Goal: Task Accomplishment & Management: Manage account settings

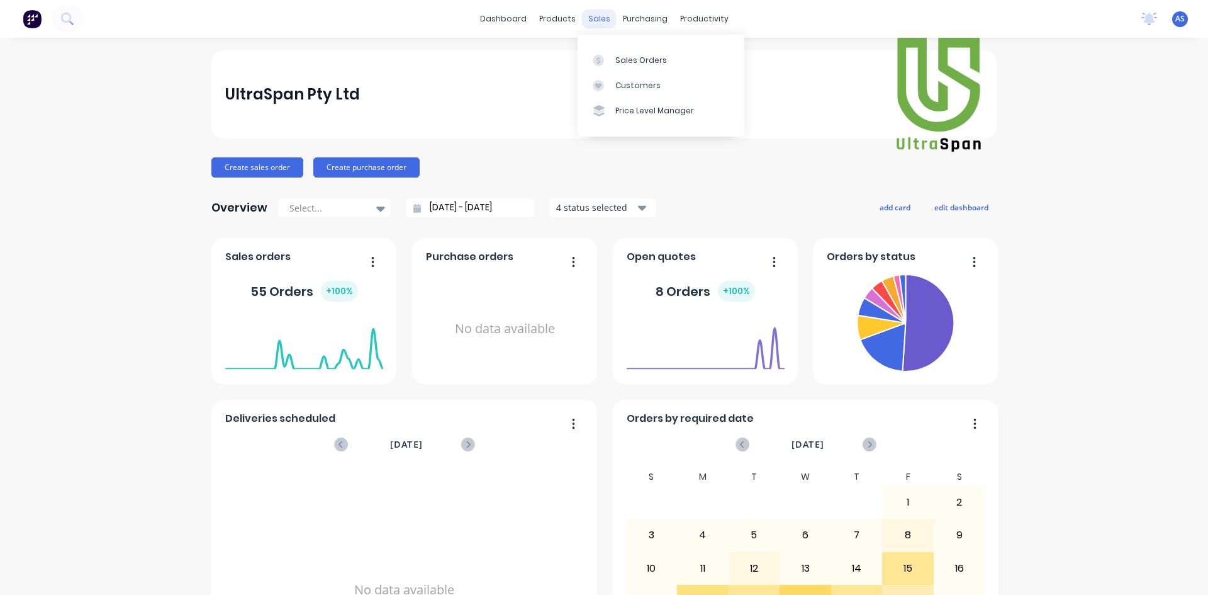
click at [593, 19] on div "sales" at bounding box center [599, 18] width 35 height 19
click at [624, 86] on div "Customers" at bounding box center [637, 85] width 45 height 11
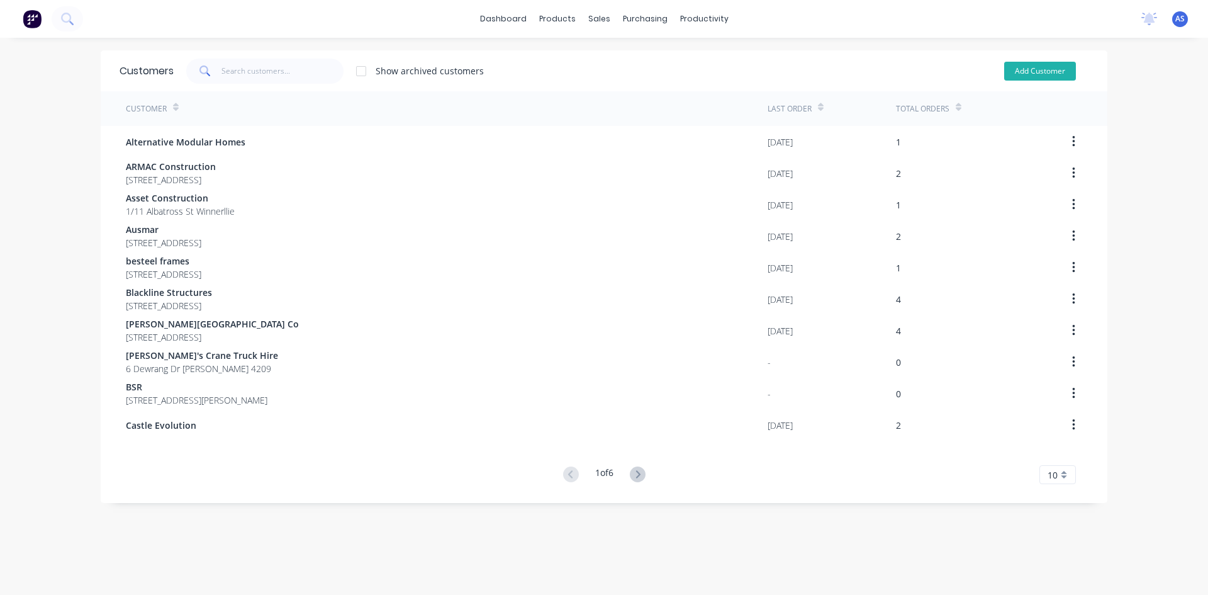
click at [1034, 77] on button "Add Customer" at bounding box center [1040, 71] width 72 height 19
select select "AU"
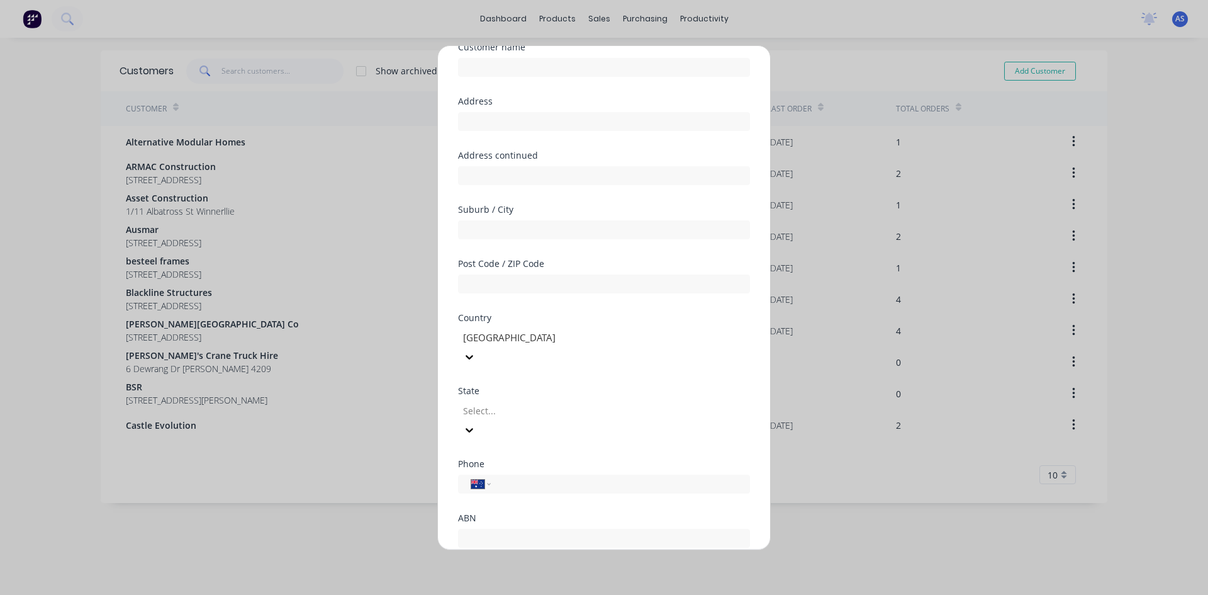
scroll to position [111, 0]
click at [837, 40] on div "Add new customer Customer name Address Address continued Suburb / City Post Cod…" at bounding box center [604, 297] width 1208 height 595
click at [670, 549] on button "Cancel" at bounding box center [643, 559] width 69 height 20
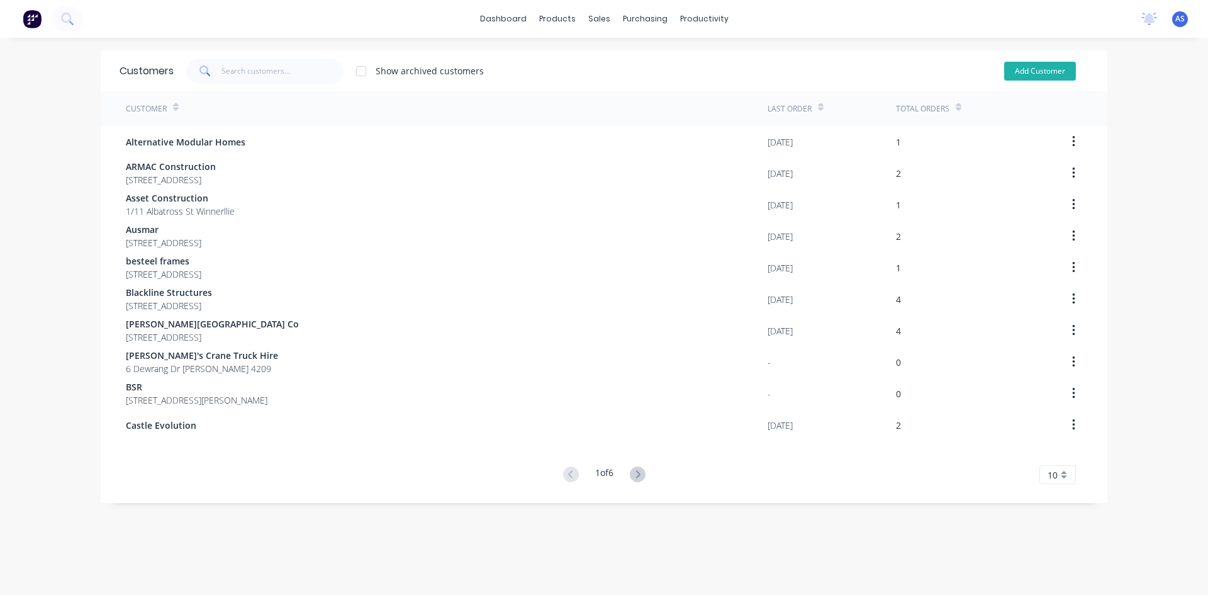
click at [1048, 64] on button "Add Customer" at bounding box center [1040, 71] width 72 height 19
select select "AU"
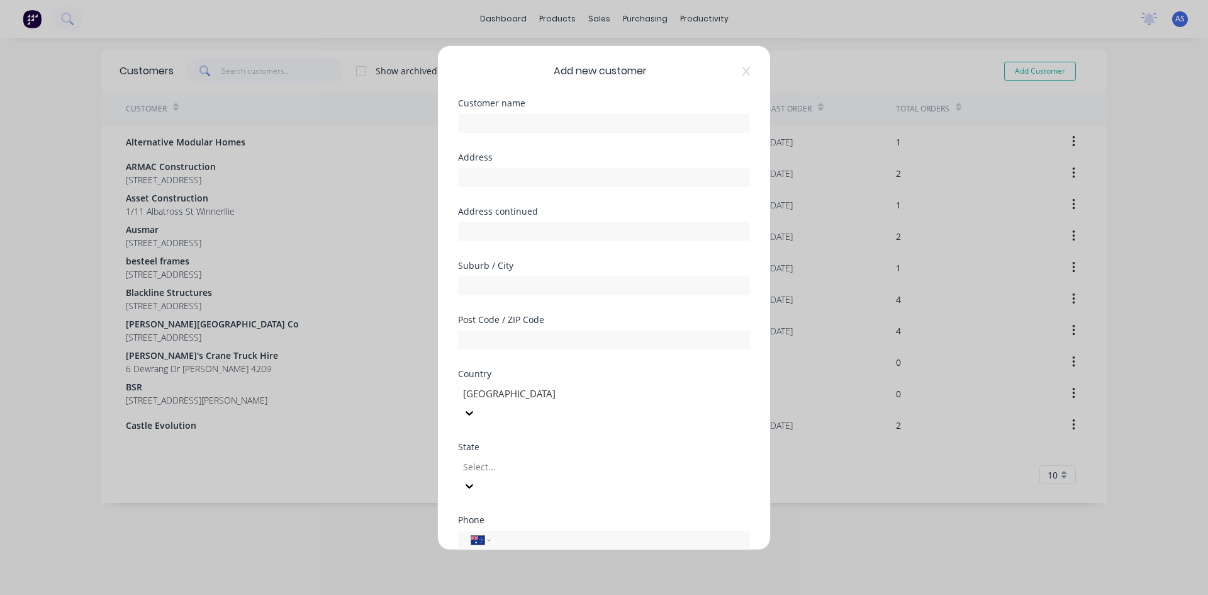
click at [538, 113] on div at bounding box center [604, 122] width 292 height 22
click at [537, 120] on input "text" at bounding box center [604, 123] width 292 height 19
paste input "5082615 - Arif Dervisevic (Archie) - 5 Matina St, Biggera Waters, Gold Coasts"
drag, startPoint x: 739, startPoint y: 123, endPoint x: 561, endPoint y: 128, distance: 178.1
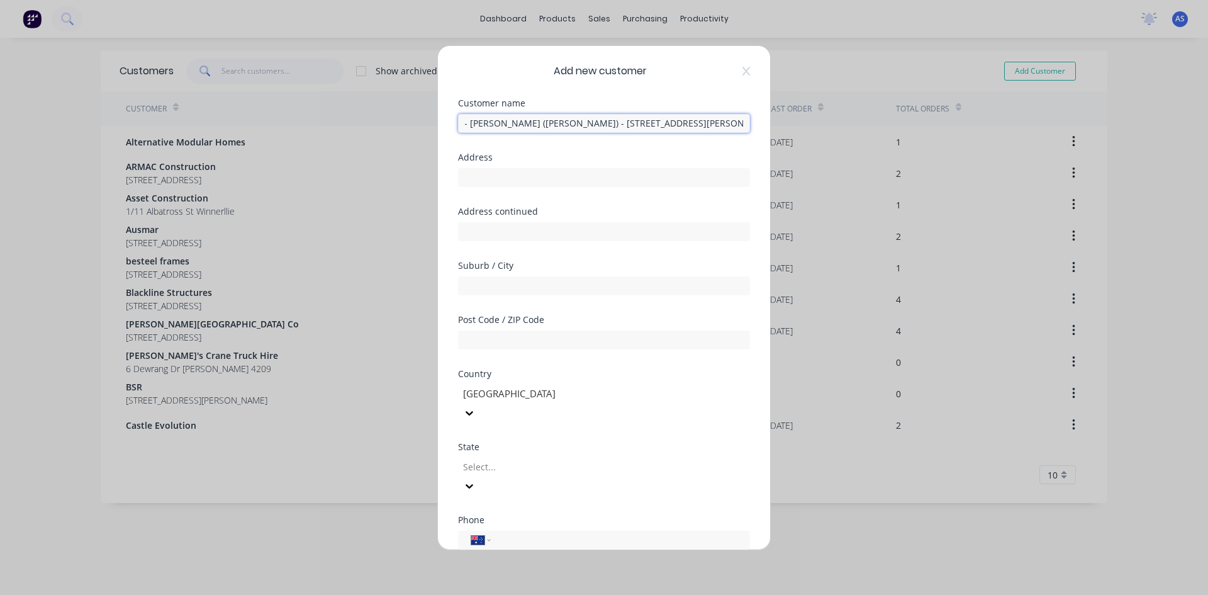
click at [561, 128] on input "5082615 - Arif Dervisevic (Archie) - 5 Matina St, Biggera Waters, Gold Coasts" at bounding box center [604, 123] width 292 height 19
drag, startPoint x: 509, startPoint y: 125, endPoint x: 364, endPoint y: 126, distance: 145.3
click at [364, 126] on div "Add new customer Customer name 5082615 - Arif Dervisevic (Archie) Address Addre…" at bounding box center [604, 297] width 1208 height 595
type input "[PERSON_NAME] ([PERSON_NAME])"
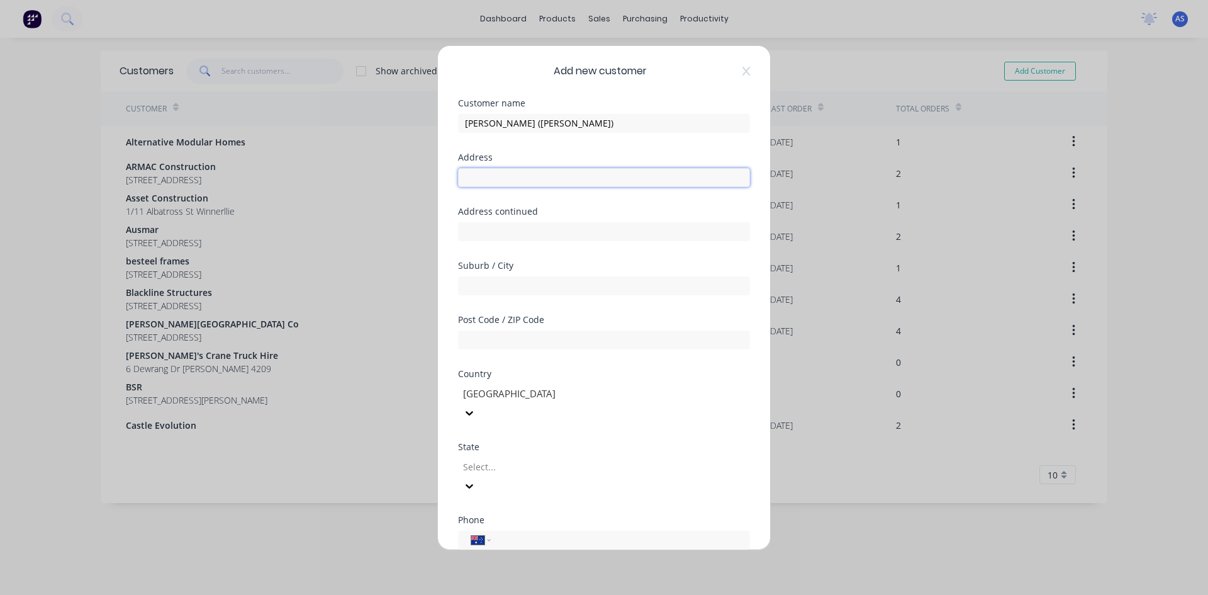
click at [535, 176] on input "text" at bounding box center [604, 177] width 292 height 19
type input "5"
drag, startPoint x: 515, startPoint y: 174, endPoint x: 388, endPoint y: 179, distance: 126.5
click at [388, 179] on div "Add new customer Customer name Arif Dervisevic (Archie) Address 5 Address conti…" at bounding box center [604, 297] width 1208 height 595
drag, startPoint x: 586, startPoint y: 115, endPoint x: 350, endPoint y: 123, distance: 236.0
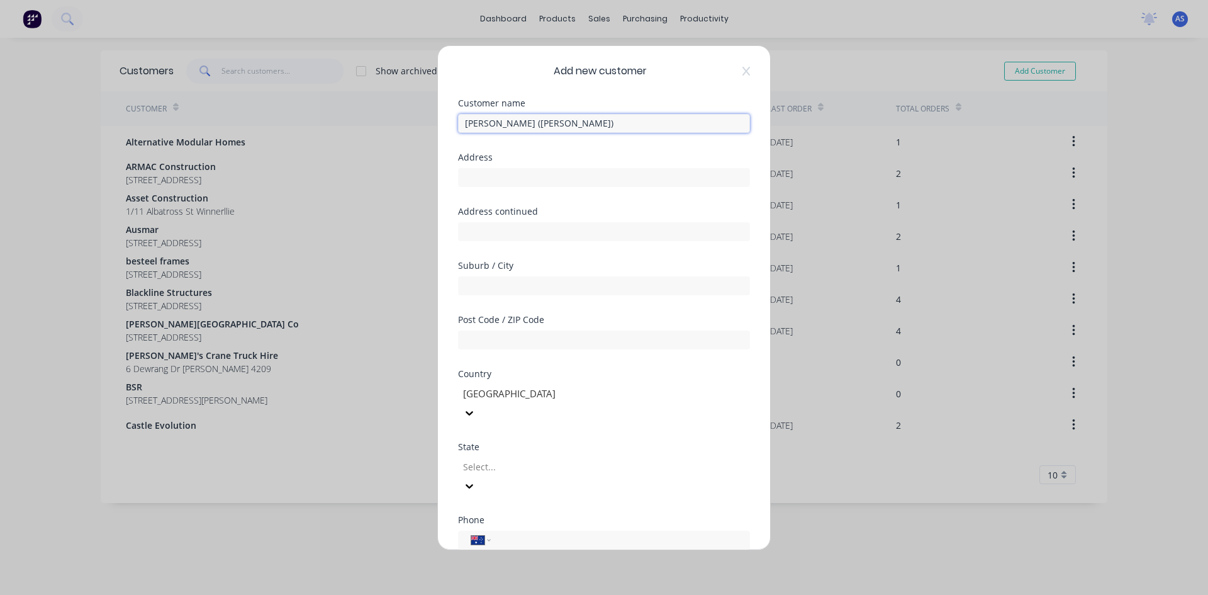
click at [350, 123] on div "Add new customer Customer name Arif Dervisevic (Archie) Address Address continu…" at bounding box center [604, 297] width 1208 height 595
click at [540, 174] on input "text" at bounding box center [604, 177] width 292 height 19
click at [477, 228] on input "text" at bounding box center [604, 231] width 292 height 19
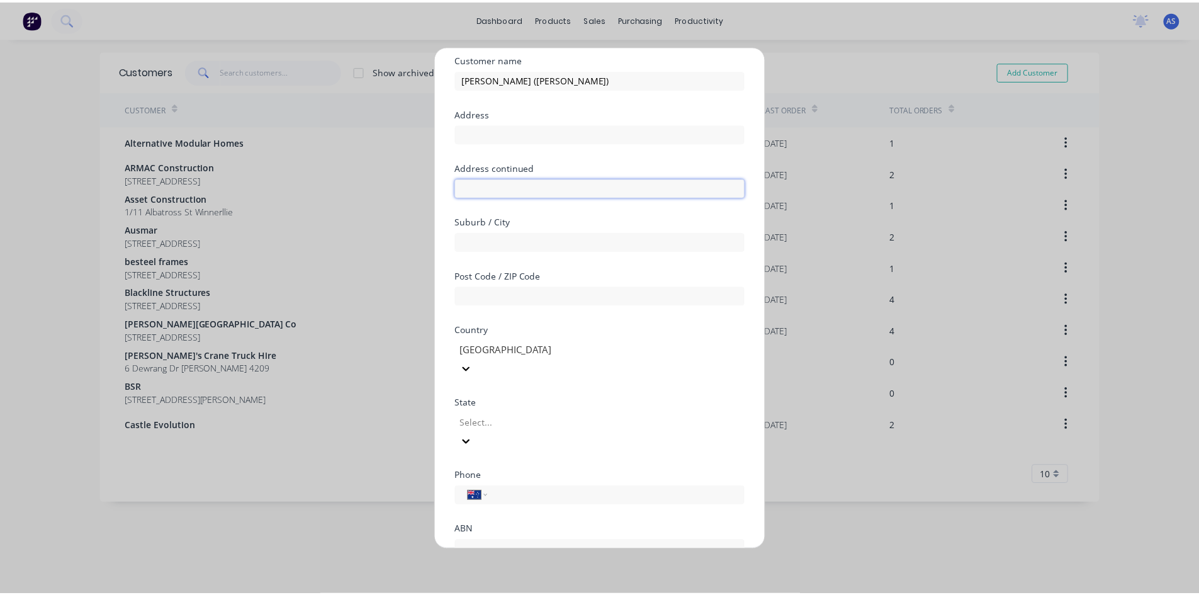
scroll to position [111, 0]
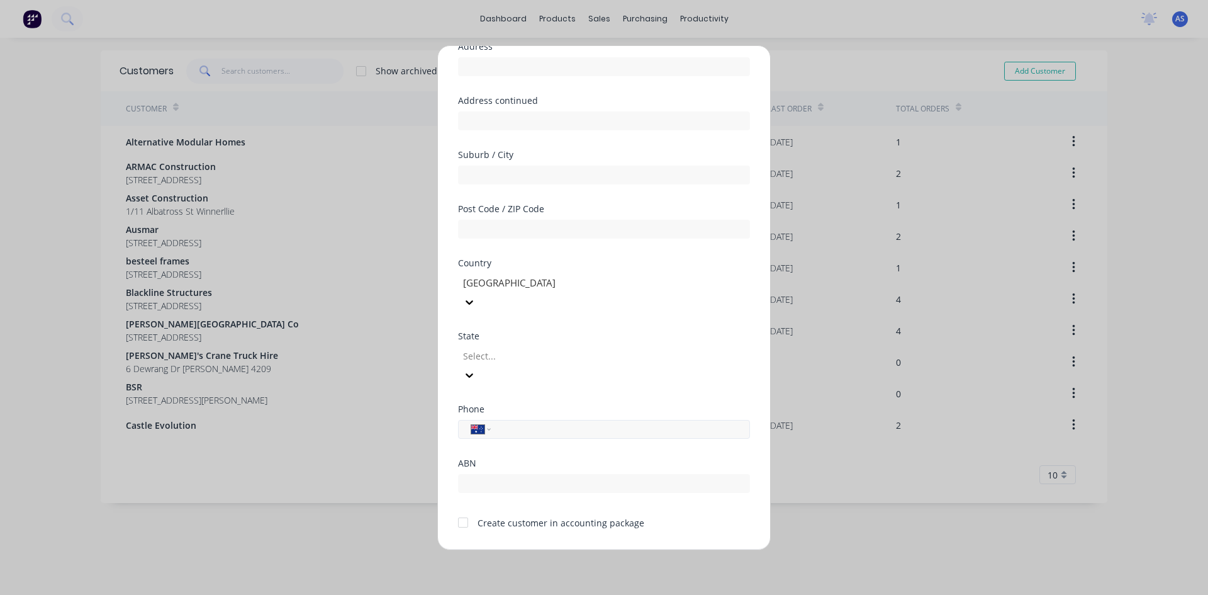
click at [504, 422] on input "tel" at bounding box center [618, 429] width 237 height 14
type input "0431 121 032"
click at [551, 549] on button "Save" at bounding box center [564, 559] width 69 height 20
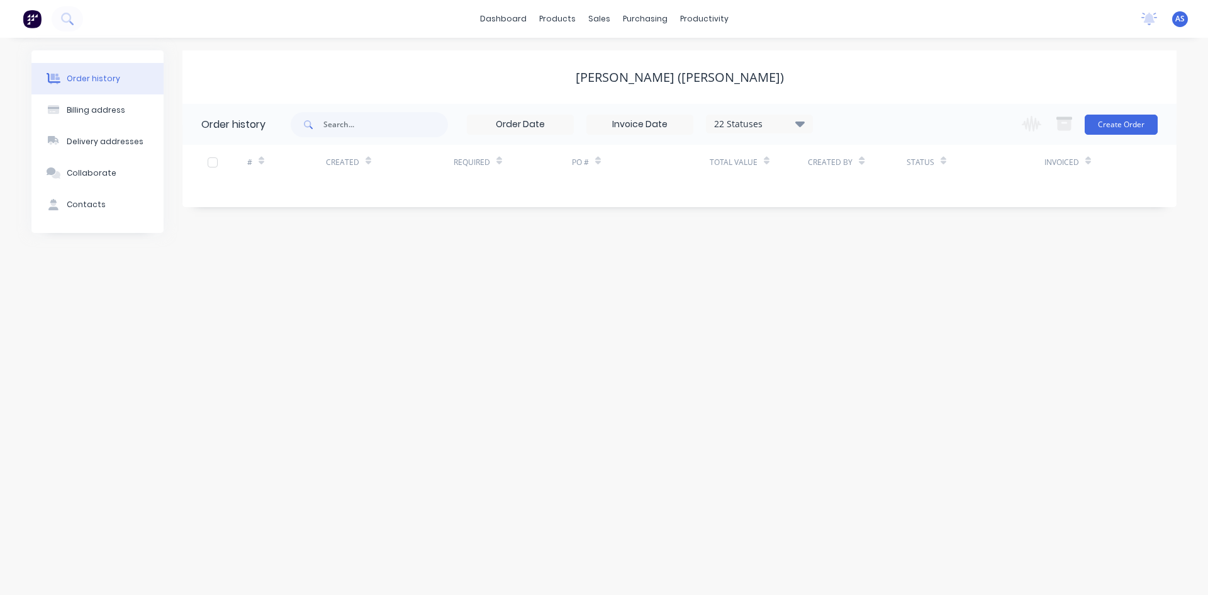
click at [544, 325] on div "Order history Billing address Delivery addresses Collaborate Contacts [PERSON_N…" at bounding box center [604, 316] width 1208 height 557
click at [1125, 124] on button "Create Order" at bounding box center [1121, 125] width 73 height 20
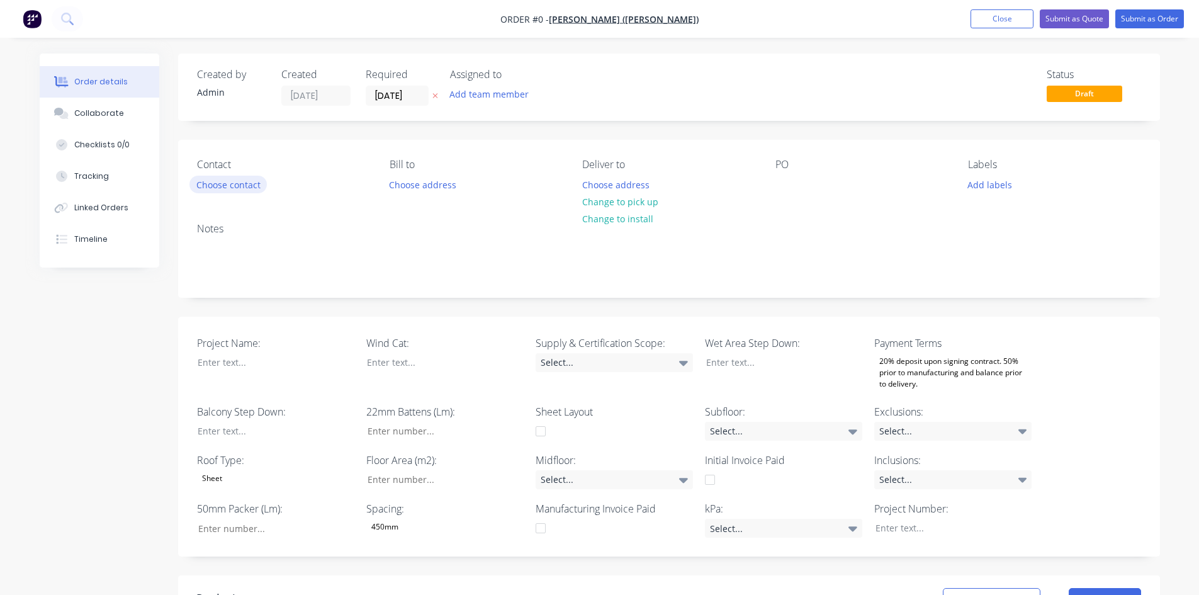
click at [244, 189] on button "Choose contact" at bounding box center [227, 184] width 77 height 17
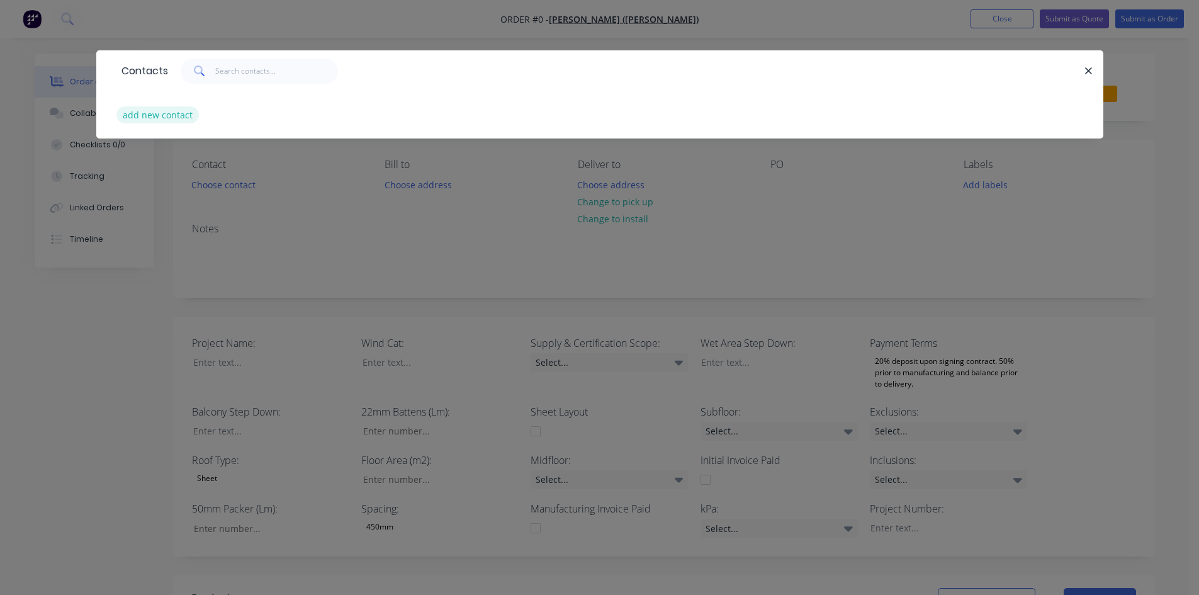
click at [164, 115] on button "add new contact" at bounding box center [157, 114] width 83 height 17
select select "AU"
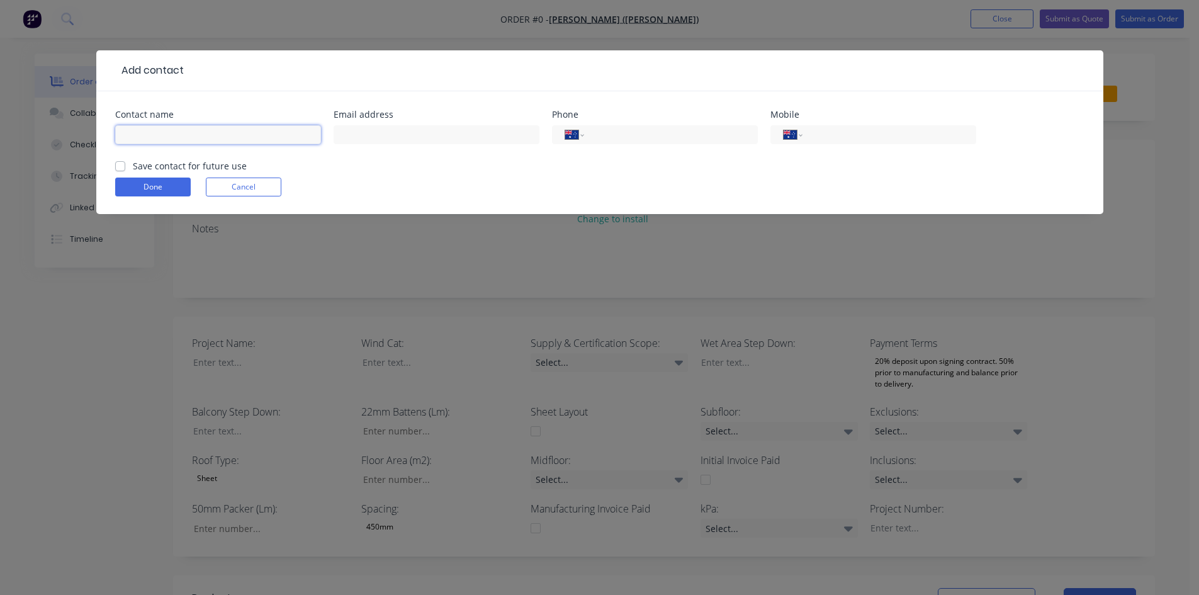
click at [210, 127] on input "text" at bounding box center [218, 134] width 206 height 19
type input "[PERSON_NAME] ([PERSON_NAME])"
click at [449, 135] on input "text" at bounding box center [436, 134] width 206 height 19
type input "[EMAIL_ADDRESS][DOMAIN_NAME]"
click at [825, 142] on div "International Afghanistan Åland Islands Albania Algeria American Samoa Andorra …" at bounding box center [873, 134] width 206 height 19
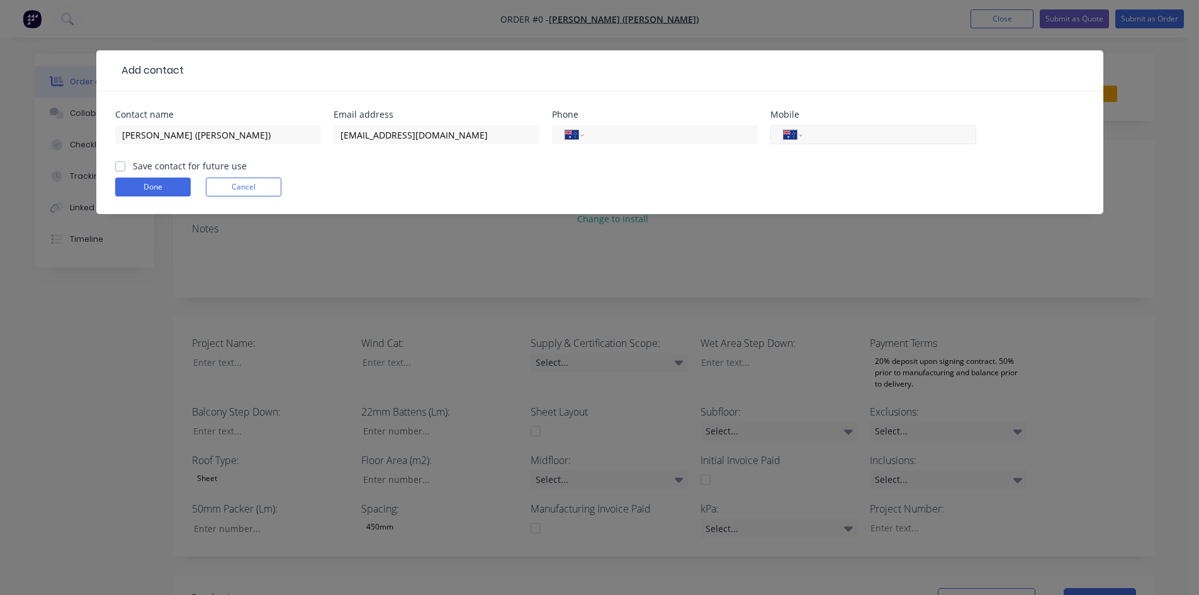
click at [832, 134] on input "tel" at bounding box center [886, 135] width 151 height 14
type input "0431 121 032"
click at [133, 166] on label "Save contact for future use" at bounding box center [190, 165] width 114 height 13
click at [116, 166] on input "Save contact for future use" at bounding box center [120, 165] width 10 height 12
checkbox input "true"
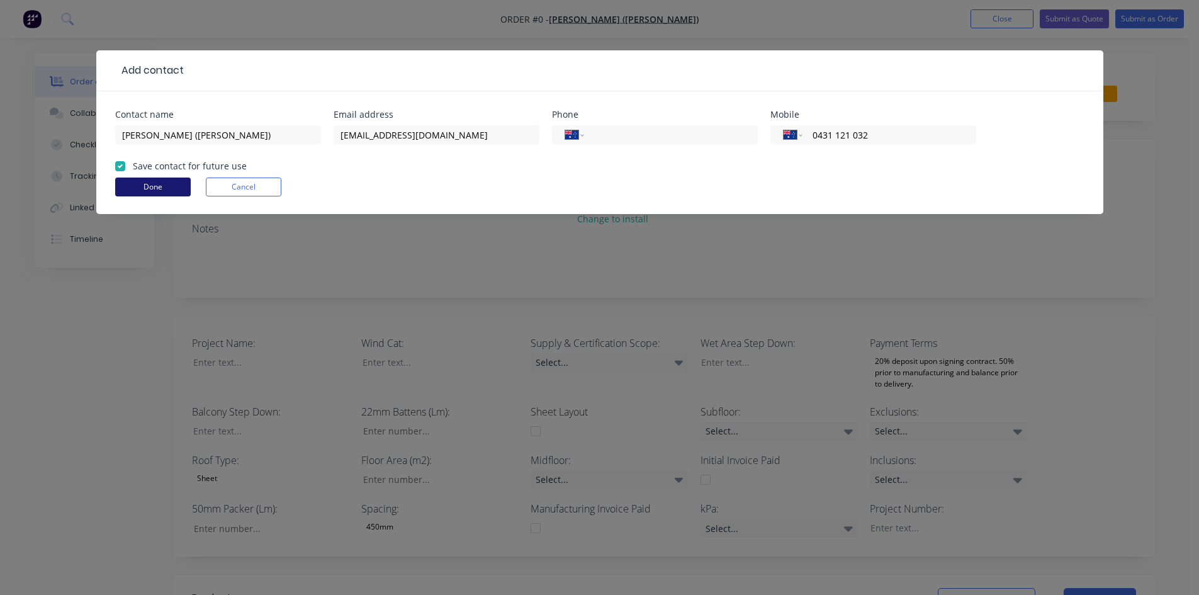
click at [147, 181] on button "Done" at bounding box center [152, 186] width 75 height 19
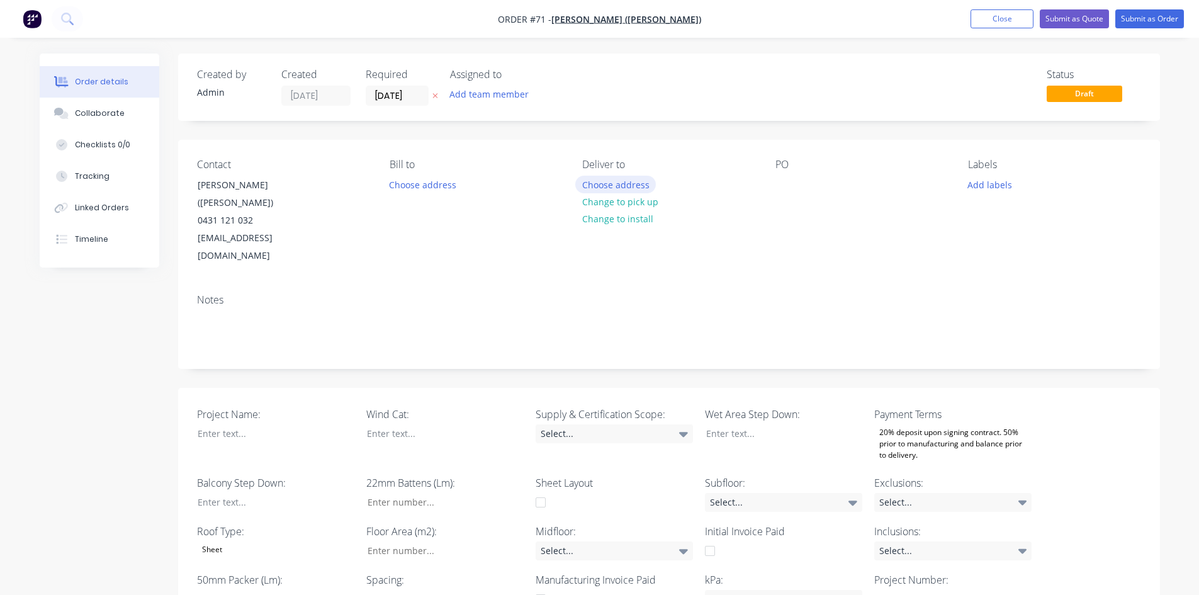
click at [598, 186] on button "Choose address" at bounding box center [615, 184] width 81 height 17
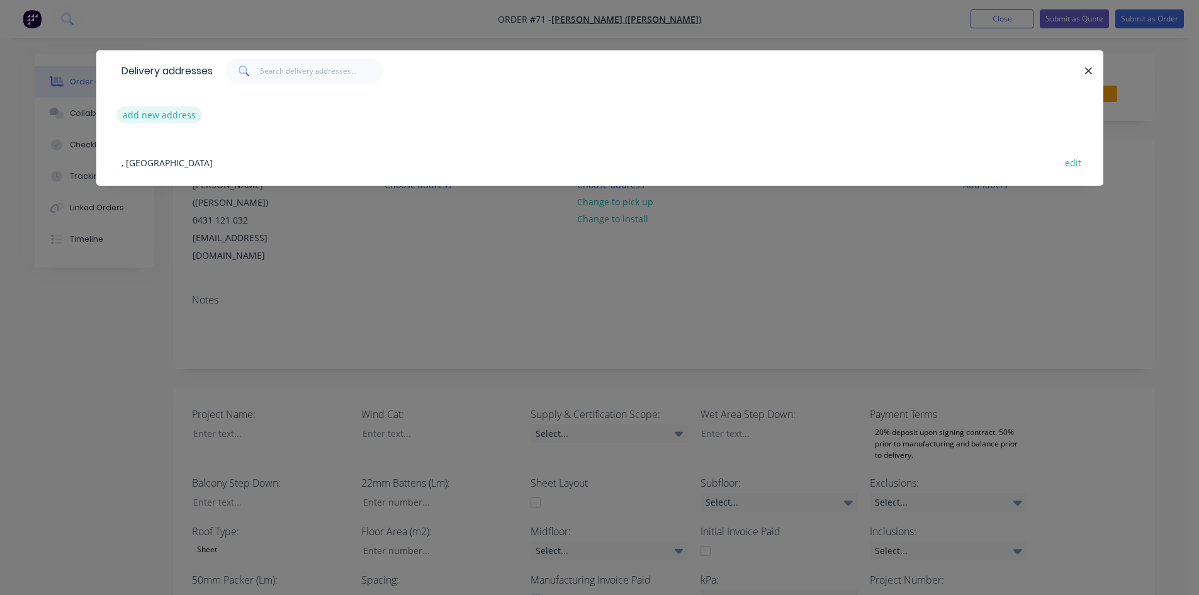
click at [175, 111] on button "add new address" at bounding box center [159, 114] width 86 height 17
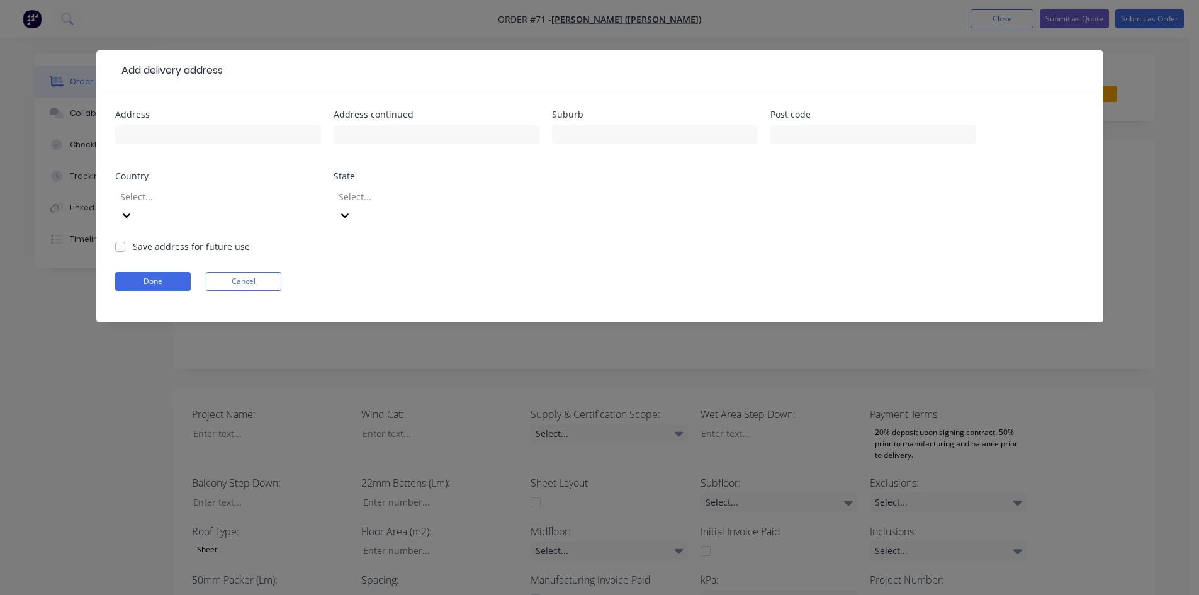
click at [133, 240] on label "Save address for future use" at bounding box center [191, 246] width 117 height 13
click at [116, 240] on input "Save address for future use" at bounding box center [120, 246] width 10 height 12
checkbox input "true"
click at [158, 138] on input "text" at bounding box center [218, 134] width 206 height 19
type input "5 Matina St"
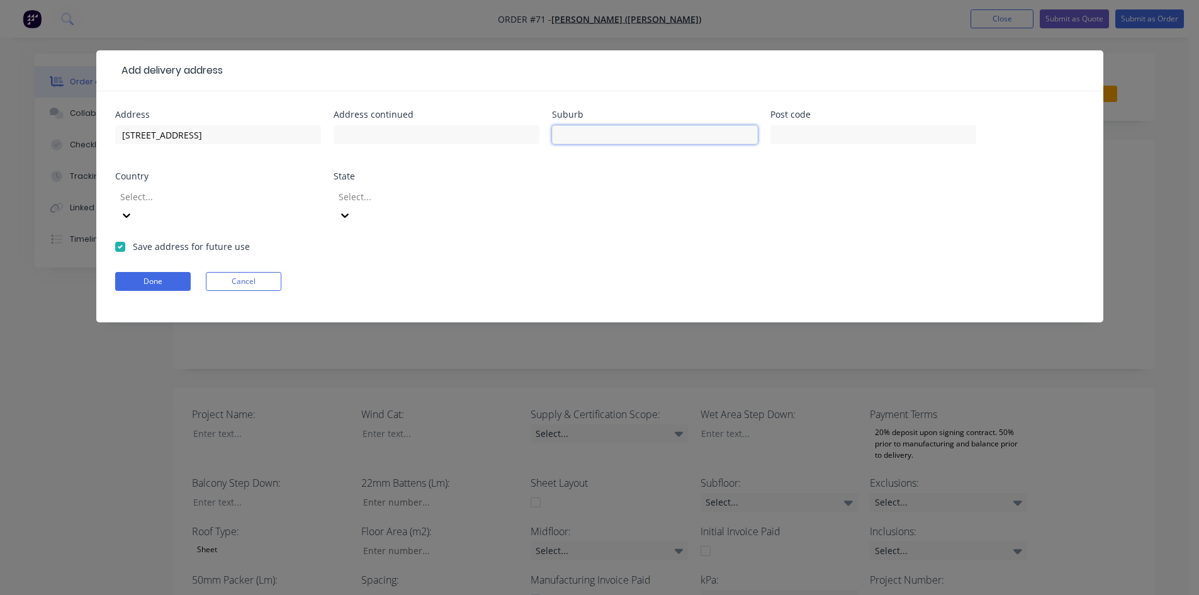
click at [596, 137] on input "text" at bounding box center [655, 134] width 206 height 19
click at [426, 139] on input "text" at bounding box center [436, 134] width 206 height 19
type input "Biggera Waters"
click at [620, 138] on input "text" at bounding box center [655, 134] width 206 height 19
type input "Gold Coast"
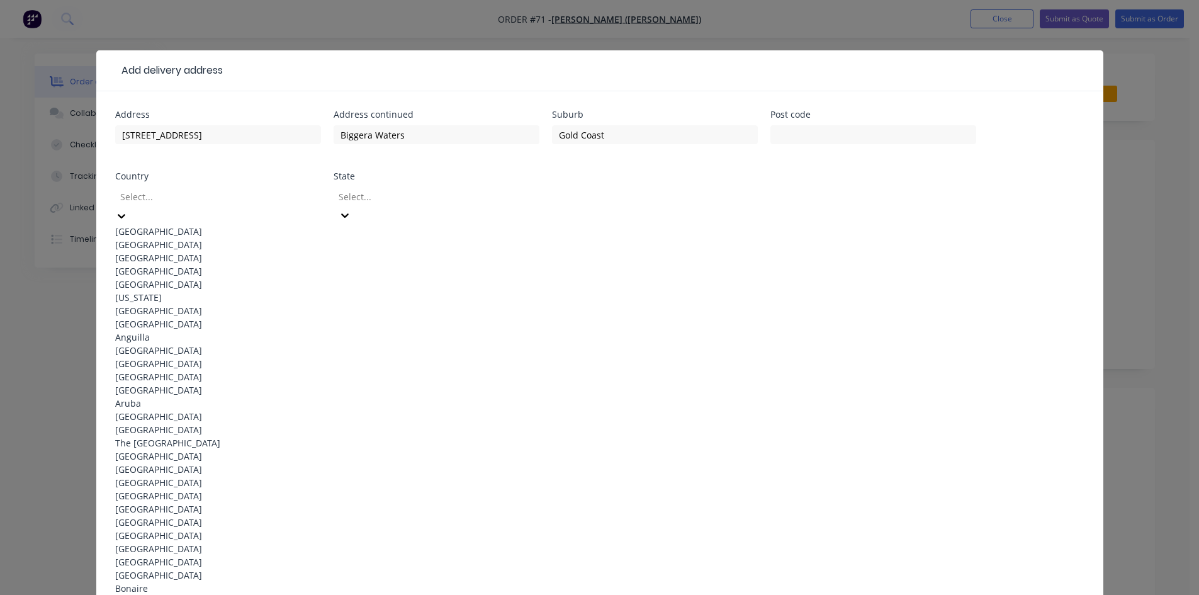
click at [203, 225] on div "Australia" at bounding box center [218, 231] width 206 height 13
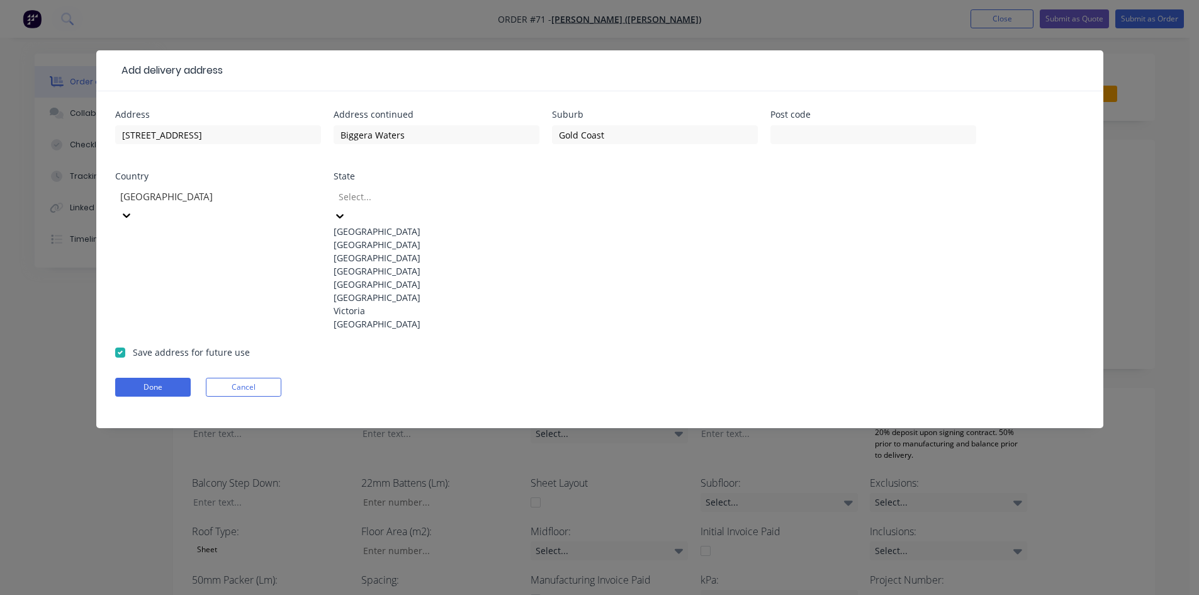
click at [374, 195] on div at bounding box center [427, 197] width 181 height 16
click at [381, 277] on div "Queensland" at bounding box center [436, 270] width 206 height 13
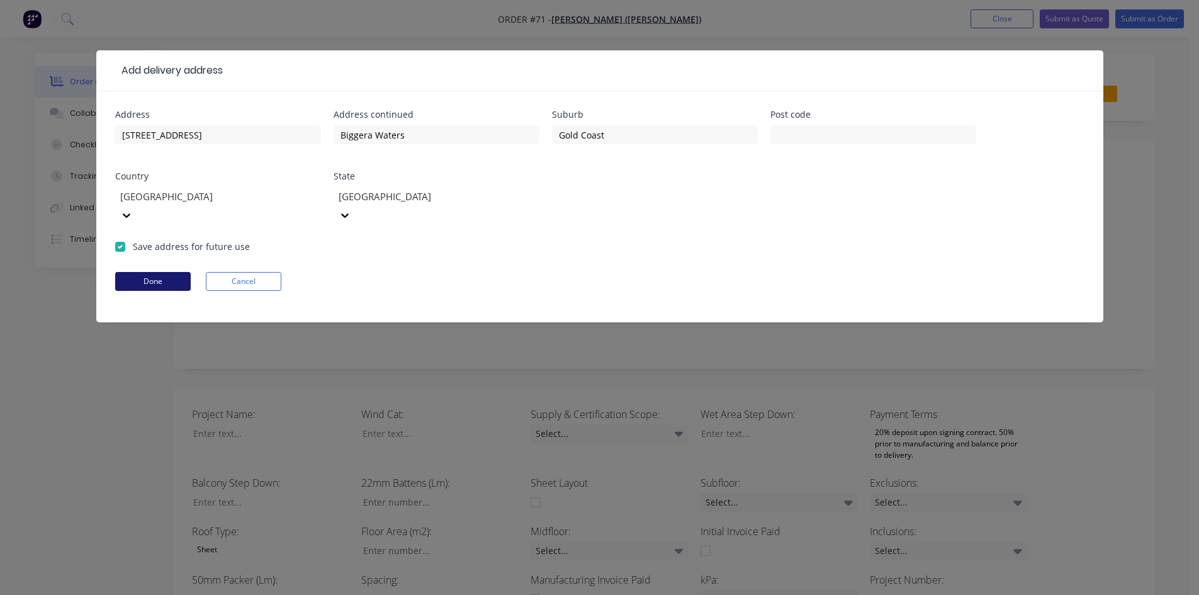
click at [157, 272] on button "Done" at bounding box center [152, 281] width 75 height 19
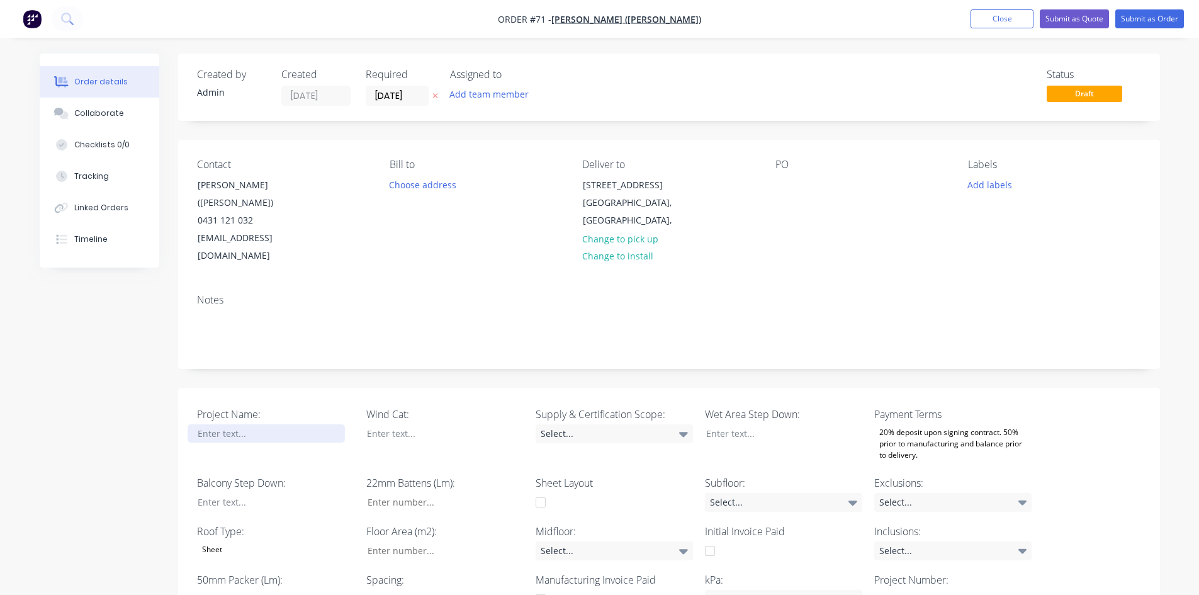
click at [240, 424] on div at bounding box center [265, 433] width 157 height 18
click at [208, 424] on div "MAtina" at bounding box center [265, 433] width 157 height 18
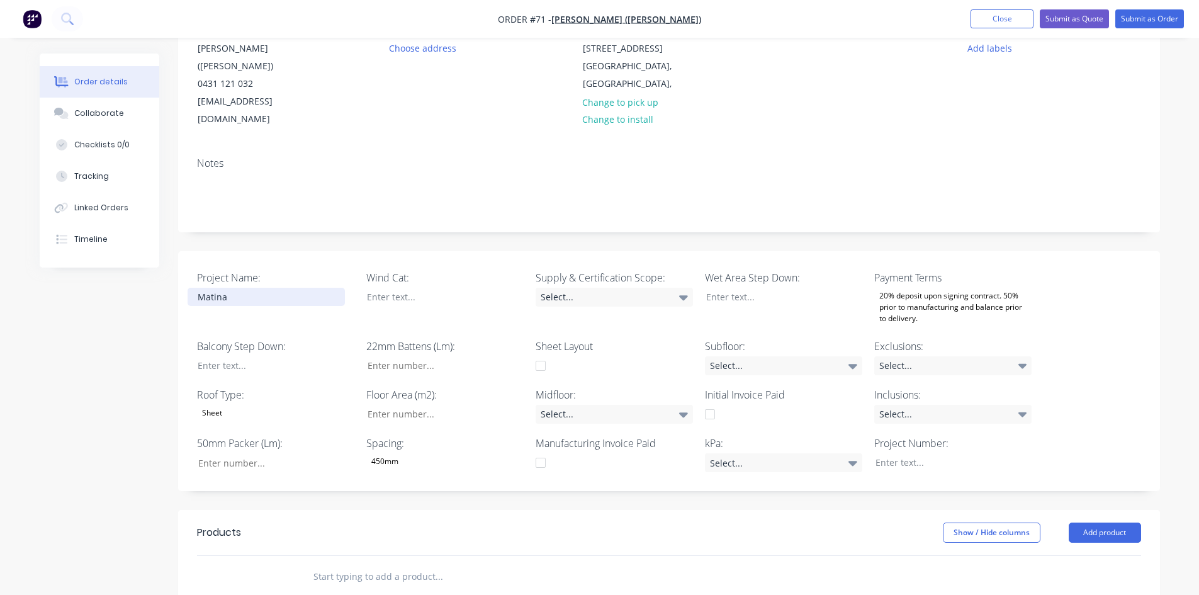
scroll to position [189, 0]
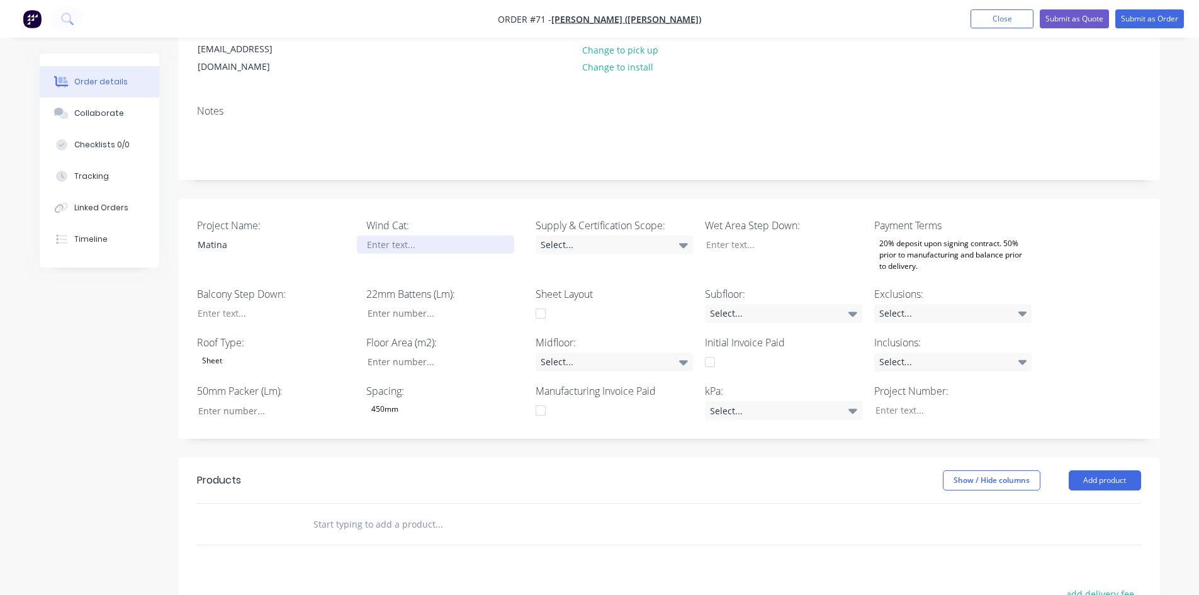
click at [428, 235] on div at bounding box center [435, 244] width 157 height 18
click at [205, 304] on div at bounding box center [265, 313] width 157 height 18
click at [231, 304] on div at bounding box center [265, 313] width 157 height 18
click at [265, 401] on input "Project Name:" at bounding box center [270, 410] width 166 height 19
click at [582, 235] on div "Select..." at bounding box center [613, 244] width 157 height 19
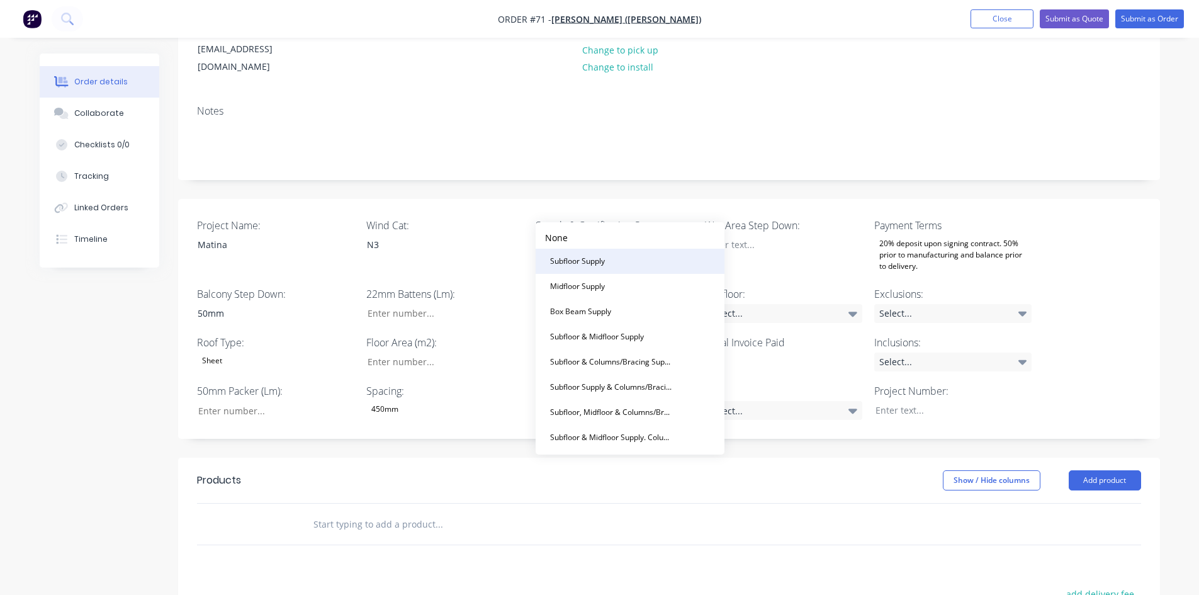
click at [590, 255] on div "Subfloor Supply" at bounding box center [577, 261] width 65 height 16
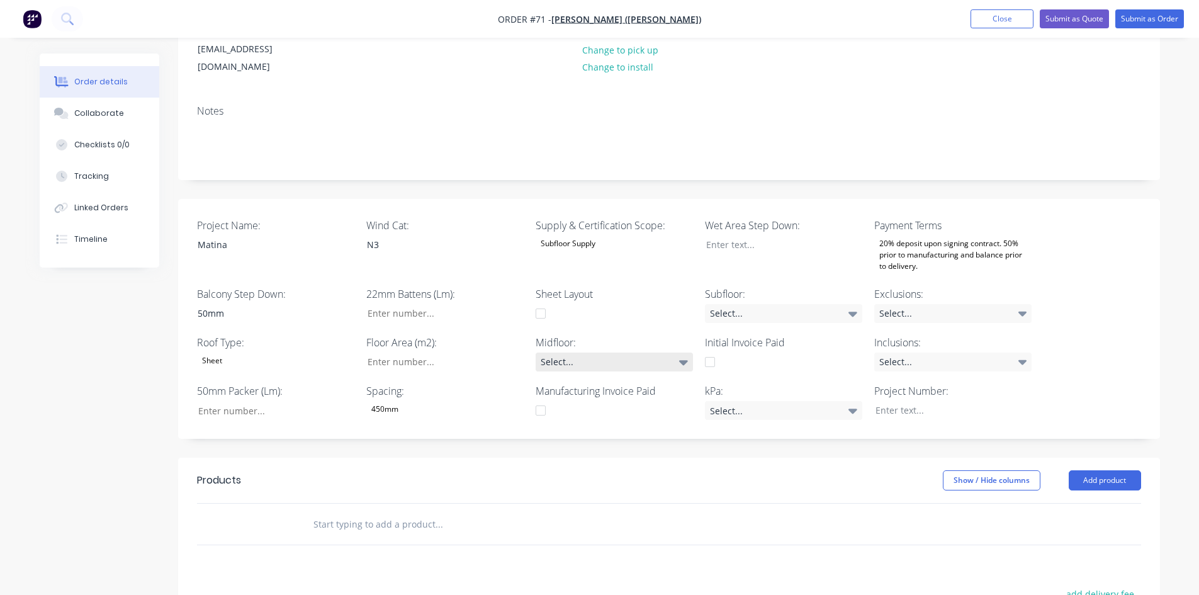
click at [561, 352] on div "Select..." at bounding box center [613, 361] width 157 height 19
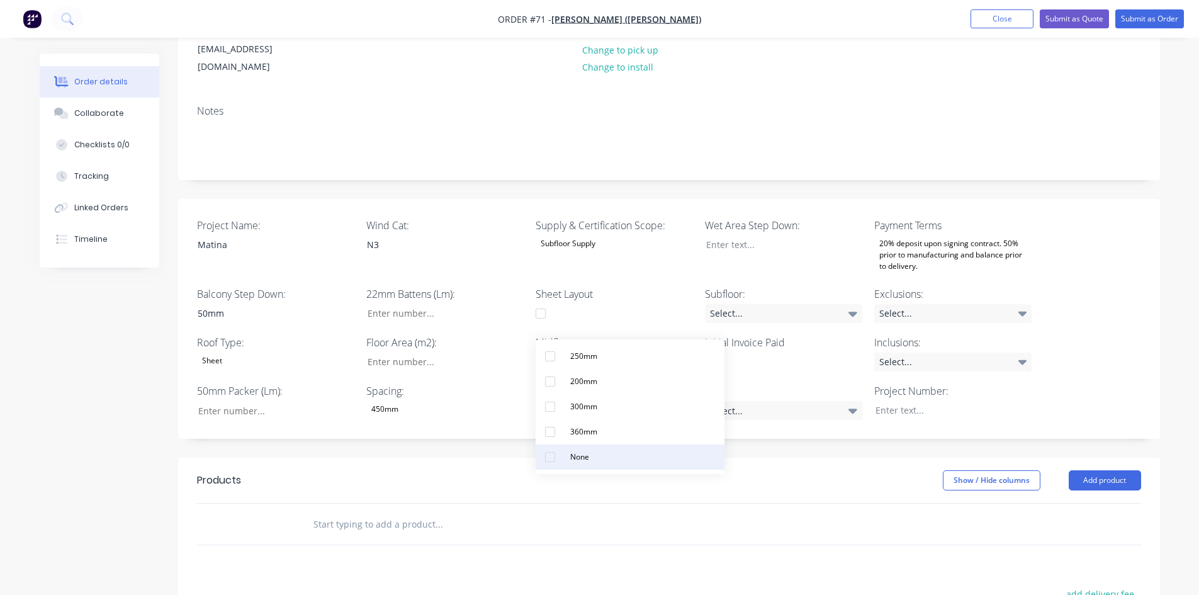
click at [572, 447] on button "None" at bounding box center [629, 456] width 189 height 25
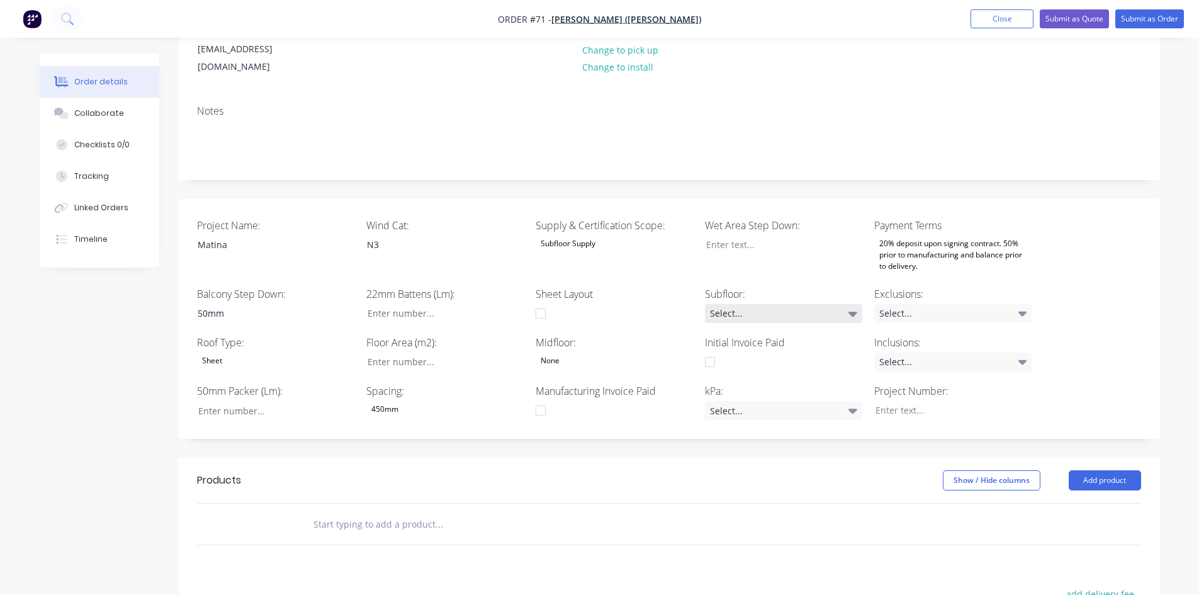
click at [788, 304] on div "Select..." at bounding box center [783, 313] width 157 height 19
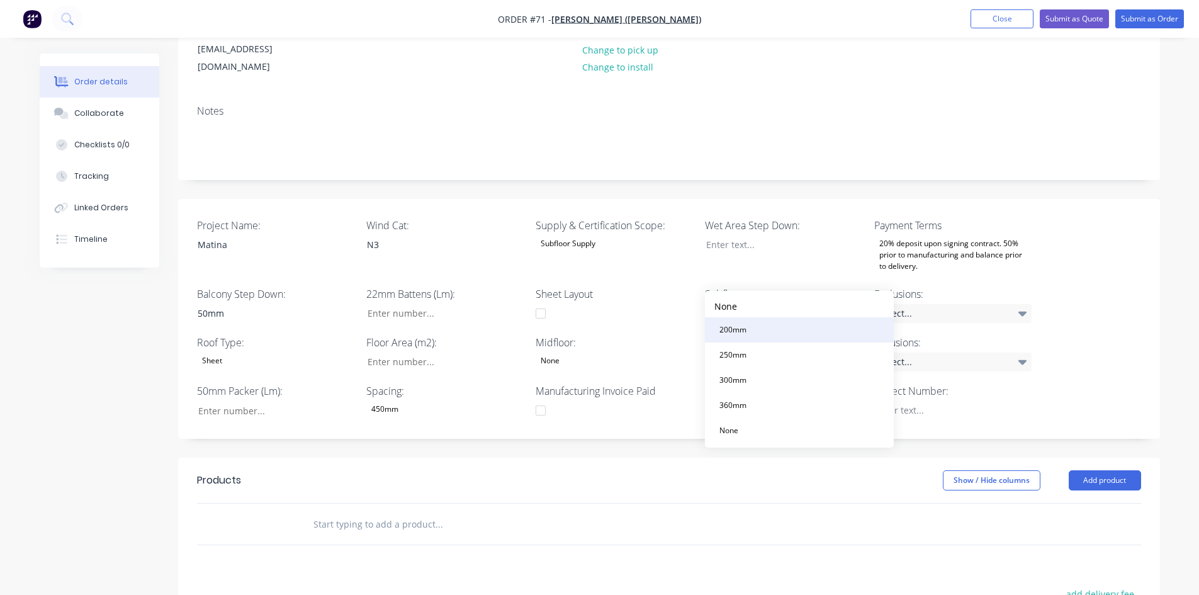
click at [741, 334] on div "200mm" at bounding box center [732, 329] width 37 height 16
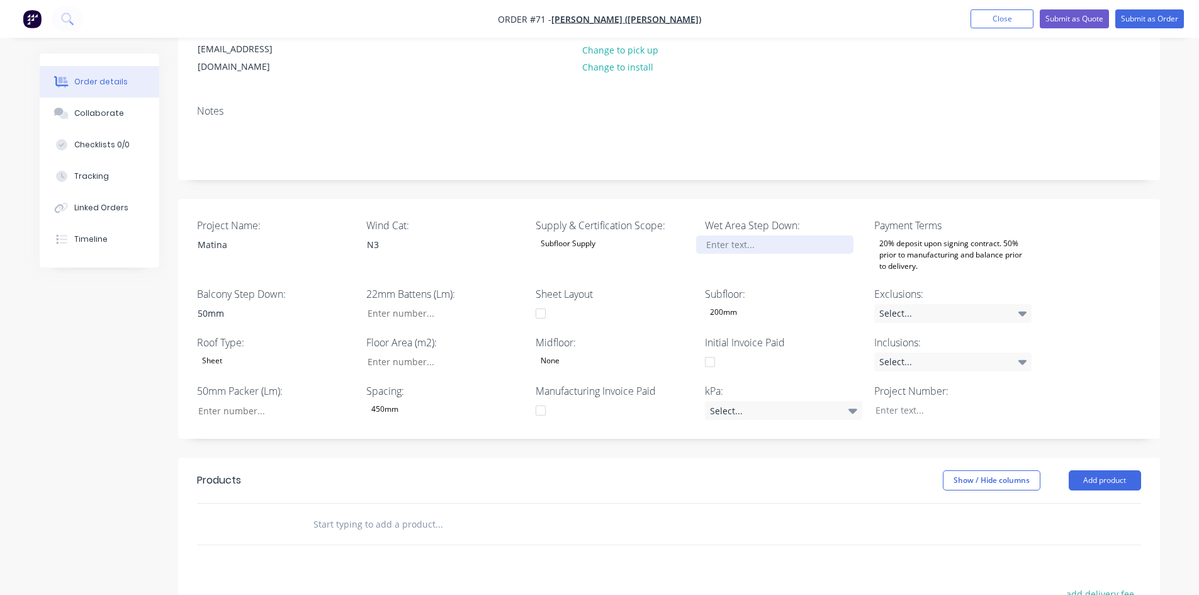
click at [742, 235] on div at bounding box center [774, 244] width 157 height 18
click at [892, 235] on div "20% deposit upon signing contract. 50% prior to manufacturing and balance prior…" at bounding box center [952, 254] width 157 height 39
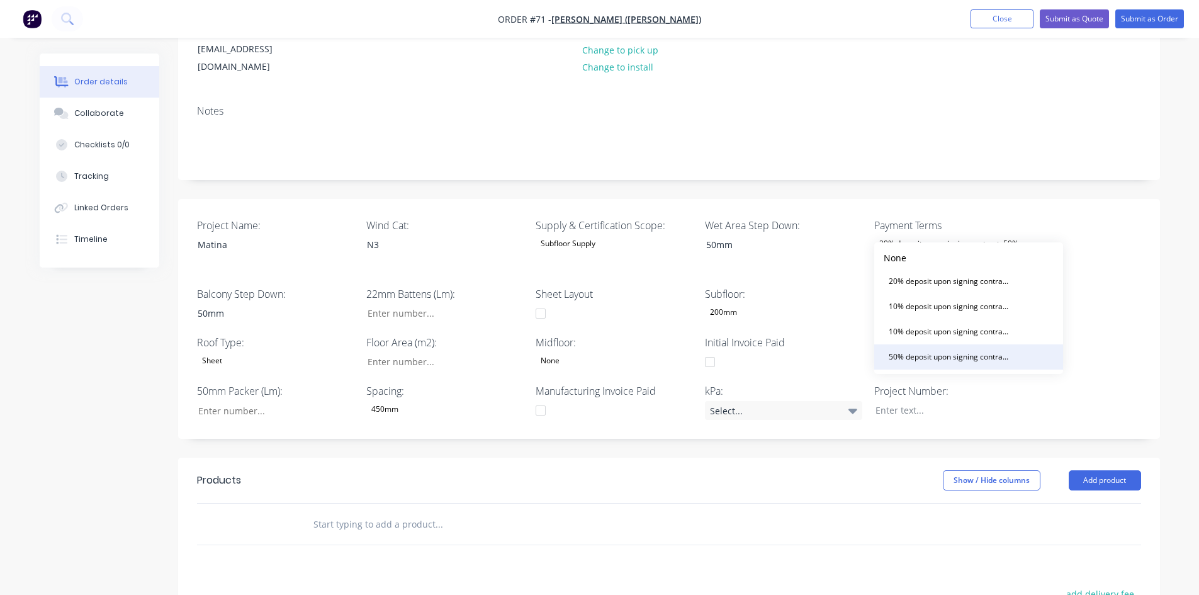
click at [934, 363] on div "50% deposit upon signing contract. Balance prior to delivery" at bounding box center [949, 357] width 132 height 16
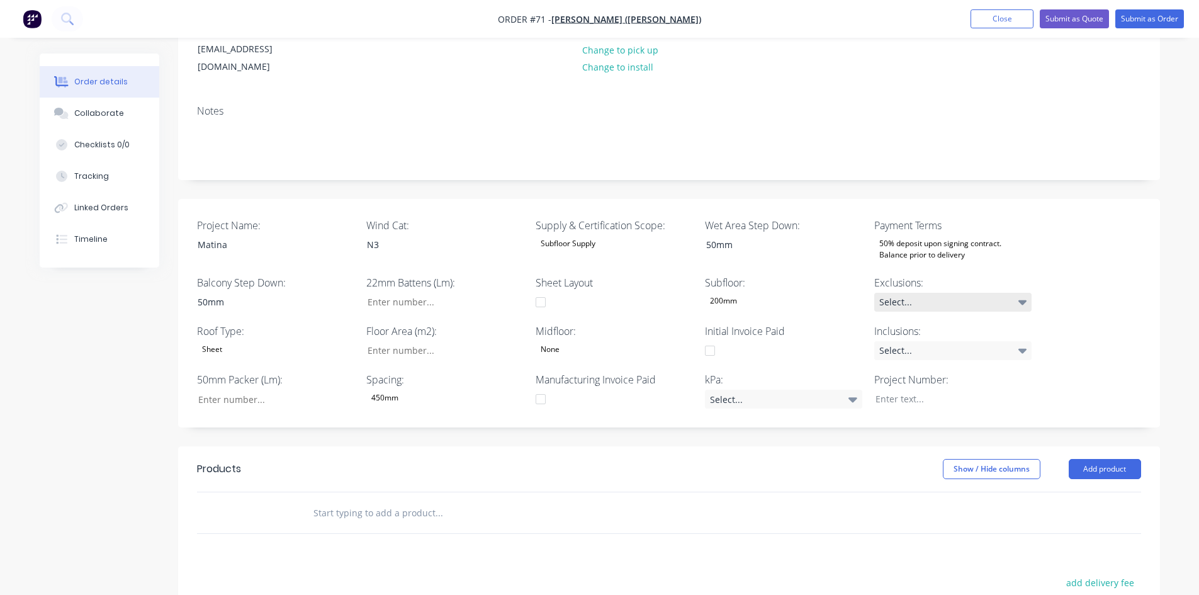
click at [934, 293] on div "Select..." at bounding box center [952, 302] width 157 height 19
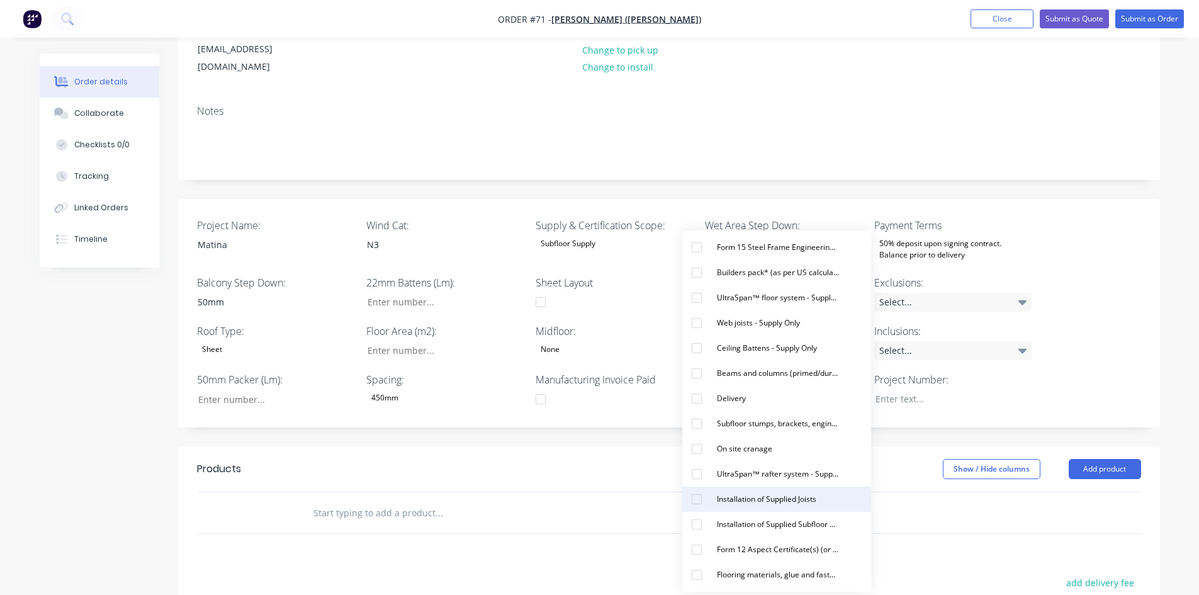
click at [762, 491] on div "Installation of Supplied Joists" at bounding box center [766, 499] width 109 height 16
click at [771, 517] on div "Installation of Supplied Subfloor Beams and columns Items" at bounding box center [778, 524] width 132 height 16
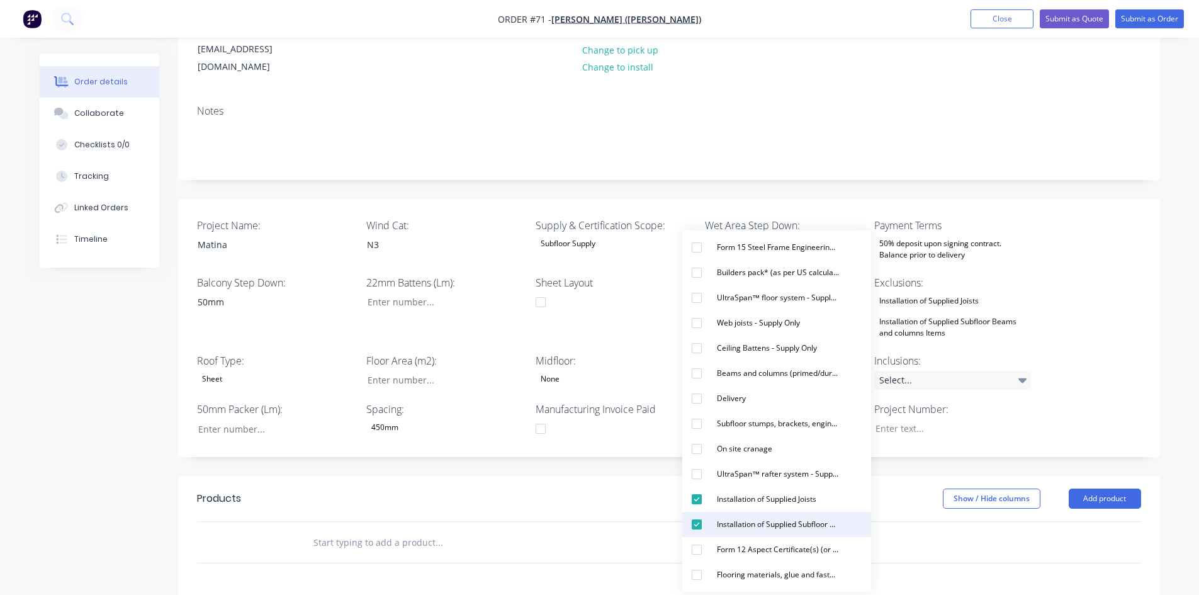
click at [771, 517] on div "Installation of Supplied Subfloor Beams and columns Items" at bounding box center [778, 524] width 132 height 16
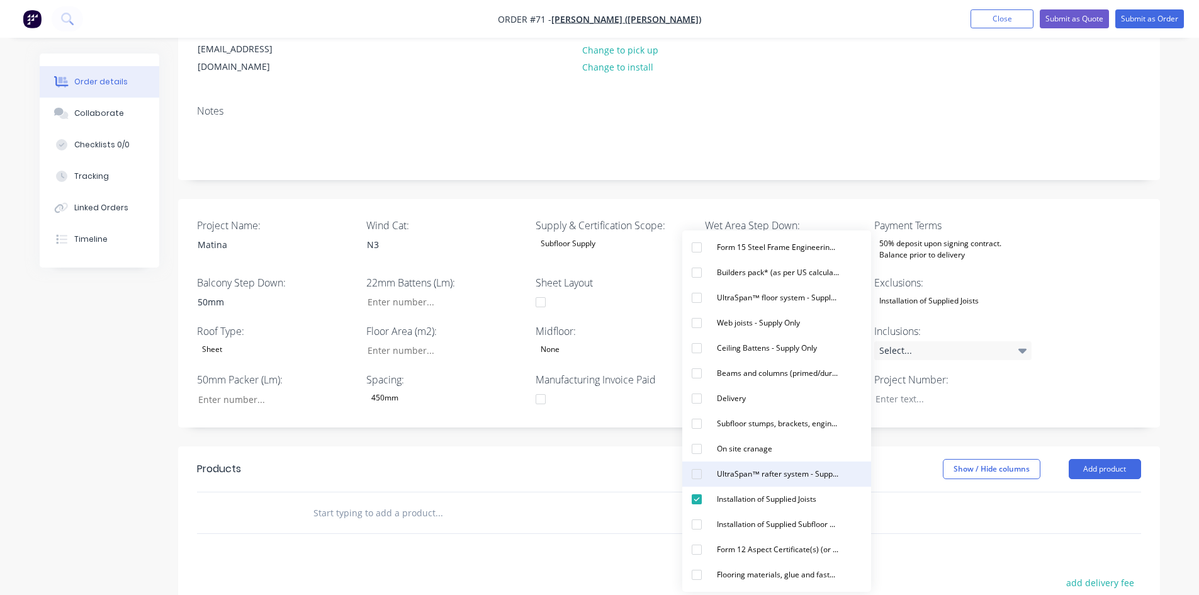
click at [773, 478] on div "UltraSpan™ rafter system - Supply Only (invoiced seperately)" at bounding box center [778, 474] width 132 height 16
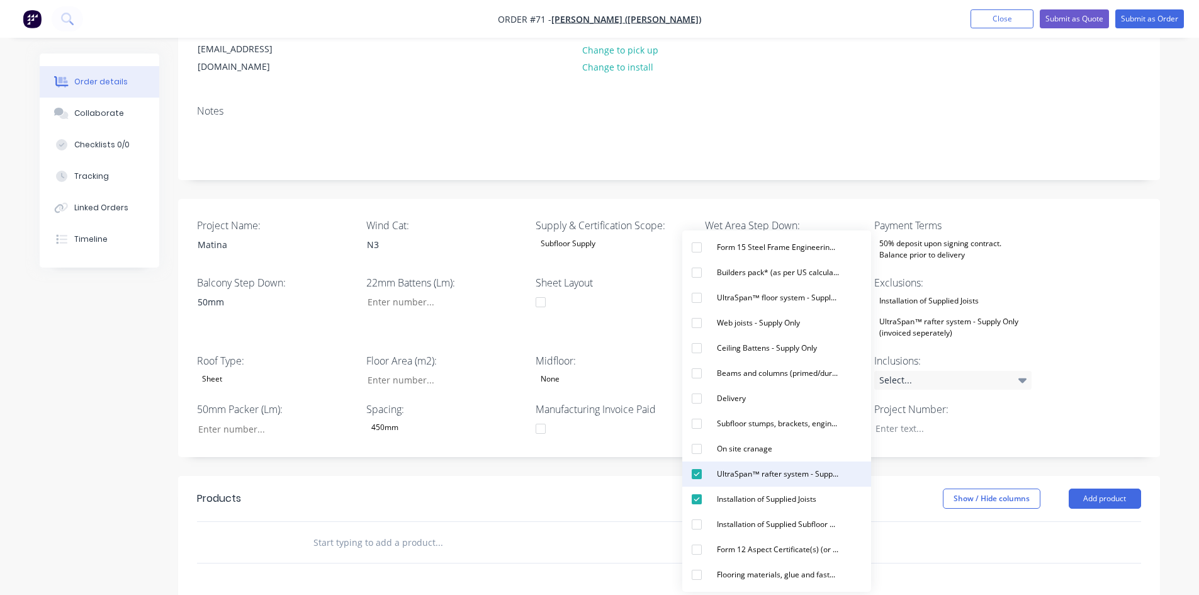
click at [773, 478] on div "UltraSpan™ rafter system - Supply Only (invoiced seperately)" at bounding box center [778, 474] width 132 height 16
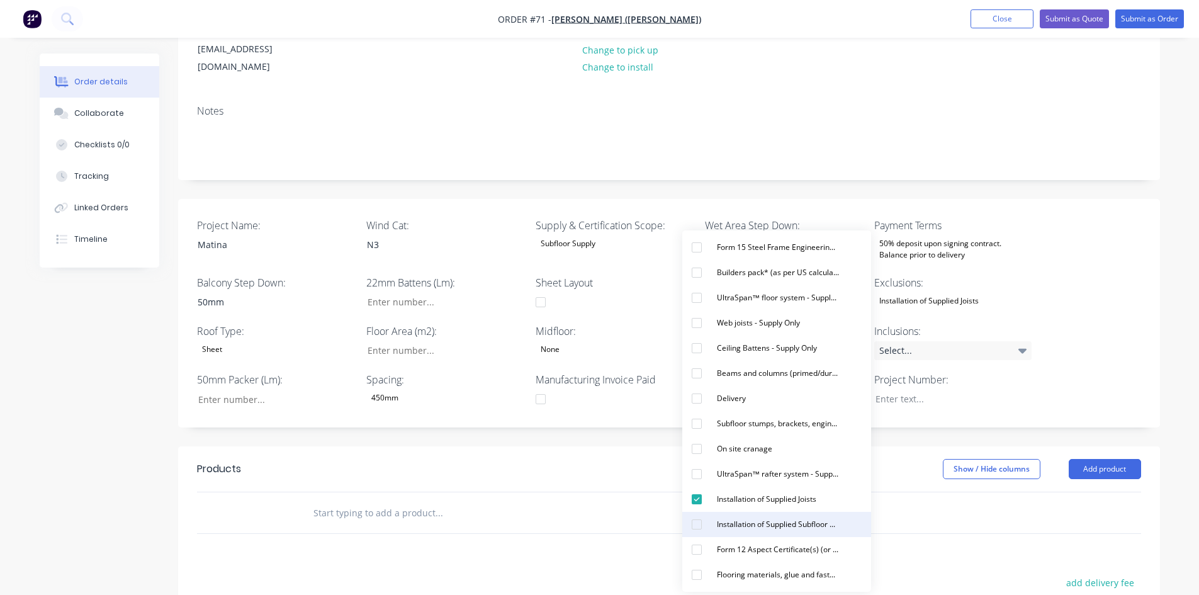
click at [768, 528] on div "Installation of Supplied Subfloor Beams and columns Items" at bounding box center [778, 524] width 132 height 16
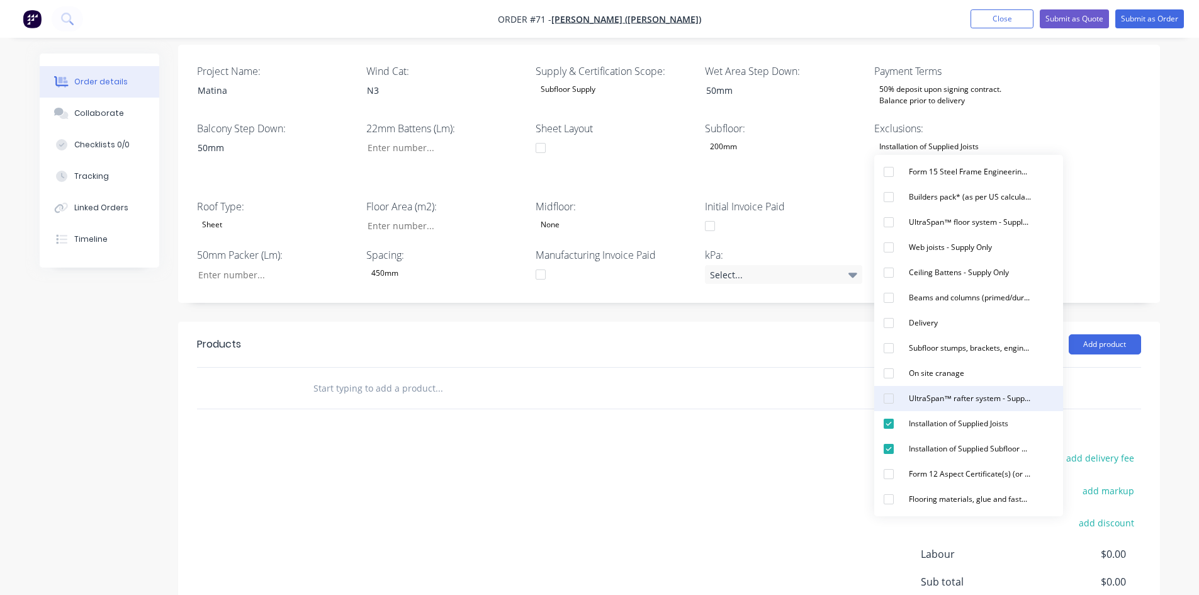
scroll to position [315, 0]
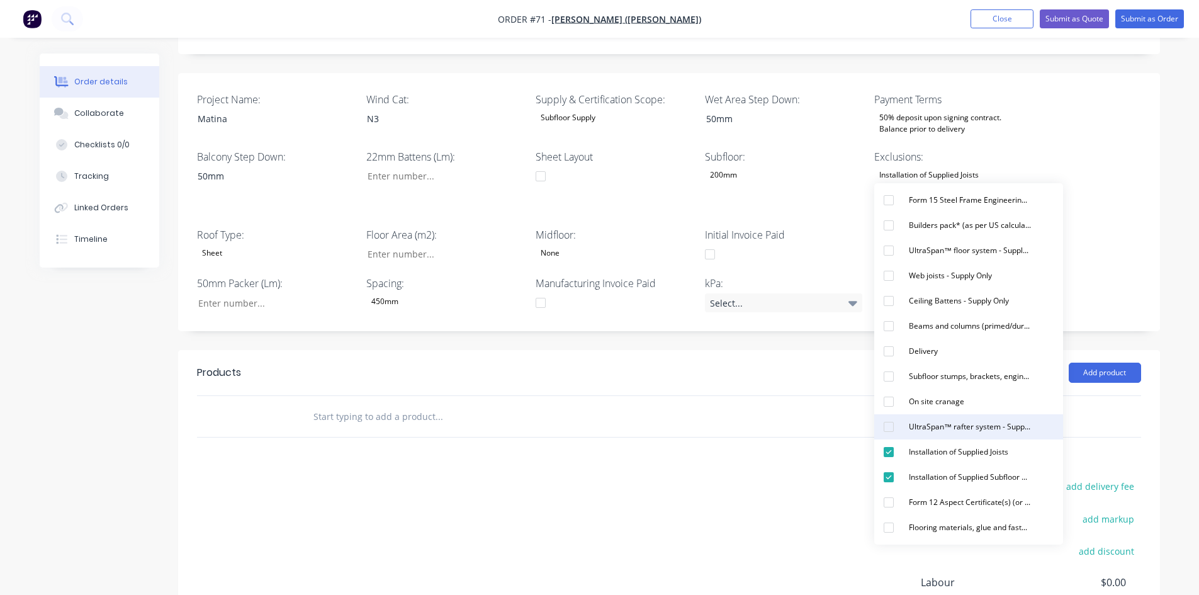
click at [769, 478] on div "add delivery fee add markup add discount Labour $0.00 Sub total $0.00 Margin $0…" at bounding box center [669, 599] width 944 height 243
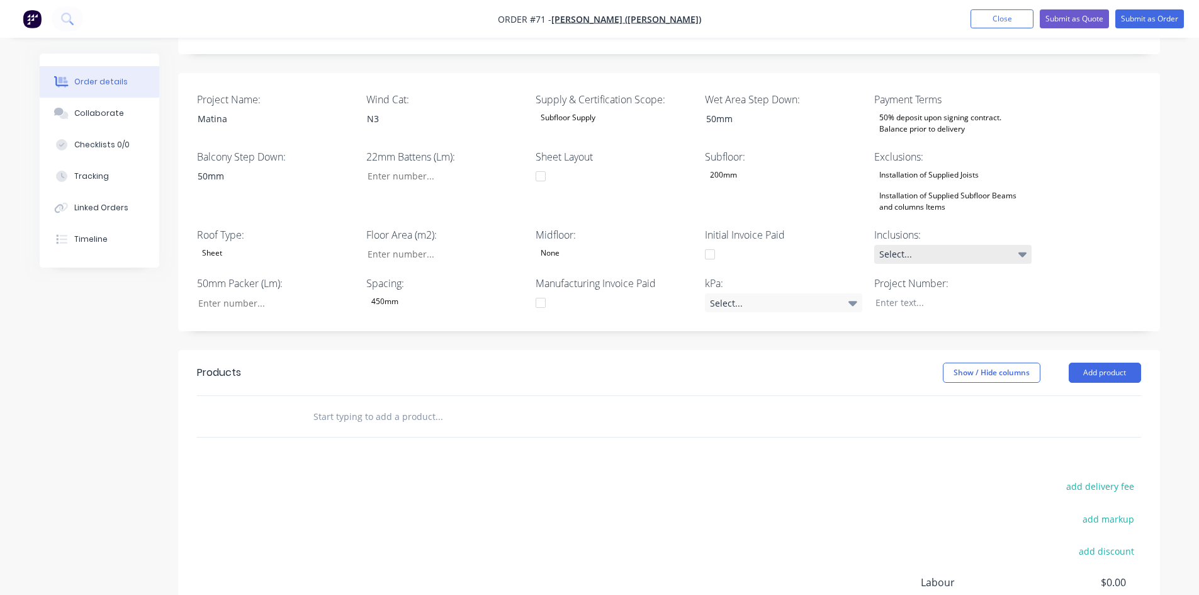
click at [905, 245] on div "Select..." at bounding box center [952, 254] width 157 height 19
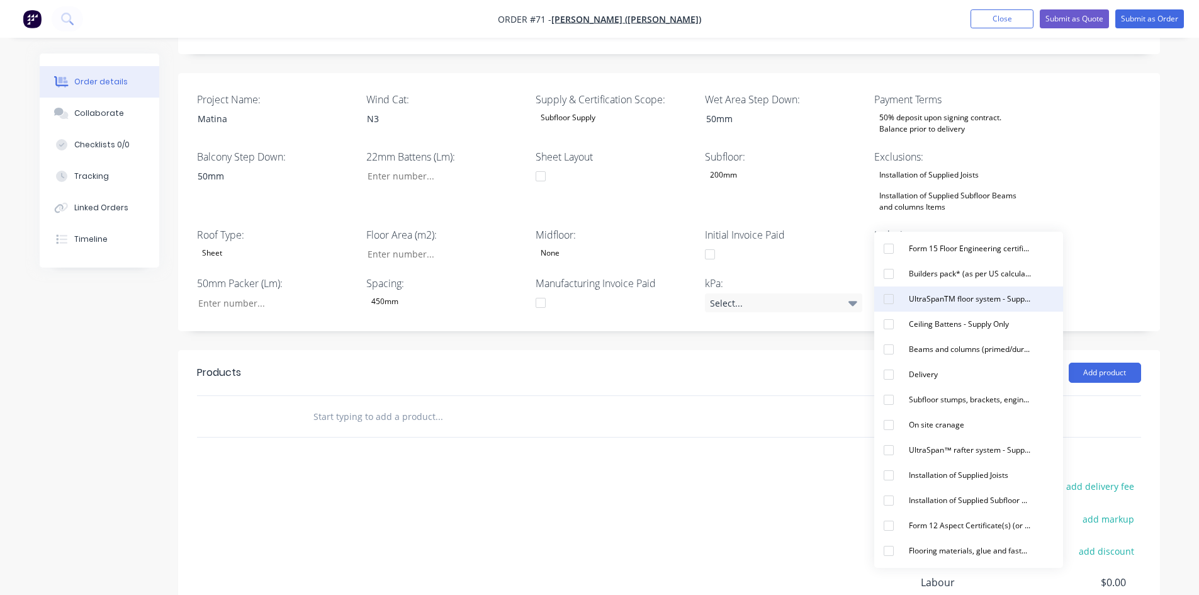
click at [923, 301] on div "UltraSpanTM floor system - Supply Only" at bounding box center [969, 299] width 132 height 16
click at [954, 450] on div "UltraSpan™ rafter system - Supply Only (invoiced seperately)" at bounding box center [969, 447] width 132 height 16
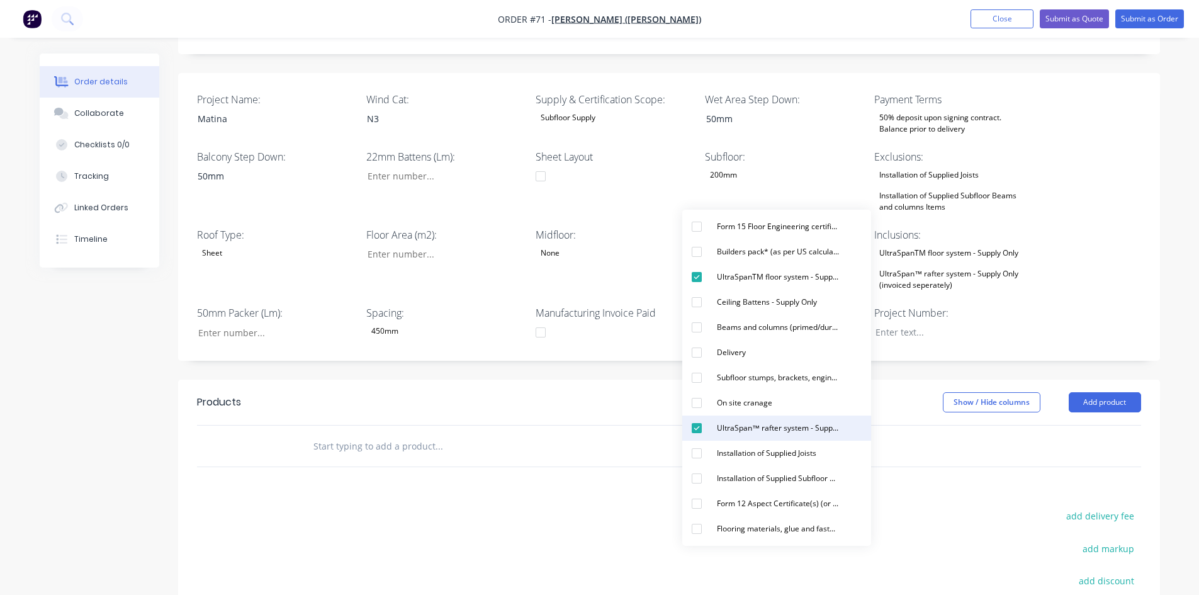
click at [790, 433] on div "UltraSpan™ rafter system - Supply Only (invoiced seperately)" at bounding box center [778, 428] width 132 height 16
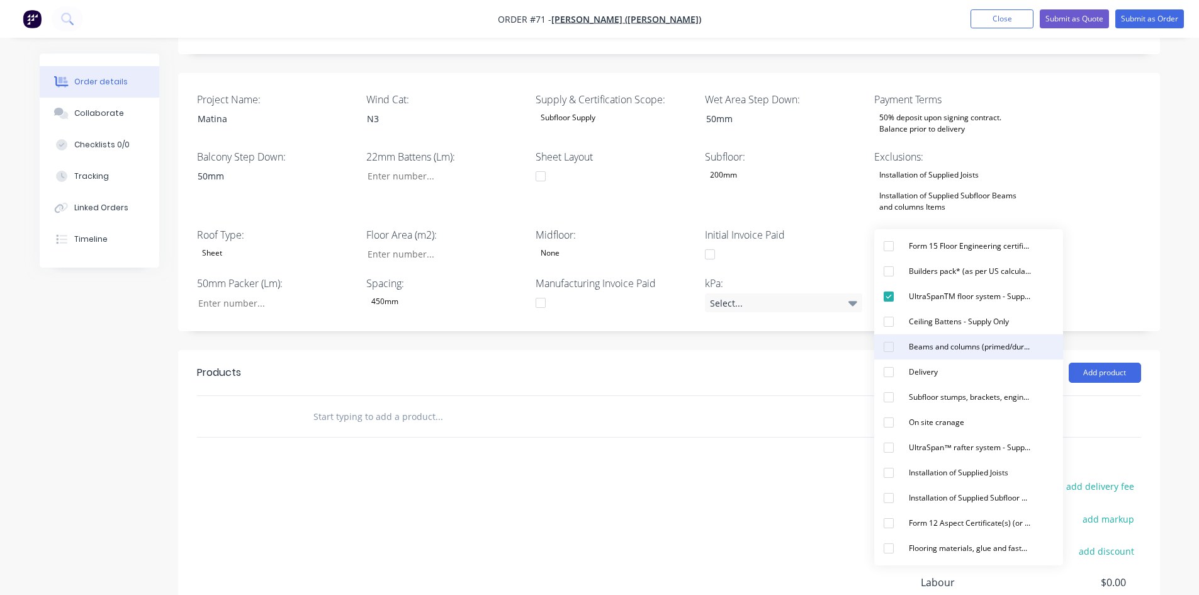
click at [926, 348] on div "Beams and columns (primed/duragal) - Supply Only as per Quote layout" at bounding box center [969, 346] width 132 height 16
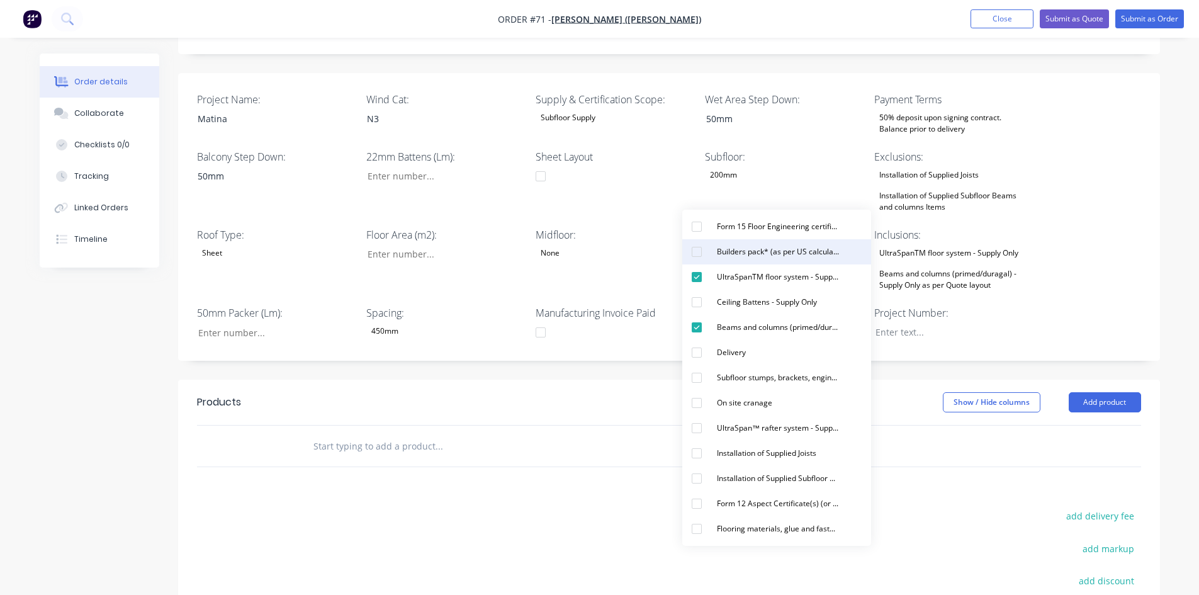
click at [715, 245] on div "Builders pack* (as per US calculations of hardware required)" at bounding box center [778, 251] width 132 height 16
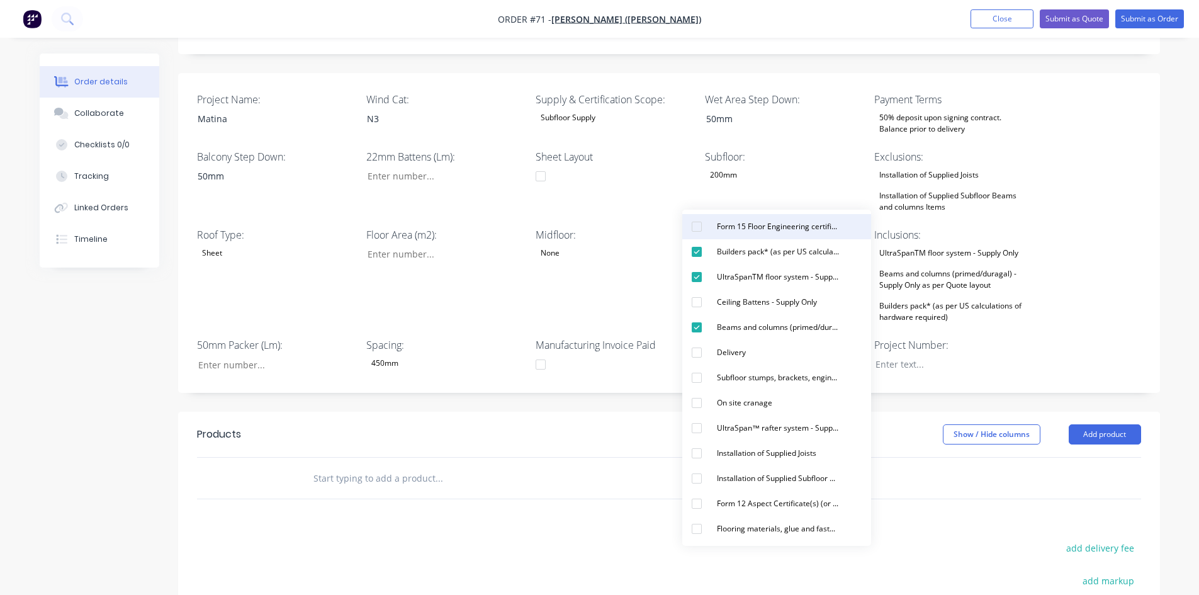
click at [726, 233] on div "Form 15 Floor Engineering certificate (or similar)" at bounding box center [778, 226] width 132 height 16
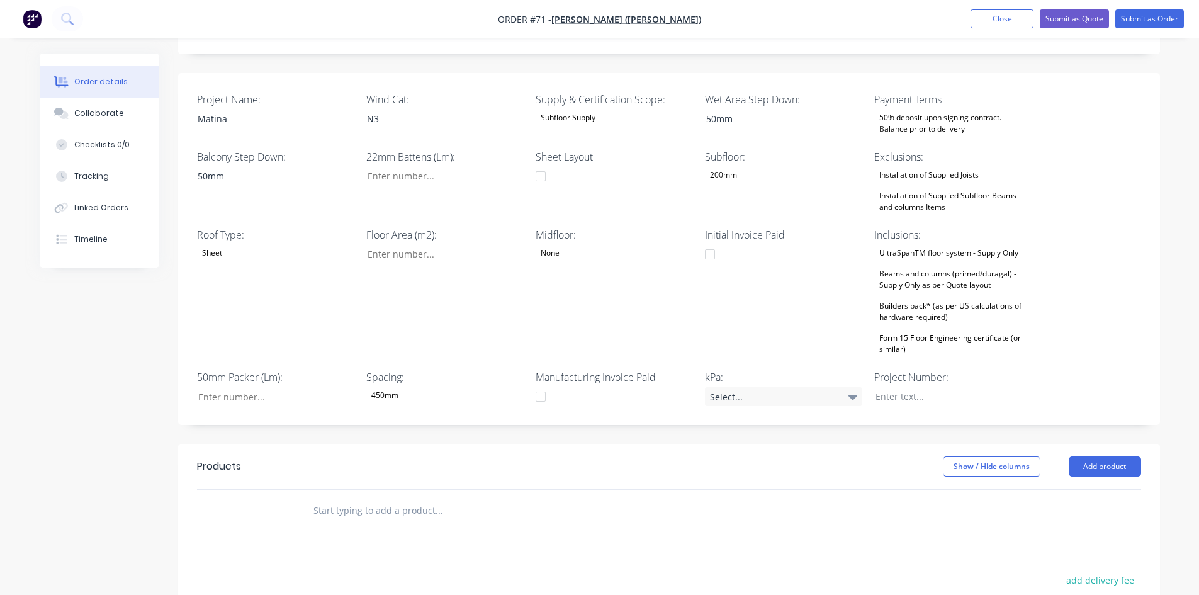
click at [613, 456] on div "Show / Hide columns Add product" at bounding box center [768, 466] width 743 height 20
click at [738, 387] on div "Select..." at bounding box center [783, 396] width 157 height 19
click at [728, 416] on div "1.5kPa" at bounding box center [730, 413] width 33 height 16
click at [894, 387] on div at bounding box center [943, 396] width 157 height 18
click at [774, 281] on div "Initial Invoice Paid" at bounding box center [783, 292] width 157 height 130
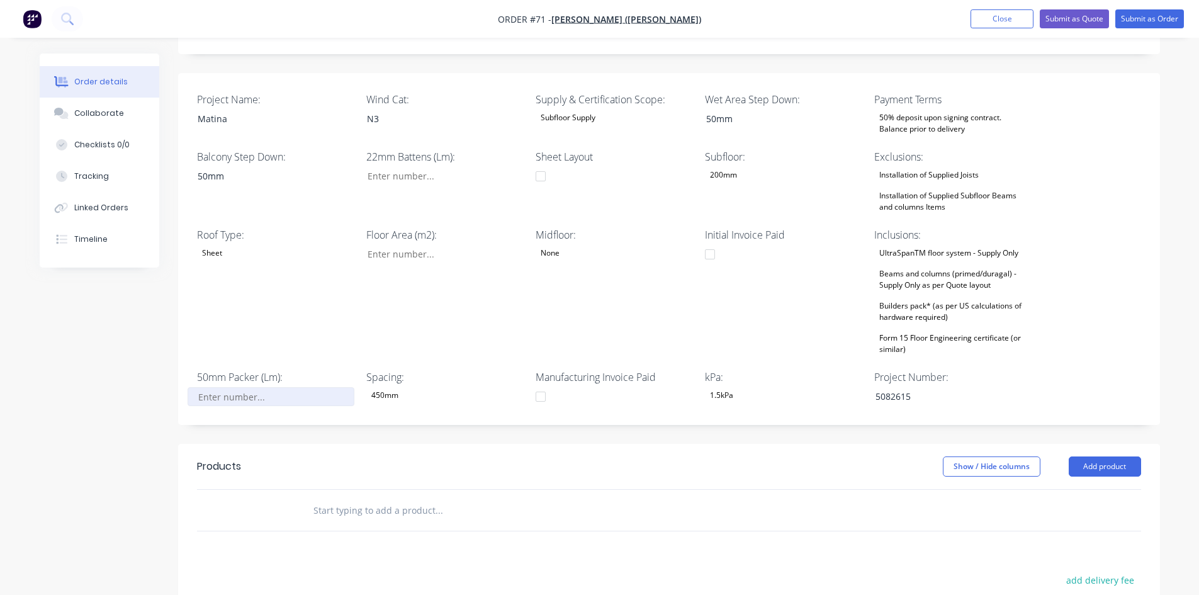
click at [265, 387] on input "Project Name:" at bounding box center [270, 396] width 166 height 19
type input "0"
click at [405, 245] on input "Project Name:" at bounding box center [440, 254] width 166 height 19
type input "107"
click at [405, 167] on input "Project Name:" at bounding box center [440, 176] width 166 height 19
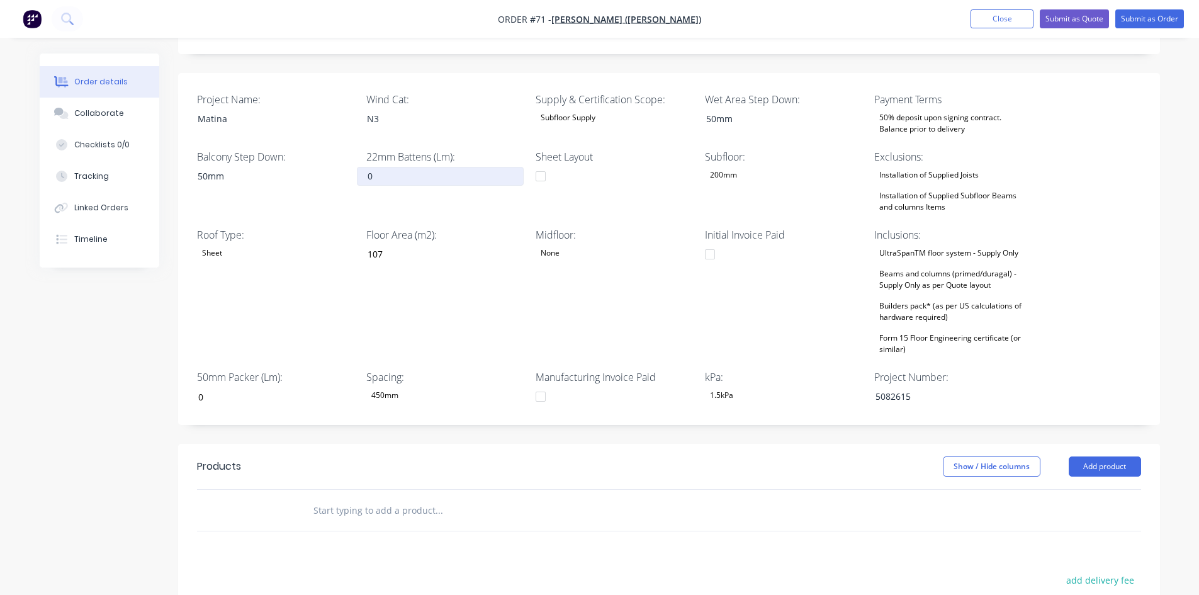
type input "0"
click at [185, 270] on div "Project Name: Matina Wind Cat: N3 Supply & Certification Scope: Subfloor Supply…" at bounding box center [668, 249] width 981 height 352
click at [110, 152] on button "Checklists 0/0" at bounding box center [100, 144] width 120 height 31
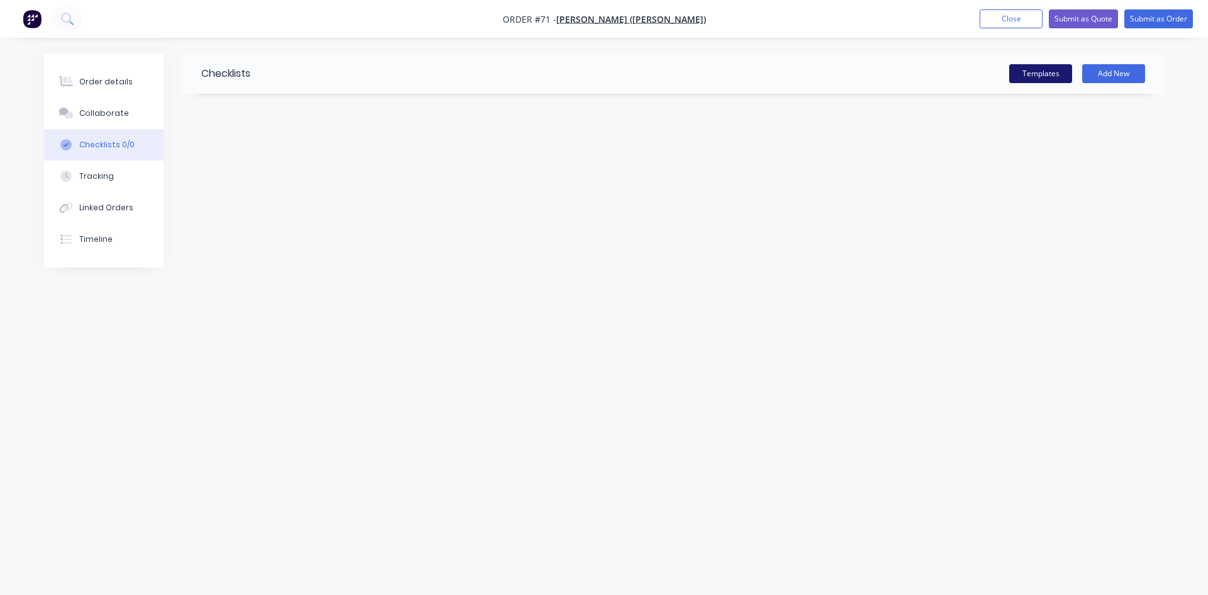
click at [1050, 70] on button "Templates" at bounding box center [1040, 73] width 63 height 19
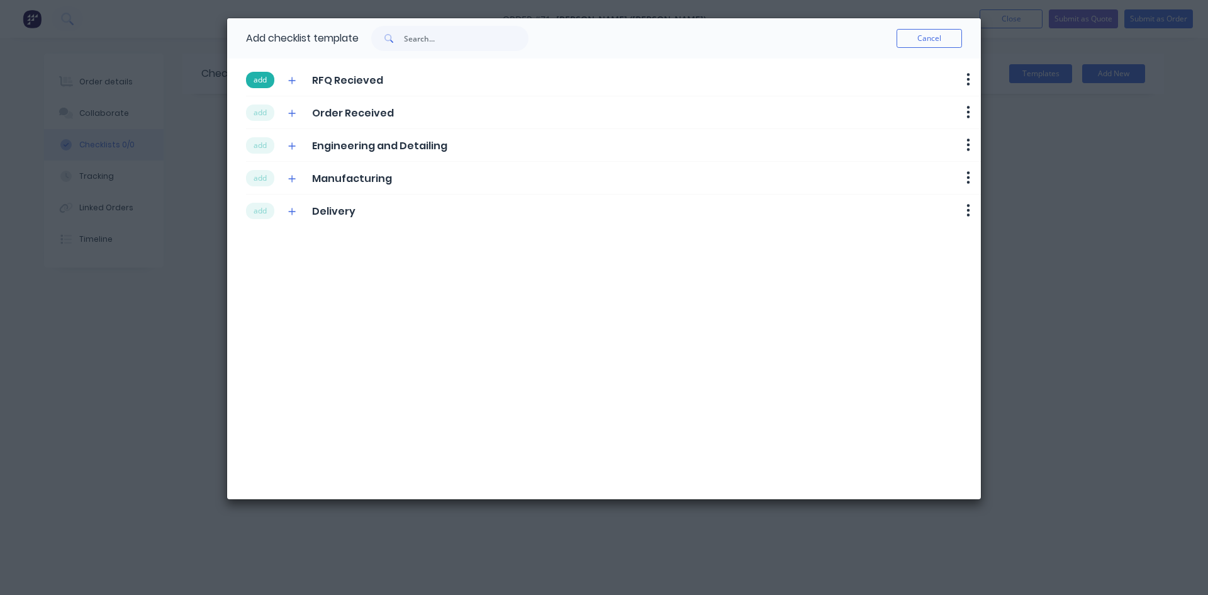
click at [271, 81] on button "add" at bounding box center [260, 80] width 28 height 16
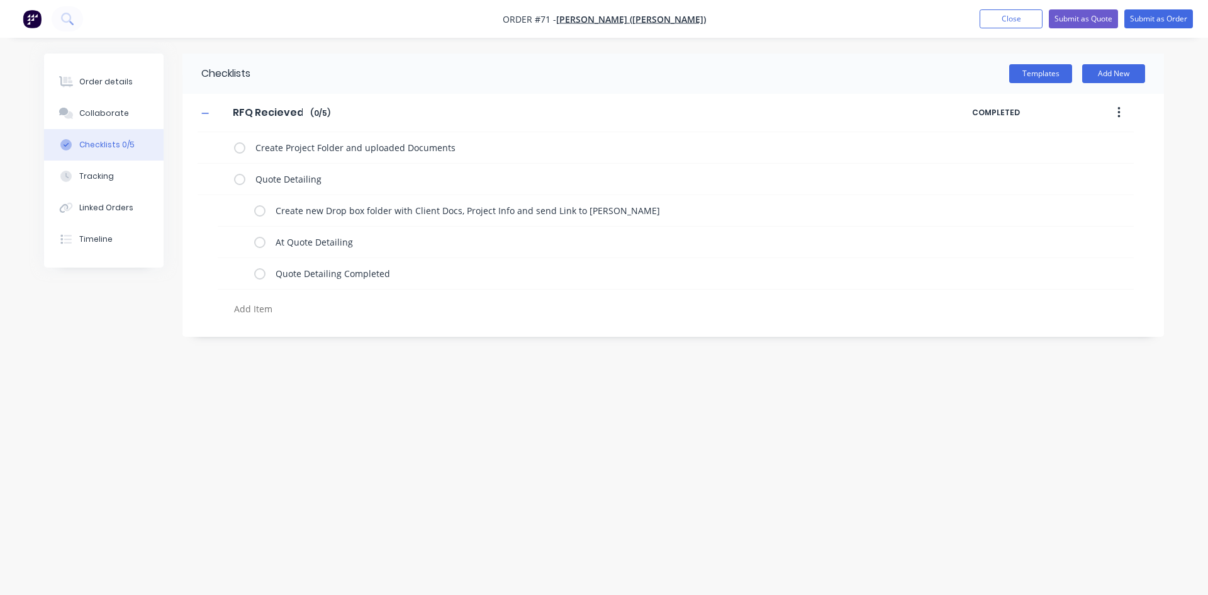
click at [260, 109] on input "RFQ Recieved" at bounding box center [267, 112] width 85 height 19
click at [1054, 74] on button "Templates" at bounding box center [1040, 73] width 63 height 19
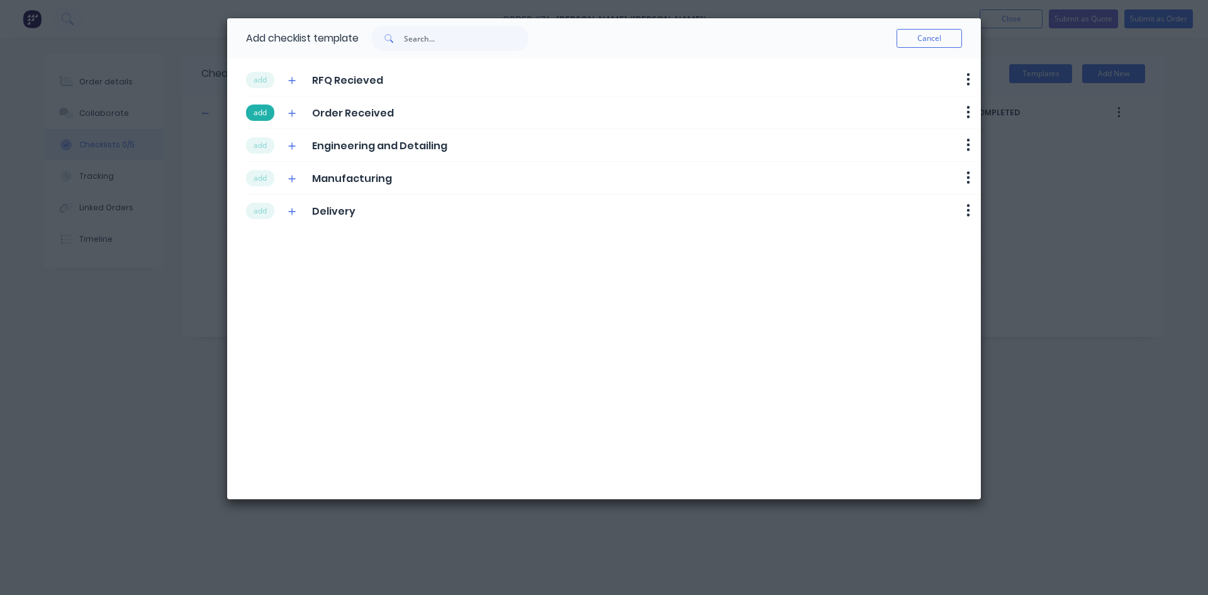
click at [269, 111] on button "add" at bounding box center [260, 112] width 28 height 16
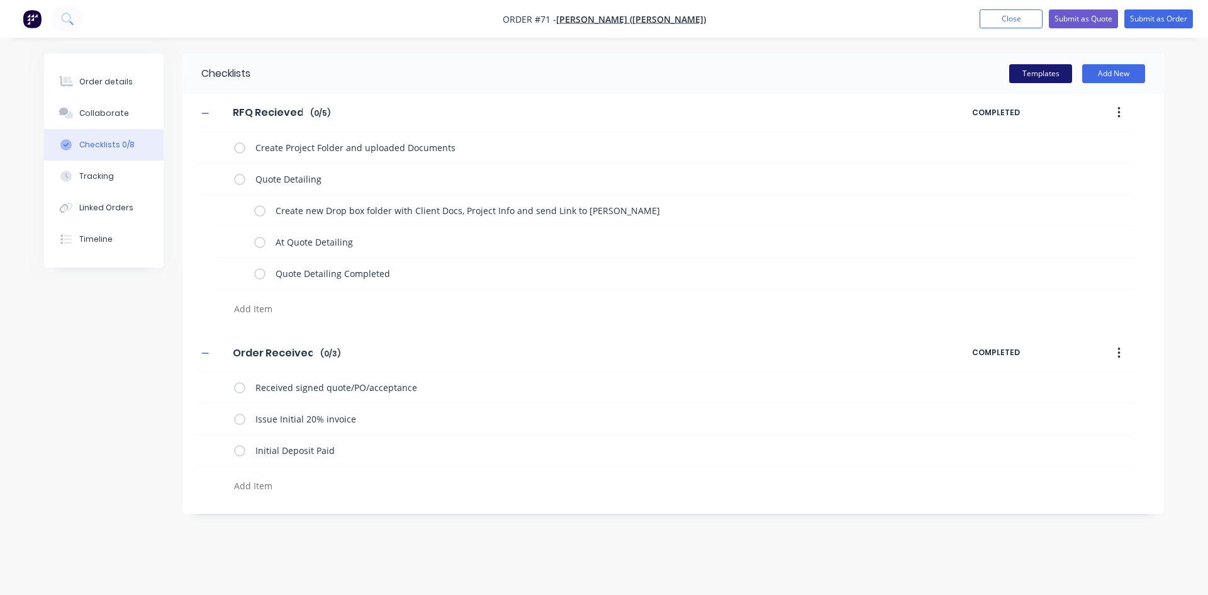
click at [1027, 71] on button "Templates" at bounding box center [1040, 73] width 63 height 19
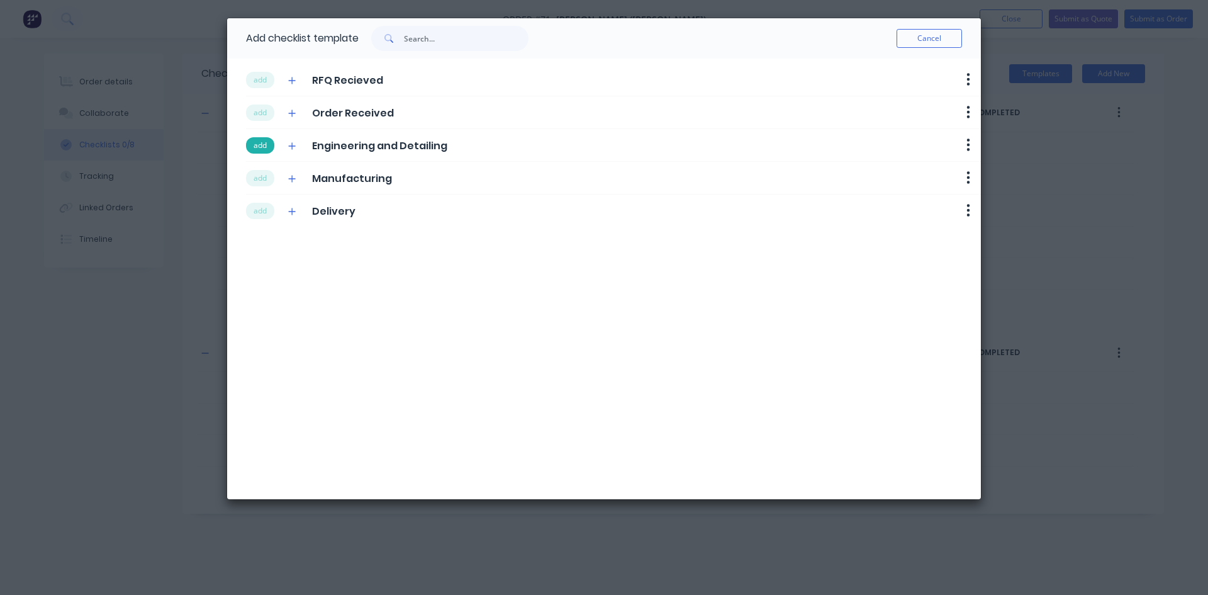
click at [271, 142] on button "add" at bounding box center [260, 145] width 28 height 16
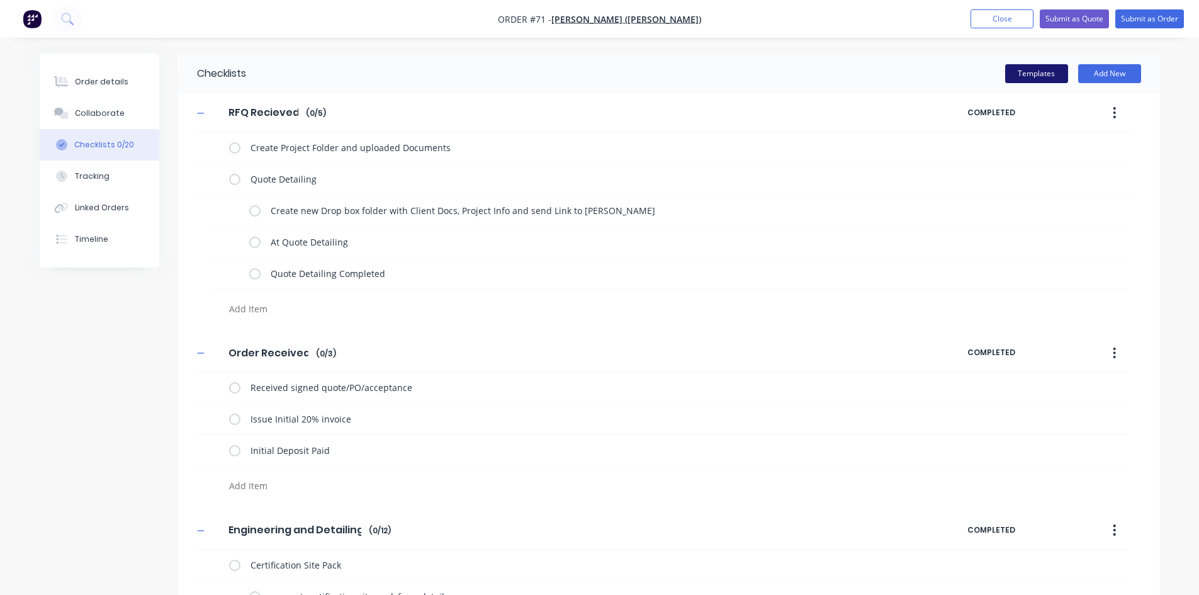
click at [1037, 74] on button "Templates" at bounding box center [1036, 73] width 63 height 19
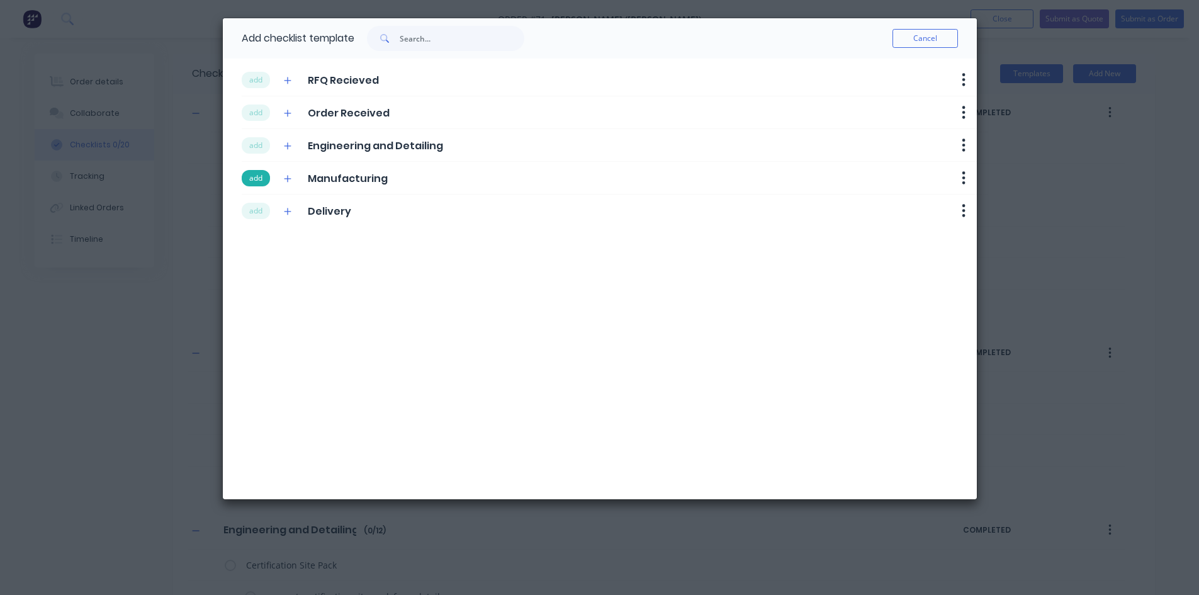
click at [254, 179] on button "add" at bounding box center [256, 178] width 28 height 16
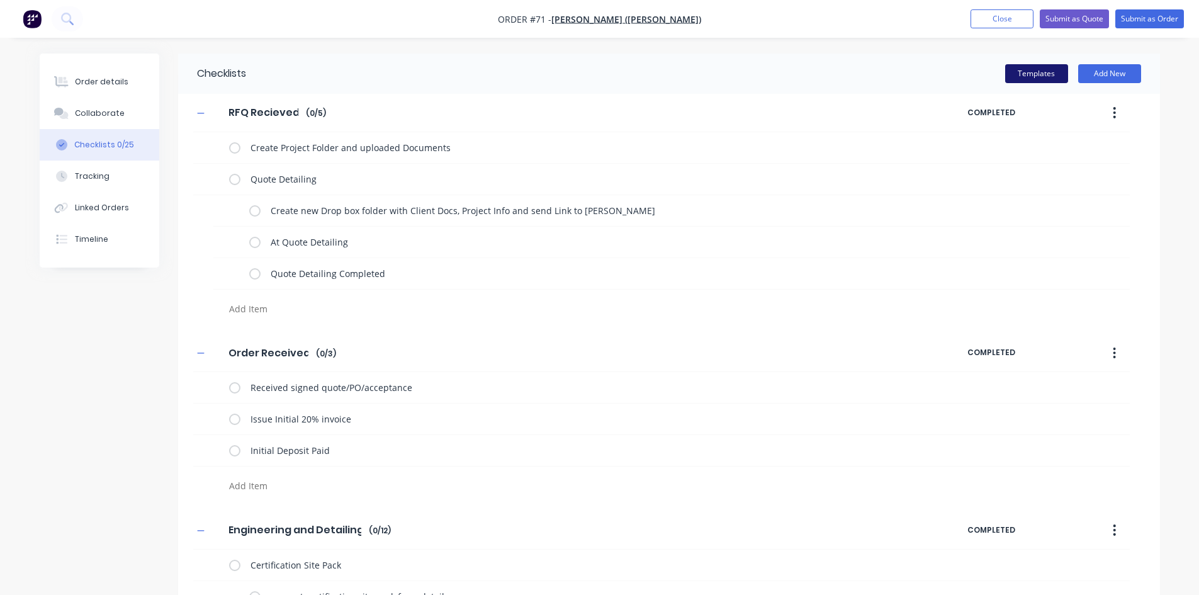
click at [1026, 74] on button "Templates" at bounding box center [1036, 73] width 63 height 19
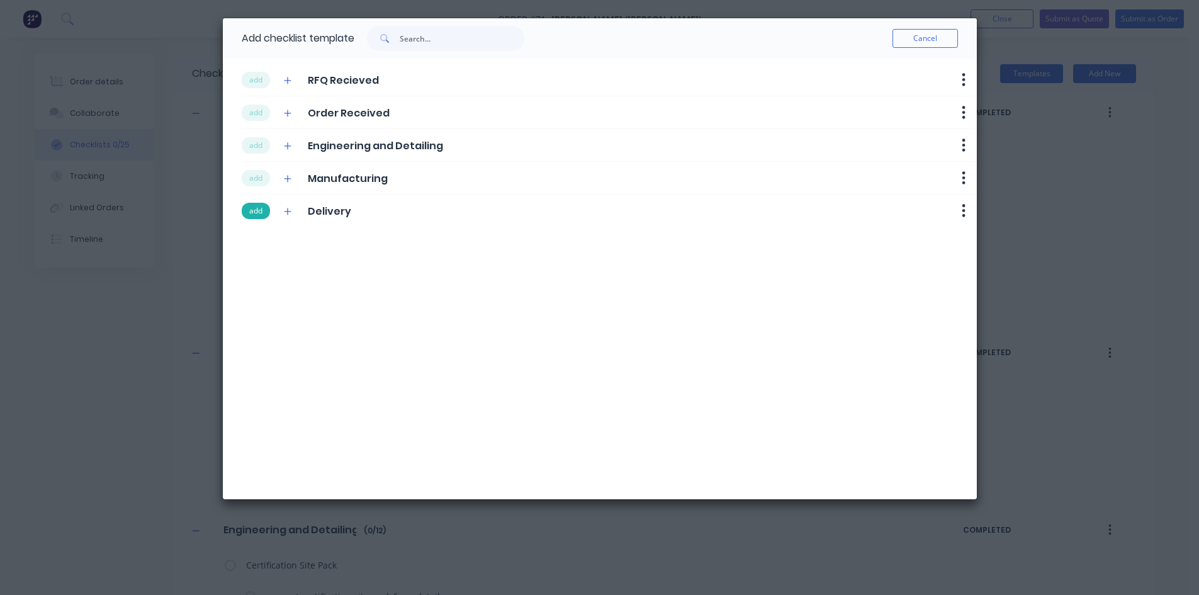
click at [269, 210] on button "add" at bounding box center [256, 211] width 28 height 16
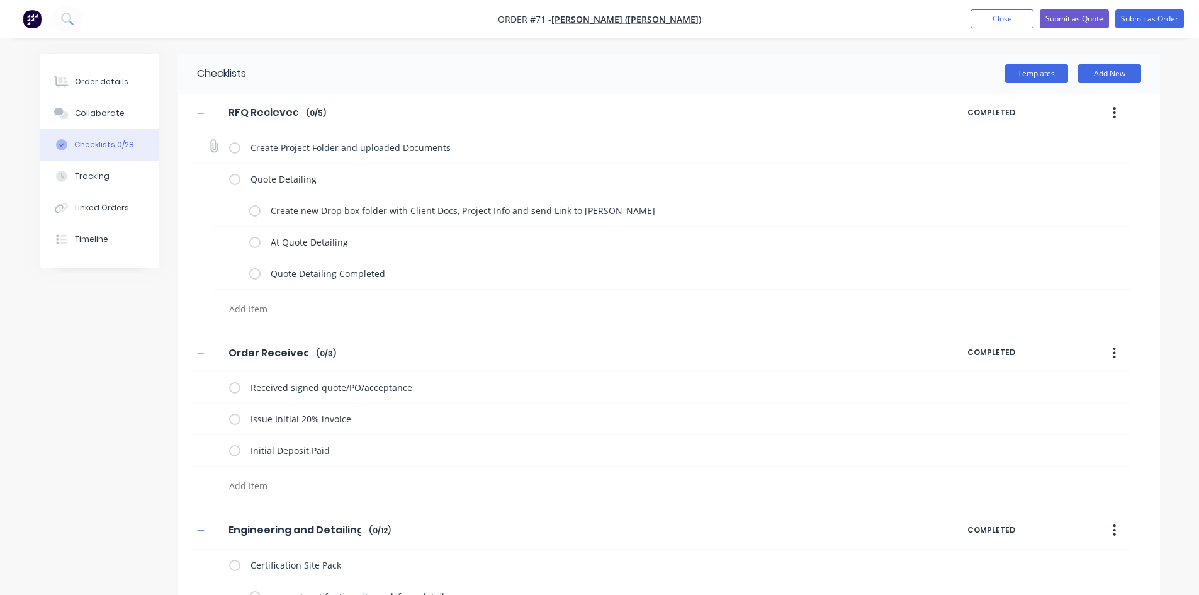
click at [239, 144] on label at bounding box center [234, 147] width 11 height 13
click at [0, 0] on input "checkbox" at bounding box center [0, 0] width 0 height 0
click at [255, 213] on label at bounding box center [254, 210] width 11 height 13
click at [0, 0] on input "checkbox" at bounding box center [0, 0] width 0 height 0
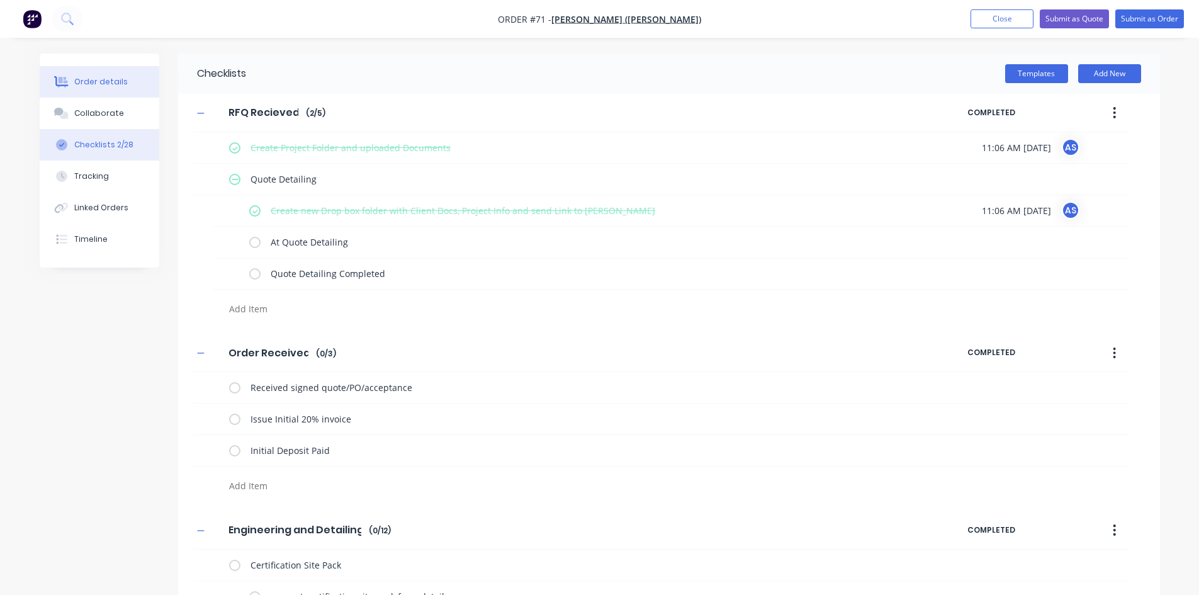
click at [92, 92] on button "Order details" at bounding box center [100, 81] width 120 height 31
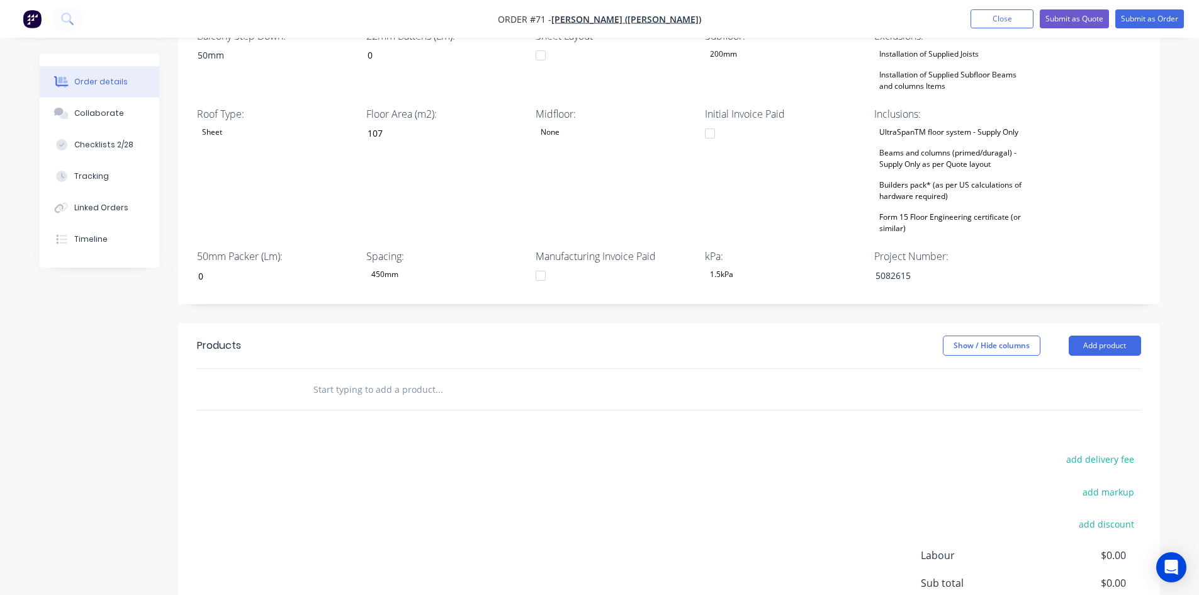
scroll to position [440, 0]
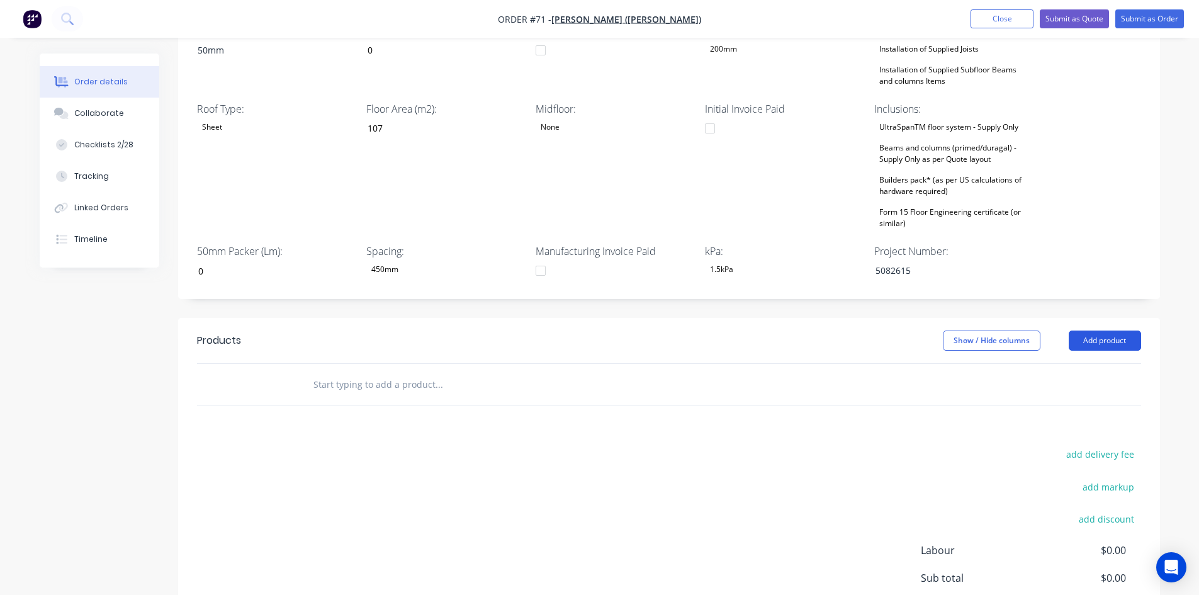
click at [1114, 330] on button "Add product" at bounding box center [1104, 340] width 72 height 20
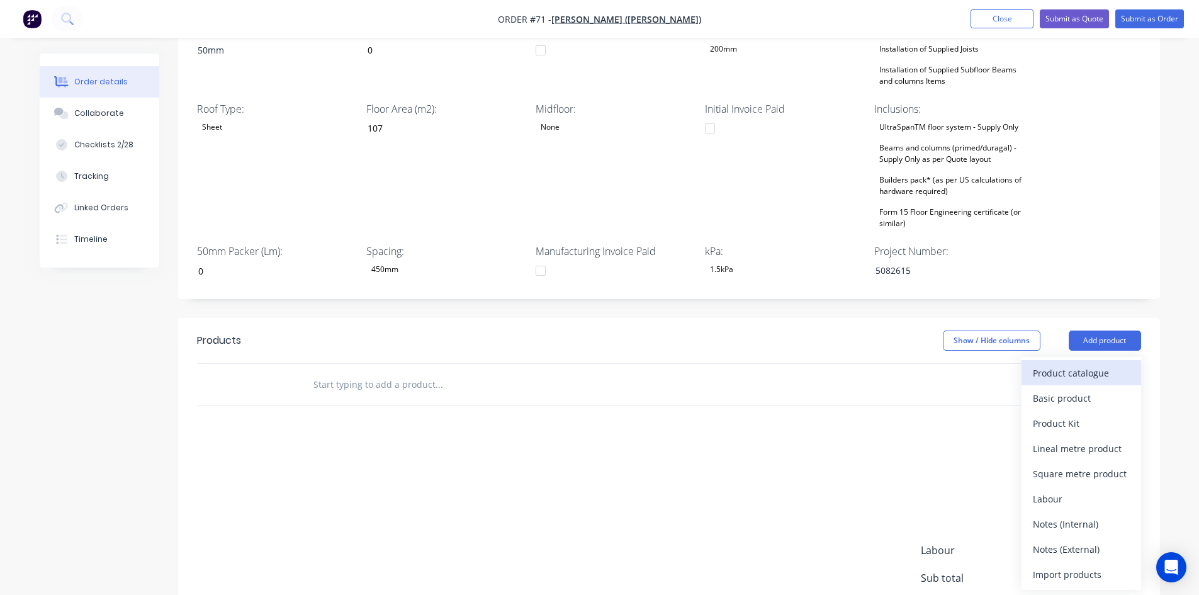
click at [1085, 364] on div "Product catalogue" at bounding box center [1080, 373] width 97 height 18
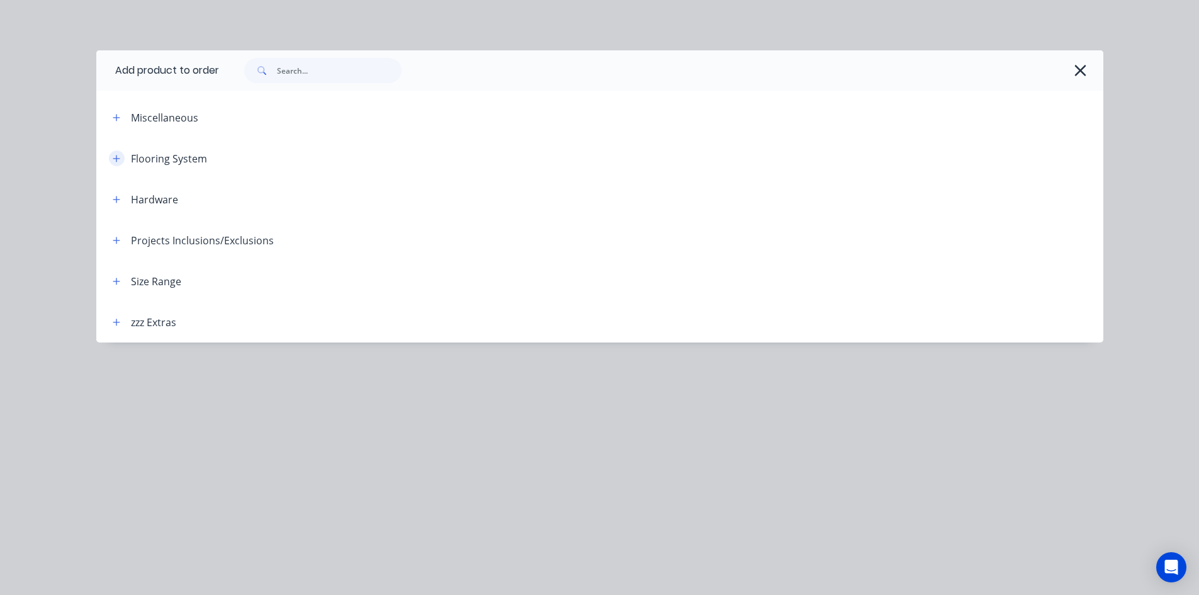
click at [115, 159] on icon "button" at bounding box center [116, 158] width 7 height 7
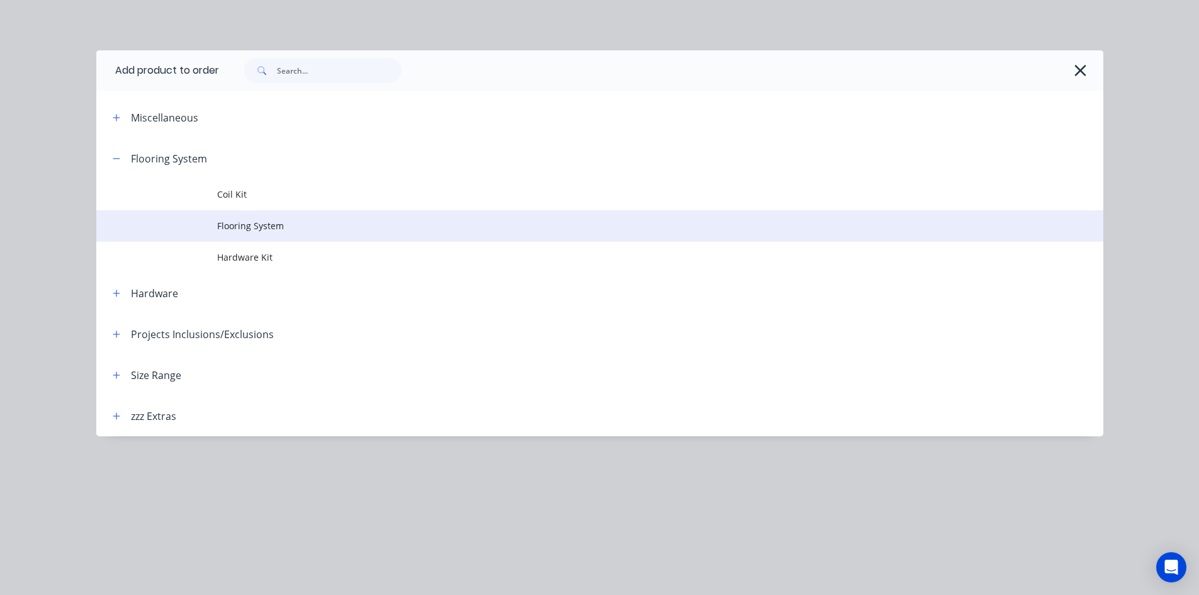
click at [242, 218] on td "Flooring System" at bounding box center [660, 225] width 886 height 31
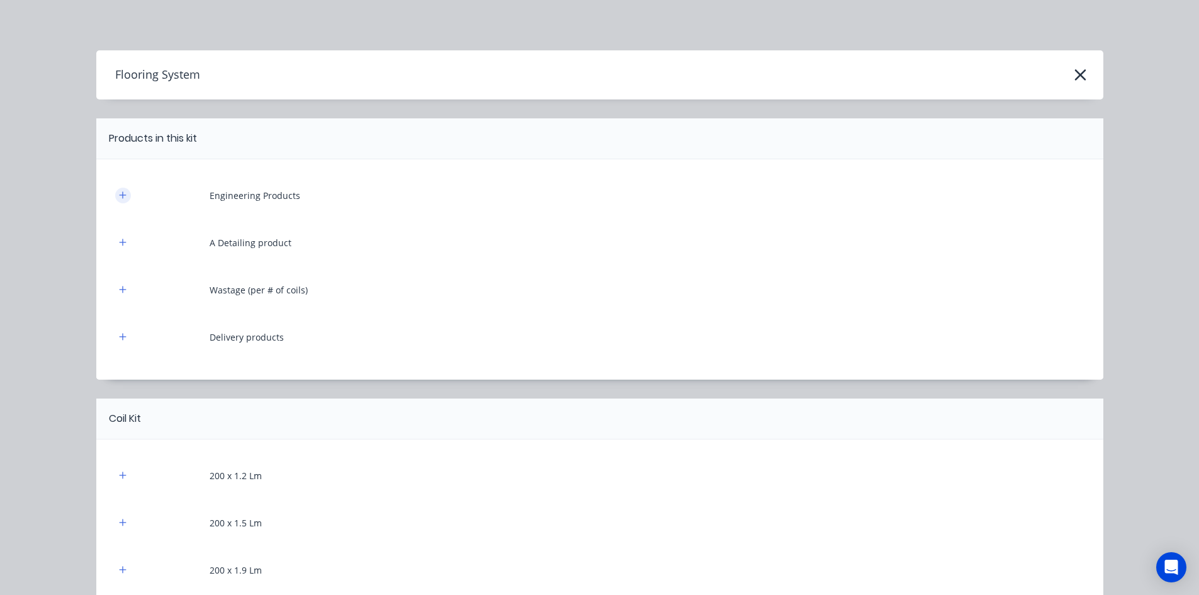
click at [119, 198] on icon "button" at bounding box center [123, 195] width 8 height 9
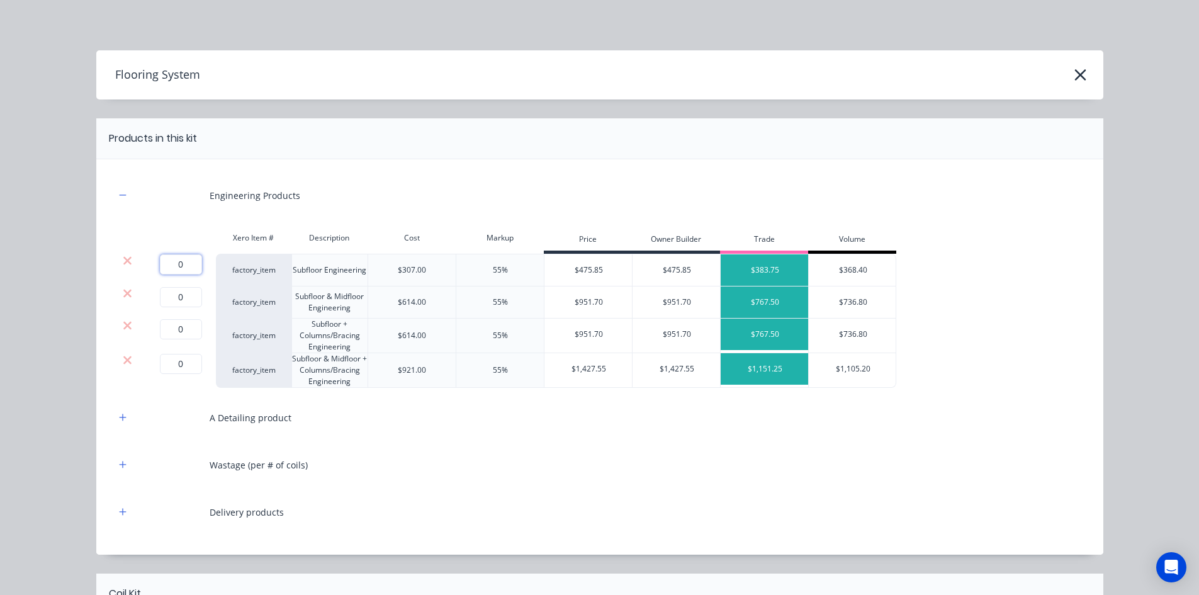
click at [184, 267] on input "0" at bounding box center [181, 264] width 42 height 20
type input "2"
click at [125, 290] on icon at bounding box center [127, 293] width 8 height 8
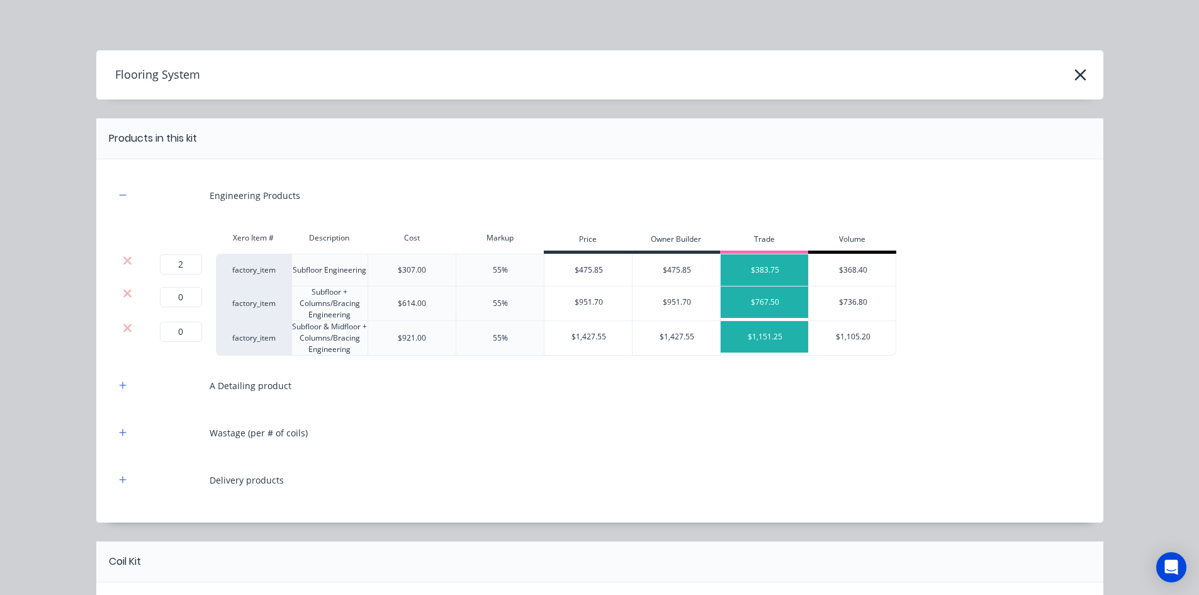
click at [125, 290] on icon at bounding box center [127, 293] width 8 height 8
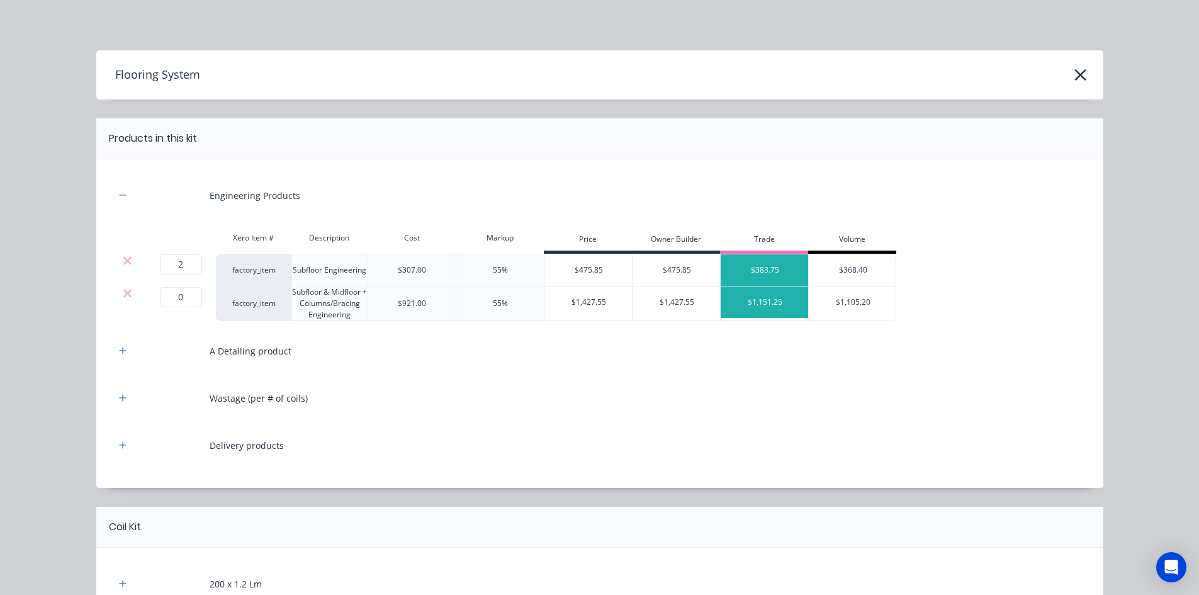
click at [125, 290] on icon at bounding box center [127, 293] width 8 height 8
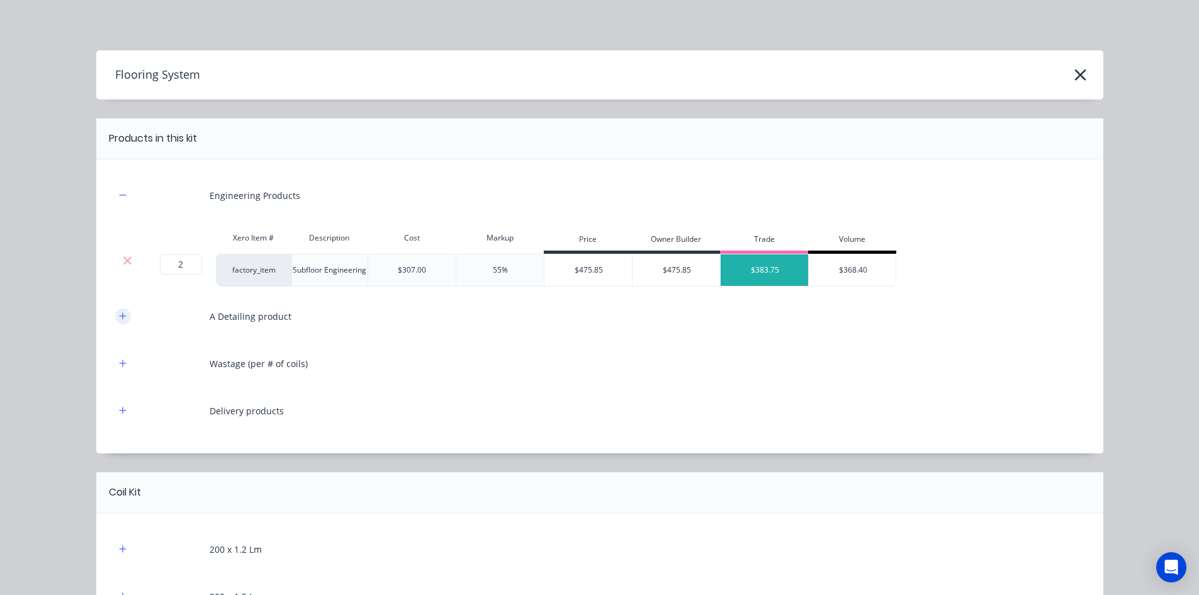
click at [119, 316] on icon "button" at bounding box center [122, 315] width 7 height 7
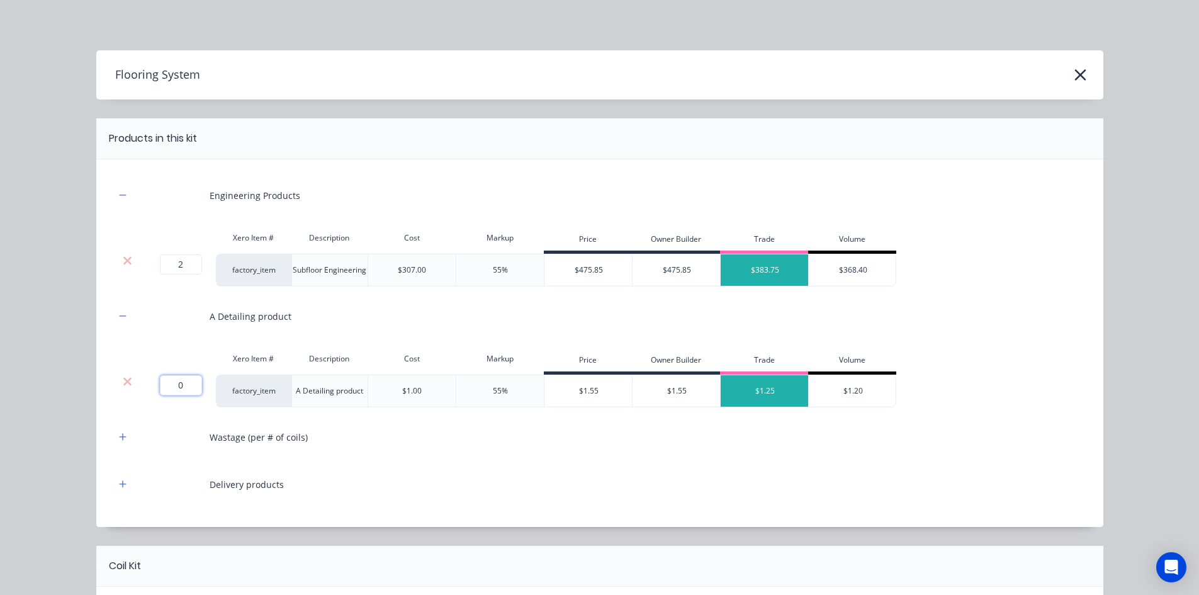
click at [182, 377] on input "0" at bounding box center [181, 385] width 42 height 20
type input "1450"
click at [121, 437] on icon "button" at bounding box center [122, 436] width 7 height 7
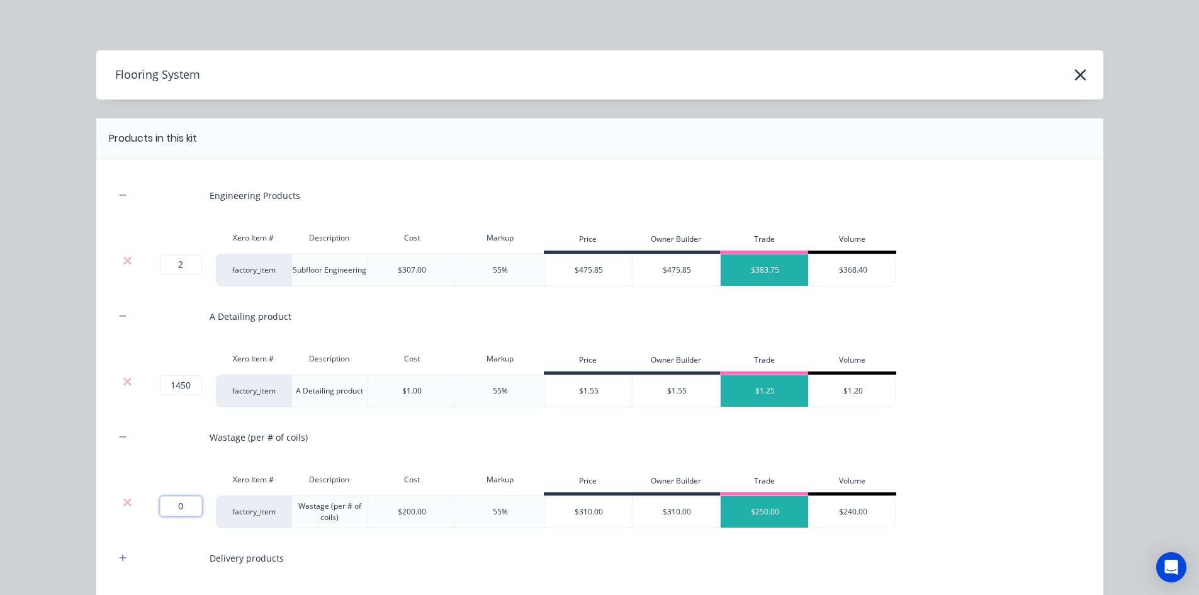
click at [177, 501] on input "0" at bounding box center [181, 506] width 42 height 20
type input "2"
type input "1"
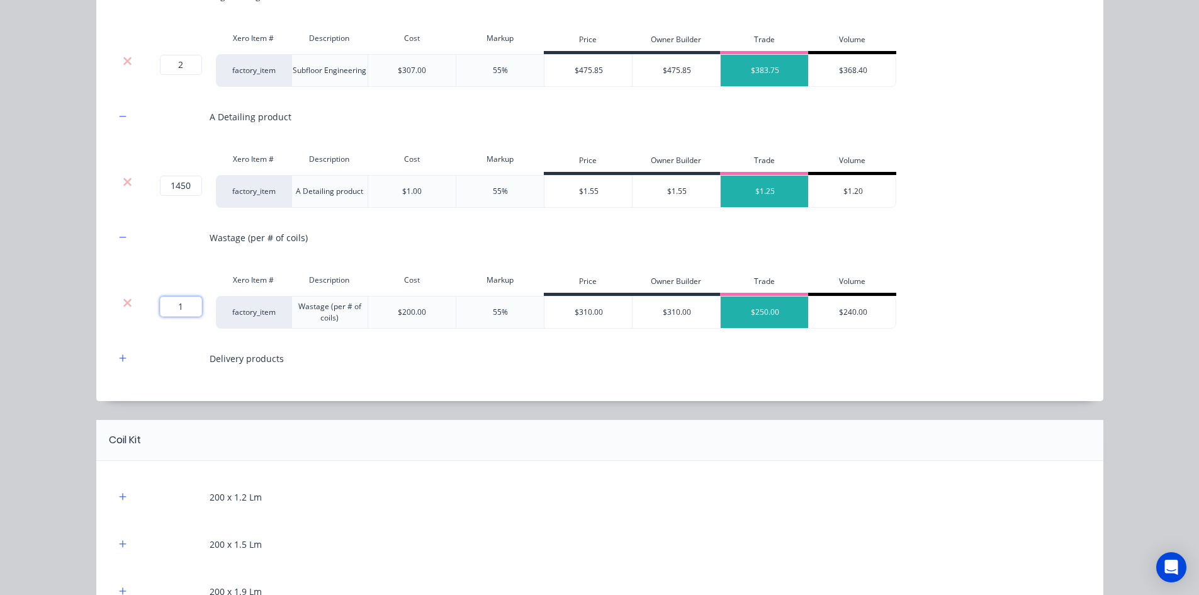
scroll to position [252, 0]
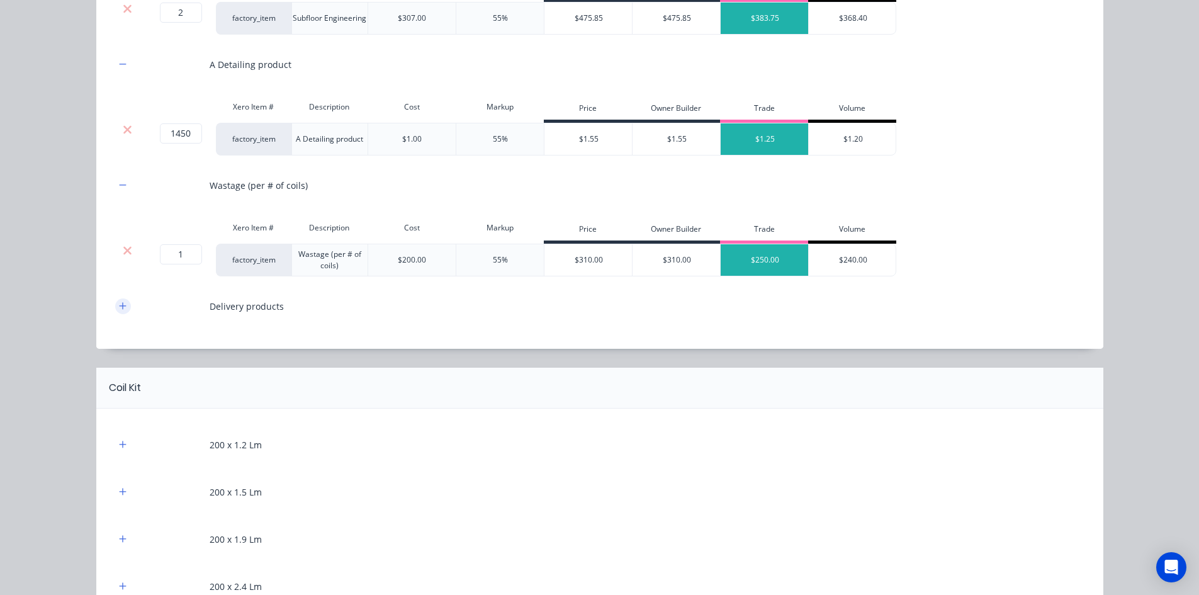
click at [121, 307] on icon "button" at bounding box center [123, 305] width 8 height 9
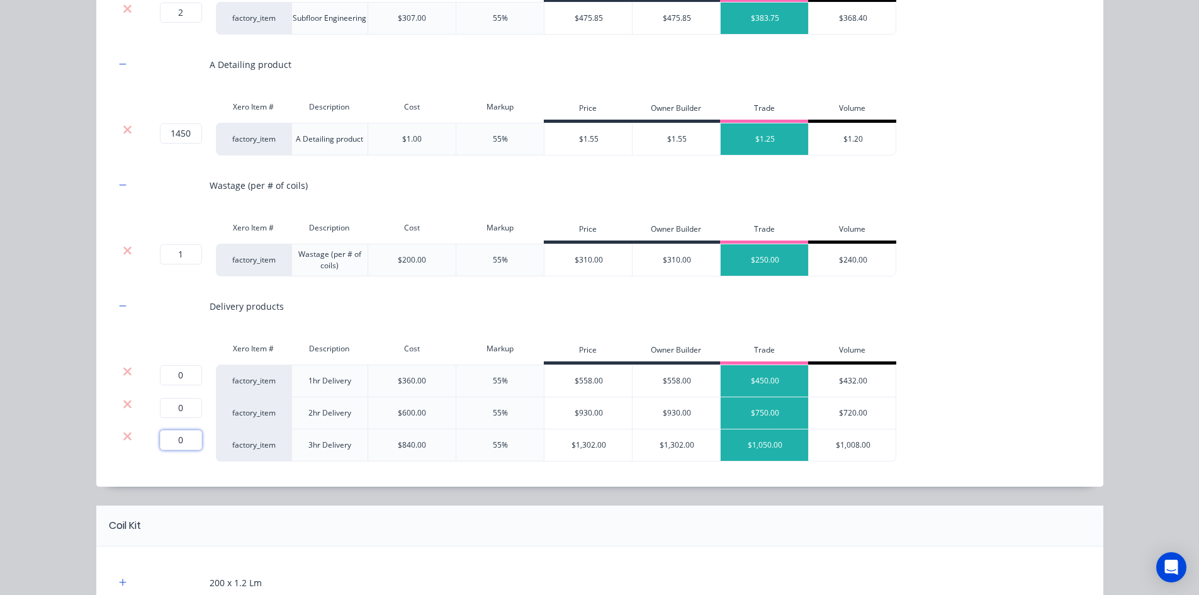
click at [170, 442] on input "0" at bounding box center [181, 440] width 42 height 20
type input "4"
click at [125, 371] on icon at bounding box center [127, 371] width 9 height 13
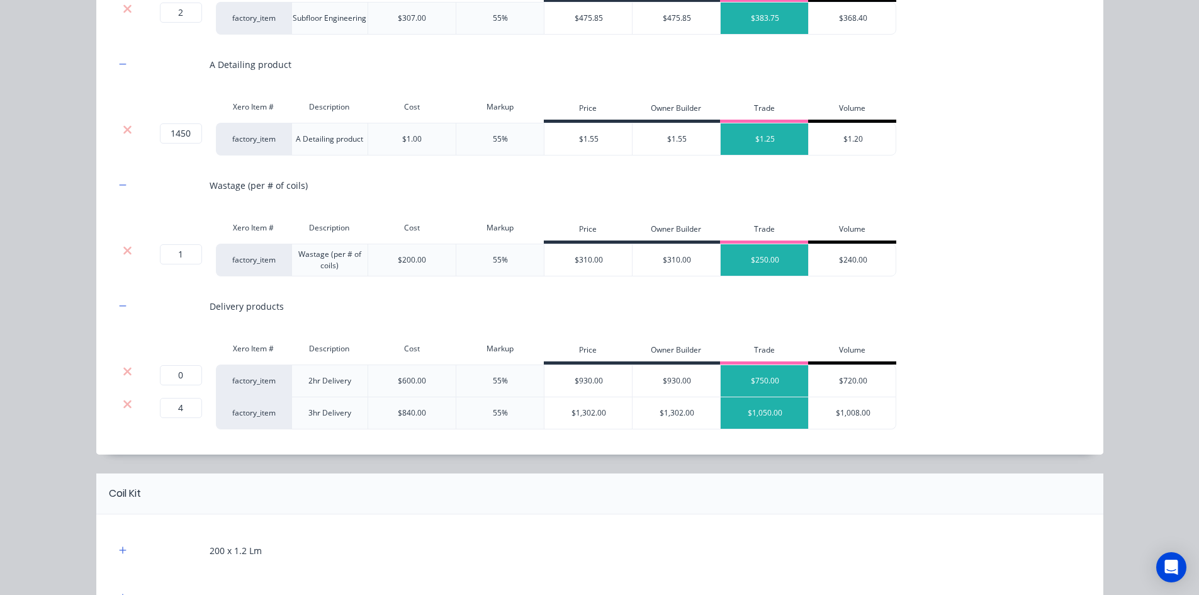
click at [125, 371] on icon at bounding box center [127, 371] width 9 height 13
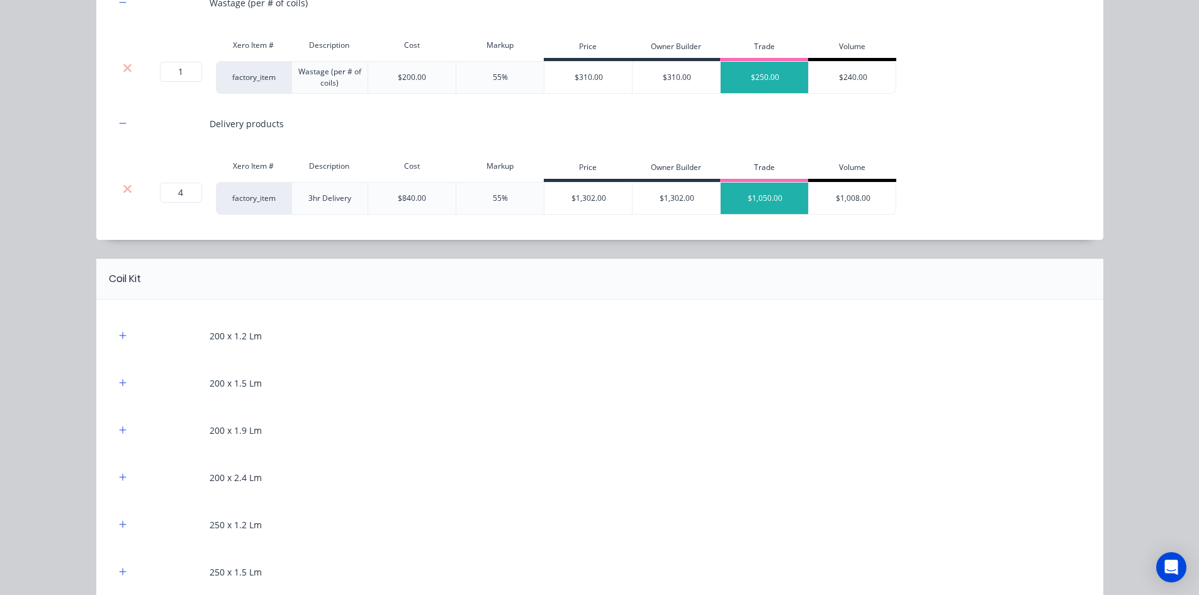
scroll to position [440, 0]
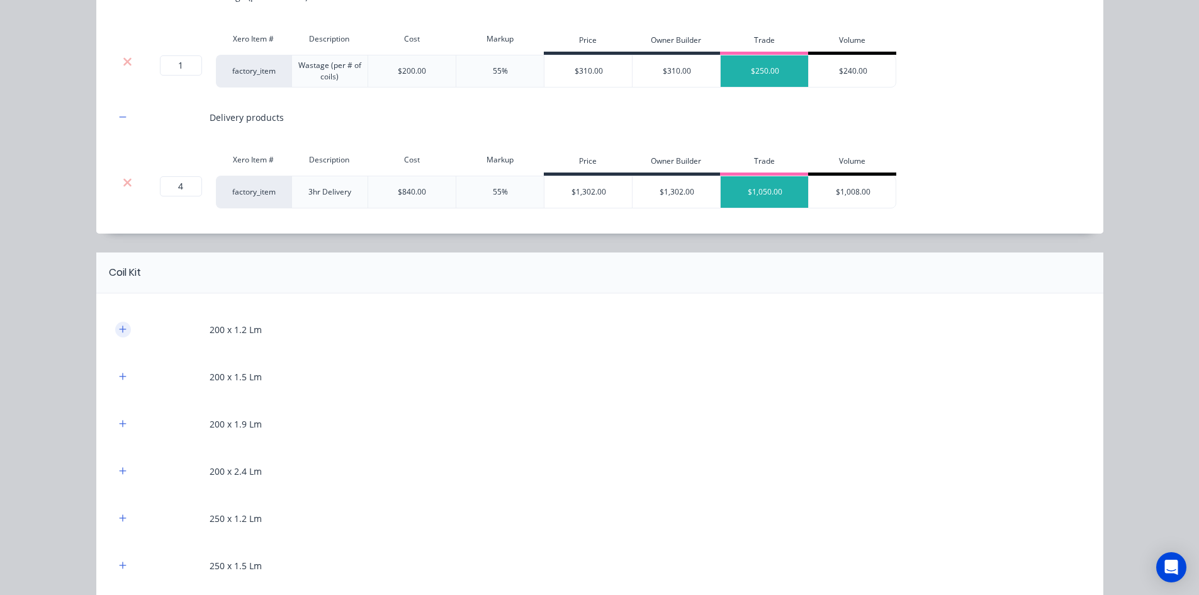
click at [119, 326] on icon "button" at bounding box center [123, 329] width 8 height 9
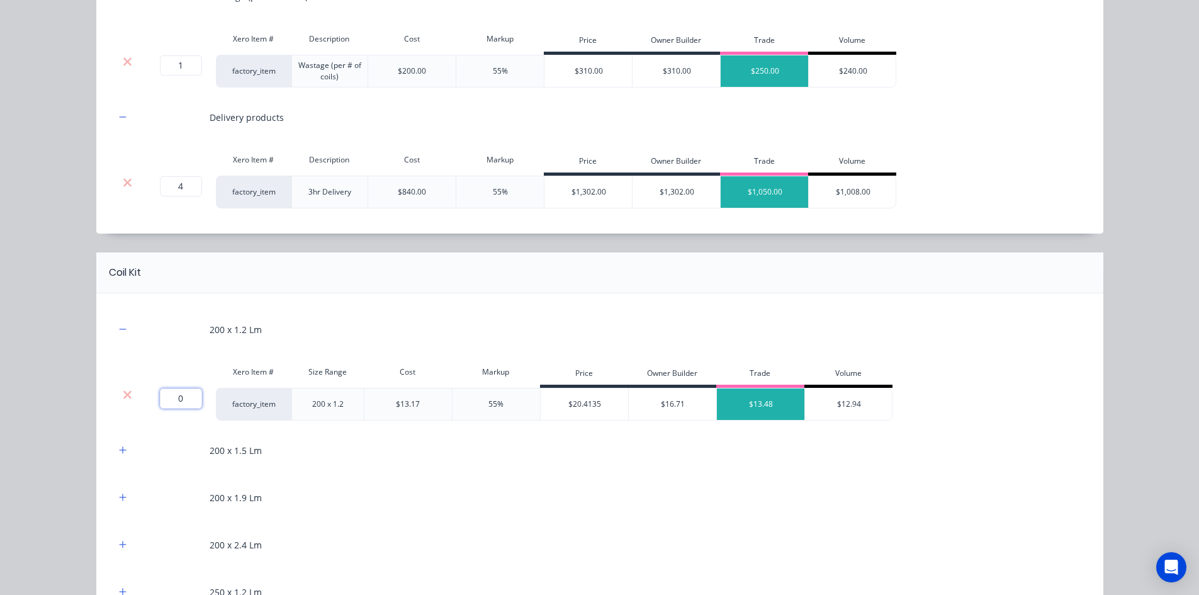
click at [179, 401] on input "0" at bounding box center [181, 398] width 42 height 20
type input "1130"
click at [122, 451] on button "button" at bounding box center [123, 450] width 16 height 16
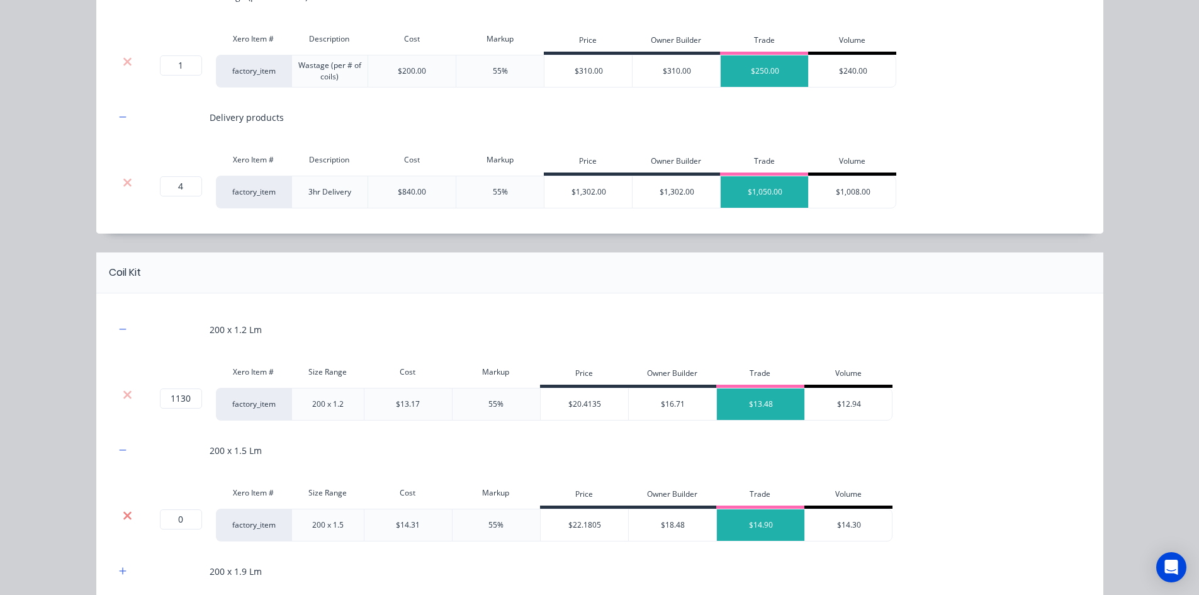
click at [123, 518] on icon at bounding box center [127, 515] width 9 height 13
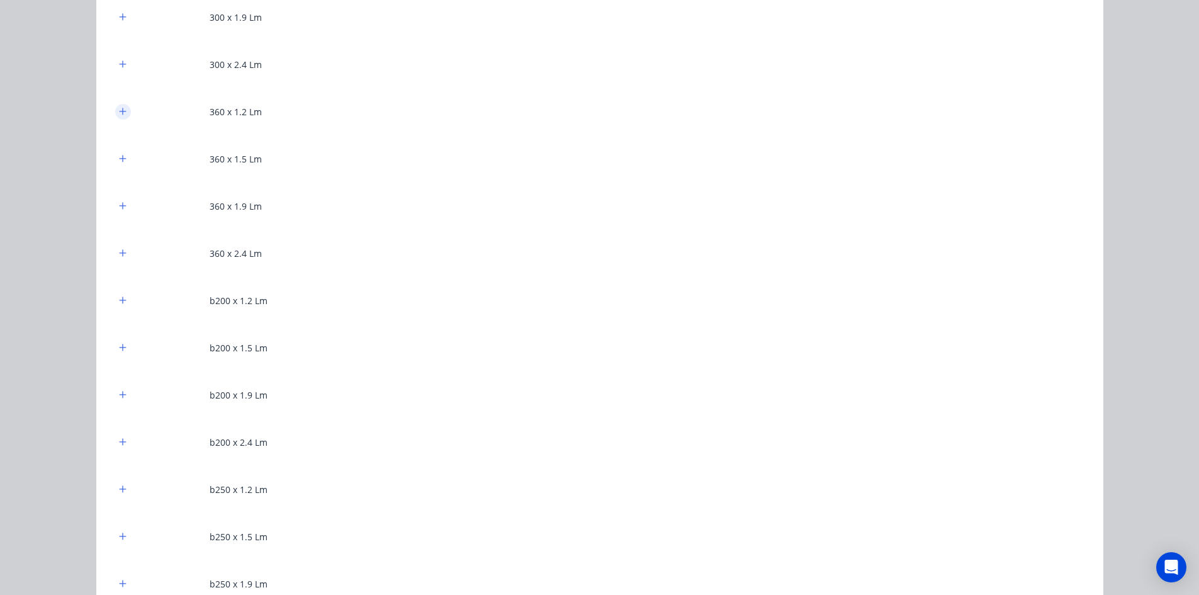
scroll to position [1258, 0]
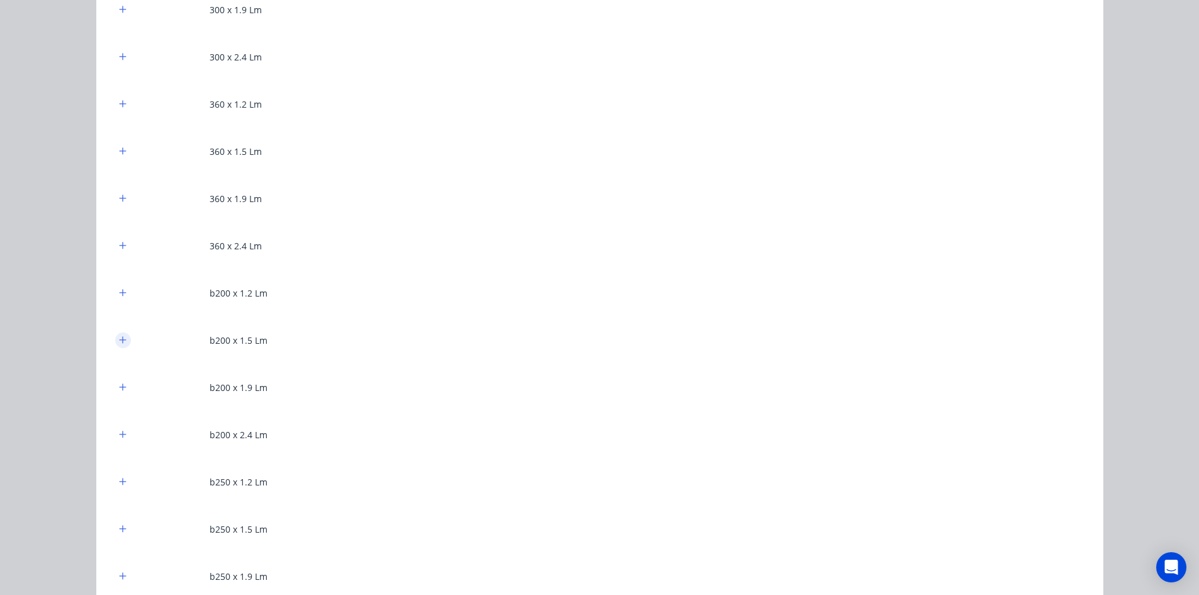
click at [121, 342] on icon "button" at bounding box center [123, 339] width 8 height 9
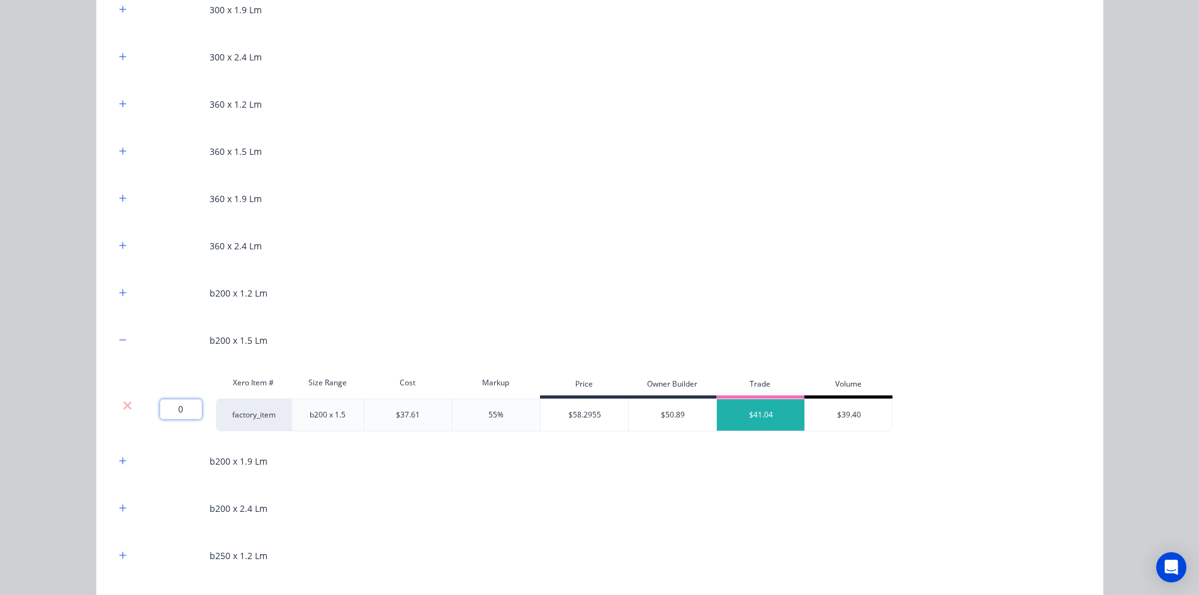
click at [181, 413] on input "0" at bounding box center [181, 409] width 42 height 20
type input "160"
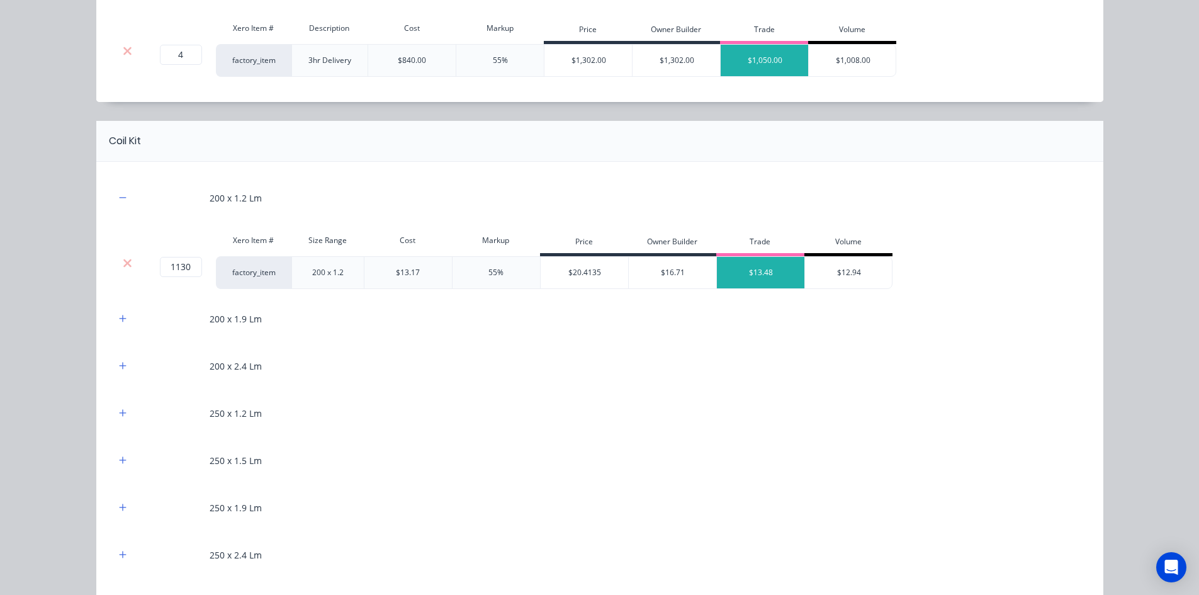
scroll to position [566, 0]
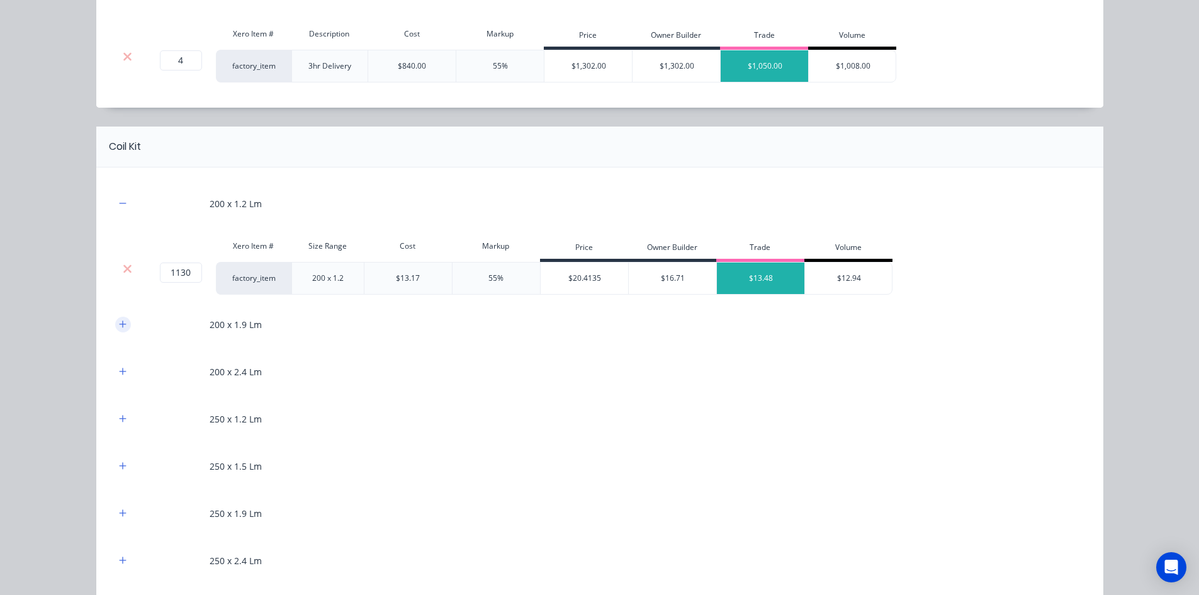
click at [121, 327] on icon "button" at bounding box center [123, 324] width 8 height 9
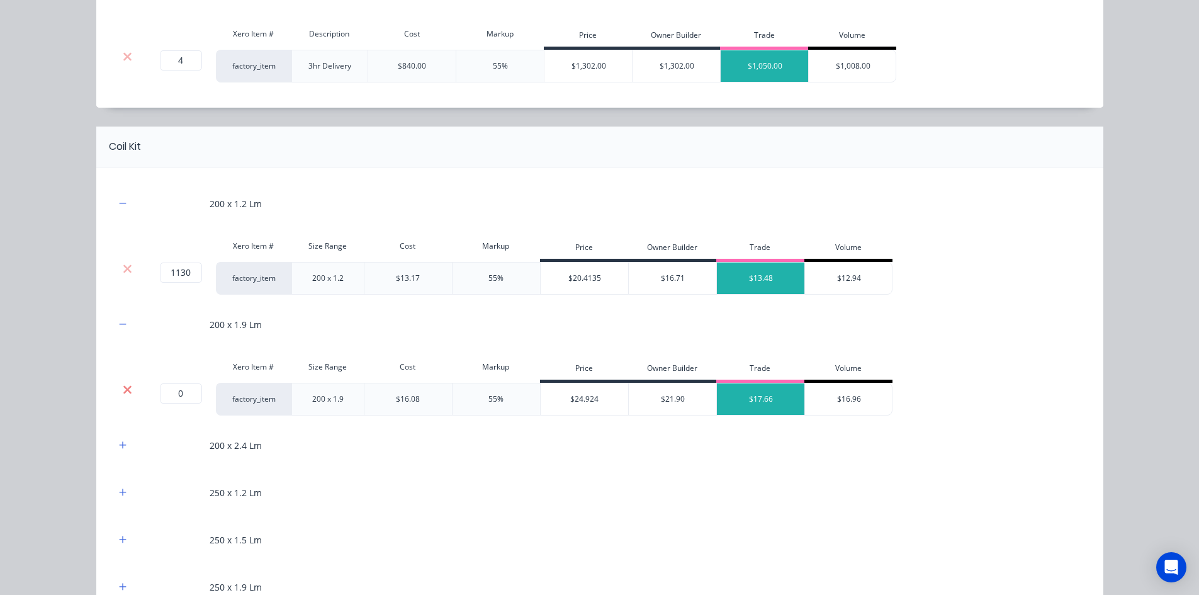
click at [124, 387] on icon at bounding box center [127, 389] width 8 height 8
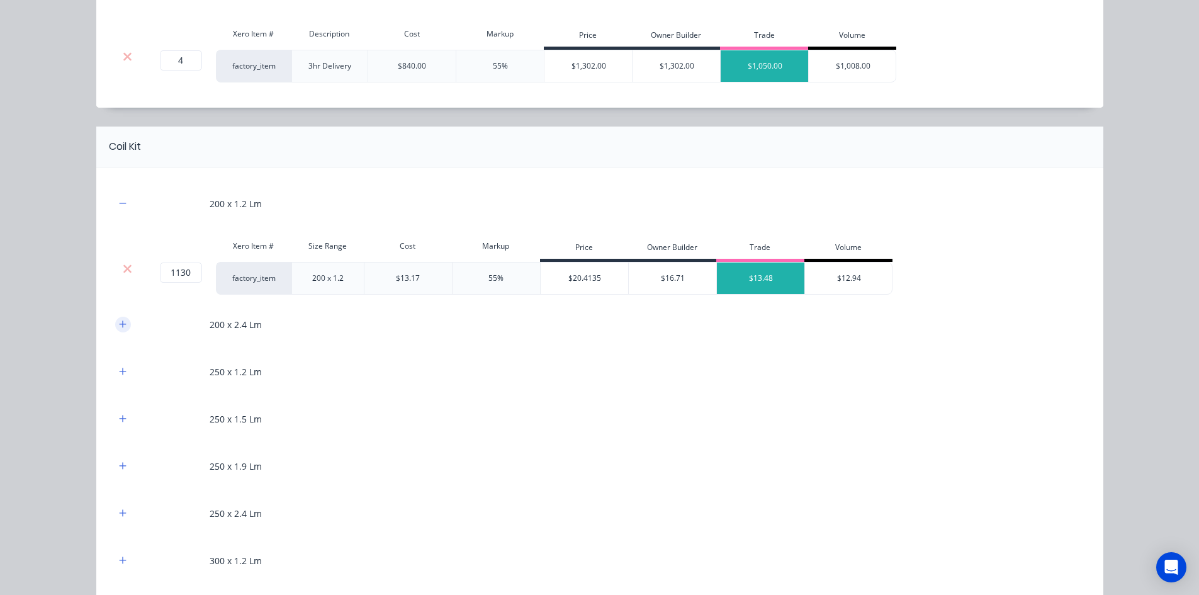
click at [120, 327] on icon "button" at bounding box center [123, 324] width 8 height 9
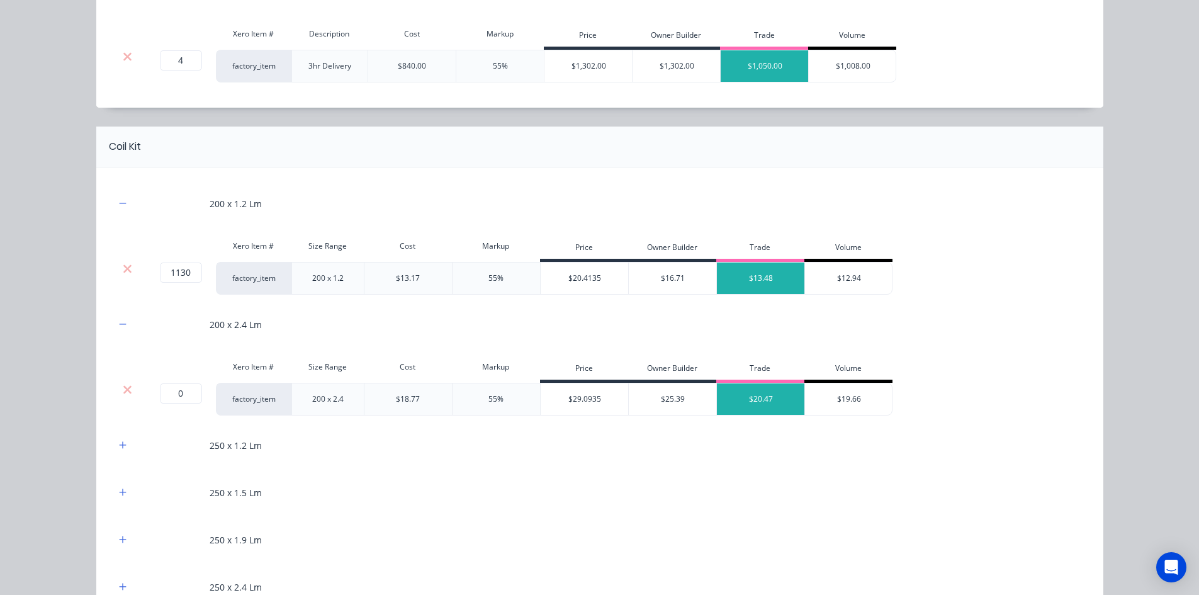
drag, startPoint x: 127, startPoint y: 386, endPoint x: 118, endPoint y: 344, distance: 43.2
click at [126, 386] on icon at bounding box center [127, 389] width 9 height 13
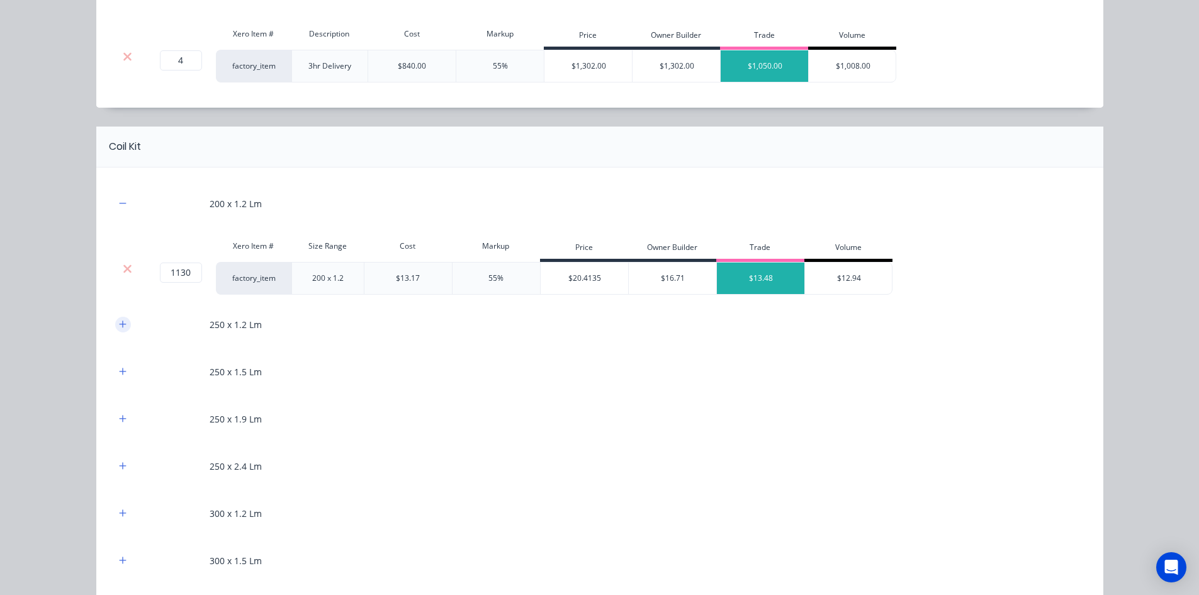
click at [121, 327] on icon "button" at bounding box center [123, 324] width 8 height 9
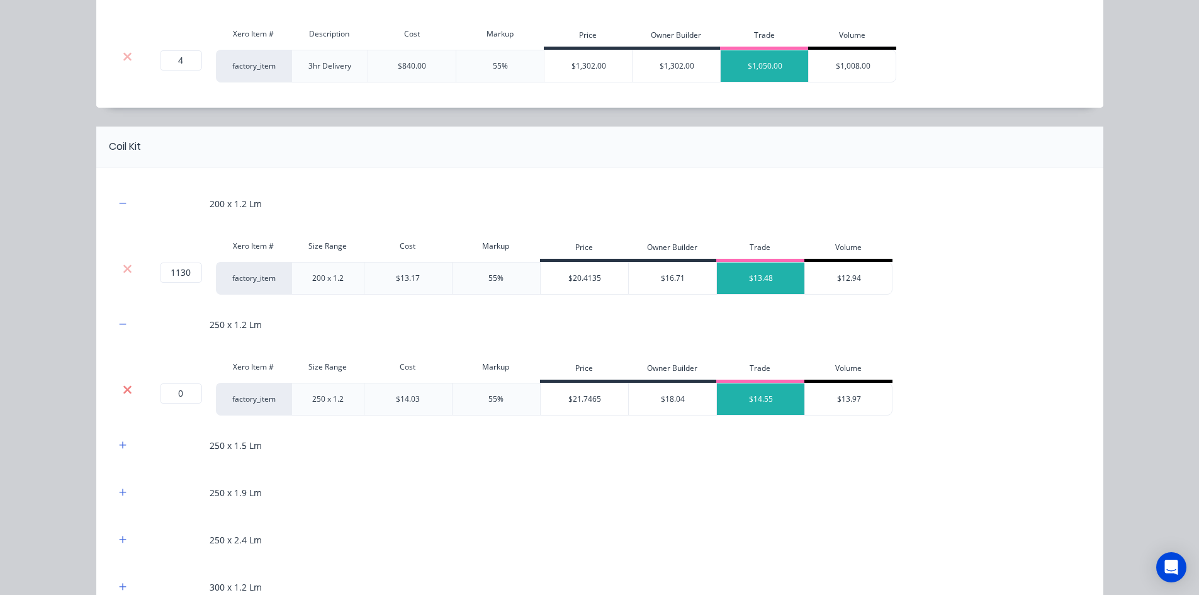
click at [123, 384] on icon at bounding box center [127, 389] width 9 height 13
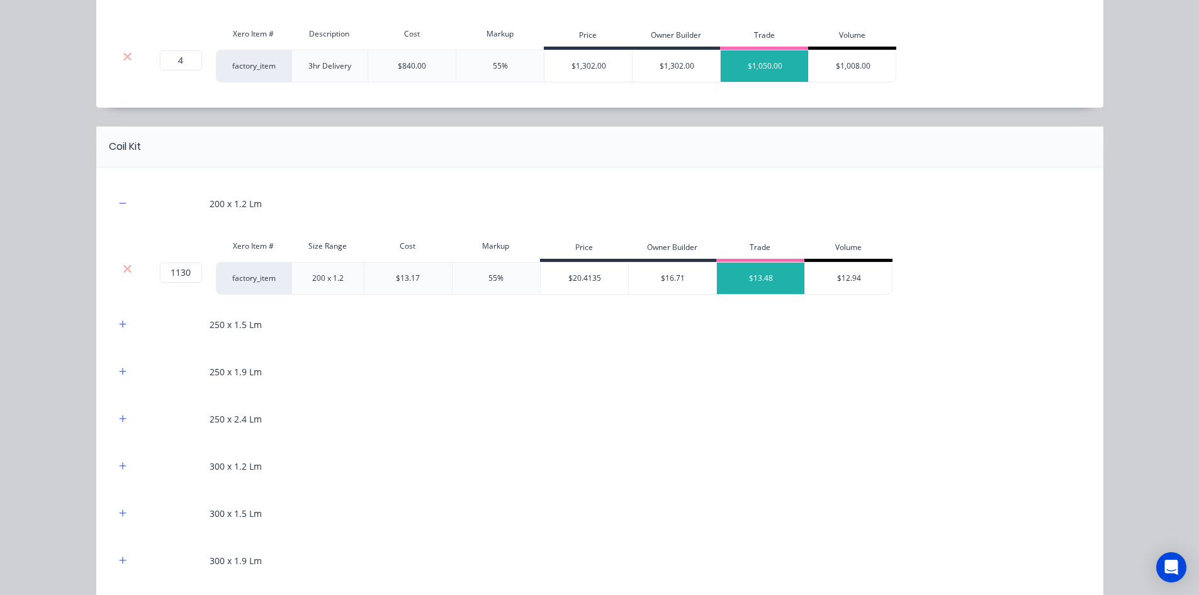
click at [115, 332] on div "250 x 1.5 Lm" at bounding box center [599, 324] width 969 height 35
click at [119, 325] on icon "button" at bounding box center [122, 323] width 7 height 7
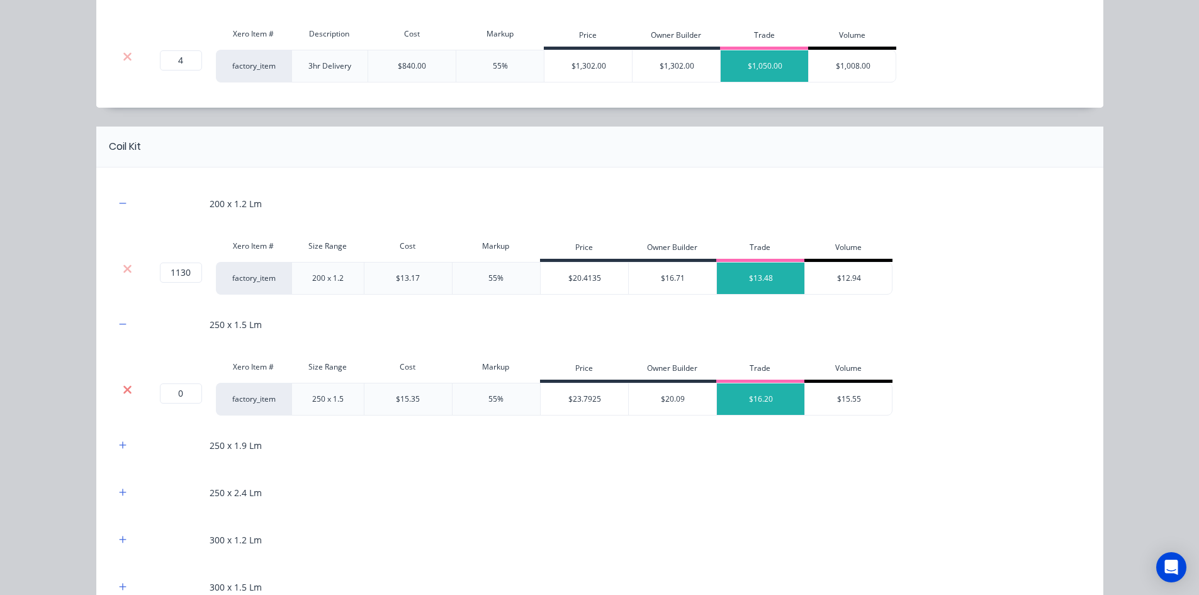
click at [127, 383] on icon at bounding box center [127, 389] width 9 height 13
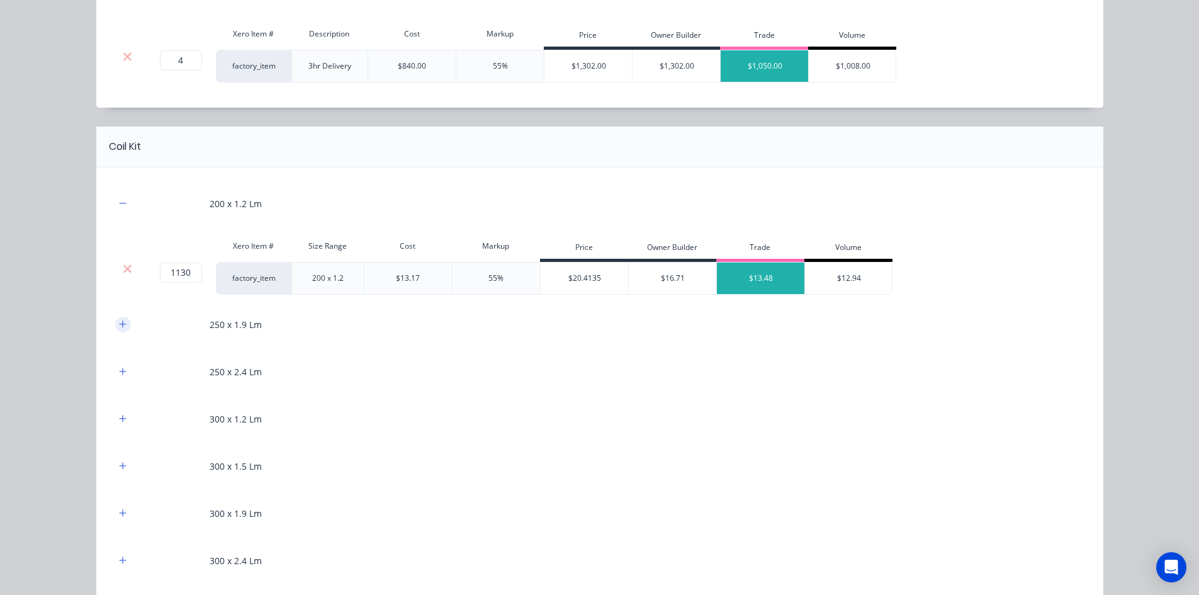
click at [117, 330] on button "button" at bounding box center [123, 324] width 16 height 16
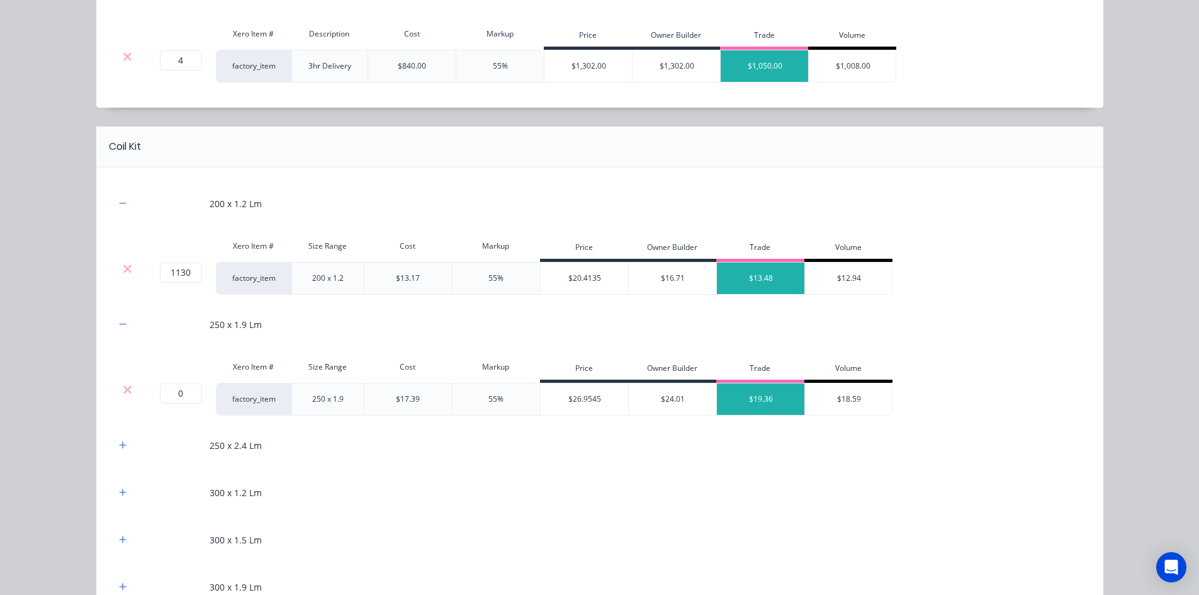
click at [130, 384] on div at bounding box center [128, 389] width 24 height 13
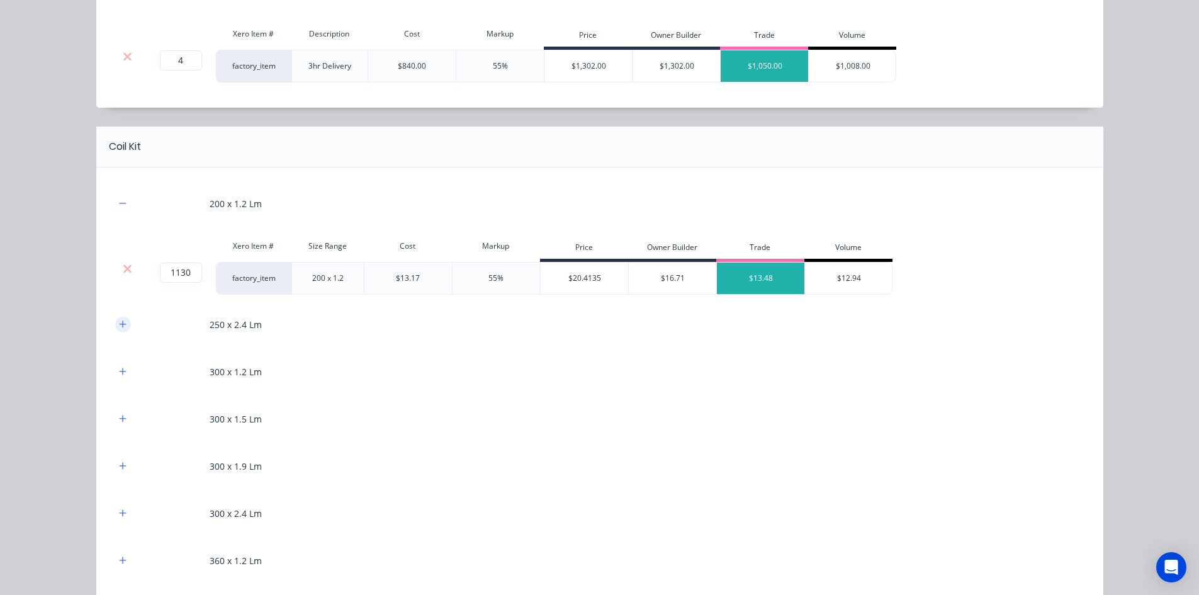
click at [122, 330] on button "button" at bounding box center [123, 324] width 16 height 16
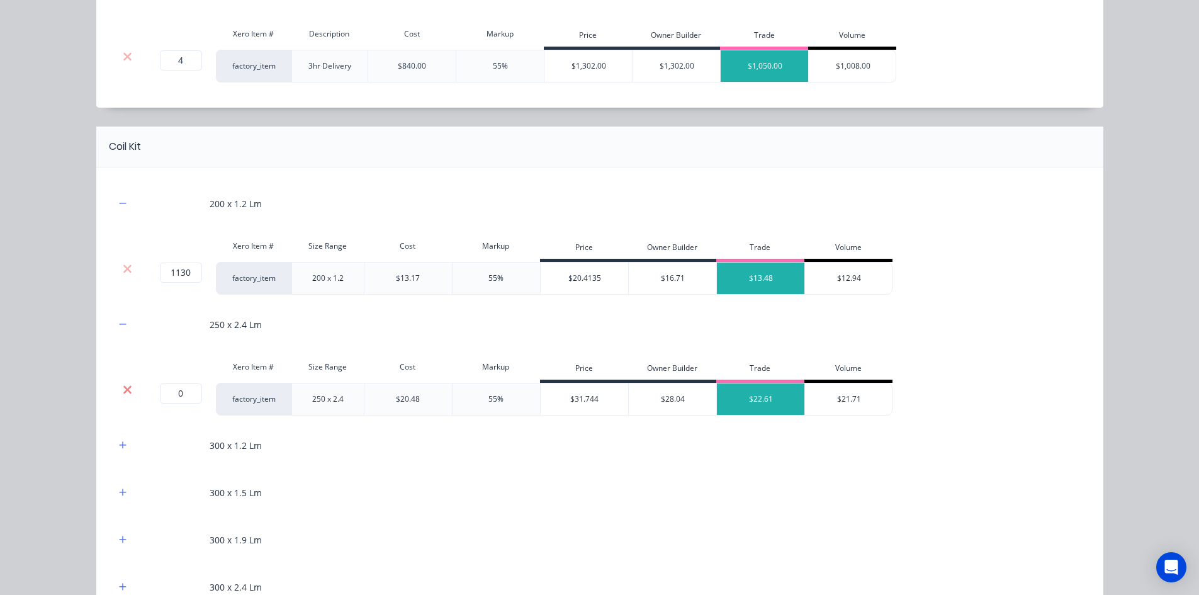
click at [126, 385] on icon at bounding box center [127, 389] width 9 height 13
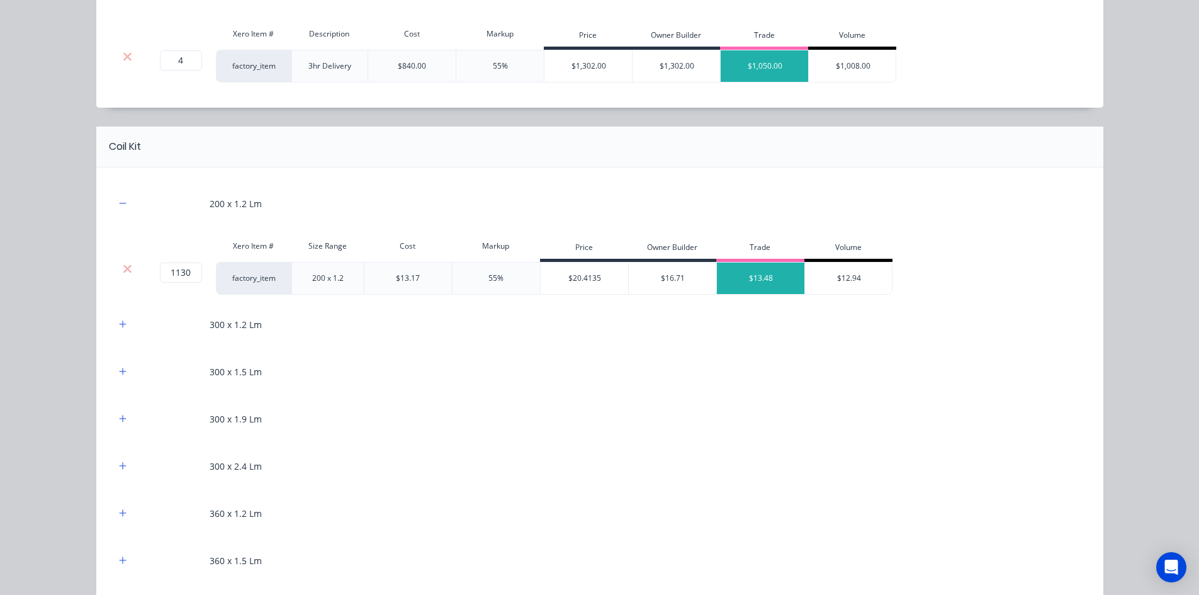
click at [119, 334] on div "300 x 1.2 Lm" at bounding box center [599, 324] width 969 height 35
click at [125, 321] on button "button" at bounding box center [123, 324] width 16 height 16
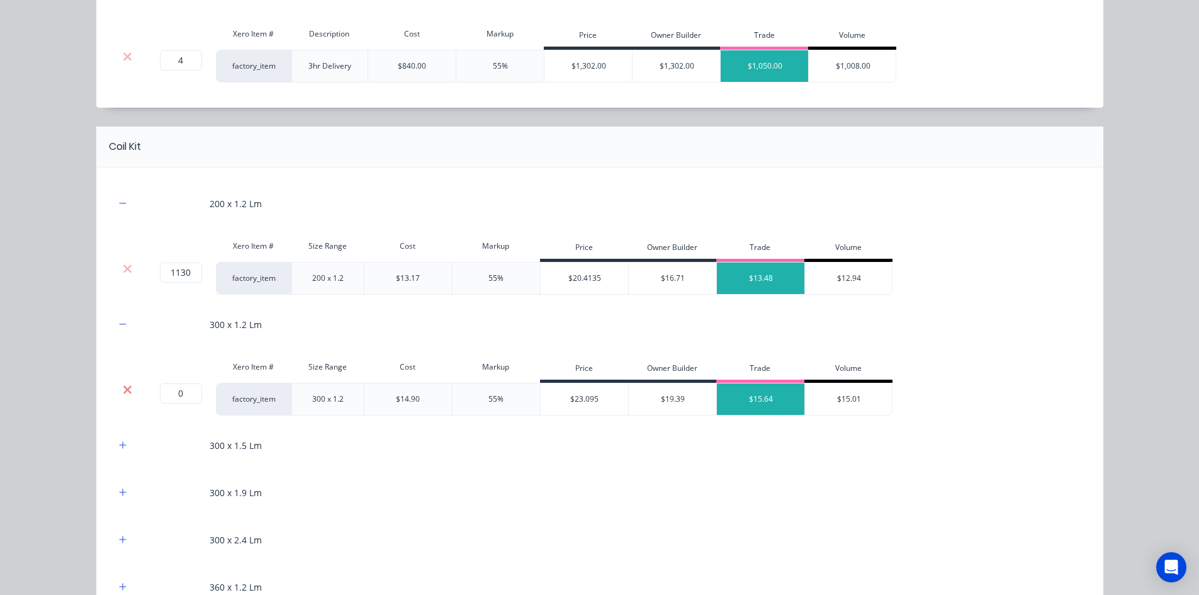
click at [125, 387] on icon at bounding box center [127, 389] width 8 height 8
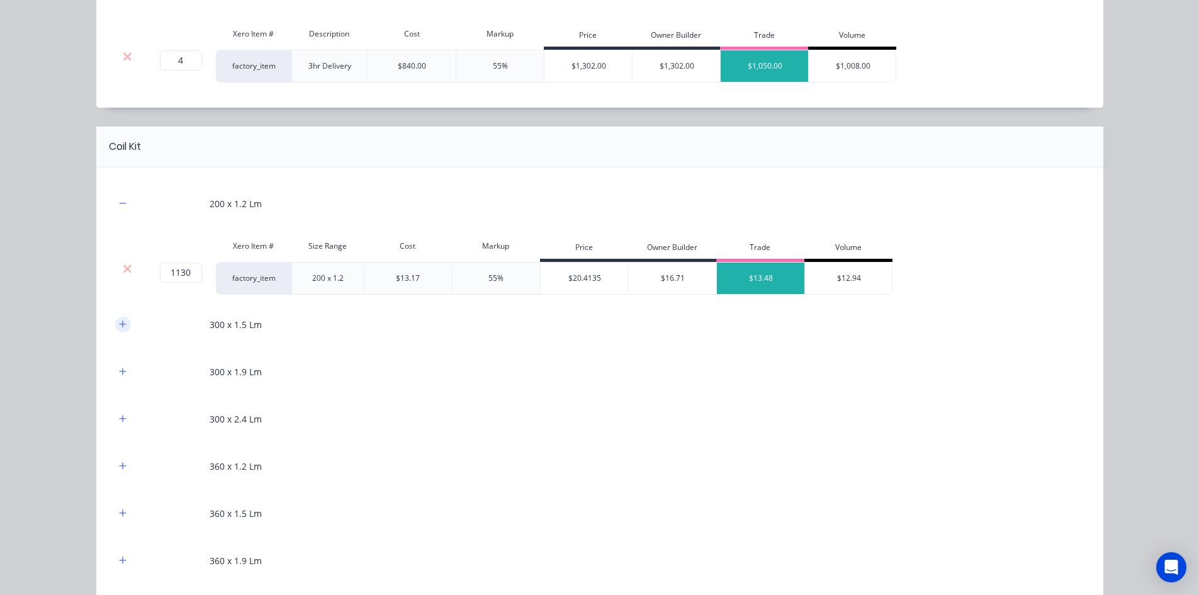
click at [117, 329] on button "button" at bounding box center [123, 324] width 16 height 16
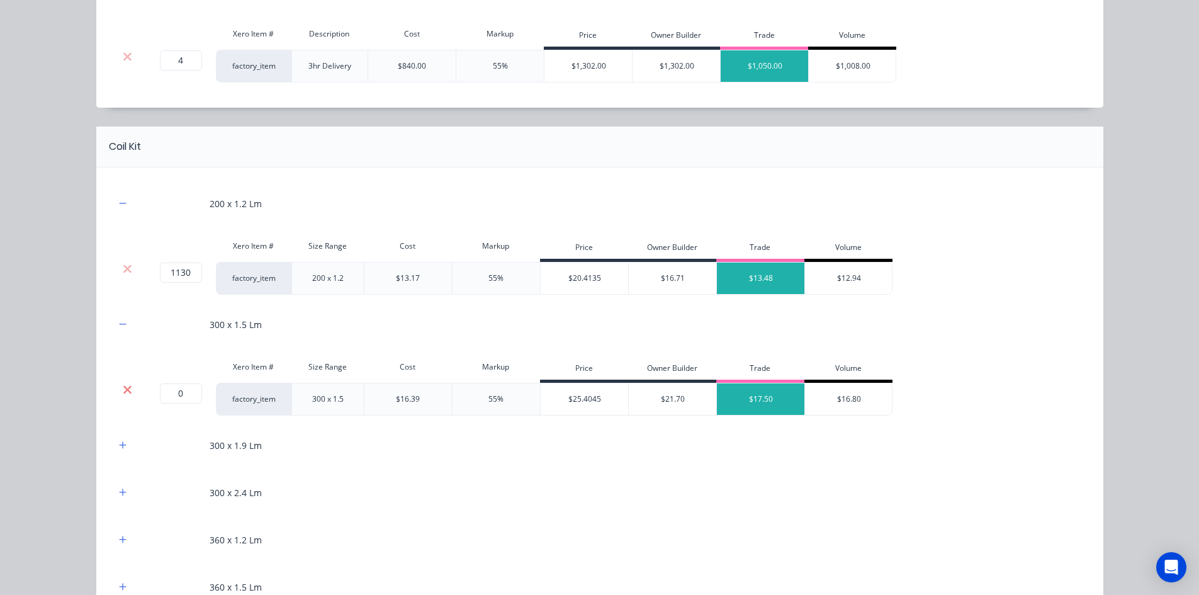
click at [123, 391] on icon at bounding box center [127, 389] width 9 height 13
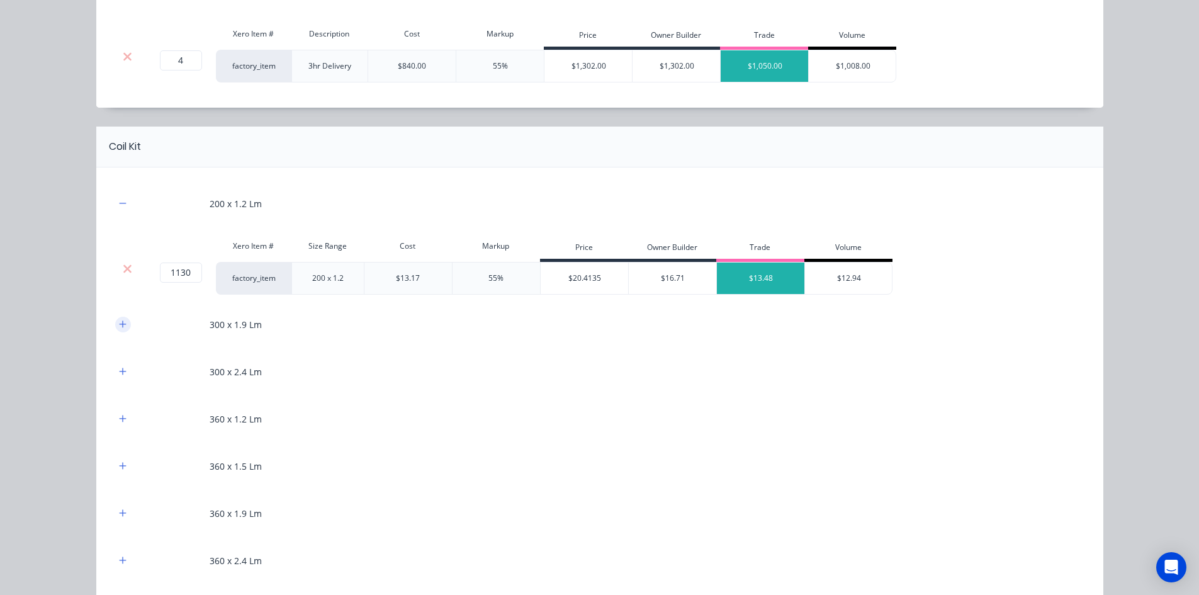
click at [119, 327] on icon "button" at bounding box center [123, 324] width 8 height 9
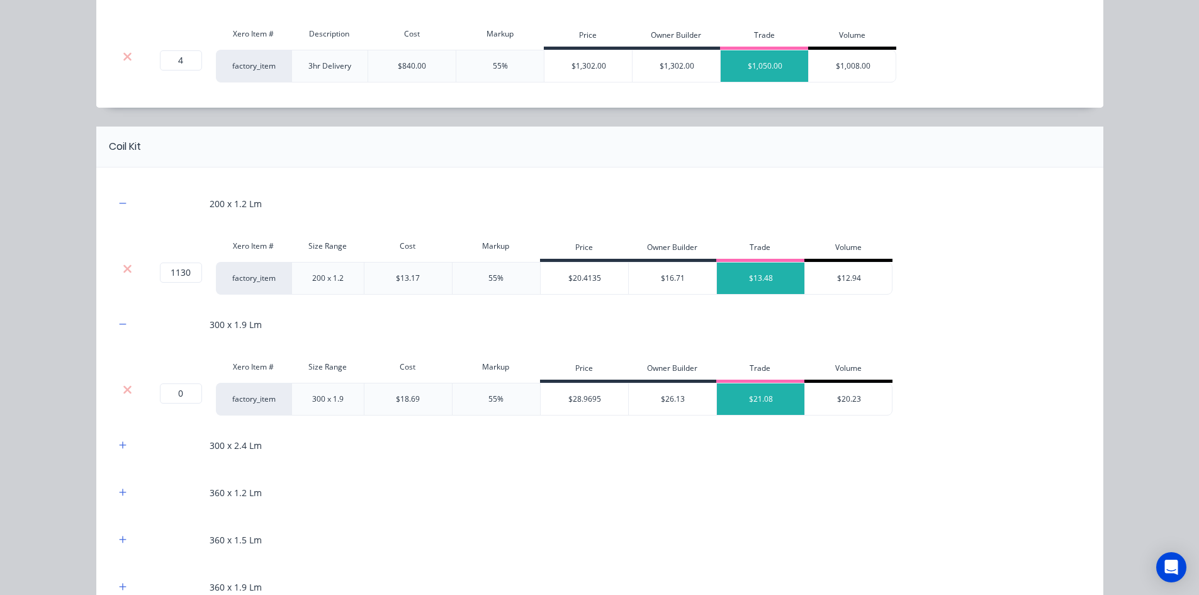
click at [126, 379] on div "Xero Item # Size Range Cost Markup Price Owner Builder Trade Volume" at bounding box center [503, 368] width 777 height 28
drag, startPoint x: 126, startPoint y: 391, endPoint x: 121, endPoint y: 370, distance: 22.0
click at [125, 391] on icon at bounding box center [127, 389] width 8 height 8
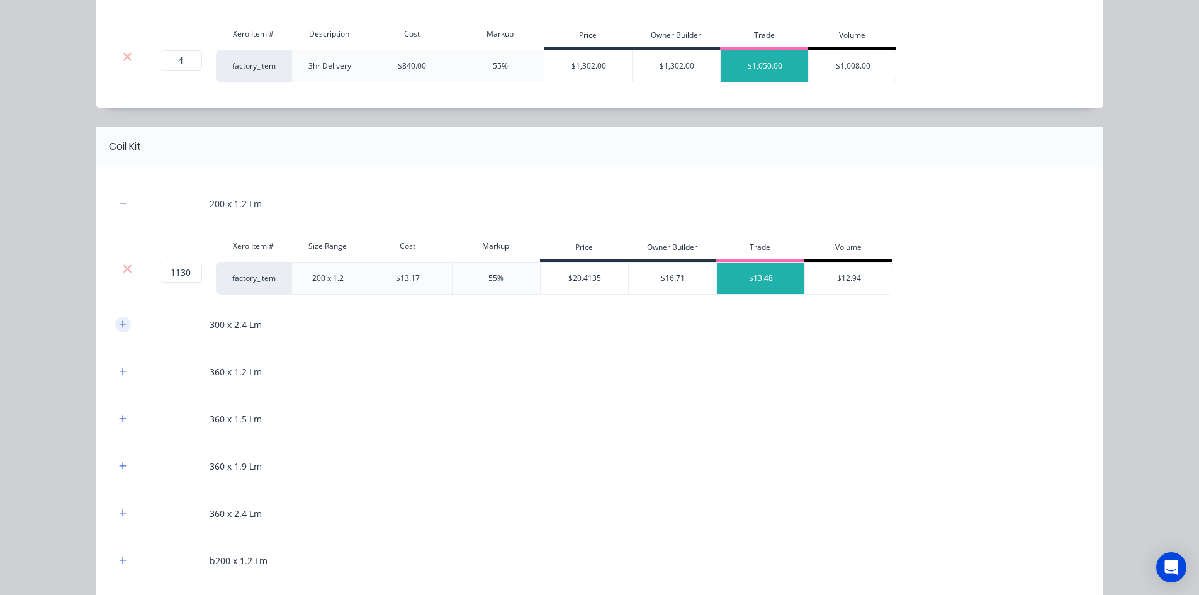
click at [121, 327] on icon "button" at bounding box center [123, 324] width 8 height 9
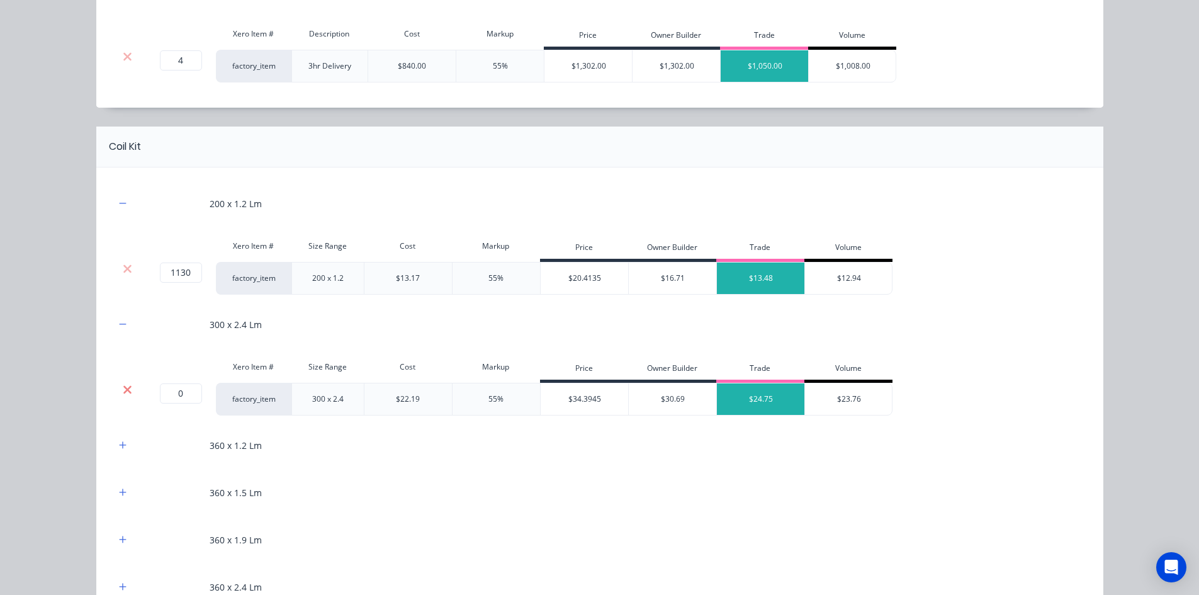
click at [123, 387] on icon at bounding box center [127, 389] width 9 height 13
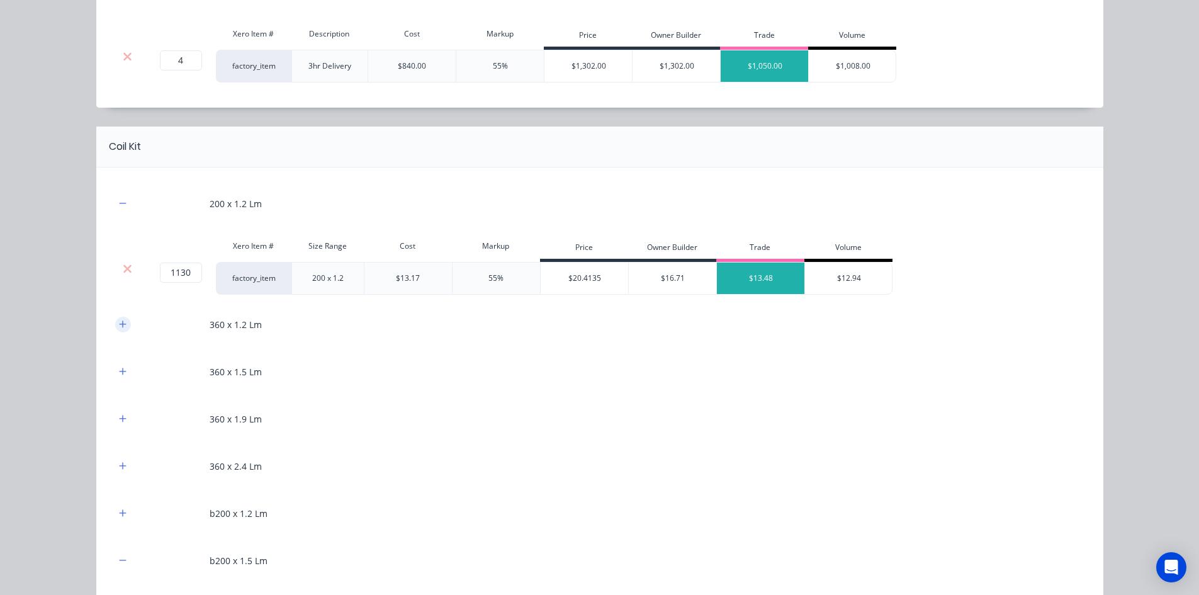
click at [115, 318] on button "button" at bounding box center [123, 324] width 16 height 16
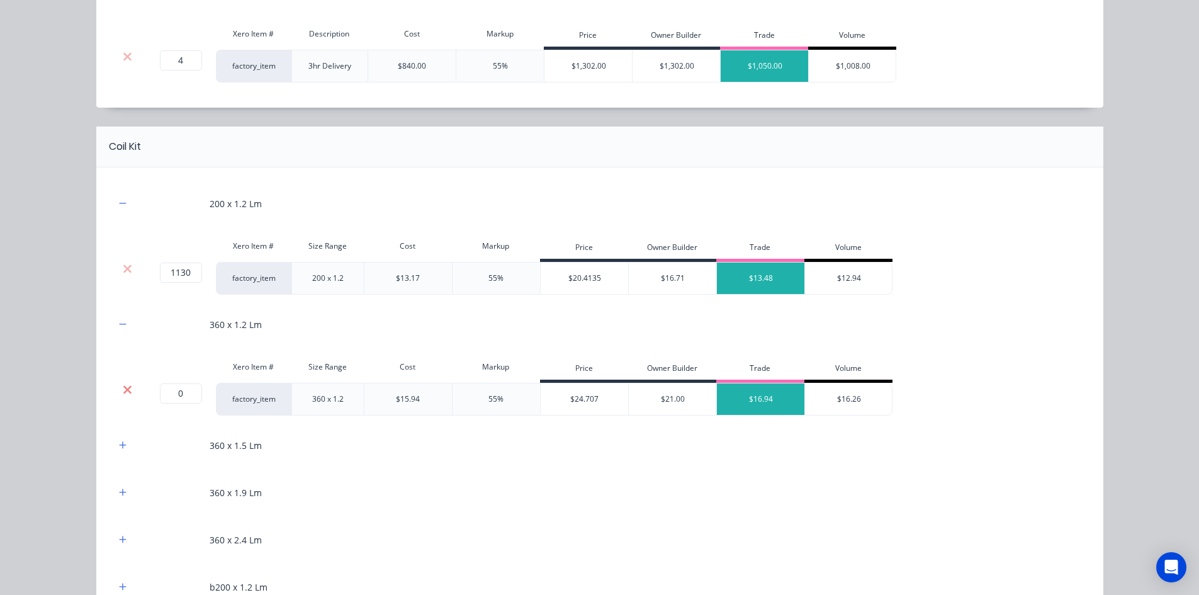
click at [123, 388] on icon at bounding box center [127, 389] width 9 height 13
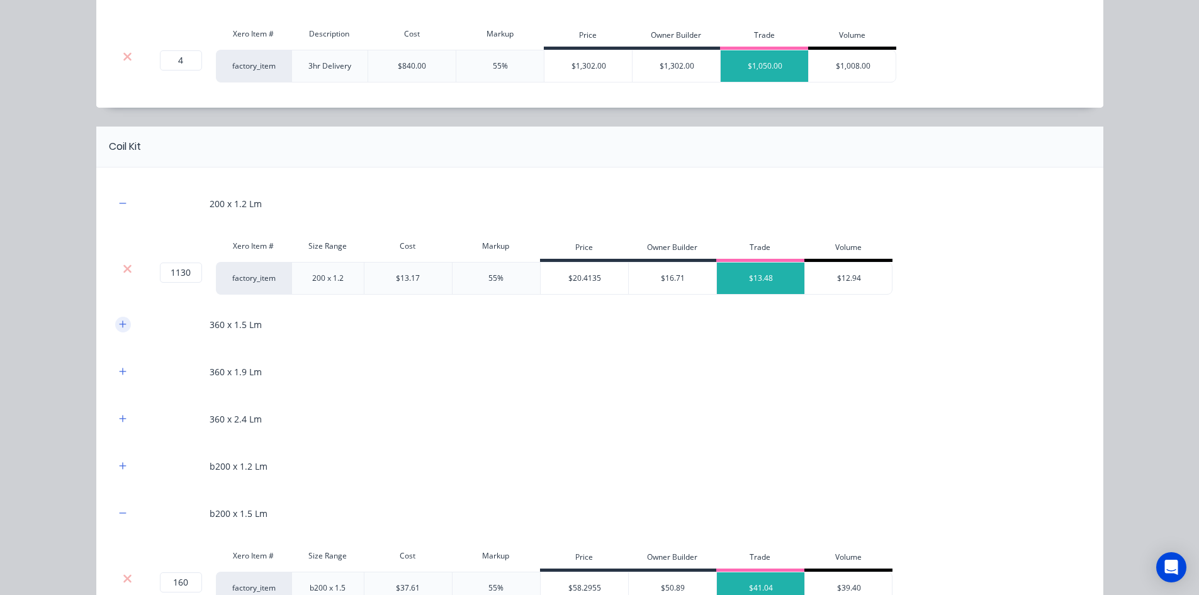
click at [115, 329] on button "button" at bounding box center [123, 324] width 16 height 16
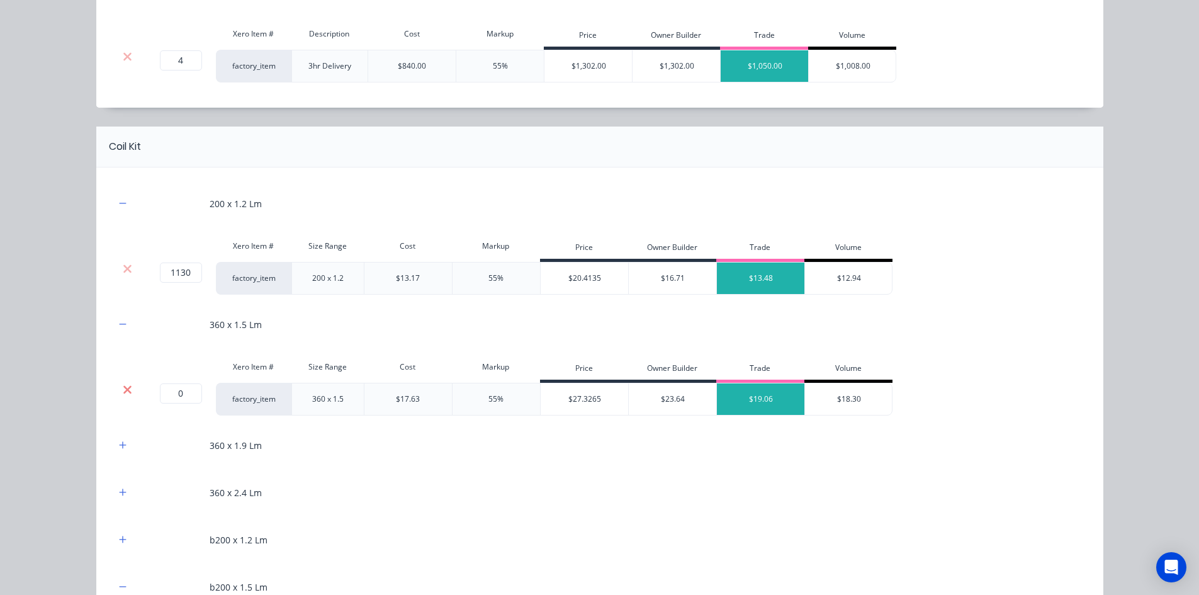
click at [123, 383] on icon at bounding box center [127, 389] width 9 height 13
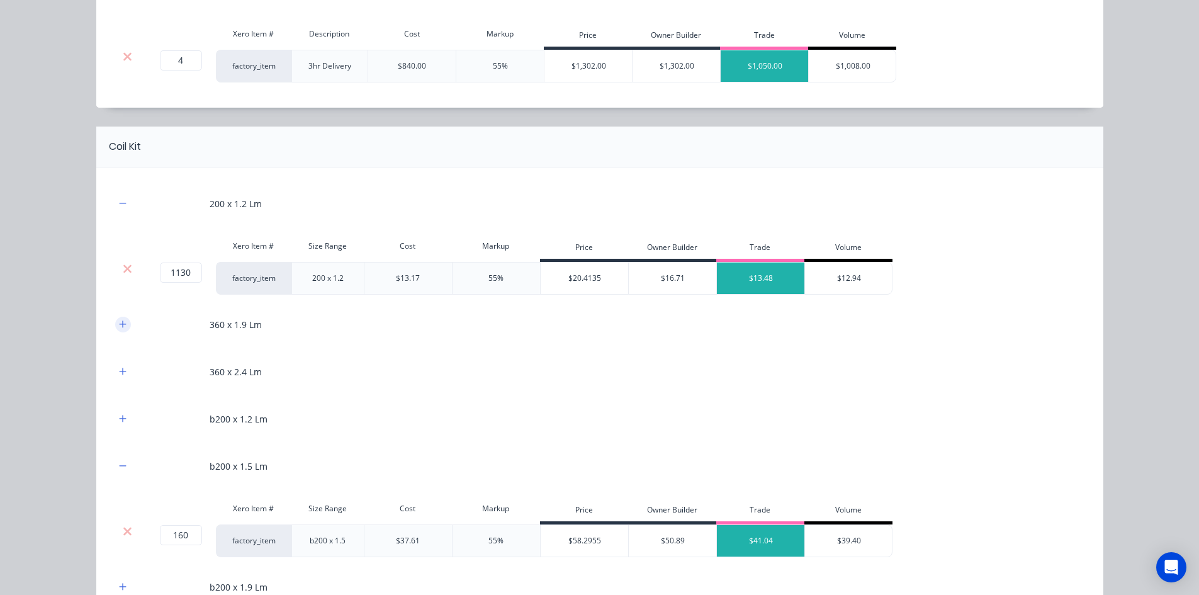
click at [119, 327] on icon "button" at bounding box center [123, 324] width 8 height 9
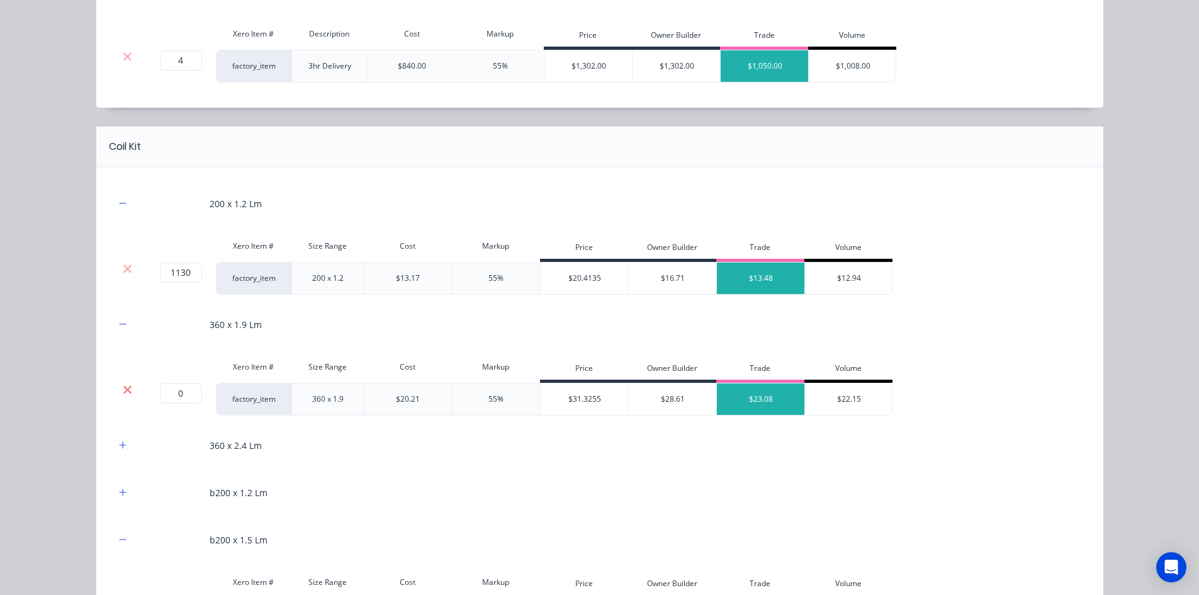
click at [125, 388] on icon at bounding box center [127, 389] width 8 height 8
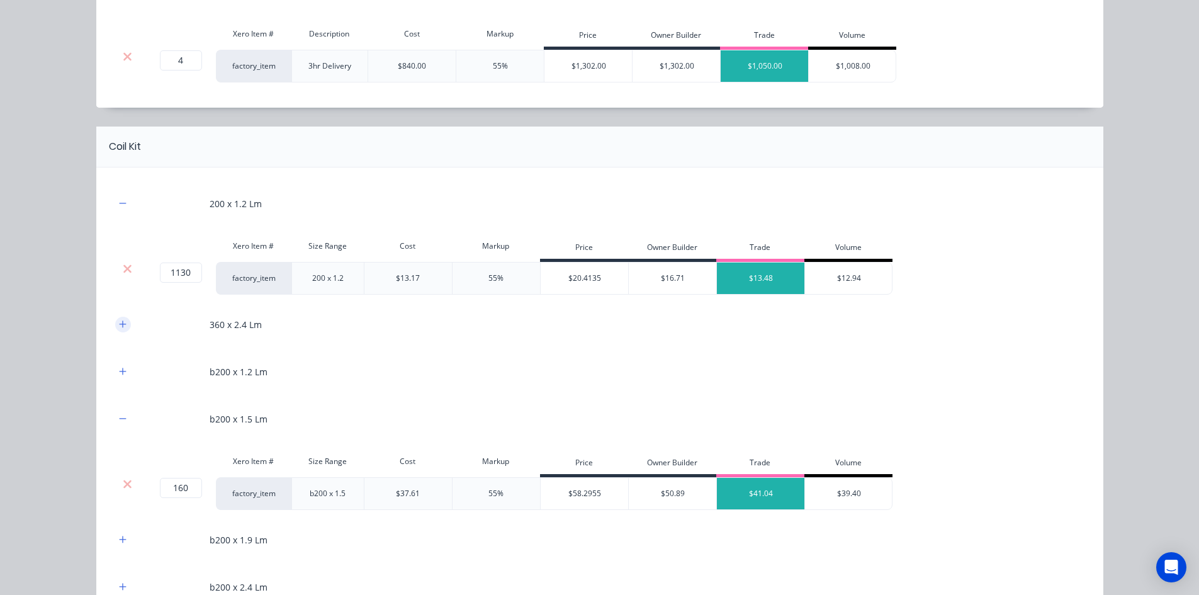
click at [119, 328] on icon "button" at bounding box center [123, 324] width 8 height 9
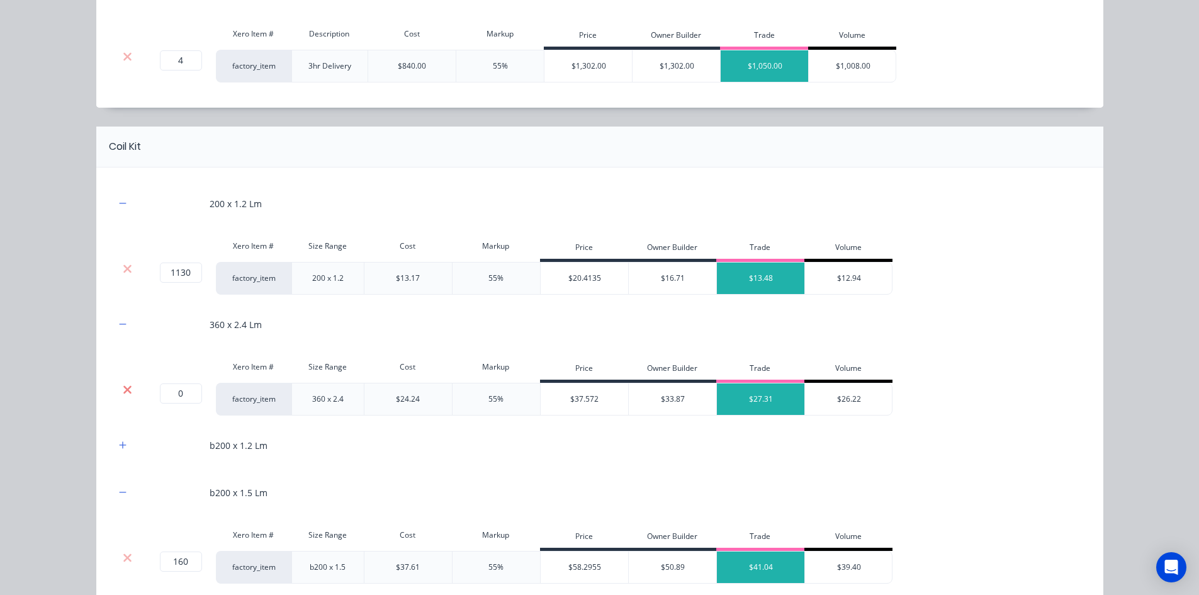
click at [126, 394] on icon at bounding box center [127, 389] width 9 height 13
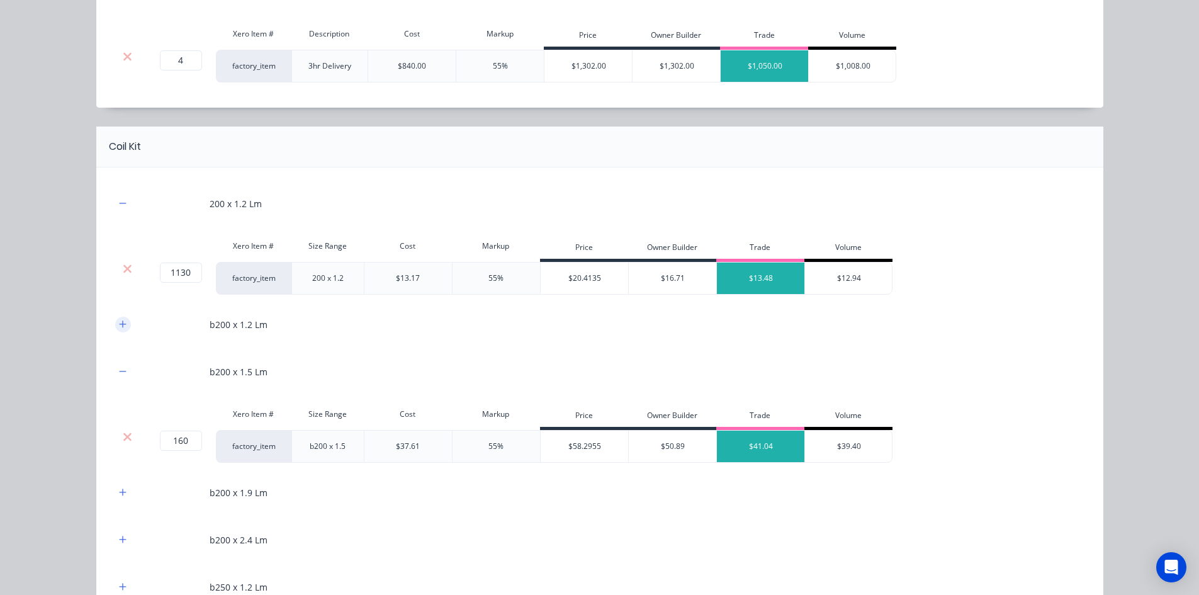
click at [119, 321] on icon "button" at bounding box center [123, 324] width 8 height 9
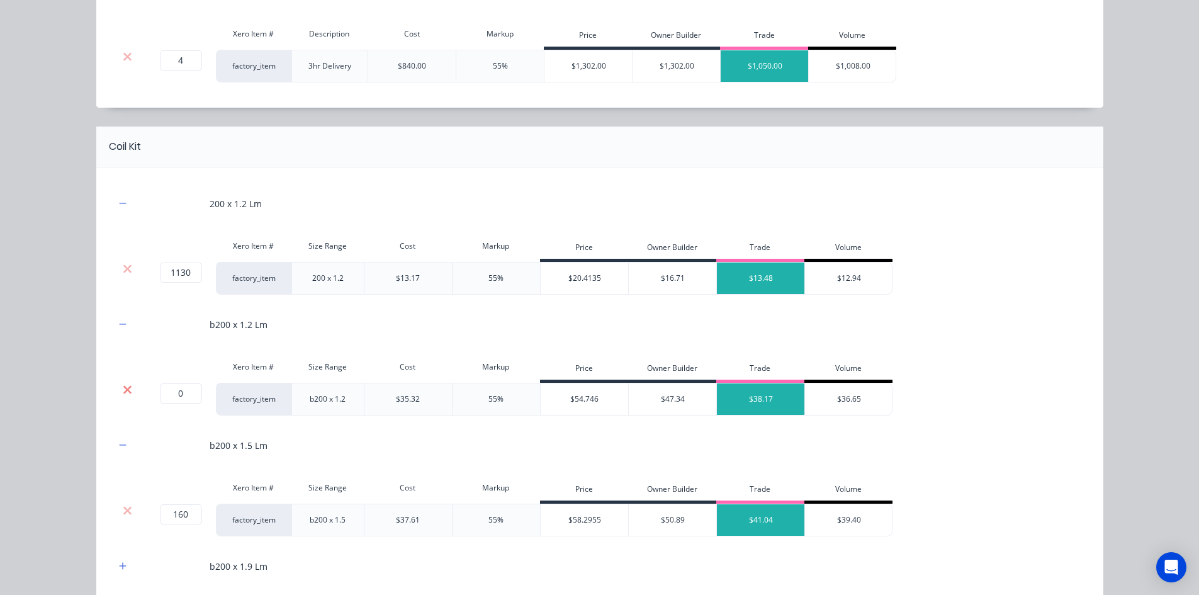
click at [125, 388] on icon at bounding box center [127, 389] width 8 height 8
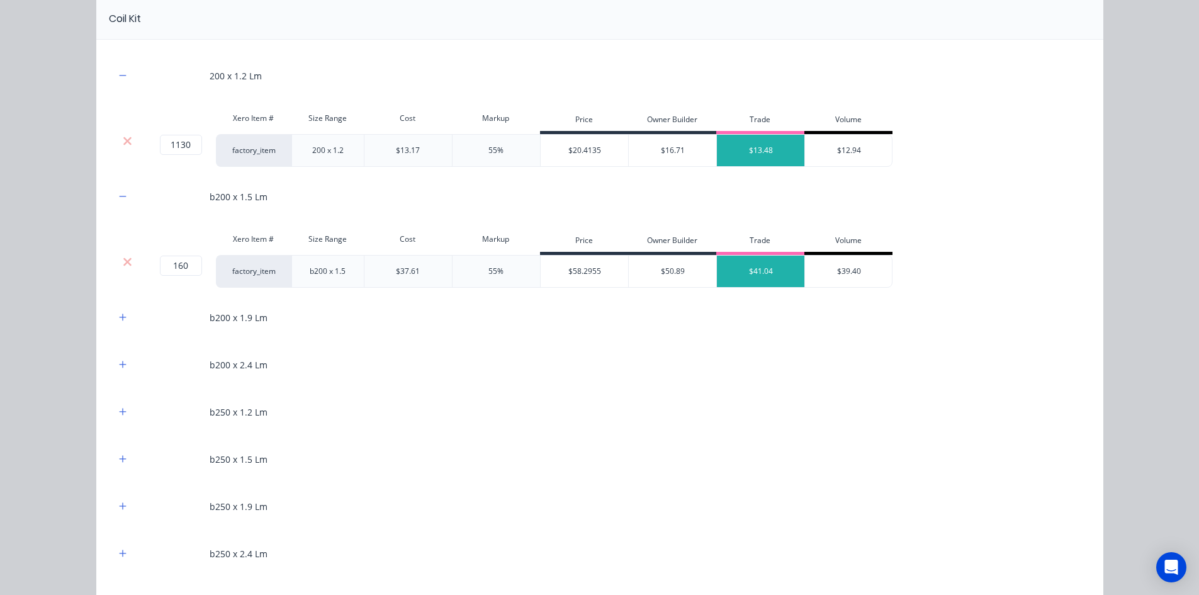
scroll to position [755, 0]
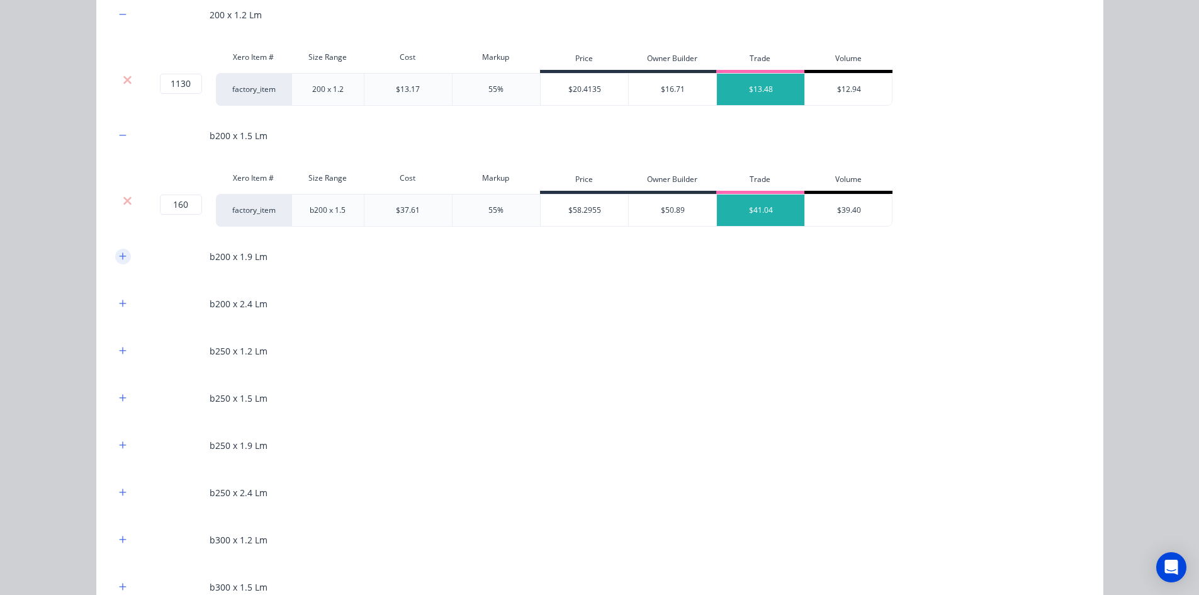
click at [120, 260] on icon "button" at bounding box center [123, 256] width 8 height 9
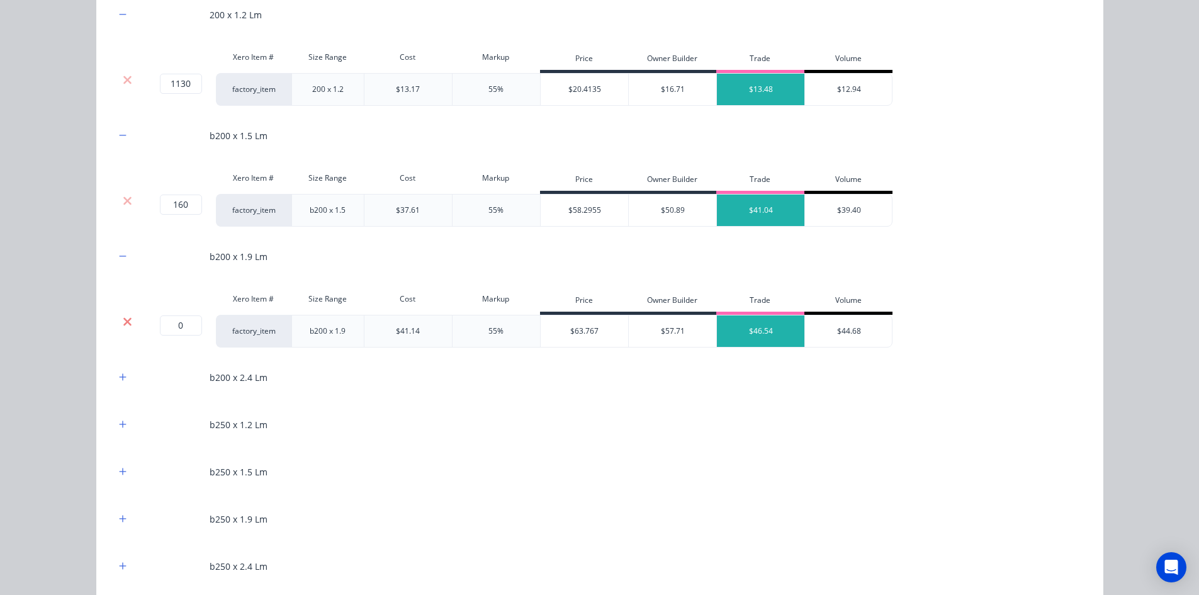
click at [125, 318] on icon at bounding box center [127, 321] width 8 height 8
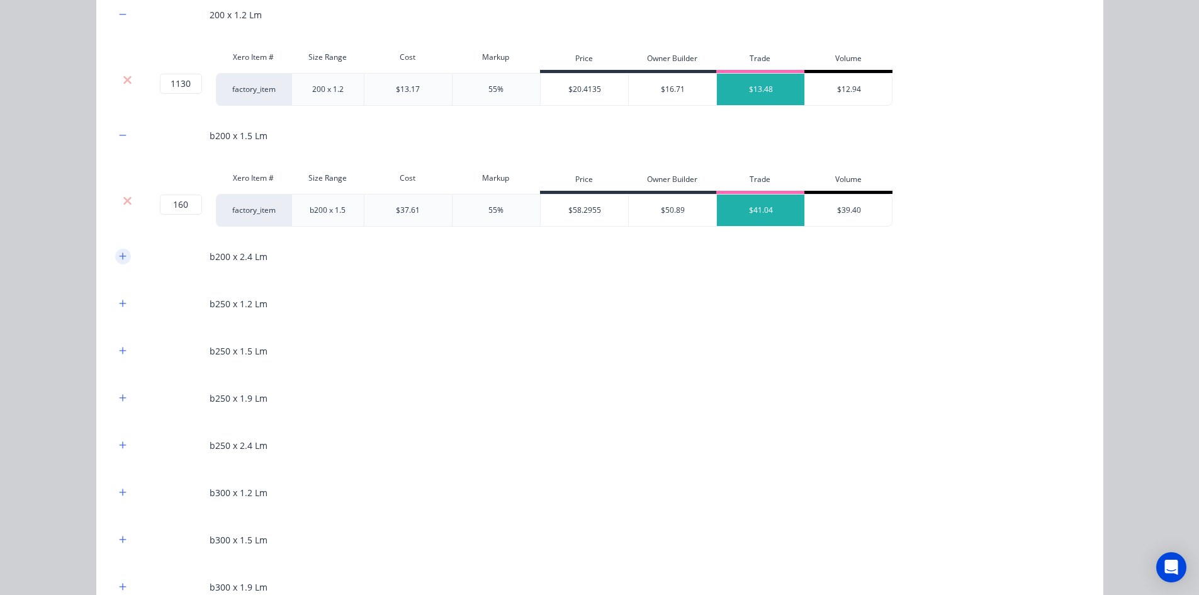
click at [119, 253] on icon "button" at bounding box center [122, 255] width 7 height 7
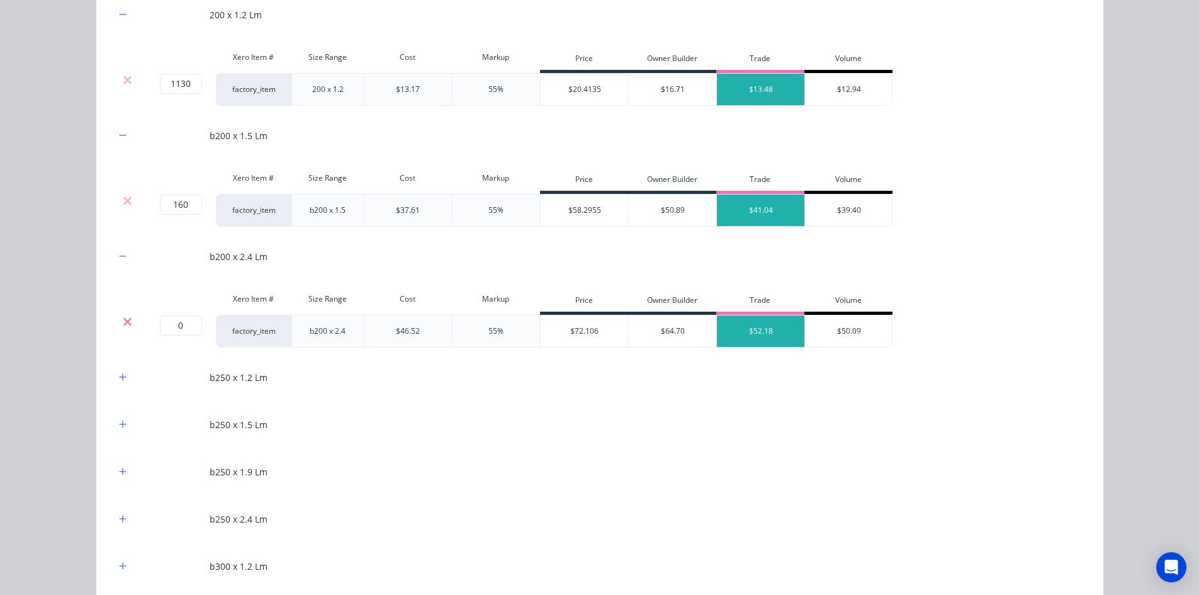
click at [124, 319] on icon at bounding box center [127, 321] width 8 height 8
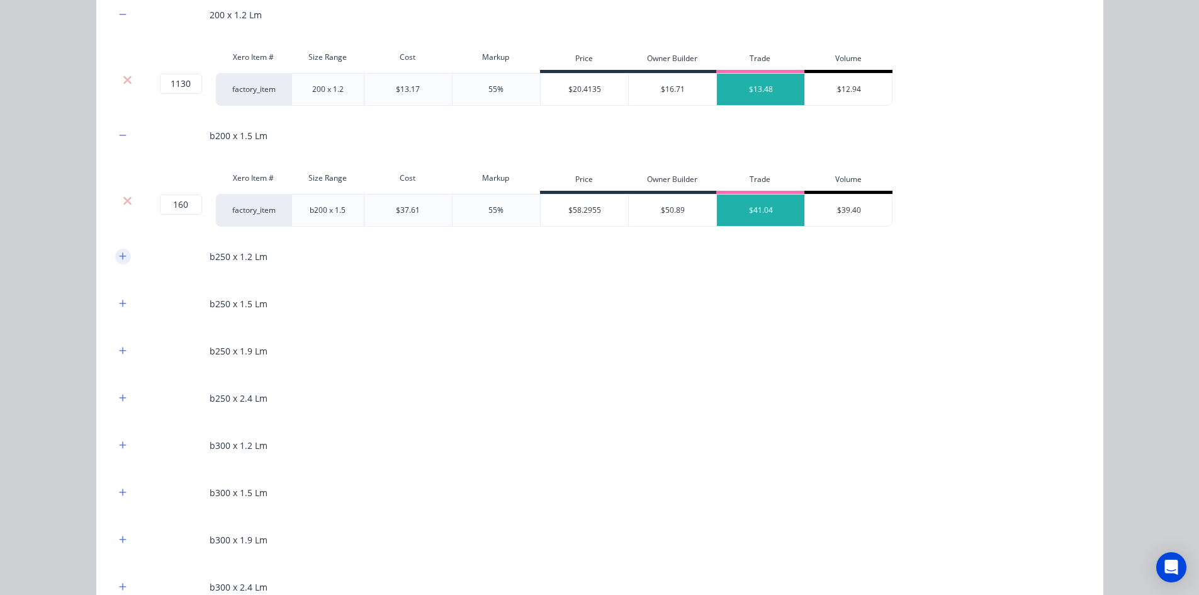
click at [119, 255] on icon "button" at bounding box center [123, 256] width 8 height 9
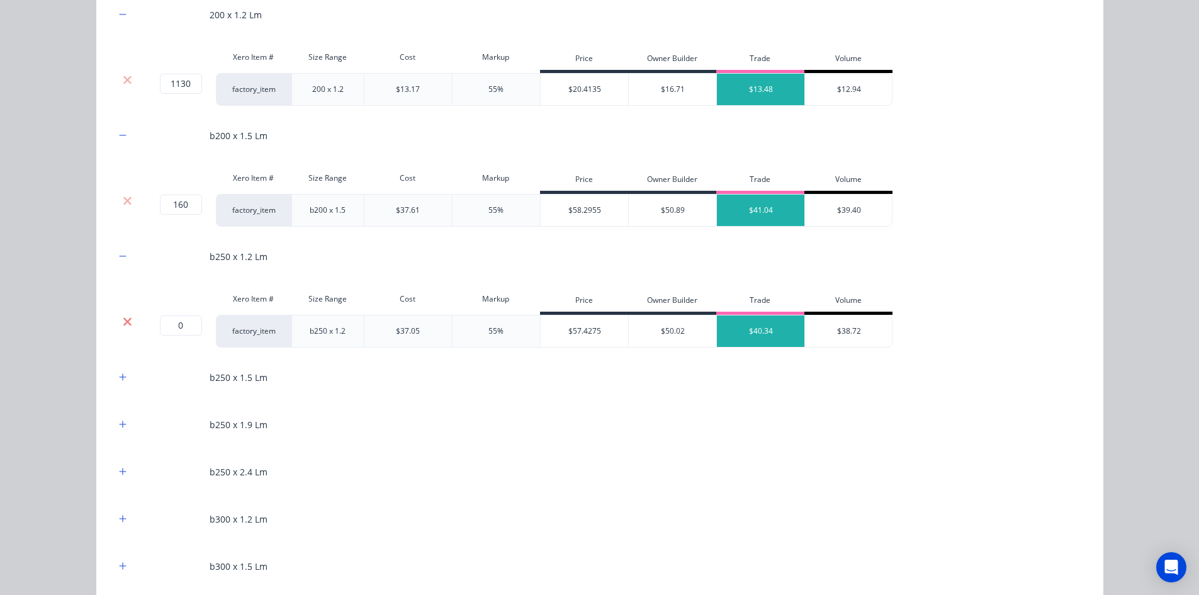
click at [123, 325] on icon at bounding box center [127, 321] width 9 height 13
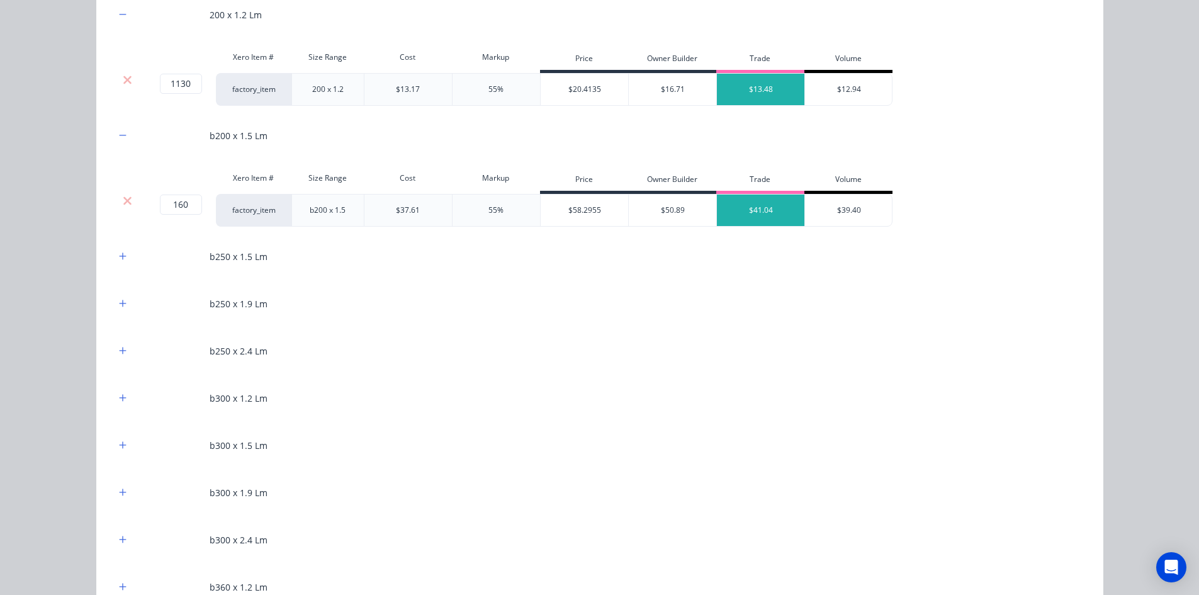
click at [121, 267] on div "b250 x 1.5 Lm" at bounding box center [599, 256] width 969 height 35
click at [121, 263] on button "button" at bounding box center [123, 257] width 16 height 16
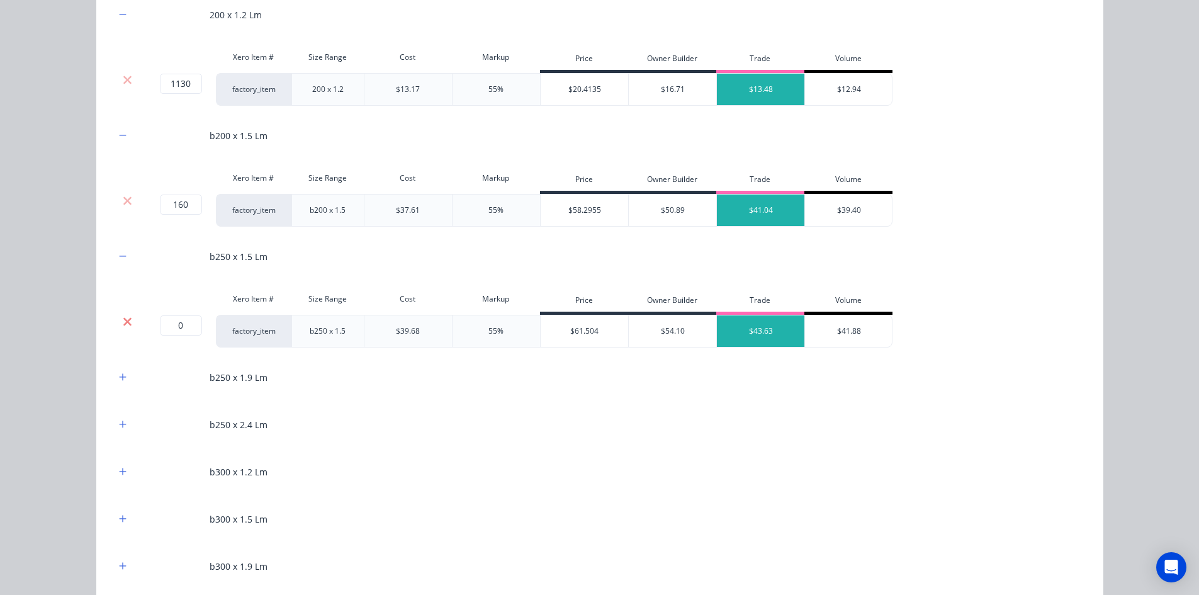
drag, startPoint x: 127, startPoint y: 321, endPoint x: 116, endPoint y: 265, distance: 56.5
click at [126, 321] on icon at bounding box center [127, 321] width 9 height 13
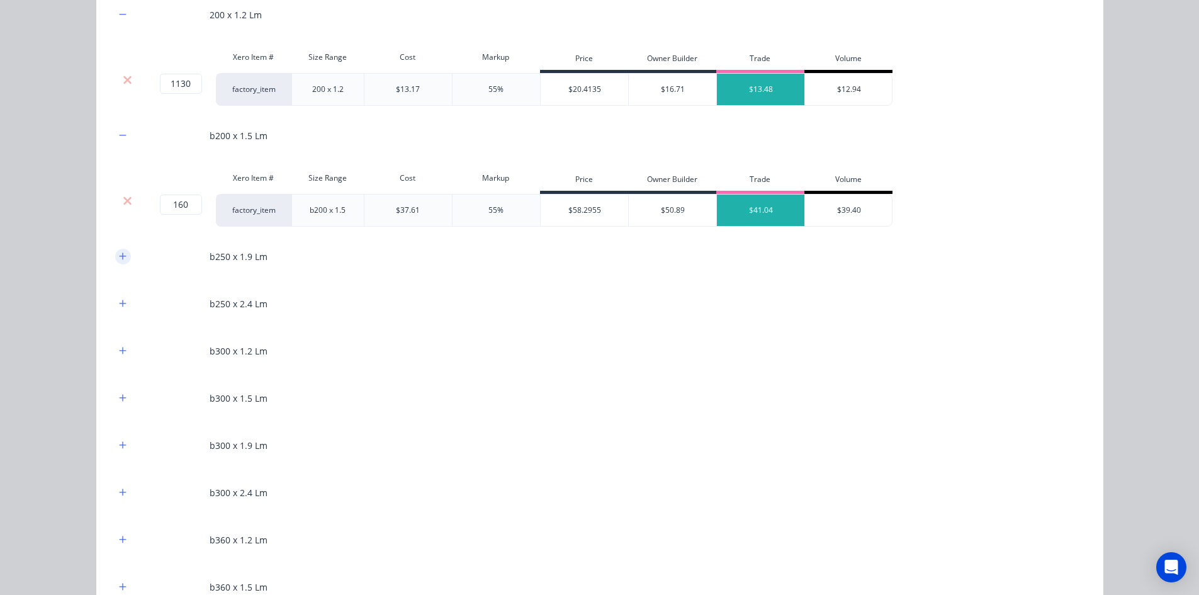
click at [121, 263] on button "button" at bounding box center [123, 257] width 16 height 16
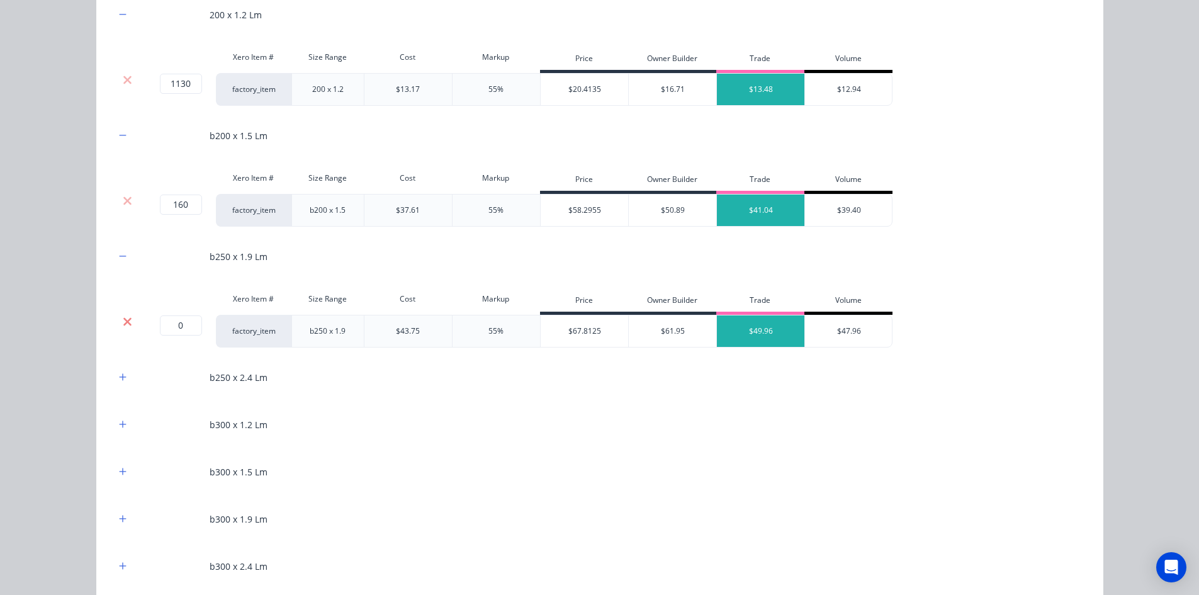
click at [123, 317] on icon at bounding box center [127, 321] width 9 height 13
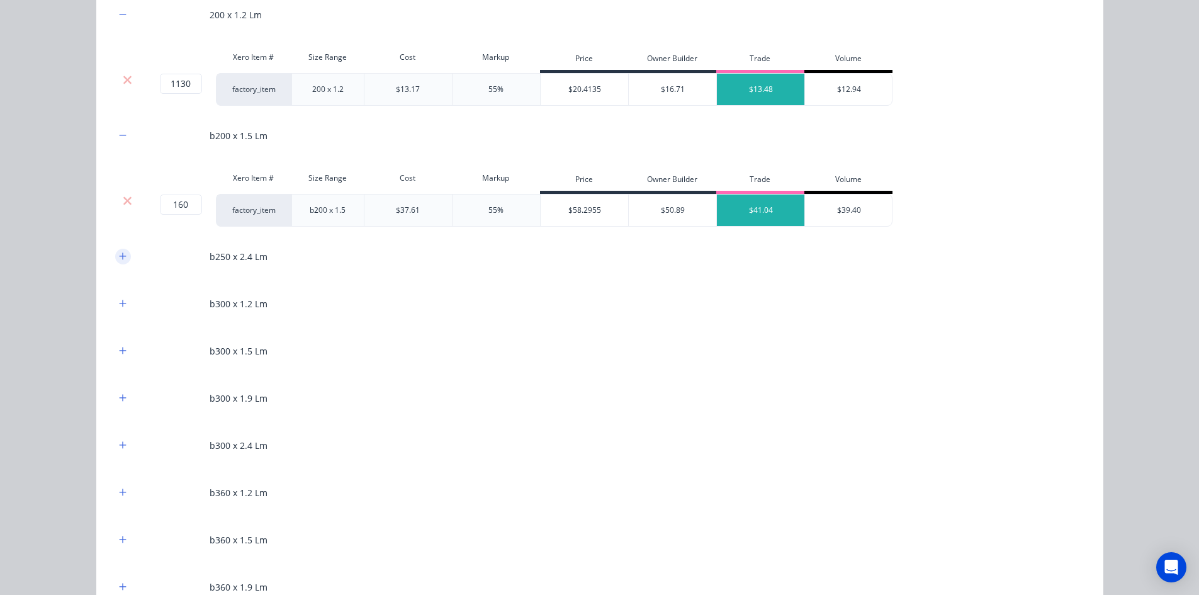
click at [119, 257] on icon "button" at bounding box center [122, 255] width 7 height 7
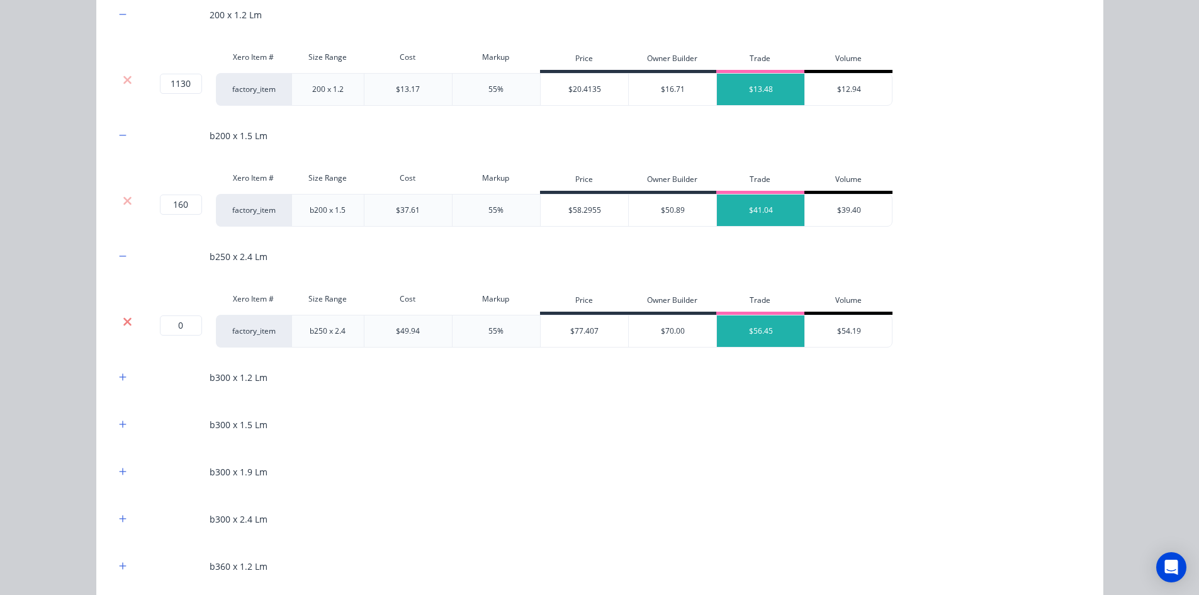
click at [123, 320] on icon at bounding box center [127, 321] width 8 height 8
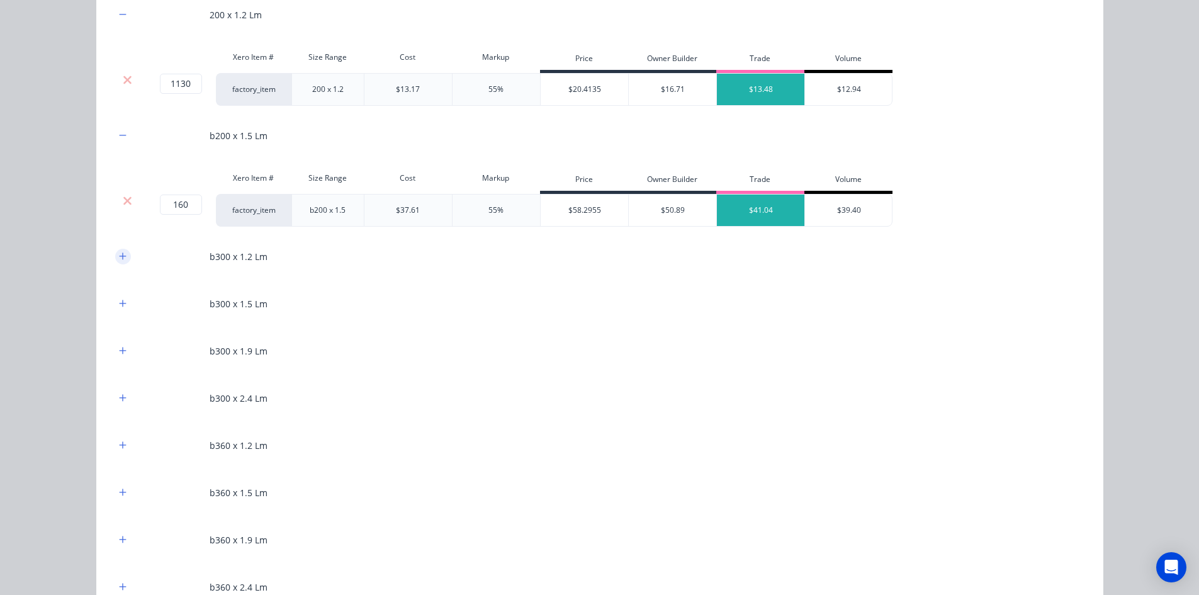
click at [119, 258] on icon "button" at bounding box center [123, 256] width 8 height 9
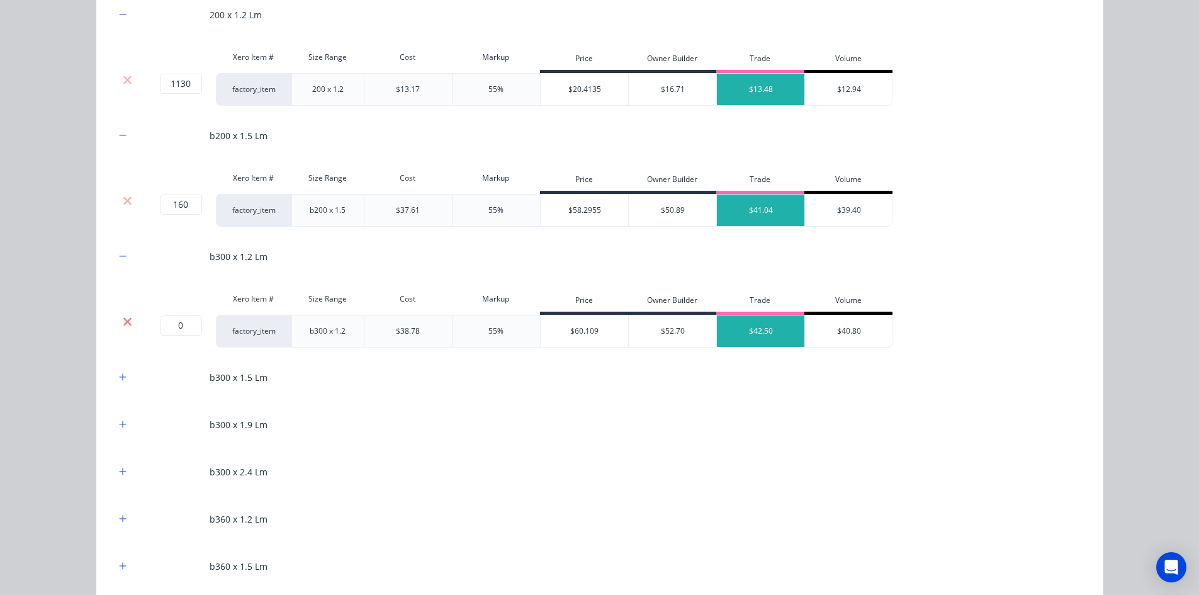
click at [123, 321] on icon at bounding box center [127, 321] width 8 height 8
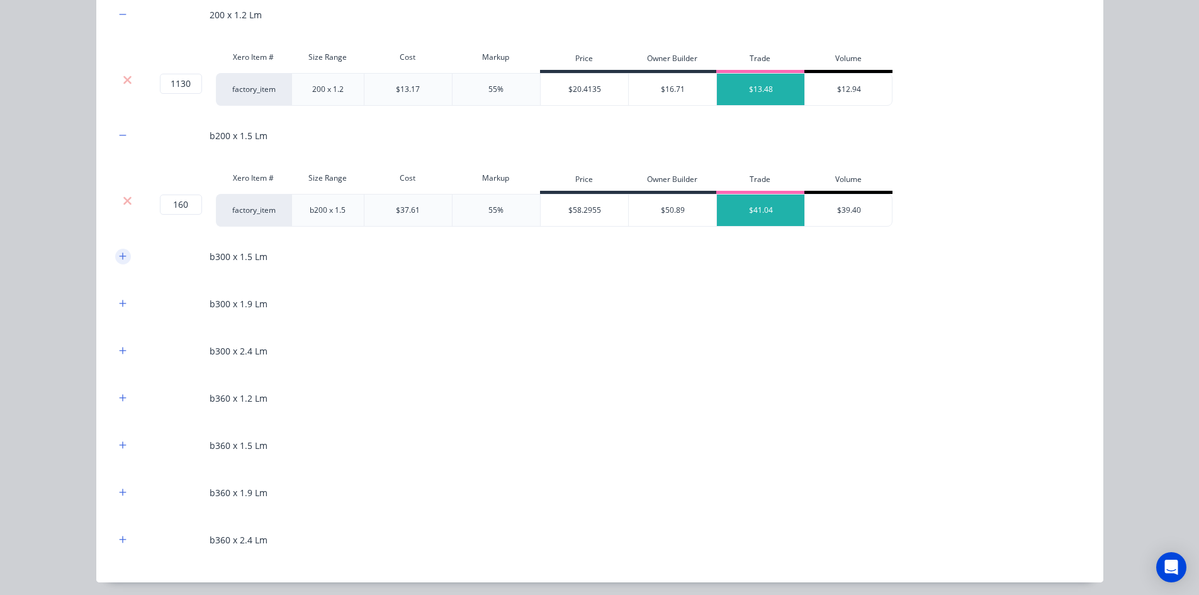
click at [115, 262] on button "button" at bounding box center [123, 257] width 16 height 16
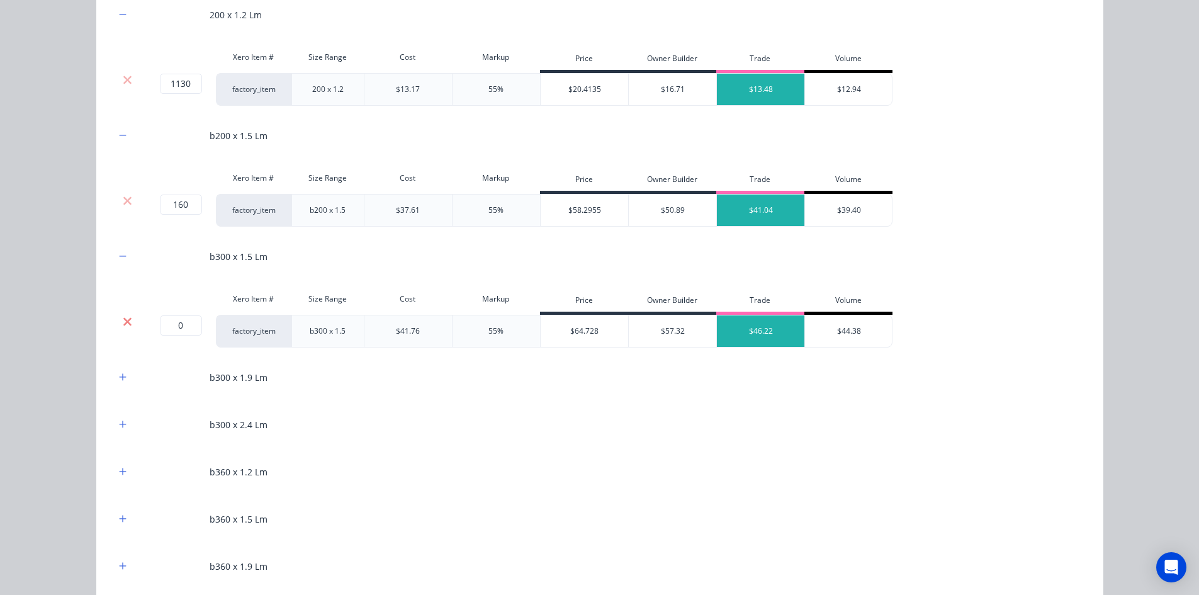
click at [126, 324] on icon at bounding box center [127, 321] width 8 height 8
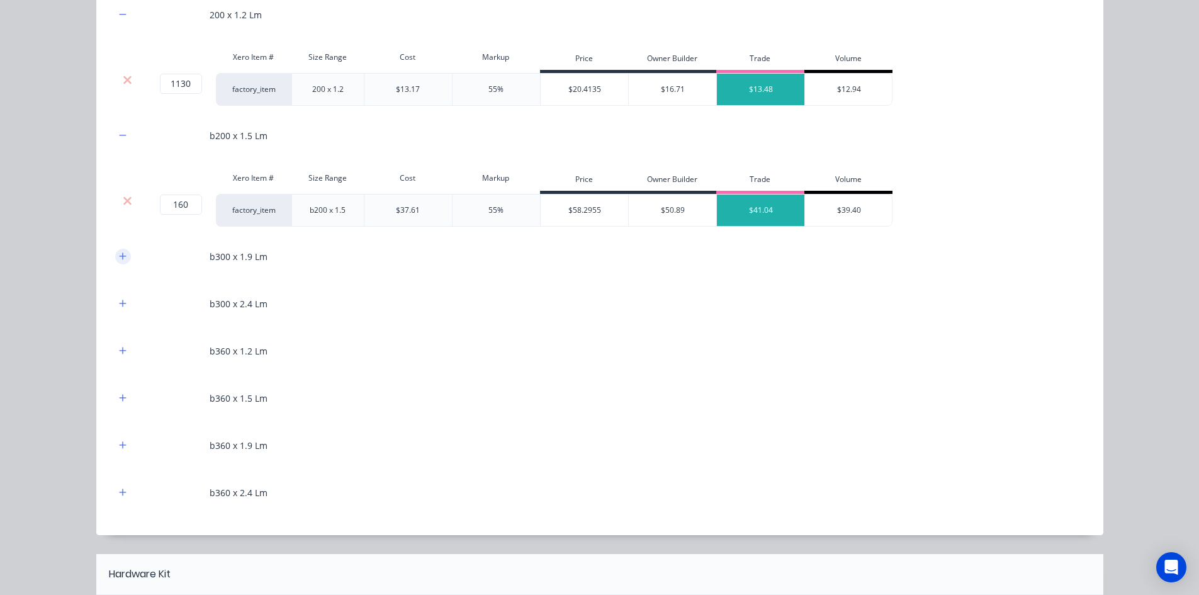
click at [119, 260] on icon "button" at bounding box center [123, 256] width 8 height 9
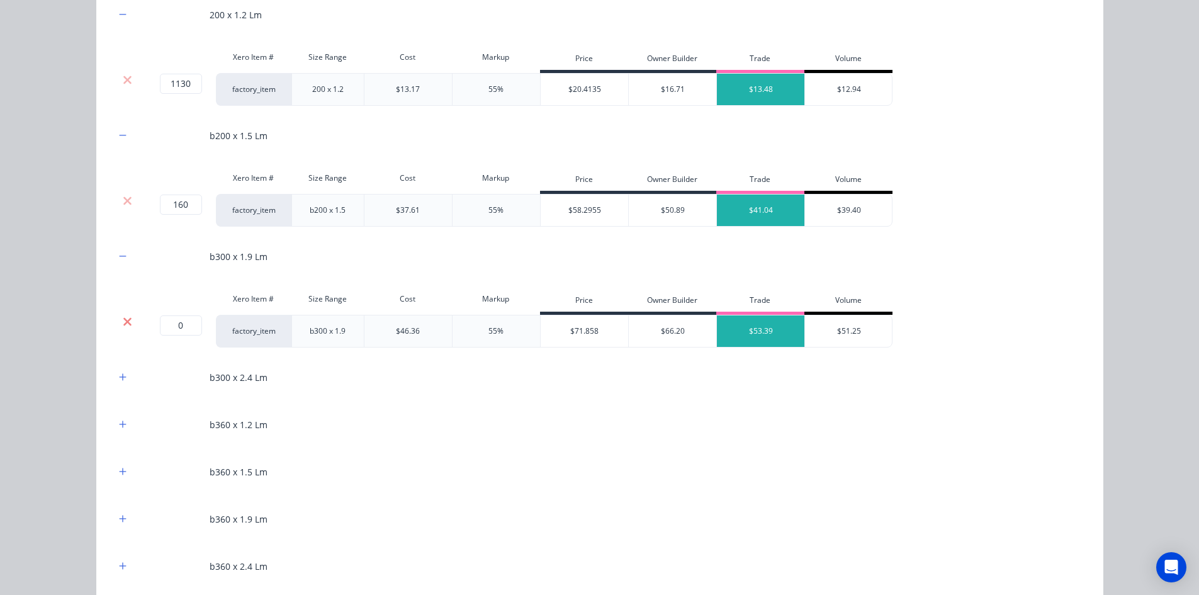
click at [123, 325] on icon at bounding box center [127, 321] width 9 height 13
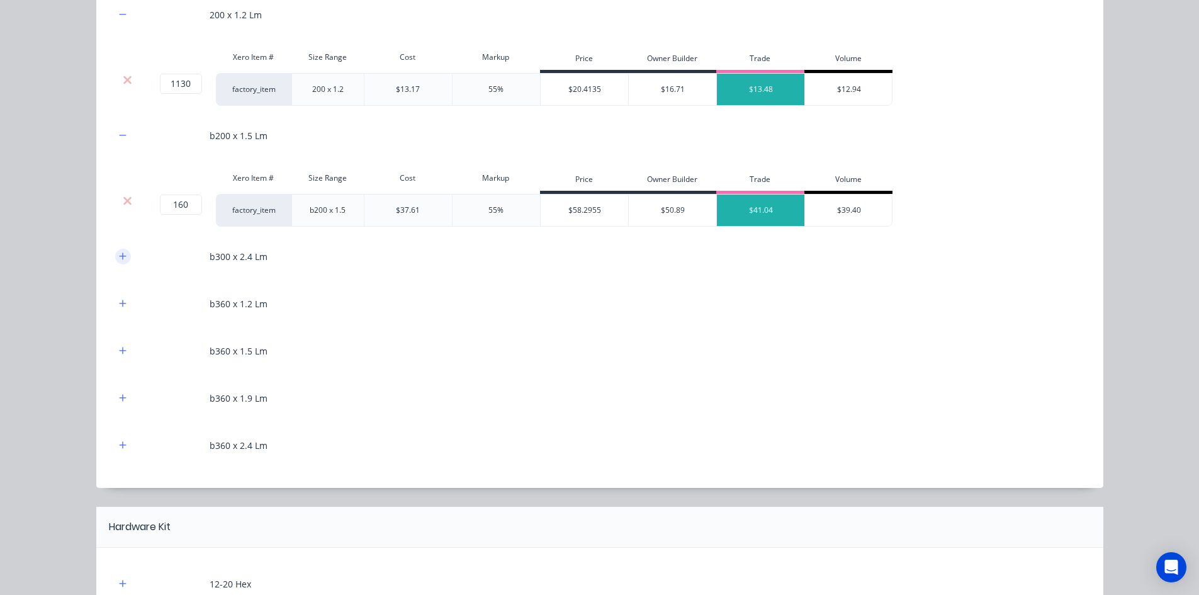
click at [118, 263] on button "button" at bounding box center [123, 257] width 16 height 16
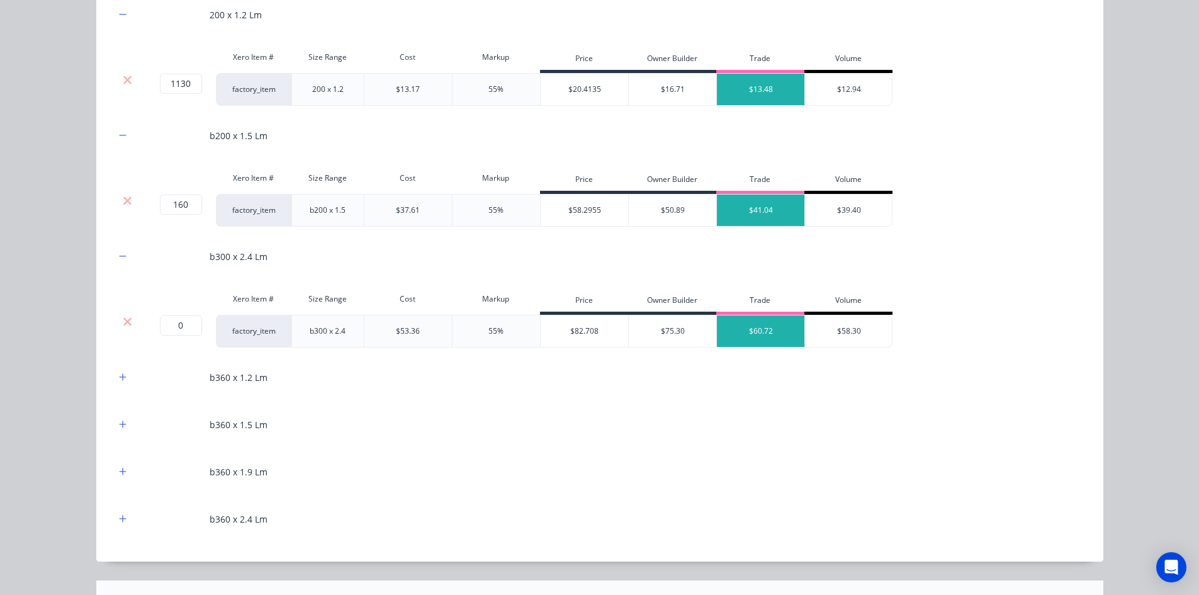
click at [128, 319] on div at bounding box center [128, 321] width 24 height 13
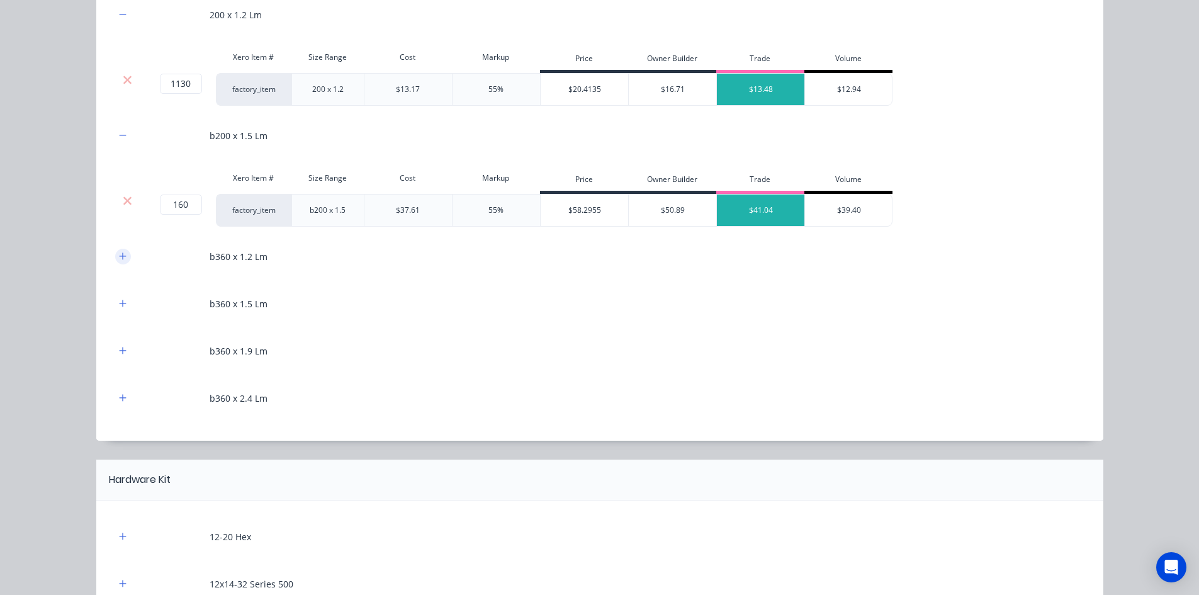
click at [119, 259] on icon "button" at bounding box center [123, 256] width 8 height 9
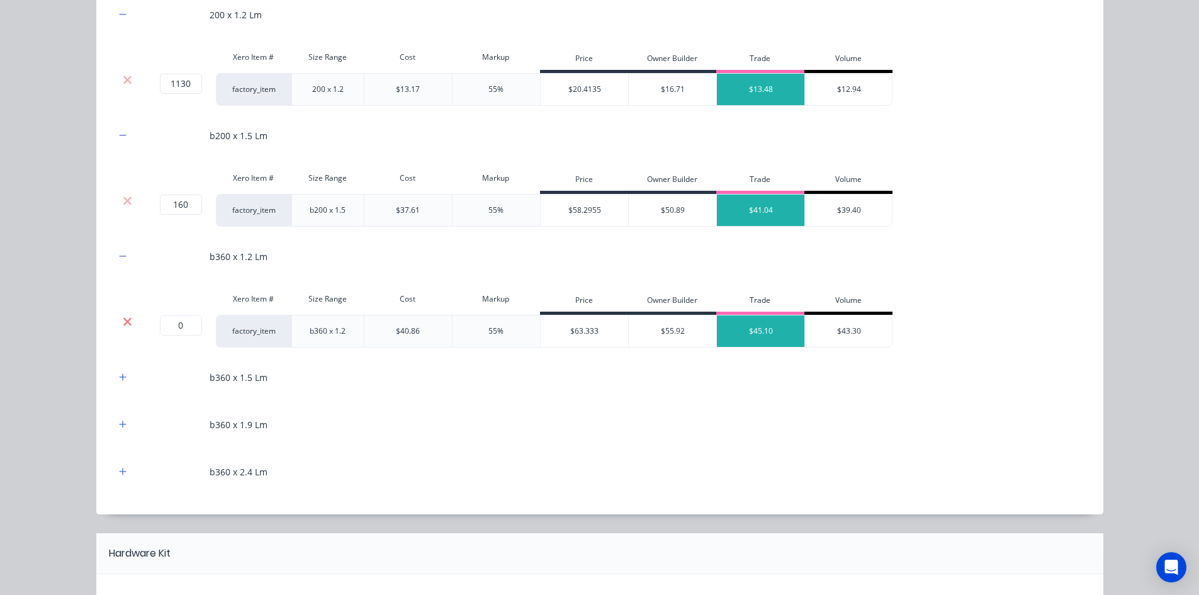
click at [123, 320] on icon at bounding box center [127, 321] width 8 height 8
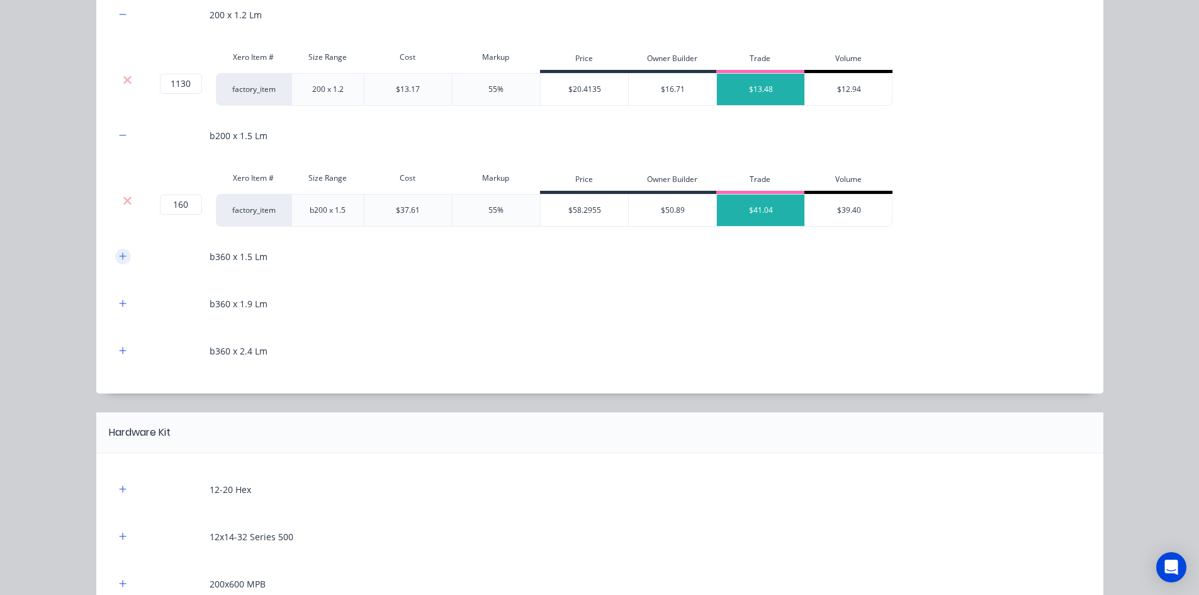
click at [119, 260] on icon "button" at bounding box center [123, 256] width 8 height 9
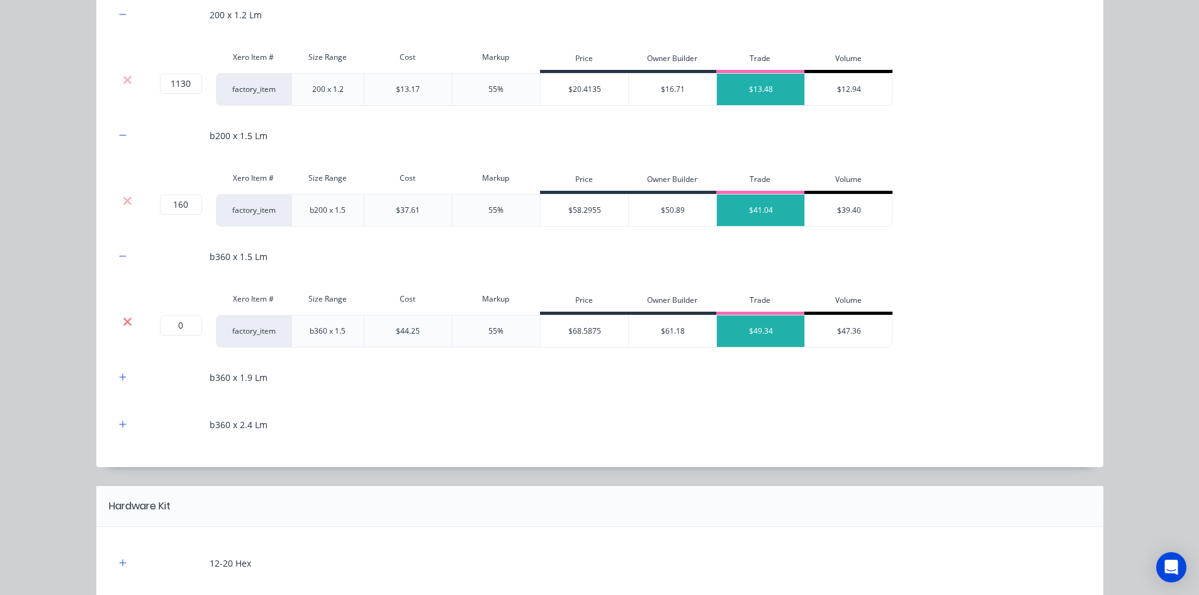
click at [127, 318] on icon at bounding box center [127, 321] width 9 height 13
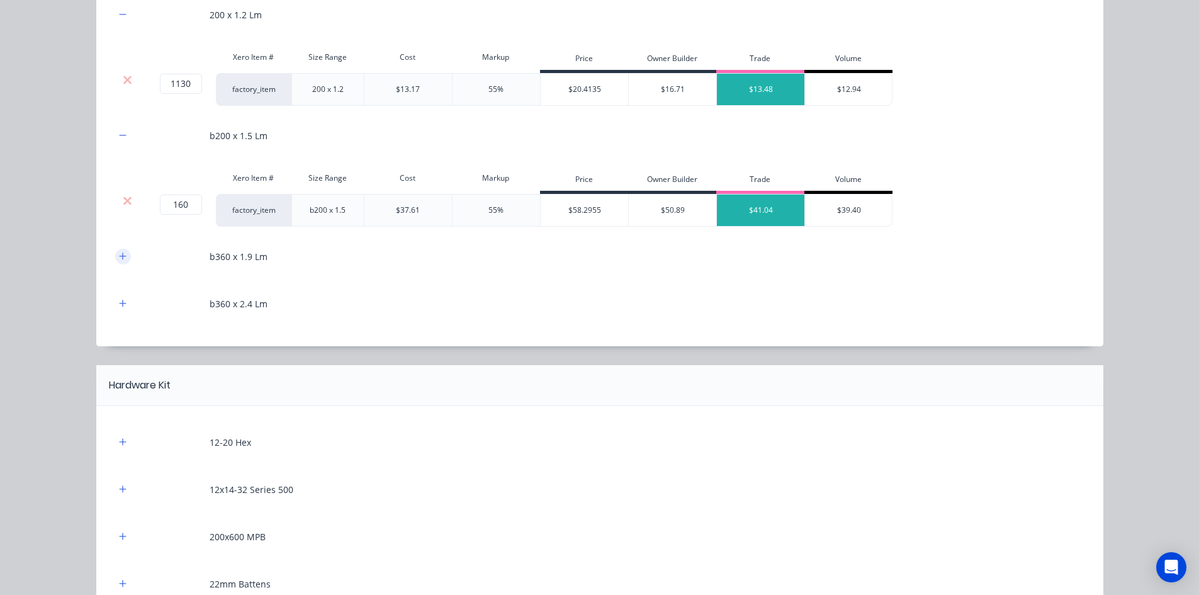
click at [117, 251] on button "button" at bounding box center [123, 257] width 16 height 16
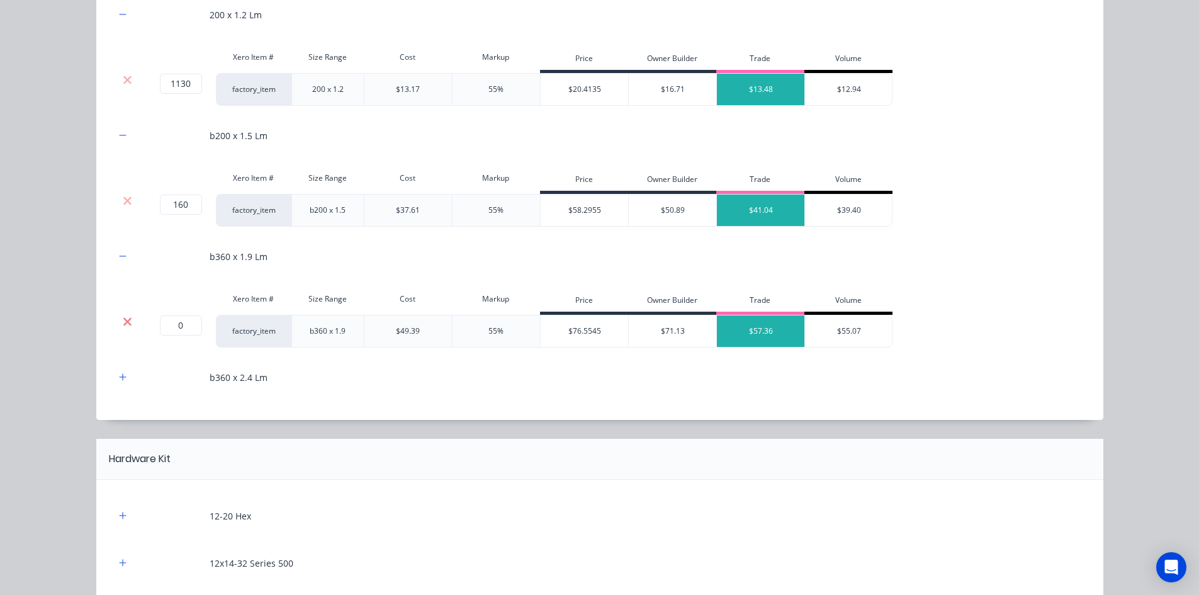
click at [123, 323] on icon at bounding box center [127, 321] width 8 height 8
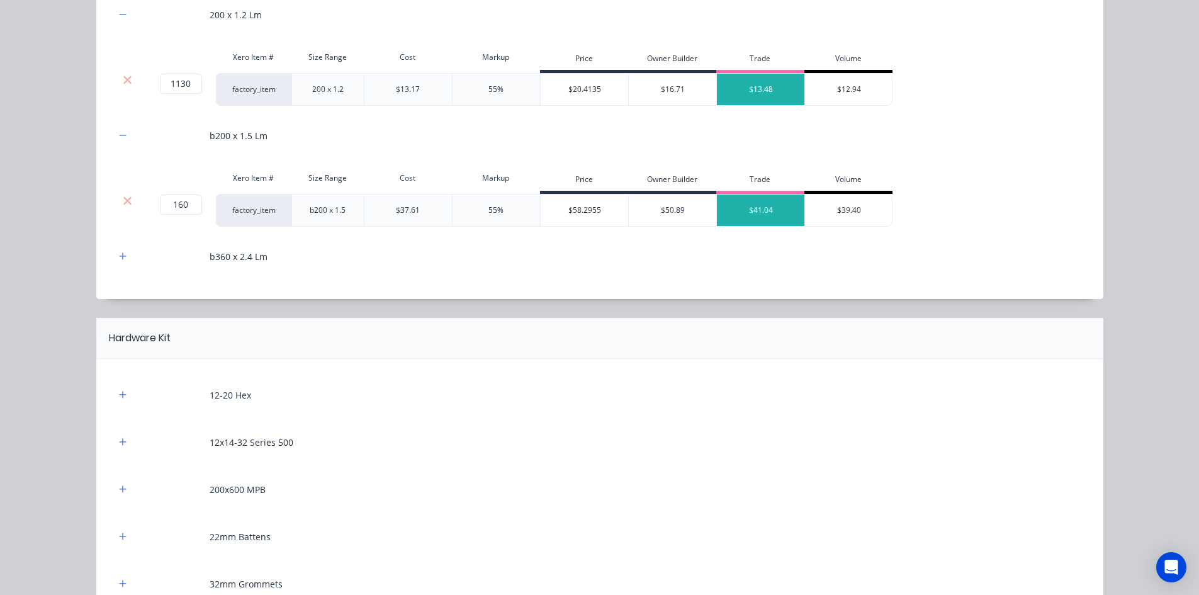
click at [119, 266] on div "b360 x 2.4 Lm" at bounding box center [599, 256] width 969 height 35
click at [121, 261] on button "button" at bounding box center [123, 257] width 16 height 16
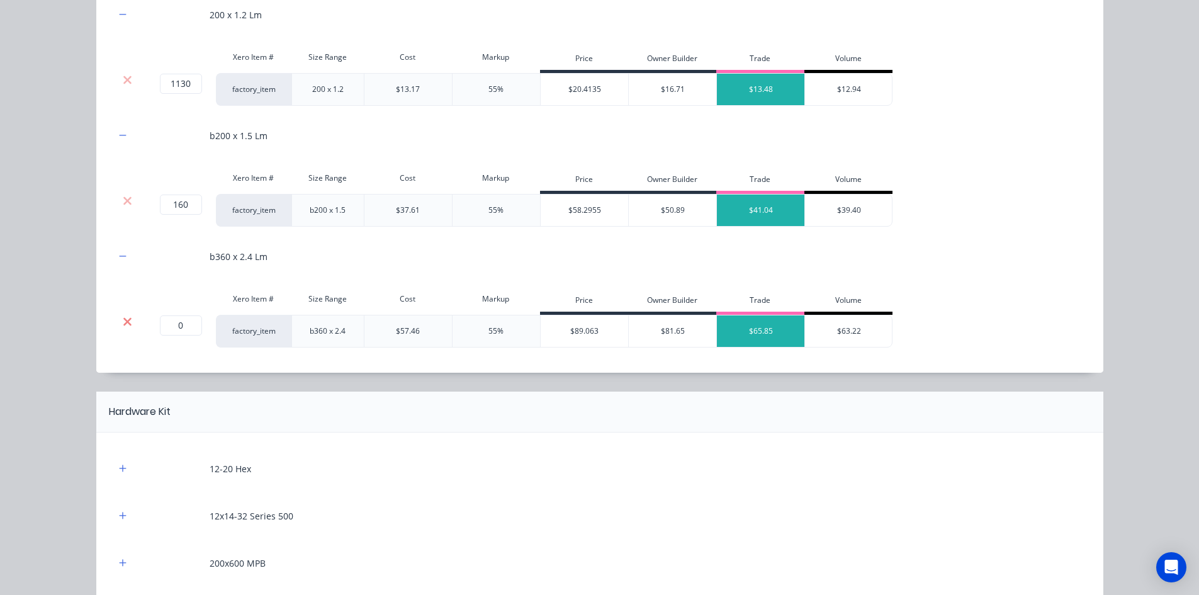
click at [123, 320] on icon at bounding box center [127, 321] width 8 height 8
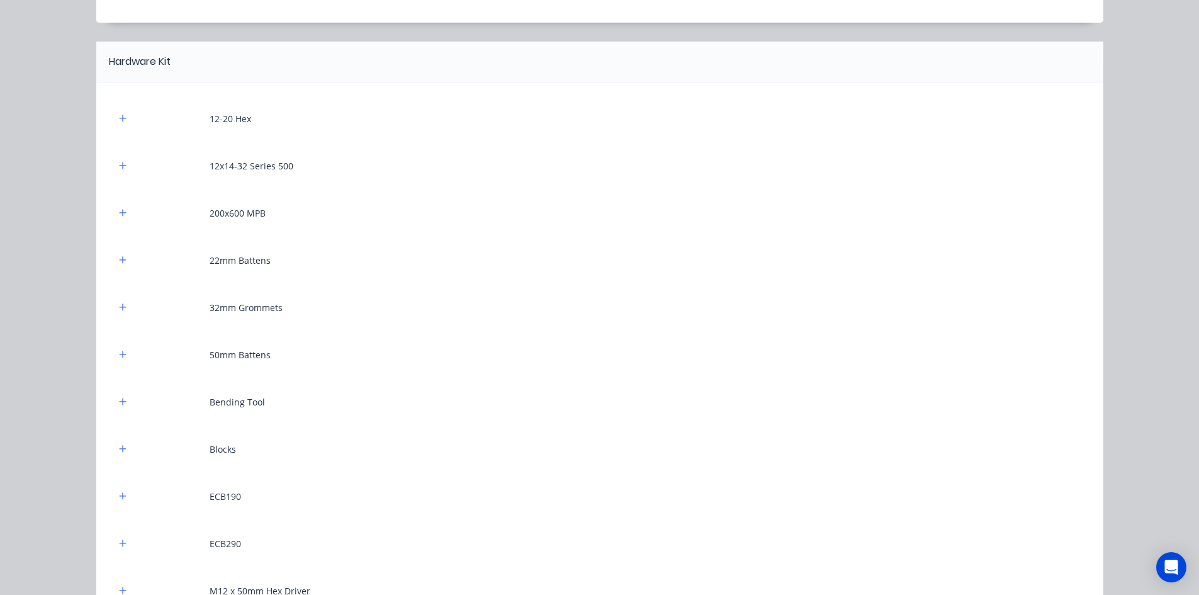
scroll to position [1007, 0]
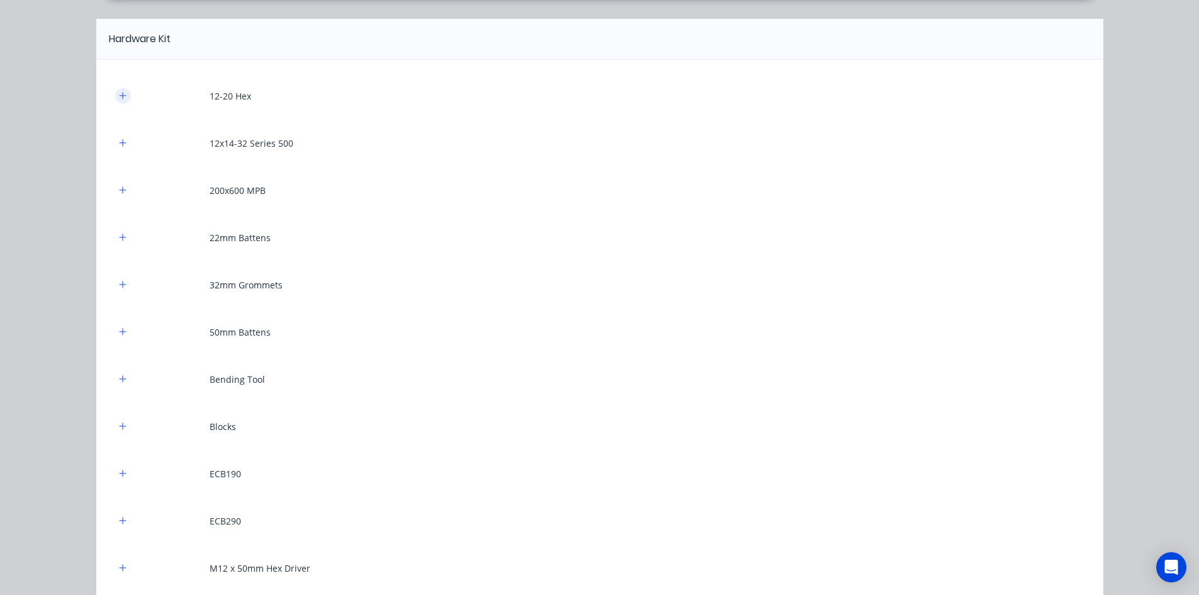
click at [119, 99] on icon "button" at bounding box center [123, 95] width 8 height 9
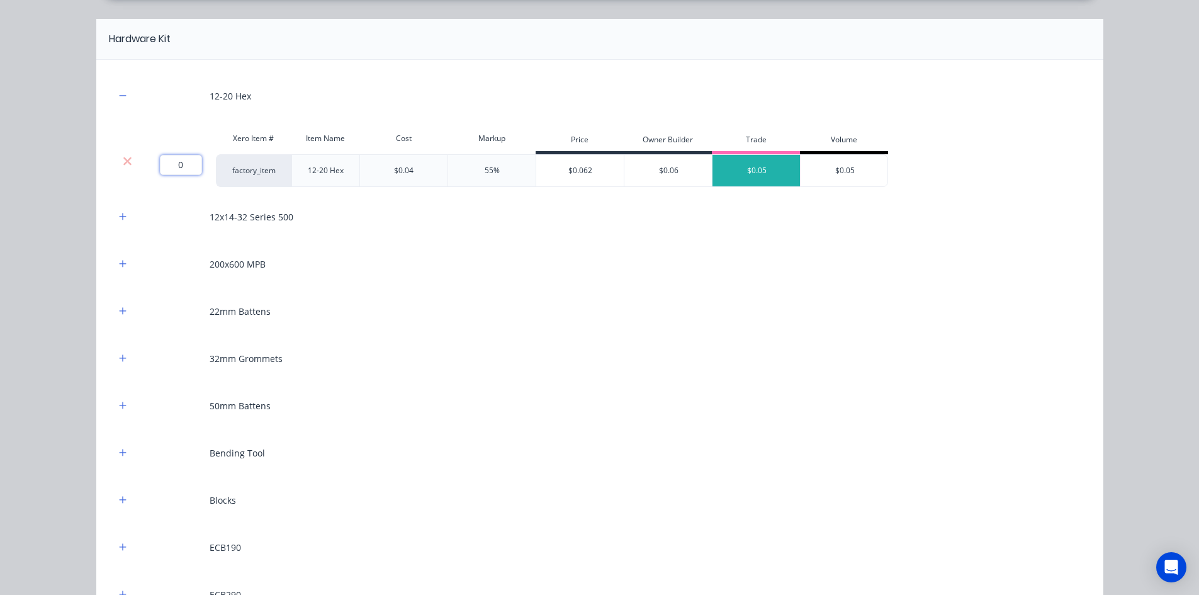
click at [188, 168] on input "0" at bounding box center [181, 165] width 42 height 20
type input "3000"
click at [119, 217] on icon "button" at bounding box center [122, 216] width 7 height 7
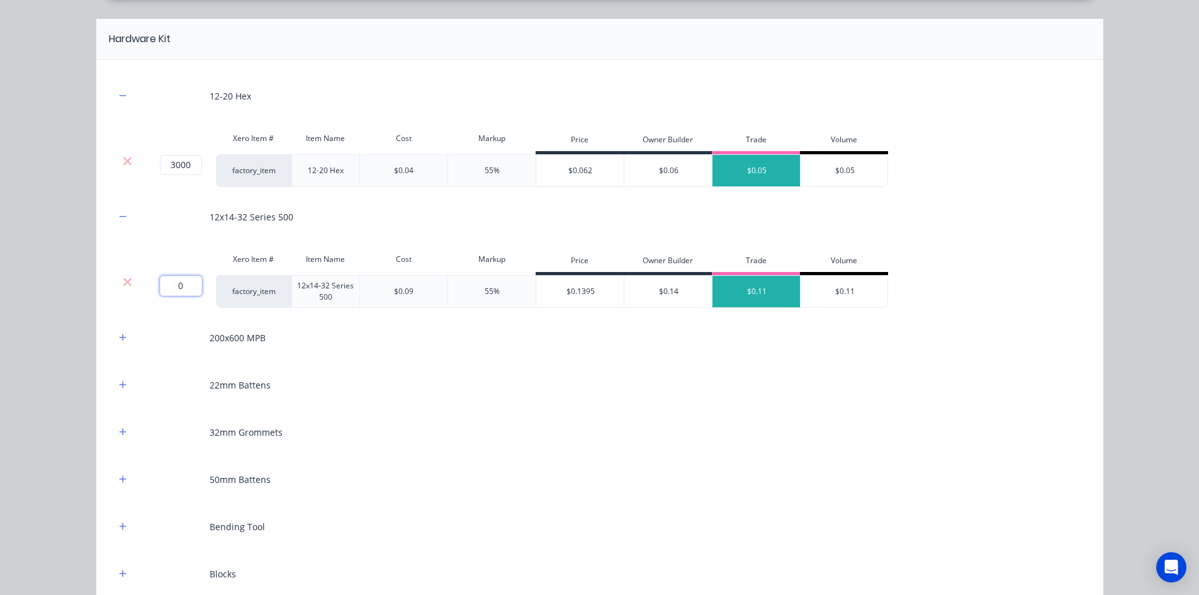
click at [178, 285] on input "0" at bounding box center [181, 286] width 42 height 20
type input "1000"
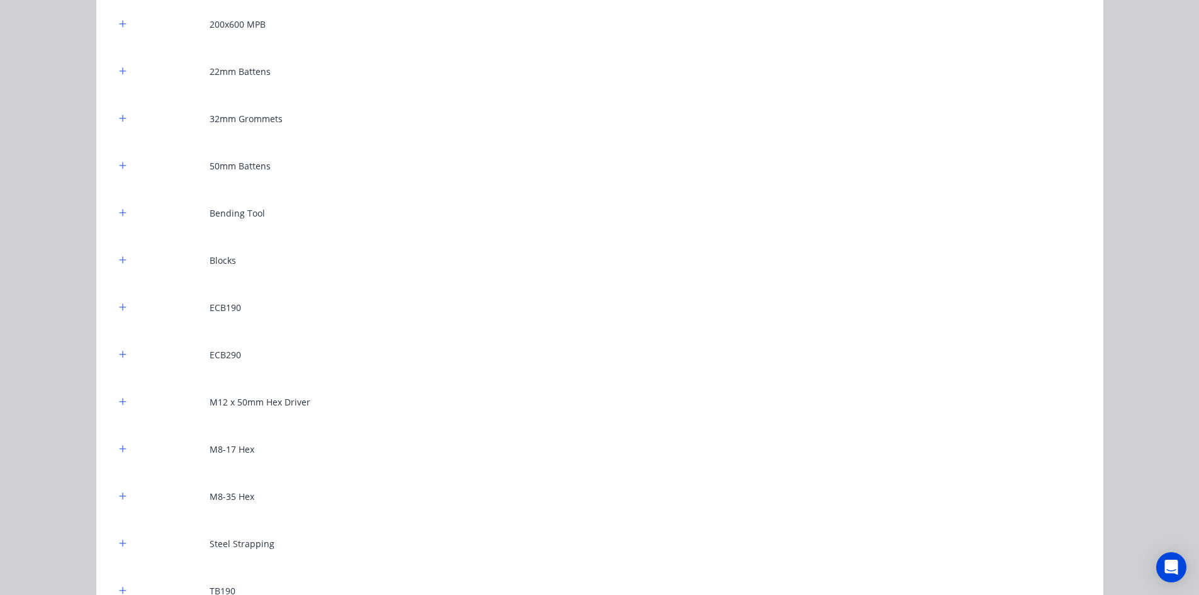
scroll to position [1447, 0]
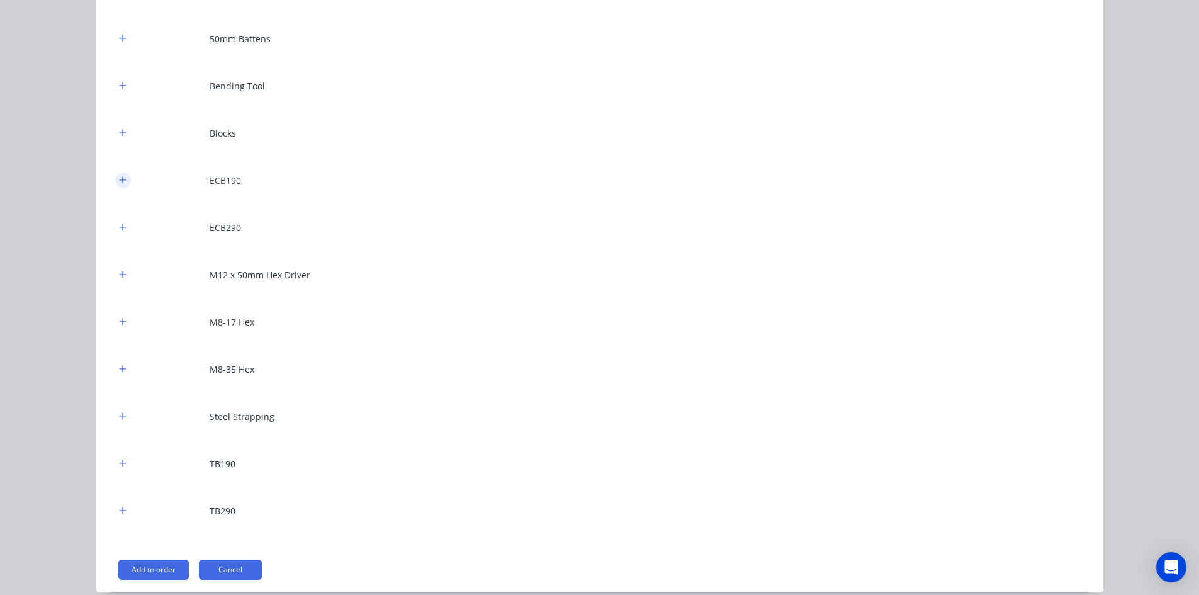
click at [120, 178] on icon "button" at bounding box center [123, 180] width 8 height 9
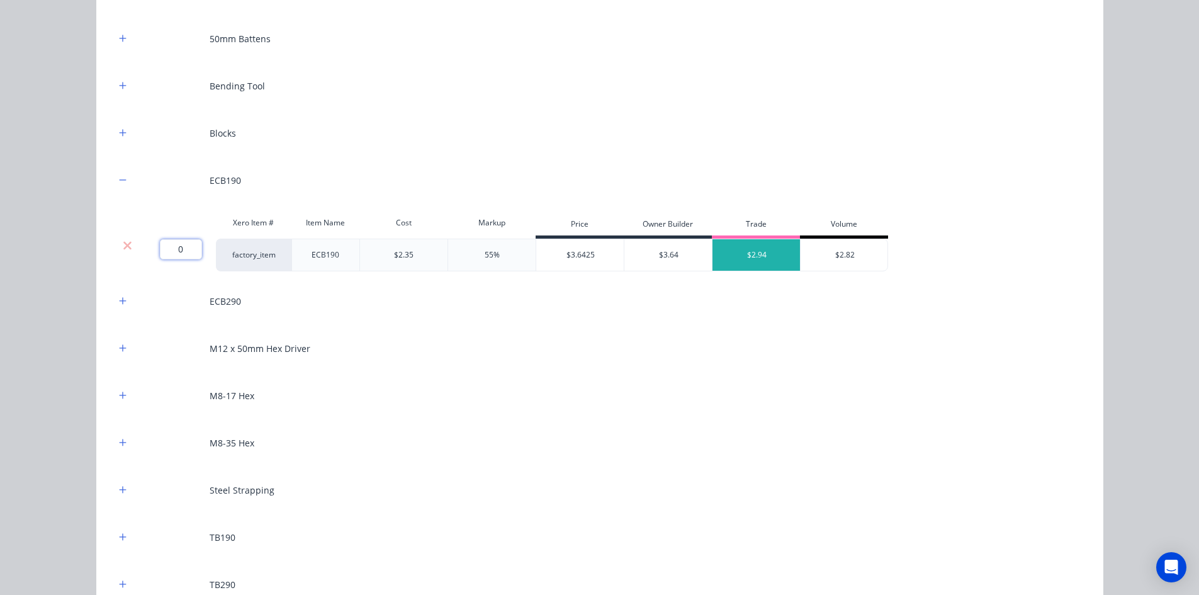
click at [165, 243] on input "0" at bounding box center [181, 249] width 42 height 20
type input "35"
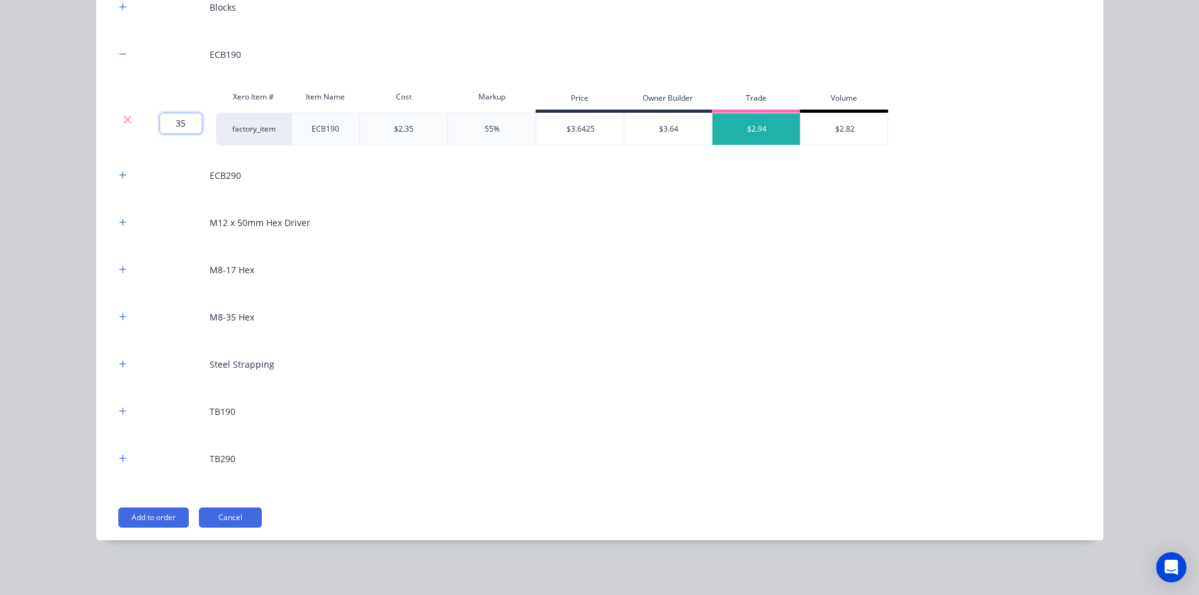
scroll to position [1573, 0]
click at [119, 415] on icon "button" at bounding box center [123, 410] width 8 height 9
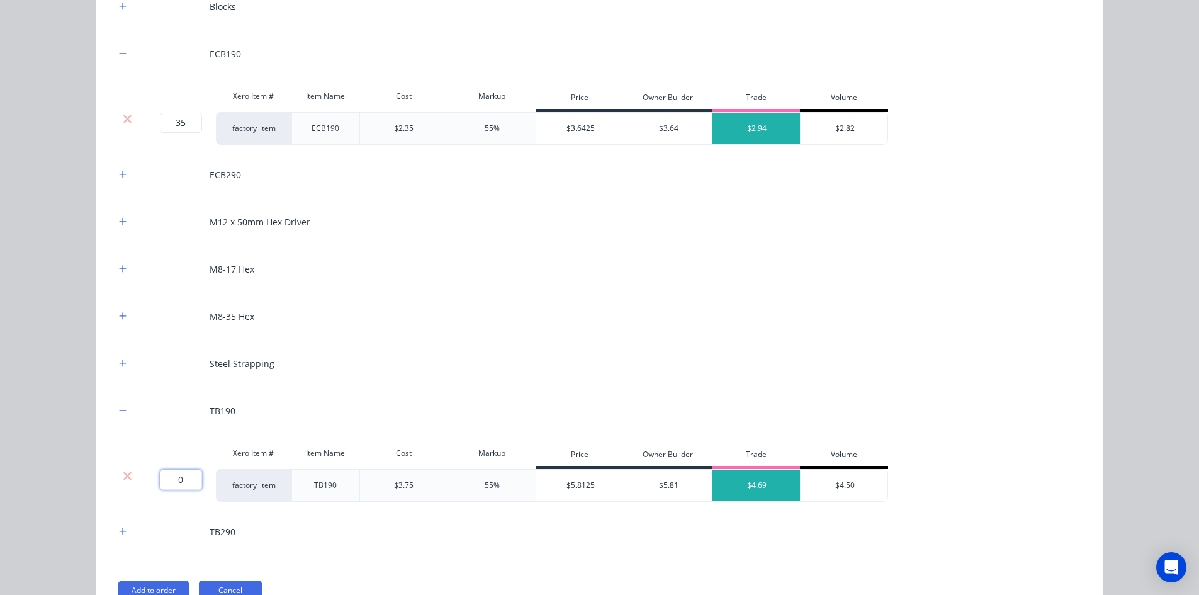
click at [186, 476] on input "0" at bounding box center [181, 479] width 42 height 20
type input "33"
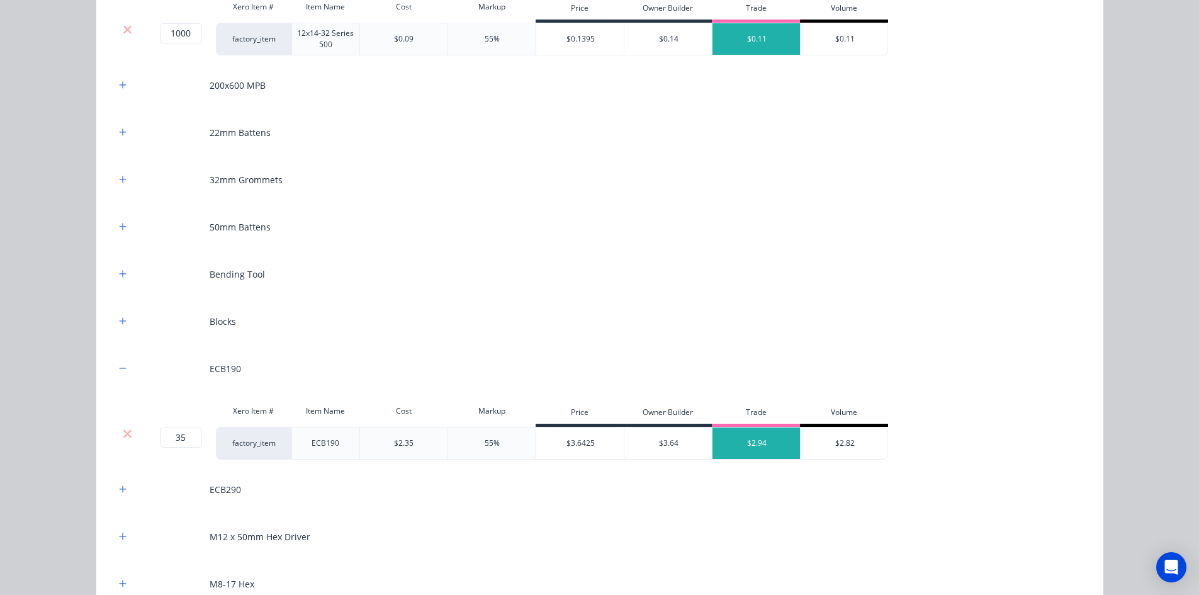
scroll to position [1196, 0]
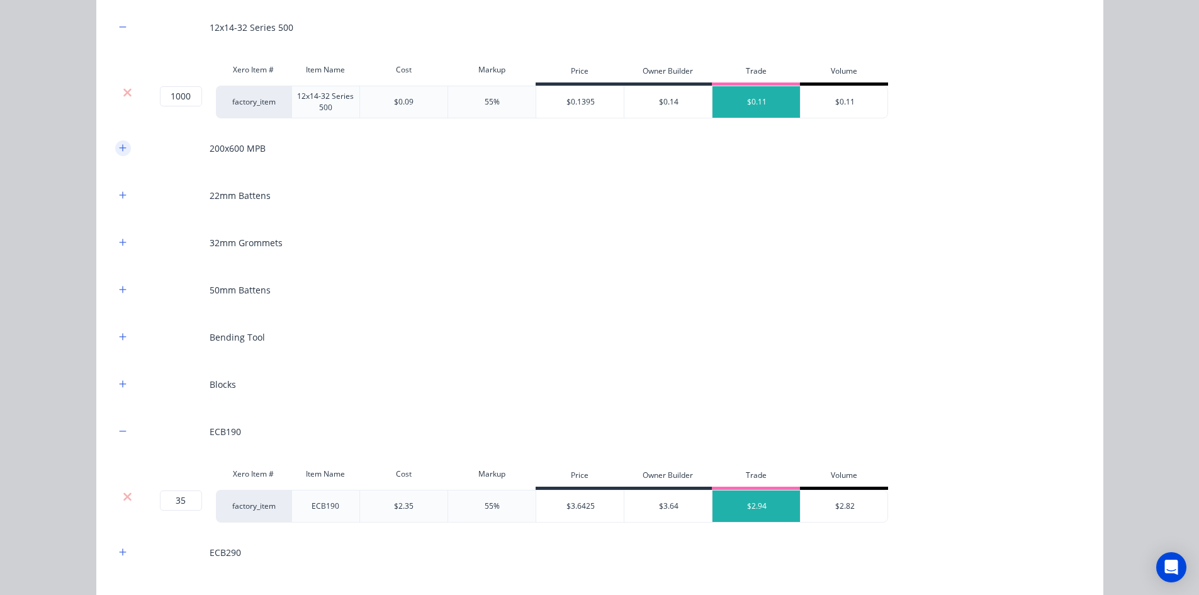
click at [120, 147] on icon "button" at bounding box center [123, 147] width 8 height 9
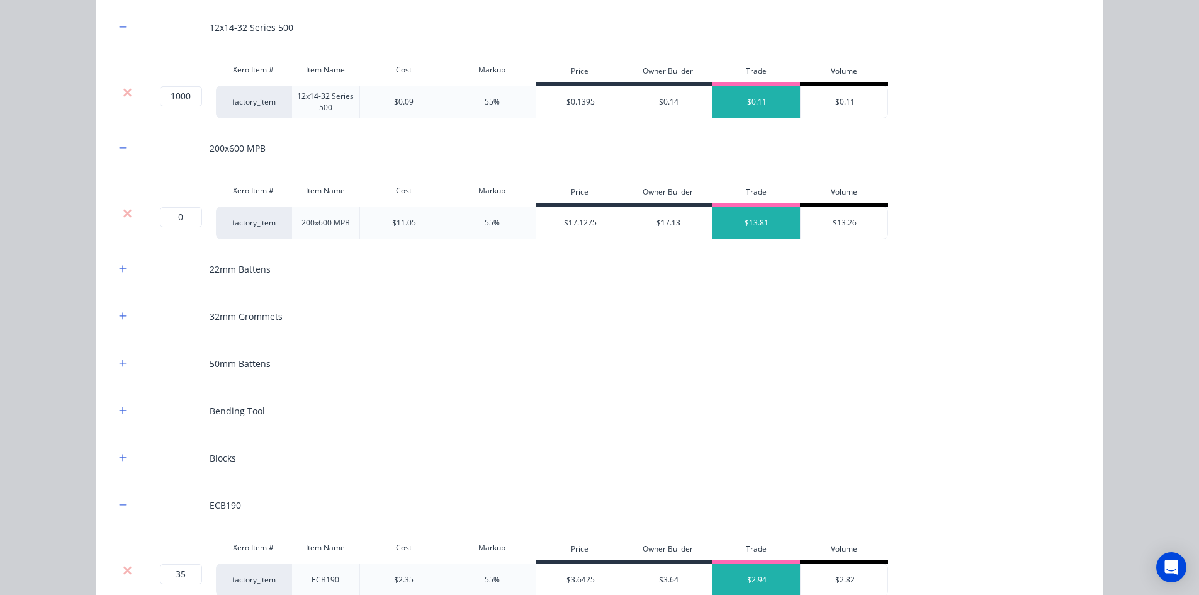
click at [177, 228] on div "0 0 ?" at bounding box center [177, 222] width 75 height 33
click at [176, 216] on input "0" at bounding box center [181, 217] width 42 height 20
type input "2"
click at [122, 455] on button "button" at bounding box center [123, 458] width 16 height 16
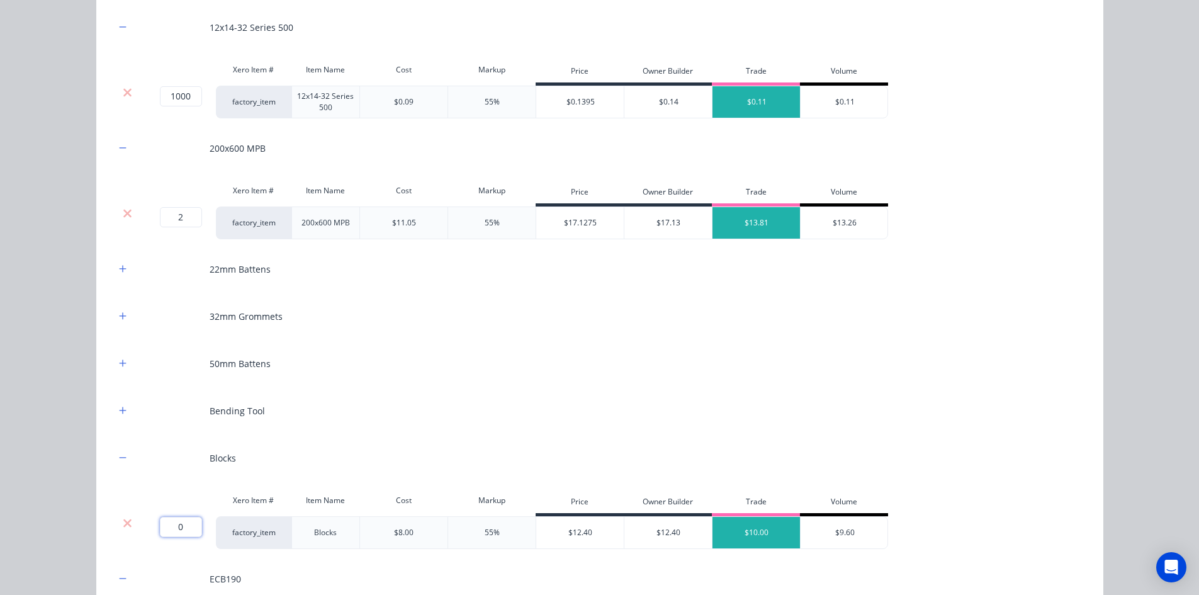
click at [169, 532] on input "0" at bounding box center [181, 527] width 42 height 20
type input "20"
click at [119, 410] on icon "button" at bounding box center [122, 409] width 7 height 7
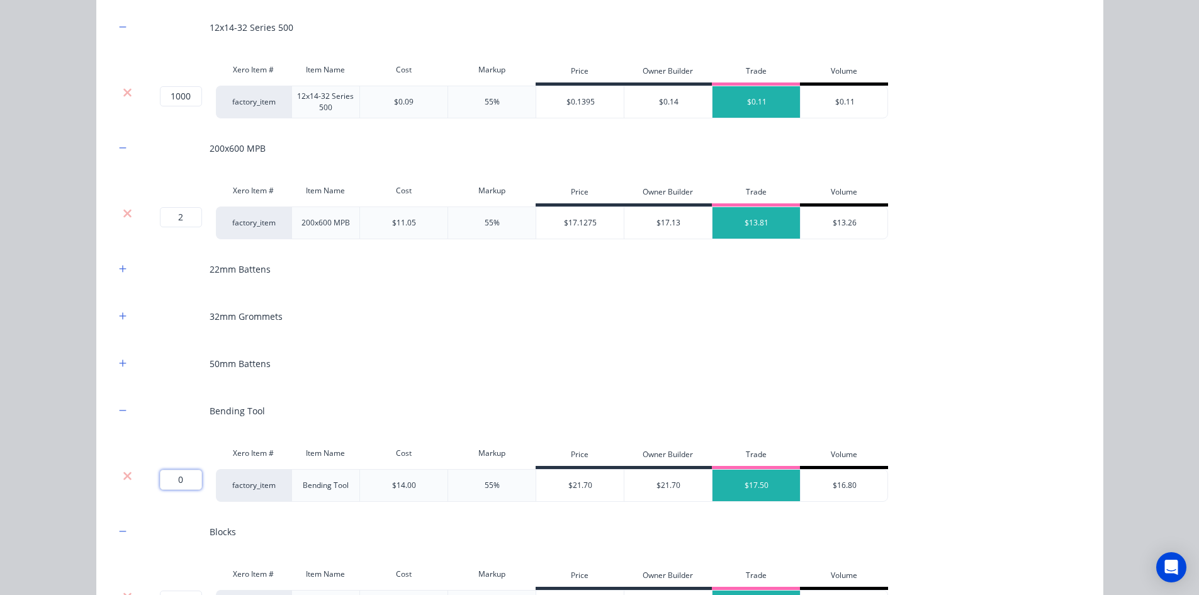
click at [168, 474] on input "0" at bounding box center [181, 479] width 42 height 20
type input "2"
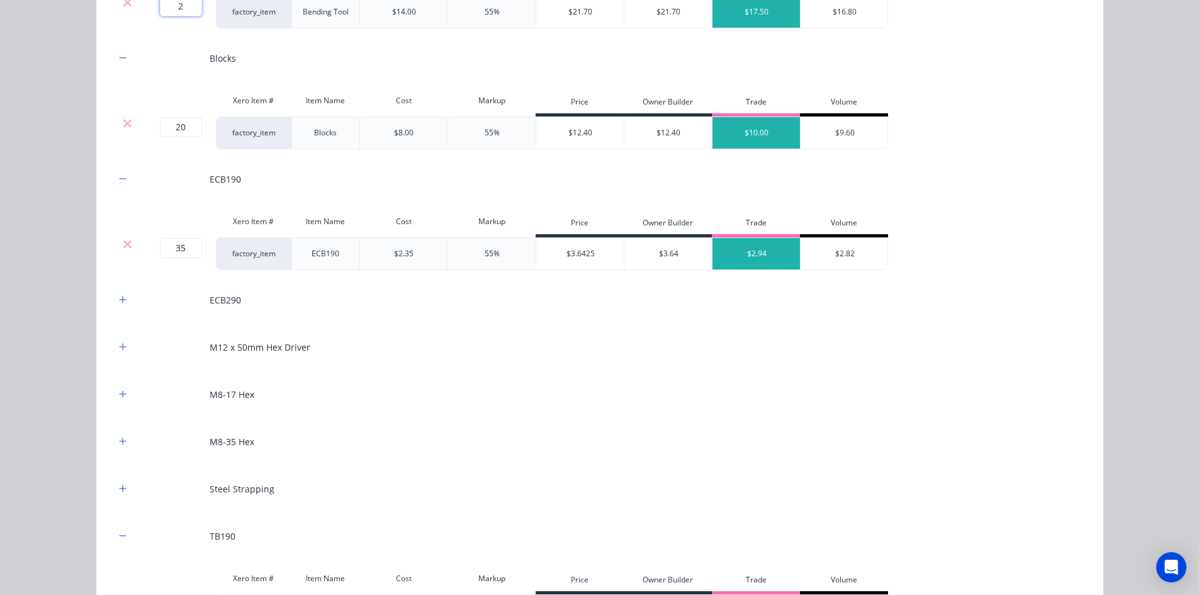
scroll to position [1679, 0]
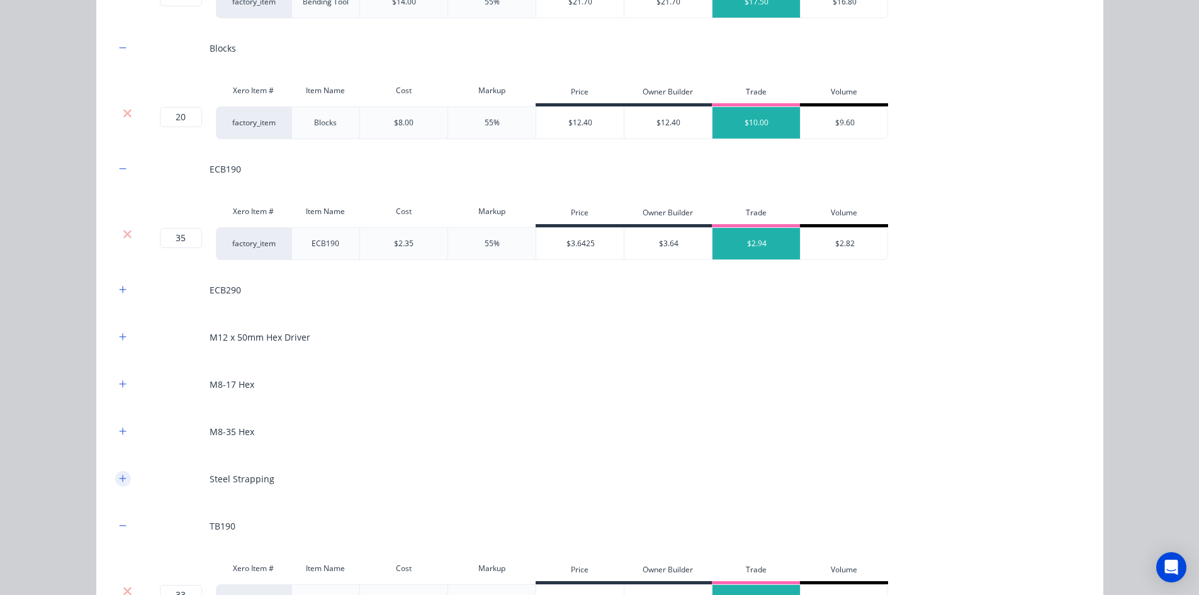
click at [119, 479] on icon "button" at bounding box center [123, 478] width 8 height 9
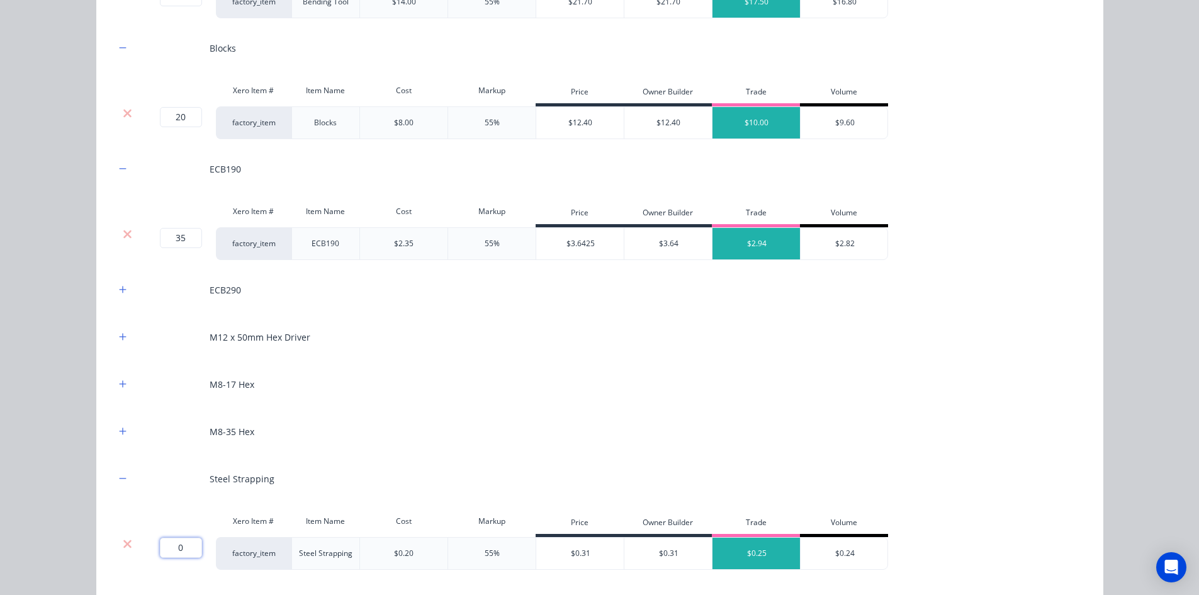
click at [168, 553] on input "0" at bounding box center [181, 547] width 42 height 20
type input "100"
click at [115, 332] on button "button" at bounding box center [123, 337] width 16 height 16
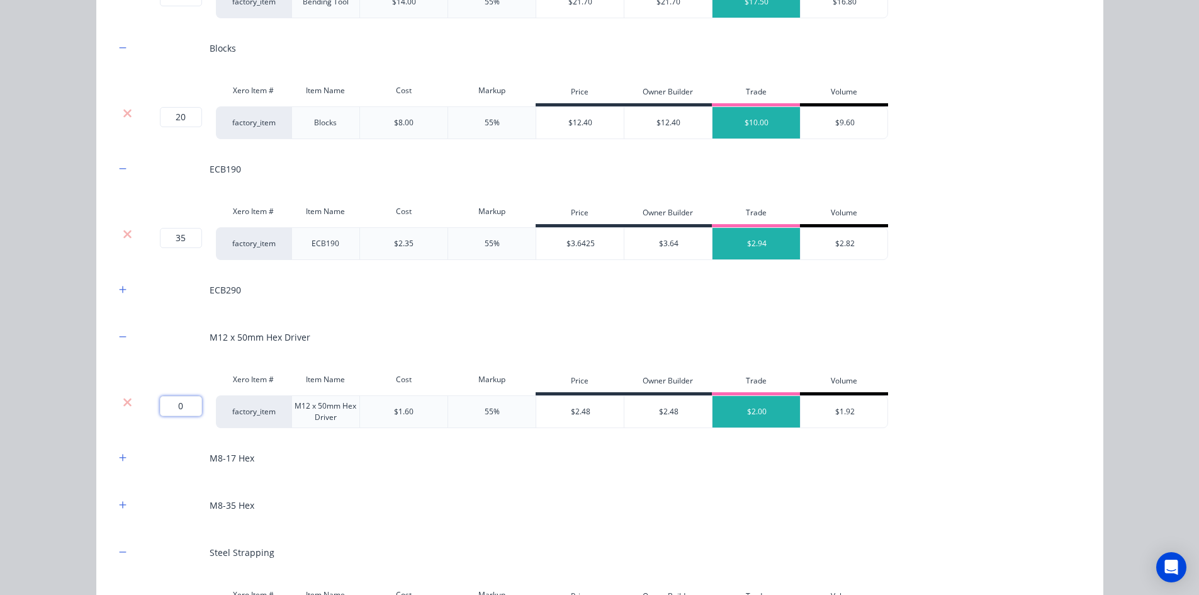
click at [181, 403] on input "0" at bounding box center [181, 406] width 42 height 20
type input "2"
click at [49, 371] on div "Flooring System Products in this kit Engineering Products Xero Item # Descripti…" at bounding box center [599, 297] width 1199 height 595
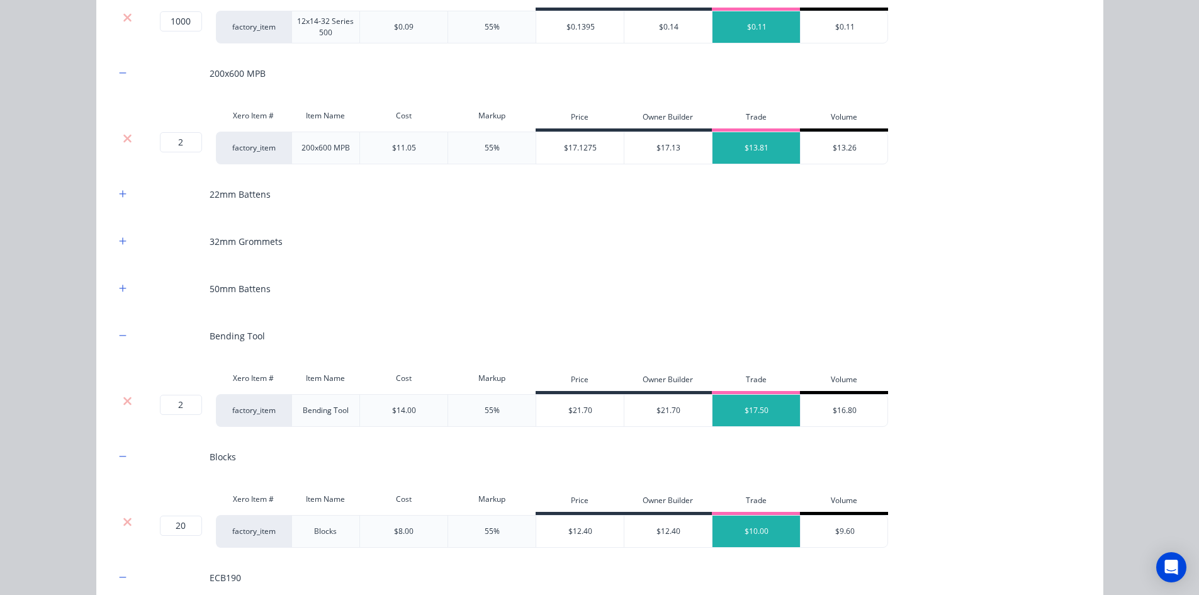
scroll to position [1197, 0]
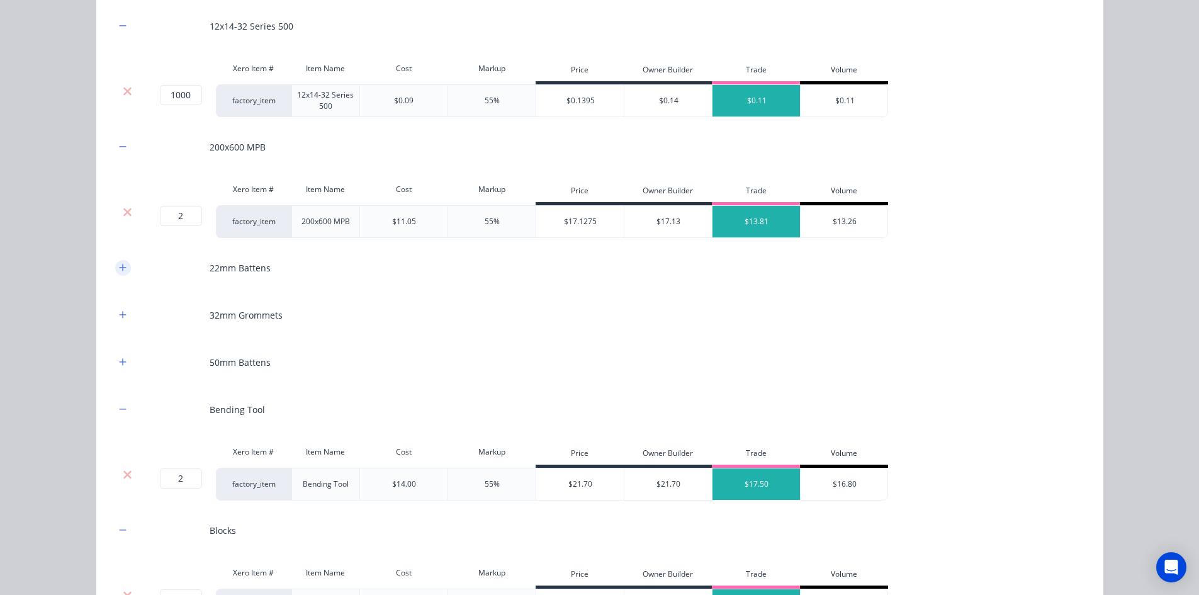
click at [119, 265] on icon "button" at bounding box center [122, 267] width 7 height 7
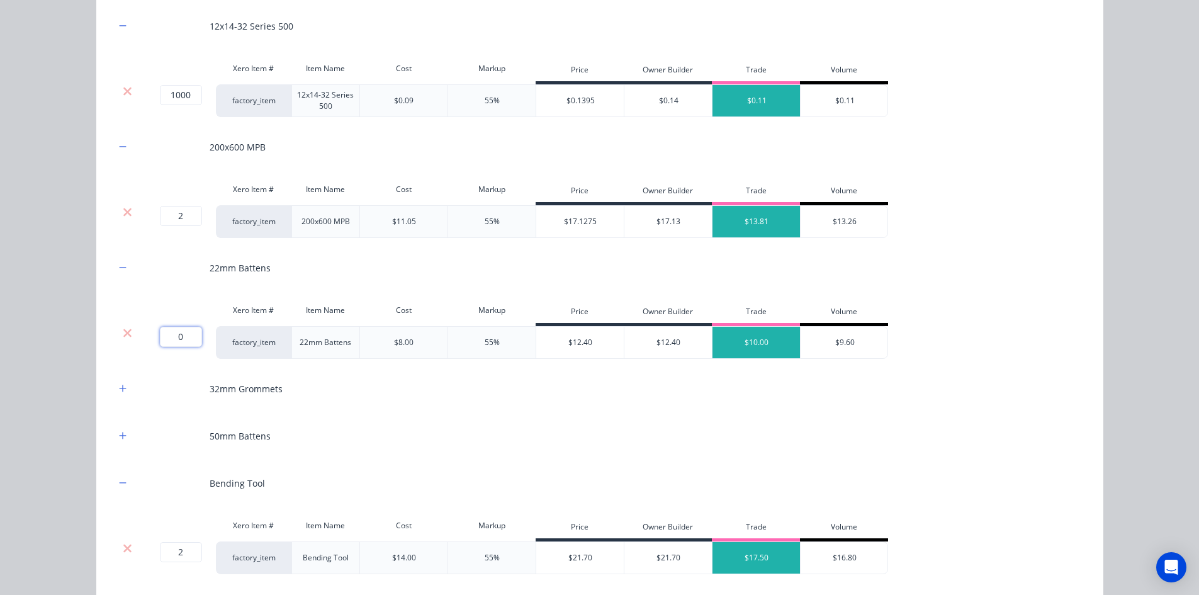
click at [175, 345] on input "0" at bounding box center [181, 337] width 42 height 20
type input "18"
click at [77, 336] on div "Flooring System Products in this kit Engineering Products Xero Item # Descripti…" at bounding box center [599, 297] width 1199 height 595
click at [119, 432] on icon "button" at bounding box center [123, 435] width 8 height 9
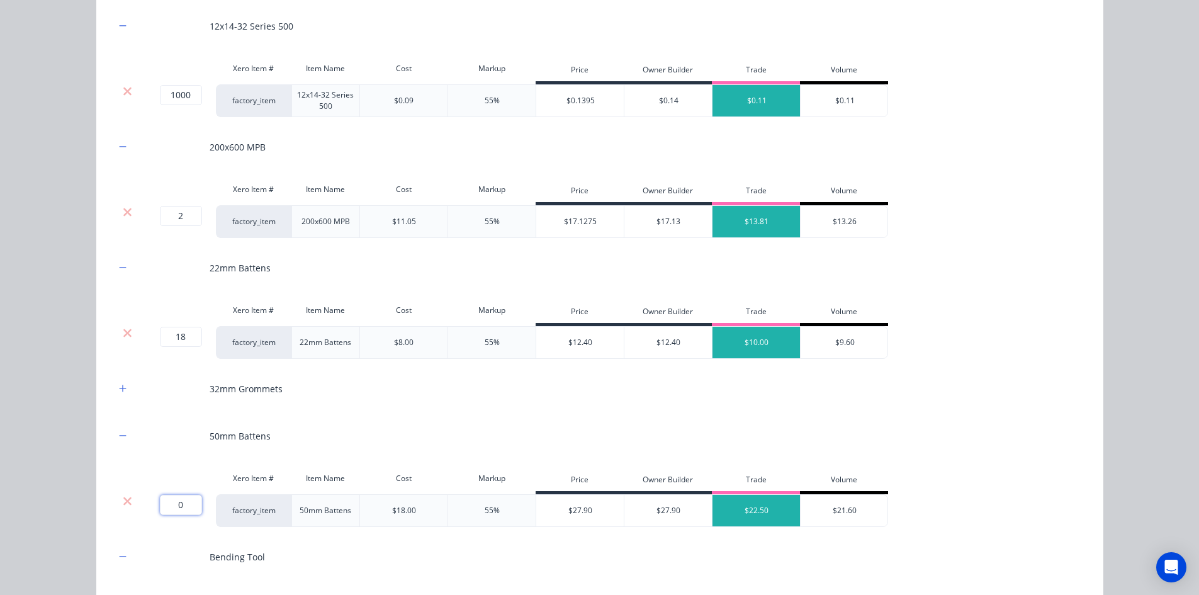
click at [181, 505] on input "0" at bounding box center [181, 505] width 42 height 20
type input "8"
click at [46, 430] on div "Flooring System Products in this kit Engineering Products Xero Item # Descripti…" at bounding box center [599, 297] width 1199 height 595
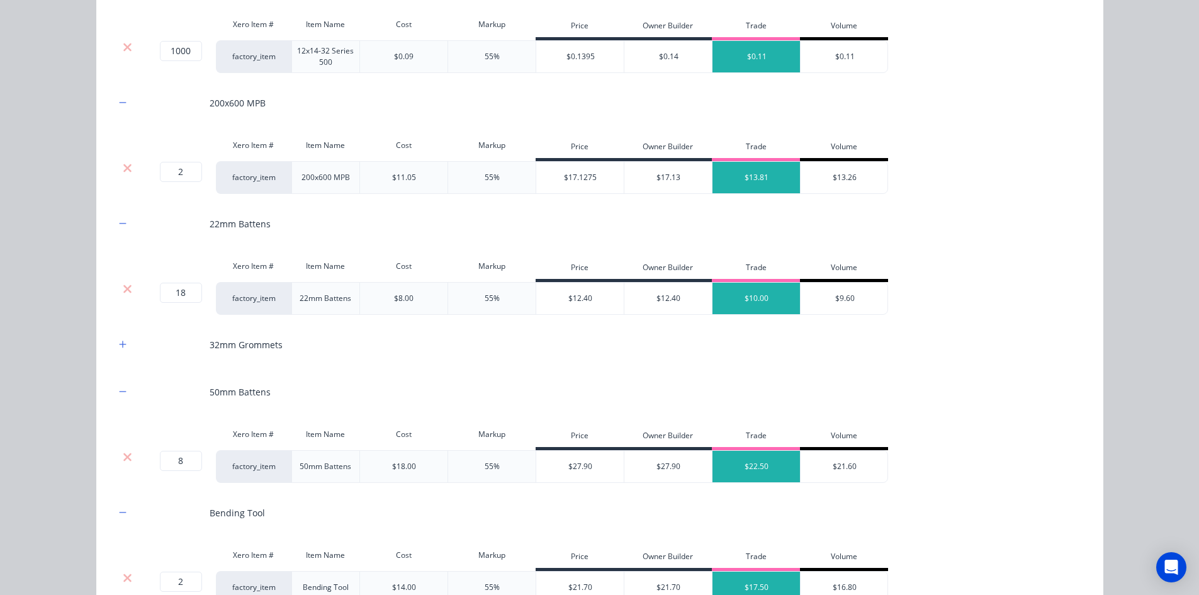
scroll to position [1260, 0]
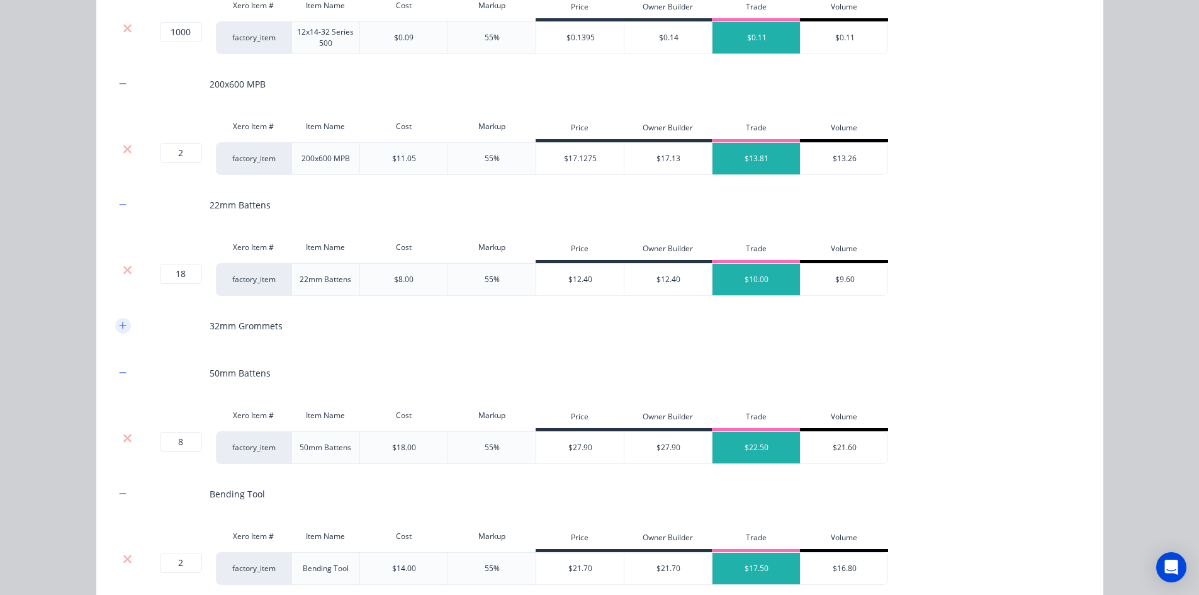
click at [119, 326] on icon "button" at bounding box center [123, 325] width 8 height 9
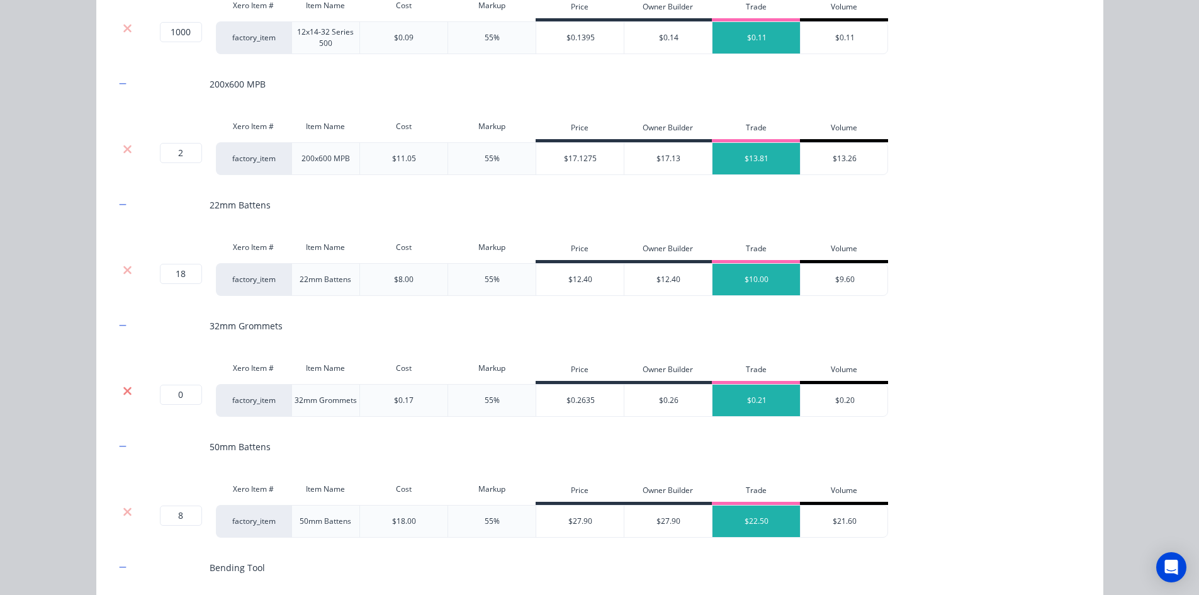
click at [125, 384] on icon at bounding box center [127, 390] width 9 height 13
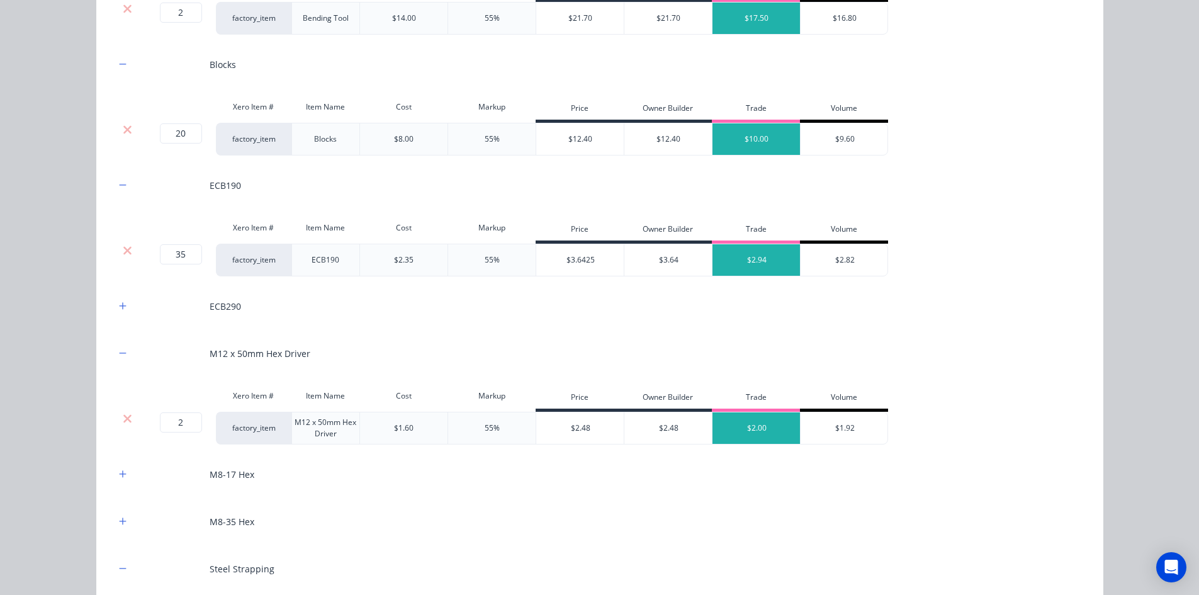
scroll to position [1763, 0]
click at [123, 311] on div at bounding box center [123, 306] width 16 height 16
click at [120, 306] on icon "button" at bounding box center [123, 305] width 8 height 9
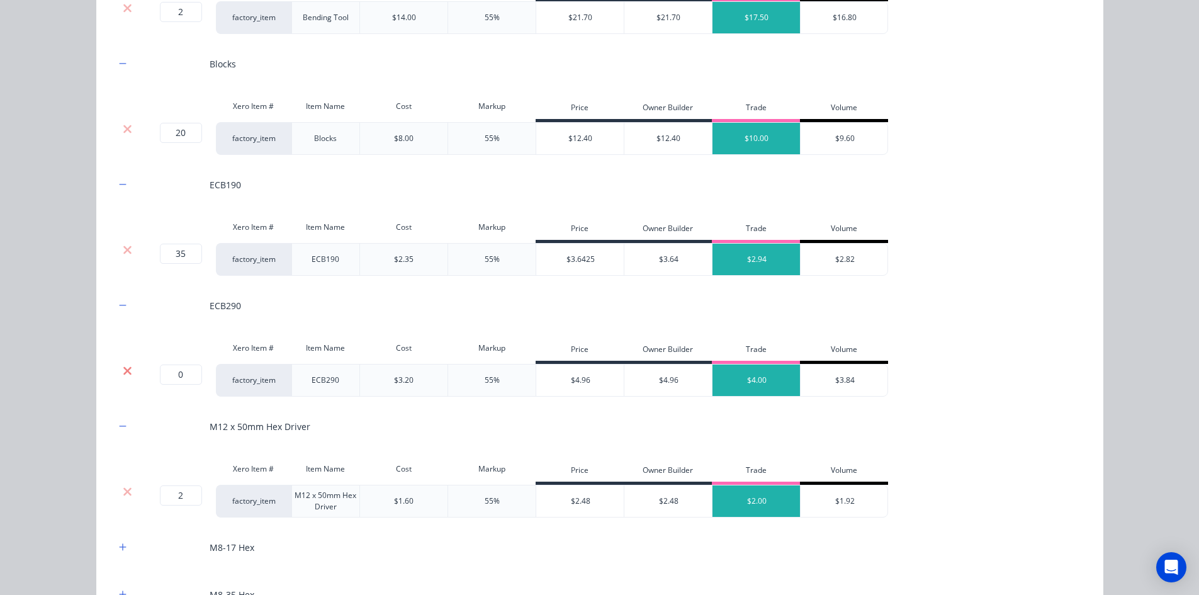
click at [127, 372] on icon at bounding box center [127, 370] width 9 height 13
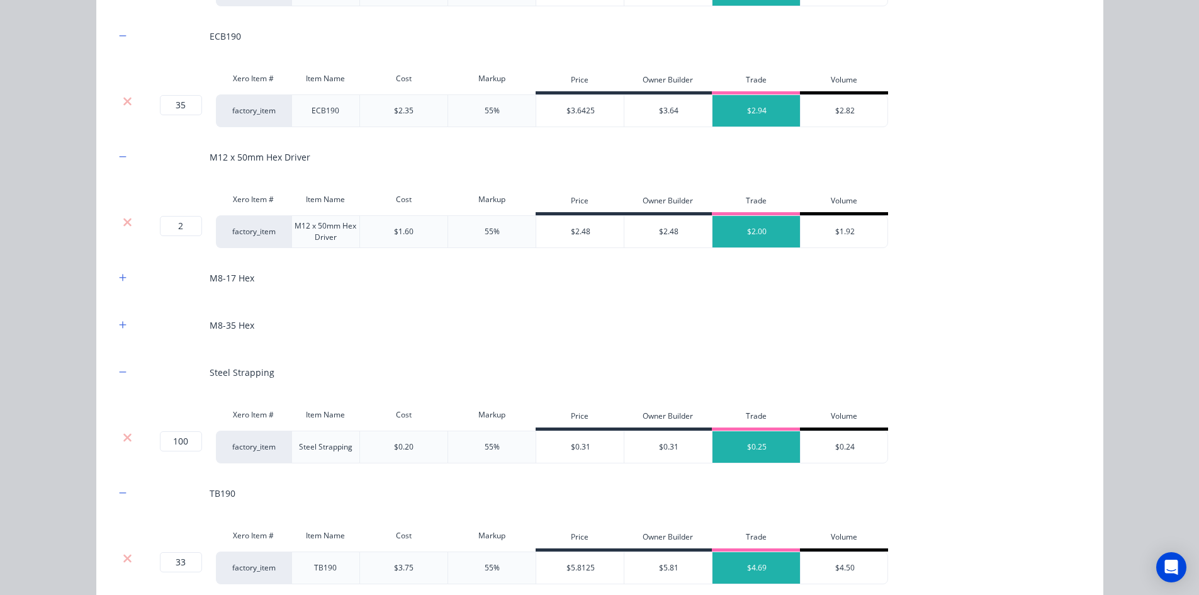
scroll to position [1952, 0]
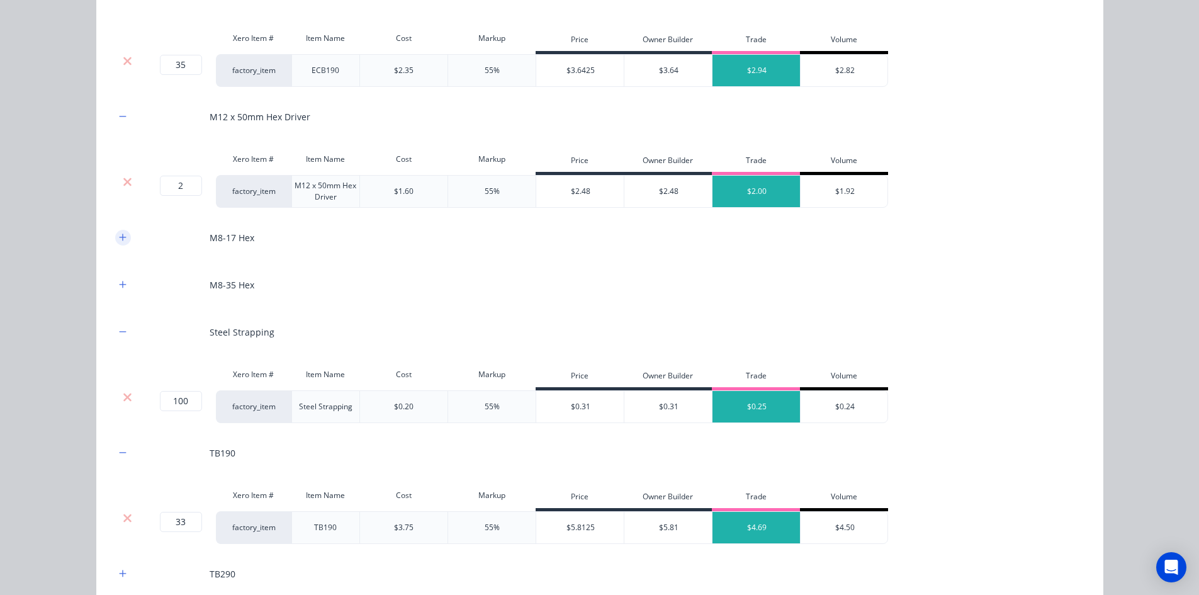
click at [116, 232] on button "button" at bounding box center [123, 238] width 16 height 16
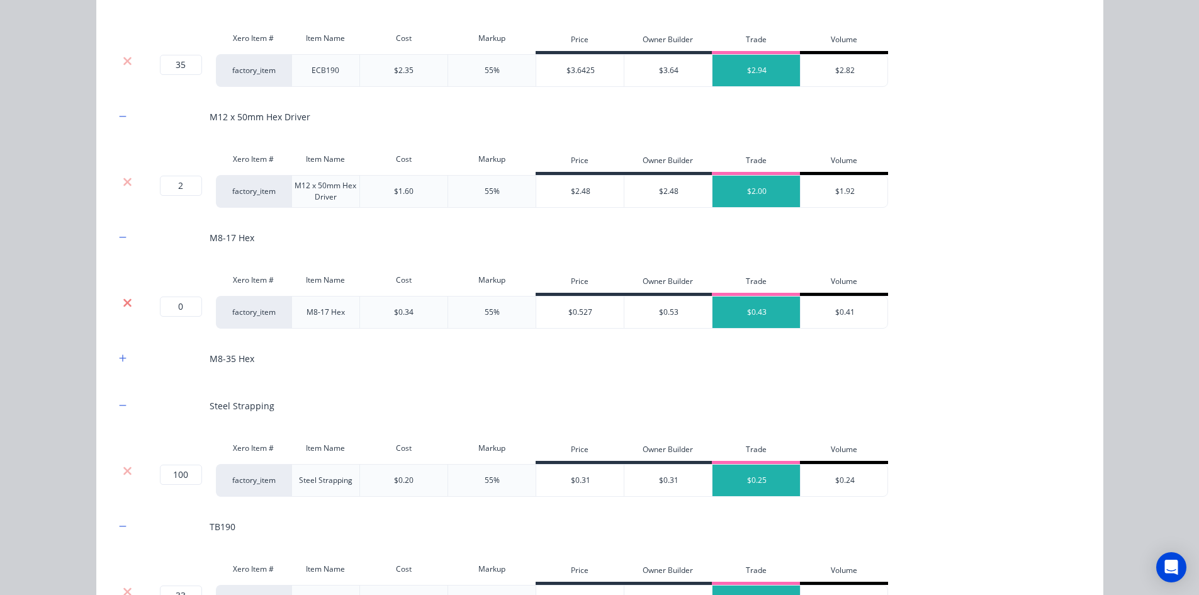
click at [125, 301] on icon at bounding box center [127, 302] width 8 height 8
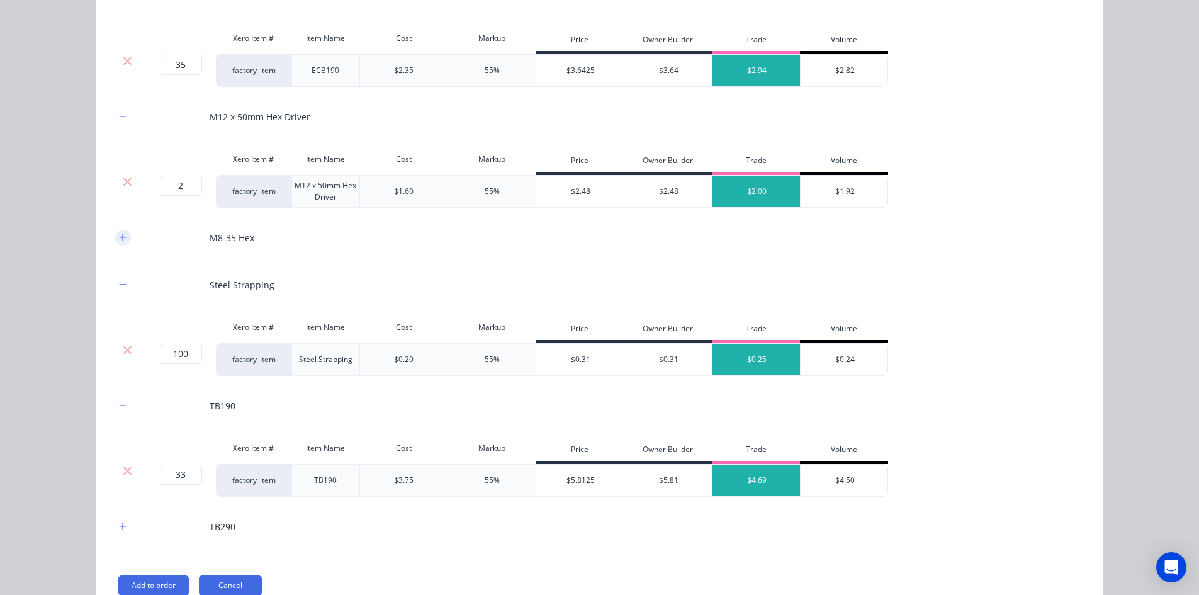
click at [122, 234] on button "button" at bounding box center [123, 238] width 16 height 16
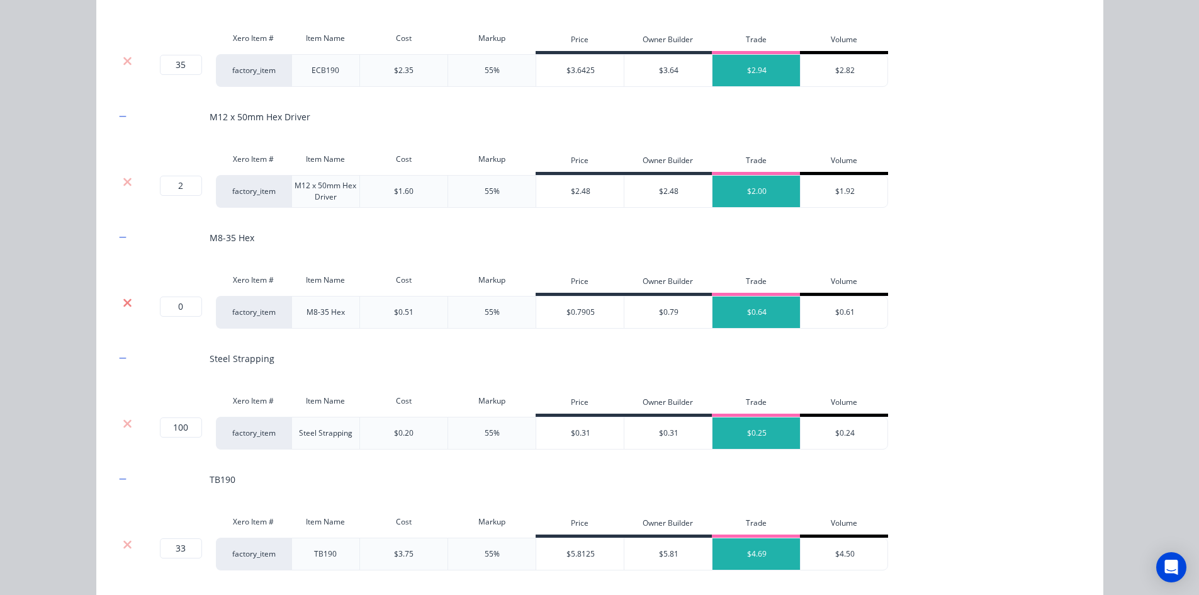
click at [126, 300] on icon at bounding box center [127, 302] width 8 height 8
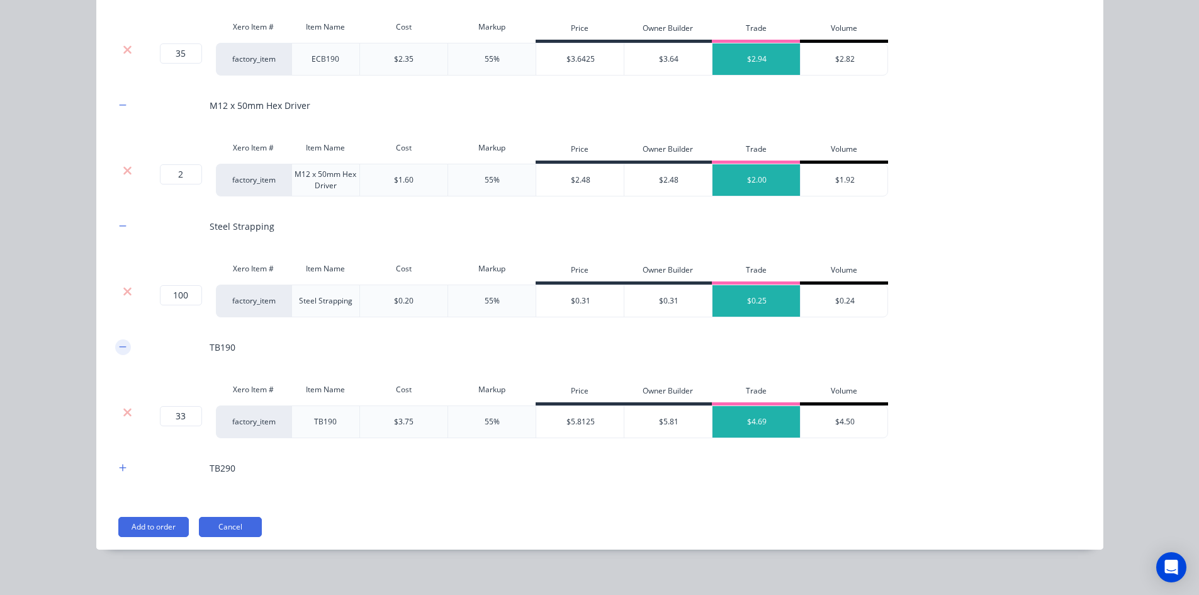
scroll to position [1974, 0]
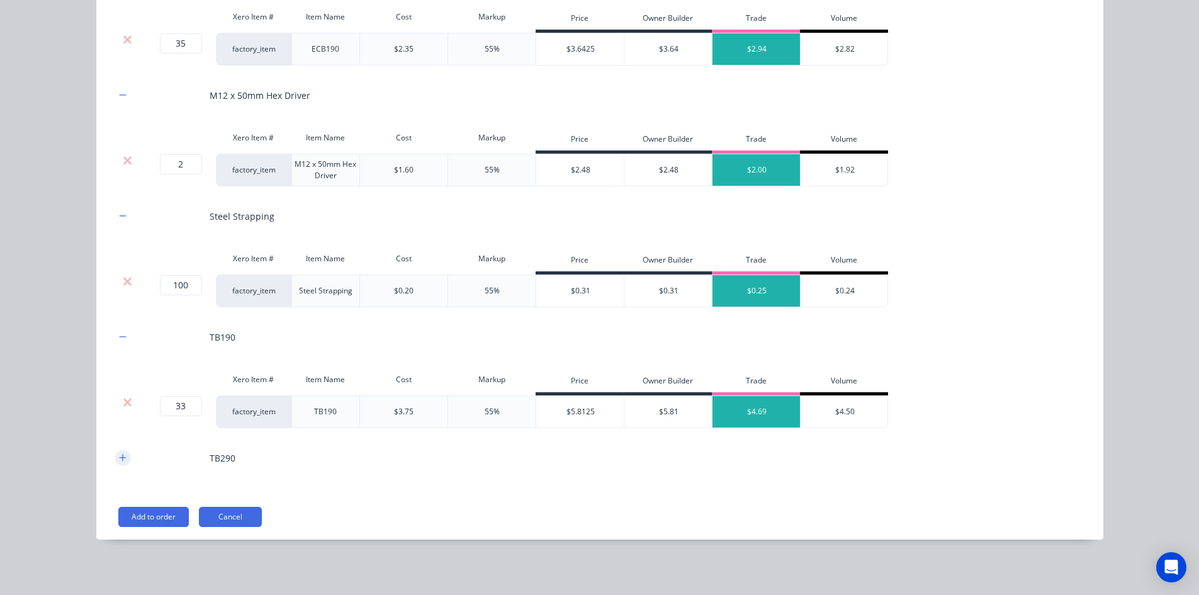
click at [115, 453] on button "button" at bounding box center [123, 458] width 16 height 16
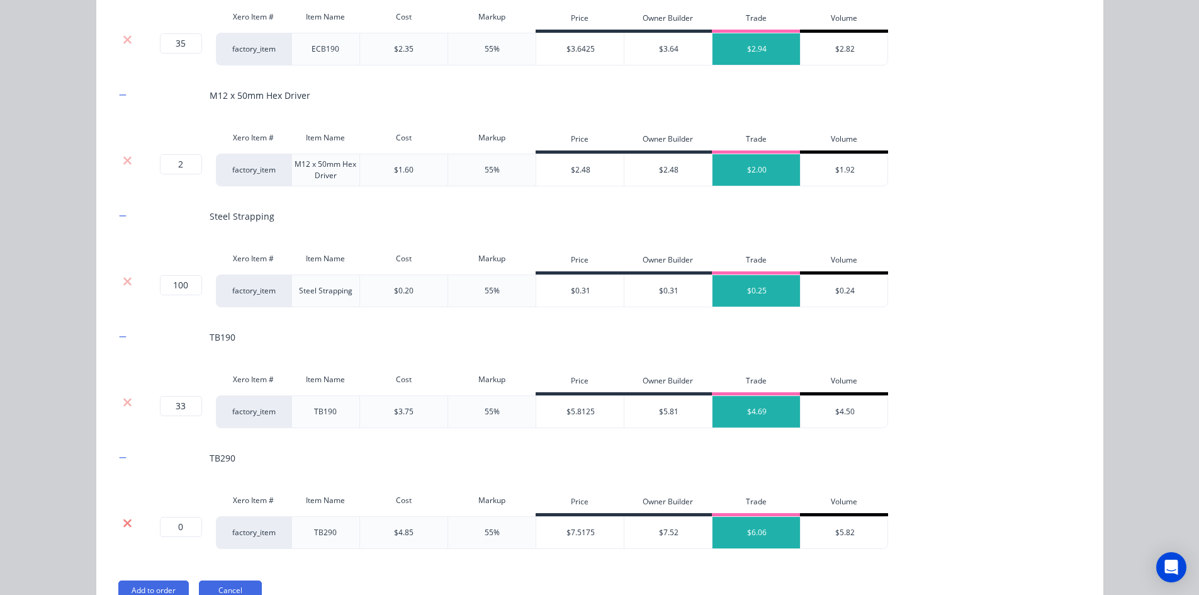
click at [123, 521] on icon at bounding box center [127, 522] width 8 height 8
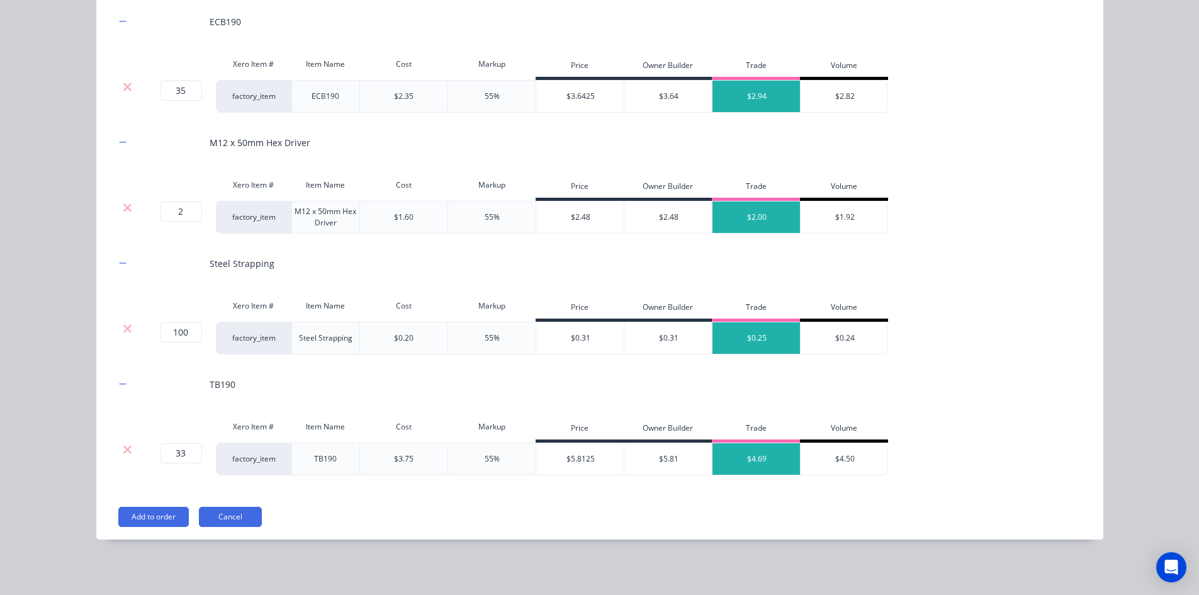
scroll to position [0, 0]
click at [606, 526] on div "Add to order Cancel" at bounding box center [601, 516] width 966 height 20
click at [137, 514] on button "Add to order" at bounding box center [153, 516] width 70 height 20
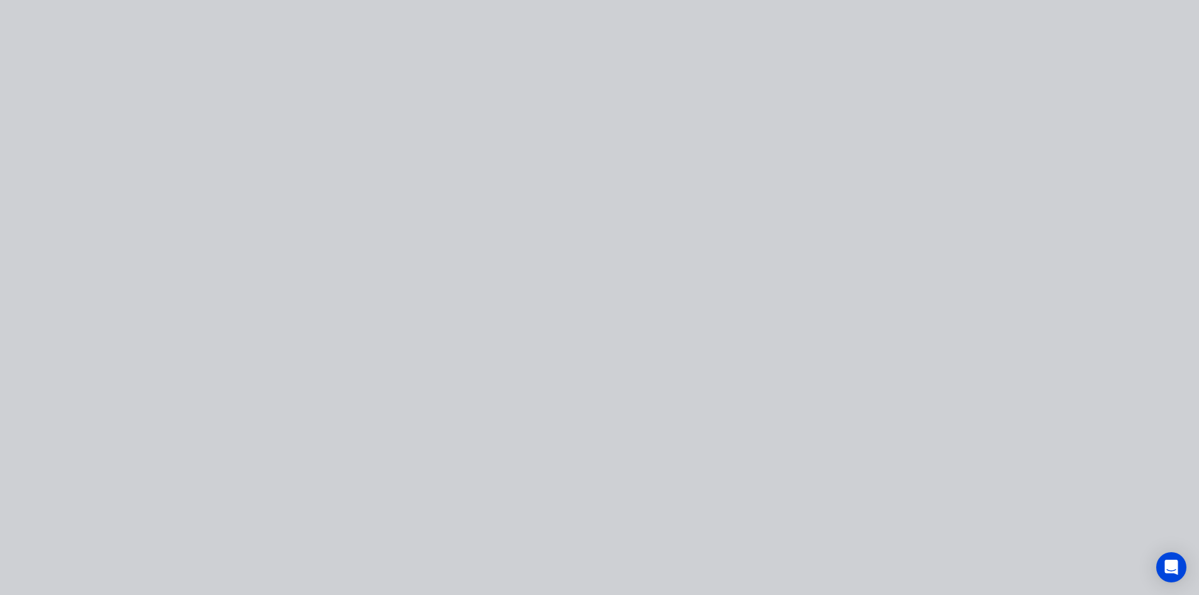
scroll to position [0, 0]
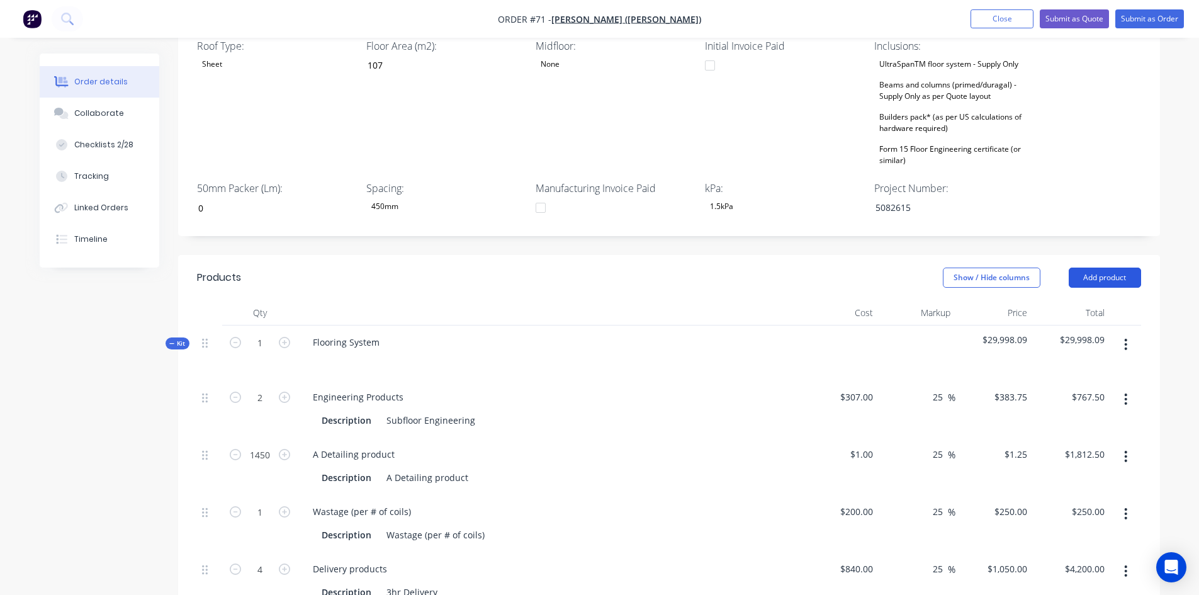
click at [1115, 267] on button "Add product" at bounding box center [1104, 277] width 72 height 20
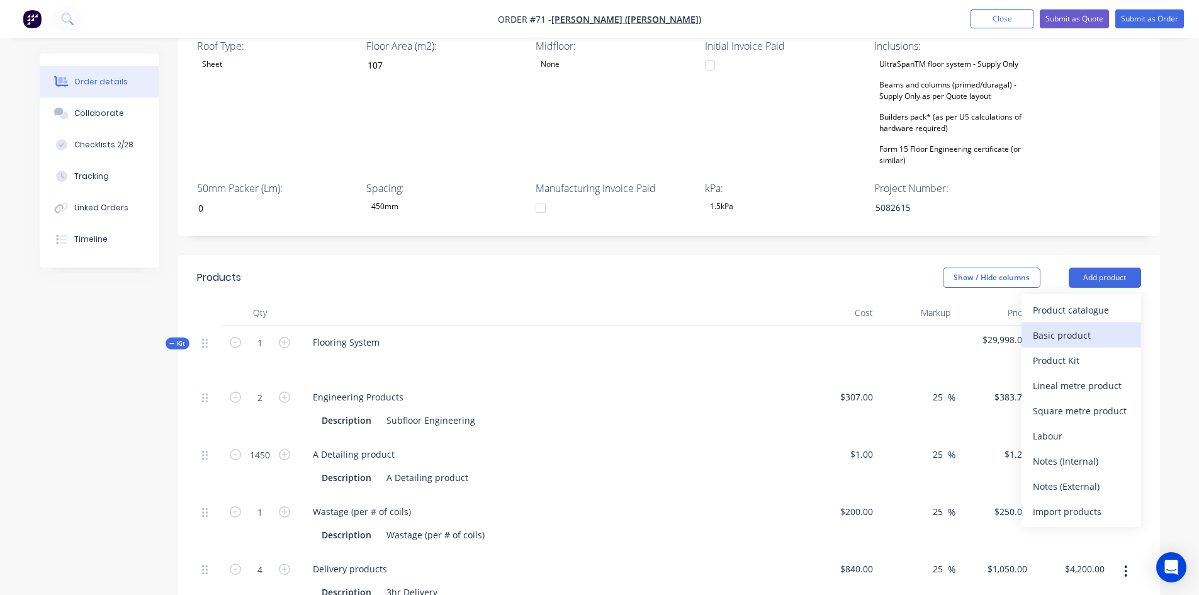
click at [1082, 326] on div "Basic product" at bounding box center [1080, 335] width 97 height 18
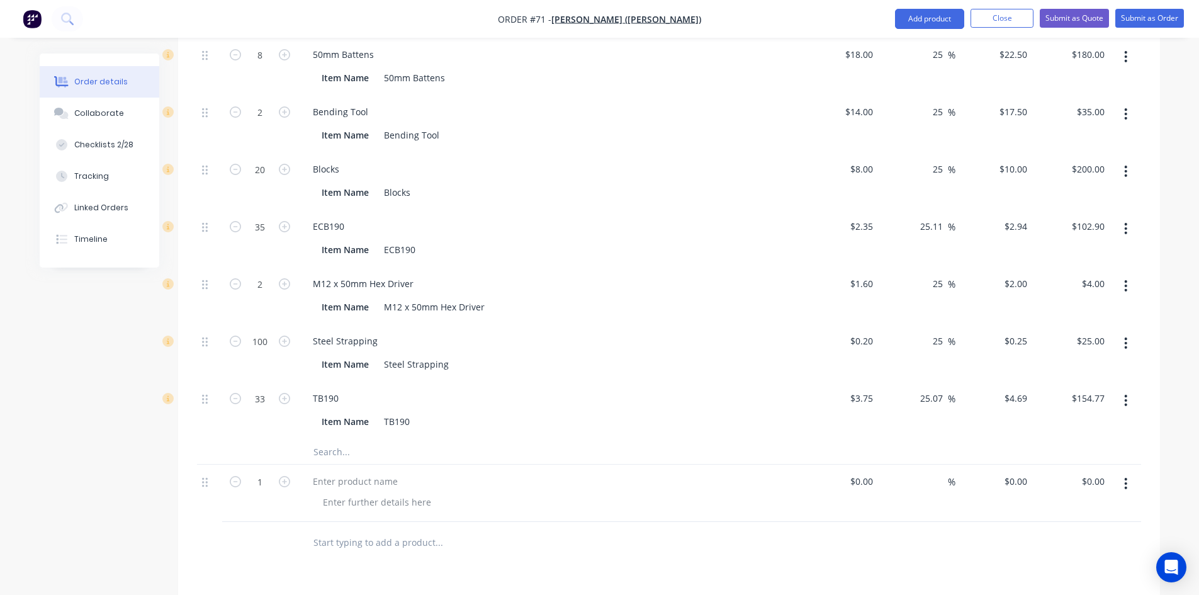
scroll to position [1798, 0]
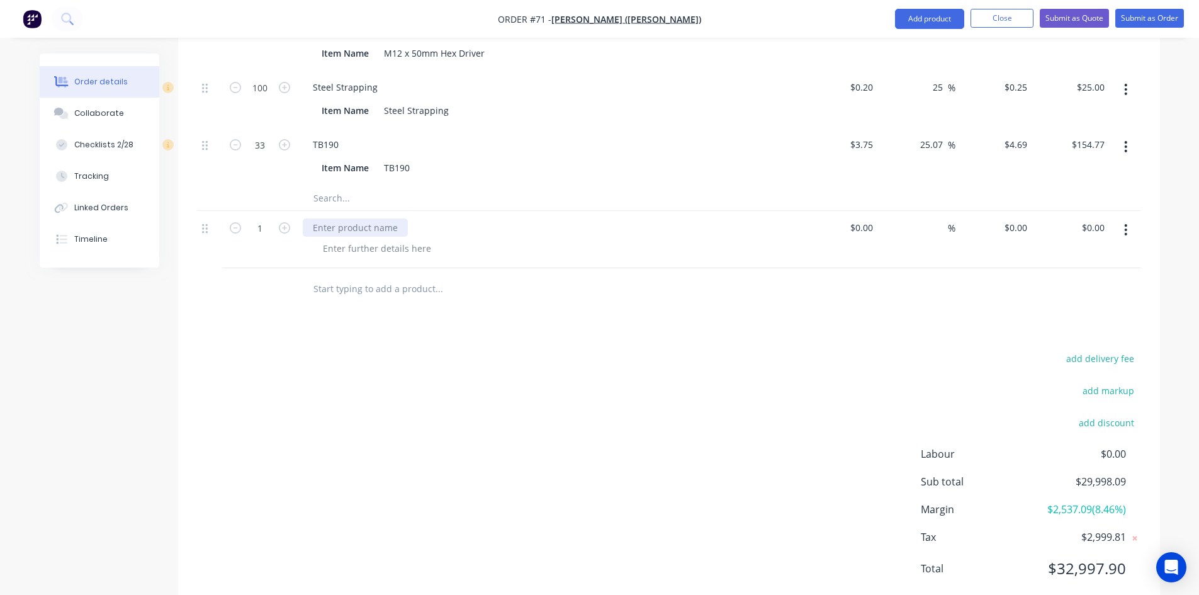
click at [361, 218] on div at bounding box center [355, 227] width 105 height 18
click at [344, 218] on div at bounding box center [355, 227] width 105 height 18
paste div
click at [344, 239] on div at bounding box center [377, 248] width 128 height 18
click at [345, 239] on div at bounding box center [377, 248] width 128 height 18
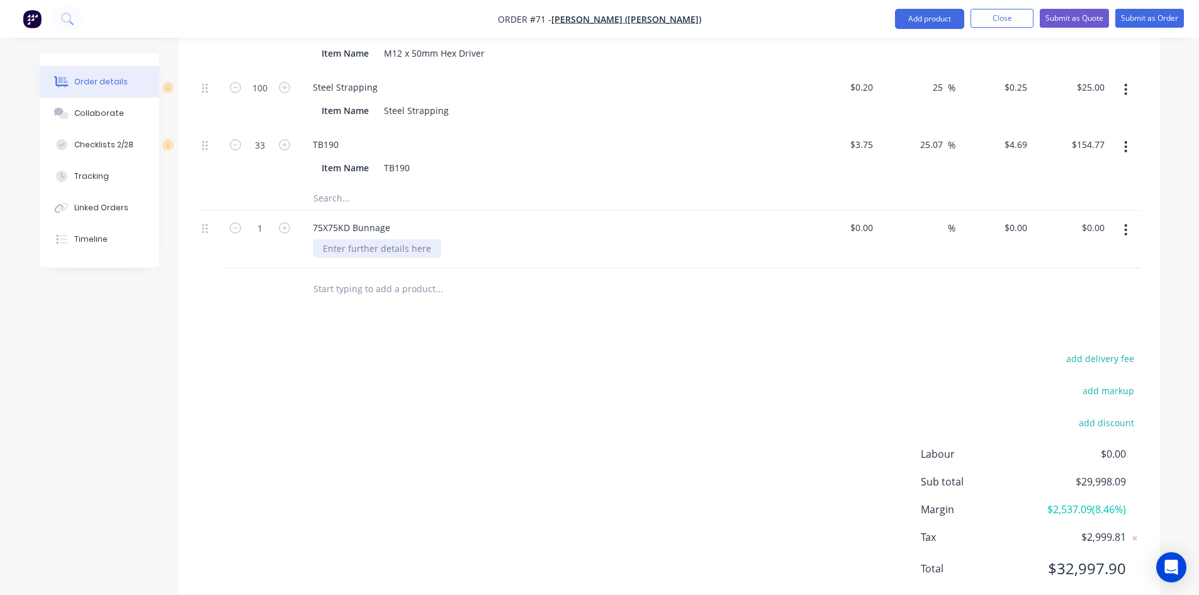
paste div
click at [863, 218] on input at bounding box center [870, 227] width 14 height 18
click at [869, 218] on input "0" at bounding box center [870, 227] width 14 height 18
type input "$48.00"
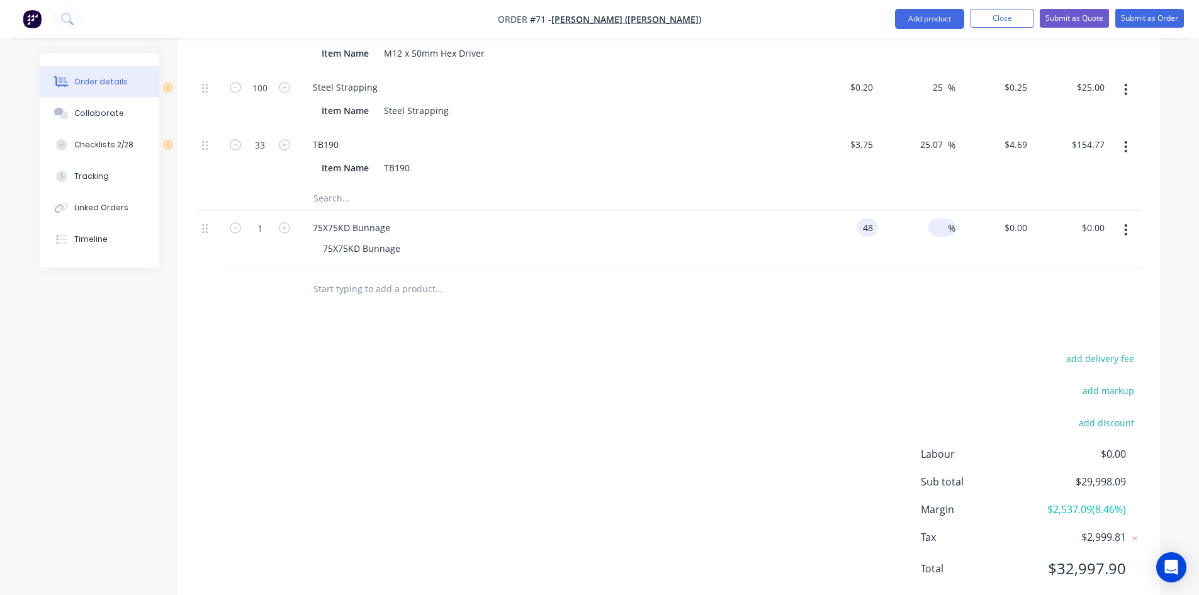
type input "$48.00"
click at [936, 218] on input at bounding box center [940, 227] width 14 height 18
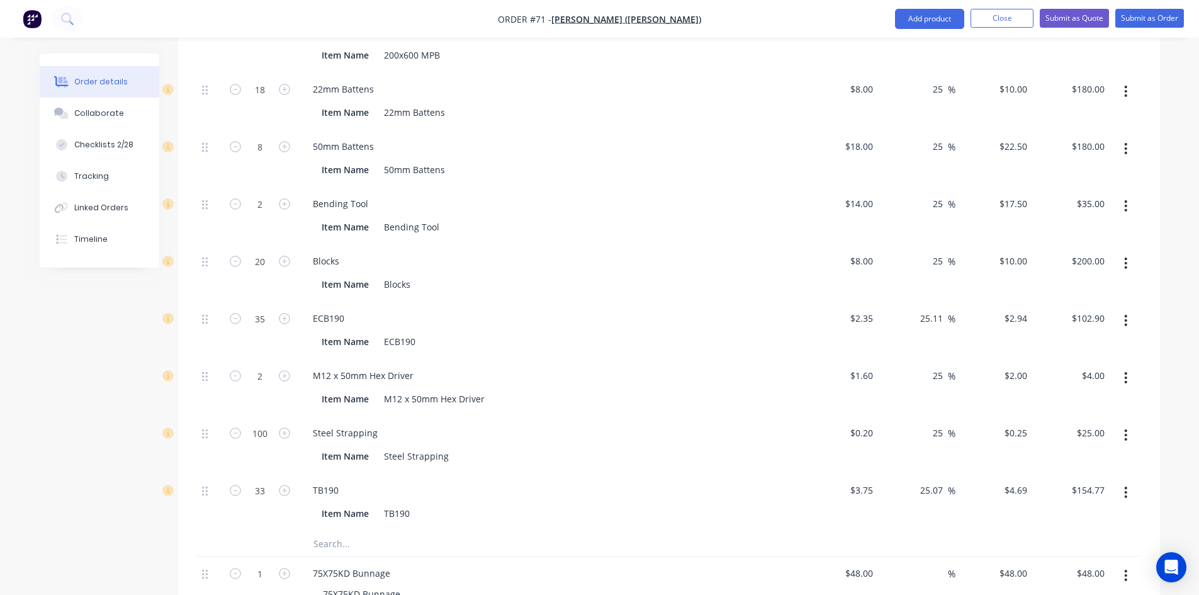
scroll to position [1484, 0]
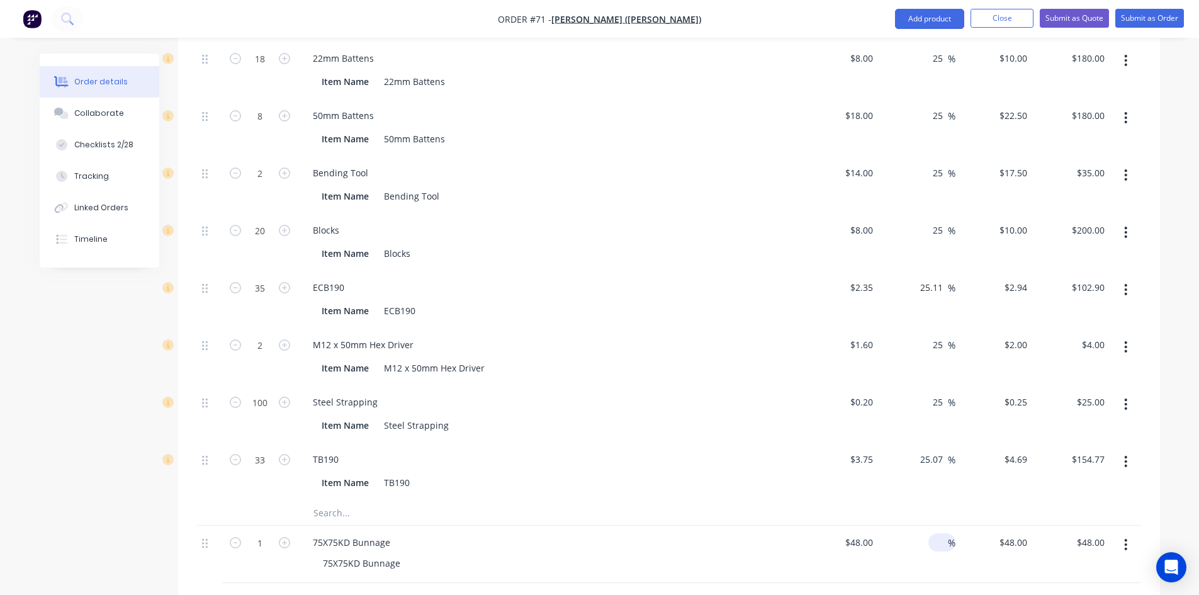
click at [937, 533] on input at bounding box center [940, 542] width 14 height 18
type input "35"
type input "$64.80"
click at [910, 526] on div "35 35 %" at bounding box center [916, 553] width 77 height 57
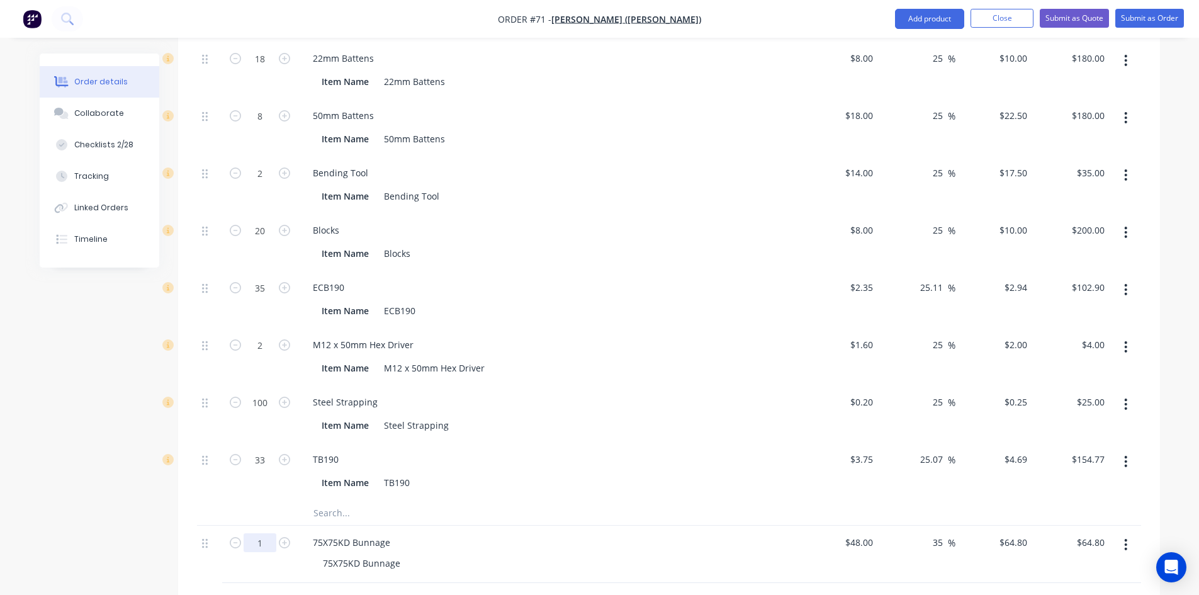
type input "12"
type input "$777.60"
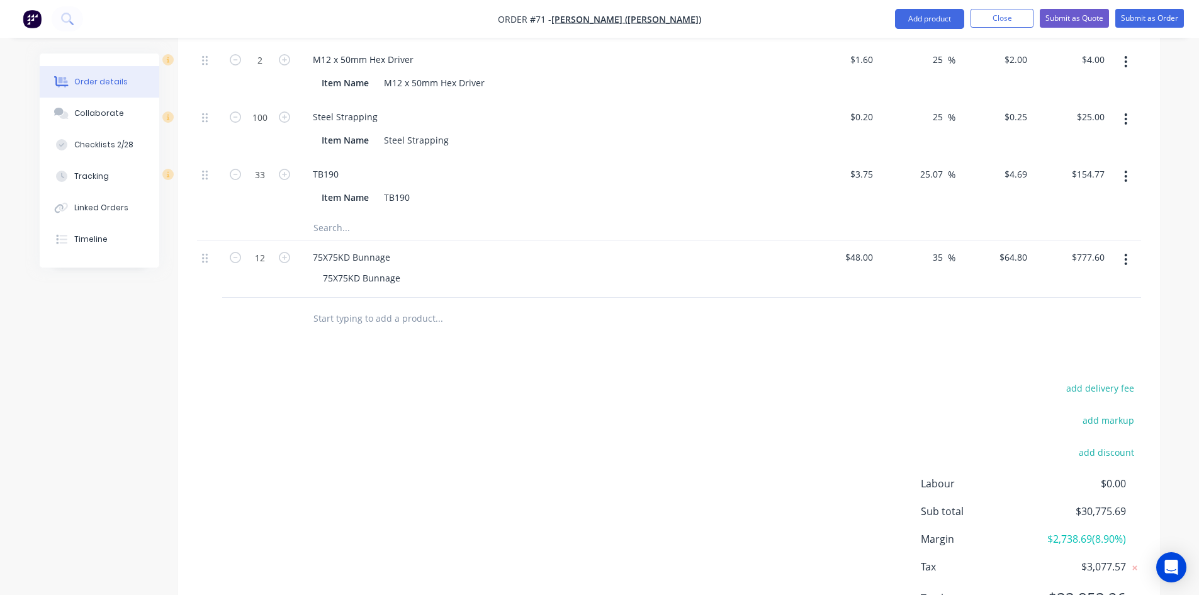
scroll to position [1798, 0]
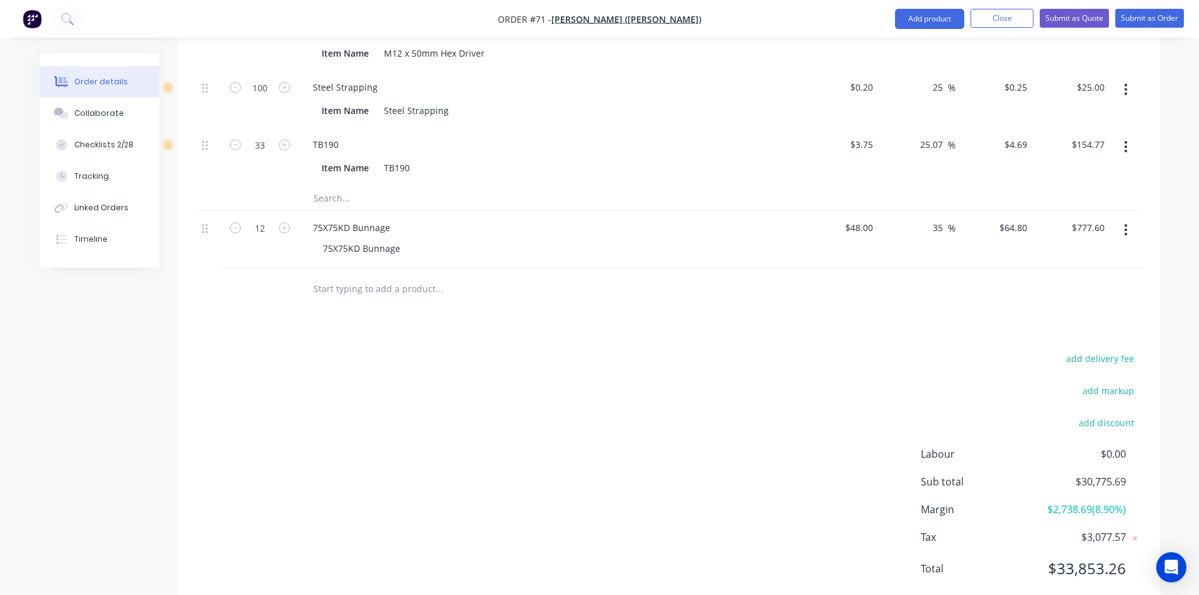
click at [452, 449] on div "add delivery fee add markup add discount Labour $0.00 Sub total $30,775.69 Marg…" at bounding box center [669, 470] width 944 height 243
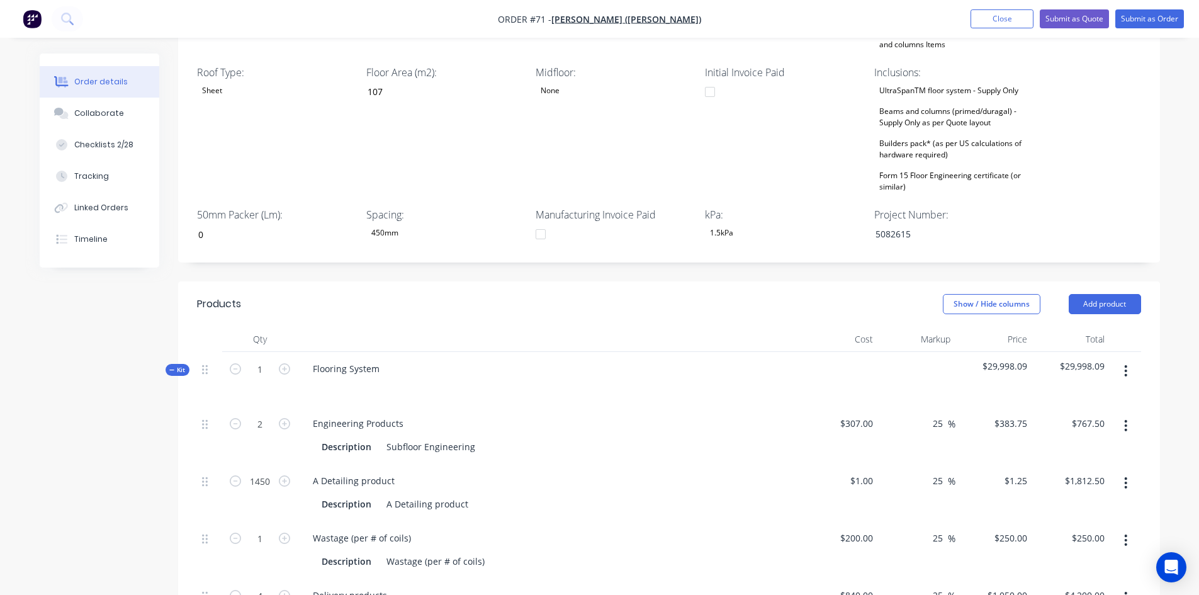
scroll to position [540, 0]
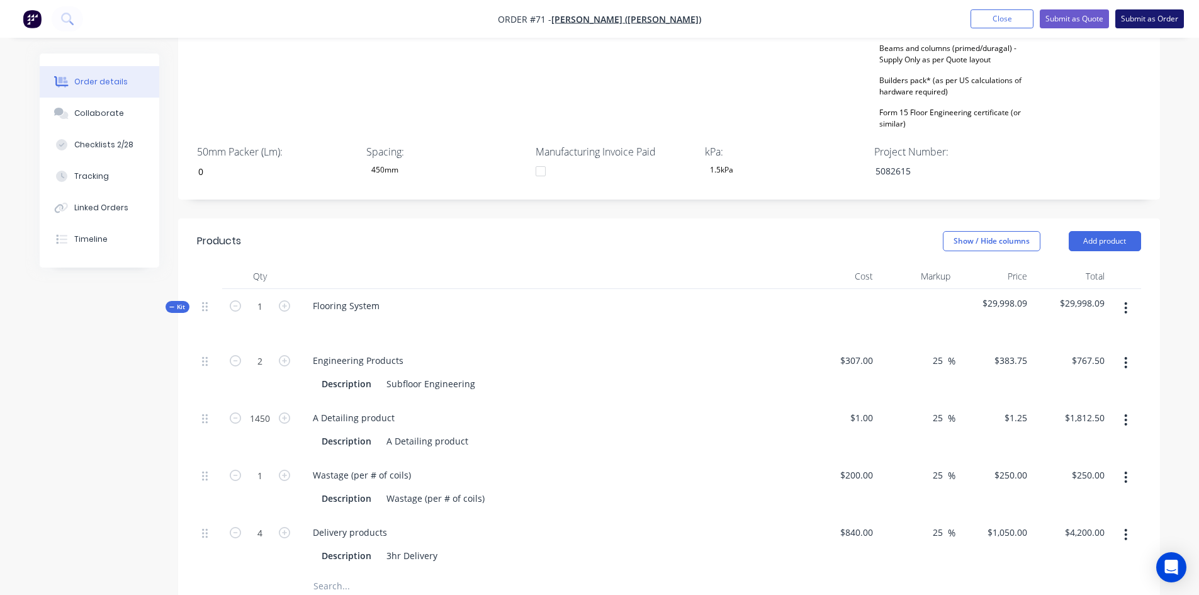
click at [1129, 18] on button "Submit as Order" at bounding box center [1149, 18] width 69 height 19
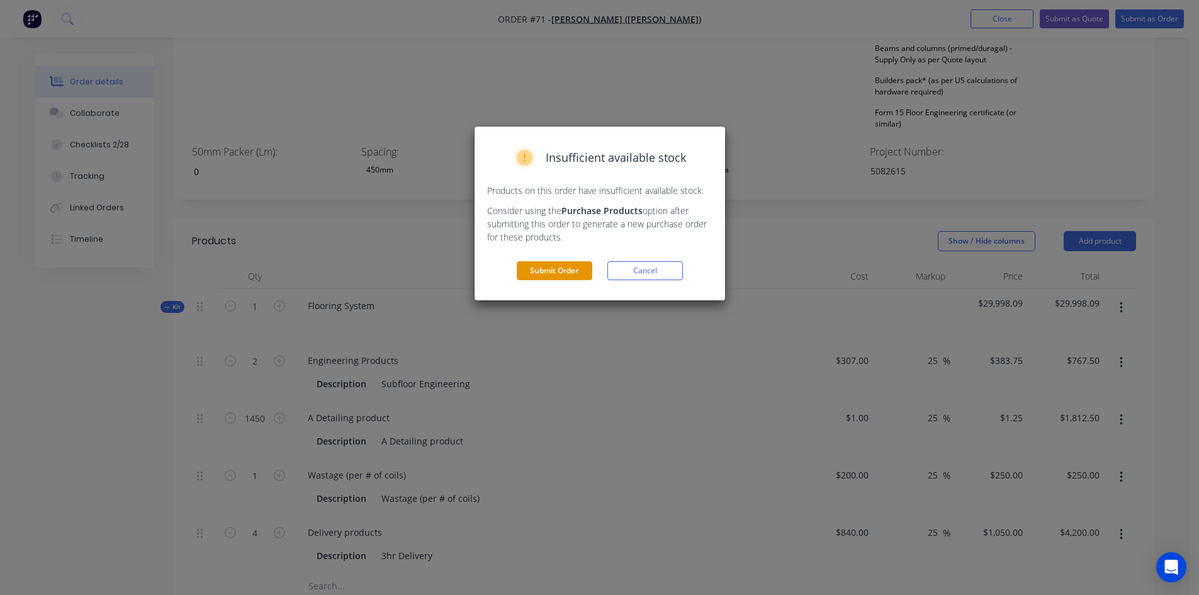
click at [569, 273] on button "Submit Order" at bounding box center [554, 270] width 75 height 19
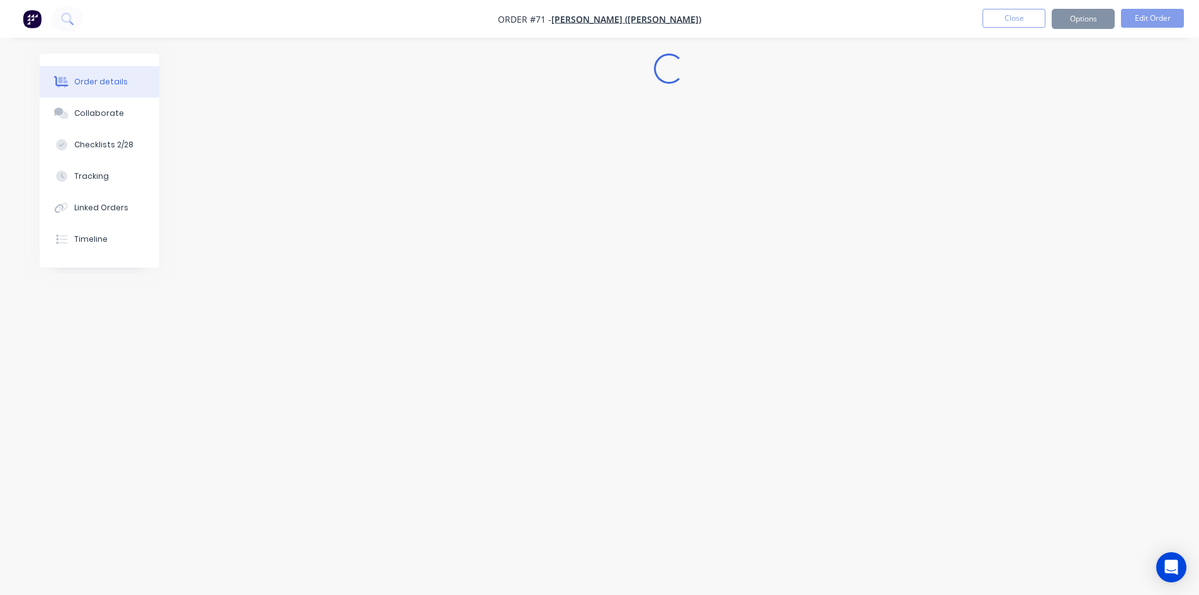
scroll to position [0, 0]
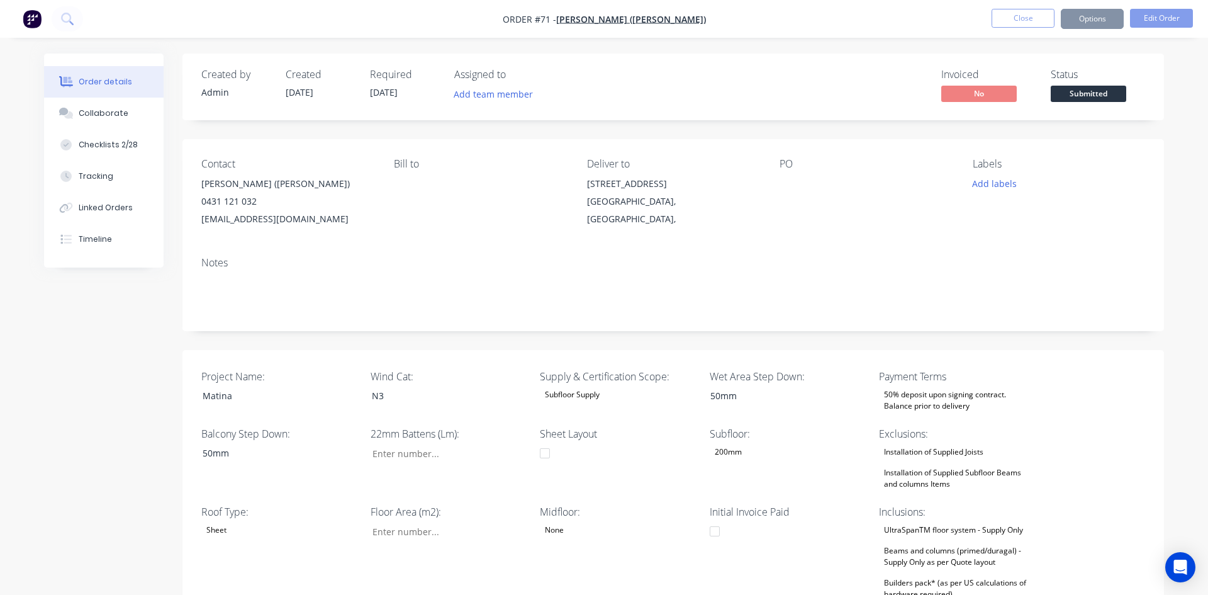
type input "0"
type input "107"
type input "0"
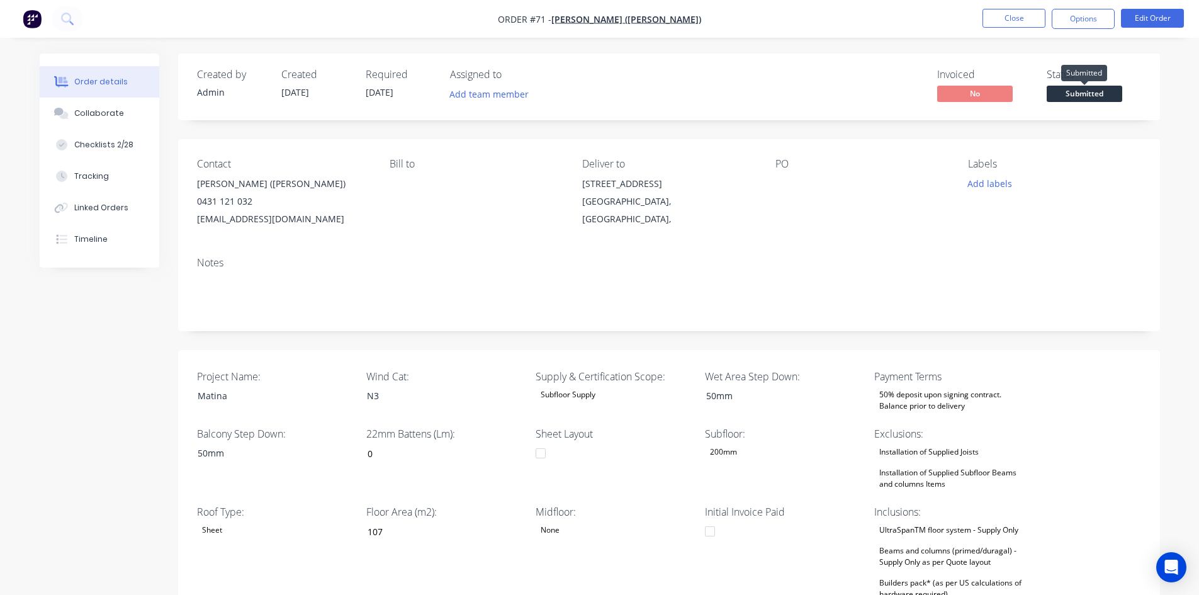
click at [1087, 98] on span "Submitted" at bounding box center [1083, 94] width 75 height 16
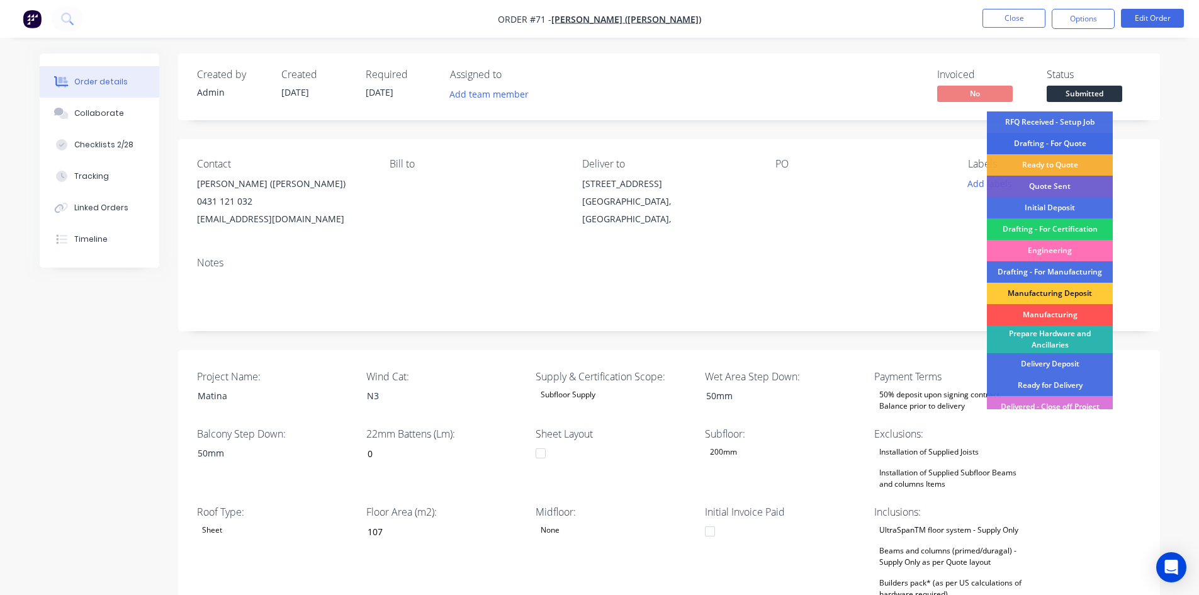
click at [1051, 140] on div "Drafting - For Quote" at bounding box center [1049, 143] width 126 height 21
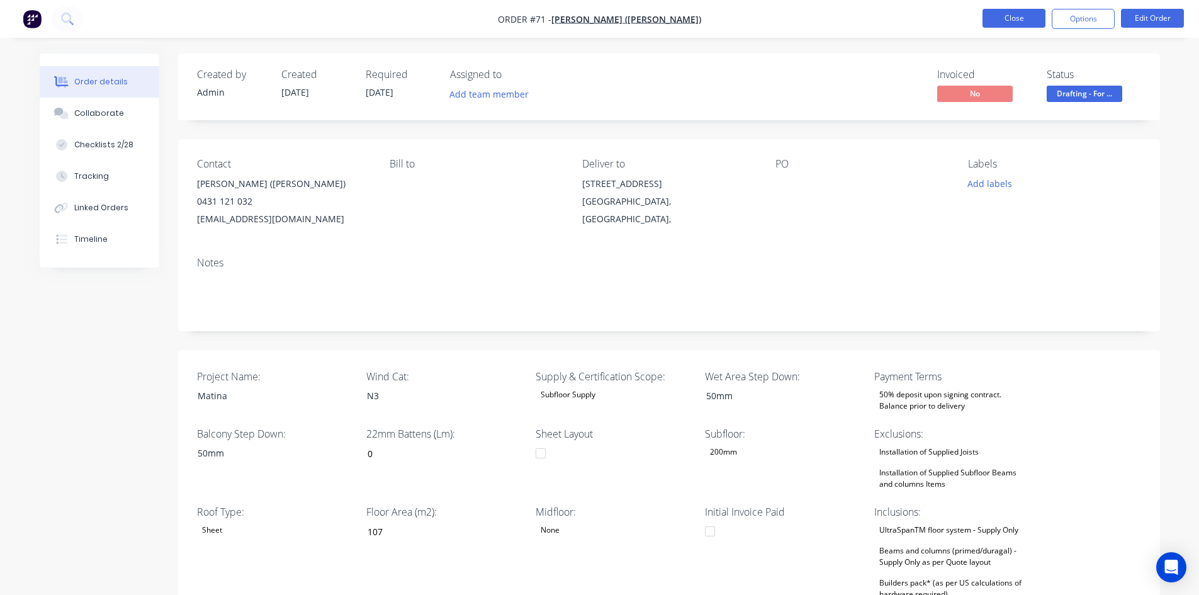
click at [1009, 21] on button "Close" at bounding box center [1013, 18] width 63 height 19
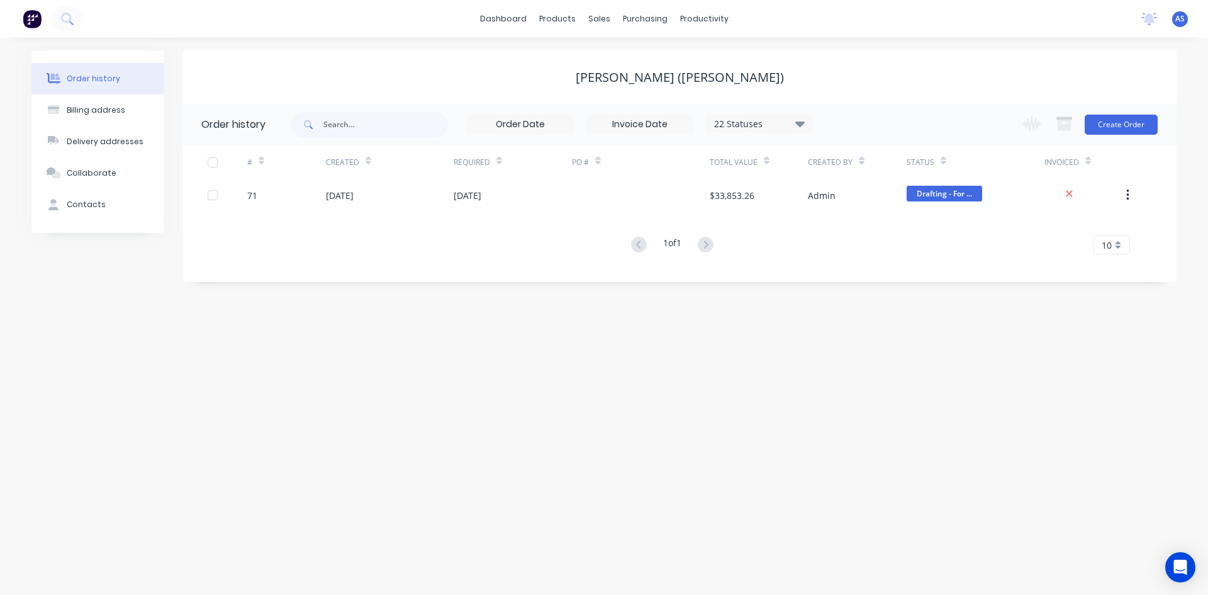
click at [559, 352] on div "Order history Billing address Delivery addresses Collaborate Contacts Arif Derv…" at bounding box center [604, 316] width 1208 height 557
click at [1110, 128] on button "Create Order" at bounding box center [1121, 125] width 73 height 20
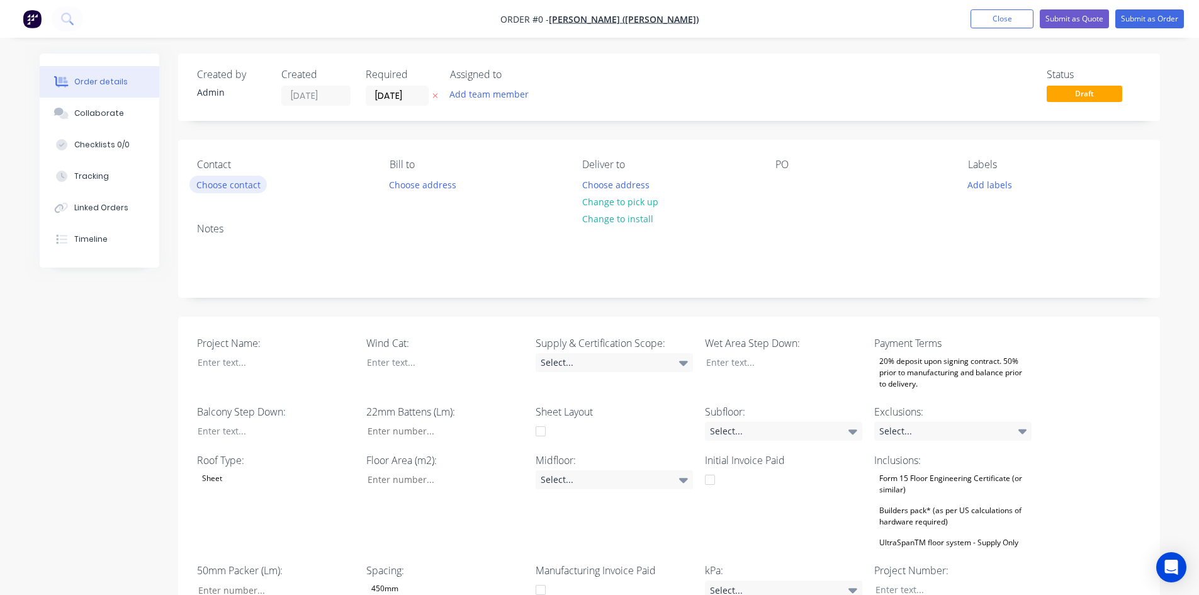
click at [222, 176] on button "Choose contact" at bounding box center [227, 184] width 77 height 17
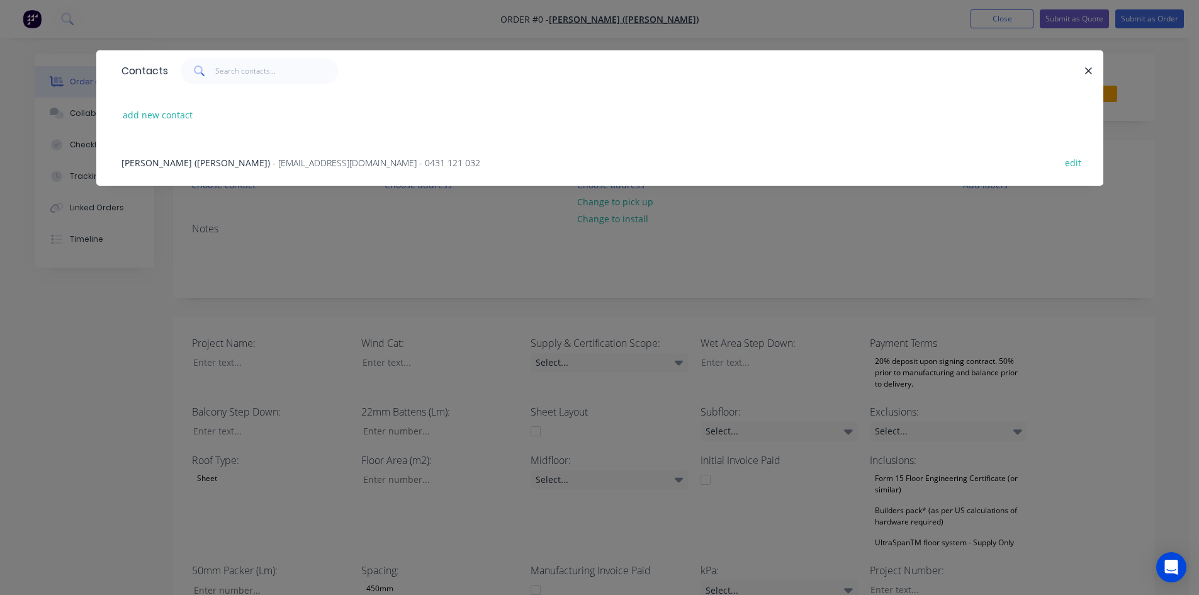
click at [213, 162] on div "Arif Dervisevic (Archie) - archiepainting@gmail.com - 0431 121 032" at bounding box center [300, 162] width 359 height 13
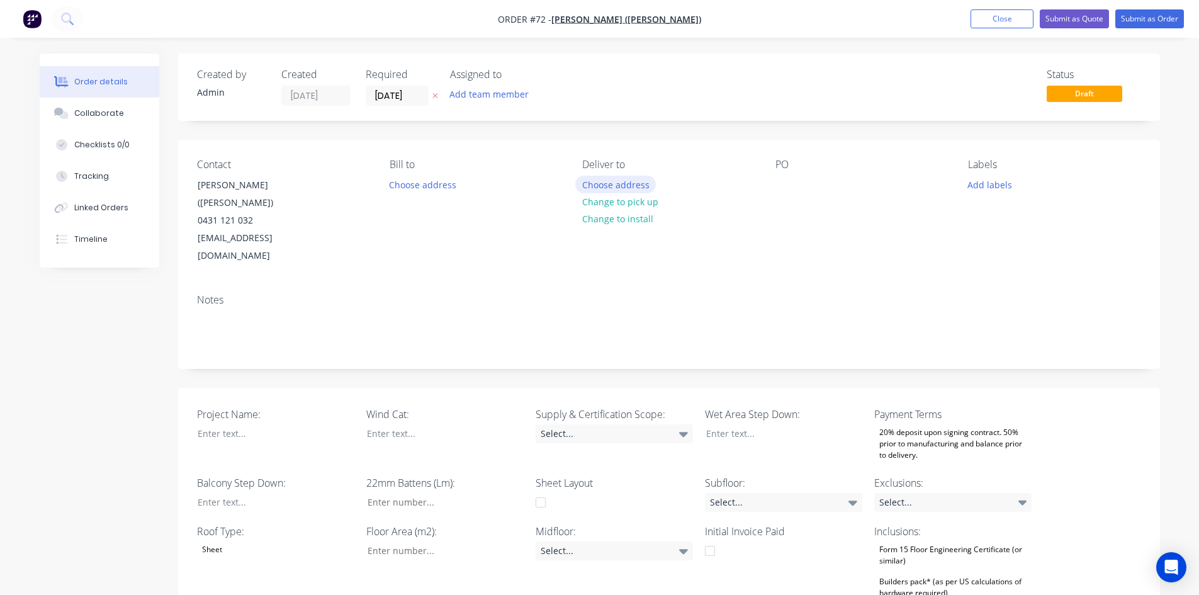
click at [603, 186] on button "Choose address" at bounding box center [615, 184] width 81 height 17
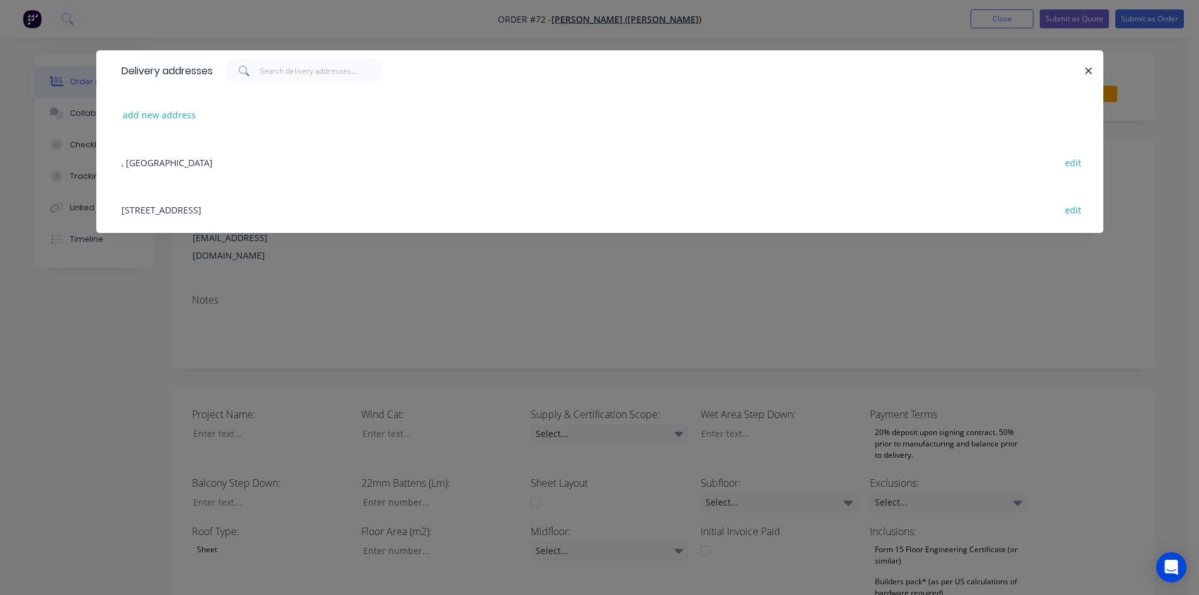
click at [186, 208] on div "5 Matina St, Biggera Waters, Gold Coast, Queensland, Australia edit" at bounding box center [599, 209] width 969 height 47
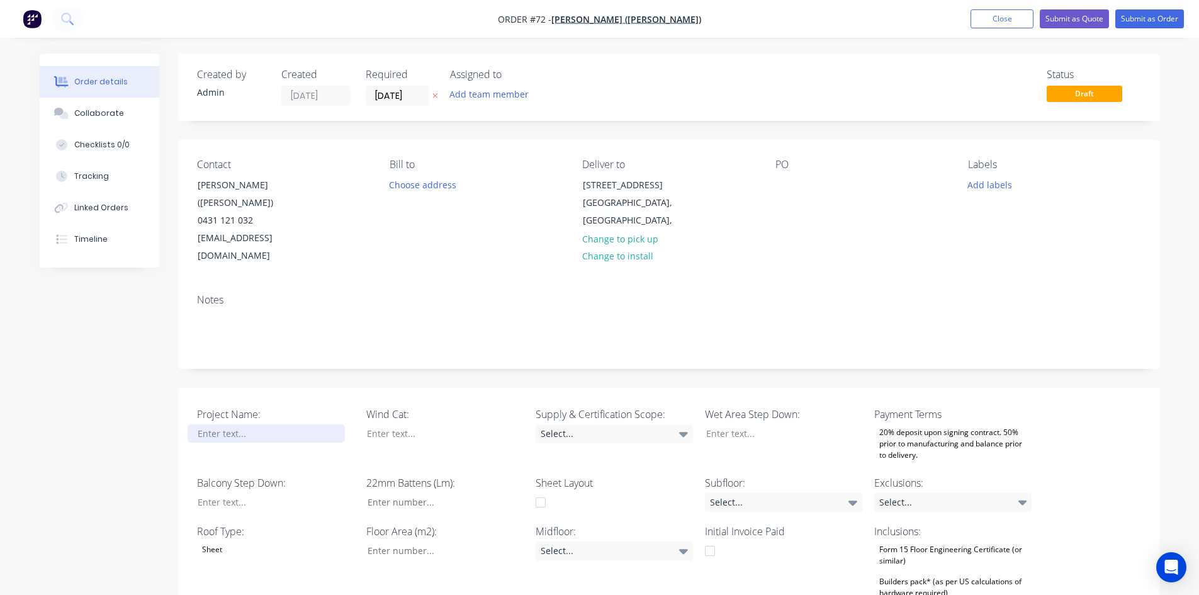
click at [241, 424] on div at bounding box center [265, 433] width 157 height 18
click at [246, 475] on label "Balcony Step Down:" at bounding box center [275, 482] width 157 height 15
click at [237, 493] on div at bounding box center [265, 502] width 157 height 18
click at [408, 424] on div at bounding box center [435, 433] width 157 height 18
click at [743, 424] on div at bounding box center [774, 433] width 157 height 18
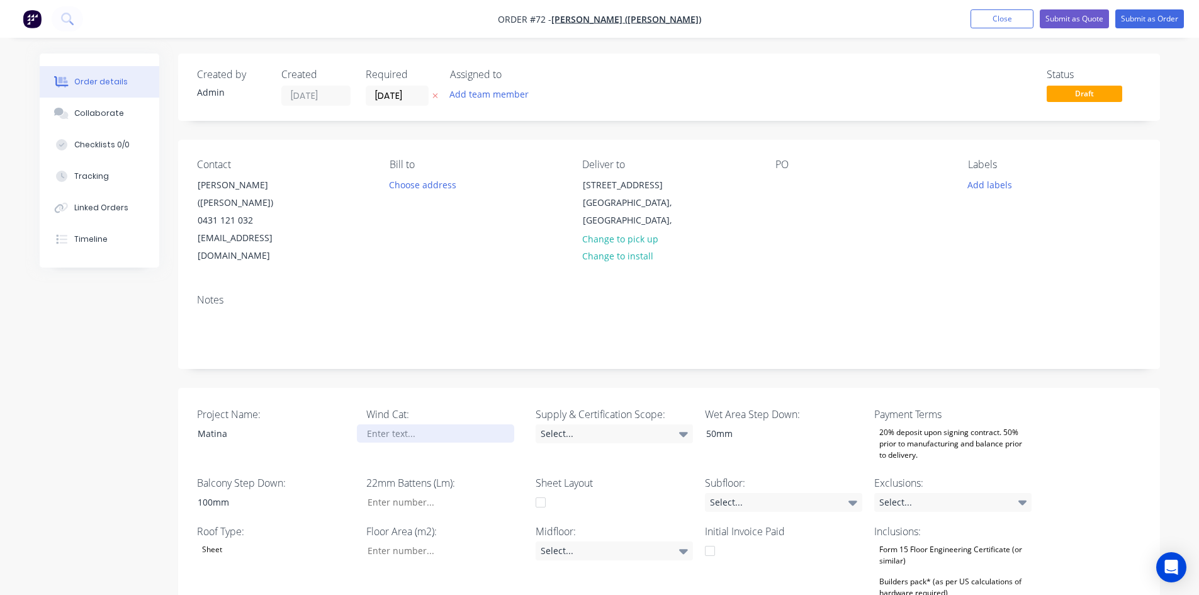
click at [420, 424] on div at bounding box center [435, 433] width 157 height 18
click at [396, 424] on div at bounding box center [435, 433] width 157 height 18
click at [414, 493] on input "Project Name:" at bounding box center [440, 502] width 166 height 19
type input "0"
click at [429, 541] on input "Project Name:" at bounding box center [440, 550] width 166 height 19
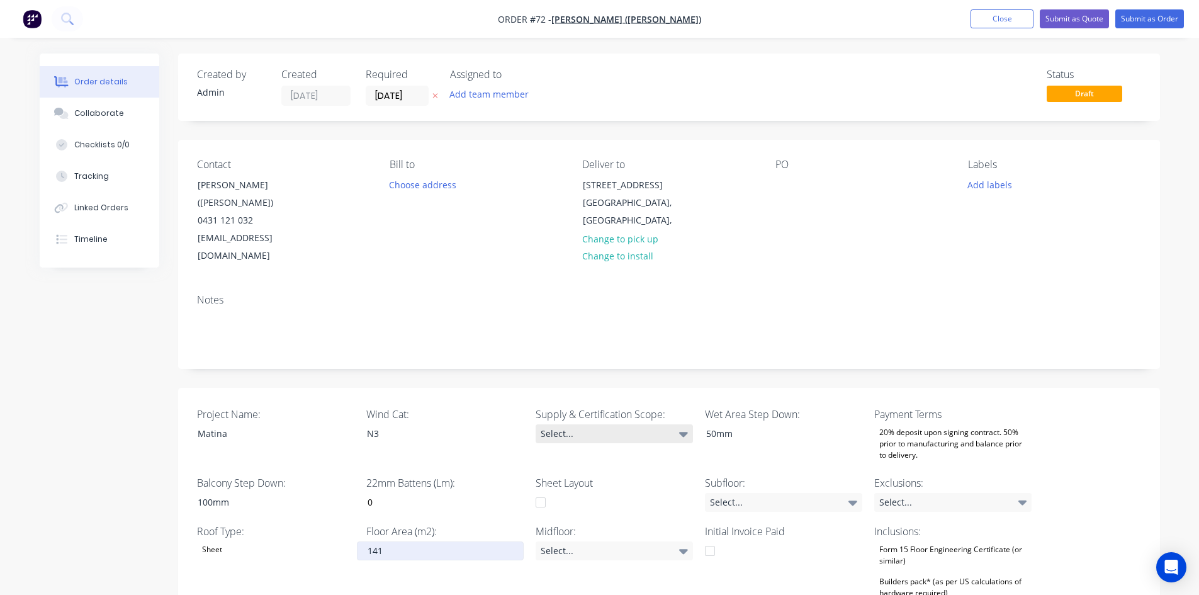
type input "141"
click at [604, 424] on div "Select..." at bounding box center [613, 433] width 157 height 19
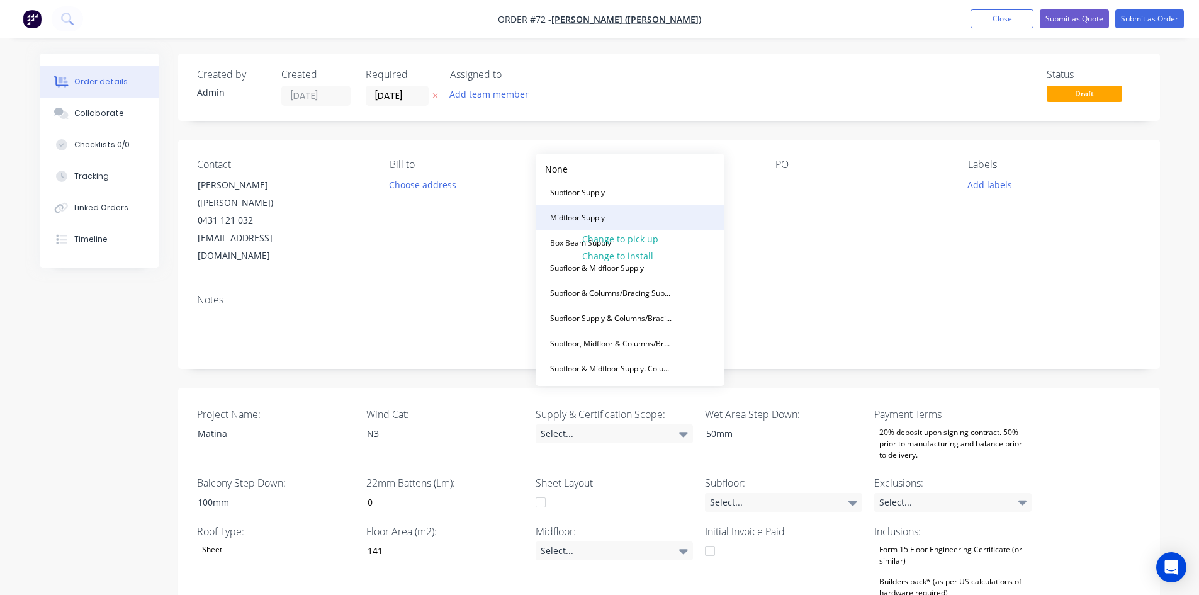
click at [560, 211] on div "Midfloor Supply" at bounding box center [577, 218] width 65 height 16
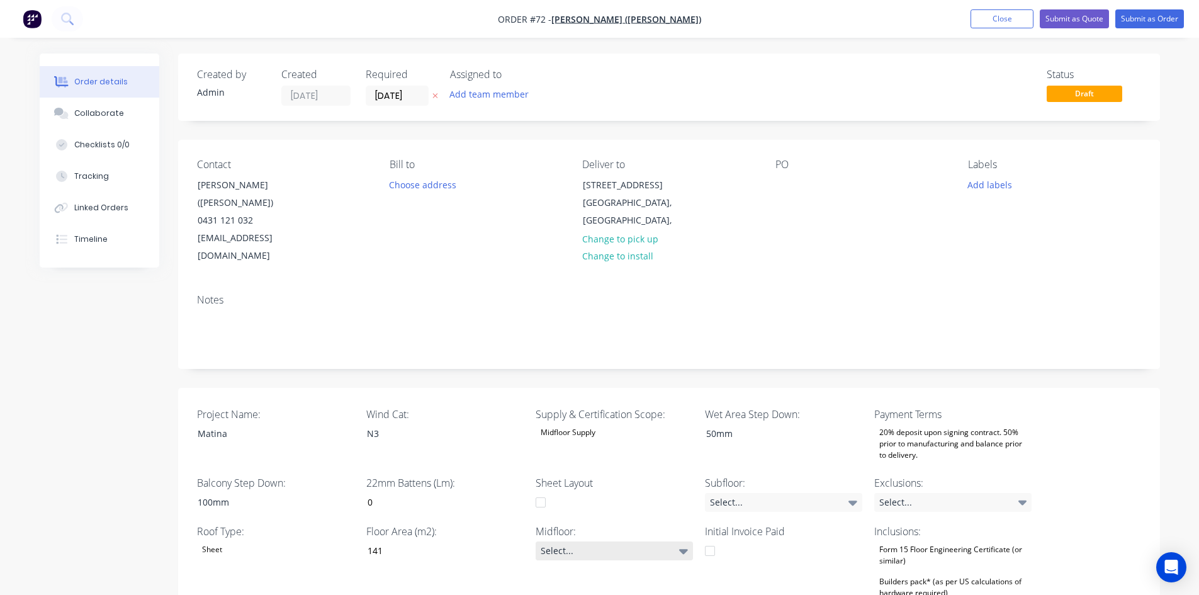
click at [578, 541] on div "Select..." at bounding box center [613, 550] width 157 height 19
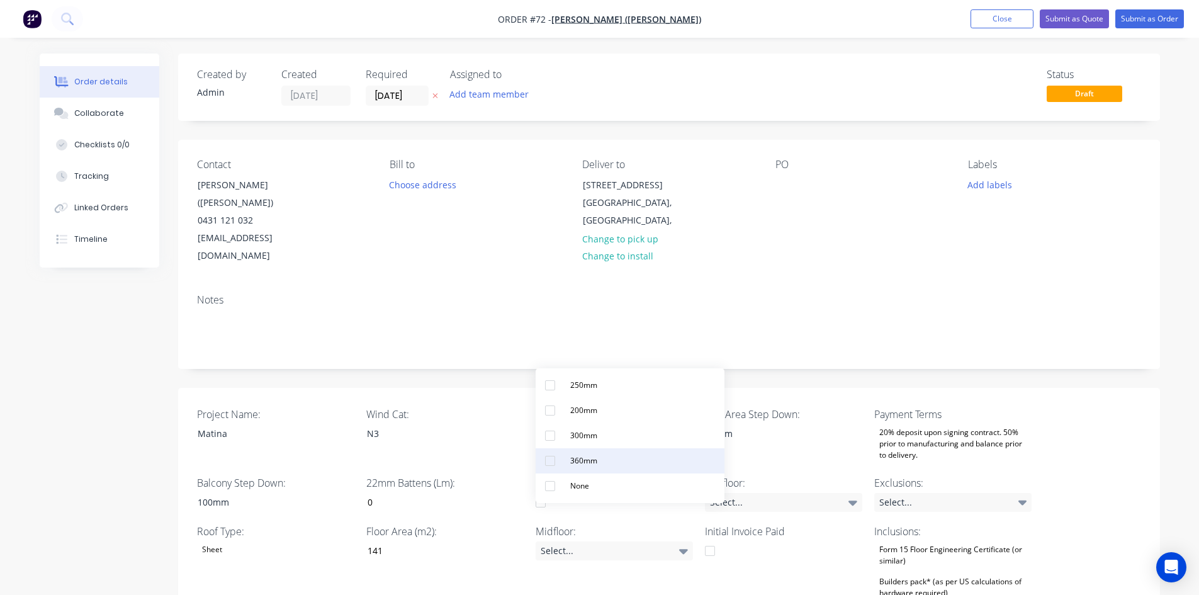
click at [590, 460] on div "360mm" at bounding box center [583, 460] width 37 height 16
click at [648, 557] on div "Midfloor: 360mm" at bounding box center [613, 572] width 157 height 98
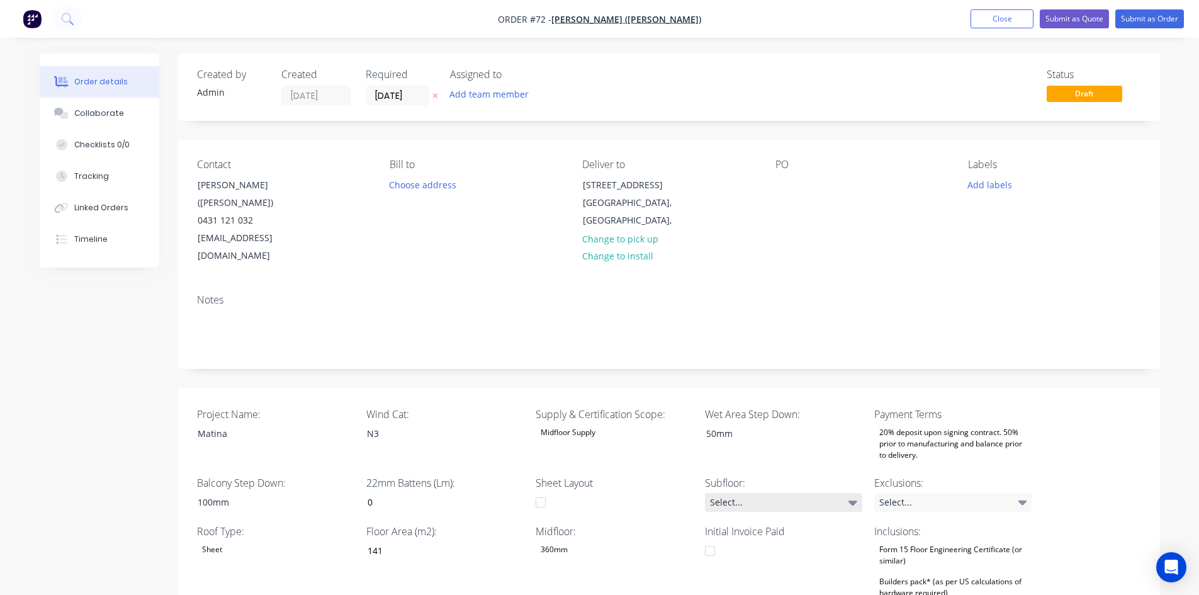
click at [763, 493] on div "Select..." at bounding box center [783, 502] width 157 height 19
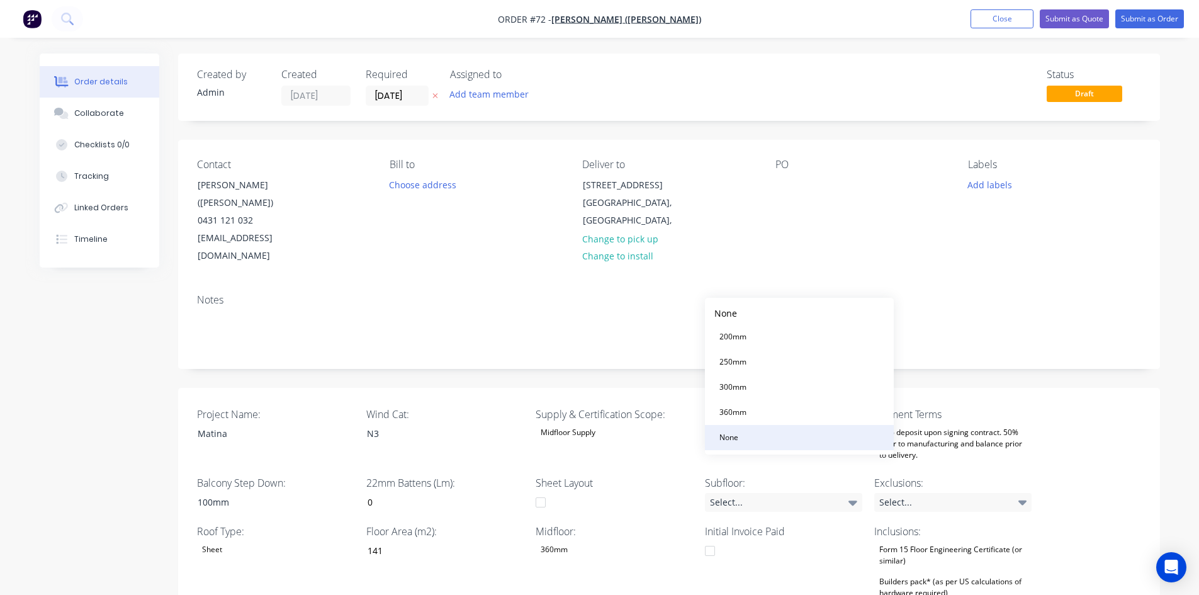
click at [747, 439] on button "None" at bounding box center [799, 437] width 189 height 25
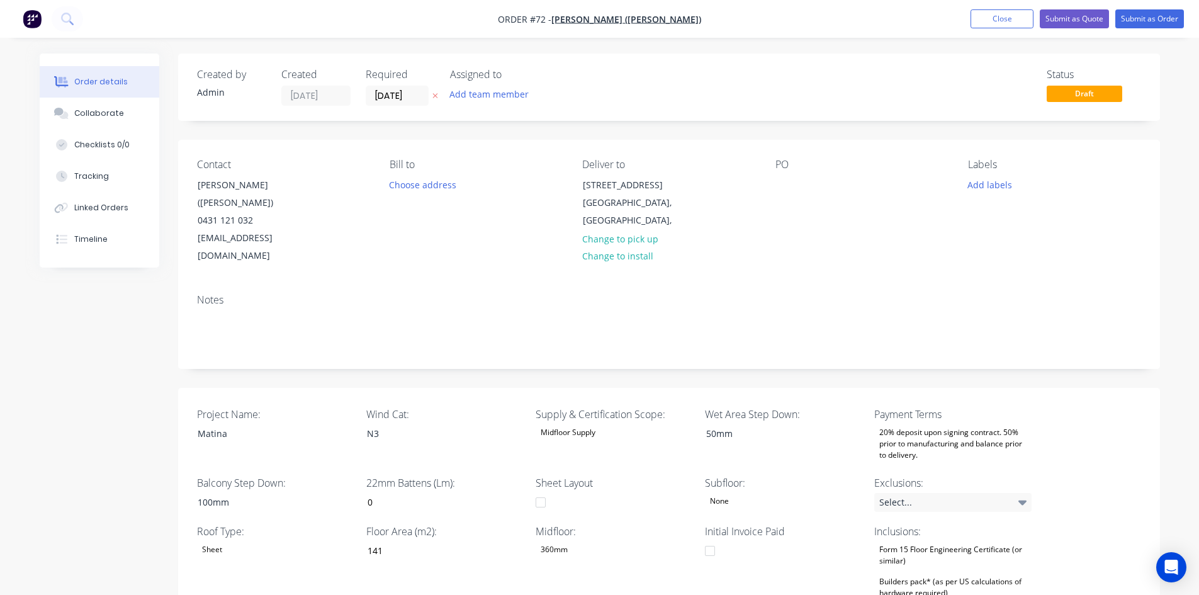
click at [969, 424] on div "20% deposit upon signing contract. 50% prior to manufacturing and balance prior…" at bounding box center [952, 443] width 157 height 39
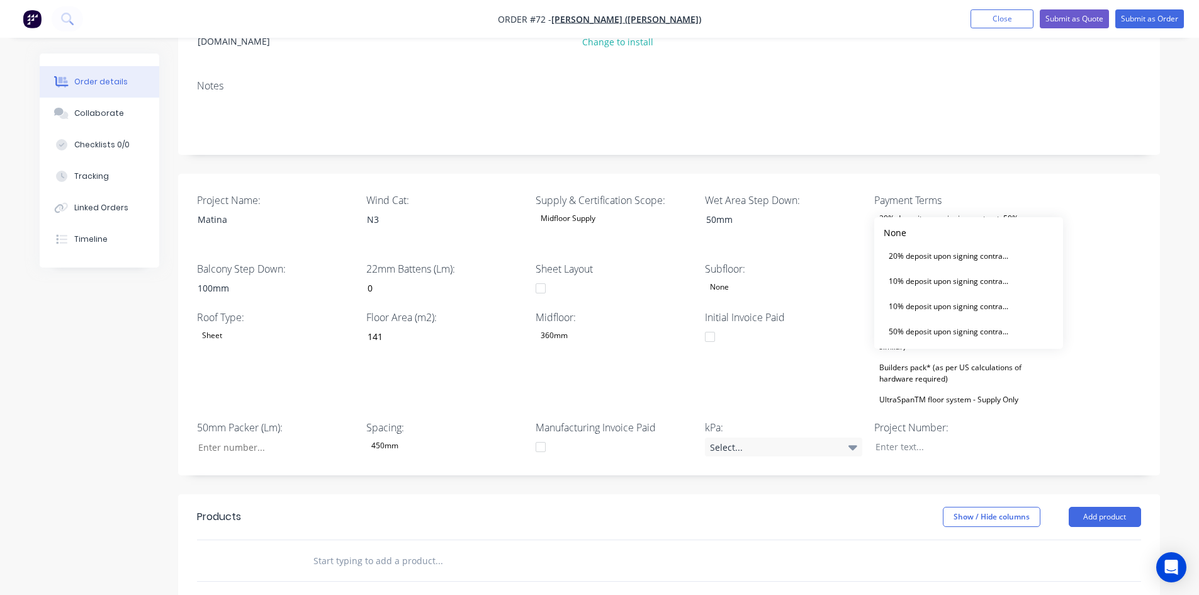
scroll to position [252, 0]
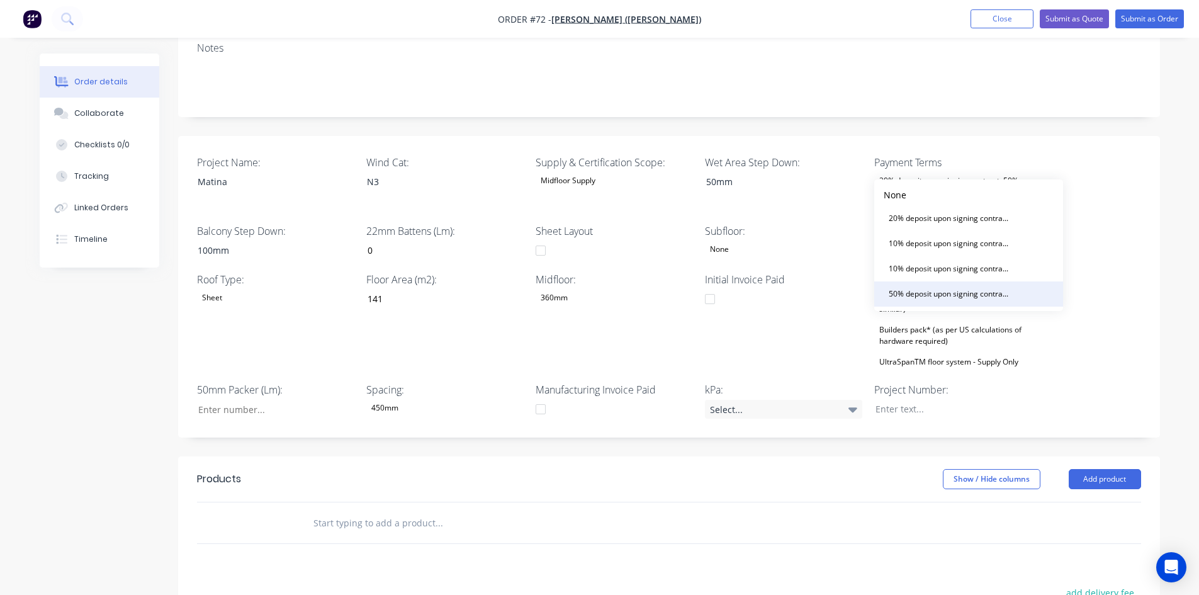
click at [919, 296] on div "50% deposit upon signing contract. Balance prior to delivery" at bounding box center [949, 294] width 132 height 16
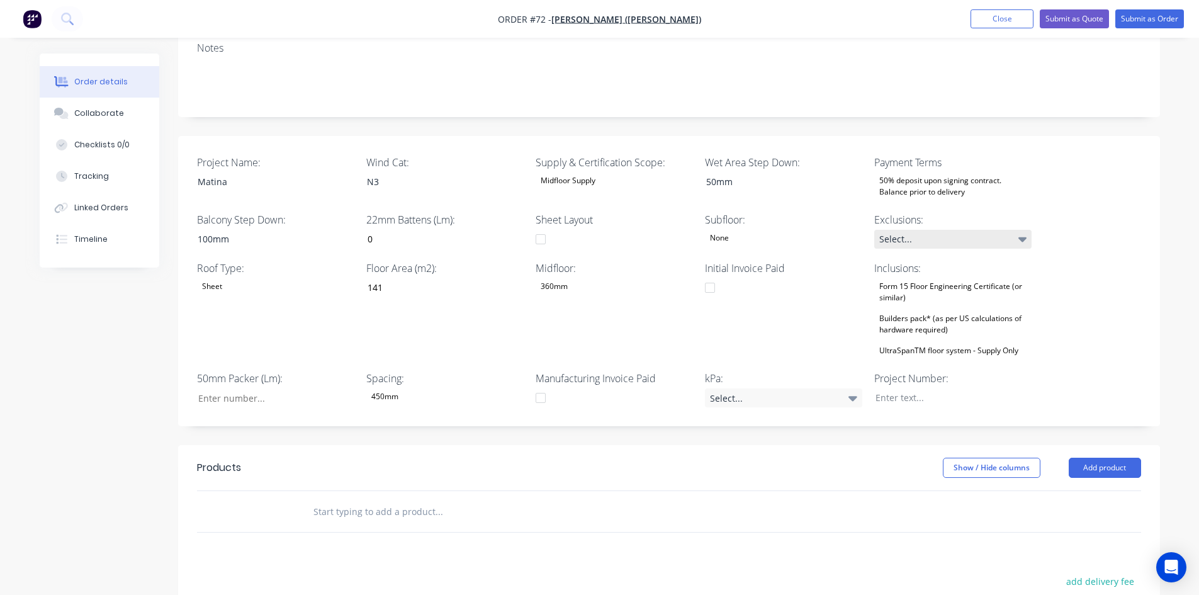
click at [956, 230] on div "Select..." at bounding box center [952, 239] width 157 height 19
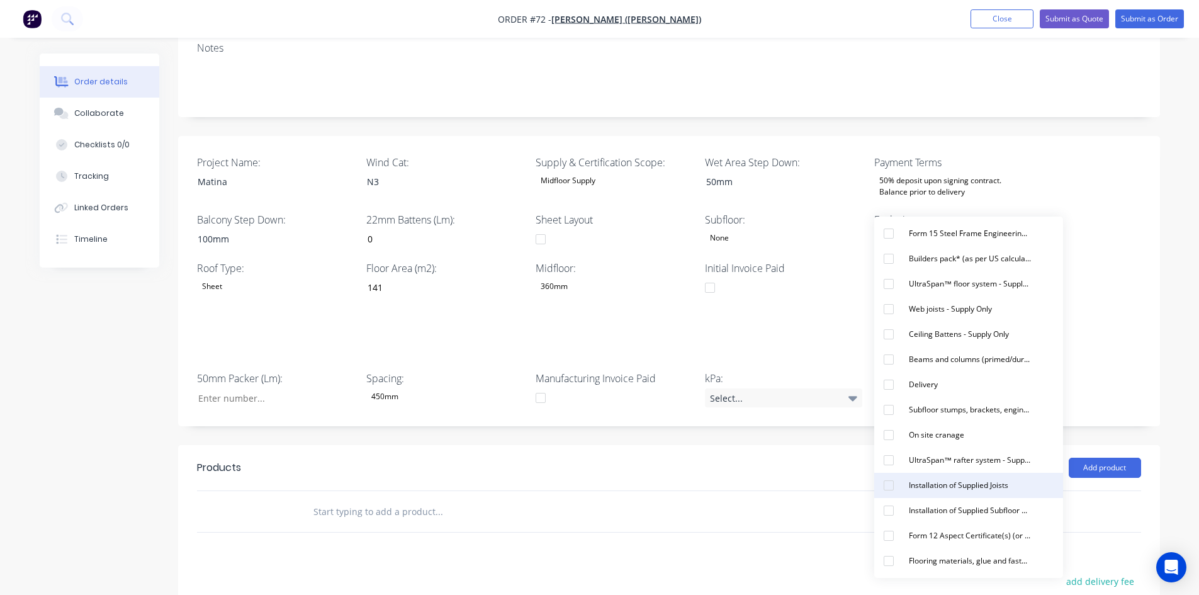
click at [941, 488] on div "Installation of Supplied Joists" at bounding box center [957, 485] width 109 height 16
click at [941, 508] on div "Installation of Supplied Subfloor Beams and columns Items" at bounding box center [969, 508] width 132 height 16
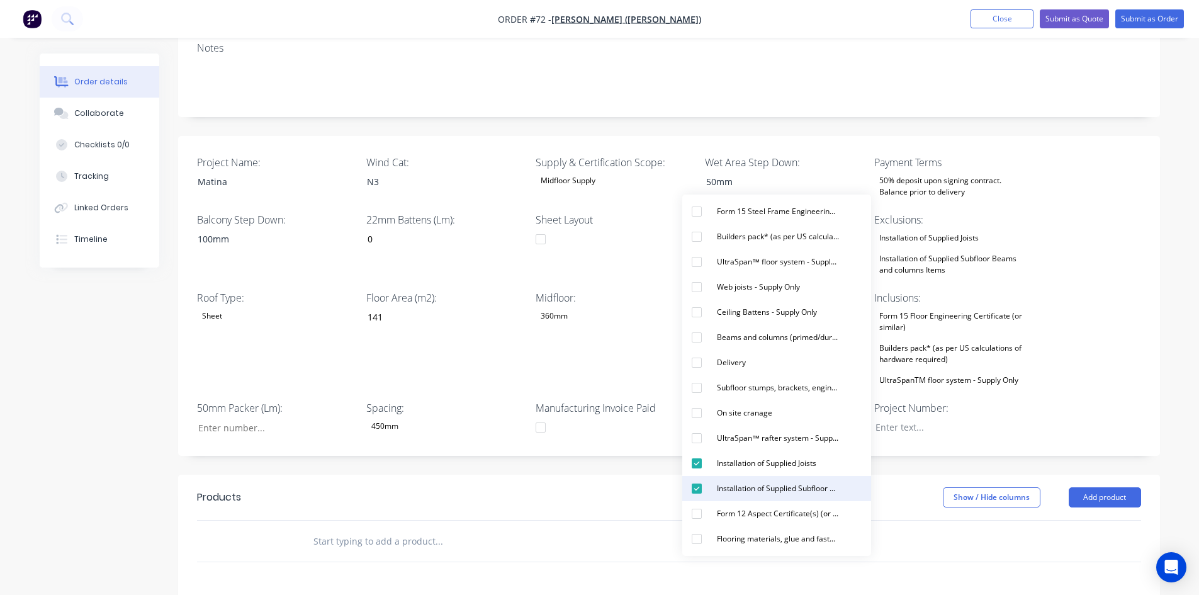
click at [941, 520] on div at bounding box center [669, 540] width 944 height 41
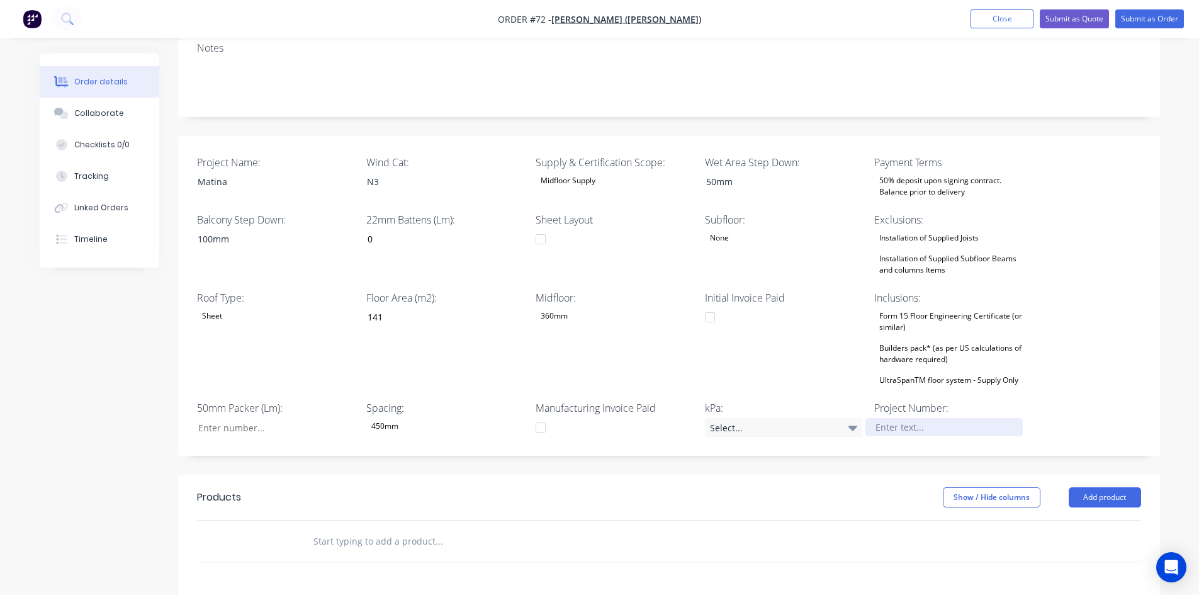
click at [924, 418] on div at bounding box center [943, 427] width 157 height 18
click at [780, 418] on div "Select..." at bounding box center [783, 427] width 157 height 19
click at [758, 442] on button "1.5kPa" at bounding box center [799, 443] width 189 height 25
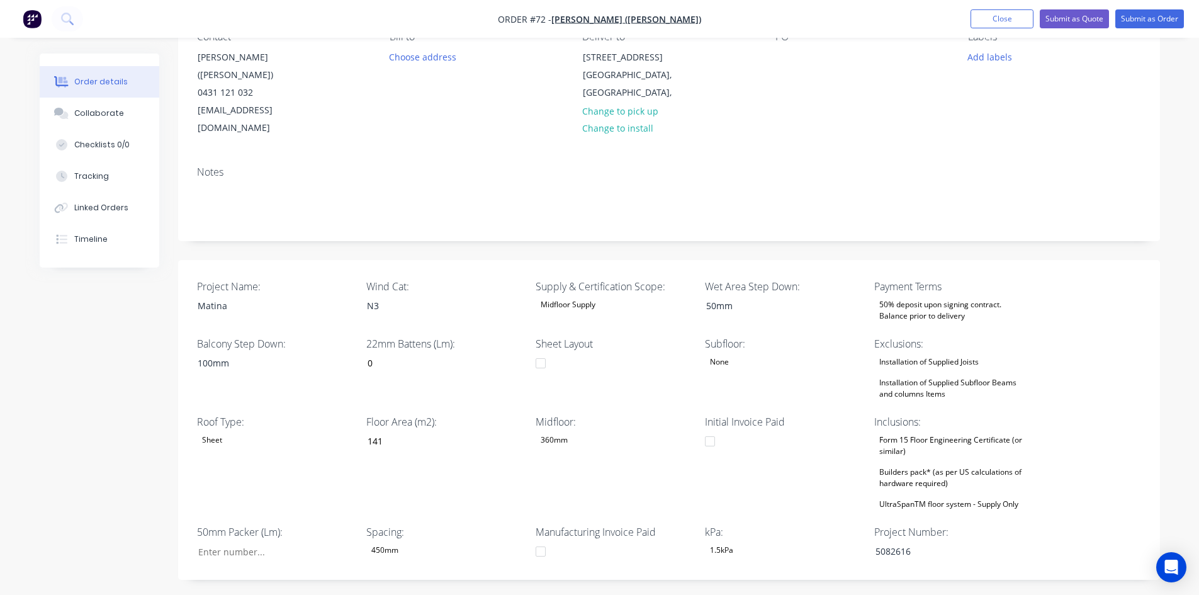
scroll to position [126, 0]
click at [252, 544] on input "Project Name:" at bounding box center [270, 553] width 166 height 19
type input "0"
click at [138, 474] on div "Created by Admin Created 27/08/25 Required 27/08/25 Assigned to Add team member…" at bounding box center [600, 468] width 1120 height 1081
click at [82, 143] on div "Checklists 0/0" at bounding box center [101, 144] width 55 height 11
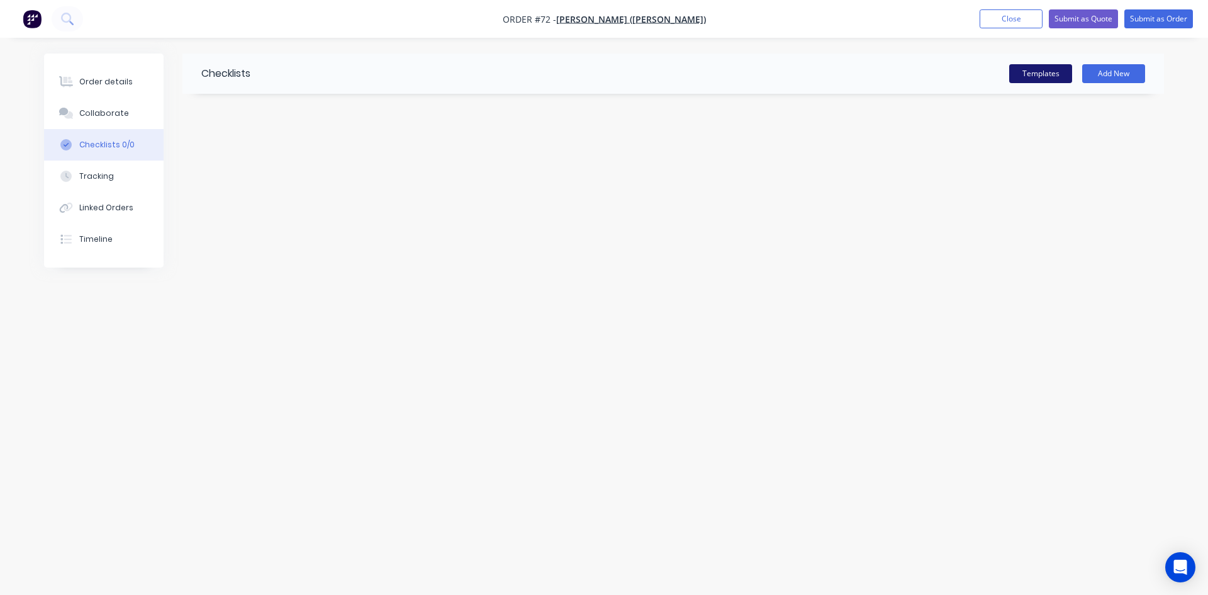
click at [1041, 74] on button "Templates" at bounding box center [1040, 73] width 63 height 19
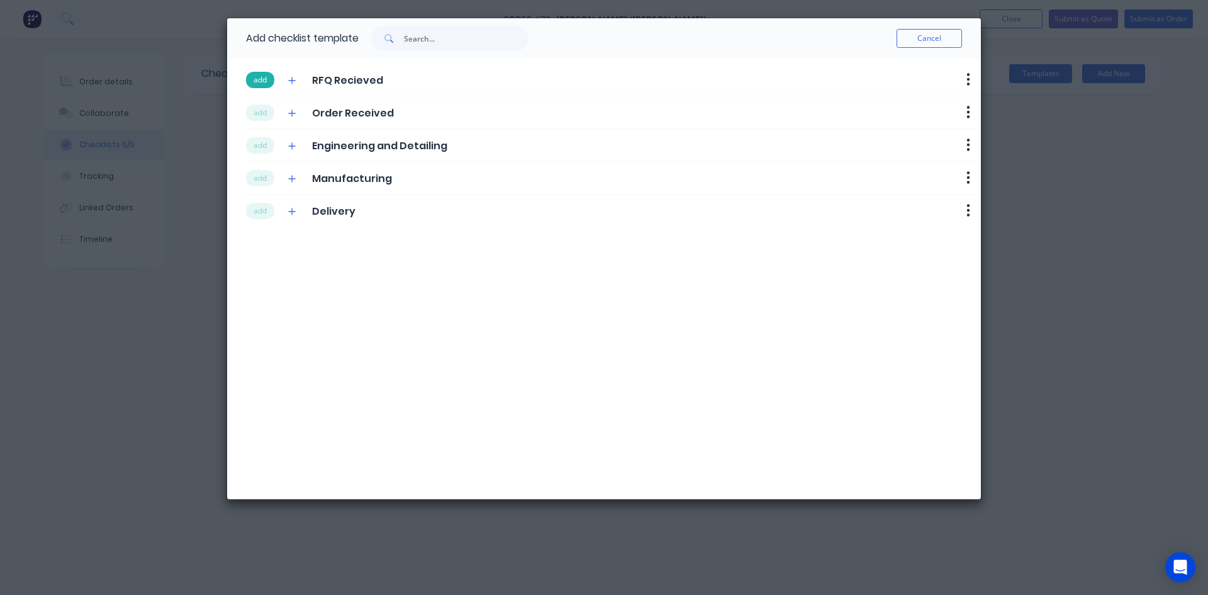
click at [254, 78] on button "add" at bounding box center [260, 80] width 28 height 16
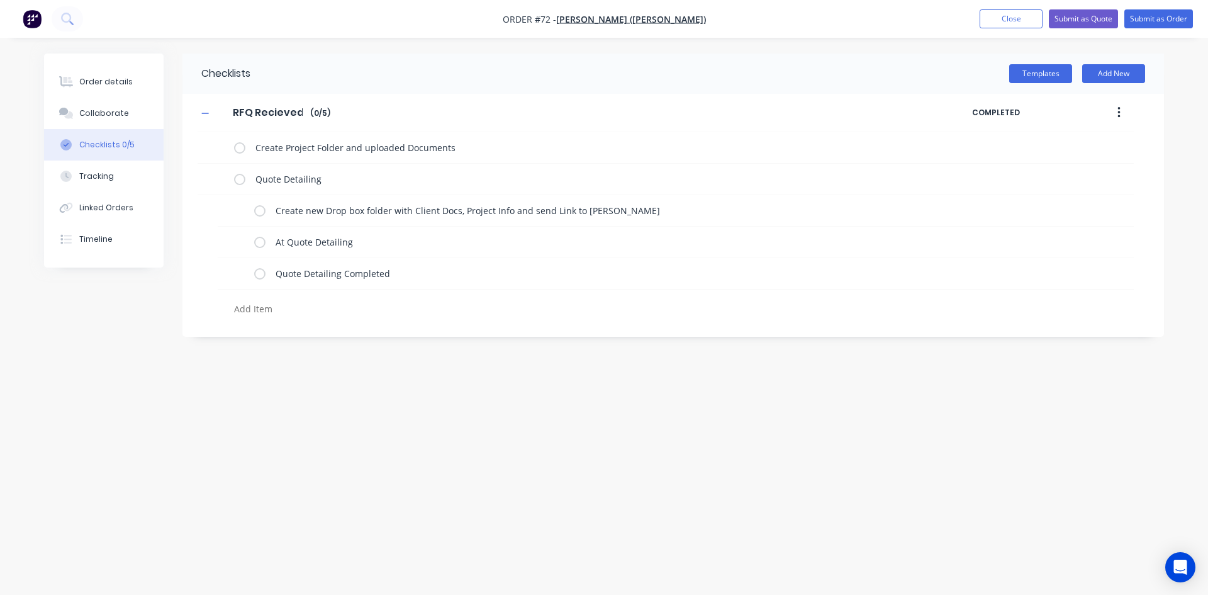
click at [259, 109] on input "RFQ Recieved" at bounding box center [267, 112] width 85 height 19
click at [1028, 74] on button "Templates" at bounding box center [1040, 73] width 63 height 19
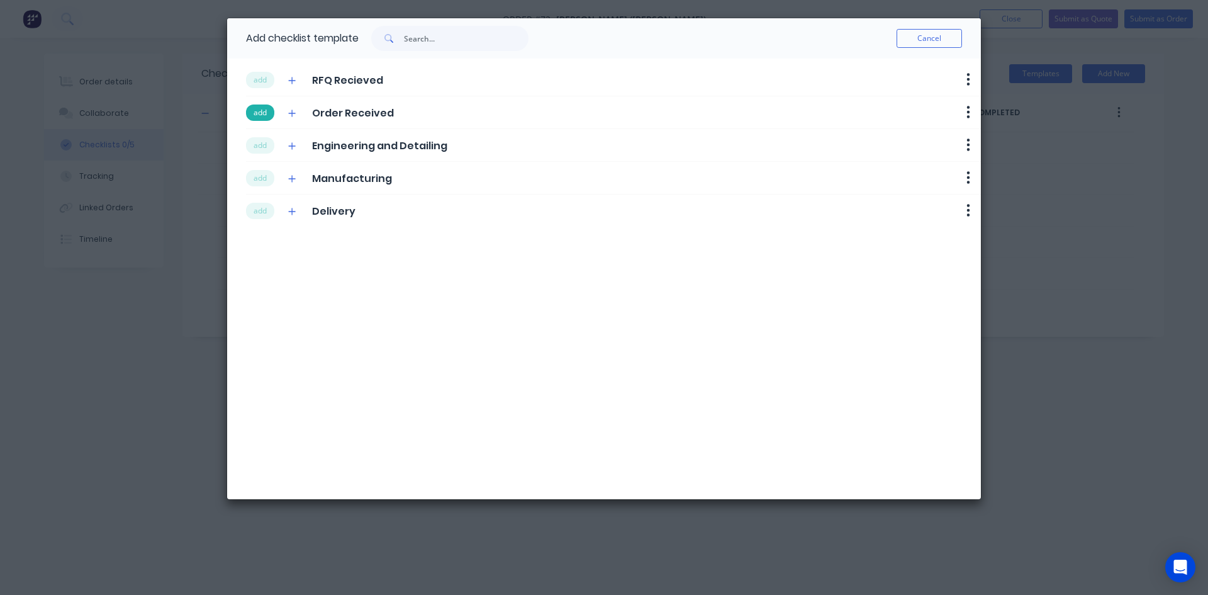
click at [267, 119] on button "add" at bounding box center [260, 112] width 28 height 16
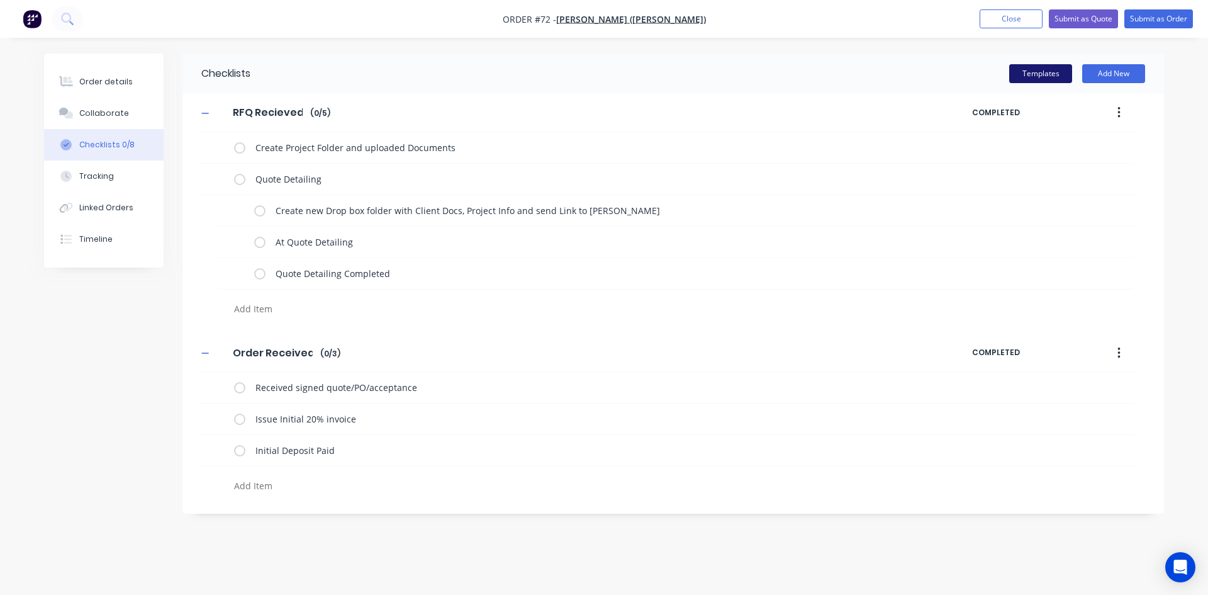
click at [1019, 75] on button "Templates" at bounding box center [1040, 73] width 63 height 19
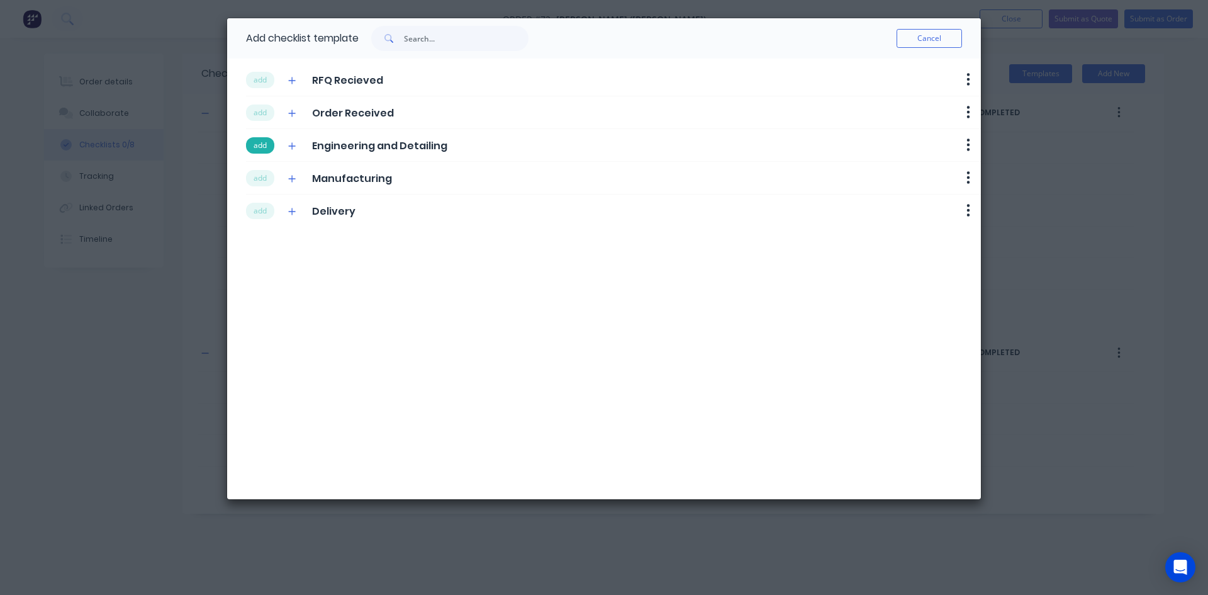
click at [258, 140] on button "add" at bounding box center [260, 145] width 28 height 16
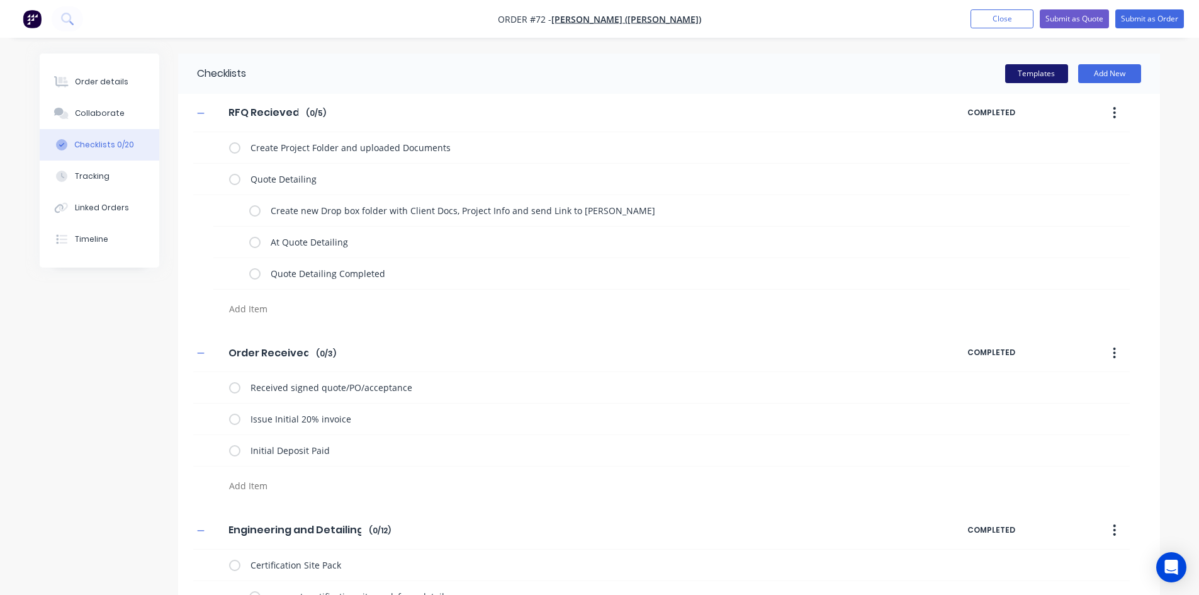
click at [1034, 80] on button "Templates" at bounding box center [1036, 73] width 63 height 19
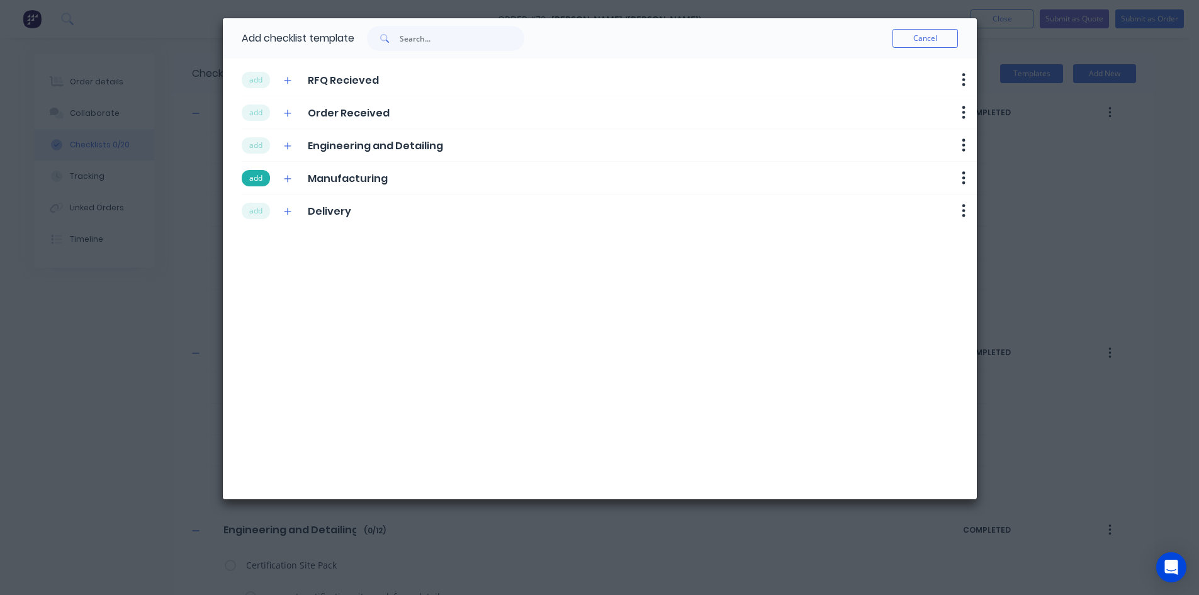
click at [255, 177] on button "add" at bounding box center [256, 178] width 28 height 16
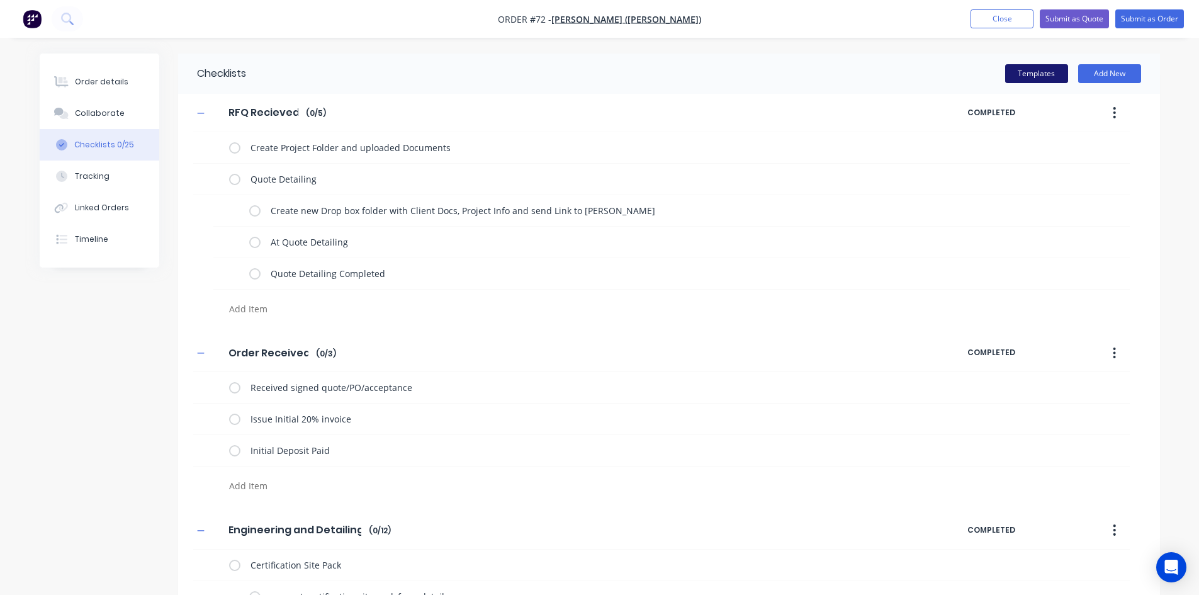
click at [1046, 79] on button "Templates" at bounding box center [1036, 73] width 63 height 19
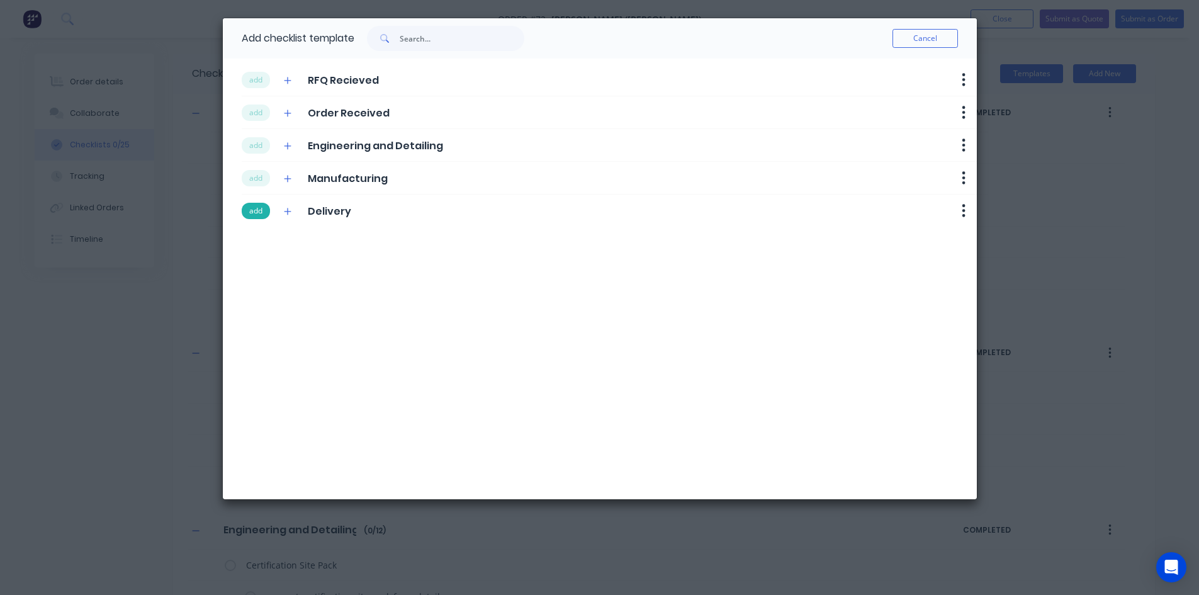
click at [265, 206] on button "add" at bounding box center [256, 211] width 28 height 16
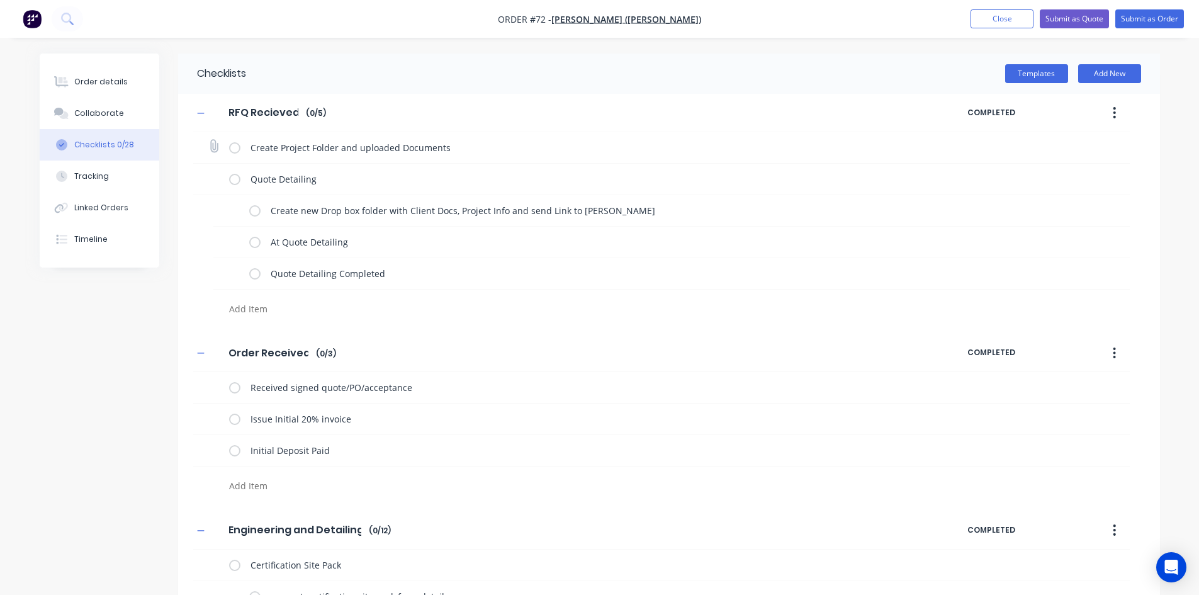
click at [233, 150] on label at bounding box center [234, 147] width 11 height 13
click at [0, 0] on input "checkbox" at bounding box center [0, 0] width 0 height 0
click at [256, 213] on label at bounding box center [254, 210] width 11 height 13
click at [0, 0] on input "checkbox" at bounding box center [0, 0] width 0 height 0
type textarea "x"
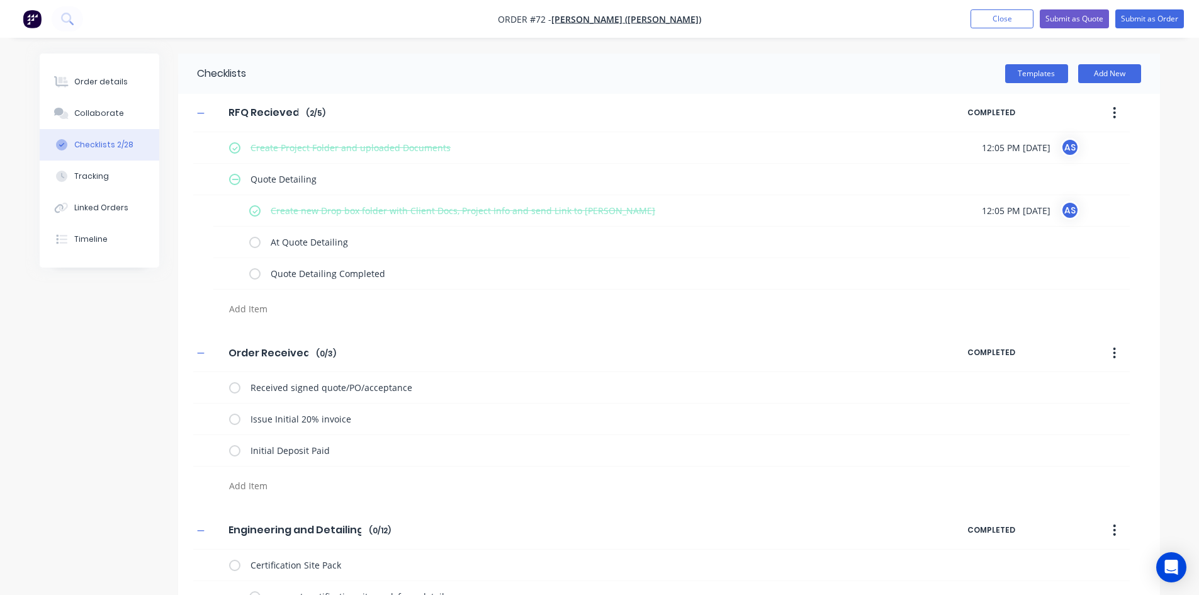
click at [84, 87] on div "Order details" at bounding box center [100, 81] width 53 height 11
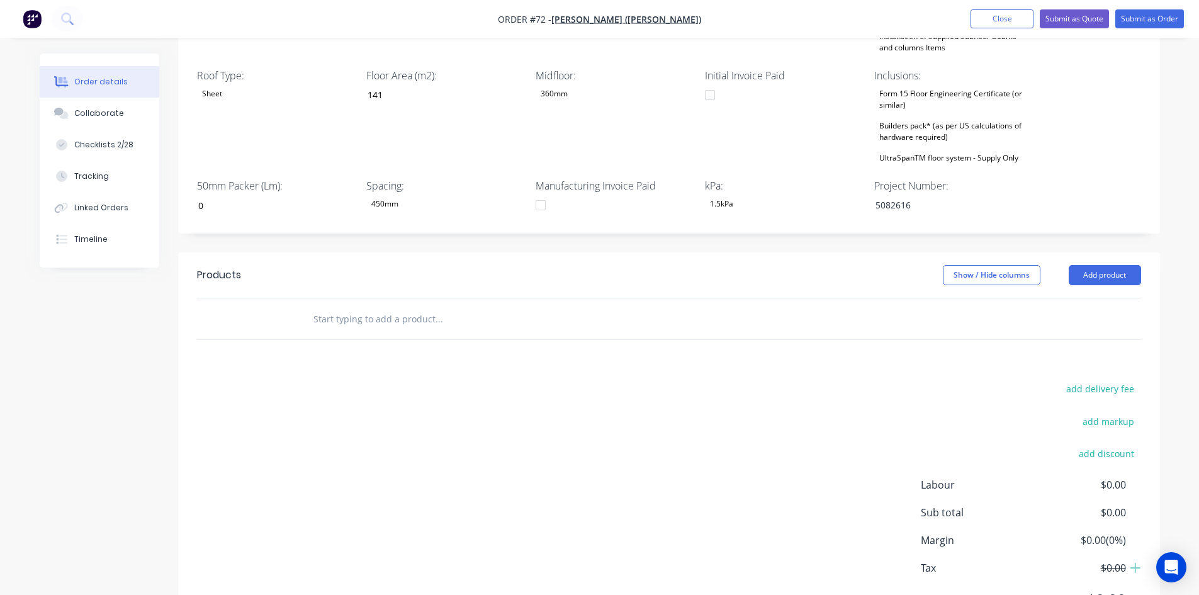
scroll to position [505, 0]
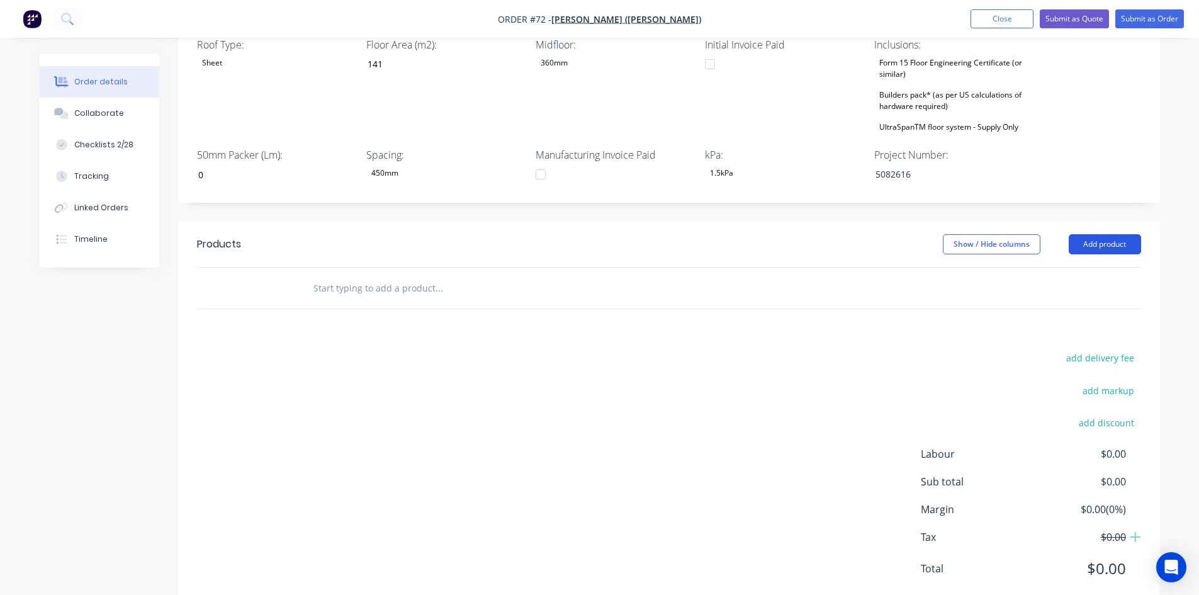
click at [1105, 234] on button "Add product" at bounding box center [1104, 244] width 72 height 20
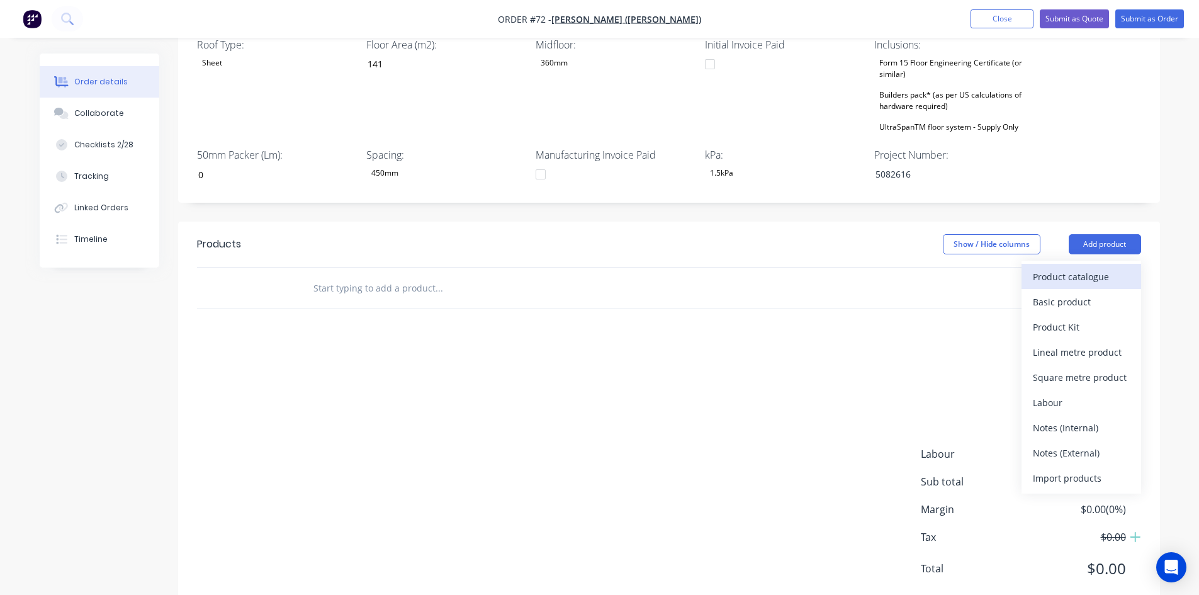
click at [1088, 267] on div "Product catalogue" at bounding box center [1080, 276] width 97 height 18
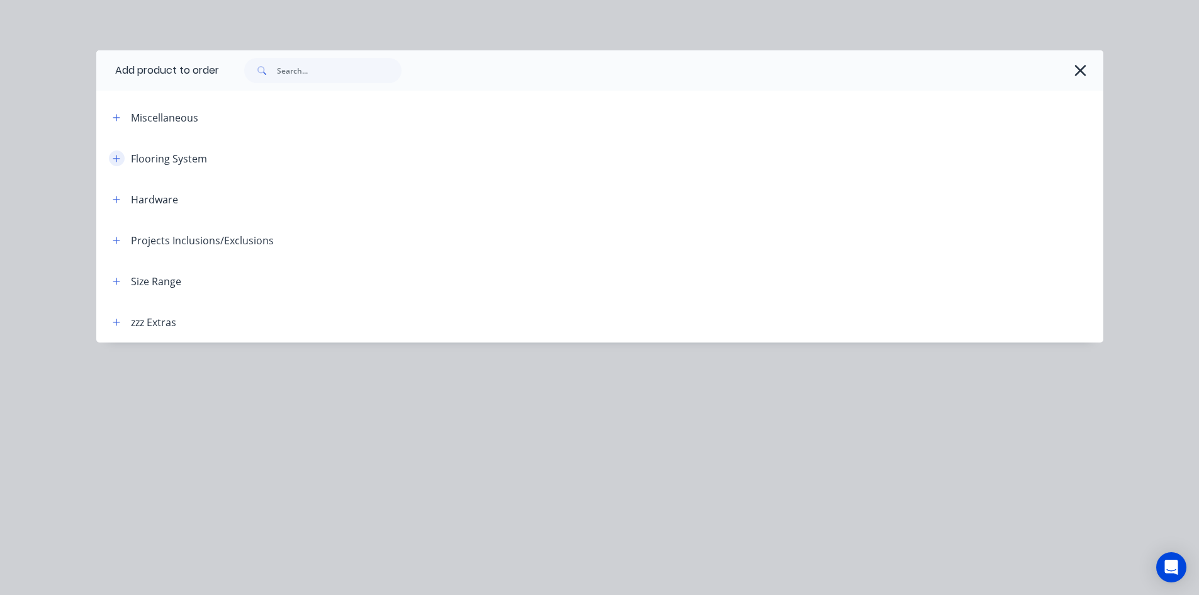
click at [120, 159] on icon "button" at bounding box center [116, 158] width 7 height 7
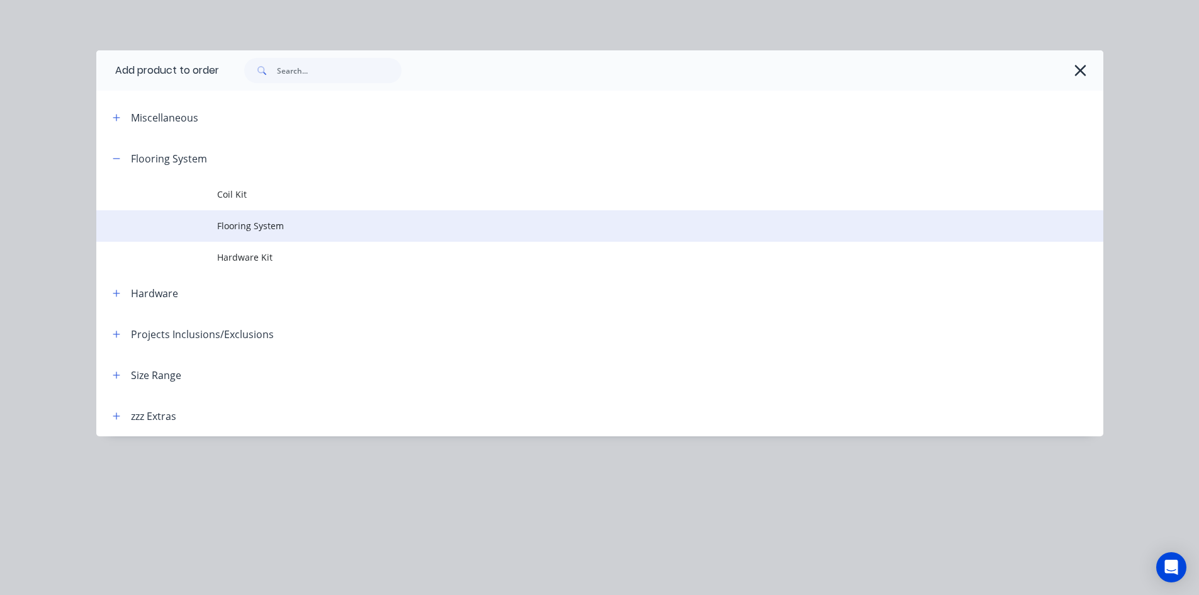
click at [247, 221] on span "Flooring System" at bounding box center [571, 225] width 708 height 13
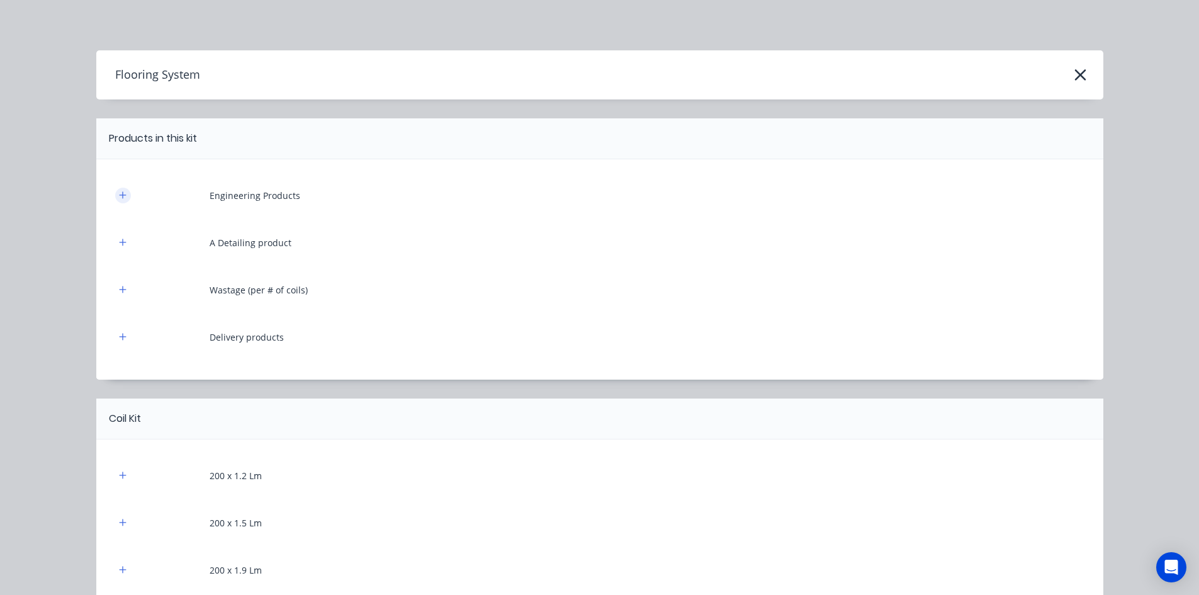
click at [122, 196] on button "button" at bounding box center [123, 195] width 16 height 16
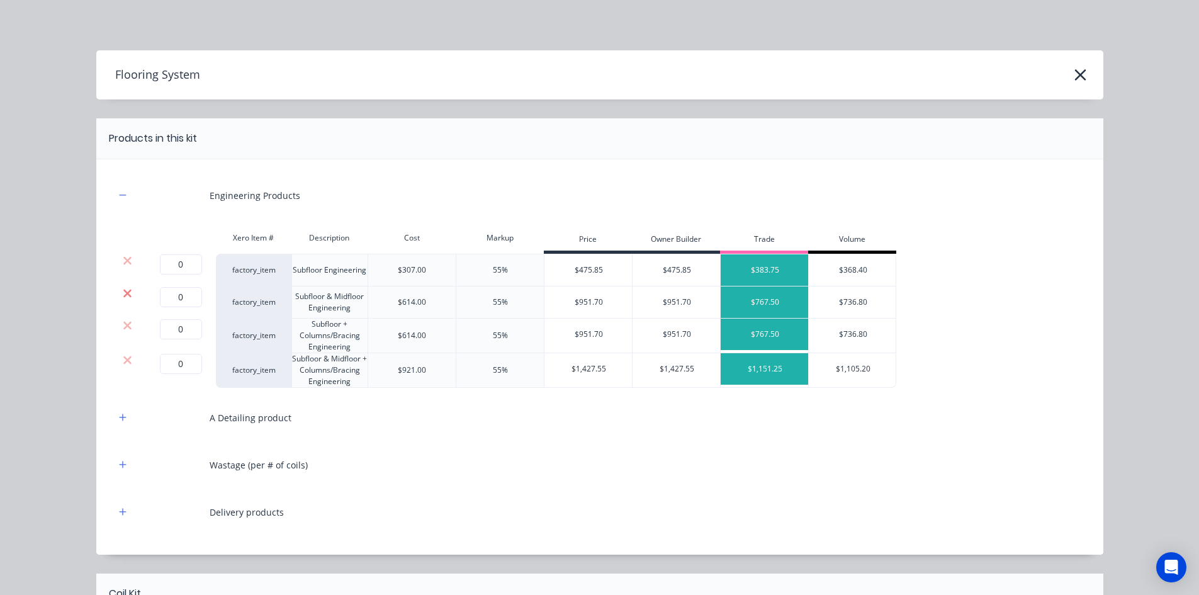
click at [123, 295] on icon at bounding box center [127, 293] width 8 height 8
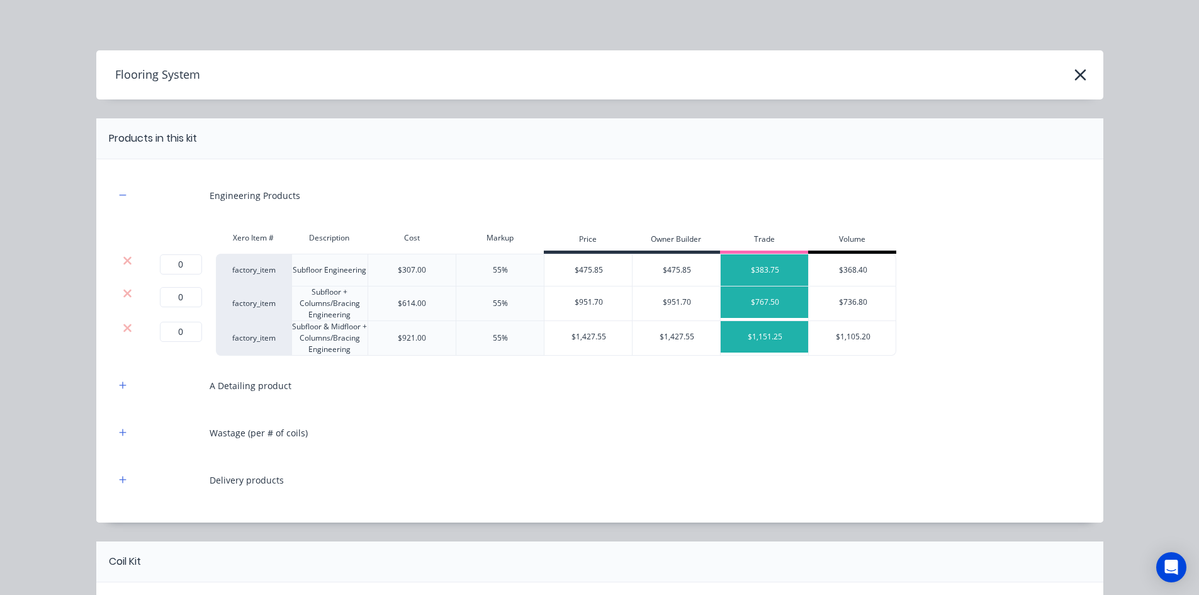
click at [123, 295] on icon at bounding box center [127, 293] width 8 height 8
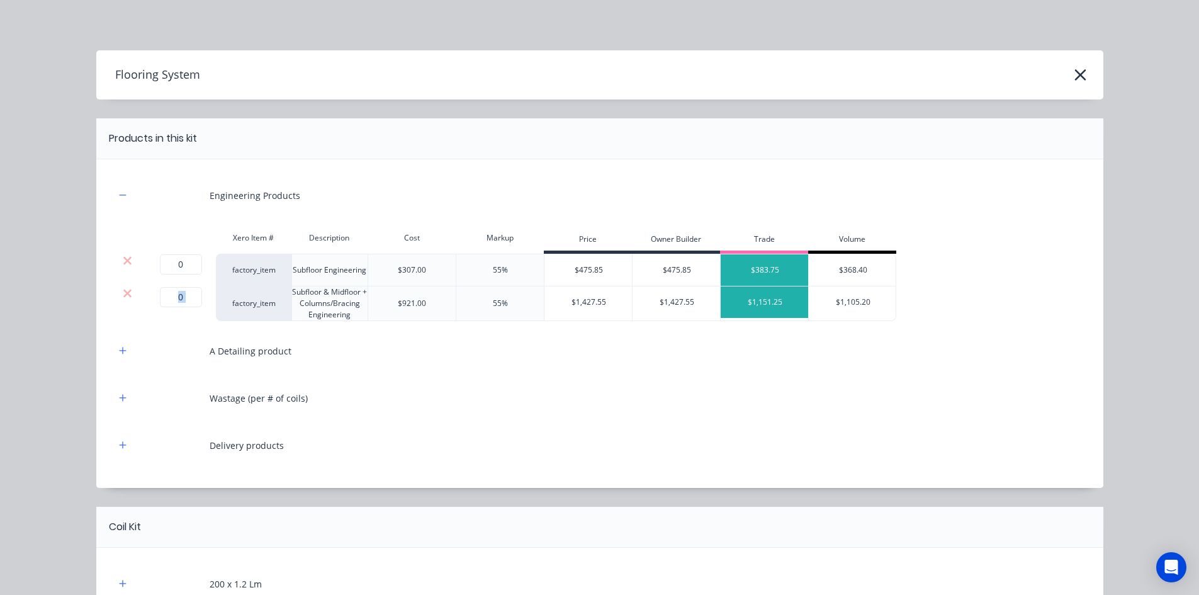
click at [123, 295] on icon at bounding box center [127, 293] width 8 height 8
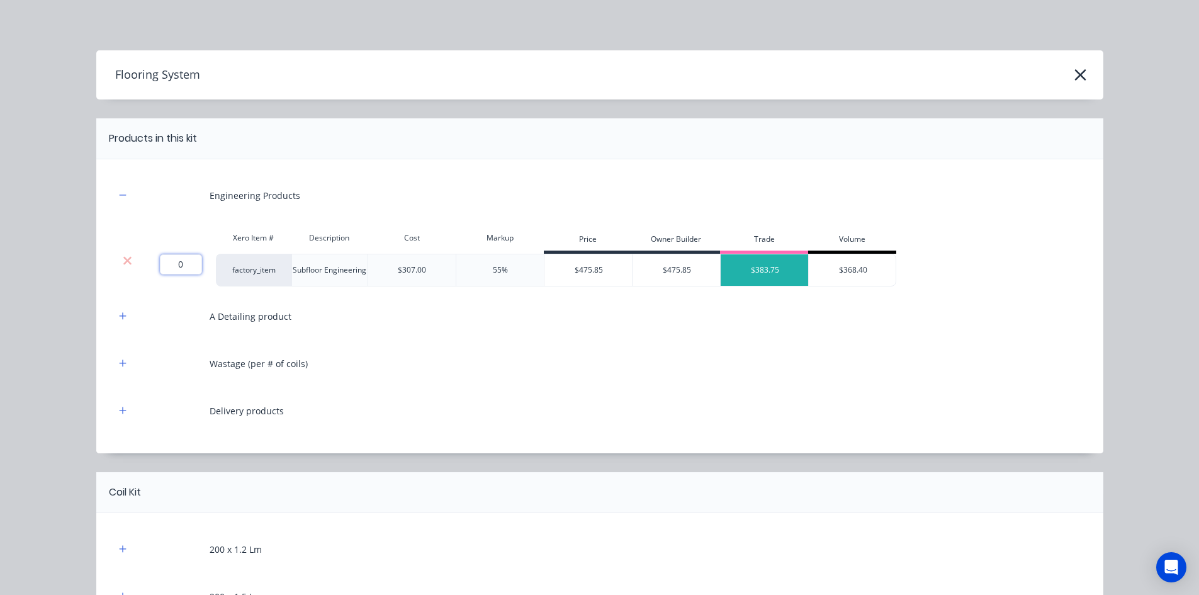
click at [183, 263] on input "0" at bounding box center [181, 264] width 42 height 20
type input "1"
click at [119, 313] on icon "button" at bounding box center [122, 315] width 7 height 7
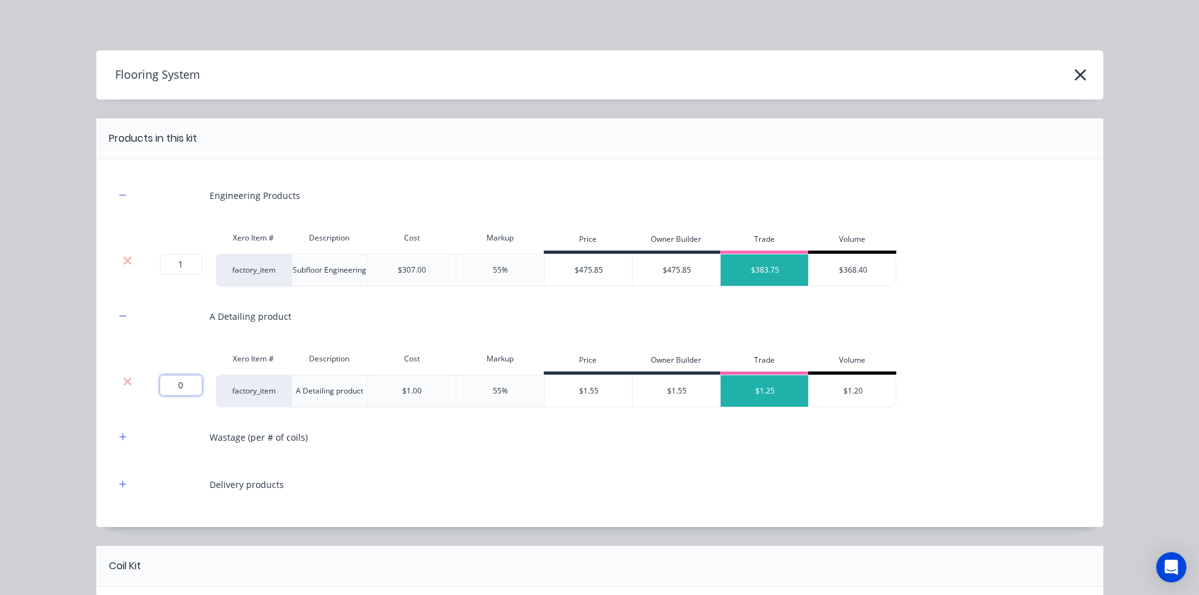
click at [185, 390] on input "0" at bounding box center [181, 385] width 42 height 20
type input "1450"
click at [119, 437] on icon "button" at bounding box center [123, 436] width 8 height 9
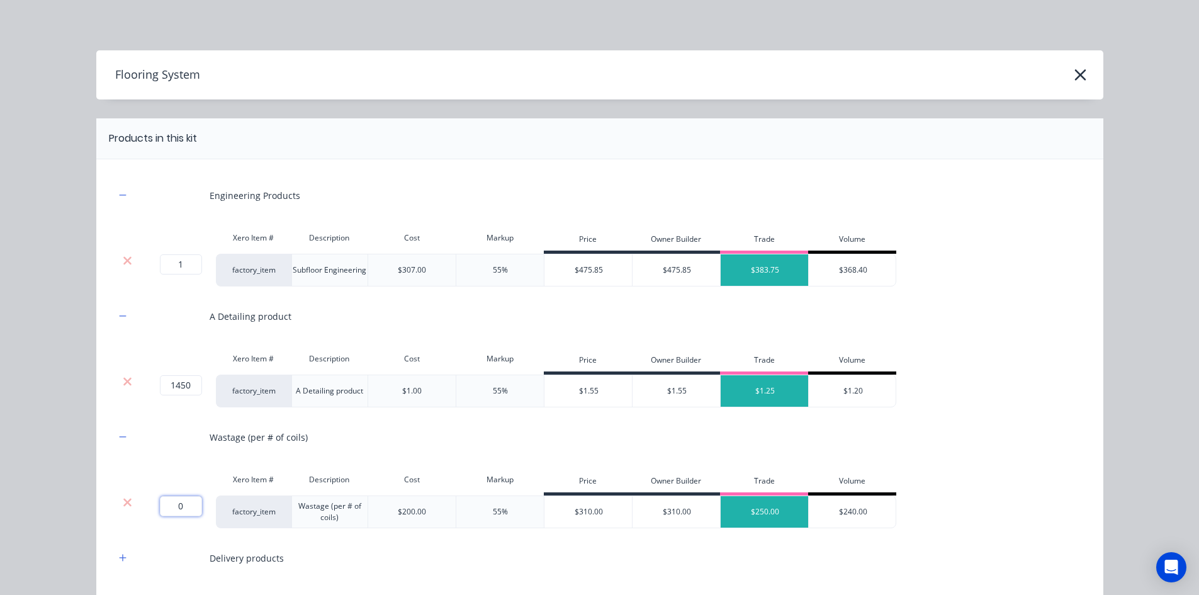
click at [182, 496] on input "0" at bounding box center [181, 506] width 42 height 20
type input "1"
click at [120, 561] on icon "button" at bounding box center [123, 557] width 8 height 9
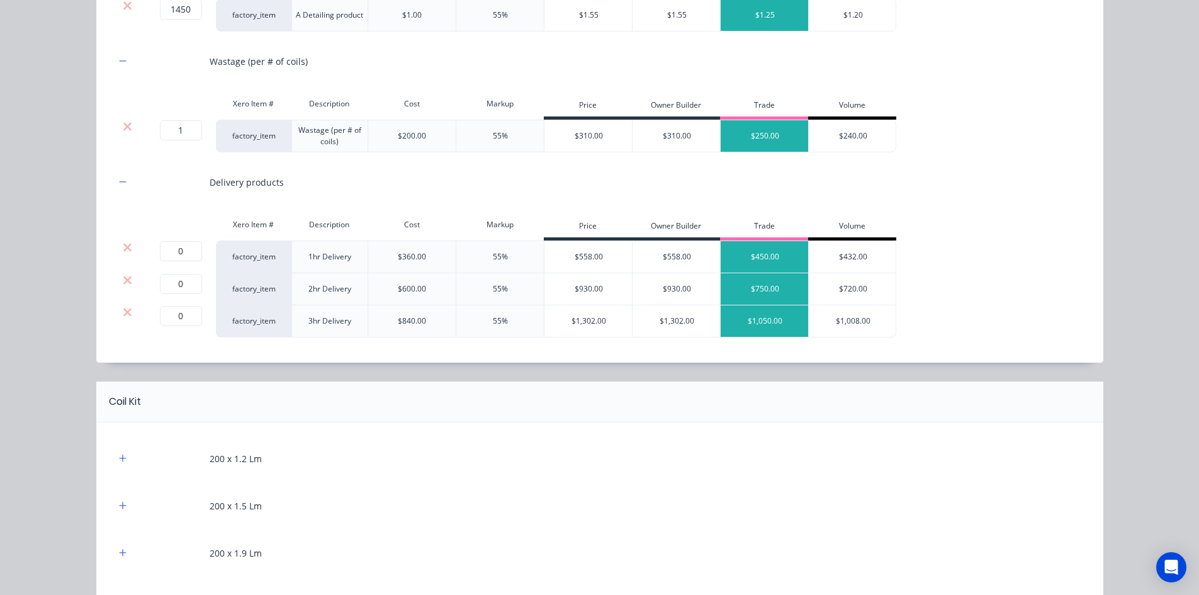
scroll to position [377, 0]
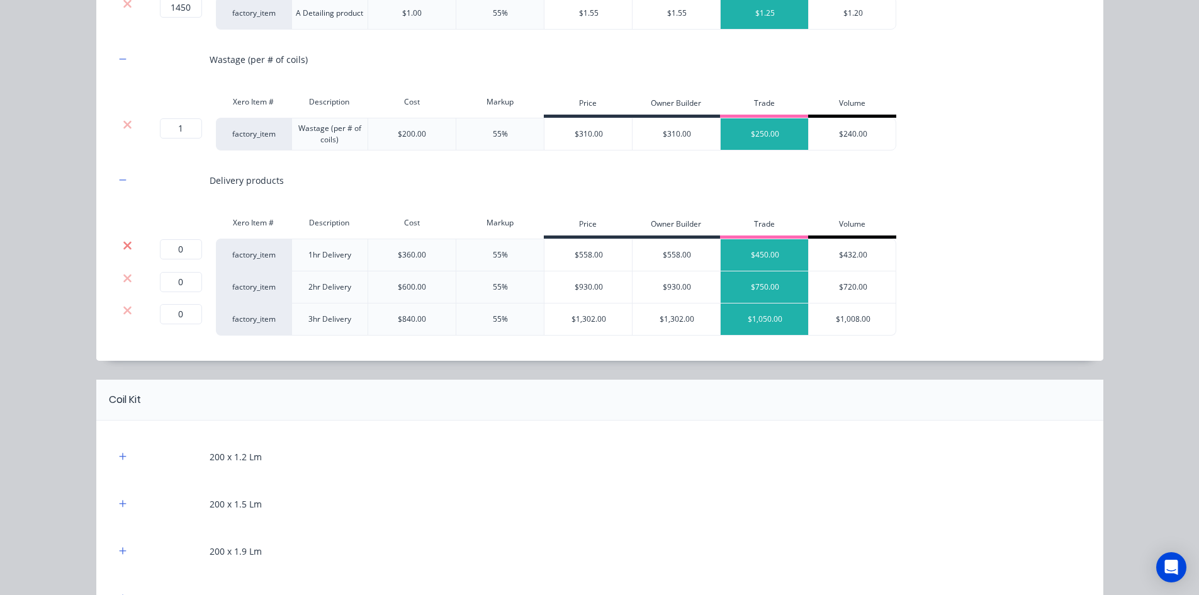
click at [127, 246] on icon at bounding box center [127, 245] width 9 height 13
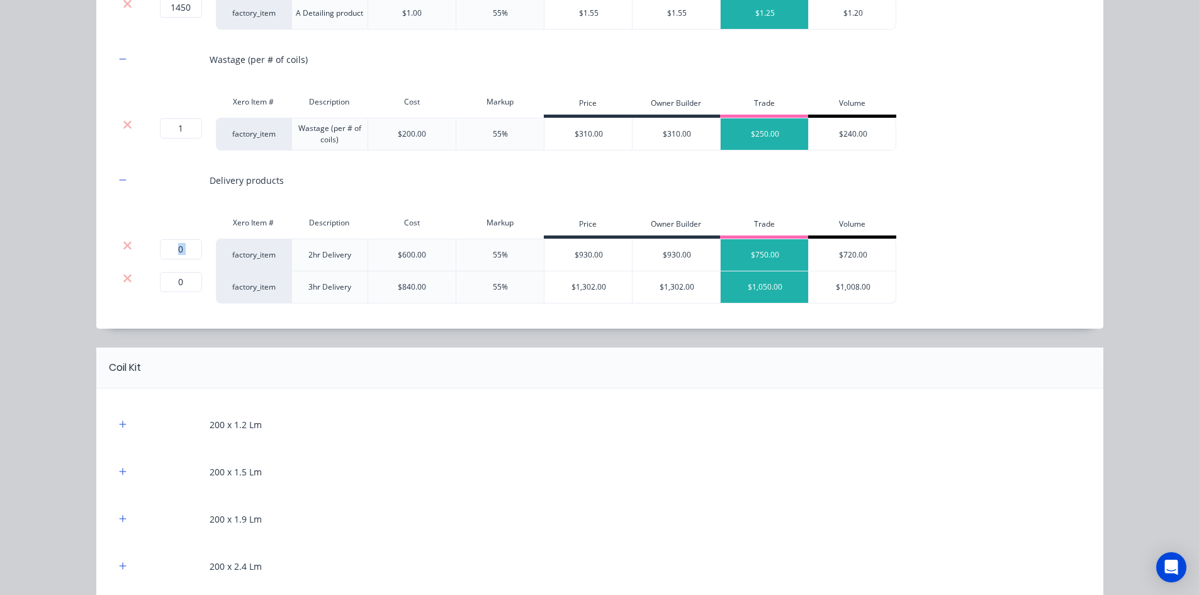
click at [127, 246] on icon at bounding box center [127, 245] width 9 height 13
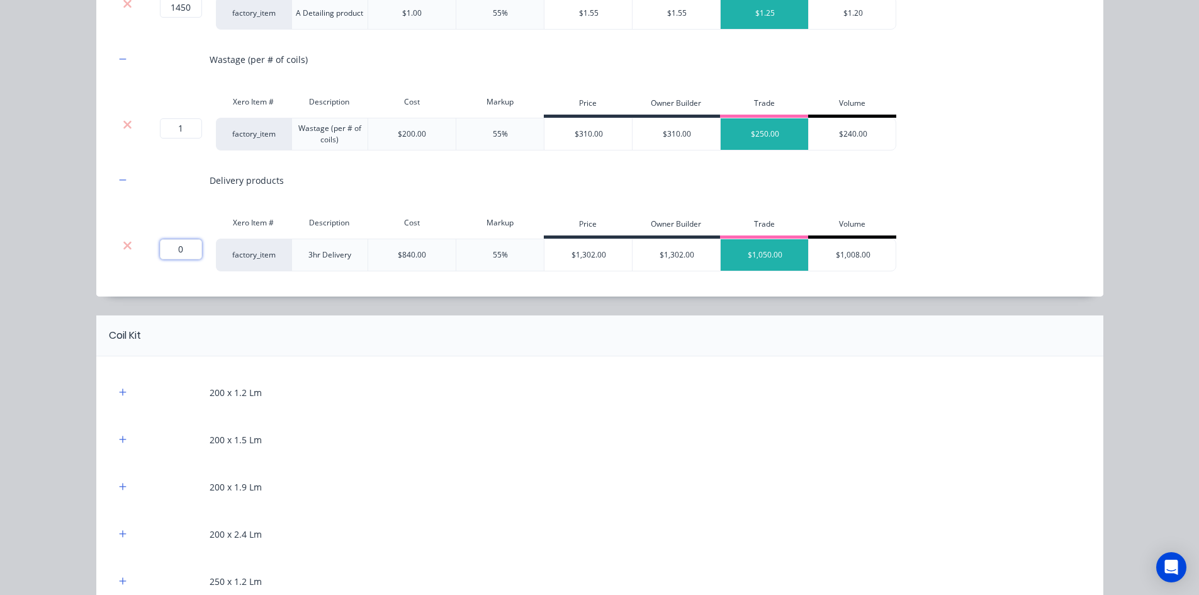
click at [175, 258] on input "0" at bounding box center [181, 249] width 42 height 20
type input "4"
click at [158, 278] on div "Engineering Products Xero Item # Description Cost Markup Price Owner Builder Tr…" at bounding box center [599, 42] width 969 height 483
click at [116, 387] on button "button" at bounding box center [123, 392] width 16 height 16
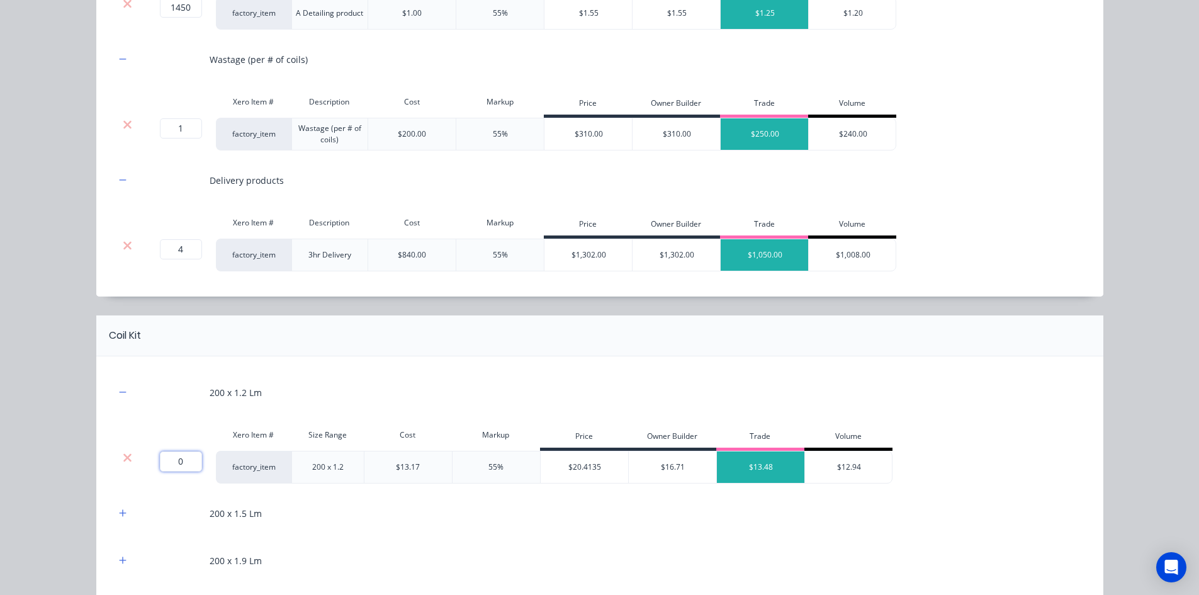
click at [180, 458] on input "0" at bounding box center [181, 461] width 42 height 20
type input "1130"
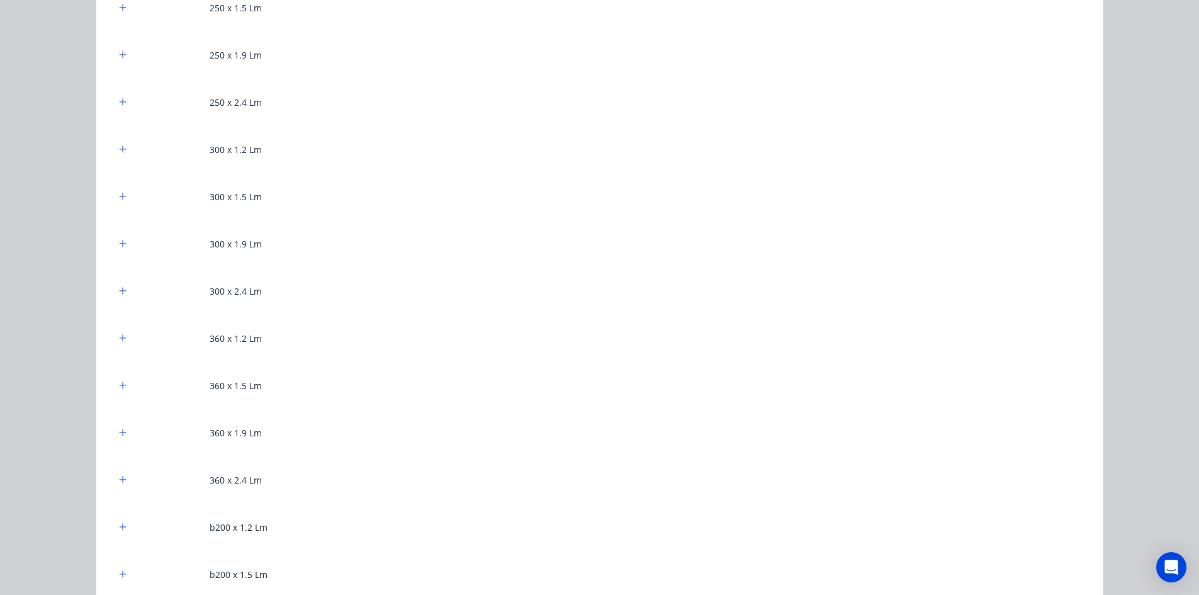
scroll to position [1195, 0]
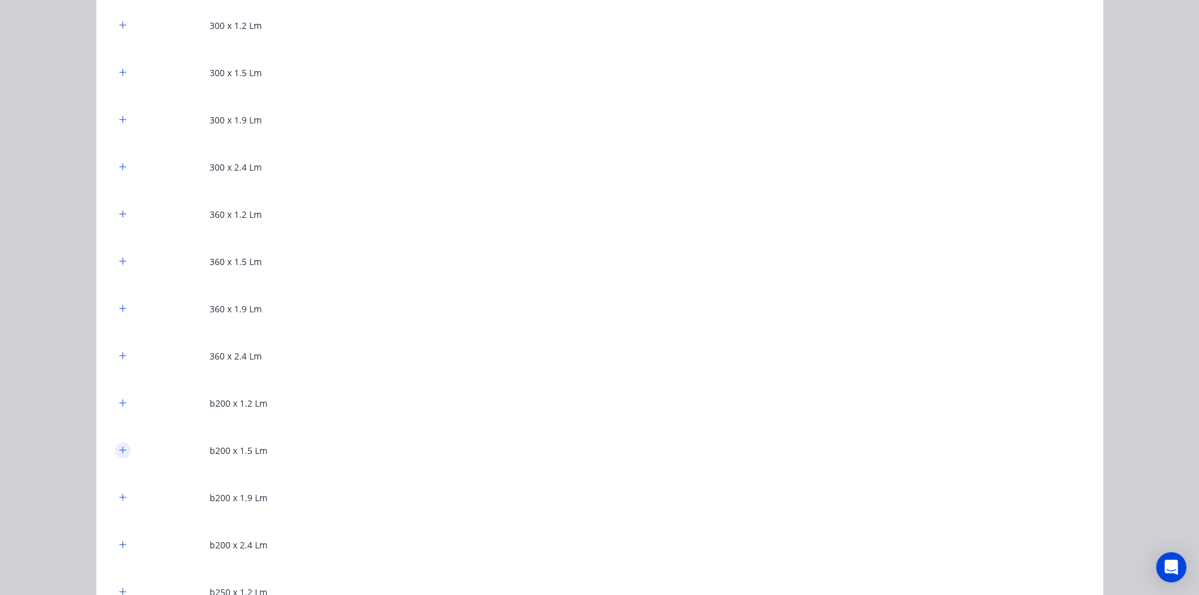
click at [120, 451] on icon "button" at bounding box center [123, 449] width 8 height 9
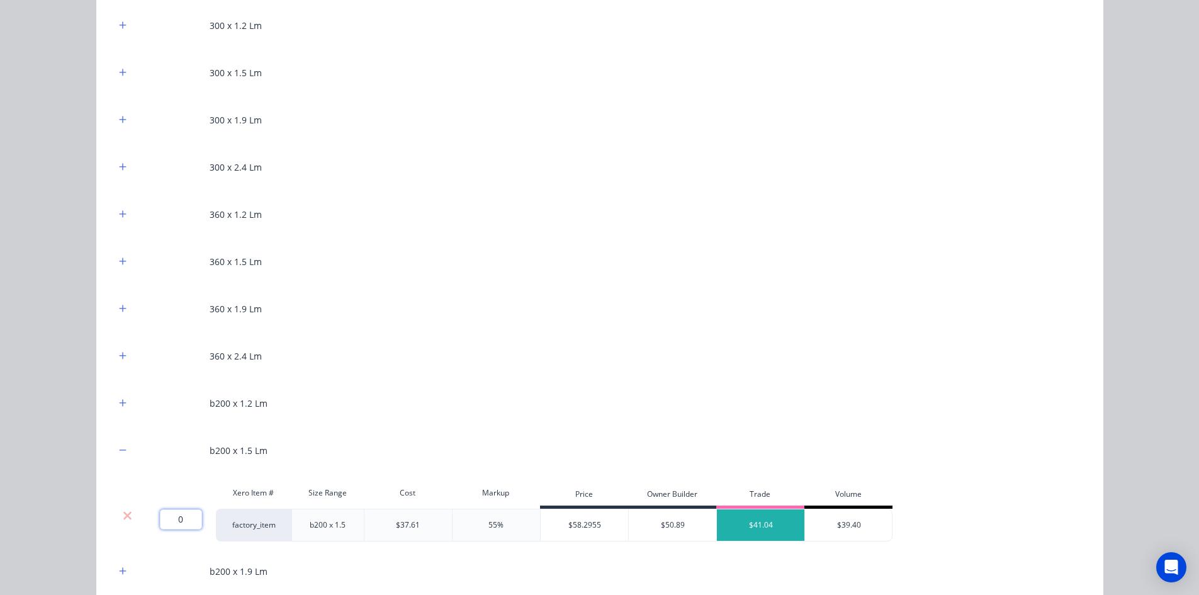
click at [182, 524] on input "0" at bounding box center [181, 519] width 42 height 20
type input "160"
click at [24, 476] on div "Flooring System Products in this kit Engineering Products Xero Item # Descripti…" at bounding box center [599, 297] width 1199 height 595
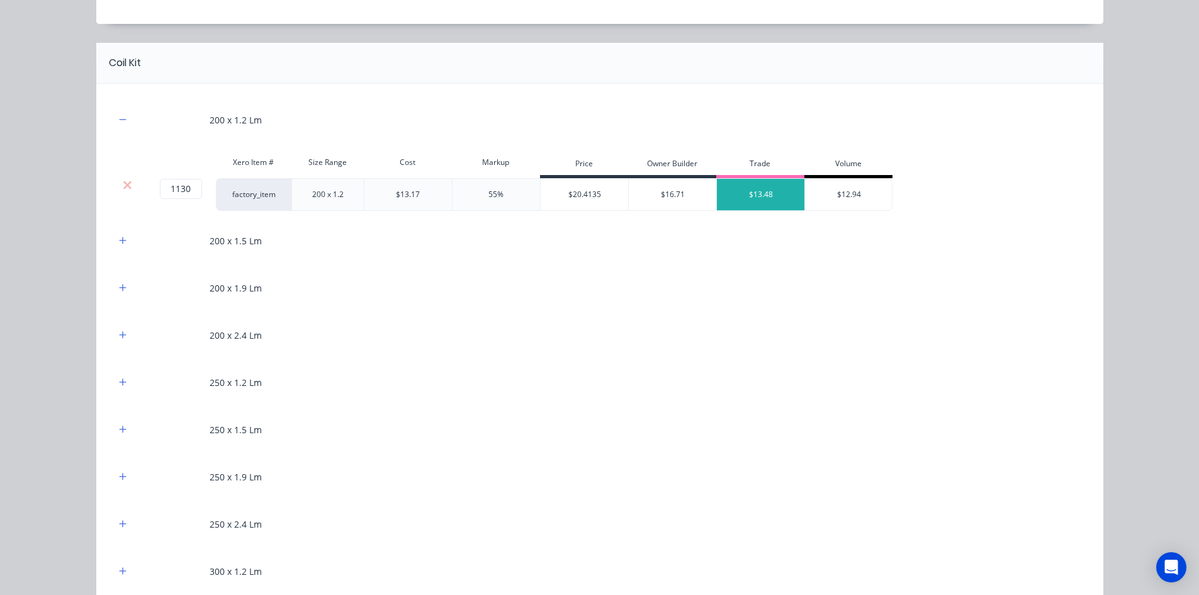
scroll to position [692, 0]
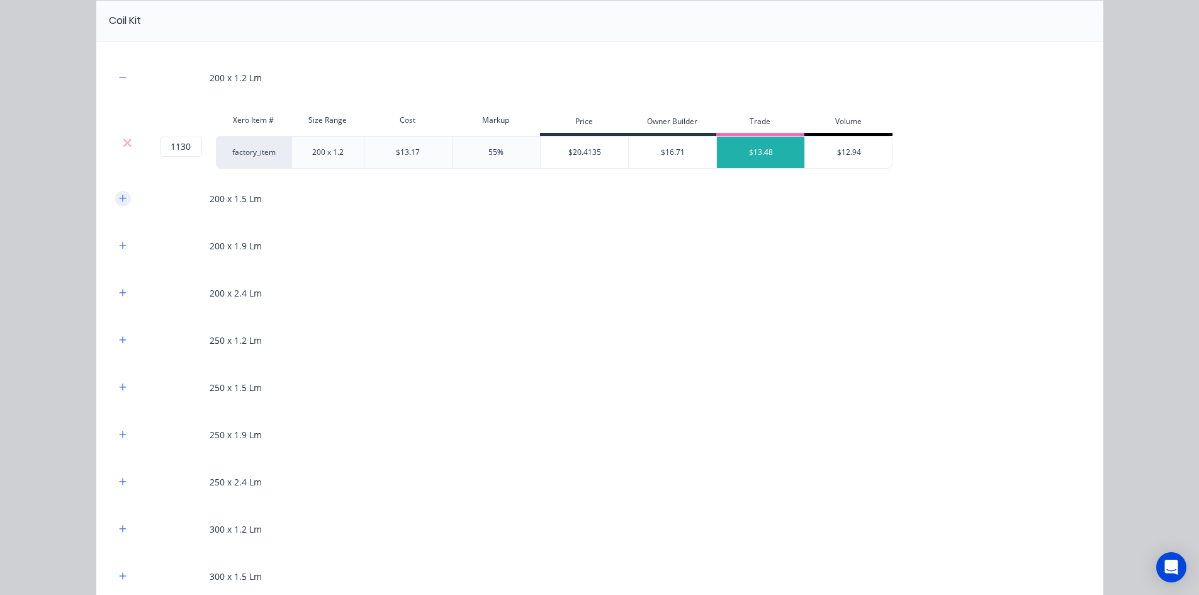
click at [120, 199] on icon "button" at bounding box center [123, 198] width 8 height 9
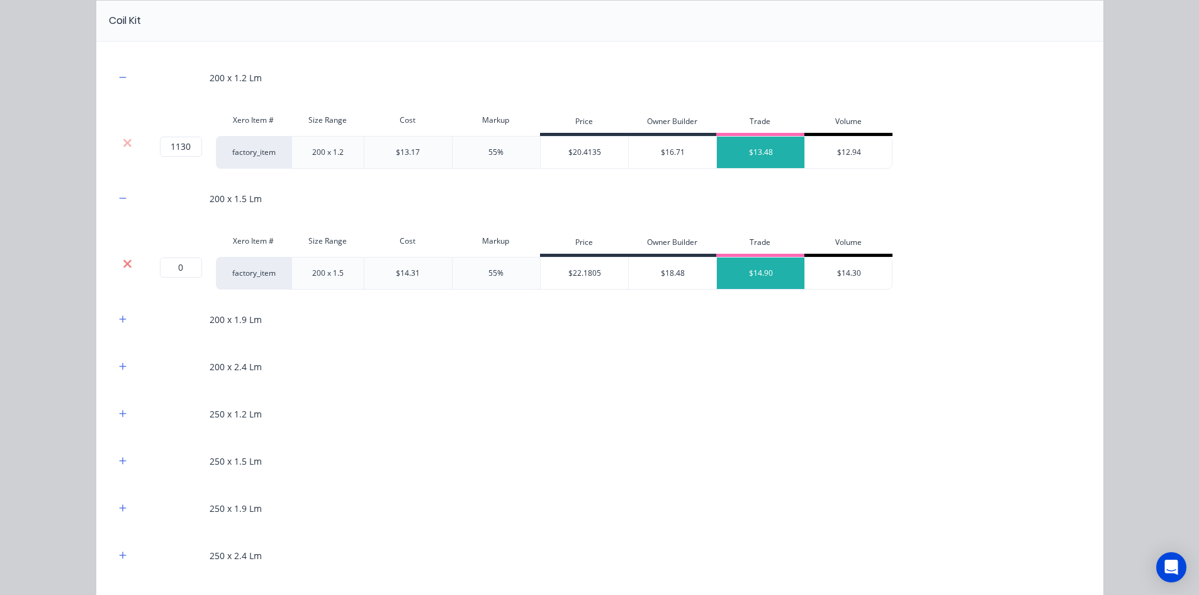
click at [123, 267] on icon at bounding box center [127, 263] width 9 height 13
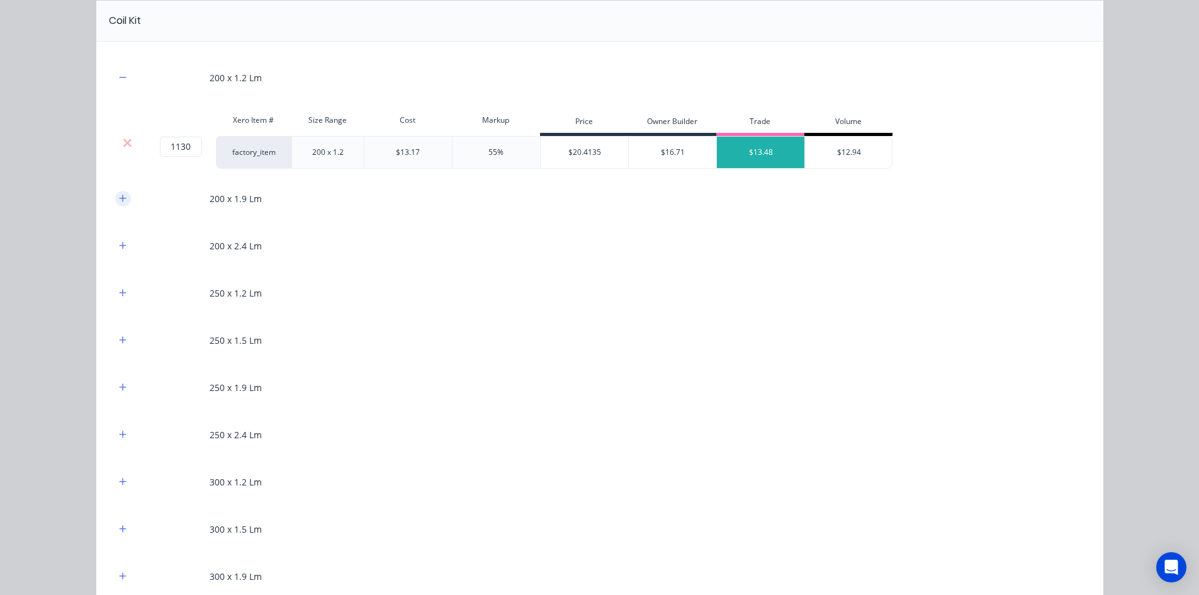
click at [121, 195] on icon "button" at bounding box center [123, 198] width 8 height 9
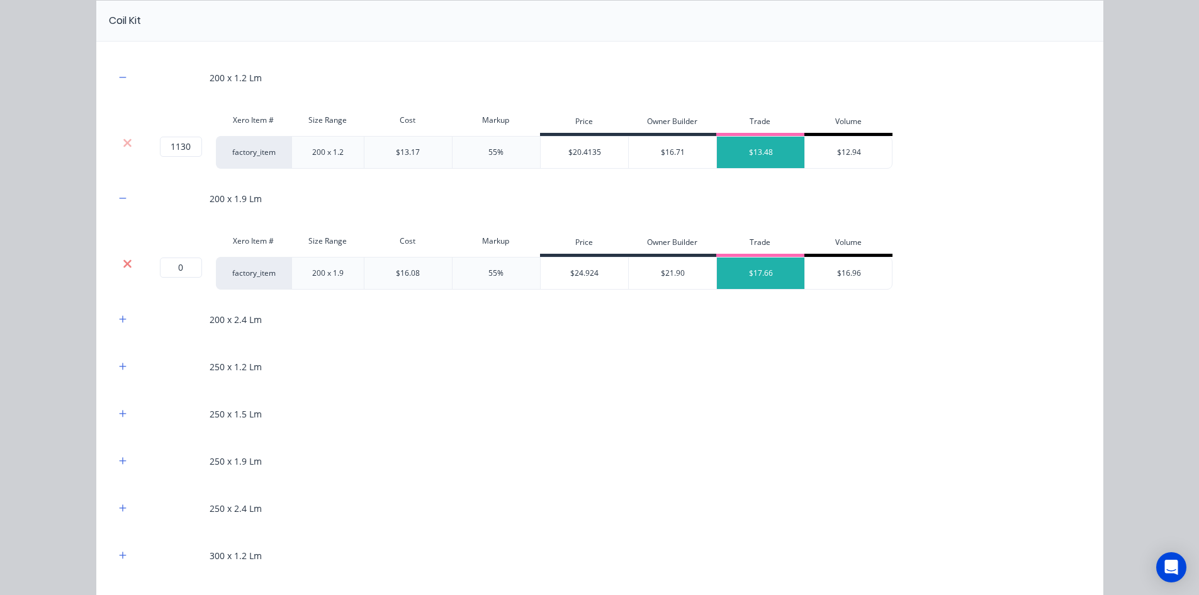
click at [125, 262] on icon at bounding box center [127, 263] width 8 height 8
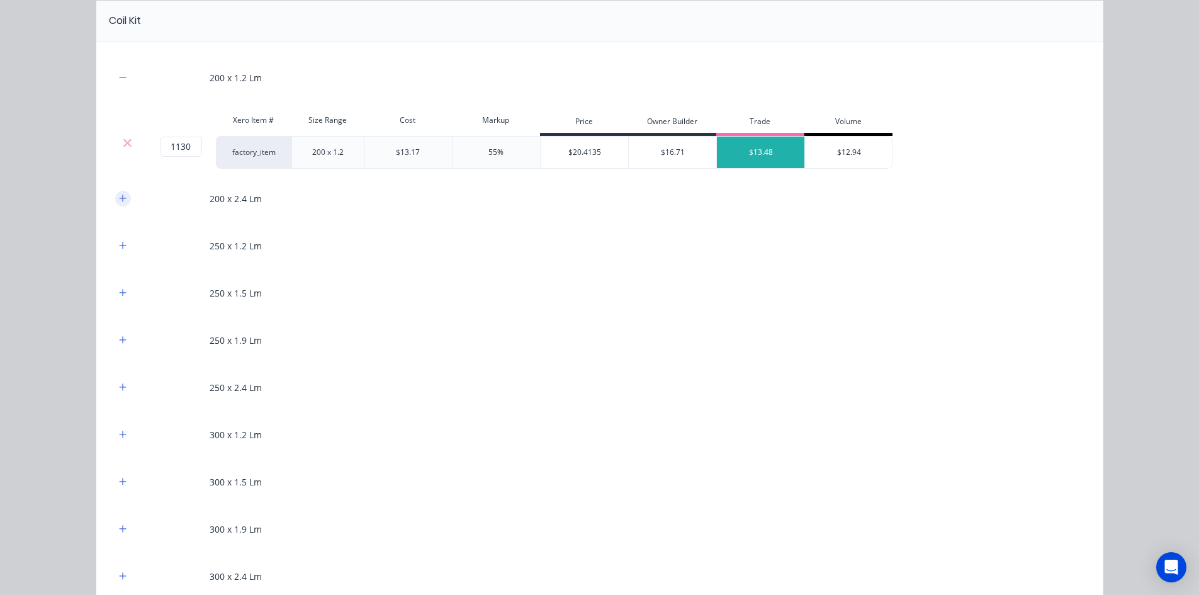
click at [121, 199] on icon "button" at bounding box center [123, 198] width 8 height 9
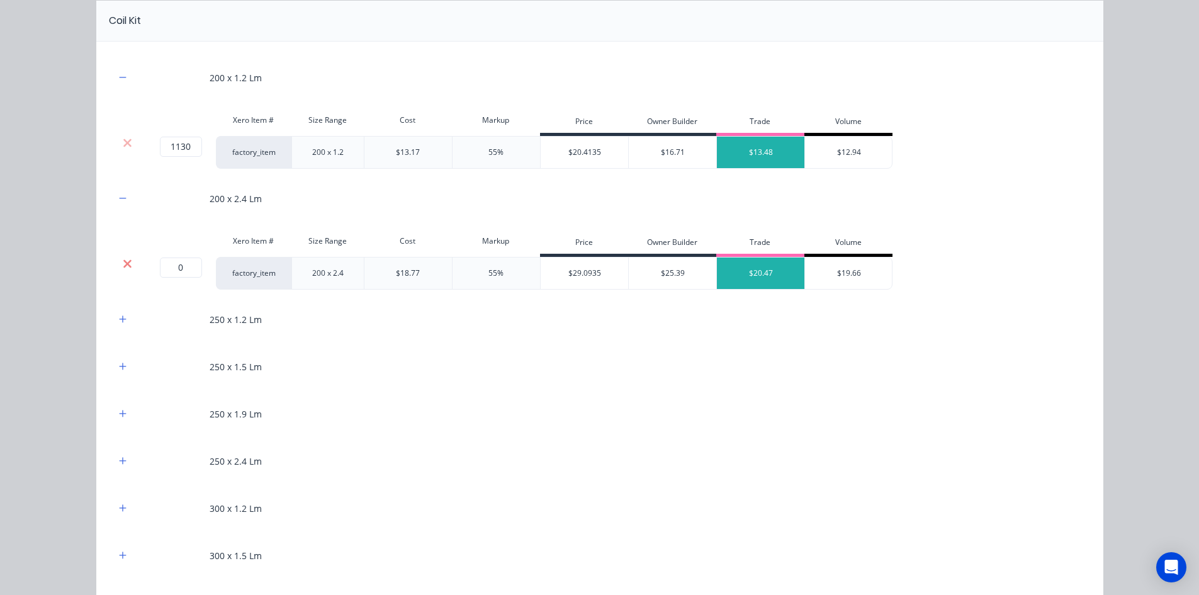
click at [123, 265] on icon at bounding box center [127, 263] width 8 height 8
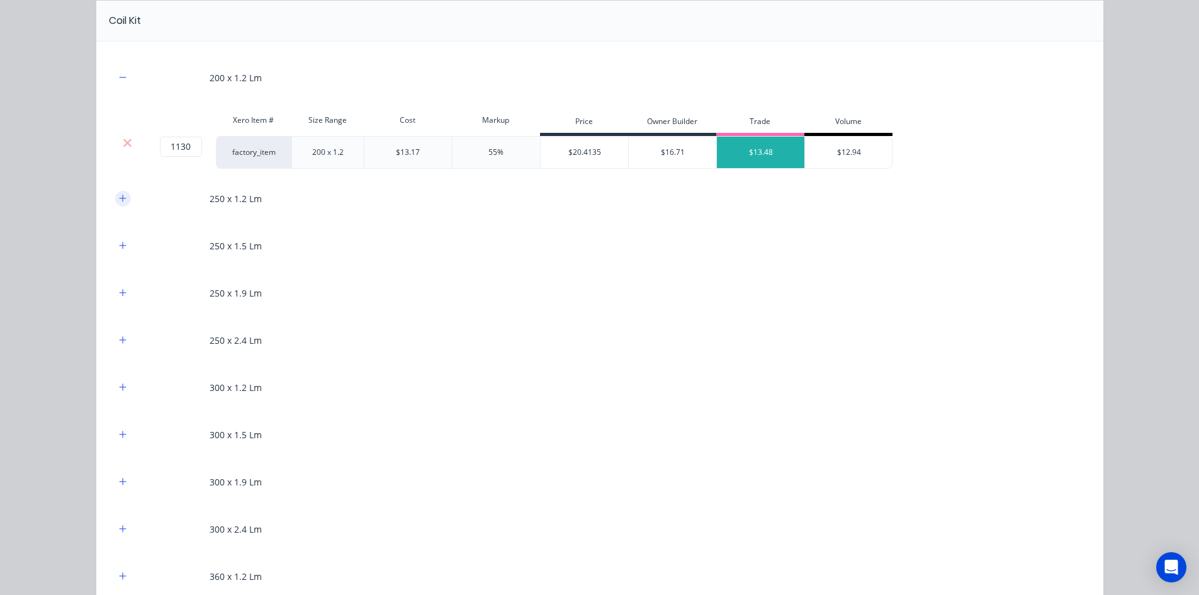
click at [121, 194] on icon "button" at bounding box center [123, 198] width 8 height 9
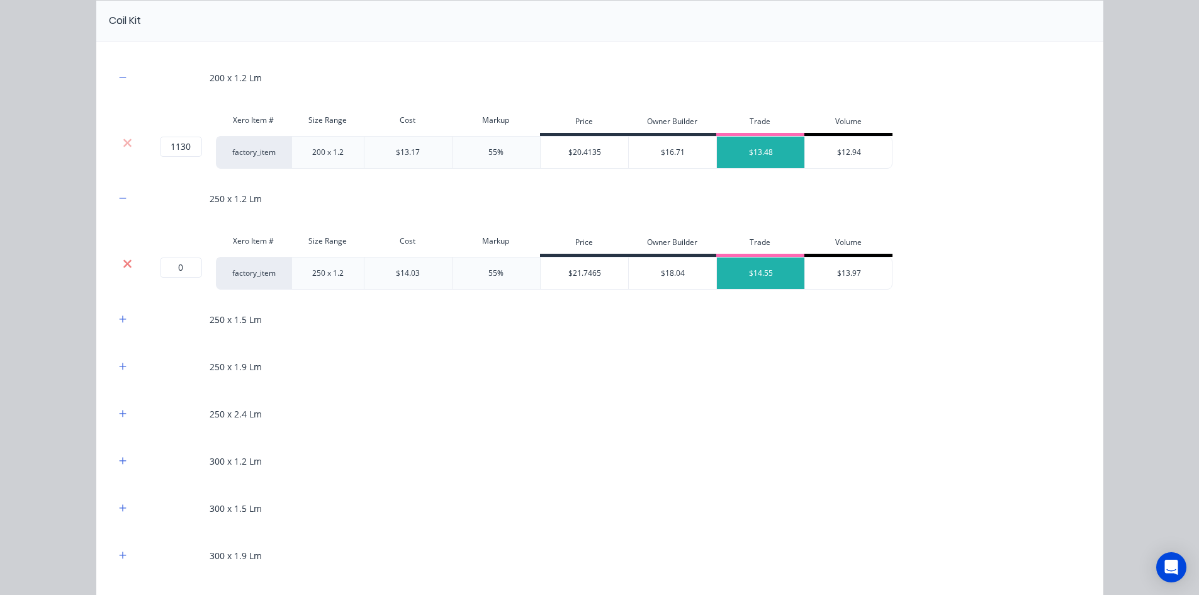
click at [126, 265] on icon at bounding box center [127, 263] width 9 height 13
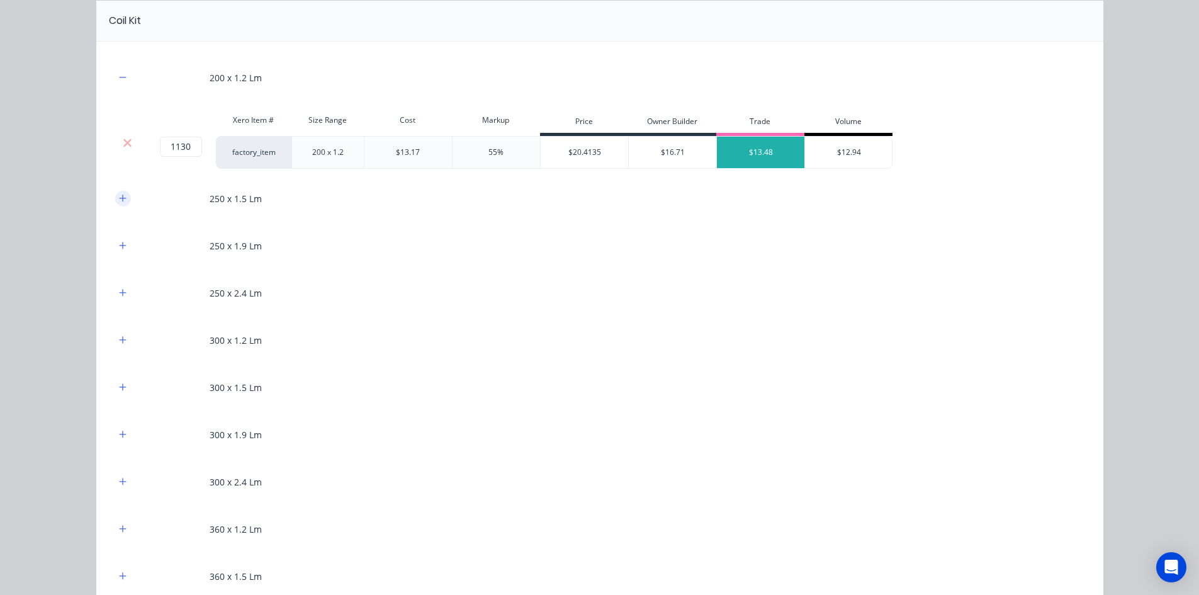
click at [122, 199] on button "button" at bounding box center [123, 199] width 16 height 16
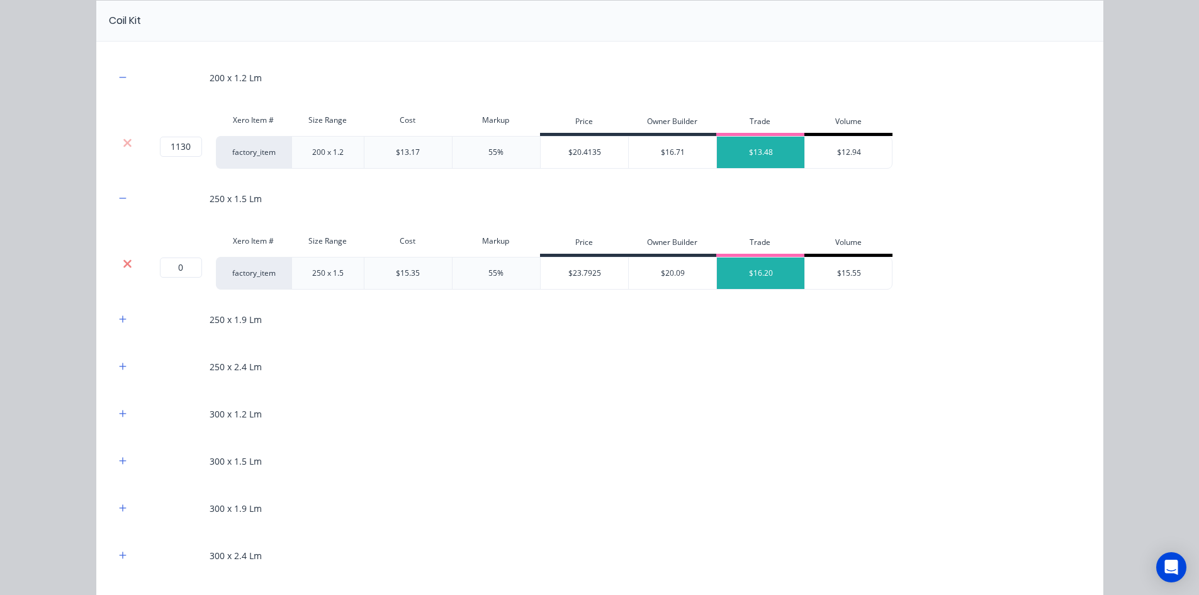
click at [123, 260] on icon at bounding box center [127, 263] width 9 height 13
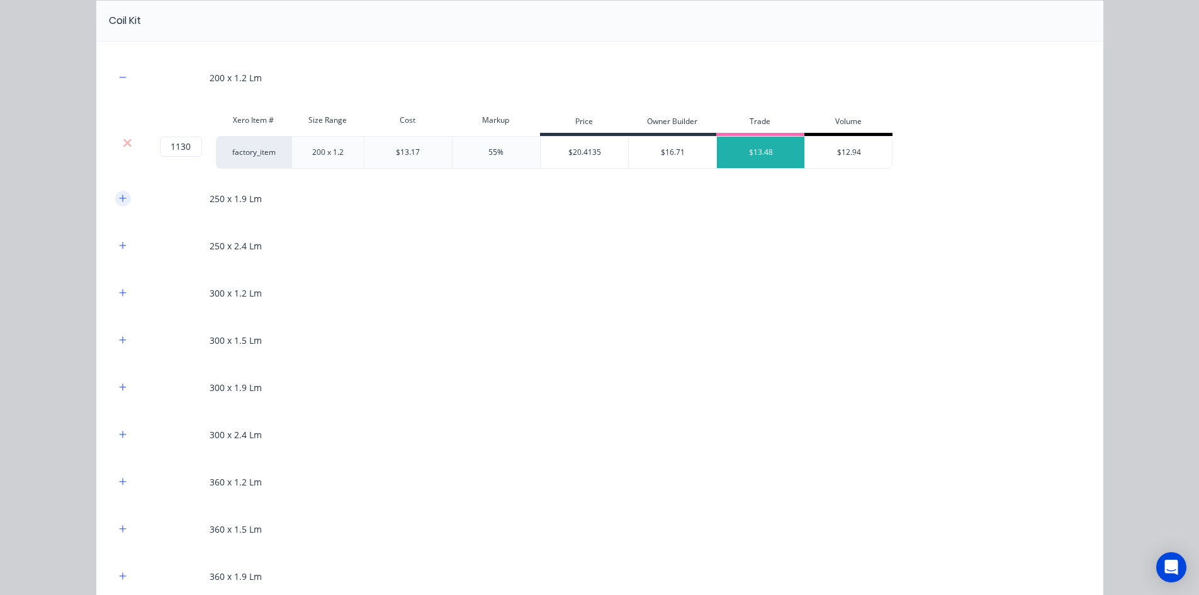
click at [122, 205] on button "button" at bounding box center [123, 199] width 16 height 16
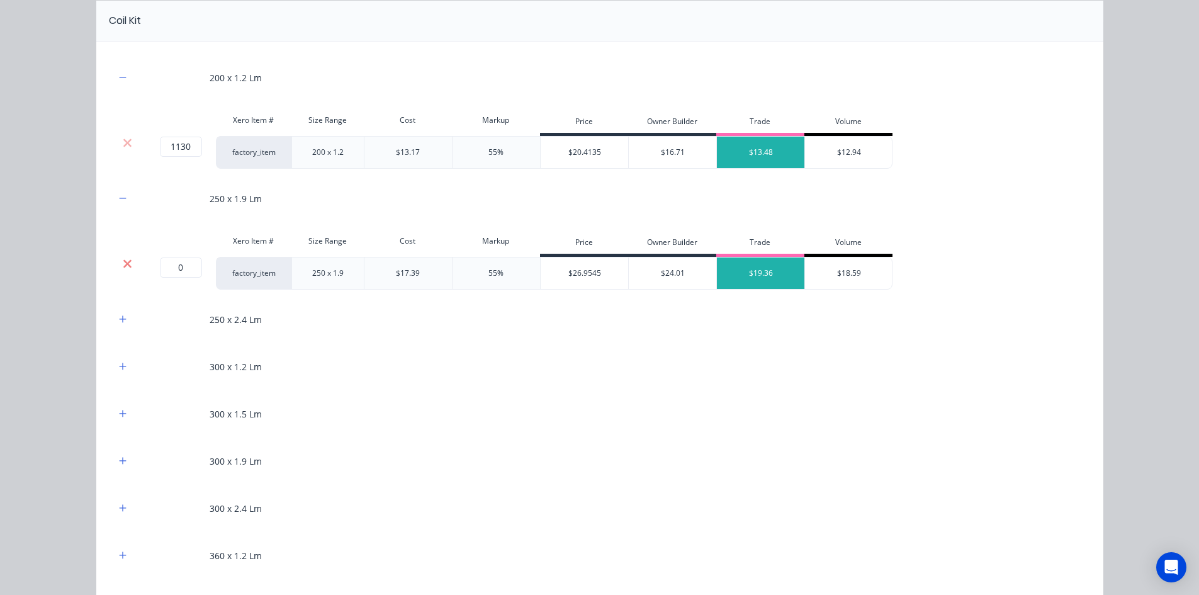
click at [124, 258] on icon at bounding box center [127, 263] width 9 height 13
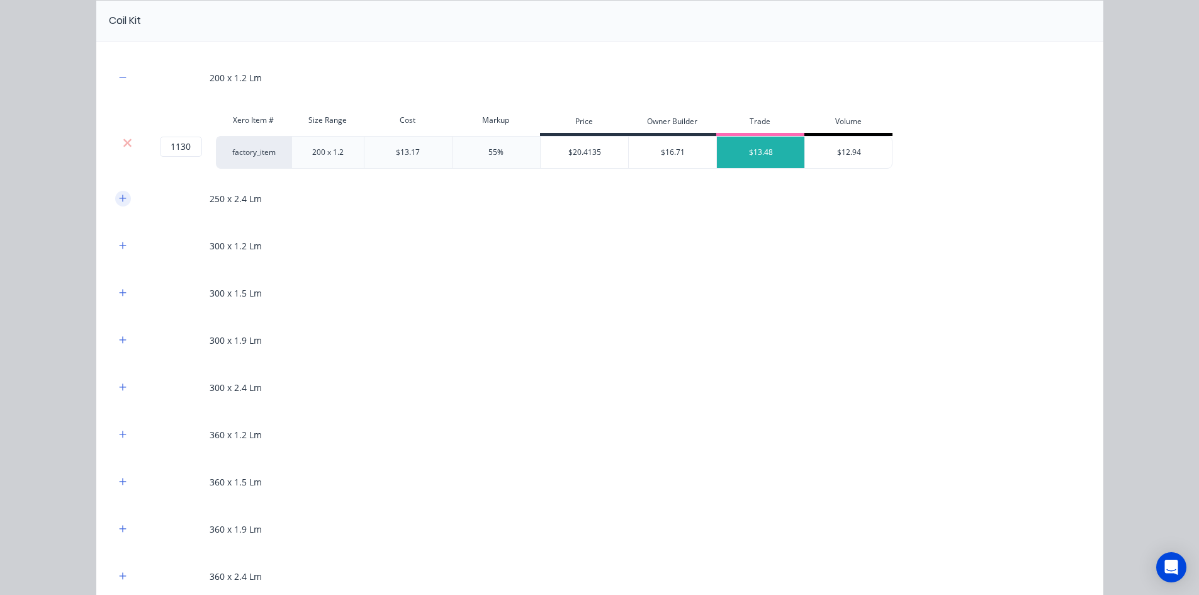
click at [121, 201] on icon "button" at bounding box center [123, 198] width 8 height 9
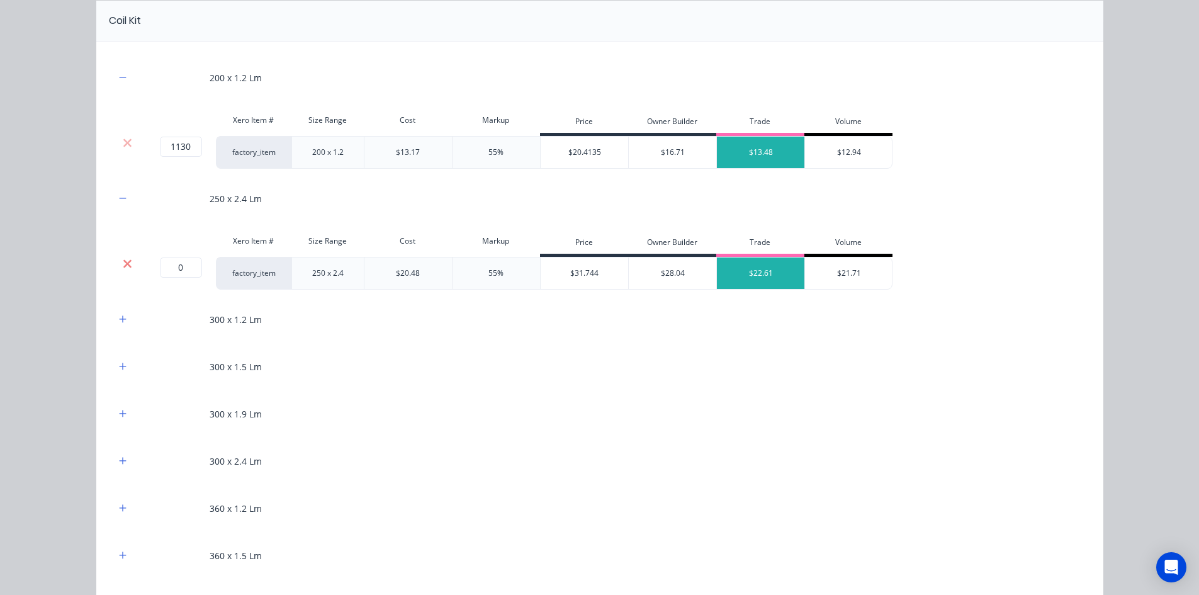
click at [123, 266] on icon at bounding box center [127, 263] width 9 height 13
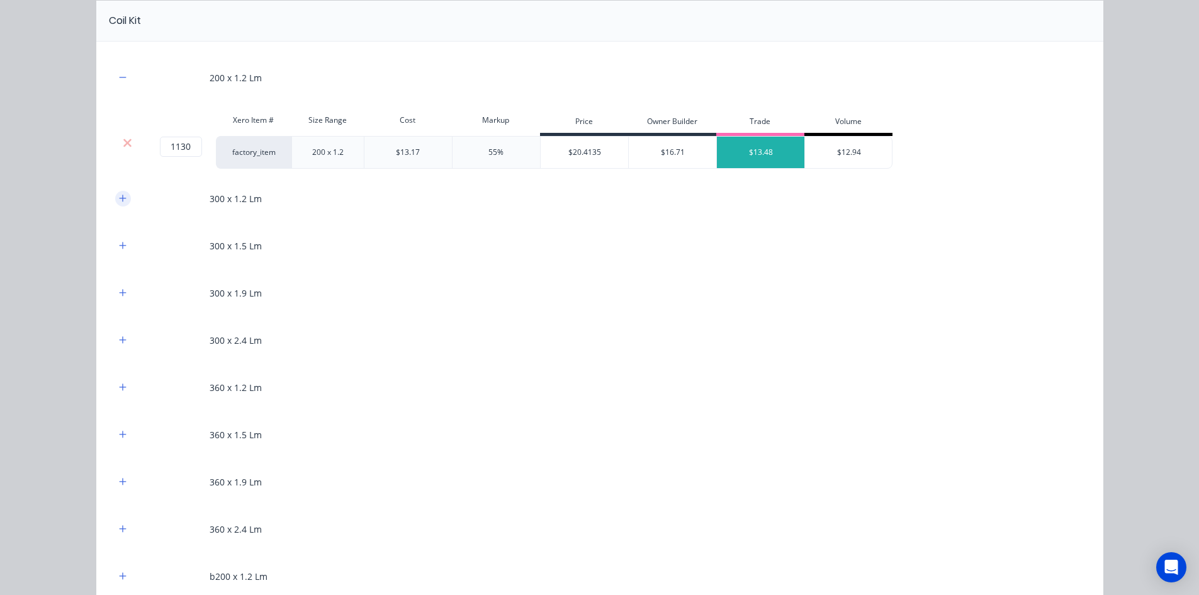
click at [121, 198] on icon "button" at bounding box center [123, 198] width 8 height 9
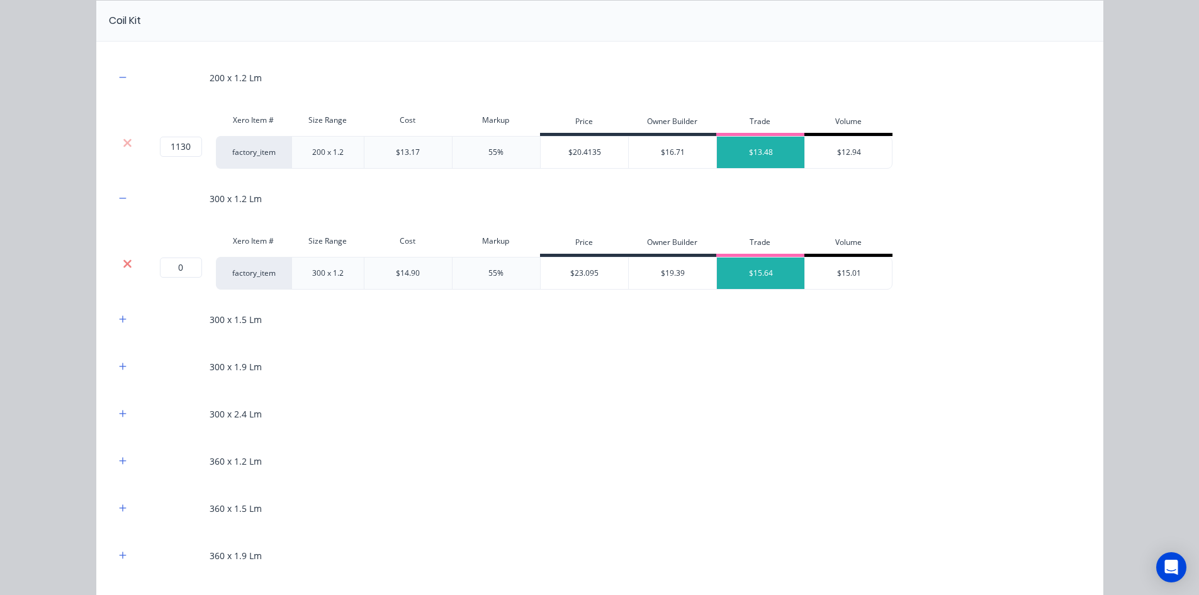
click at [123, 259] on icon at bounding box center [127, 263] width 9 height 13
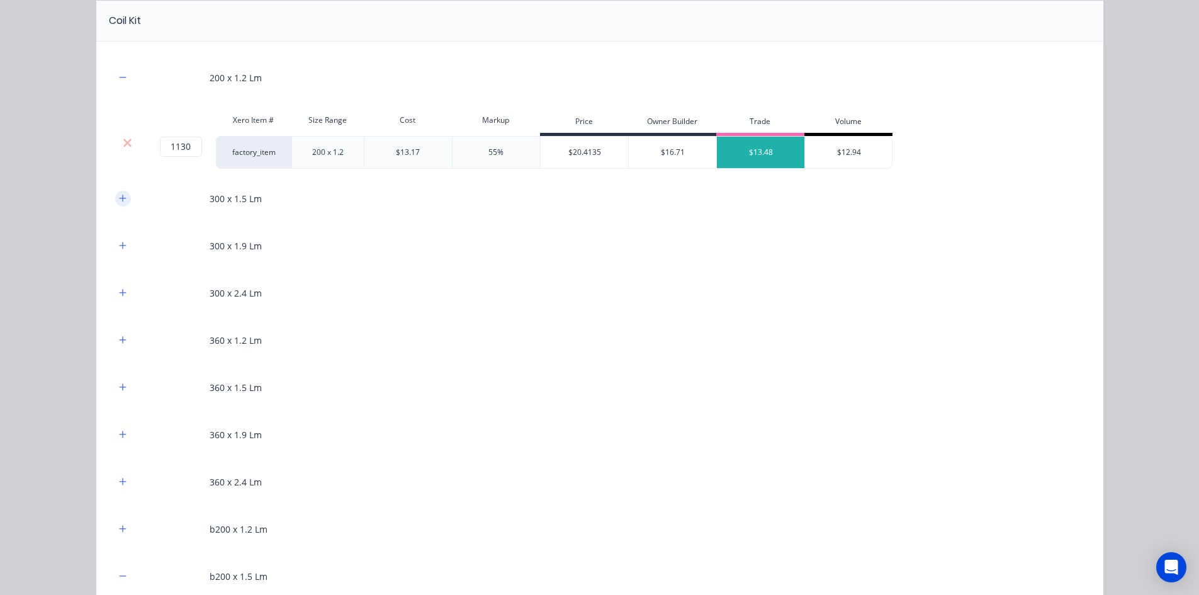
click at [121, 199] on icon "button" at bounding box center [123, 198] width 8 height 9
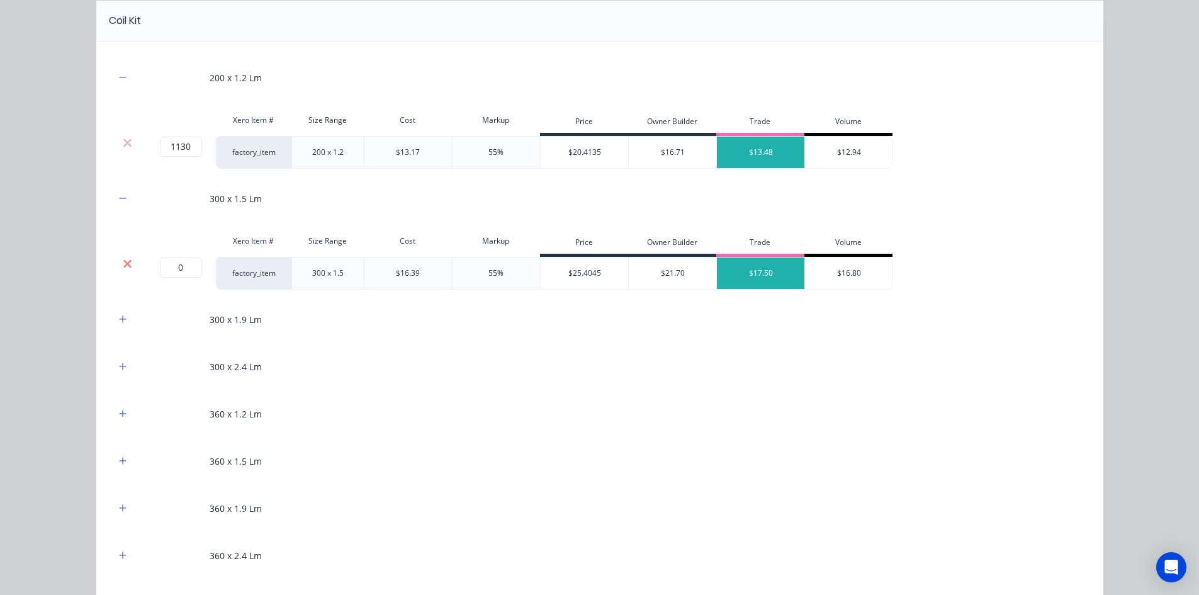
click at [123, 262] on icon at bounding box center [127, 263] width 9 height 13
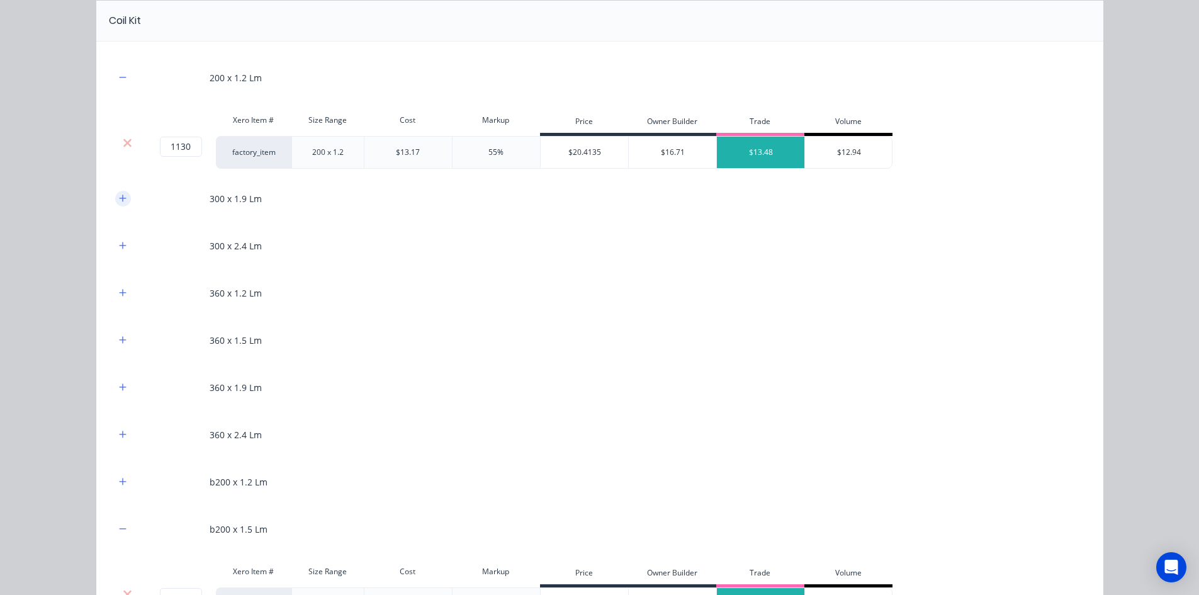
click at [119, 196] on icon "button" at bounding box center [123, 198] width 8 height 9
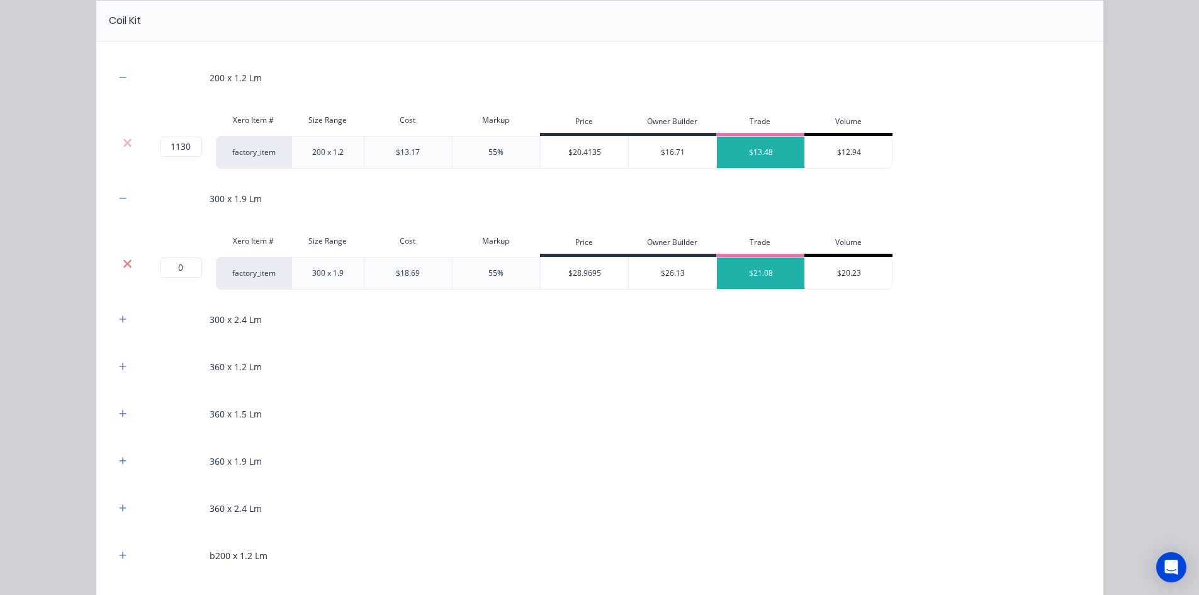
click at [123, 257] on icon at bounding box center [127, 263] width 9 height 13
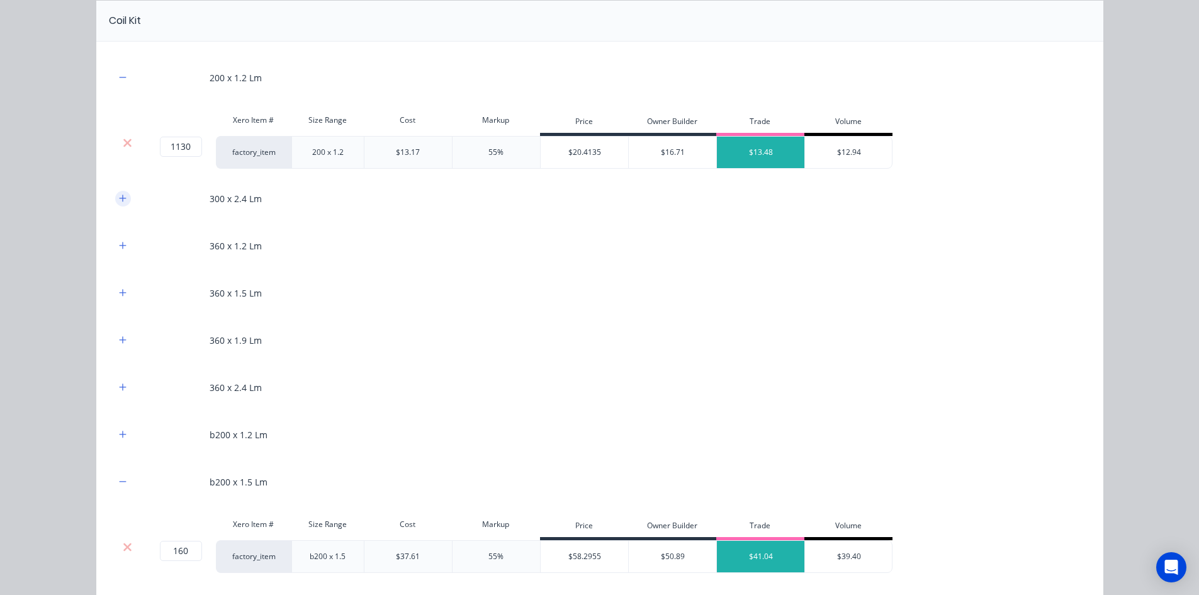
click at [115, 191] on button "button" at bounding box center [123, 199] width 16 height 16
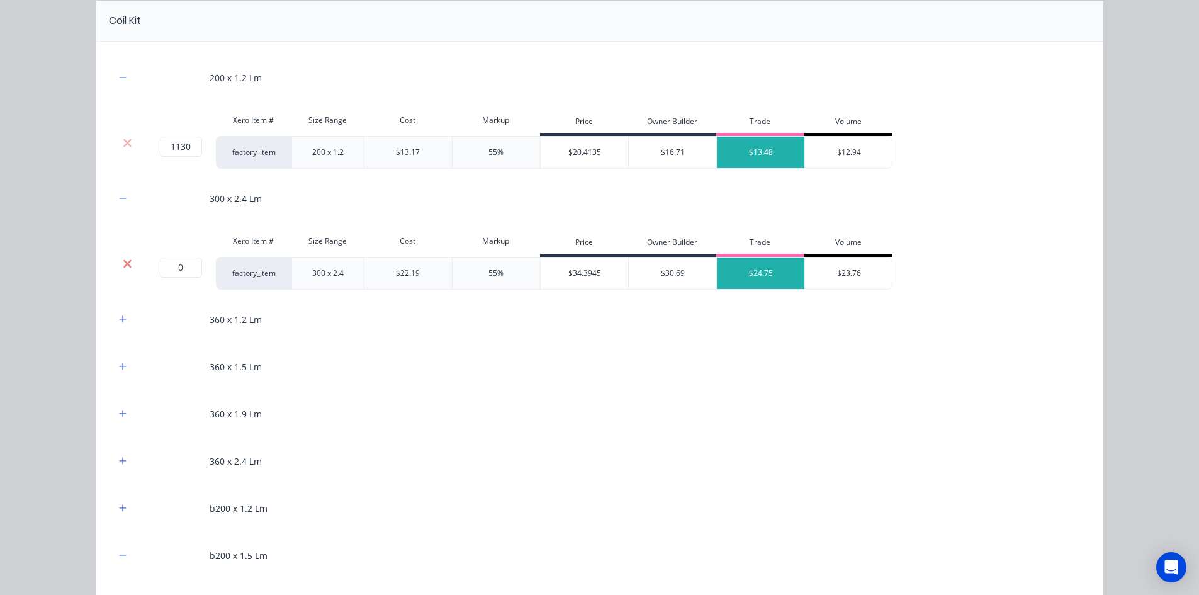
click at [123, 259] on icon at bounding box center [127, 263] width 9 height 13
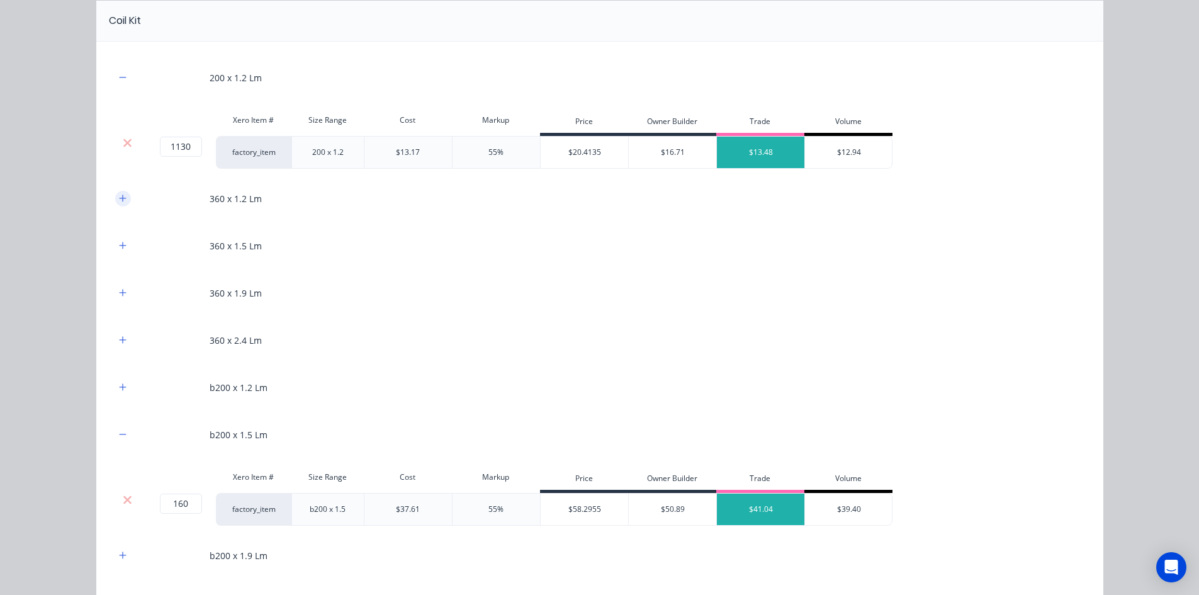
click at [120, 198] on icon "button" at bounding box center [123, 198] width 8 height 9
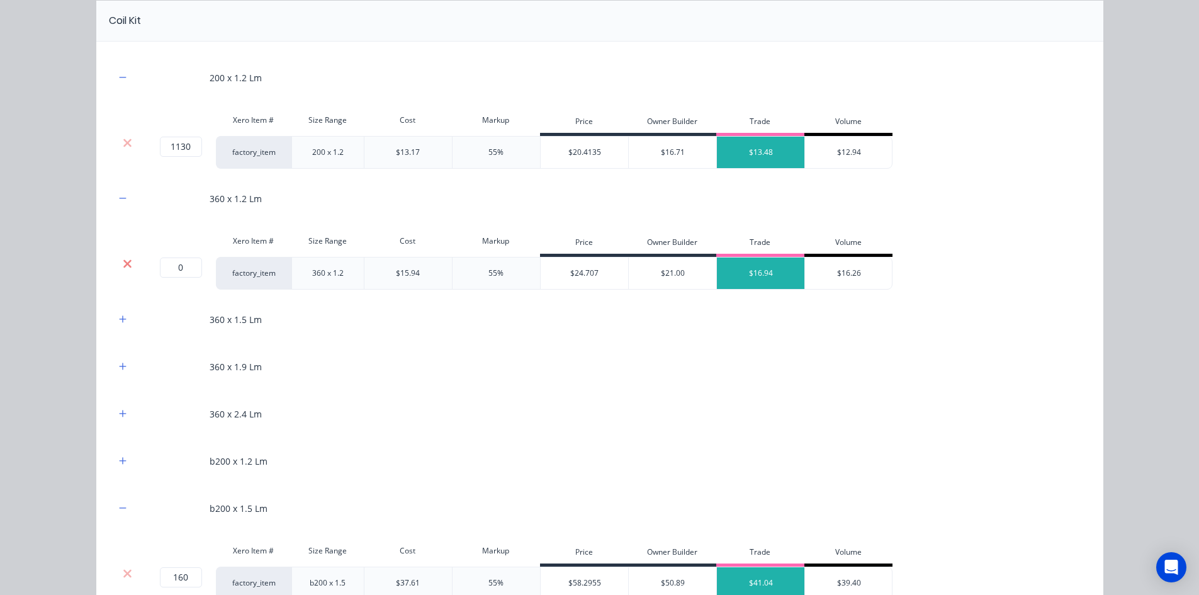
click at [123, 262] on icon at bounding box center [127, 263] width 8 height 8
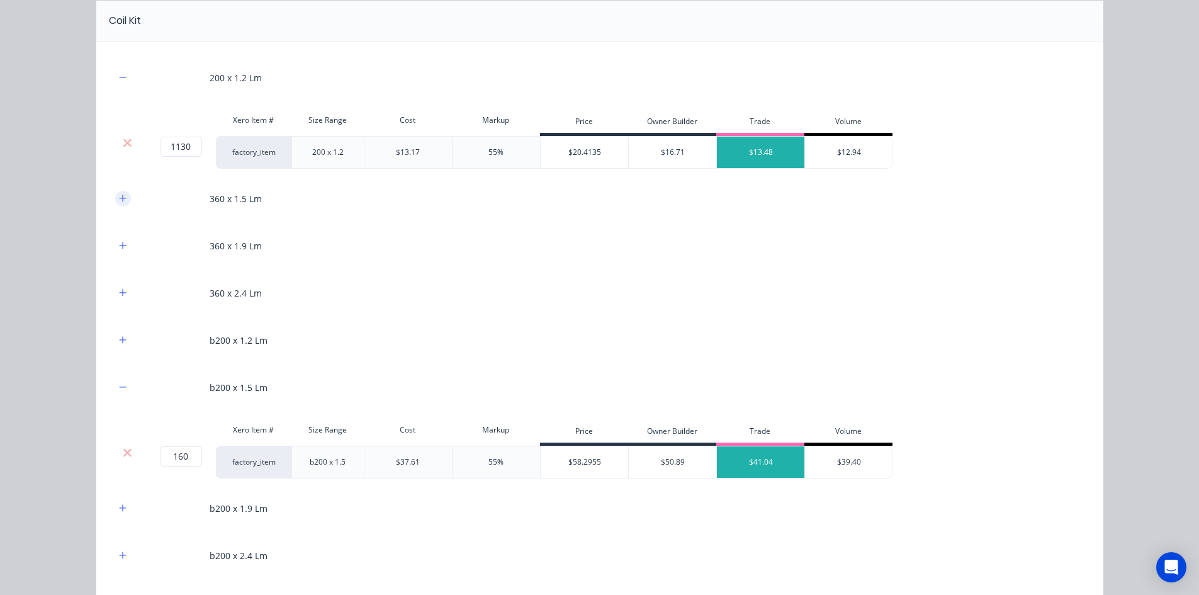
click at [121, 198] on icon "button" at bounding box center [122, 197] width 7 height 7
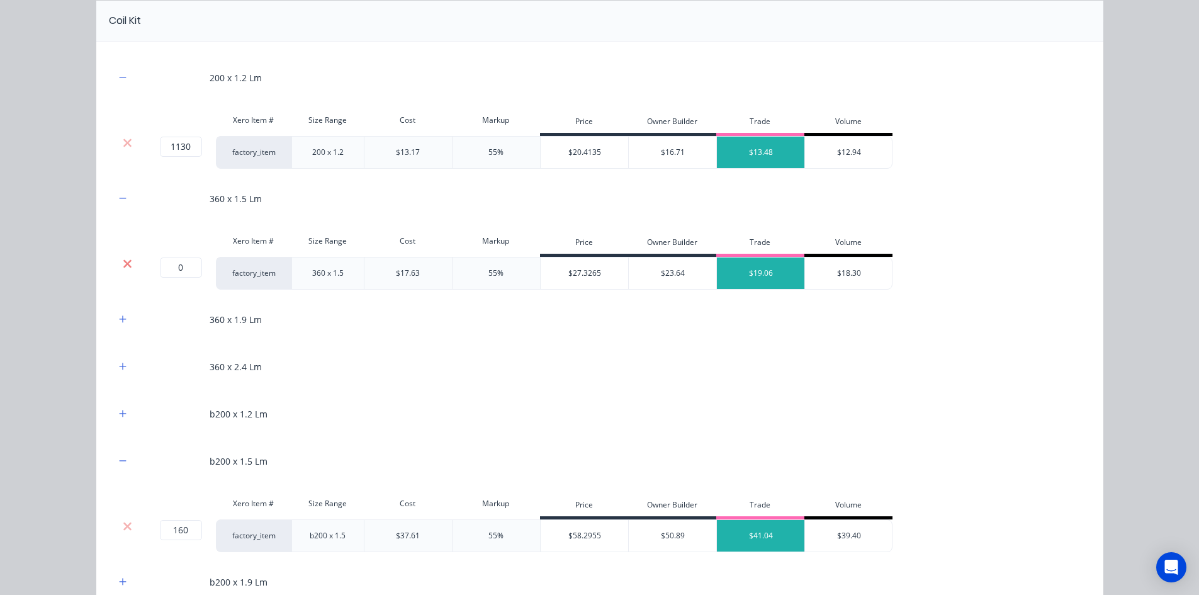
click at [123, 264] on icon at bounding box center [127, 263] width 9 height 13
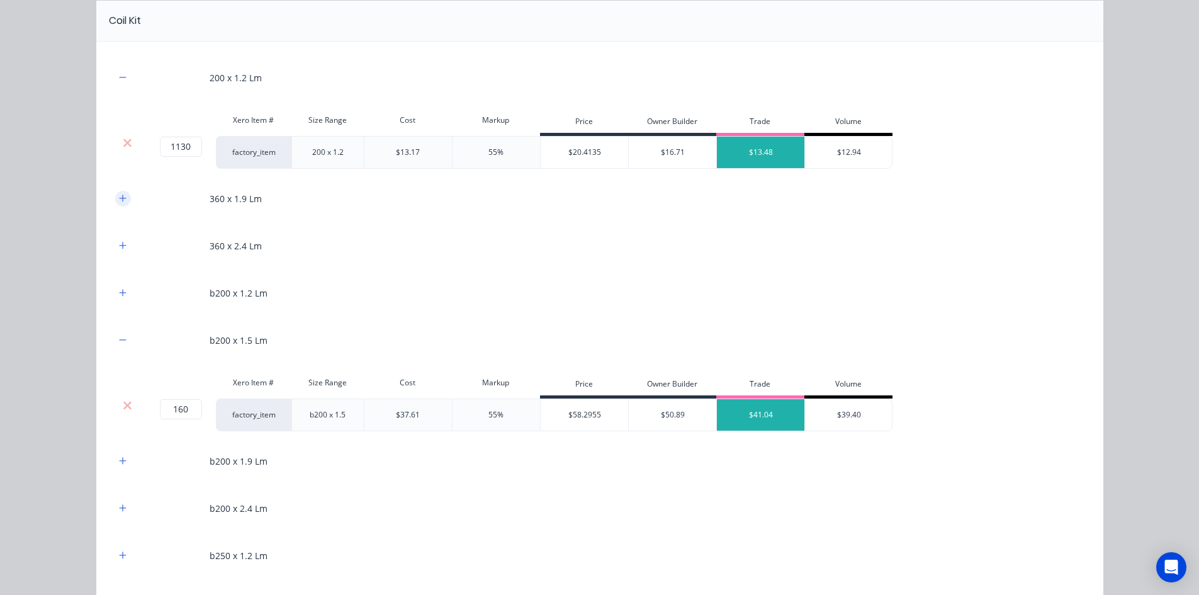
click at [115, 197] on button "button" at bounding box center [123, 199] width 16 height 16
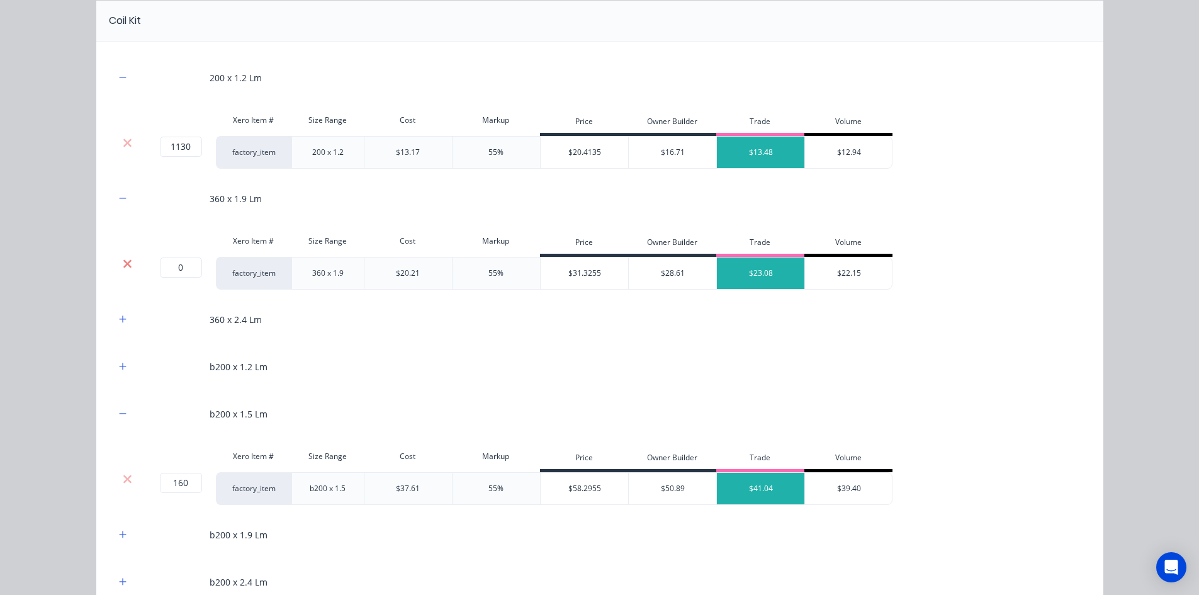
click at [123, 259] on icon at bounding box center [127, 263] width 9 height 13
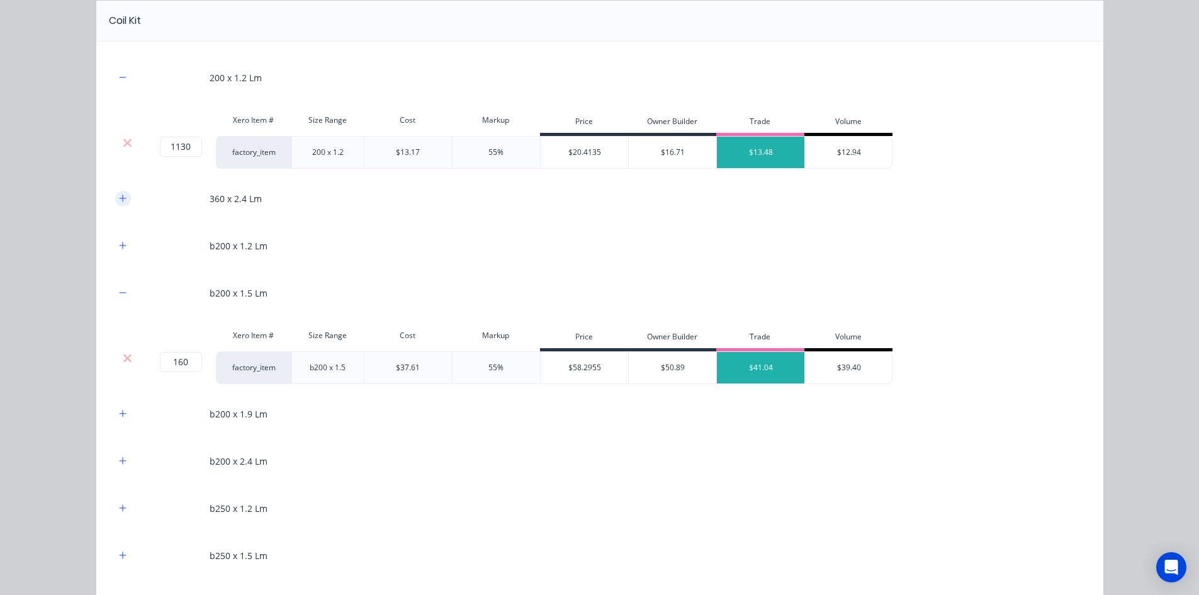
click at [119, 195] on icon "button" at bounding box center [123, 198] width 8 height 9
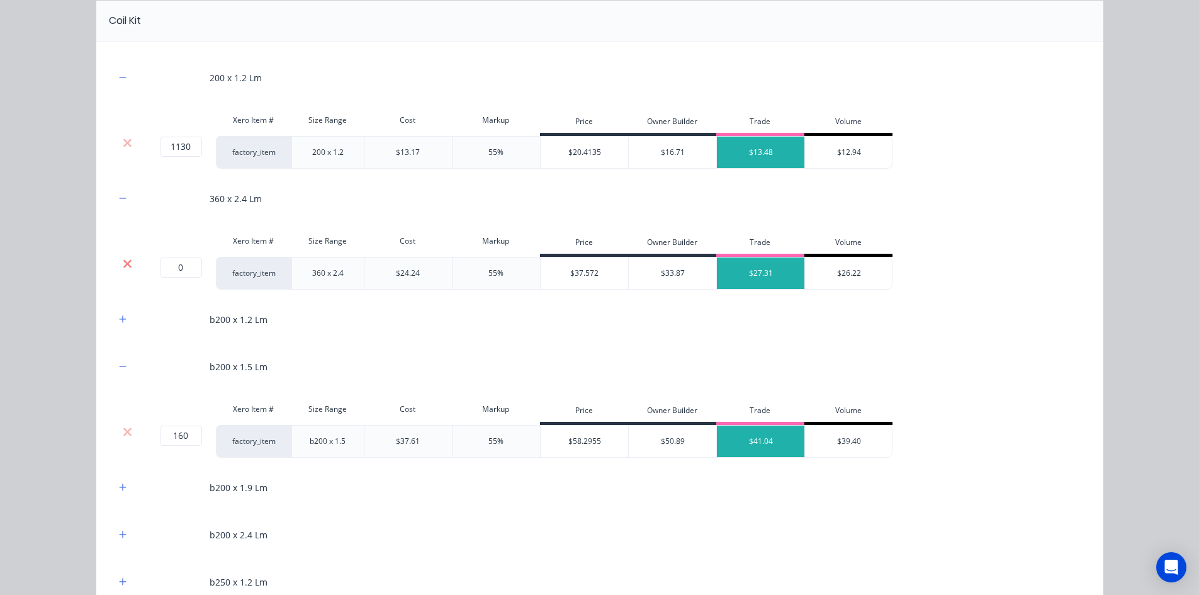
click at [125, 262] on icon at bounding box center [127, 263] width 8 height 8
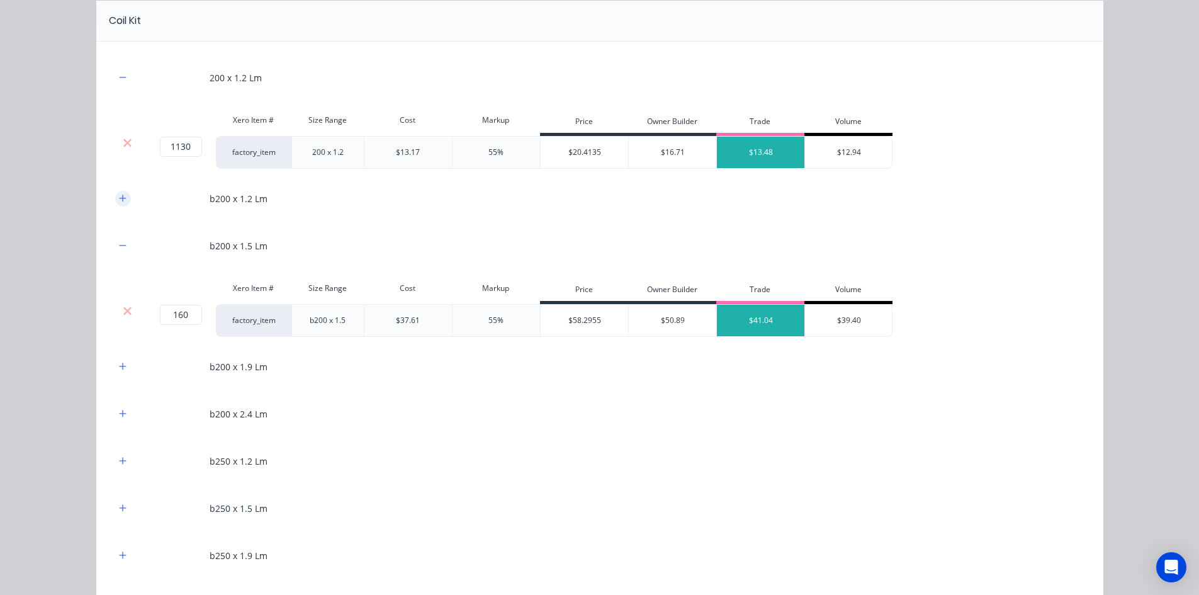
click at [119, 203] on icon "button" at bounding box center [123, 198] width 8 height 9
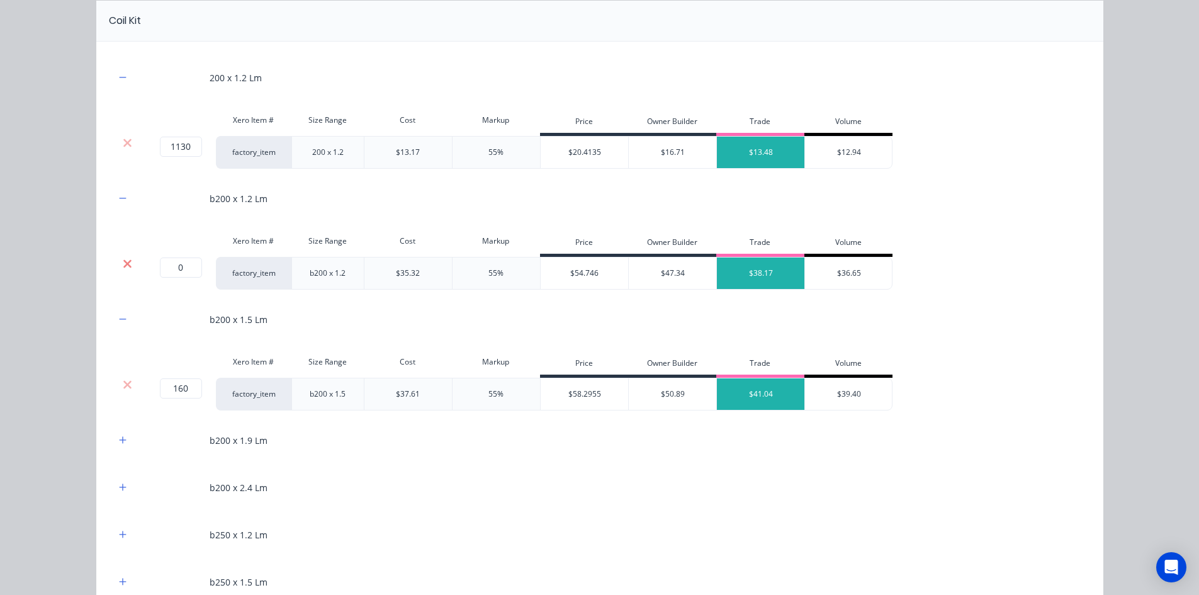
click at [123, 258] on icon at bounding box center [127, 263] width 9 height 13
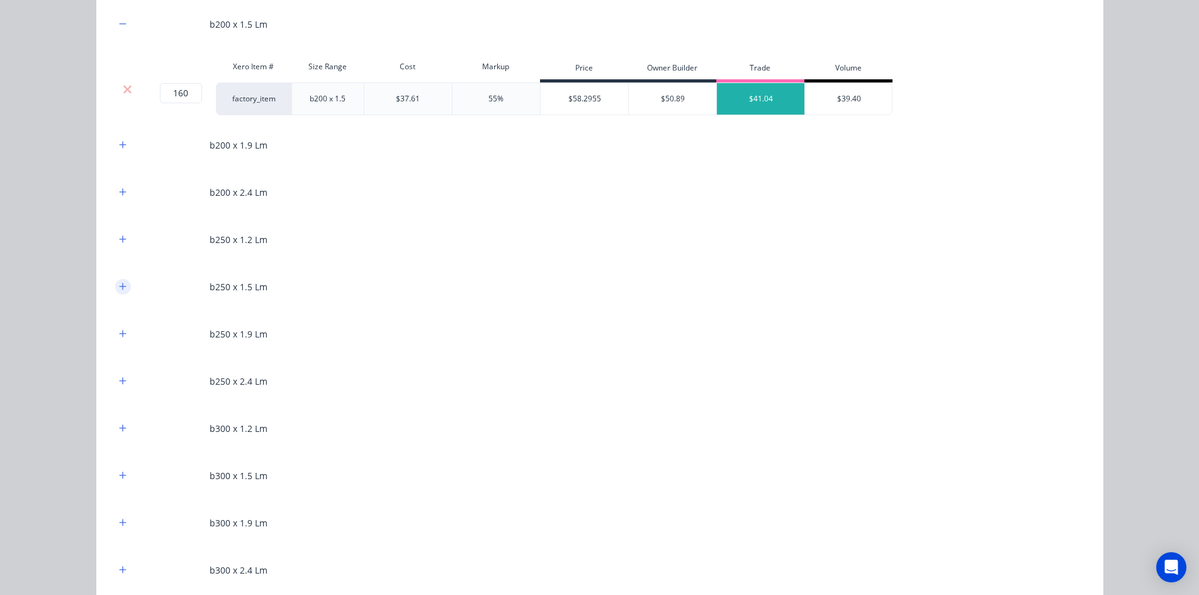
scroll to position [881, 0]
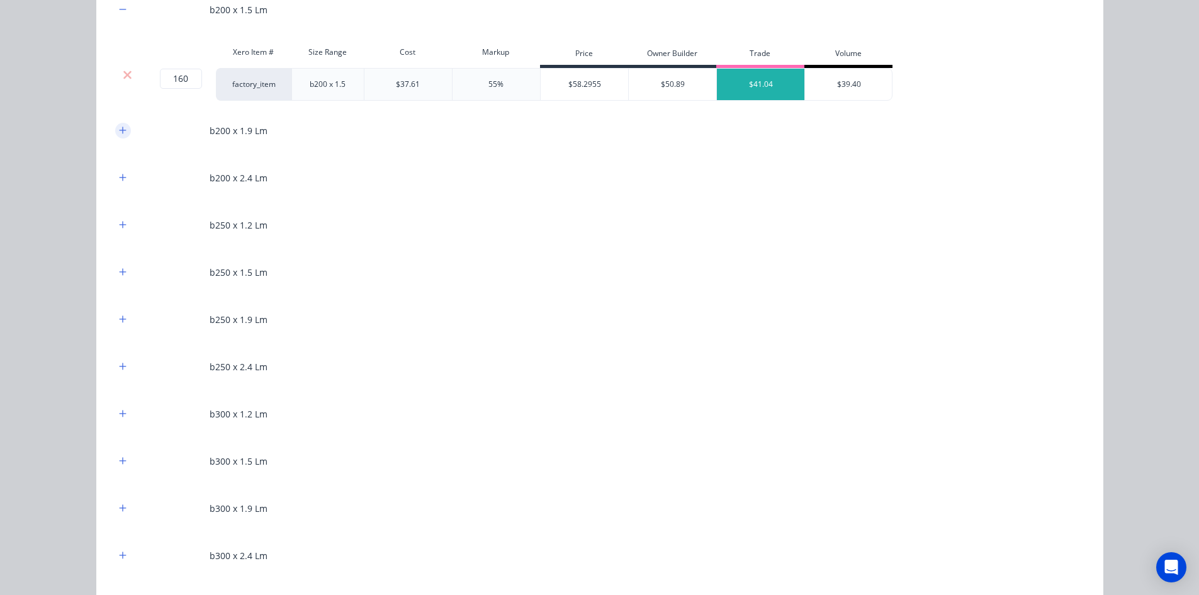
click at [119, 127] on icon "button" at bounding box center [122, 129] width 7 height 7
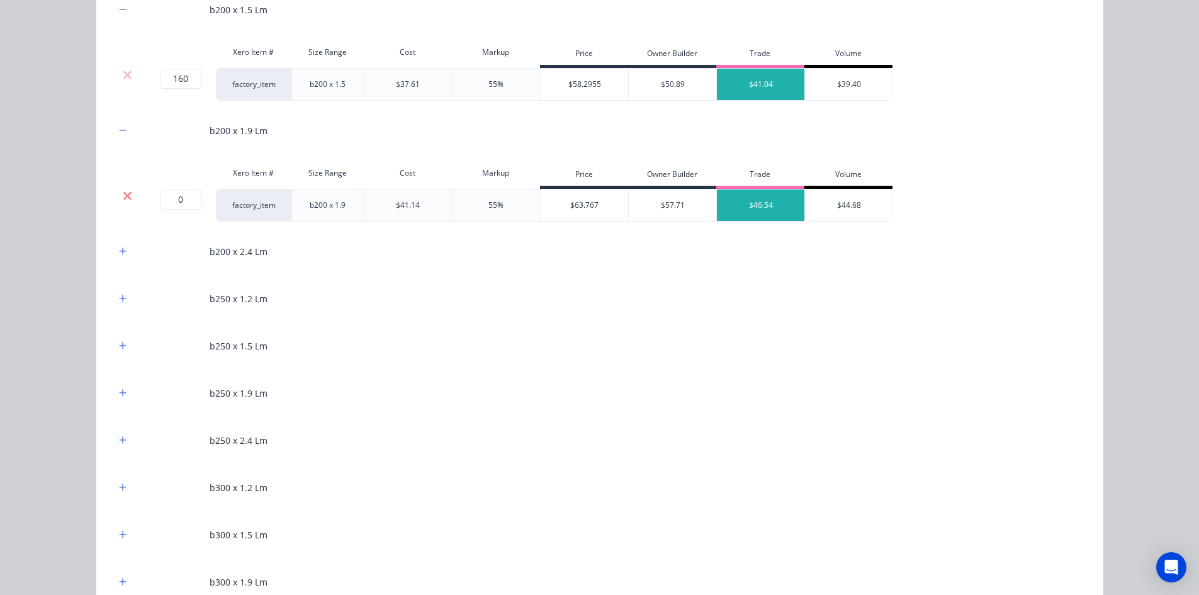
click at [123, 195] on icon at bounding box center [127, 195] width 9 height 13
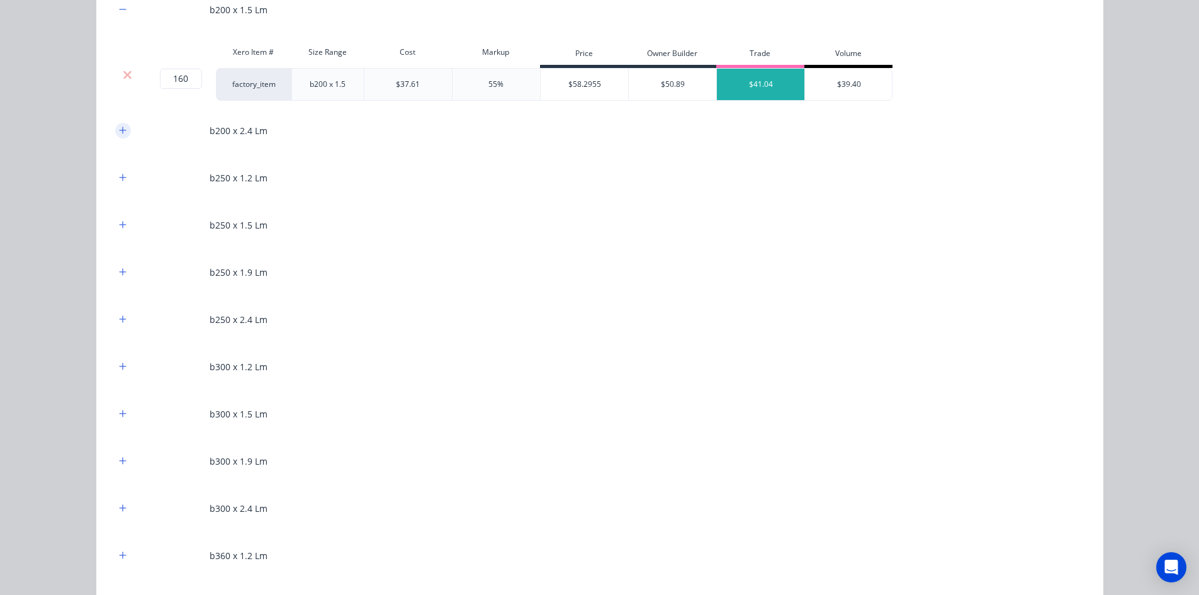
click at [121, 134] on icon "button" at bounding box center [123, 130] width 8 height 9
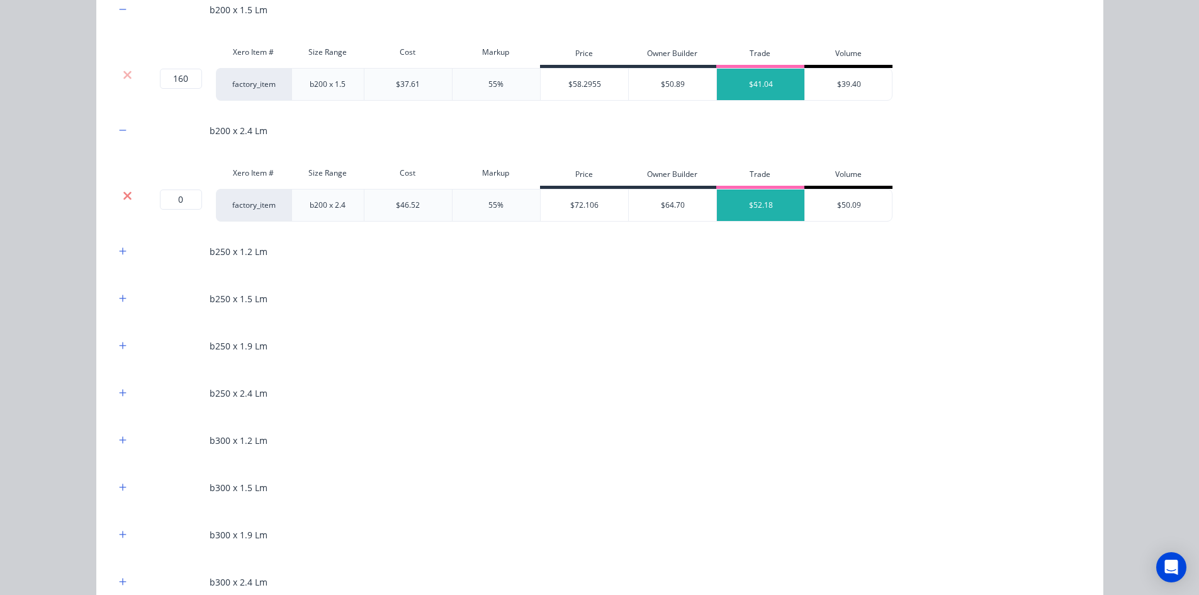
click at [124, 194] on icon at bounding box center [127, 195] width 8 height 8
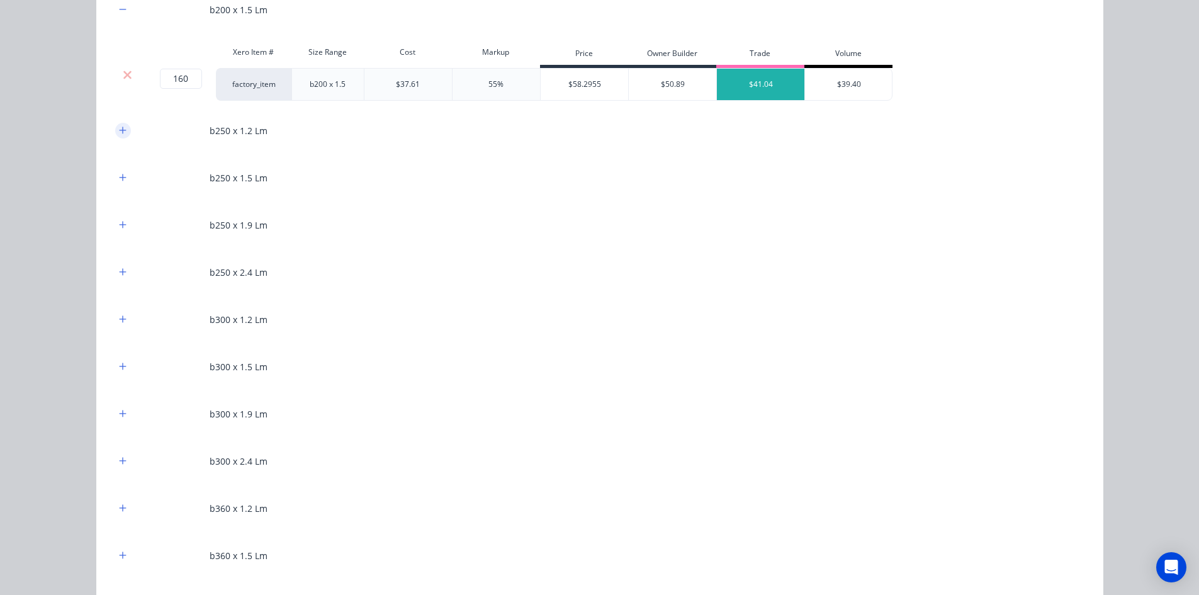
click at [123, 135] on button "button" at bounding box center [123, 131] width 16 height 16
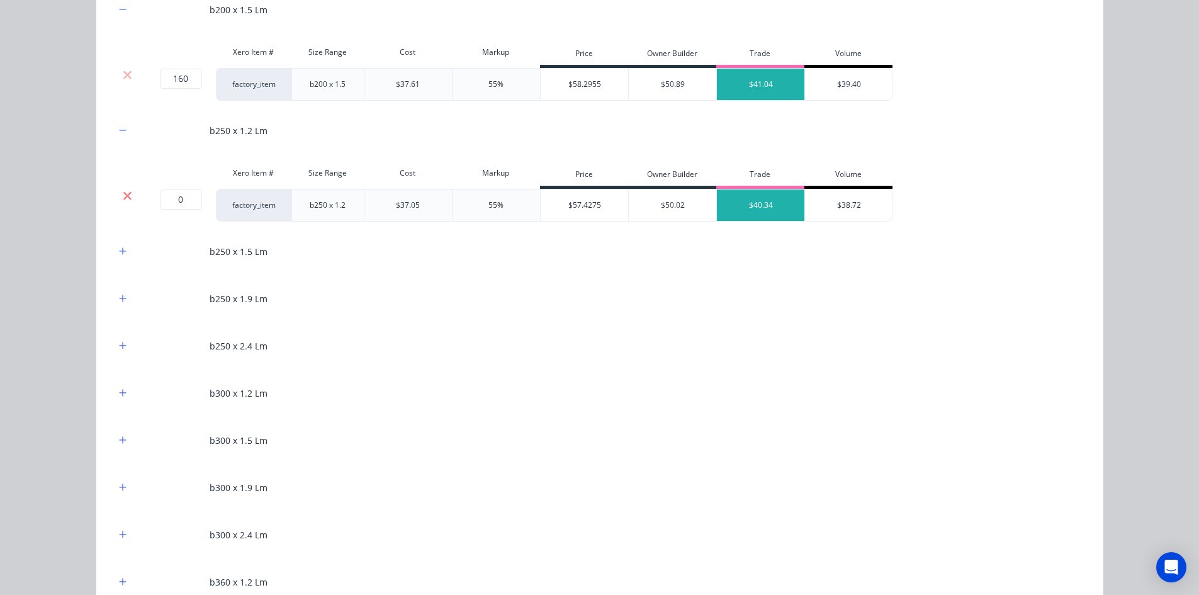
click at [124, 195] on icon at bounding box center [127, 195] width 8 height 8
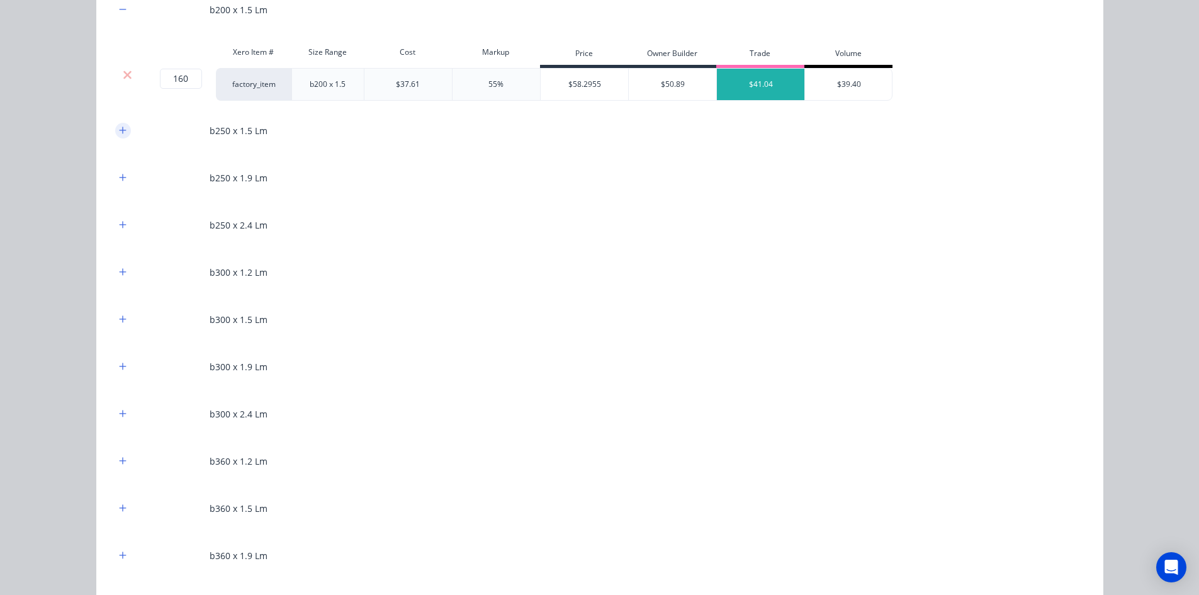
click at [119, 130] on icon "button" at bounding box center [122, 129] width 7 height 7
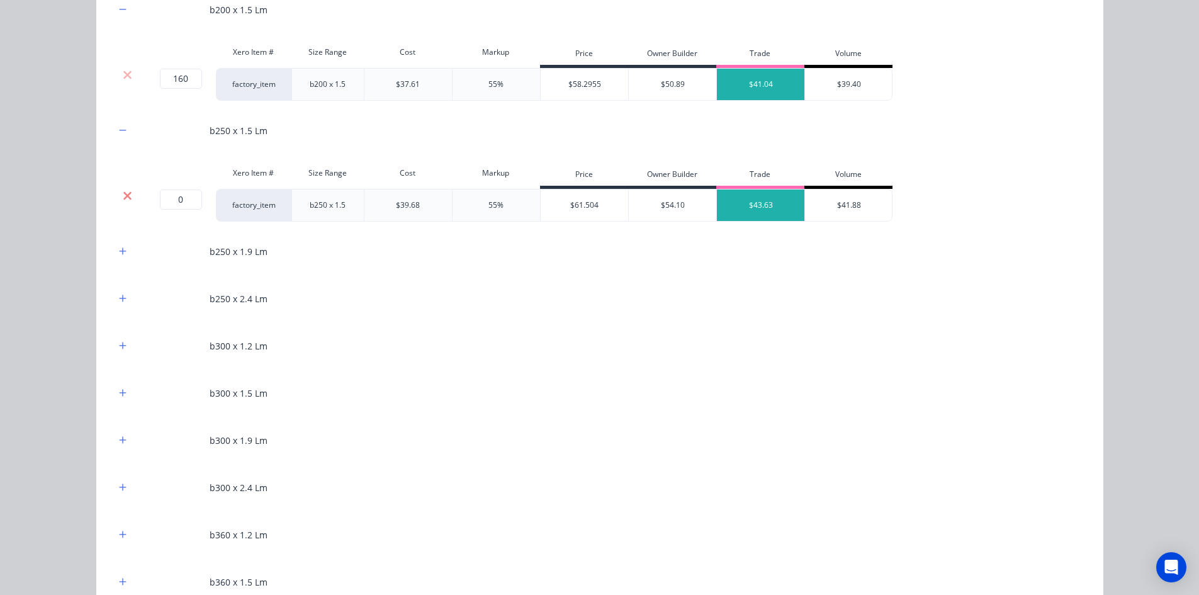
click at [124, 189] on icon at bounding box center [127, 195] width 9 height 13
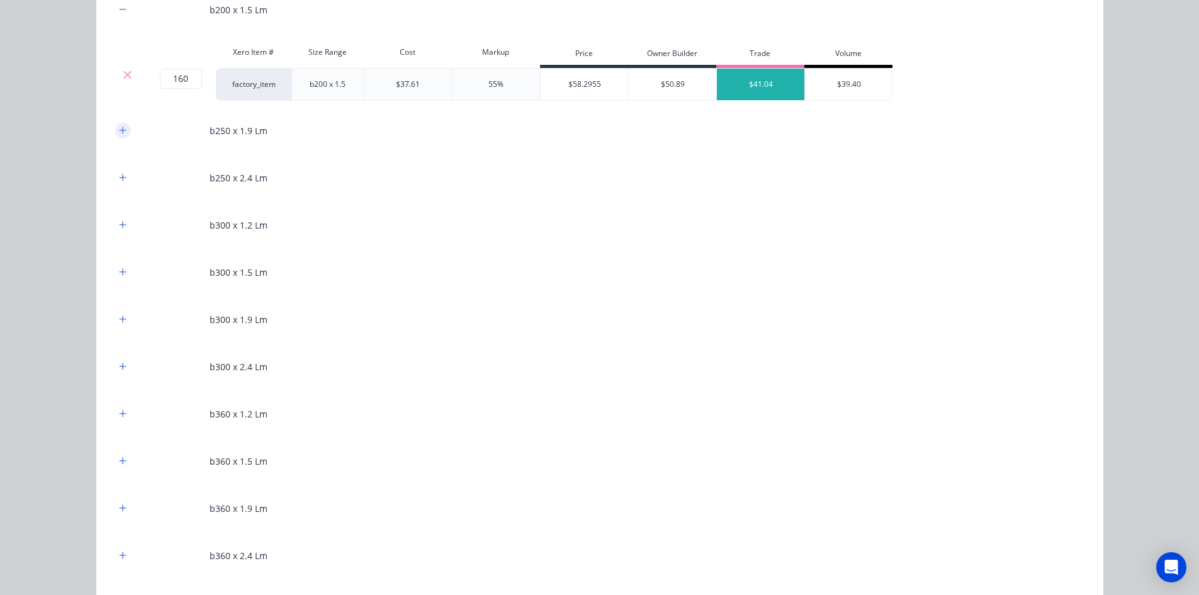
click at [119, 130] on icon "button" at bounding box center [122, 129] width 7 height 7
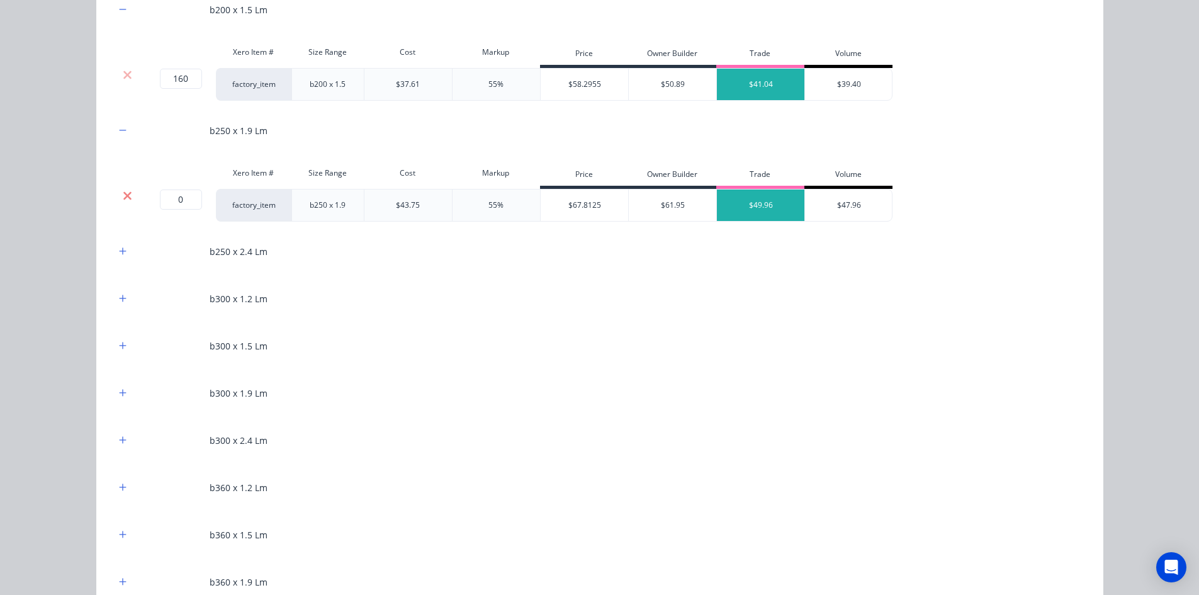
click at [125, 199] on icon at bounding box center [127, 195] width 8 height 8
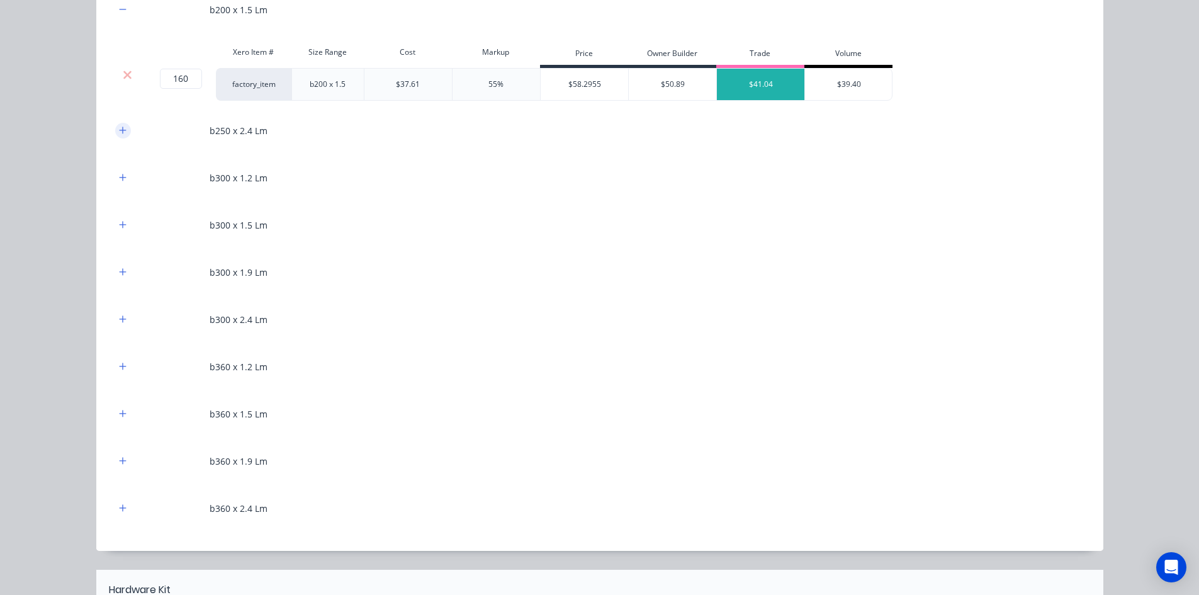
click at [124, 133] on button "button" at bounding box center [123, 131] width 16 height 16
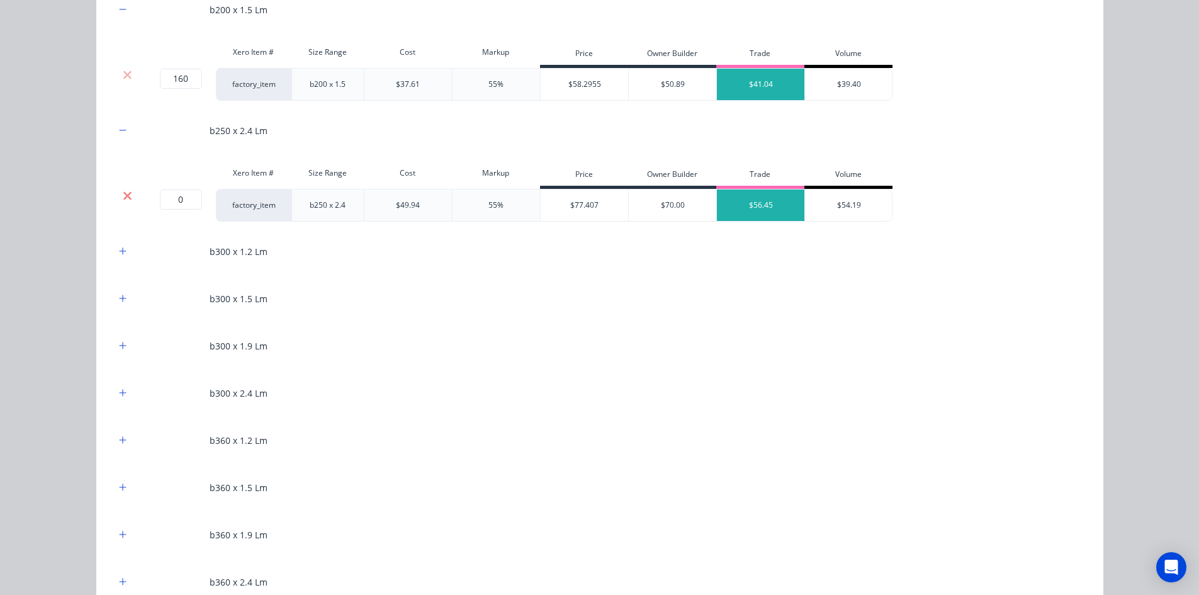
click at [124, 191] on icon at bounding box center [127, 195] width 9 height 13
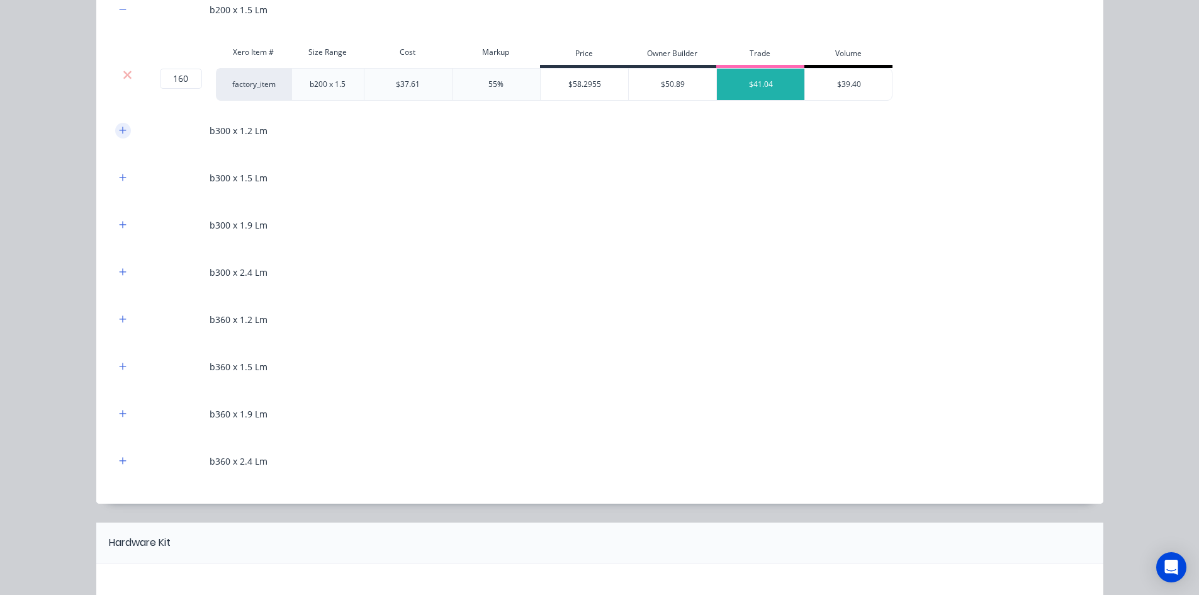
click at [120, 130] on icon "button" at bounding box center [122, 129] width 7 height 7
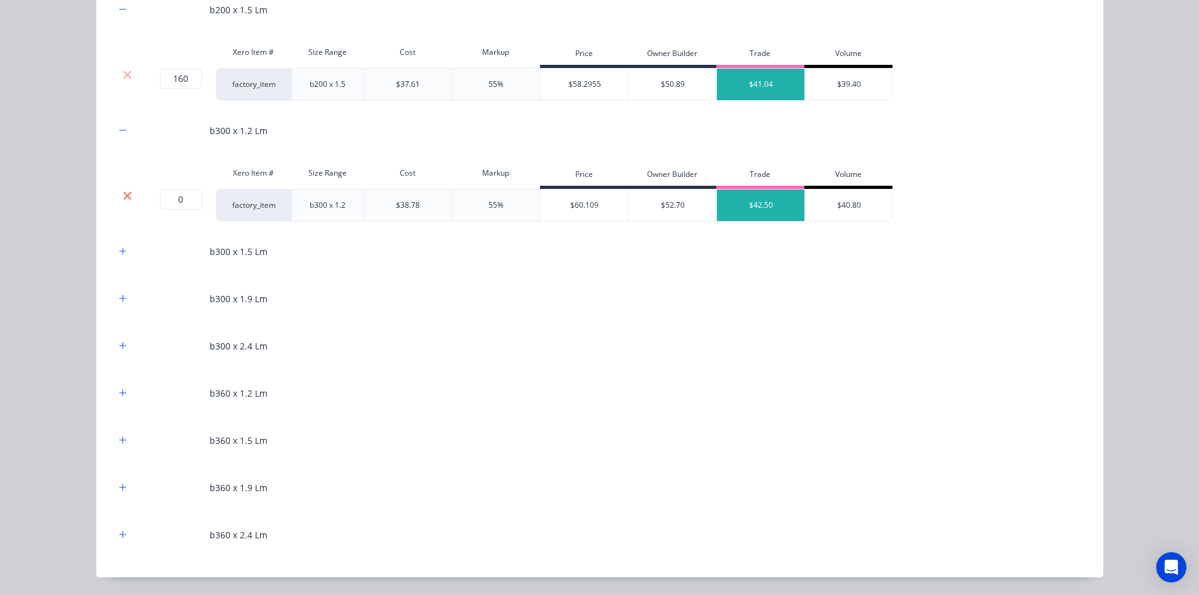
click at [125, 193] on icon at bounding box center [127, 195] width 8 height 8
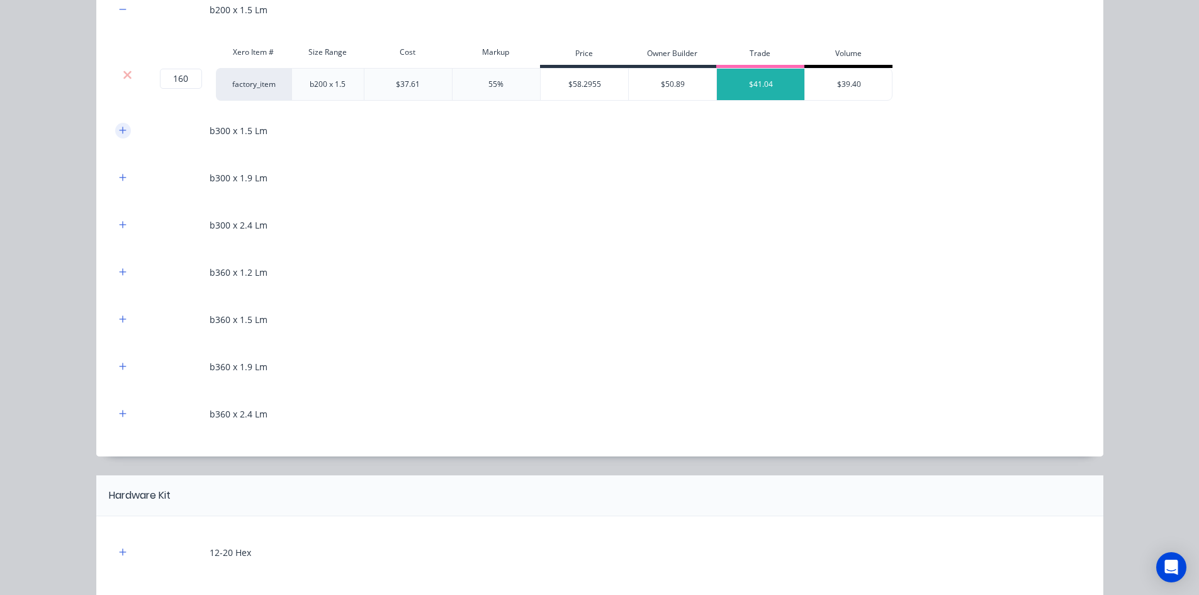
click at [120, 133] on icon "button" at bounding box center [123, 130] width 8 height 9
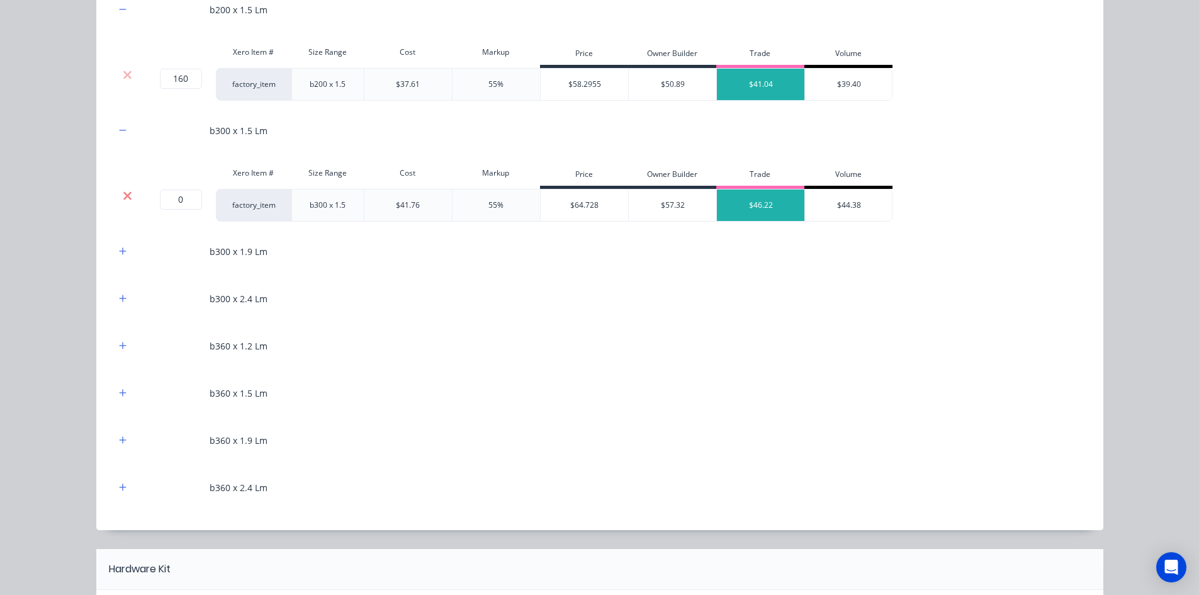
click at [123, 190] on icon at bounding box center [127, 195] width 9 height 13
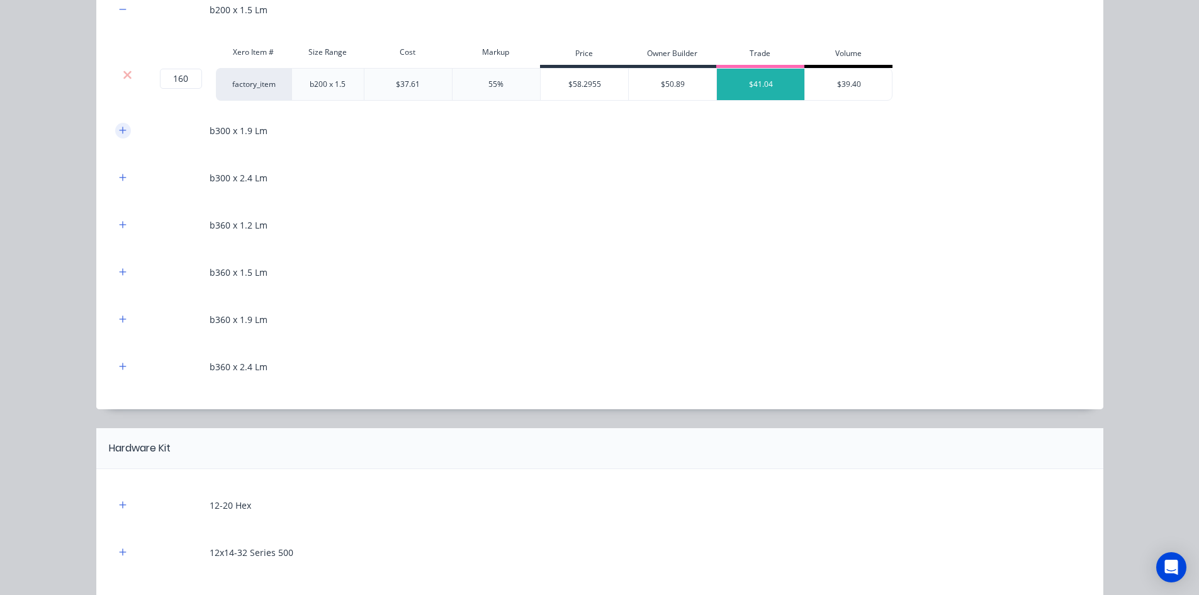
click at [119, 131] on icon "button" at bounding box center [122, 129] width 7 height 7
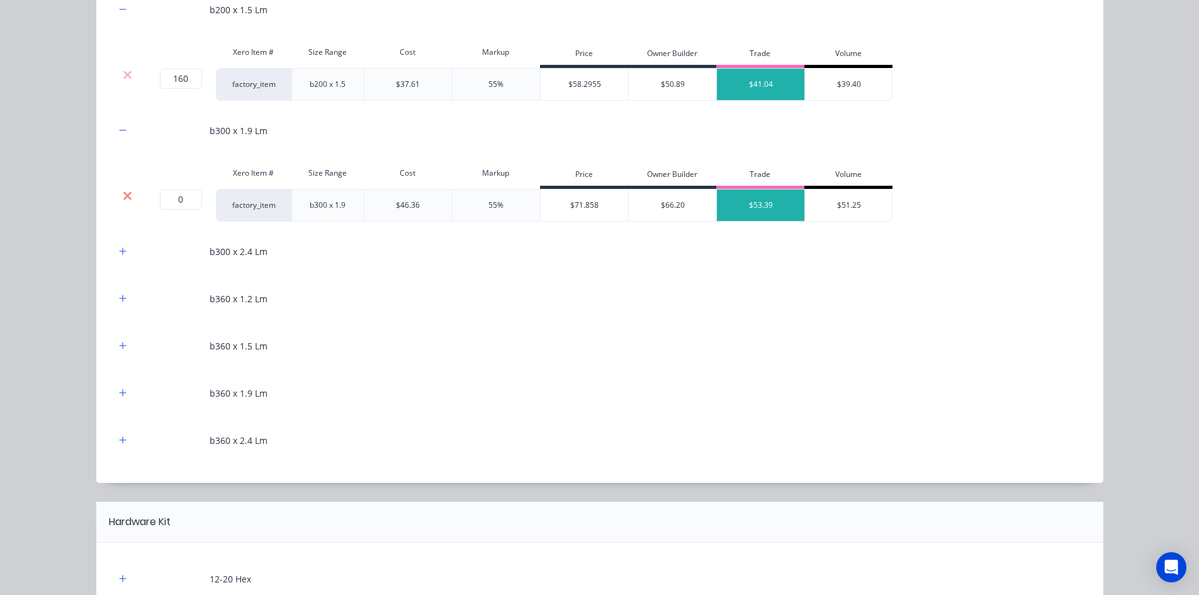
click at [123, 200] on icon at bounding box center [127, 195] width 9 height 13
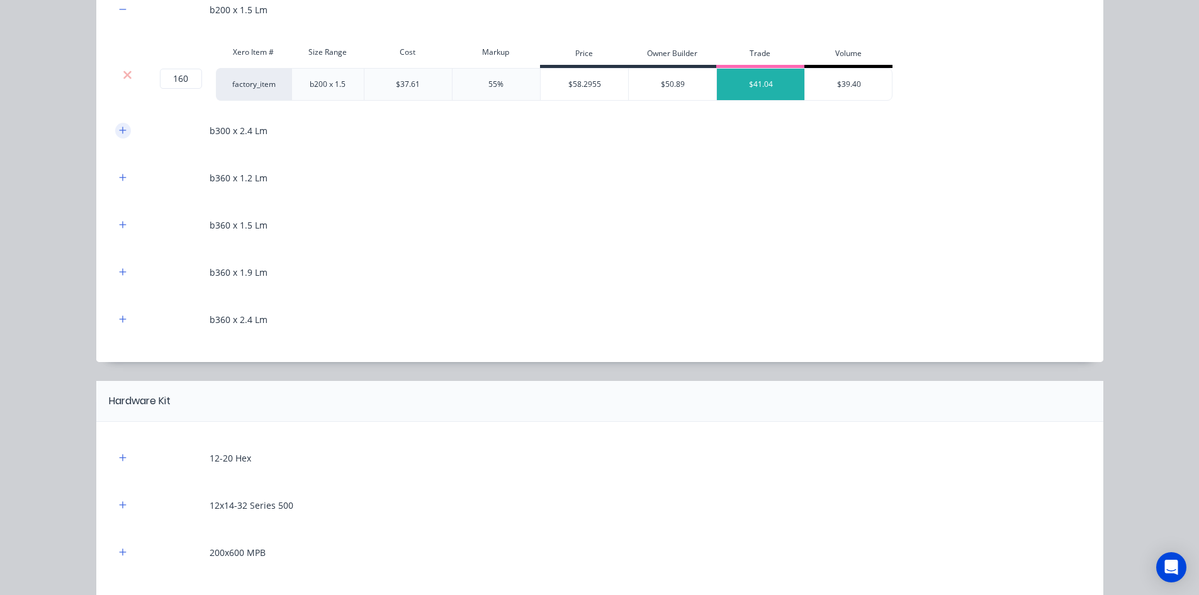
click at [119, 135] on icon "button" at bounding box center [123, 130] width 8 height 9
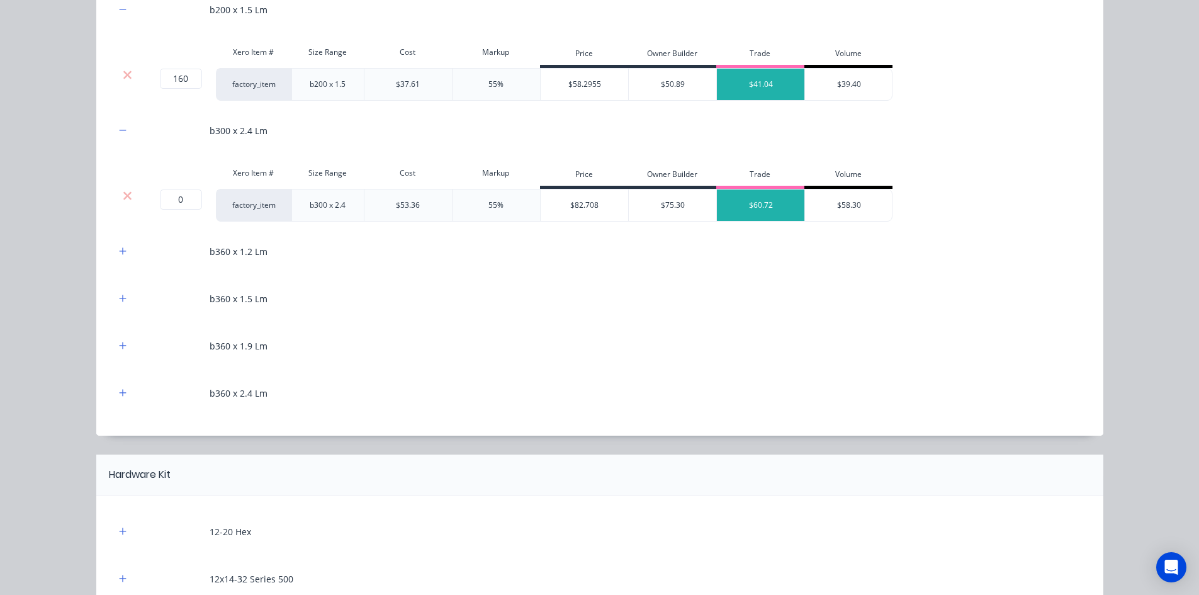
click at [123, 202] on div at bounding box center [127, 205] width 25 height 33
click at [123, 200] on icon at bounding box center [127, 195] width 9 height 13
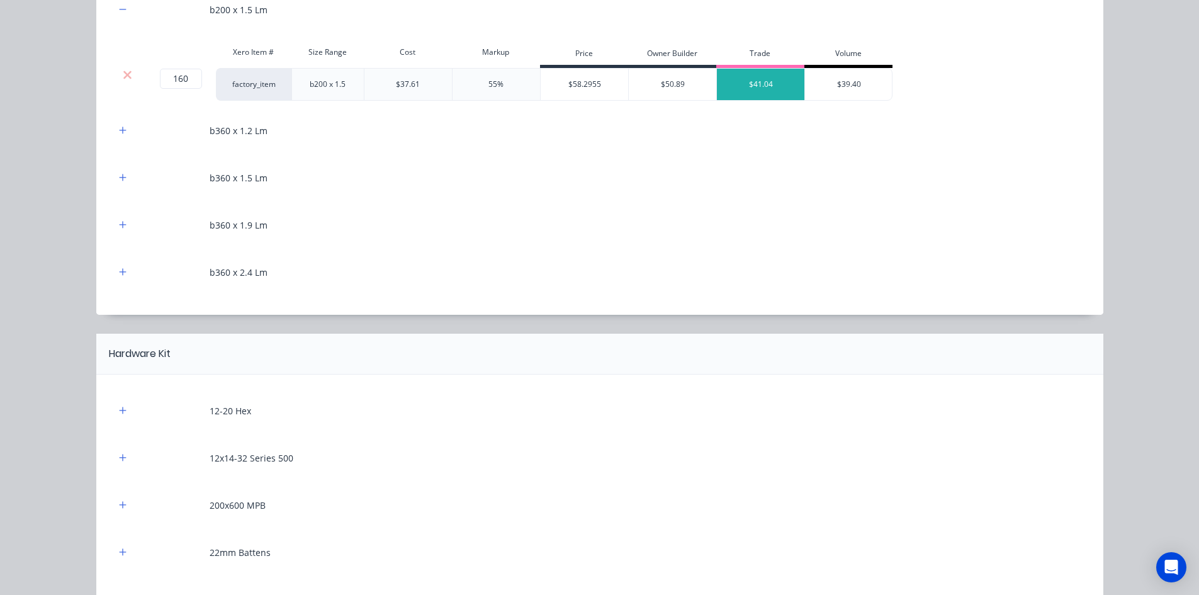
click at [122, 139] on div "b360 x 1.2 Lm" at bounding box center [599, 130] width 969 height 35
click at [122, 136] on button "button" at bounding box center [123, 131] width 16 height 16
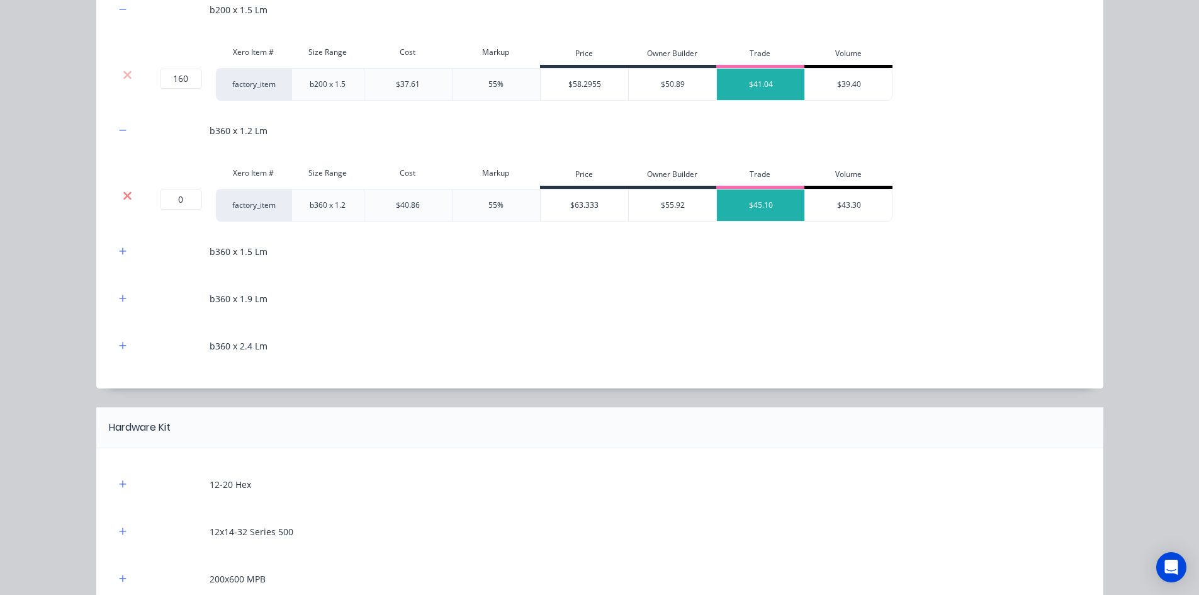
click at [125, 196] on icon at bounding box center [127, 195] width 8 height 8
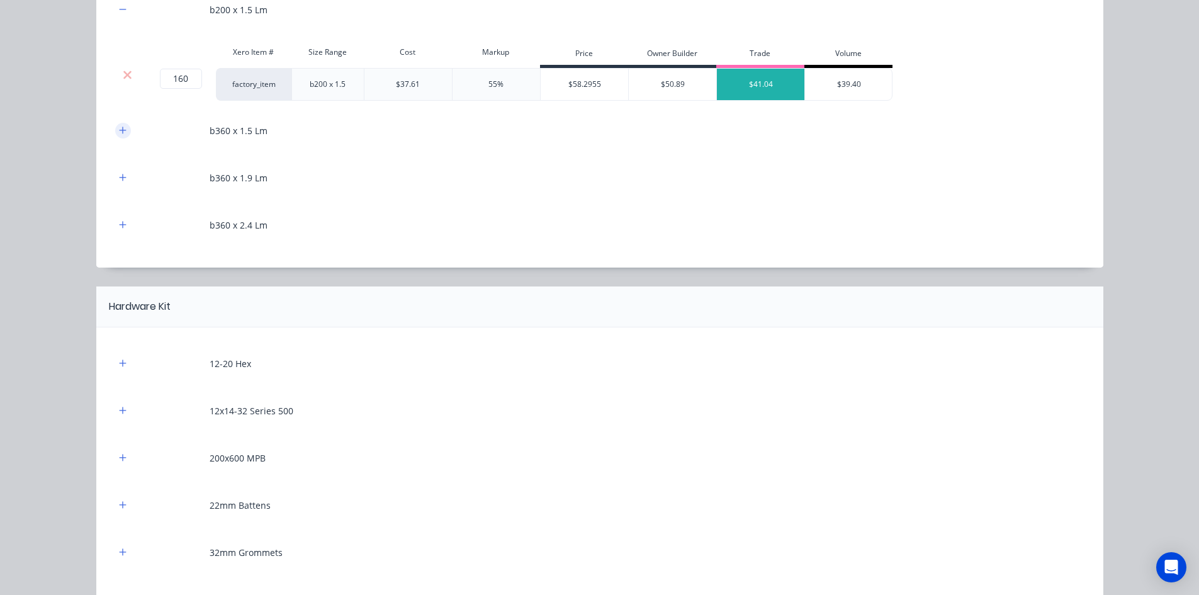
click at [119, 135] on button "button" at bounding box center [123, 131] width 16 height 16
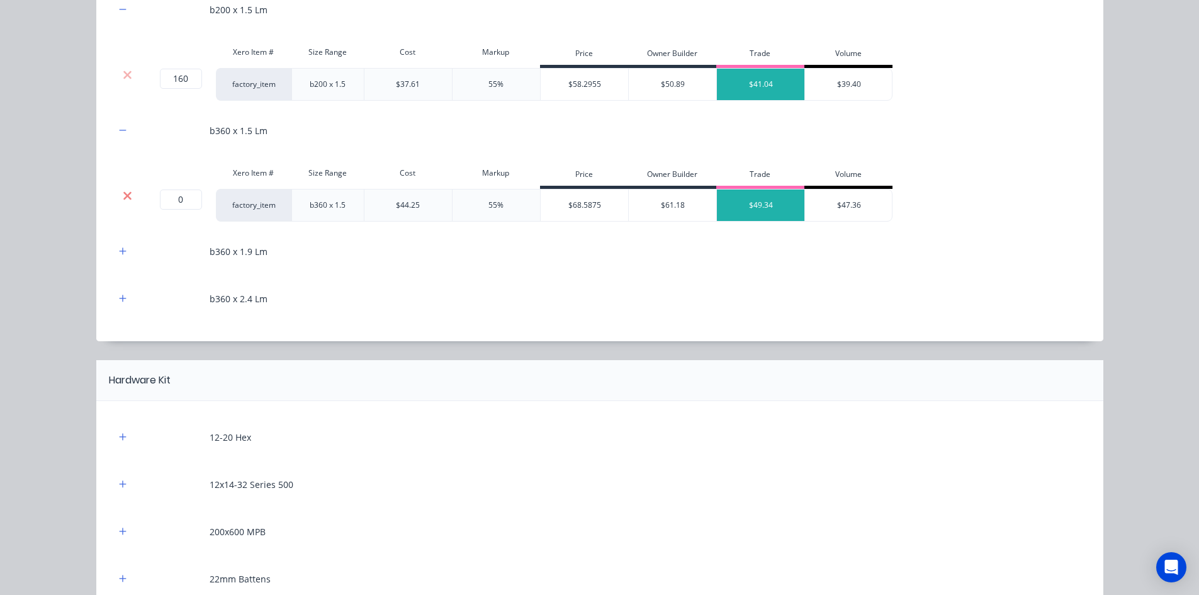
click at [124, 191] on icon at bounding box center [127, 195] width 9 height 13
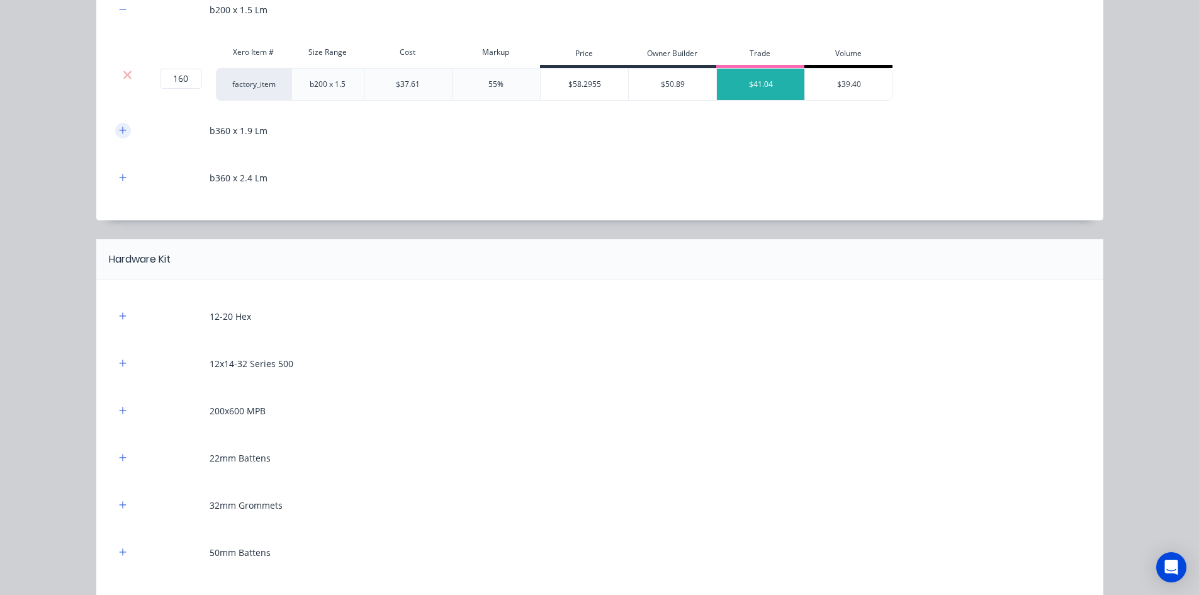
click at [122, 126] on button "button" at bounding box center [123, 131] width 16 height 16
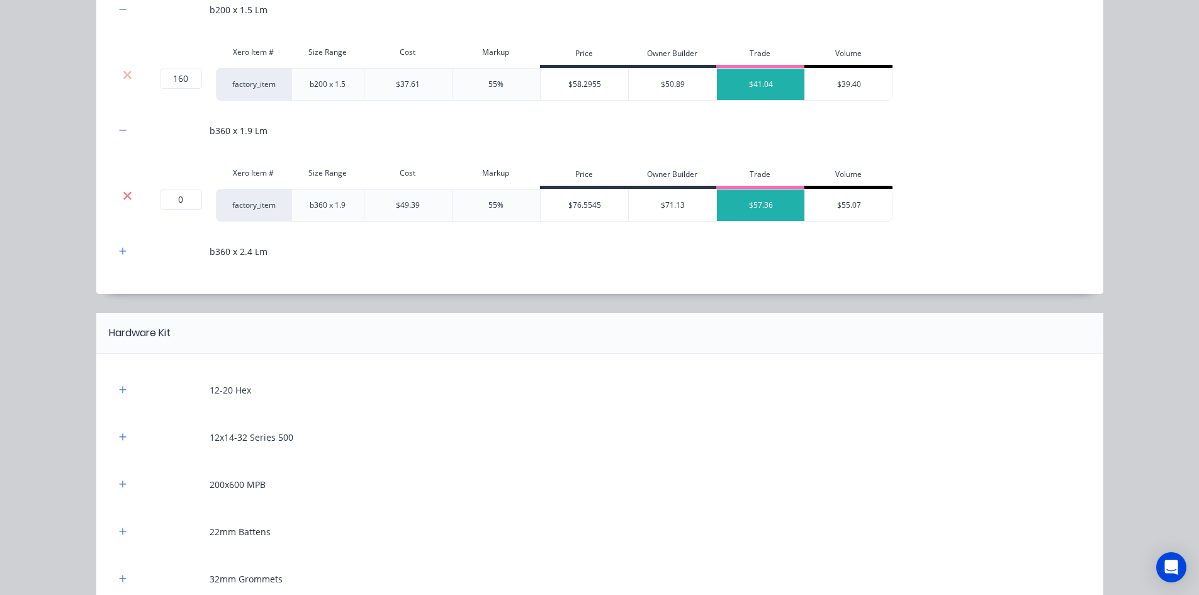
click at [125, 196] on icon at bounding box center [127, 195] width 8 height 8
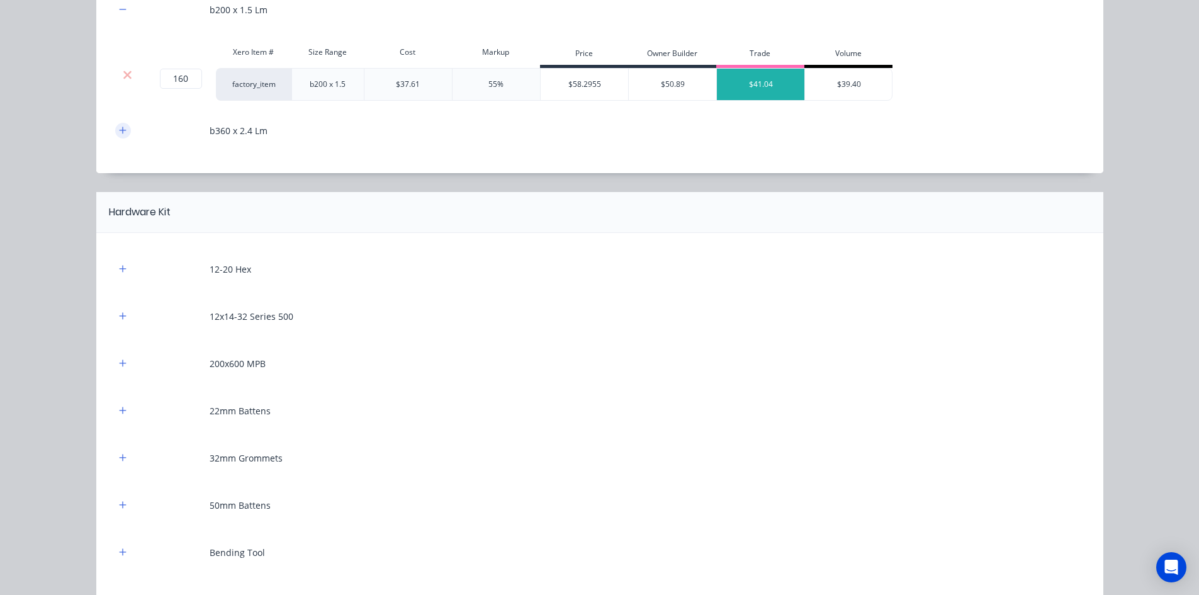
click at [119, 131] on icon "button" at bounding box center [123, 130] width 8 height 9
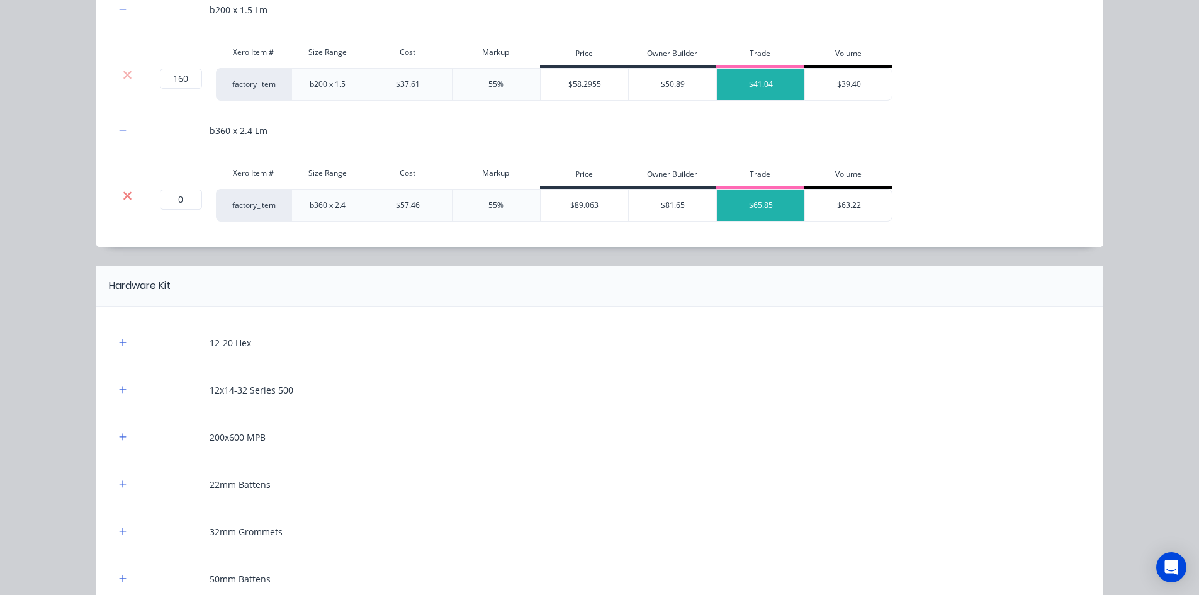
click at [123, 191] on icon at bounding box center [127, 195] width 9 height 13
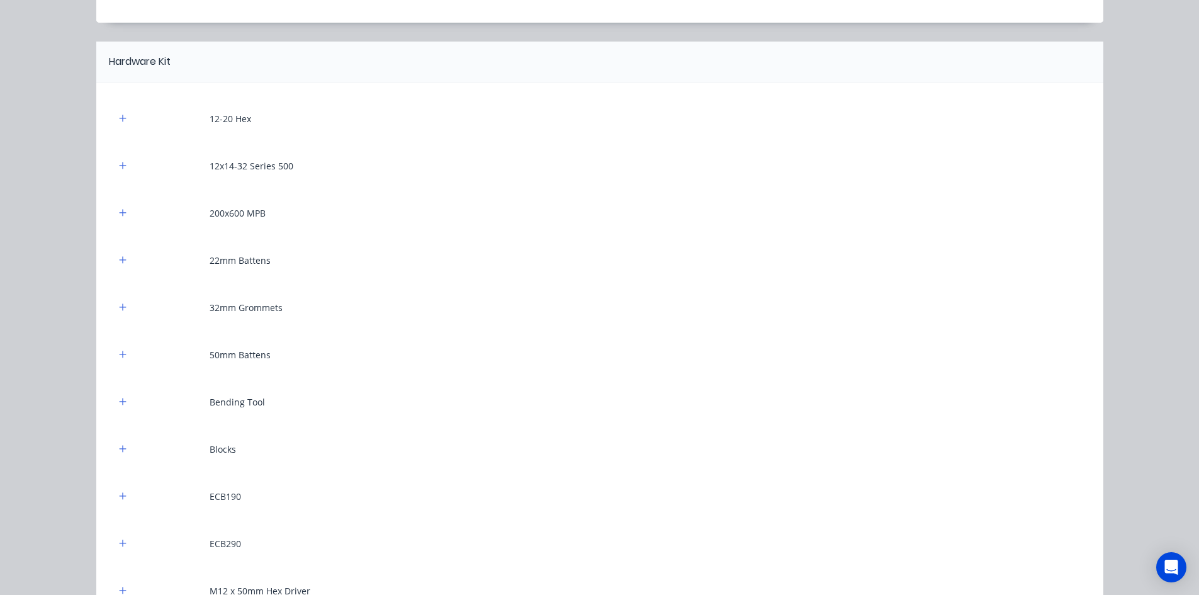
scroll to position [1007, 0]
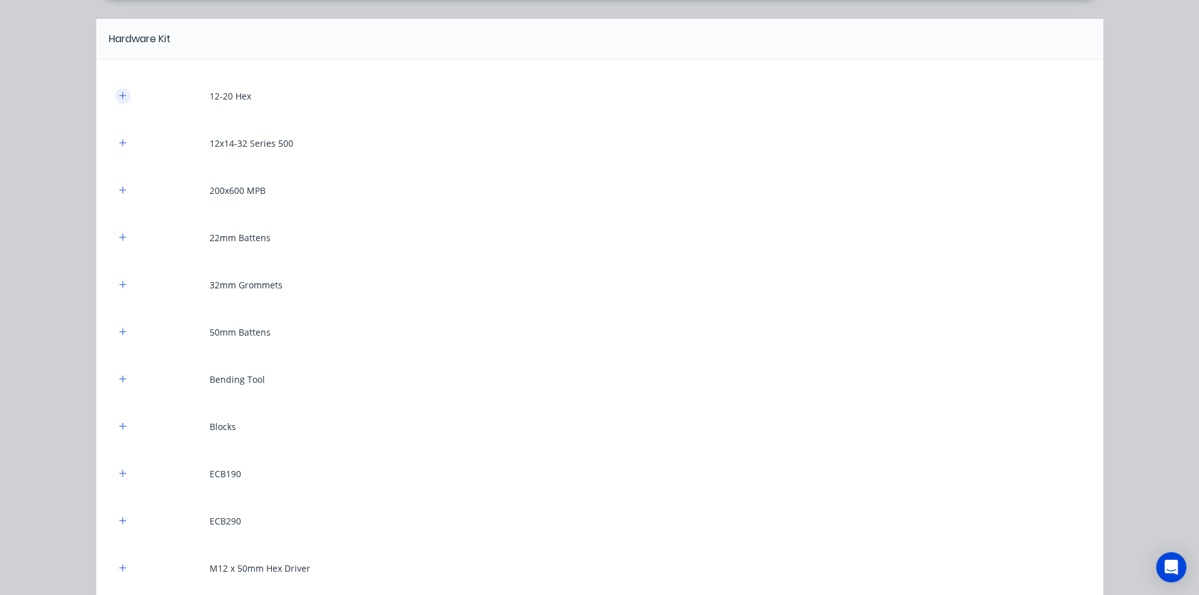
click at [121, 96] on icon "button" at bounding box center [123, 95] width 8 height 9
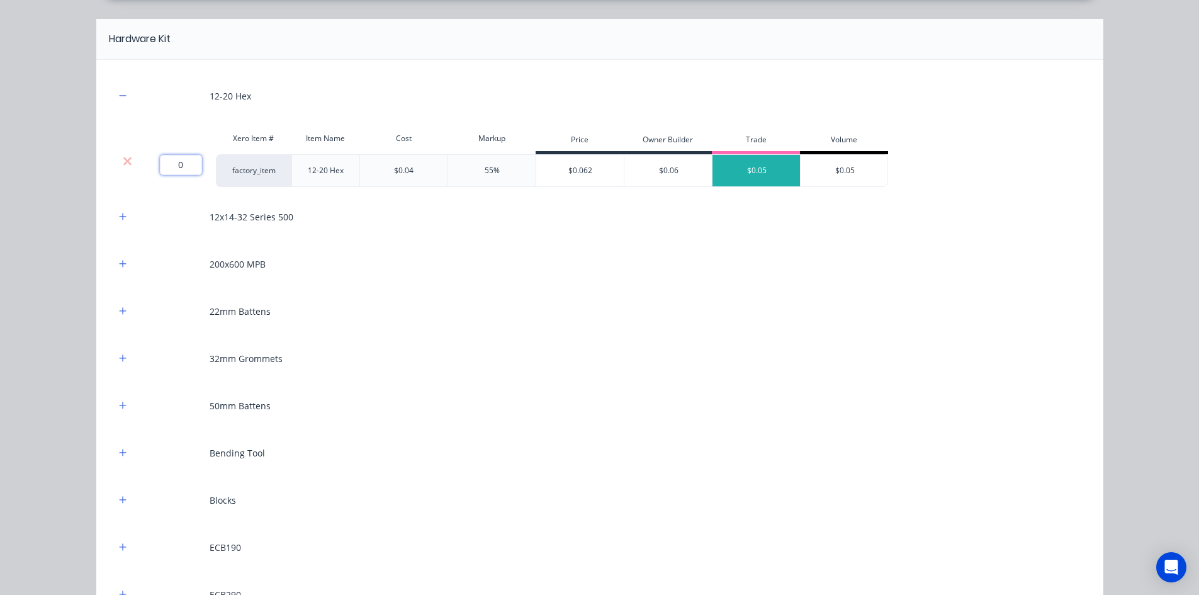
click at [172, 164] on input "0" at bounding box center [181, 165] width 42 height 20
type input "3000"
click at [120, 216] on icon "button" at bounding box center [123, 216] width 8 height 9
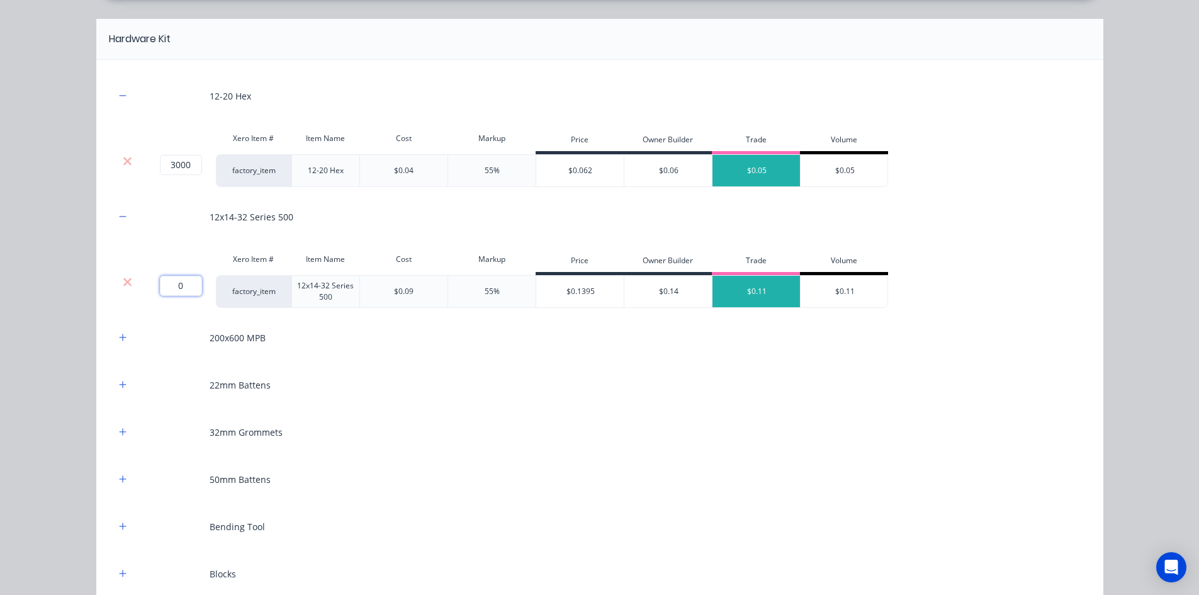
click at [175, 284] on input "0" at bounding box center [181, 286] width 42 height 20
type input "1000"
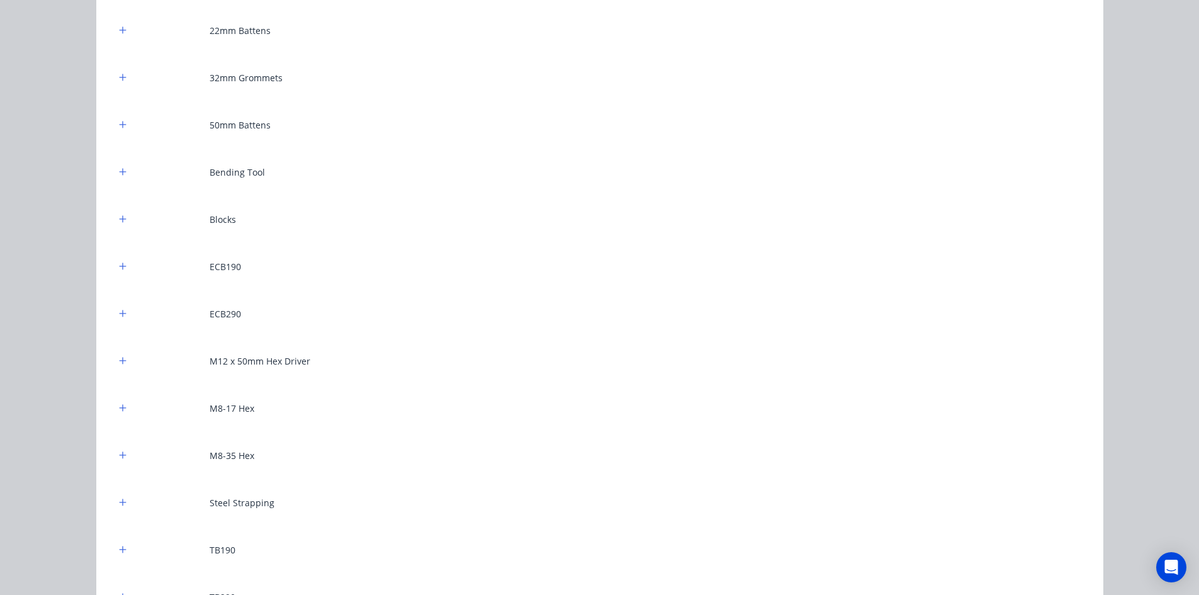
scroll to position [1384, 0]
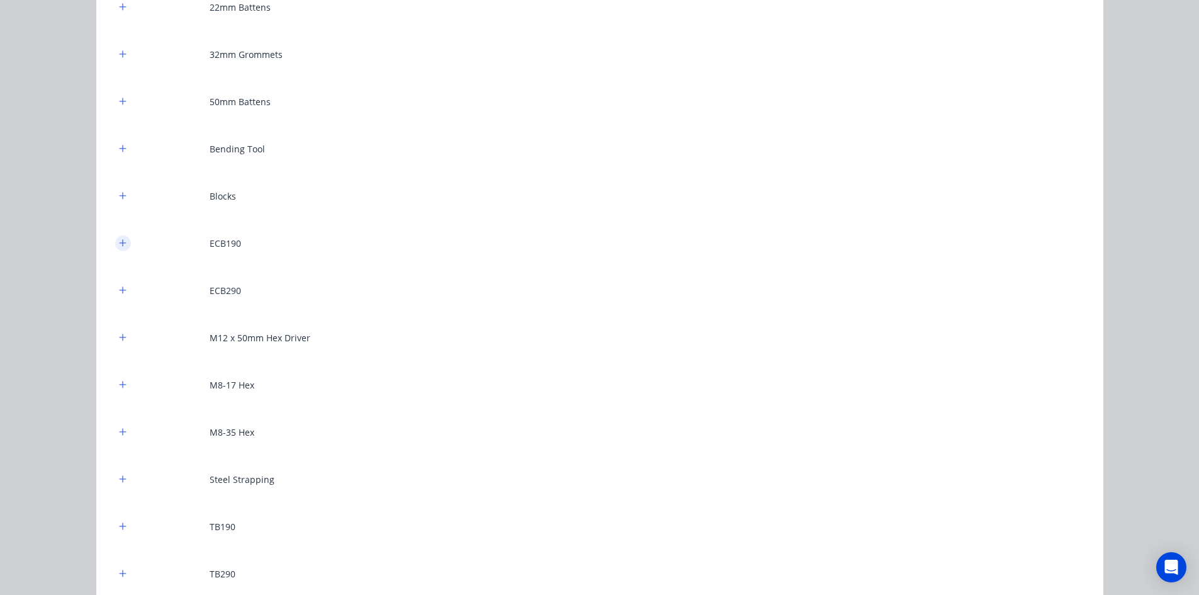
click at [121, 242] on icon "button" at bounding box center [123, 242] width 8 height 9
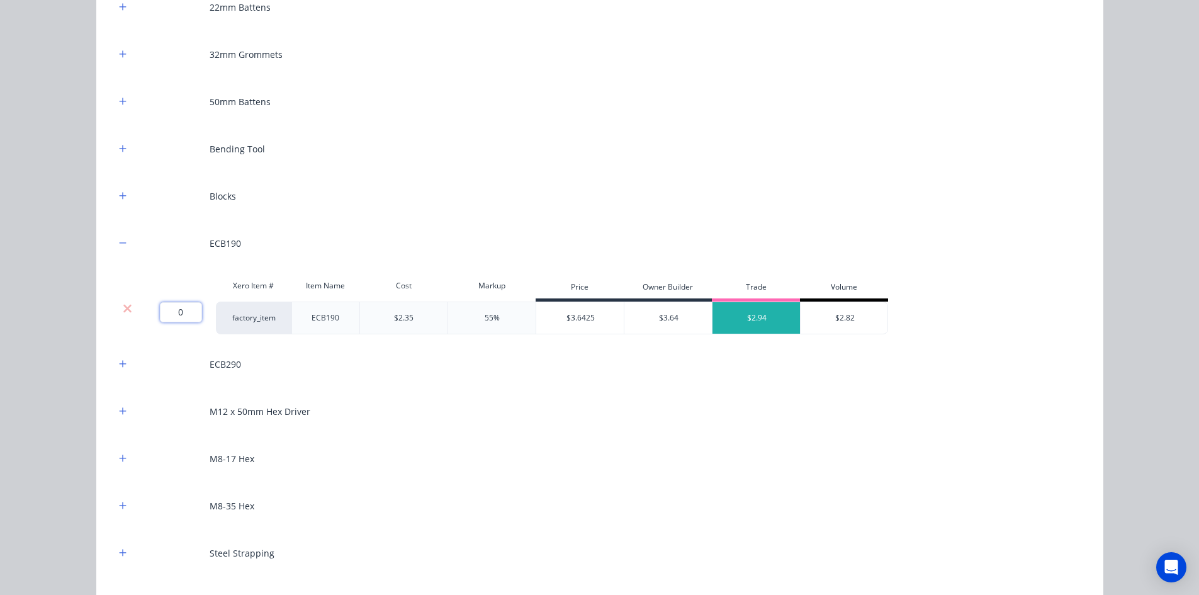
click at [162, 315] on input "0" at bounding box center [181, 312] width 42 height 20
type input "35"
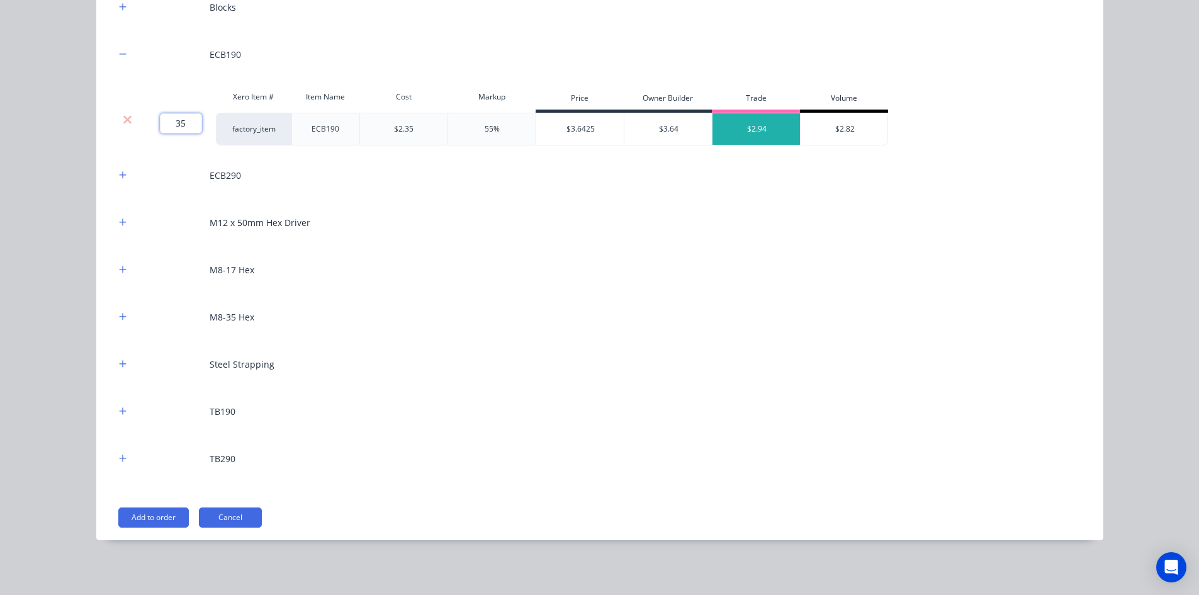
scroll to position [1573, 0]
click at [119, 411] on icon "button" at bounding box center [122, 409] width 7 height 7
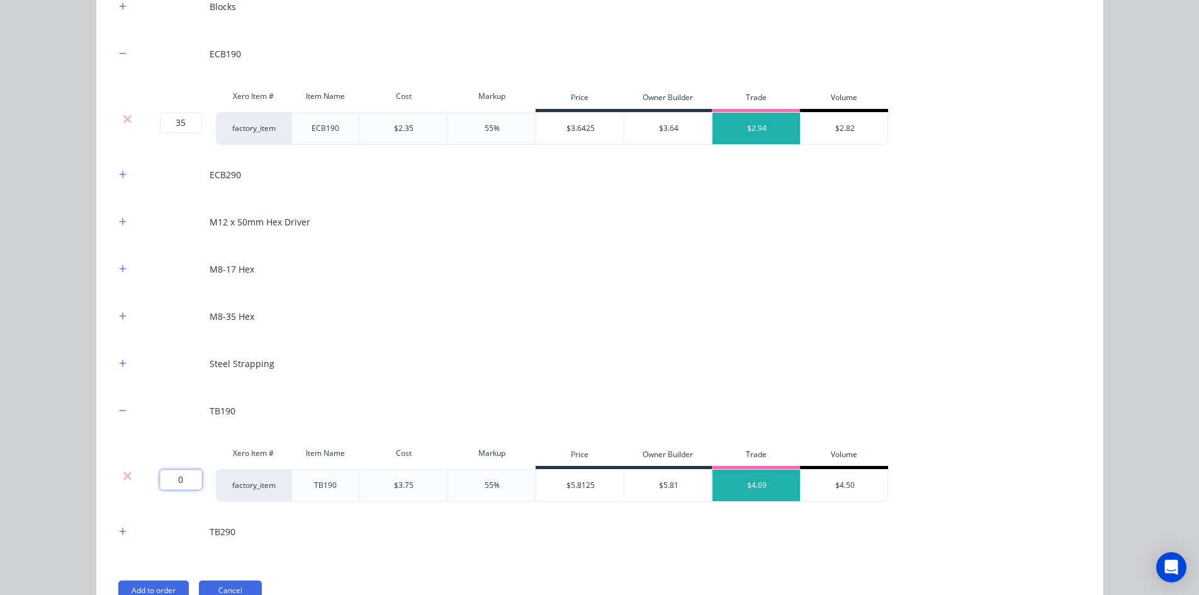
click at [168, 472] on input "0" at bounding box center [181, 479] width 42 height 20
type input "33"
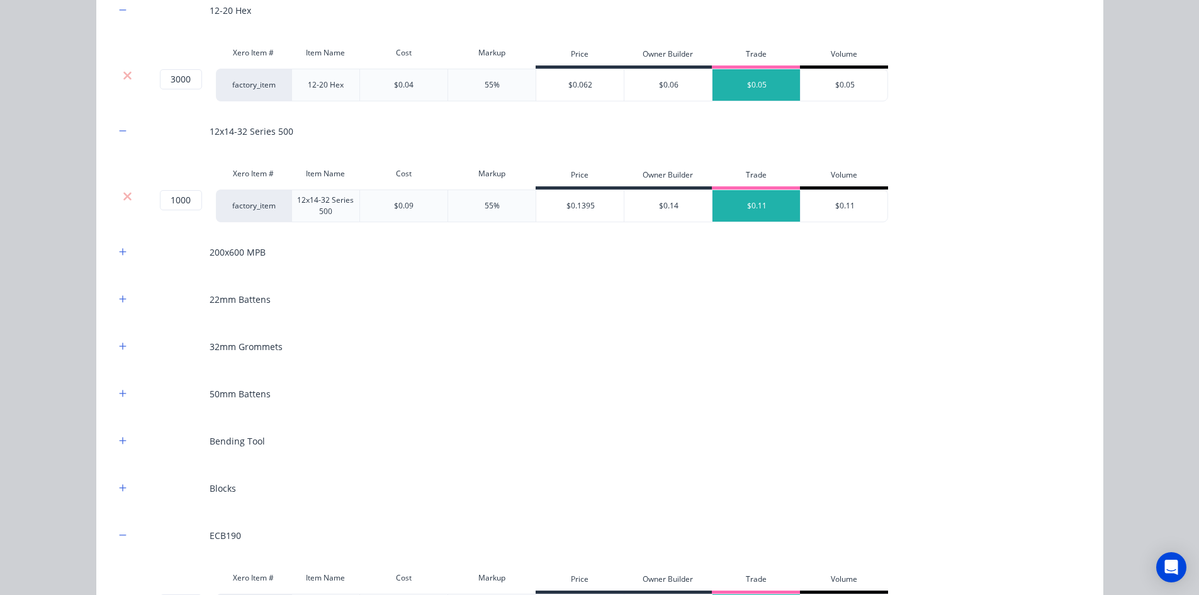
scroll to position [1070, 0]
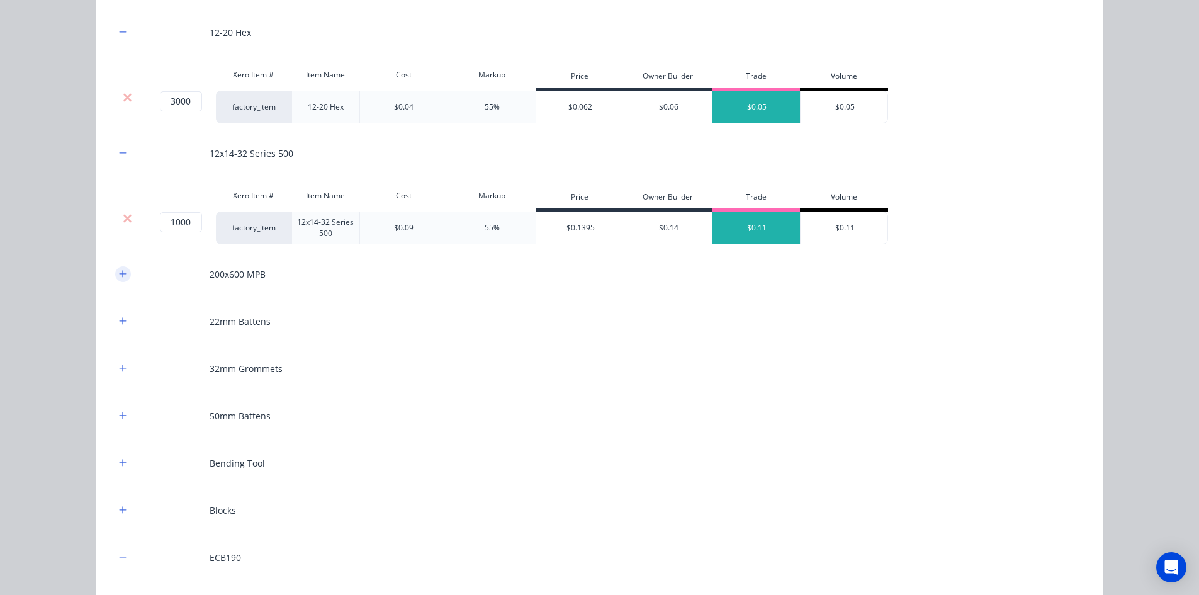
click at [120, 267] on button "button" at bounding box center [123, 274] width 16 height 16
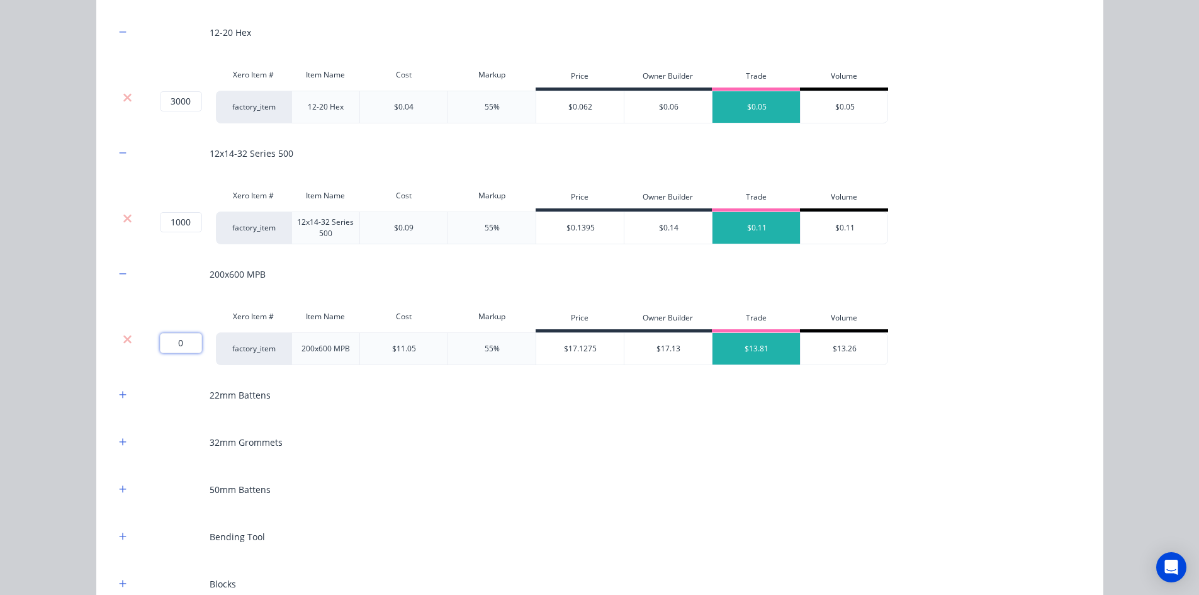
click at [190, 343] on input "0" at bounding box center [181, 343] width 42 height 20
type input "2"
click at [119, 584] on icon "button" at bounding box center [123, 583] width 8 height 9
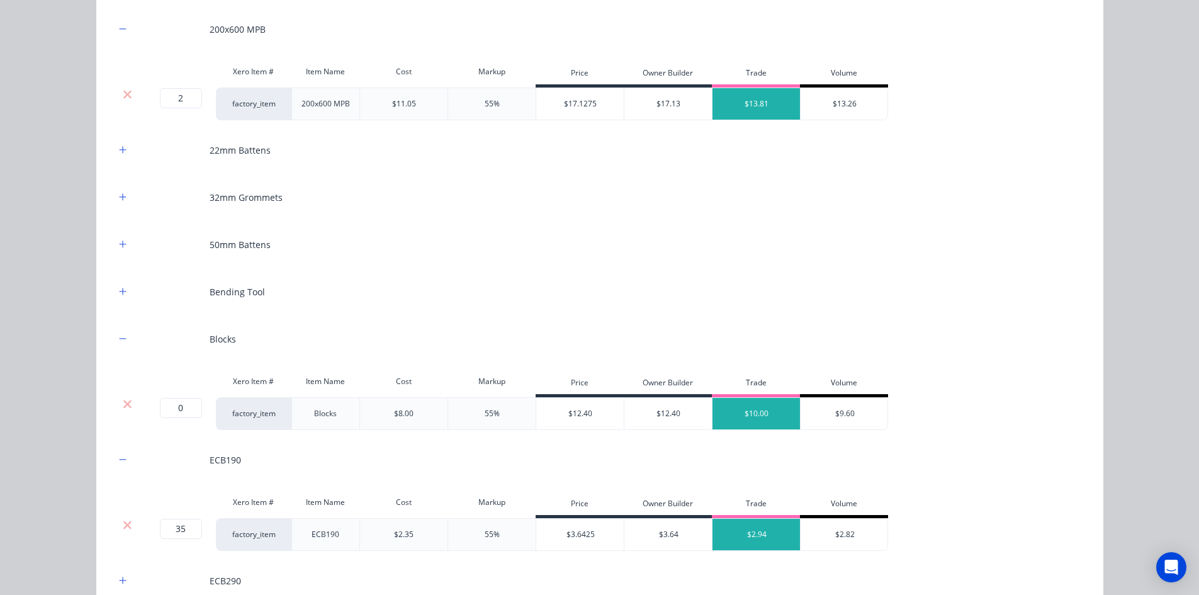
scroll to position [1322, 0]
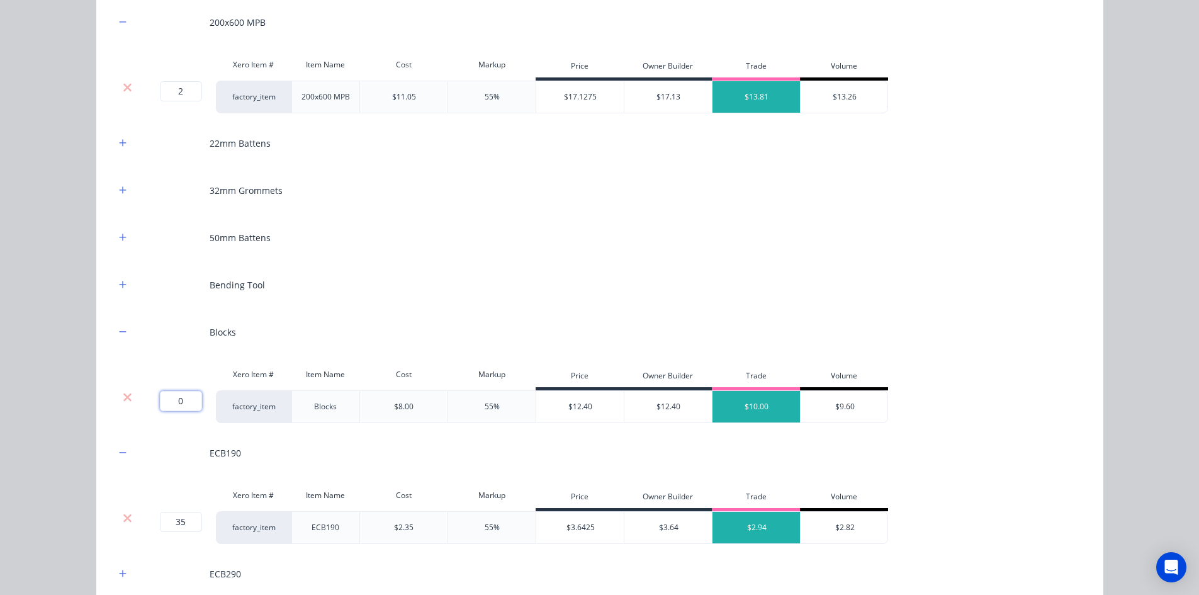
click at [172, 408] on input "0" at bounding box center [181, 401] width 42 height 20
type input "20"
click at [121, 285] on icon "button" at bounding box center [123, 284] width 8 height 9
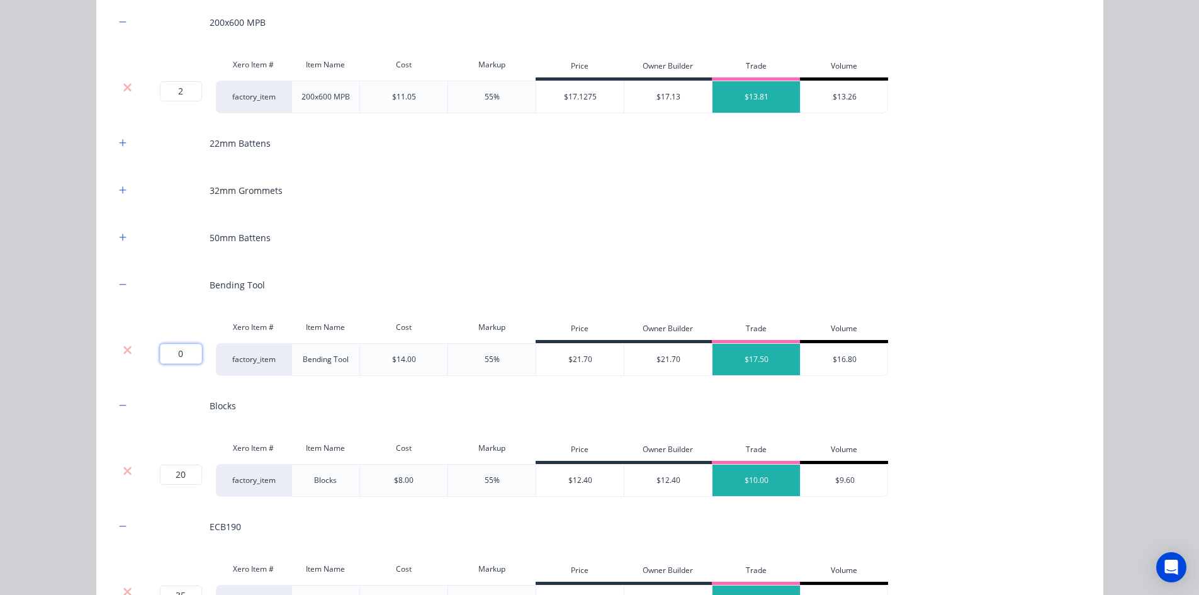
click at [176, 357] on input "0" at bounding box center [181, 354] width 42 height 20
type input "2"
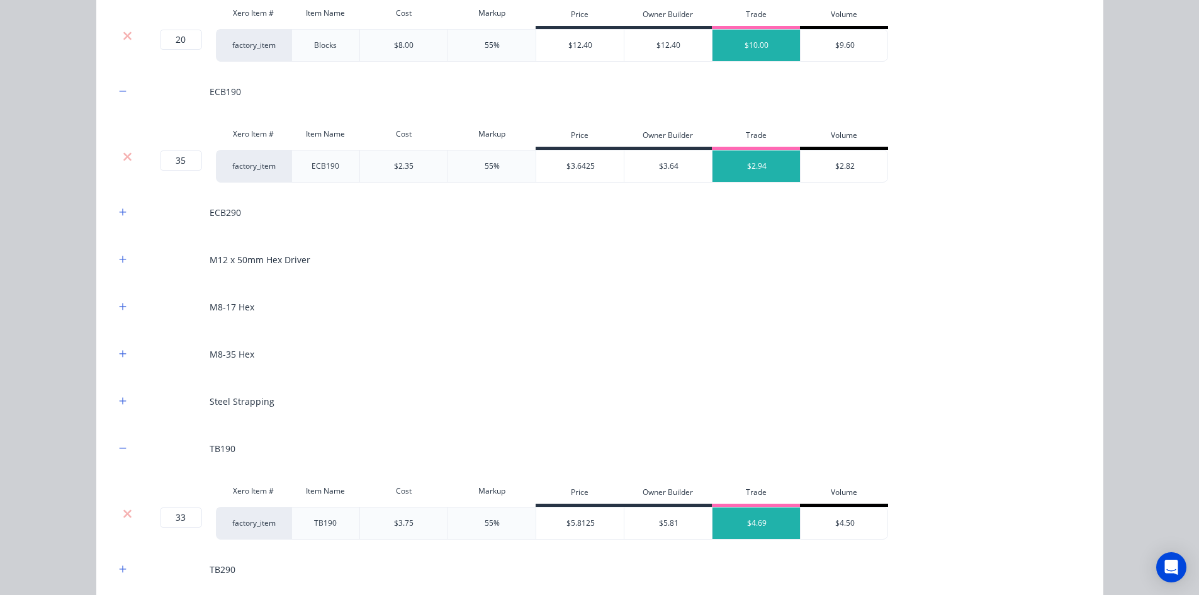
scroll to position [1825, 0]
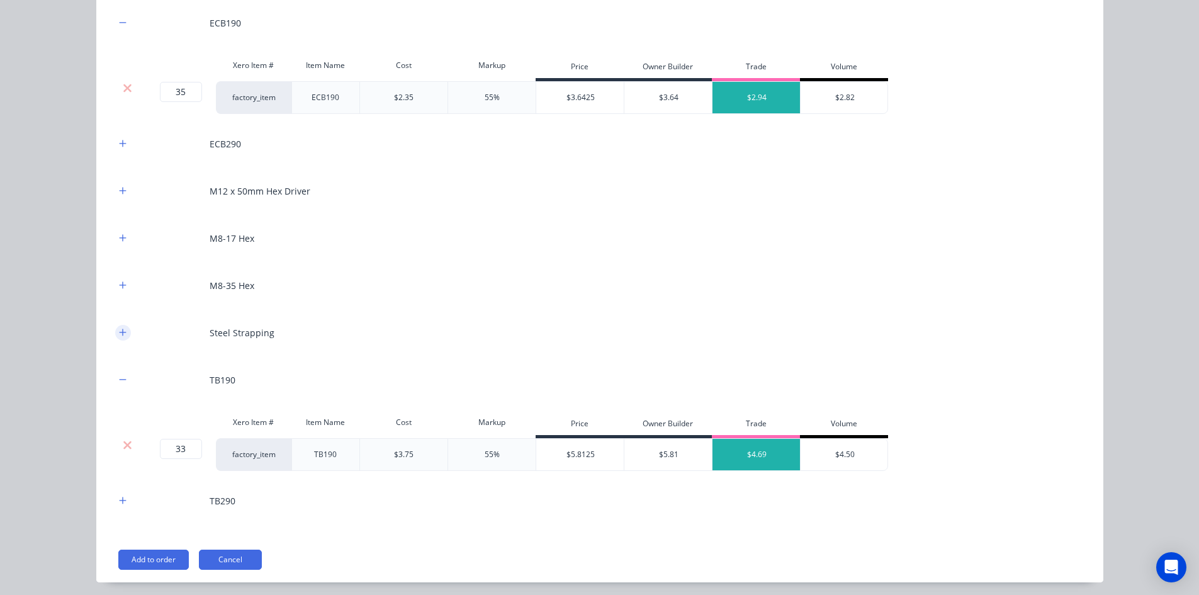
click at [119, 333] on icon "button" at bounding box center [123, 332] width 8 height 9
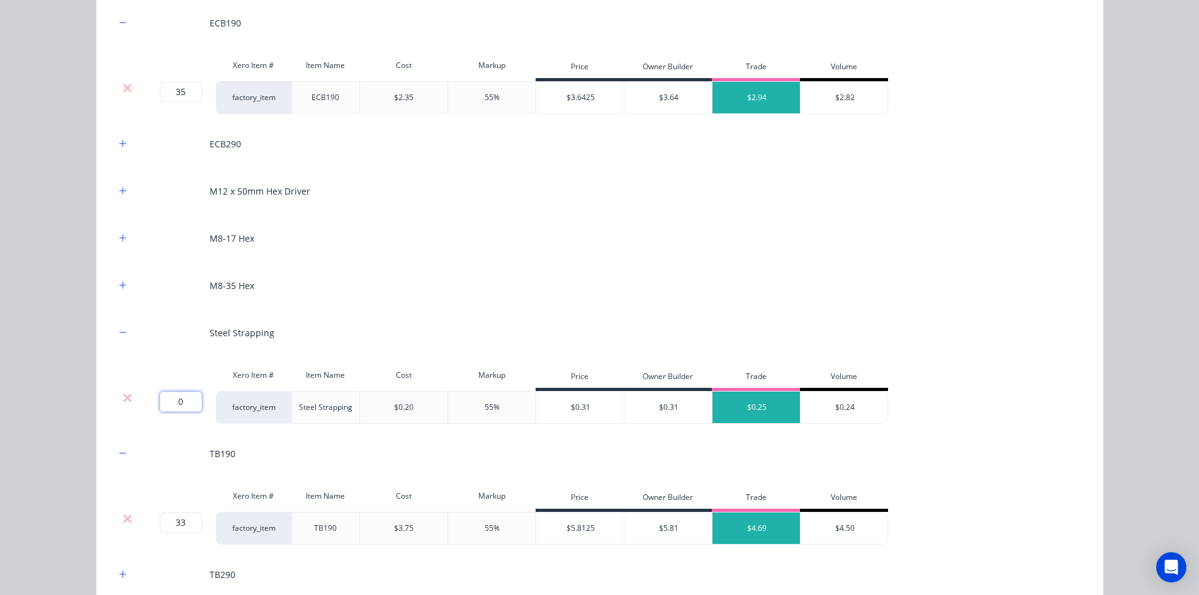
click at [185, 410] on input "0" at bounding box center [181, 401] width 42 height 20
type input "100"
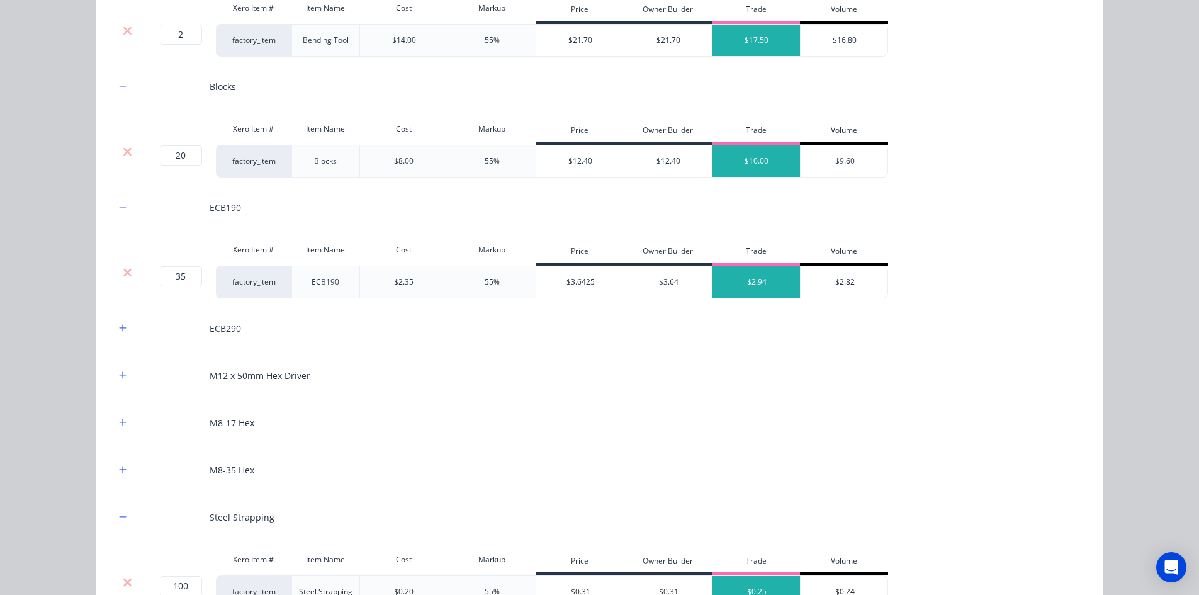
scroll to position [1699, 0]
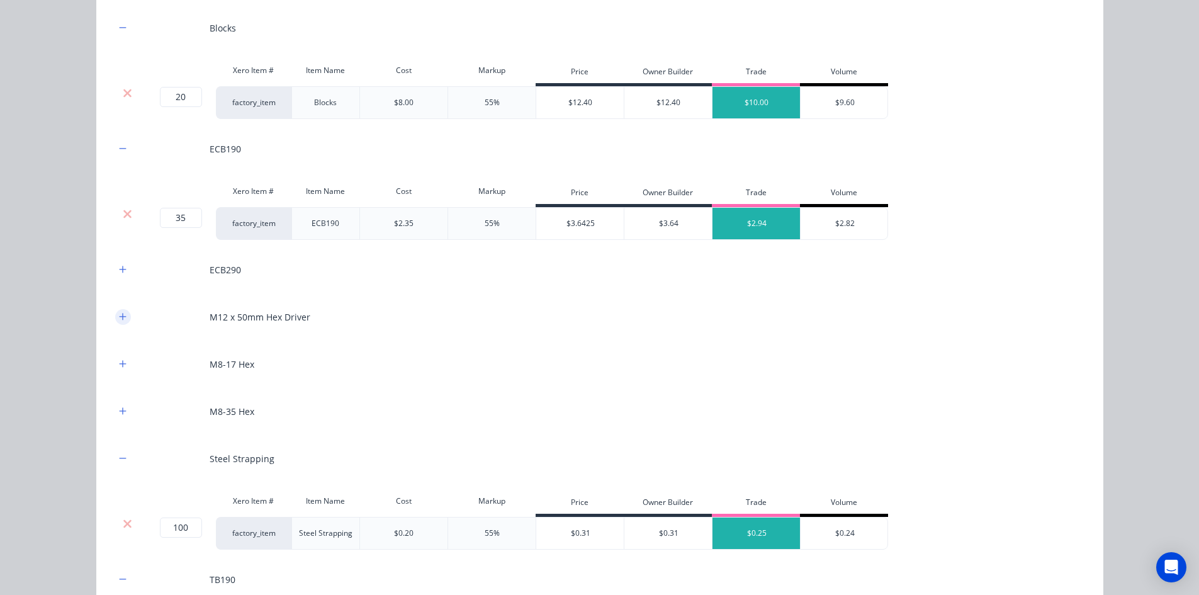
click at [123, 316] on button "button" at bounding box center [123, 317] width 16 height 16
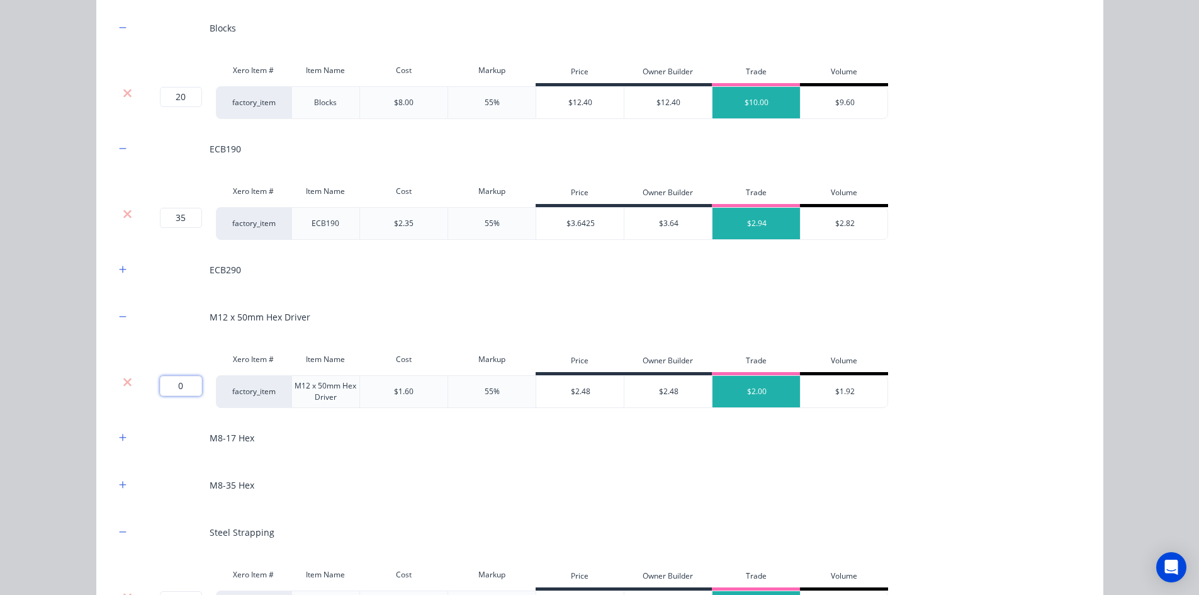
click at [177, 383] on input "0" at bounding box center [181, 386] width 42 height 20
type input "2"
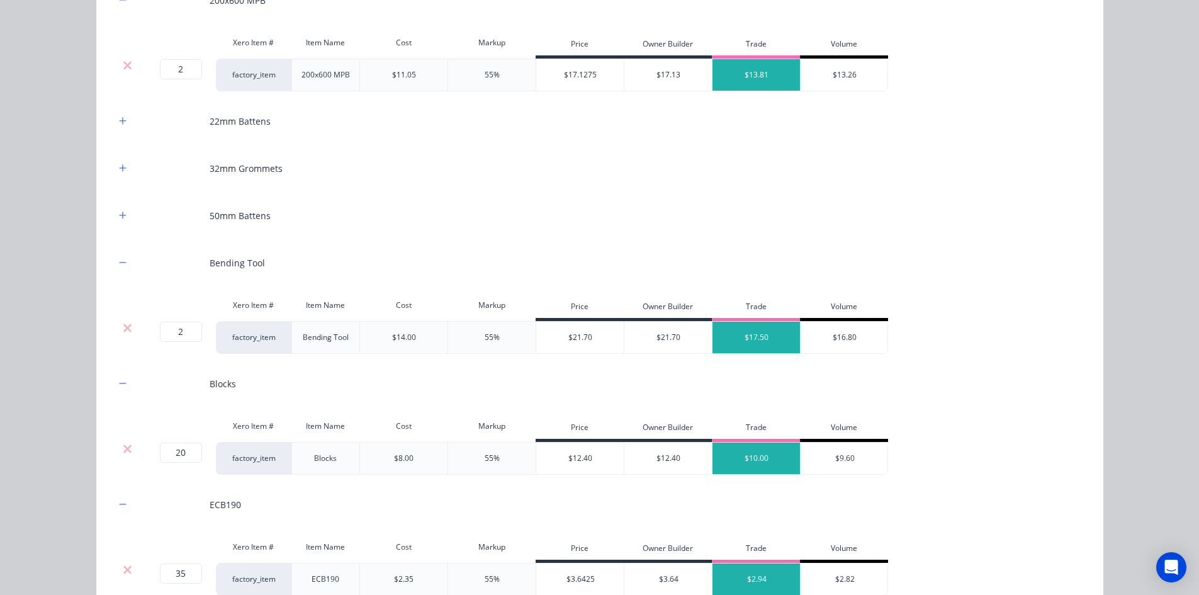
scroll to position [1322, 0]
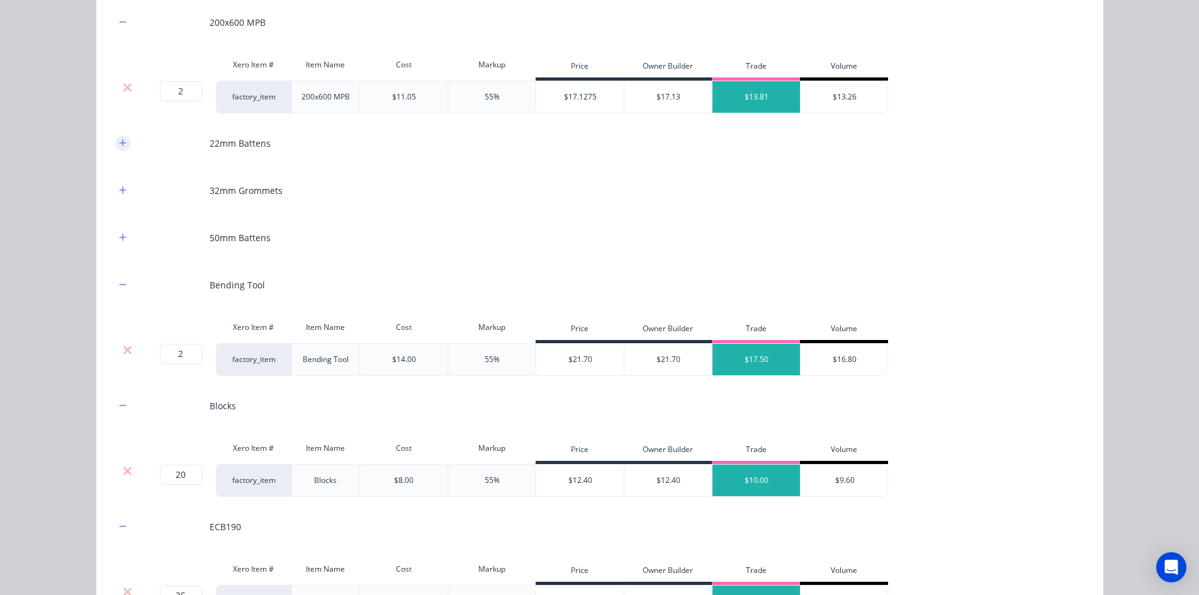
click at [122, 139] on button "button" at bounding box center [123, 143] width 16 height 16
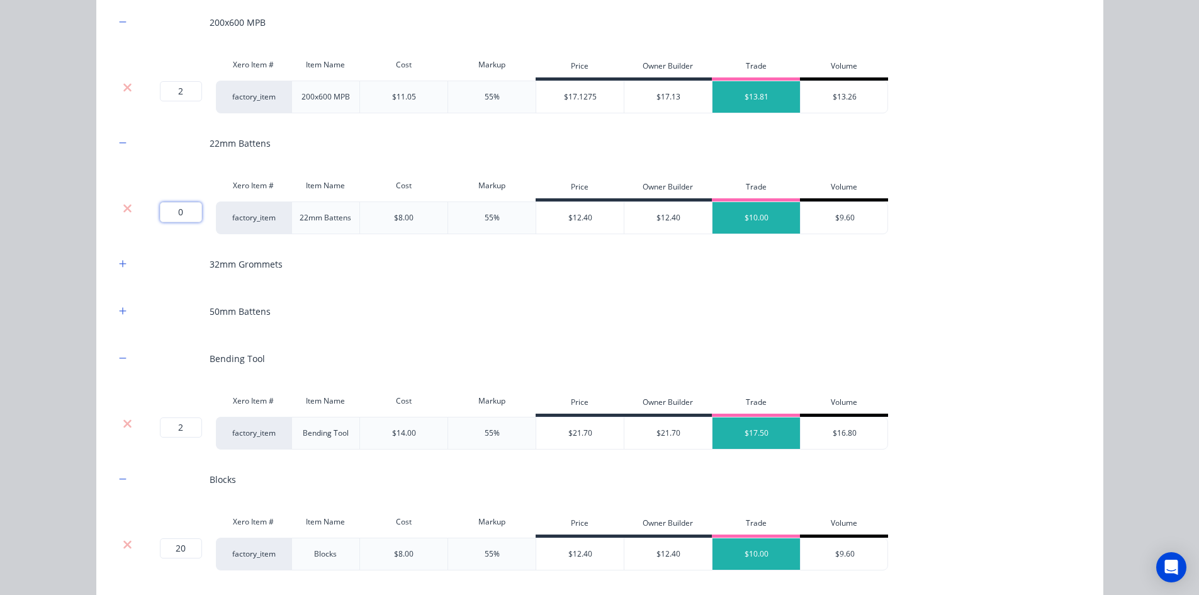
click at [184, 202] on input "0" at bounding box center [181, 212] width 42 height 20
type input "64"
click at [119, 315] on icon "button" at bounding box center [123, 310] width 8 height 9
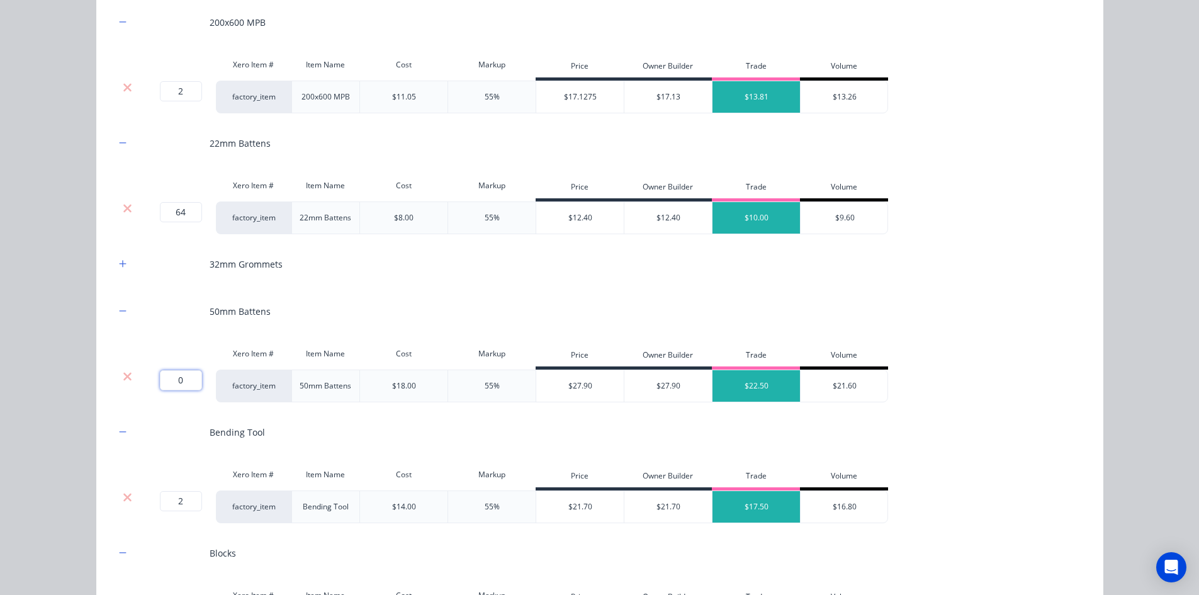
click at [170, 386] on input "0" at bounding box center [181, 380] width 42 height 20
type input "8"
click at [119, 265] on icon "button" at bounding box center [123, 263] width 8 height 9
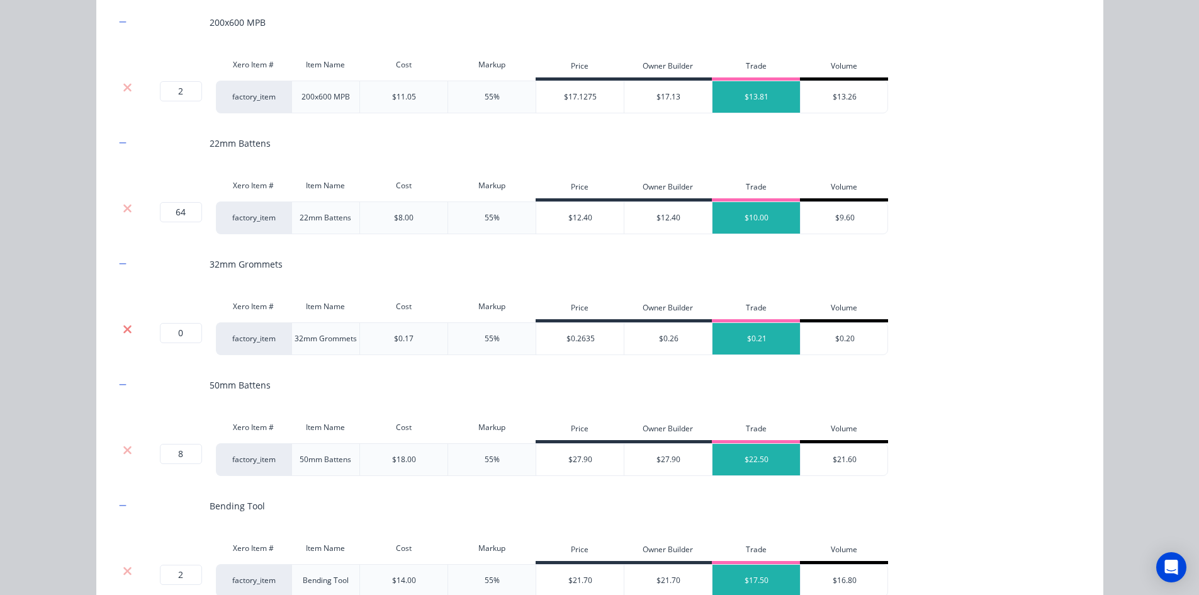
click at [123, 327] on icon at bounding box center [127, 329] width 9 height 13
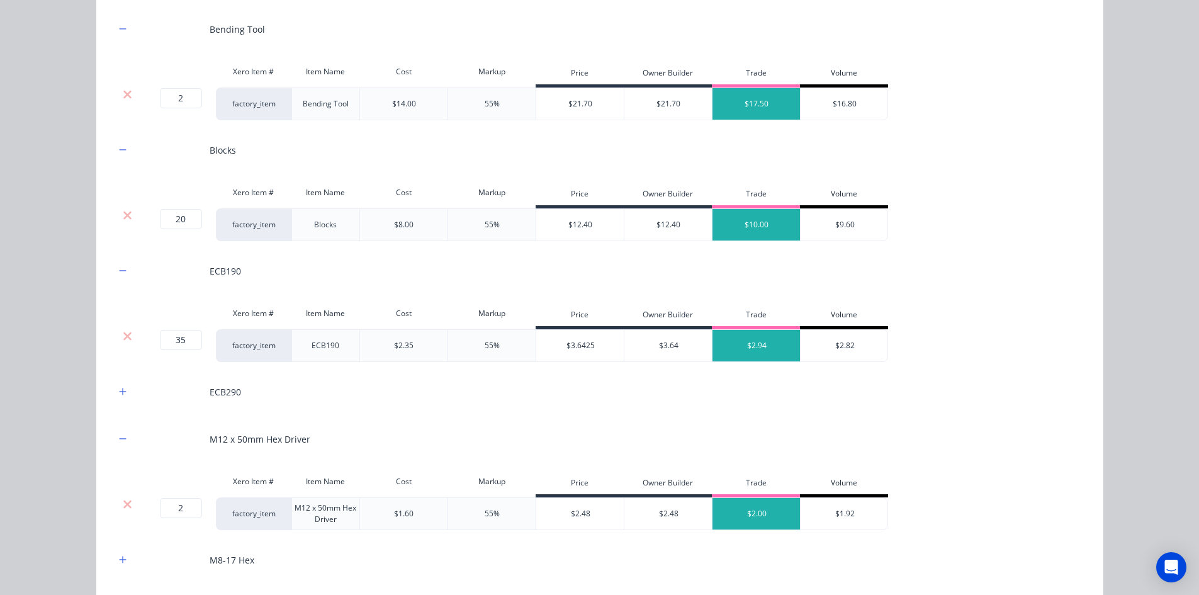
scroll to position [1699, 0]
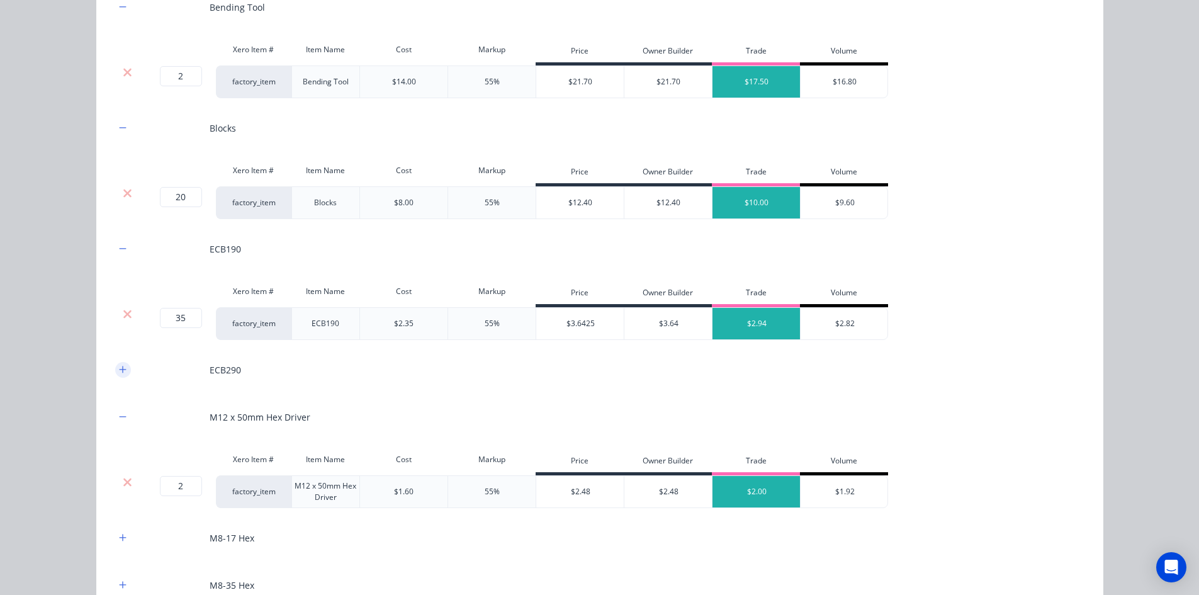
click at [121, 376] on button "button" at bounding box center [123, 370] width 16 height 16
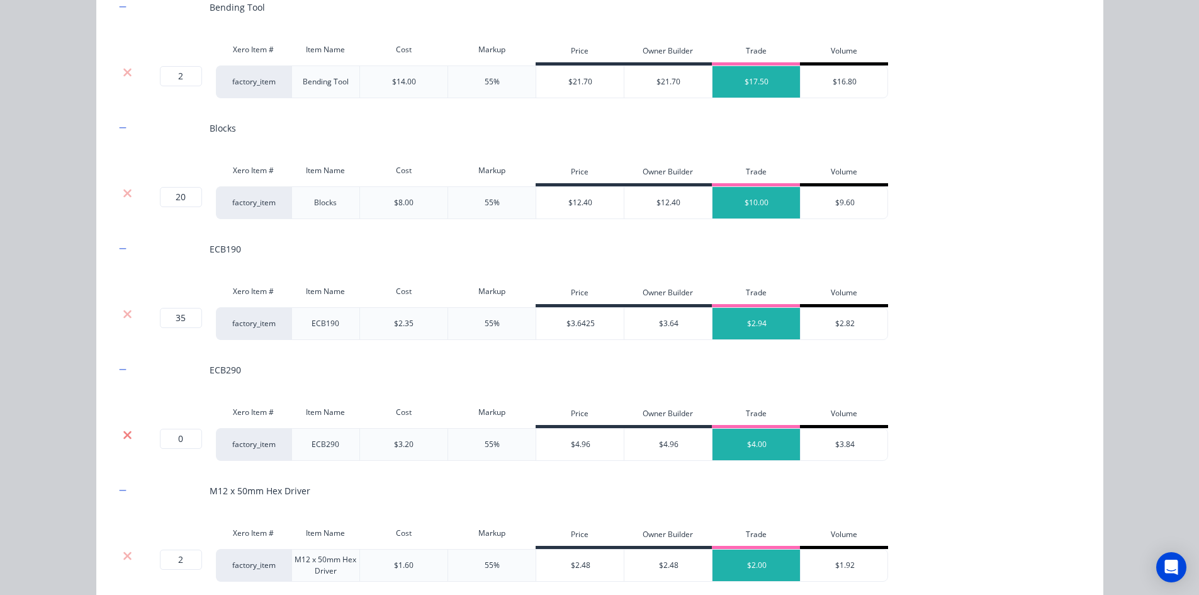
click at [125, 434] on icon at bounding box center [127, 434] width 9 height 13
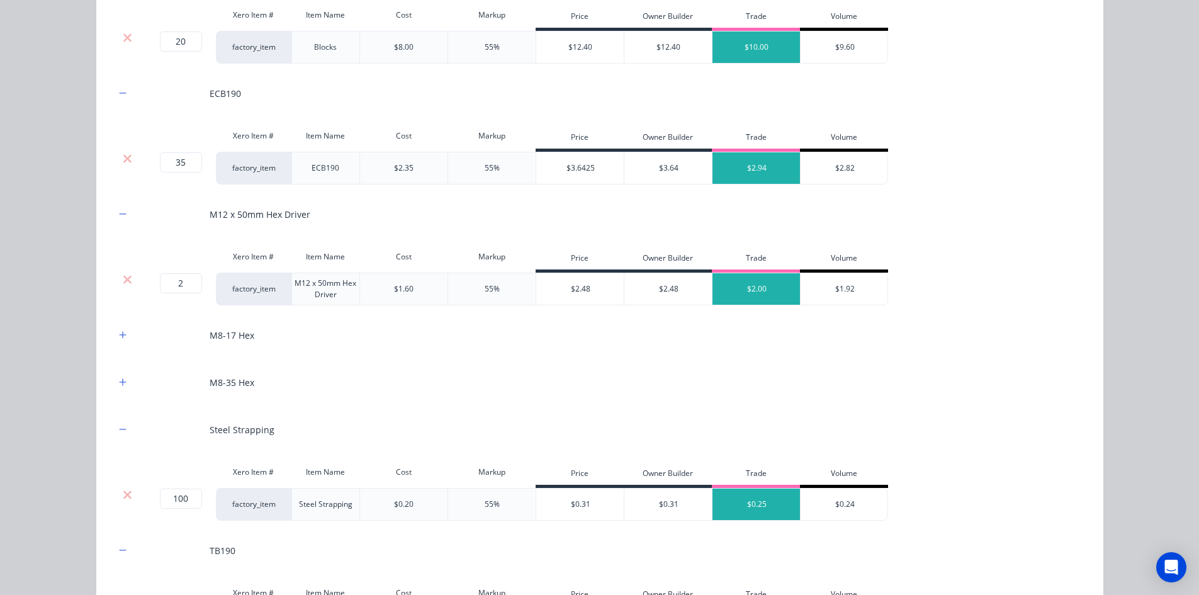
scroll to position [1951, 0]
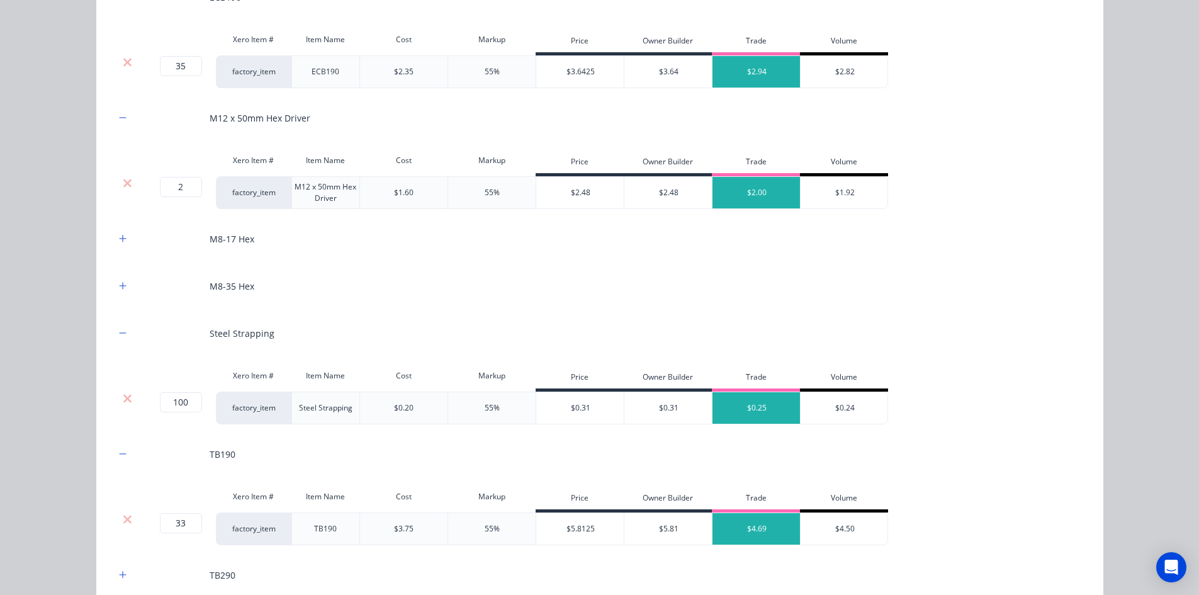
click at [115, 244] on div at bounding box center [123, 239] width 16 height 16
click at [118, 246] on button "button" at bounding box center [123, 239] width 16 height 16
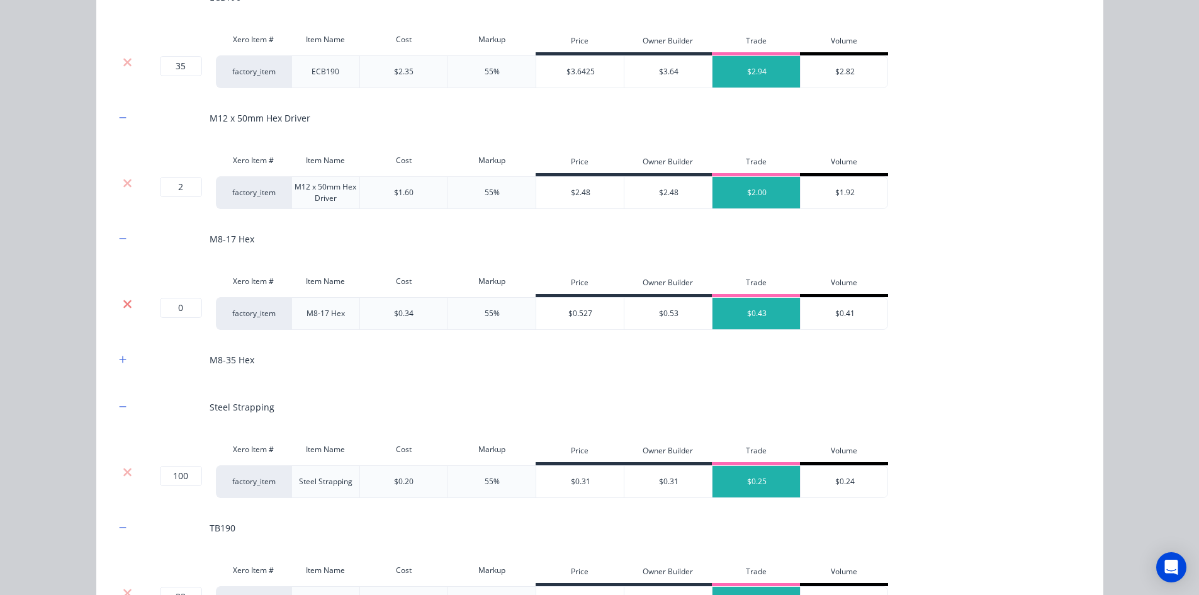
click at [124, 303] on icon at bounding box center [127, 303] width 8 height 8
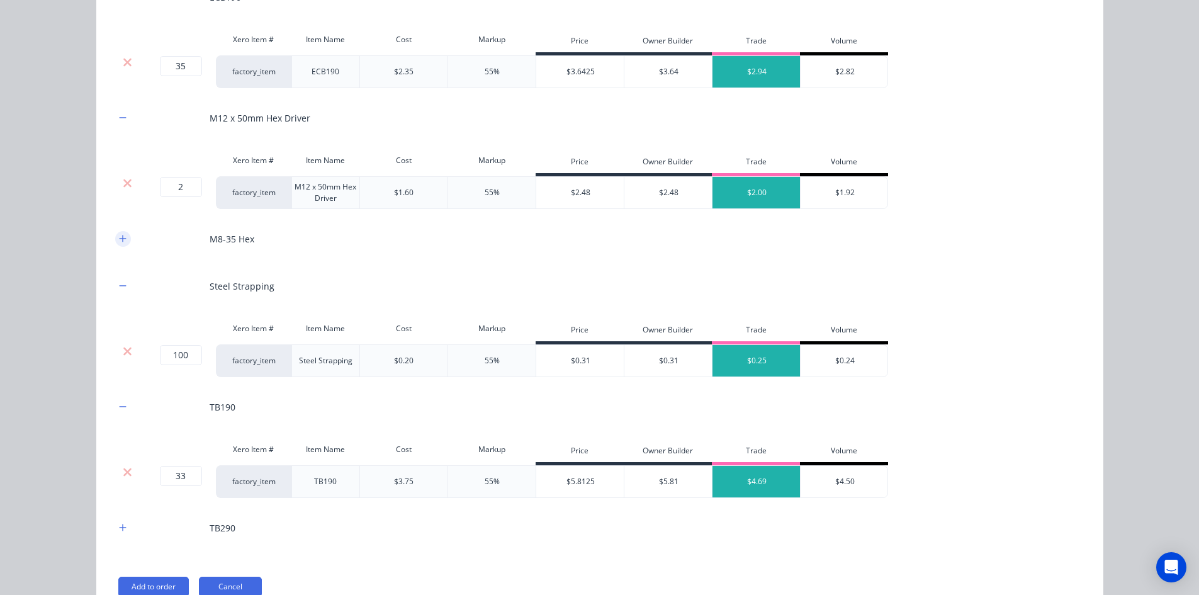
click at [119, 235] on icon "button" at bounding box center [123, 238] width 8 height 9
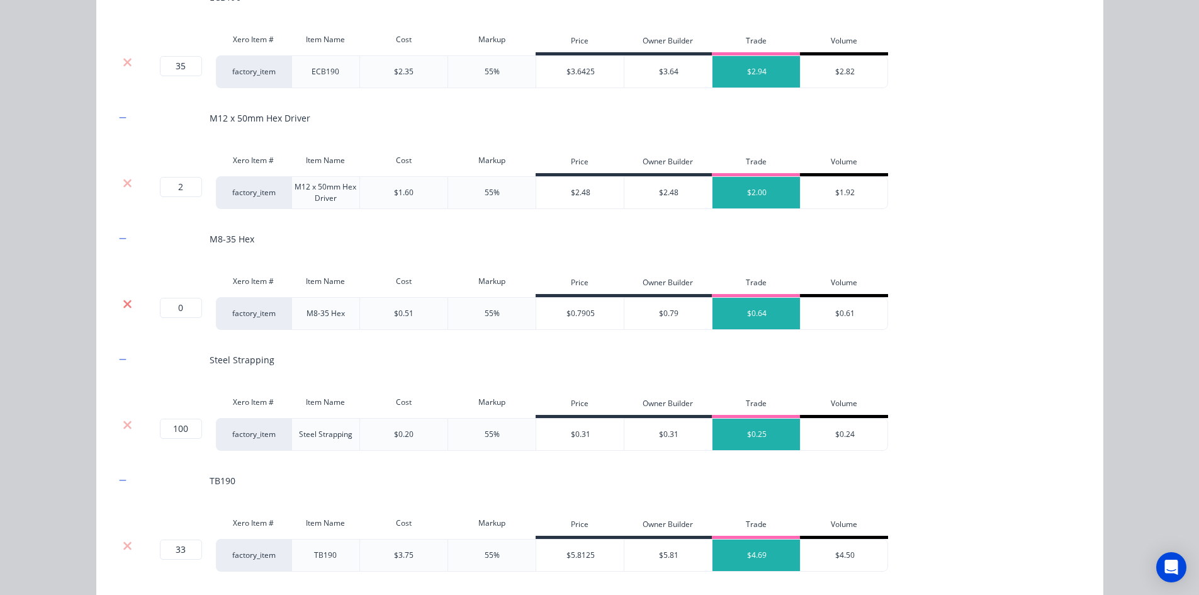
click at [125, 308] on icon at bounding box center [127, 304] width 9 height 13
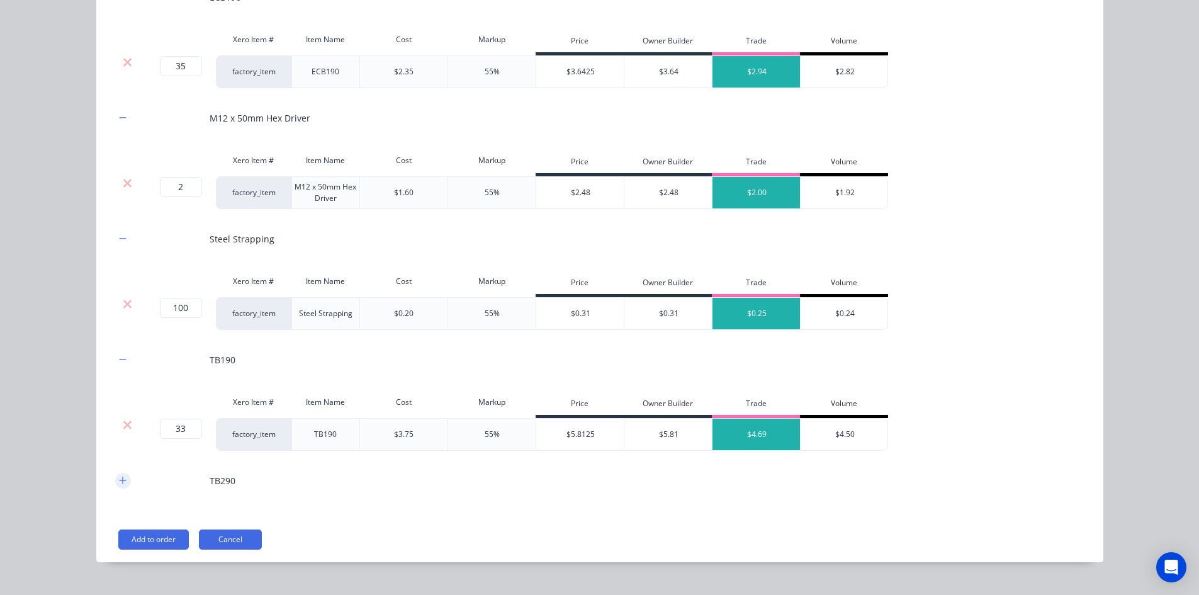
click at [121, 477] on icon "button" at bounding box center [123, 480] width 8 height 9
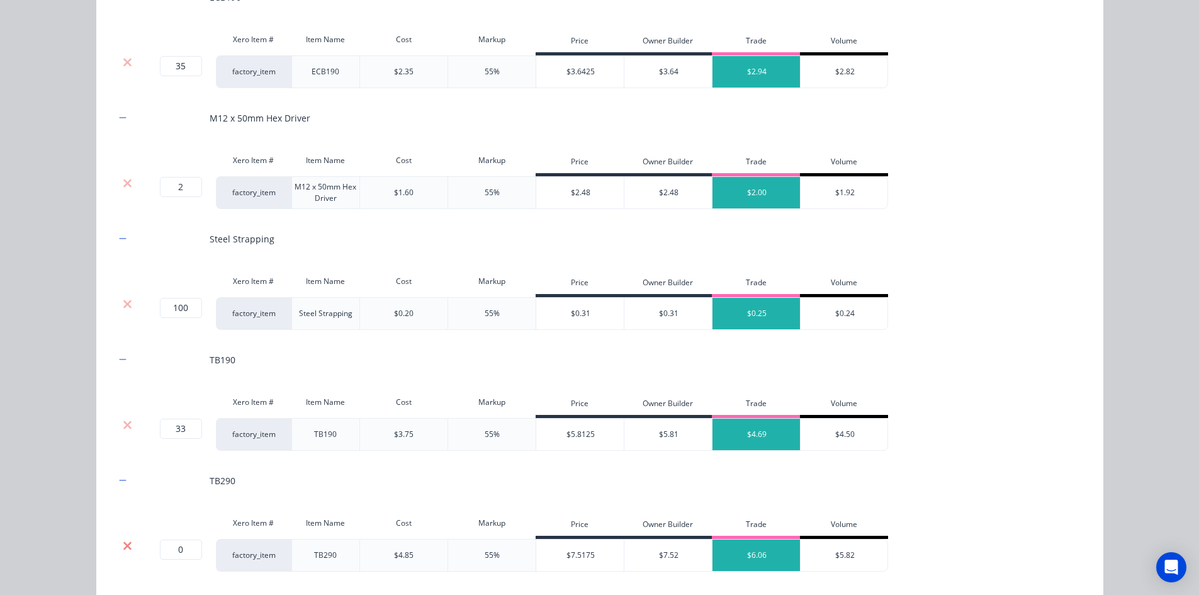
click at [123, 546] on icon at bounding box center [127, 545] width 8 height 8
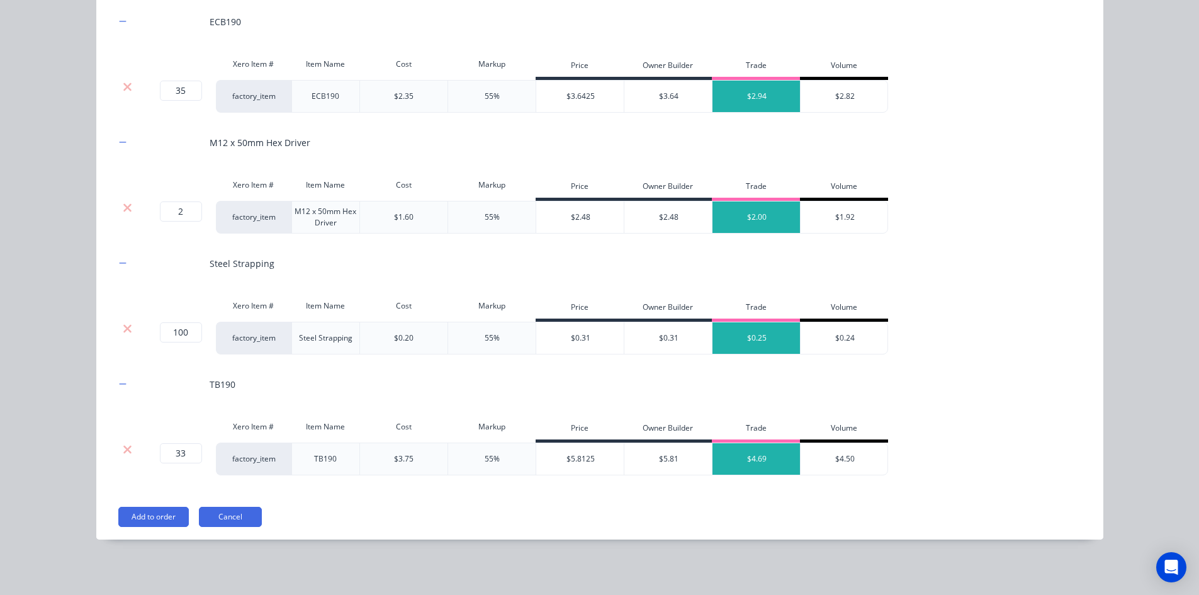
scroll to position [1926, 0]
click at [166, 515] on button "Add to order" at bounding box center [153, 516] width 70 height 20
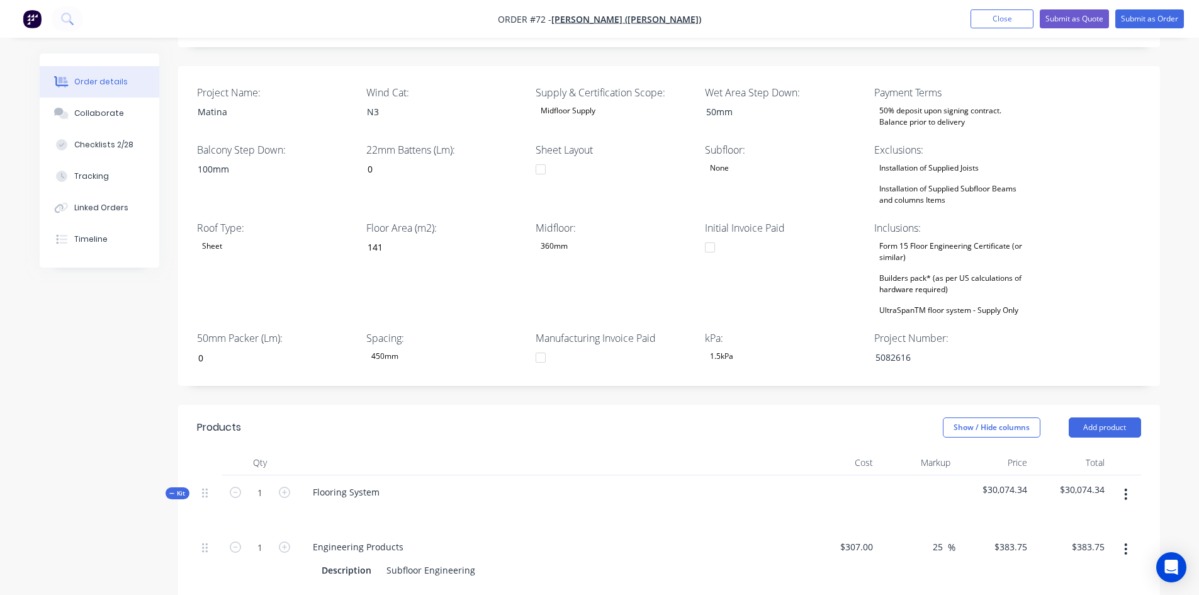
scroll to position [199, 0]
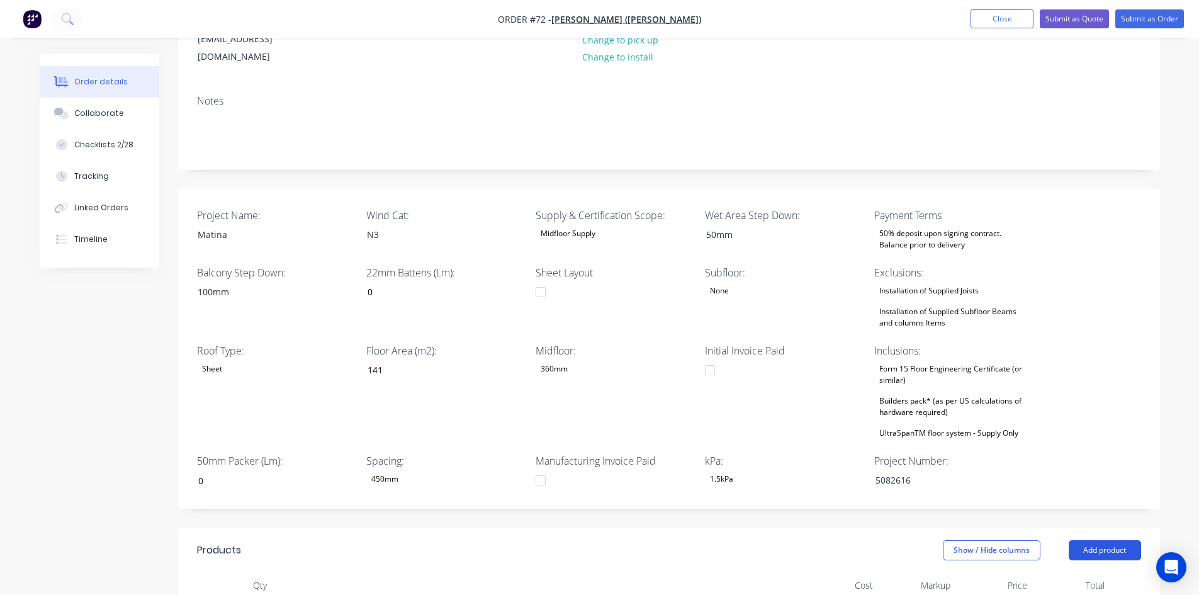
click at [1113, 540] on button "Add product" at bounding box center [1104, 550] width 72 height 20
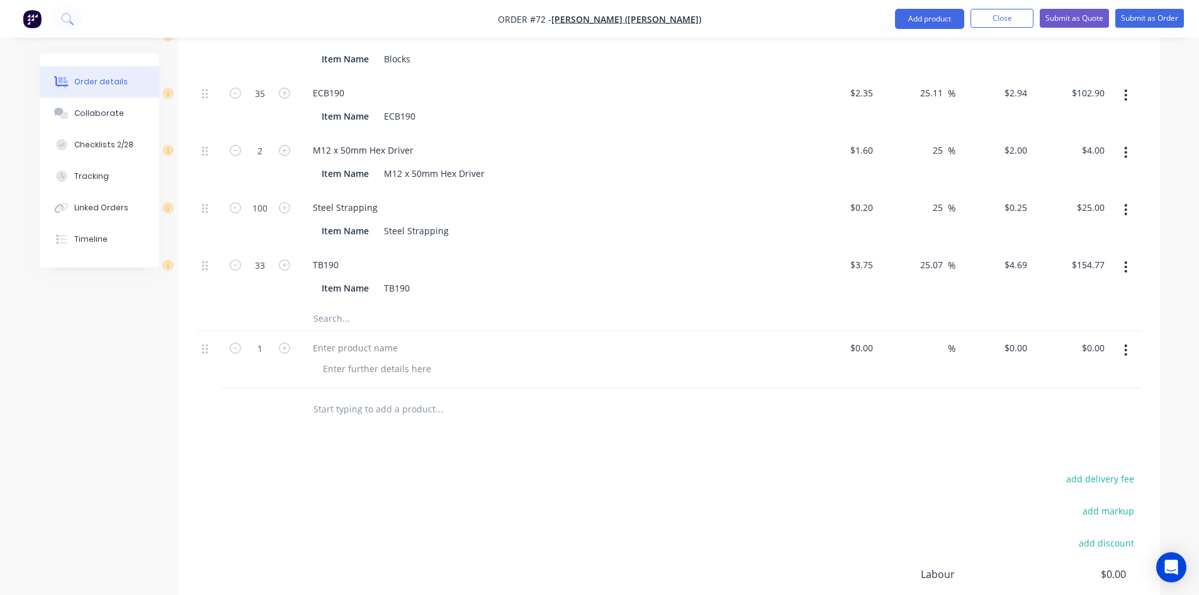
scroll to position [1766, 0]
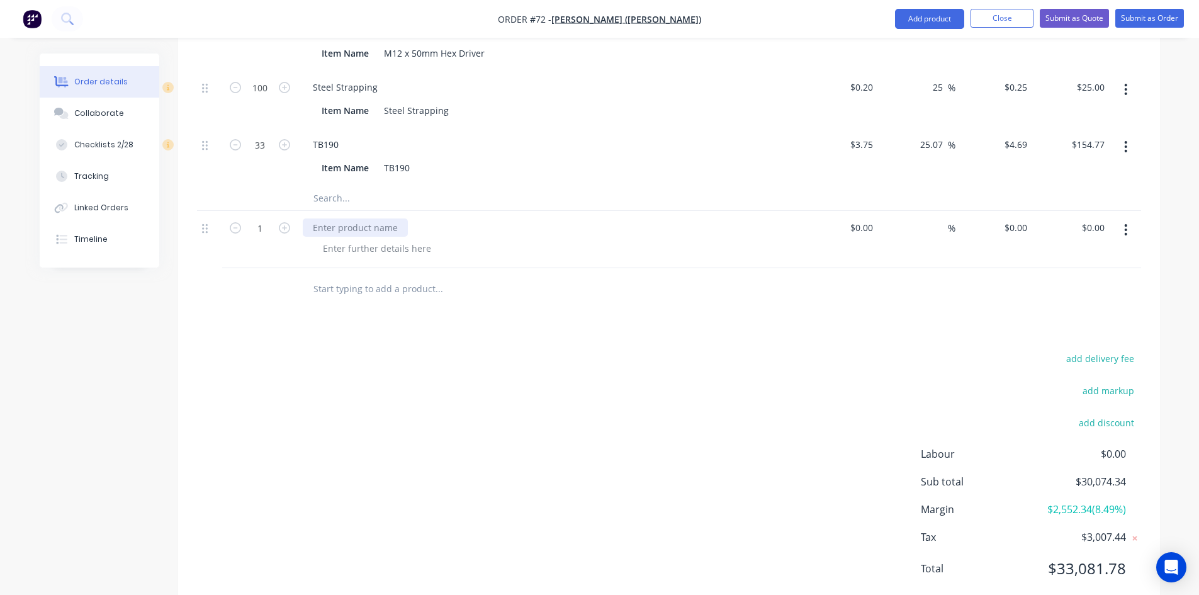
click at [337, 218] on div at bounding box center [355, 227] width 105 height 18
paste div
click at [342, 239] on div at bounding box center [377, 248] width 128 height 18
click at [357, 239] on div at bounding box center [377, 248] width 128 height 18
paste div
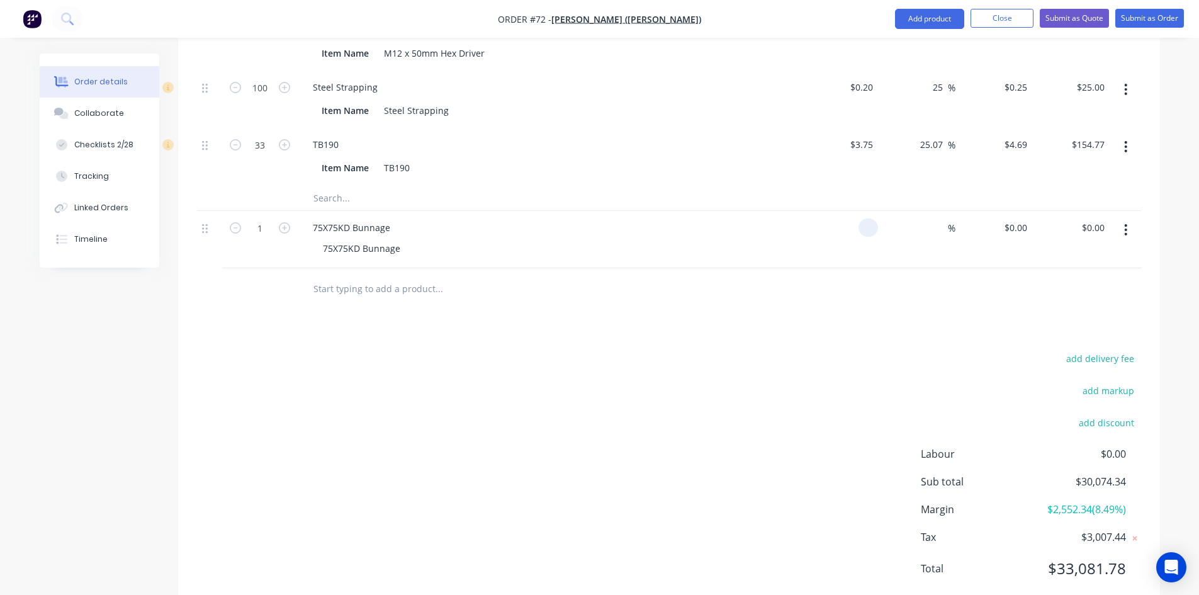
click at [861, 218] on div at bounding box center [868, 227] width 20 height 18
type input "$48.00"
click at [933, 218] on input at bounding box center [940, 227] width 14 height 18
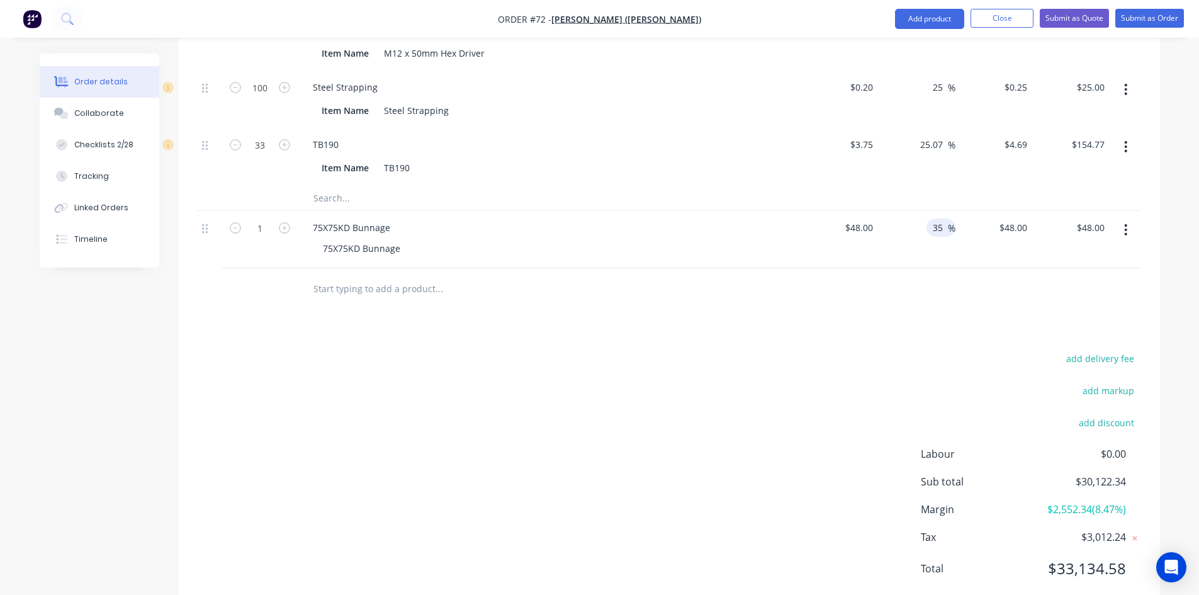
type input "35"
type input "$64.80"
click at [838, 272] on div at bounding box center [669, 288] width 944 height 41
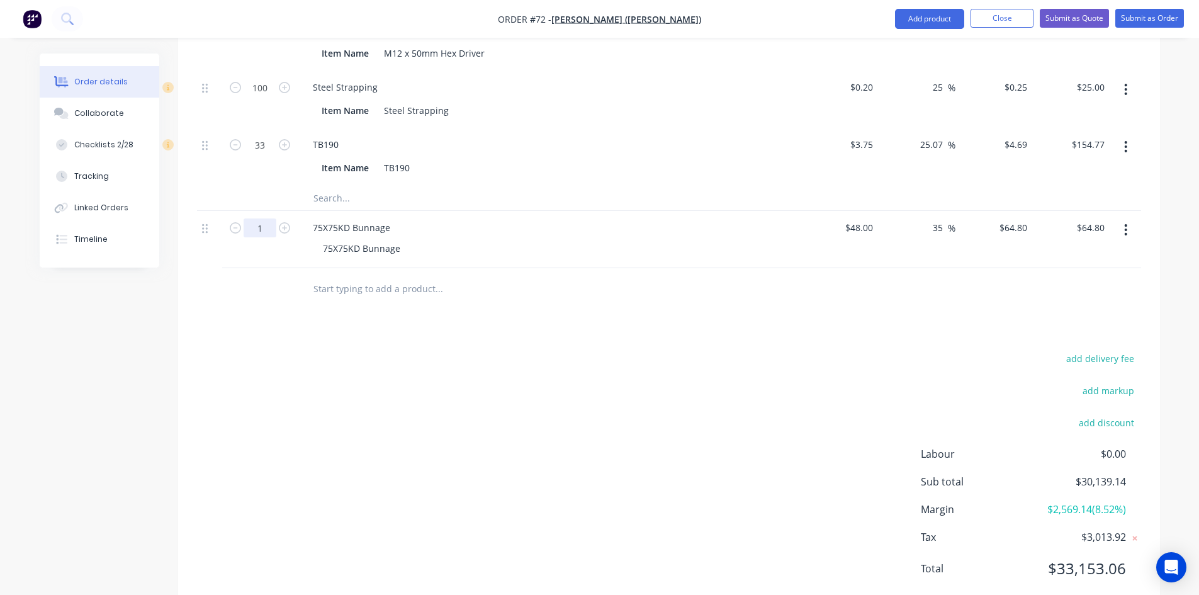
type input "8"
type input "12"
type input "$777.60"
click at [415, 354] on div "add delivery fee add markup add discount Labour $0.00 Sub total $30,851.94 Marg…" at bounding box center [669, 470] width 944 height 243
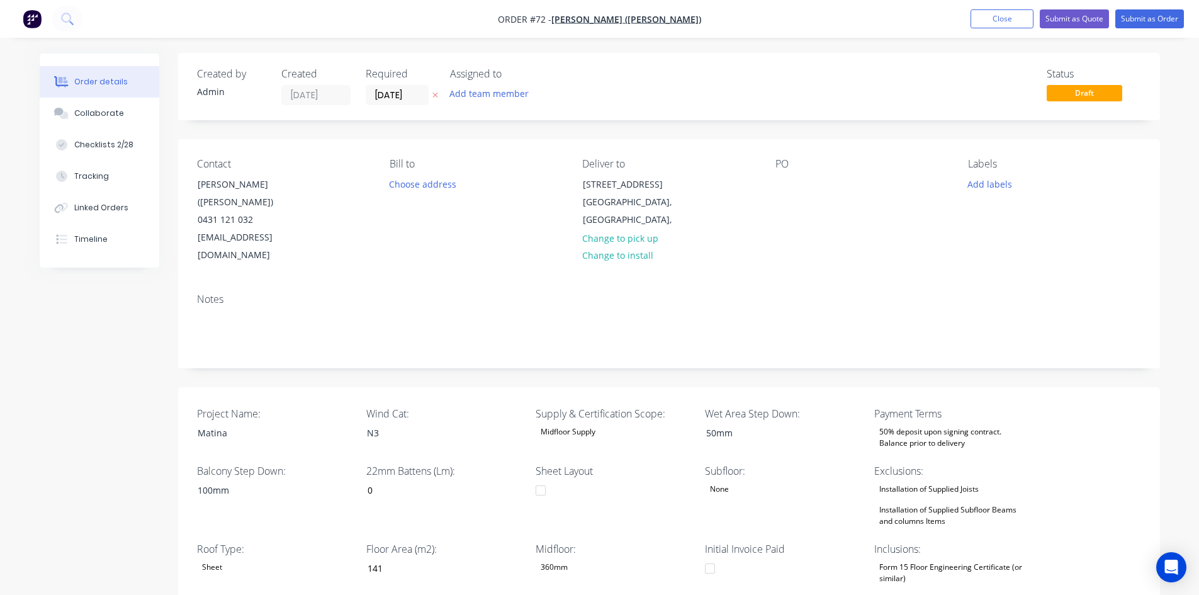
scroll to position [0, 0]
click at [1137, 20] on button "Submit as Order" at bounding box center [1149, 18] width 69 height 19
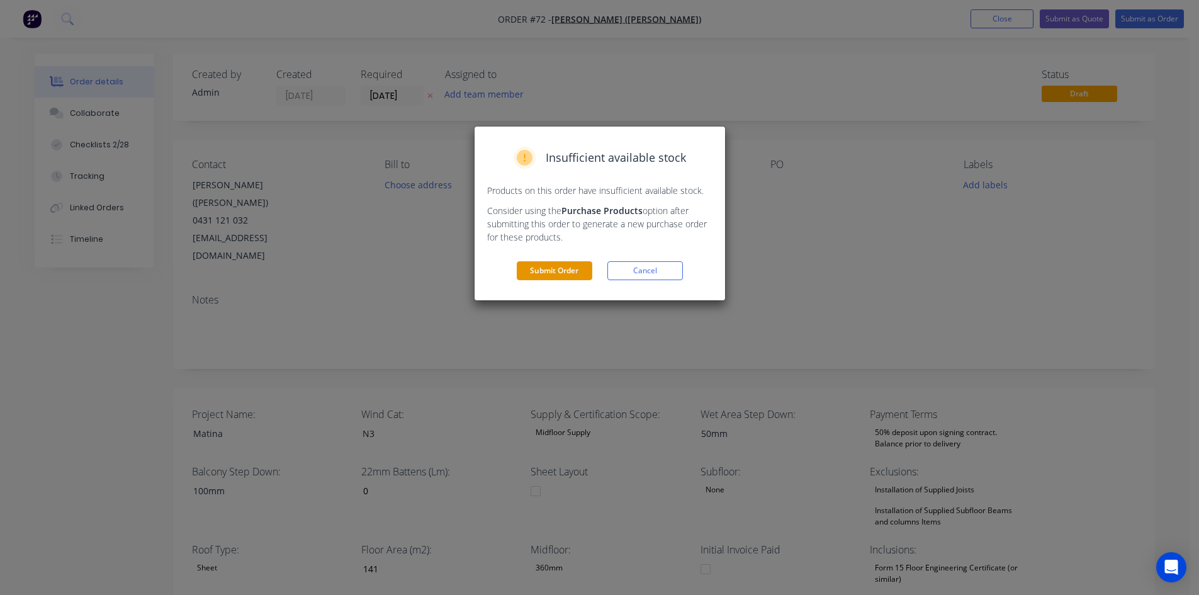
click at [559, 273] on button "Submit Order" at bounding box center [554, 270] width 75 height 19
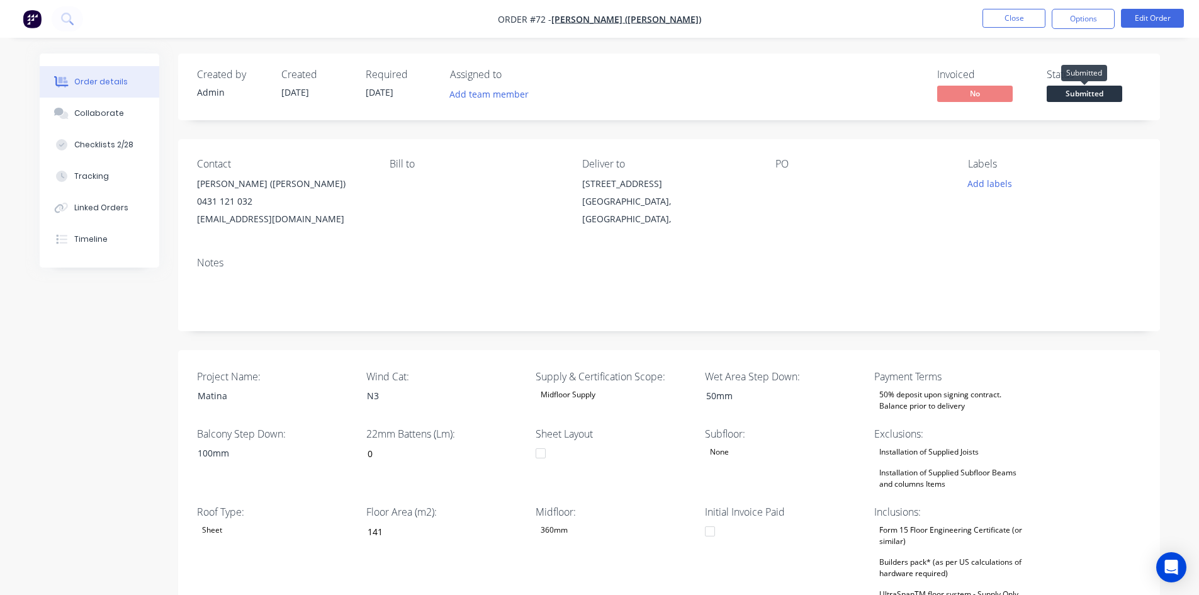
click at [1083, 89] on span "Submitted" at bounding box center [1083, 94] width 75 height 16
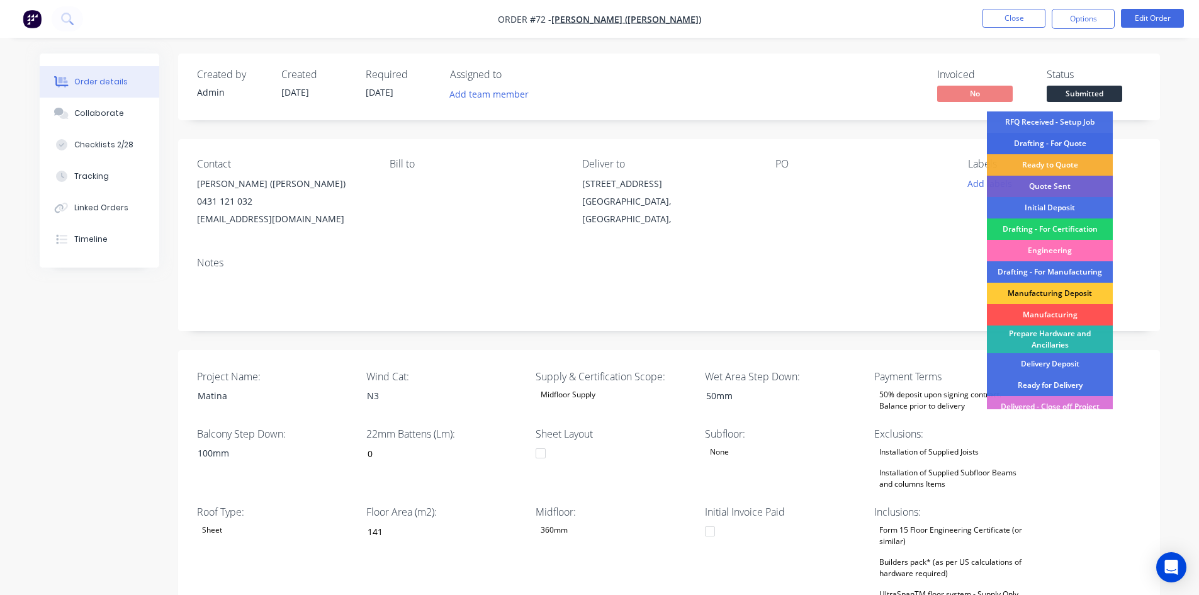
click at [1045, 138] on div "Drafting - For Quote" at bounding box center [1049, 143] width 126 height 21
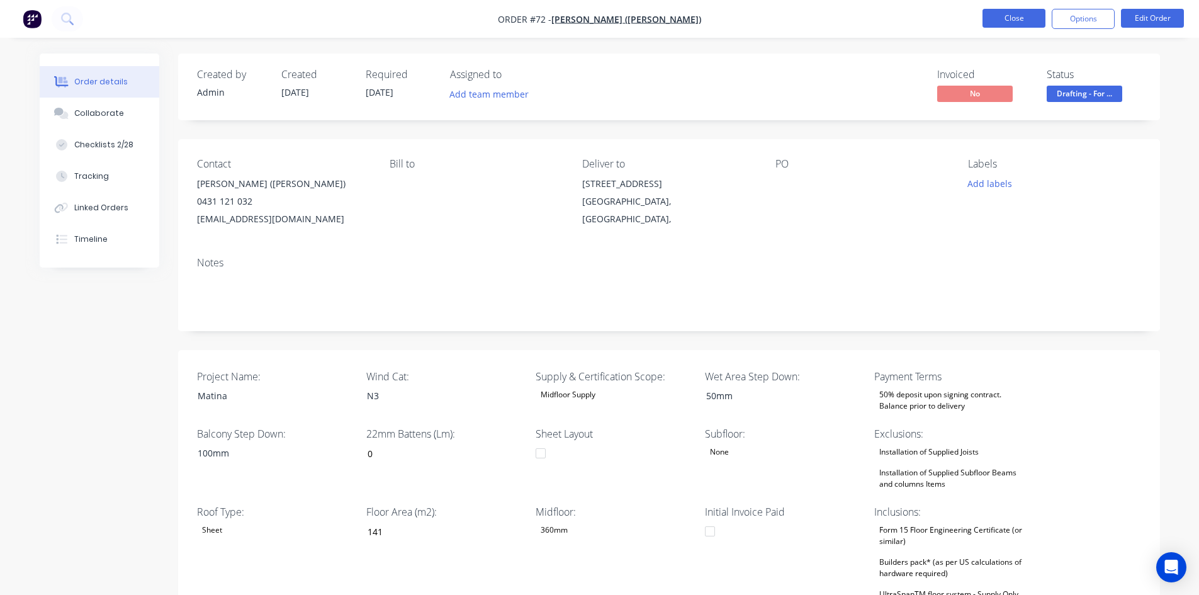
click at [1006, 14] on button "Close" at bounding box center [1013, 18] width 63 height 19
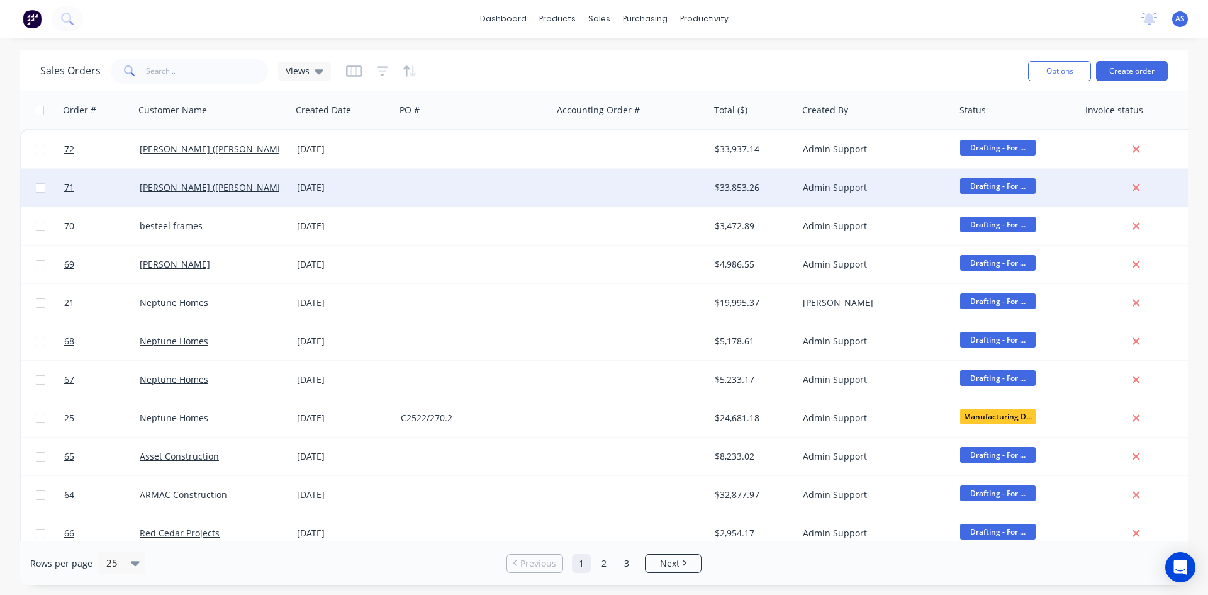
click at [298, 183] on div "27 Aug 2025" at bounding box center [344, 187] width 94 height 13
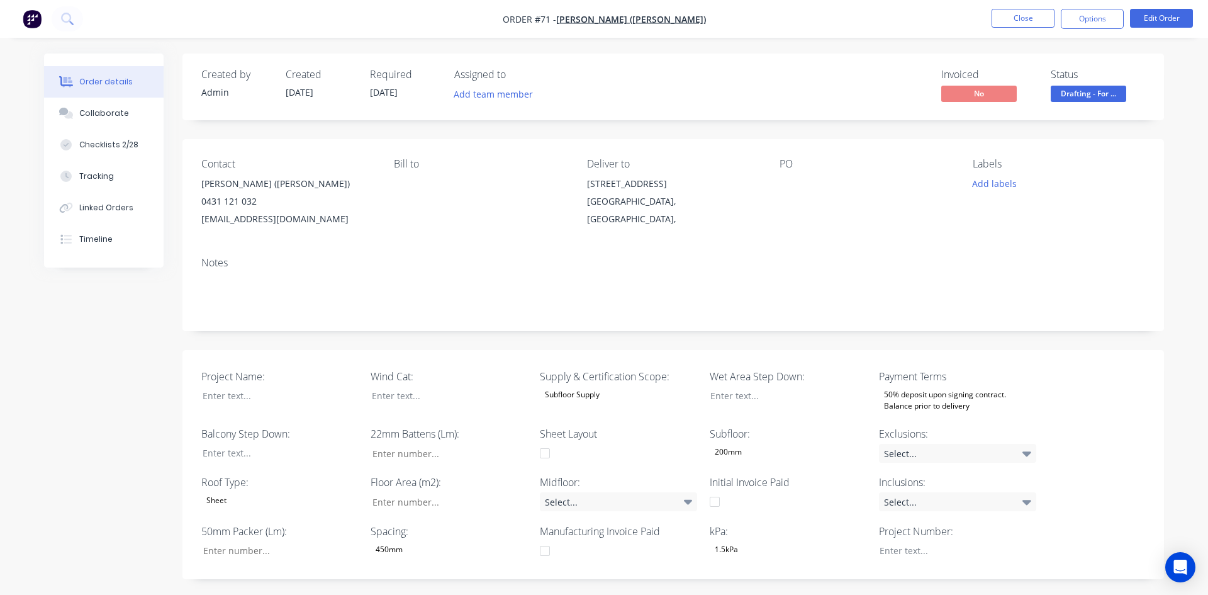
type input "0"
type input "107"
type input "0"
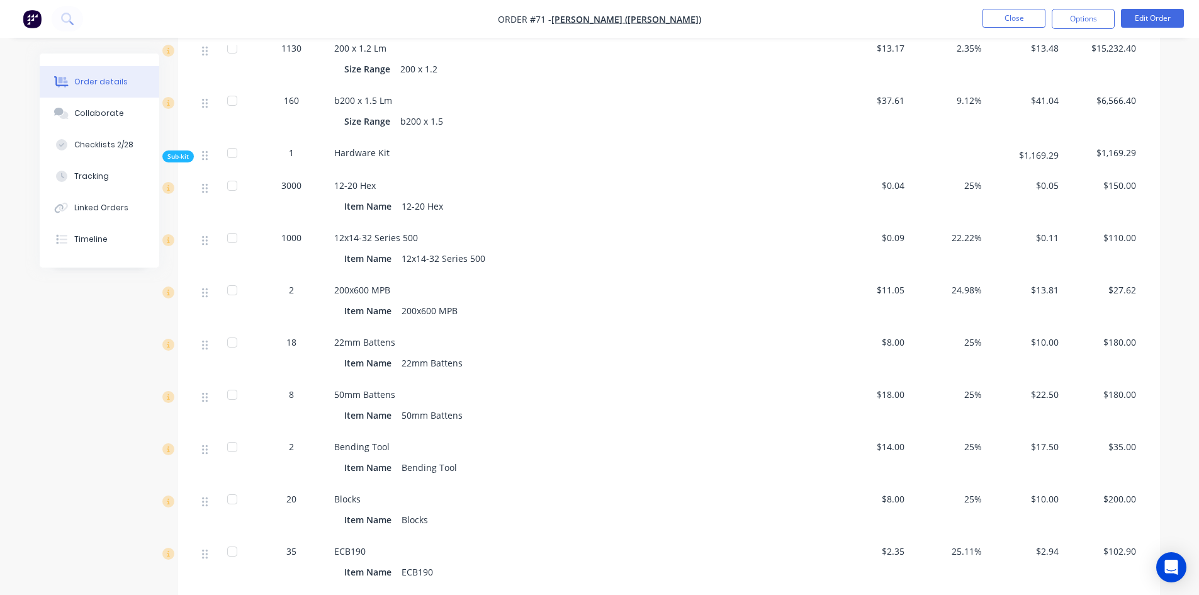
scroll to position [1020, 0]
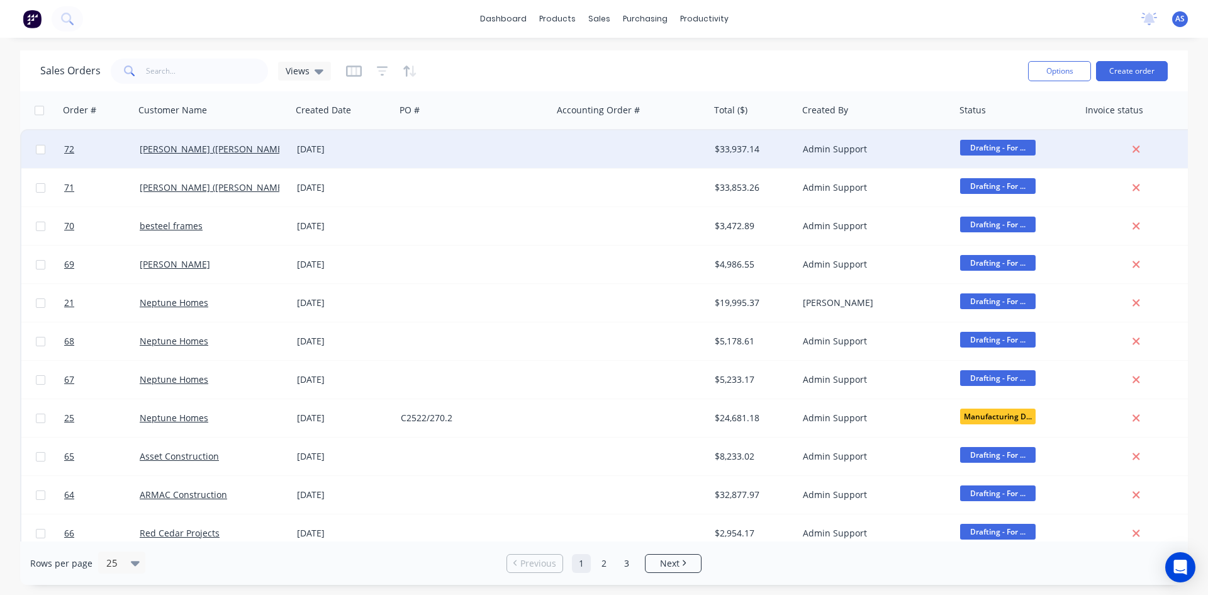
click at [302, 152] on div "27 Aug 2025" at bounding box center [344, 149] width 94 height 13
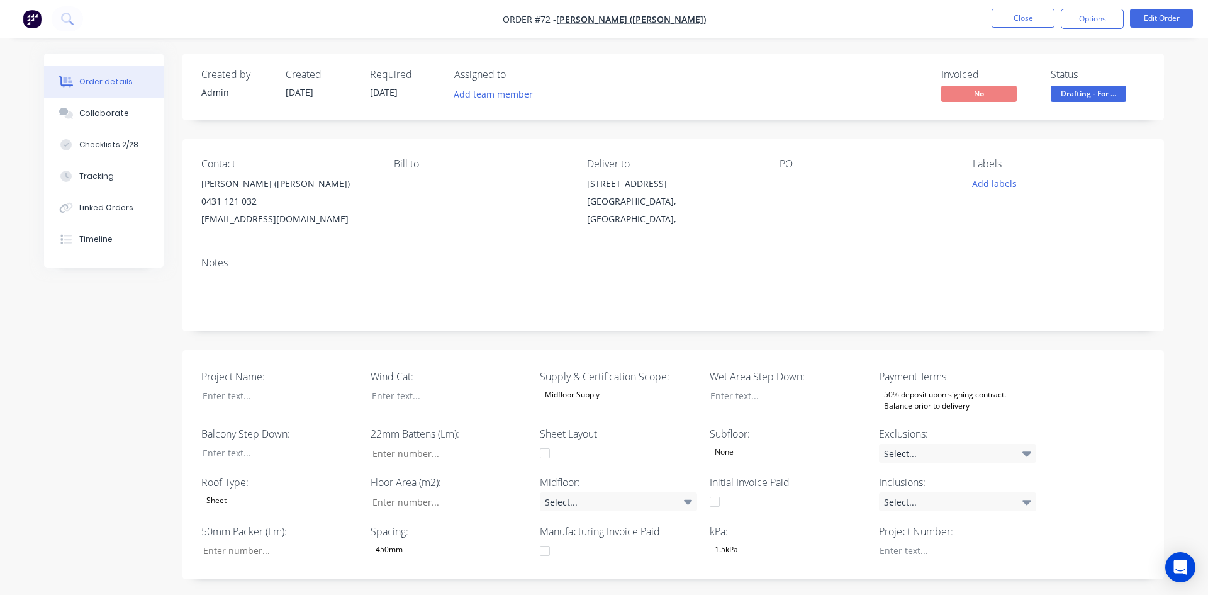
type input "0"
type input "141"
type input "0"
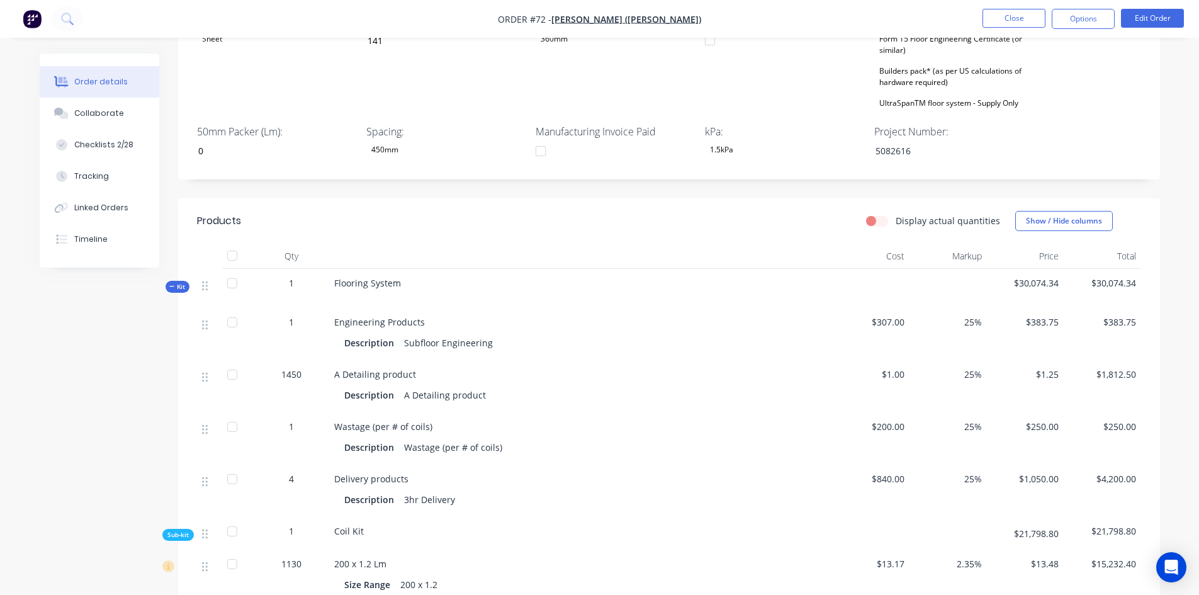
scroll to position [503, 0]
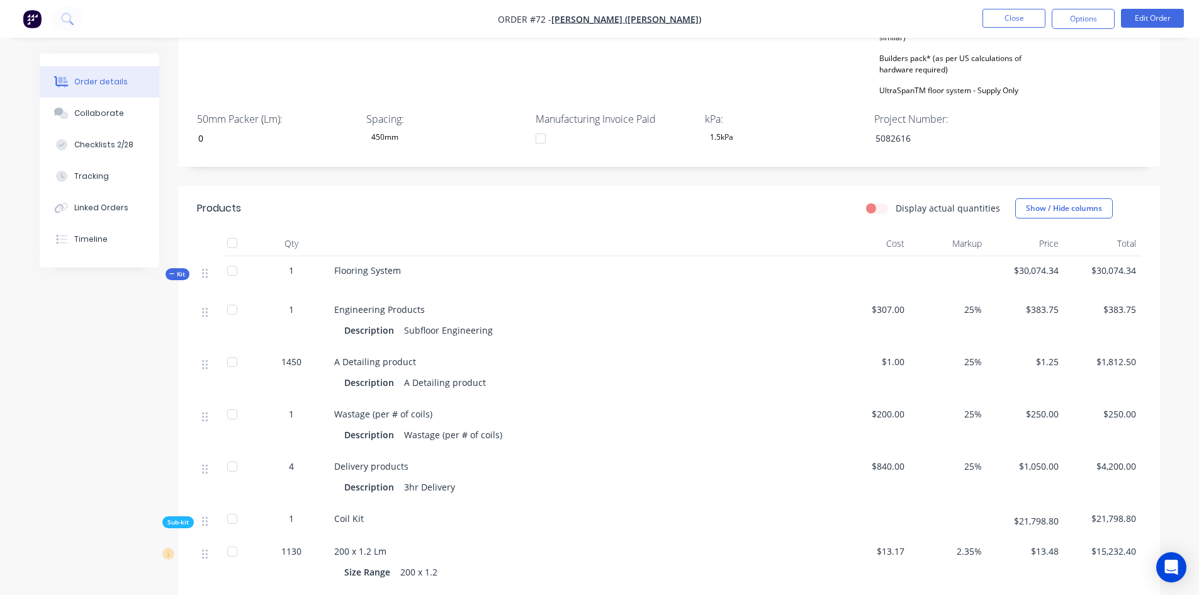
click at [284, 308] on div "1" at bounding box center [291, 309] width 65 height 13
click at [292, 310] on span "1" at bounding box center [291, 309] width 5 height 13
click at [289, 310] on span "1" at bounding box center [291, 309] width 5 height 13
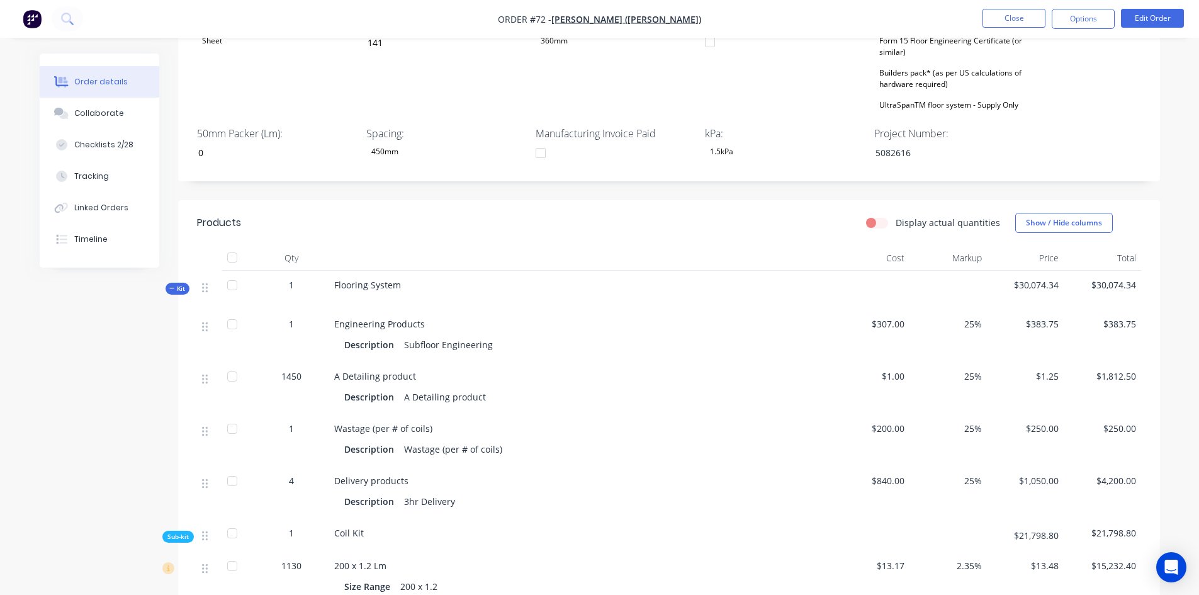
scroll to position [440, 0]
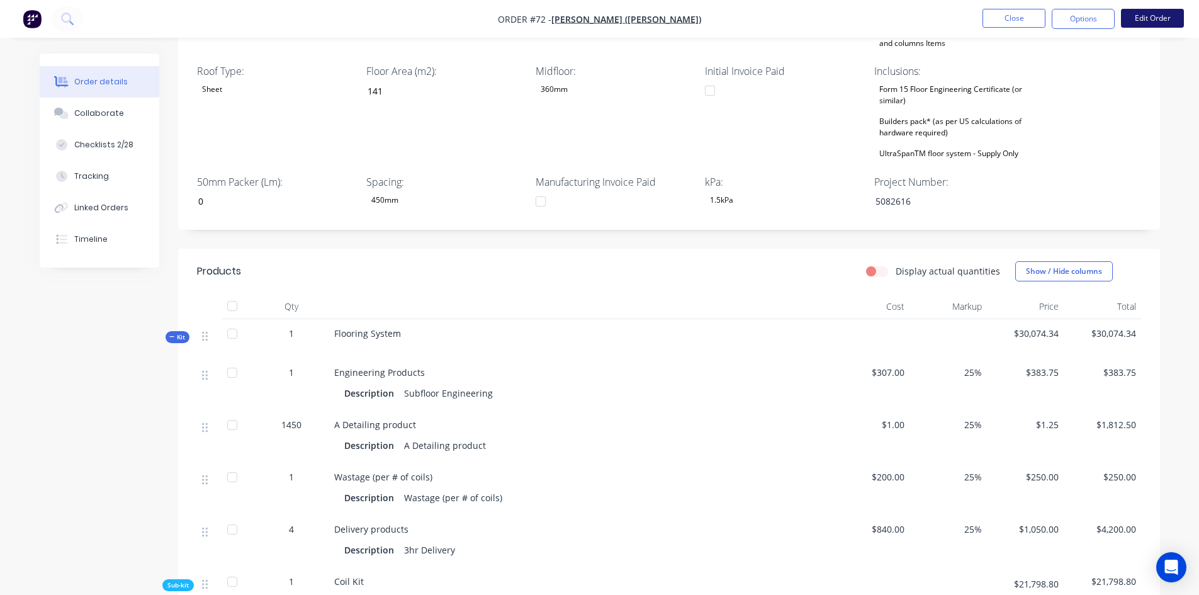
click at [1148, 24] on button "Edit Order" at bounding box center [1152, 18] width 63 height 19
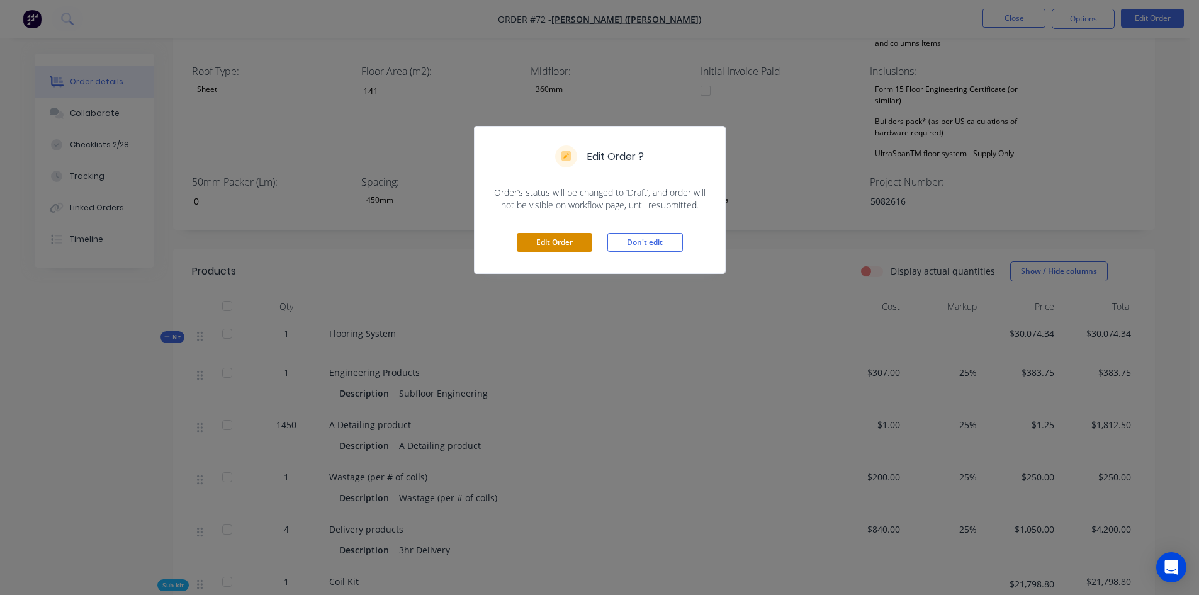
click at [539, 245] on button "Edit Order" at bounding box center [554, 242] width 75 height 19
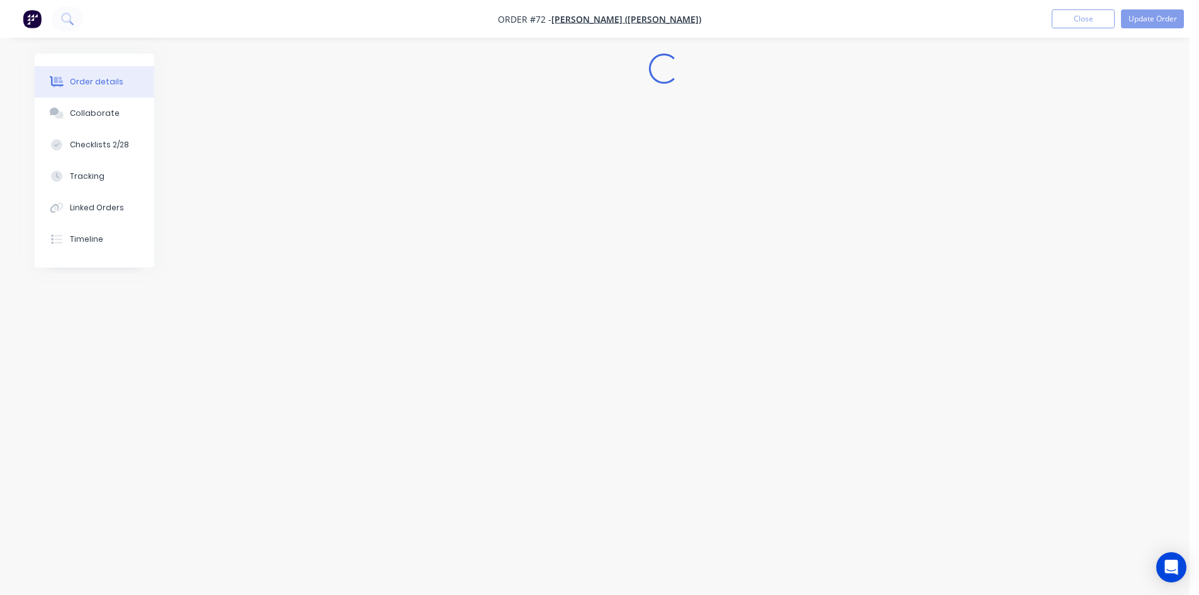
scroll to position [0, 0]
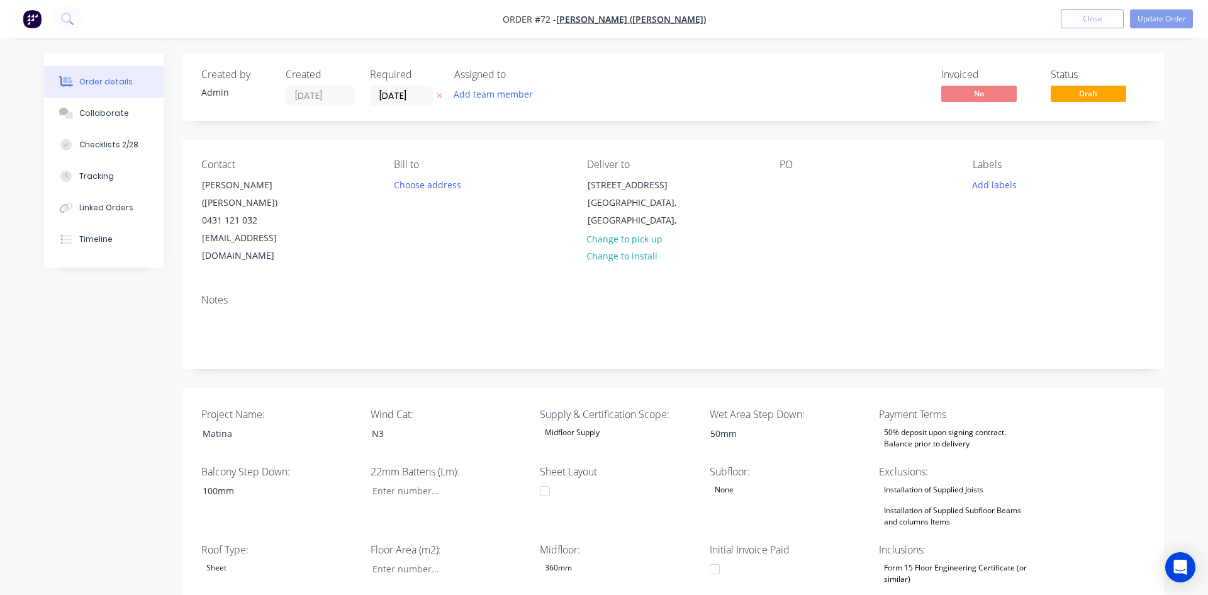
type input "0"
type input "141"
type input "0"
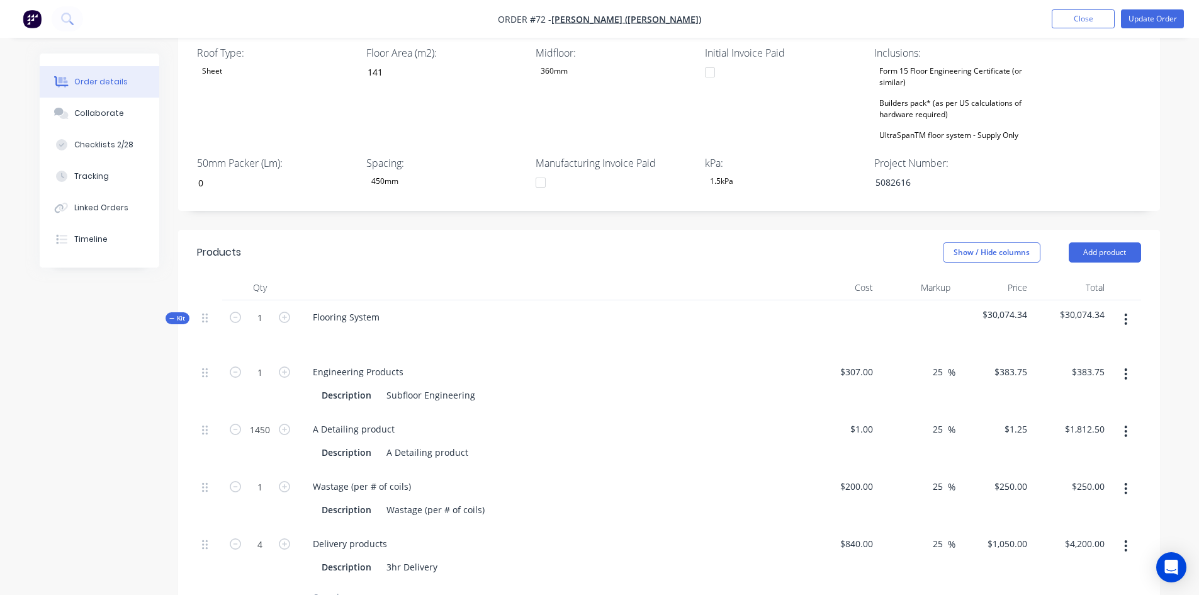
scroll to position [503, 0]
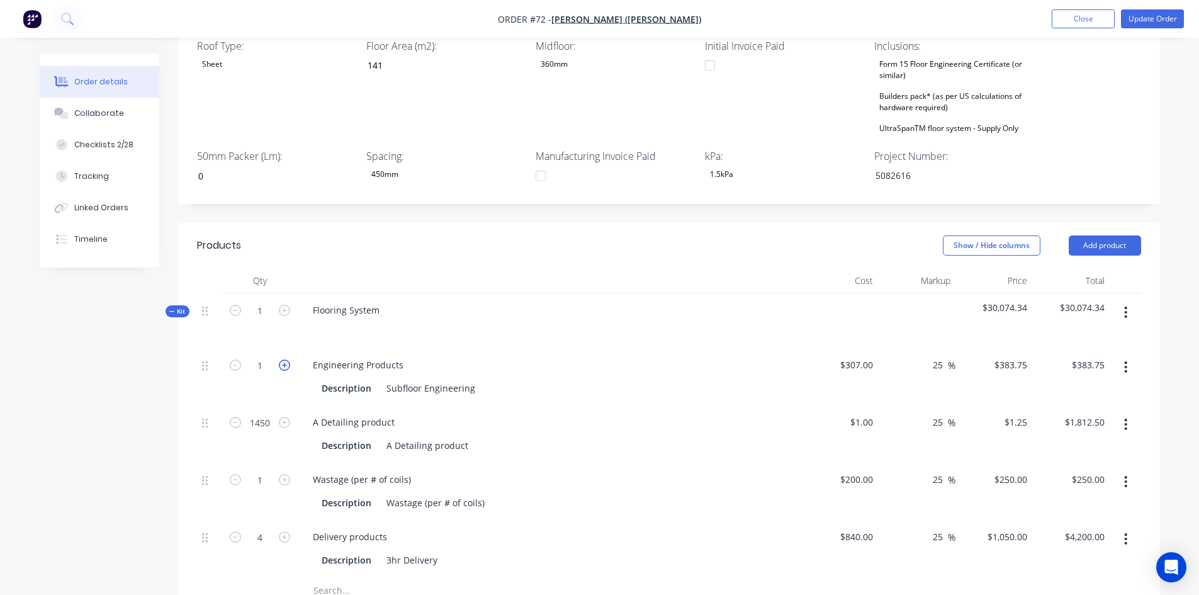
click at [288, 359] on icon "button" at bounding box center [284, 364] width 11 height 11
type input "2"
type input "$767.50"
click at [1149, 12] on button "Update Order" at bounding box center [1152, 18] width 63 height 19
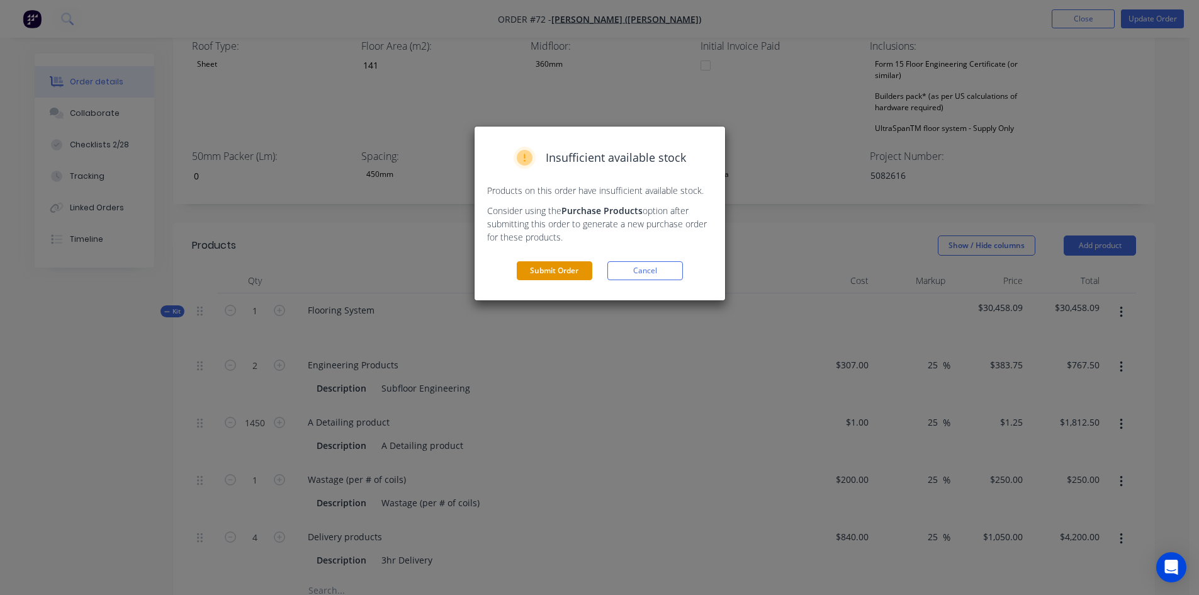
click at [567, 277] on button "Submit Order" at bounding box center [554, 270] width 75 height 19
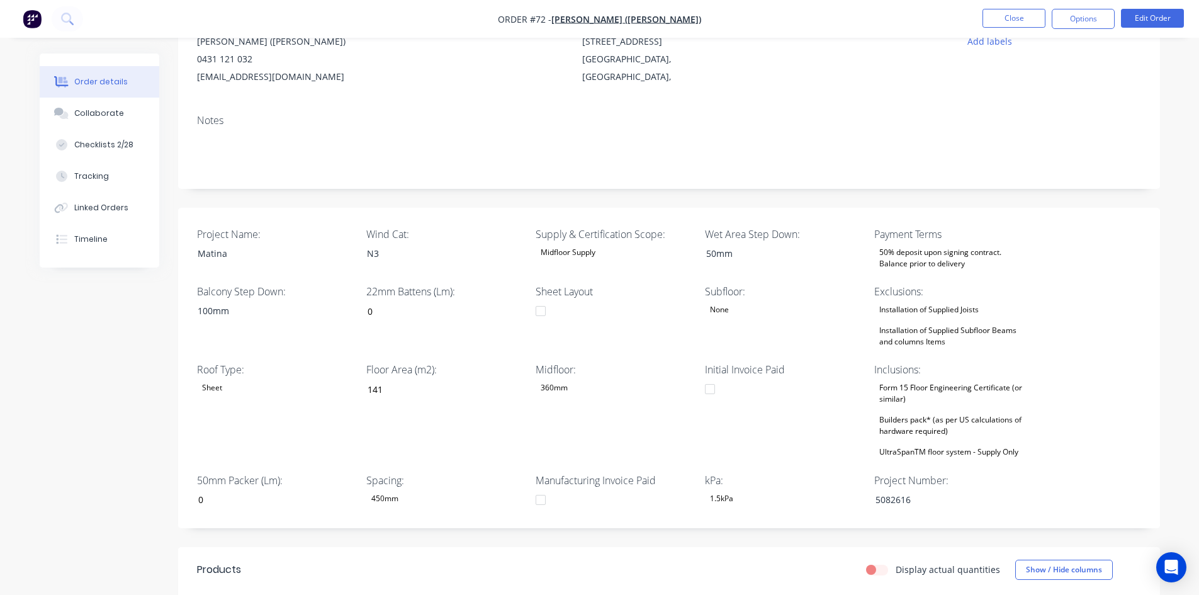
scroll to position [63, 0]
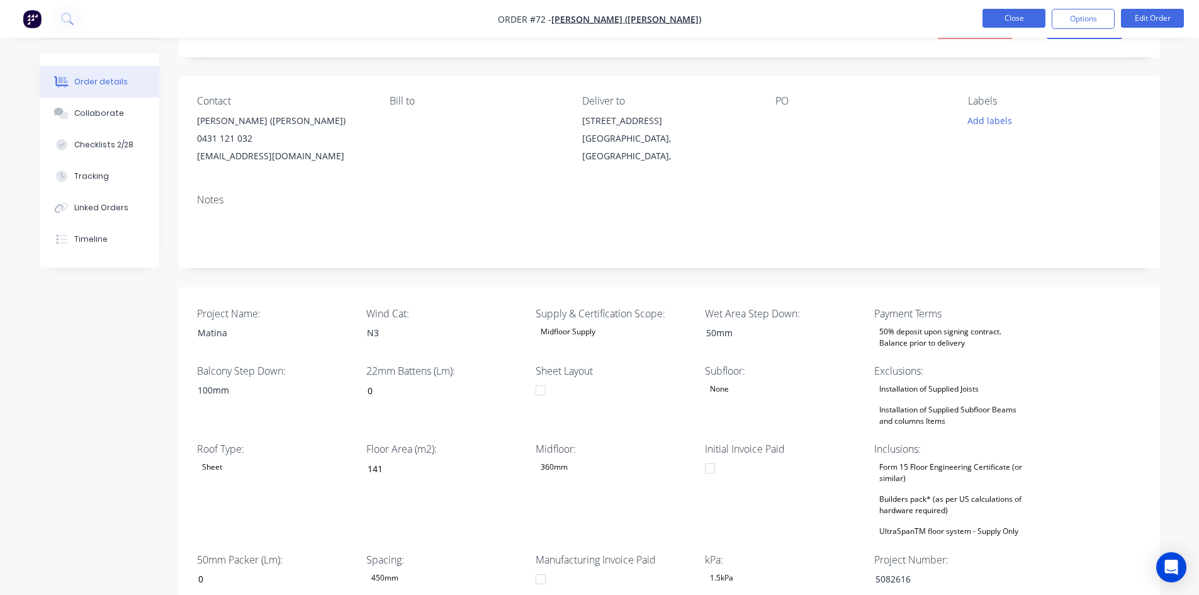
click at [1006, 17] on button "Close" at bounding box center [1013, 18] width 63 height 19
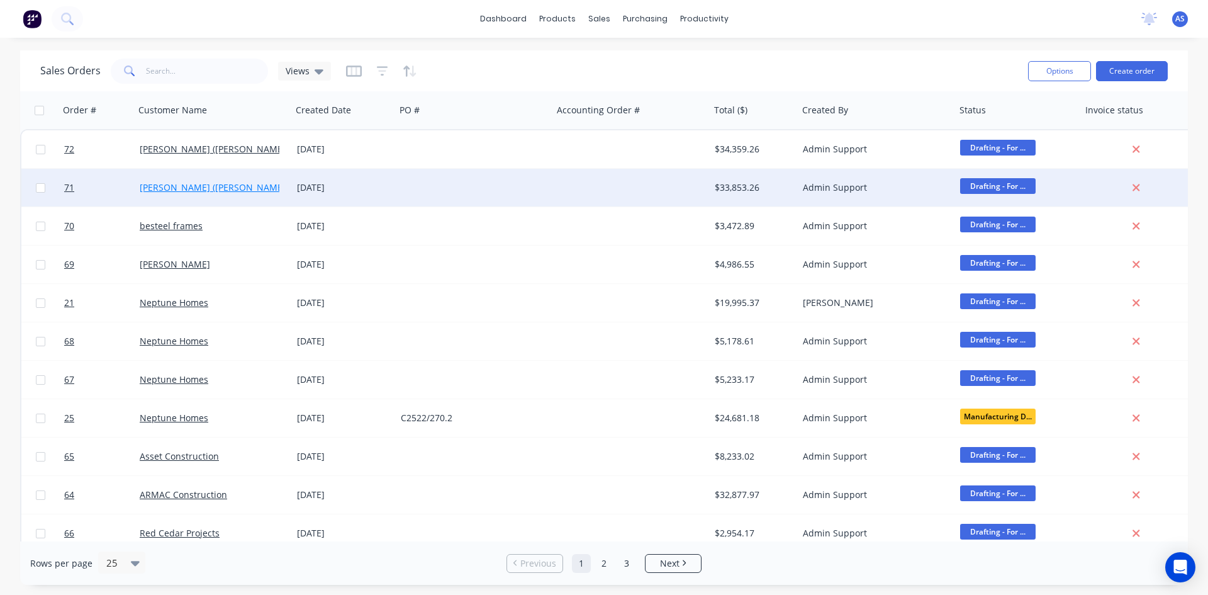
click at [199, 185] on link "Arif Dervisevic (Archie)" at bounding box center [214, 187] width 148 height 12
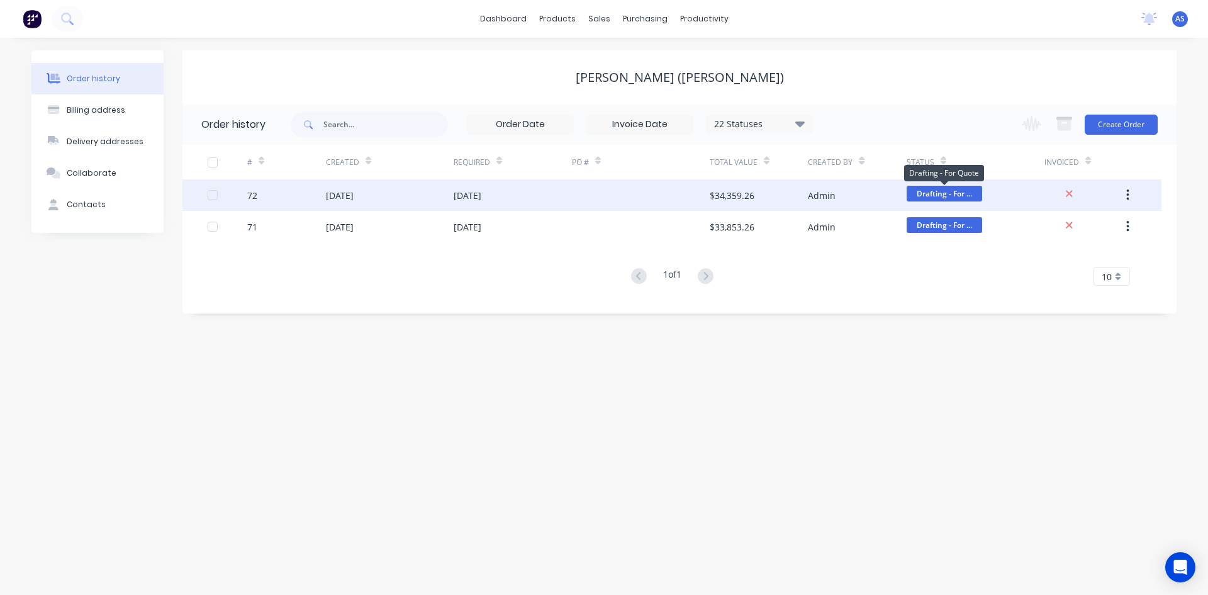
click at [931, 190] on span "Drafting - For ..." at bounding box center [944, 194] width 75 height 16
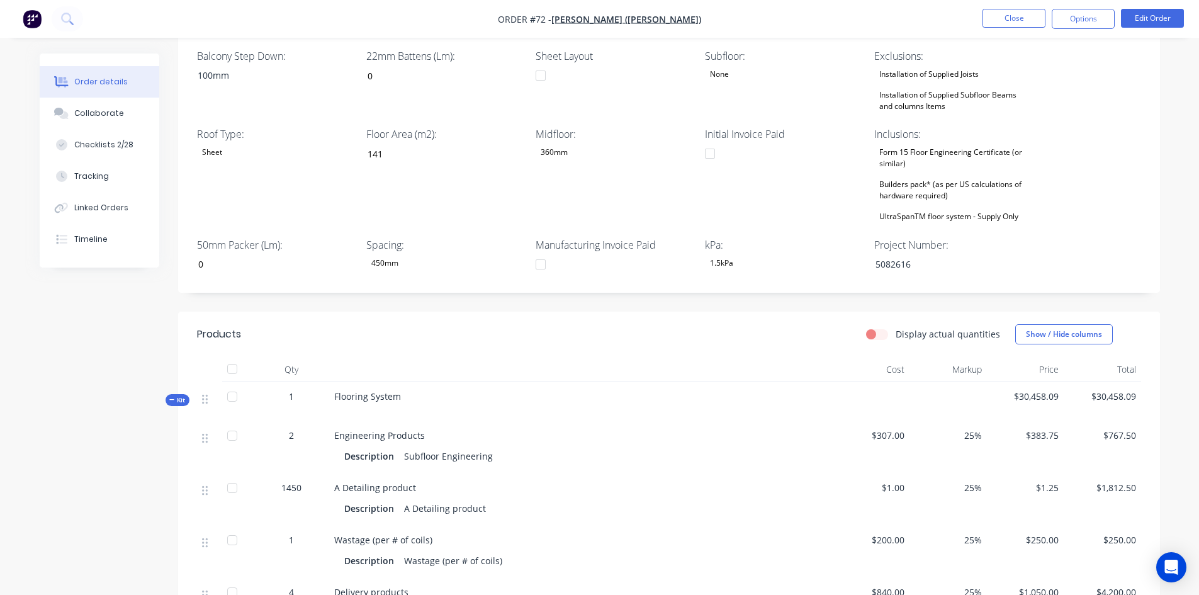
scroll to position [315, 0]
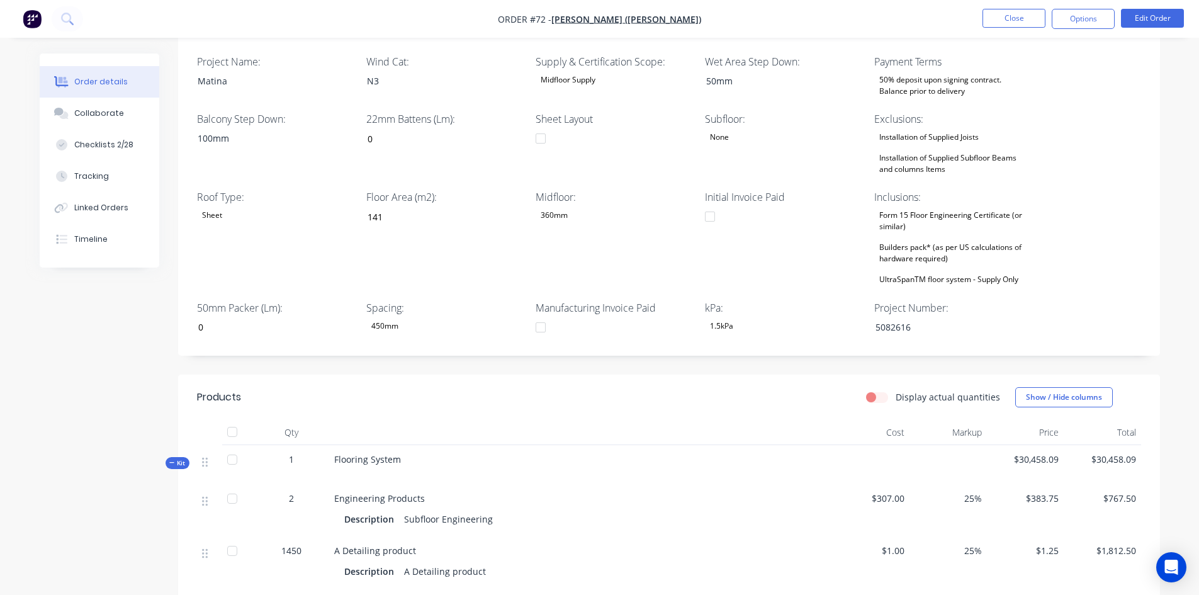
click at [31, 16] on img "button" at bounding box center [32, 18] width 19 height 19
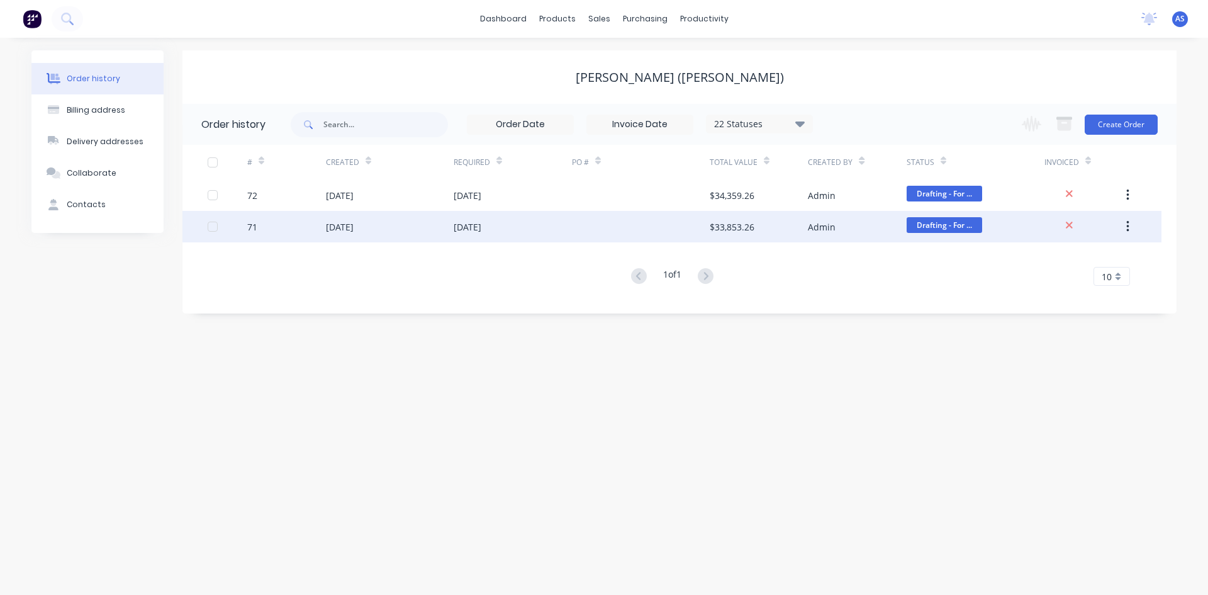
click at [943, 225] on span "Drafting - For ..." at bounding box center [944, 225] width 75 height 16
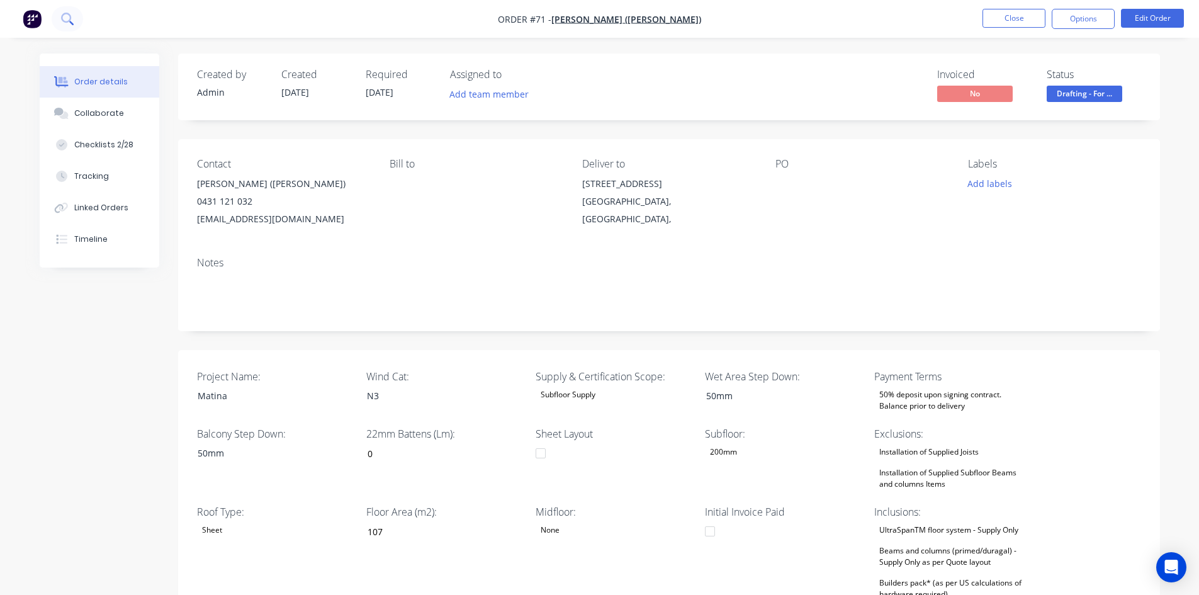
click at [67, 27] on button at bounding box center [67, 18] width 31 height 25
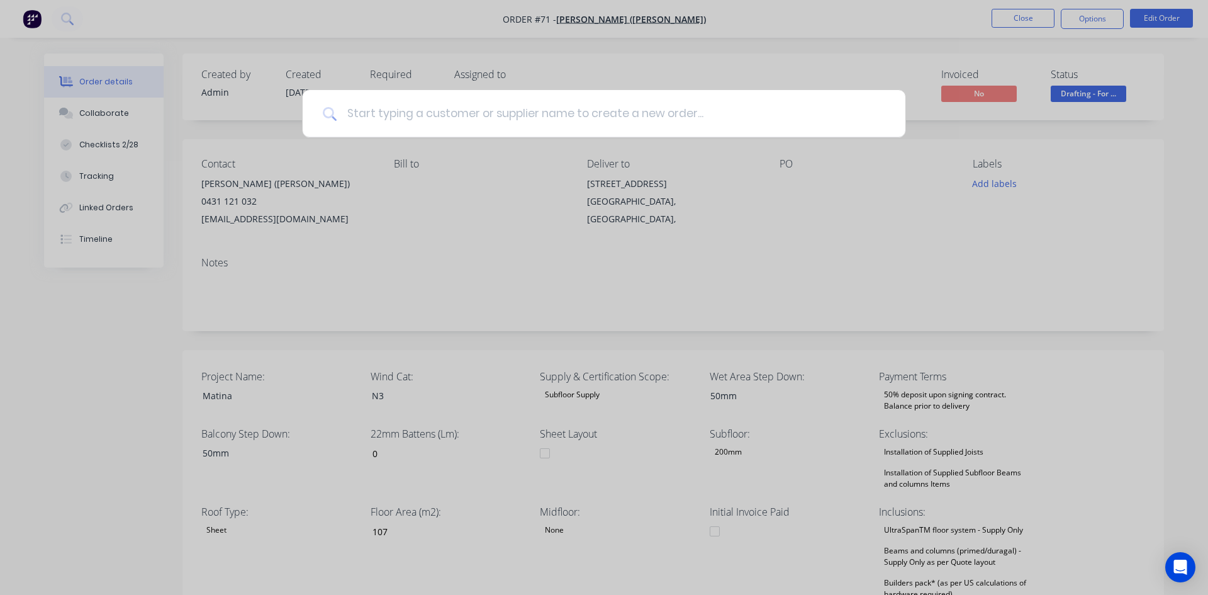
click at [473, 105] on input at bounding box center [611, 113] width 549 height 47
type input "neptune"
click at [885, 116] on div "neptune" at bounding box center [604, 113] width 603 height 47
click at [879, 111] on icon at bounding box center [880, 113] width 8 height 8
type input "neptune"
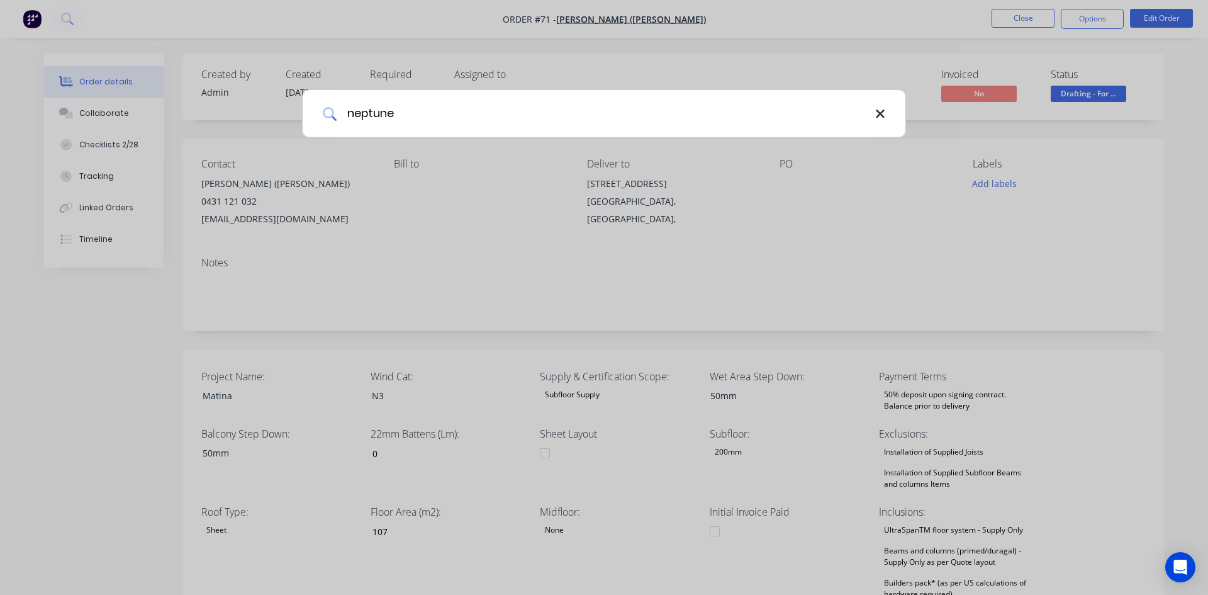
click at [881, 115] on icon at bounding box center [880, 113] width 8 height 8
click at [131, 37] on div at bounding box center [604, 297] width 1208 height 595
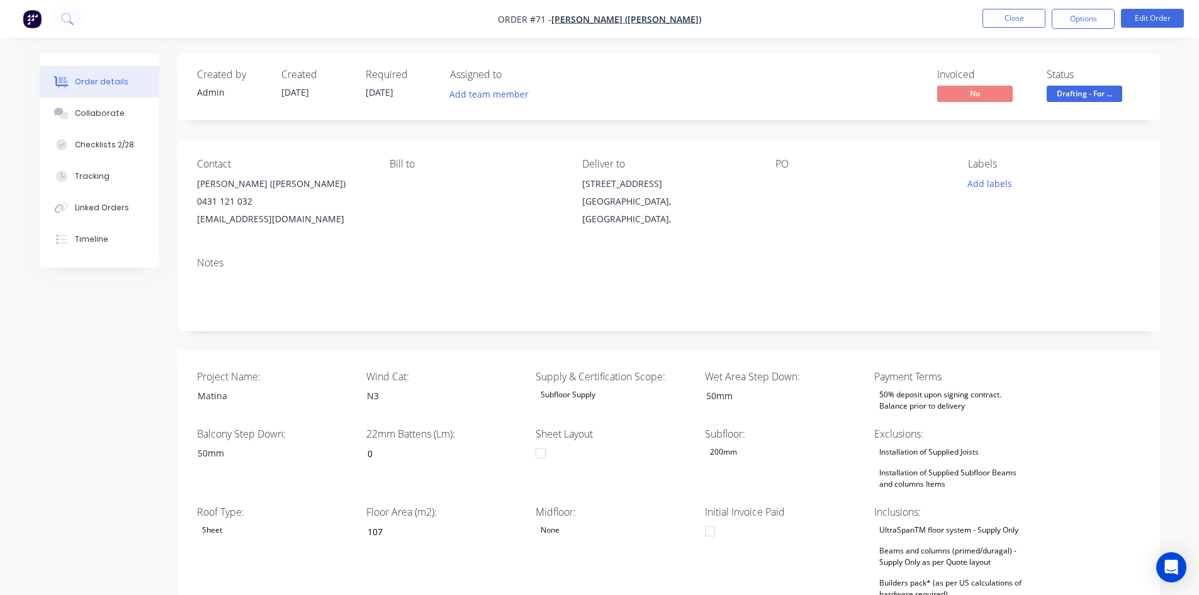
click at [30, 20] on img "button" at bounding box center [32, 18] width 19 height 19
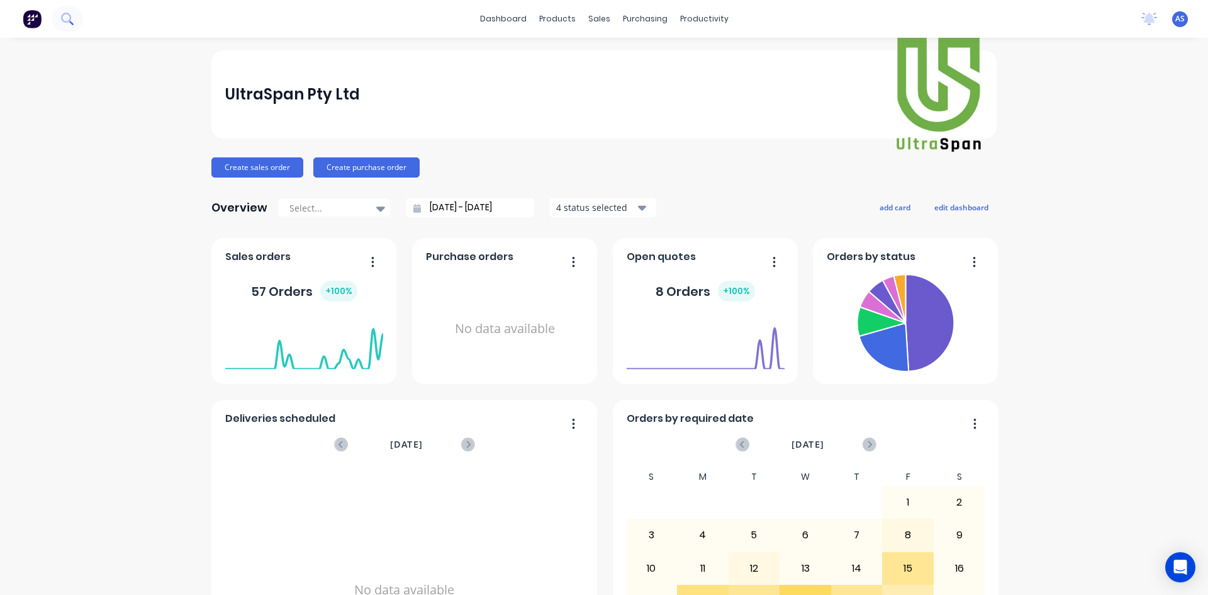
click at [70, 18] on icon at bounding box center [66, 18] width 10 height 10
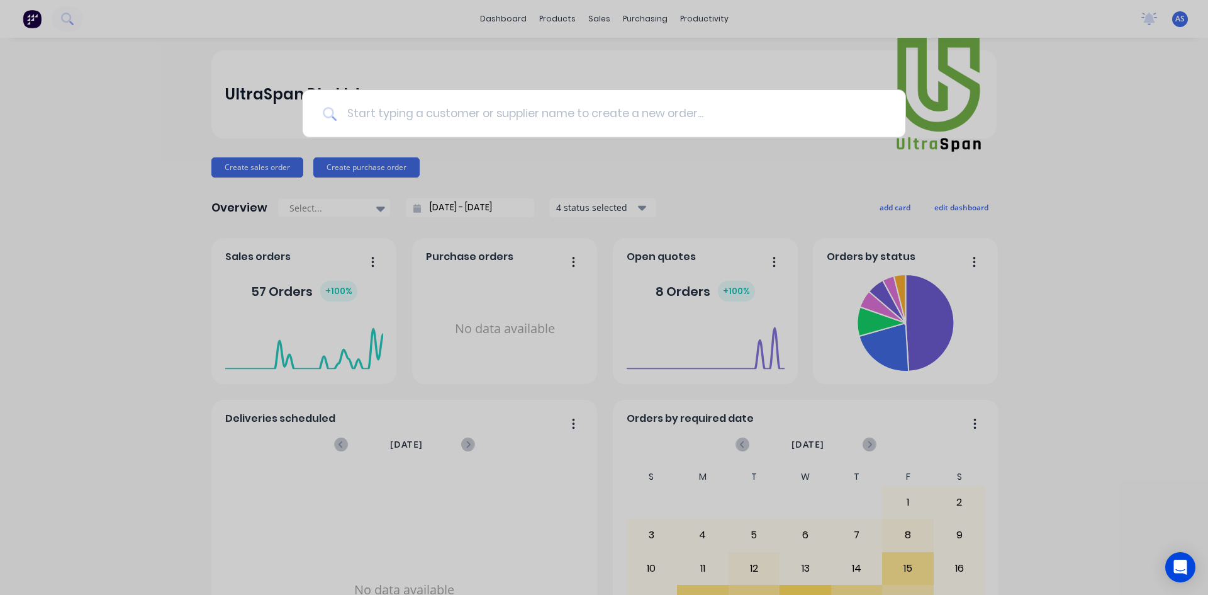
click at [467, 109] on input at bounding box center [611, 113] width 549 height 47
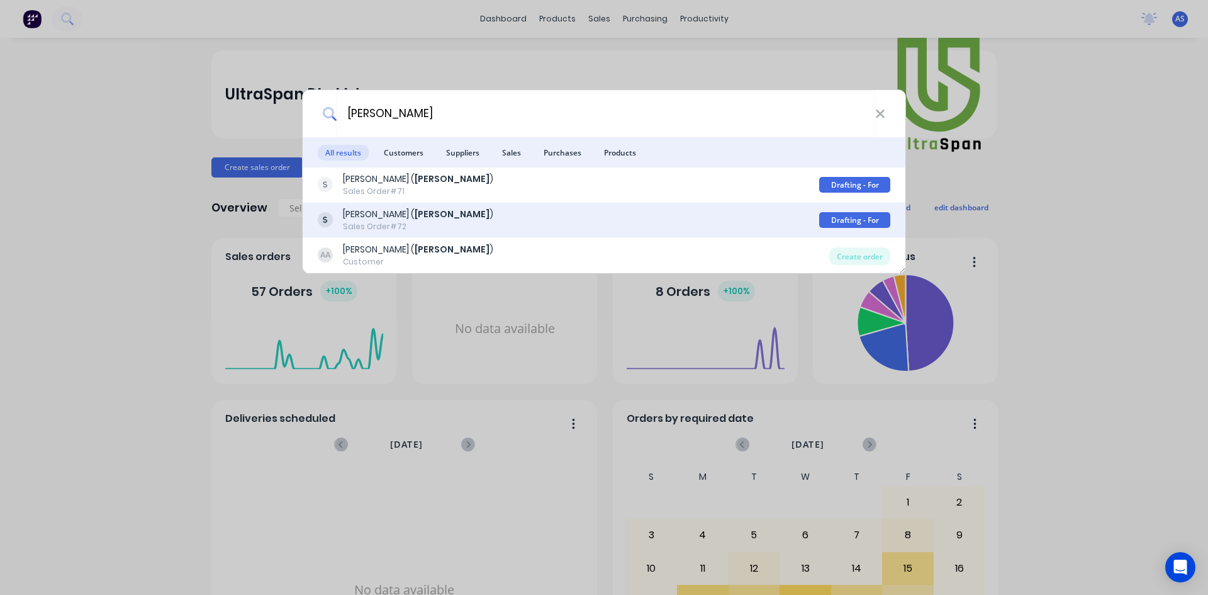
type input "archie"
click at [401, 216] on div "Arif Dervisevic ( Archie )" at bounding box center [418, 214] width 150 height 13
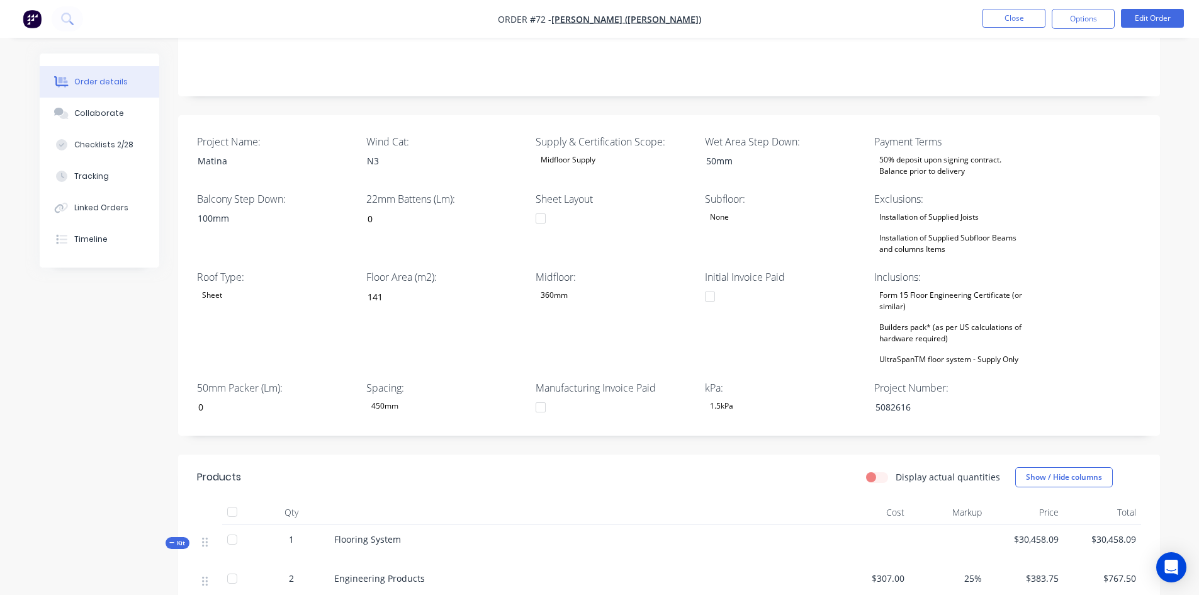
scroll to position [252, 0]
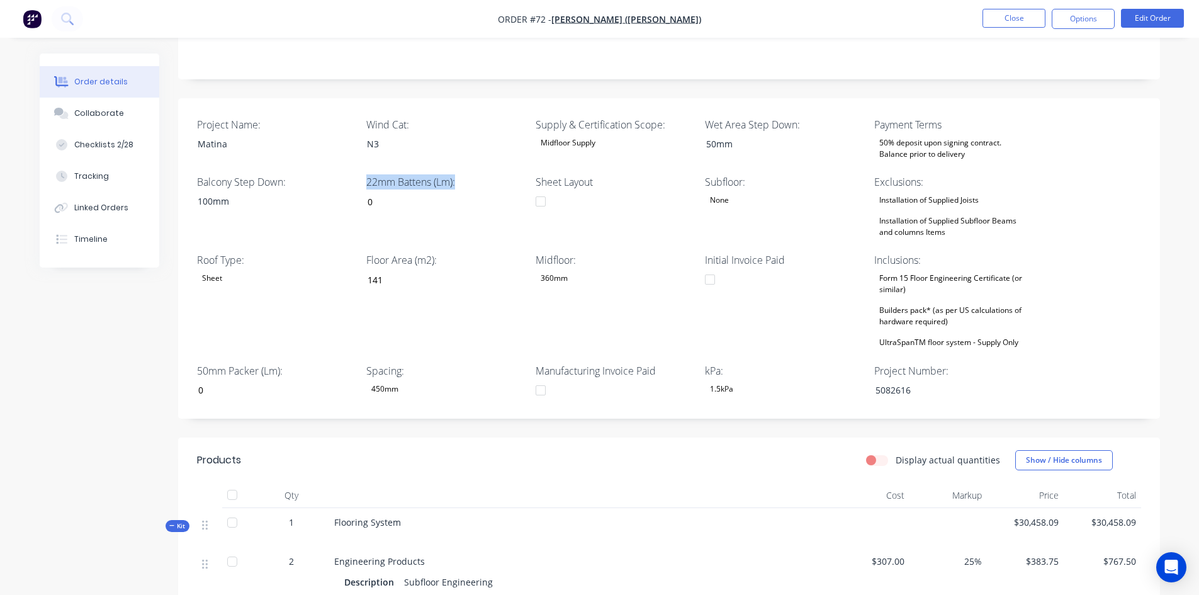
drag, startPoint x: 457, startPoint y: 182, endPoint x: 366, endPoint y: 184, distance: 91.2
click at [366, 184] on label "22mm Battens (Lm):" at bounding box center [444, 181] width 157 height 15
copy label "22mm Battens (Lm):"
drag, startPoint x: 379, startPoint y: 204, endPoint x: 319, endPoint y: 204, distance: 60.4
click at [319, 204] on div "Project Name: Matina Wind Cat: N3 Supply & Certification Scope: Midfloor Supply…" at bounding box center [668, 258] width 981 height 320
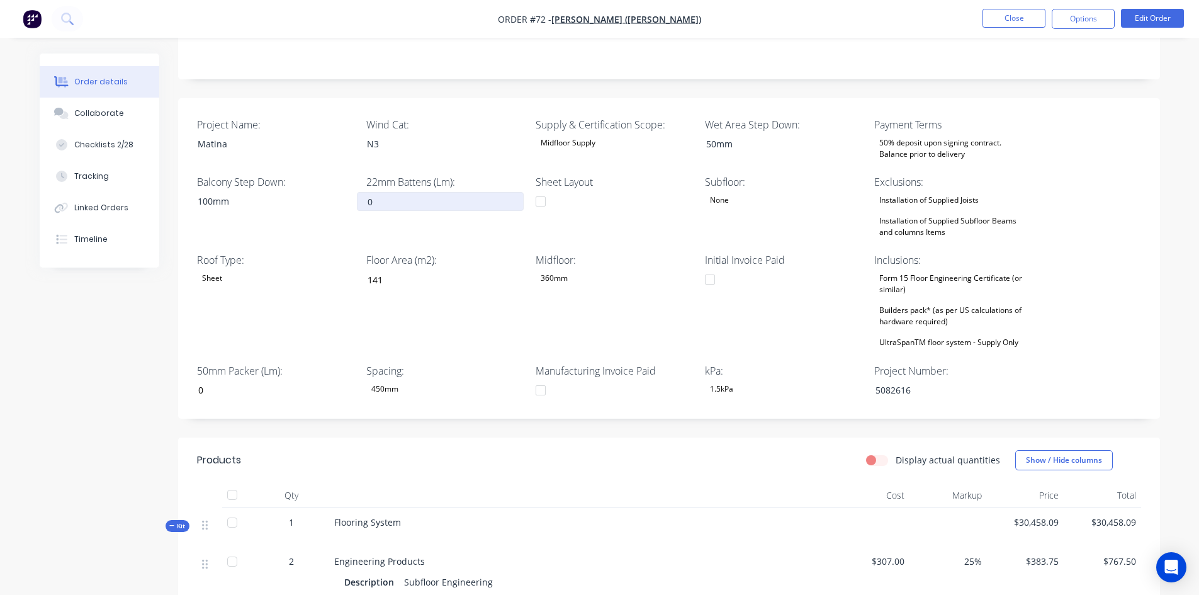
click at [400, 204] on input "0" at bounding box center [440, 201] width 166 height 19
click at [396, 227] on div "22mm Battens (Lm):" at bounding box center [444, 207] width 157 height 66
click at [225, 386] on input "0" at bounding box center [270, 390] width 166 height 19
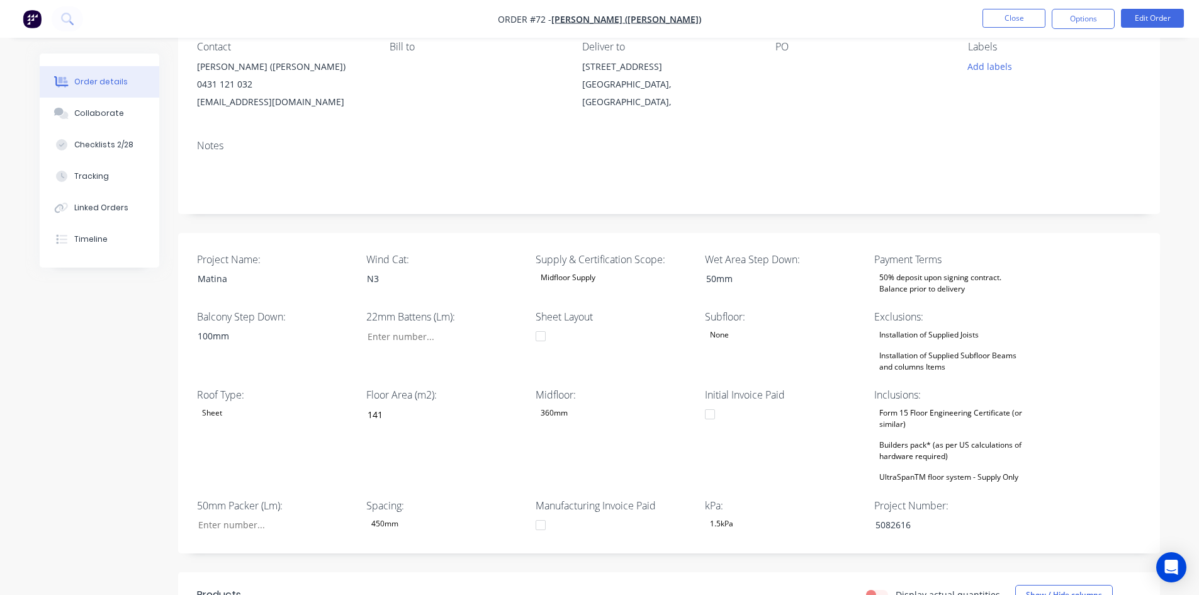
scroll to position [0, 0]
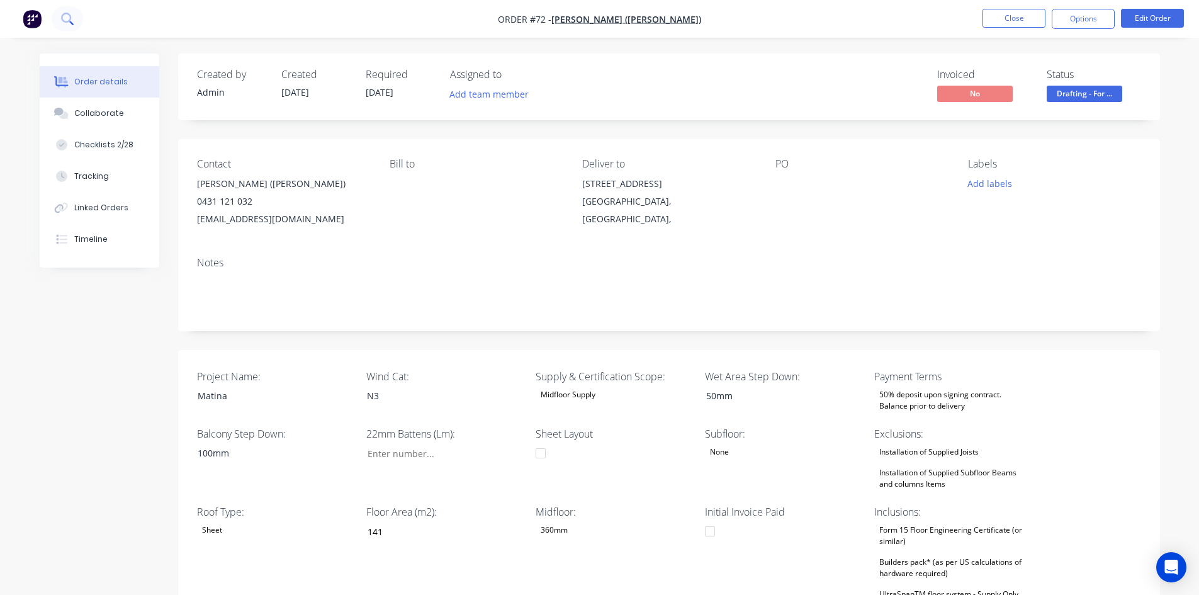
click at [66, 19] on icon at bounding box center [67, 19] width 12 height 12
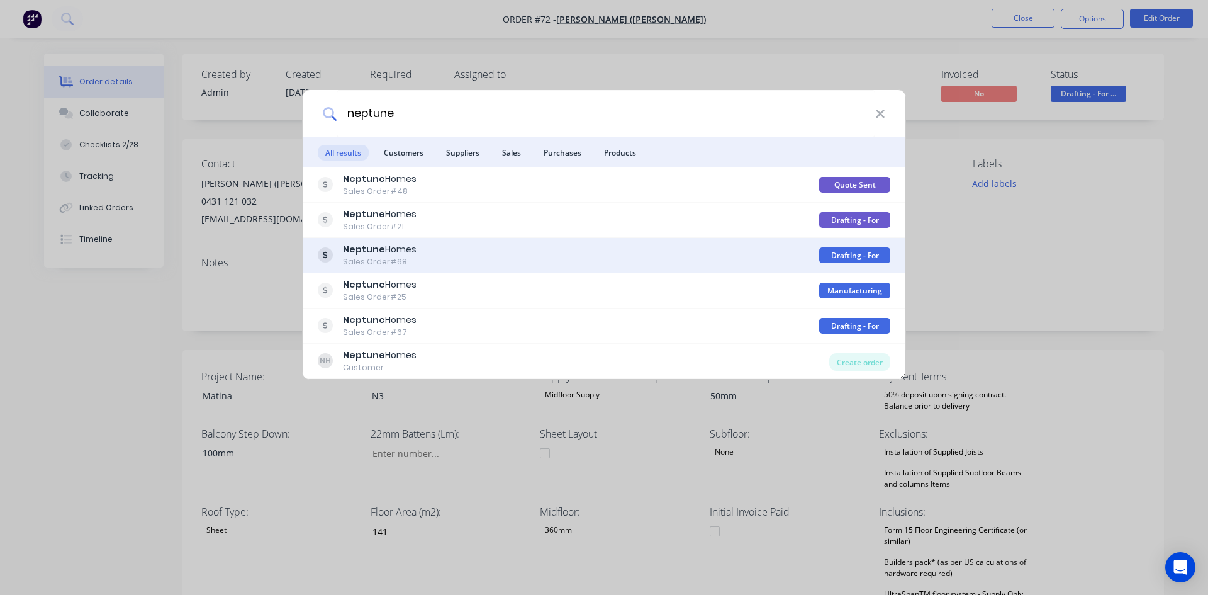
type input "neptune"
click at [376, 254] on b "Neptune" at bounding box center [364, 249] width 42 height 13
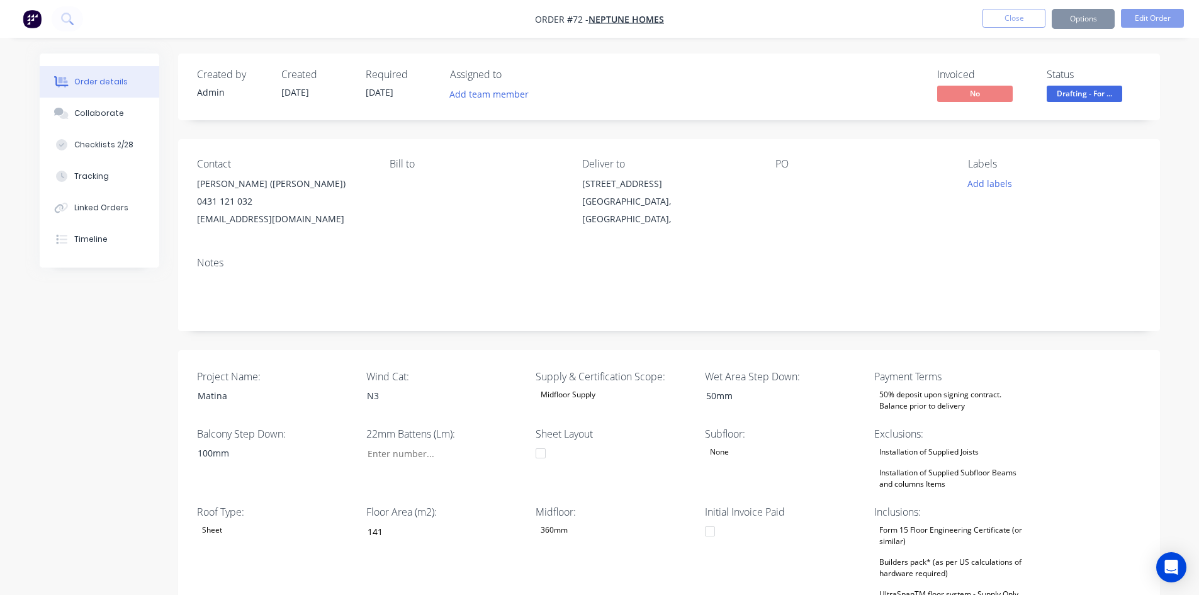
type input "0"
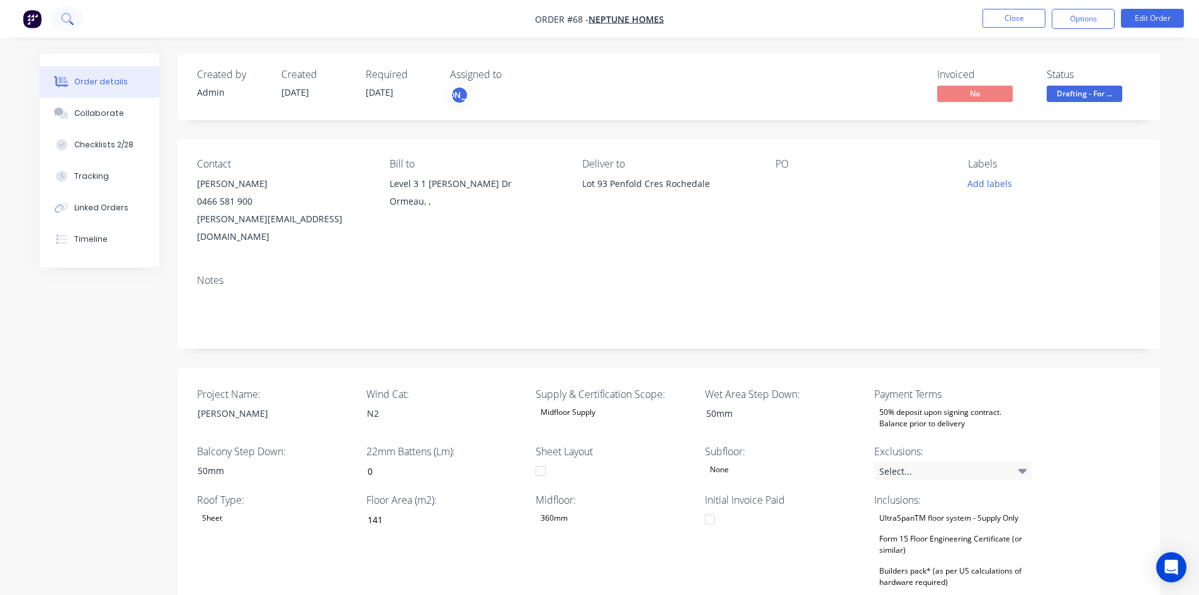
click at [77, 16] on button at bounding box center [67, 18] width 31 height 25
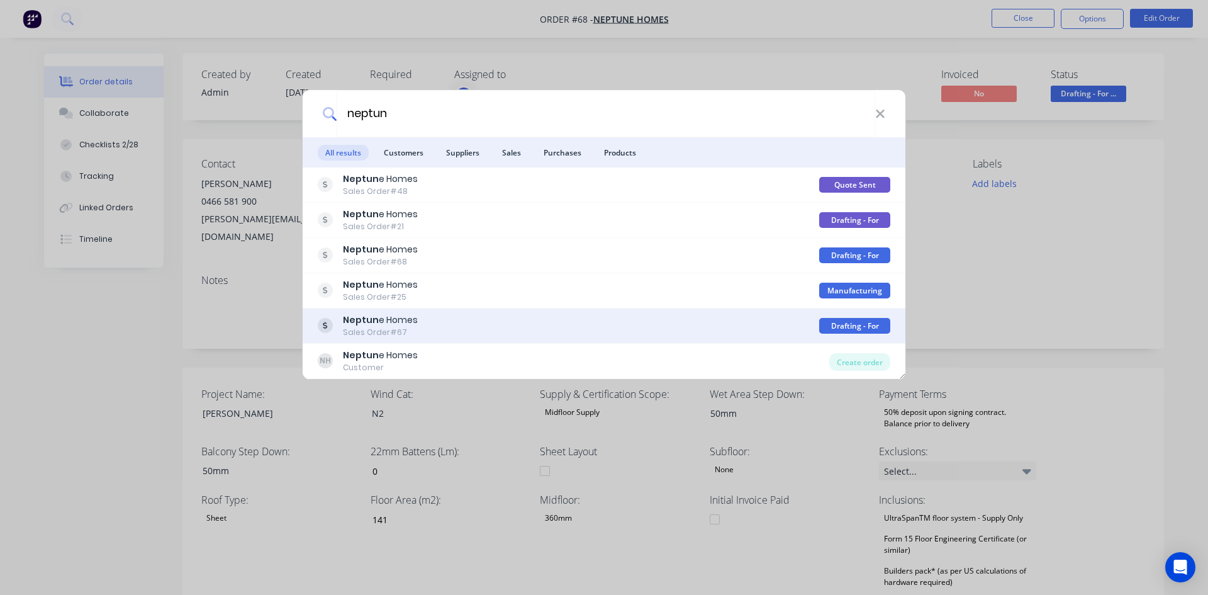
type input "neptun"
click at [400, 327] on div "Sales Order #67" at bounding box center [380, 332] width 75 height 11
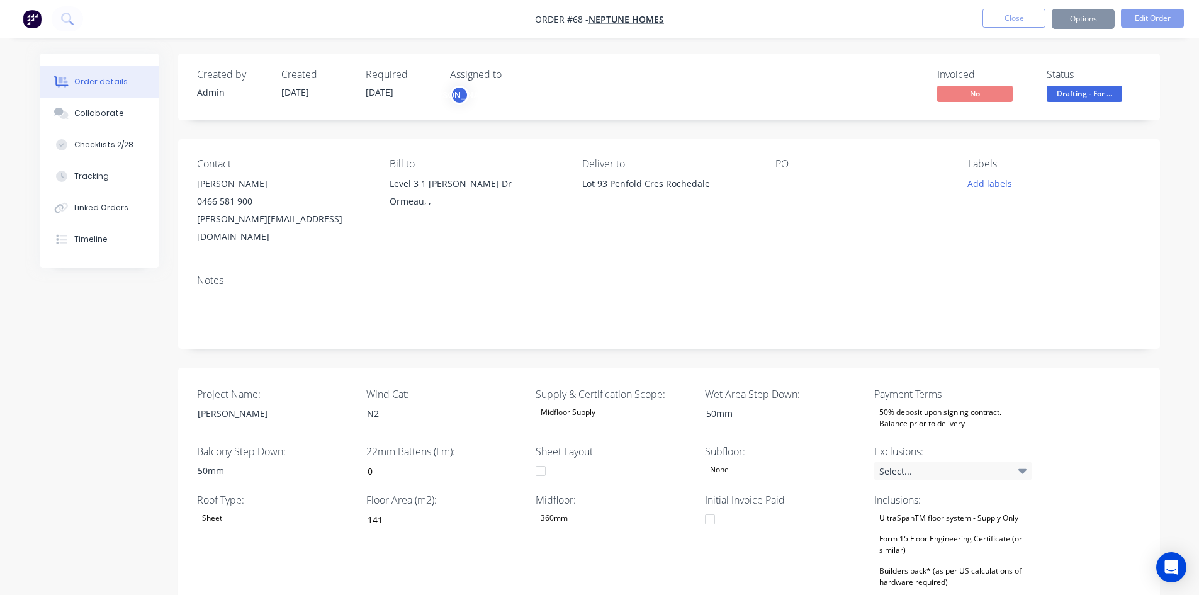
type input "68"
type input "151"
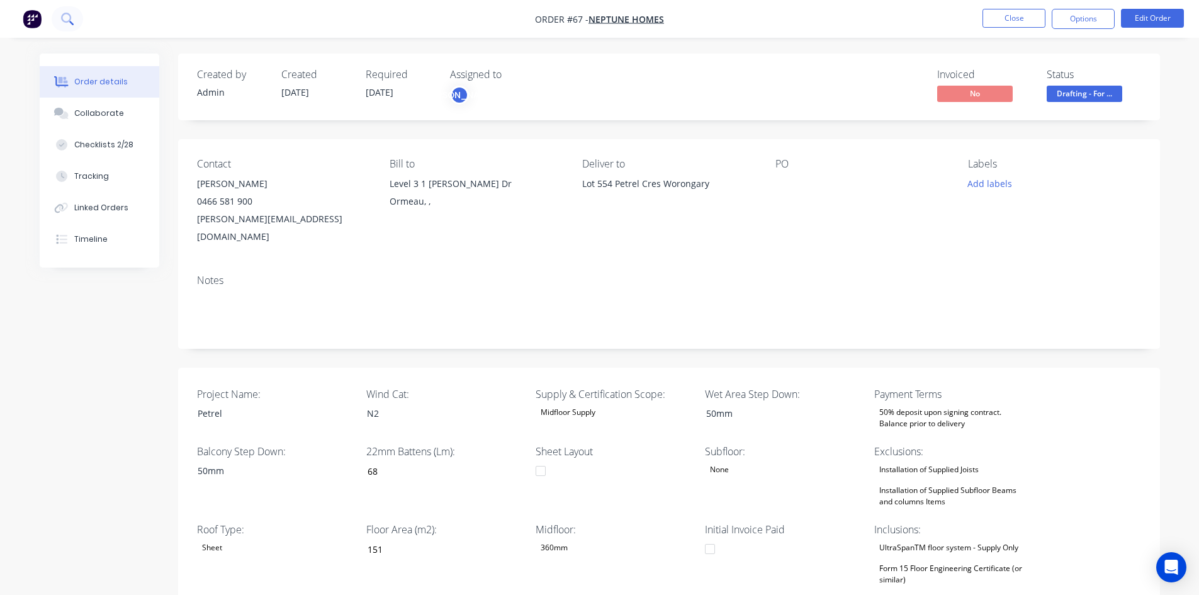
click at [67, 17] on icon at bounding box center [67, 19] width 12 height 12
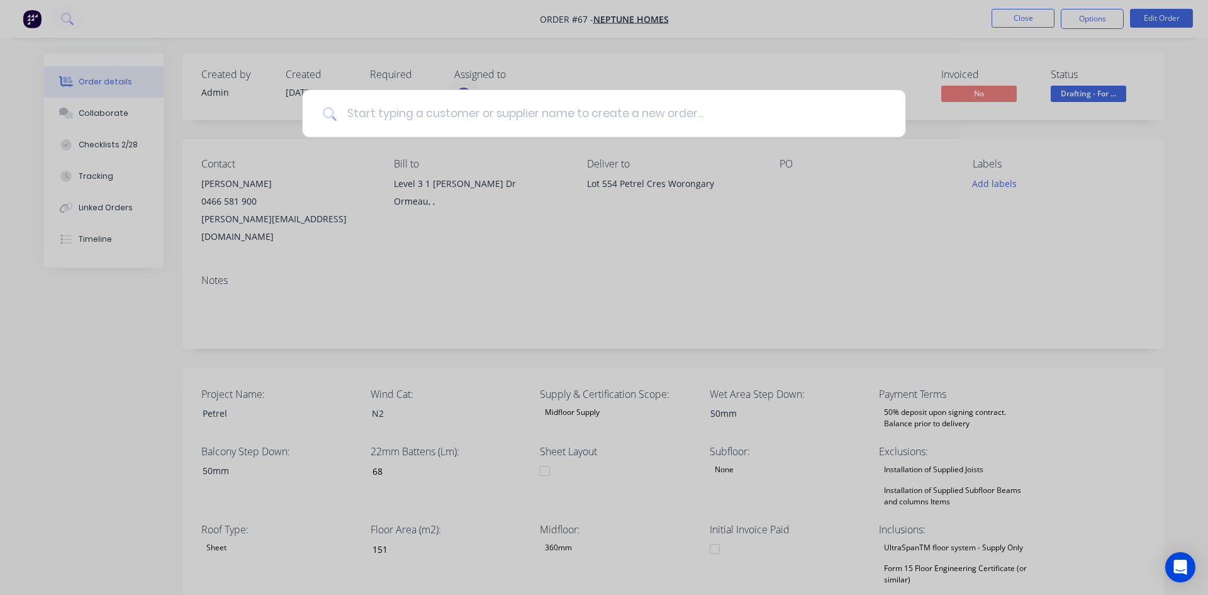
click at [389, 109] on input at bounding box center [611, 113] width 549 height 47
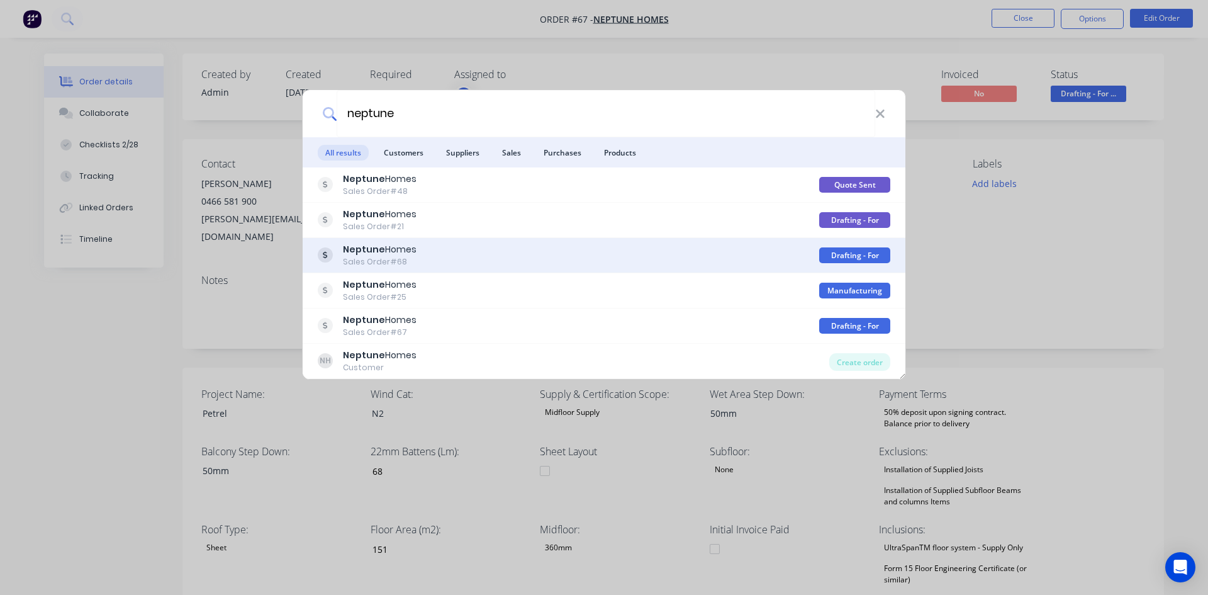
type input "neptune"
click at [419, 255] on div "Neptune Homes Sales Order #68" at bounding box center [568, 255] width 501 height 25
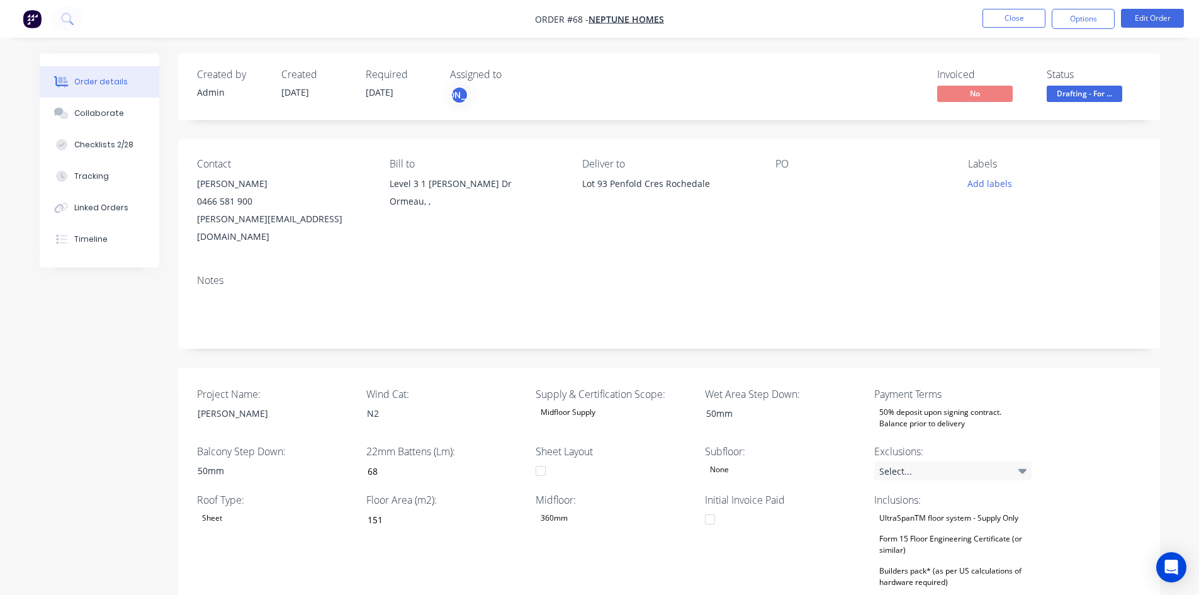
type input "0"
type input "141"
click at [1163, 18] on button "Edit Order" at bounding box center [1152, 18] width 63 height 19
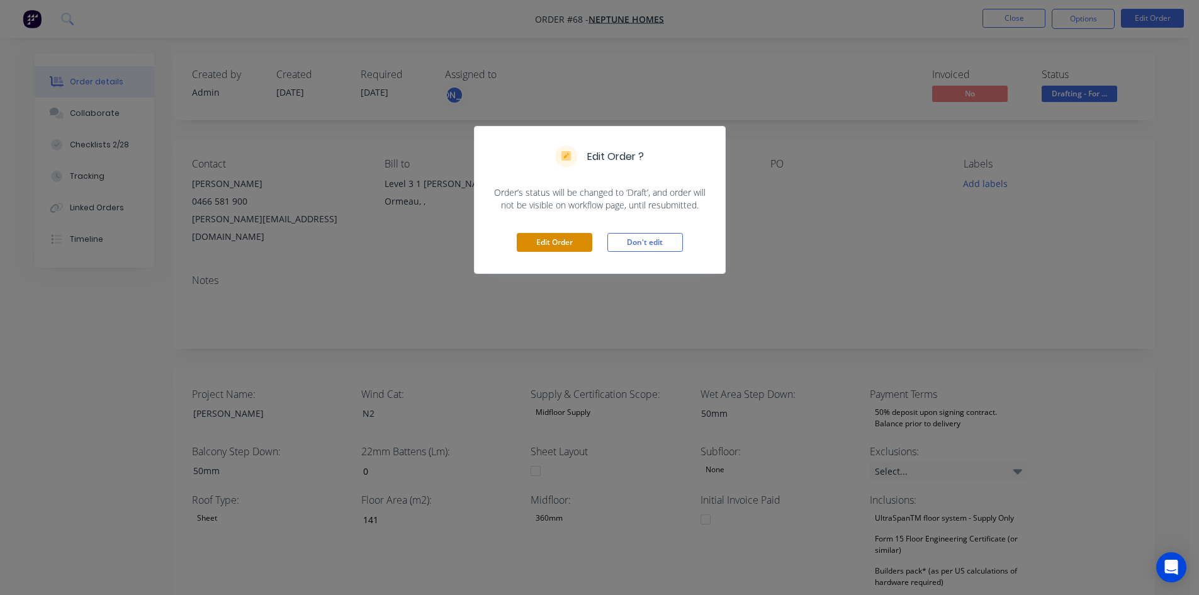
click at [529, 239] on button "Edit Order" at bounding box center [554, 242] width 75 height 19
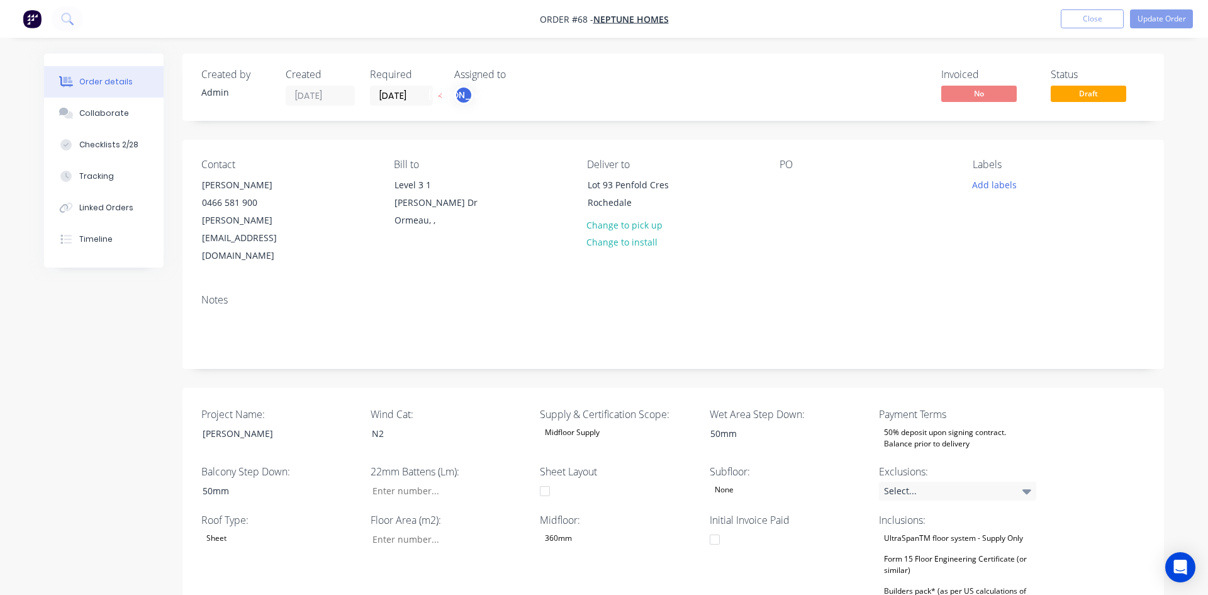
type input "0"
type input "141"
type input "0"
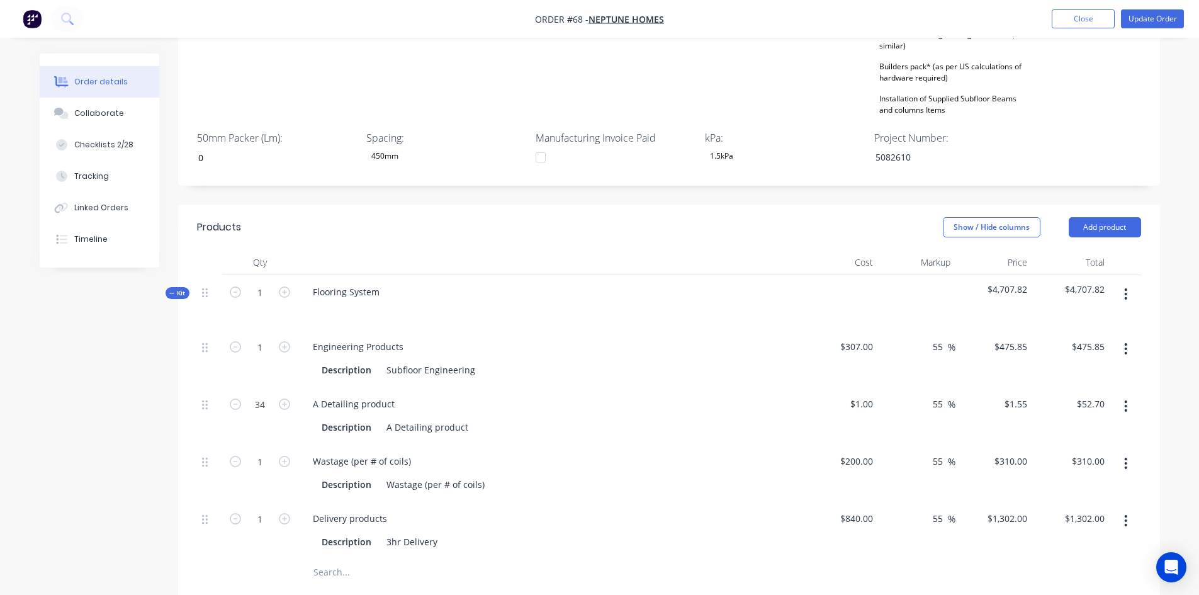
scroll to position [566, 0]
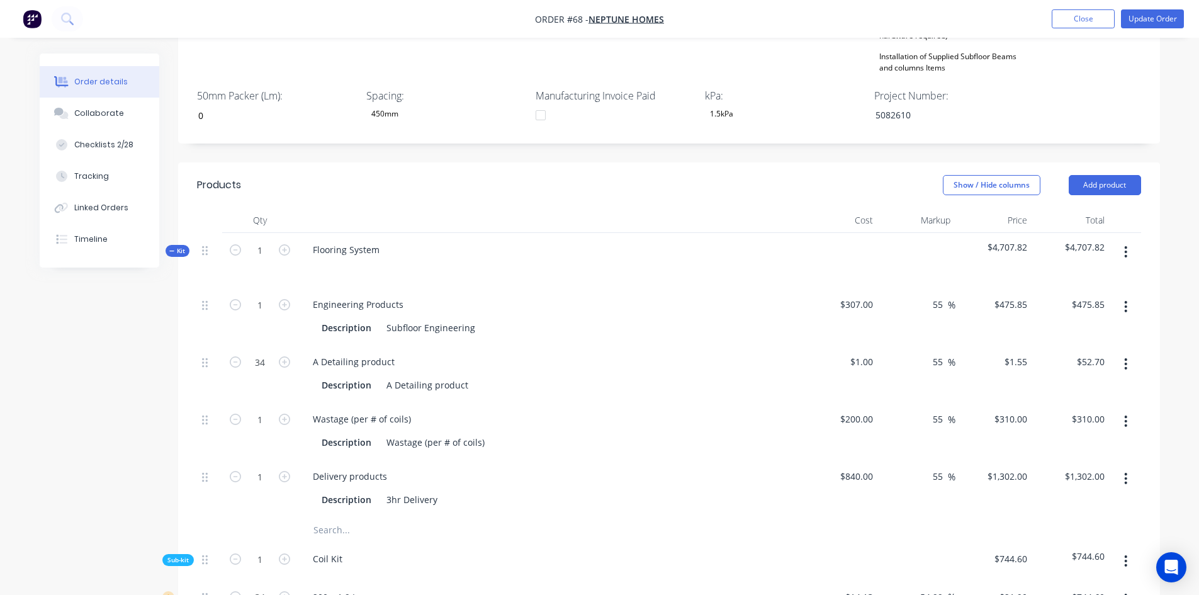
click at [1124, 245] on icon "button" at bounding box center [1125, 252] width 3 height 14
click at [1062, 351] on div "Delete" at bounding box center [1080, 360] width 97 height 18
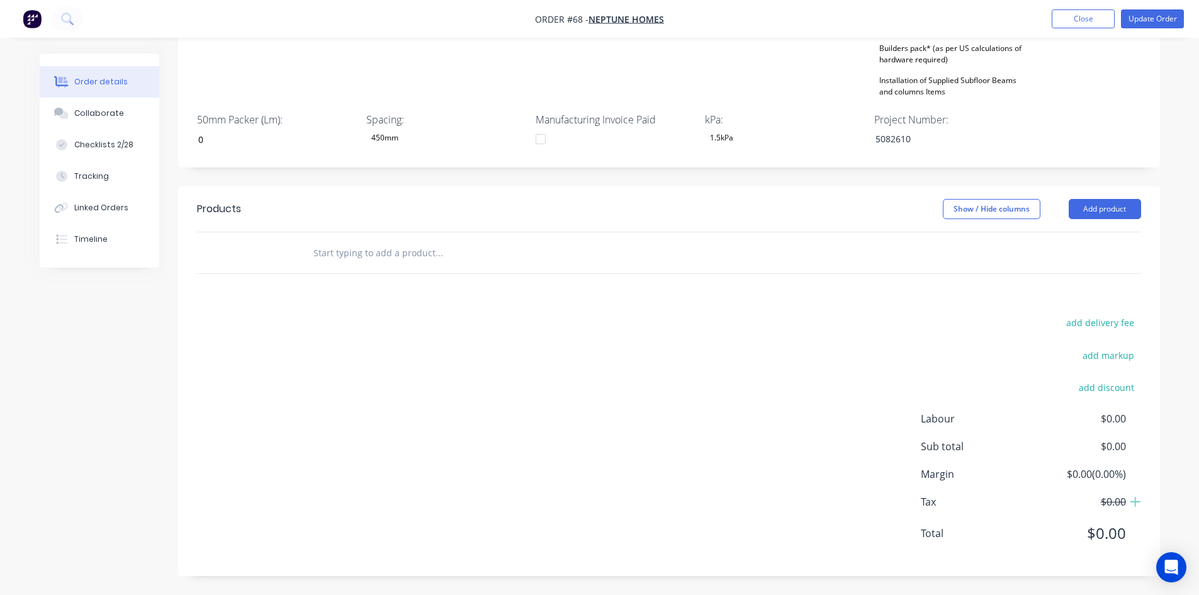
scroll to position [507, 0]
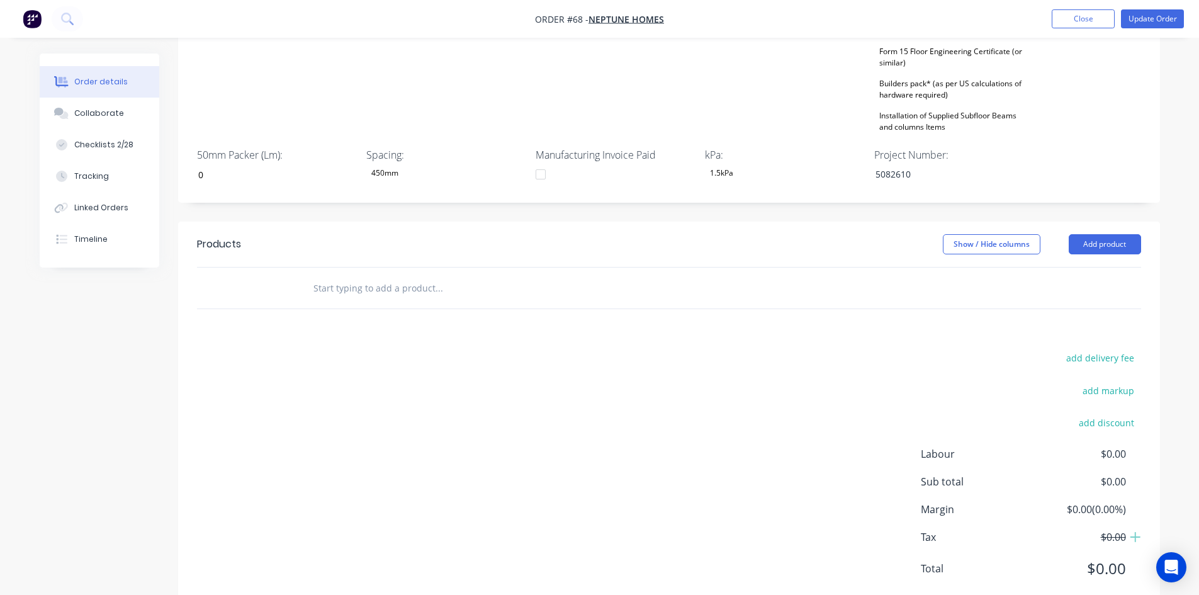
click at [781, 267] on div at bounding box center [669, 287] width 944 height 41
click at [618, 299] on div "Products Show / Hide columns Add product add delivery fee add markup add discou…" at bounding box center [668, 415] width 981 height 389
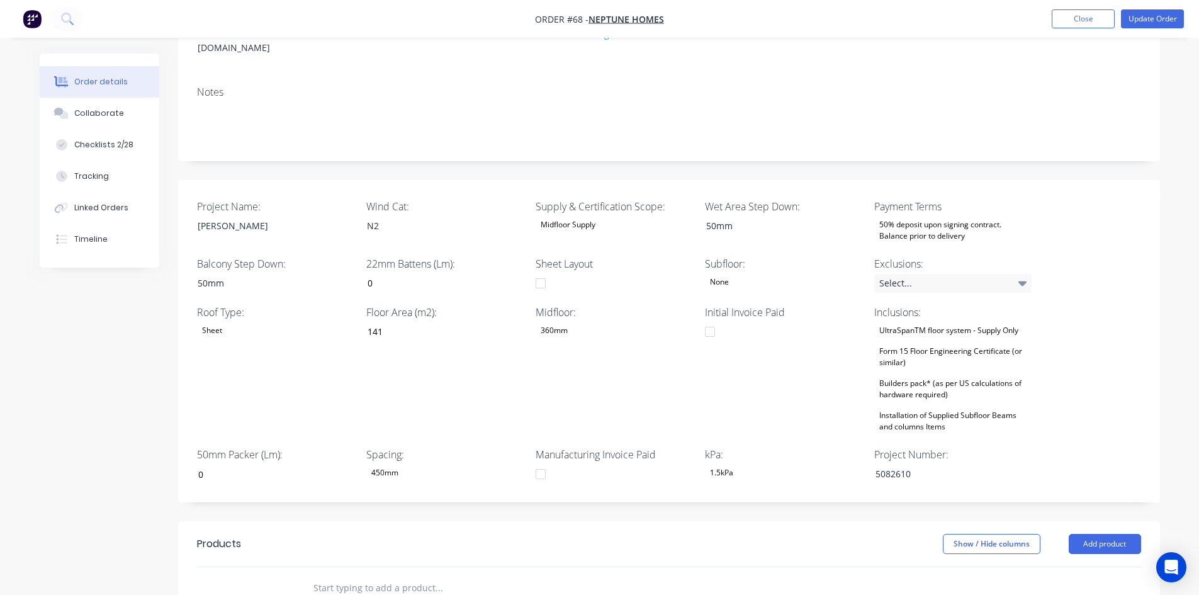
scroll to position [255, 0]
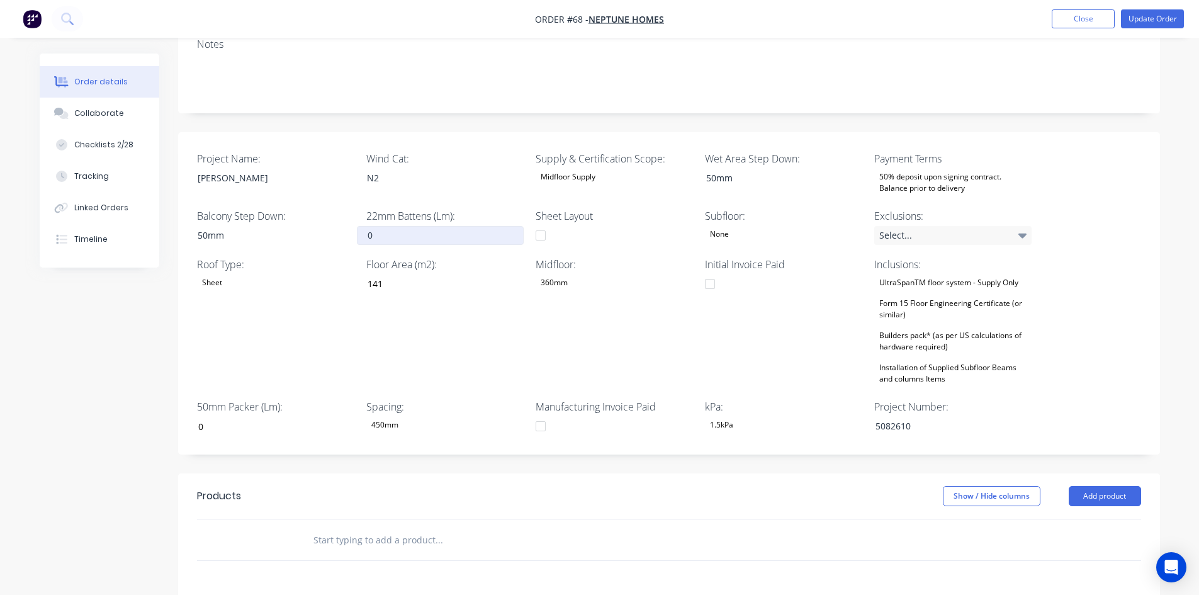
click at [371, 226] on input "0" at bounding box center [440, 235] width 166 height 19
type input "64"
click at [452, 294] on div "Floor Area (m2): 141" at bounding box center [444, 322] width 157 height 130
click at [1071, 13] on button "Close" at bounding box center [1082, 18] width 63 height 19
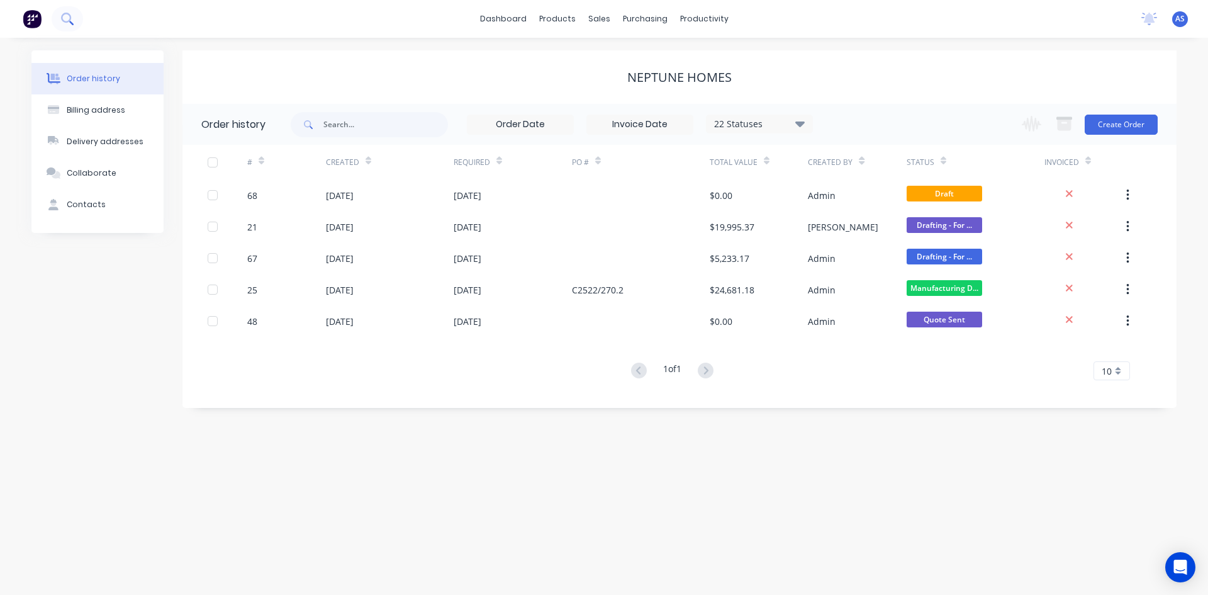
click at [61, 22] on icon at bounding box center [67, 19] width 12 height 12
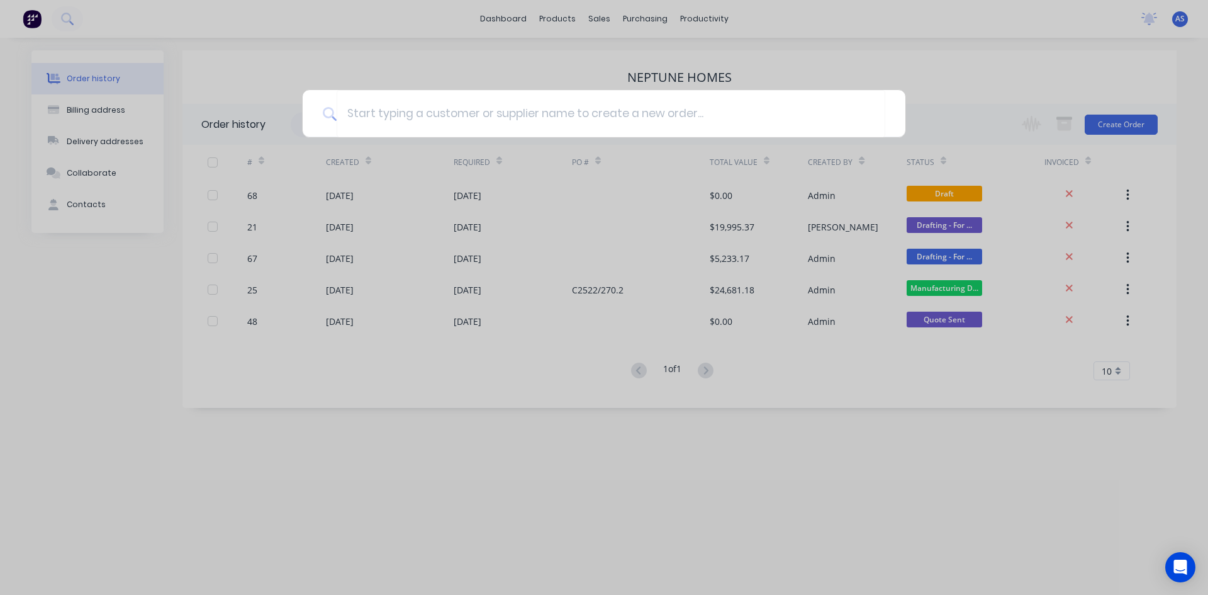
click at [527, 433] on div at bounding box center [604, 297] width 1208 height 595
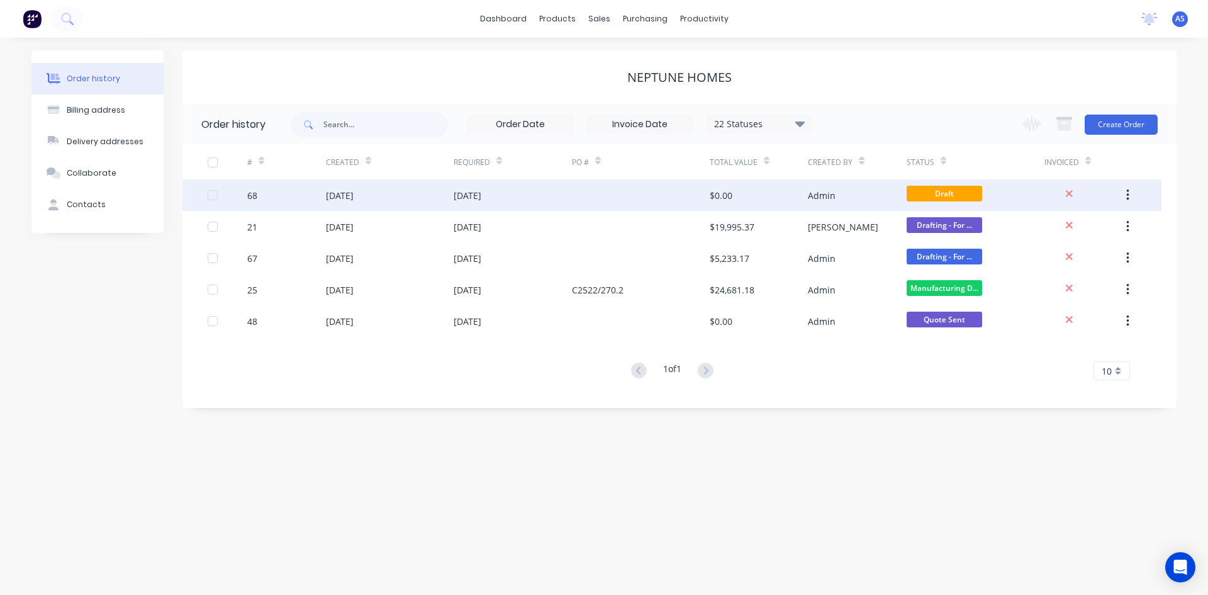
click at [475, 196] on div "[DATE]" at bounding box center [468, 195] width 28 height 13
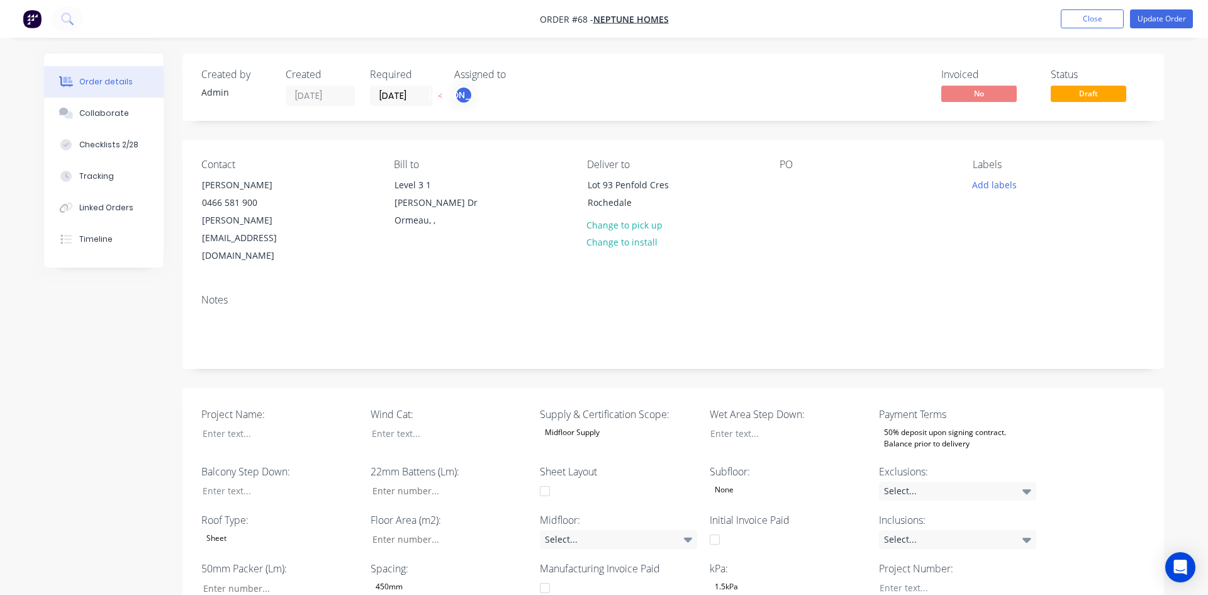
type input "64"
type input "141"
type input "0"
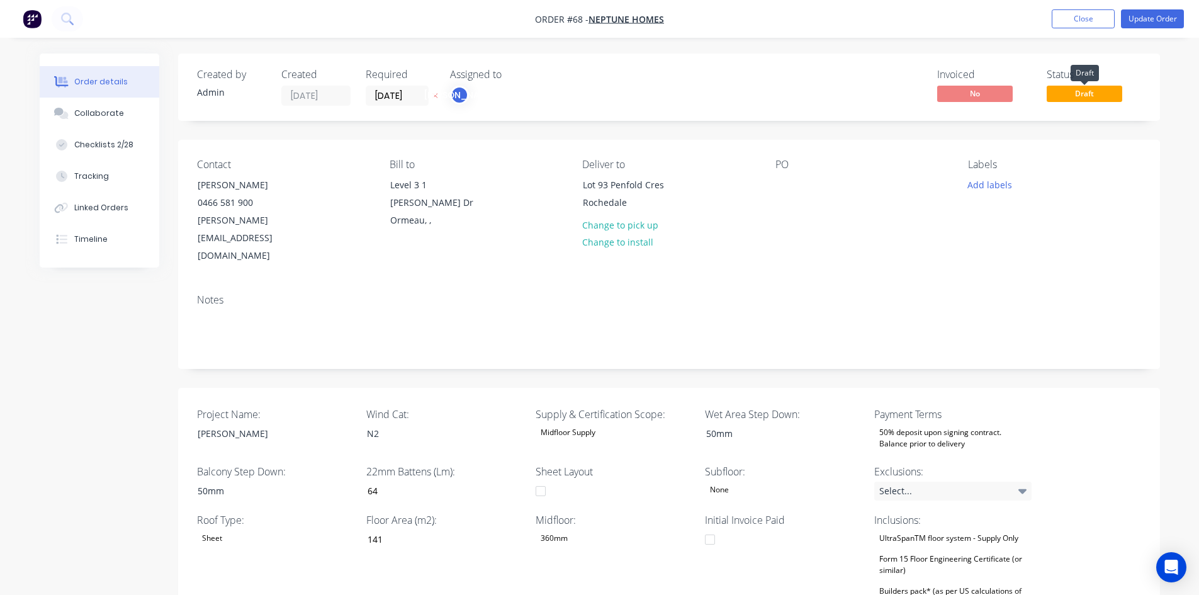
click at [1104, 93] on span "Draft" at bounding box center [1083, 94] width 75 height 16
click at [1158, 16] on button "Update Order" at bounding box center [1152, 18] width 63 height 19
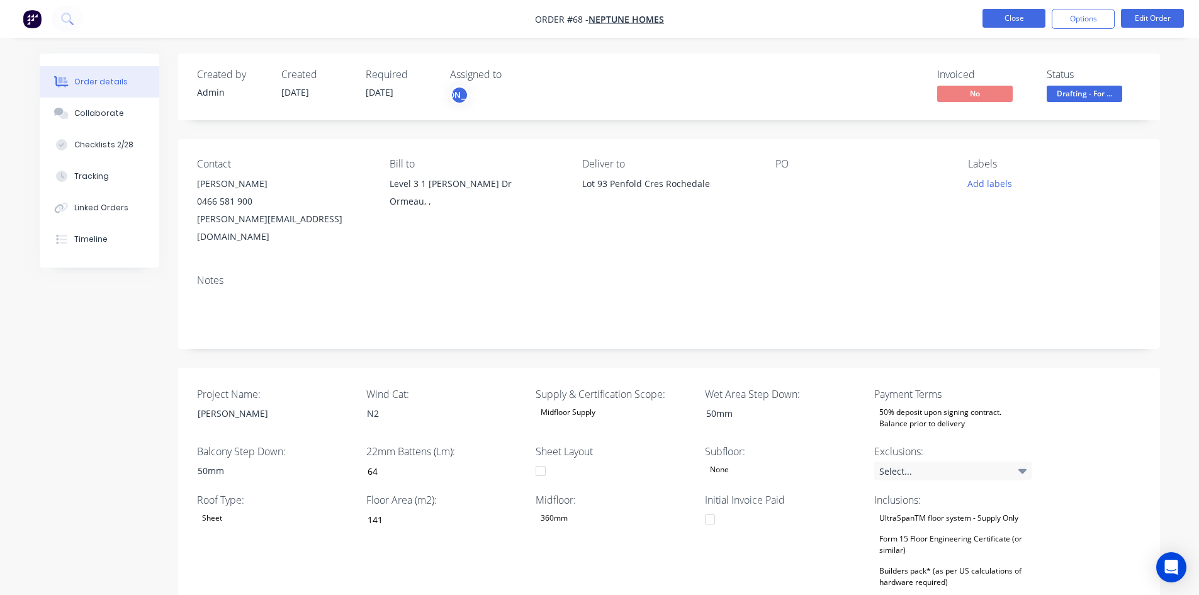
click at [1014, 20] on button "Close" at bounding box center [1013, 18] width 63 height 19
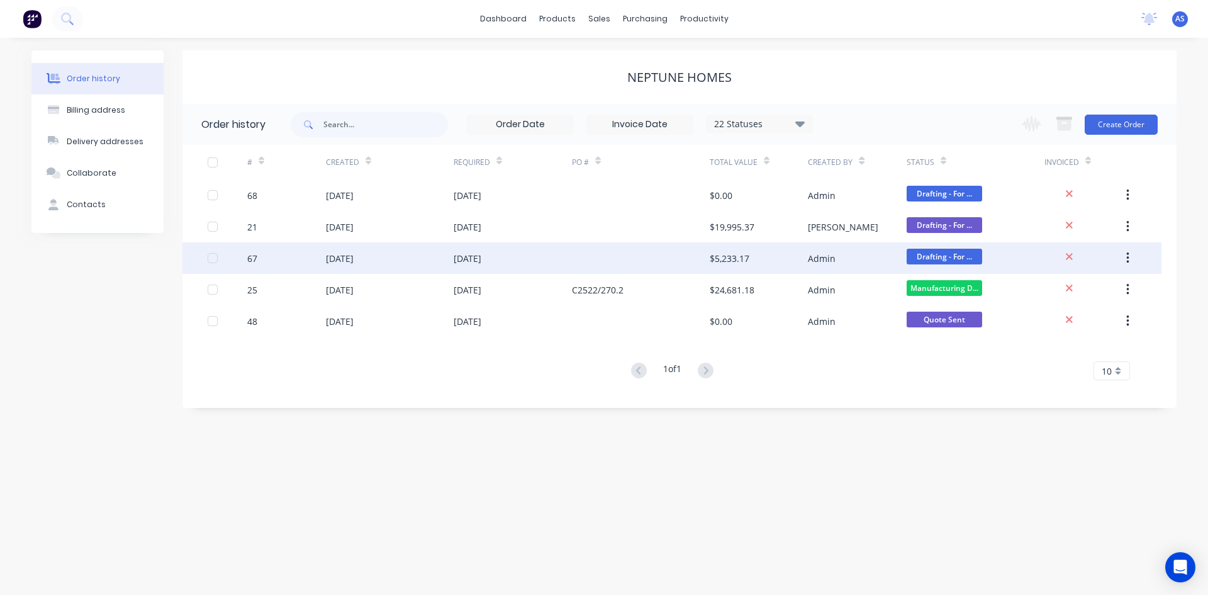
click at [558, 254] on div "26 Aug 2025" at bounding box center [513, 257] width 118 height 31
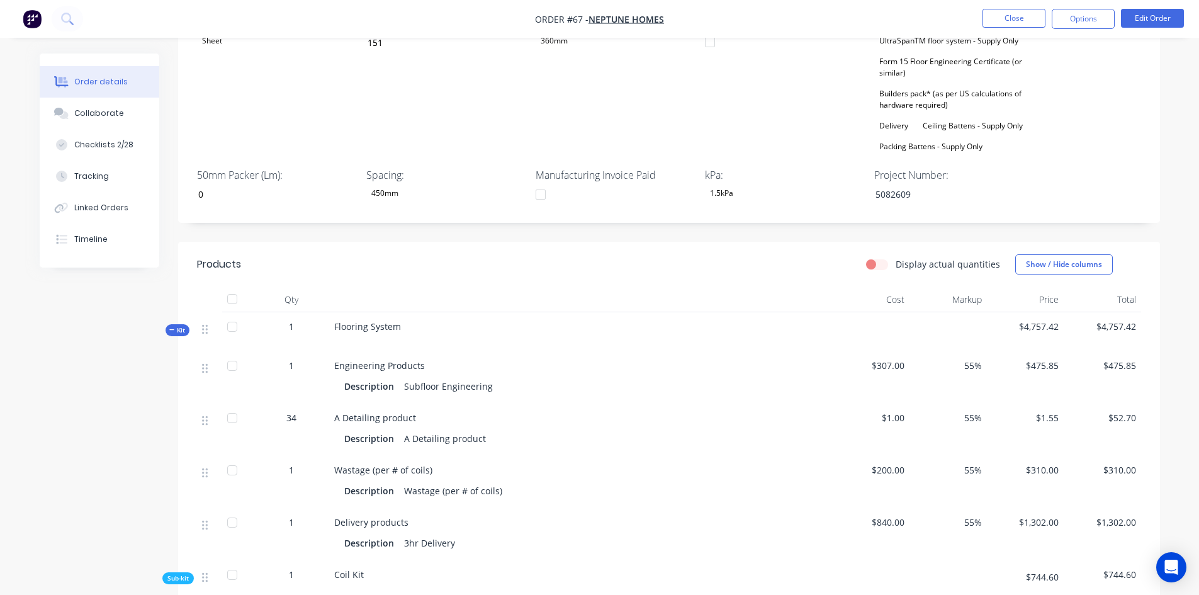
scroll to position [489, 0]
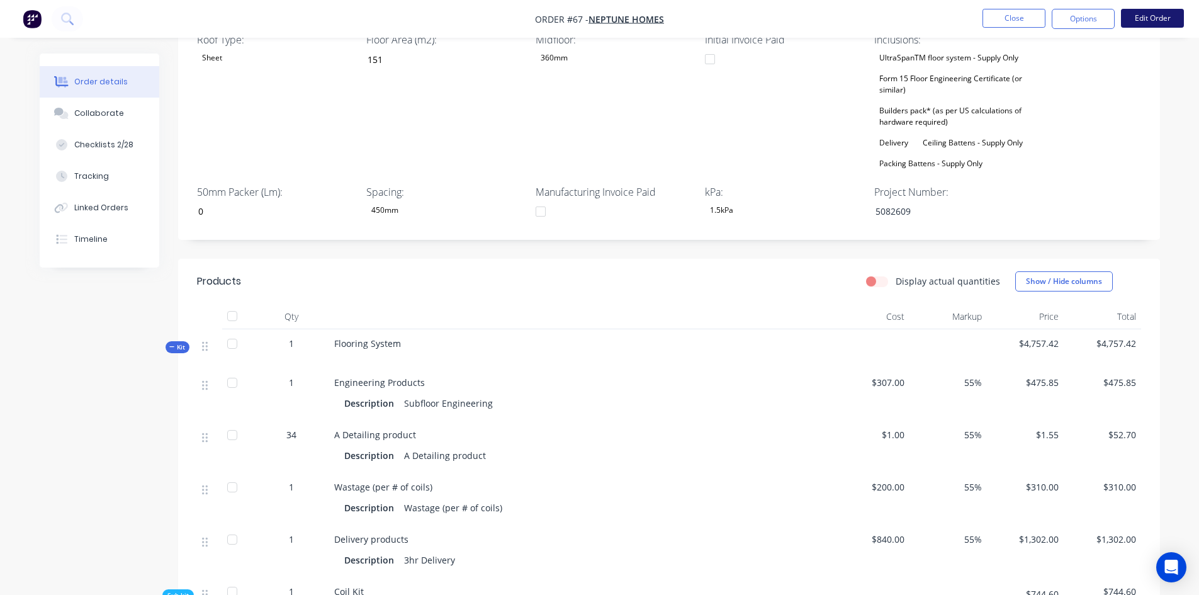
click at [1145, 21] on button "Edit Order" at bounding box center [1152, 18] width 63 height 19
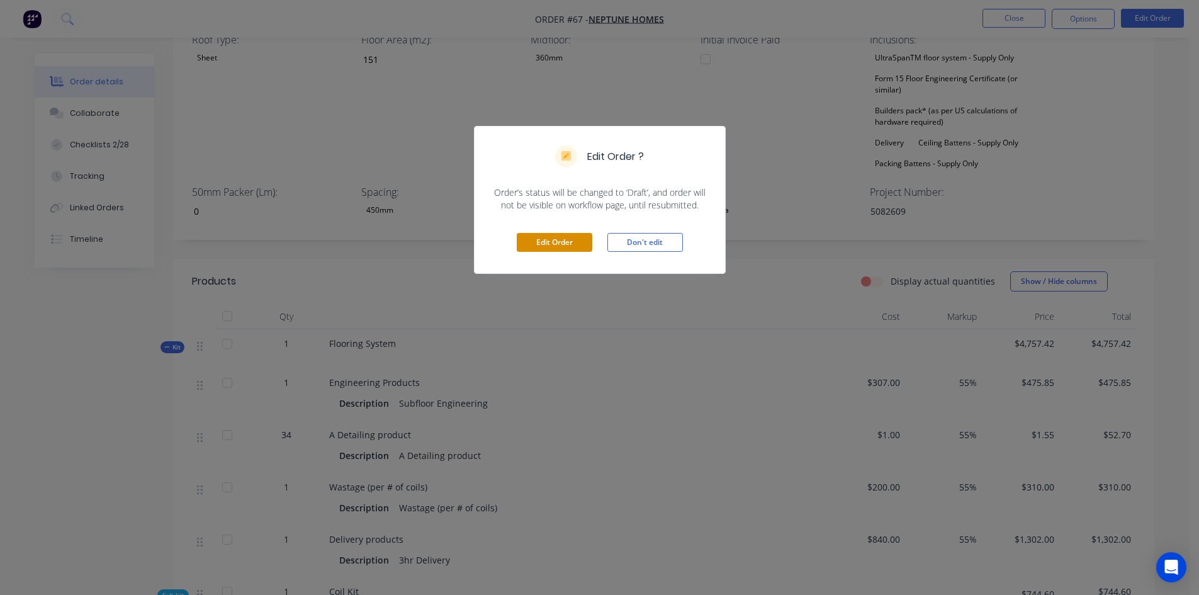
click at [559, 247] on button "Edit Order" at bounding box center [554, 242] width 75 height 19
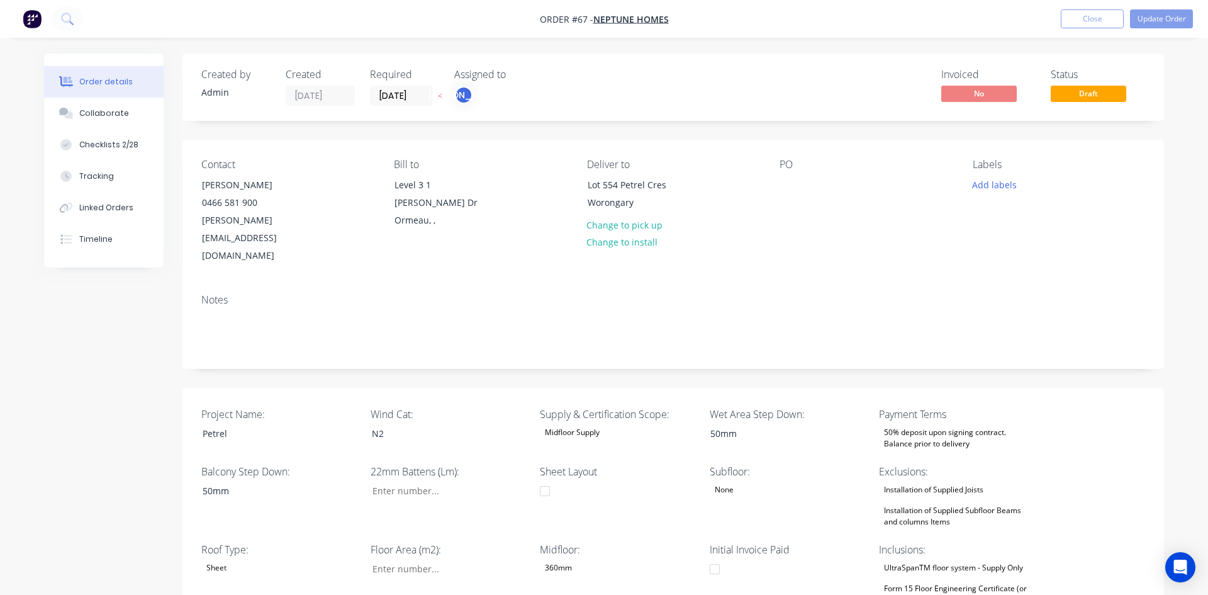
type input "68"
type input "151"
type input "0"
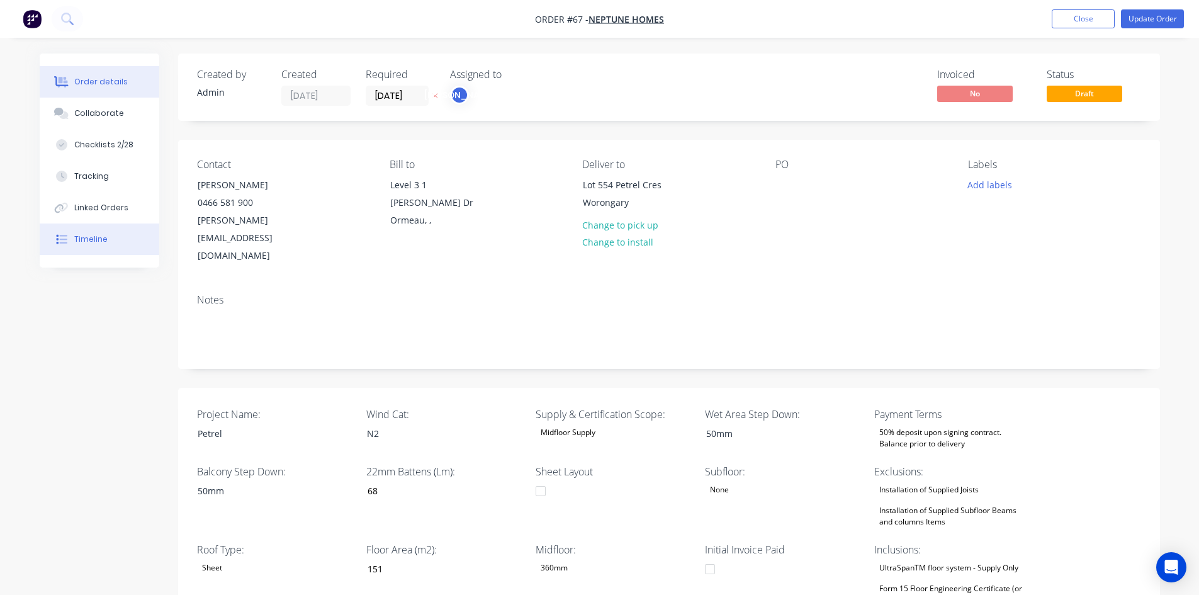
click at [94, 228] on button "Timeline" at bounding box center [100, 238] width 120 height 31
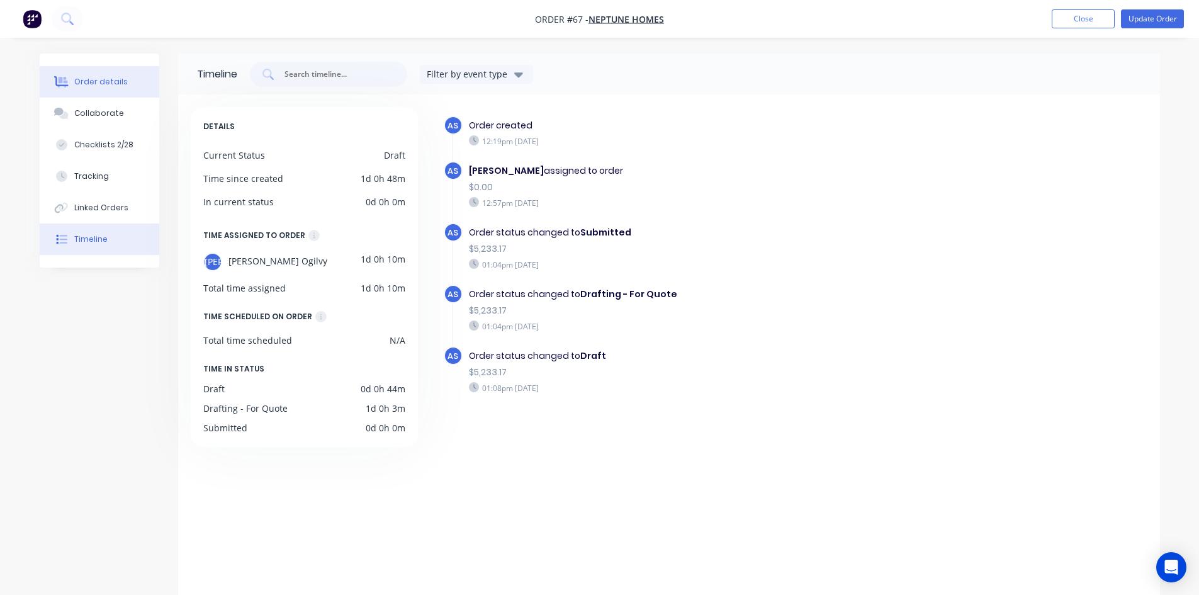
click at [89, 91] on button "Order details" at bounding box center [100, 81] width 120 height 31
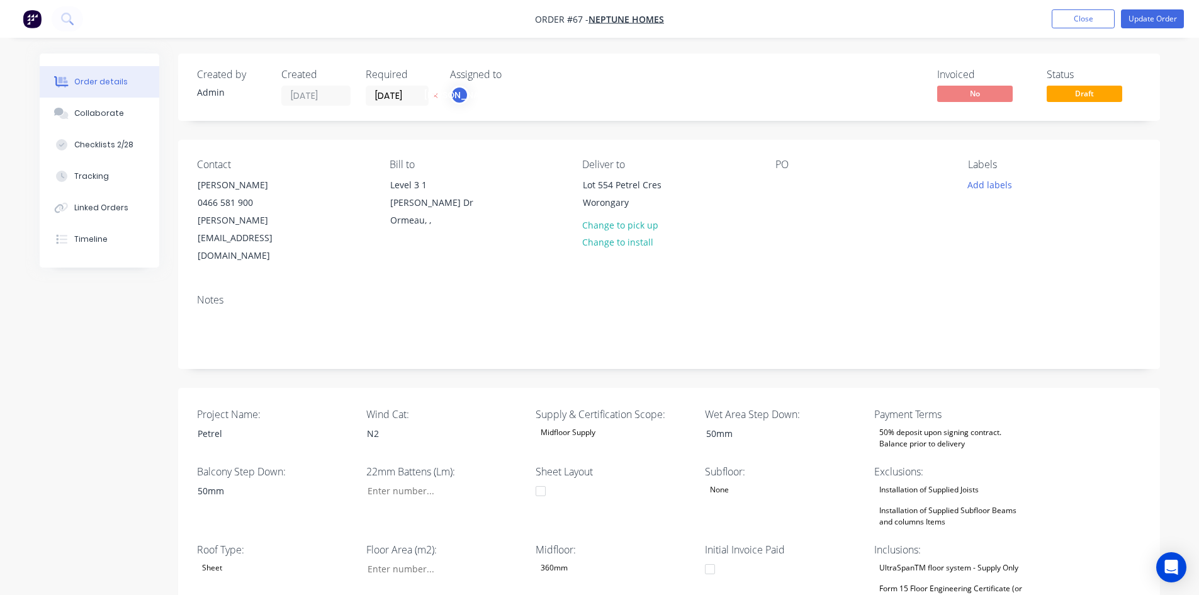
type input "68"
type input "151"
type input "0"
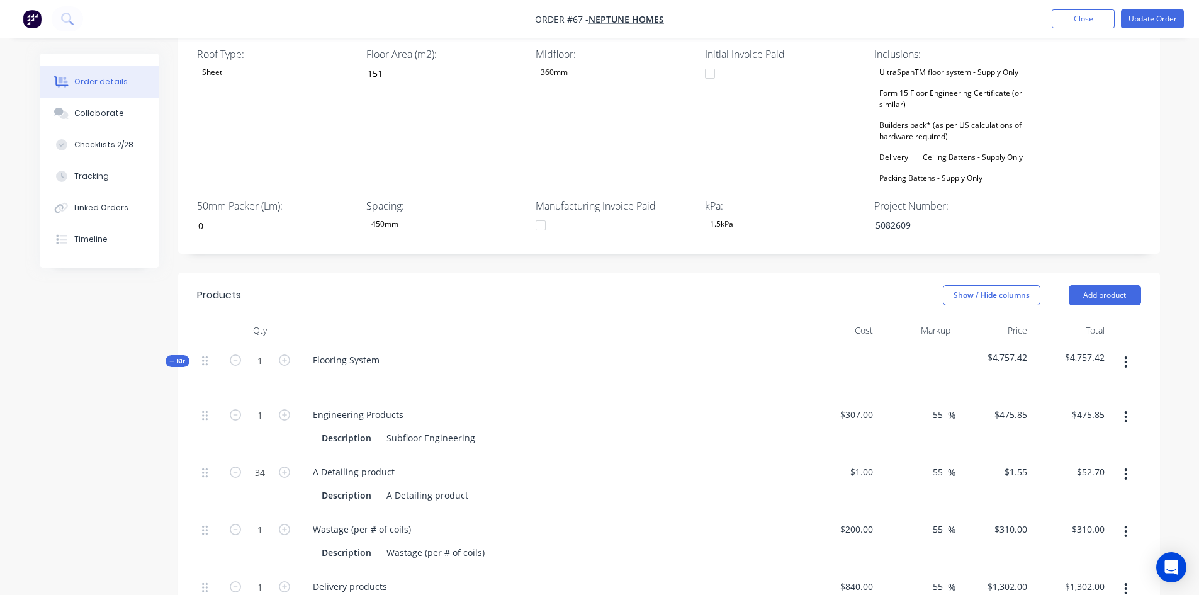
scroll to position [566, 0]
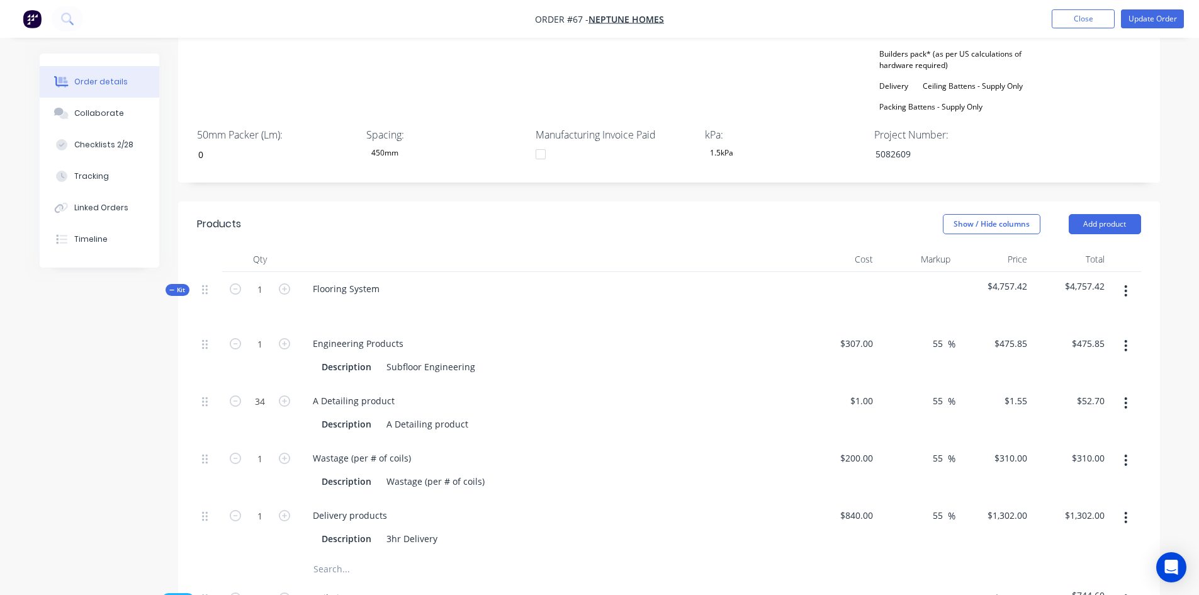
click at [1127, 279] on button "button" at bounding box center [1125, 290] width 30 height 23
click at [1050, 390] on div "Delete" at bounding box center [1080, 399] width 97 height 18
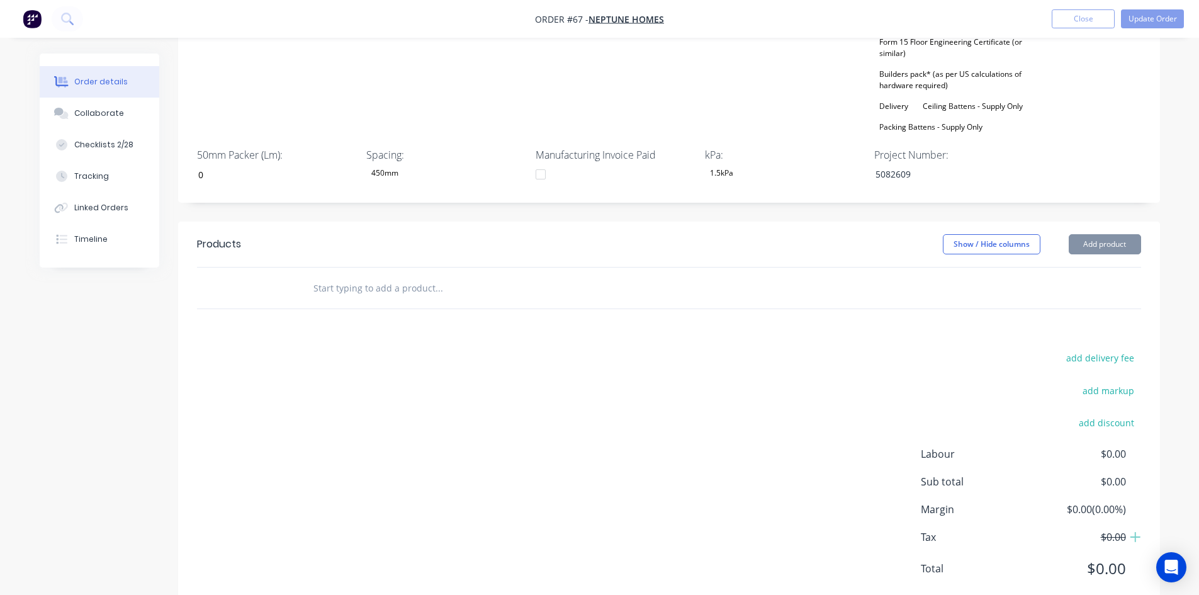
click at [786, 349] on div "add delivery fee add markup add discount Labour $0.00 Sub total $0.00 Margin $0…" at bounding box center [669, 470] width 944 height 243
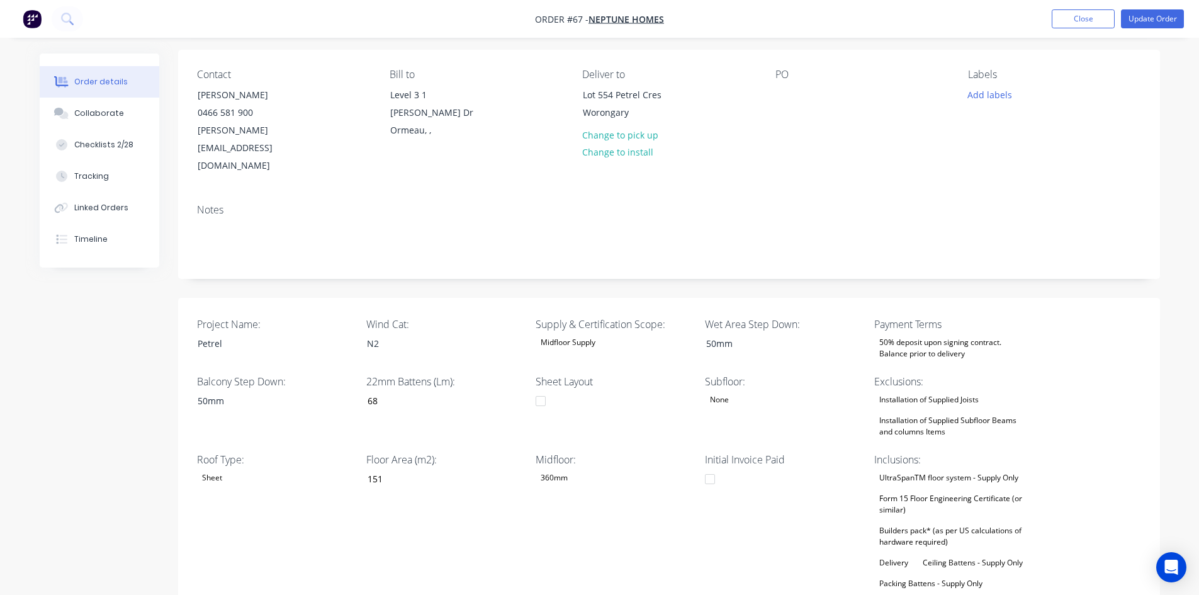
scroll to position [0, 0]
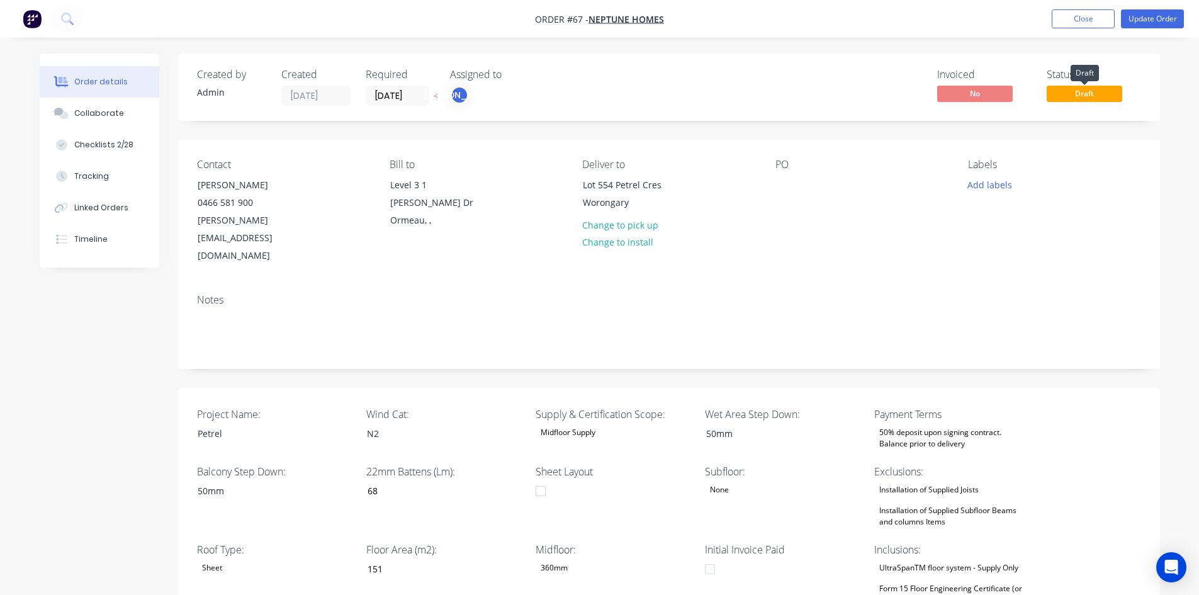
click at [1076, 92] on span "Draft" at bounding box center [1083, 94] width 75 height 16
click at [1156, 24] on button "Update Order" at bounding box center [1152, 18] width 63 height 19
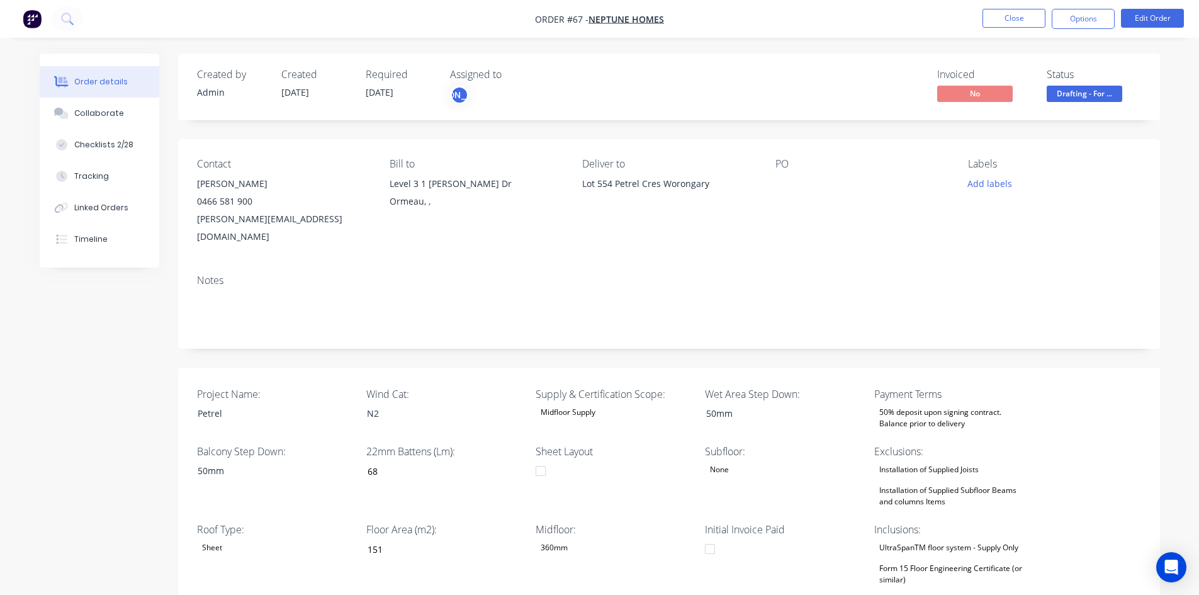
click at [1024, 28] on li "Close" at bounding box center [1013, 19] width 63 height 20
click at [1022, 13] on button "Close" at bounding box center [1013, 18] width 63 height 19
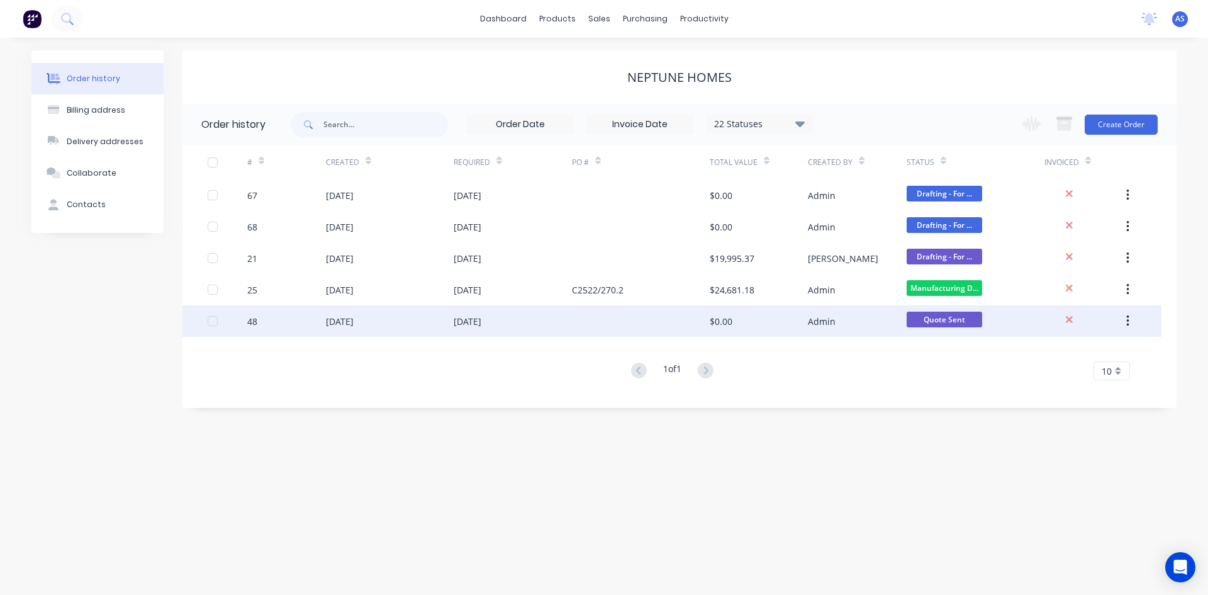
click at [540, 331] on div "20 Aug 2025" at bounding box center [513, 320] width 118 height 31
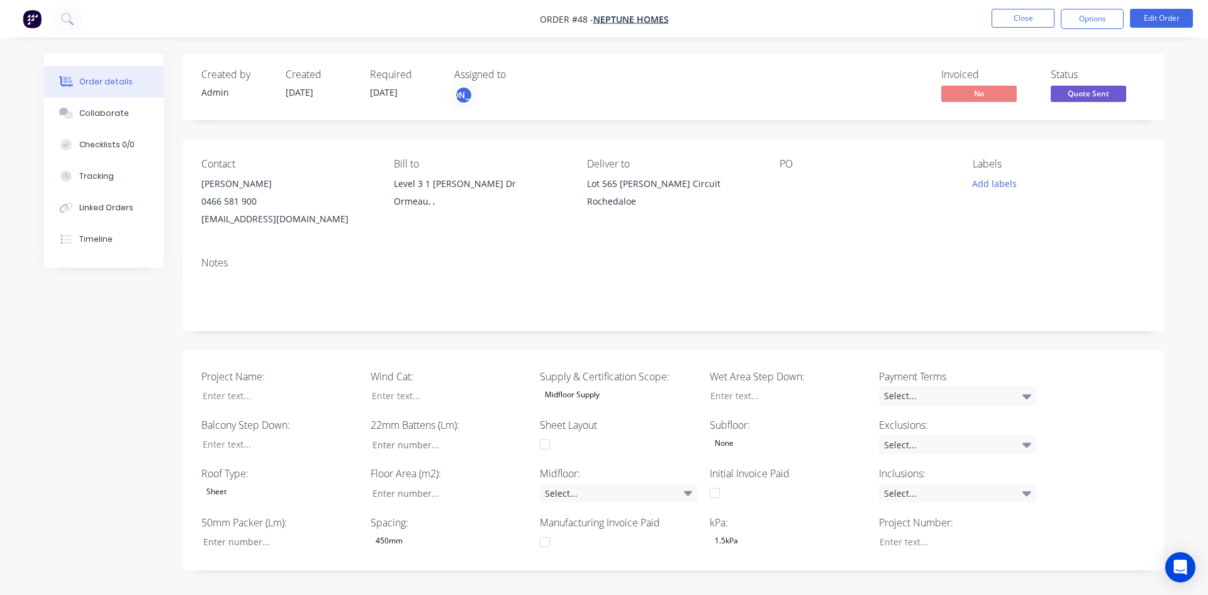
type input "222"
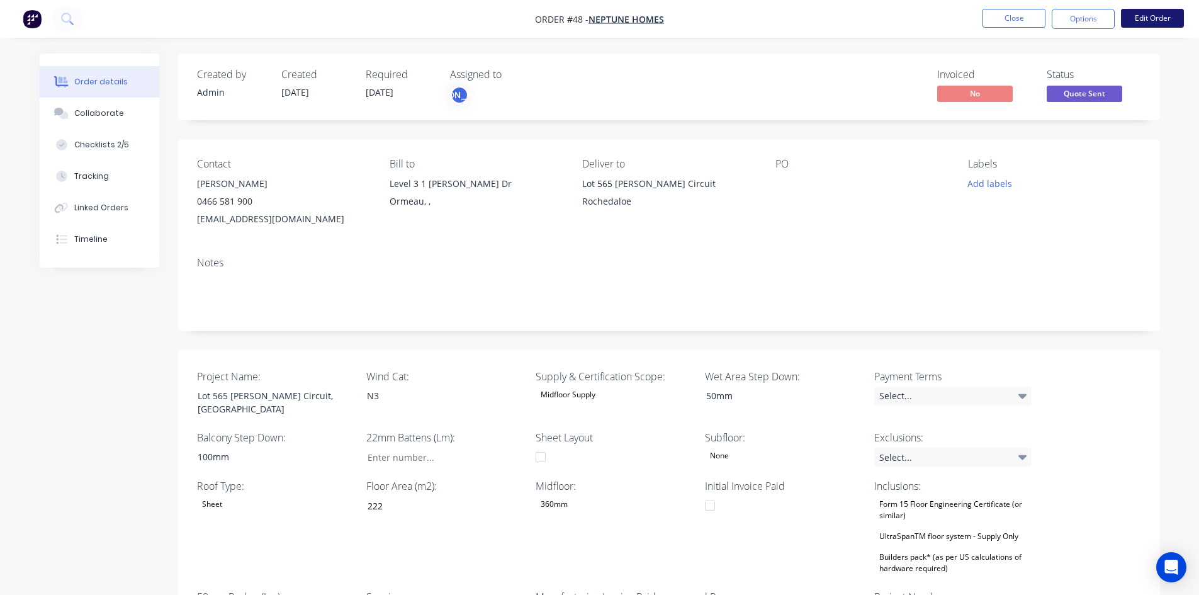
click at [1144, 19] on button "Edit Order" at bounding box center [1152, 18] width 63 height 19
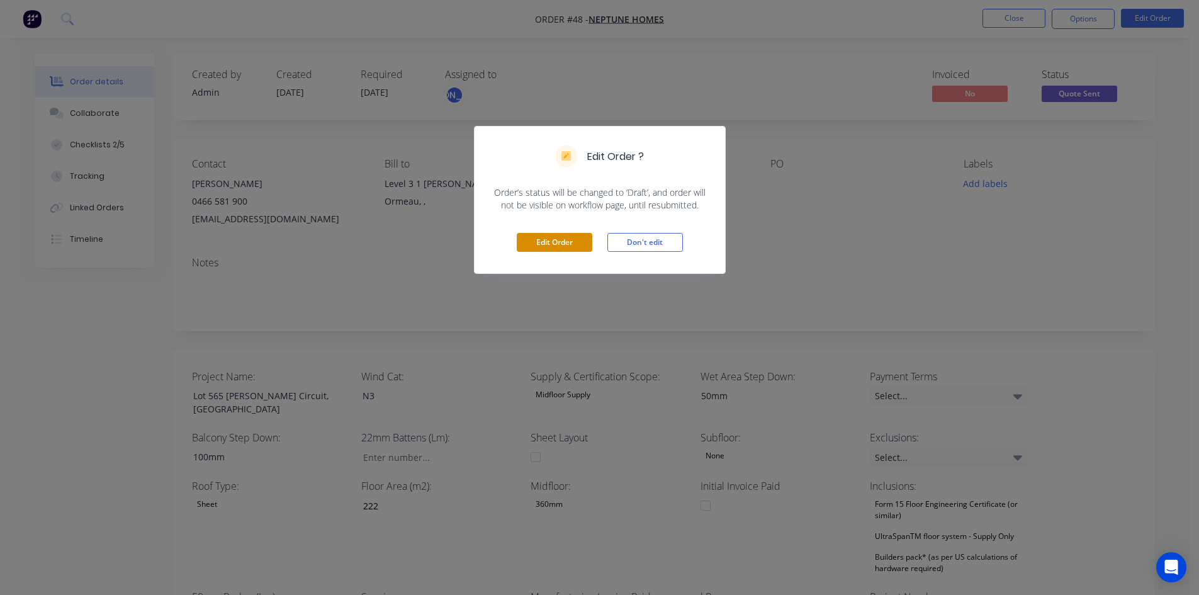
click at [530, 248] on button "Edit Order" at bounding box center [554, 242] width 75 height 19
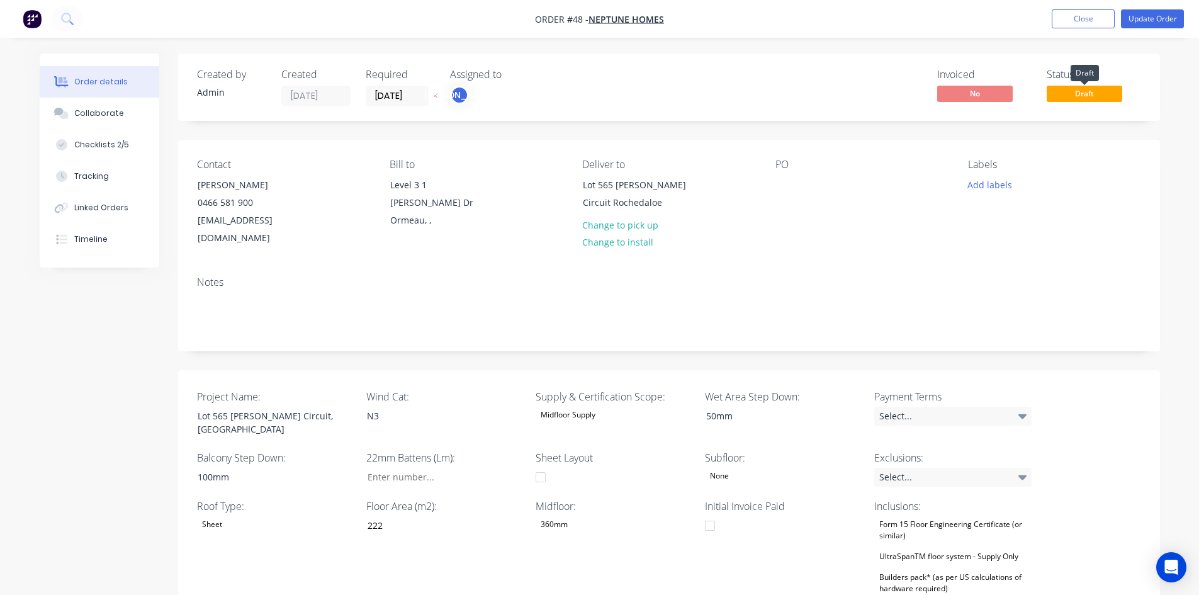
click at [1100, 90] on span "Draft" at bounding box center [1083, 94] width 75 height 16
click at [1085, 96] on span "Draft" at bounding box center [1083, 94] width 75 height 16
click at [1144, 14] on button "Update Order" at bounding box center [1152, 18] width 63 height 19
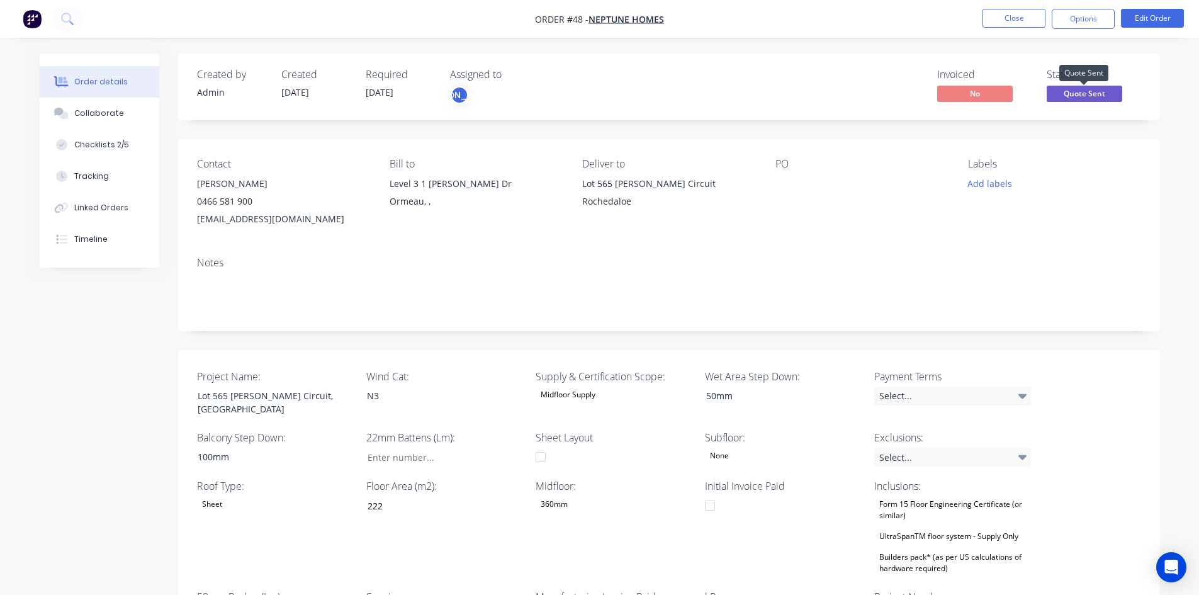
click at [1063, 87] on span "Quote Sent" at bounding box center [1083, 94] width 75 height 16
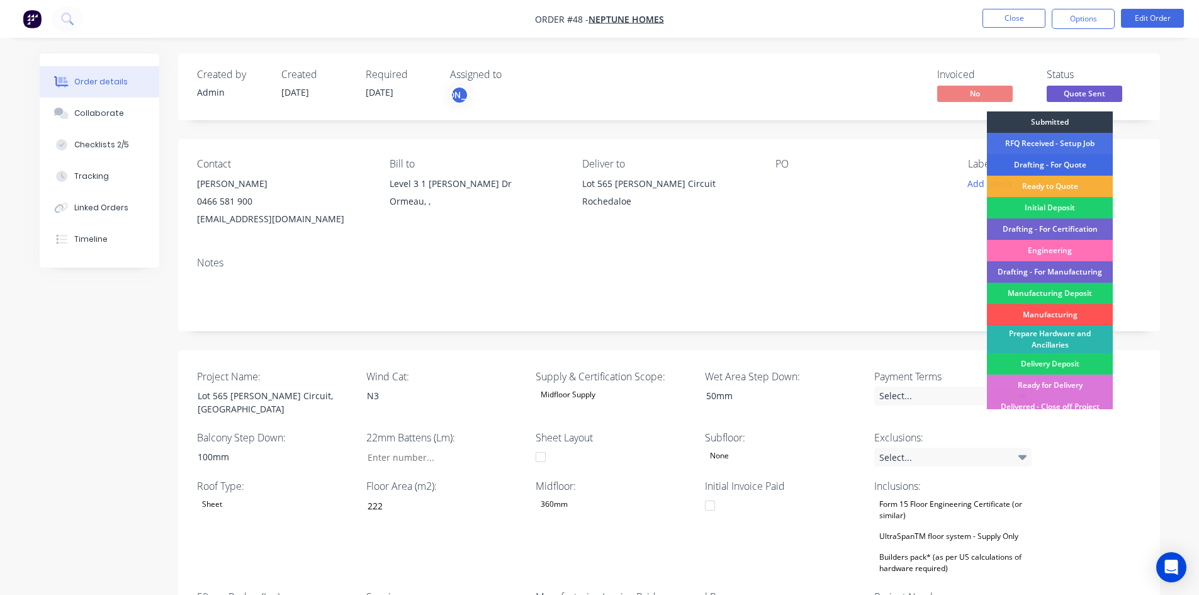
click at [1038, 157] on div "Drafting - For Quote" at bounding box center [1049, 164] width 126 height 21
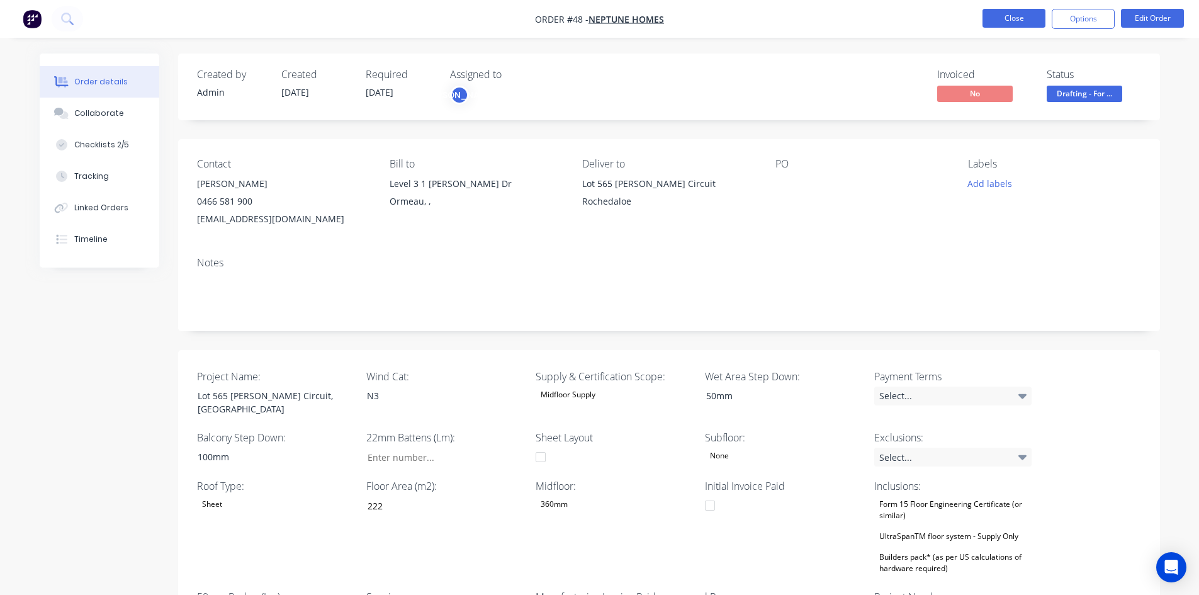
click at [1017, 22] on button "Close" at bounding box center [1013, 18] width 63 height 19
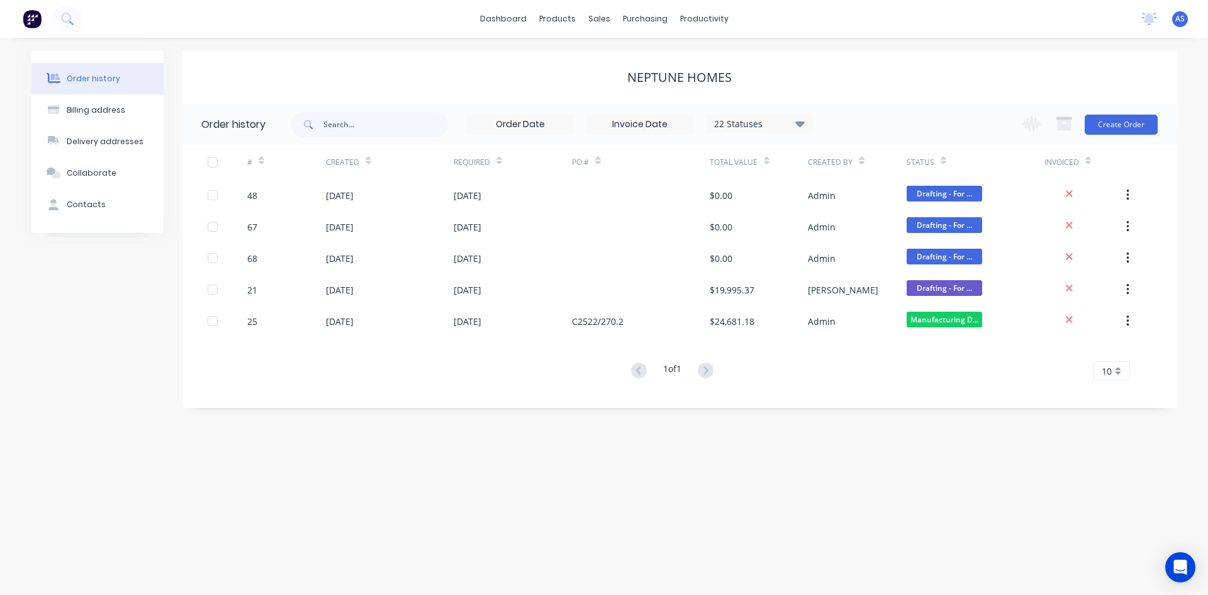
click at [681, 491] on div "Order history Billing address Delivery addresses Collaborate Contacts Neptune H…" at bounding box center [604, 316] width 1208 height 557
click at [771, 435] on div "Order history Billing address Delivery addresses Collaborate Contacts Neptune H…" at bounding box center [604, 316] width 1208 height 557
click at [461, 455] on div "Order history Billing address Delivery addresses Collaborate Contacts Neptune H…" at bounding box center [604, 316] width 1208 height 557
click at [785, 401] on div "Order history 22 Statuses Invoice Status Invoiced Not Invoiced Partial Order St…" at bounding box center [679, 256] width 994 height 304
click at [670, 475] on div "Order history Billing address Delivery addresses Collaborate Contacts Neptune H…" at bounding box center [604, 316] width 1208 height 557
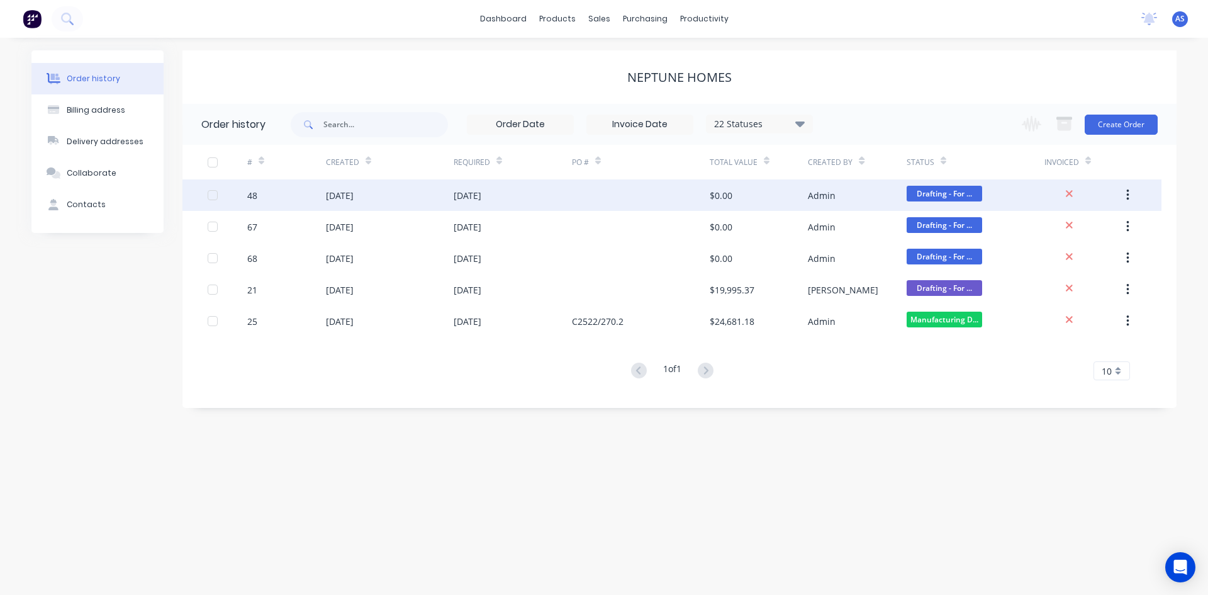
click at [481, 195] on div "20 Aug 2025" at bounding box center [468, 195] width 28 height 13
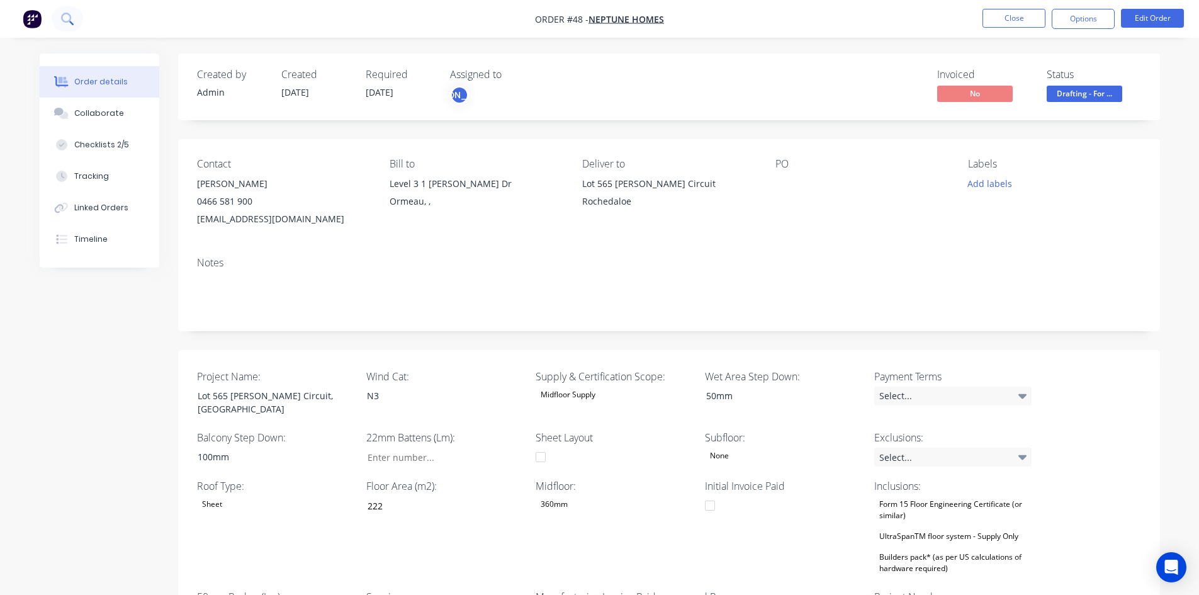
click at [67, 16] on icon at bounding box center [67, 19] width 12 height 12
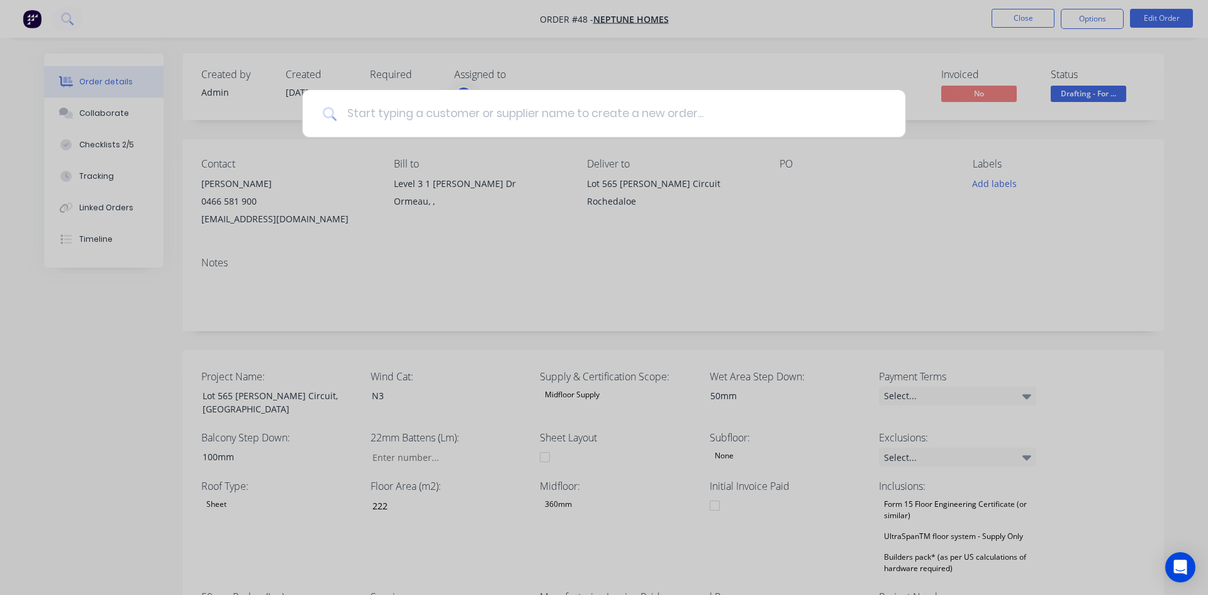
click at [401, 111] on input at bounding box center [611, 113] width 549 height 47
type input "james"
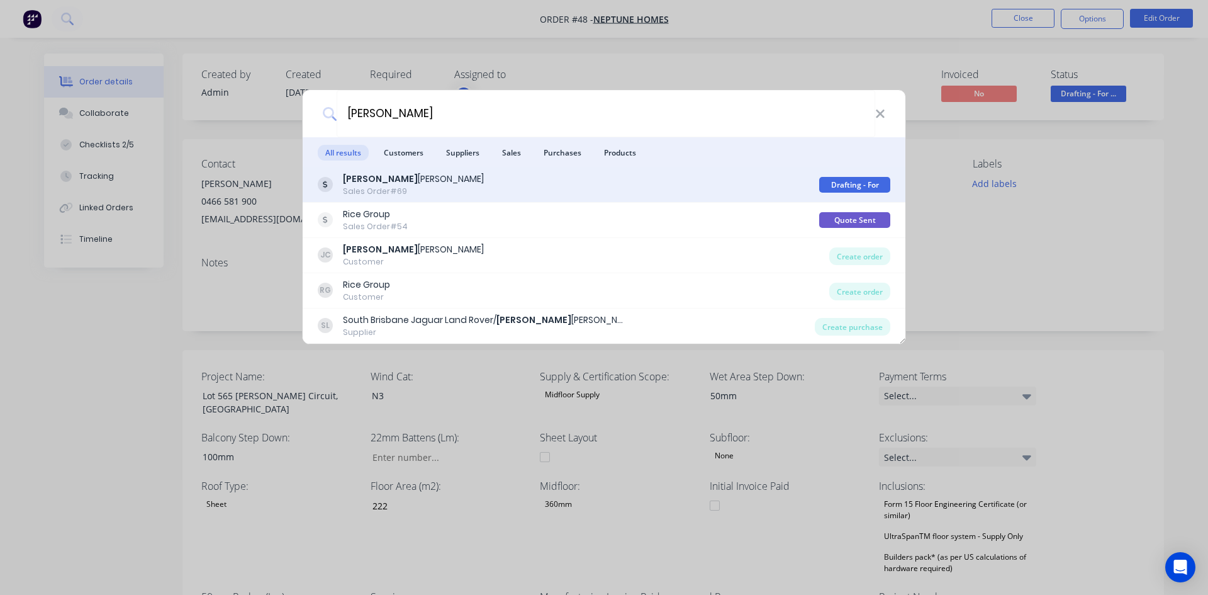
click at [392, 191] on div "Sales Order #69" at bounding box center [413, 191] width 141 height 11
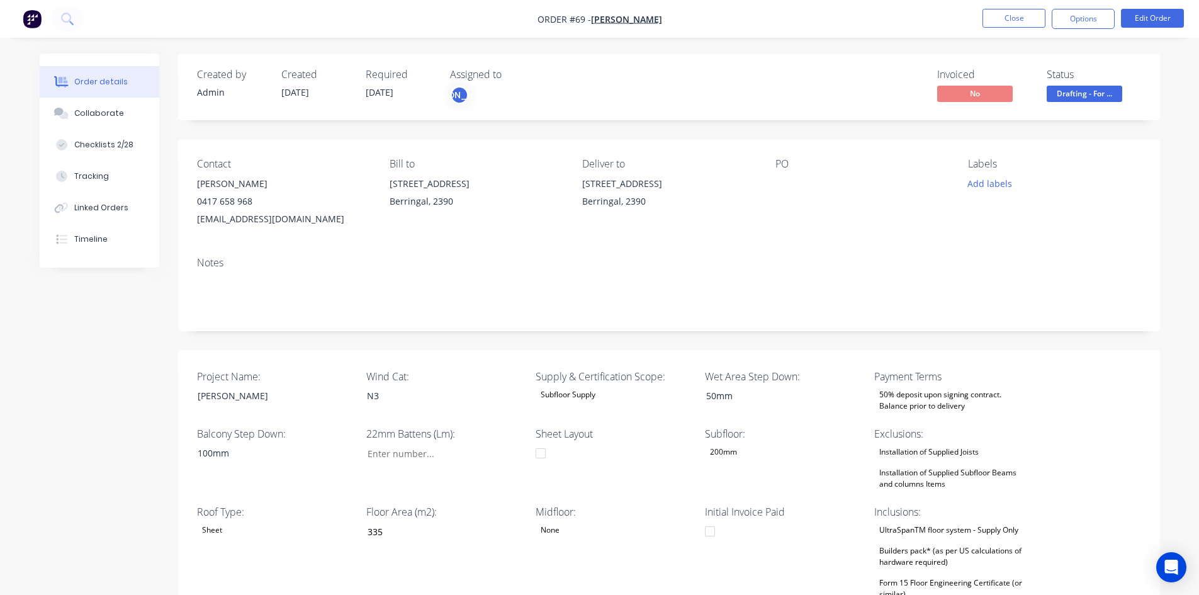
type input "335"
click at [1154, 23] on button "Edit Order" at bounding box center [1152, 18] width 63 height 19
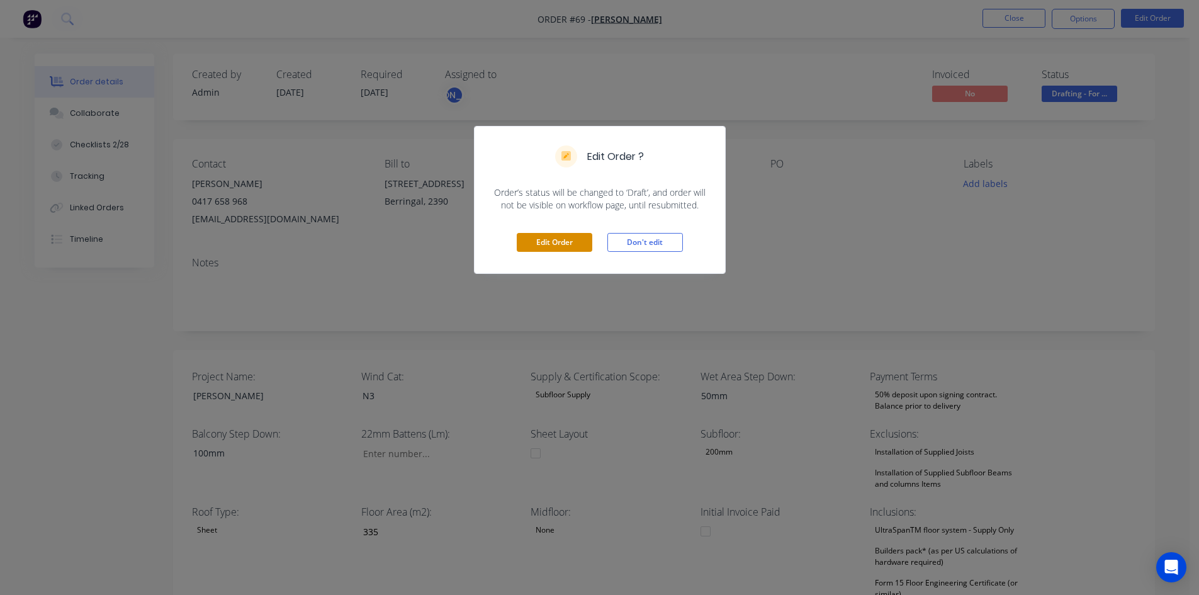
click at [551, 239] on button "Edit Order" at bounding box center [554, 242] width 75 height 19
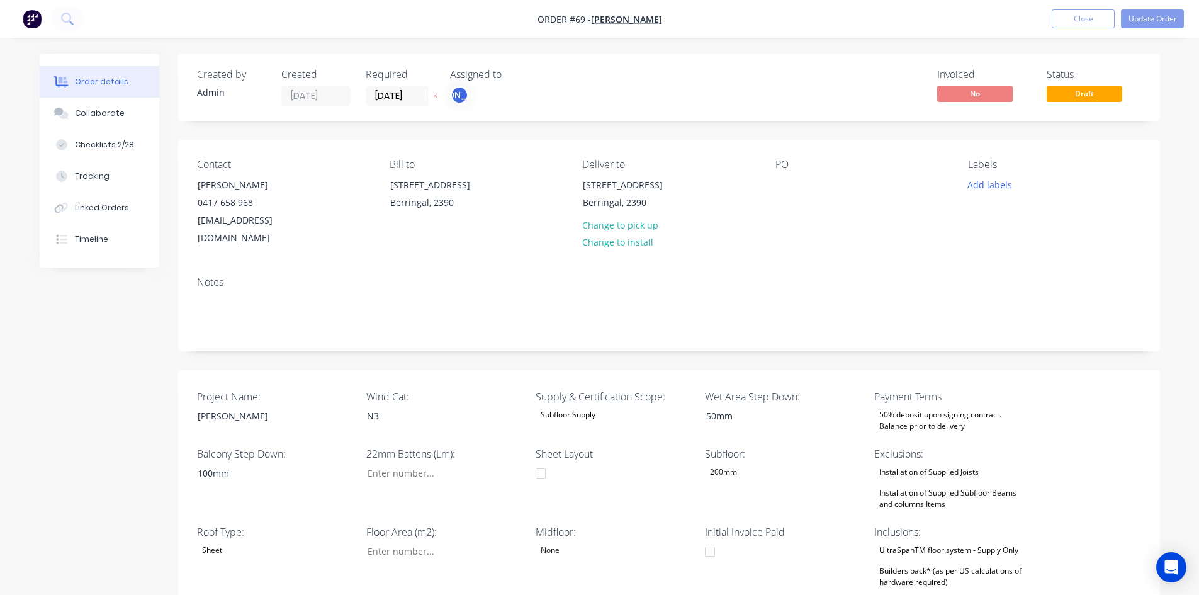
type input "335"
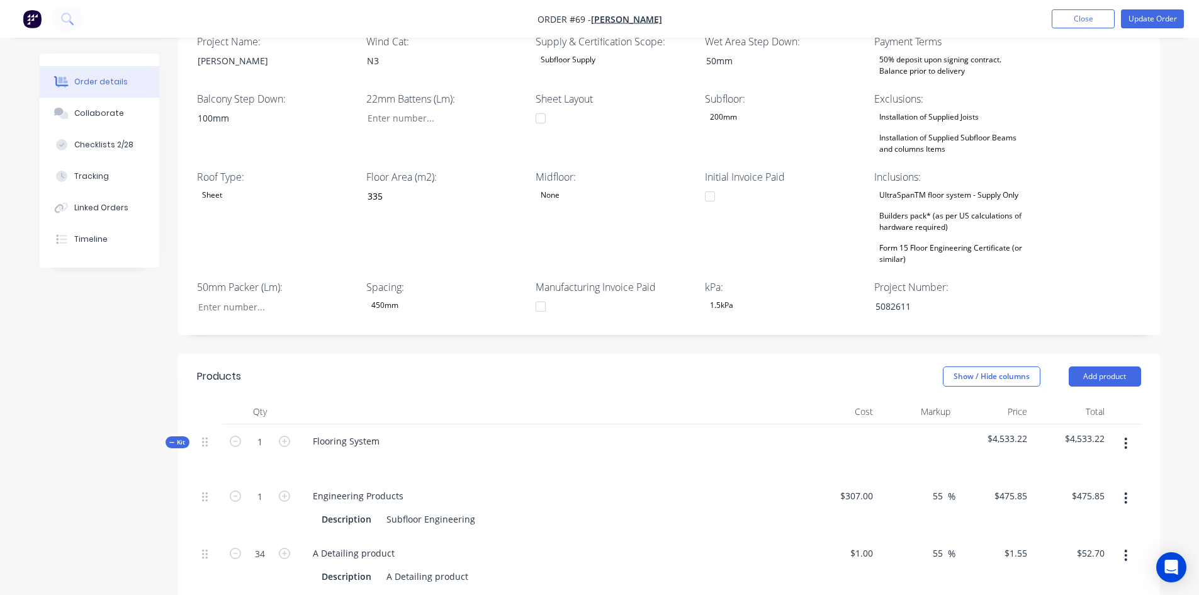
scroll to position [503, 0]
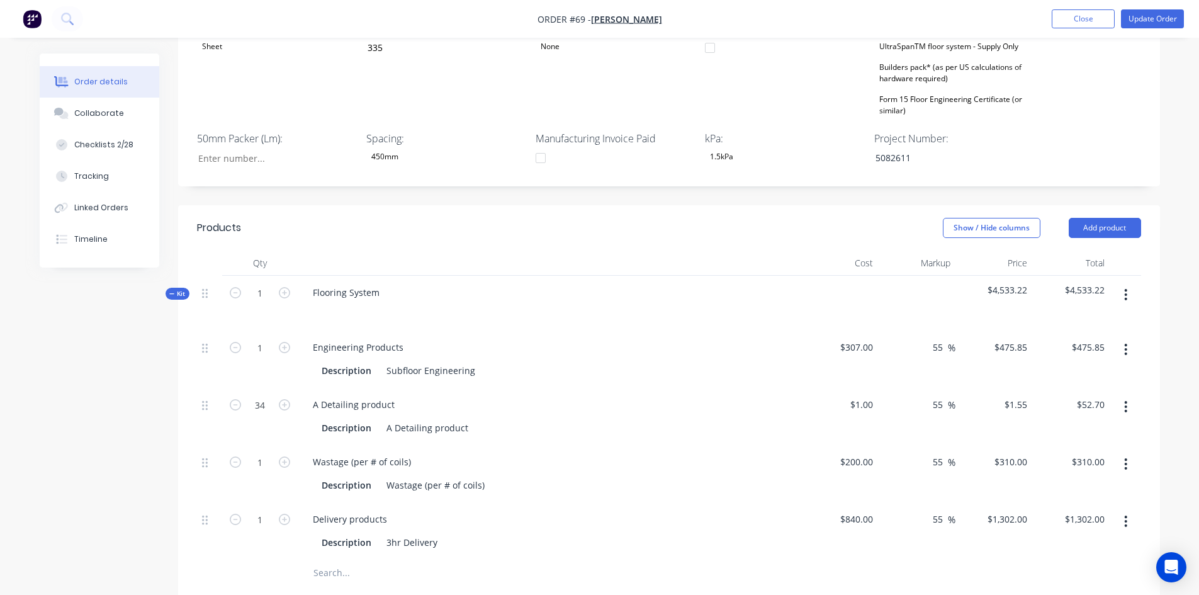
click at [1124, 288] on icon "button" at bounding box center [1125, 295] width 3 height 14
click at [1061, 394] on div "Delete" at bounding box center [1080, 403] width 97 height 18
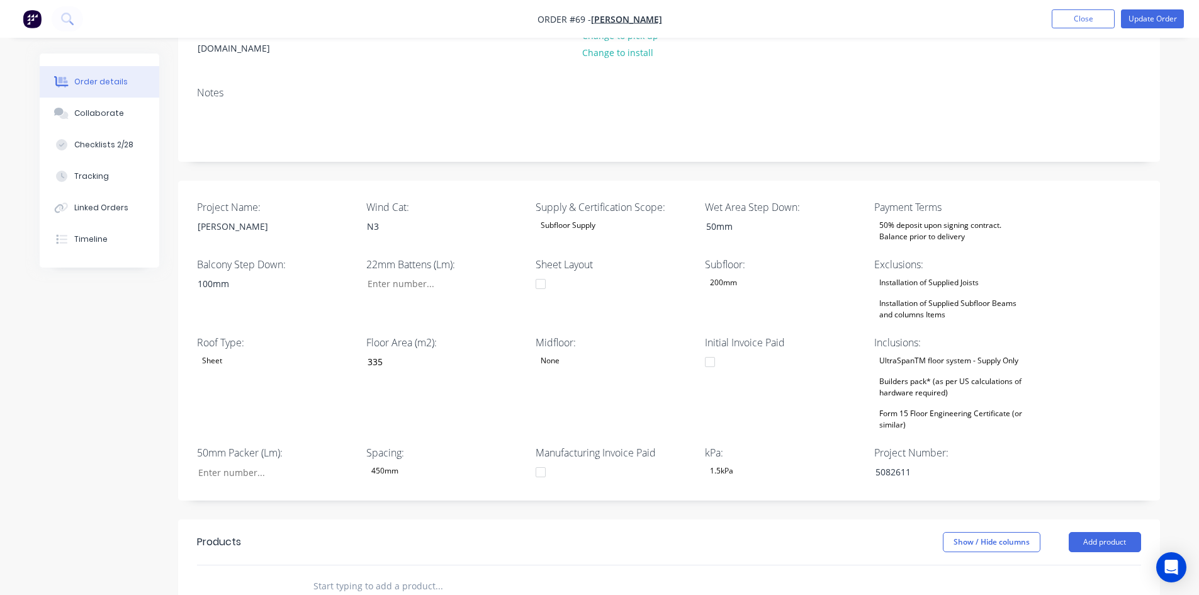
scroll to position [189, 0]
click at [233, 463] on input "Project Name:" at bounding box center [270, 472] width 166 height 19
type input "0"
click at [402, 275] on input "Project Name:" at bounding box center [440, 284] width 166 height 19
type input "55"
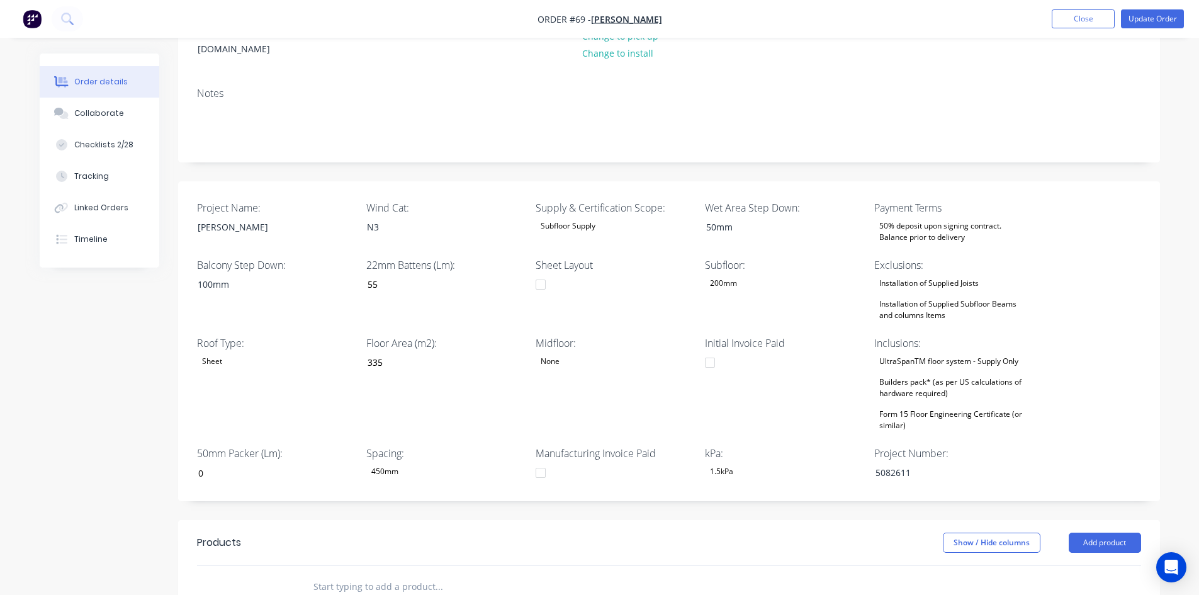
click at [144, 334] on div "Created by Admin Created 26/08/25 Required 26/08/25 Assigned to JO Invoiced No …" at bounding box center [600, 396] width 1120 height 1063
click at [916, 296] on div "Installation of Supplied Subfloor Beams and columns Items" at bounding box center [952, 310] width 157 height 28
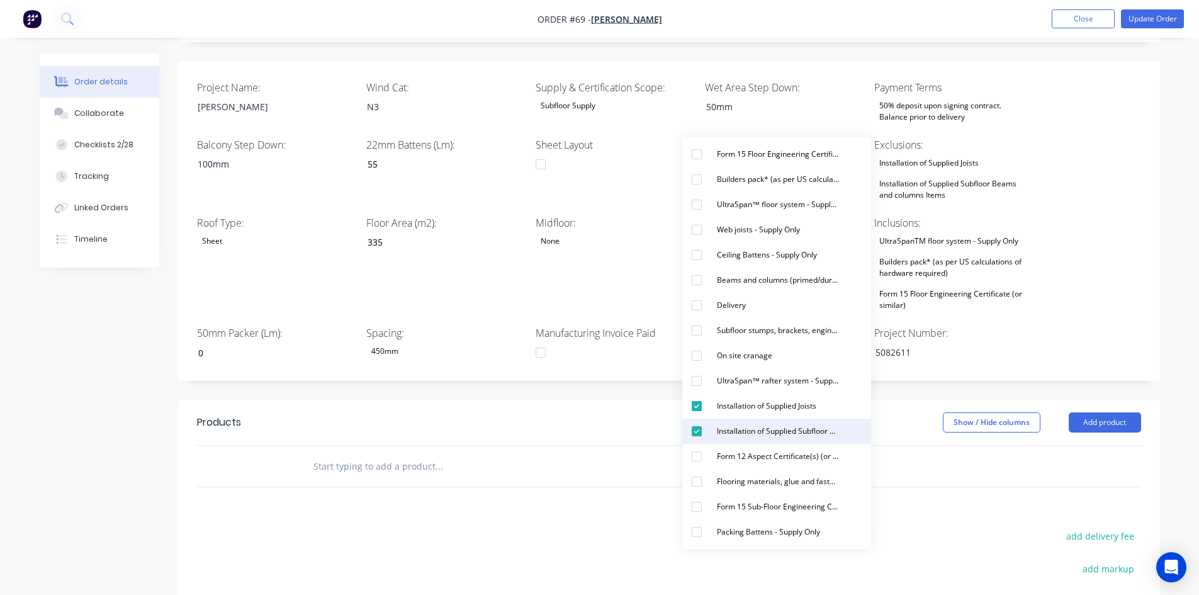
scroll to position [315, 0]
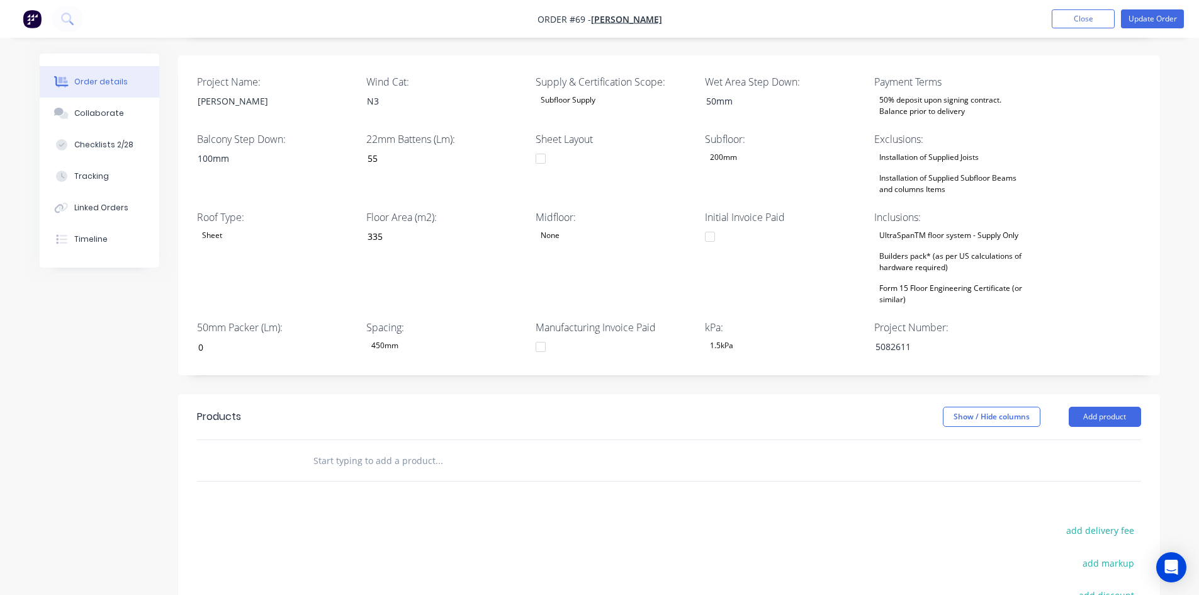
click at [617, 373] on div "Created by Admin Created 26/08/25 Required 26/08/25 Assigned to JO Invoiced No …" at bounding box center [668, 261] width 981 height 1044
click at [692, 394] on header "Products Show / Hide columns Add product" at bounding box center [668, 416] width 981 height 45
click at [713, 459] on div at bounding box center [524, 460] width 453 height 41
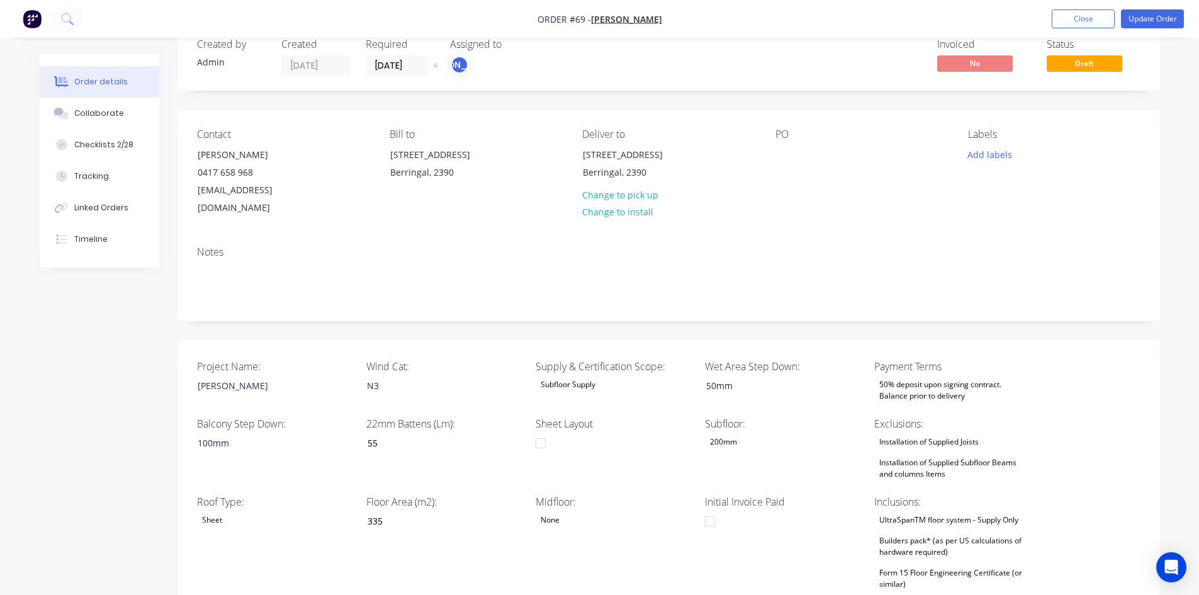
scroll to position [0, 0]
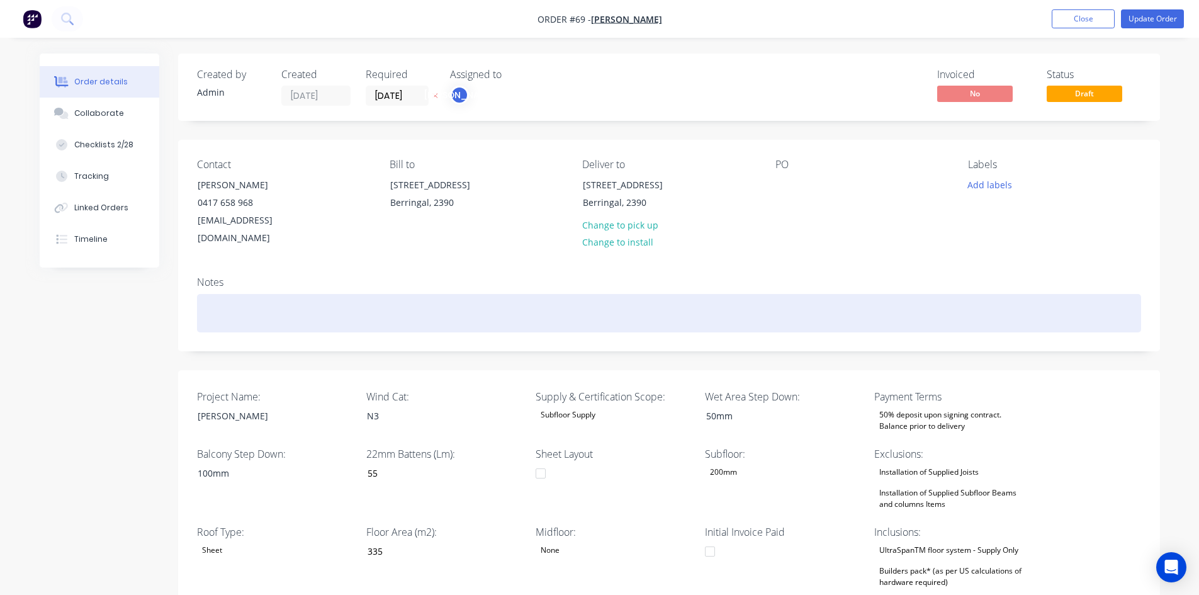
click at [610, 294] on div at bounding box center [669, 313] width 944 height 38
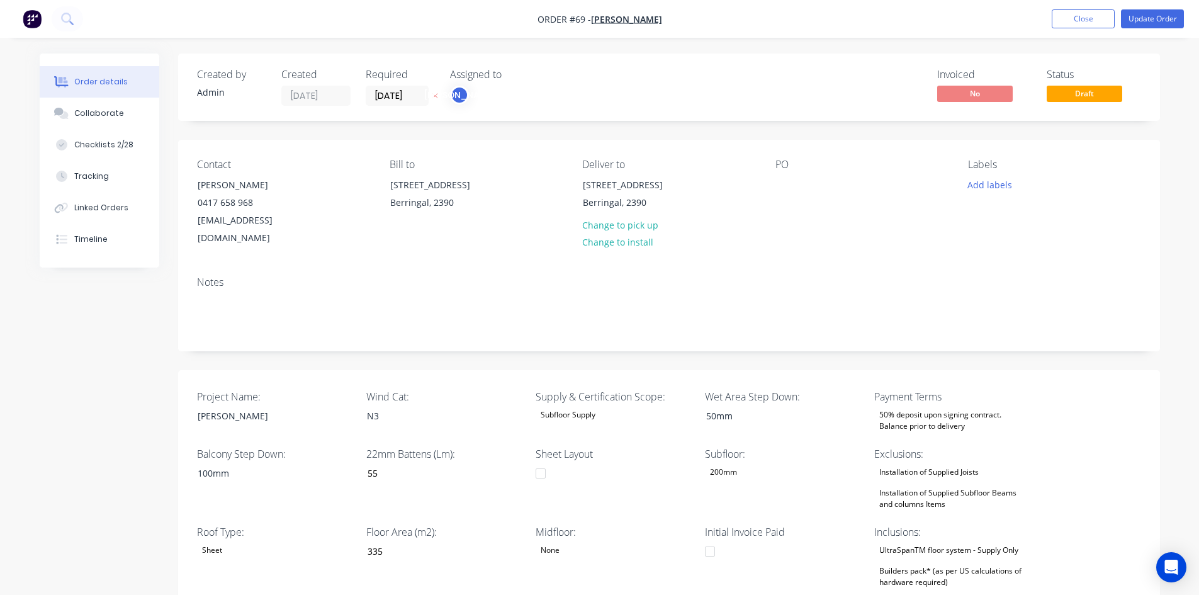
click at [98, 363] on div "Created by Admin Created 26/08/25 Required 26/08/25 Assigned to JO Invoiced No …" at bounding box center [600, 584] width 1120 height 1063
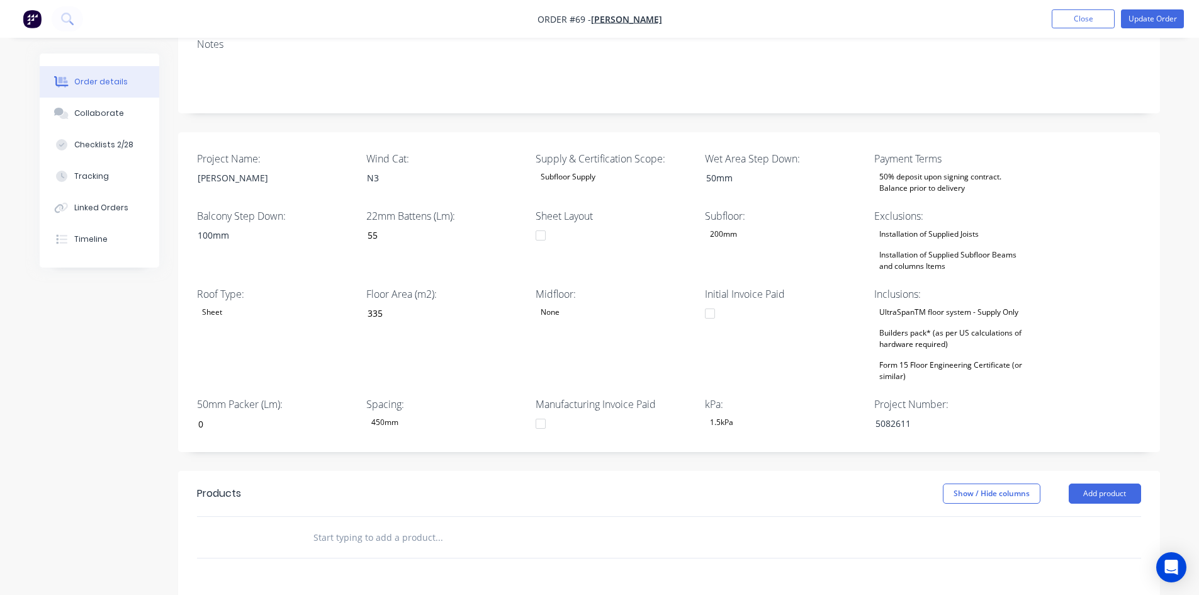
scroll to position [252, 0]
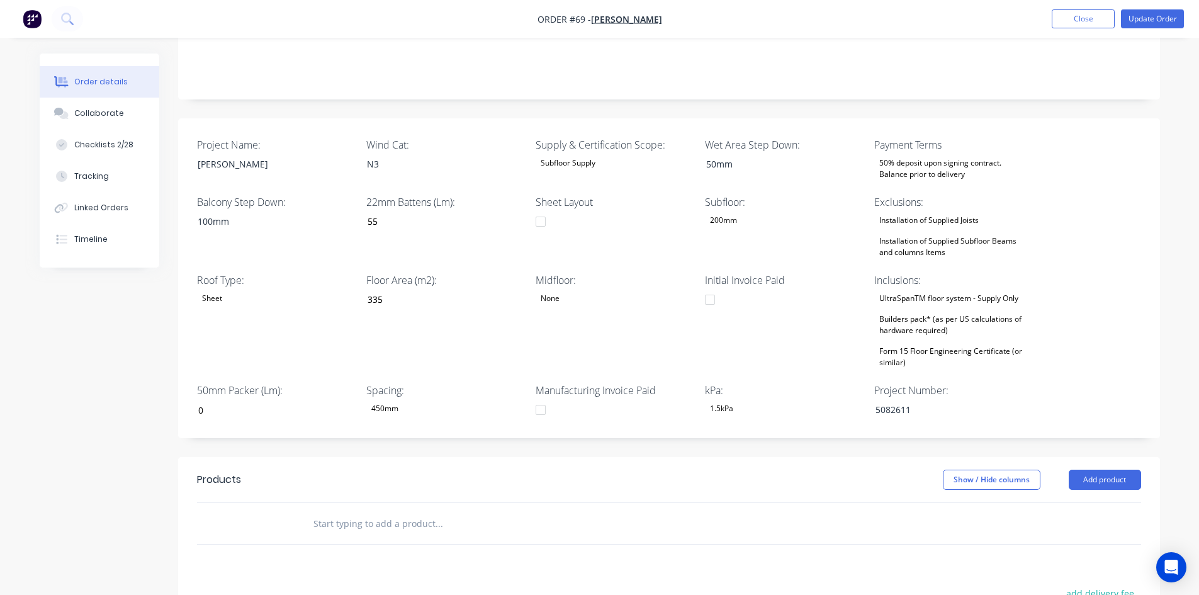
click at [946, 311] on div "Builders pack* (as per US calculations of hardware required)" at bounding box center [952, 325] width 157 height 28
click at [763, 457] on header "Products Show / Hide columns Add product" at bounding box center [668, 479] width 981 height 45
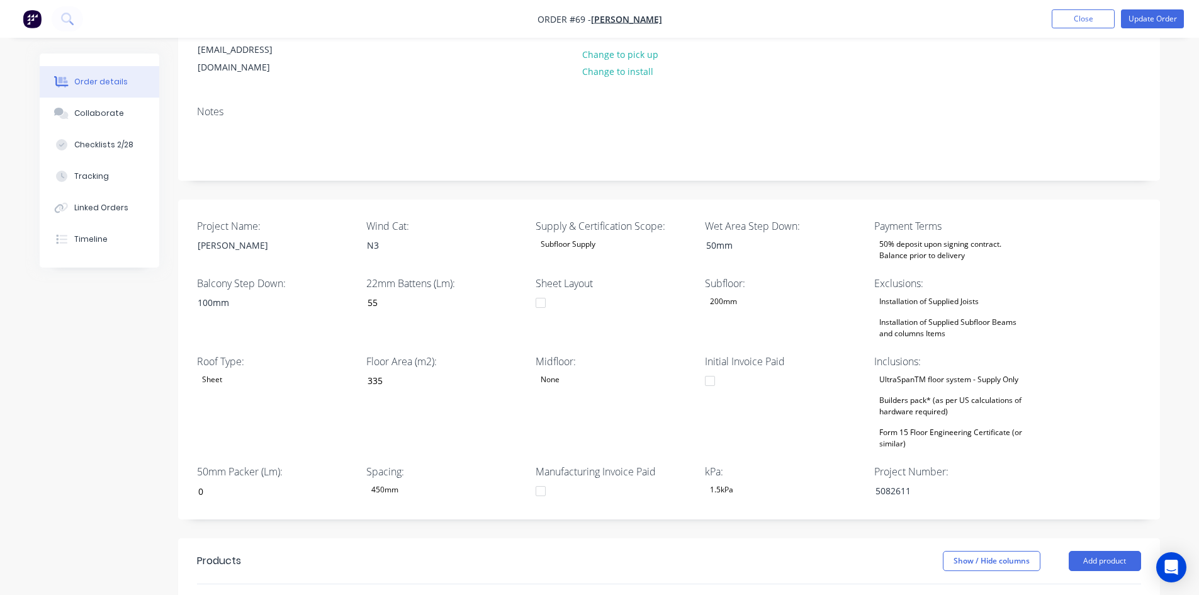
scroll to position [0, 0]
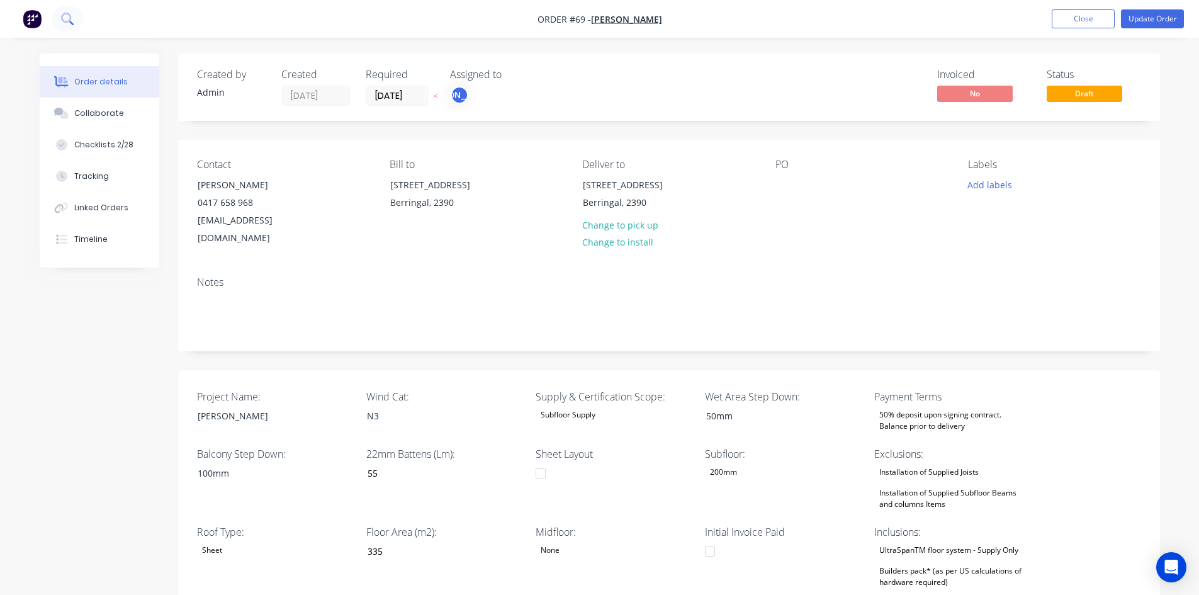
click at [66, 16] on icon at bounding box center [67, 19] width 12 height 12
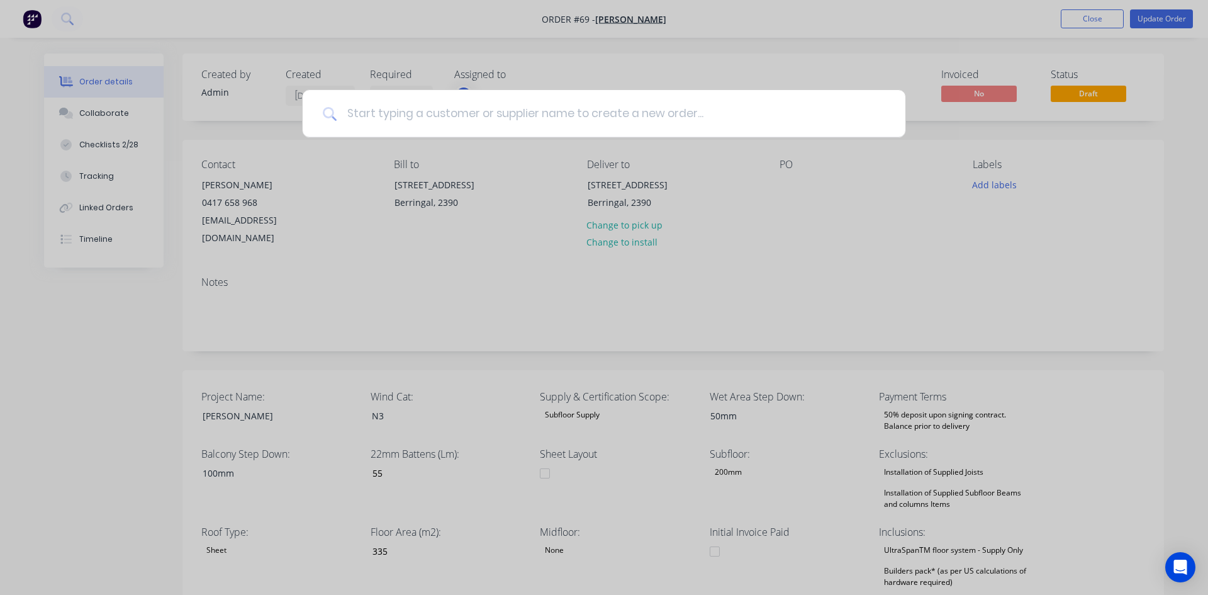
click at [369, 111] on input at bounding box center [611, 113] width 549 height 47
type input "neptune"
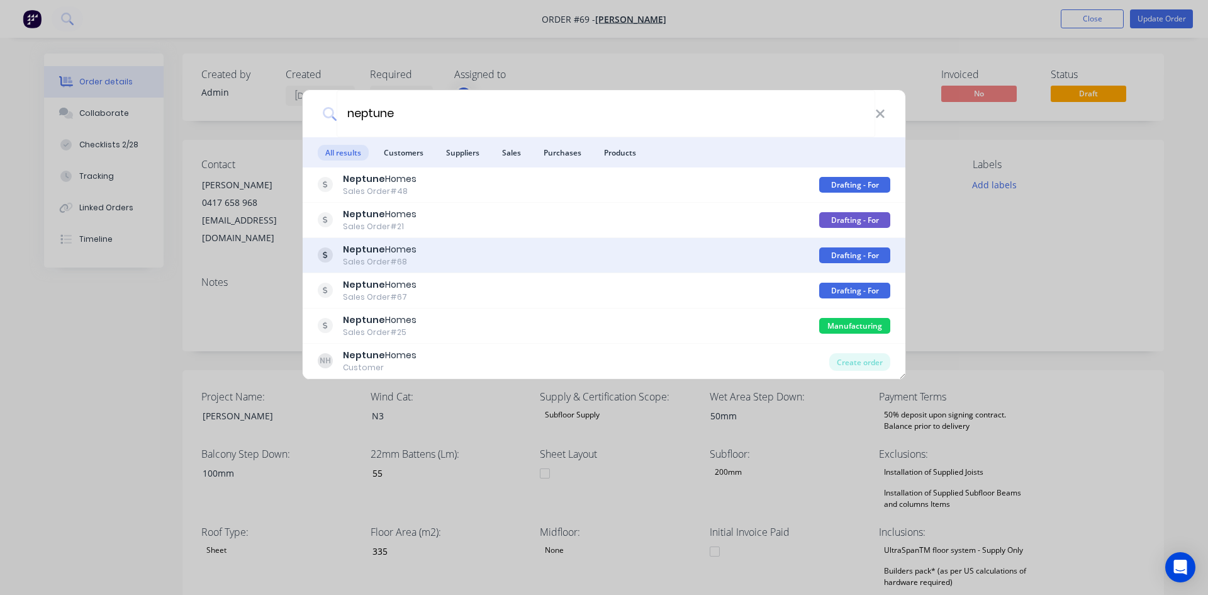
click at [359, 263] on div "Sales Order #68" at bounding box center [380, 261] width 74 height 11
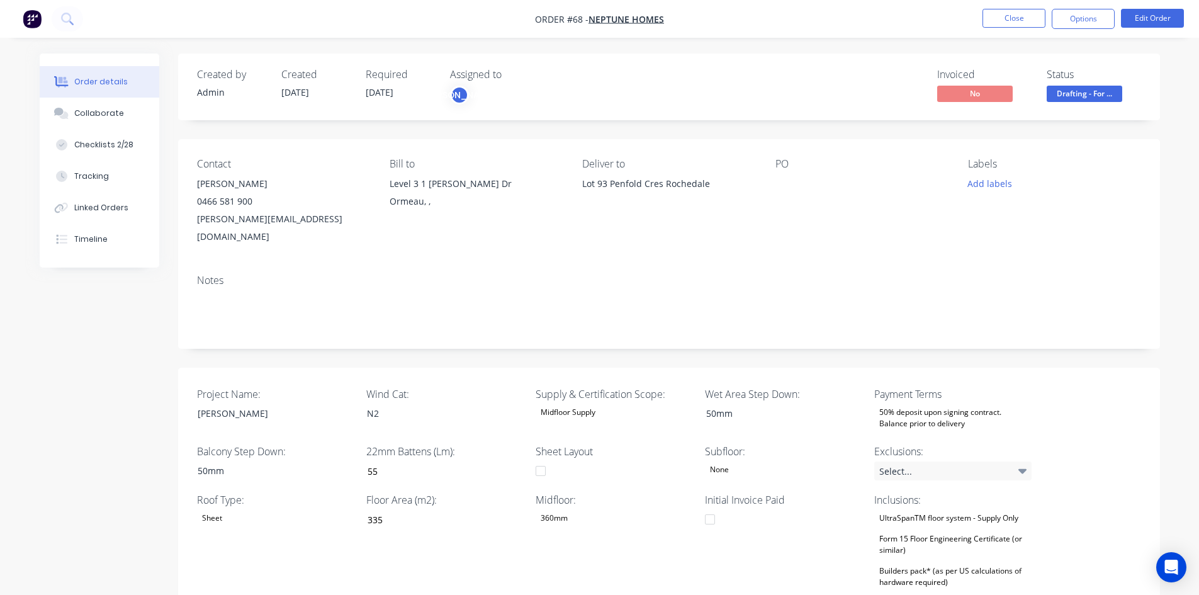
type input "64"
type input "141"
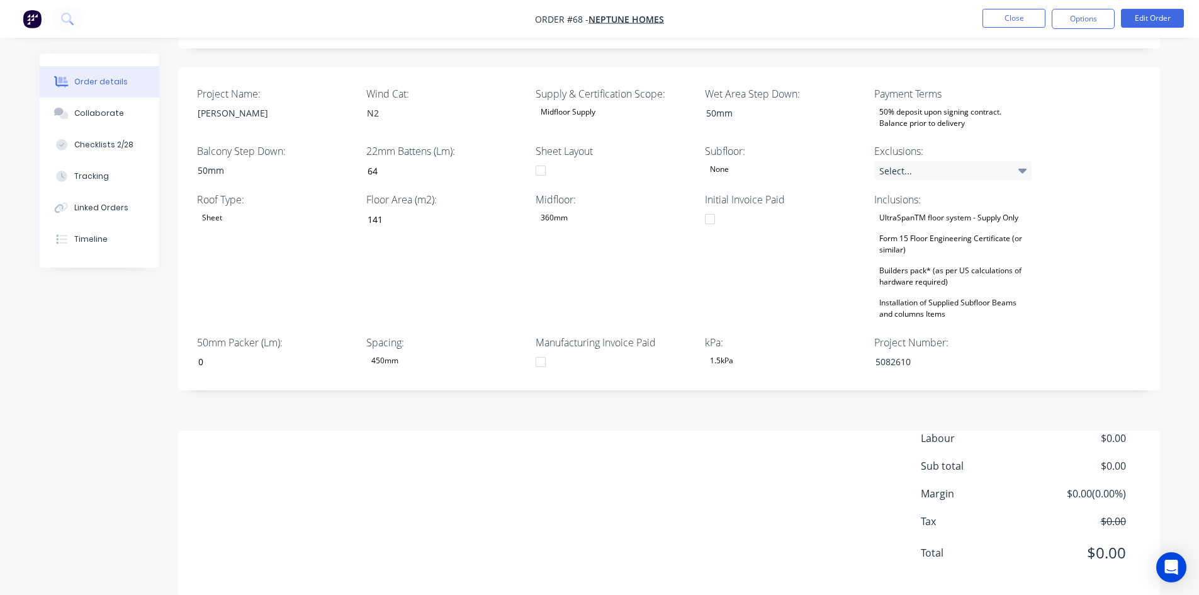
scroll to position [302, 0]
click at [934, 159] on div "Select..." at bounding box center [952, 168] width 157 height 19
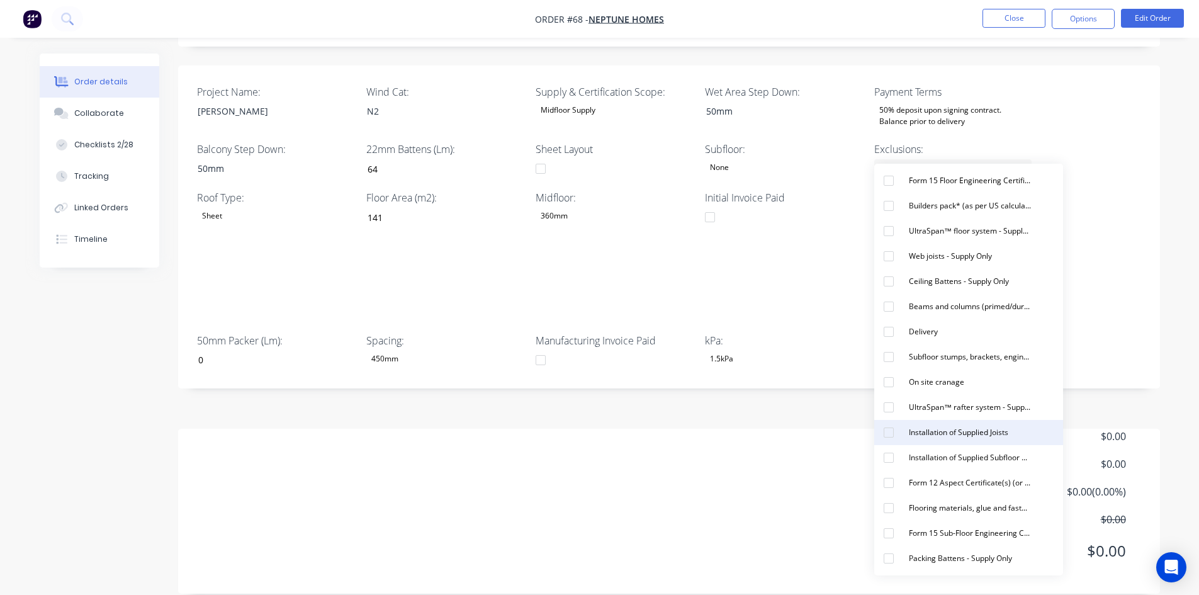
click at [925, 430] on div "Installation of Supplied Joists" at bounding box center [957, 432] width 109 height 16
click at [921, 449] on div "Installation of Supplied Subfloor Beams and columns Items" at bounding box center [969, 455] width 132 height 16
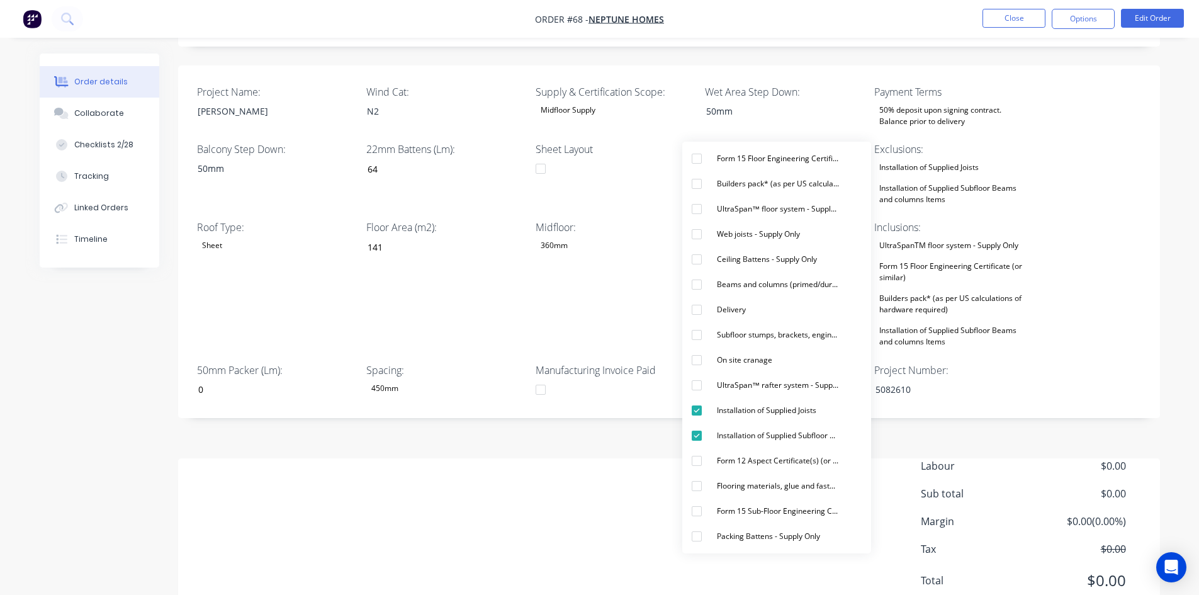
click at [581, 299] on div "Midfloor: 360mm" at bounding box center [613, 285] width 157 height 130
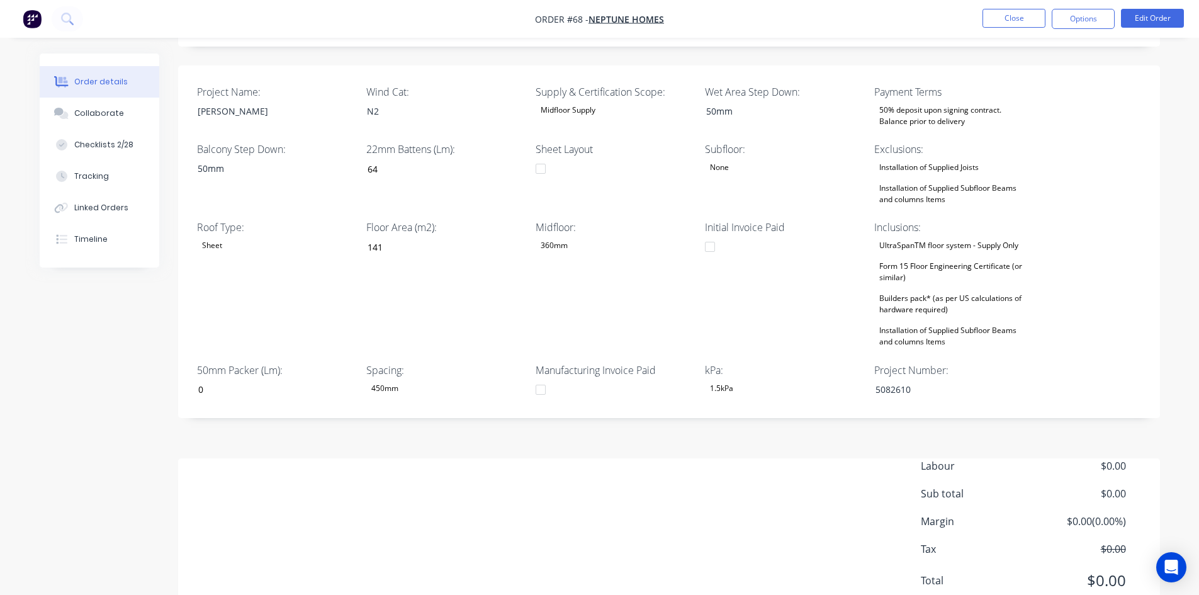
click at [934, 322] on div "Installation of Supplied Subfloor Beams and columns Items" at bounding box center [952, 336] width 157 height 28
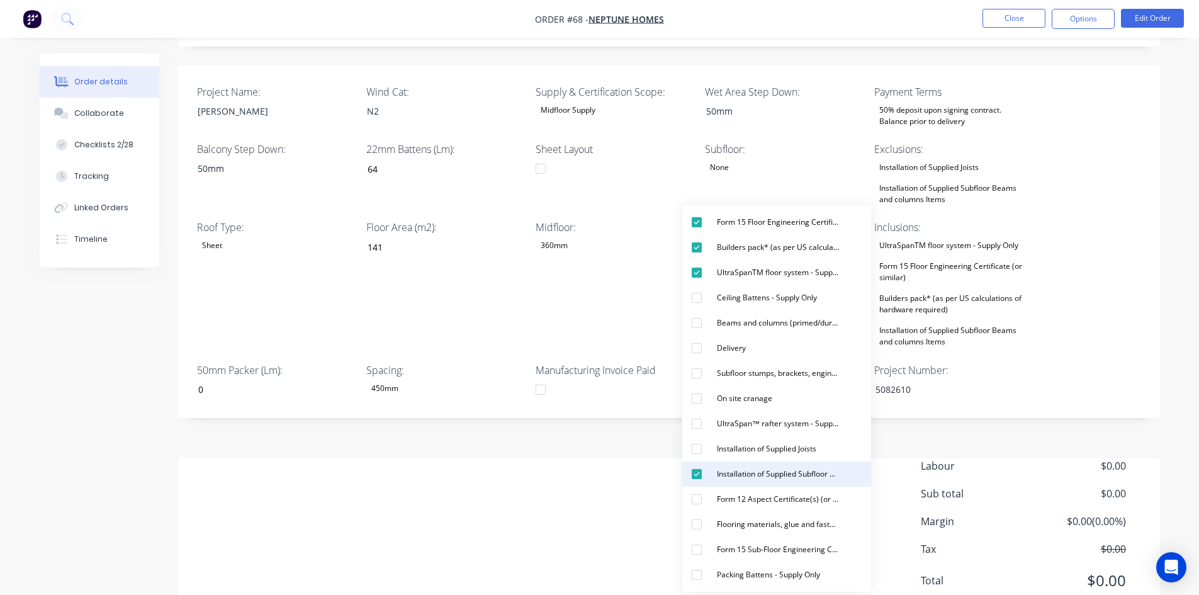
click at [698, 472] on div "button" at bounding box center [696, 473] width 25 height 25
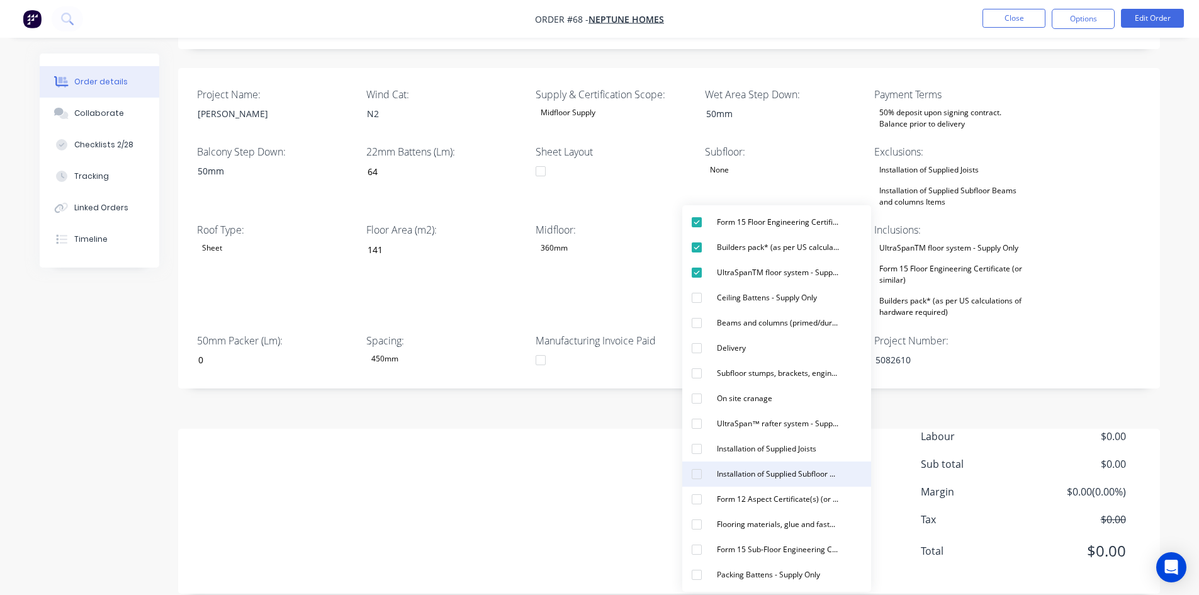
click at [734, 474] on div "Installation of Supplied Subfloor Beams and columns Items" at bounding box center [778, 474] width 132 height 16
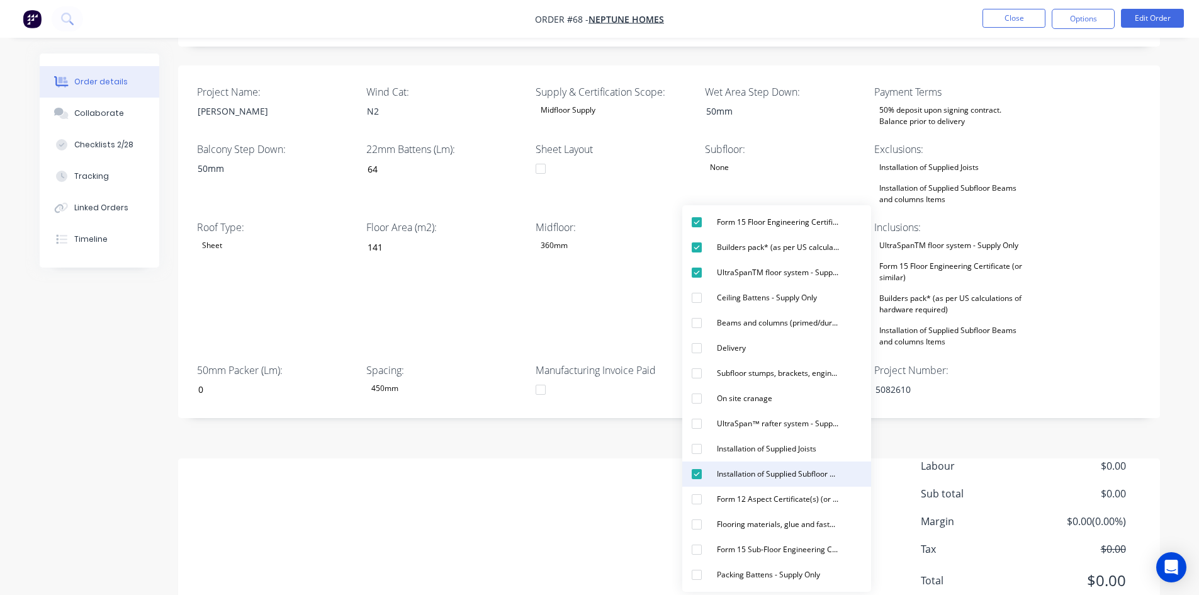
click at [734, 474] on div "Installation of Supplied Subfloor Beams and columns Items" at bounding box center [778, 474] width 132 height 16
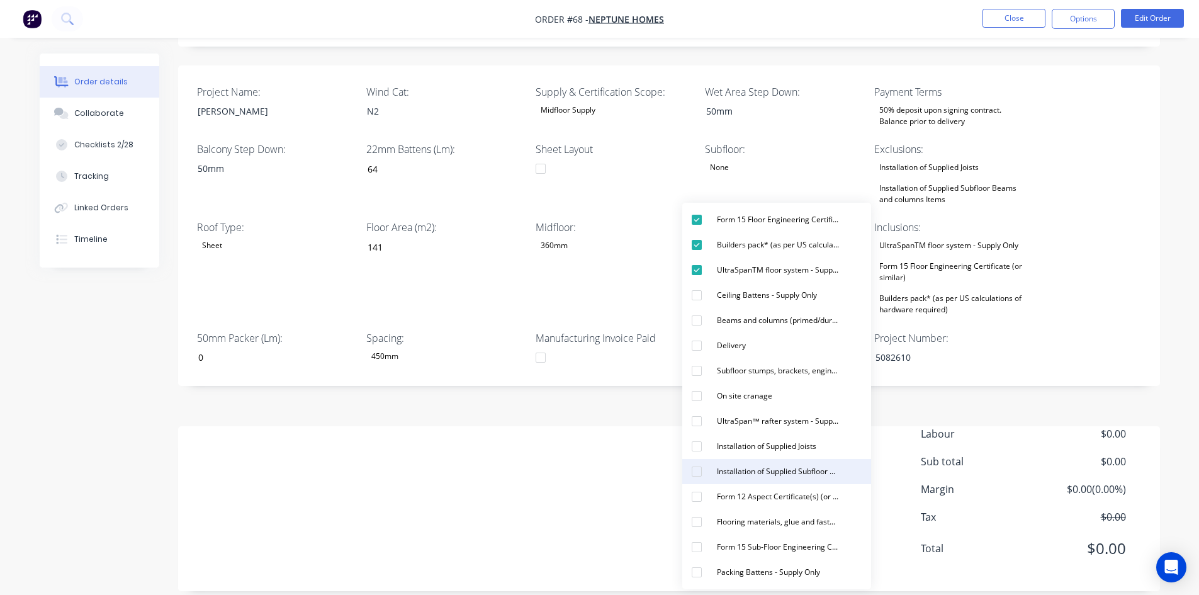
scroll to position [299, 0]
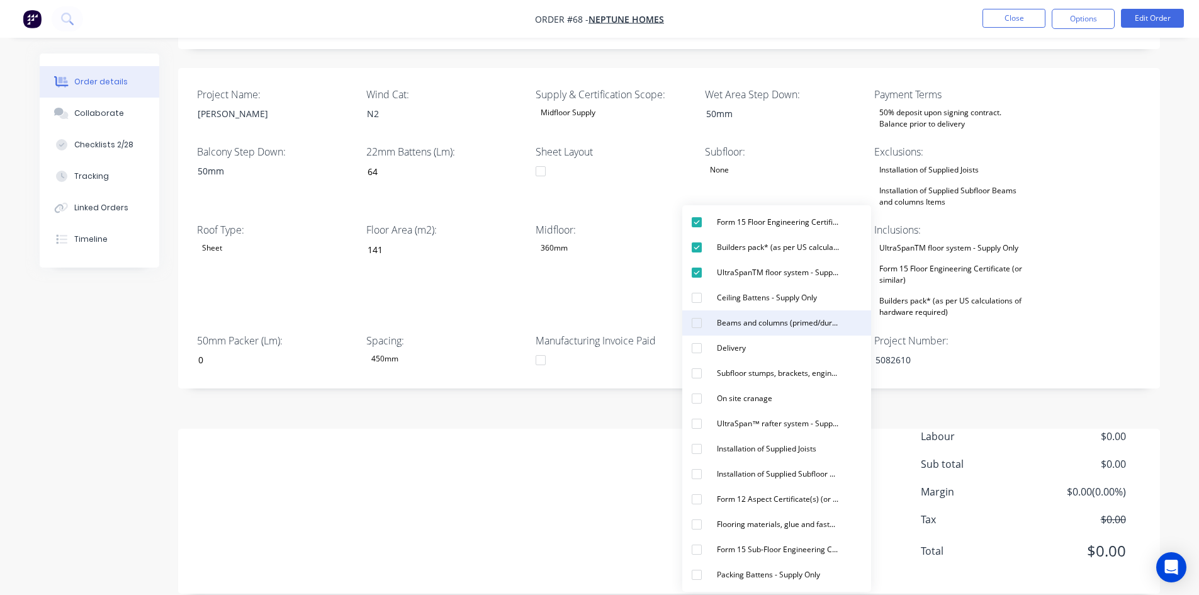
click at [725, 328] on div "Beams and columns (primed/duragal) - Supply Only as per Quote layout" at bounding box center [778, 323] width 132 height 16
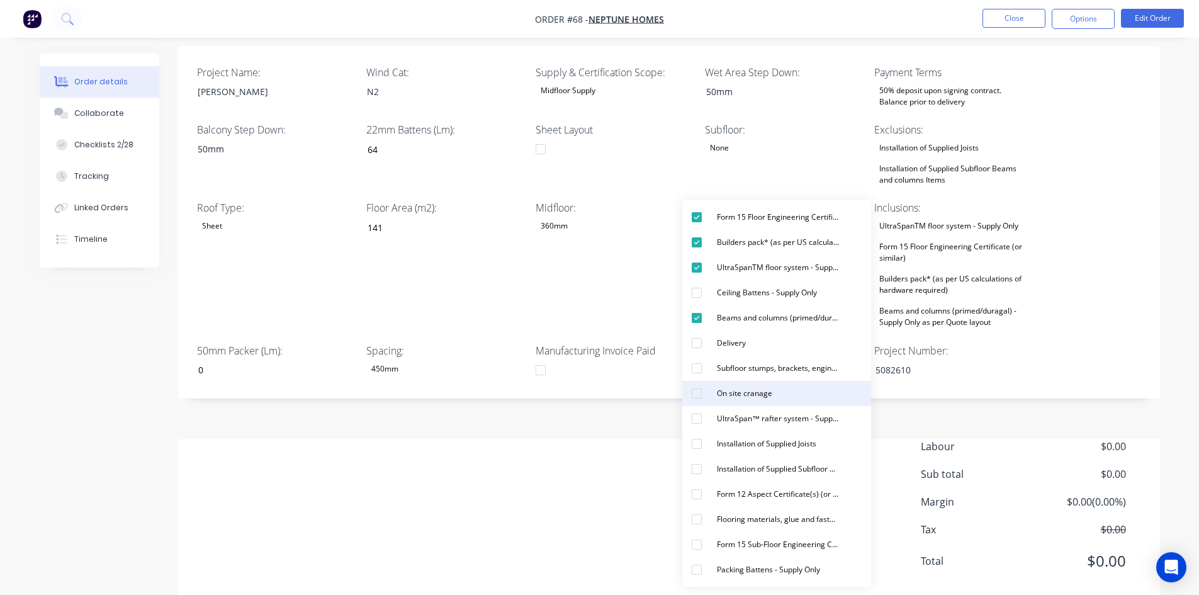
scroll to position [332, 0]
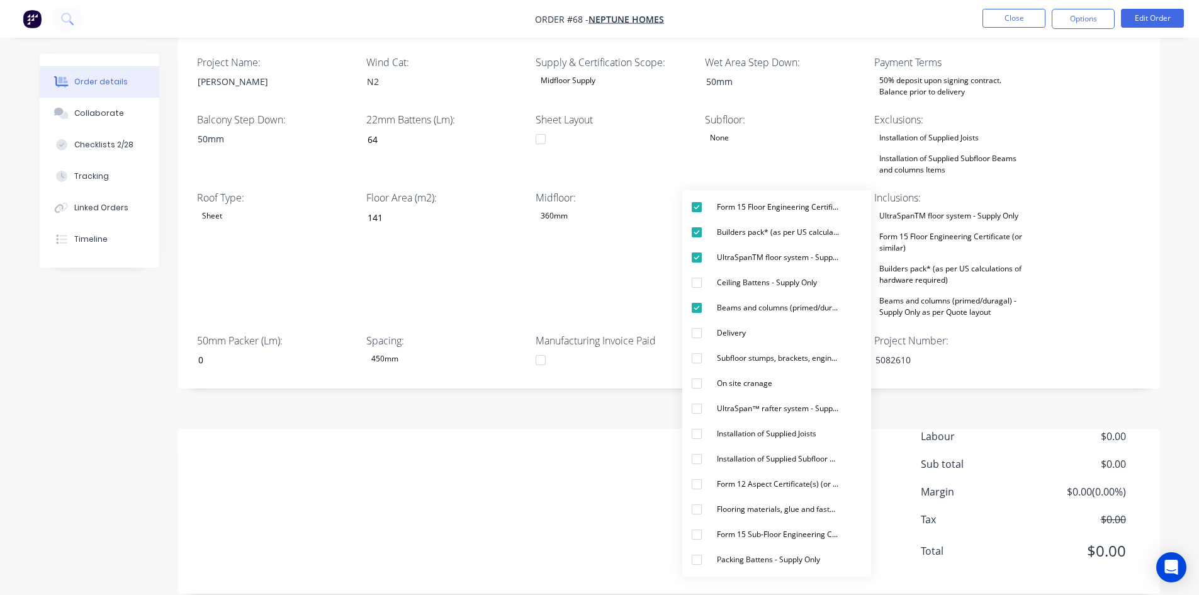
click at [495, 453] on div "Labour $0.00 Sub total $0.00 Margin $0.00 ( 0.00 %) Tax $0.00 Total $0.00" at bounding box center [669, 501] width 944 height 146
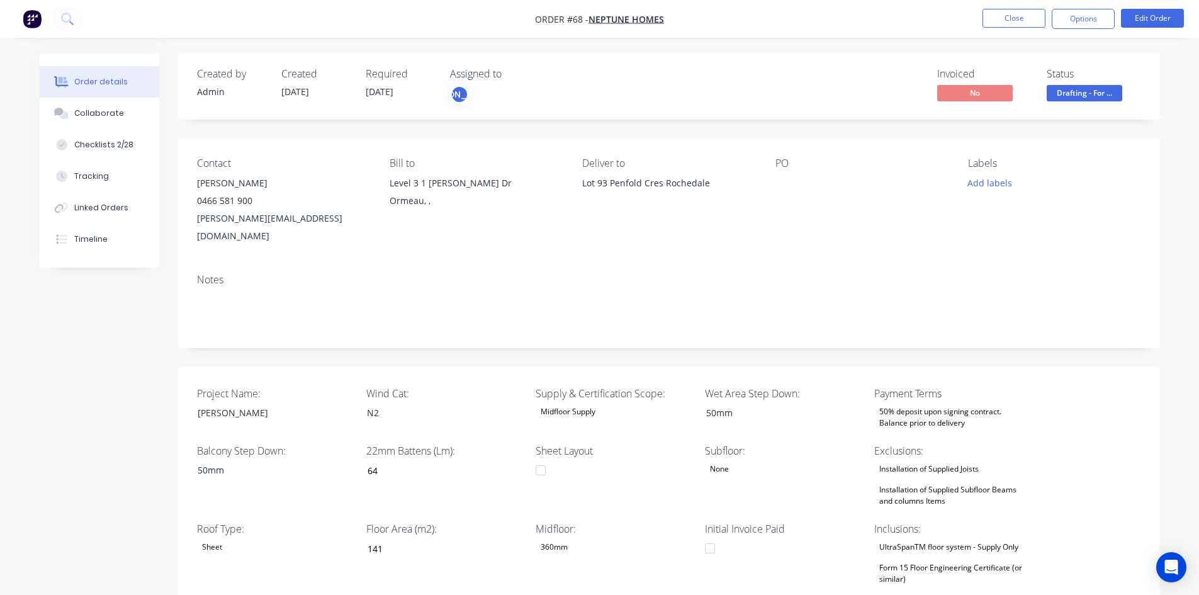
scroll to position [0, 0]
click at [73, 20] on icon at bounding box center [67, 19] width 12 height 12
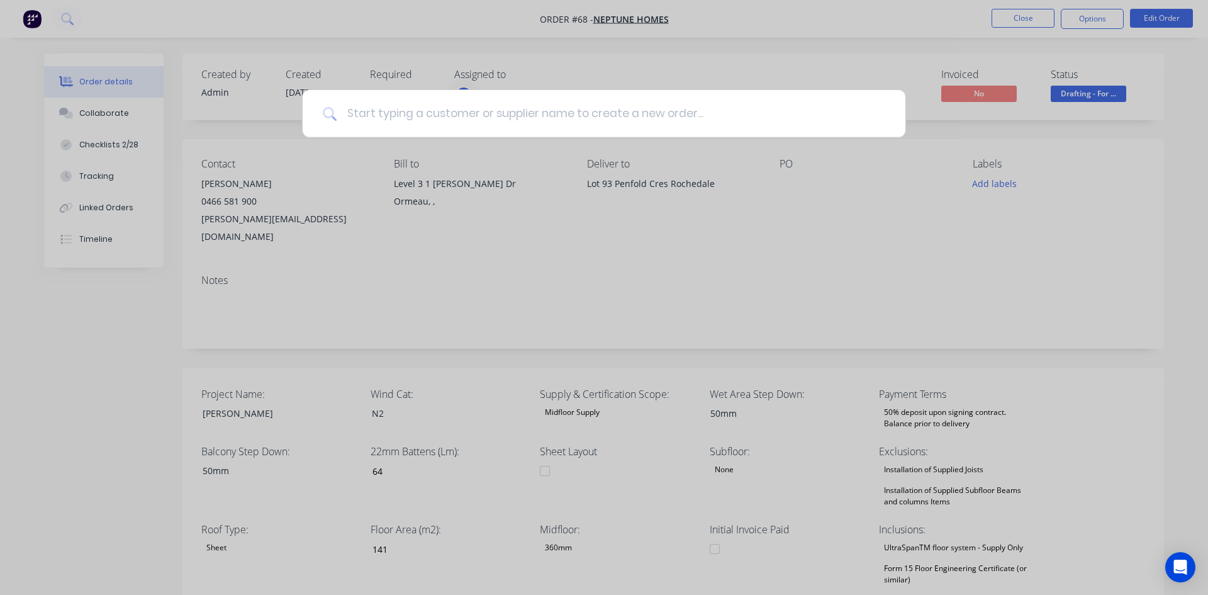
click at [445, 110] on input at bounding box center [611, 113] width 549 height 47
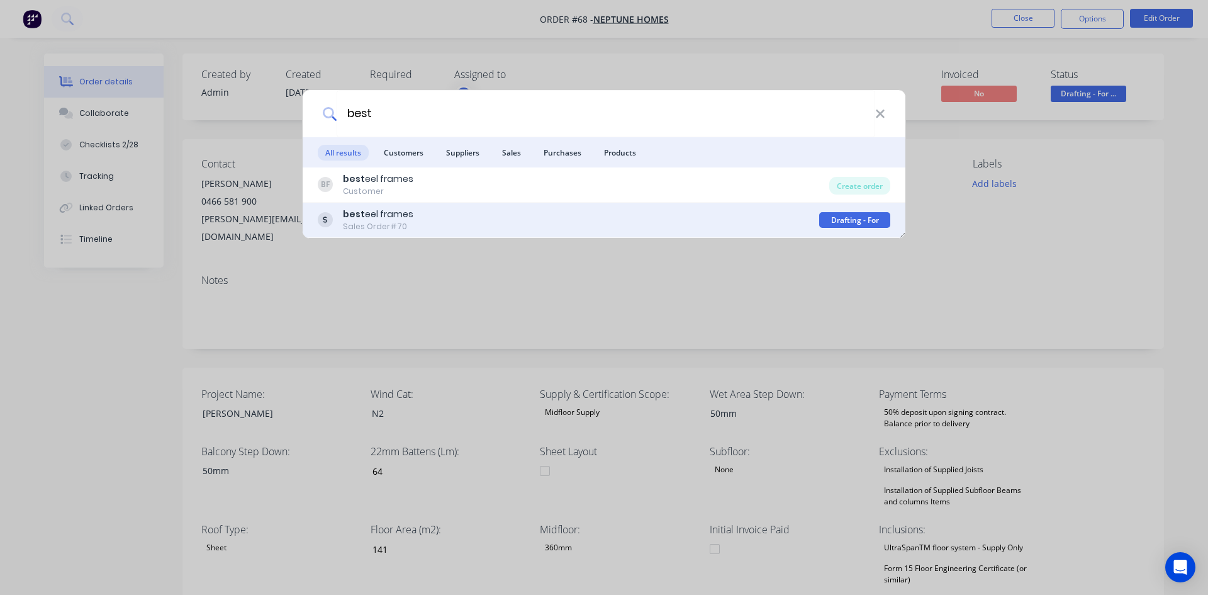
type input "best"
click at [405, 216] on div "best eel frames" at bounding box center [378, 214] width 70 height 13
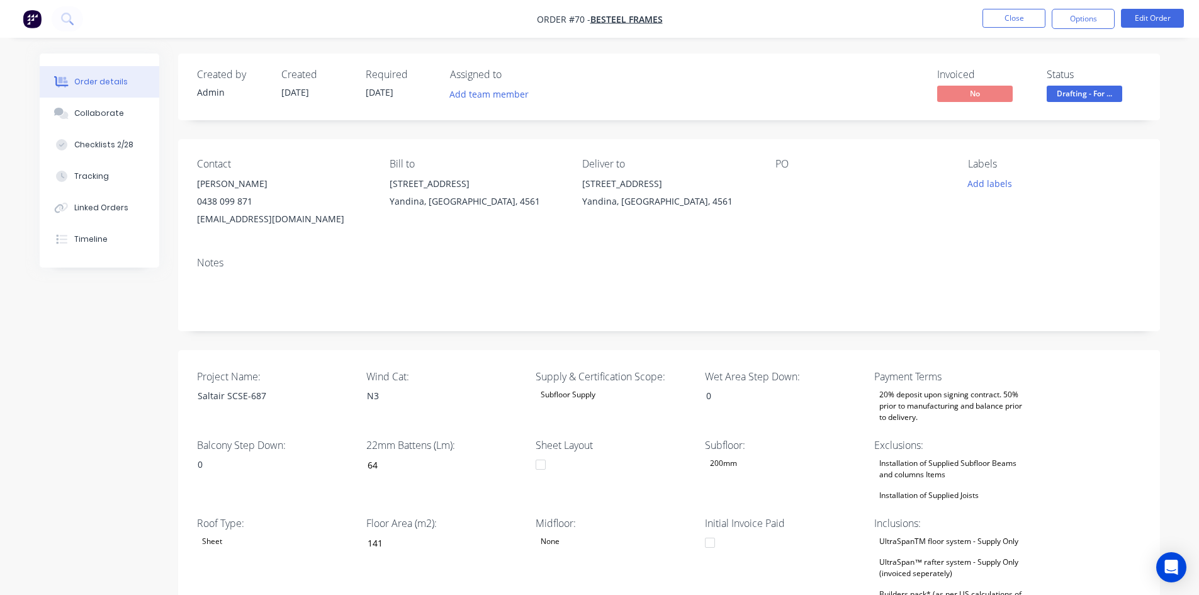
type input "47"
click at [925, 398] on div "20% deposit upon signing contract. 50% prior to manufacturing and balance prior…" at bounding box center [952, 405] width 157 height 39
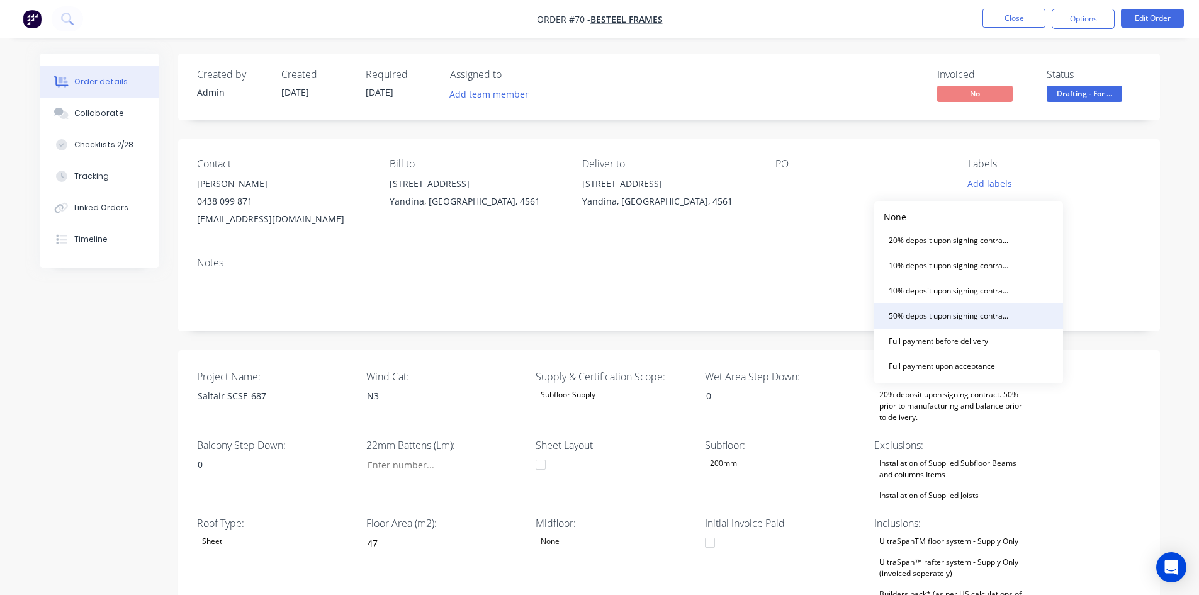
click at [922, 315] on div "50% deposit upon signing contract. Balance prior to delivery" at bounding box center [949, 316] width 132 height 16
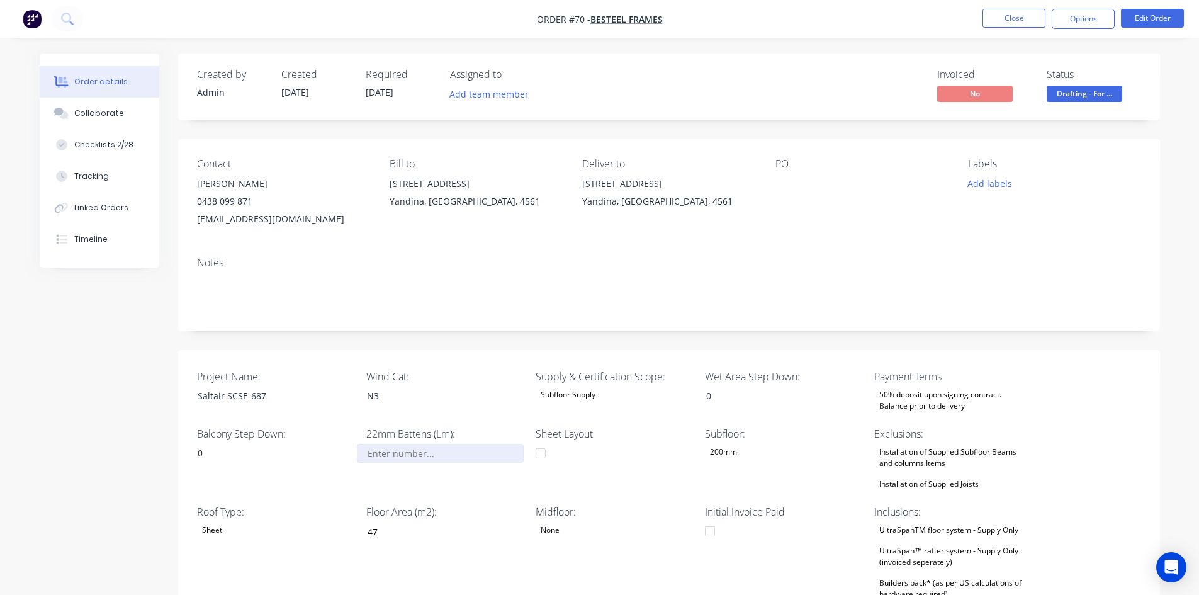
click at [394, 454] on input "Project Name:" at bounding box center [440, 453] width 166 height 19
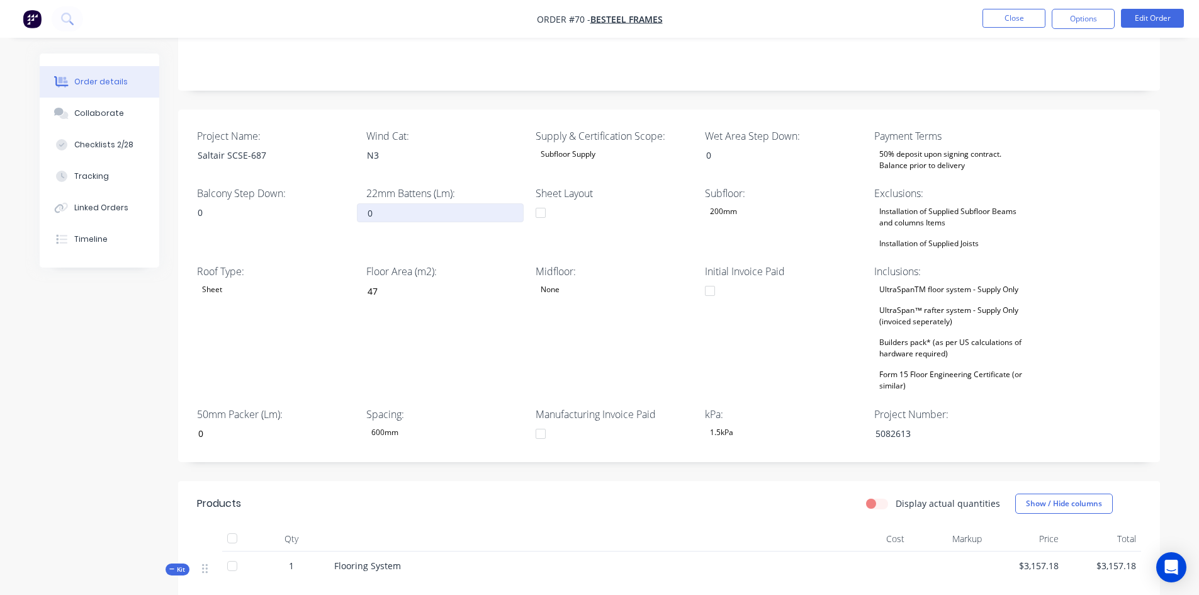
scroll to position [252, 0]
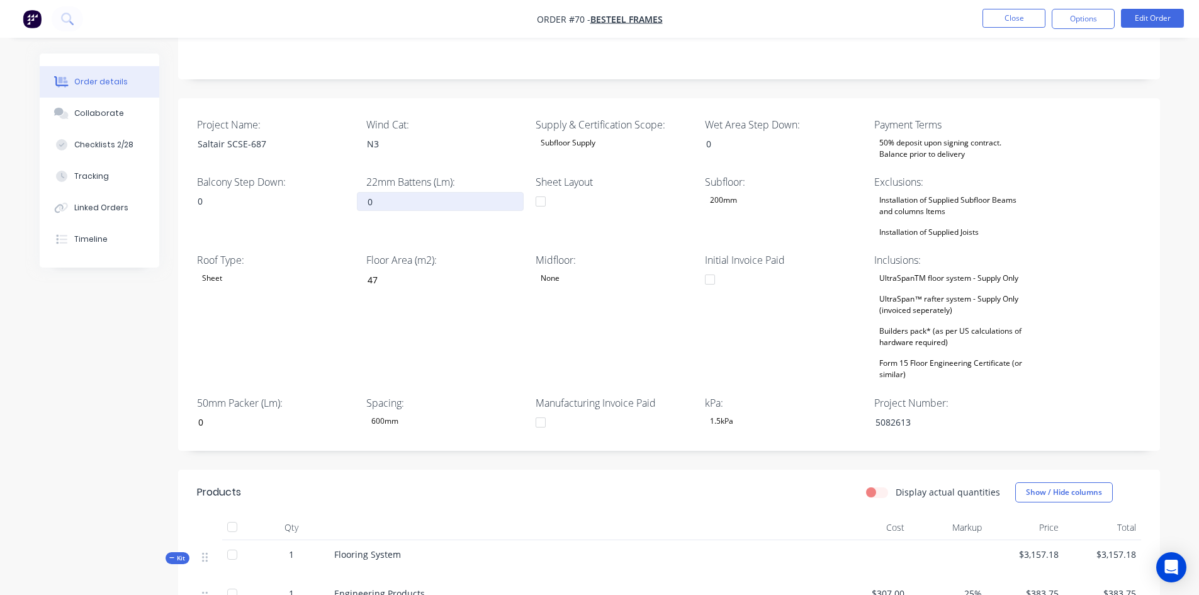
type input "0"
click at [919, 330] on div "Builders pack* (as per US calculations of hardware required)" at bounding box center [952, 337] width 157 height 28
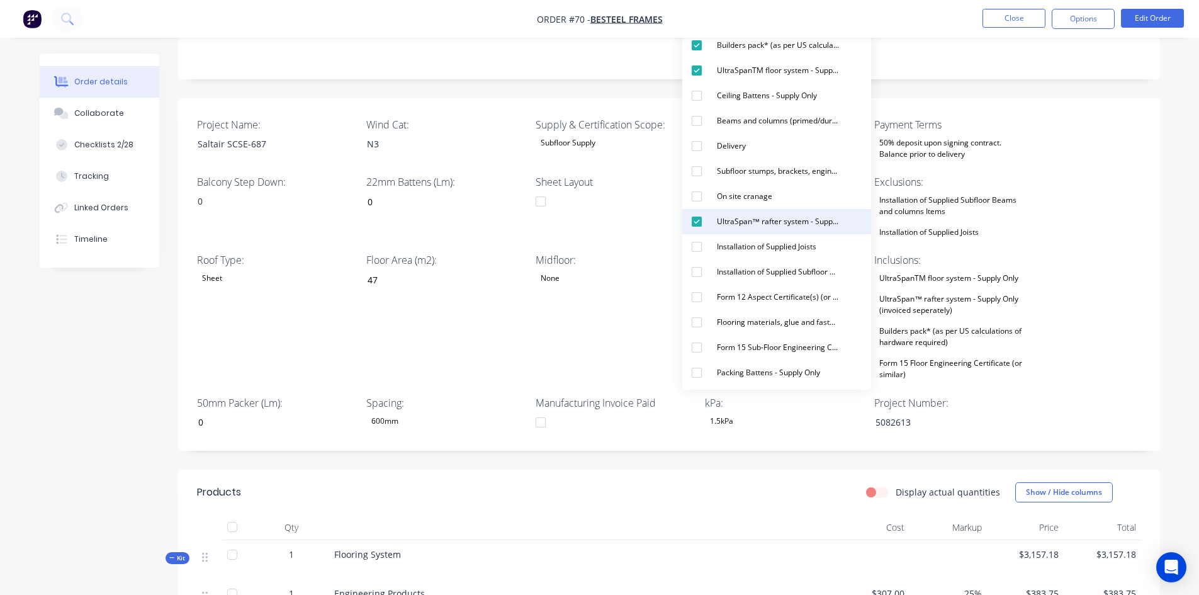
click at [698, 221] on div "button" at bounding box center [696, 221] width 25 height 25
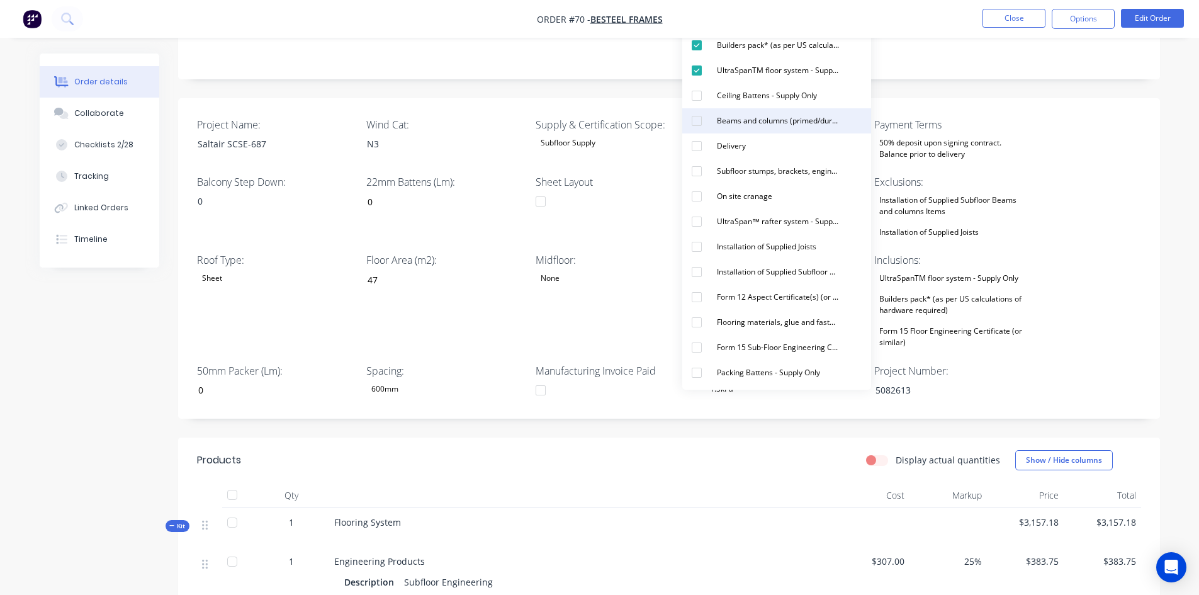
click at [728, 125] on div "Beams and columns (primed/duragal) - Supply Only as per Quote layout" at bounding box center [778, 121] width 132 height 16
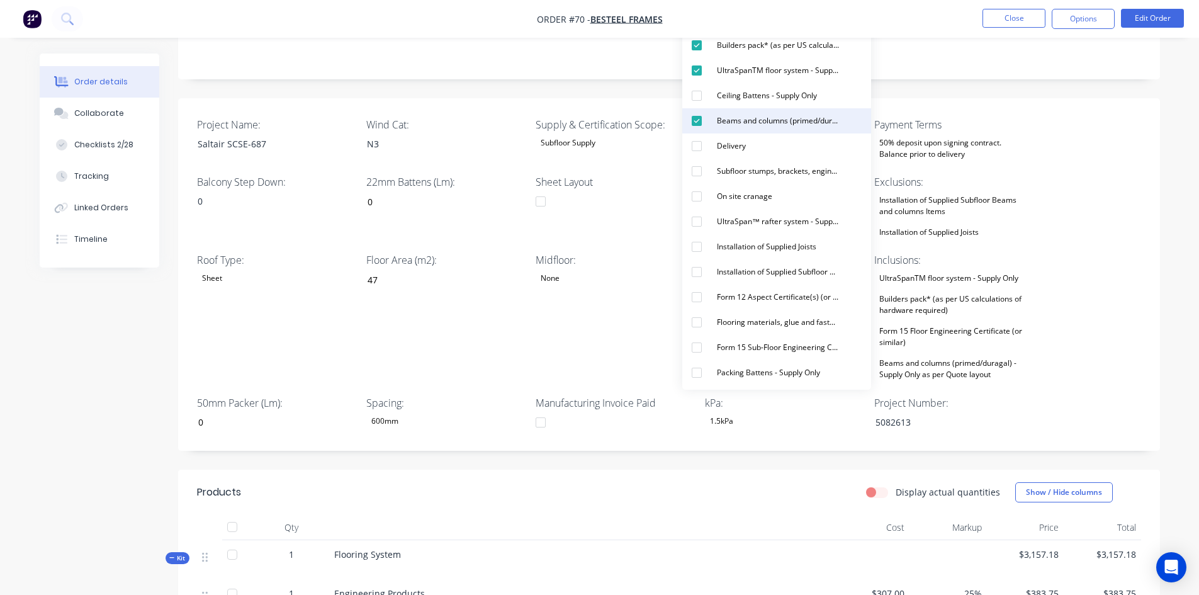
click at [710, 123] on button "Beams and columns (primed/duragal) - Supply Only as per Quote layout" at bounding box center [776, 120] width 189 height 25
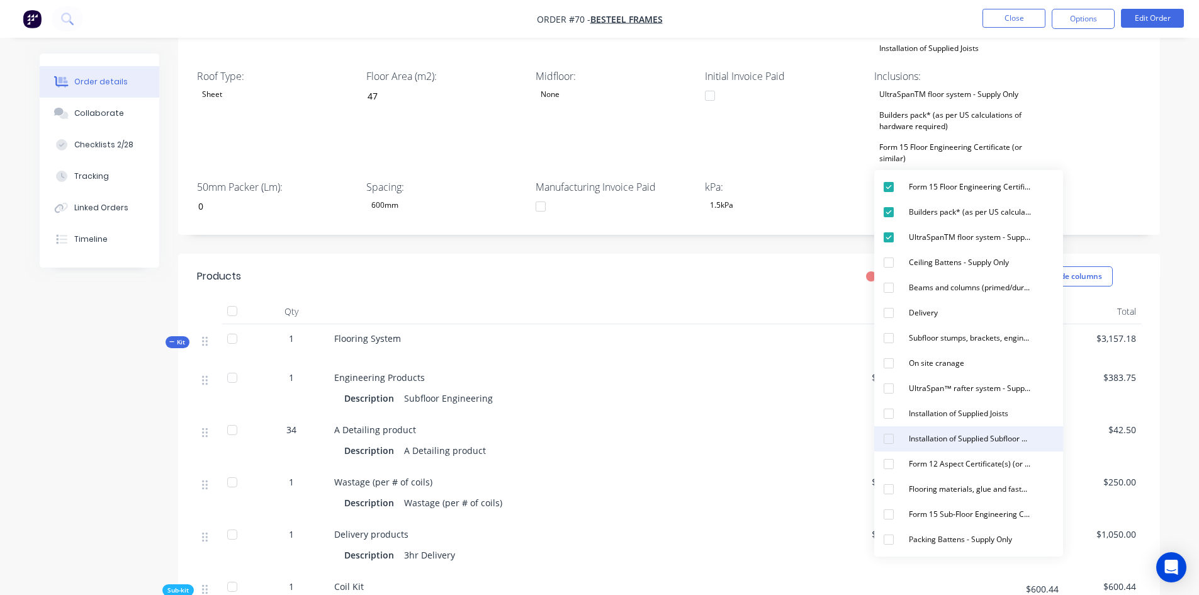
scroll to position [440, 0]
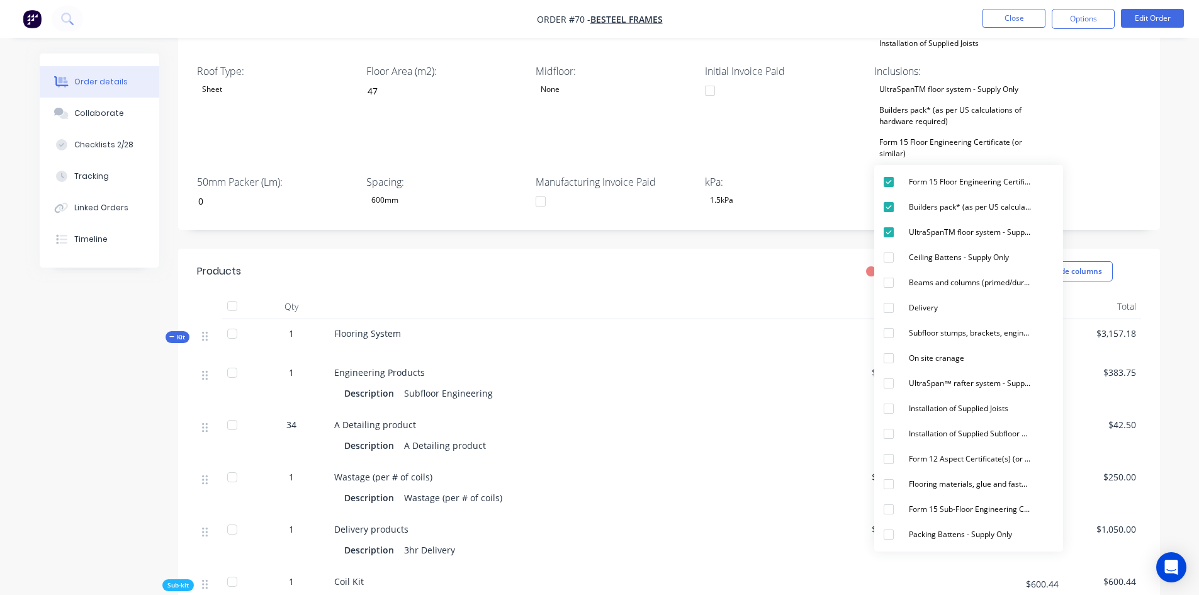
click at [751, 243] on div "Created by Admin Created 26/08/25 Required 26/08/25 Assigned to Add team member…" at bounding box center [668, 512] width 981 height 1799
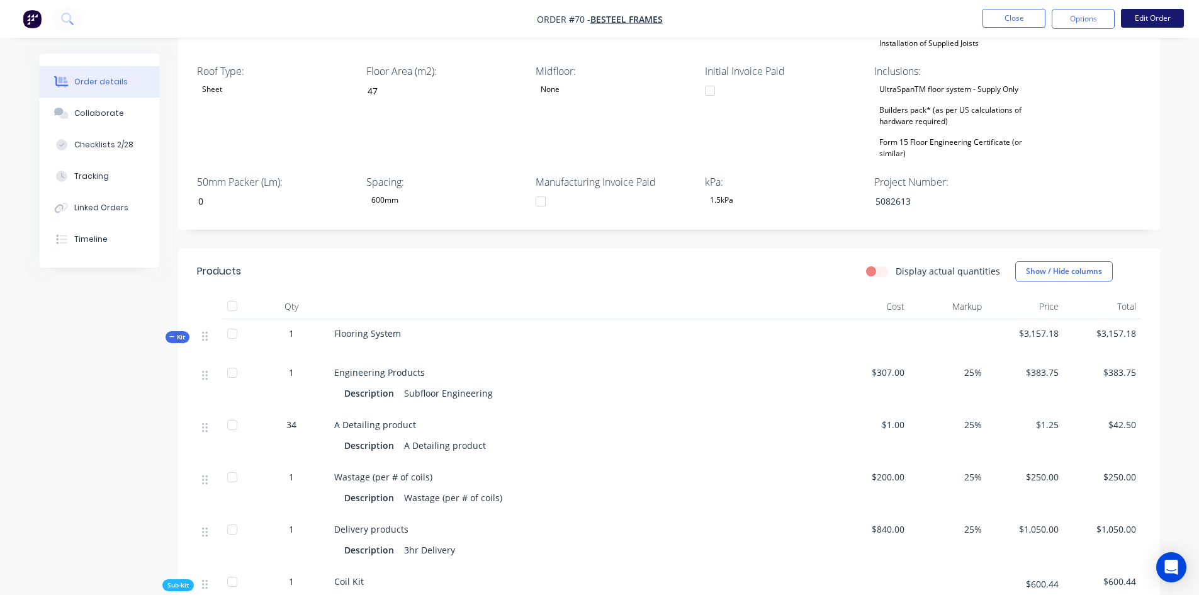
click at [1151, 13] on button "Edit Order" at bounding box center [1152, 18] width 63 height 19
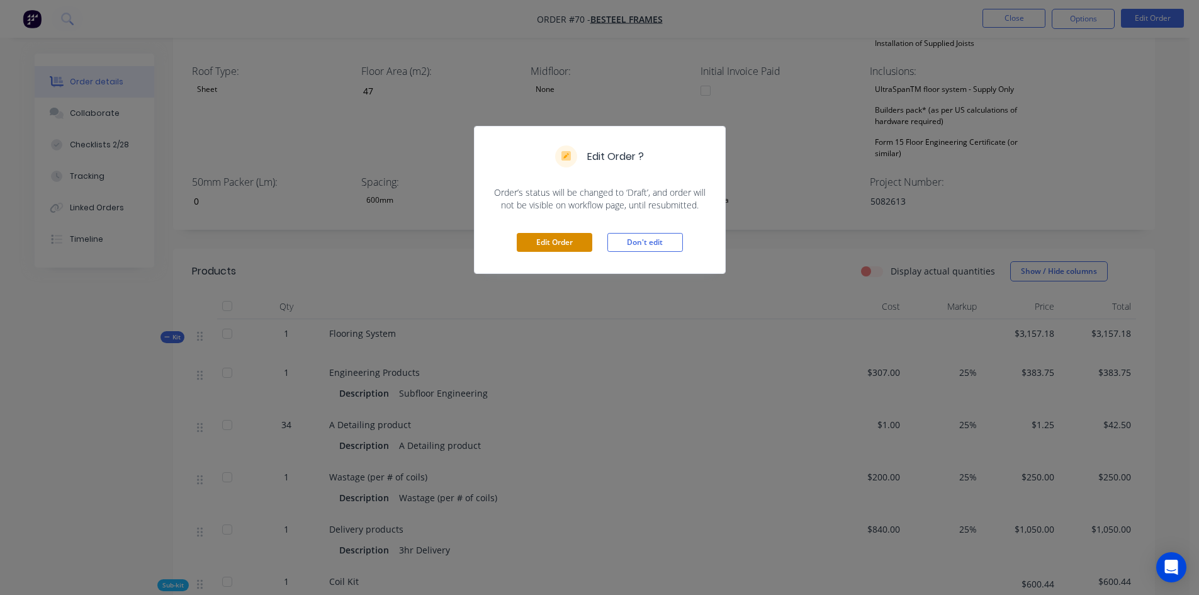
click at [534, 242] on button "Edit Order" at bounding box center [554, 242] width 75 height 19
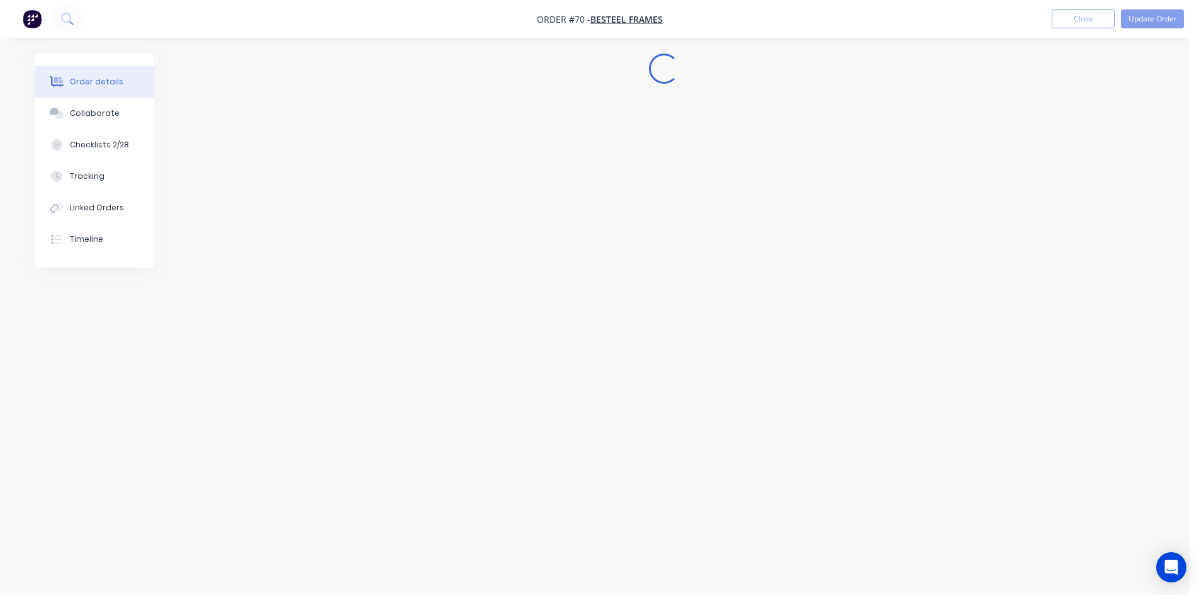
scroll to position [0, 0]
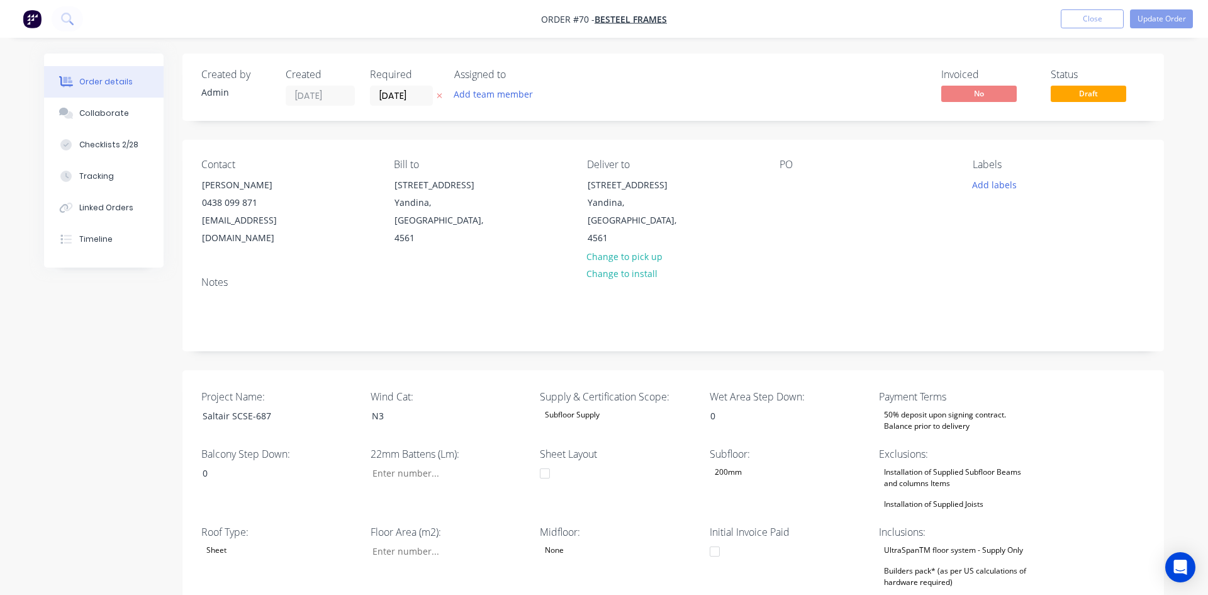
type input "0"
type input "47"
type input "0"
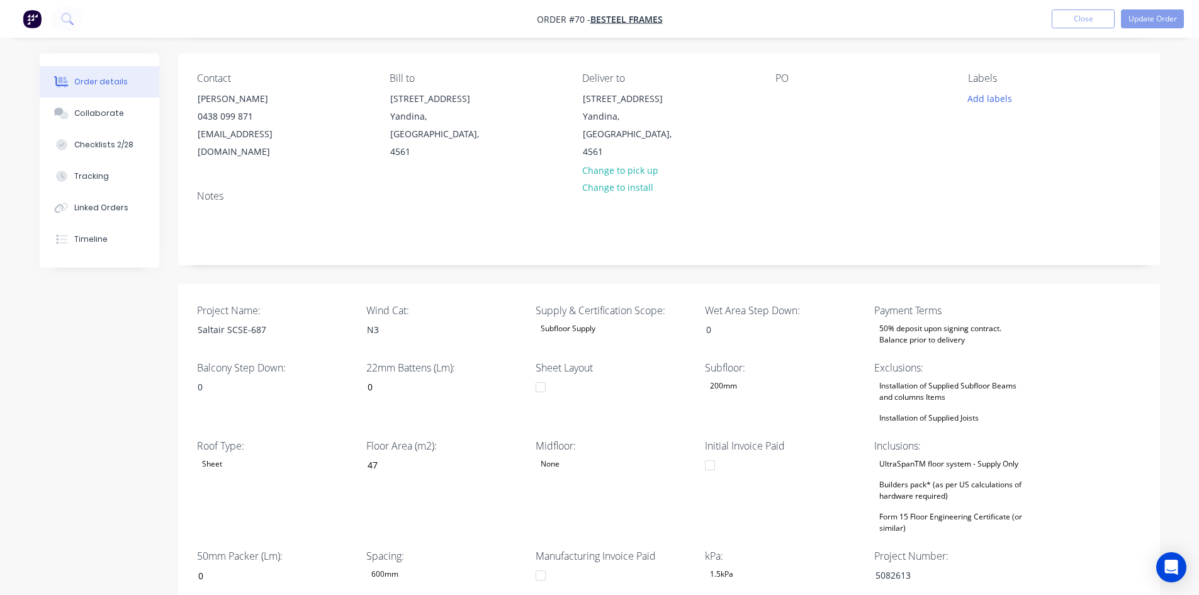
scroll to position [377, 0]
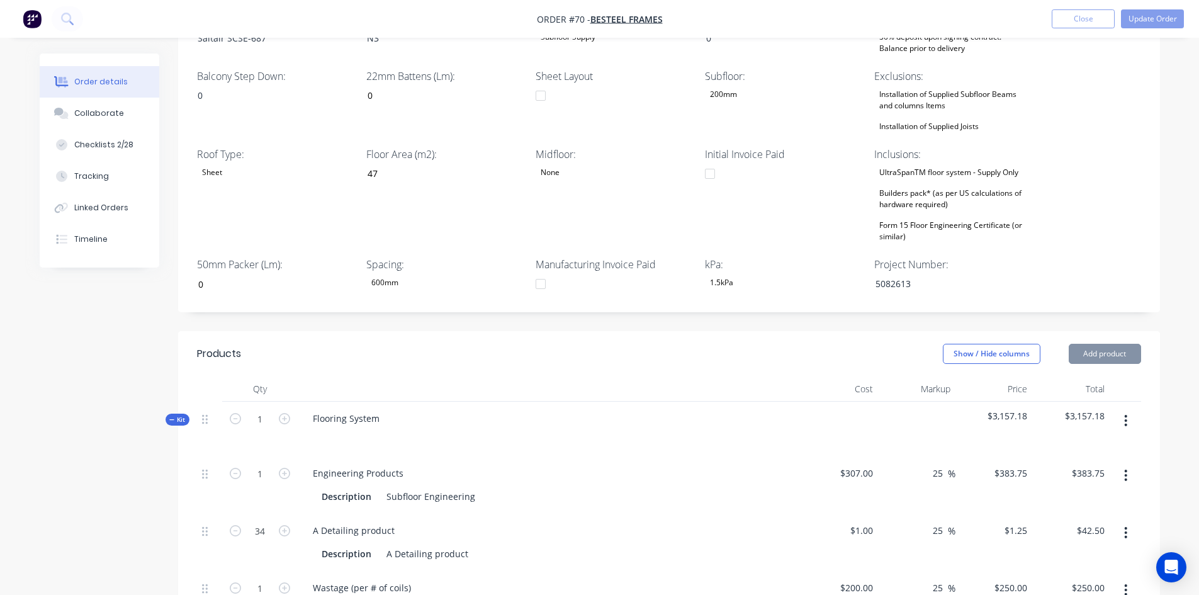
click at [1123, 409] on button "button" at bounding box center [1125, 420] width 30 height 23
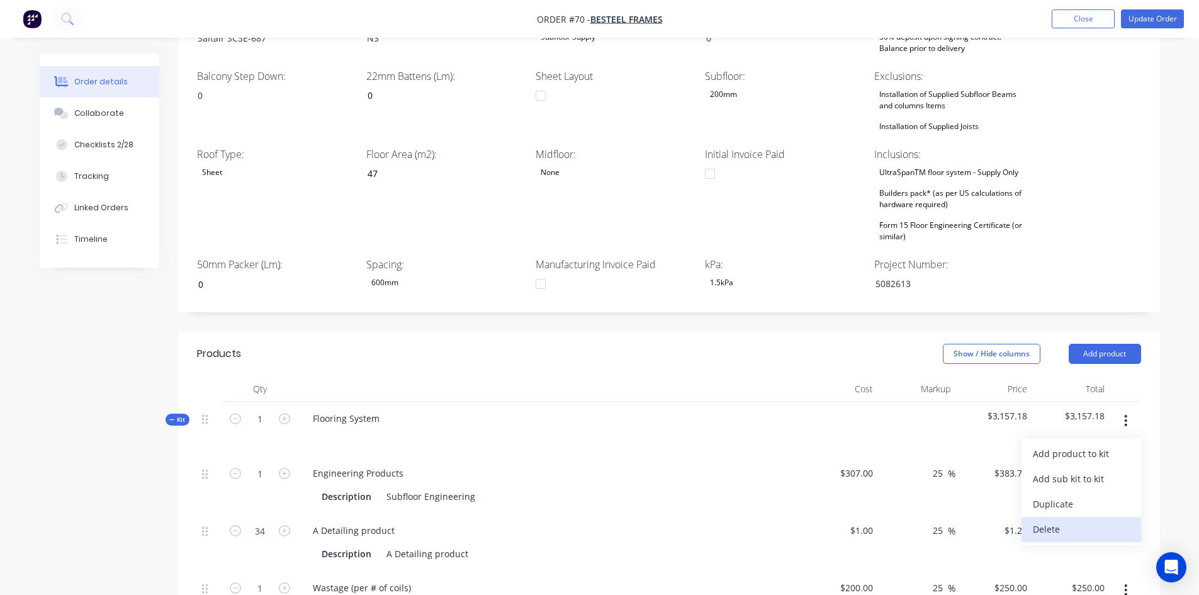
click at [1054, 520] on div "Delete" at bounding box center [1080, 529] width 97 height 18
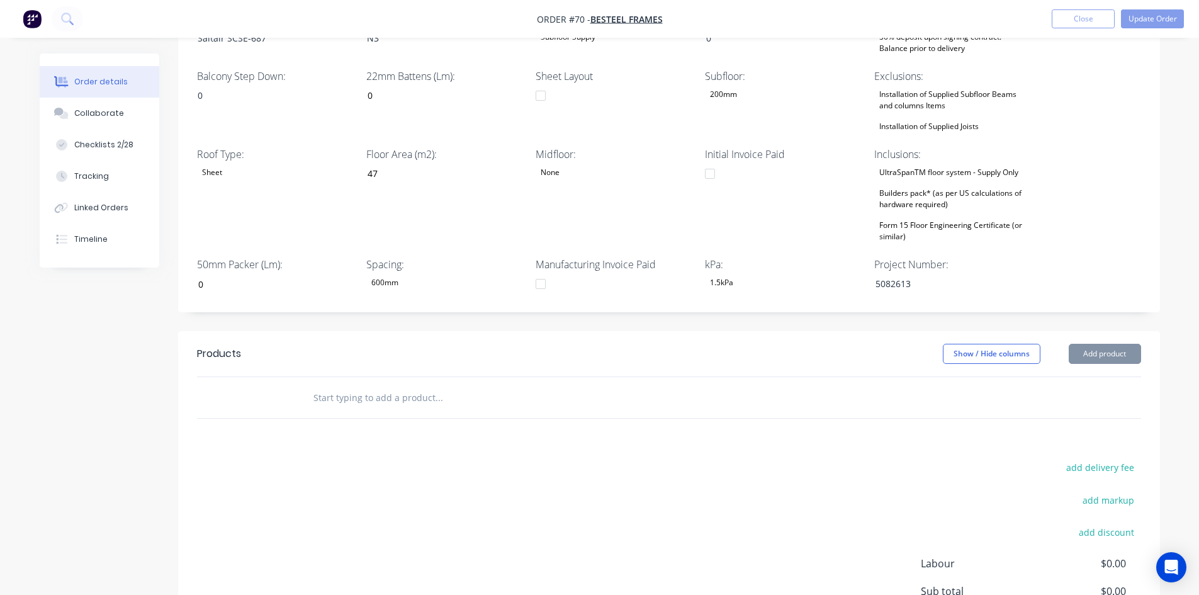
click at [761, 344] on div "Show / Hide columns Add product" at bounding box center [768, 354] width 743 height 20
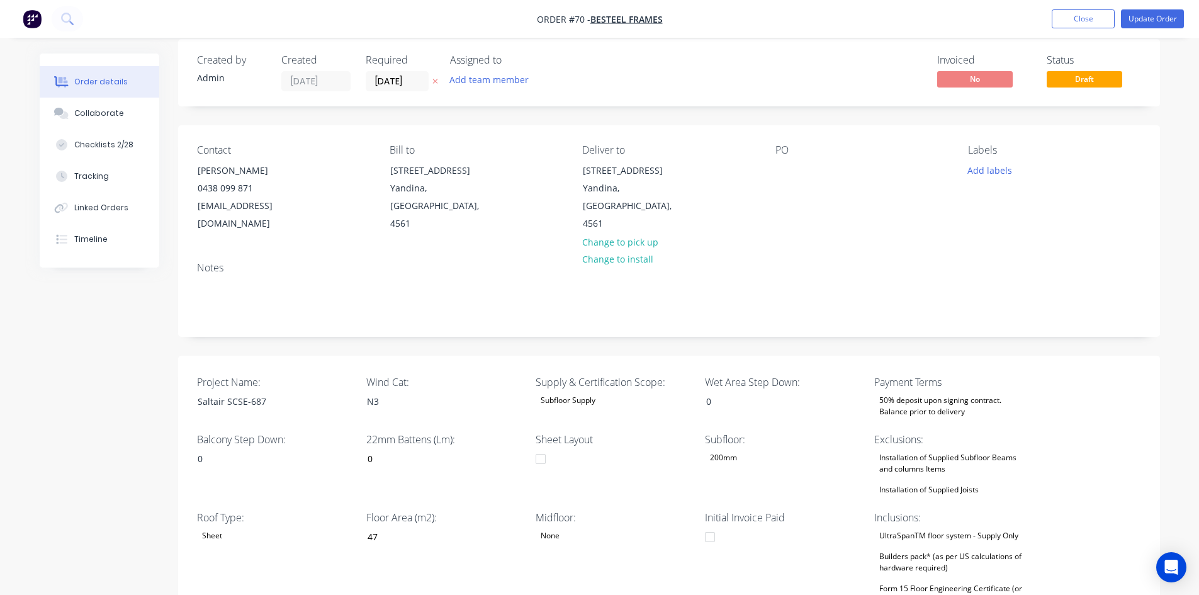
scroll to position [0, 0]
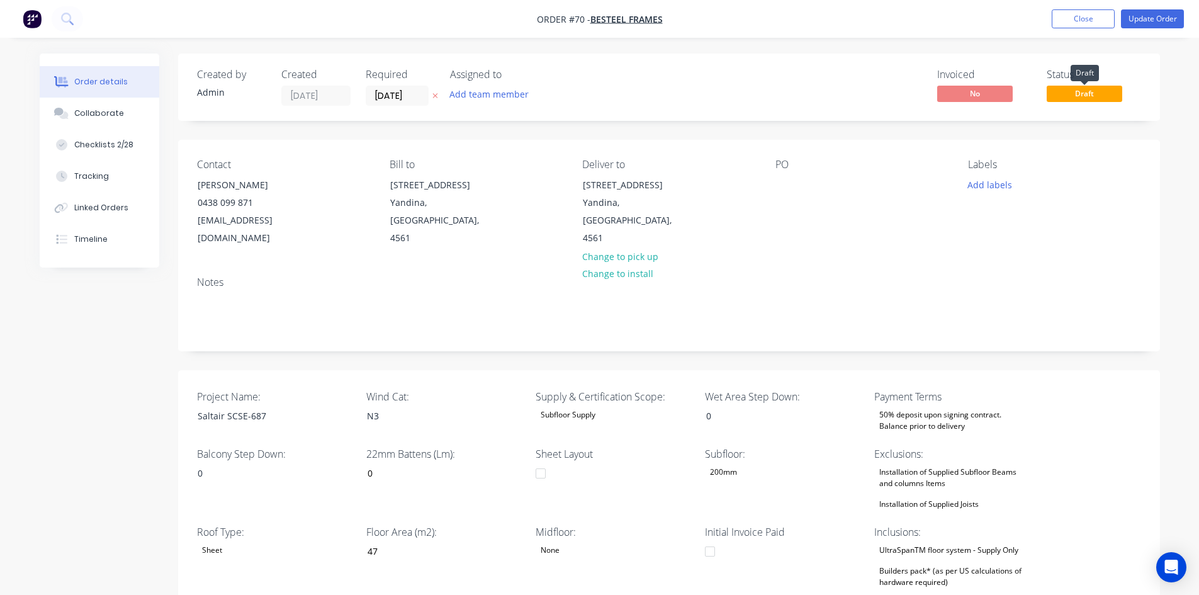
click at [1076, 94] on span "Draft" at bounding box center [1083, 94] width 75 height 16
click at [1150, 19] on button "Update Order" at bounding box center [1152, 18] width 63 height 19
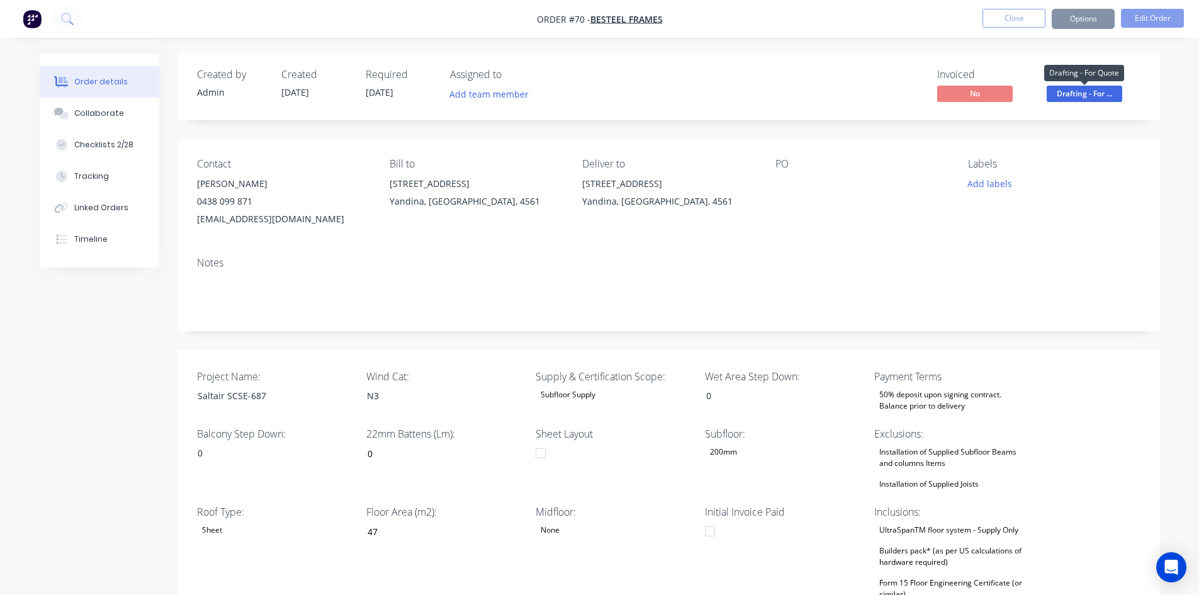
click at [1088, 92] on span "Drafting - For ..." at bounding box center [1083, 94] width 75 height 16
click at [1051, 46] on div "Order details Collaborate Checklists 2/28 Tracking Linked Orders Timeline Order…" at bounding box center [599, 447] width 1199 height 894
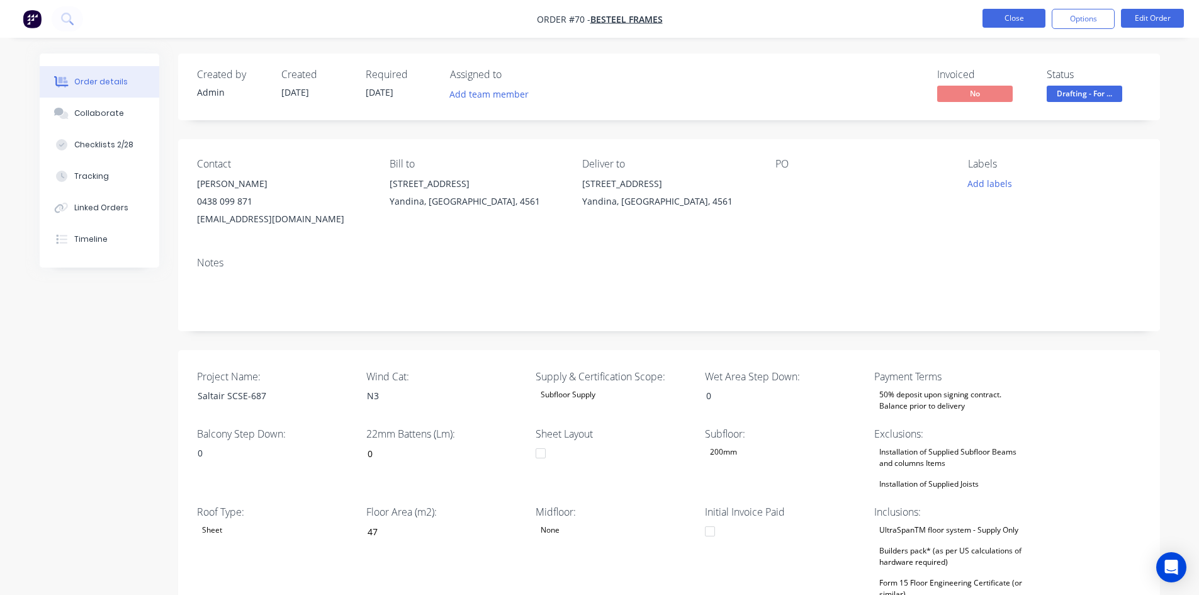
click at [1012, 21] on button "Close" at bounding box center [1013, 18] width 63 height 19
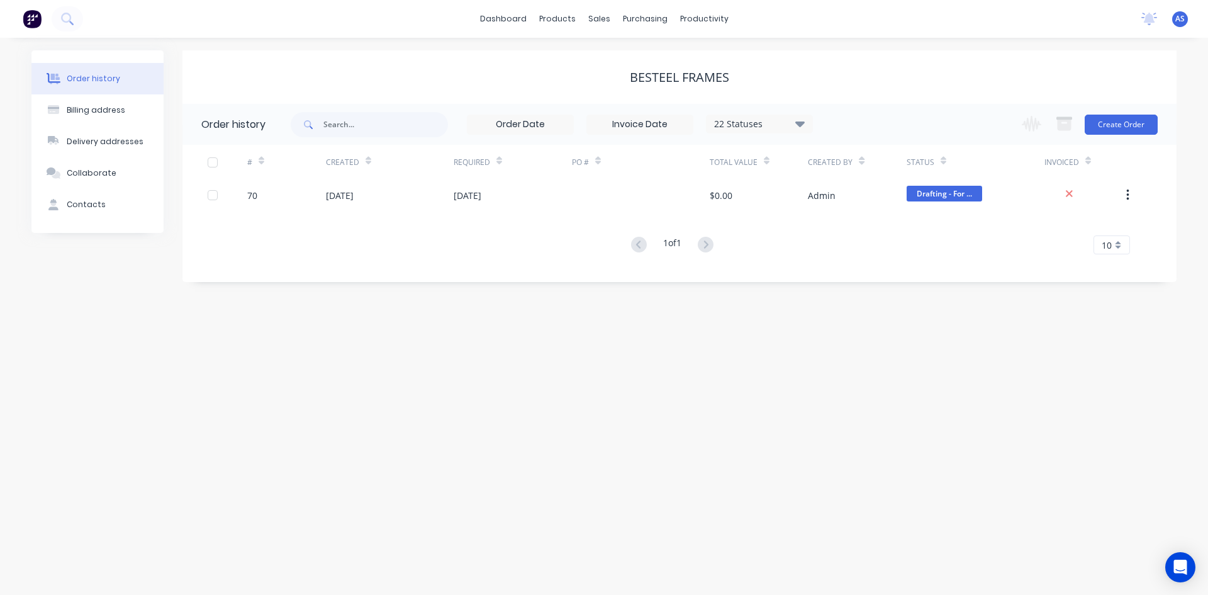
click at [521, 336] on div "Order history Billing address Delivery addresses Collaborate Contacts besteel f…" at bounding box center [604, 316] width 1208 height 557
click at [67, 14] on icon at bounding box center [66, 18] width 10 height 10
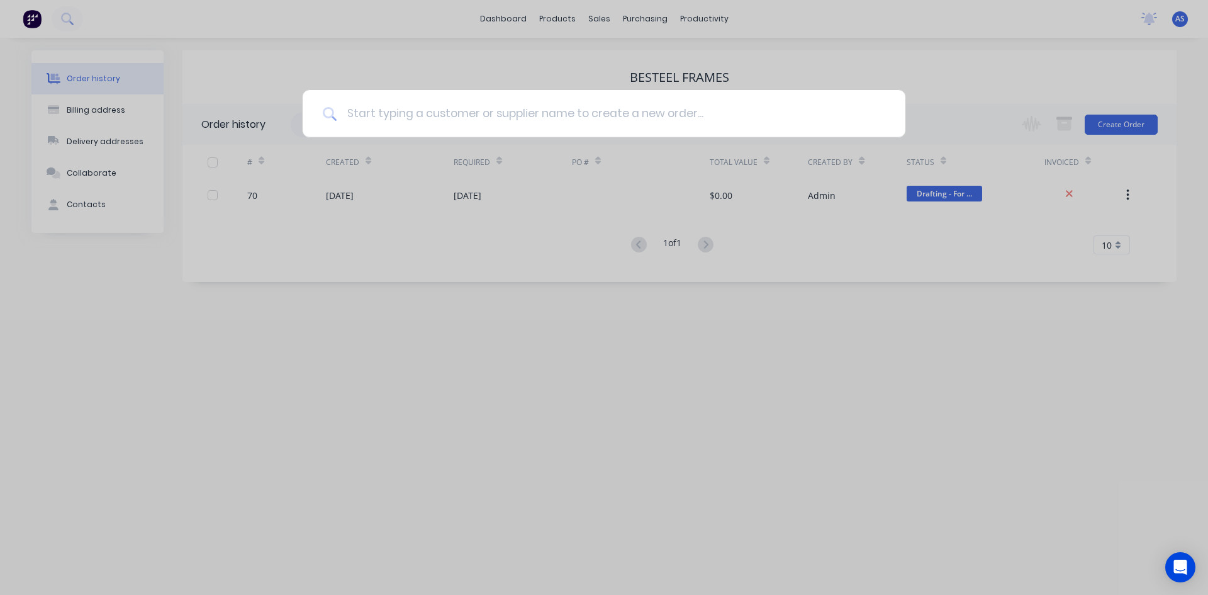
click at [457, 117] on input at bounding box center [611, 113] width 549 height 47
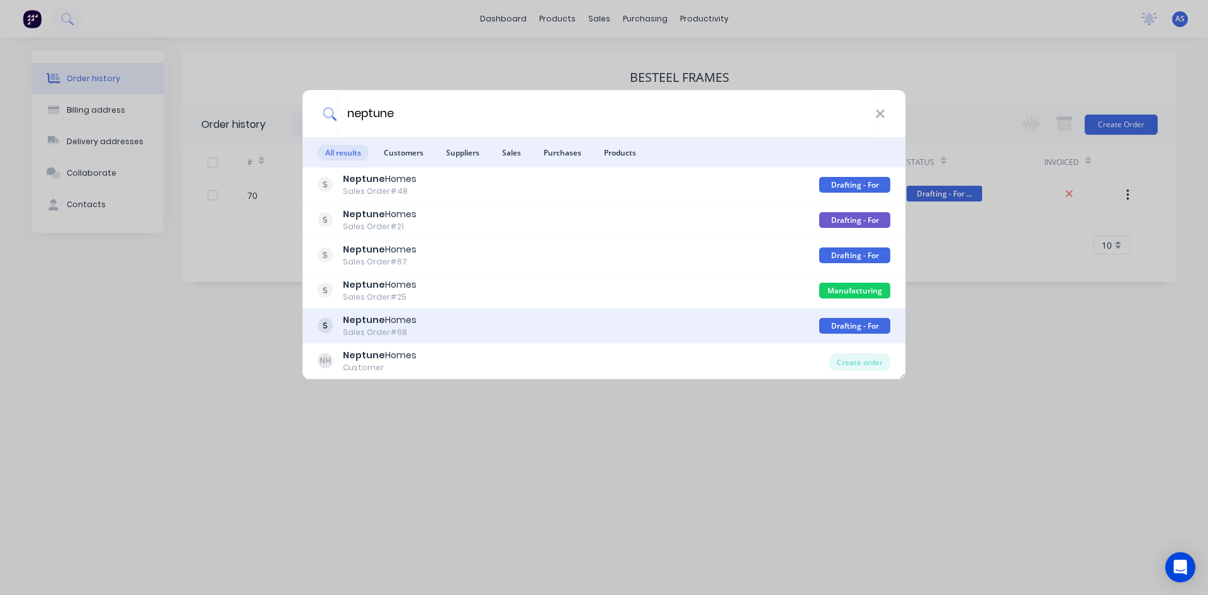
type input "neptune"
click at [373, 323] on b "Neptune" at bounding box center [364, 319] width 42 height 13
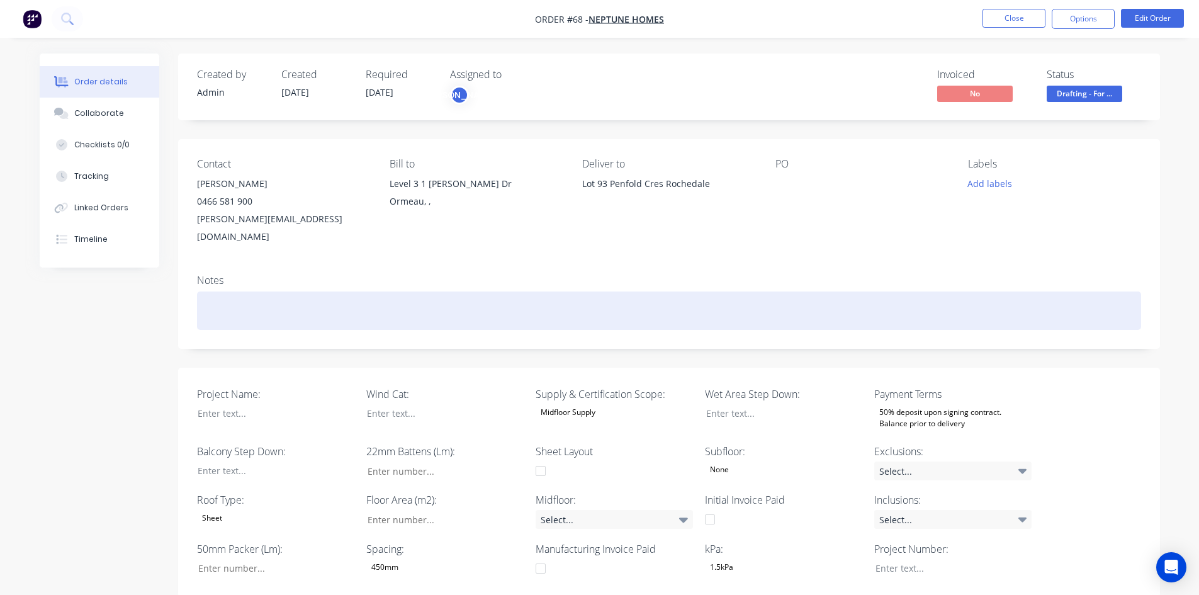
type input "64"
type input "141"
type input "0"
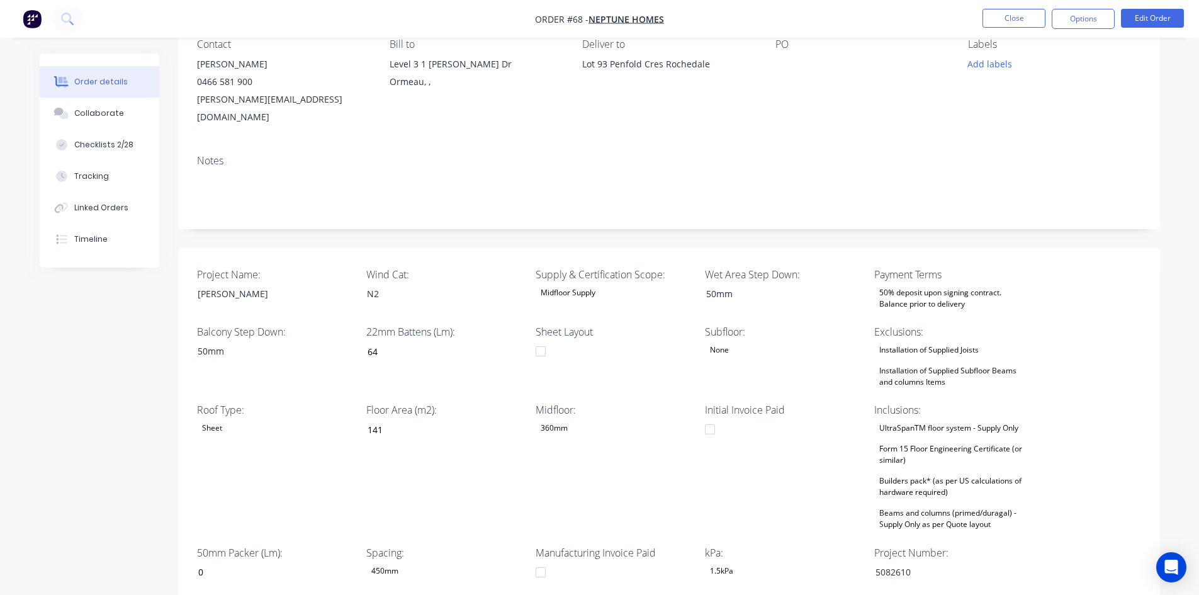
scroll to position [126, 0]
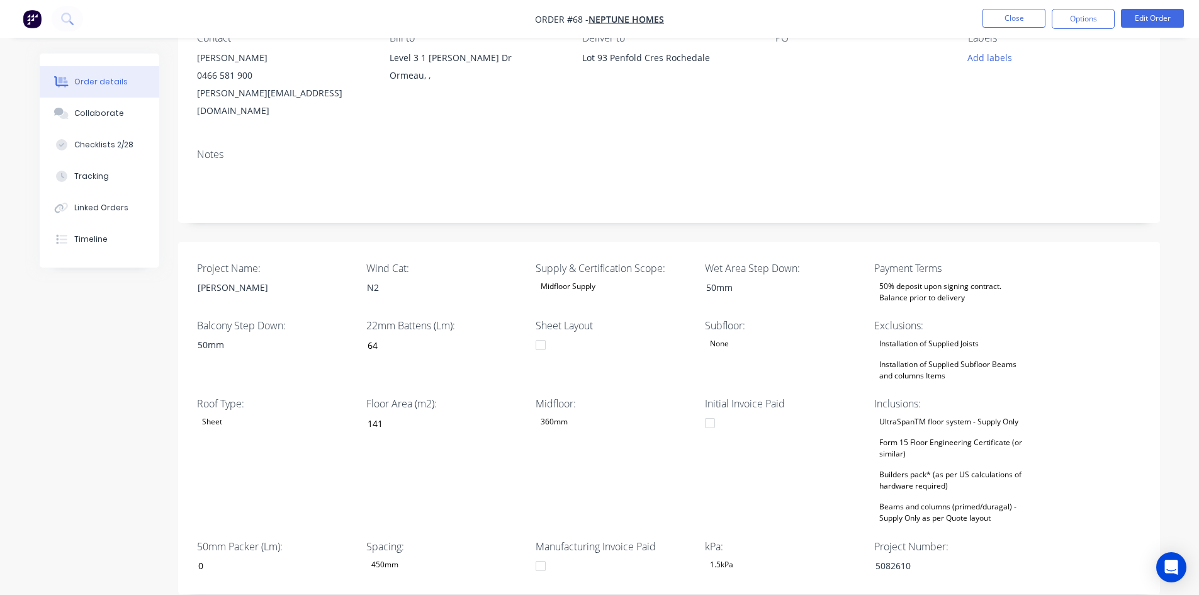
click at [944, 472] on div "Builders pack* (as per US calculations of hardware required)" at bounding box center [952, 480] width 157 height 28
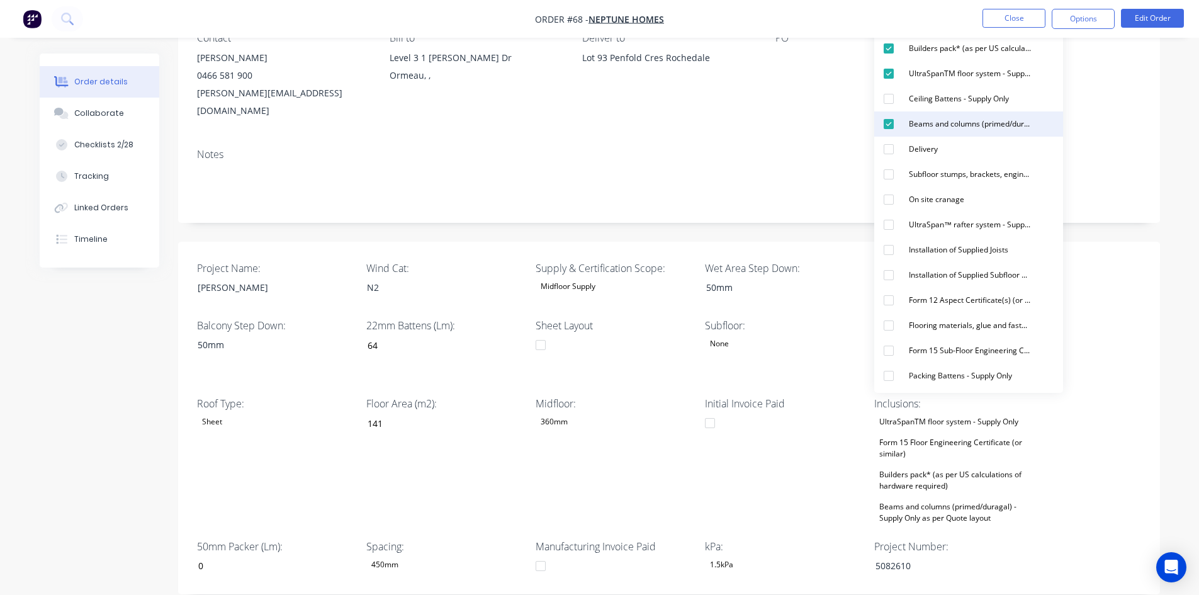
click at [938, 125] on div "Beams and columns (primed/duragal) - Supply Only as per Quote layout" at bounding box center [969, 124] width 132 height 16
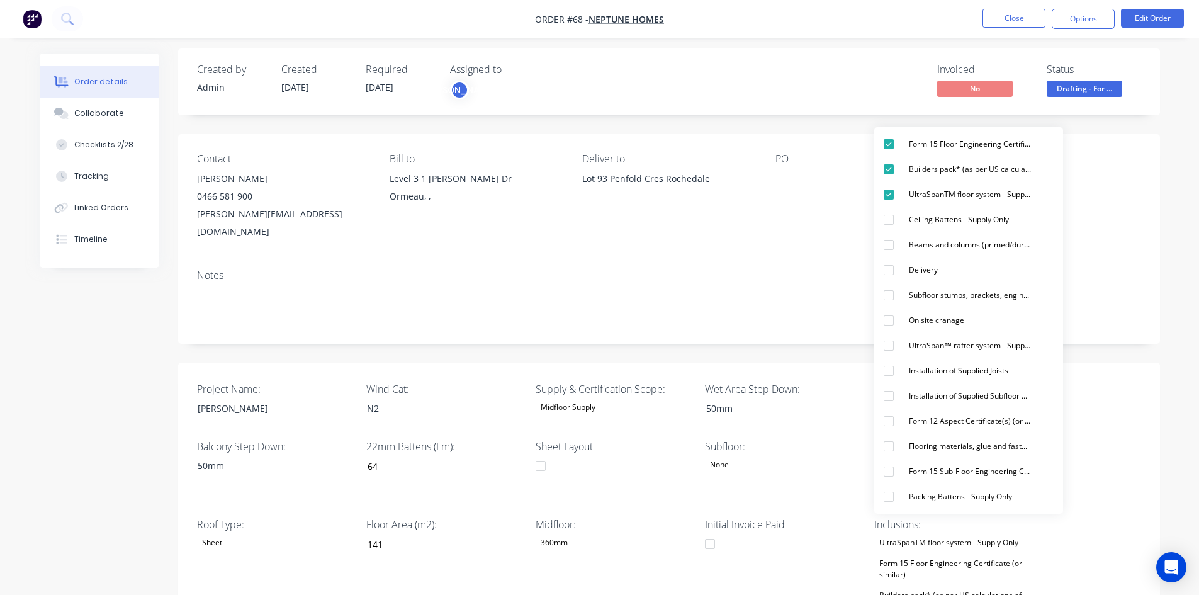
scroll to position [0, 0]
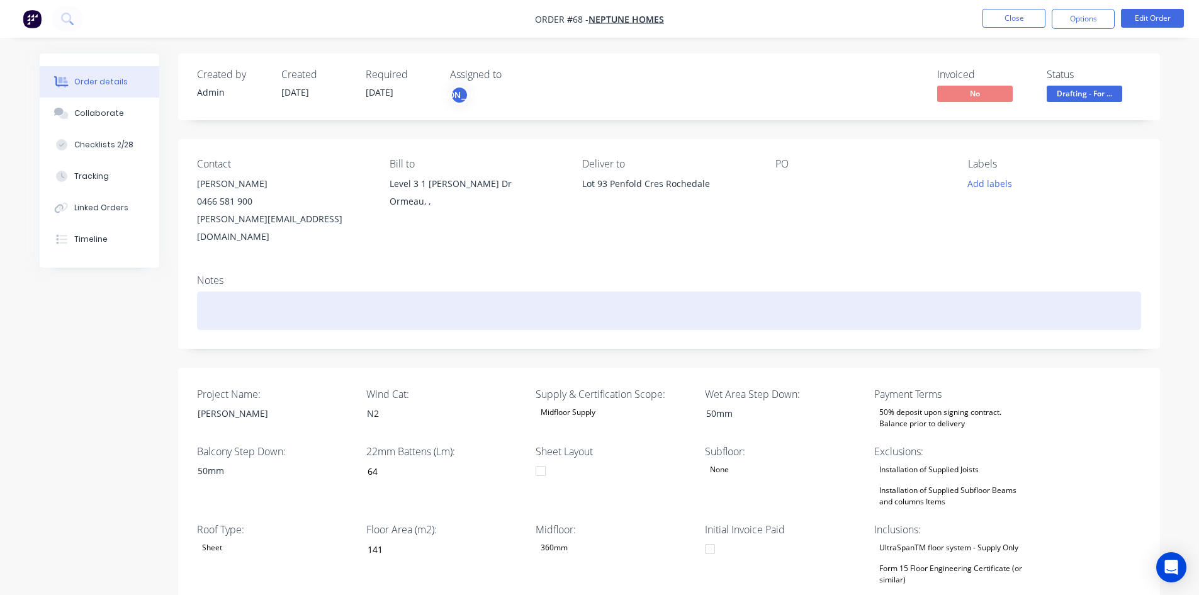
click at [756, 291] on div at bounding box center [669, 310] width 944 height 38
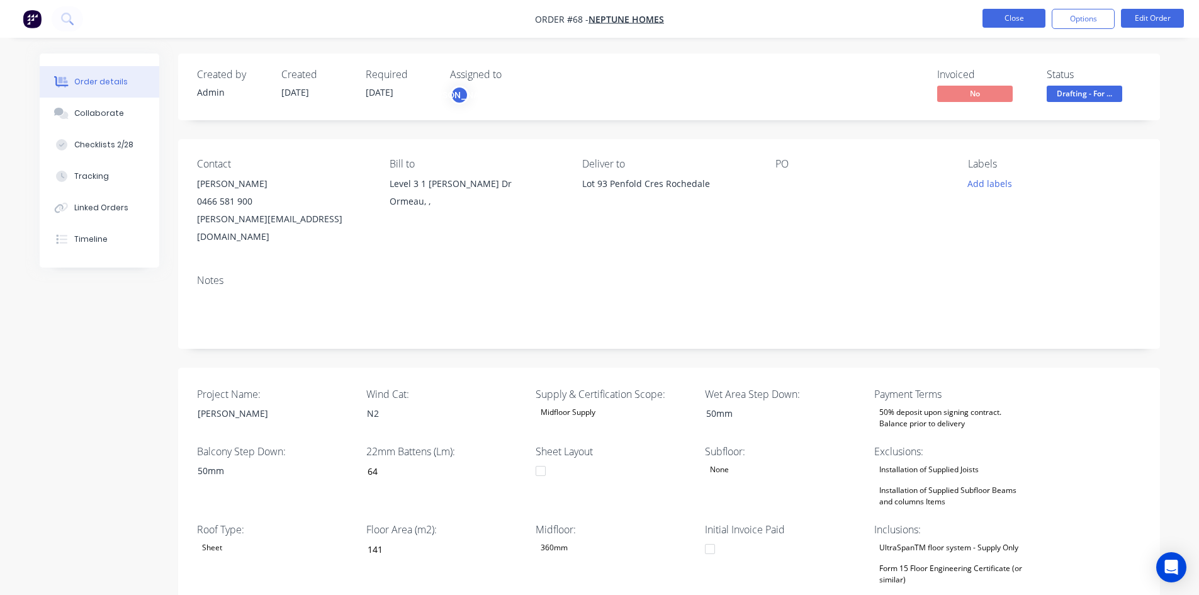
click at [1011, 19] on button "Close" at bounding box center [1013, 18] width 63 height 19
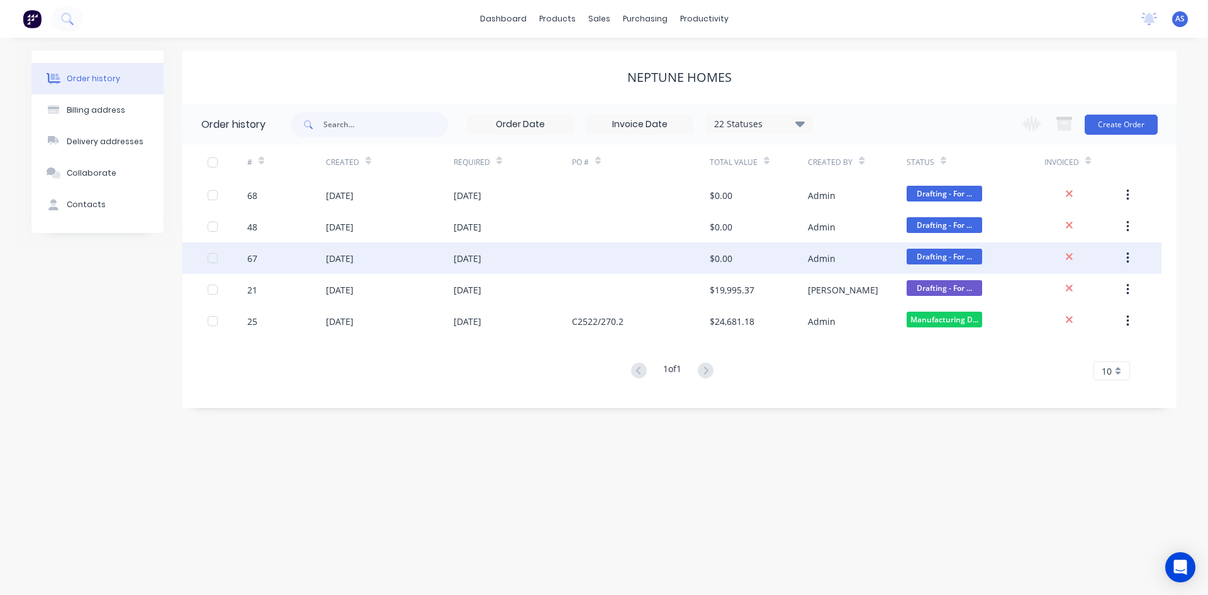
click at [345, 257] on div "[DATE]" at bounding box center [340, 258] width 28 height 13
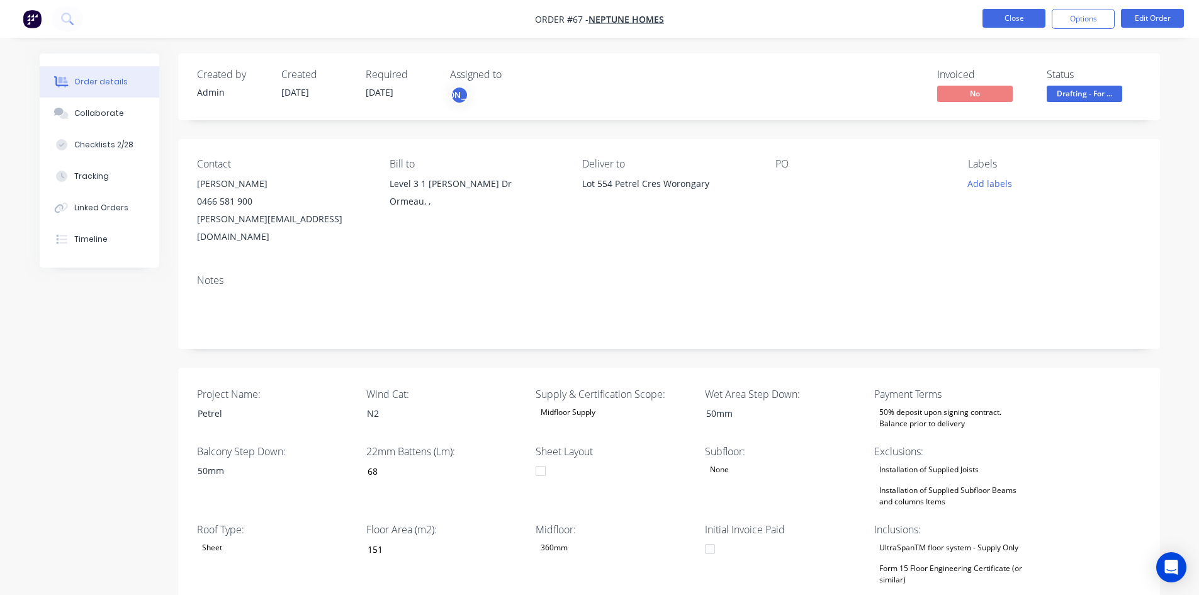
click at [1020, 18] on button "Close" at bounding box center [1013, 18] width 63 height 19
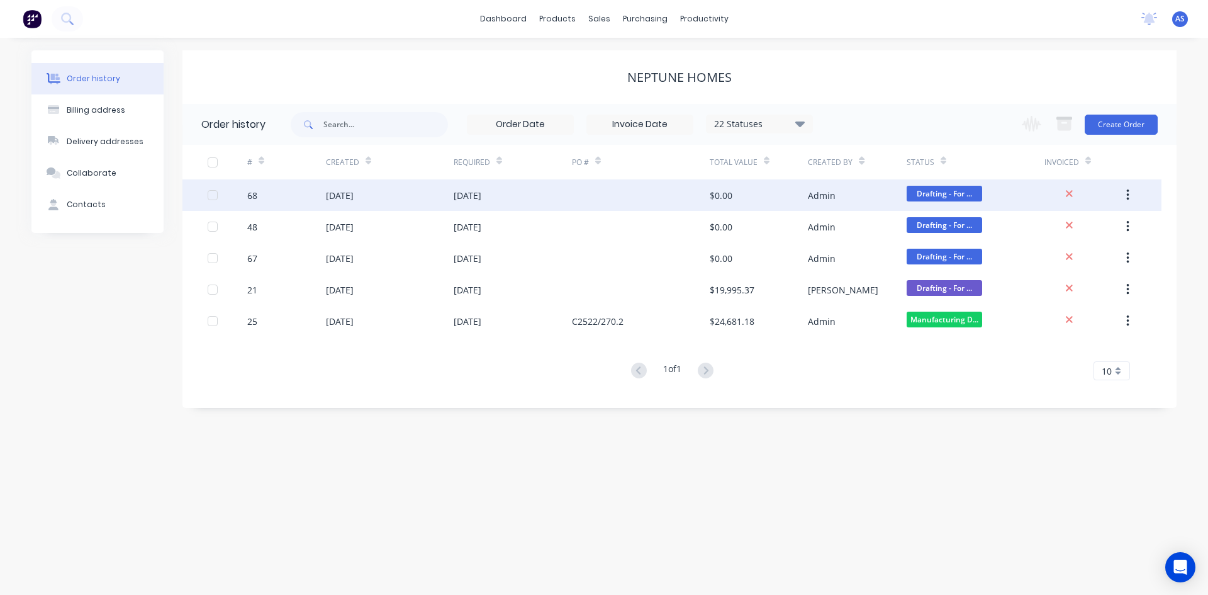
click at [335, 201] on div "[DATE]" at bounding box center [340, 195] width 28 height 13
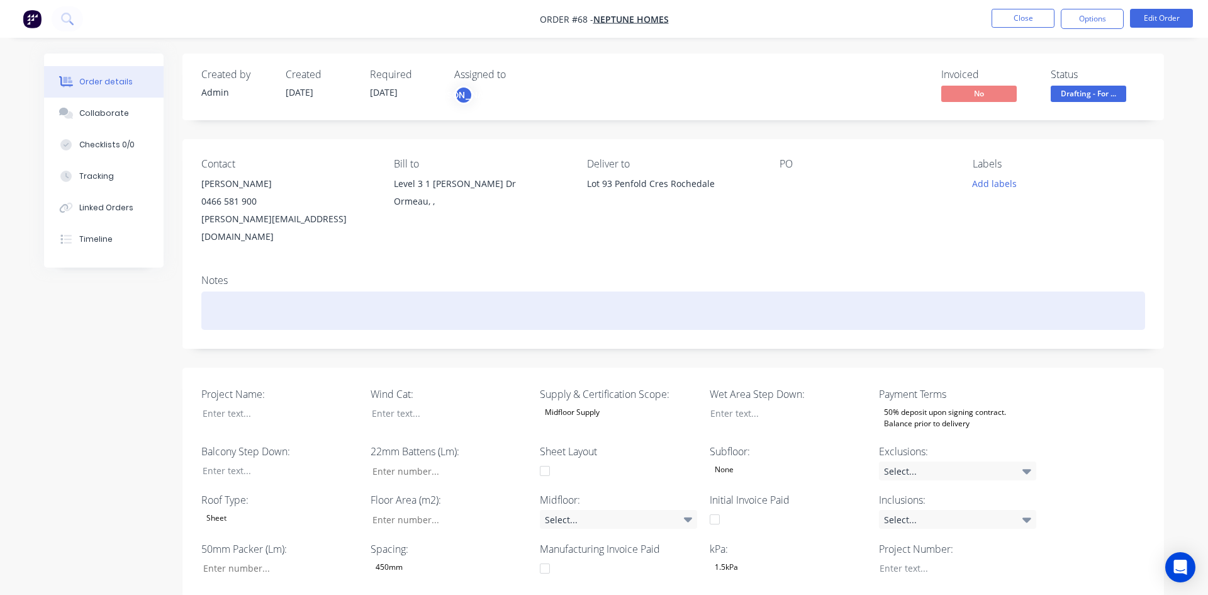
type input "64"
type input "141"
type input "0"
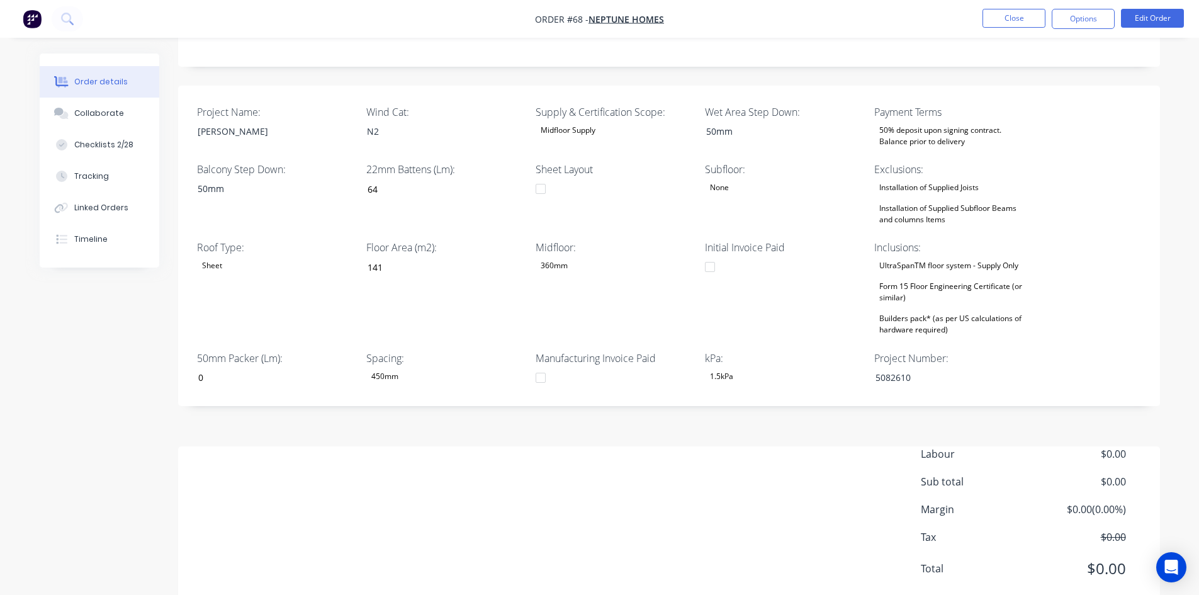
scroll to position [299, 0]
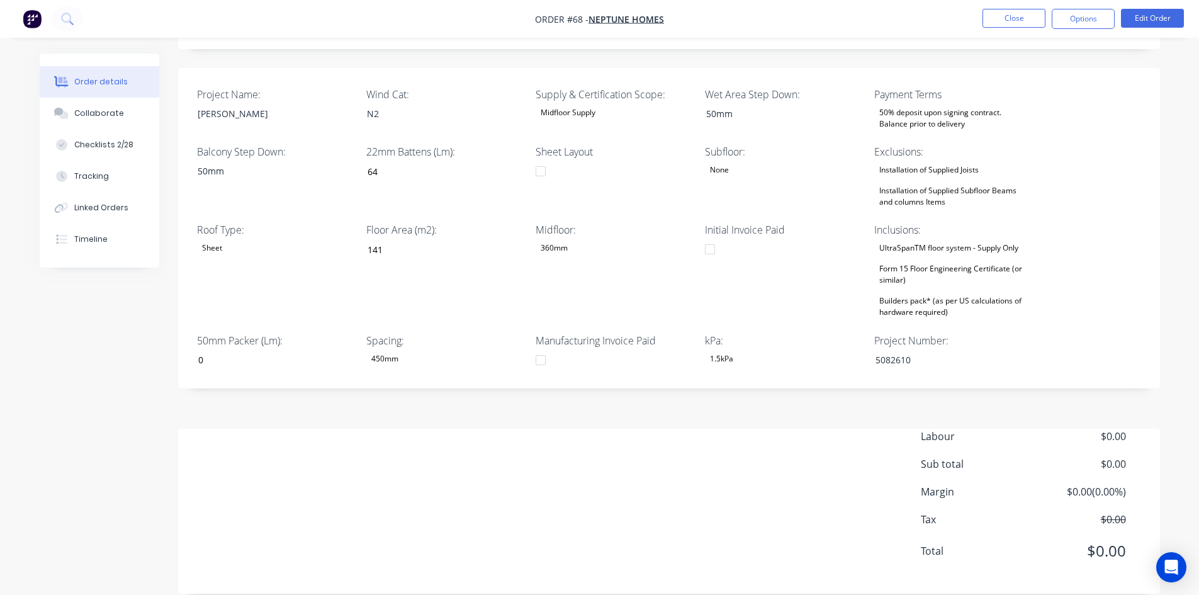
click at [914, 260] on div "Form 15 Floor Engineering Certificate (or similar)" at bounding box center [952, 274] width 157 height 28
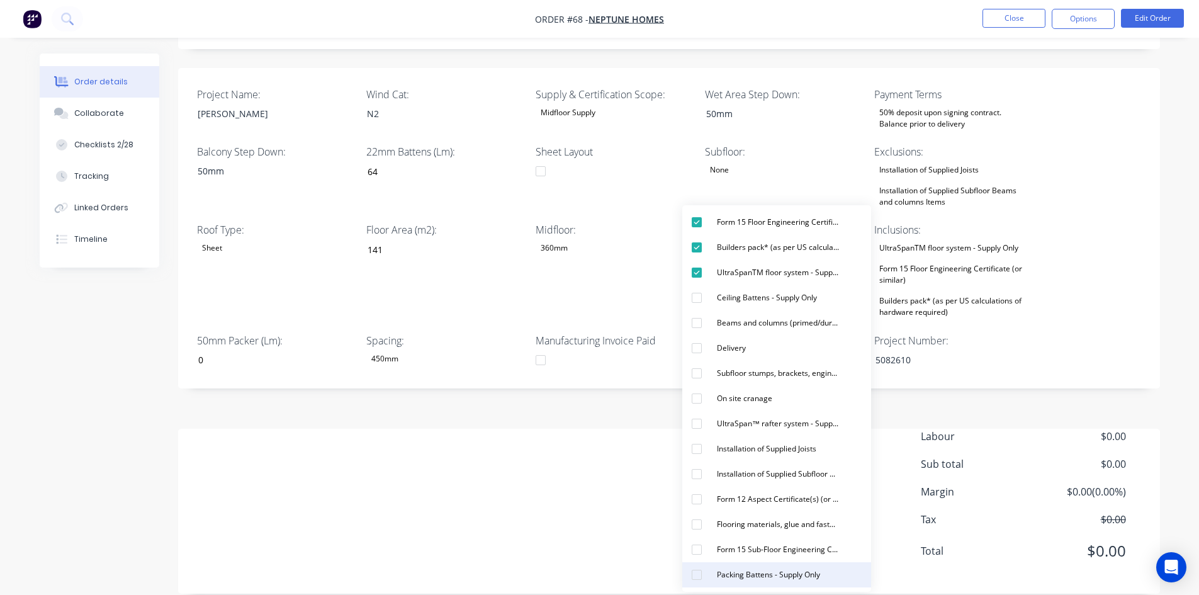
click at [738, 568] on div "Packing Battens - Supply Only" at bounding box center [768, 574] width 113 height 16
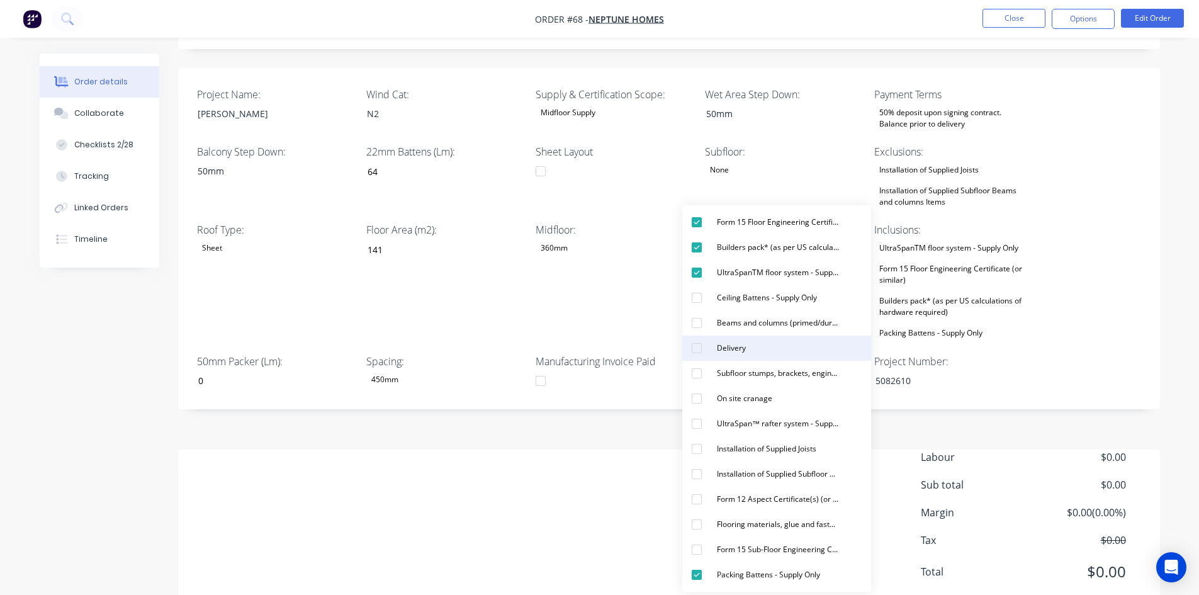
click at [711, 341] on button "Delivery" at bounding box center [776, 347] width 189 height 25
click at [715, 294] on div "Ceiling Battens - Supply Only" at bounding box center [767, 297] width 110 height 16
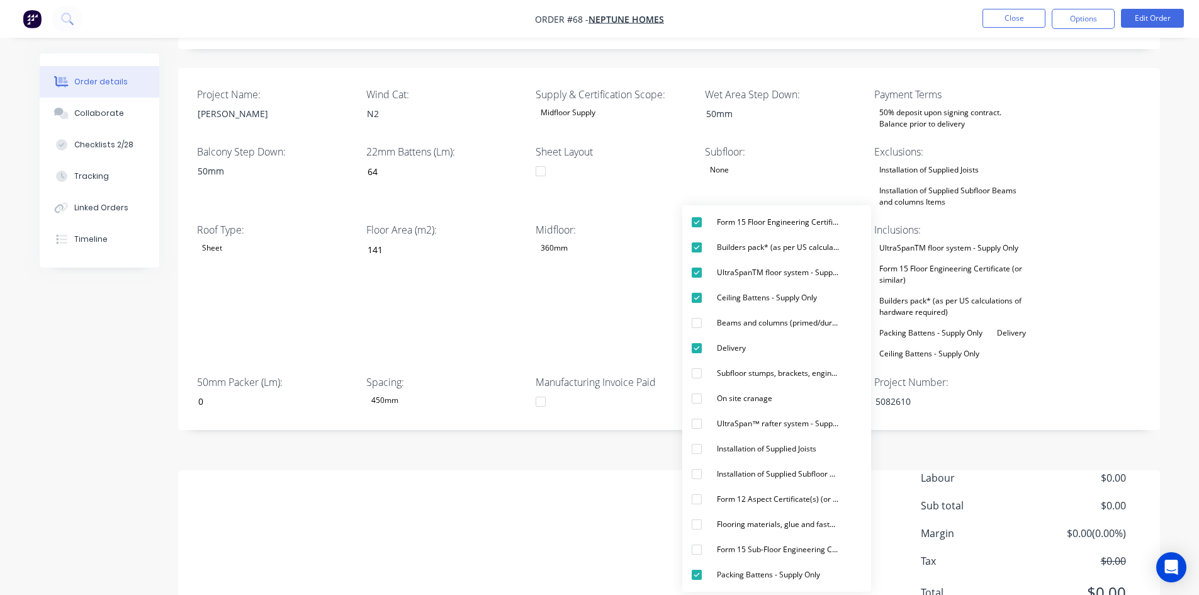
click at [80, 285] on div "Created by Admin Created 26/08/25 Required 26/08/25 Assigned to JO Invoiced No …" at bounding box center [600, 204] width 1120 height 900
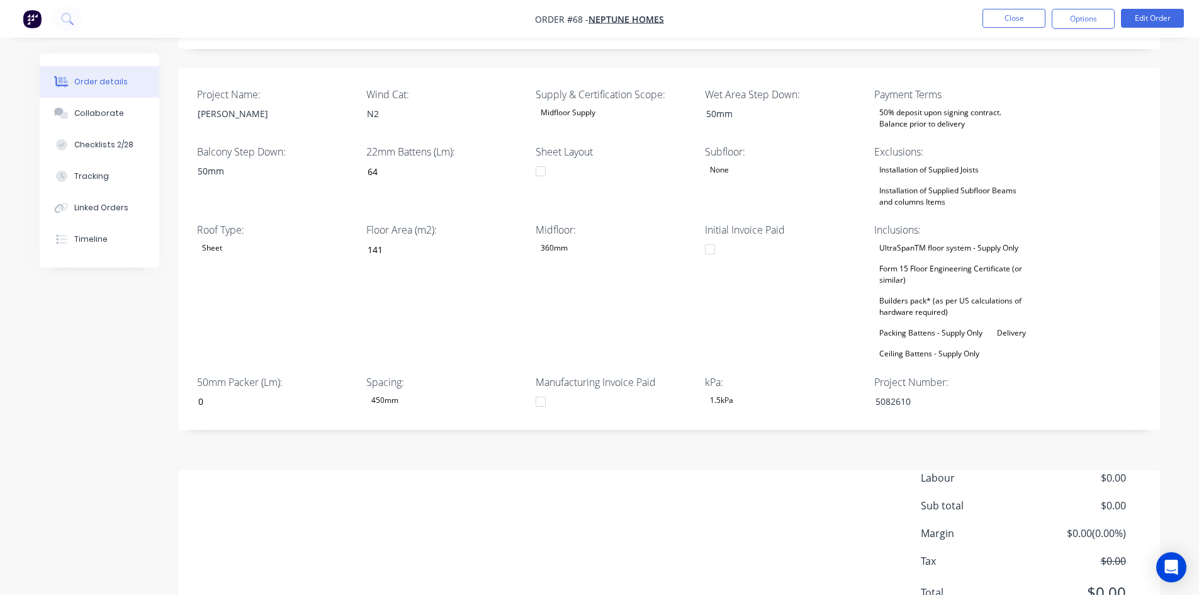
click at [474, 471] on div "Labour $0.00 Sub total $0.00 Margin $0.00 ( 0.00 %) Tax $0.00 Total $0.00" at bounding box center [669, 543] width 944 height 146
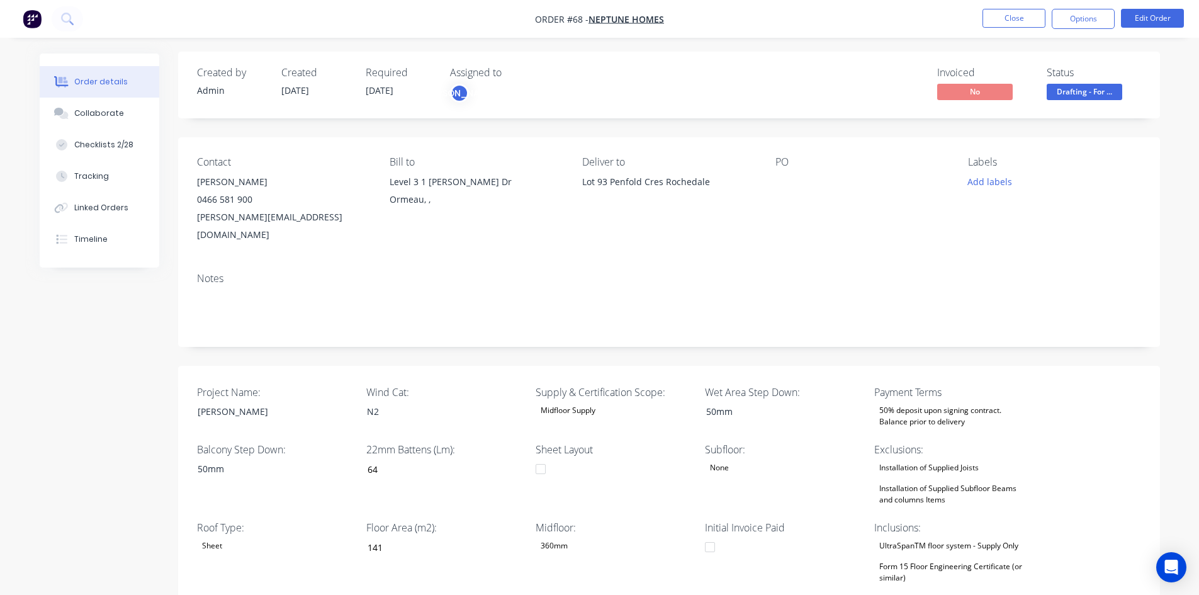
scroll to position [0, 0]
click at [990, 16] on button "Close" at bounding box center [1013, 18] width 63 height 19
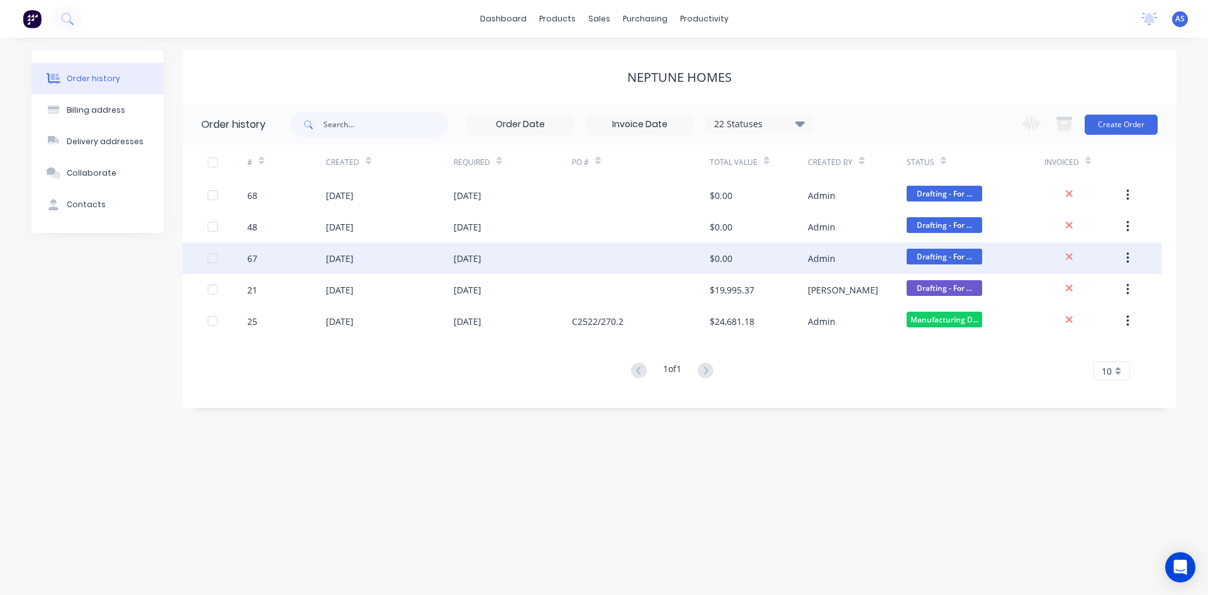
click at [336, 256] on div "26 Aug 2025" at bounding box center [340, 258] width 28 height 13
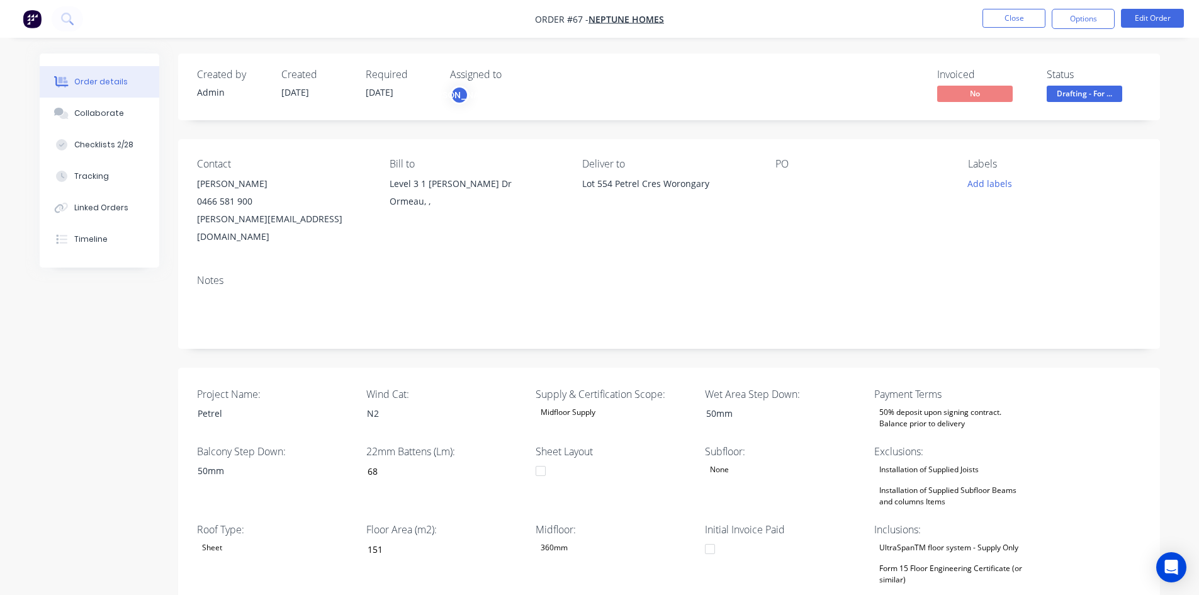
click at [650, 85] on div "Invoiced No Status Drafting - For ..." at bounding box center [858, 87] width 565 height 36
click at [73, 19] on icon at bounding box center [67, 19] width 12 height 12
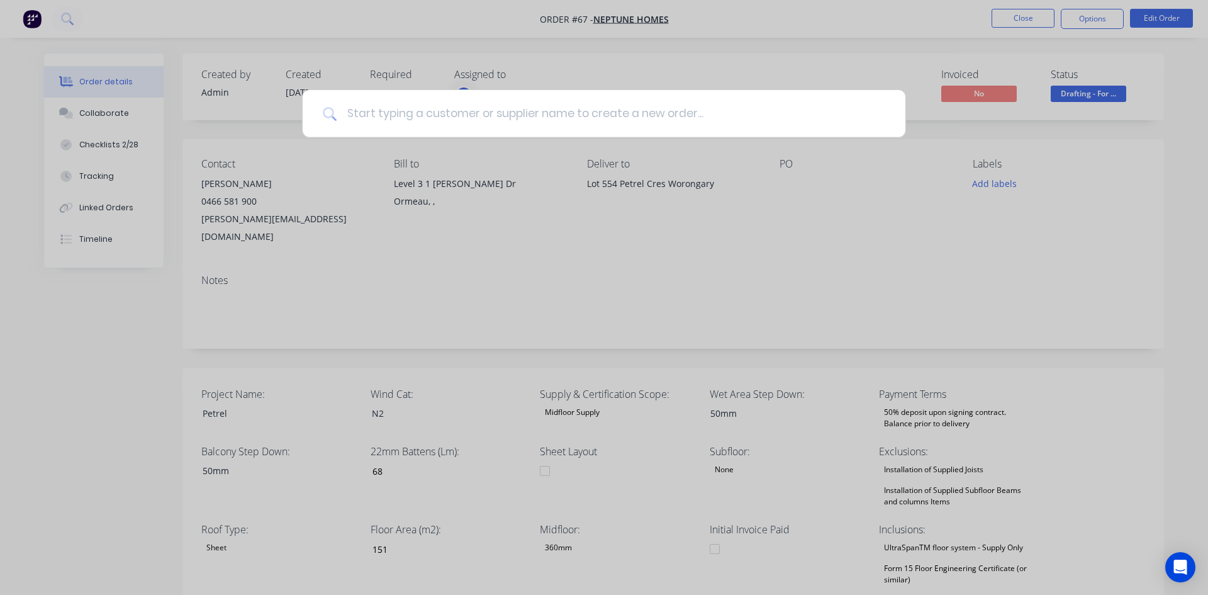
click at [402, 111] on input at bounding box center [611, 113] width 549 height 47
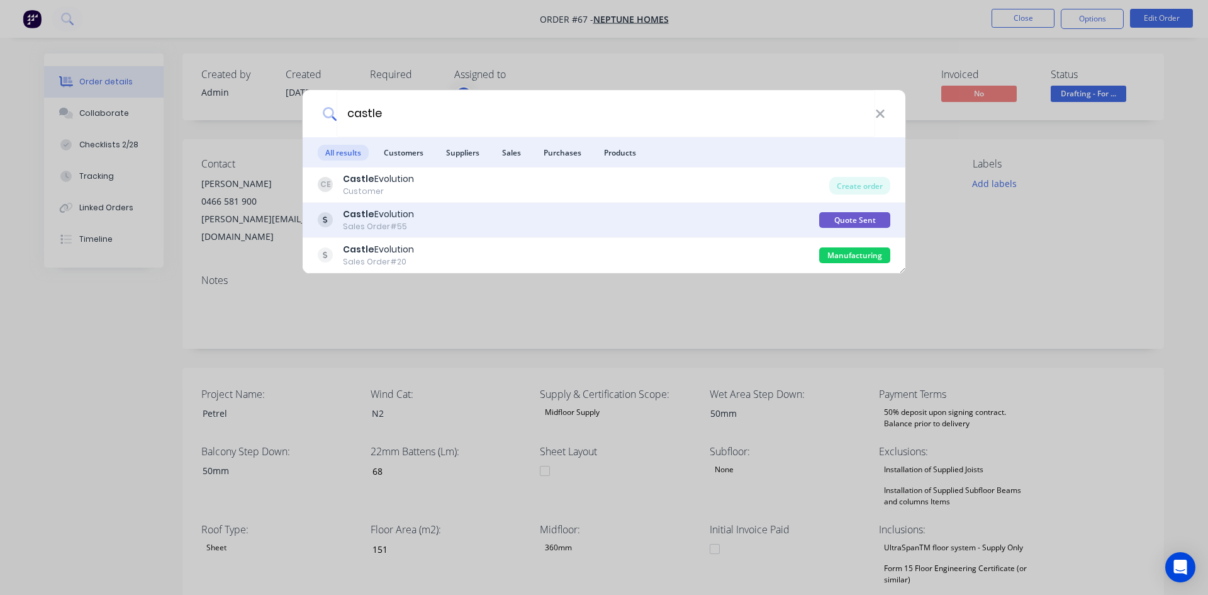
type input "castle"
click at [393, 225] on div "Sales Order #55" at bounding box center [378, 226] width 71 height 11
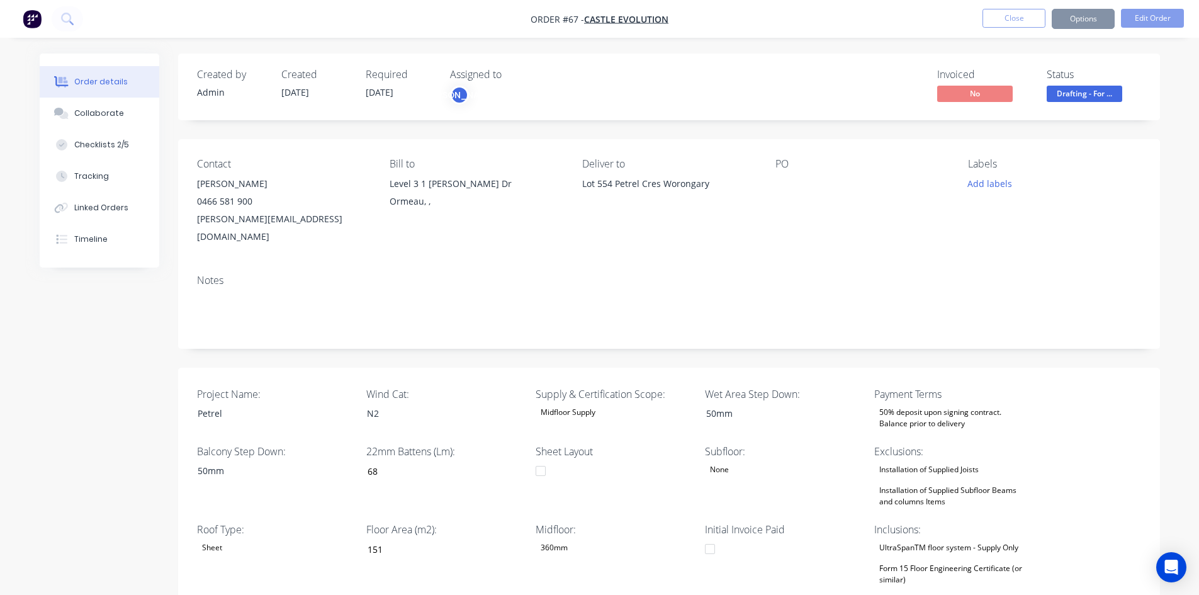
type input "159"
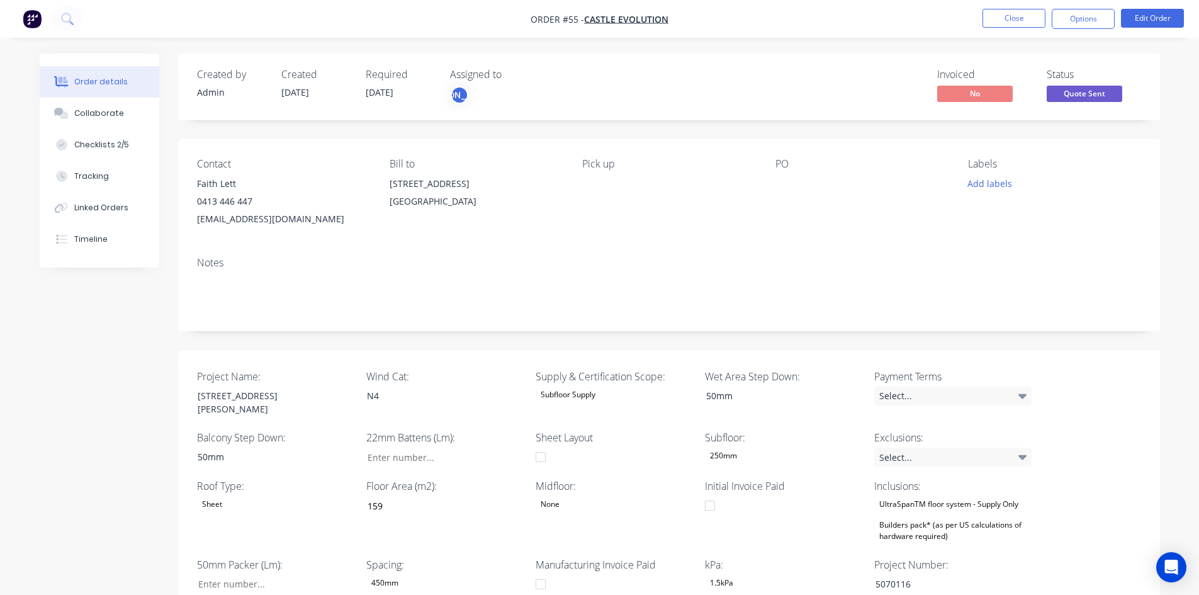
click at [38, 26] on img "button" at bounding box center [32, 18] width 19 height 19
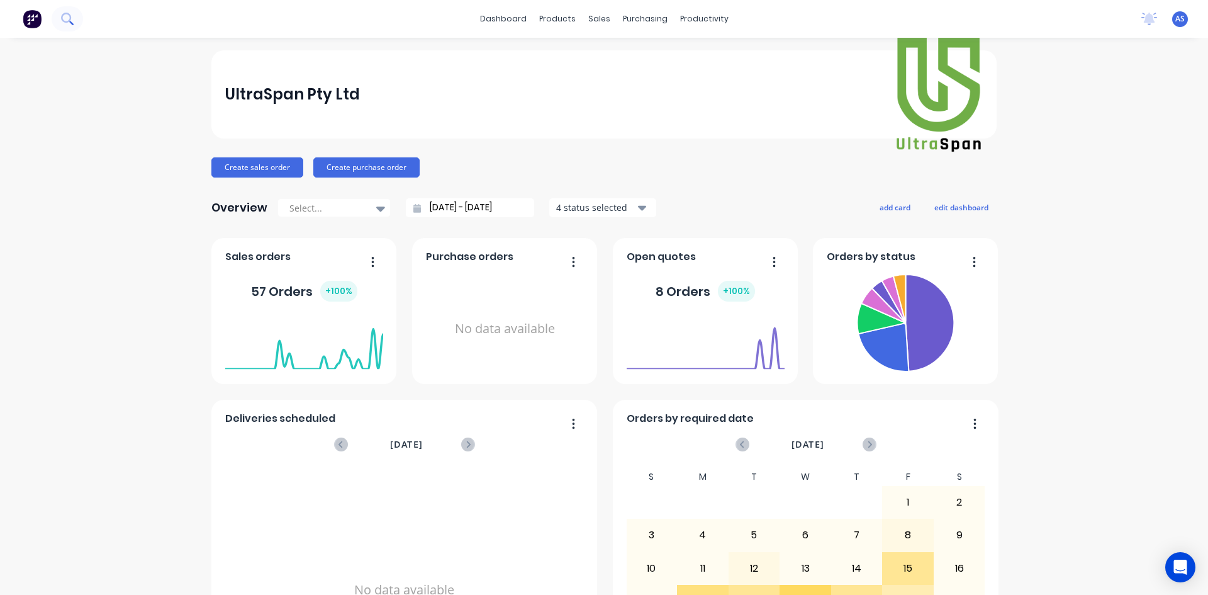
click at [67, 18] on icon at bounding box center [67, 19] width 12 height 12
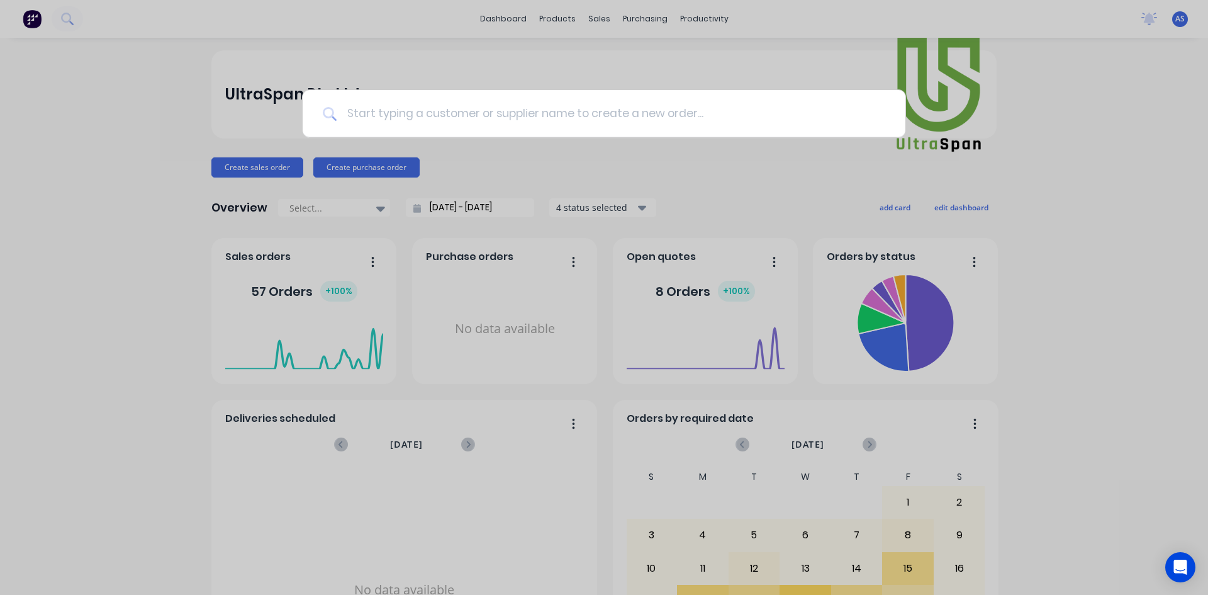
click at [449, 113] on input at bounding box center [611, 113] width 549 height 47
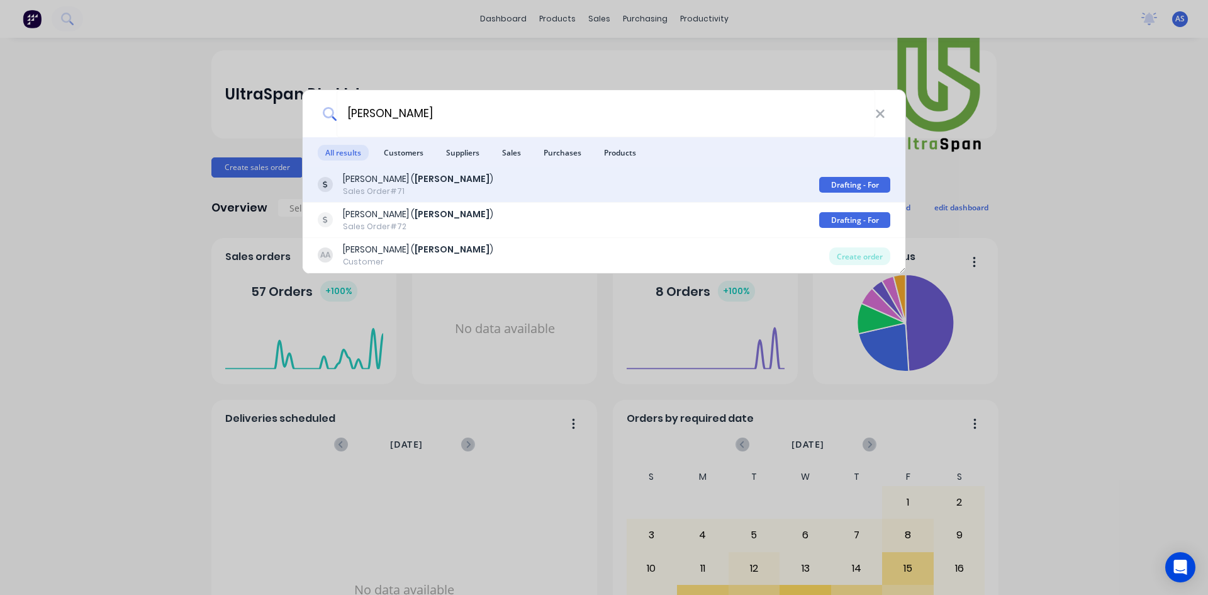
type input "archie"
click at [488, 184] on div "Arif Dervisevic ( Archie ) Sales Order #71" at bounding box center [568, 184] width 501 height 25
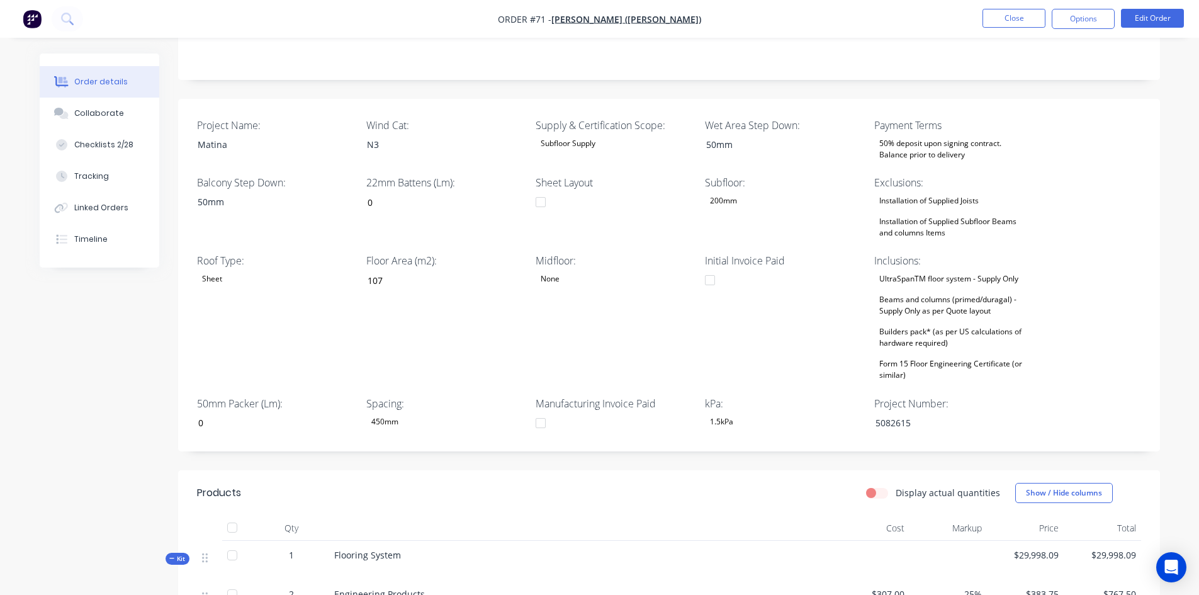
scroll to position [252, 0]
click at [961, 320] on div "UltraSpanTM floor system - Supply Only Beams and columns (primed/duragal) - Sup…" at bounding box center [952, 326] width 157 height 113
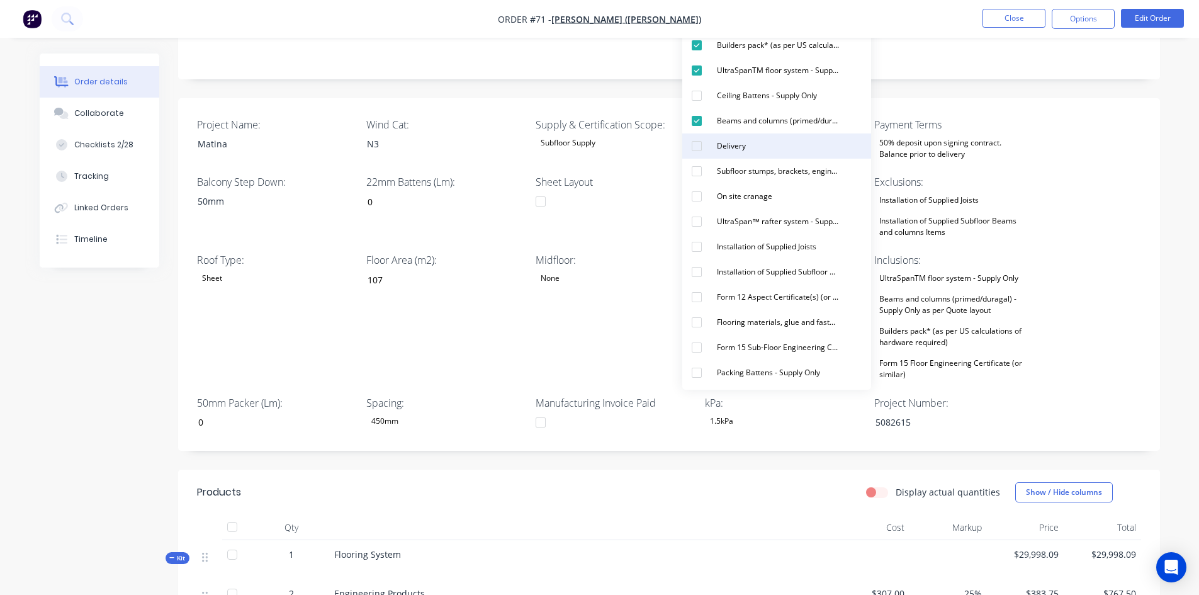
click at [734, 142] on div "Delivery" at bounding box center [731, 146] width 39 height 16
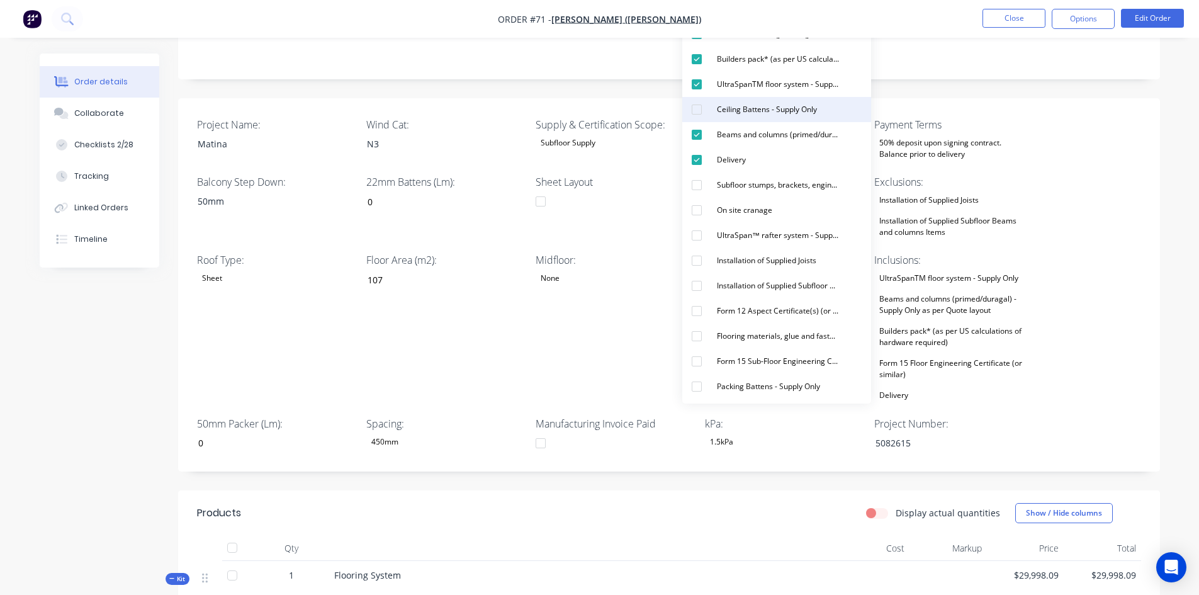
click at [723, 116] on div "Ceiling Battens - Supply Only" at bounding box center [767, 109] width 110 height 16
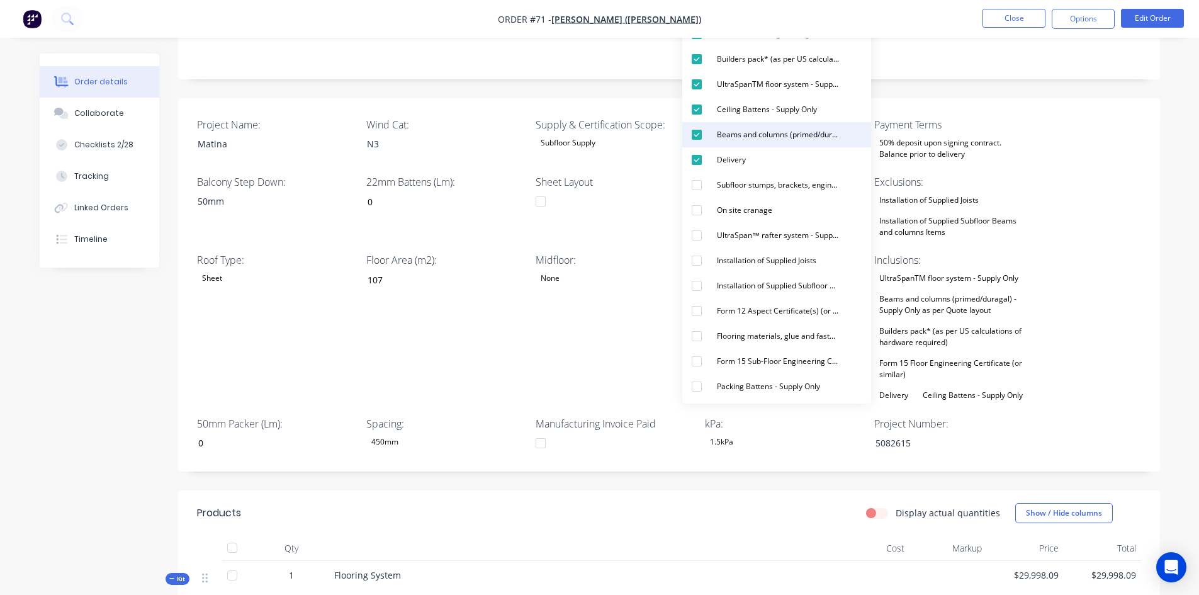
click at [718, 136] on div "Beams and columns (primed/duragal) - Supply Only as per Quote layout" at bounding box center [778, 134] width 132 height 16
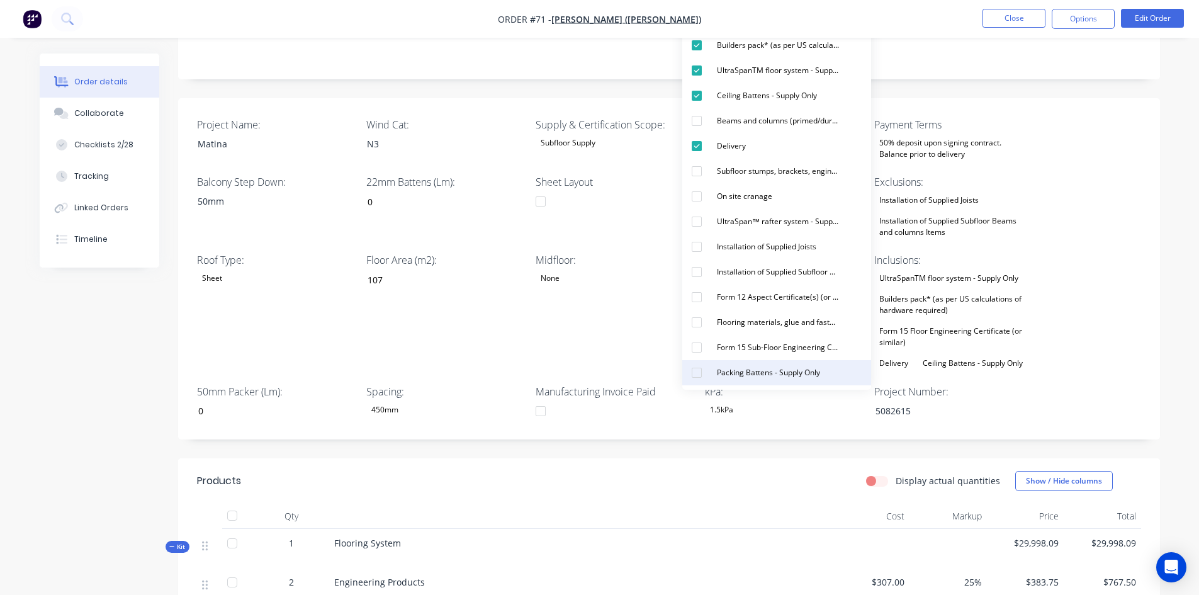
click at [747, 377] on div "Packing Battens - Supply Only" at bounding box center [768, 372] width 113 height 16
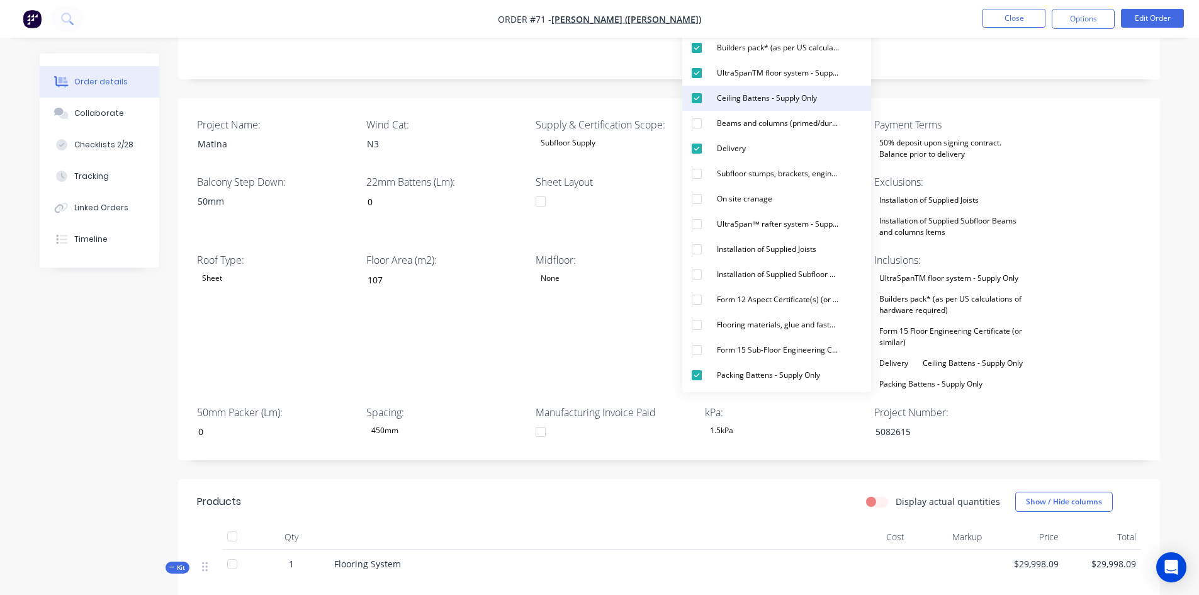
click at [702, 98] on div "button" at bounding box center [696, 98] width 25 height 25
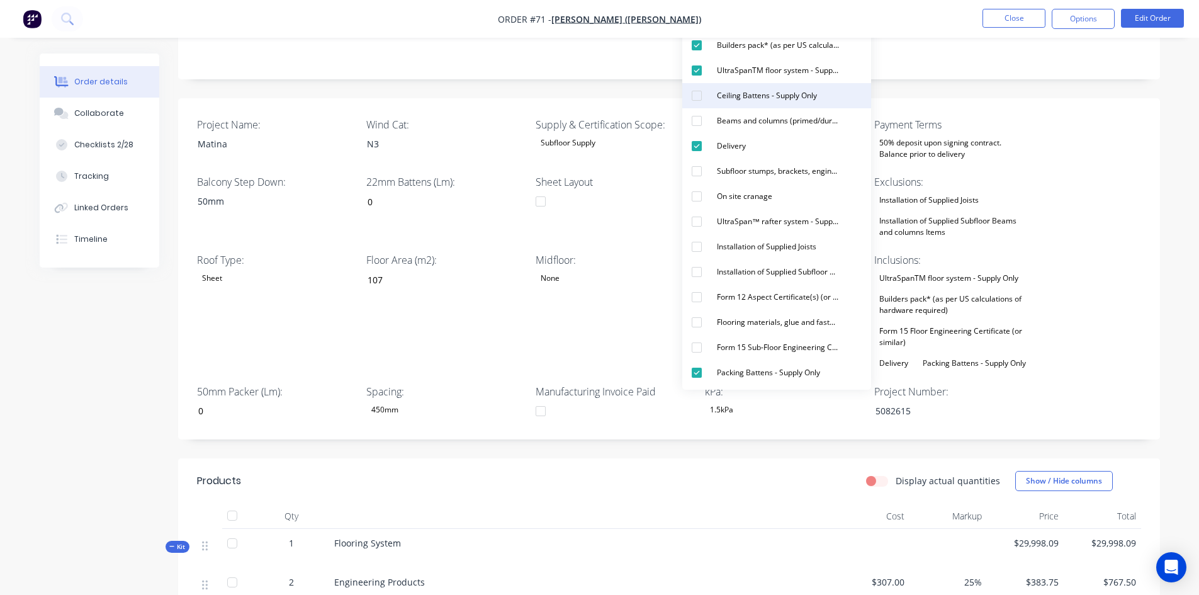
click at [734, 99] on div "Ceiling Battens - Supply Only" at bounding box center [767, 95] width 110 height 16
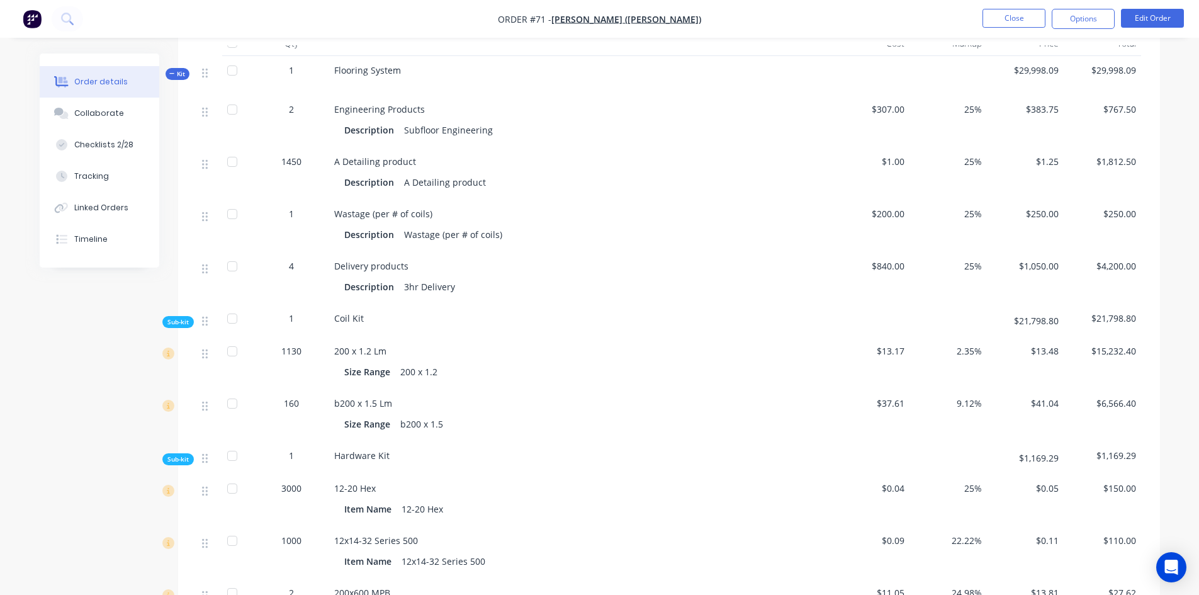
scroll to position [503, 0]
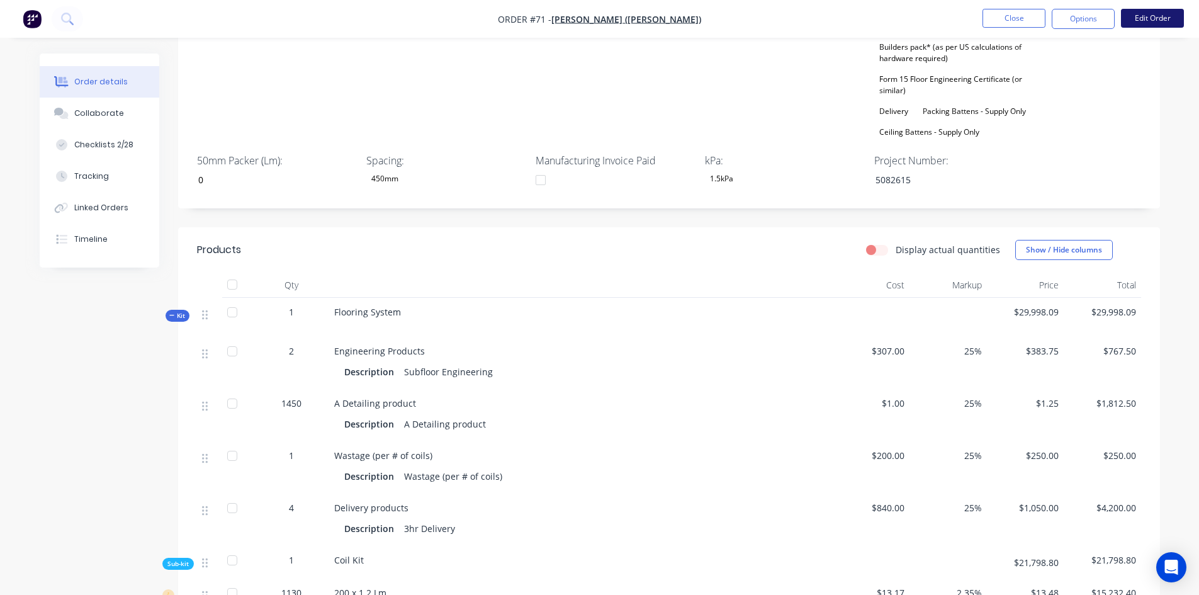
click at [1148, 19] on button "Edit Order" at bounding box center [1152, 18] width 63 height 19
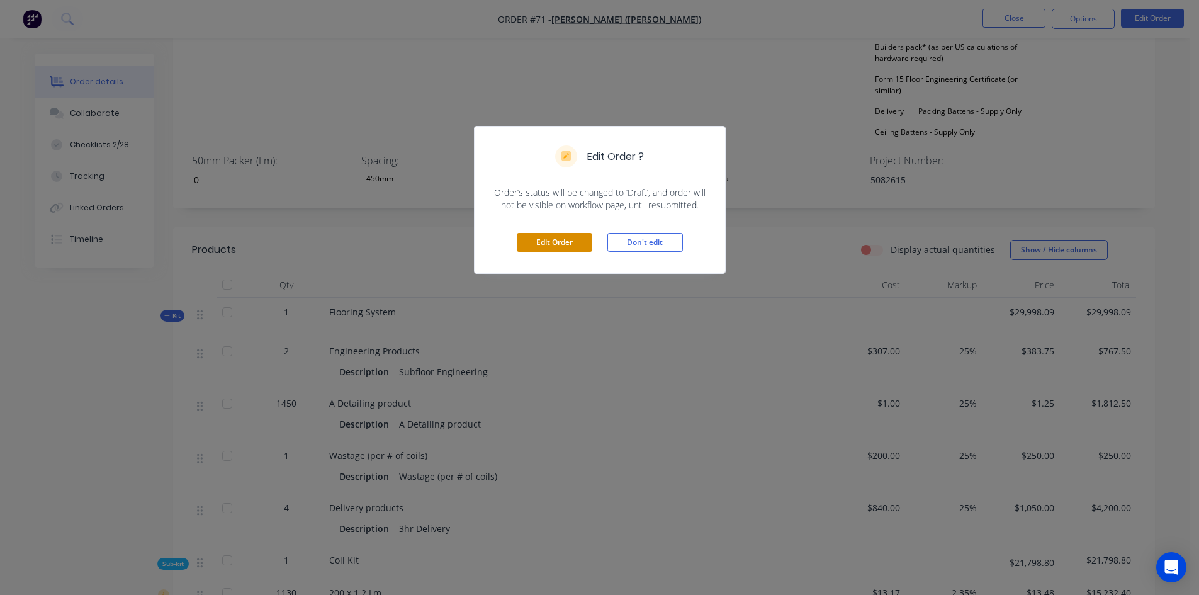
click at [527, 238] on button "Edit Order" at bounding box center [554, 242] width 75 height 19
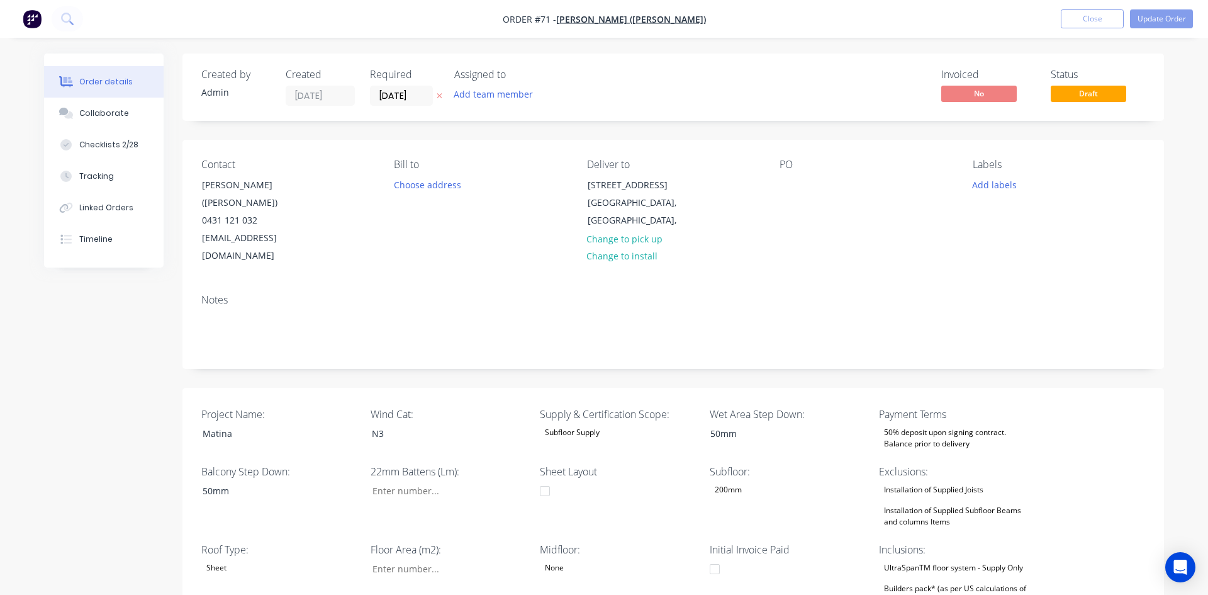
type input "0"
type input "107"
type input "0"
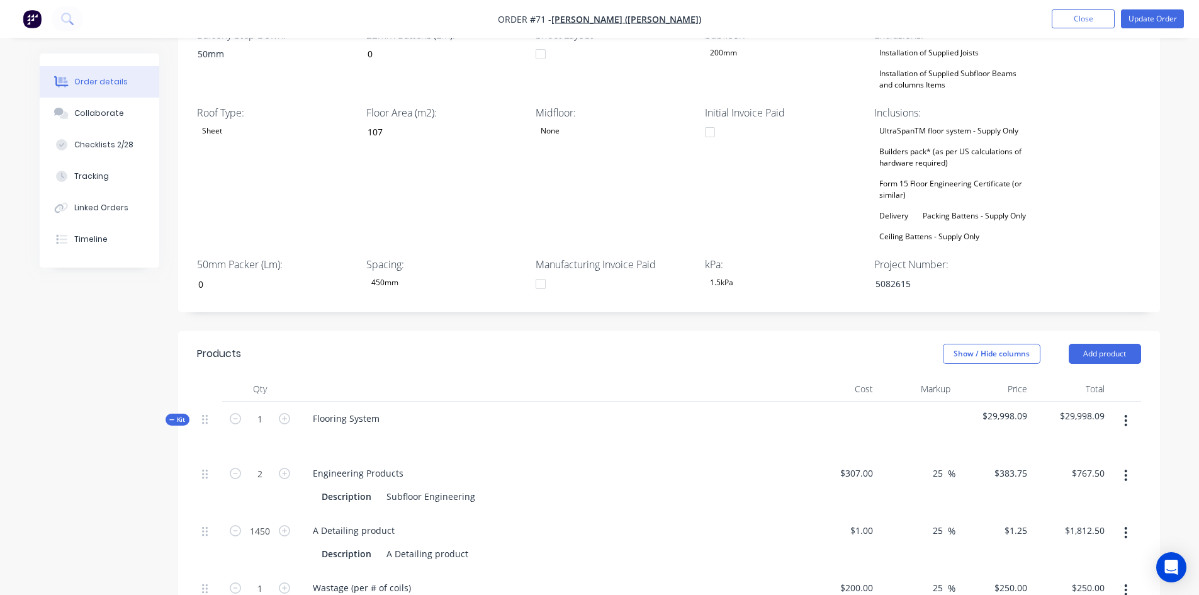
scroll to position [440, 0]
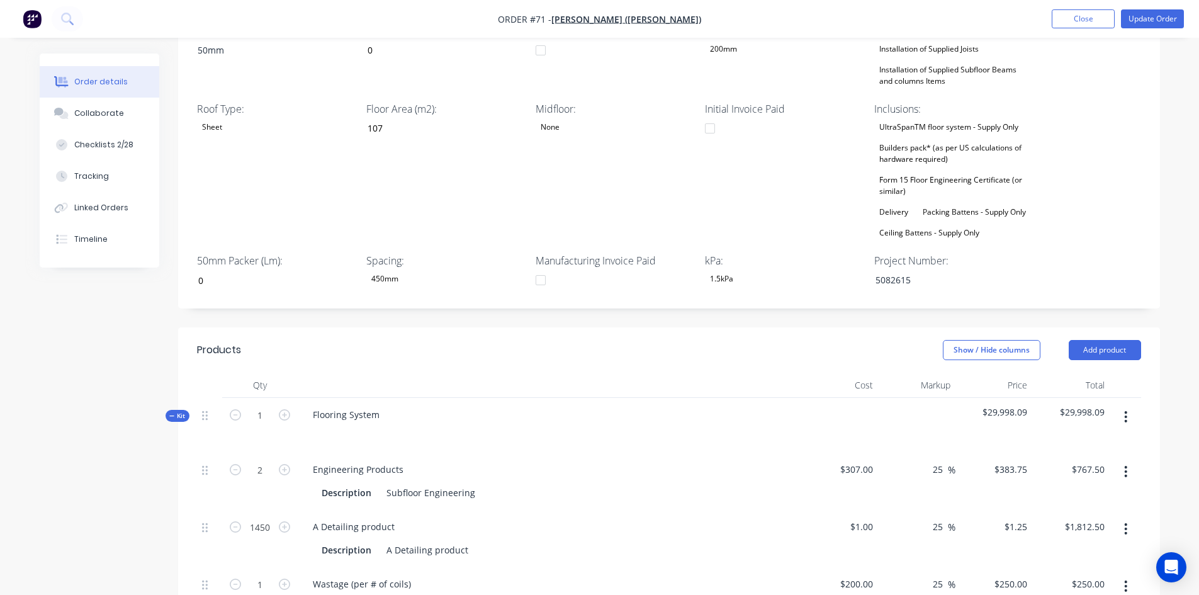
click at [1123, 405] on button "button" at bounding box center [1125, 416] width 30 height 23
click at [1068, 513] on button "Delete" at bounding box center [1081, 525] width 120 height 25
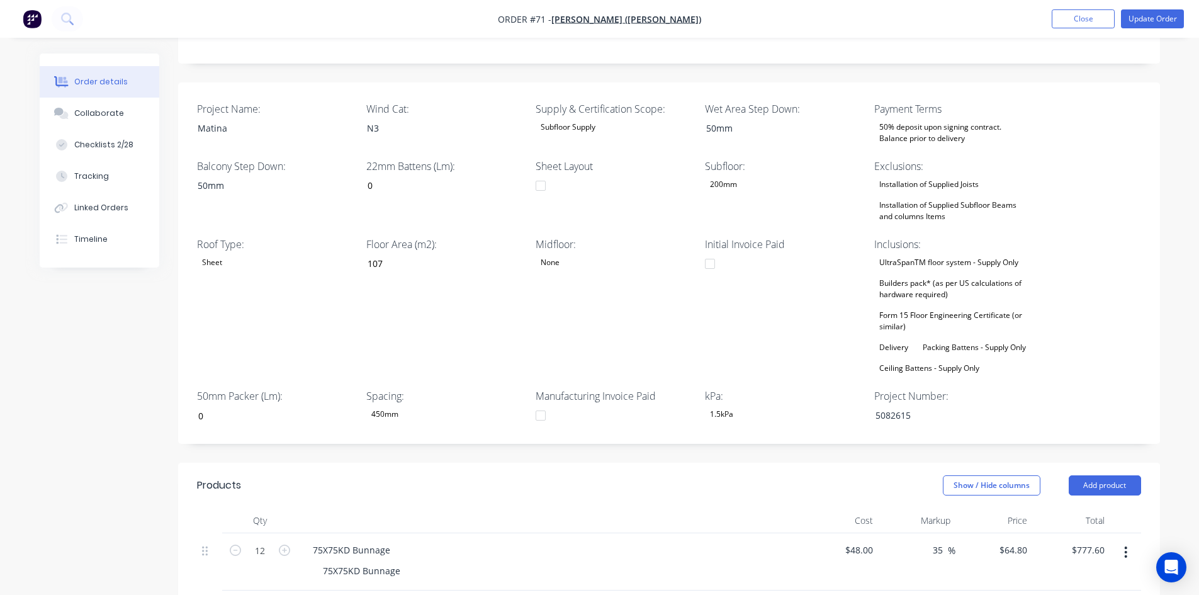
scroll to position [0, 0]
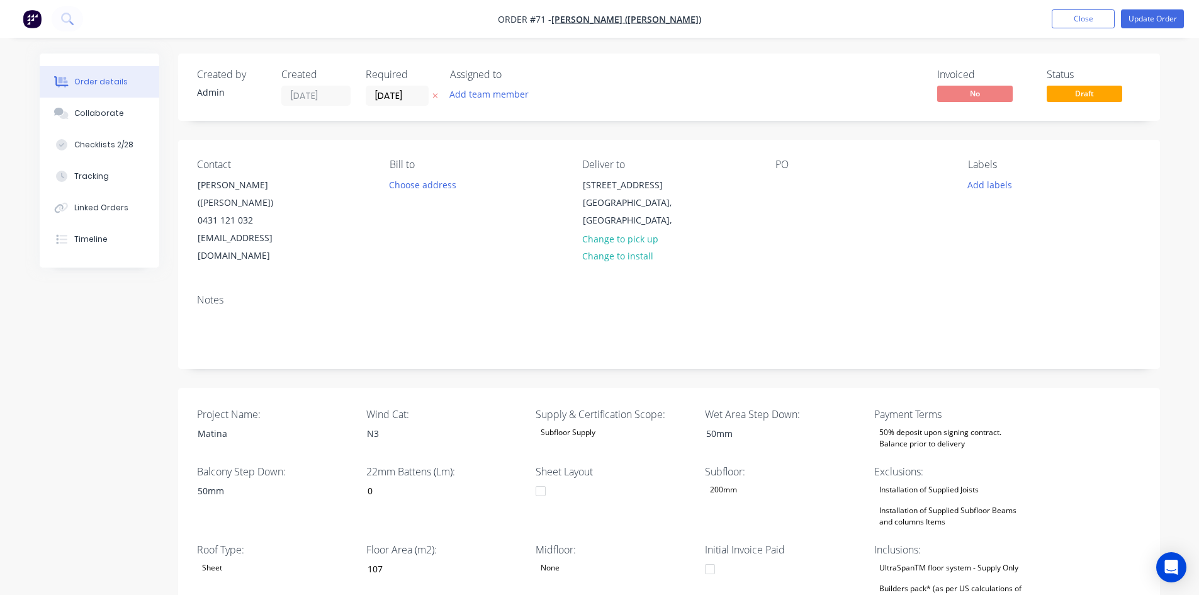
click at [1095, 92] on span "Draft" at bounding box center [1083, 94] width 75 height 16
click at [1094, 92] on span "Draft" at bounding box center [1083, 94] width 75 height 16
click at [1140, 16] on button "Update Order" at bounding box center [1152, 18] width 63 height 19
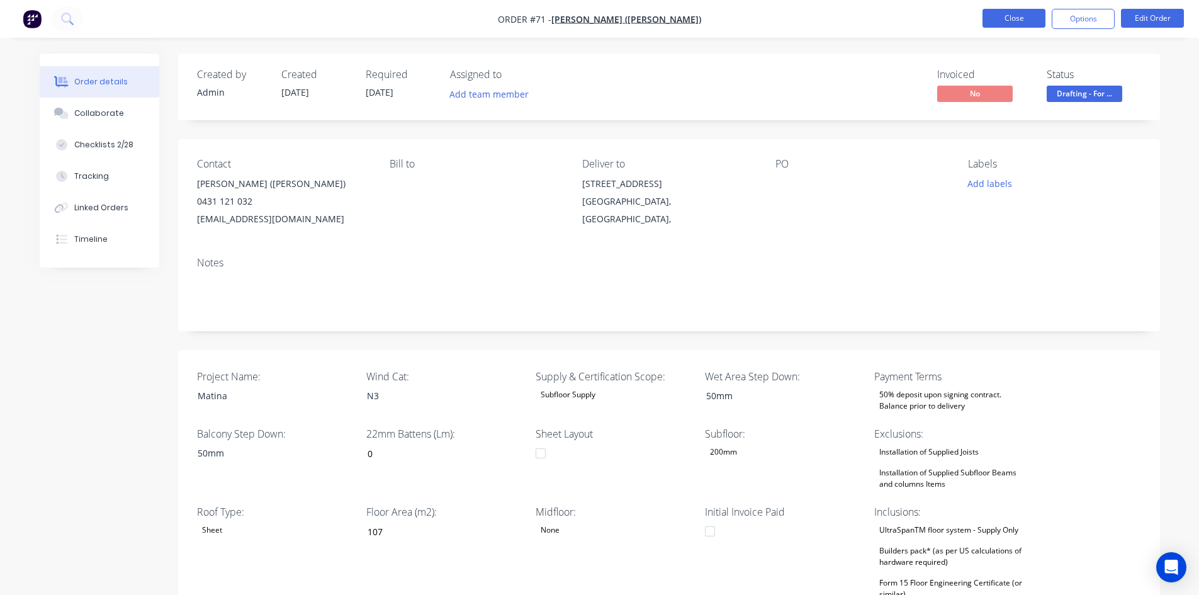
click at [1021, 21] on button "Close" at bounding box center [1013, 18] width 63 height 19
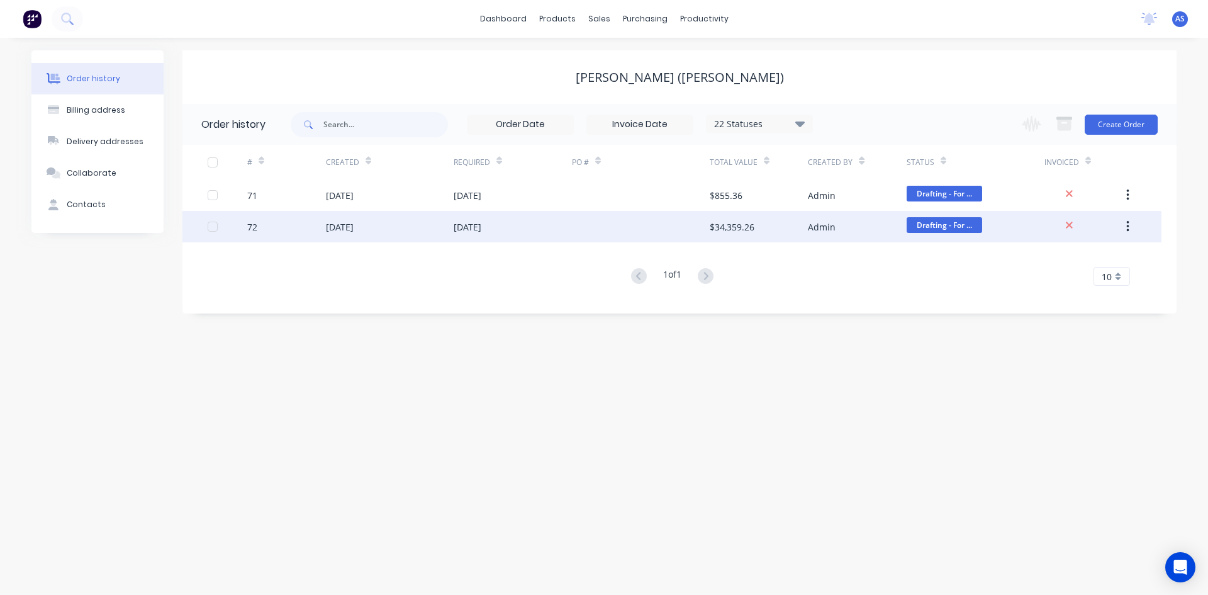
click at [328, 220] on div "27 Aug 2025" at bounding box center [340, 226] width 28 height 13
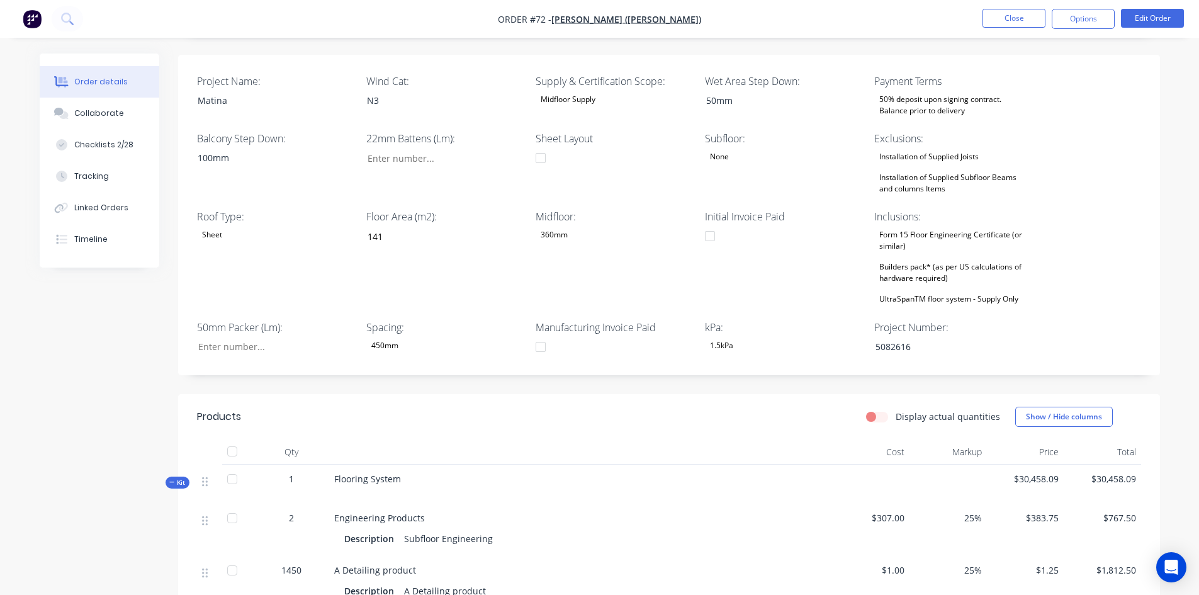
scroll to position [315, 0]
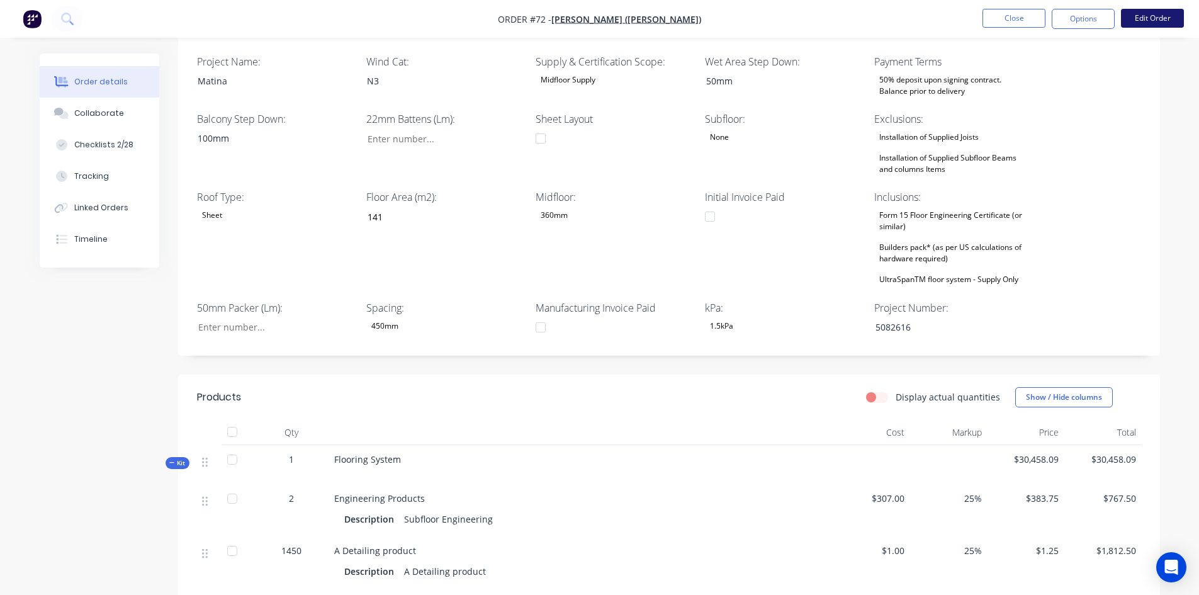
click at [1136, 27] on button "Edit Order" at bounding box center [1152, 18] width 63 height 19
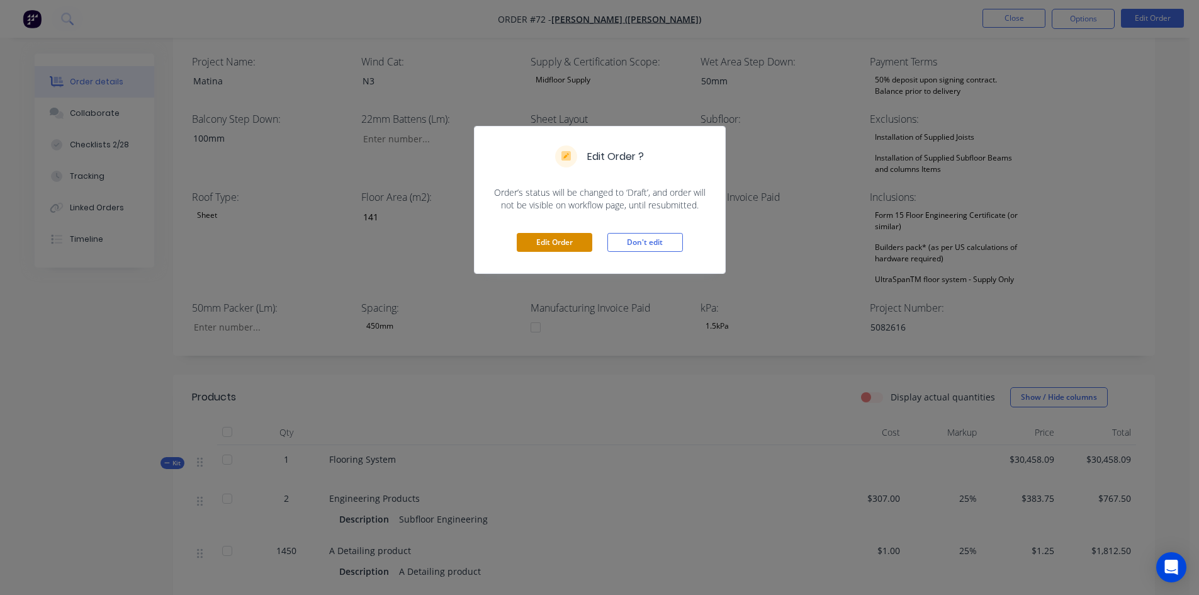
click at [539, 236] on button "Edit Order" at bounding box center [554, 242] width 75 height 19
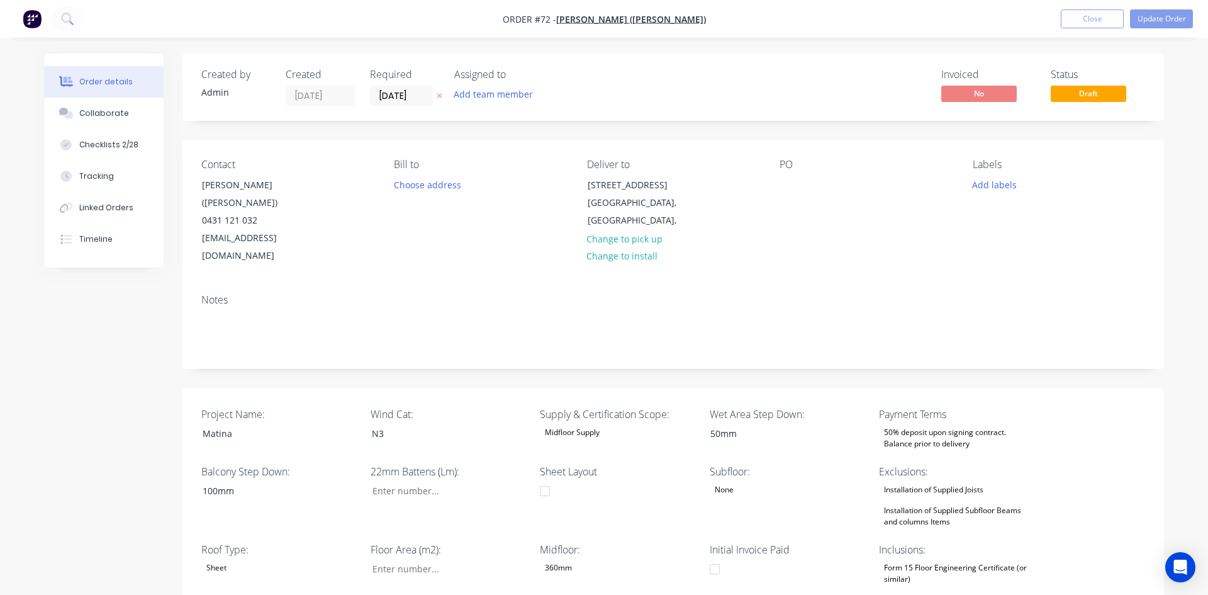
type input "141"
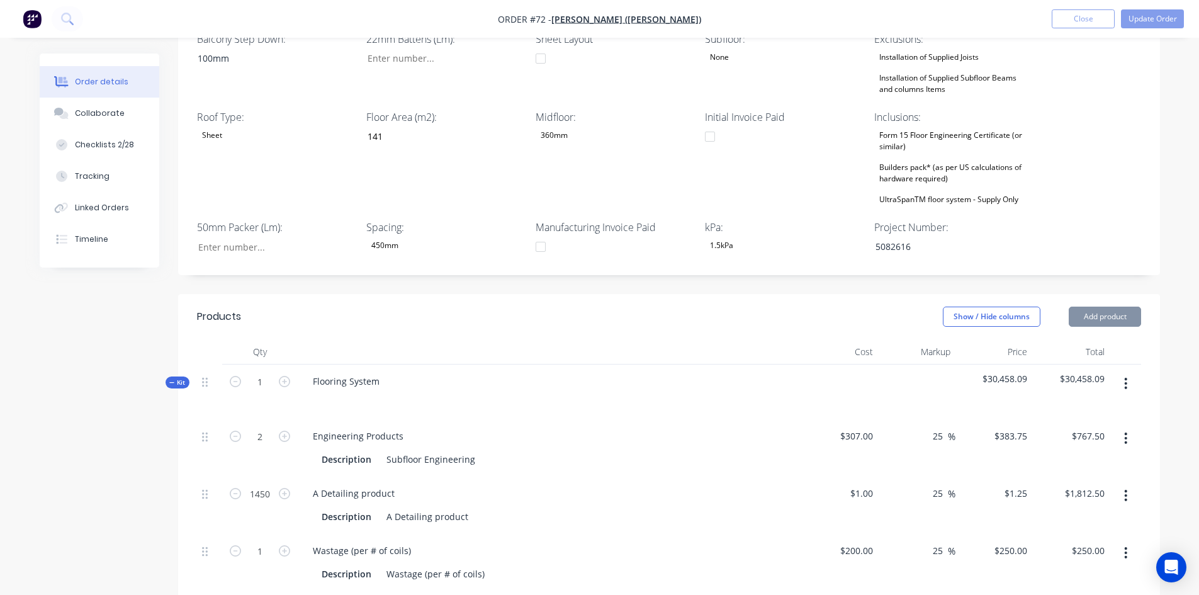
scroll to position [440, 0]
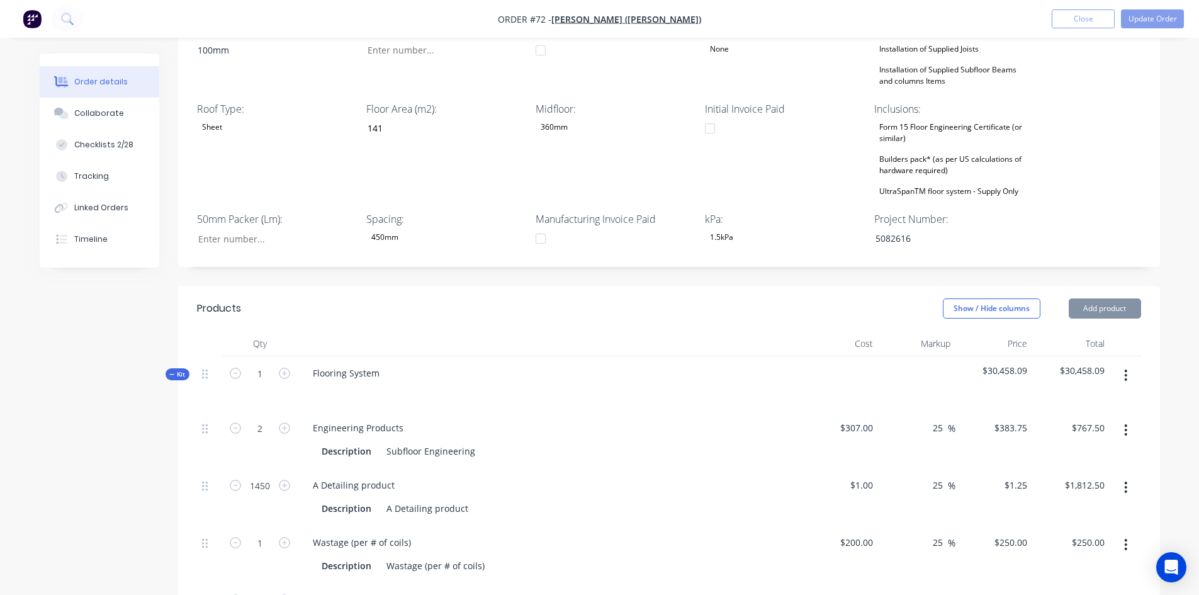
click at [1122, 364] on button "button" at bounding box center [1125, 375] width 30 height 23
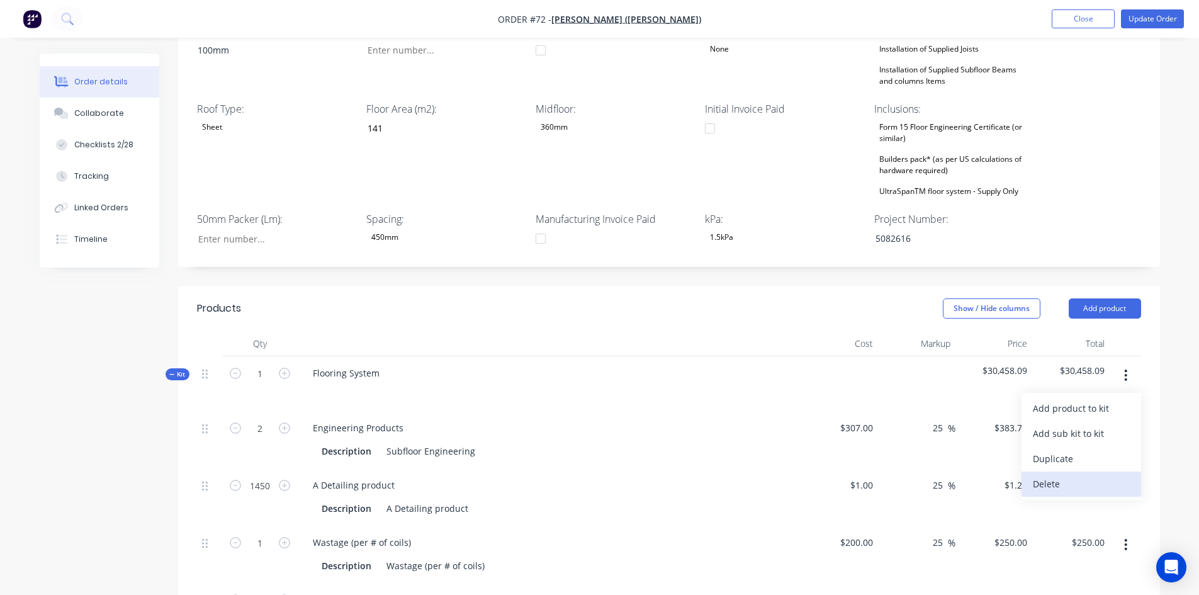
click at [1072, 474] on div "Delete" at bounding box center [1080, 483] width 97 height 18
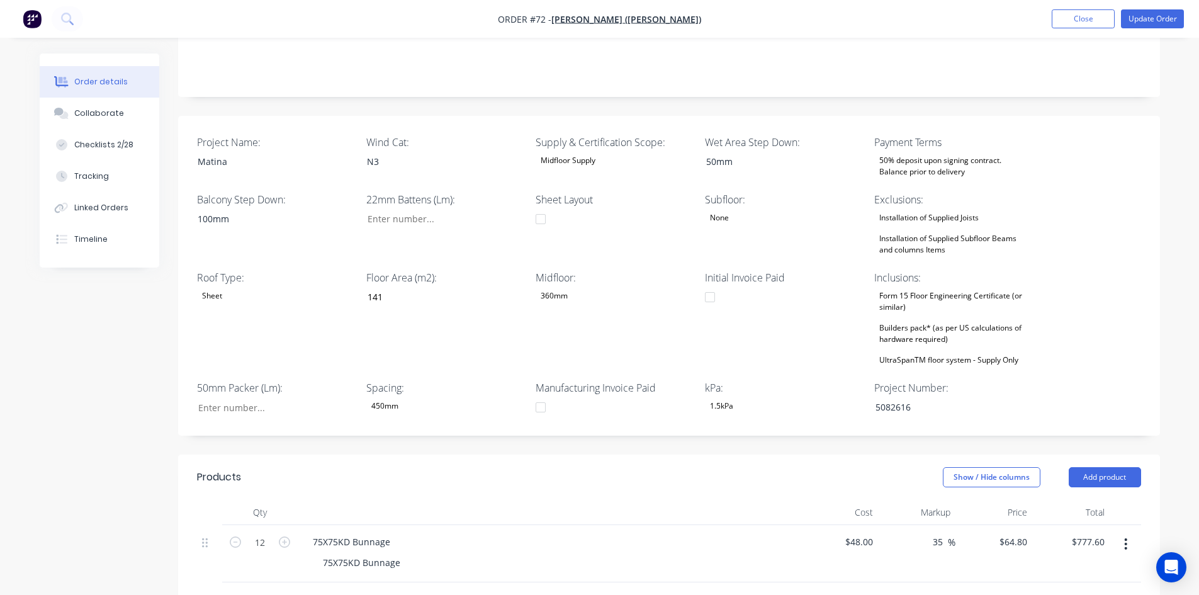
scroll to position [252, 0]
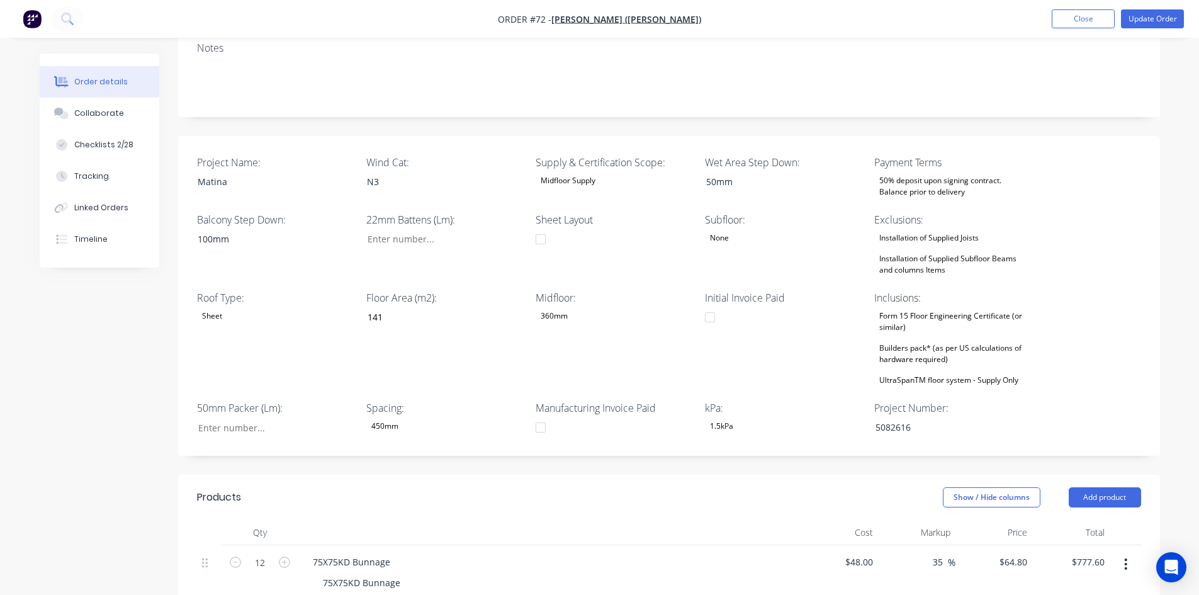
click at [941, 340] on div "Builders pack* (as per US calculations of hardware required)" at bounding box center [952, 354] width 157 height 28
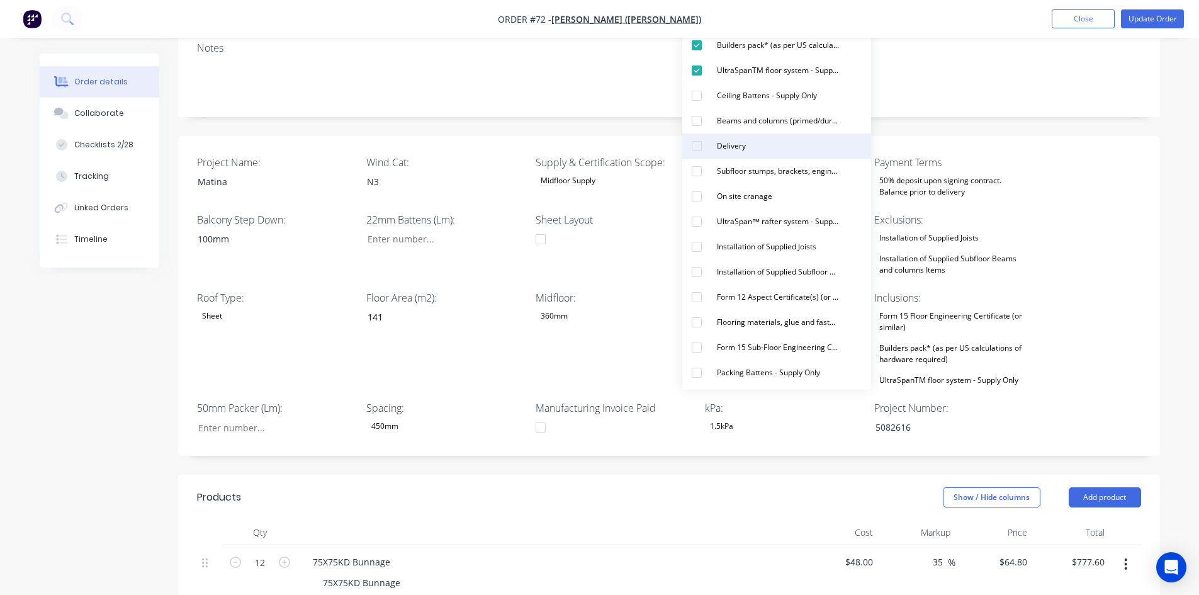
click at [713, 149] on div "Delivery" at bounding box center [731, 146] width 39 height 16
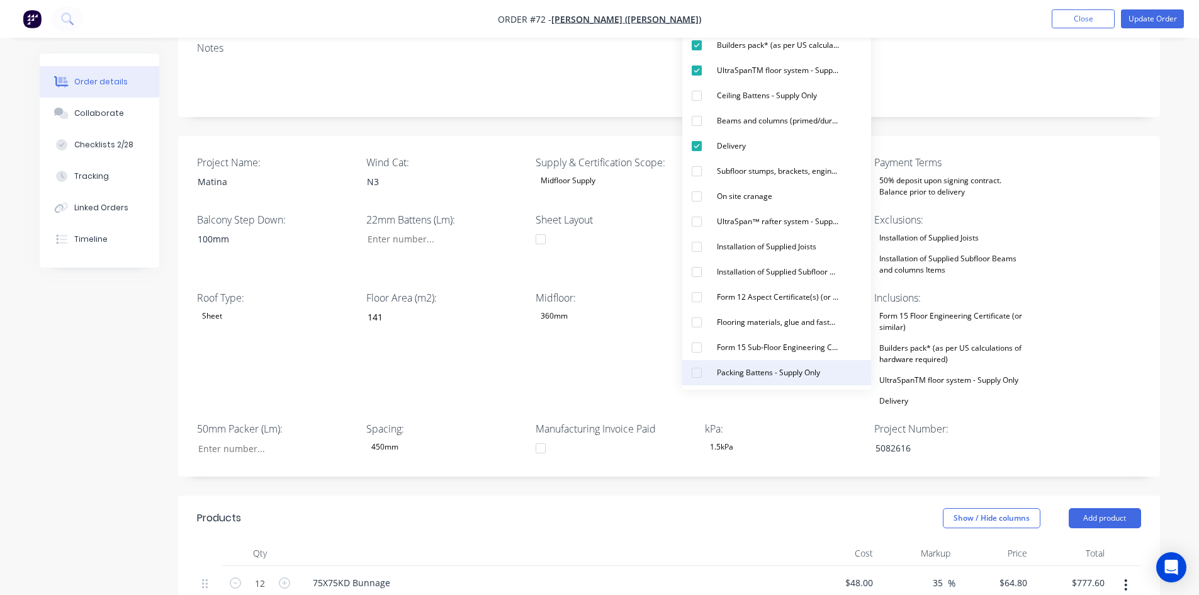
click at [724, 377] on div "Packing Battens - Supply Only" at bounding box center [768, 372] width 113 height 16
click at [724, 94] on div "Ceiling Battens - Supply Only" at bounding box center [767, 95] width 110 height 16
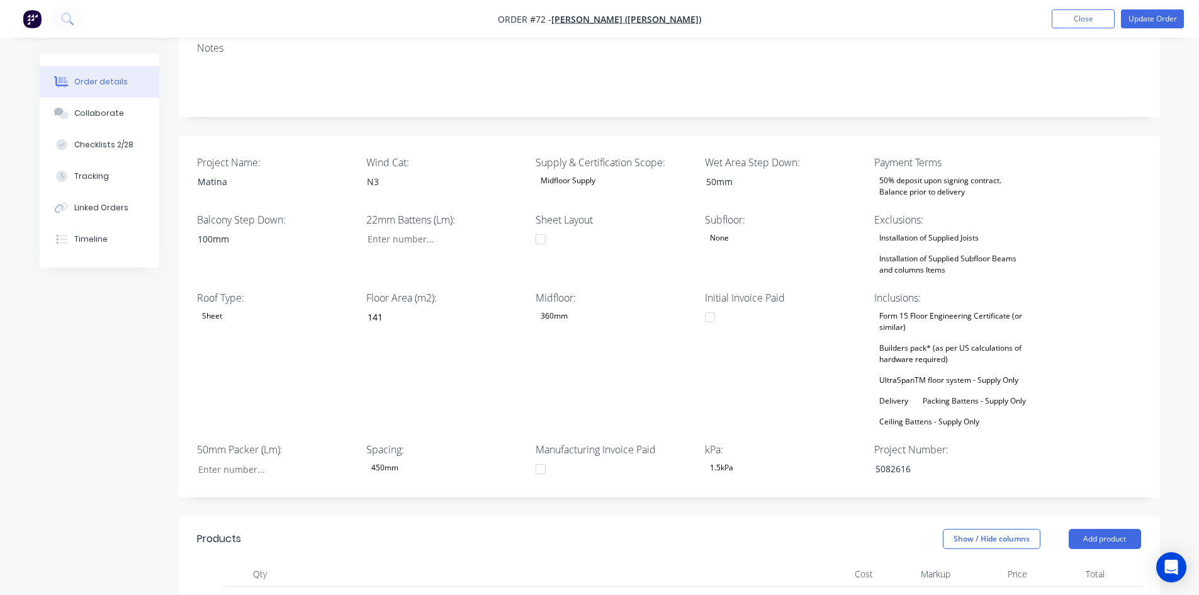
click at [1136, 218] on div "Project Name: Matina Wind Cat: N3 Supply & Certification Scope: Midfloor Supply…" at bounding box center [668, 317] width 981 height 362
click at [242, 459] on input "Project Name:" at bounding box center [270, 468] width 166 height 19
click at [397, 230] on input "Project Name:" at bounding box center [440, 239] width 166 height 19
type input "64"
click at [218, 459] on input "Project Name:" at bounding box center [270, 468] width 166 height 19
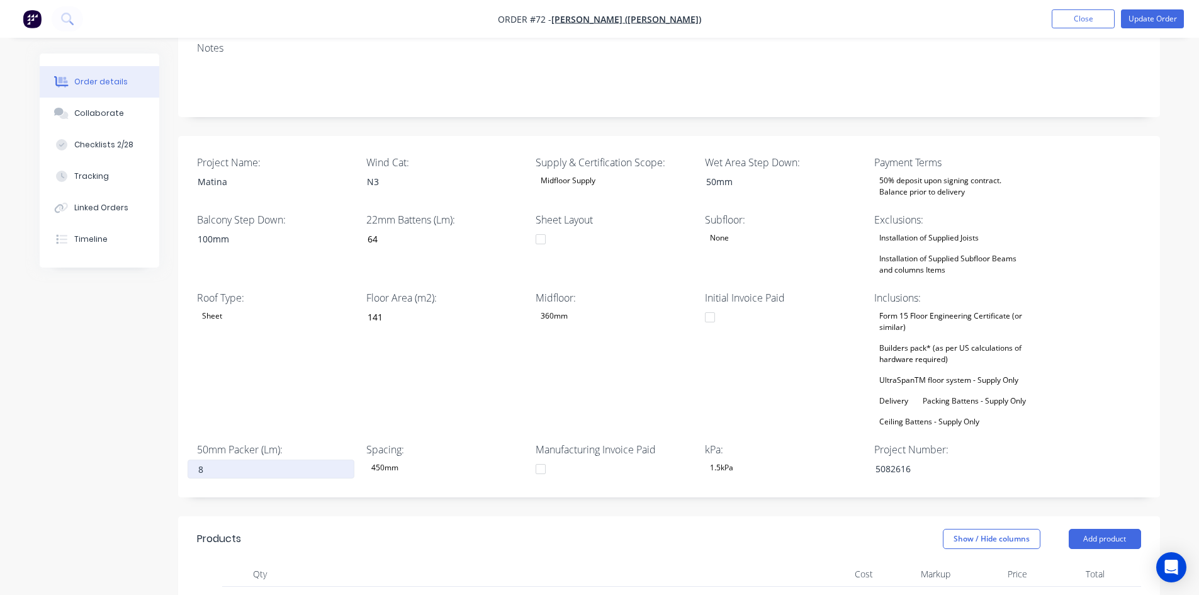
type input "8"
click at [142, 428] on div "Created by Admin Created 27/08/25 Required 27/08/25 Assigned to Add team member…" at bounding box center [600, 404] width 1120 height 1204
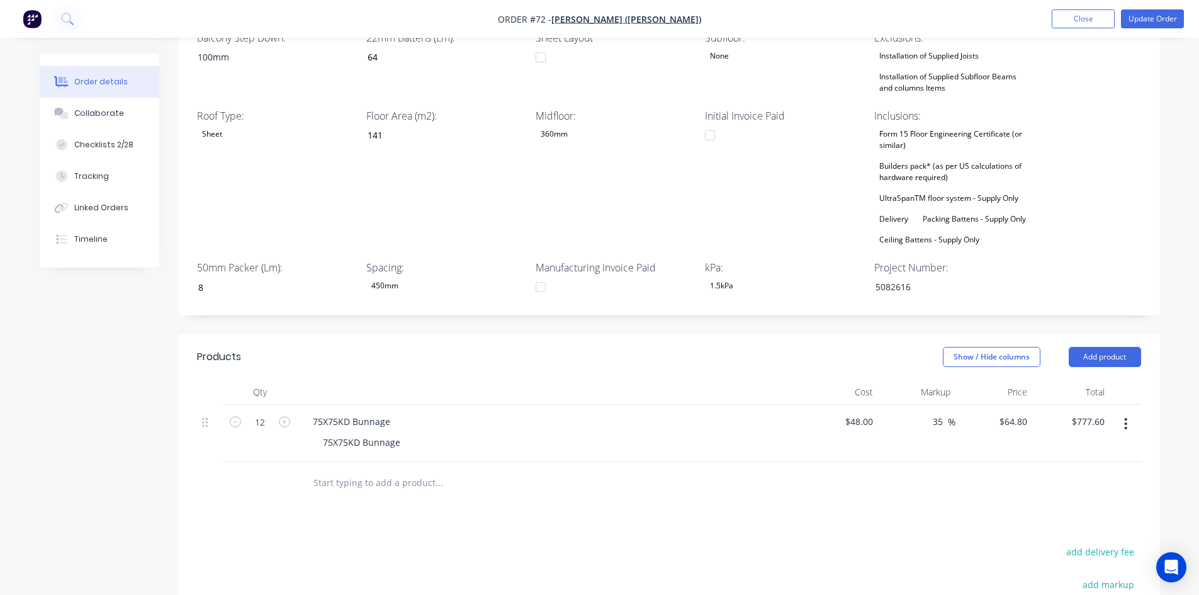
scroll to position [440, 0]
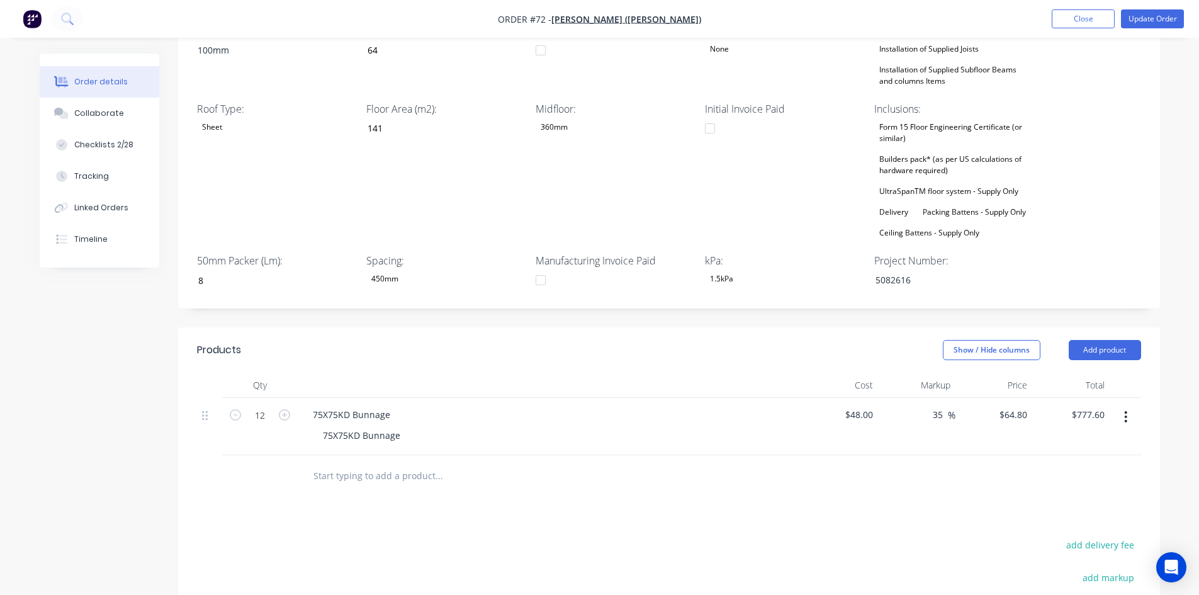
click at [1127, 405] on button "button" at bounding box center [1125, 416] width 30 height 23
click at [1081, 491] on div "Delete" at bounding box center [1080, 500] width 97 height 18
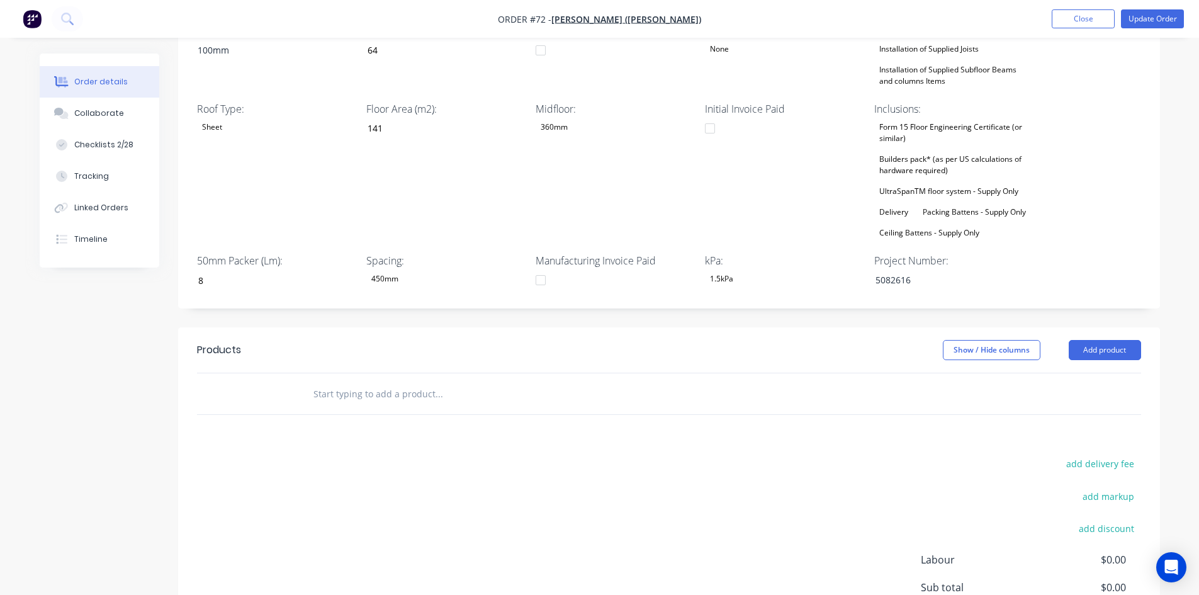
click at [652, 455] on div "add delivery fee add markup add discount Labour $0.00 Sub total $0.00 Margin $0…" at bounding box center [669, 576] width 944 height 243
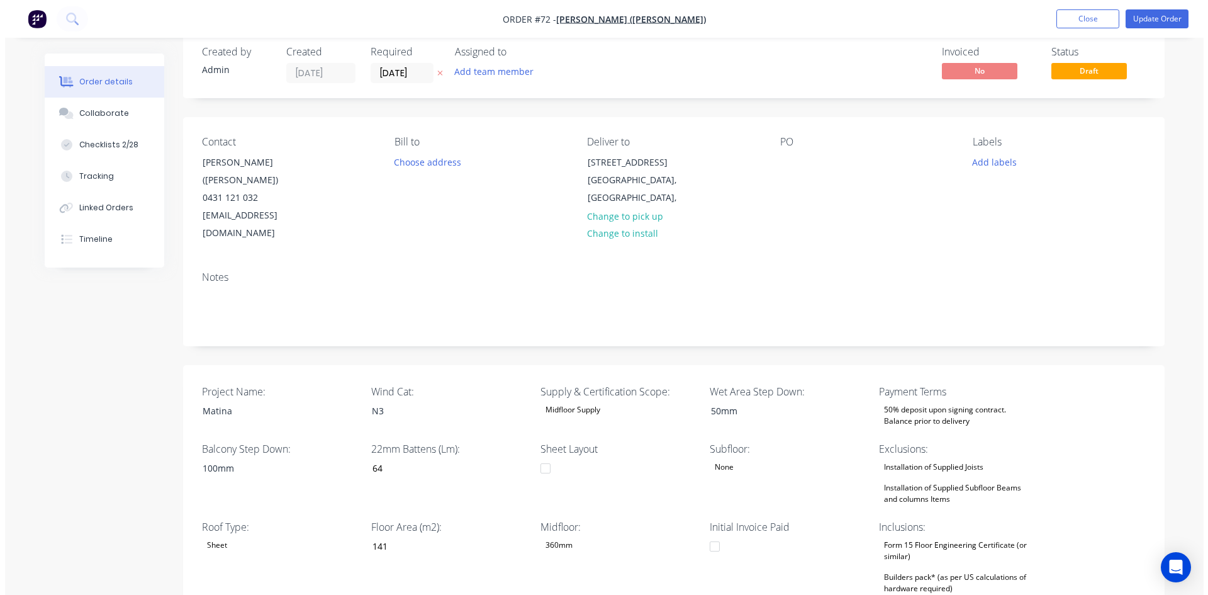
scroll to position [0, 0]
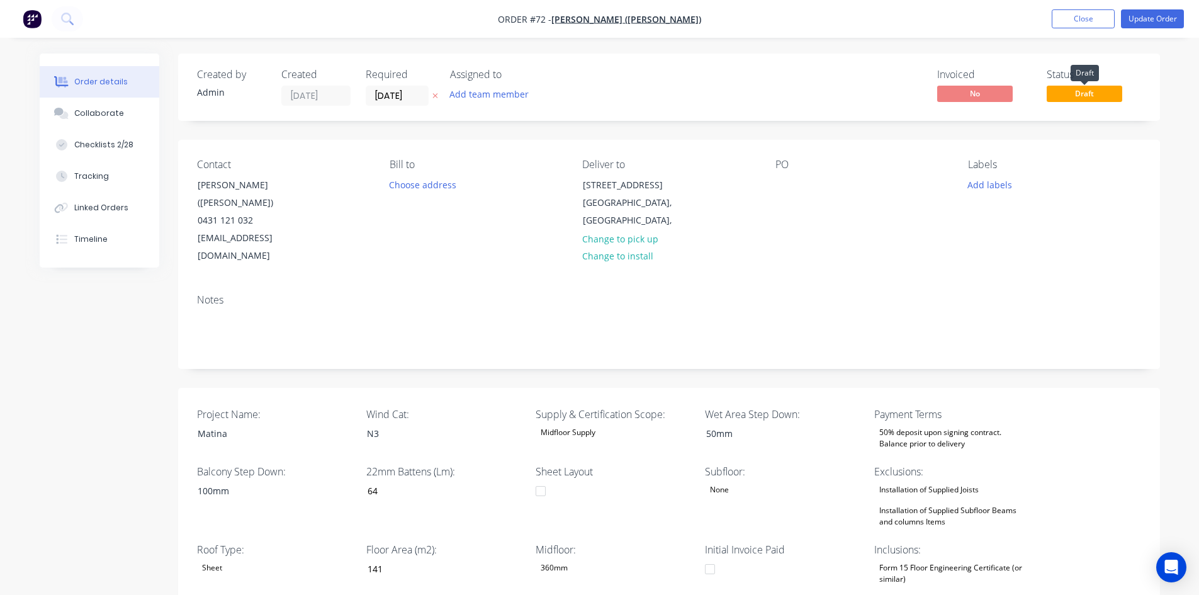
click at [1092, 89] on span "Draft" at bounding box center [1083, 94] width 75 height 16
click at [1151, 26] on button "Update Order" at bounding box center [1152, 18] width 63 height 19
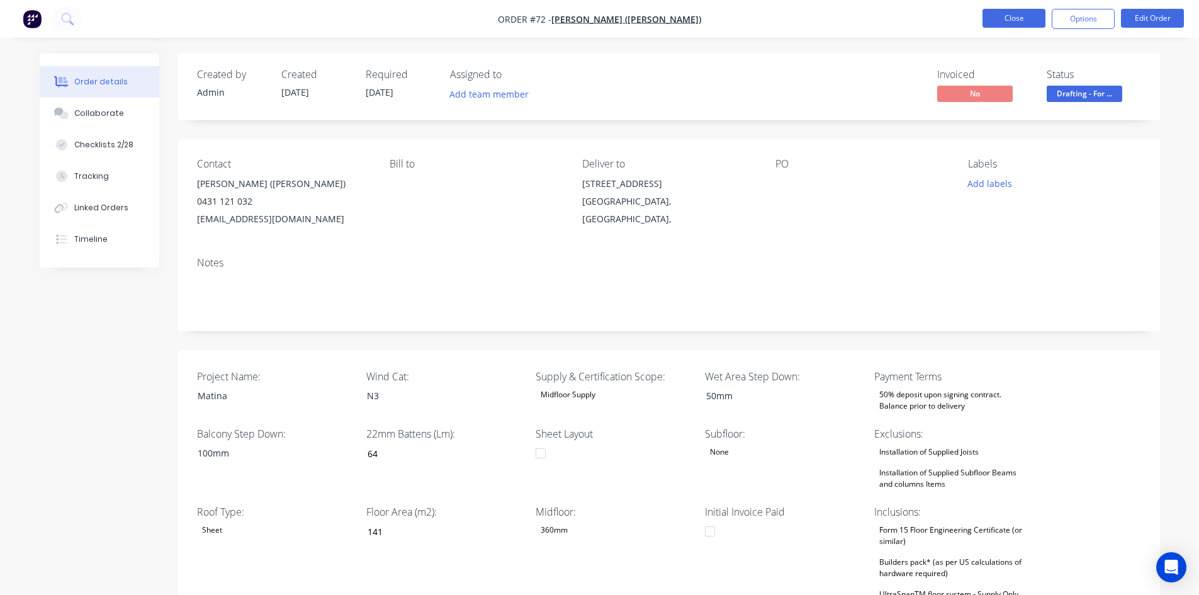
click at [1028, 21] on button "Close" at bounding box center [1013, 18] width 63 height 19
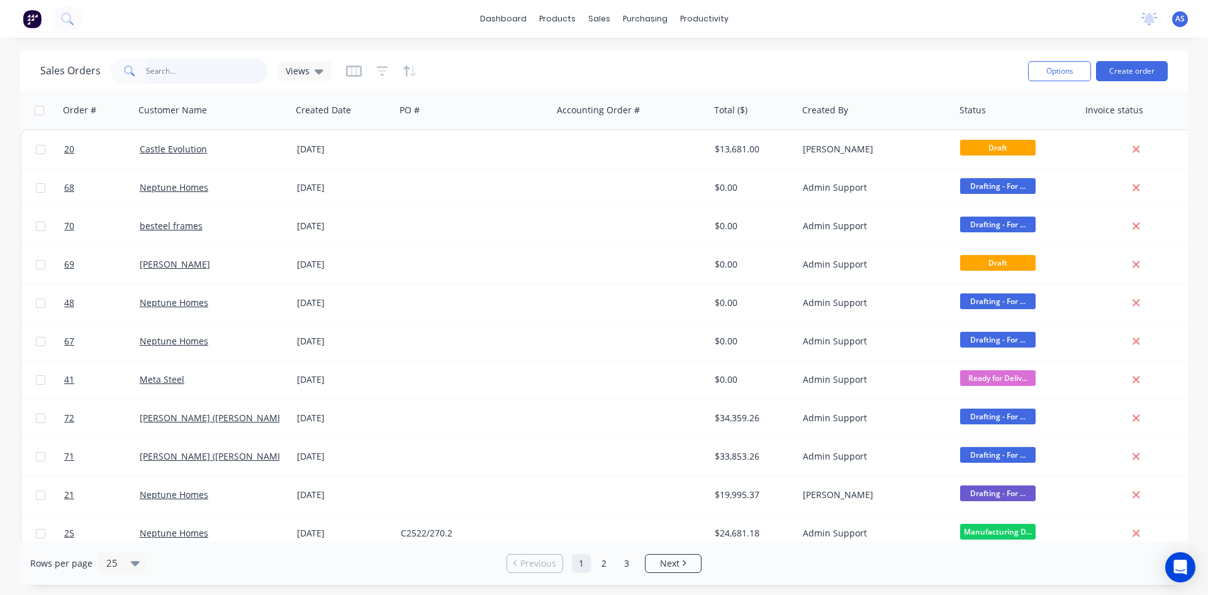
click at [176, 64] on input "text" at bounding box center [207, 71] width 123 height 25
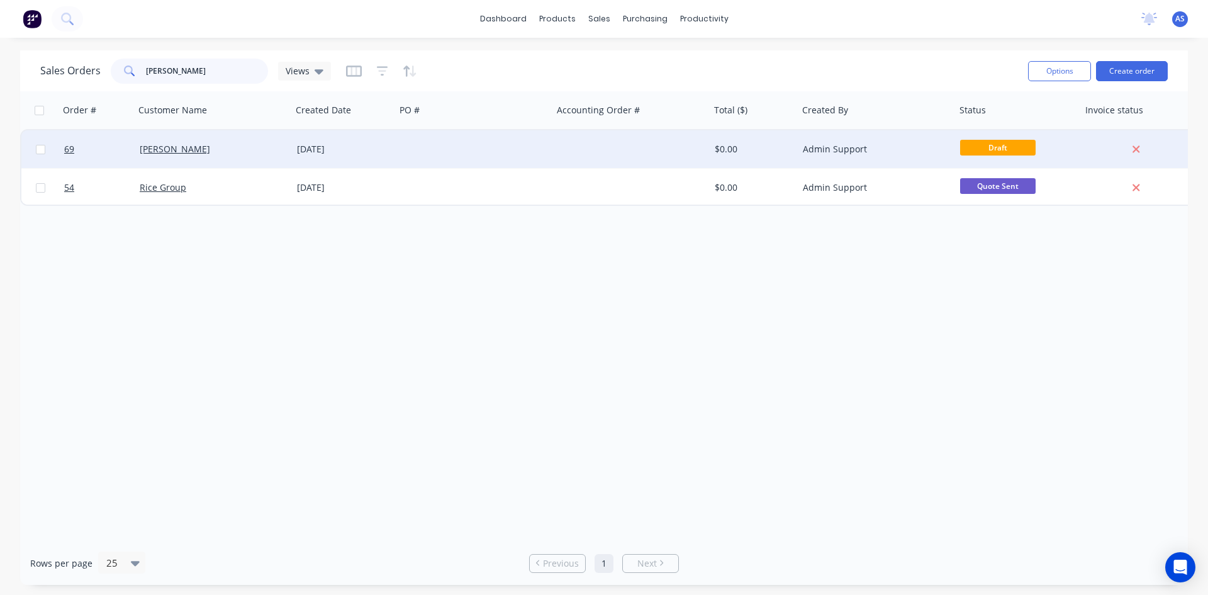
type input "[PERSON_NAME]"
click at [337, 148] on div "[DATE]" at bounding box center [344, 149] width 94 height 13
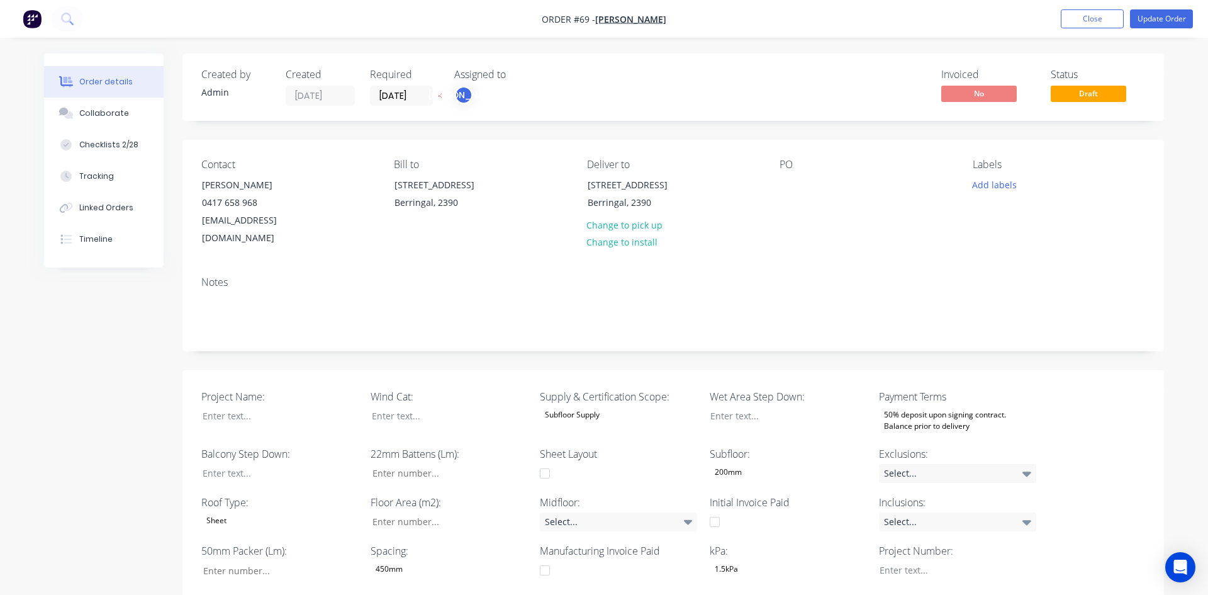
type input "55"
type input "335"
type input "0"
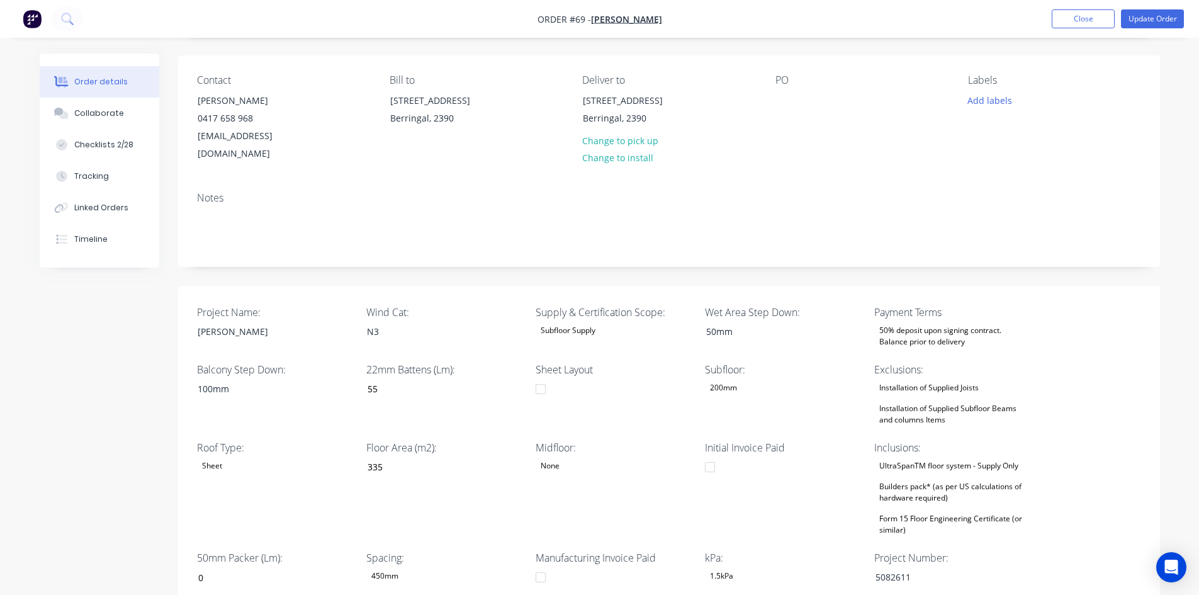
scroll to position [189, 0]
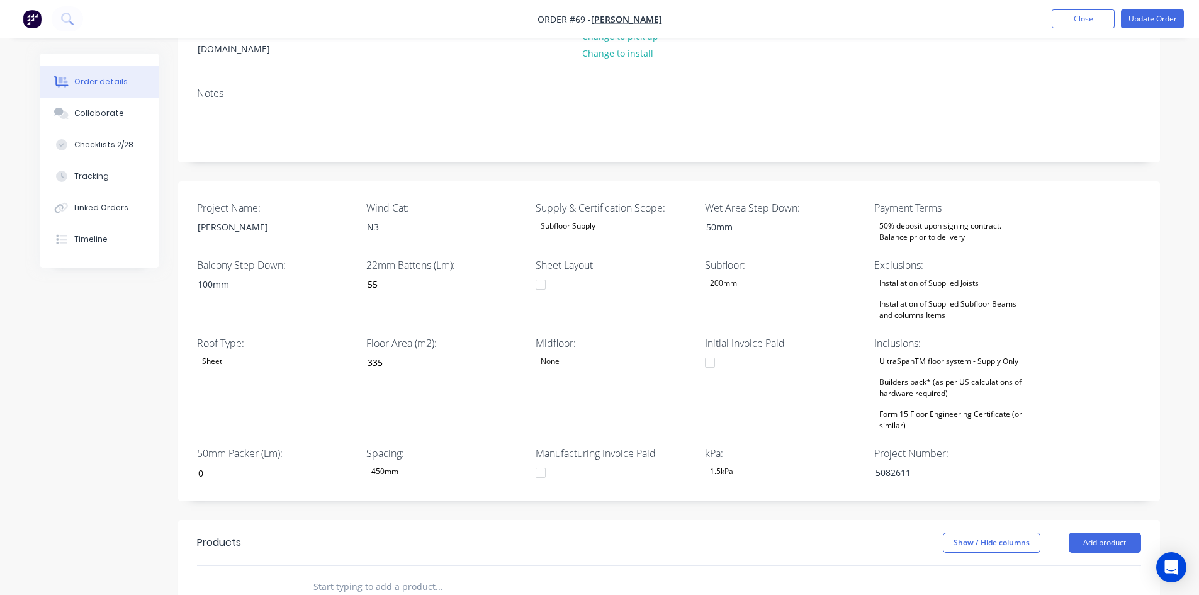
click at [919, 378] on div "Builders pack* (as per US calculations of hardware required)" at bounding box center [952, 388] width 157 height 28
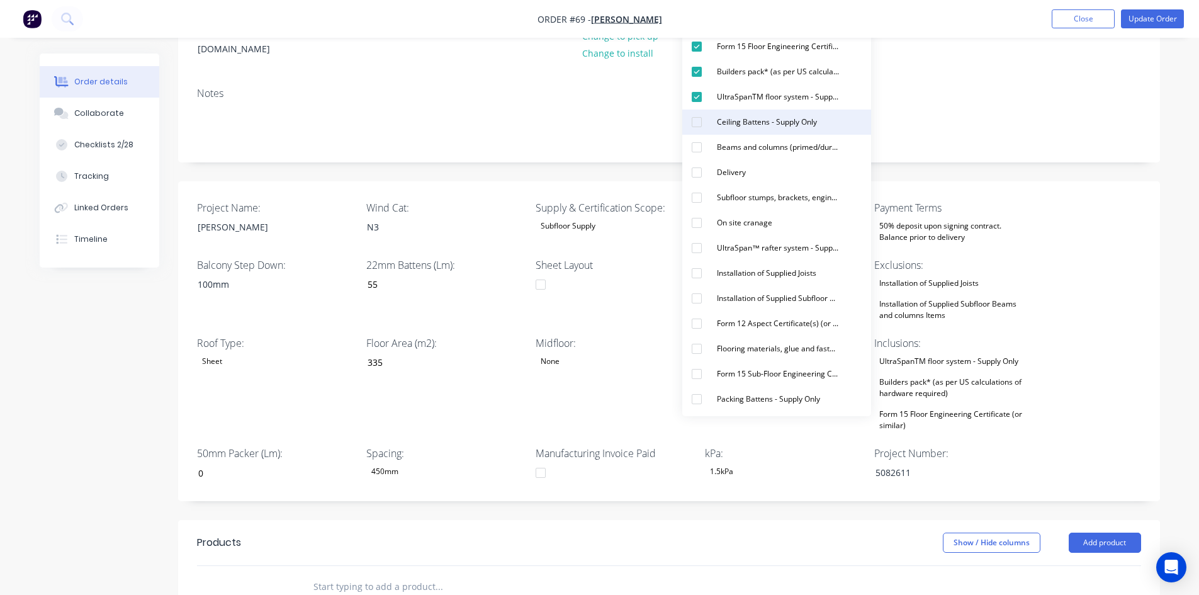
click at [747, 123] on div "Ceiling Battens - Supply Only" at bounding box center [767, 122] width 110 height 16
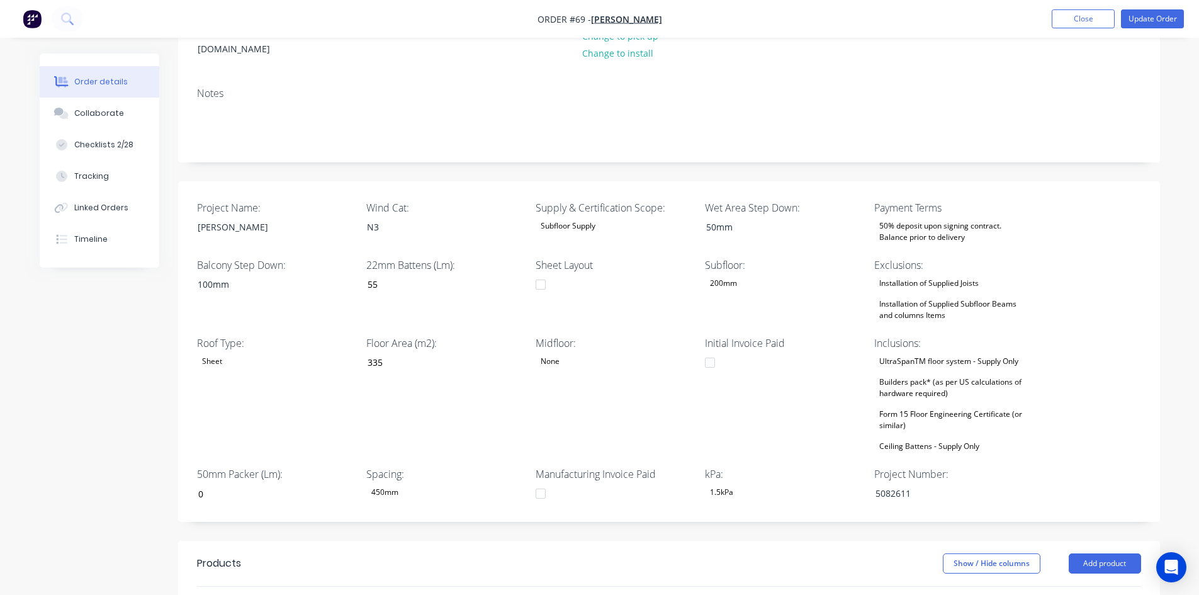
click at [1071, 154] on div "Created by Admin Created [DATE] Required [DATE] Assigned to JO Invoiced No Stat…" at bounding box center [668, 397] width 981 height 1065
click at [61, 13] on icon at bounding box center [67, 19] width 12 height 12
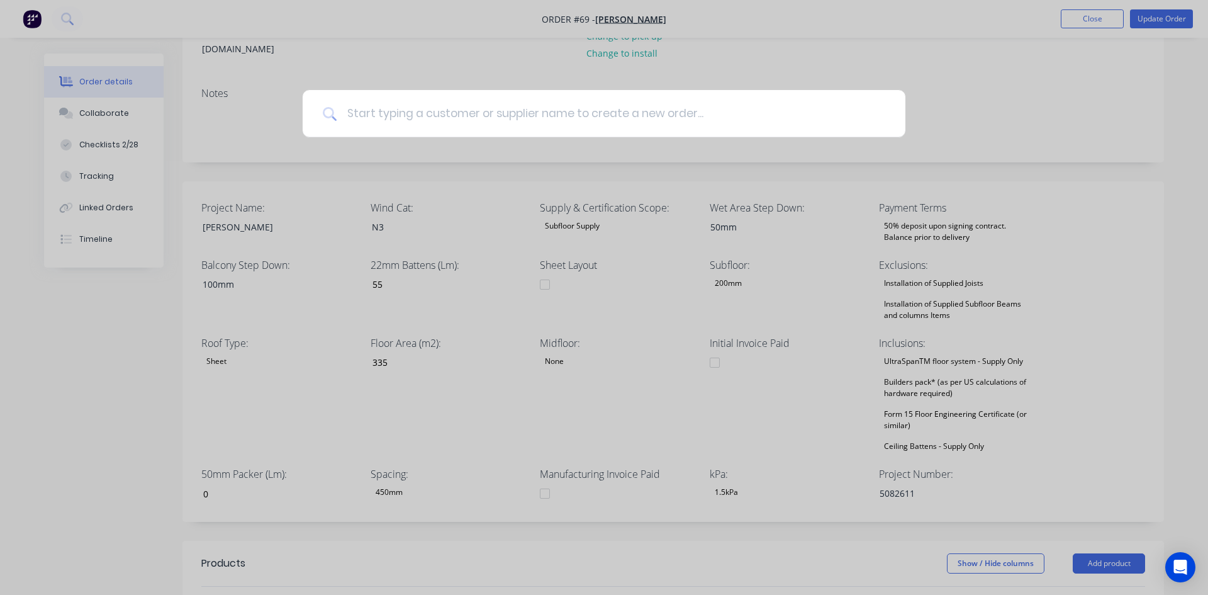
click at [386, 107] on input at bounding box center [611, 113] width 549 height 47
type input "besteel"
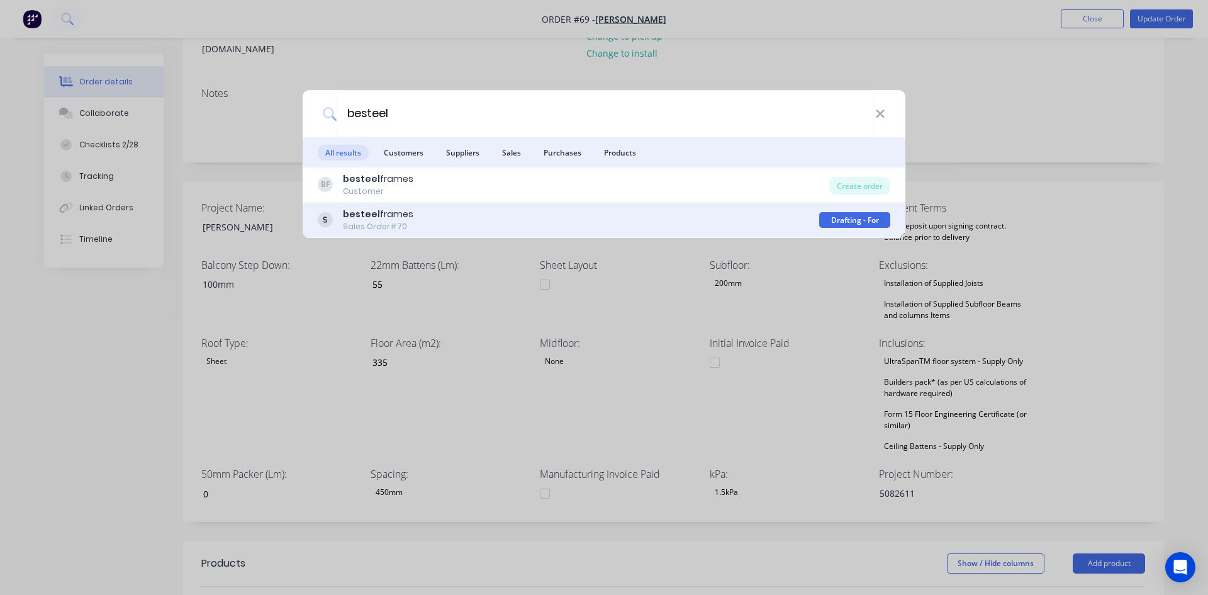
click at [396, 210] on div "besteel frames" at bounding box center [378, 214] width 70 height 13
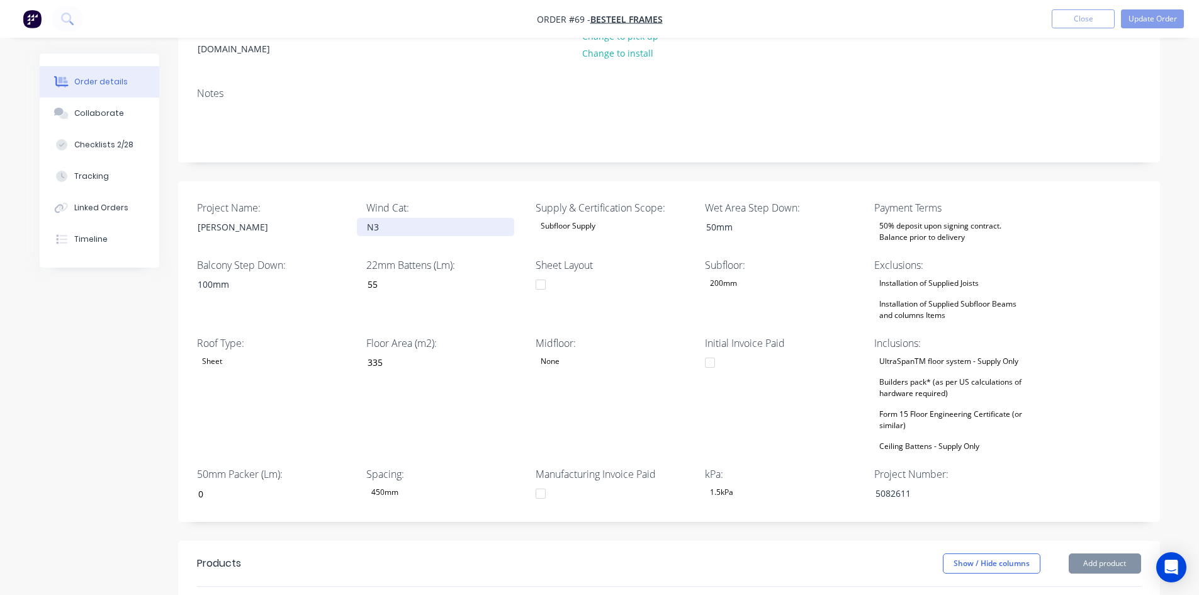
type input "0"
type input "47"
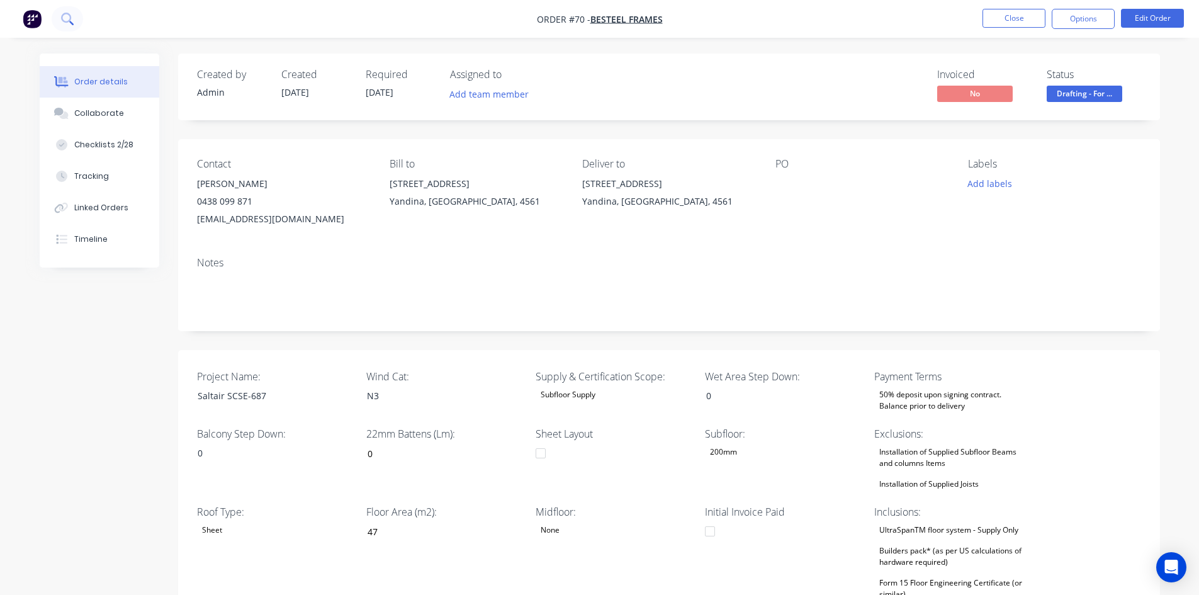
click at [75, 16] on button at bounding box center [67, 18] width 31 height 25
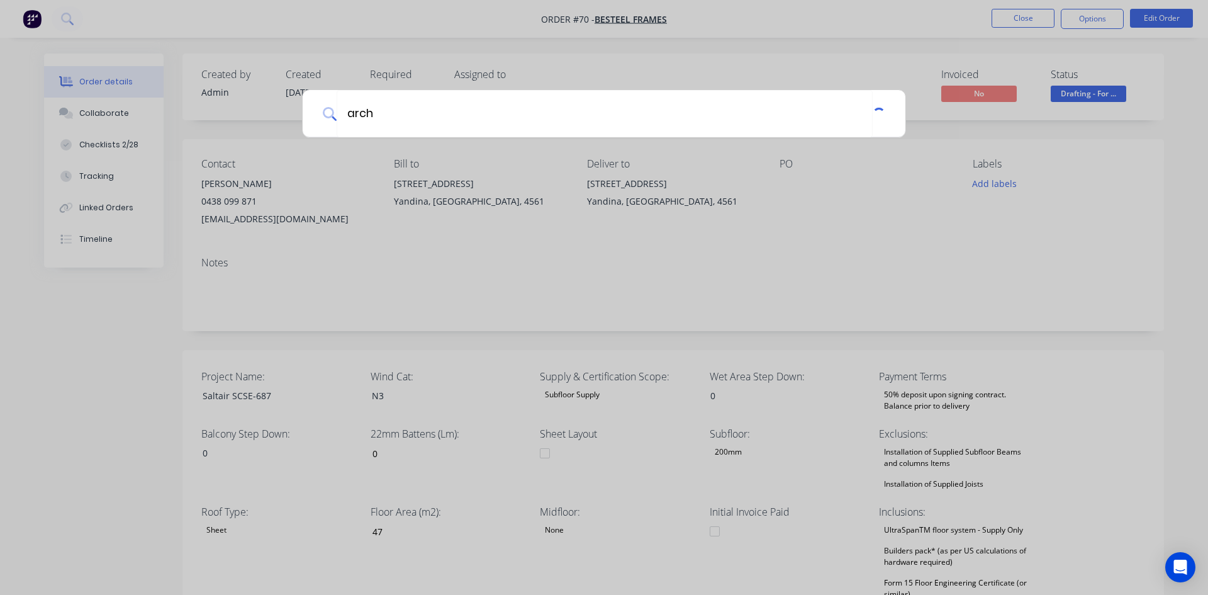
type input "arch"
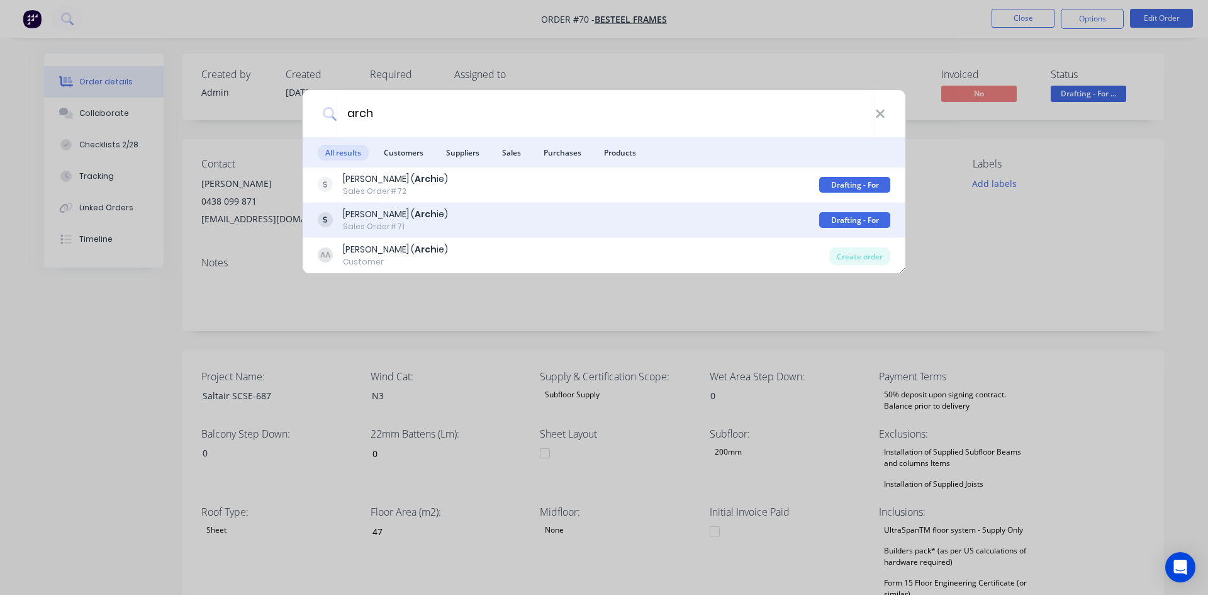
click at [376, 208] on div "[PERSON_NAME] ( Arch ie)" at bounding box center [395, 214] width 105 height 13
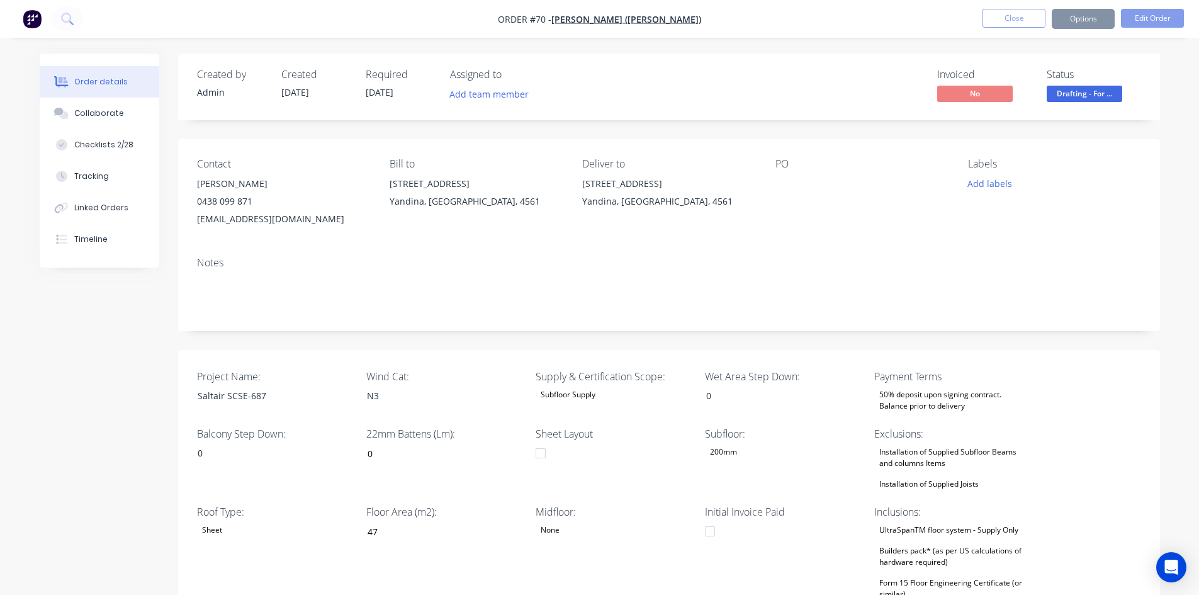
type input "107"
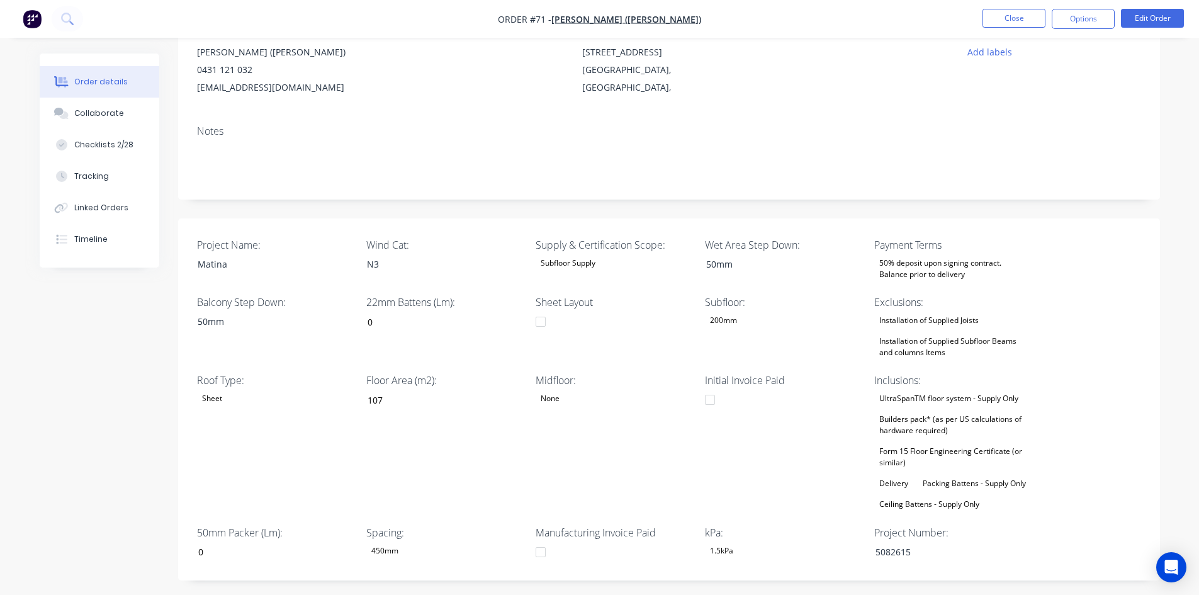
scroll to position [100, 0]
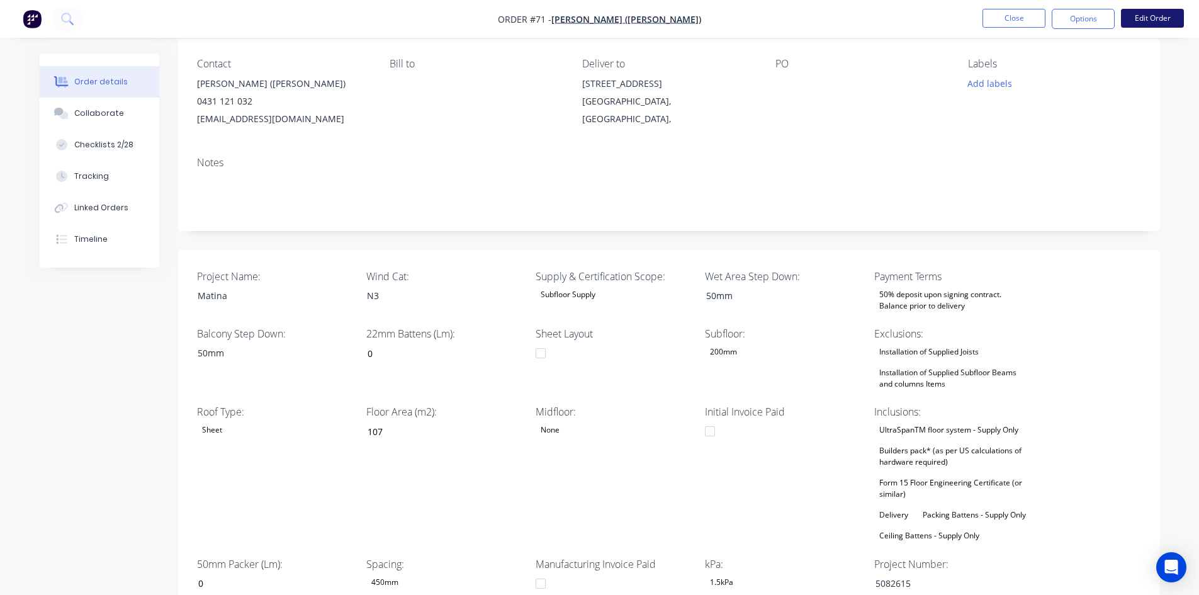
click at [1163, 16] on button "Edit Order" at bounding box center [1152, 18] width 63 height 19
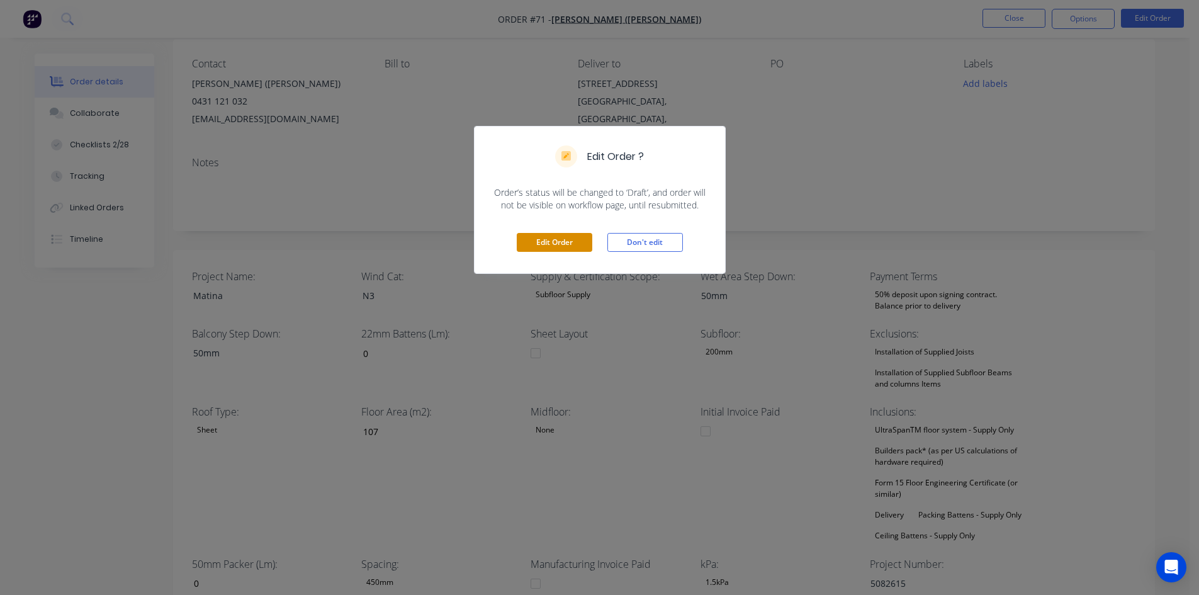
click at [544, 233] on button "Edit Order" at bounding box center [554, 242] width 75 height 19
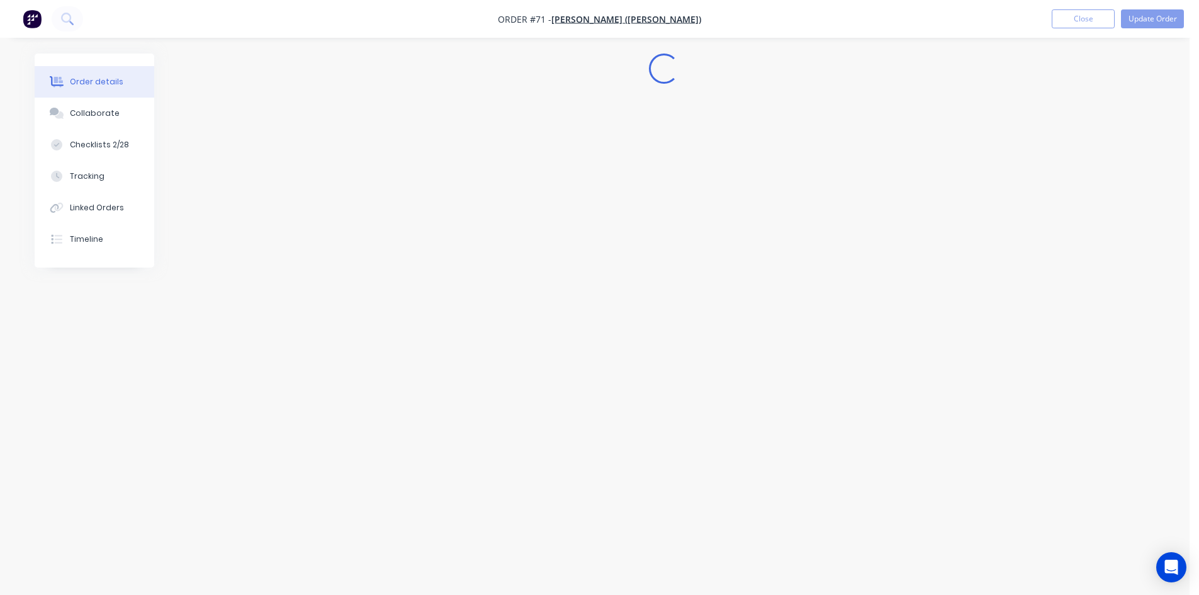
scroll to position [0, 0]
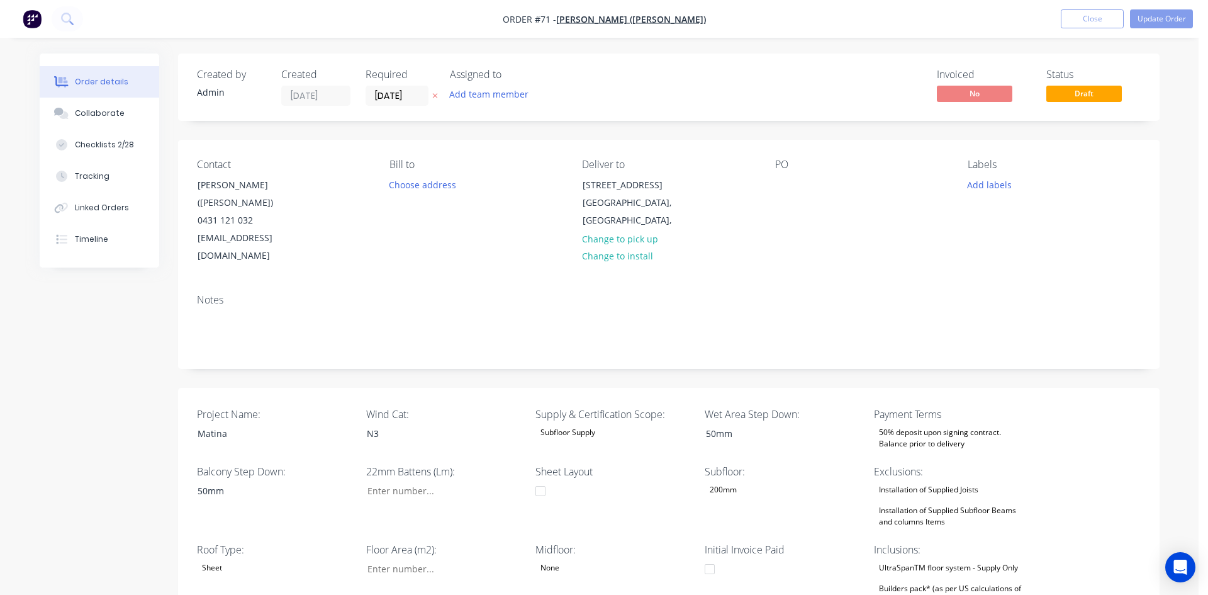
type input "0"
type input "107"
type input "0"
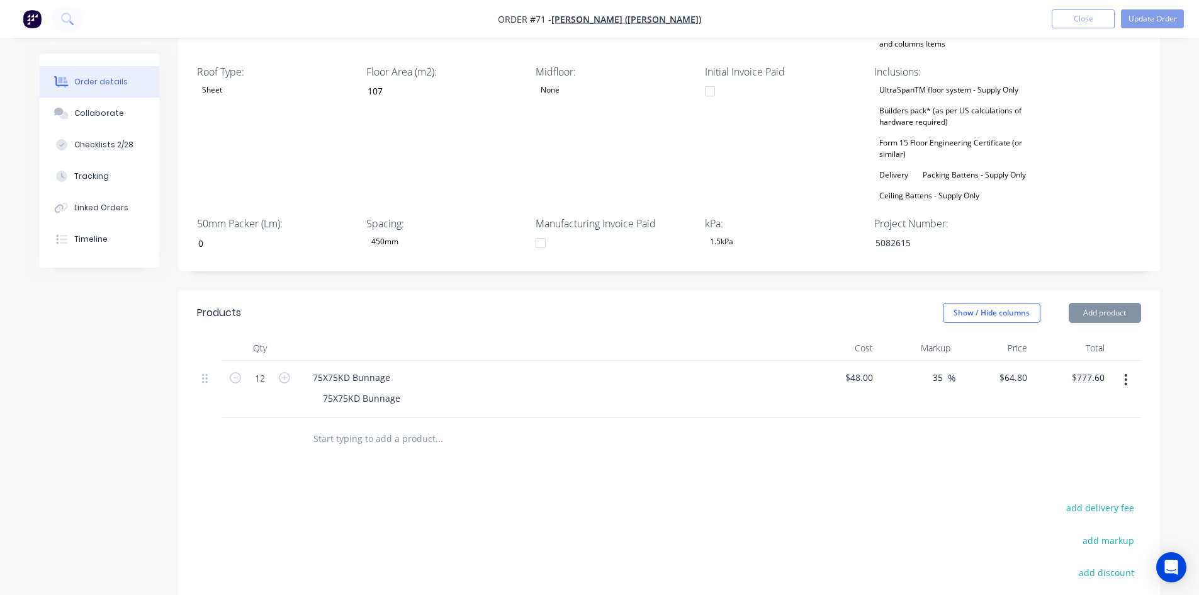
scroll to position [627, 0]
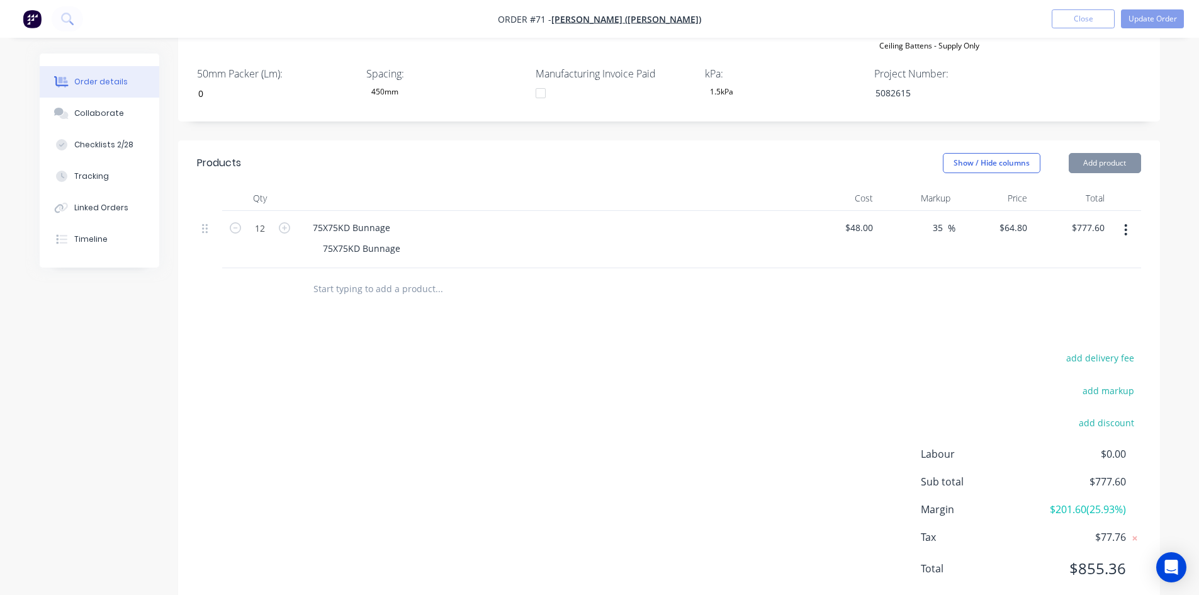
click at [1133, 218] on button "button" at bounding box center [1125, 229] width 30 height 23
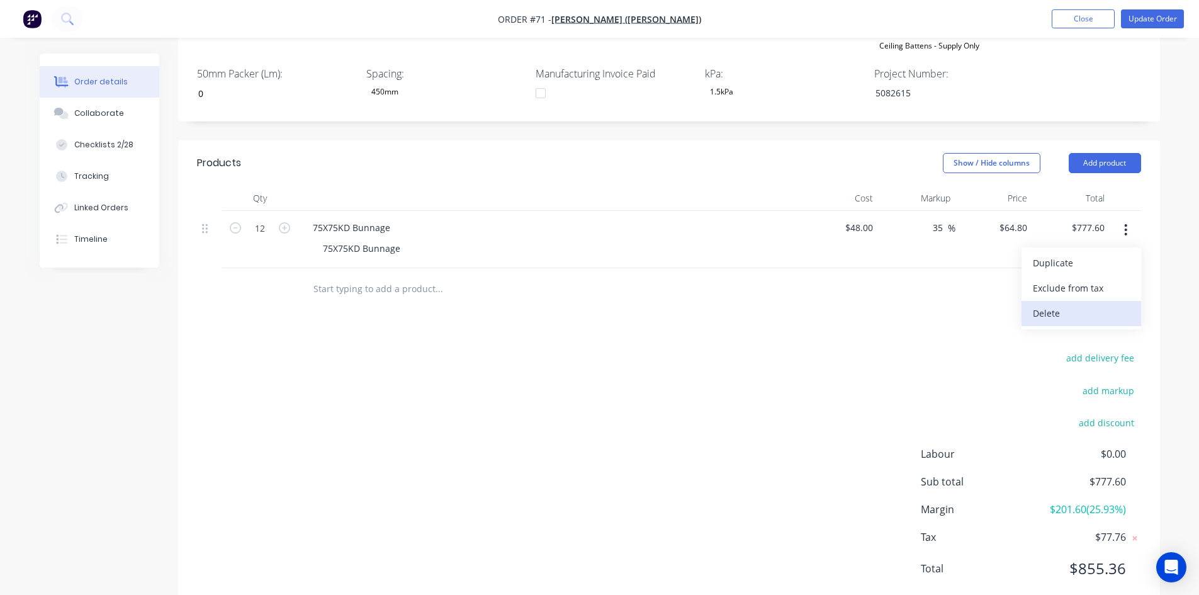
click at [1076, 304] on div "Delete" at bounding box center [1080, 313] width 97 height 18
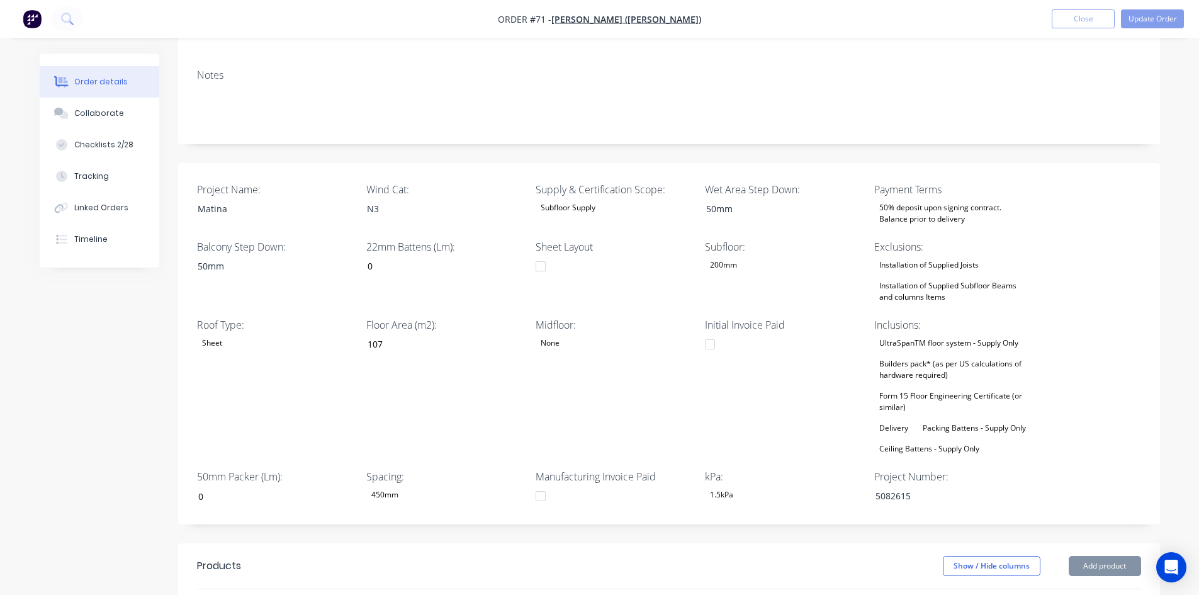
scroll to position [169, 0]
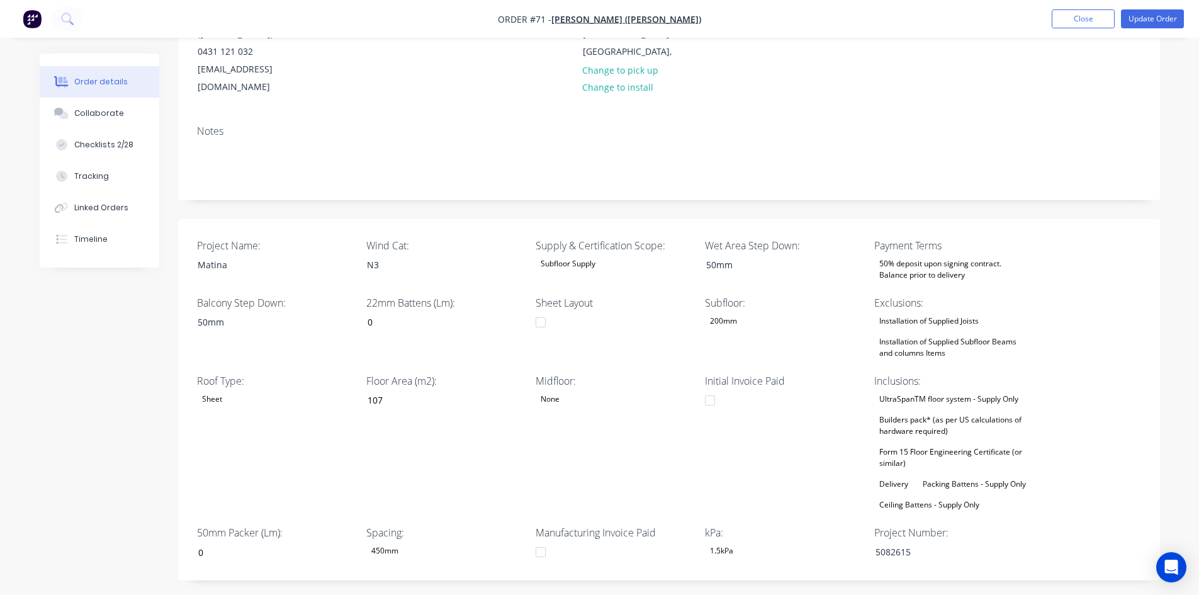
click at [947, 411] on div "Builders pack* (as per US calculations of hardware required)" at bounding box center [952, 425] width 157 height 28
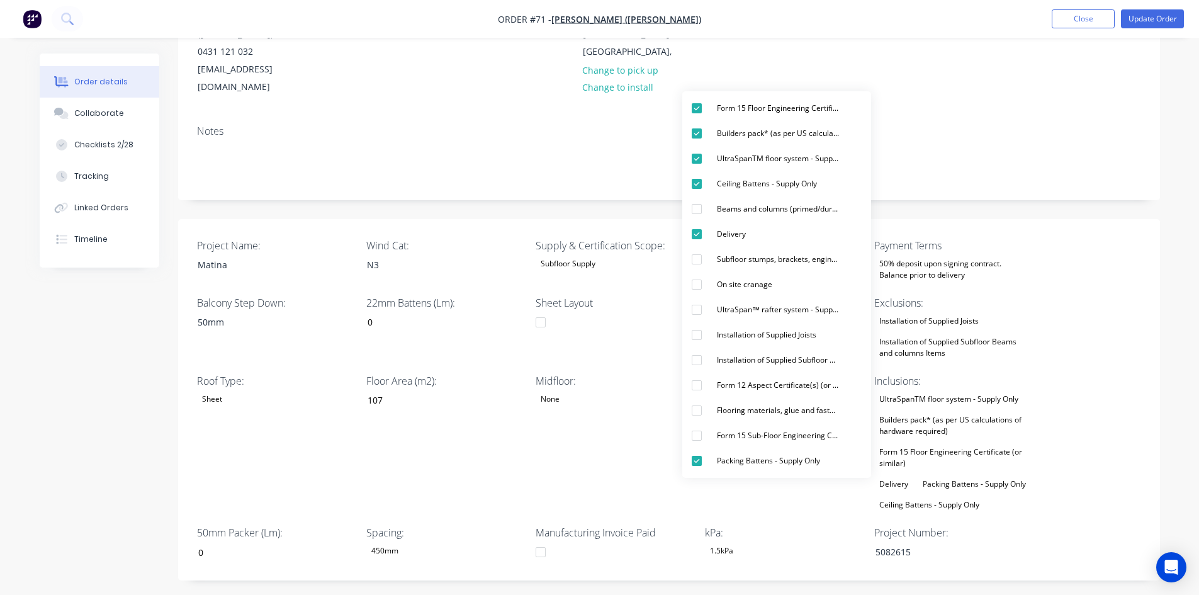
click at [444, 150] on div "Notes" at bounding box center [668, 157] width 981 height 84
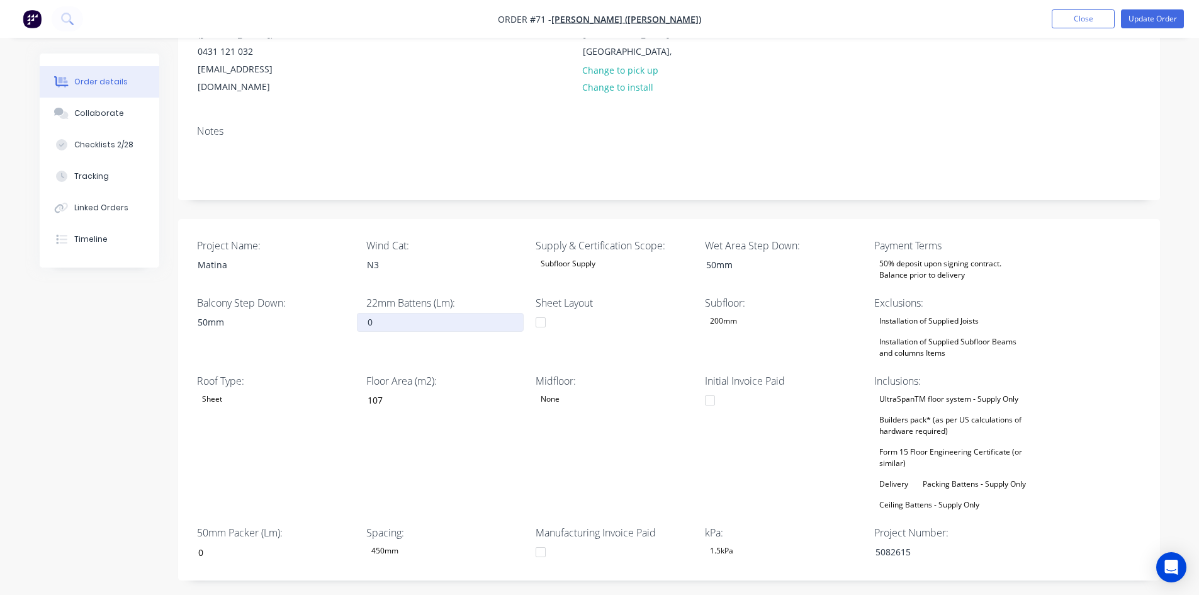
click at [391, 313] on input "0" at bounding box center [440, 322] width 166 height 19
type input "18"
click at [237, 542] on input "0" at bounding box center [270, 551] width 166 height 19
type input "8"
click at [113, 444] on div "Created by Admin Created [DATE] Required [DATE] Assigned to Add team member Inv…" at bounding box center [600, 446] width 1120 height 1122
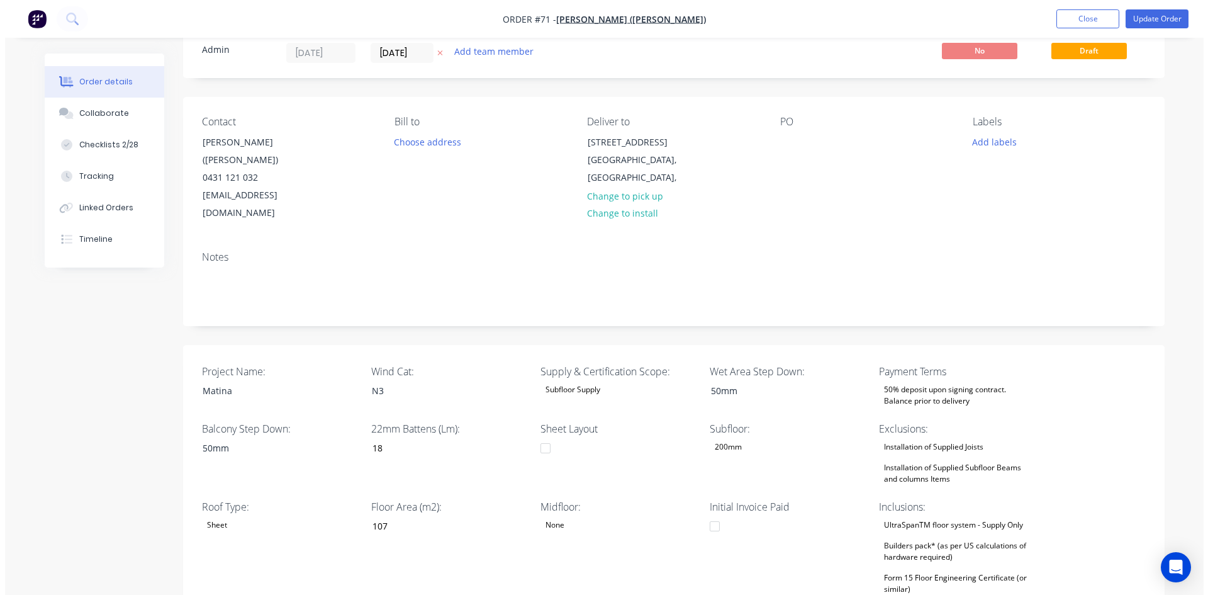
scroll to position [0, 0]
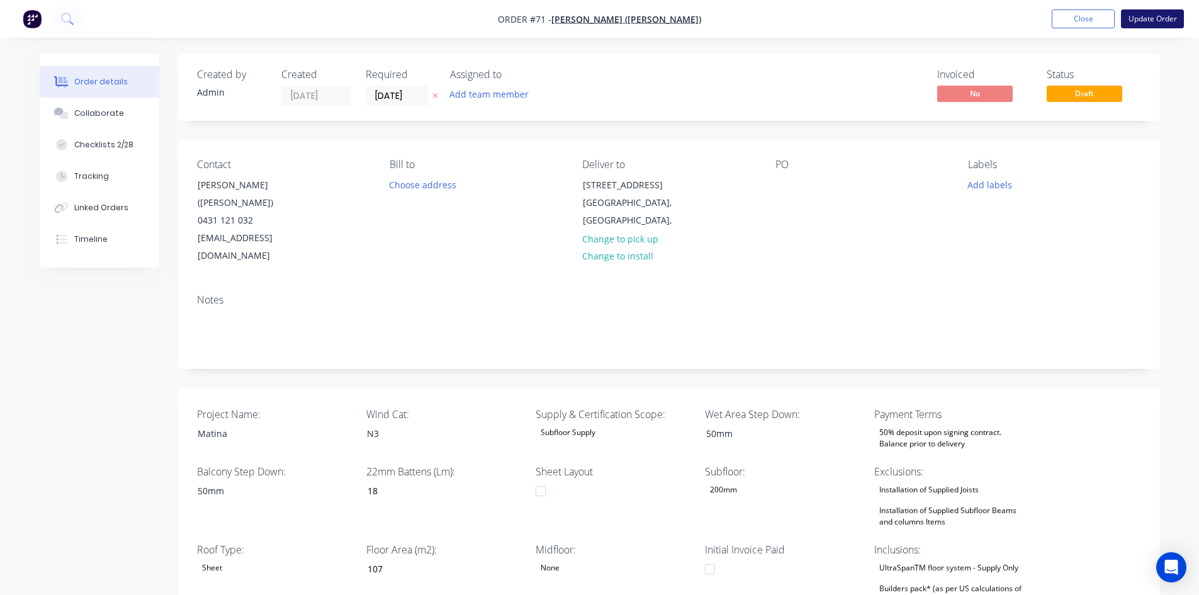
click at [1145, 18] on button "Update Order" at bounding box center [1152, 18] width 63 height 19
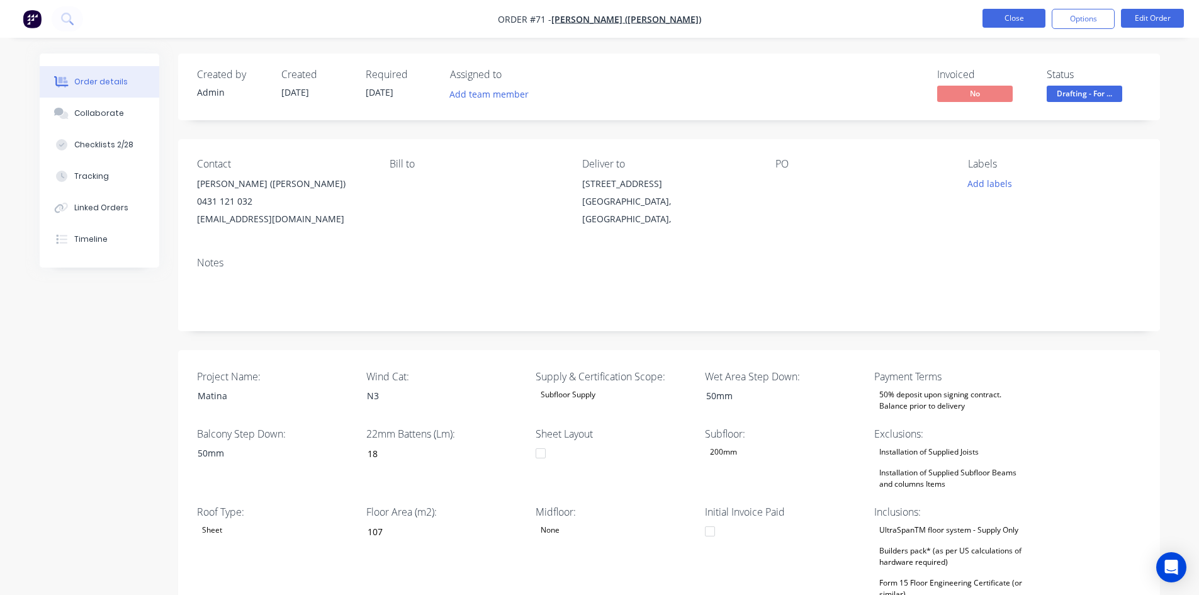
click at [1013, 18] on button "Close" at bounding box center [1013, 18] width 63 height 19
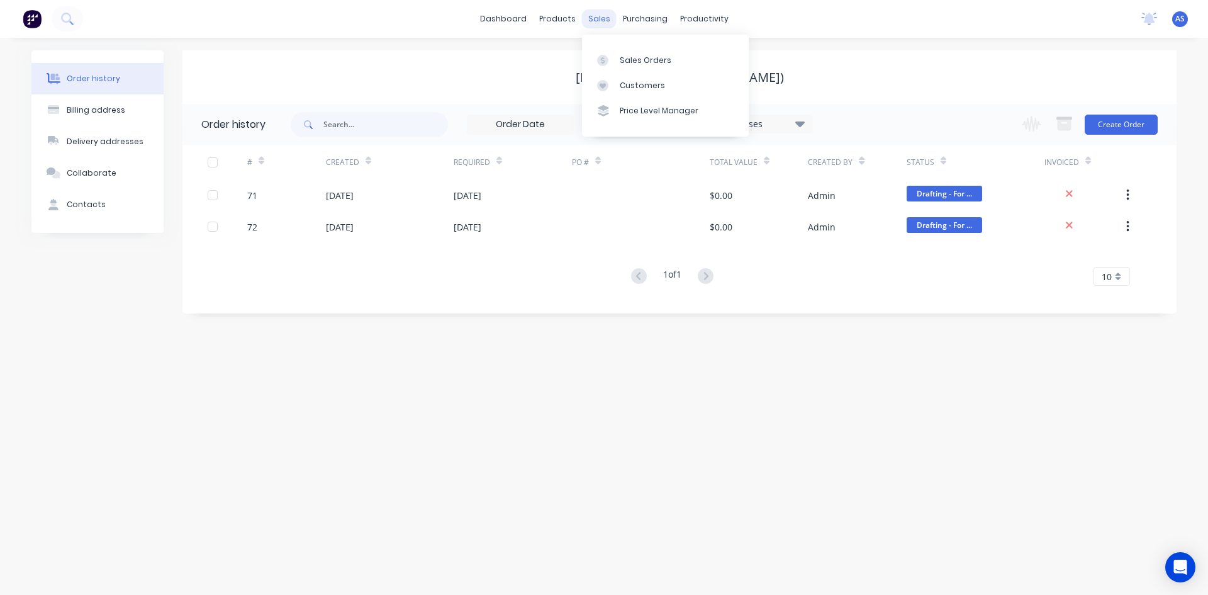
click at [593, 17] on div "sales" at bounding box center [599, 18] width 35 height 19
click at [624, 63] on div "Sales Orders" at bounding box center [646, 60] width 52 height 11
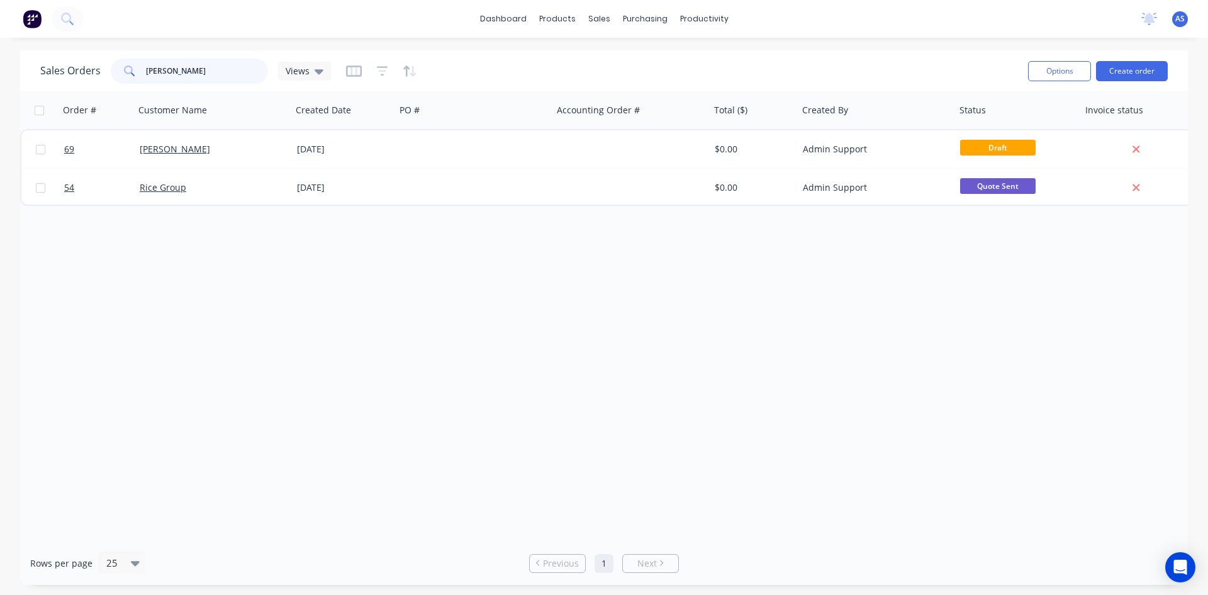
drag, startPoint x: 192, startPoint y: 64, endPoint x: 99, endPoint y: 74, distance: 93.0
click at [99, 74] on div "Sales Orders [PERSON_NAME] Views" at bounding box center [185, 71] width 291 height 25
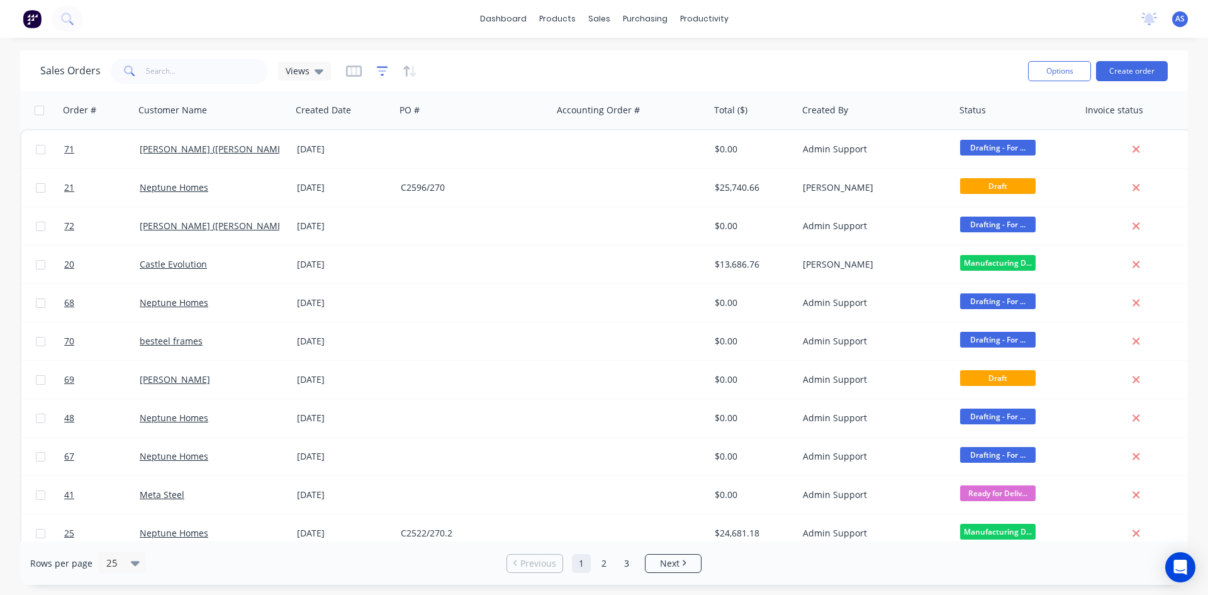
click at [380, 71] on icon "button" at bounding box center [382, 71] width 8 height 2
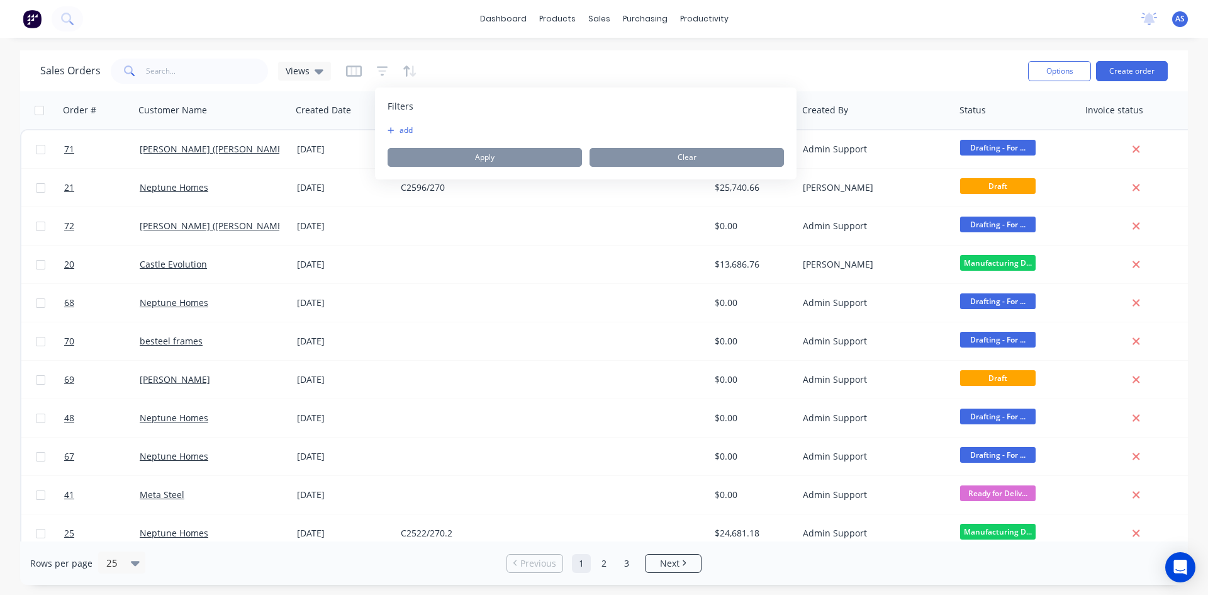
click at [408, 128] on button "add" at bounding box center [403, 130] width 31 height 10
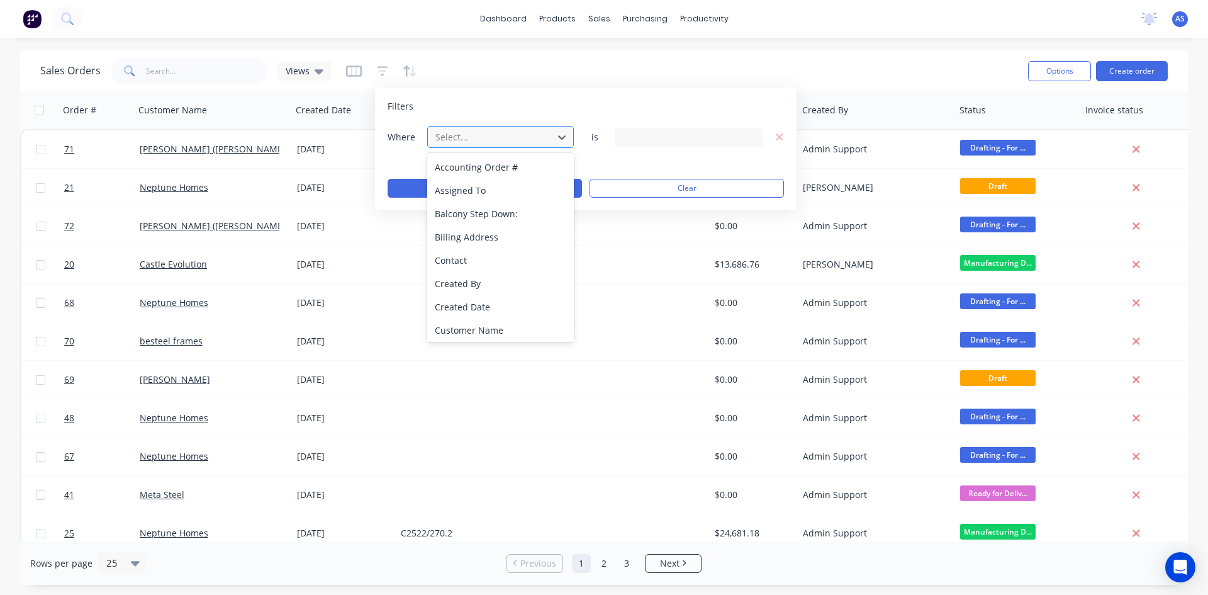
click at [498, 137] on div at bounding box center [490, 137] width 113 height 16
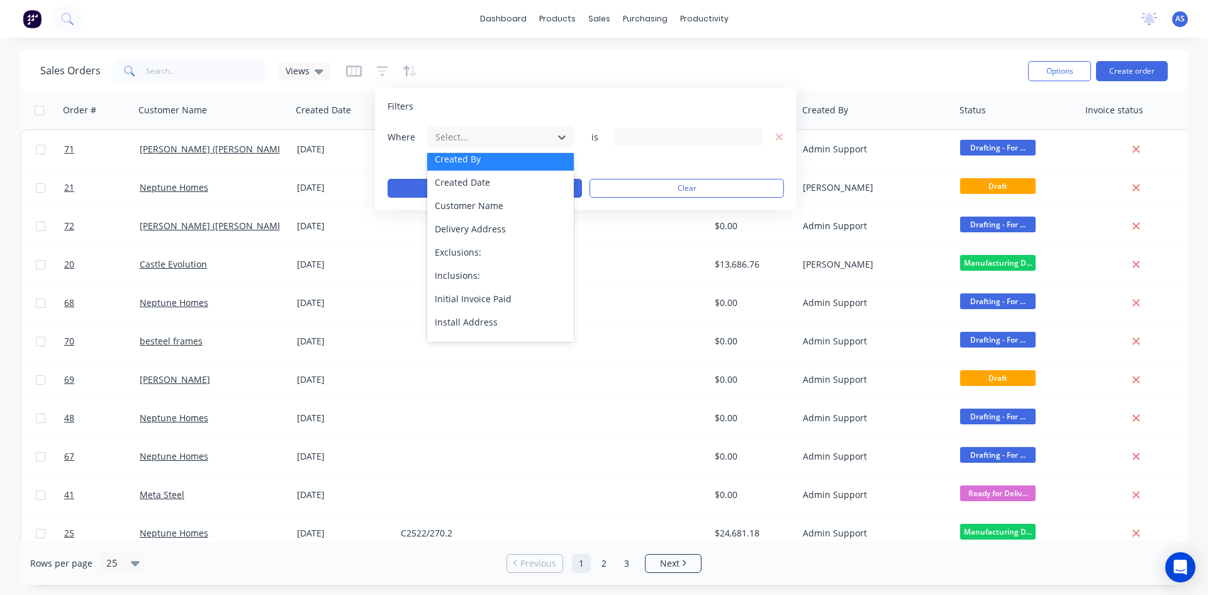
scroll to position [126, 0]
click at [473, 50] on div "dashboard products sales purchasing productivity dashboard products Product Cat…" at bounding box center [604, 297] width 1208 height 595
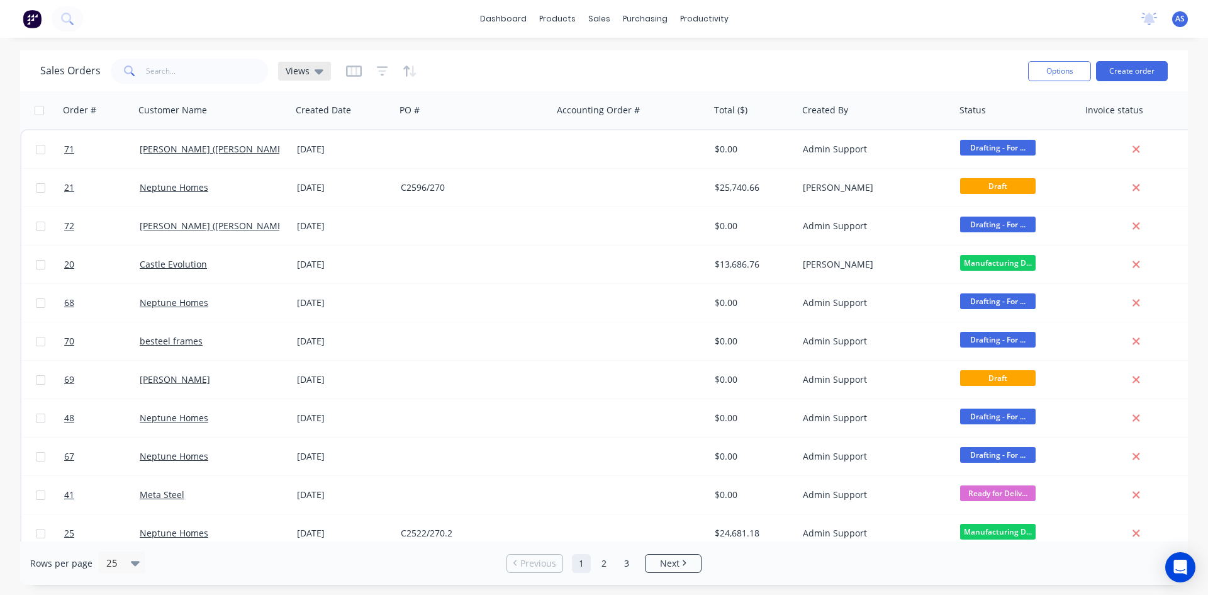
click at [295, 70] on span "Views" at bounding box center [298, 70] width 24 height 13
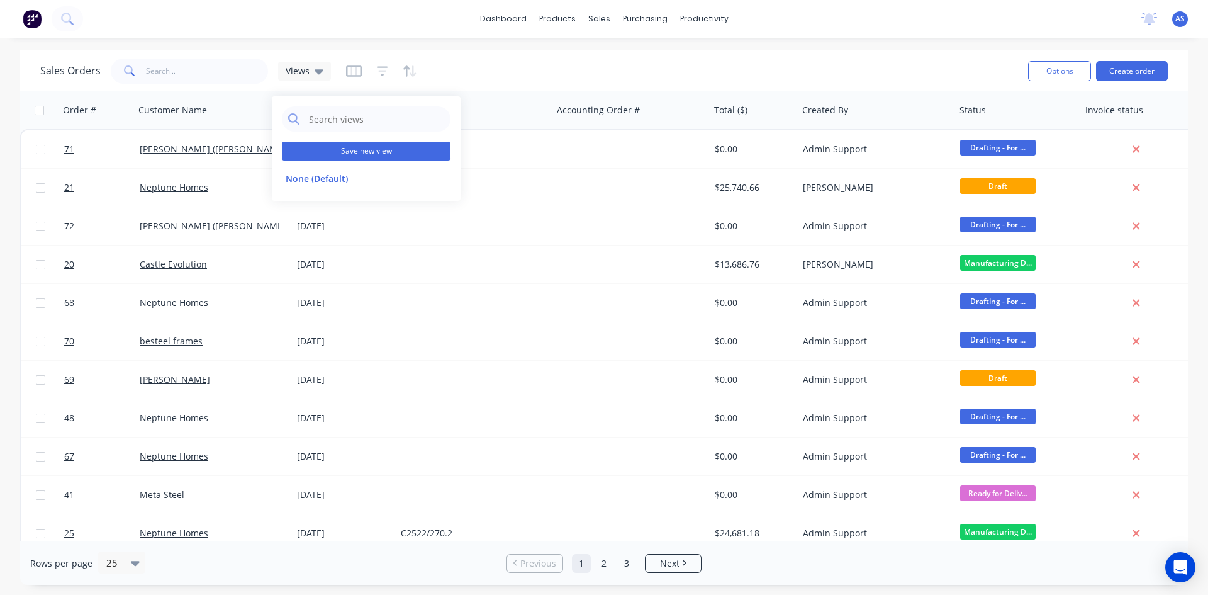
click at [350, 147] on button "Save new view" at bounding box center [366, 151] width 169 height 19
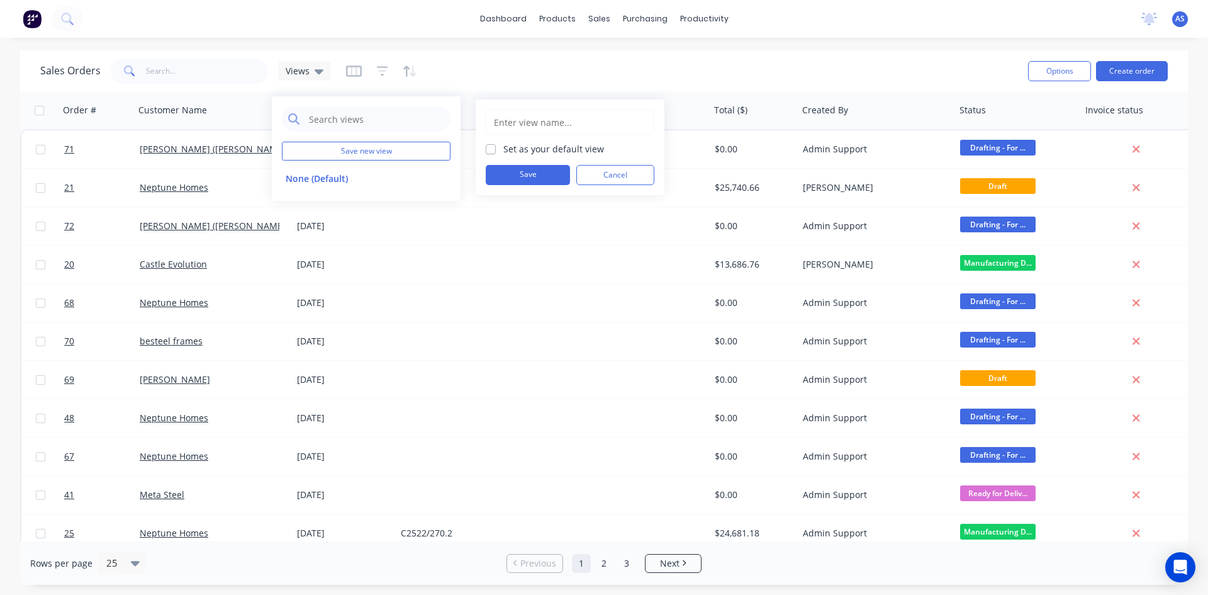
click at [540, 62] on div "Sales Orders Views" at bounding box center [529, 70] width 978 height 31
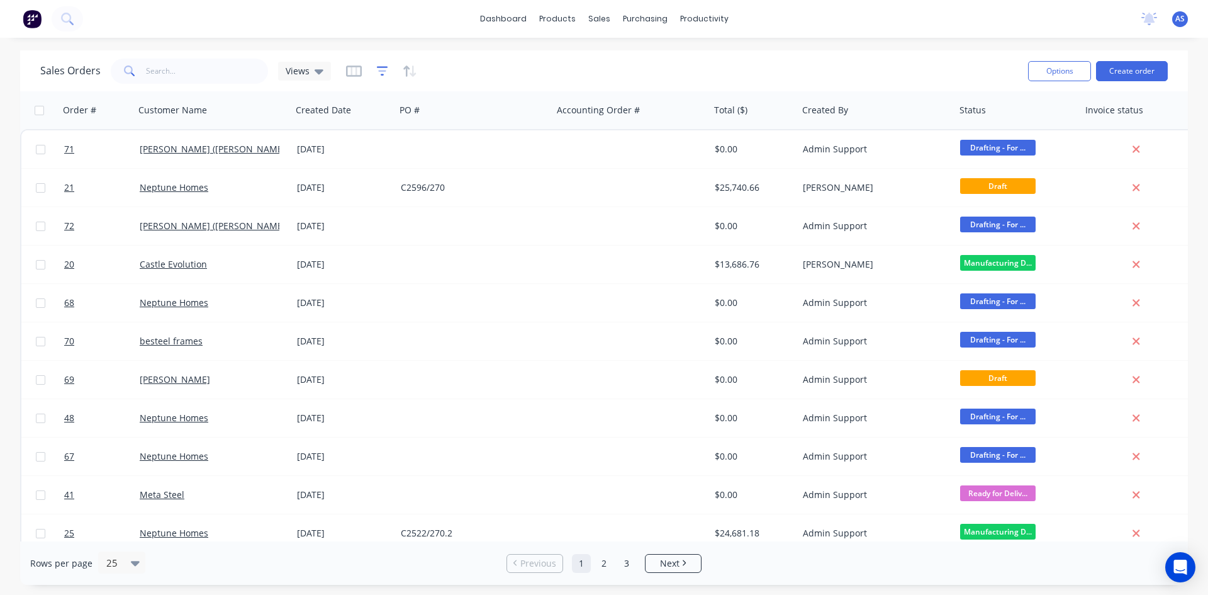
click at [383, 70] on icon "button" at bounding box center [382, 71] width 8 height 2
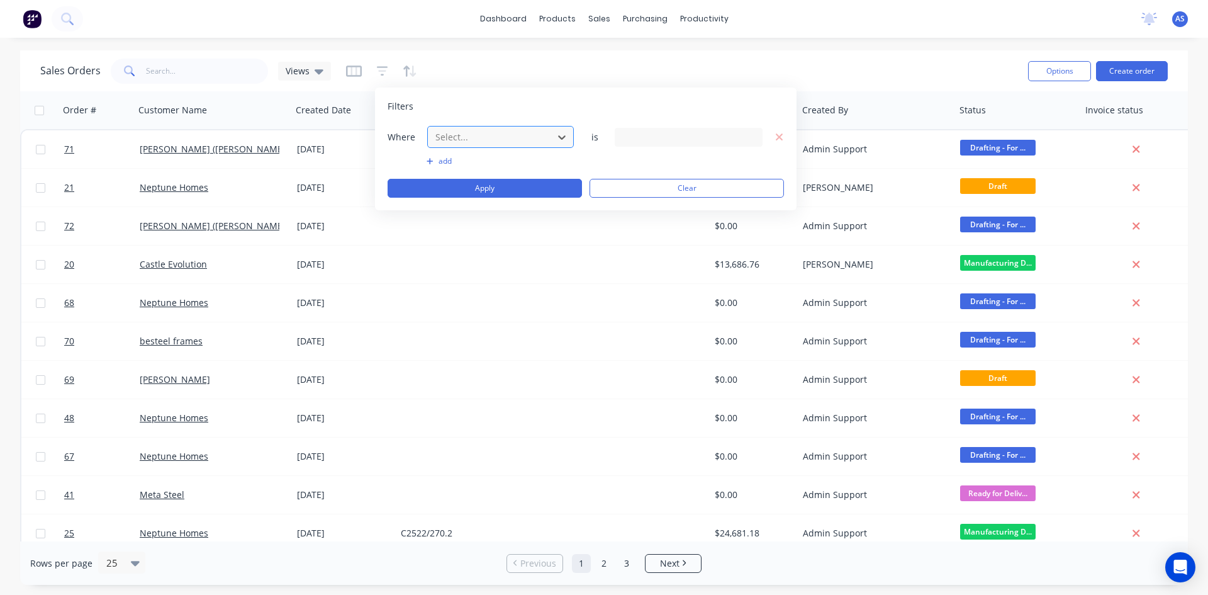
click at [461, 138] on div at bounding box center [490, 137] width 113 height 16
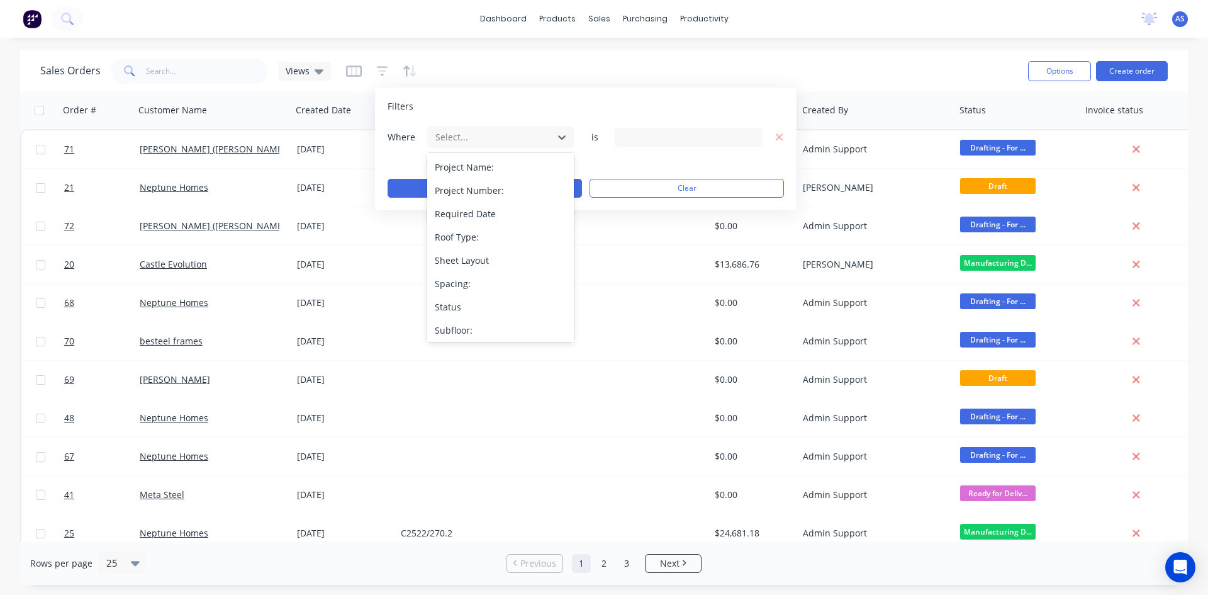
scroll to position [692, 0]
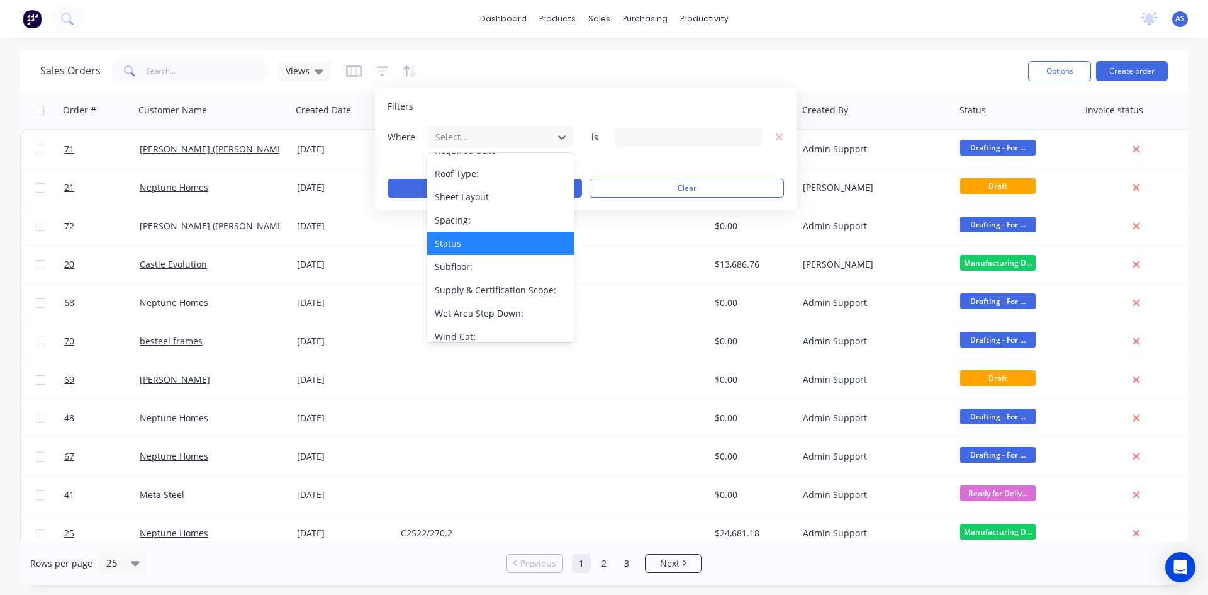
click at [463, 245] on div "Status" at bounding box center [500, 243] width 147 height 23
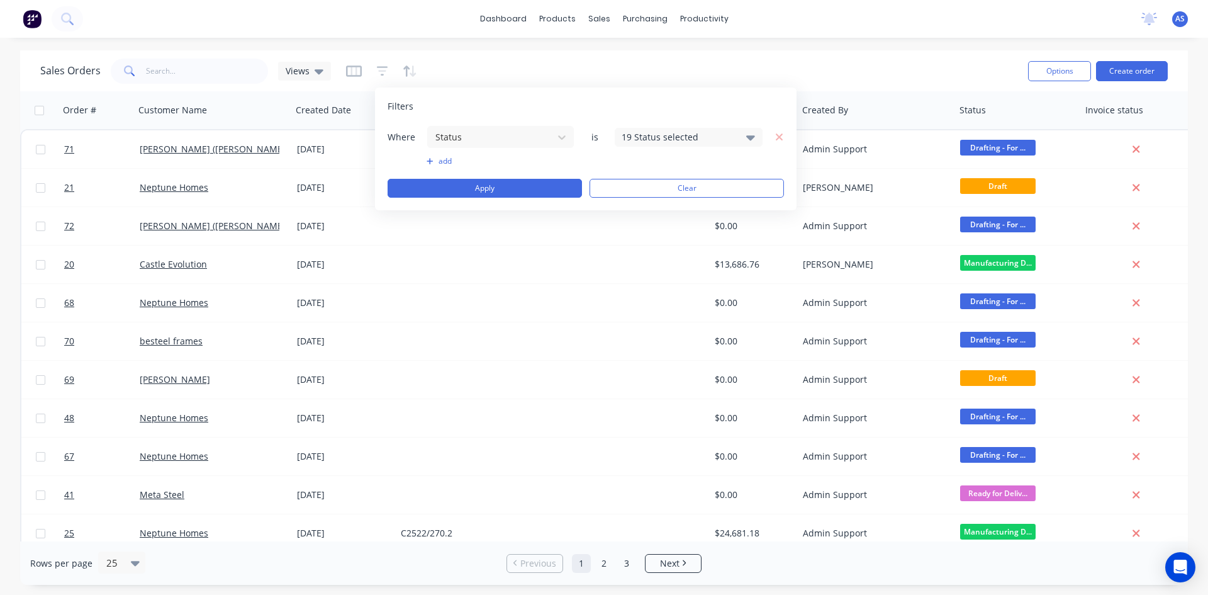
click at [744, 136] on div "19 Status selected" at bounding box center [689, 137] width 148 height 19
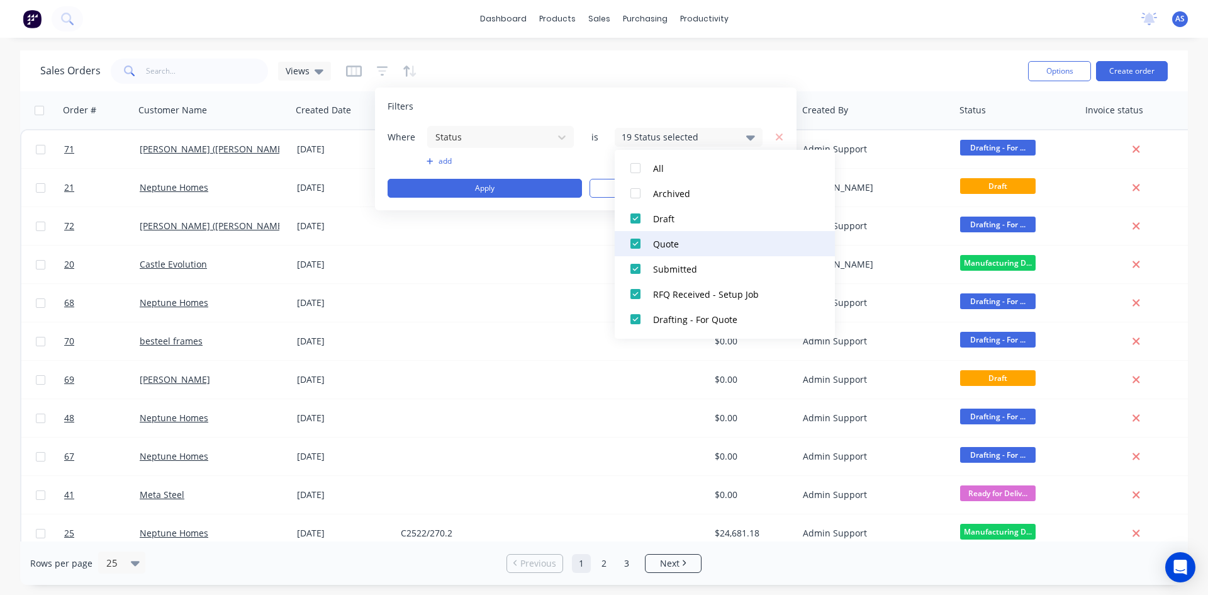
scroll to position [0, 0]
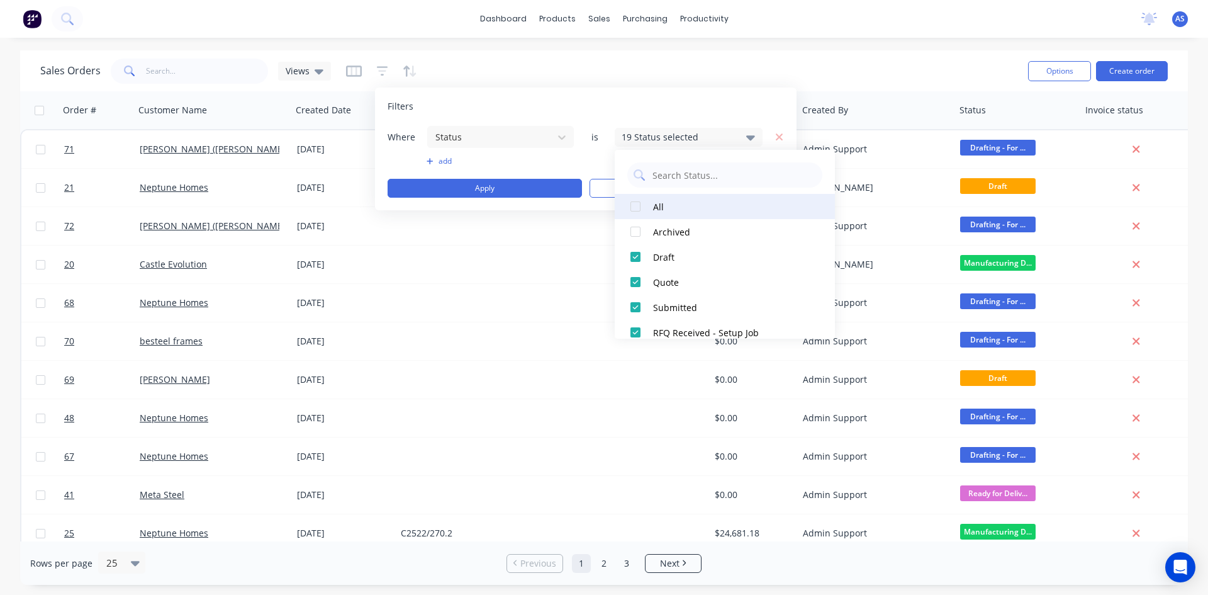
click at [634, 209] on div at bounding box center [635, 206] width 25 height 25
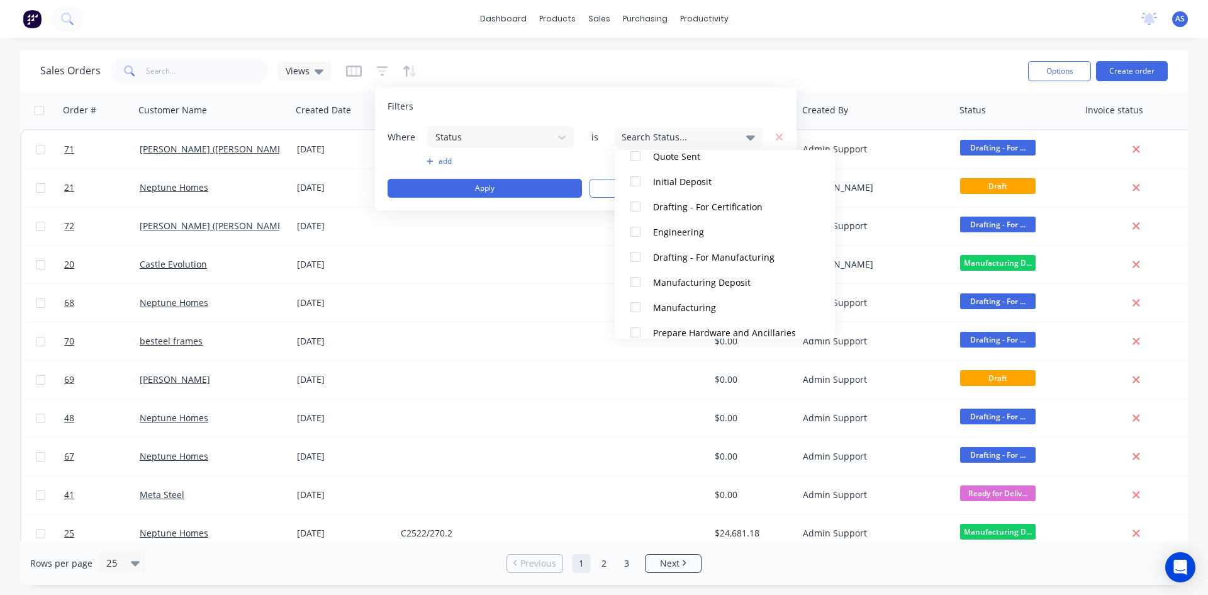
scroll to position [189, 0]
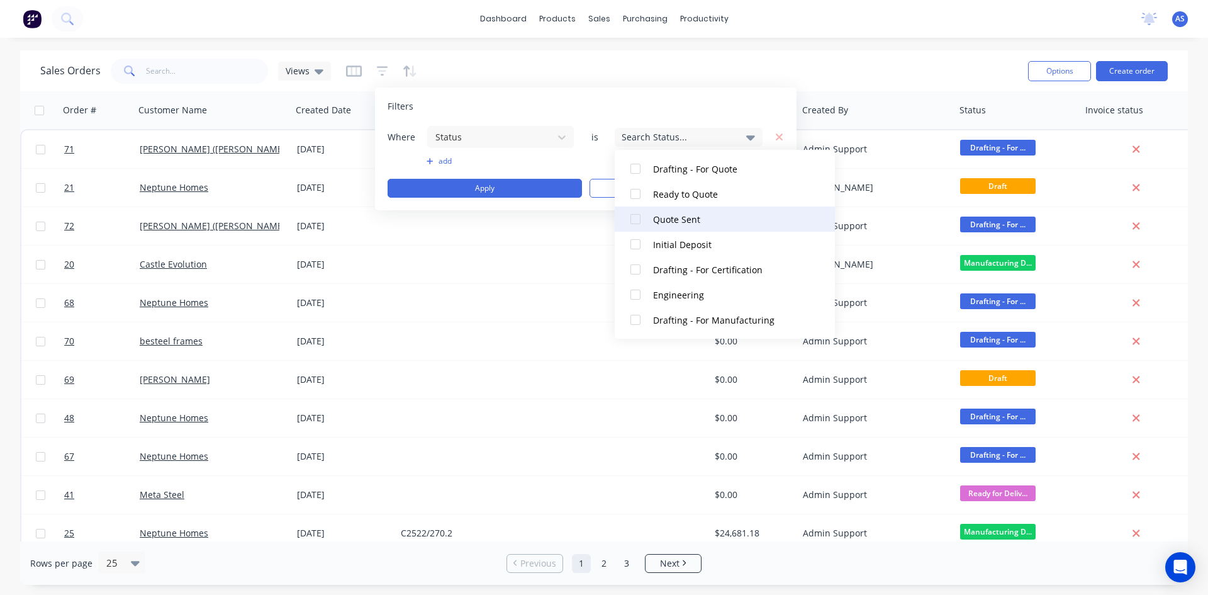
click at [637, 216] on div at bounding box center [635, 218] width 25 height 25
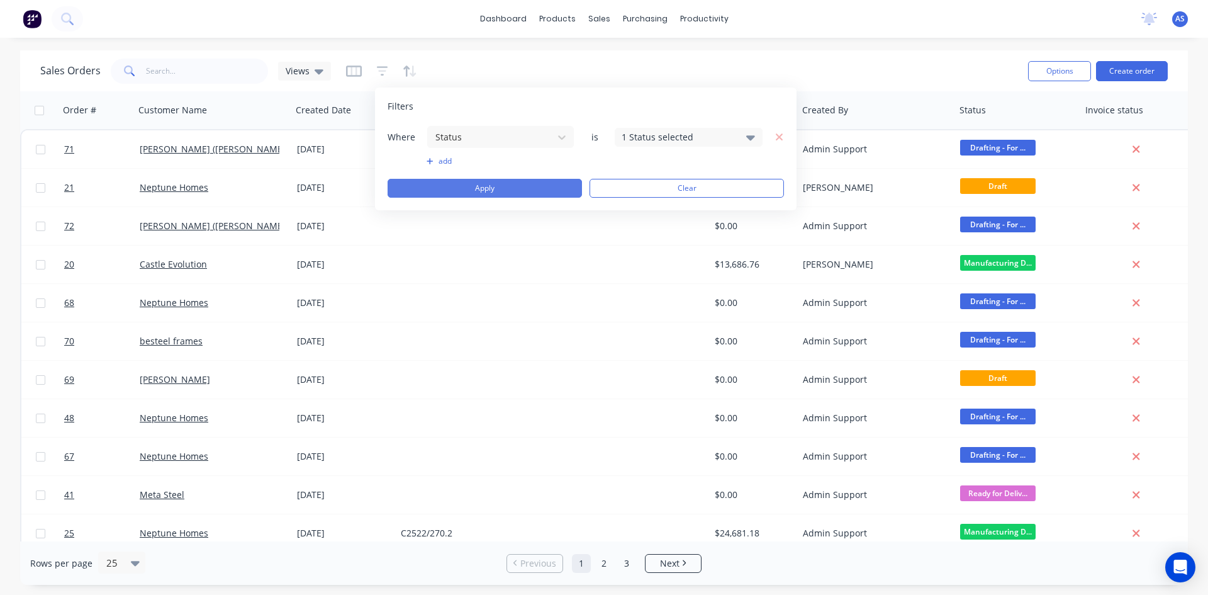
click at [523, 186] on button "Apply" at bounding box center [485, 188] width 194 height 19
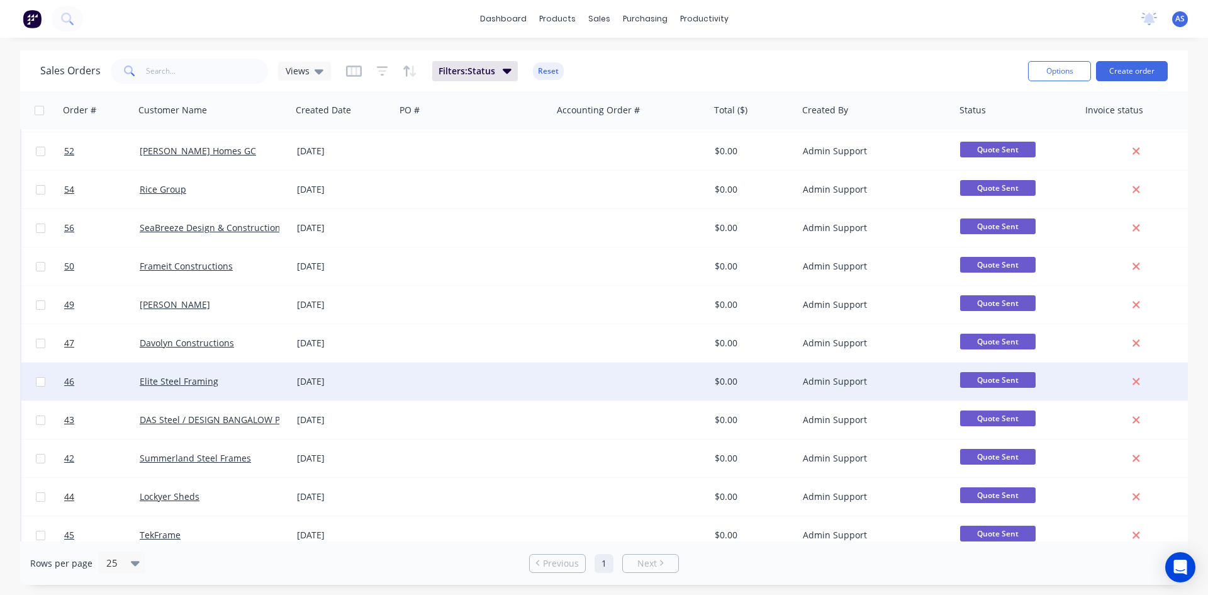
scroll to position [0, 0]
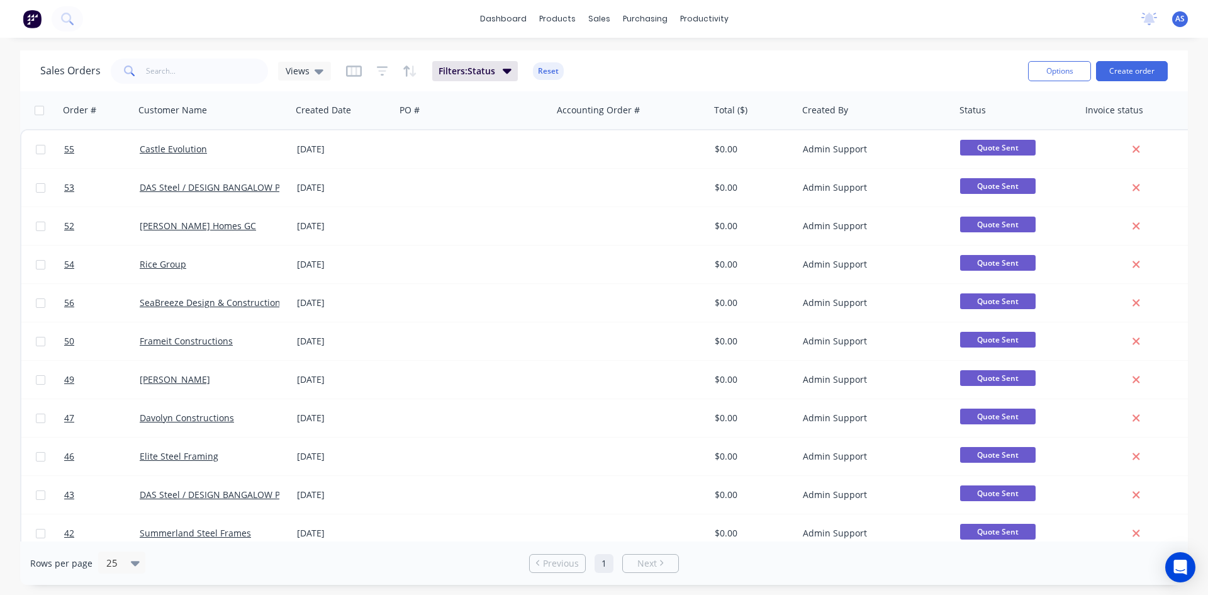
drag, startPoint x: 169, startPoint y: 148, endPoint x: 4, endPoint y: 153, distance: 164.9
click at [4, 153] on div "Sales Orders Views Filters: Status Reset Options Create order Order # Customer …" at bounding box center [604, 317] width 1208 height 534
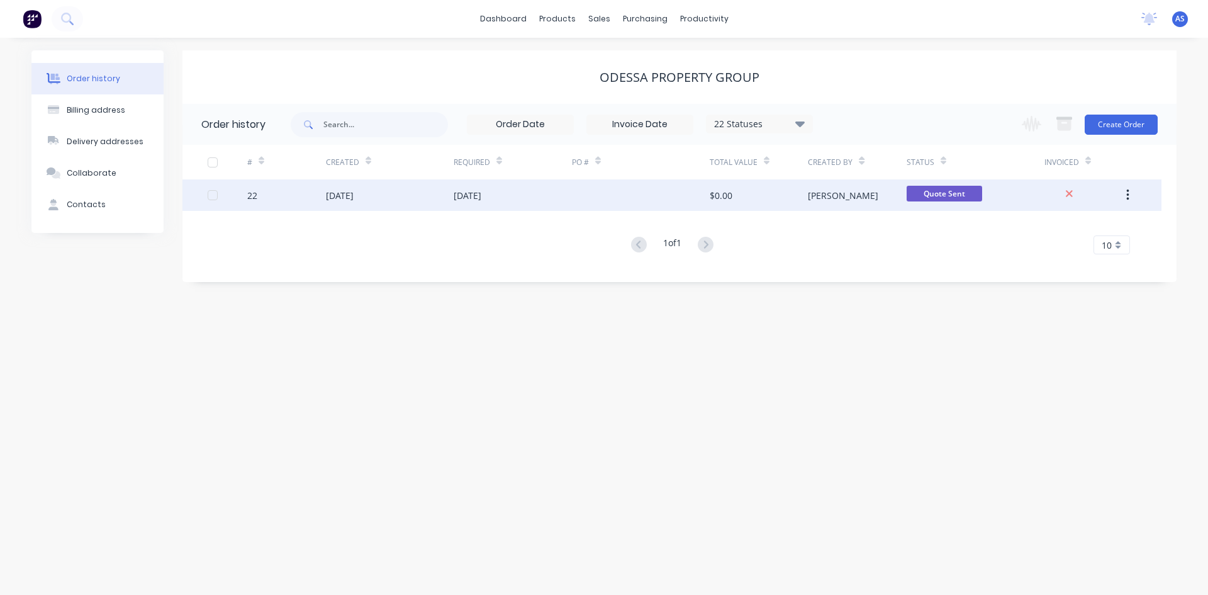
click at [784, 198] on div "$0.00" at bounding box center [759, 194] width 98 height 31
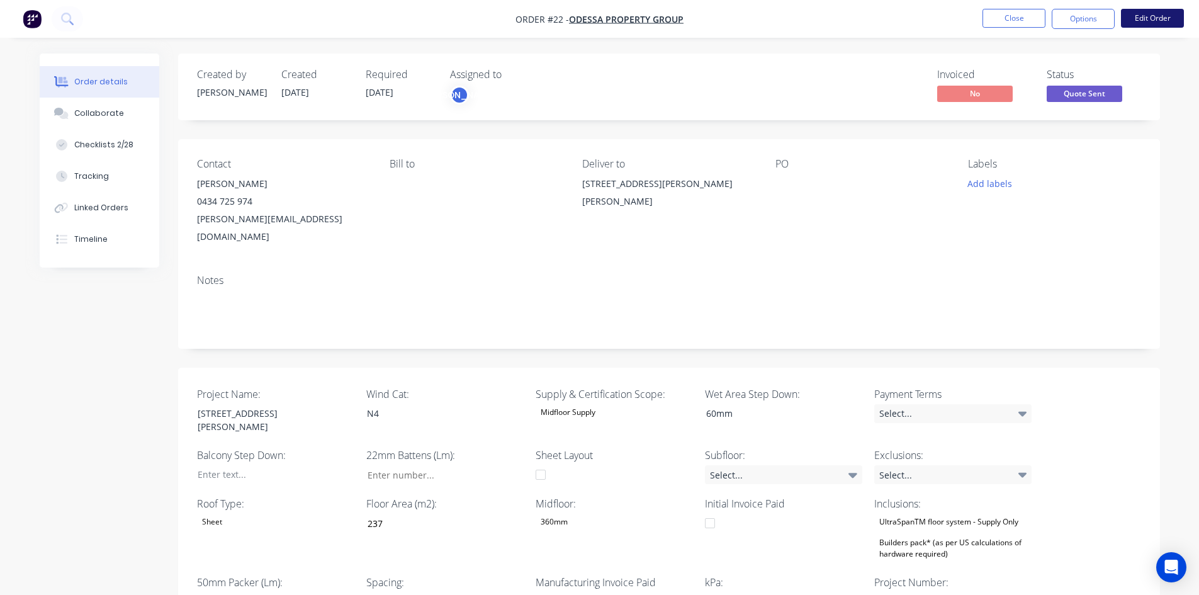
click at [1143, 13] on button "Edit Order" at bounding box center [1152, 18] width 63 height 19
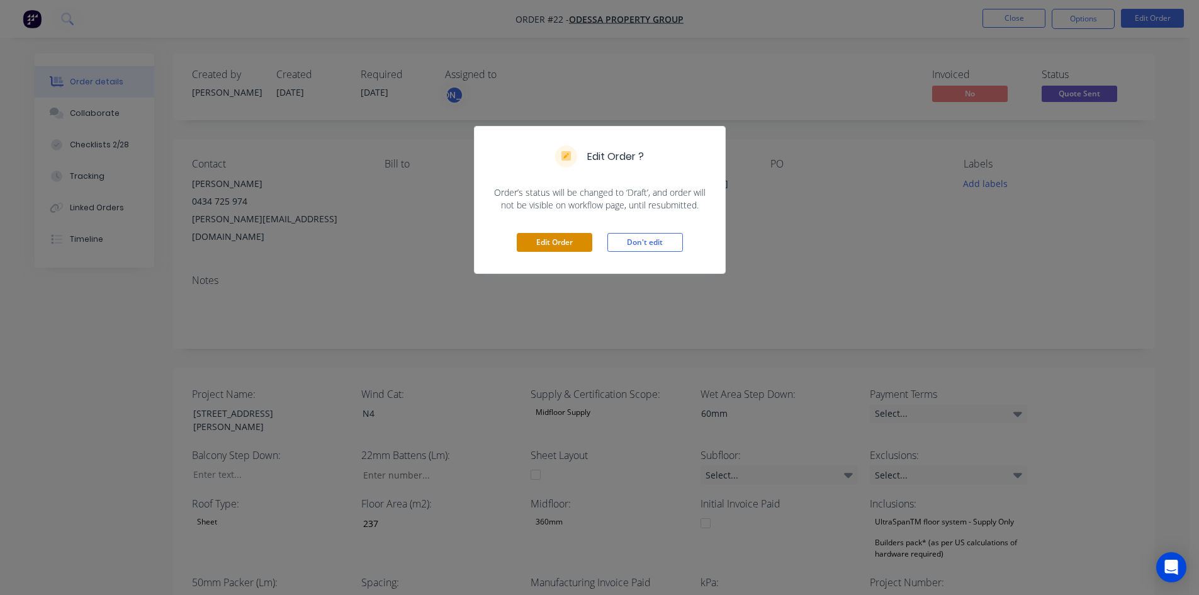
click at [561, 237] on button "Edit Order" at bounding box center [554, 242] width 75 height 19
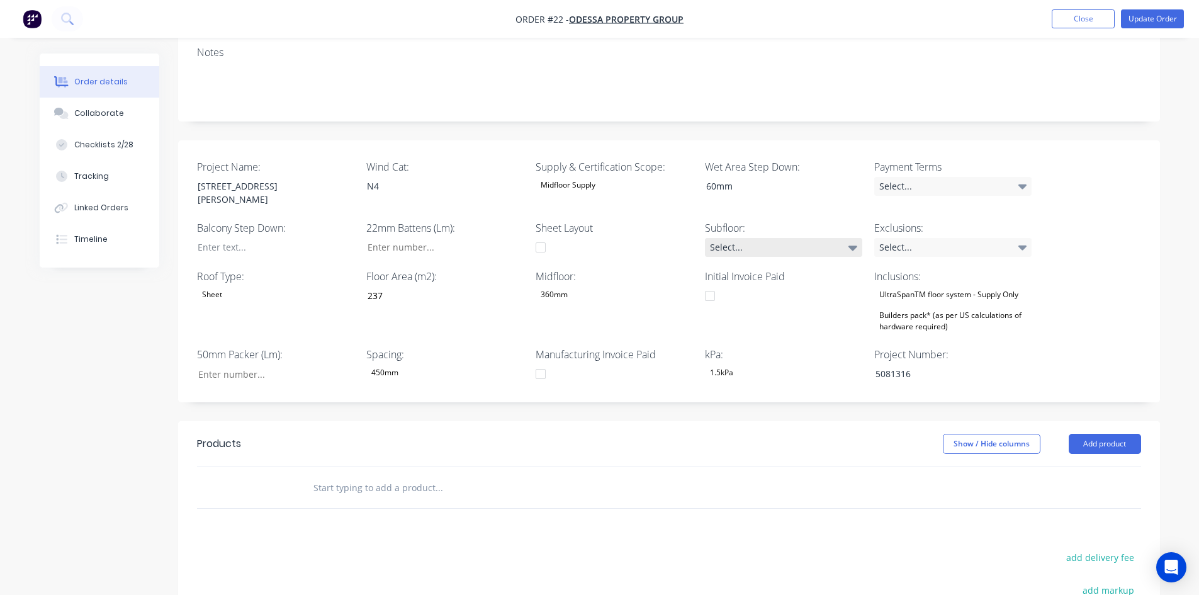
scroll to position [252, 0]
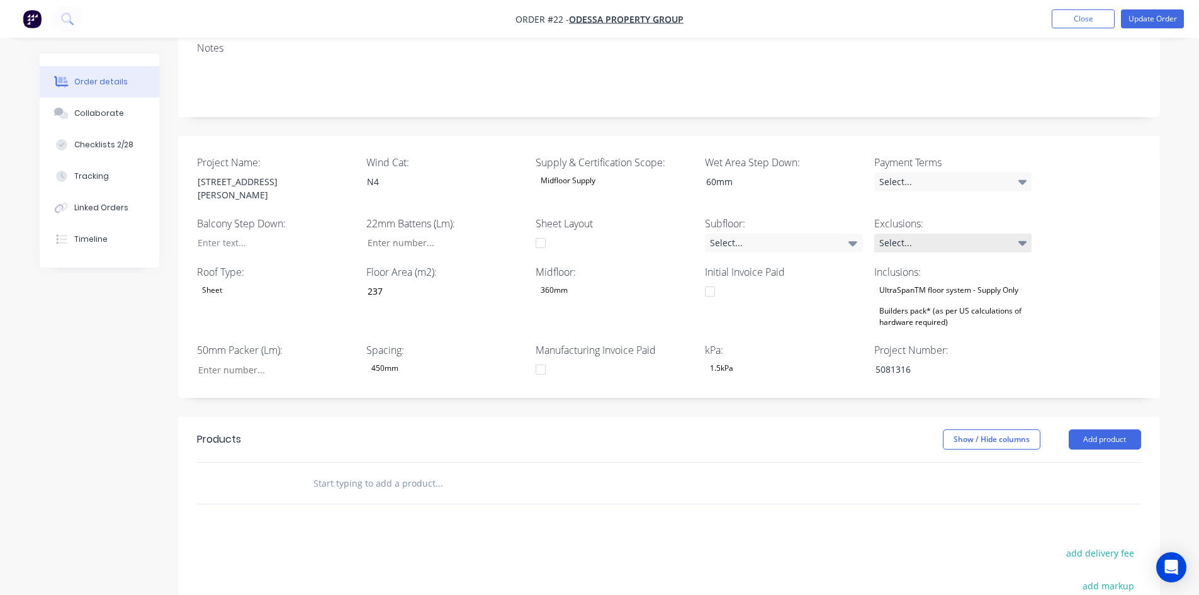
click at [916, 233] on div "Select..." at bounding box center [952, 242] width 157 height 19
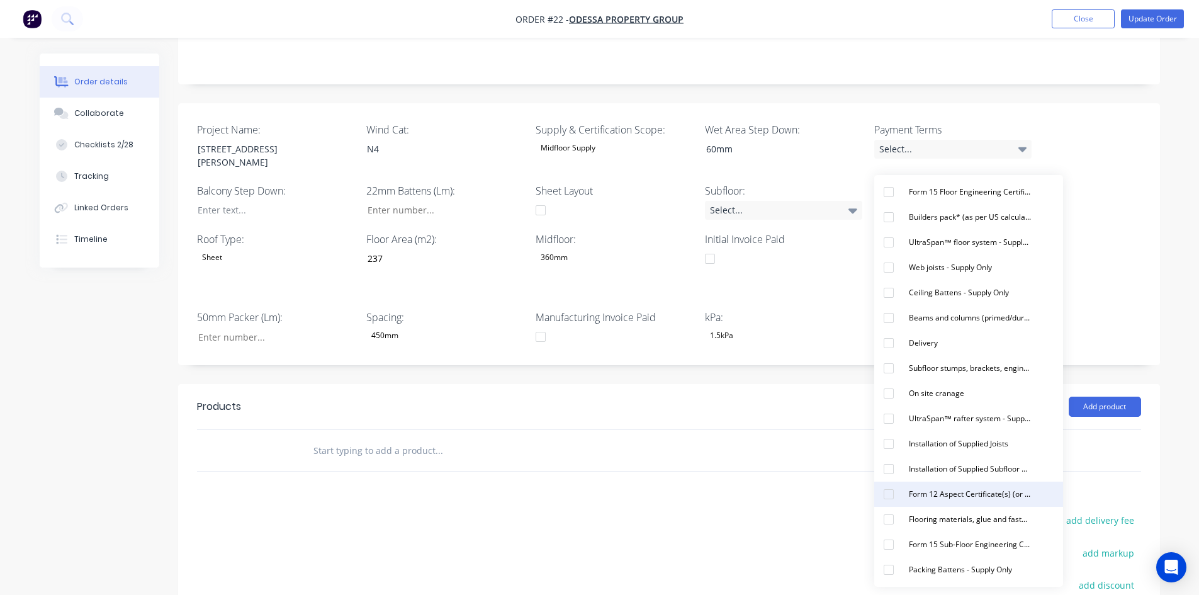
scroll to position [315, 0]
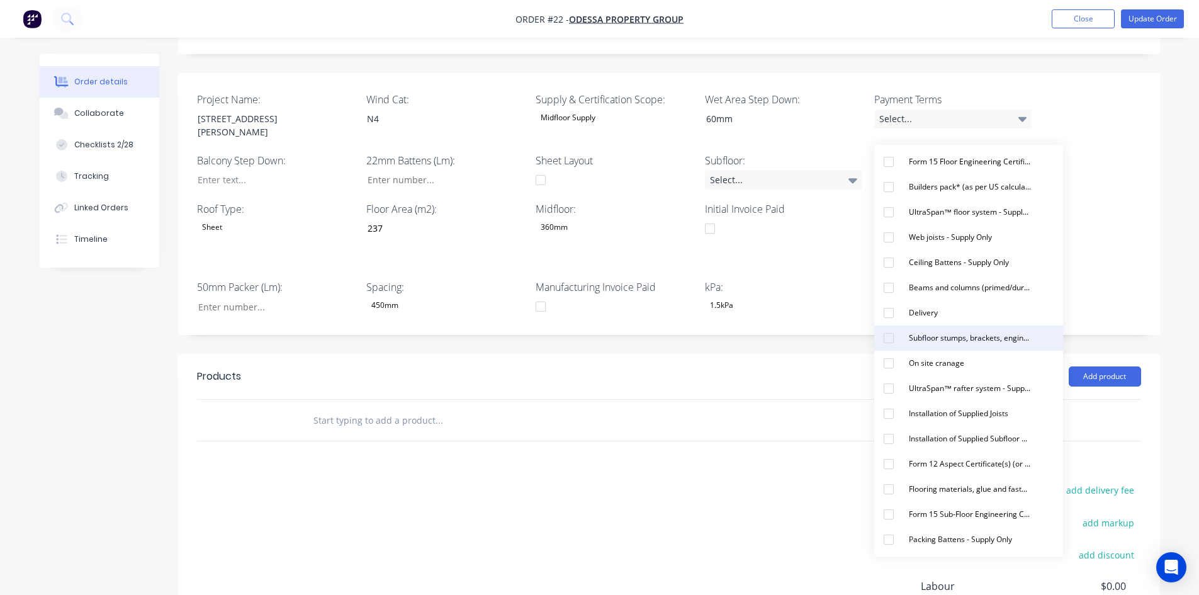
click at [945, 333] on div "Subfloor stumps, brackets, engineering and materials - Supply Only" at bounding box center [969, 338] width 132 height 16
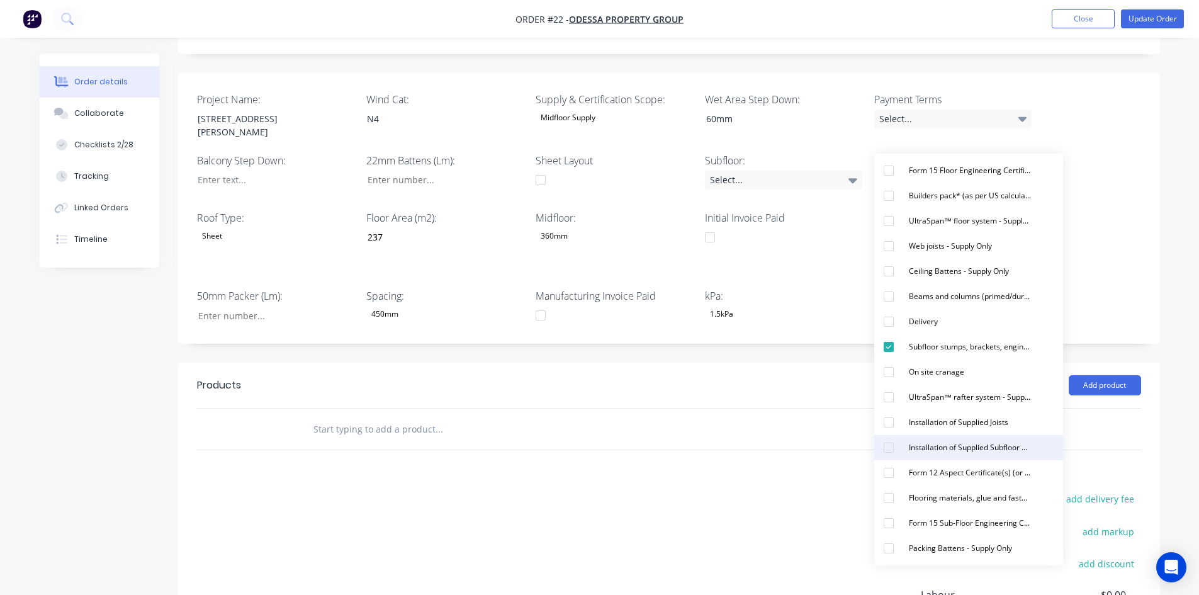
click at [932, 450] on div "Installation of Supplied Subfloor Beams and columns Items" at bounding box center [969, 447] width 132 height 16
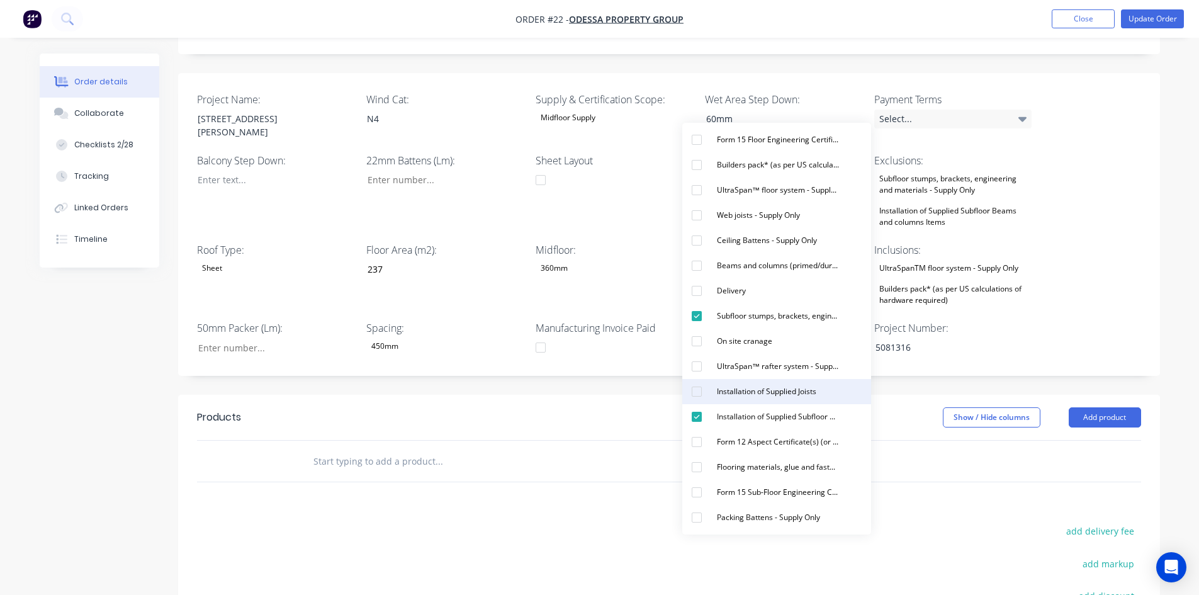
click at [756, 389] on div "Installation of Supplied Joists" at bounding box center [766, 391] width 109 height 16
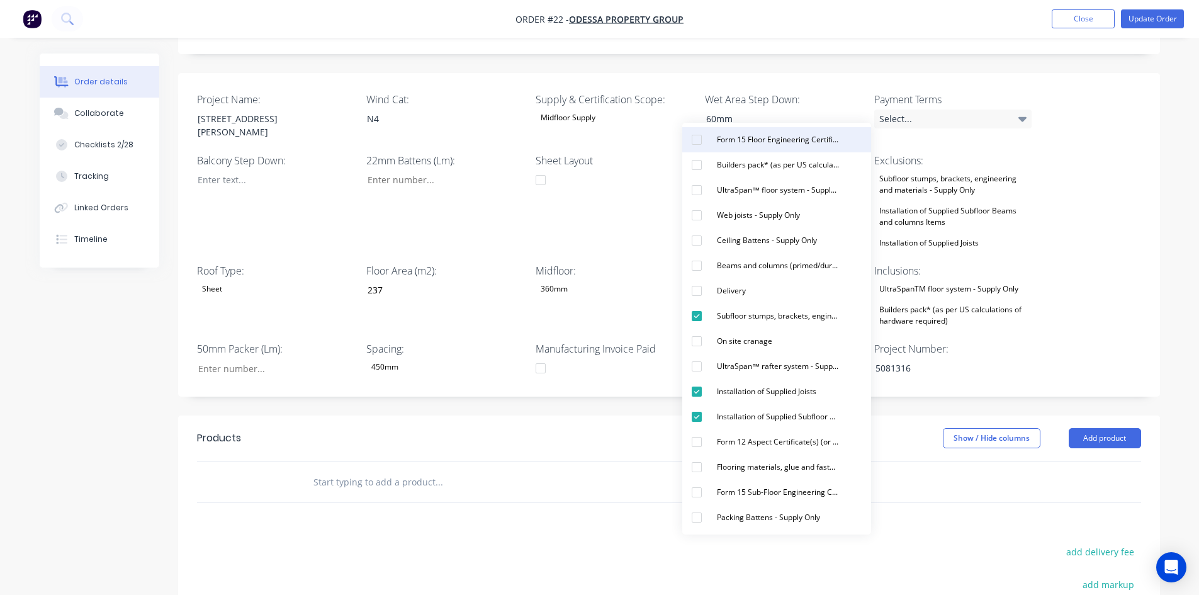
click at [756, 137] on div "Form 15 Floor Engineering Certificate (or similar)" at bounding box center [778, 139] width 132 height 16
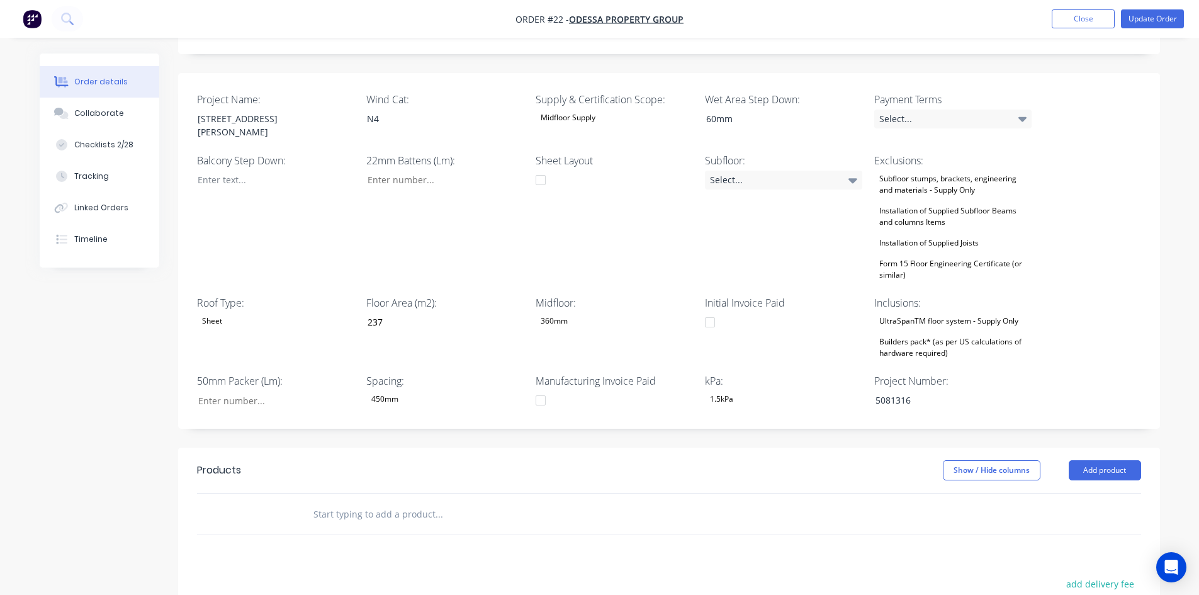
click at [612, 173] on div "Sheet Layout" at bounding box center [613, 218] width 157 height 130
click at [918, 333] on div "Builders pack* (as per US calculations of hardware required)" at bounding box center [952, 347] width 157 height 28
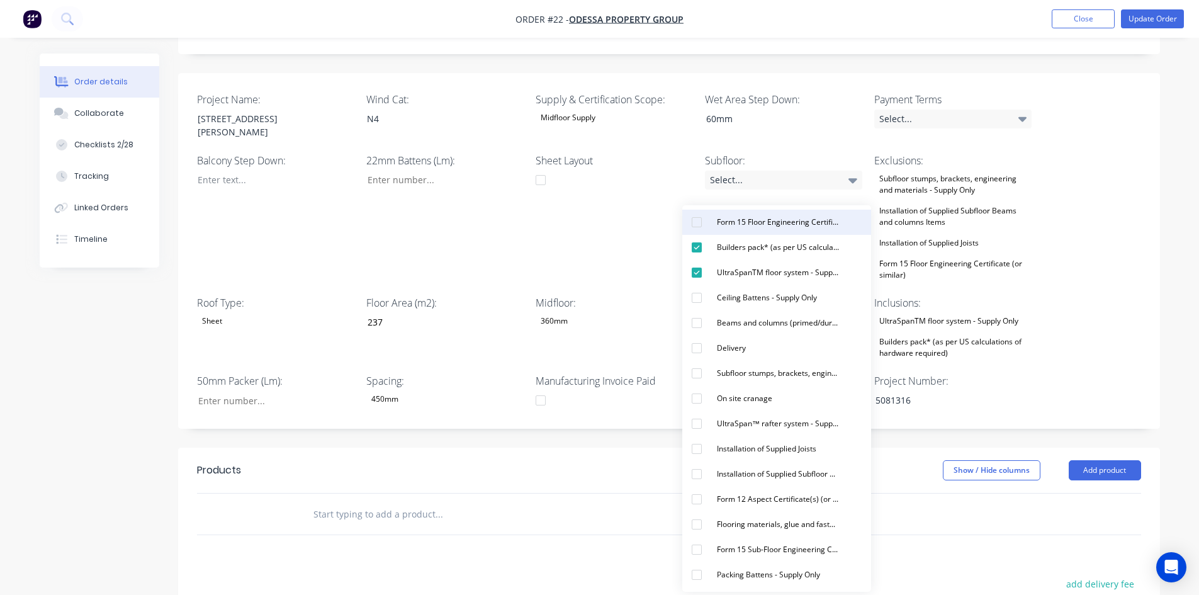
click at [756, 228] on div "Form 15 Floor Engineering Certificate (or similar)" at bounding box center [778, 222] width 132 height 16
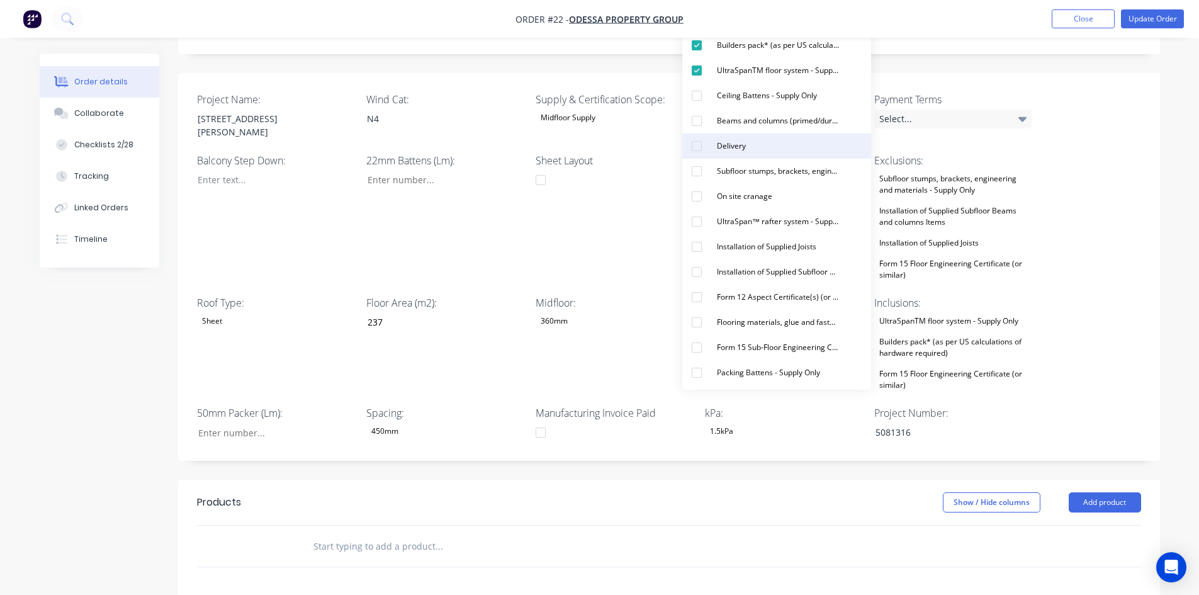
click at [719, 154] on div "Delivery" at bounding box center [731, 146] width 39 height 16
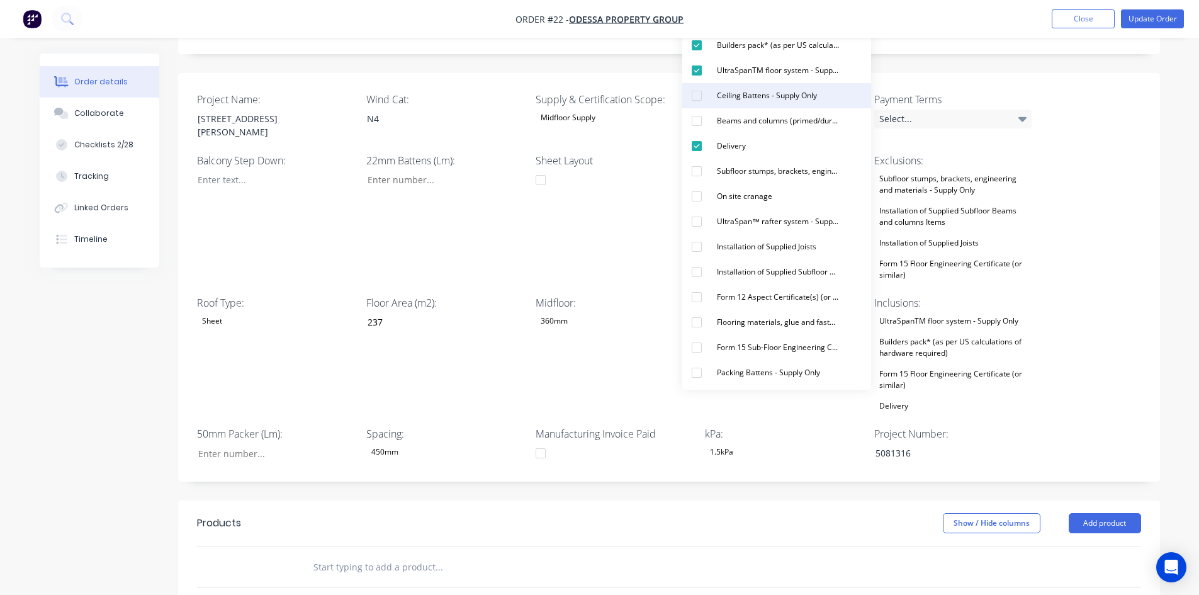
click at [739, 101] on div "Ceiling Battens - Supply Only" at bounding box center [767, 95] width 110 height 16
click at [755, 376] on div "Packing Battens - Supply Only" at bounding box center [768, 372] width 113 height 16
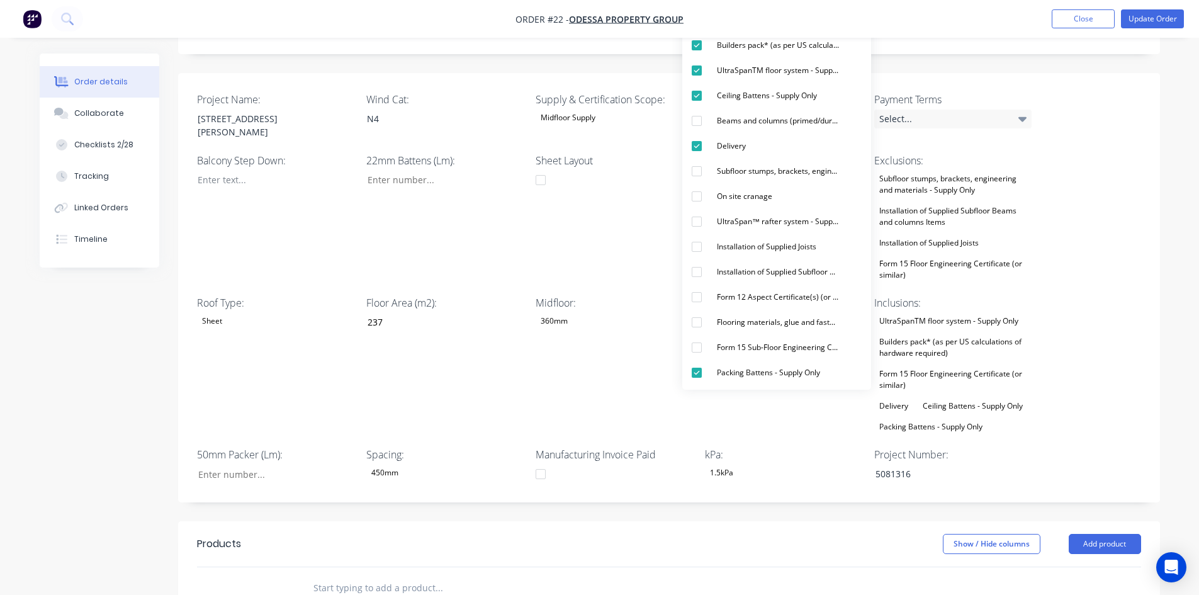
click at [512, 338] on div "Floor Area (m2): 237" at bounding box center [444, 365] width 157 height 140
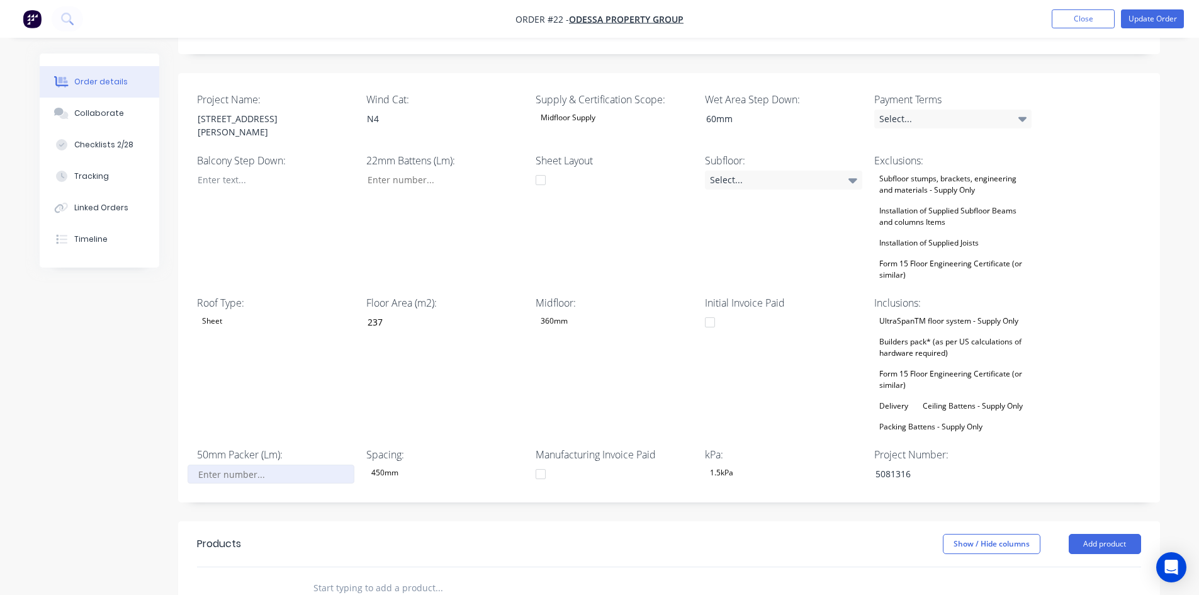
click at [256, 464] on input "Project Name:" at bounding box center [270, 473] width 166 height 19
click at [236, 464] on input "Project Name:" at bounding box center [270, 473] width 166 height 19
type input "15"
click at [406, 170] on input "Project Name:" at bounding box center [440, 179] width 166 height 19
type input "107"
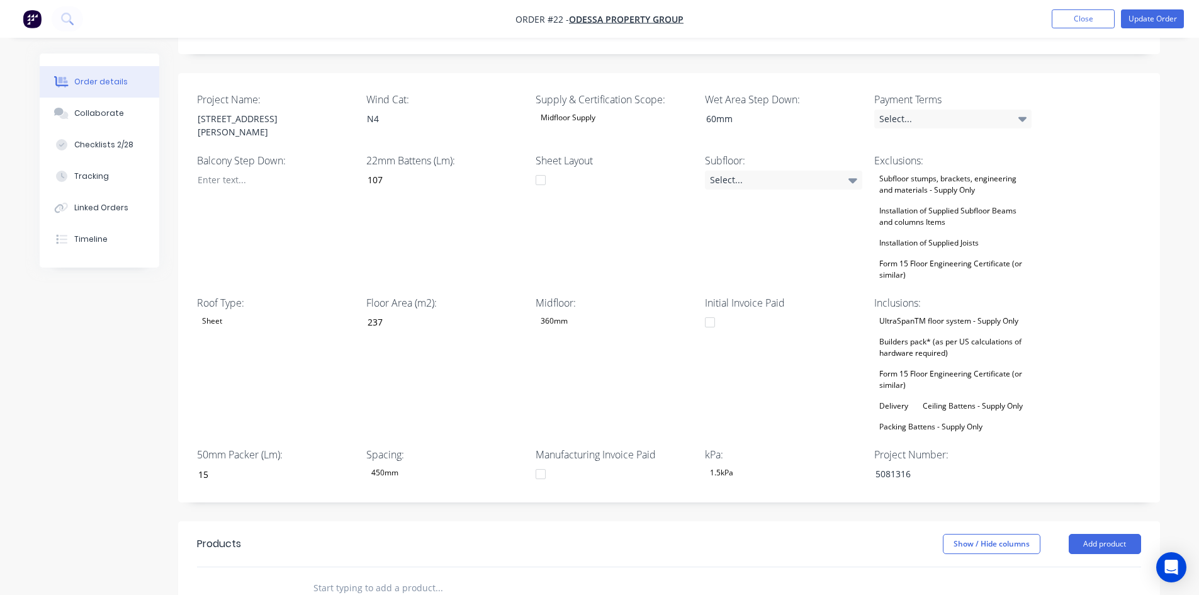
click at [118, 361] on div "Created by Luke Created 15/08/25 Required 15/08/25 Assigned to JO Invoiced No S…" at bounding box center [600, 334] width 1120 height 1190
click at [944, 109] on div "Select..." at bounding box center [952, 118] width 157 height 19
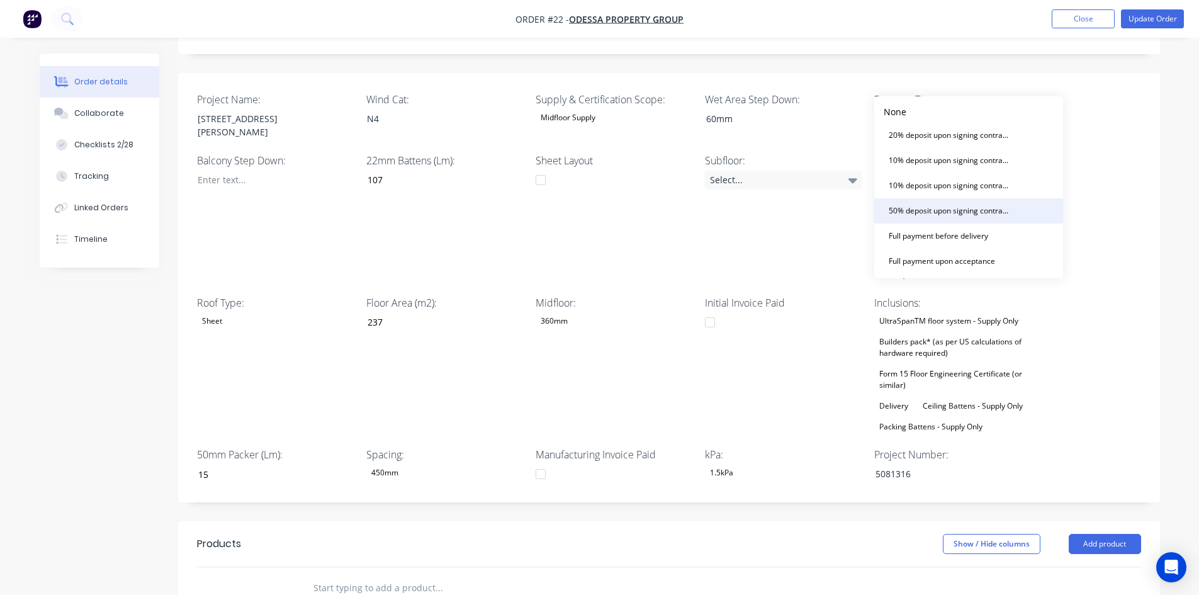
click at [916, 212] on div "50% deposit upon signing contract. Balance prior to delivery" at bounding box center [949, 211] width 132 height 16
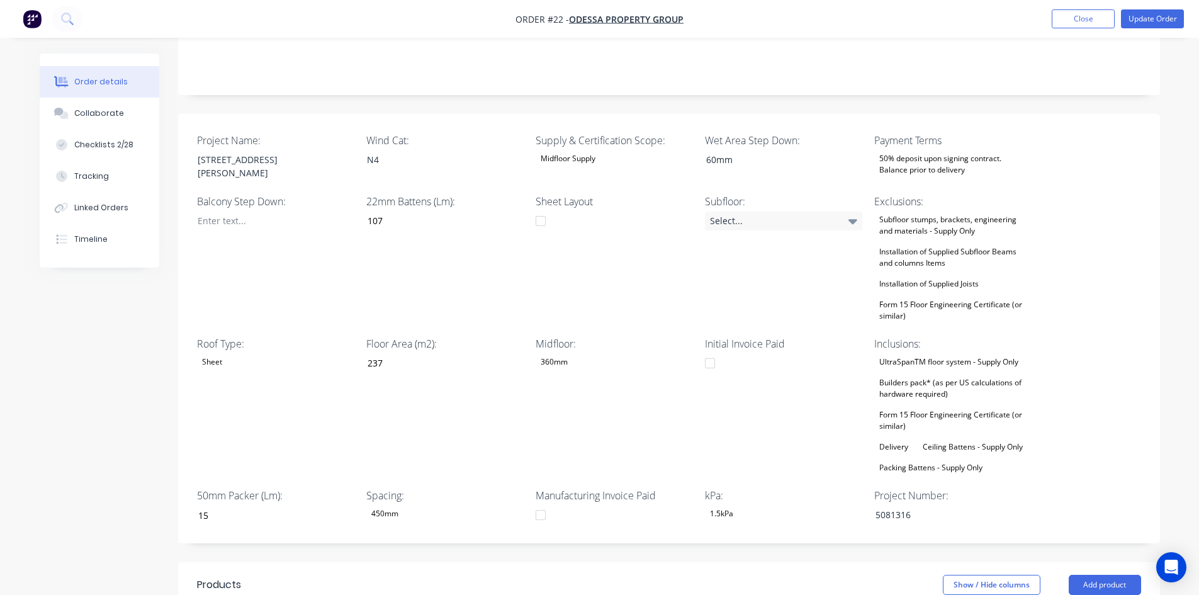
scroll to position [252, 0]
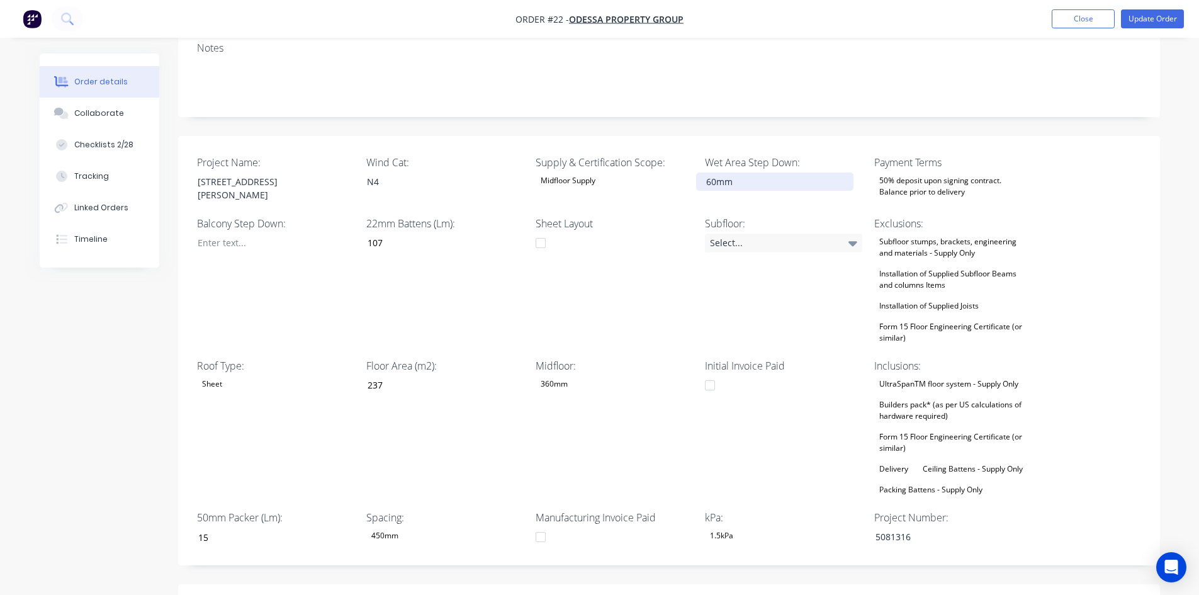
click at [712, 172] on div "60mm" at bounding box center [774, 181] width 157 height 18
click at [626, 216] on div "Sheet Layout" at bounding box center [613, 281] width 157 height 130
click at [331, 281] on div "Balcony Step Down:" at bounding box center [275, 281] width 157 height 130
click at [220, 233] on div at bounding box center [265, 242] width 157 height 18
click at [223, 233] on div at bounding box center [265, 242] width 157 height 18
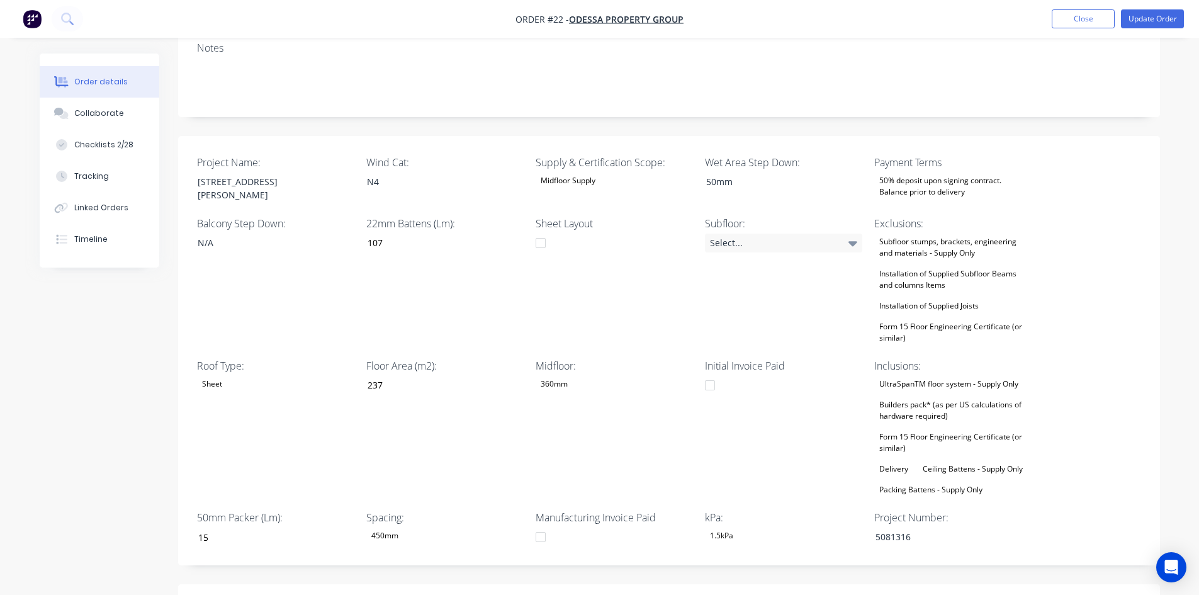
click at [224, 229] on div "Balcony Step Down: N/A" at bounding box center [275, 281] width 157 height 130
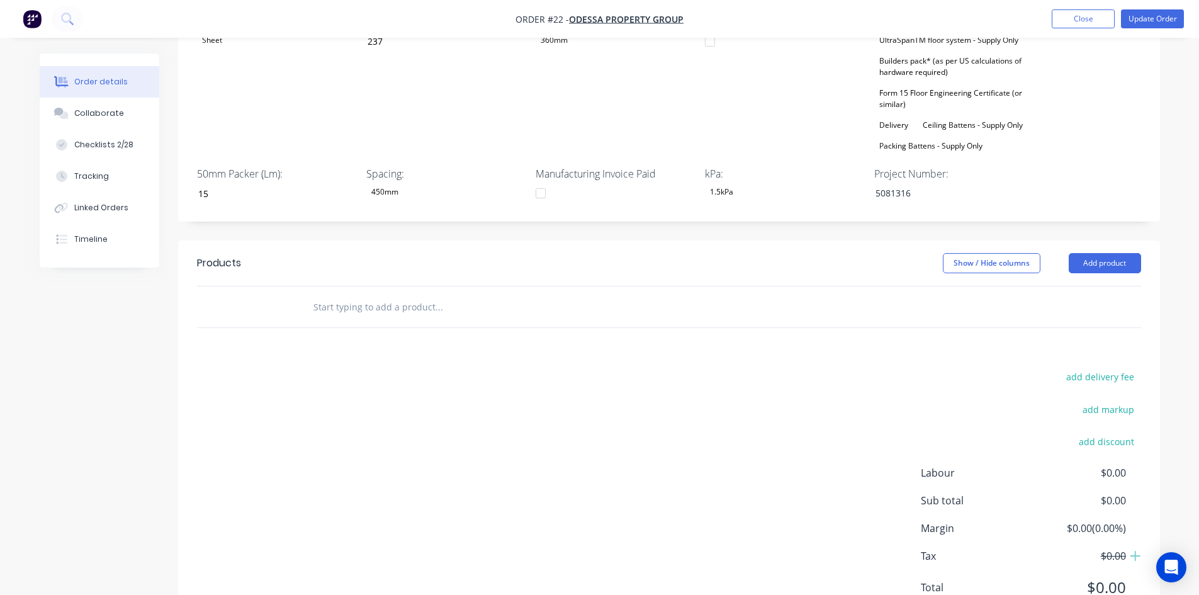
scroll to position [610, 0]
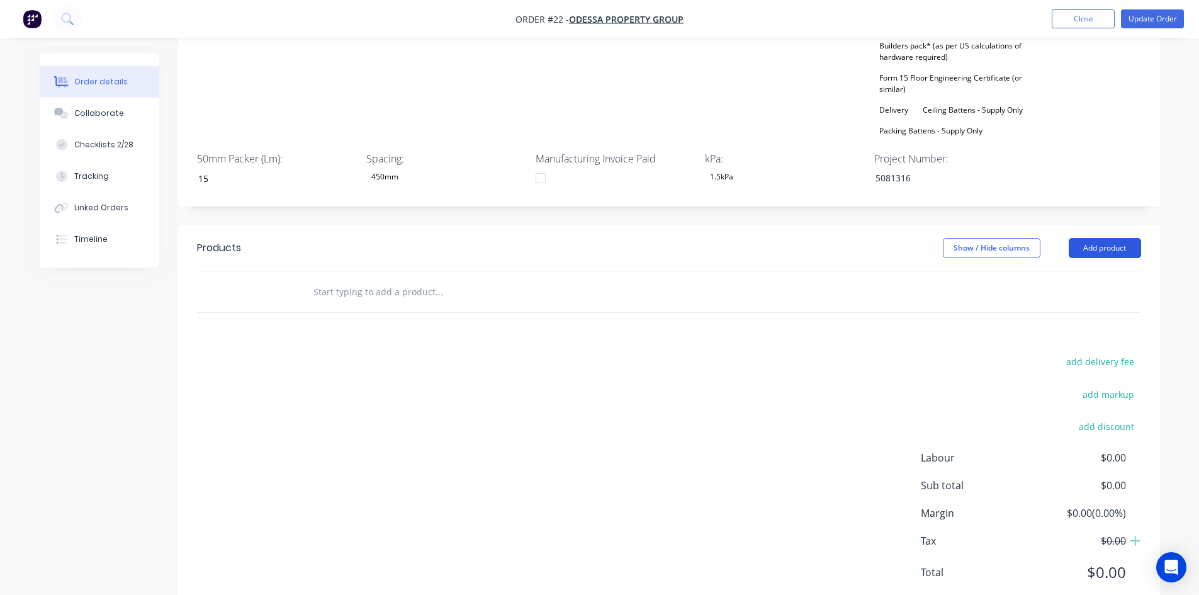
click at [1093, 238] on button "Add product" at bounding box center [1104, 248] width 72 height 20
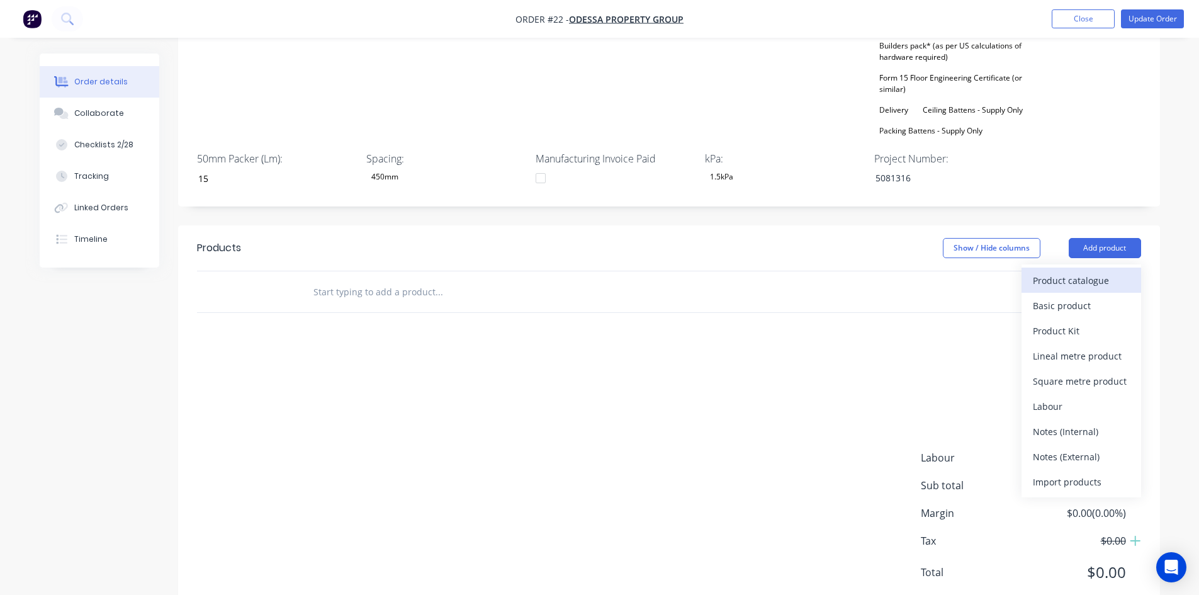
click at [1057, 271] on div "Product catalogue" at bounding box center [1080, 280] width 97 height 18
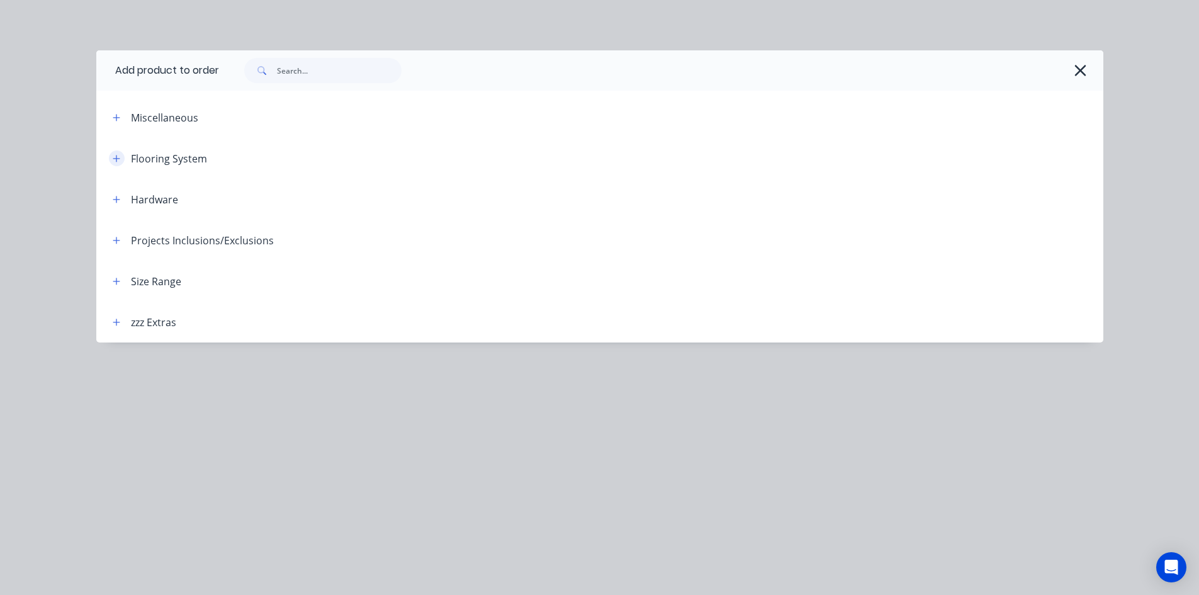
click at [118, 164] on button "button" at bounding box center [117, 158] width 16 height 16
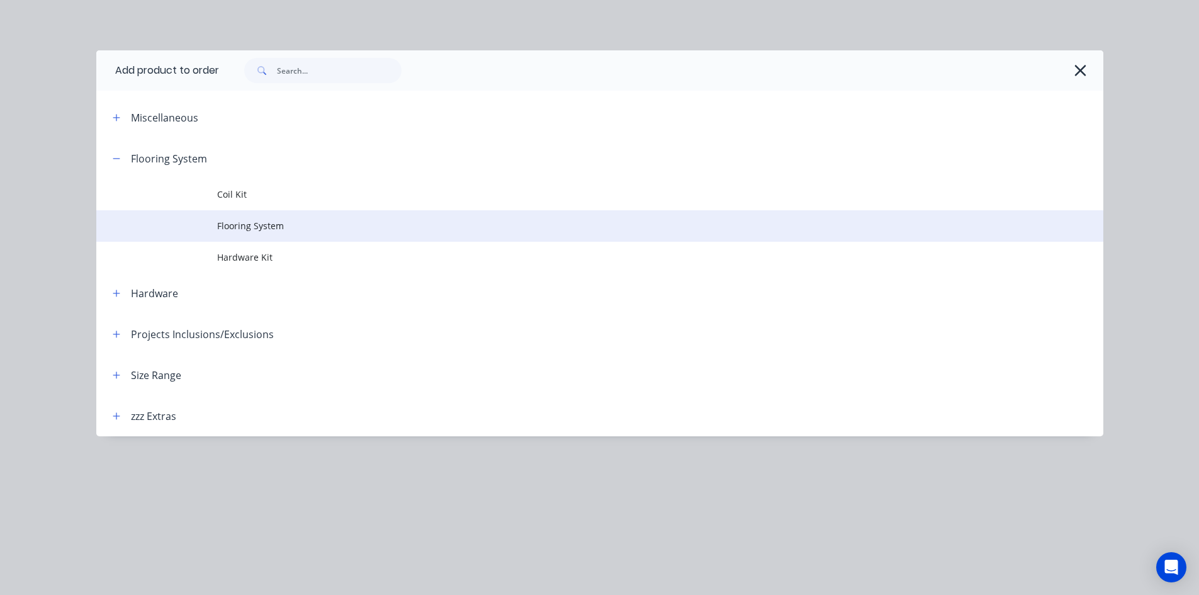
click at [229, 222] on span "Flooring System" at bounding box center [571, 225] width 708 height 13
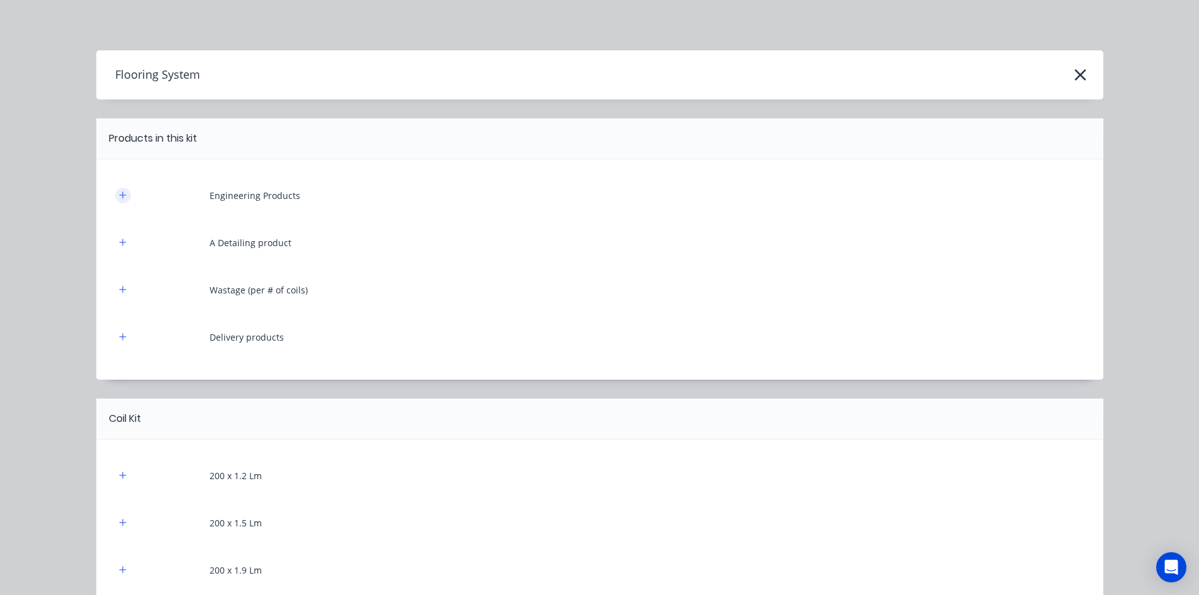
click at [119, 190] on button "button" at bounding box center [123, 195] width 16 height 16
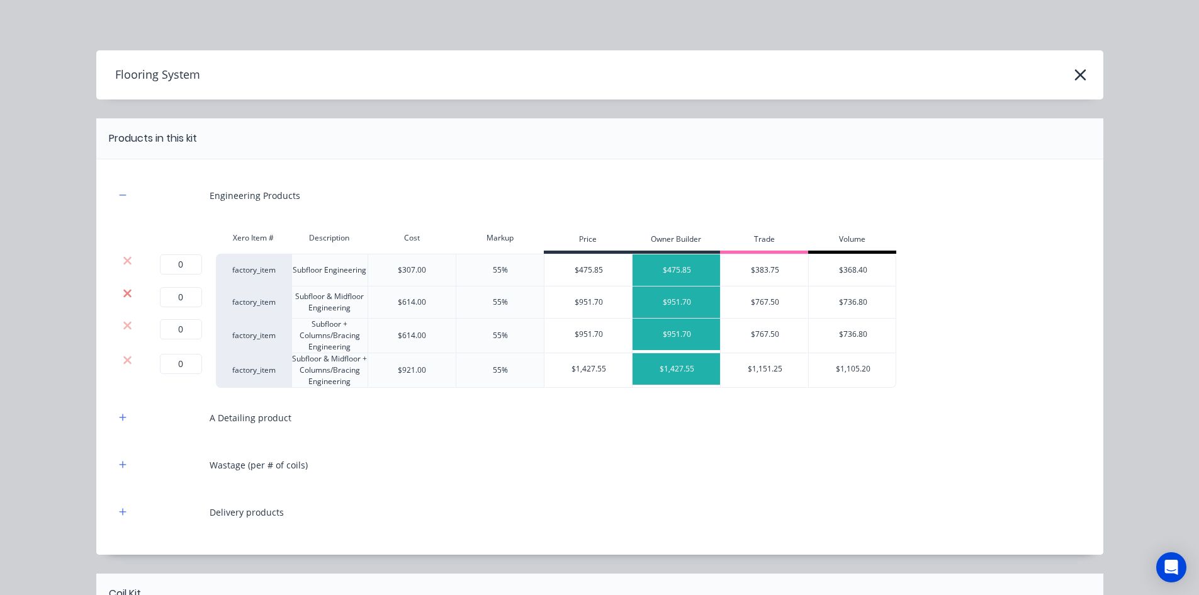
click at [127, 296] on icon at bounding box center [127, 293] width 9 height 13
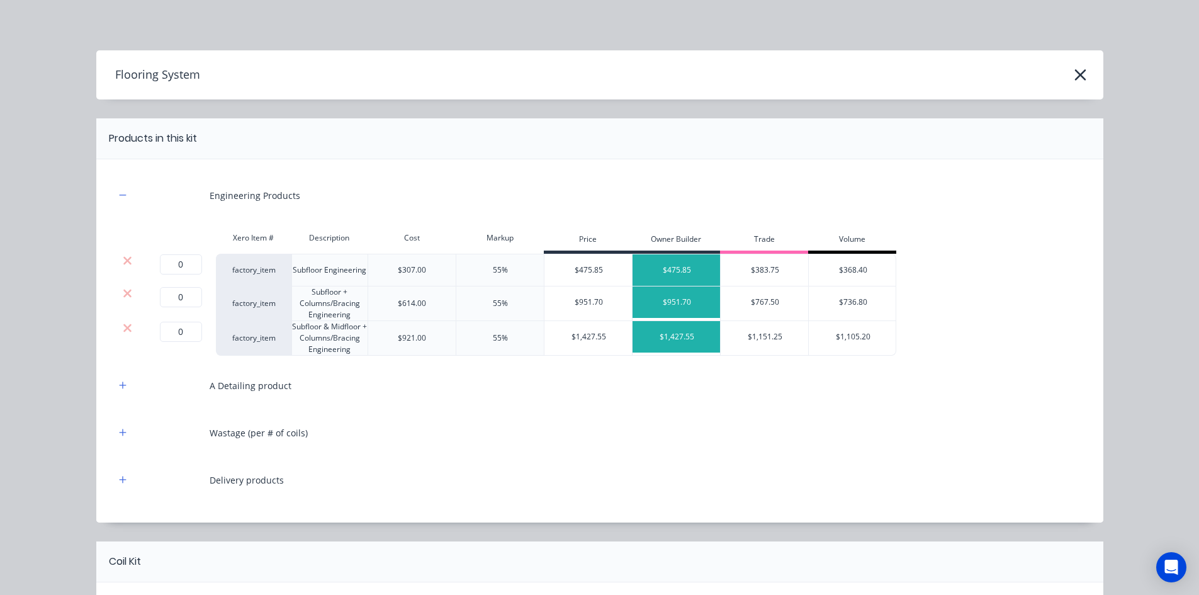
click at [127, 296] on icon at bounding box center [127, 293] width 9 height 13
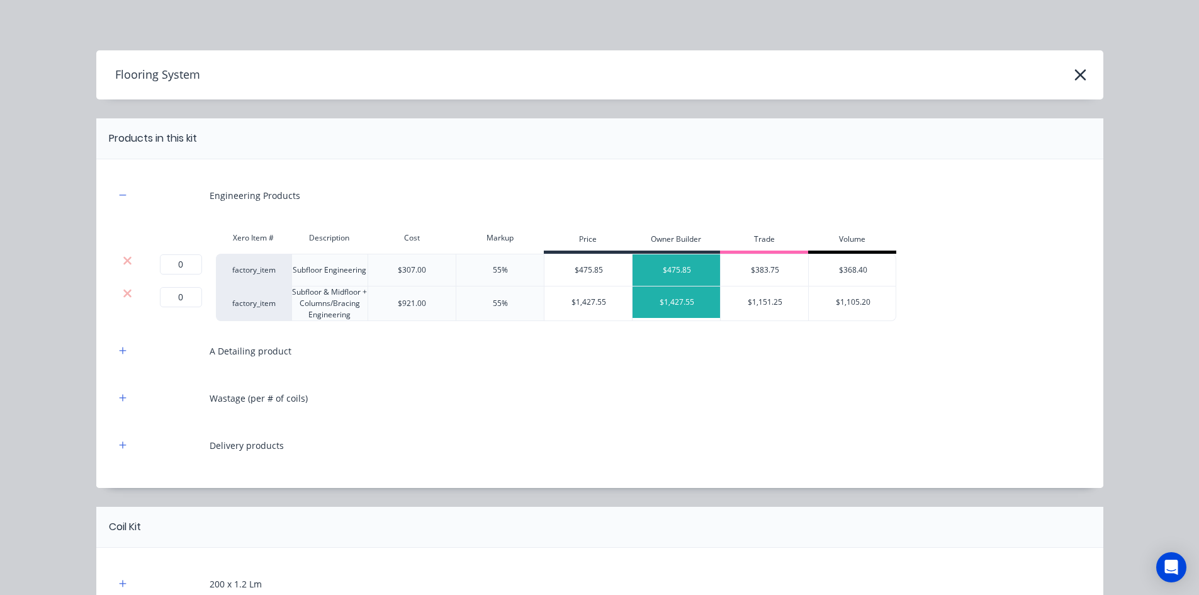
click at [127, 296] on icon at bounding box center [127, 293] width 9 height 13
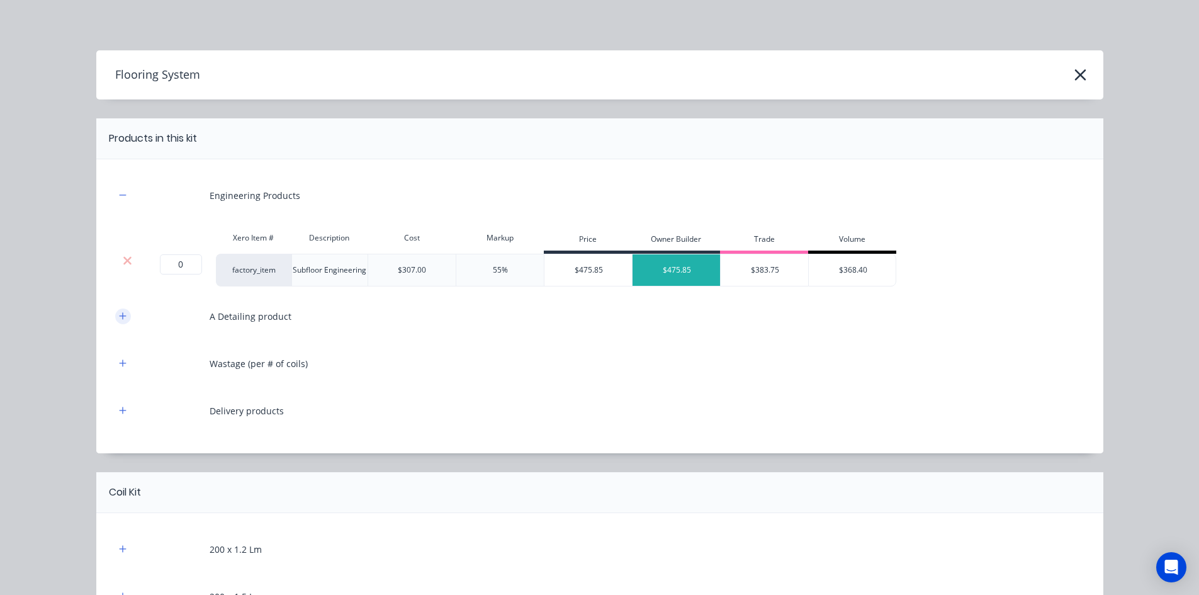
click at [119, 315] on icon "button" at bounding box center [123, 315] width 8 height 9
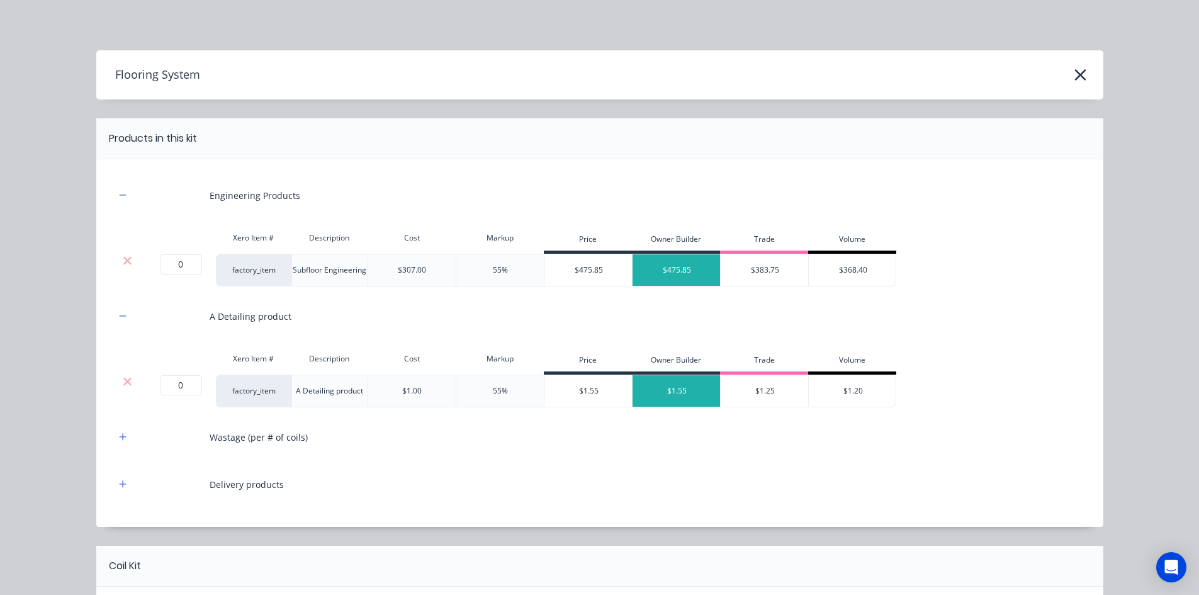
scroll to position [296, 0]
click at [435, 204] on div "Engineering Products" at bounding box center [599, 195] width 969 height 35
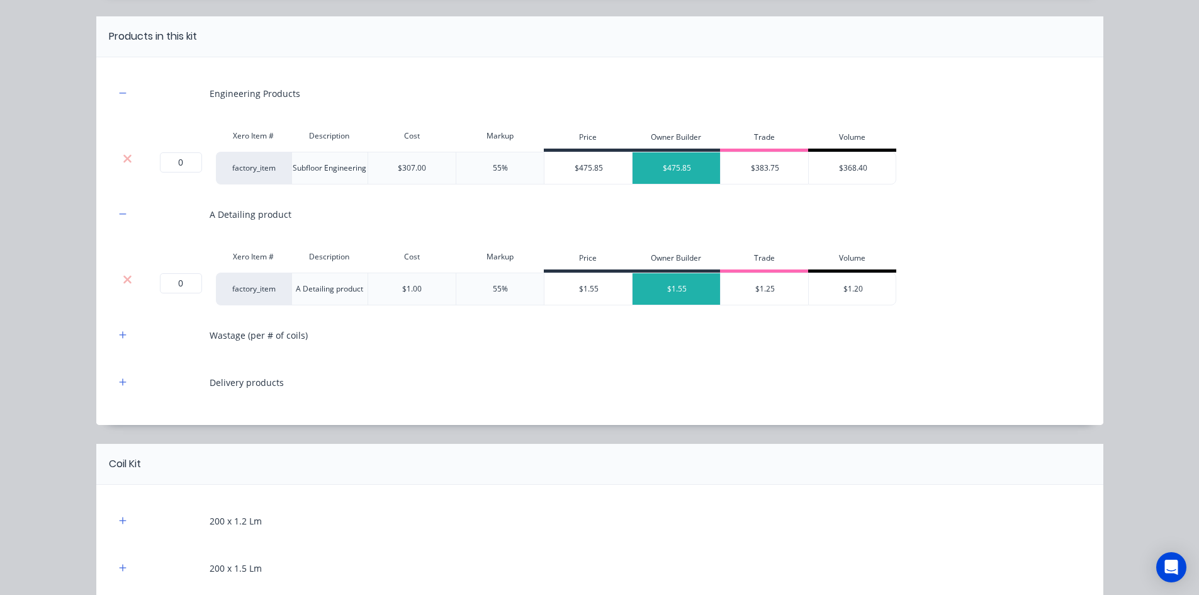
scroll to position [126, 0]
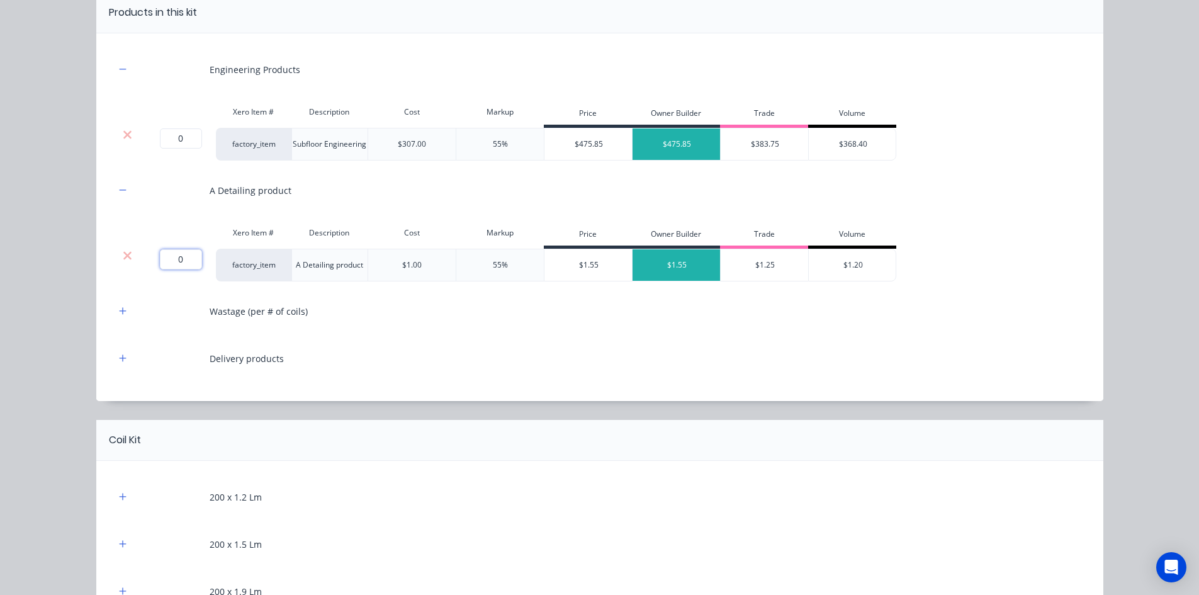
click at [182, 266] on input "0" at bounding box center [181, 259] width 42 height 20
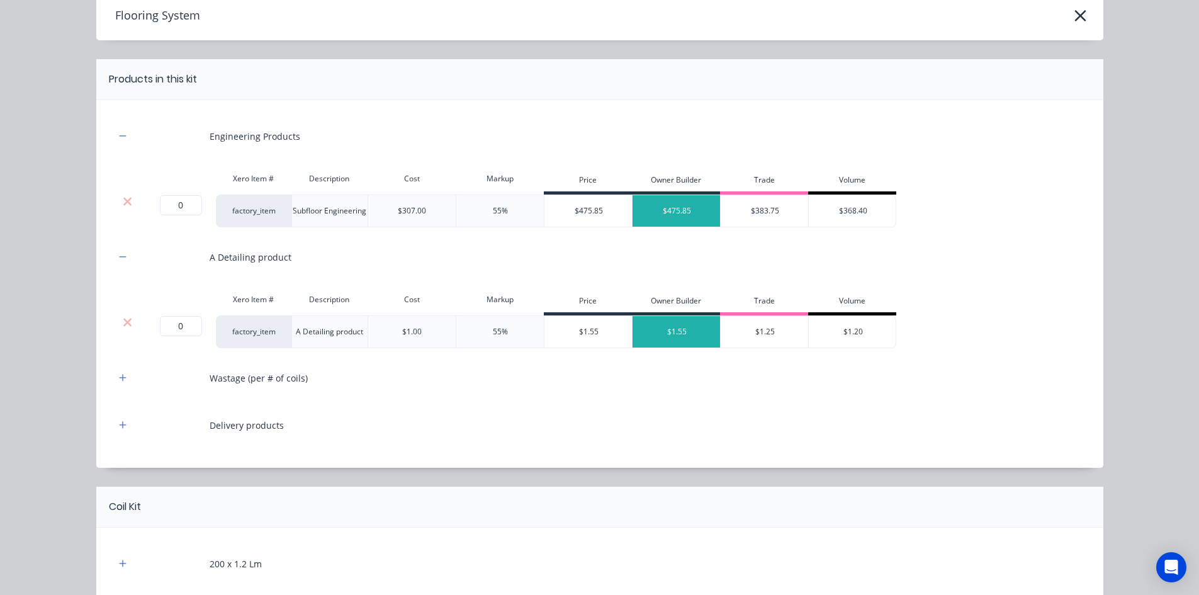
scroll to position [0, 0]
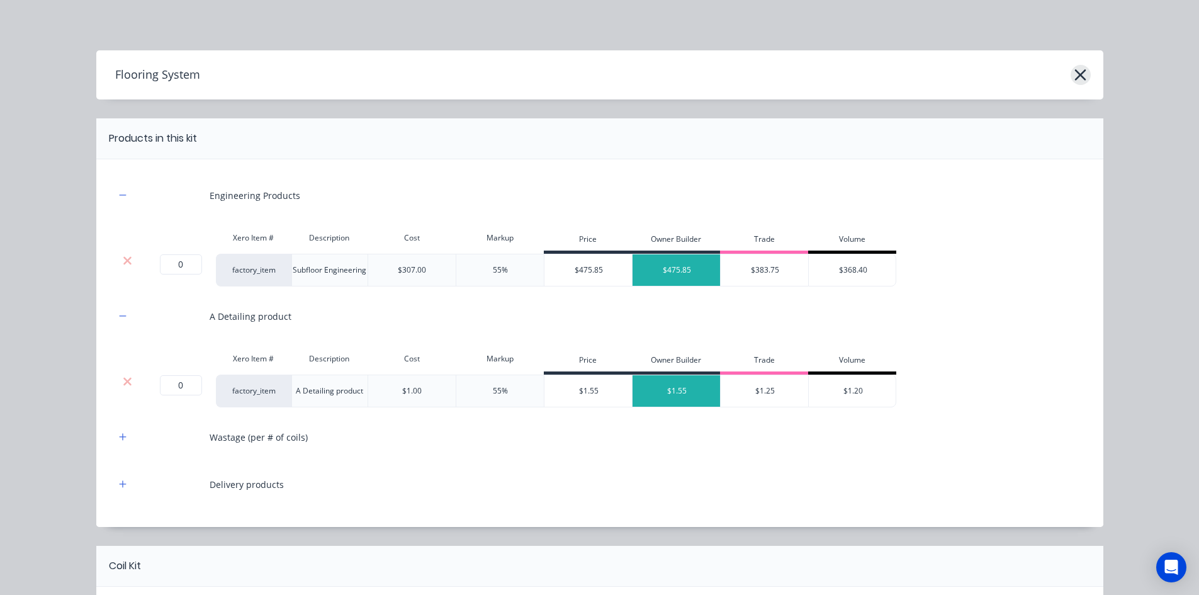
click at [1075, 76] on icon "button" at bounding box center [1080, 74] width 11 height 11
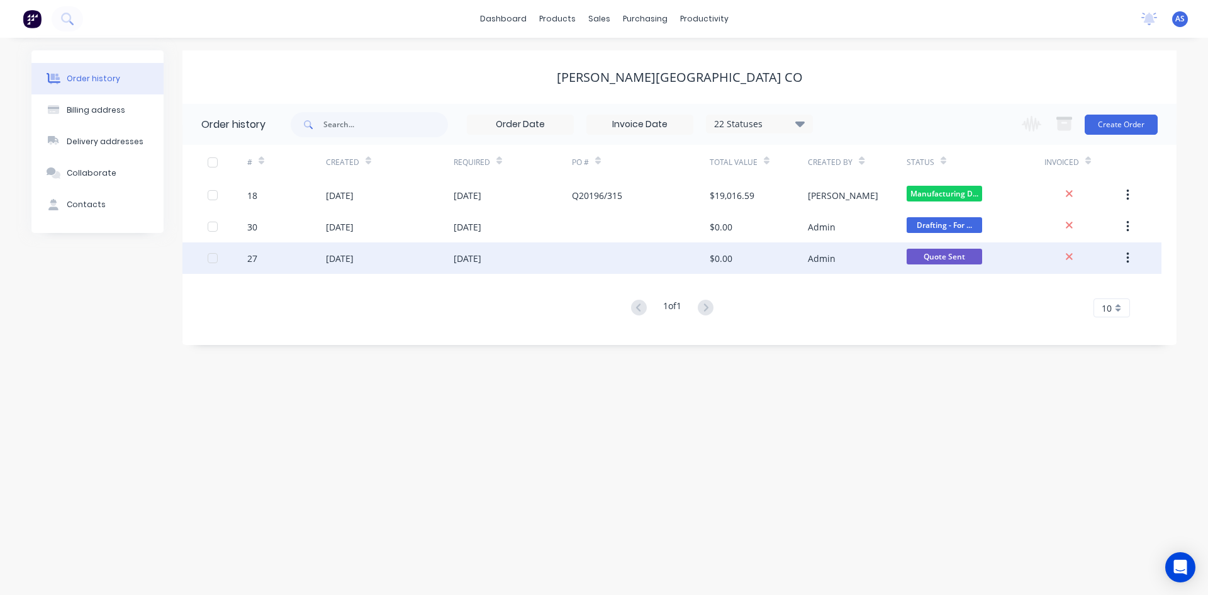
click at [436, 259] on div "[DATE]" at bounding box center [390, 257] width 128 height 31
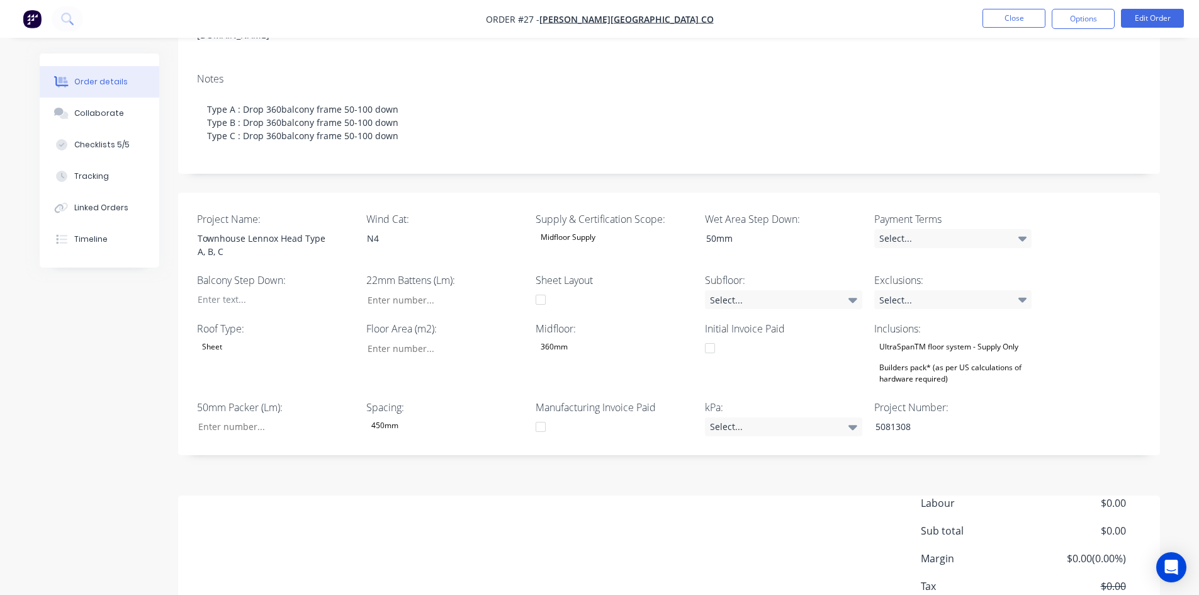
scroll to position [268, 0]
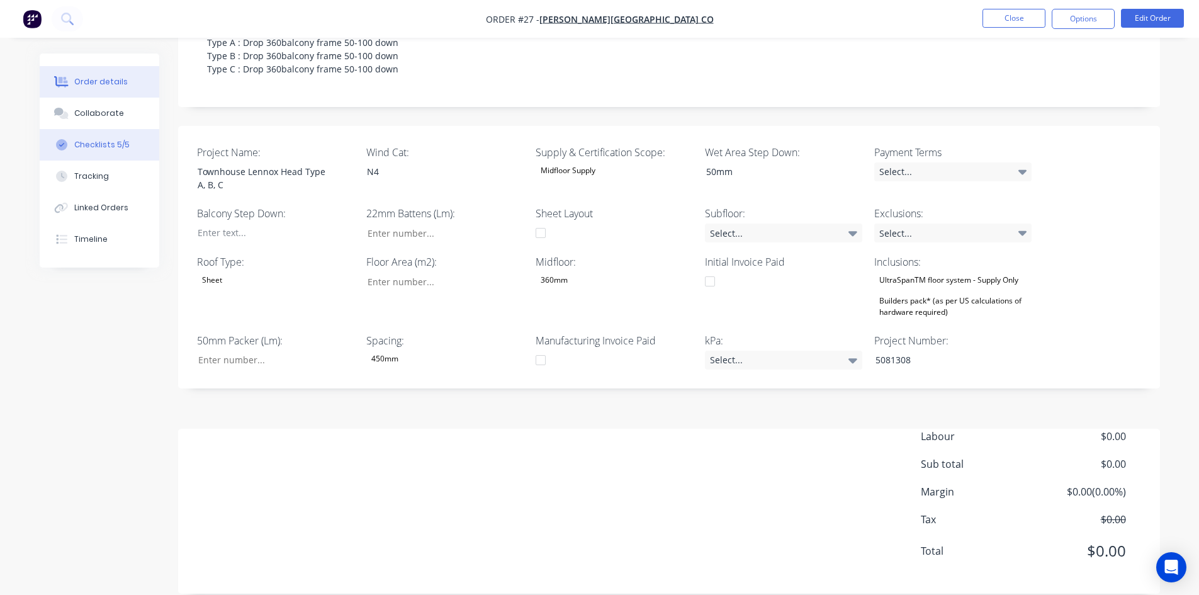
click at [112, 148] on div "Checklists 5/5" at bounding box center [101, 144] width 55 height 11
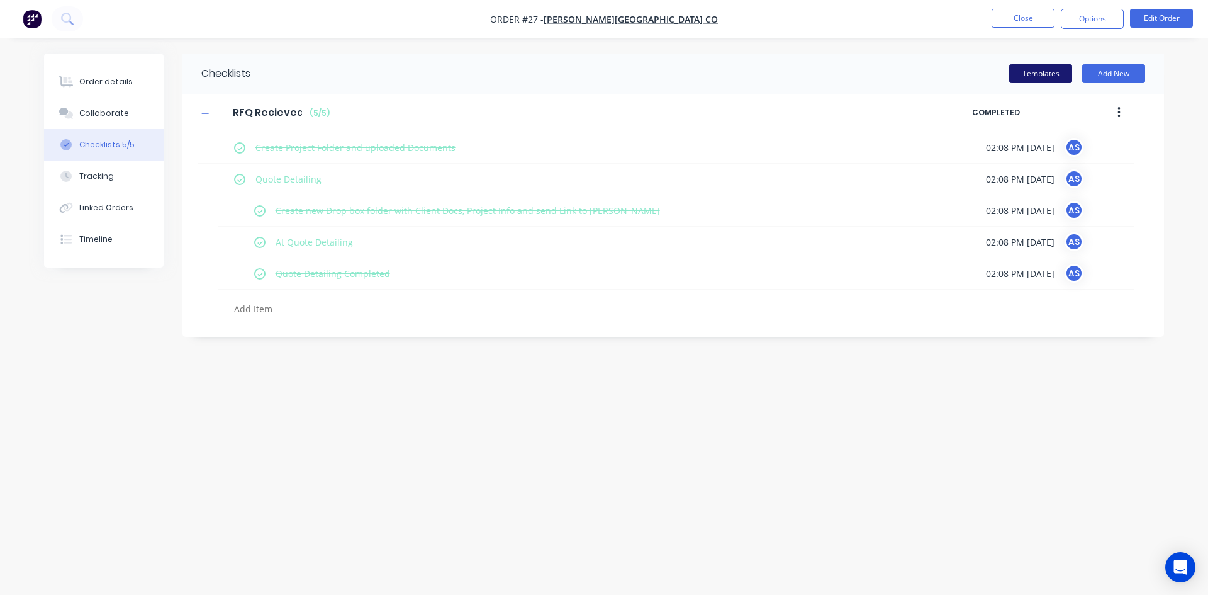
click at [1031, 76] on button "Templates" at bounding box center [1040, 73] width 63 height 19
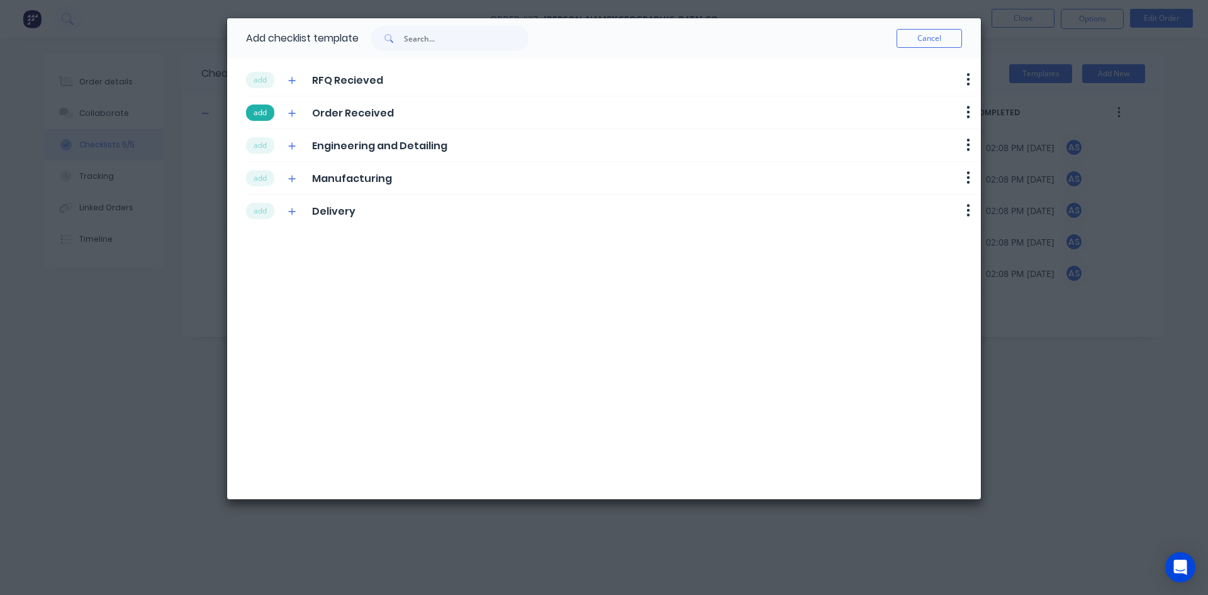
click at [269, 113] on button "add" at bounding box center [260, 112] width 28 height 16
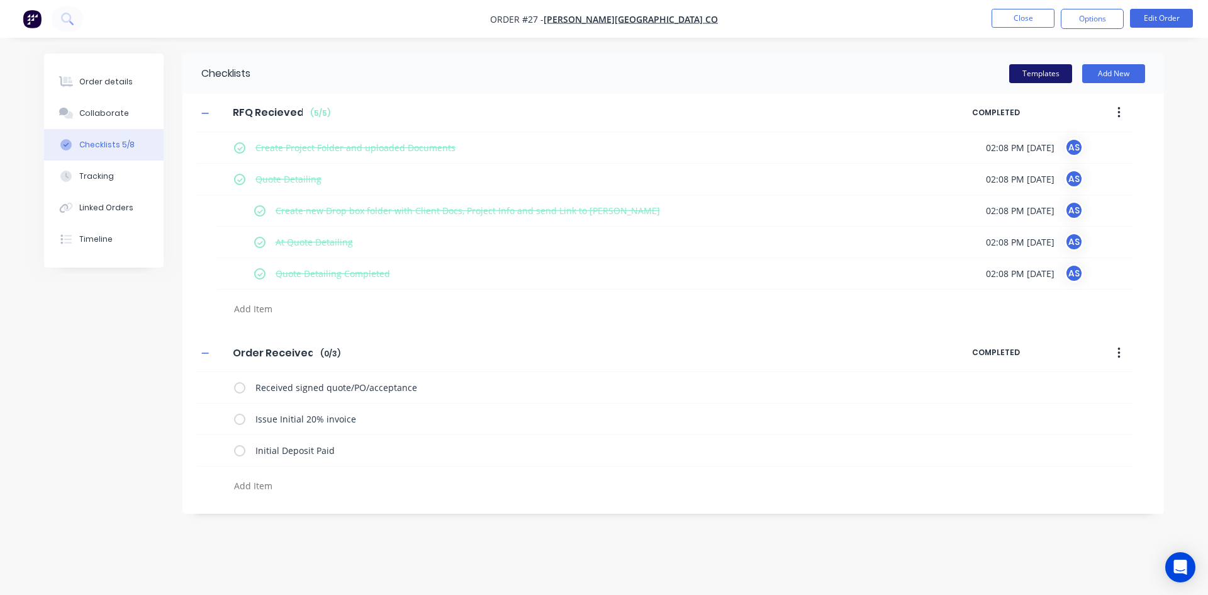
click at [1033, 72] on button "Templates" at bounding box center [1040, 73] width 63 height 19
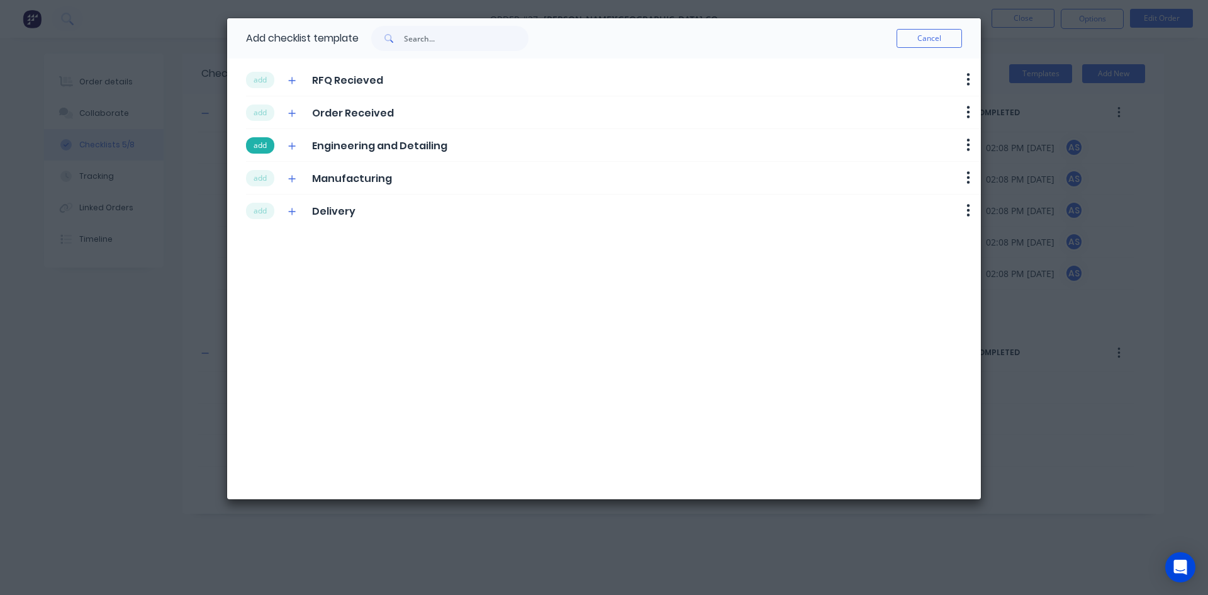
click at [265, 143] on button "add" at bounding box center [260, 145] width 28 height 16
click at [262, 177] on button "add" at bounding box center [260, 178] width 28 height 16
click at [259, 198] on div "add Delivery Delete" at bounding box center [613, 210] width 735 height 32
click at [259, 205] on button "add" at bounding box center [260, 211] width 28 height 16
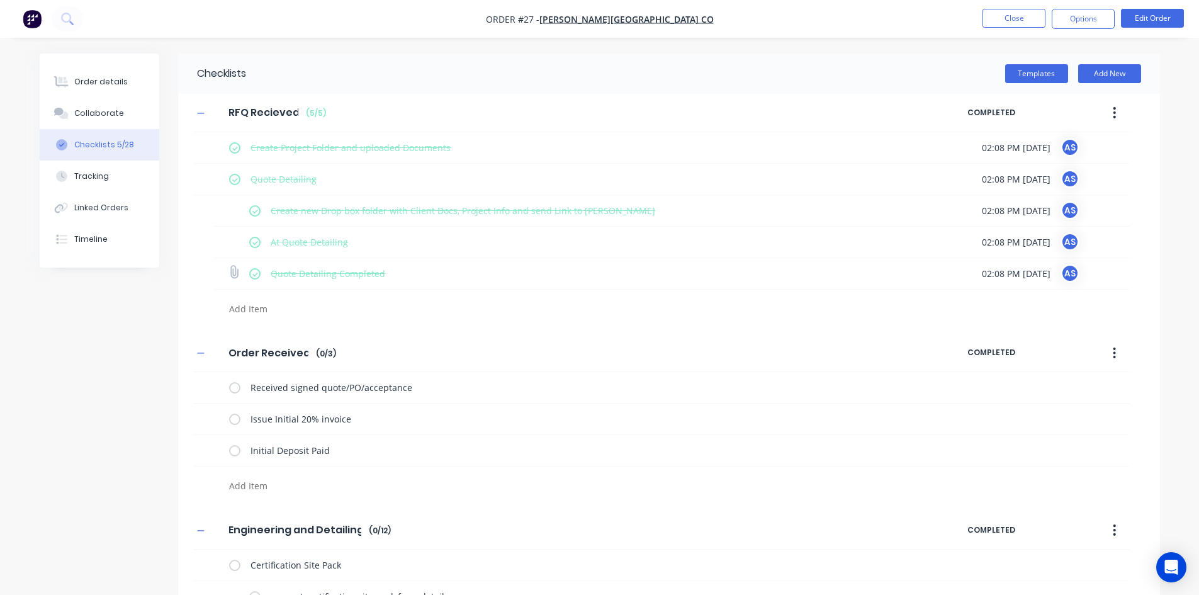
click at [253, 274] on label at bounding box center [254, 273] width 11 height 13
click at [0, 0] on input "checkbox" at bounding box center [0, 0] width 0 height 0
type textarea "x"
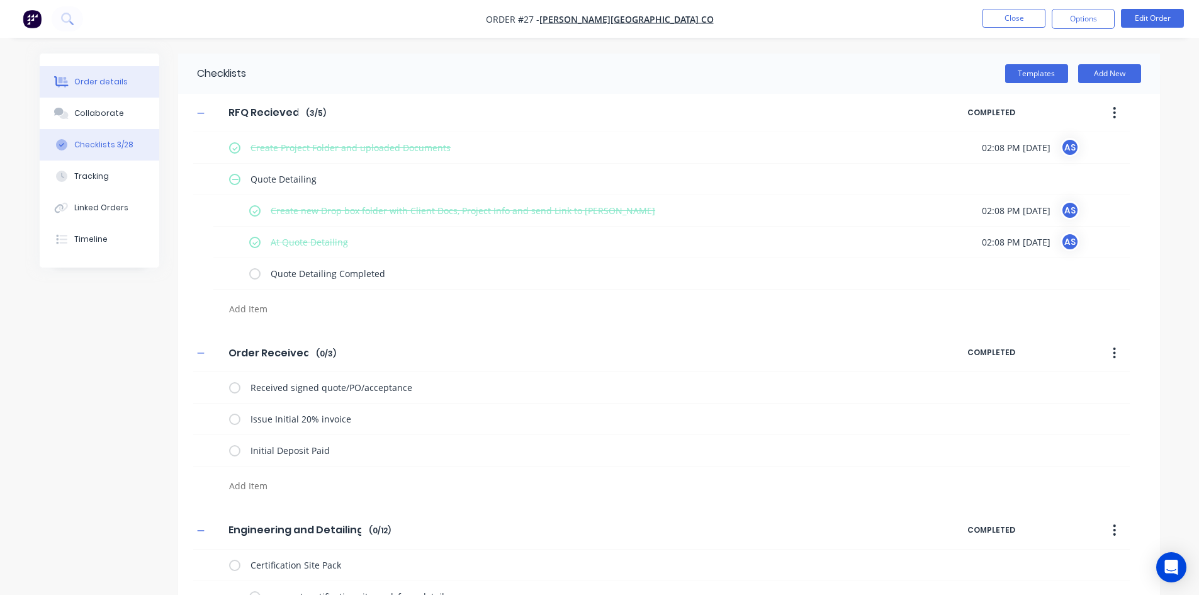
click at [88, 86] on div "Order details" at bounding box center [100, 81] width 53 height 11
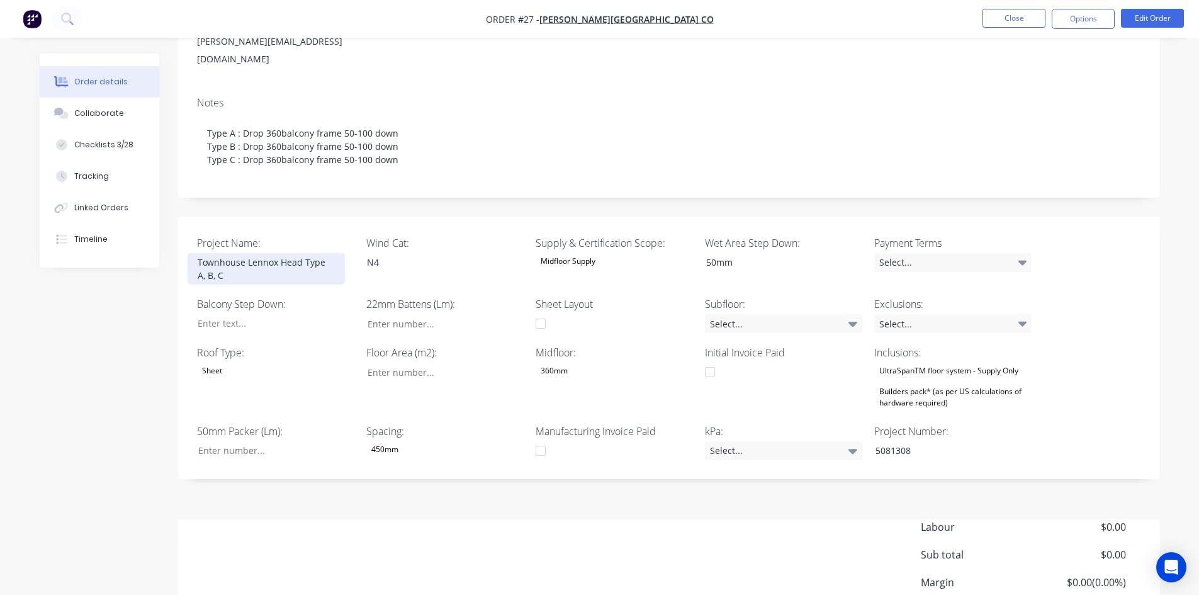
scroll to position [189, 0]
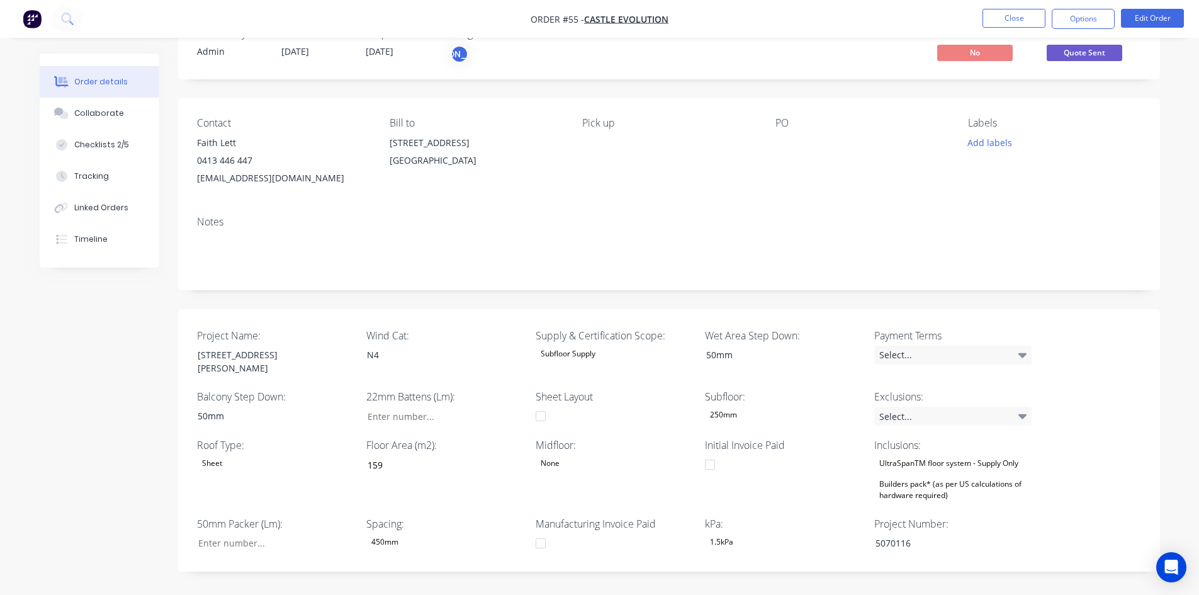
scroll to position [63, 0]
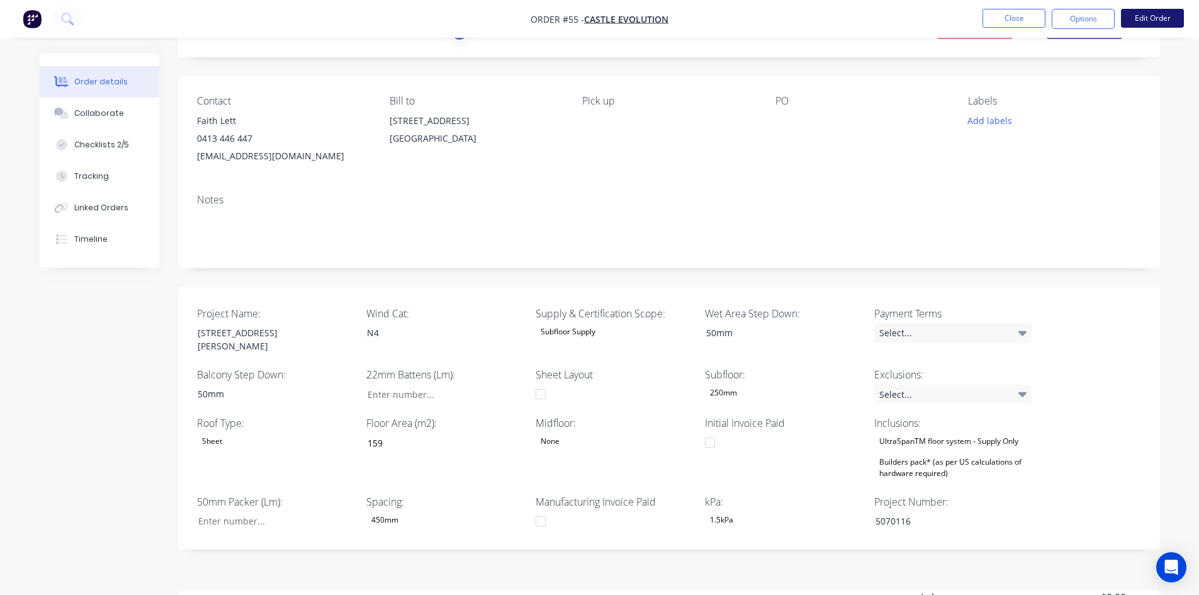
click at [1144, 21] on button "Edit Order" at bounding box center [1152, 18] width 63 height 19
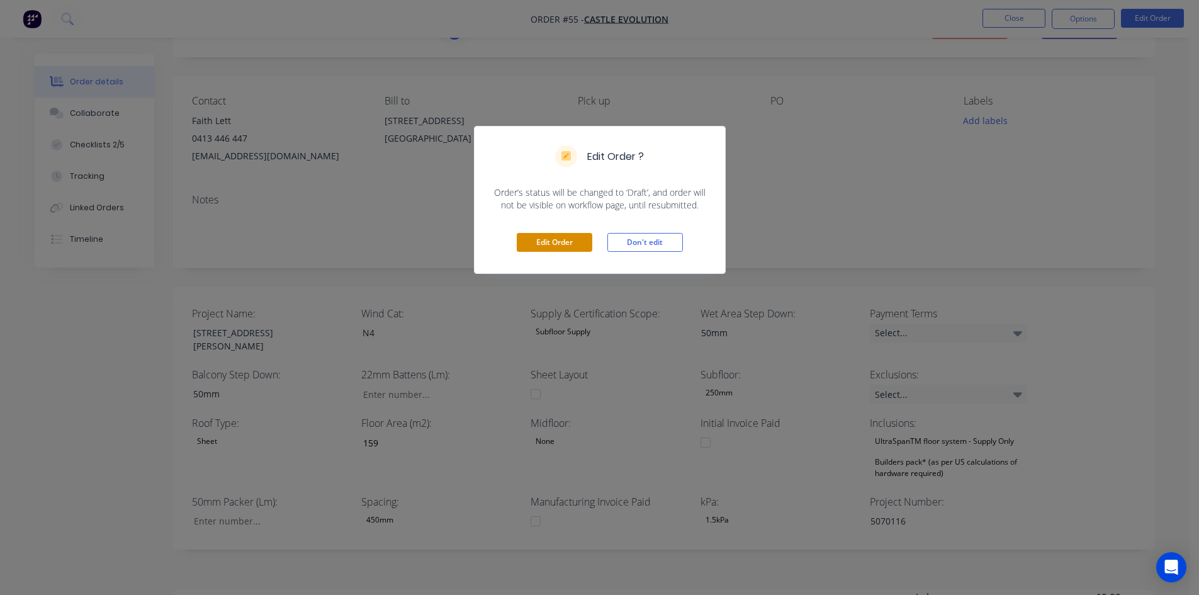
click at [564, 239] on button "Edit Order" at bounding box center [554, 242] width 75 height 19
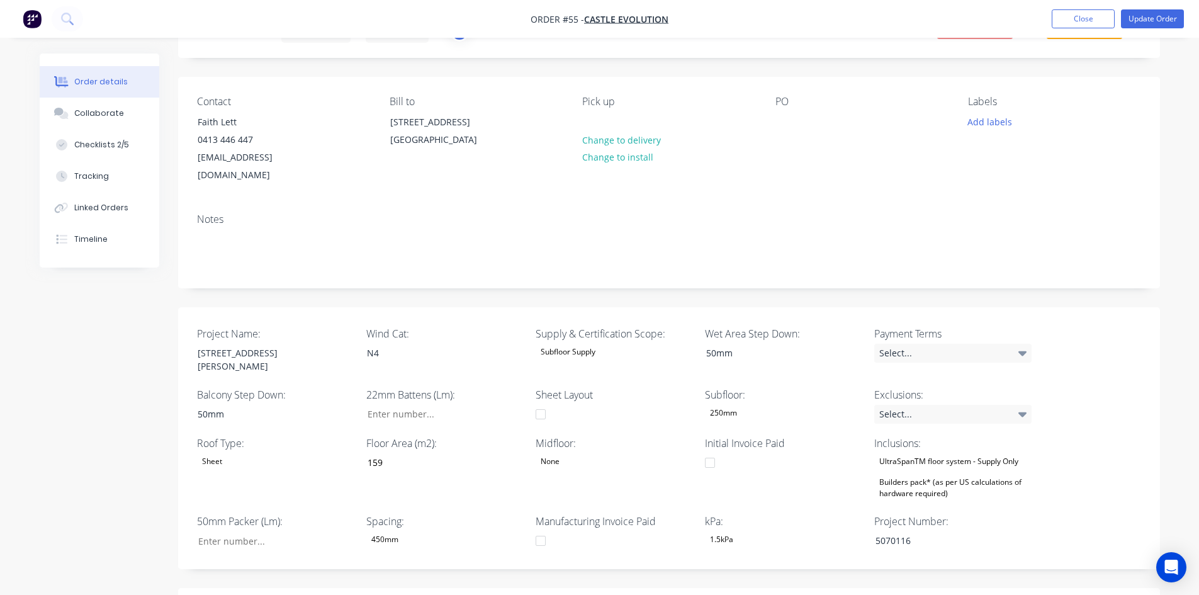
click at [907, 474] on div "Builders pack* (as per US calculations of hardware required)" at bounding box center [952, 488] width 157 height 28
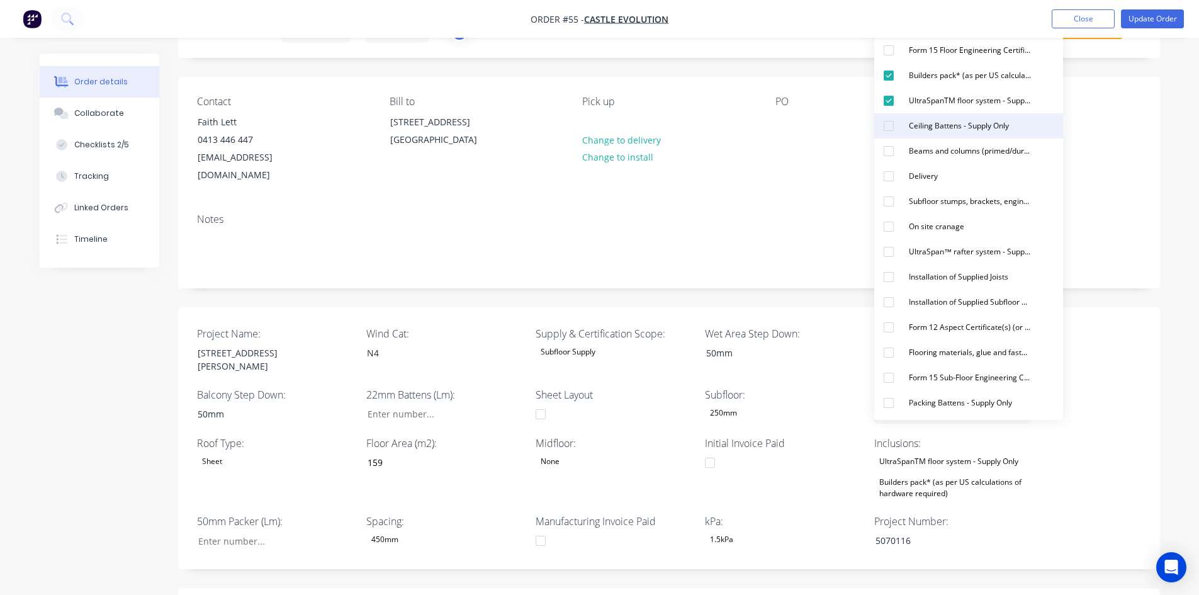
click at [913, 122] on div "Ceiling Battens - Supply Only" at bounding box center [958, 126] width 110 height 16
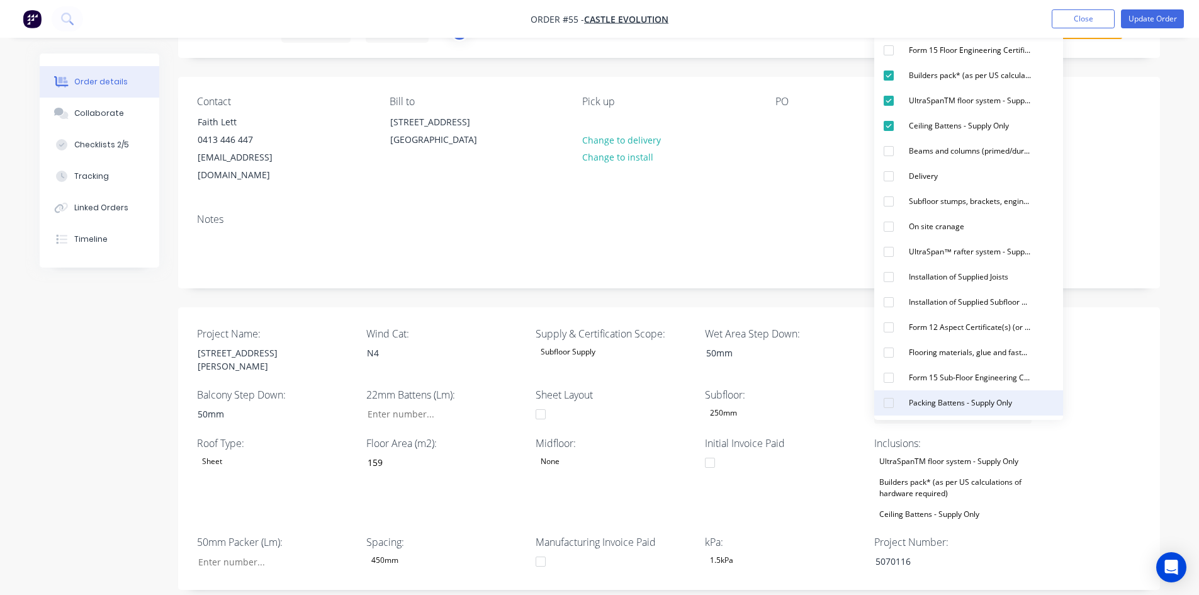
click at [912, 391] on button "Packing Battens - Supply Only" at bounding box center [968, 402] width 189 height 25
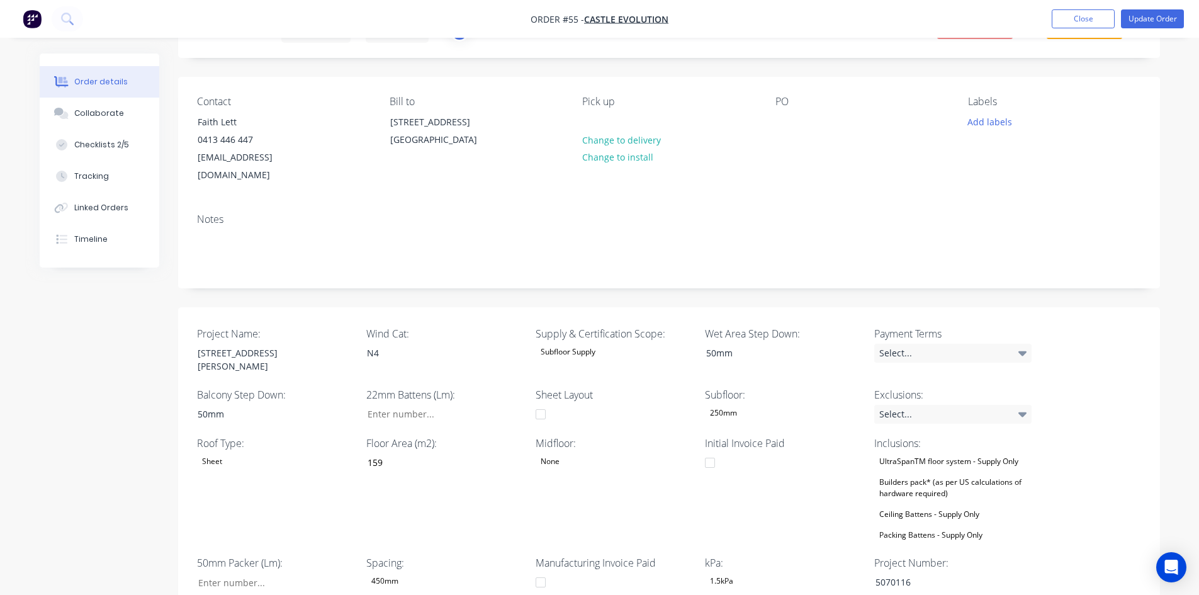
click at [825, 274] on div "Created by Admin Created [DATE] Required [DATE] Assigned to JO Invoiced No Stat…" at bounding box center [668, 505] width 981 height 1028
click at [925, 405] on div "Select..." at bounding box center [952, 414] width 157 height 19
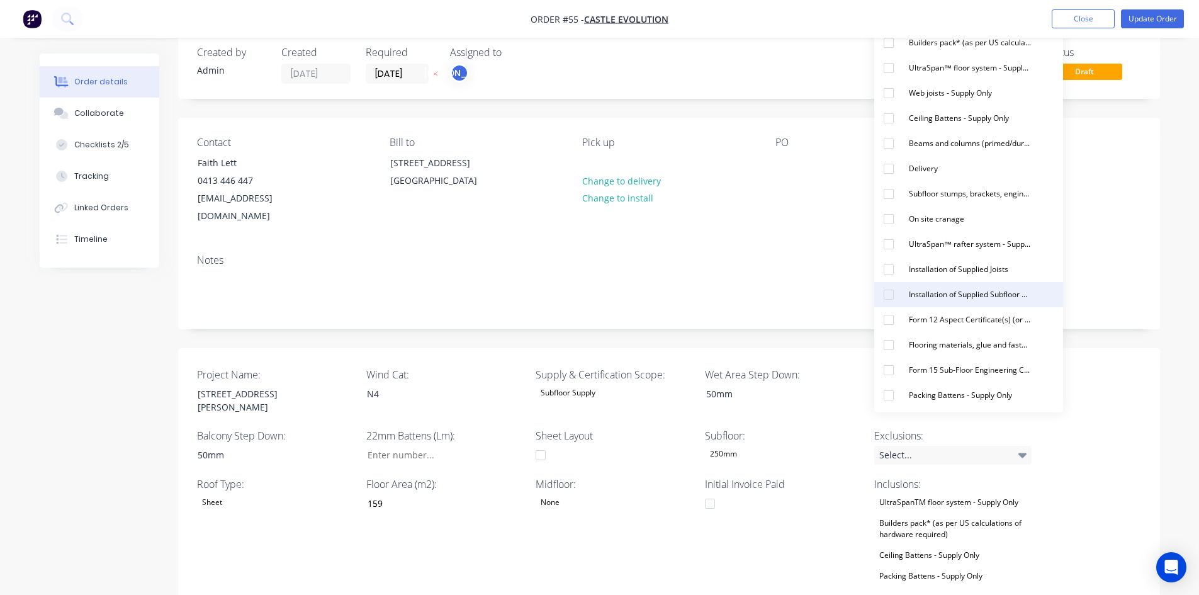
scroll to position [0, 0]
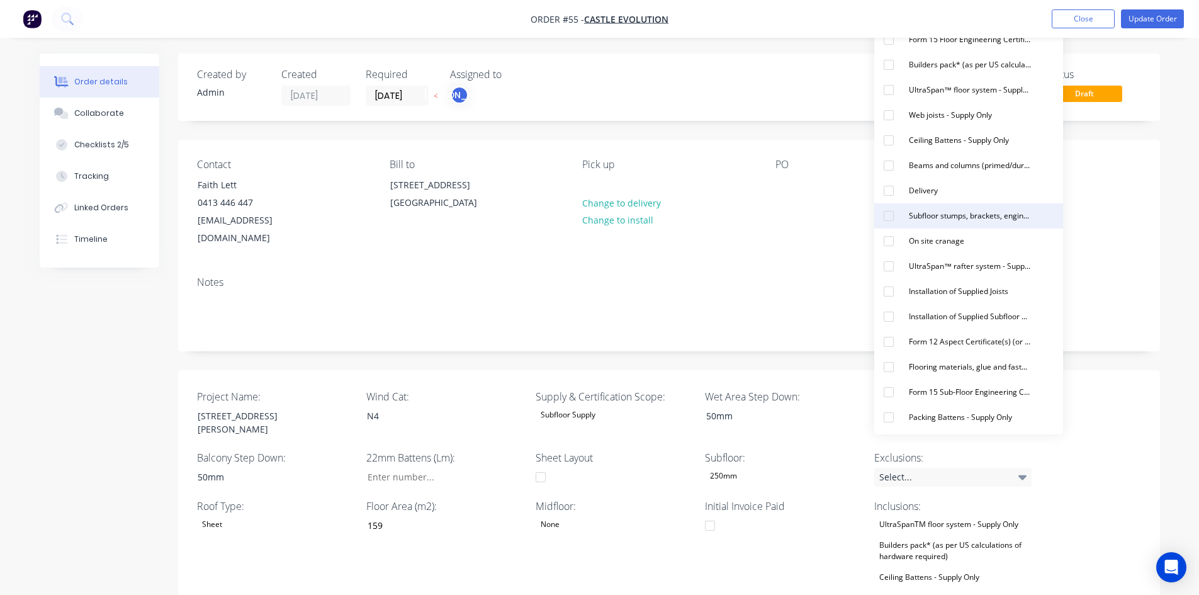
click at [947, 219] on div "Subfloor stumps, brackets, engineering and materials - Supply Only" at bounding box center [969, 216] width 132 height 16
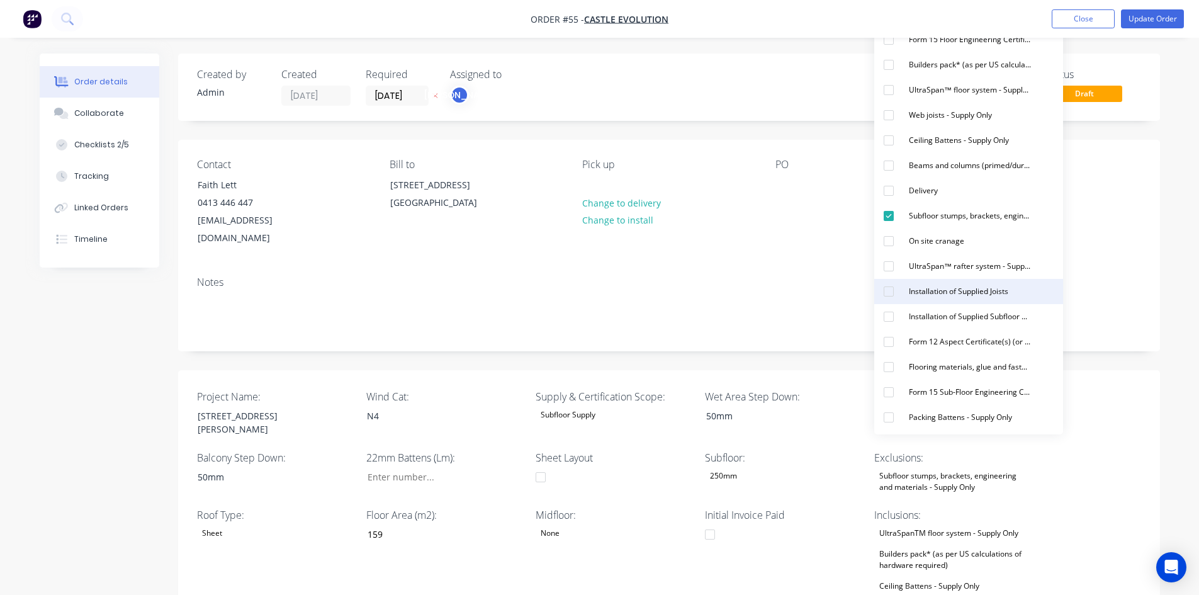
click at [929, 288] on div "Installation of Supplied Joists" at bounding box center [957, 291] width 109 height 16
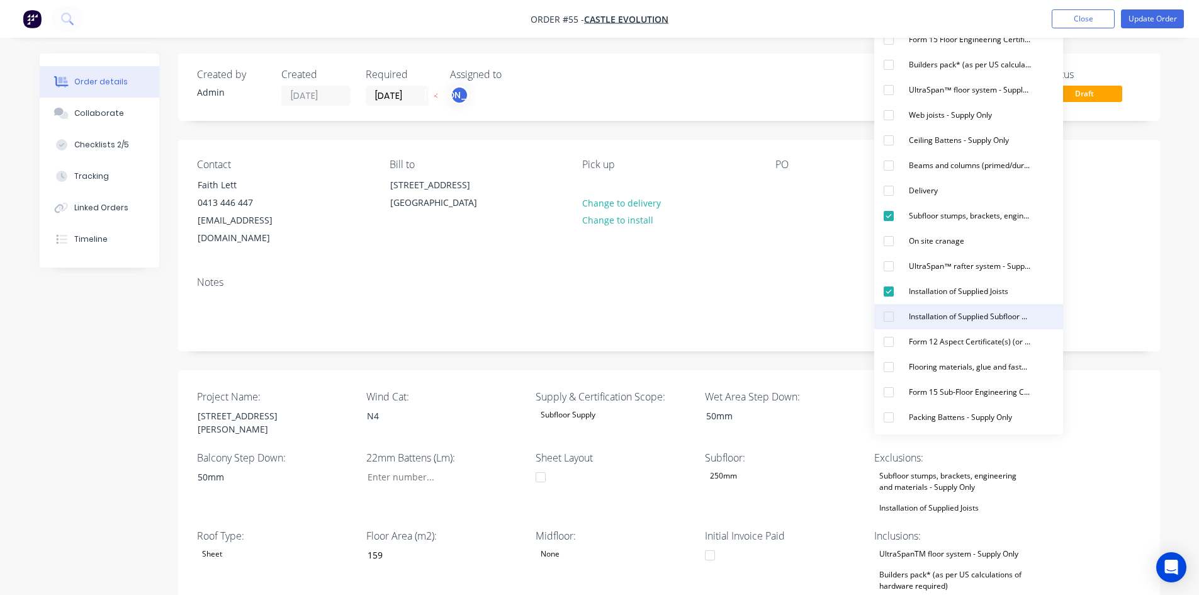
click at [936, 319] on div "Installation of Supplied Subfloor Beams and columns Items" at bounding box center [969, 316] width 132 height 16
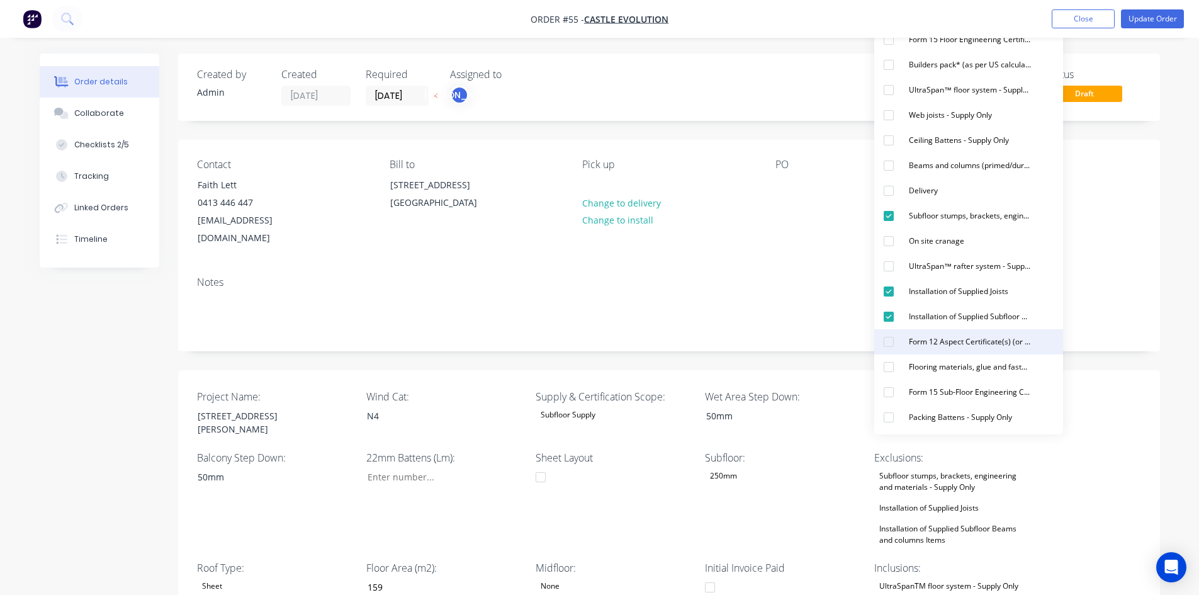
click at [936, 344] on div "Form 12 Aspect Certificate(s) (or similar)" at bounding box center [969, 341] width 132 height 16
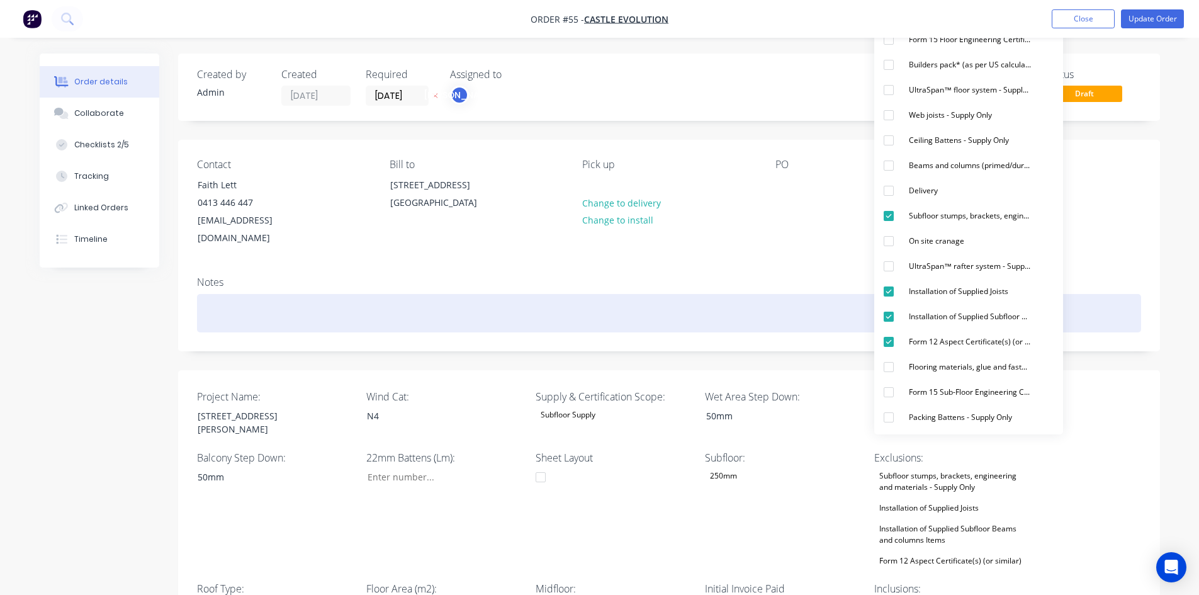
click at [782, 294] on div at bounding box center [669, 313] width 944 height 38
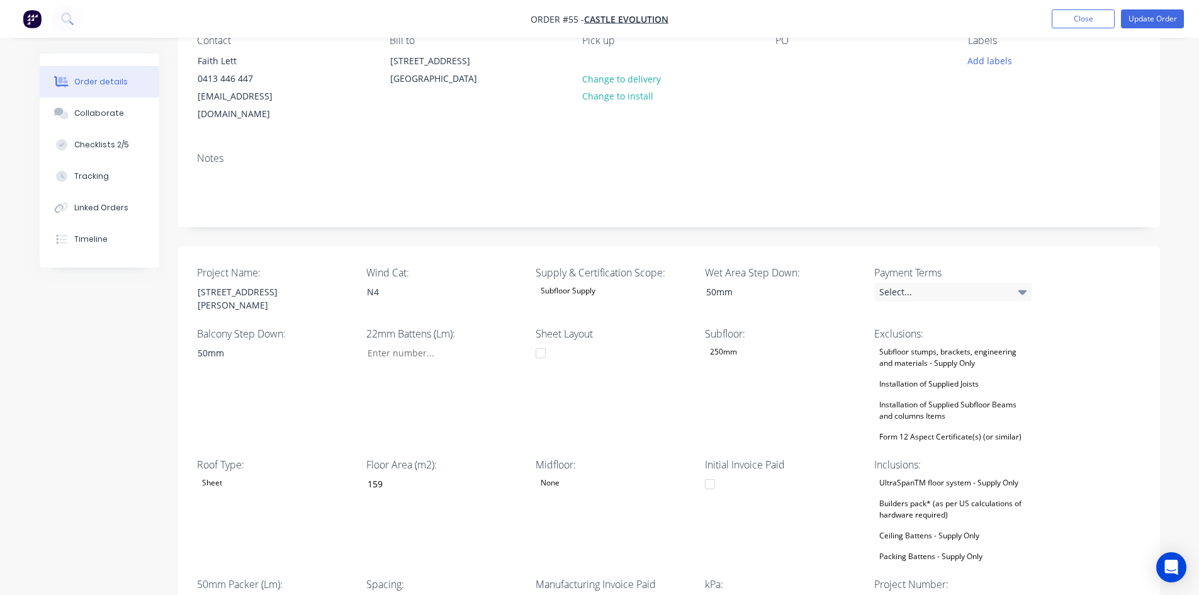
scroll to position [189, 0]
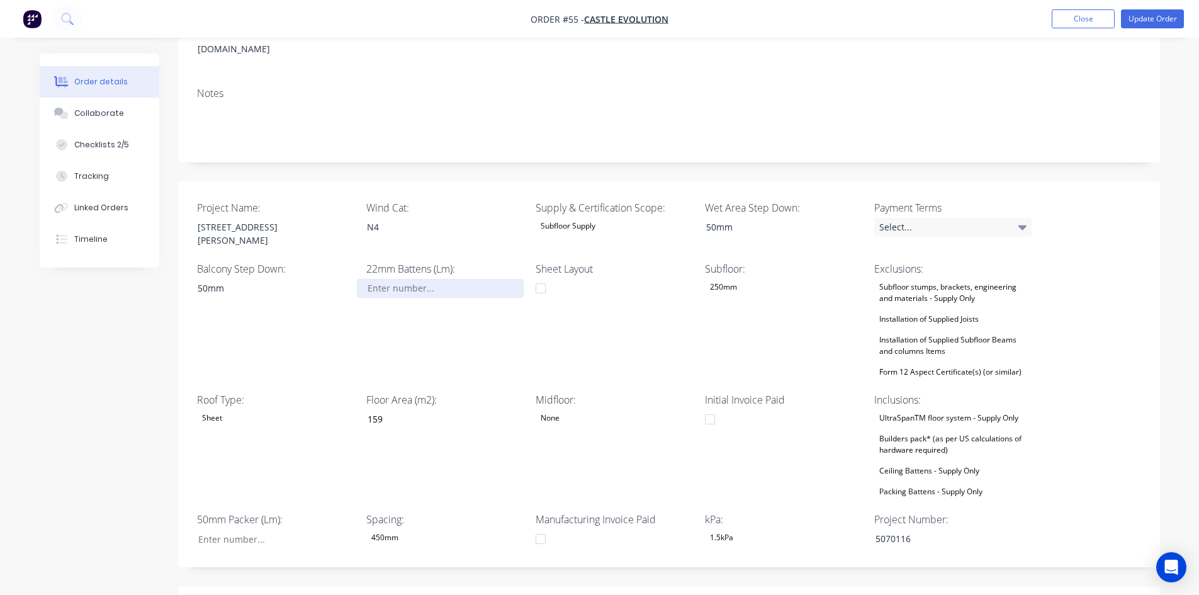
click at [391, 279] on input "Project Name:" at bounding box center [440, 288] width 166 height 19
type input "26"
click at [250, 529] on input "Project Name:" at bounding box center [270, 538] width 166 height 19
type input "3"
click at [167, 464] on div "Created by Admin Created [DATE] Required [DATE] Assigned to JO Invoiced No Stat…" at bounding box center [600, 429] width 1120 height 1129
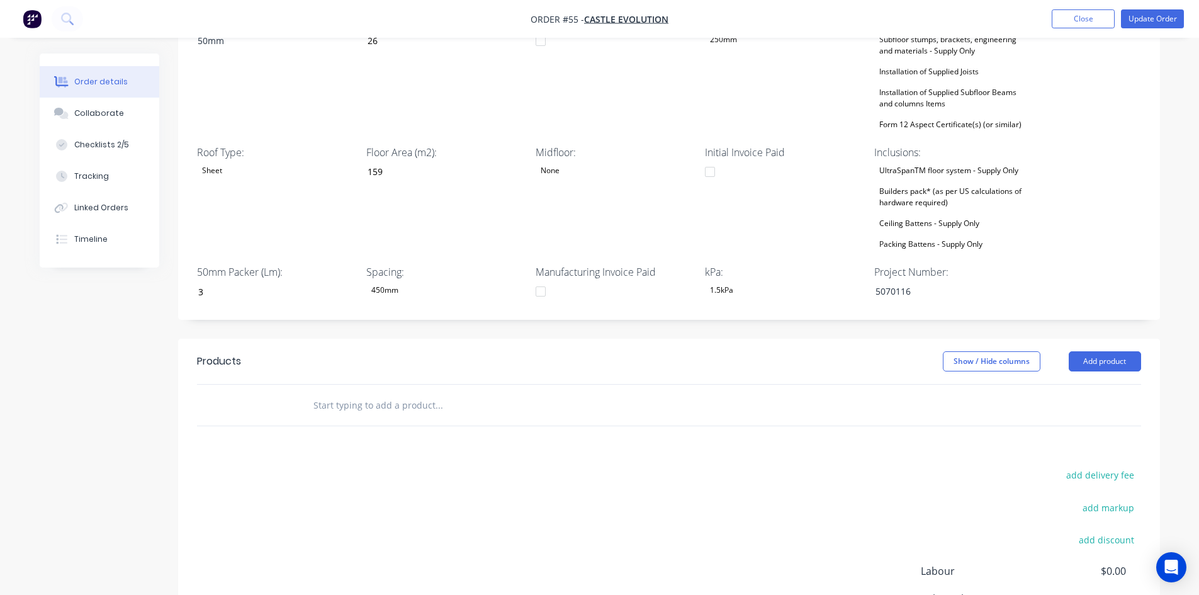
scroll to position [440, 0]
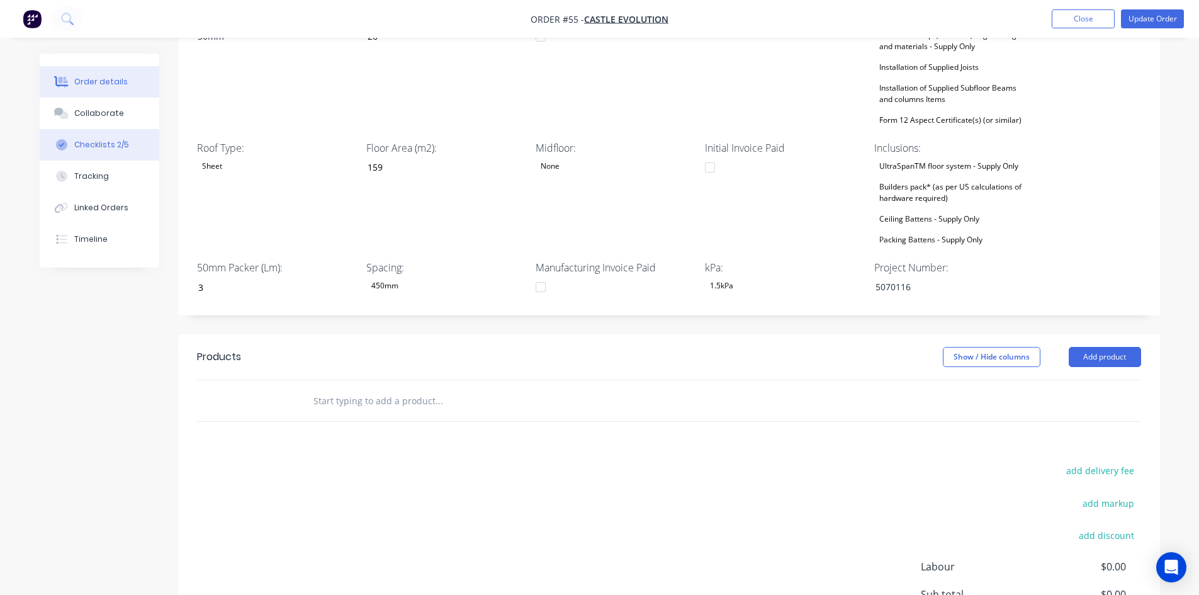
click at [111, 133] on button "Checklists 2/5" at bounding box center [100, 144] width 120 height 31
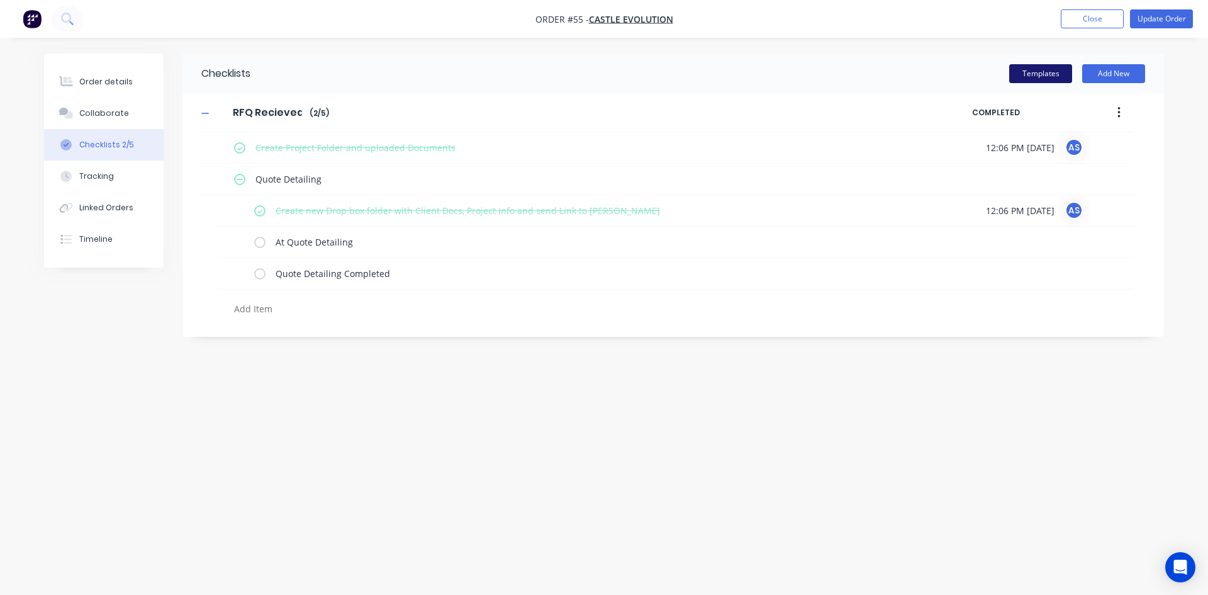
click at [1057, 77] on button "Templates" at bounding box center [1040, 73] width 63 height 19
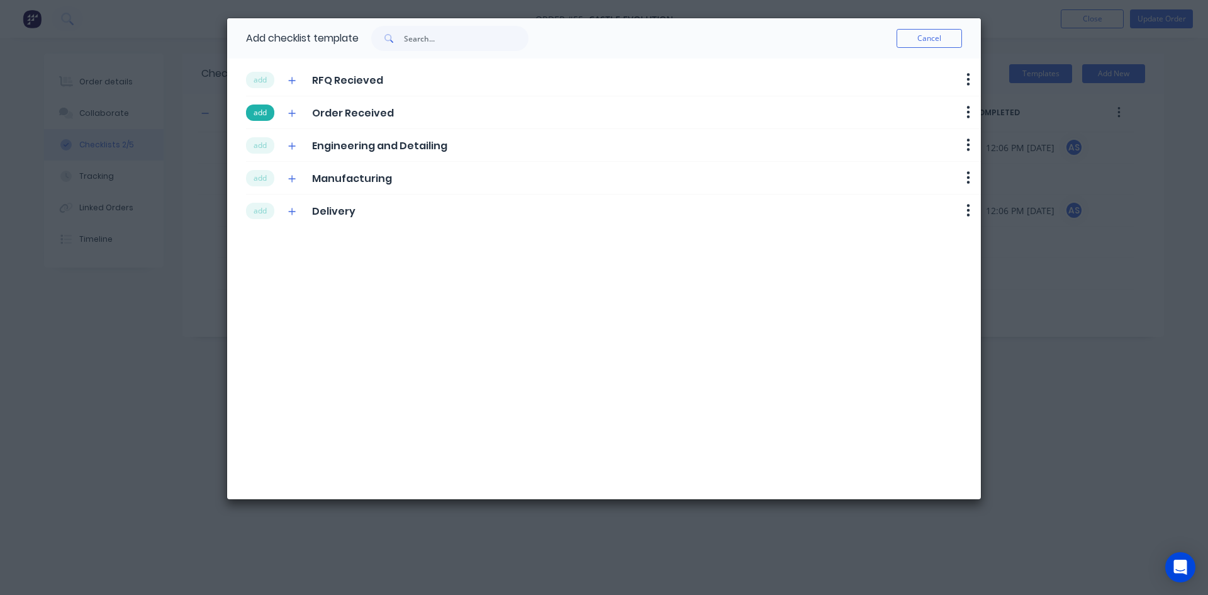
click at [258, 112] on button "add" at bounding box center [260, 112] width 28 height 16
click at [260, 140] on button "add" at bounding box center [260, 145] width 28 height 16
click at [260, 175] on button "add" at bounding box center [260, 178] width 28 height 16
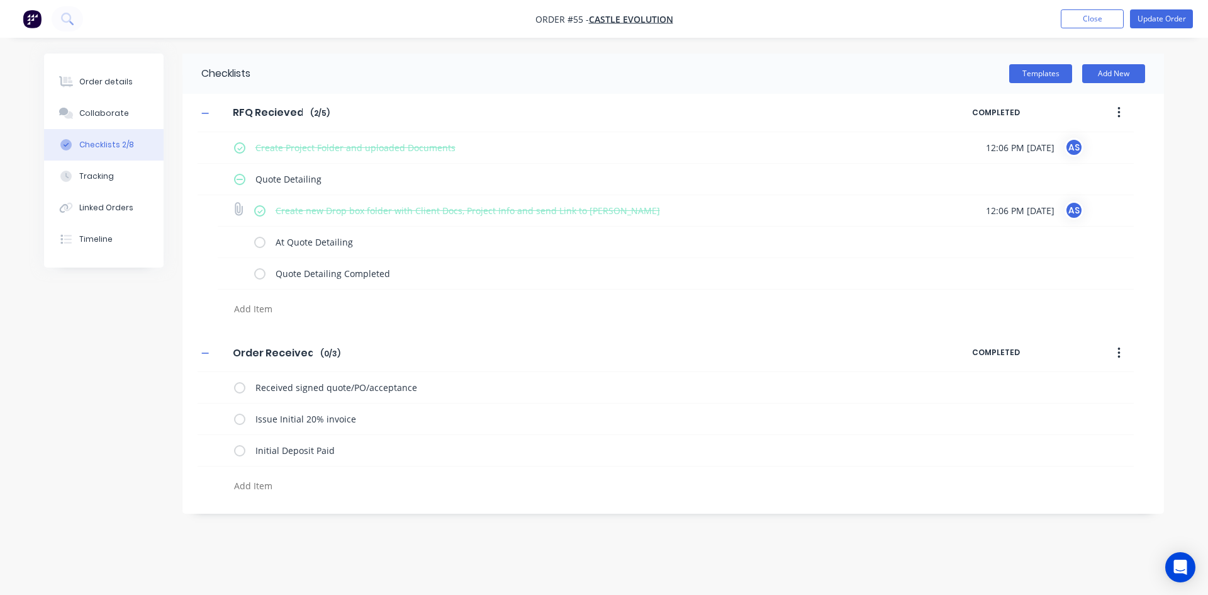
click at [264, 215] on div "Create new Drop box folder with Client Docs, Project Info and send Link to [PER…" at bounding box center [584, 210] width 660 height 25
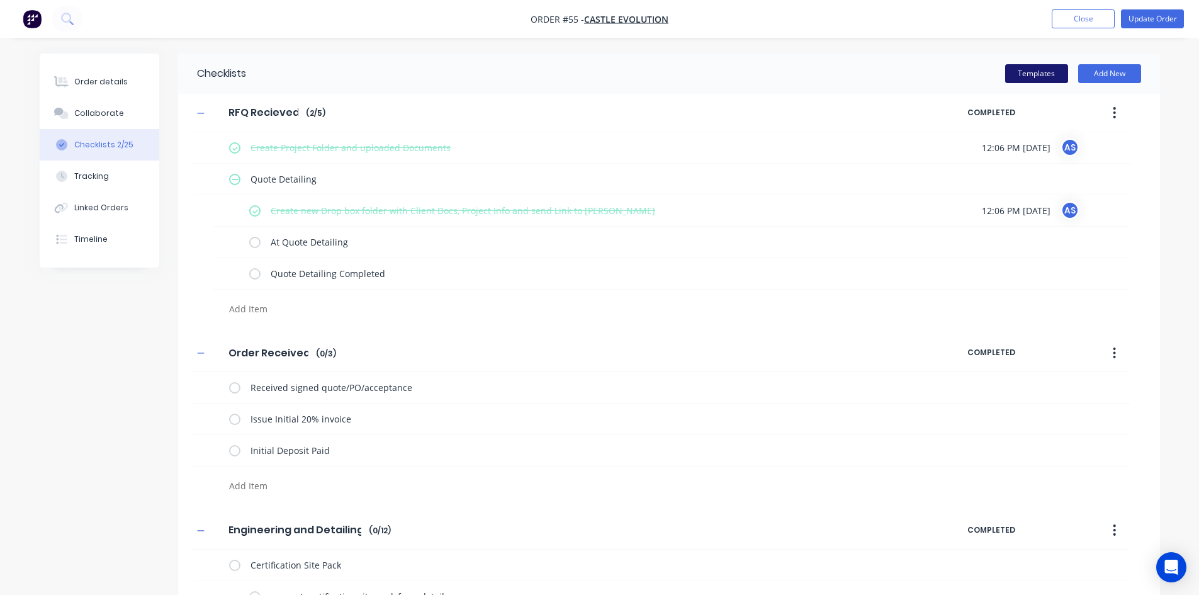
click at [1047, 77] on button "Templates" at bounding box center [1036, 73] width 63 height 19
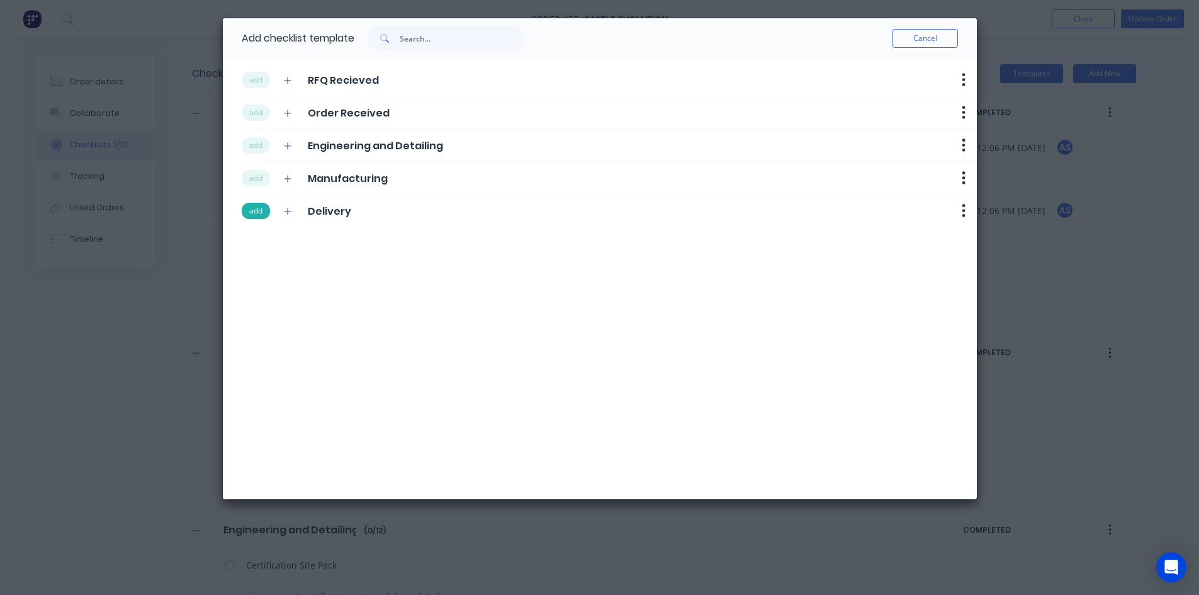
click at [258, 210] on button "add" at bounding box center [256, 211] width 28 height 16
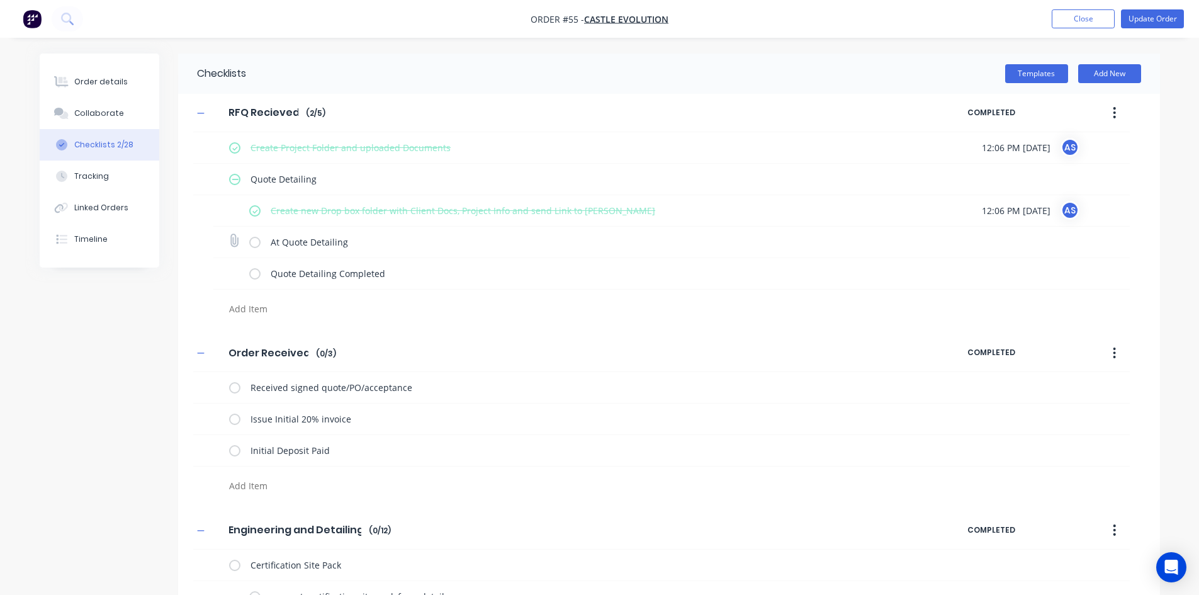
click at [251, 247] on label at bounding box center [254, 241] width 11 height 13
click at [0, 0] on input "checkbox" at bounding box center [0, 0] width 0 height 0
type textarea "x"
click at [96, 82] on div "Order details" at bounding box center [100, 81] width 53 height 11
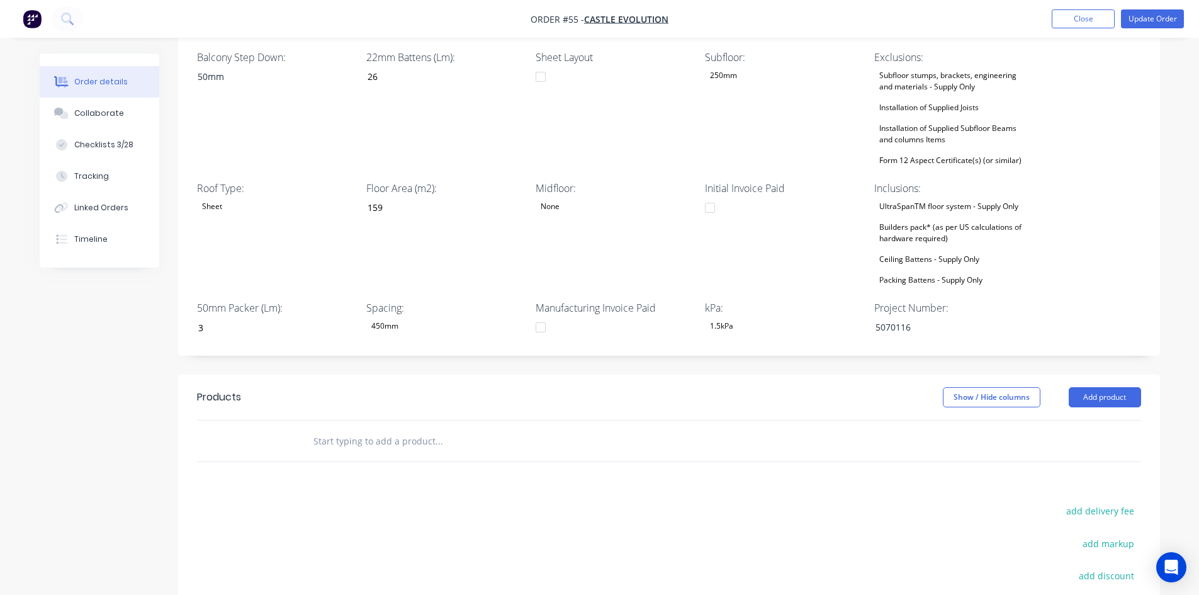
scroll to position [440, 0]
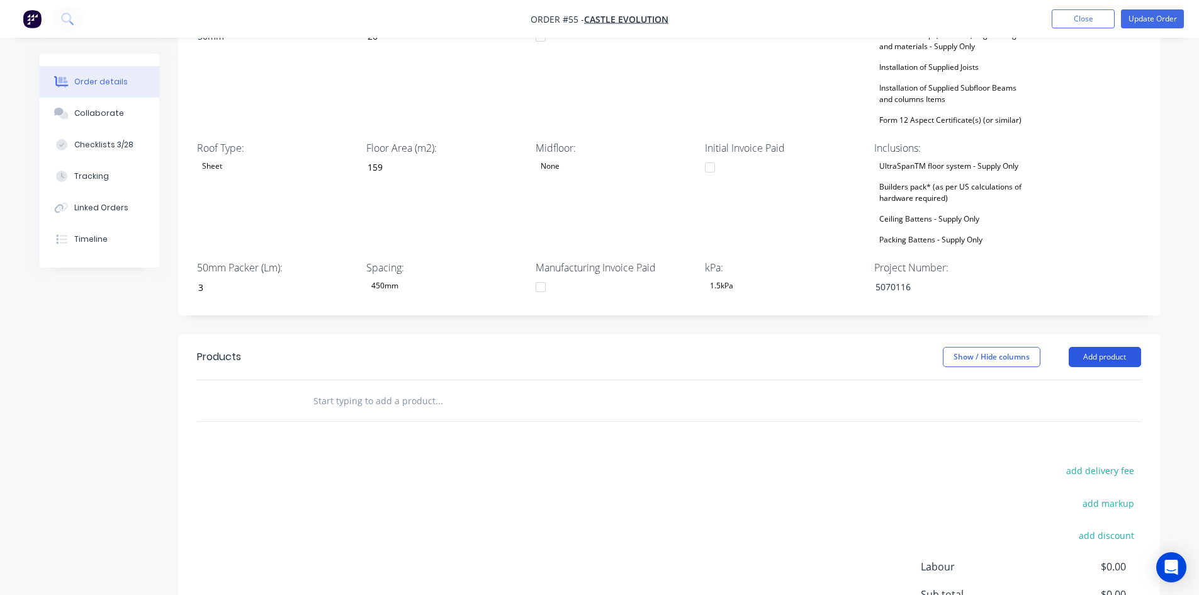
click at [1098, 347] on button "Add product" at bounding box center [1104, 357] width 72 height 20
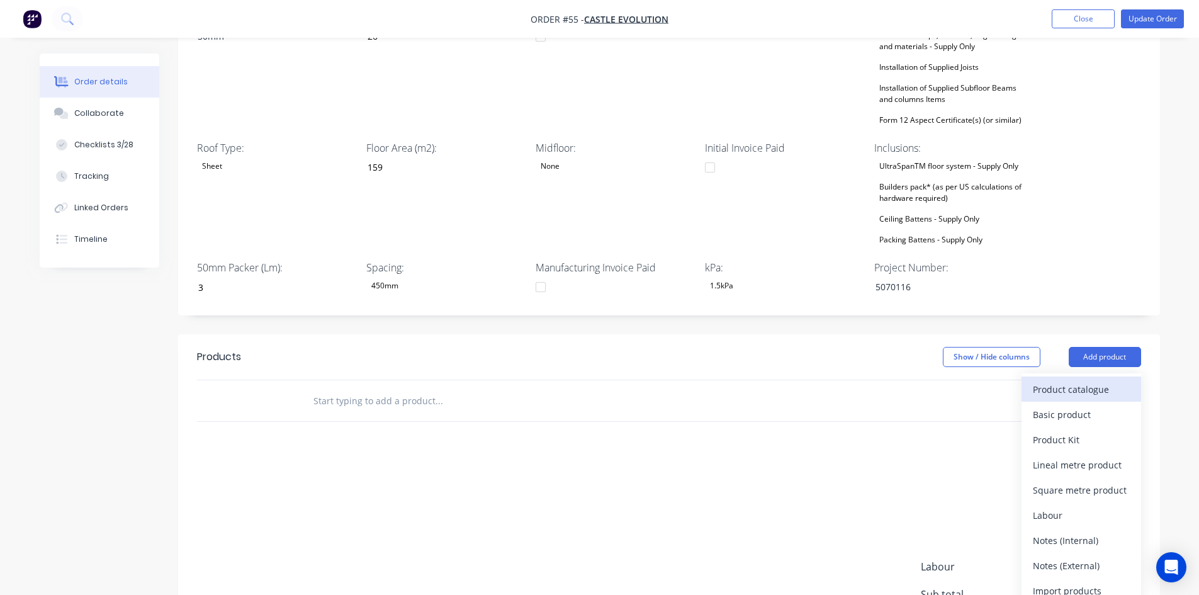
click at [1049, 380] on div "Product catalogue" at bounding box center [1080, 389] width 97 height 18
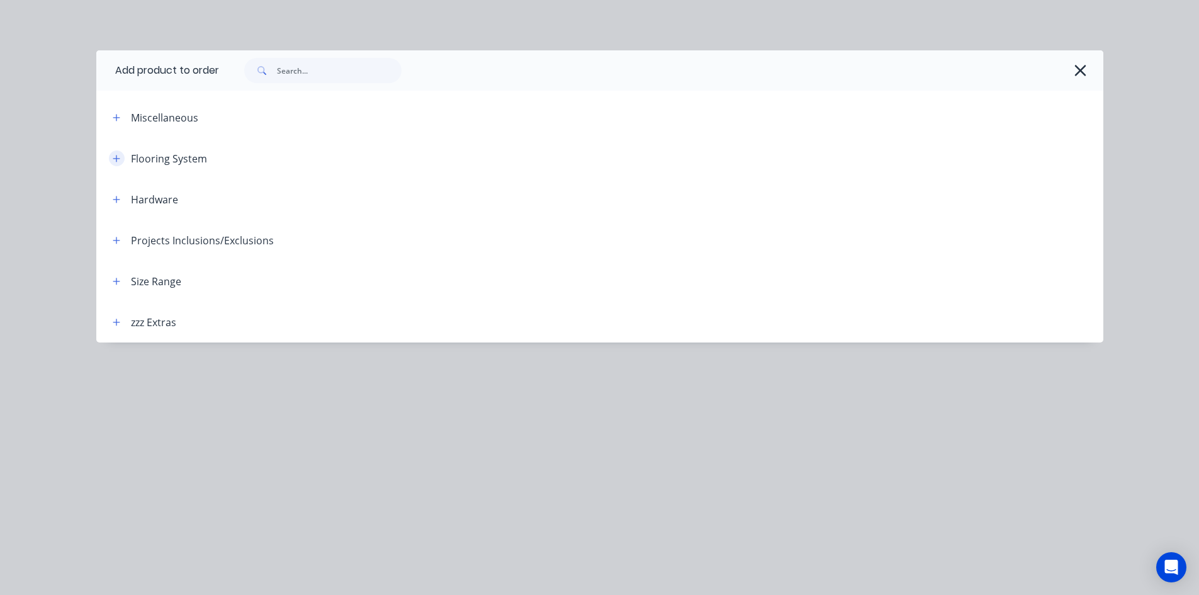
click at [116, 160] on icon "button" at bounding box center [116, 158] width 7 height 7
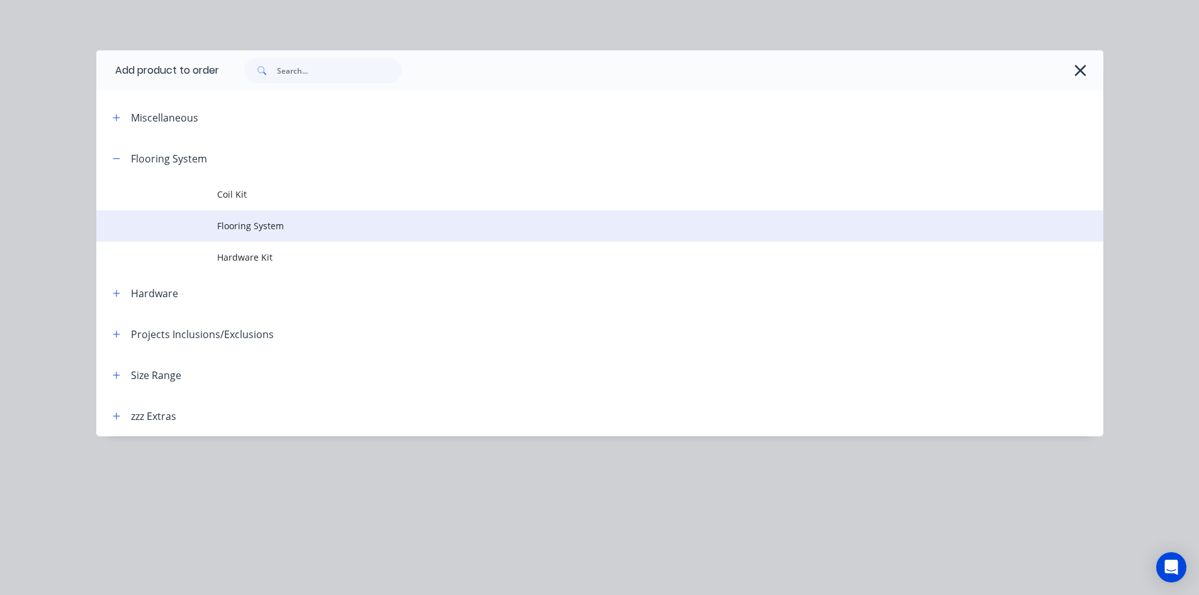
click at [238, 221] on span "Flooring System" at bounding box center [571, 225] width 708 height 13
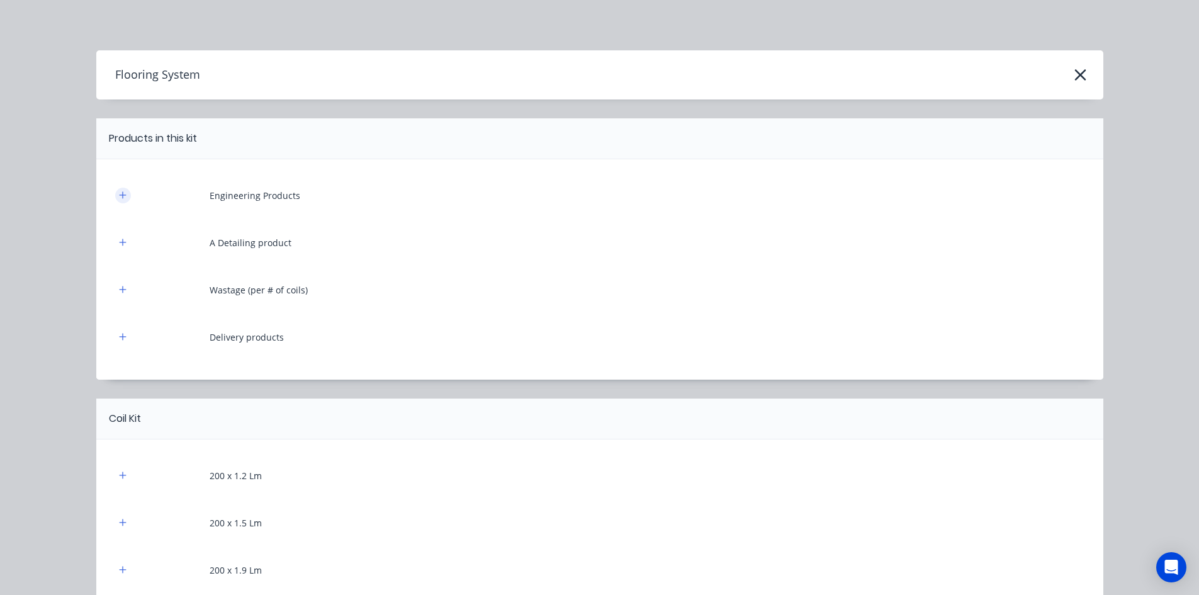
click at [119, 194] on icon "button" at bounding box center [123, 195] width 8 height 9
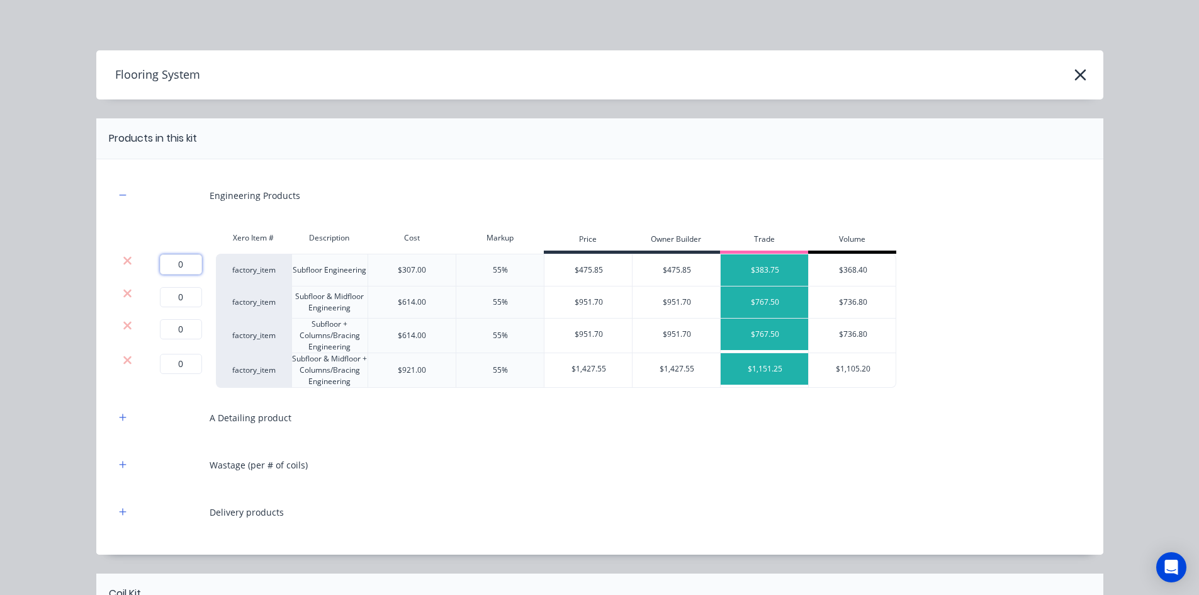
click at [187, 265] on input "0" at bounding box center [181, 264] width 42 height 20
type input "1"
click at [124, 296] on icon at bounding box center [127, 293] width 9 height 13
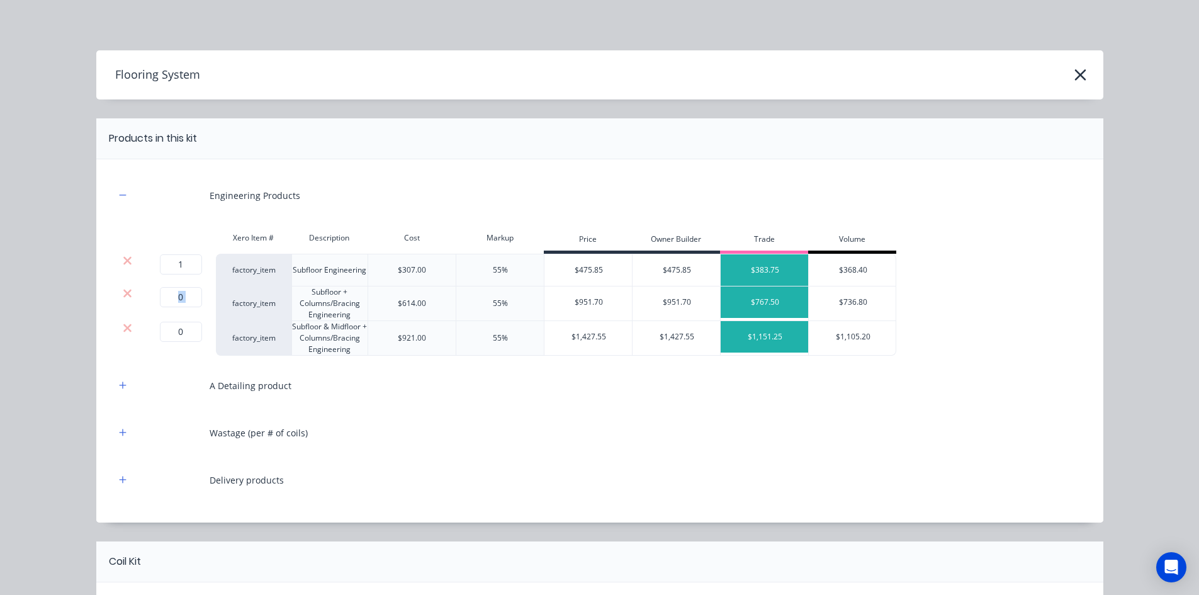
click at [124, 296] on icon at bounding box center [127, 293] width 9 height 13
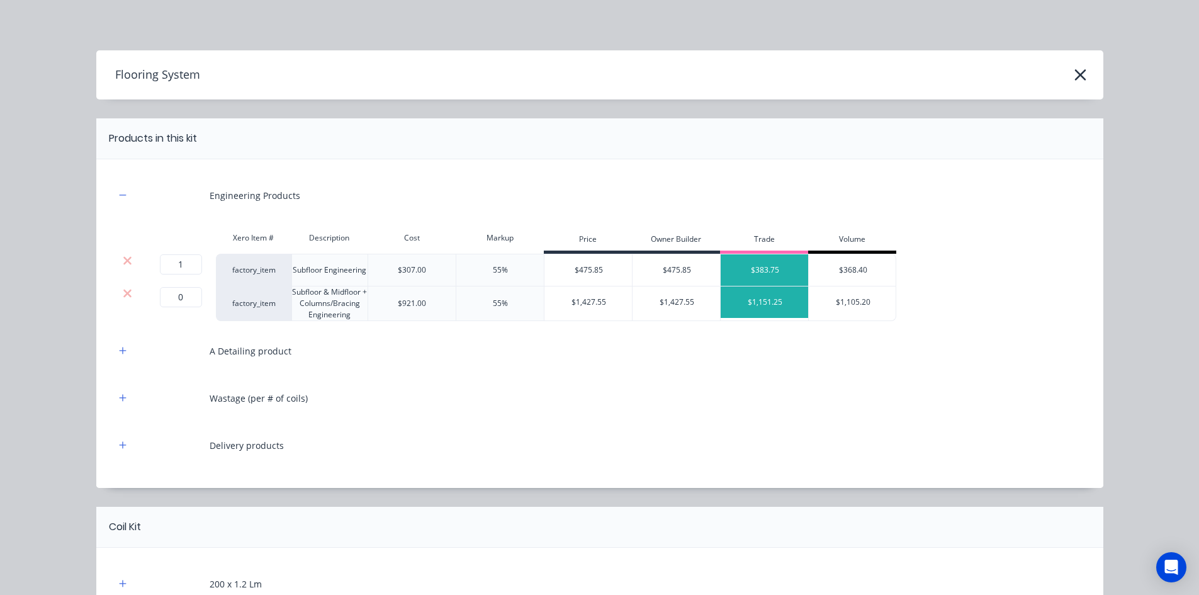
click at [124, 296] on icon at bounding box center [127, 293] width 9 height 13
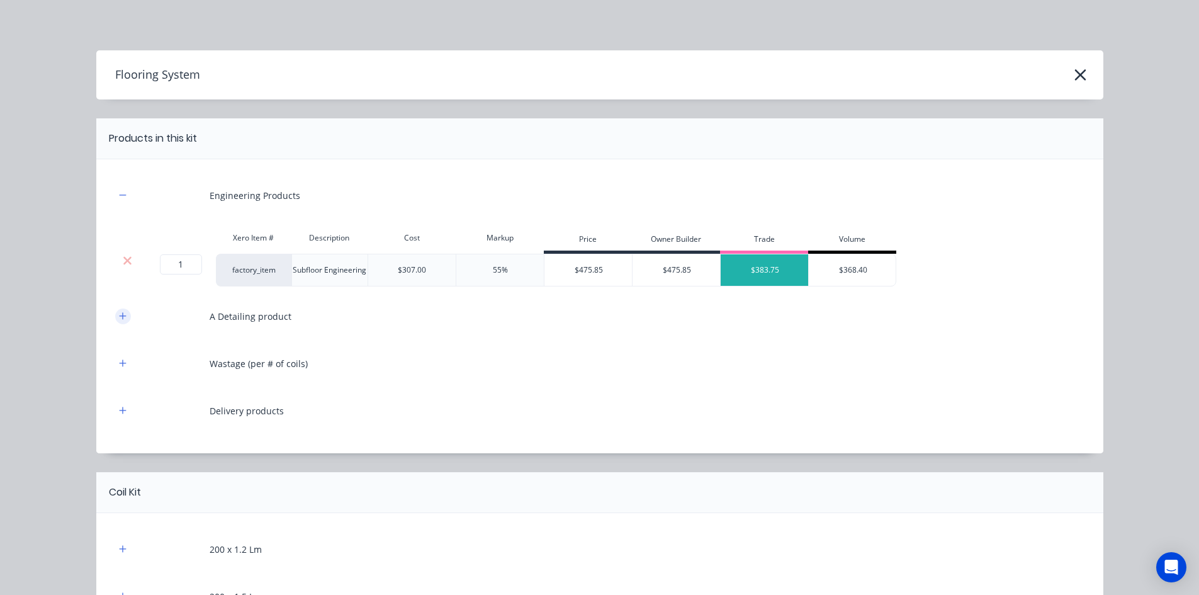
click at [119, 318] on icon "button" at bounding box center [123, 315] width 8 height 9
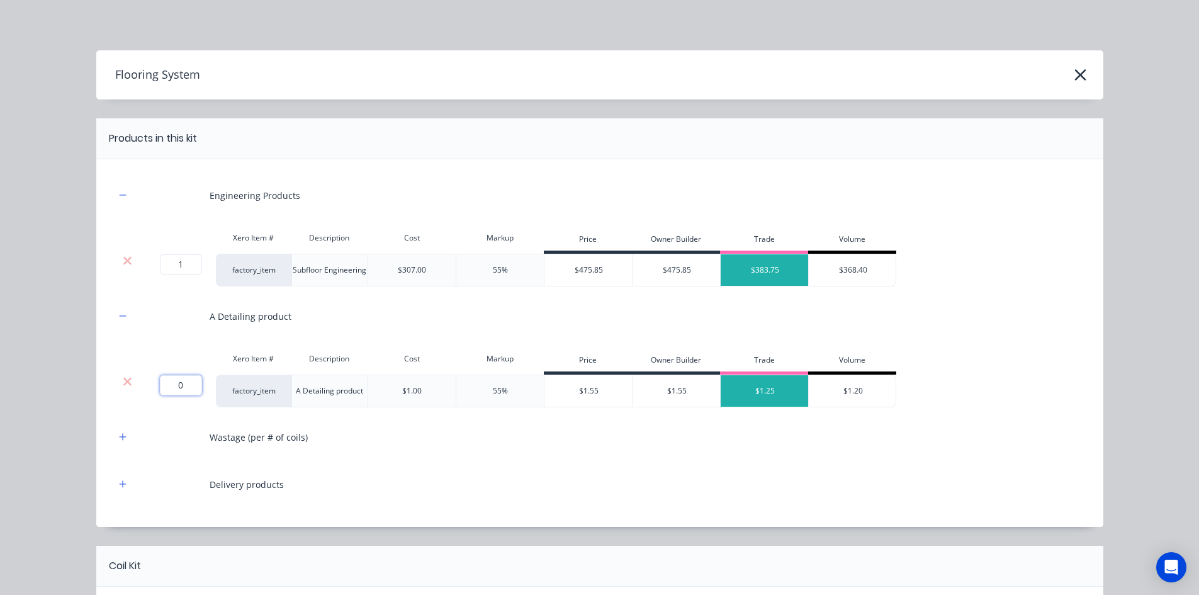
click at [176, 384] on input "0" at bounding box center [181, 385] width 42 height 20
type input "559"
click at [115, 433] on button "button" at bounding box center [123, 437] width 16 height 16
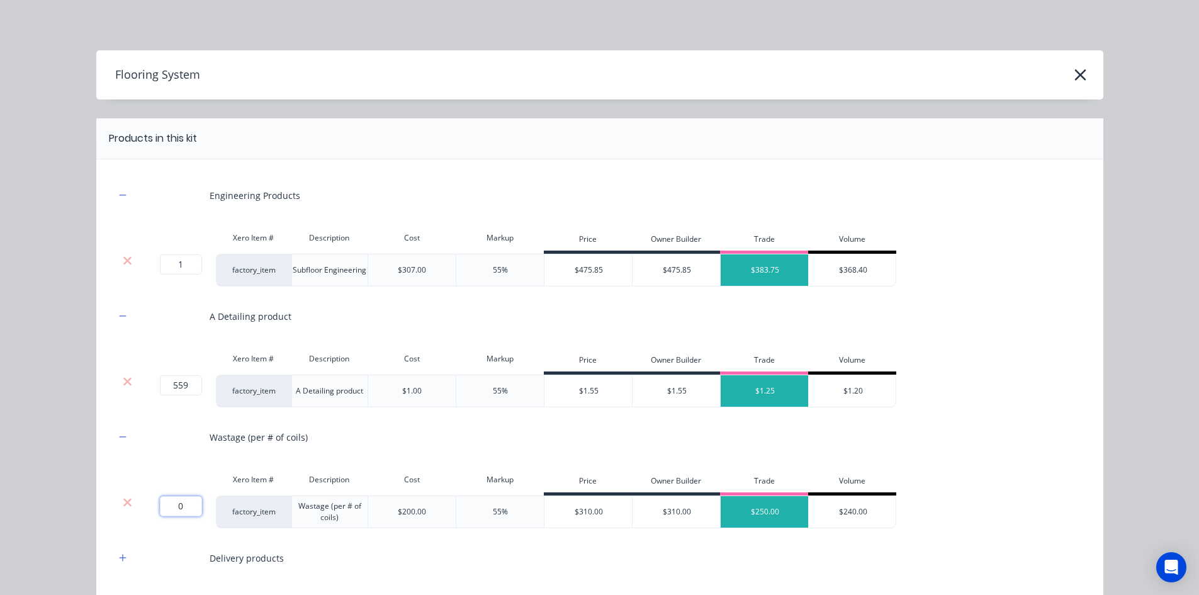
click at [188, 504] on input "0" at bounding box center [181, 506] width 42 height 20
type input "2"
click at [119, 556] on icon "button" at bounding box center [123, 557] width 8 height 9
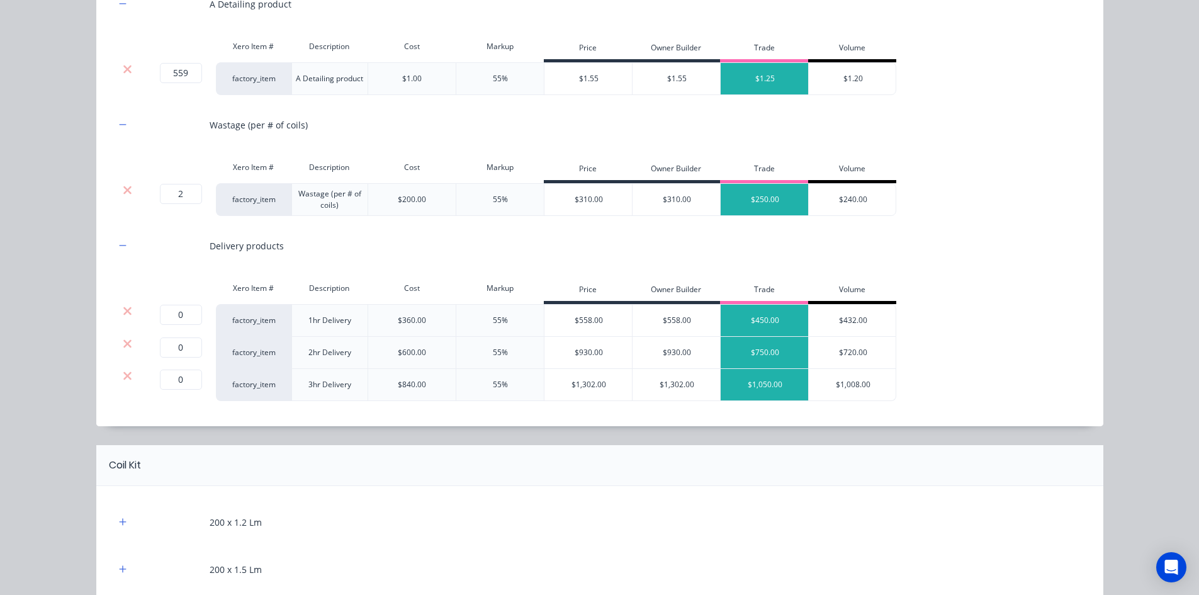
scroll to position [315, 0]
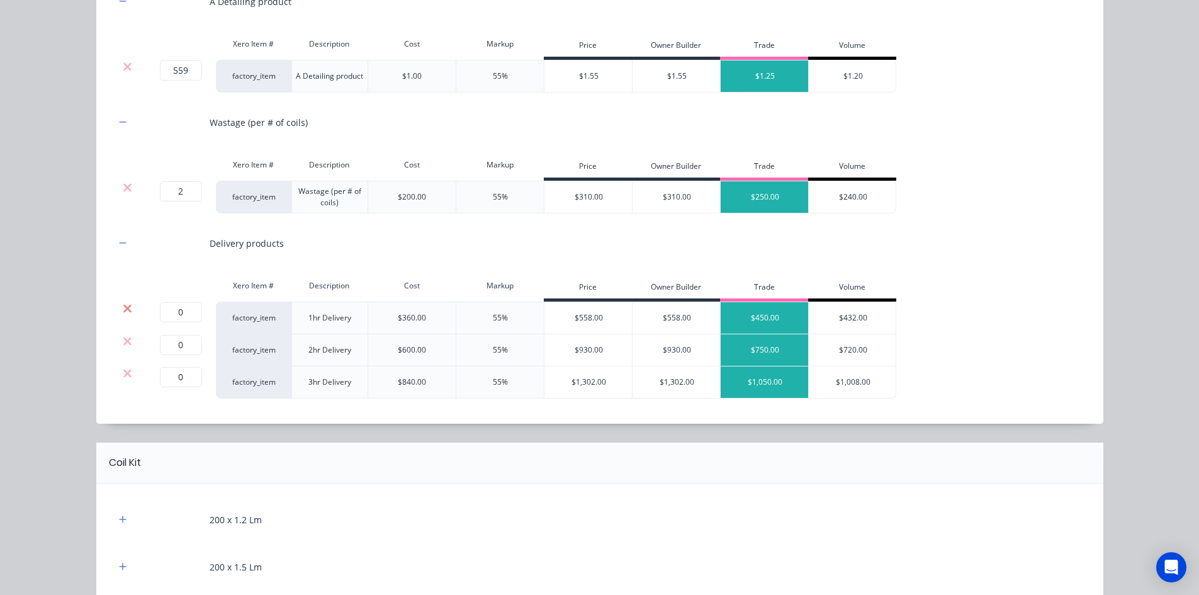
click at [124, 308] on icon at bounding box center [127, 308] width 8 height 8
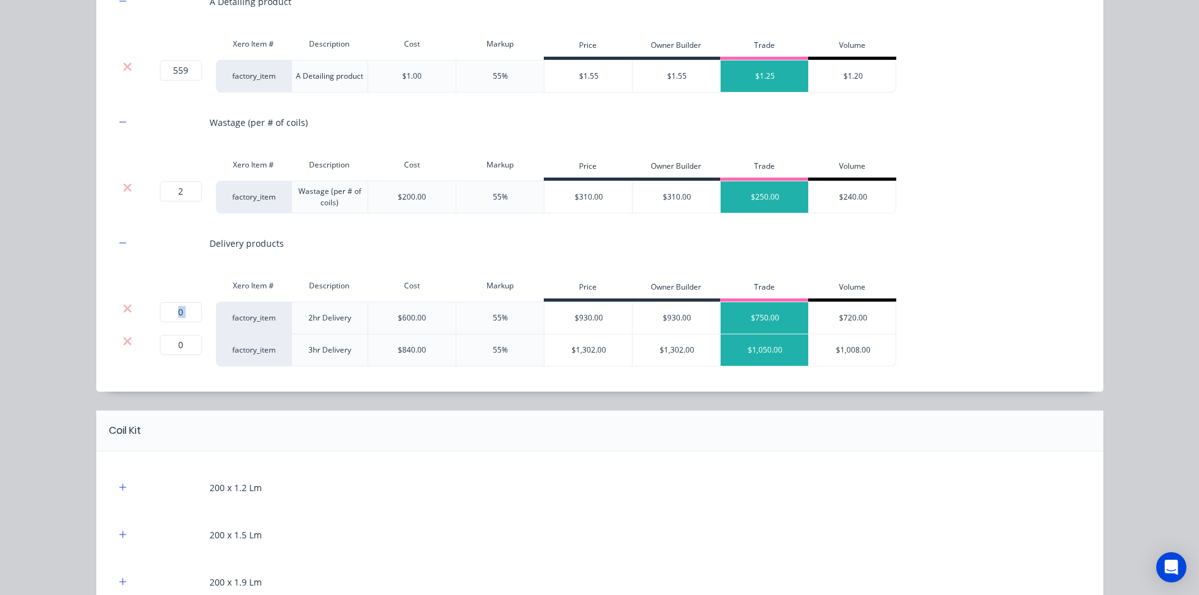
click at [124, 308] on icon at bounding box center [127, 308] width 8 height 8
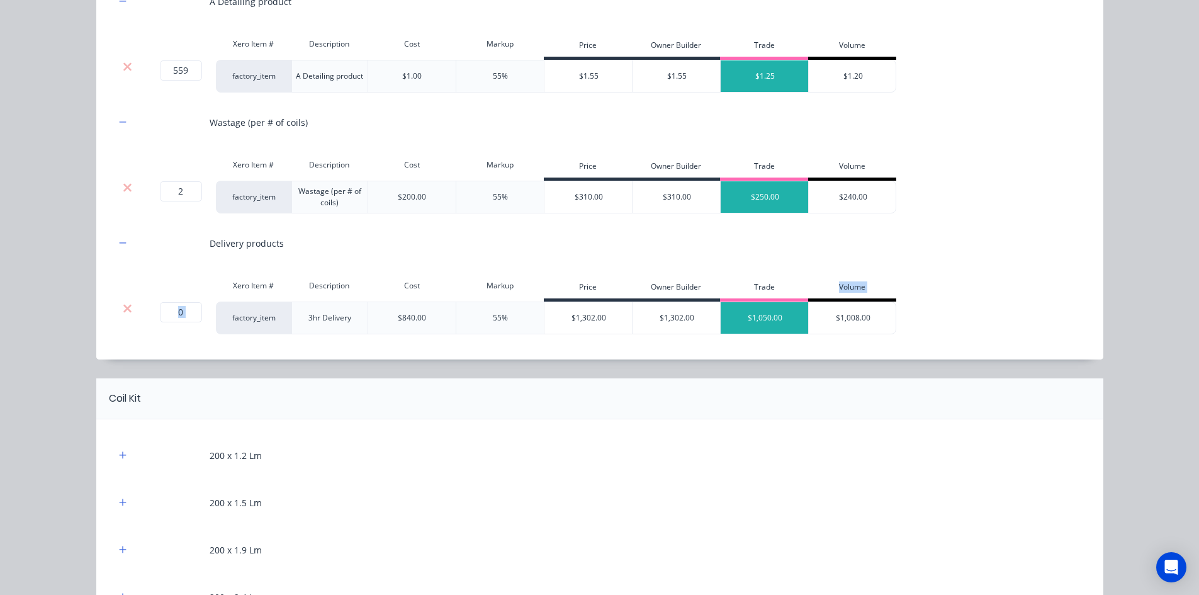
click at [124, 308] on icon at bounding box center [127, 308] width 8 height 8
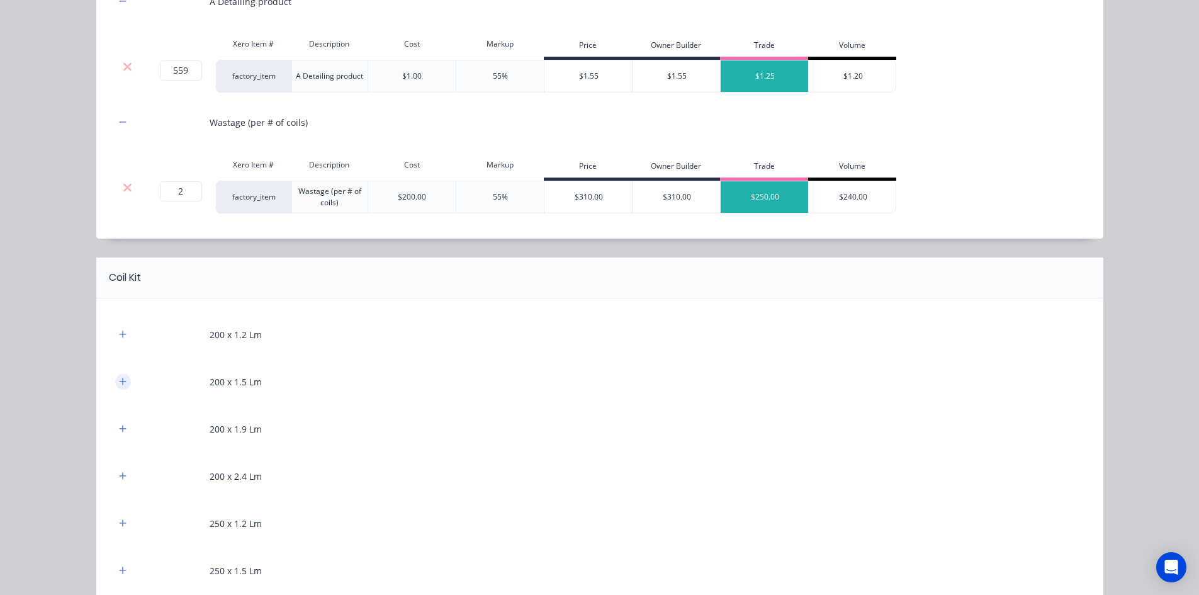
click at [119, 381] on icon "button" at bounding box center [122, 380] width 7 height 7
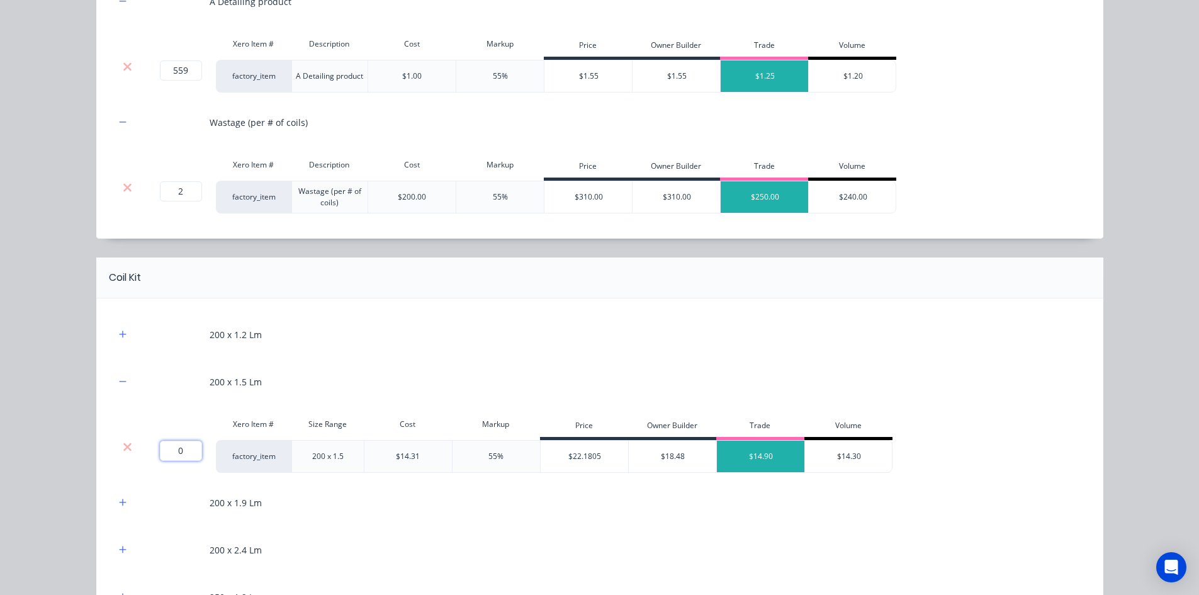
click at [184, 444] on input "0" at bounding box center [181, 450] width 42 height 20
type input "112"
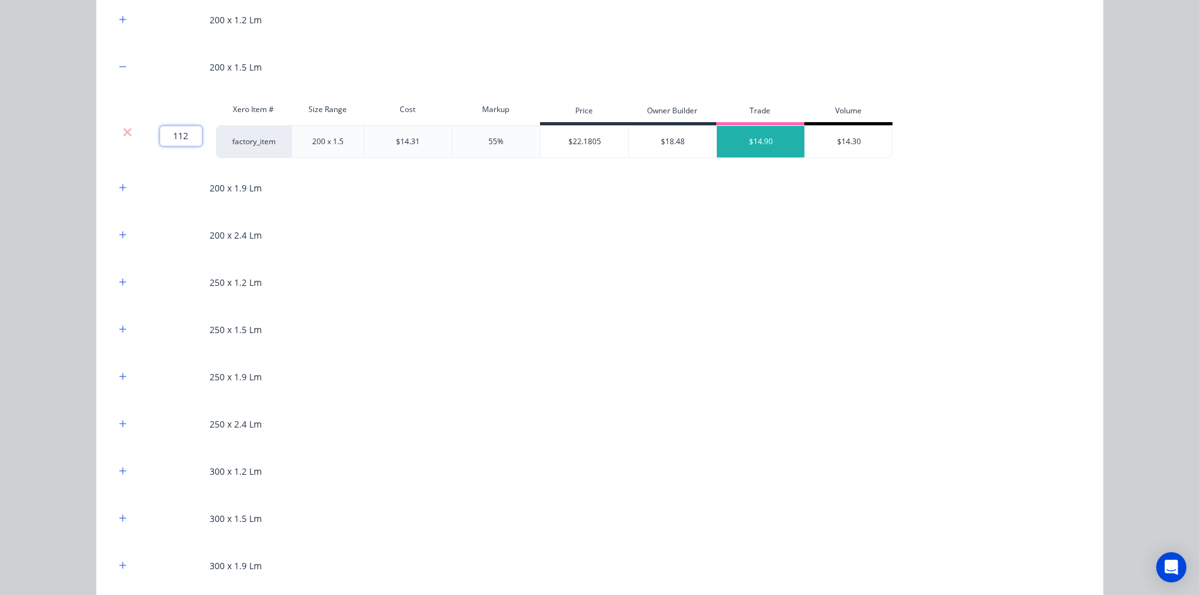
scroll to position [692, 0]
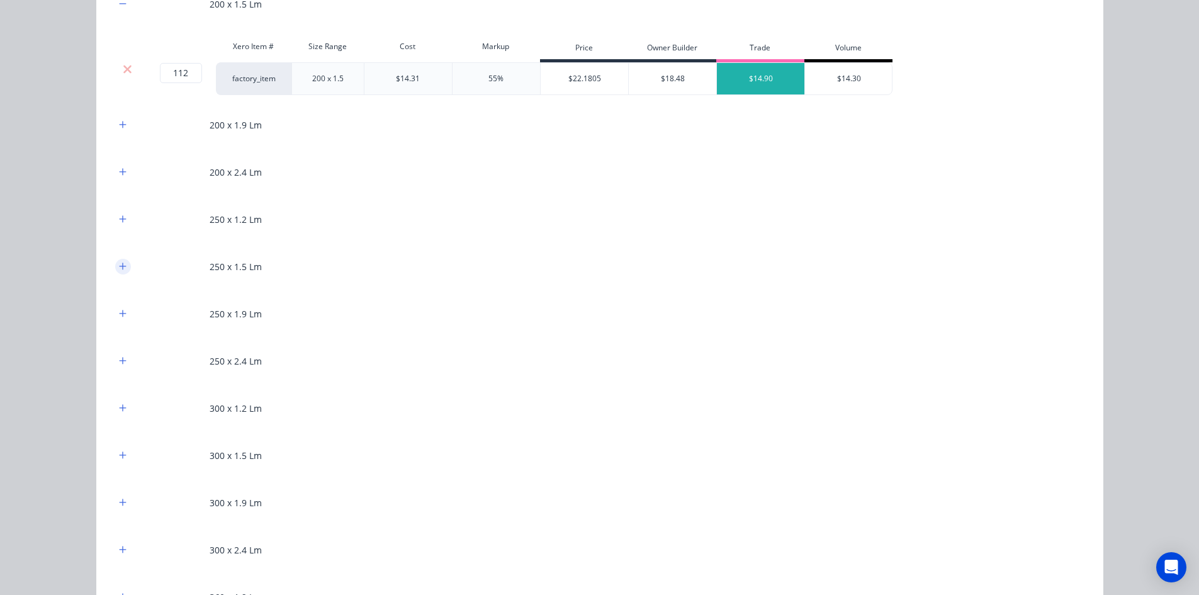
click at [121, 269] on icon "button" at bounding box center [123, 266] width 8 height 9
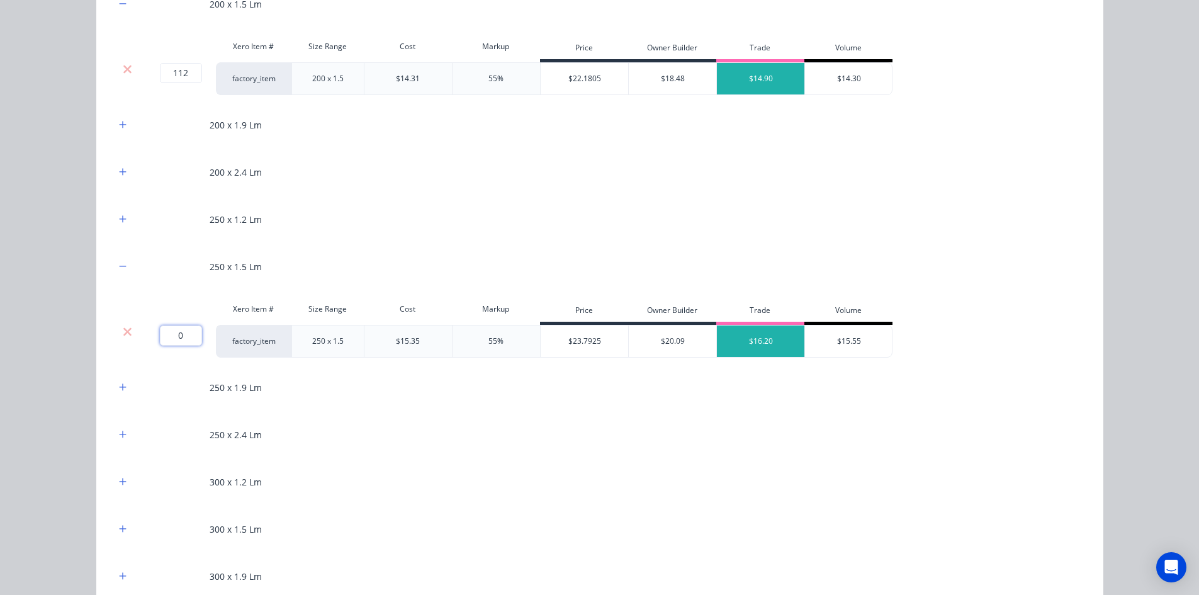
click at [170, 331] on input "0" at bounding box center [181, 335] width 42 height 20
type input "391"
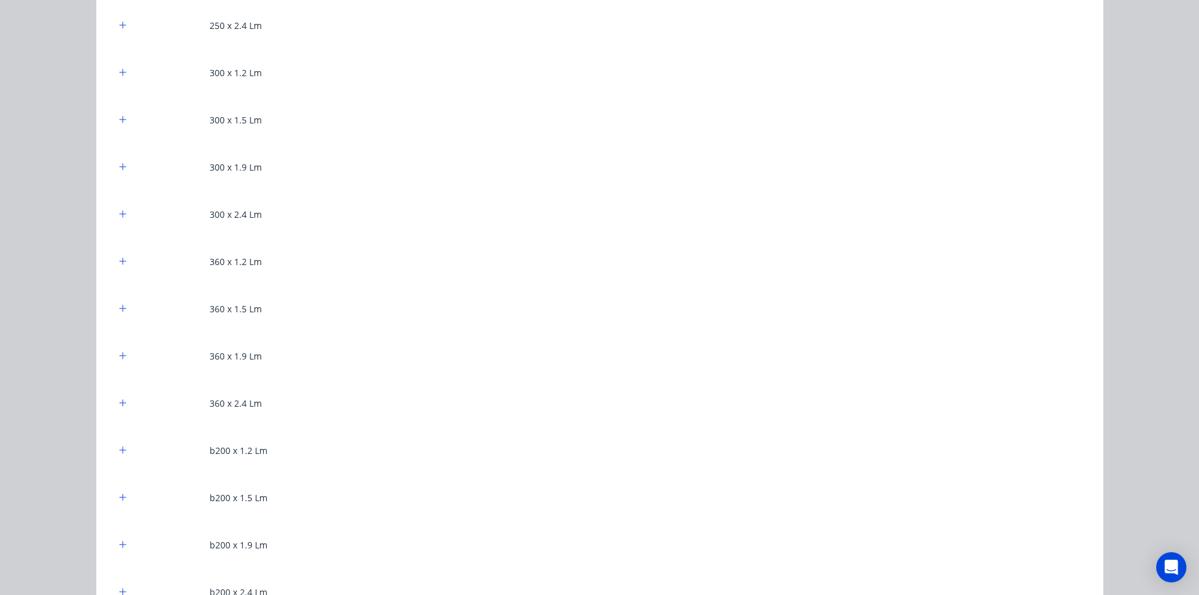
scroll to position [1132, 0]
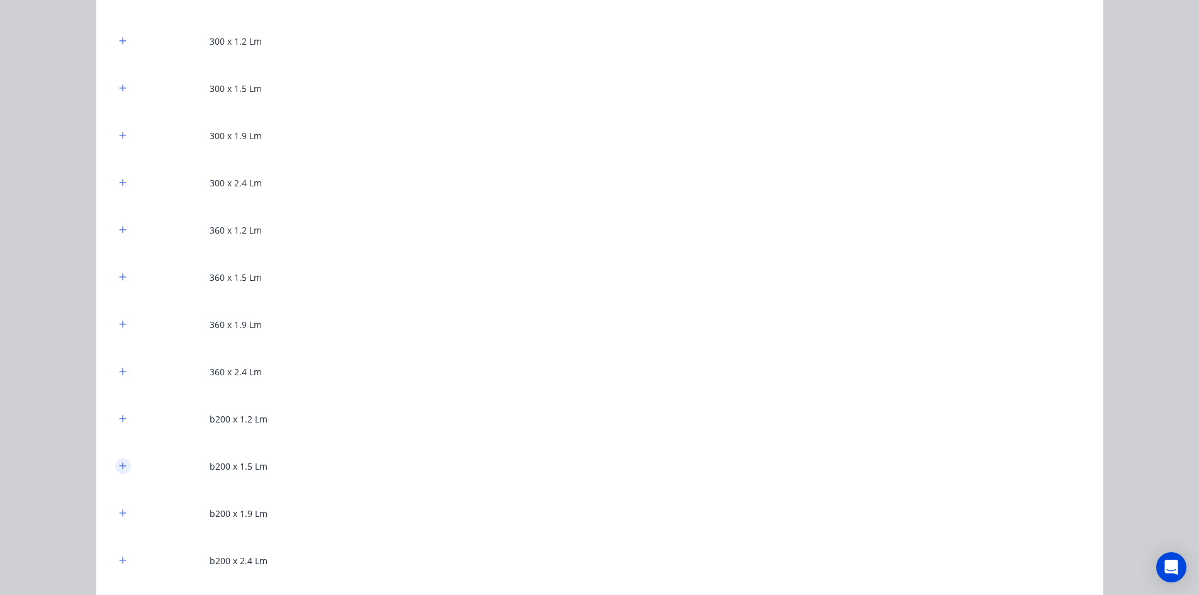
click at [120, 461] on icon "button" at bounding box center [123, 465] width 8 height 9
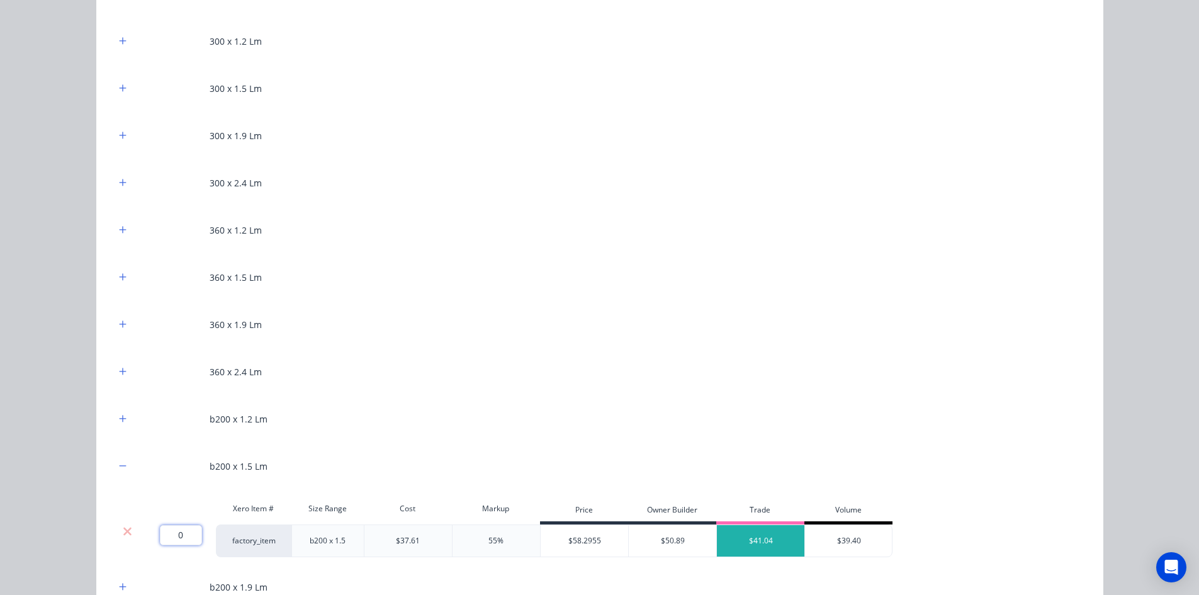
click at [172, 534] on input "0" at bounding box center [181, 535] width 42 height 20
type input "8"
click at [106, 493] on div "200 x 1.2 Lm 200 x 1.5 Lm Xero Item # Size Range Cost Markup Price Owner Builde…" at bounding box center [599, 361] width 1007 height 1762
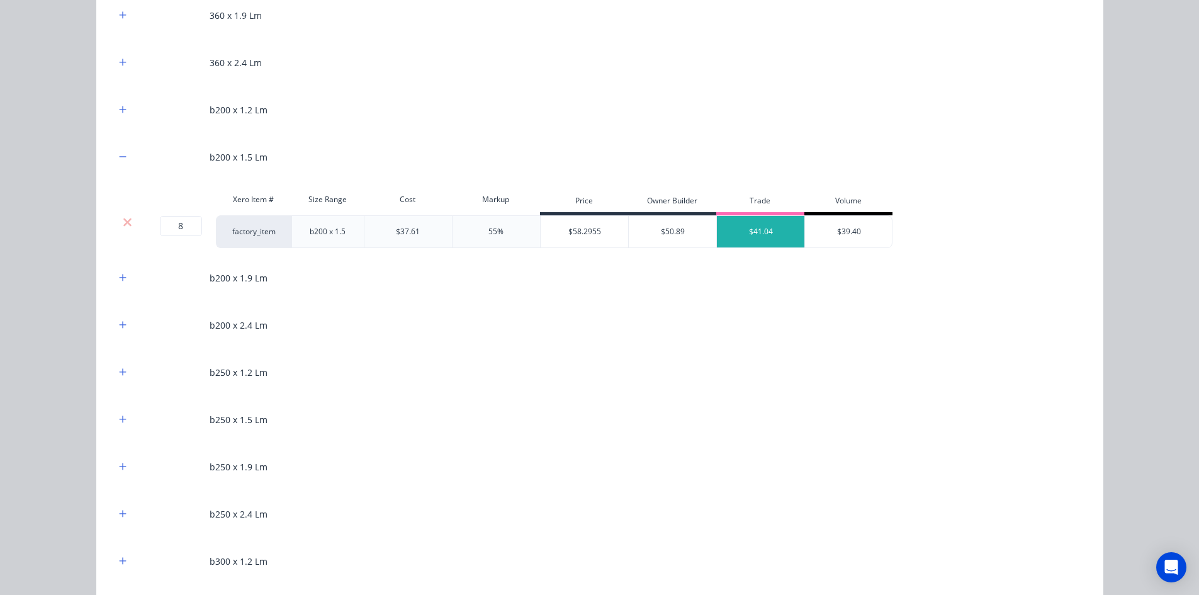
scroll to position [1447, 0]
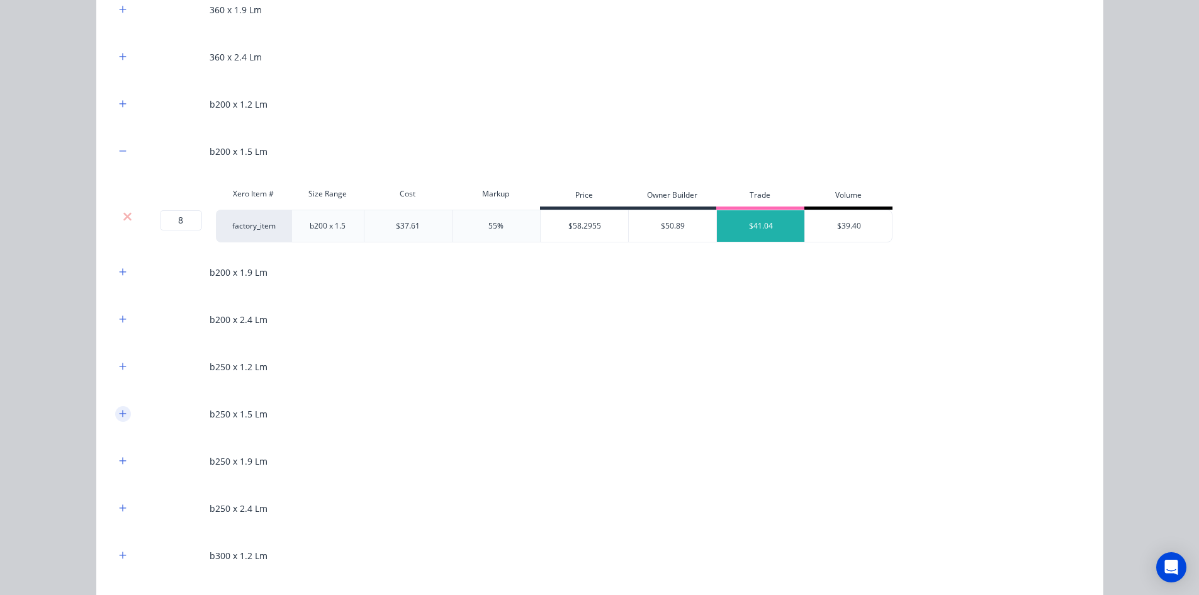
click at [119, 415] on icon "button" at bounding box center [123, 413] width 8 height 9
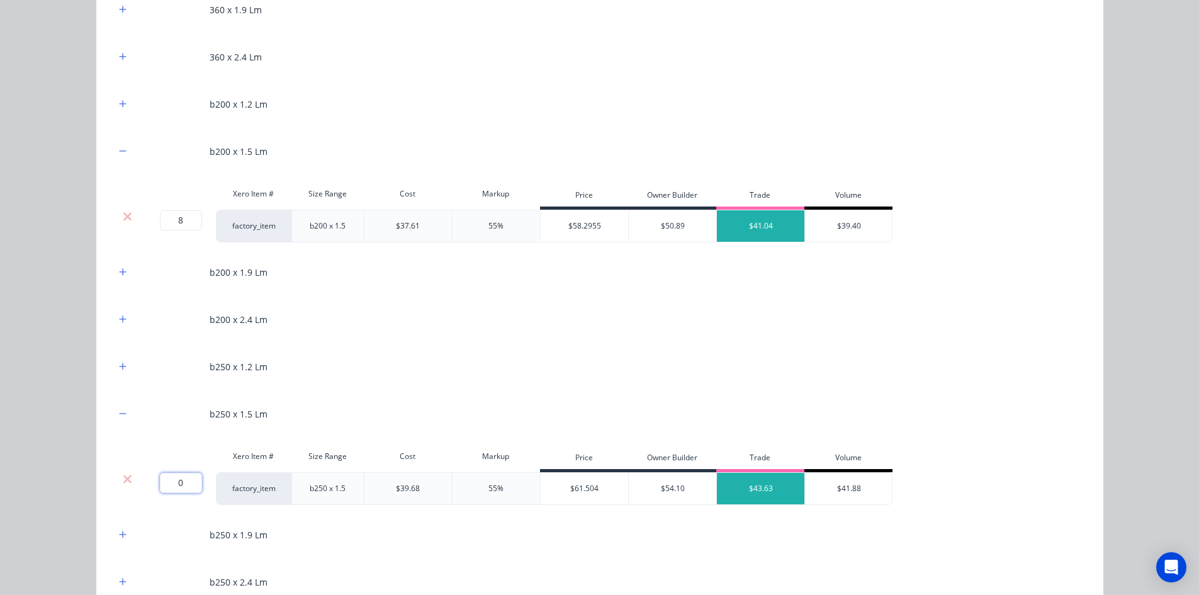
click at [181, 480] on input "0" at bounding box center [181, 482] width 42 height 20
type input "48"
click at [61, 424] on div "Flooring System Products in this kit Engineering Products Xero Item # Descripti…" at bounding box center [599, 297] width 1199 height 595
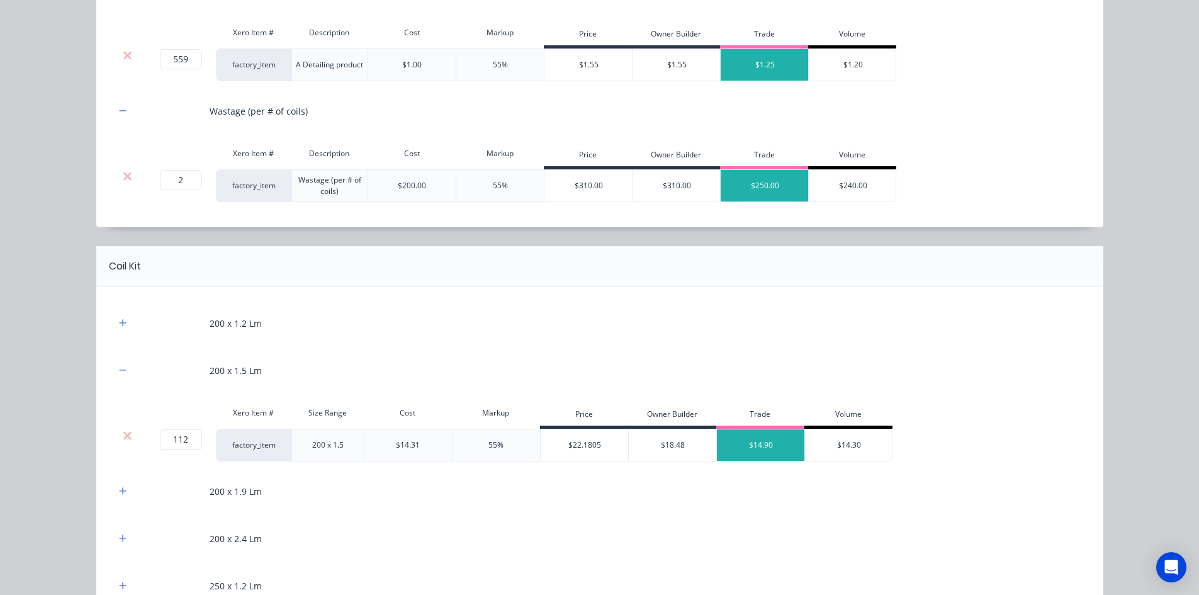
scroll to position [315, 0]
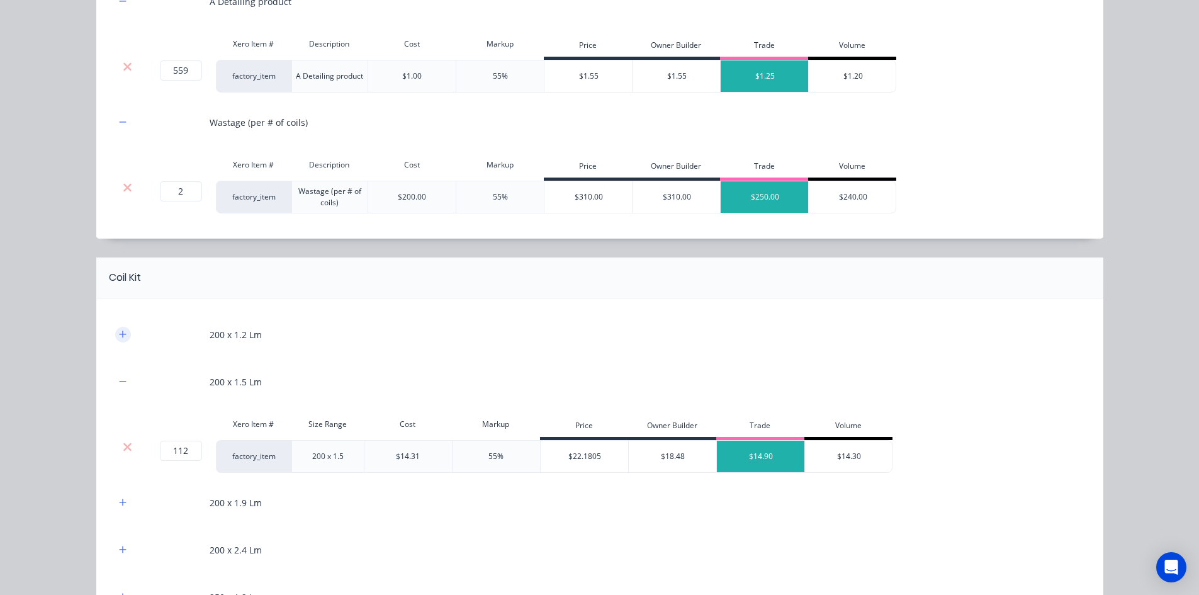
click at [119, 328] on button "button" at bounding box center [123, 335] width 16 height 16
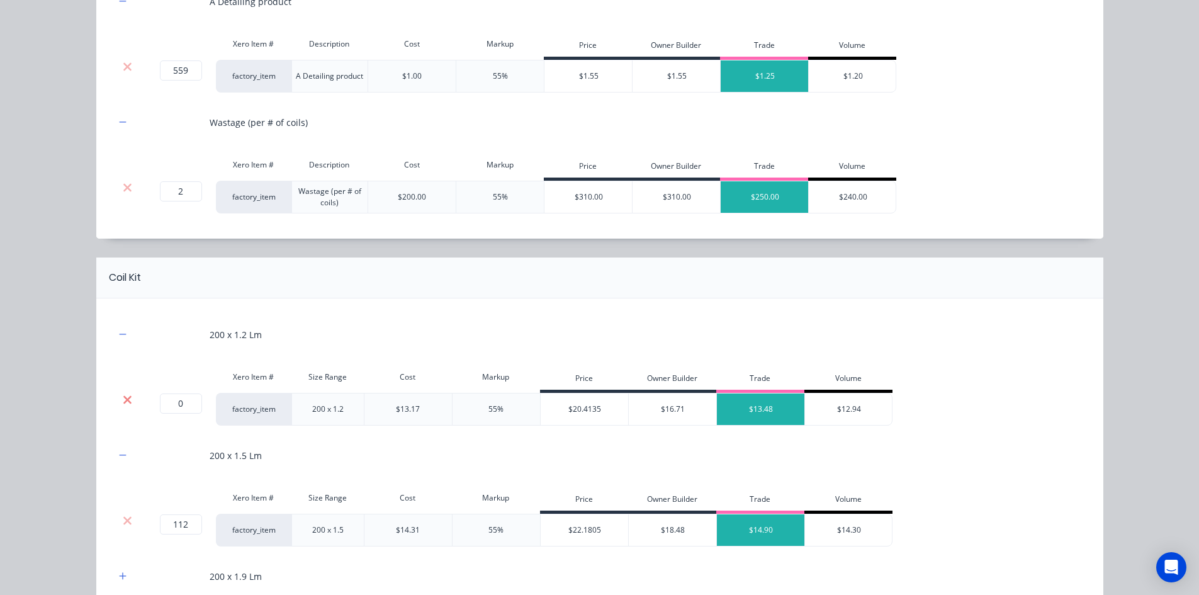
click at [123, 393] on icon at bounding box center [127, 399] width 9 height 13
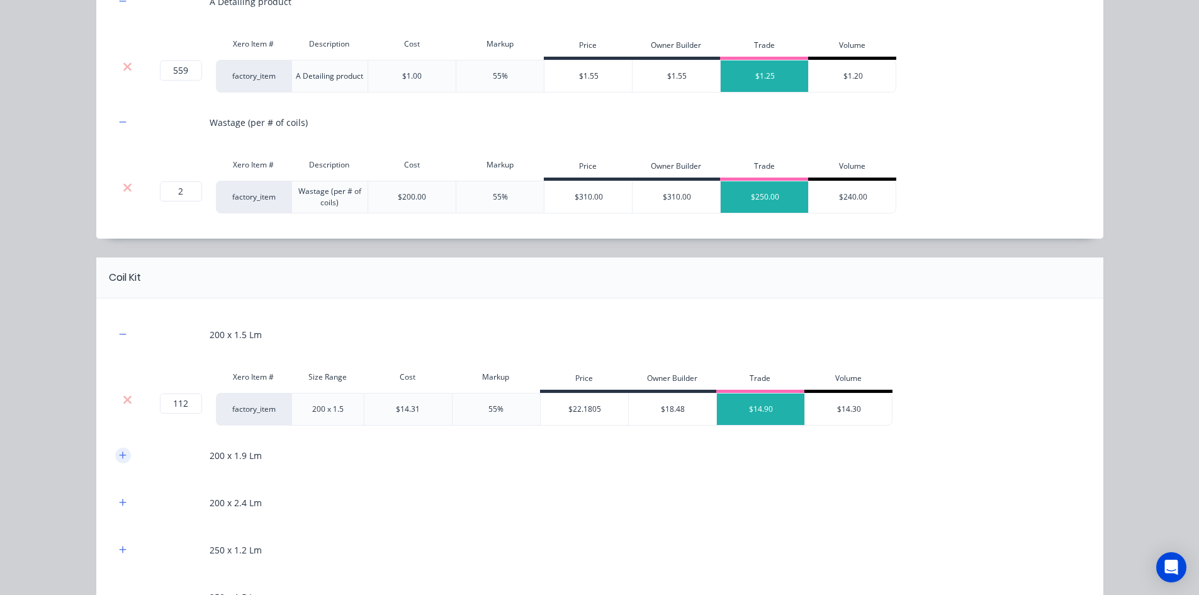
click at [119, 455] on icon "button" at bounding box center [122, 454] width 7 height 7
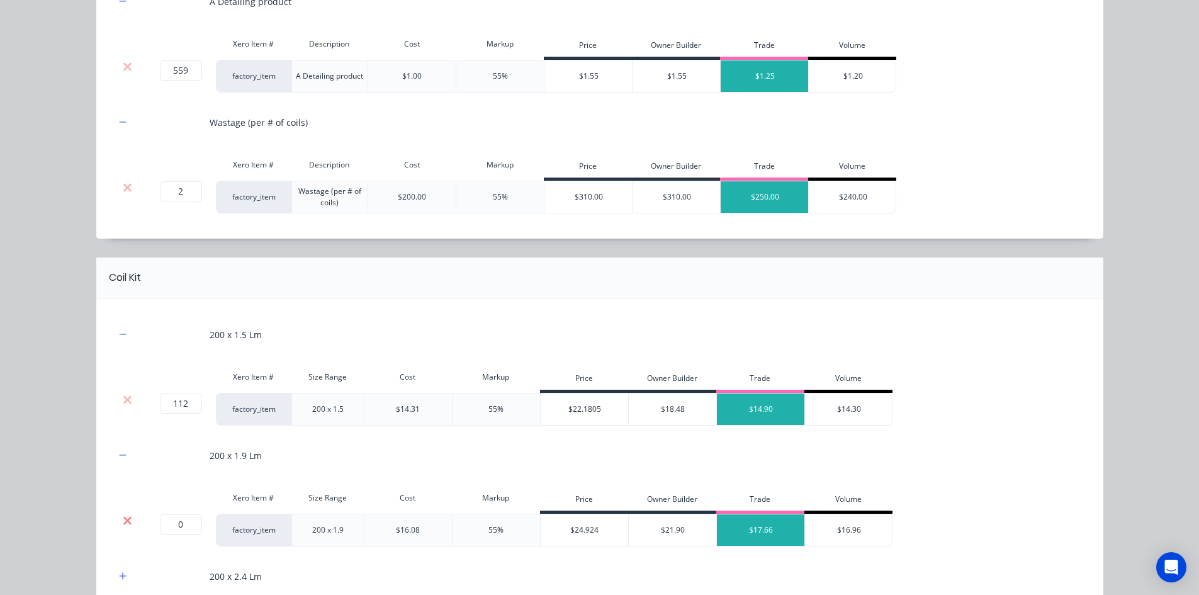
click at [123, 523] on icon at bounding box center [127, 520] width 9 height 13
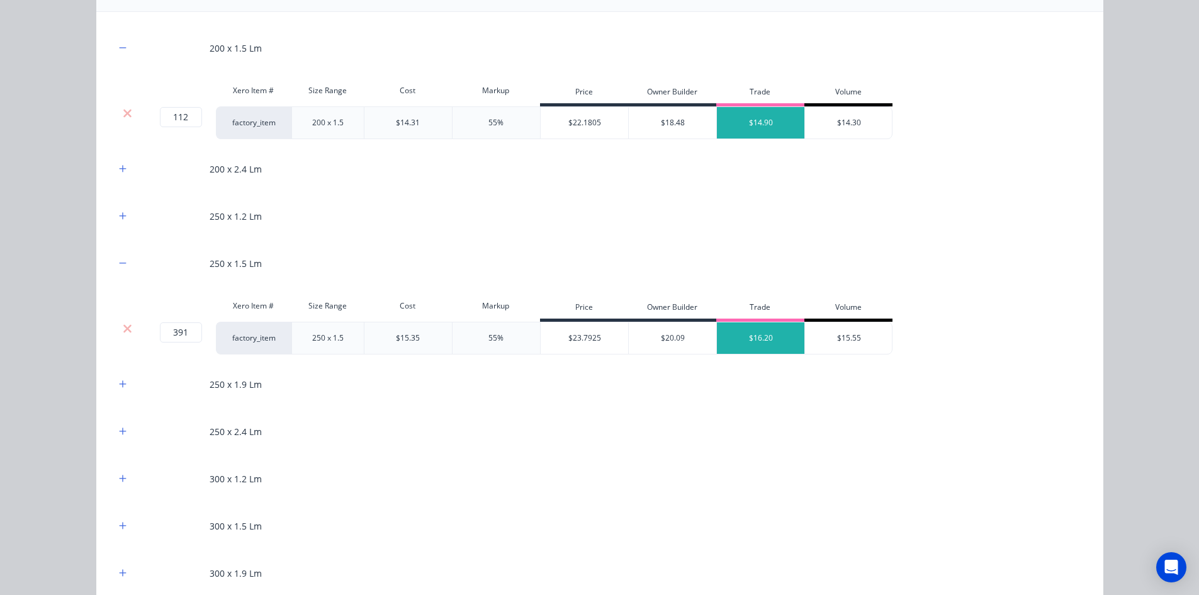
scroll to position [629, 0]
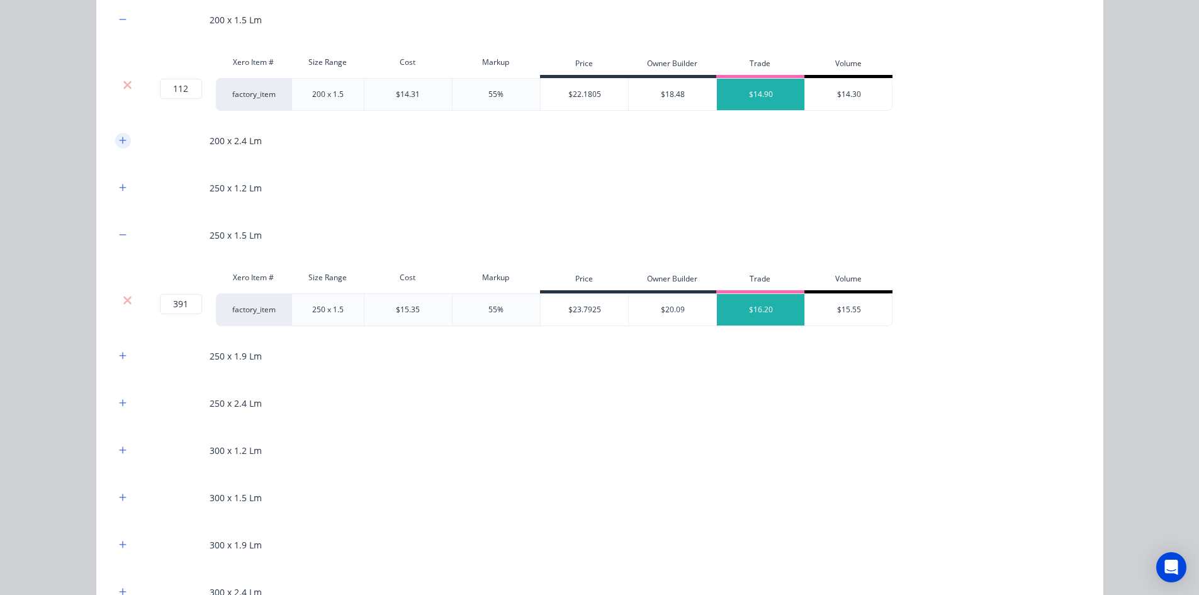
click at [119, 140] on icon "button" at bounding box center [122, 140] width 7 height 7
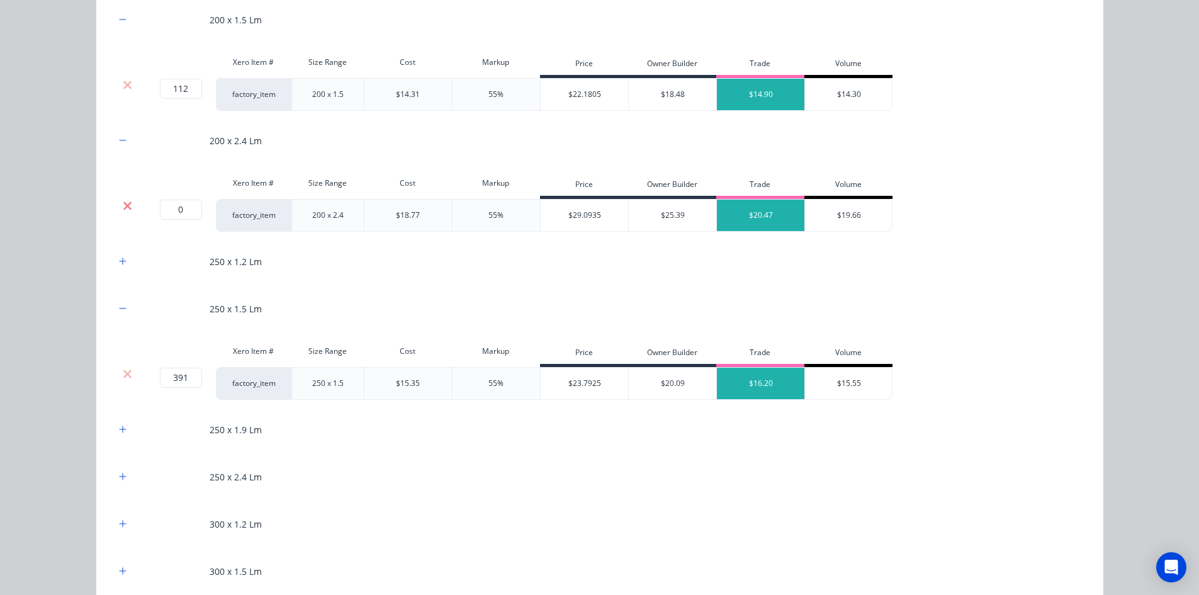
click at [126, 206] on icon at bounding box center [127, 205] width 9 height 13
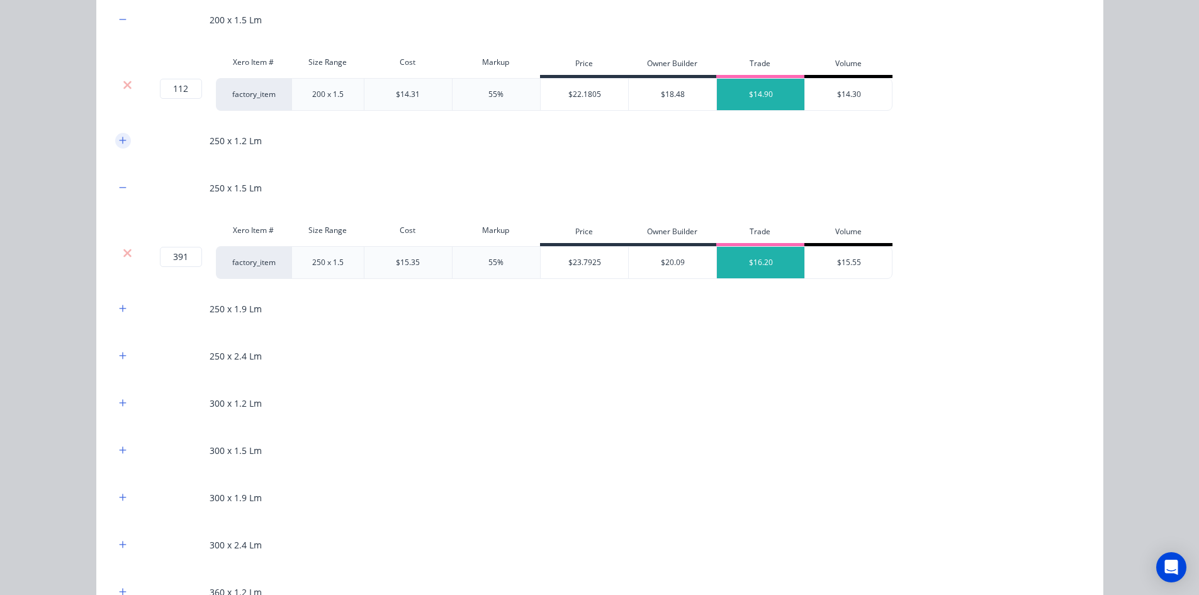
click at [116, 146] on button "button" at bounding box center [123, 141] width 16 height 16
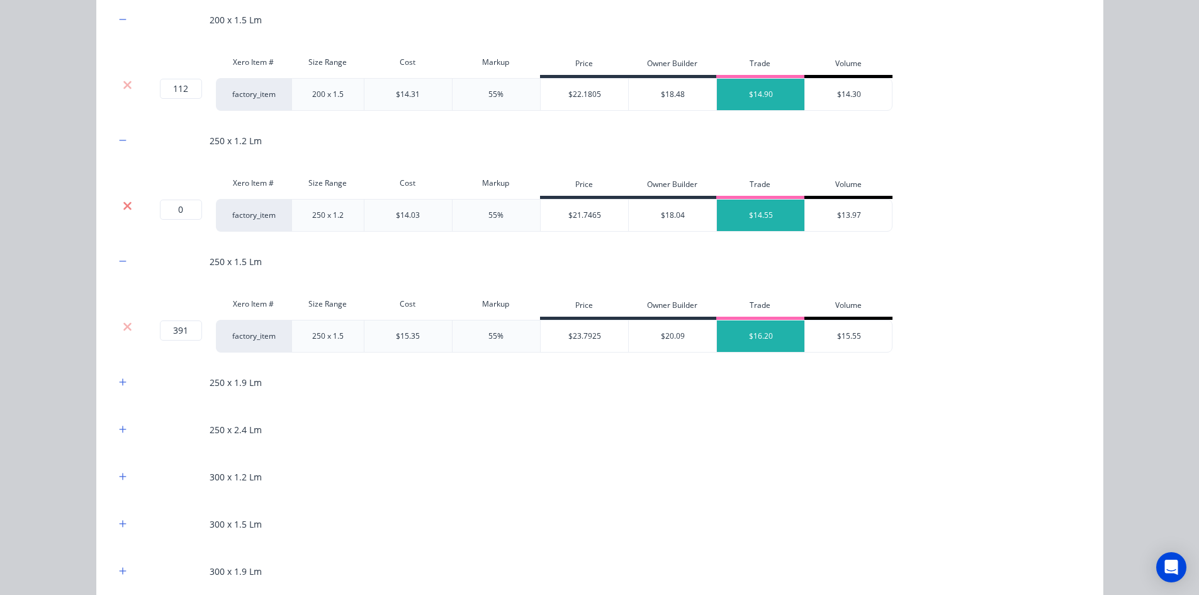
click at [126, 206] on icon at bounding box center [127, 205] width 9 height 13
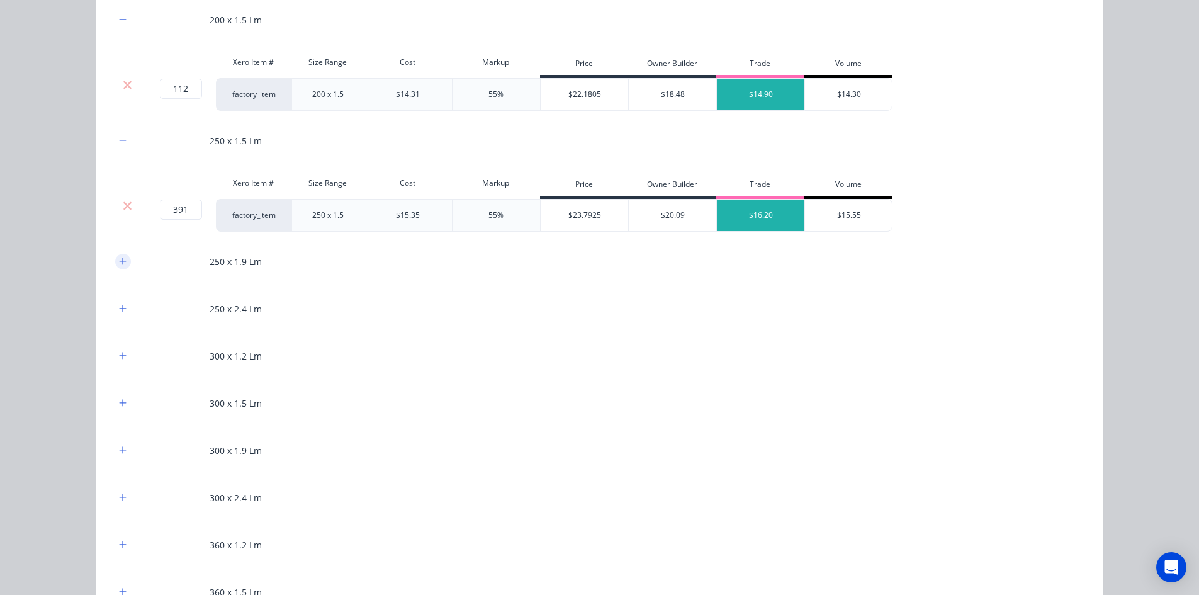
click at [121, 263] on icon "button" at bounding box center [123, 261] width 8 height 9
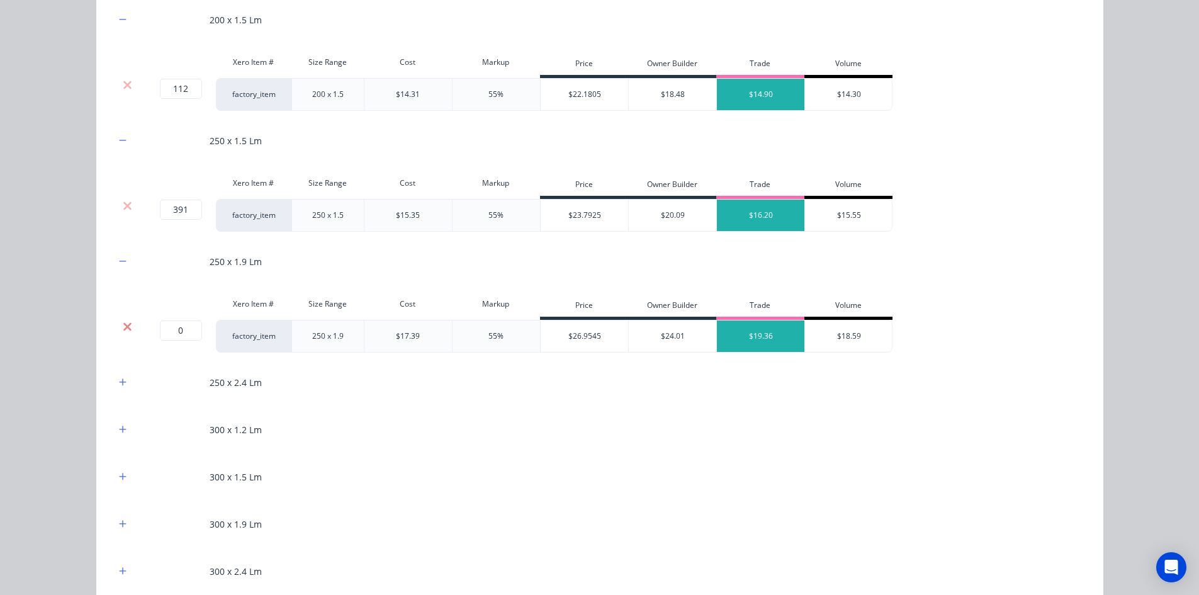
click at [123, 327] on icon at bounding box center [127, 326] width 8 height 8
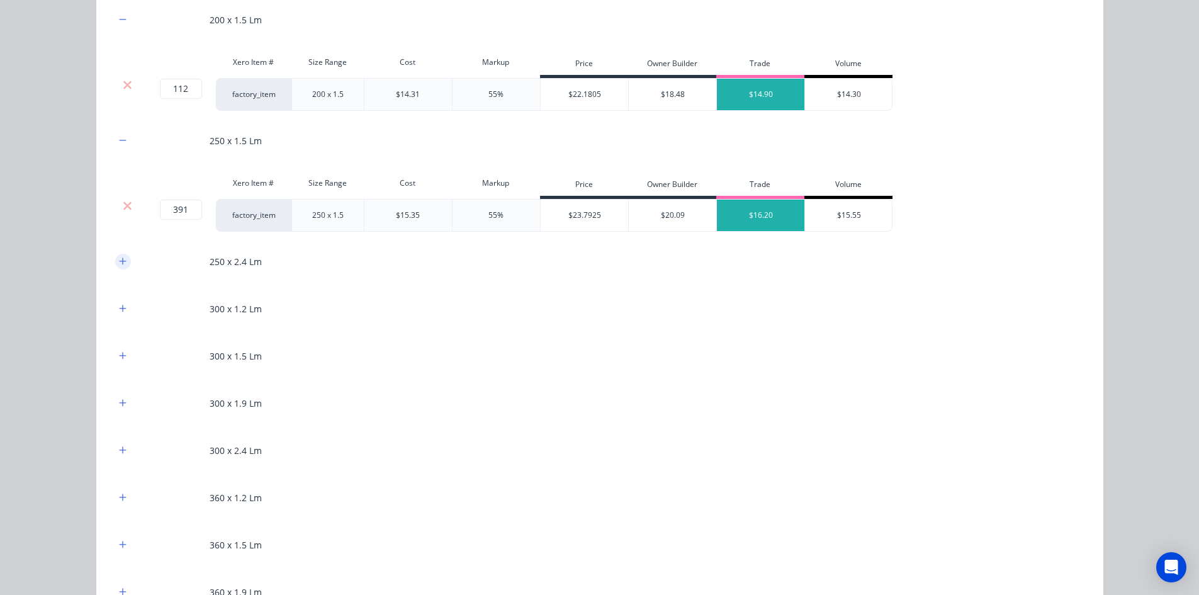
click at [116, 267] on button "button" at bounding box center [123, 262] width 16 height 16
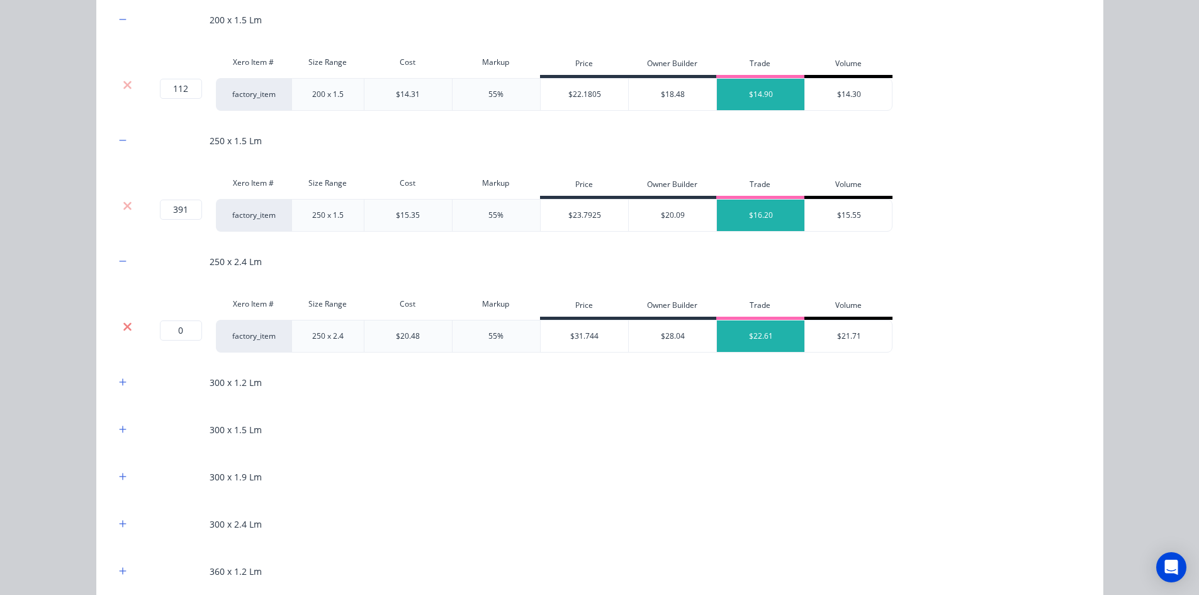
click at [123, 328] on icon at bounding box center [127, 326] width 8 height 8
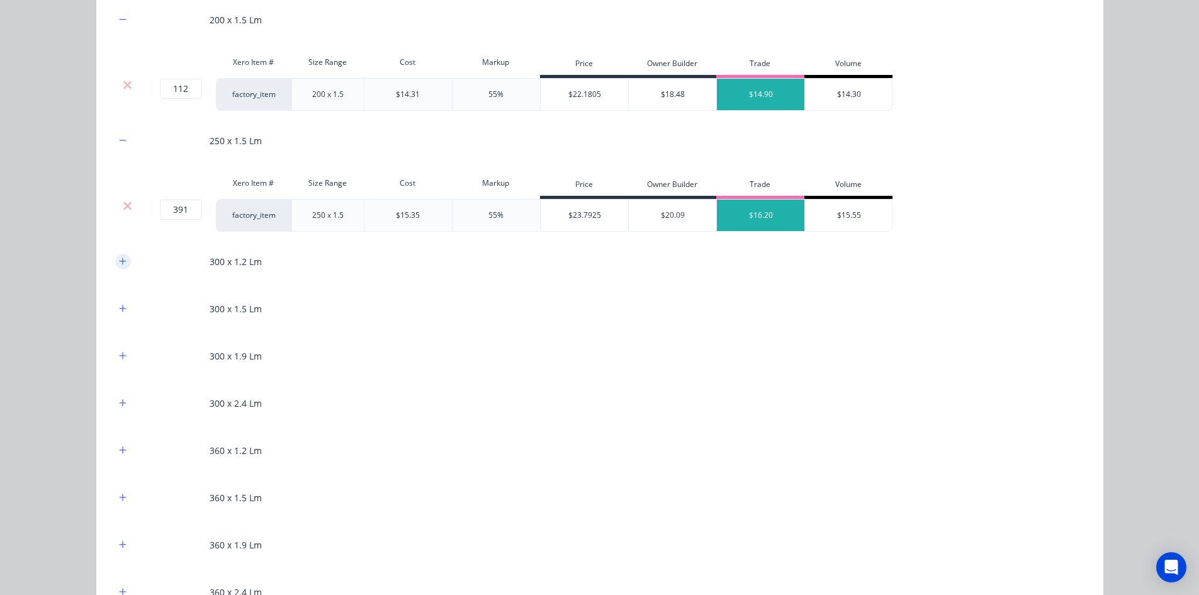
click at [120, 259] on icon "button" at bounding box center [123, 261] width 8 height 9
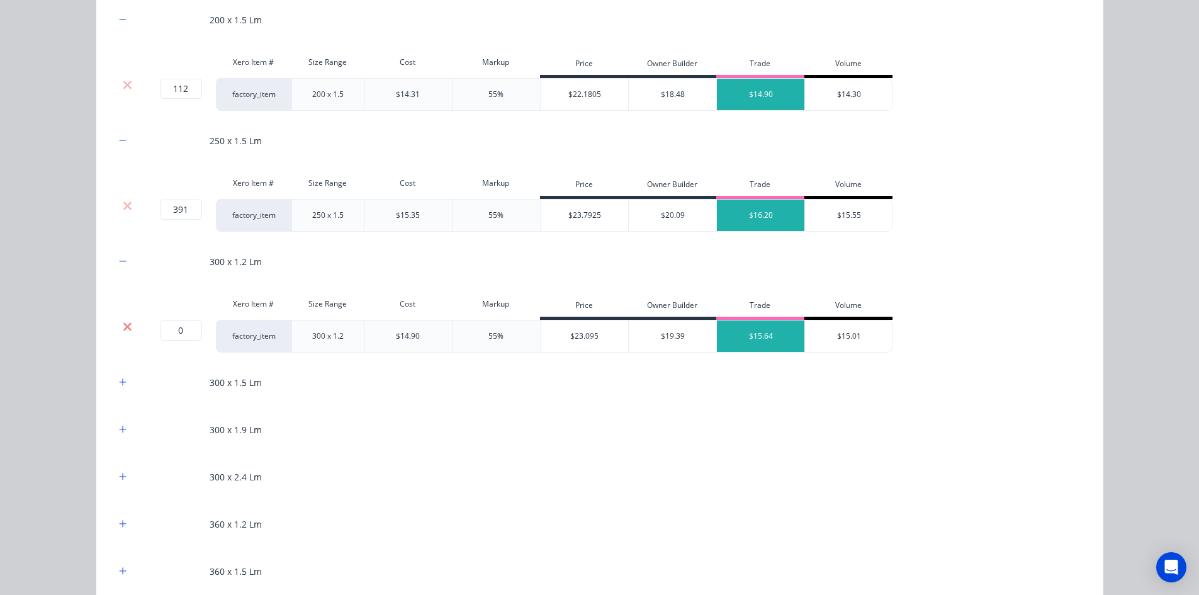
click at [126, 325] on icon at bounding box center [127, 326] width 9 height 13
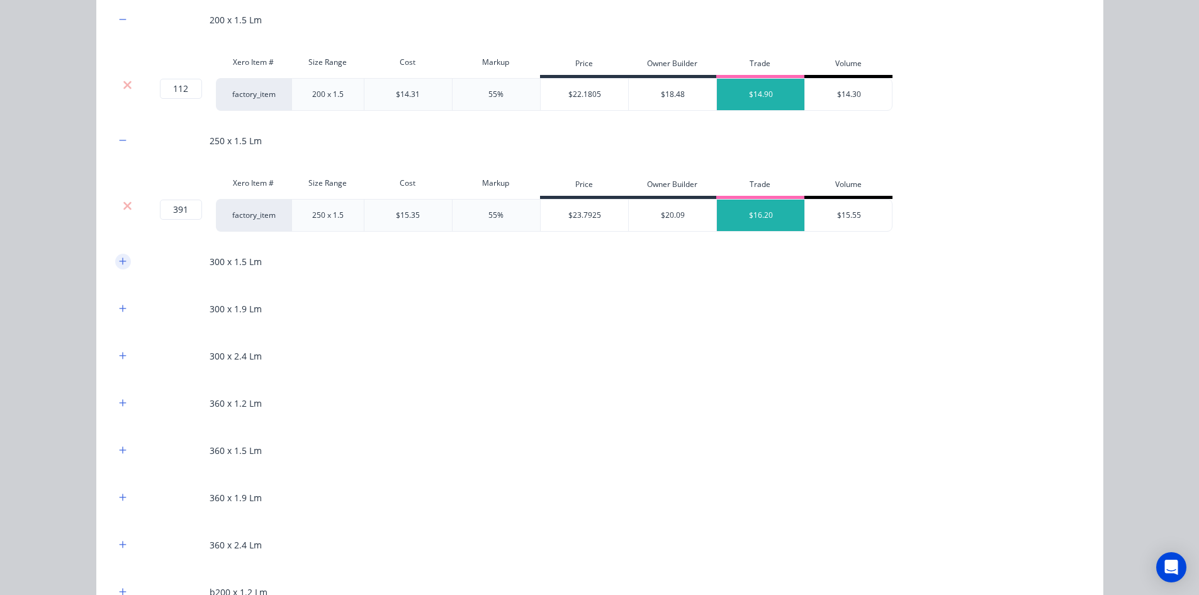
click at [122, 260] on button "button" at bounding box center [123, 262] width 16 height 16
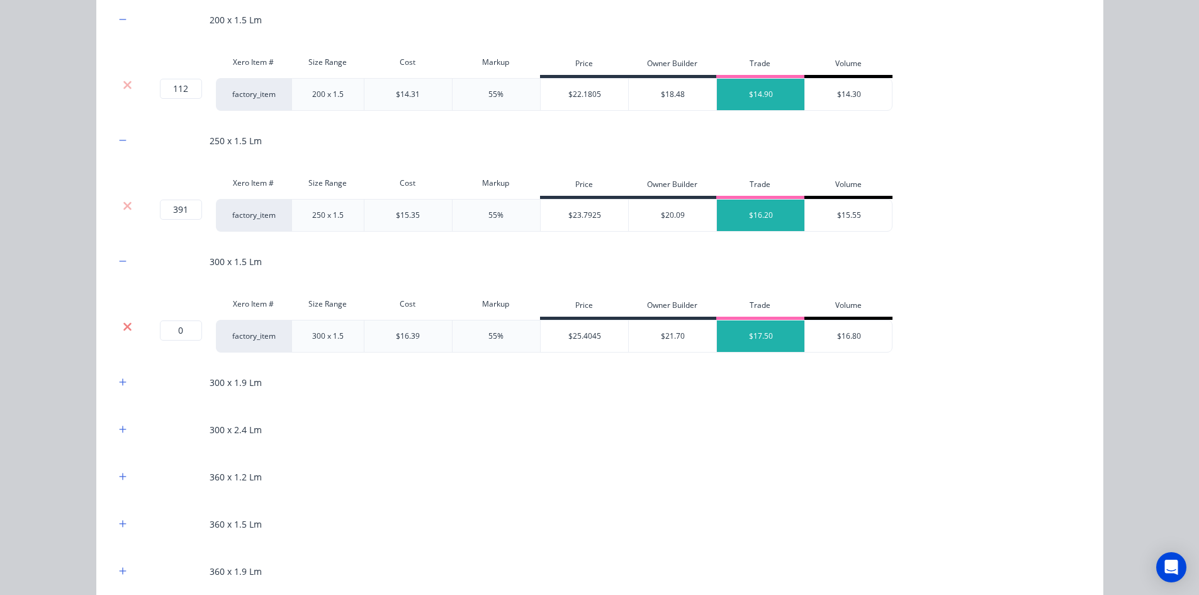
click at [124, 323] on icon at bounding box center [127, 326] width 9 height 13
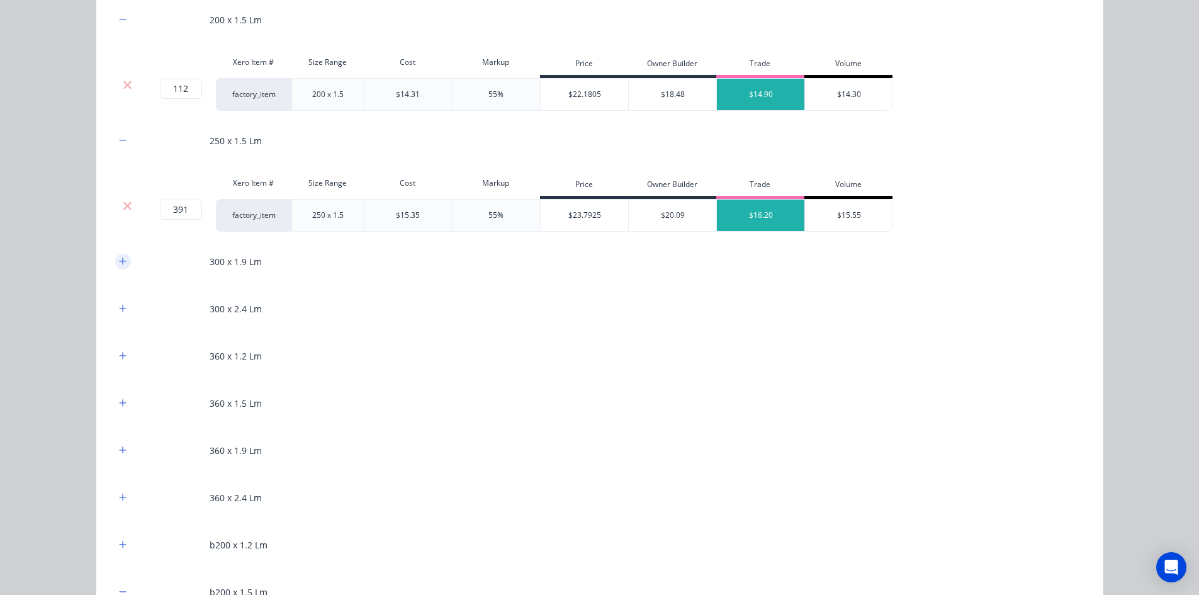
click at [119, 265] on icon "button" at bounding box center [123, 261] width 8 height 9
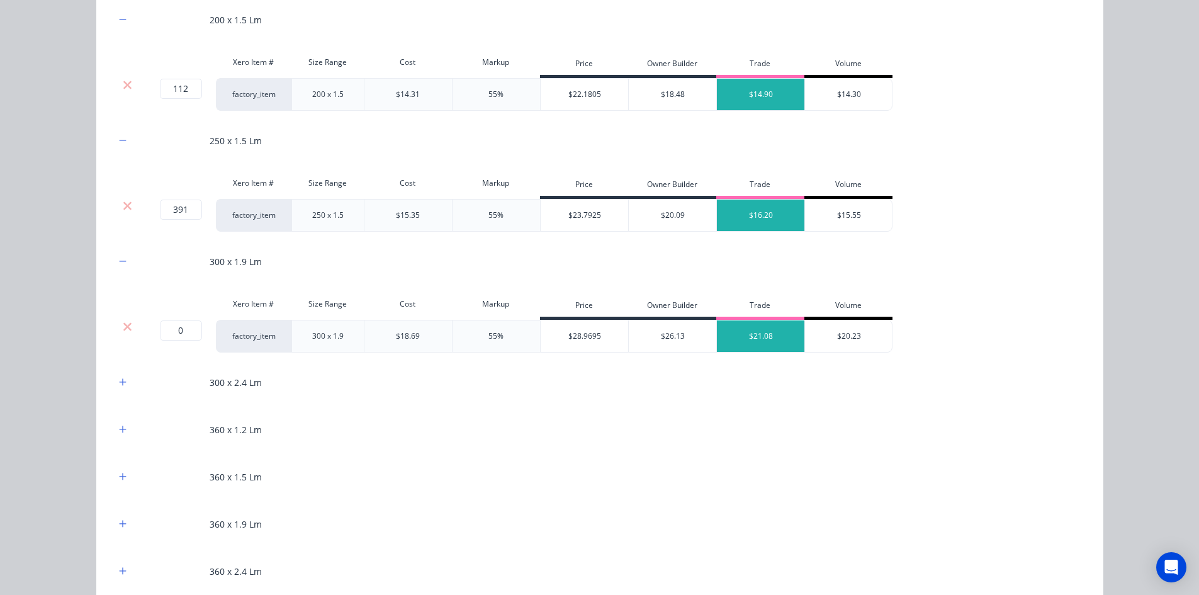
click at [128, 323] on div at bounding box center [128, 326] width 24 height 13
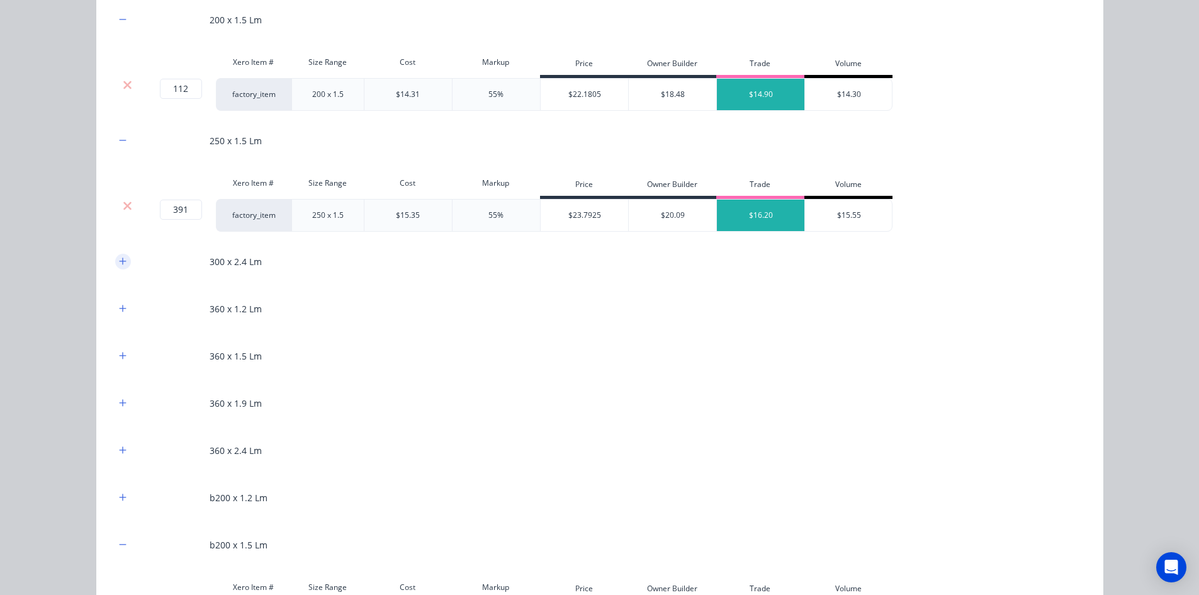
click at [122, 262] on button "button" at bounding box center [123, 262] width 16 height 16
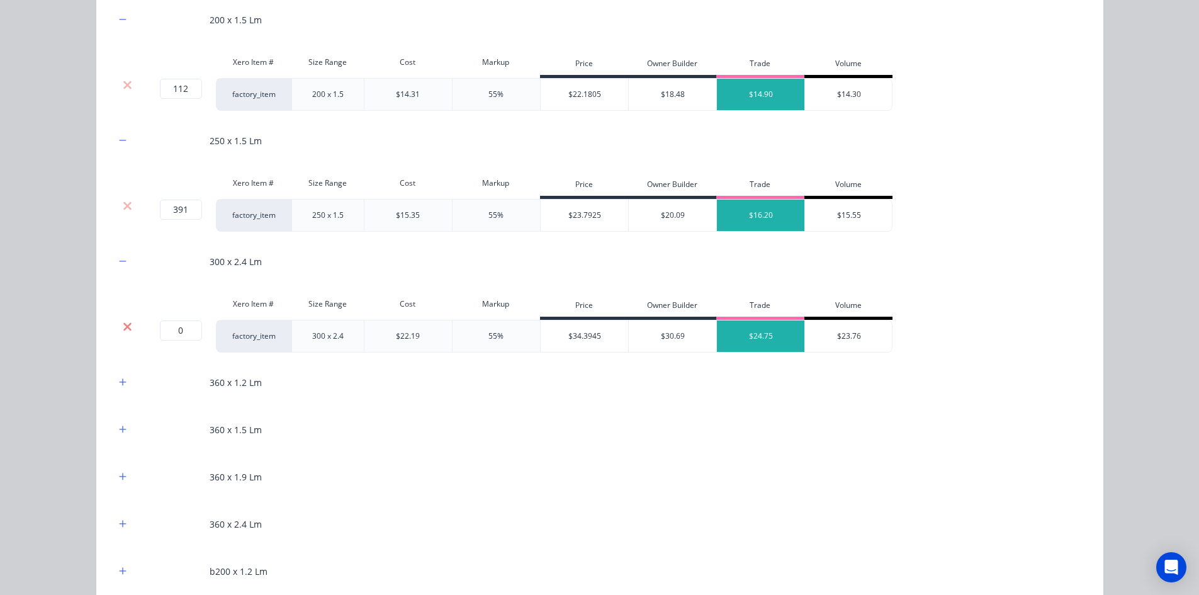
click at [123, 328] on icon at bounding box center [127, 326] width 8 height 8
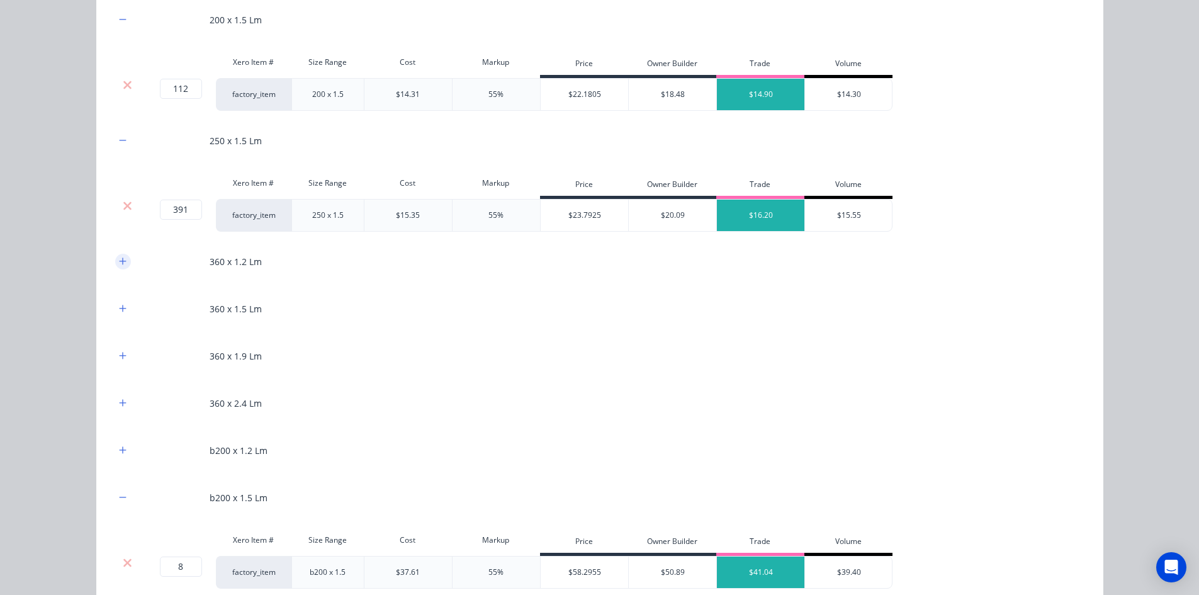
click at [116, 269] on button "button" at bounding box center [123, 262] width 16 height 16
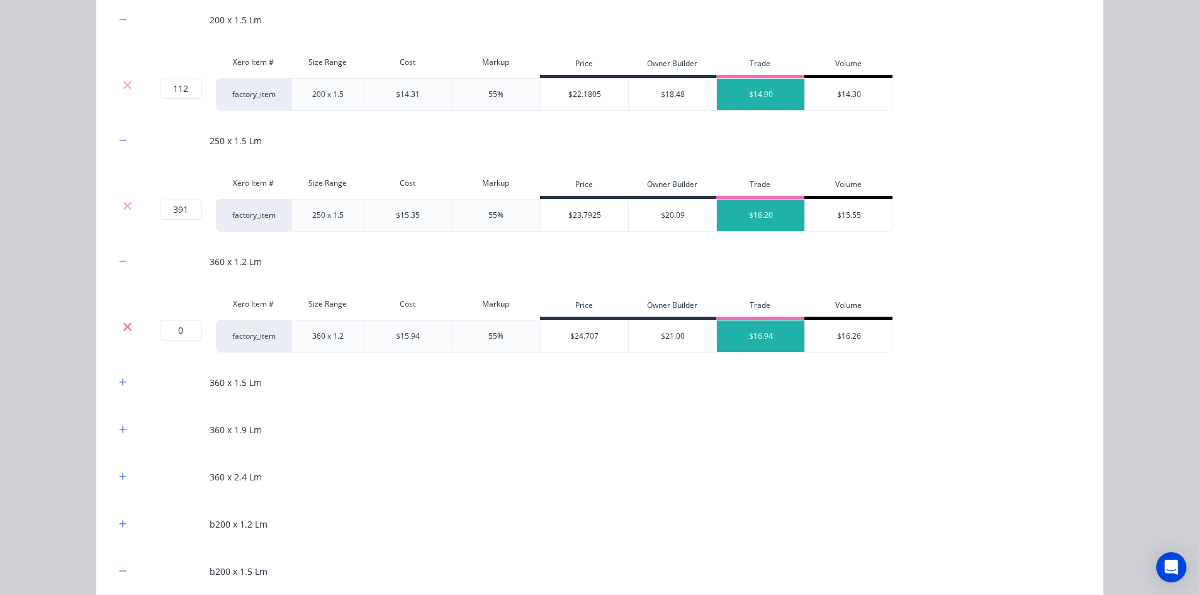
click at [123, 325] on icon at bounding box center [127, 326] width 8 height 8
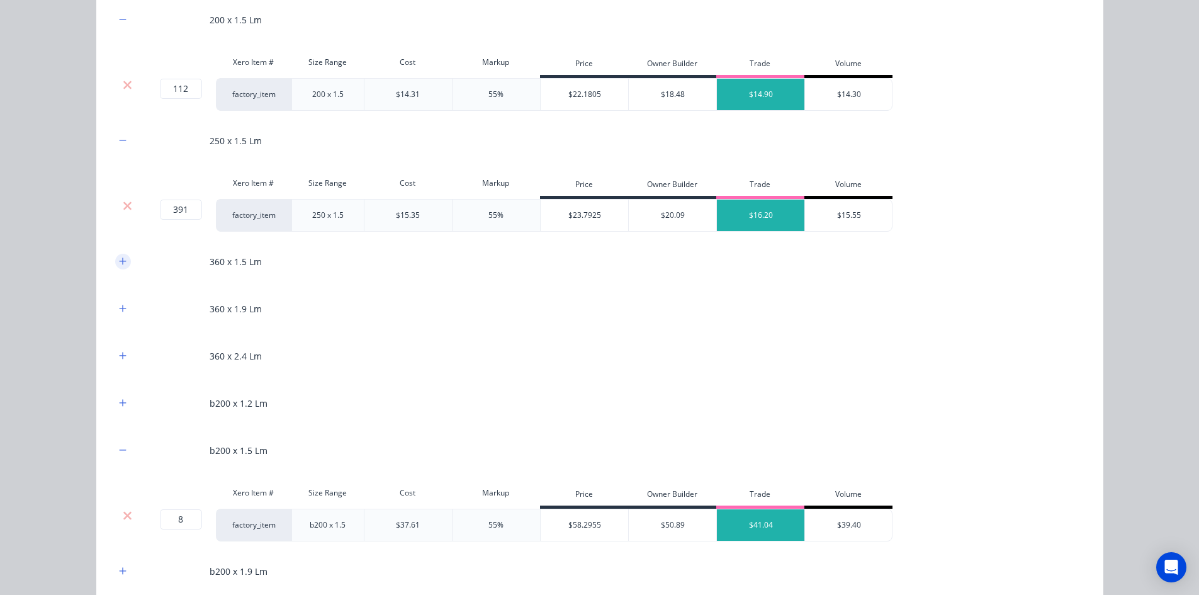
click at [119, 267] on button "button" at bounding box center [123, 262] width 16 height 16
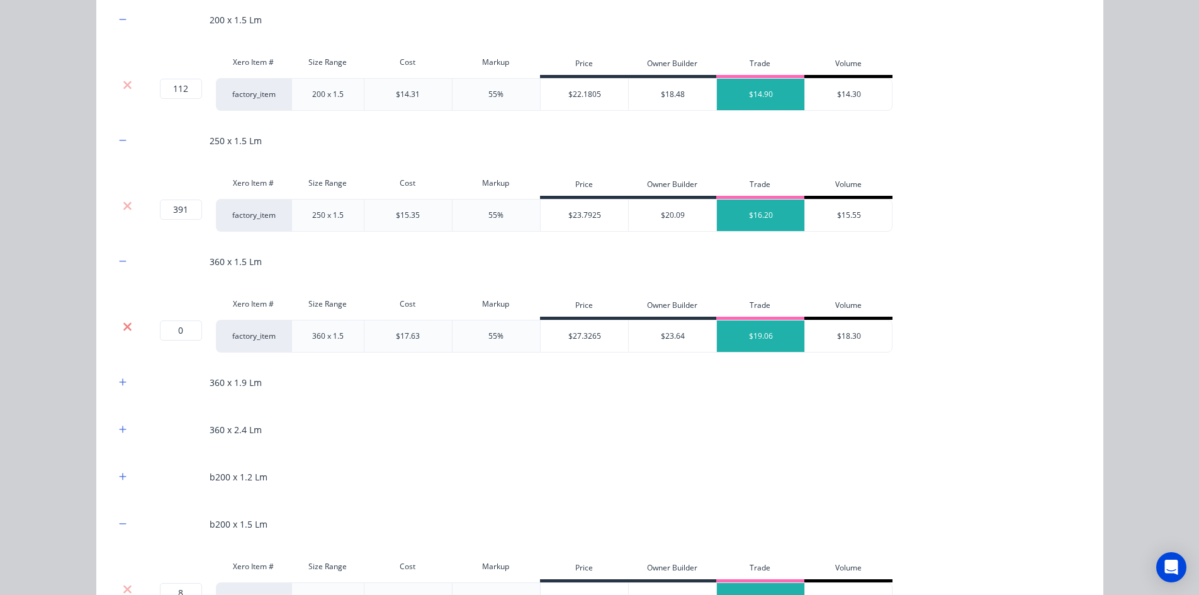
click at [123, 326] on icon at bounding box center [127, 326] width 8 height 8
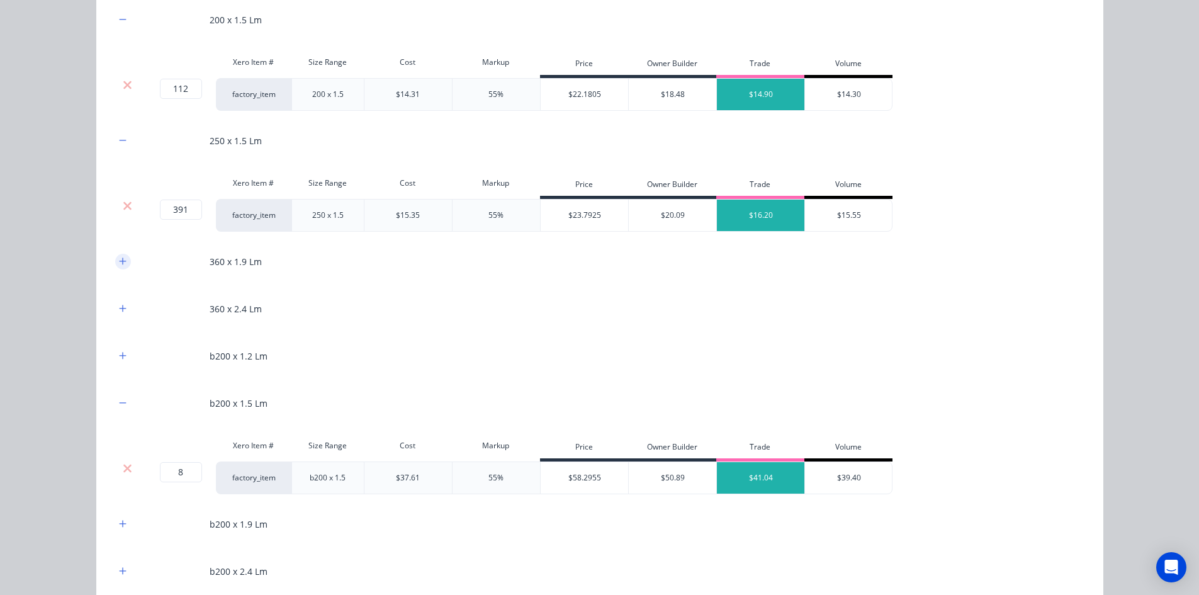
click at [119, 263] on icon "button" at bounding box center [123, 261] width 8 height 9
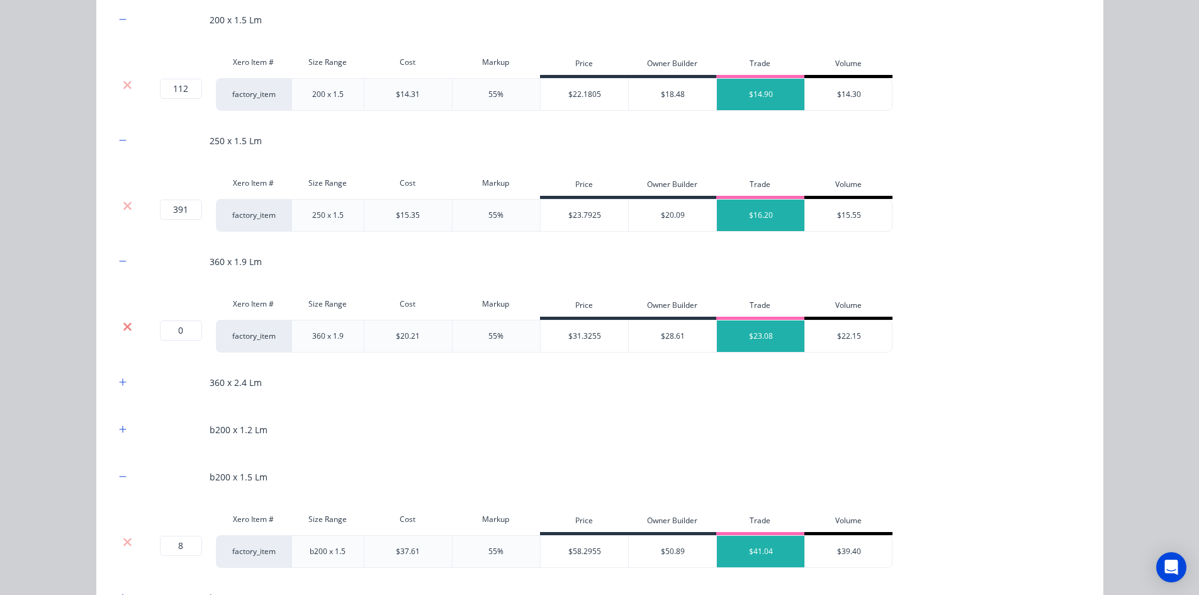
click at [123, 324] on icon at bounding box center [127, 326] width 8 height 8
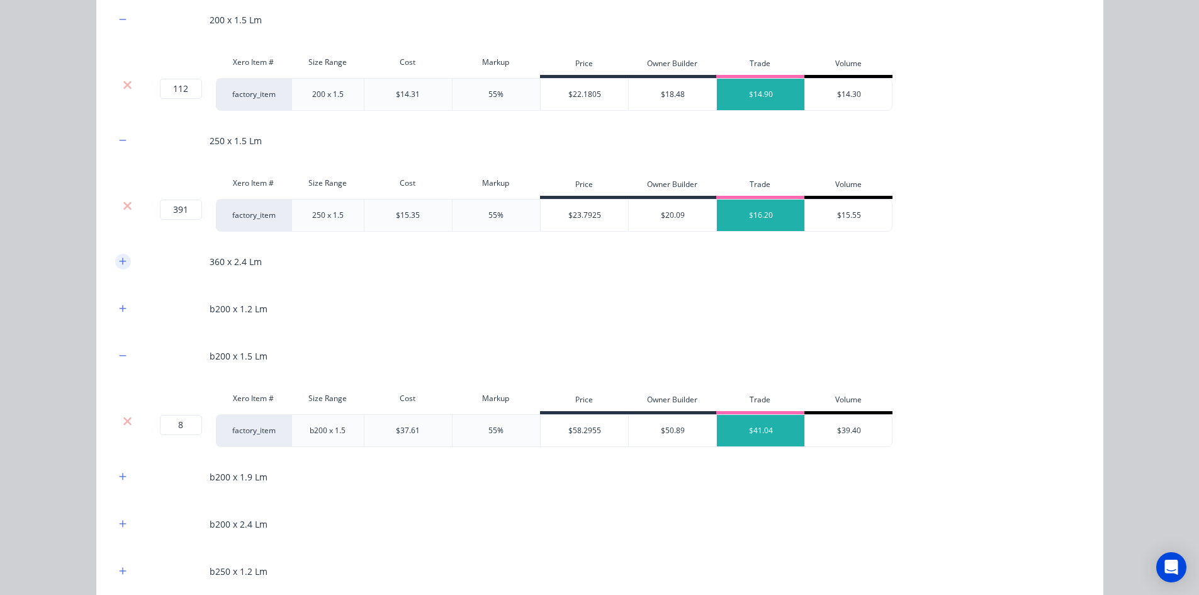
click at [118, 269] on button "button" at bounding box center [123, 262] width 16 height 16
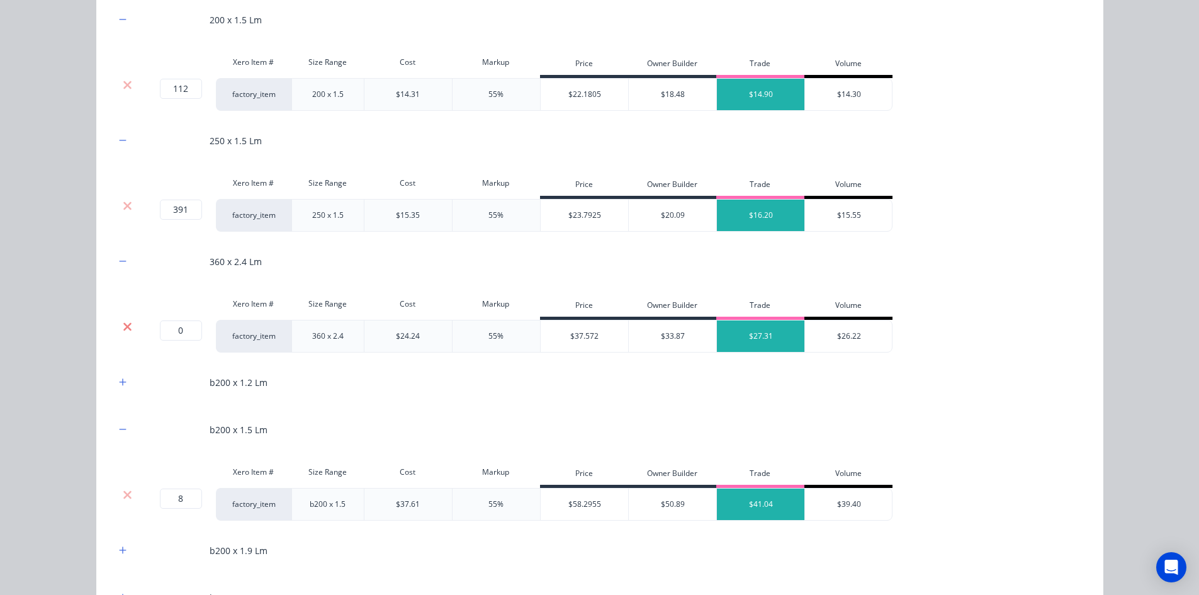
click at [125, 329] on icon at bounding box center [127, 326] width 8 height 8
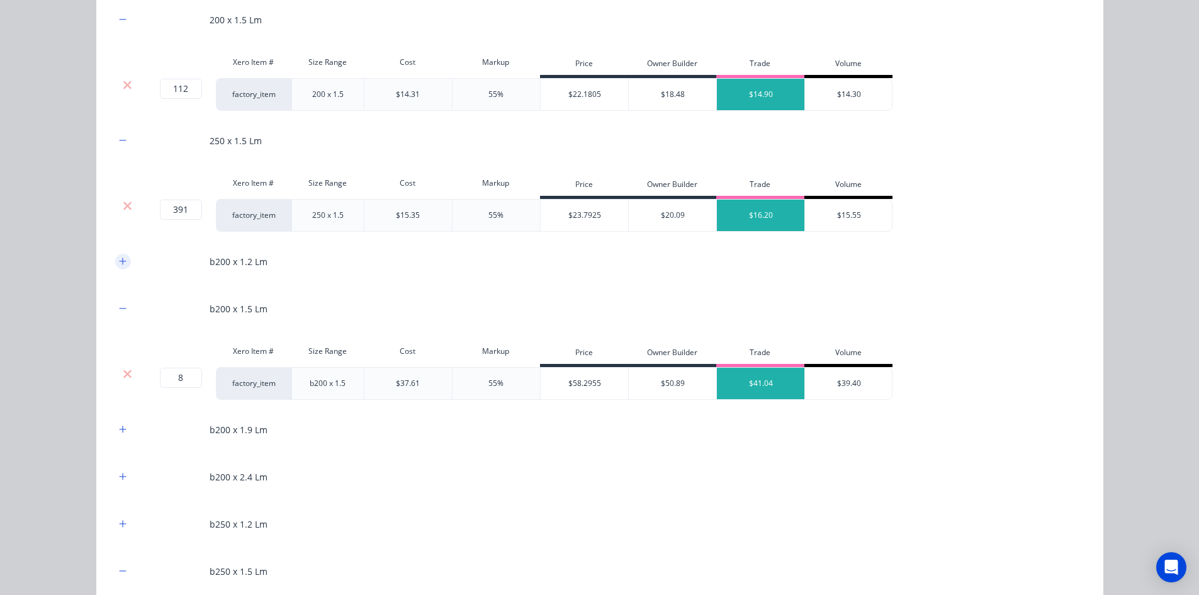
click at [120, 264] on icon "button" at bounding box center [123, 261] width 8 height 9
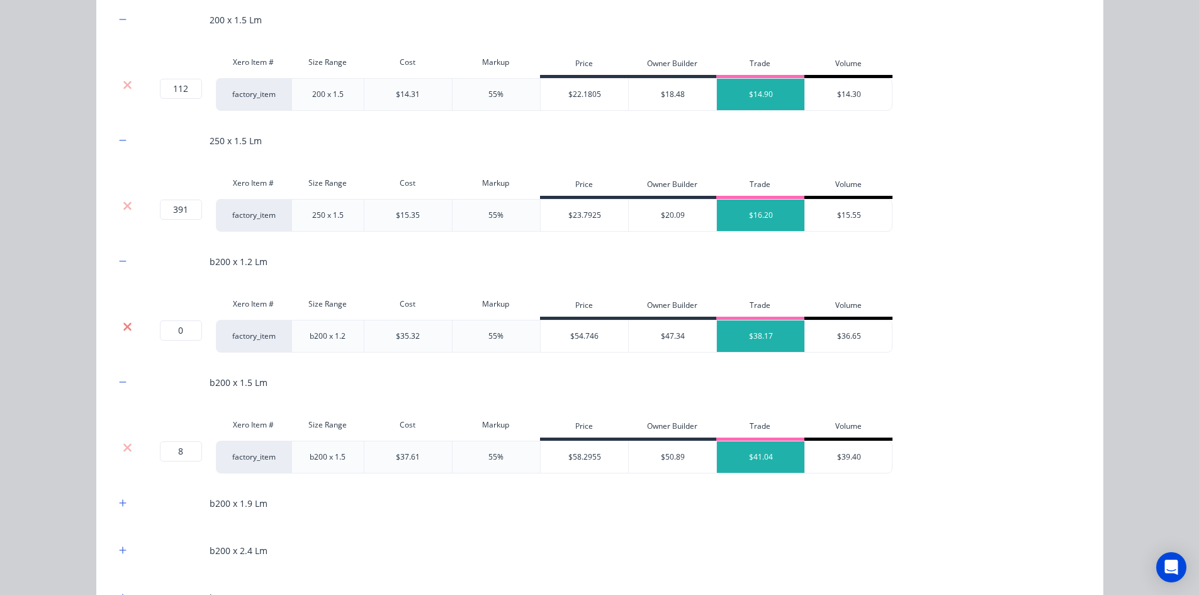
click at [123, 326] on icon at bounding box center [127, 326] width 8 height 8
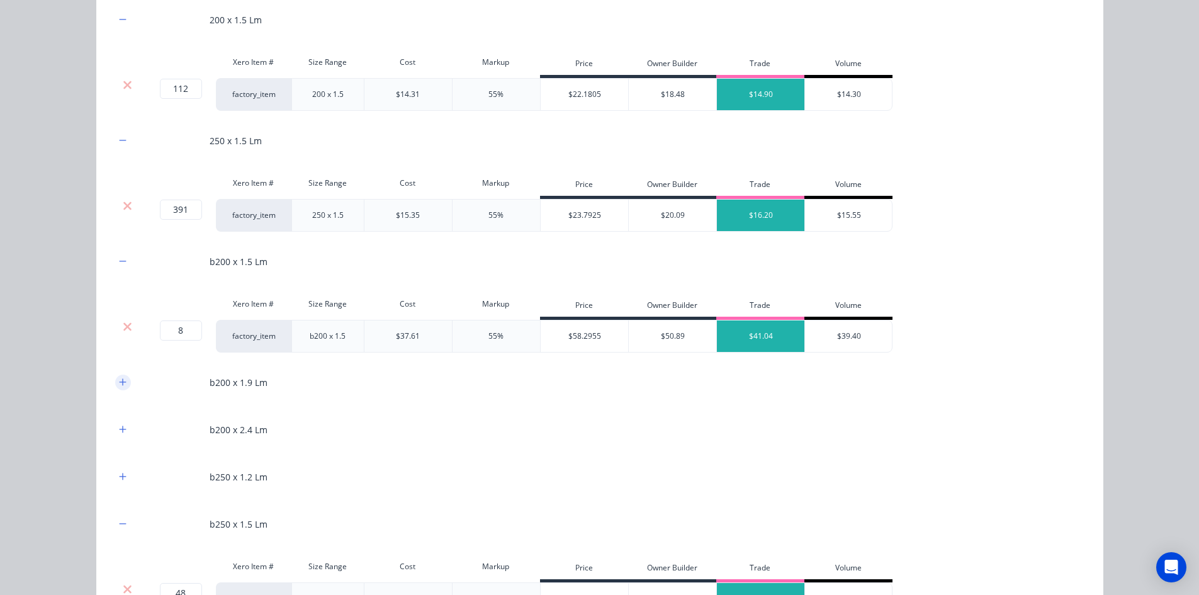
click at [119, 380] on icon "button" at bounding box center [123, 381] width 8 height 9
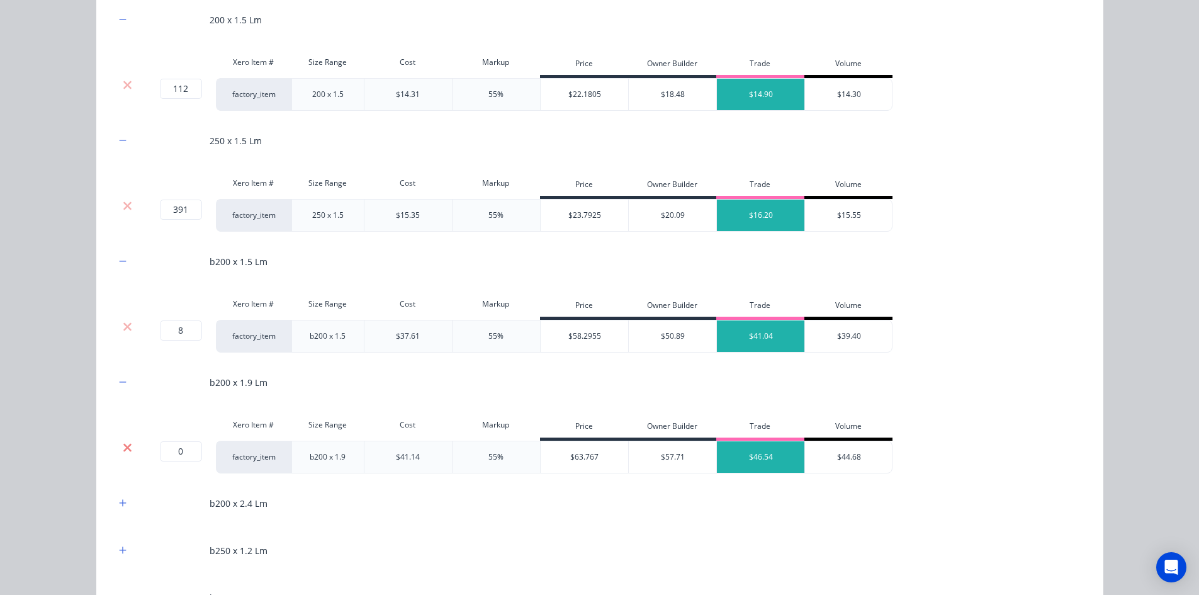
click at [123, 446] on icon at bounding box center [127, 447] width 8 height 8
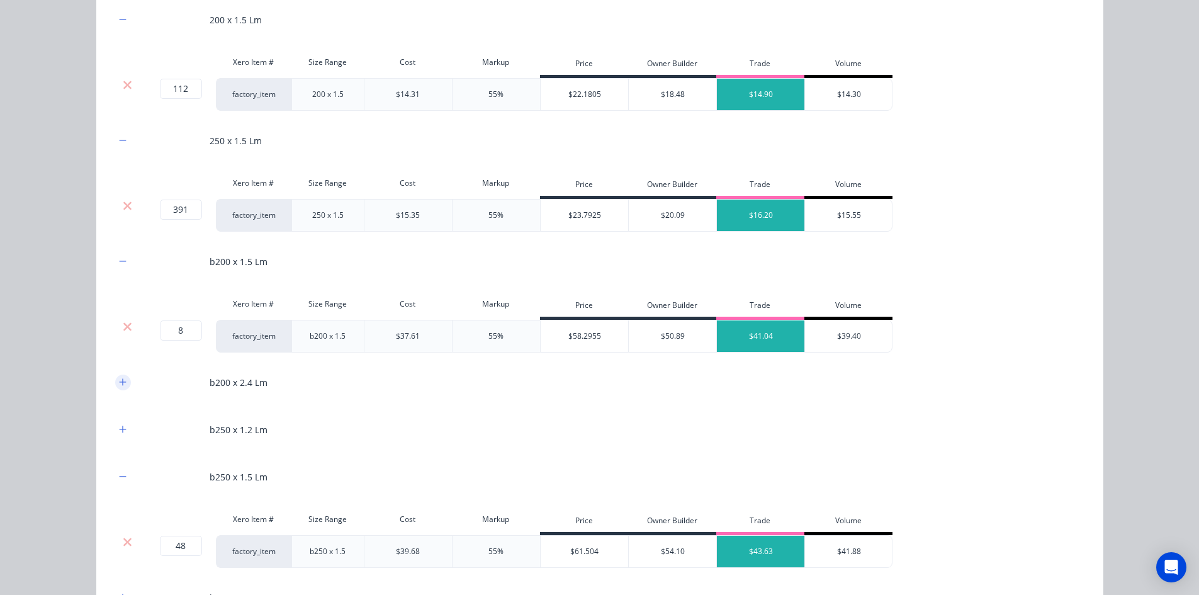
click at [119, 383] on icon "button" at bounding box center [123, 381] width 8 height 9
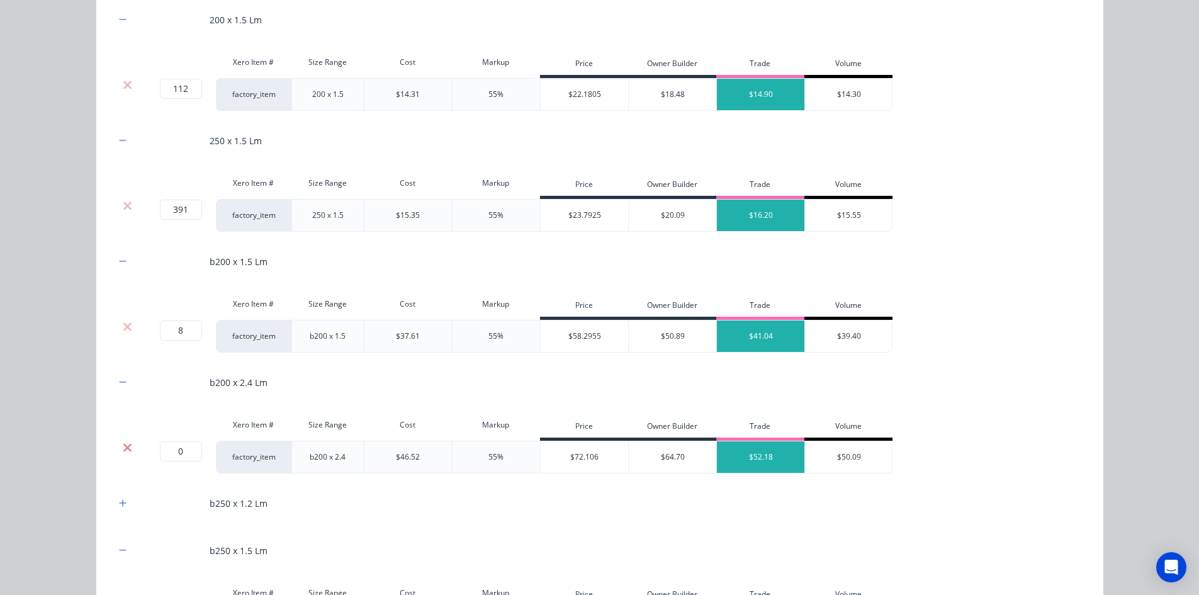
click at [124, 444] on icon at bounding box center [127, 447] width 9 height 13
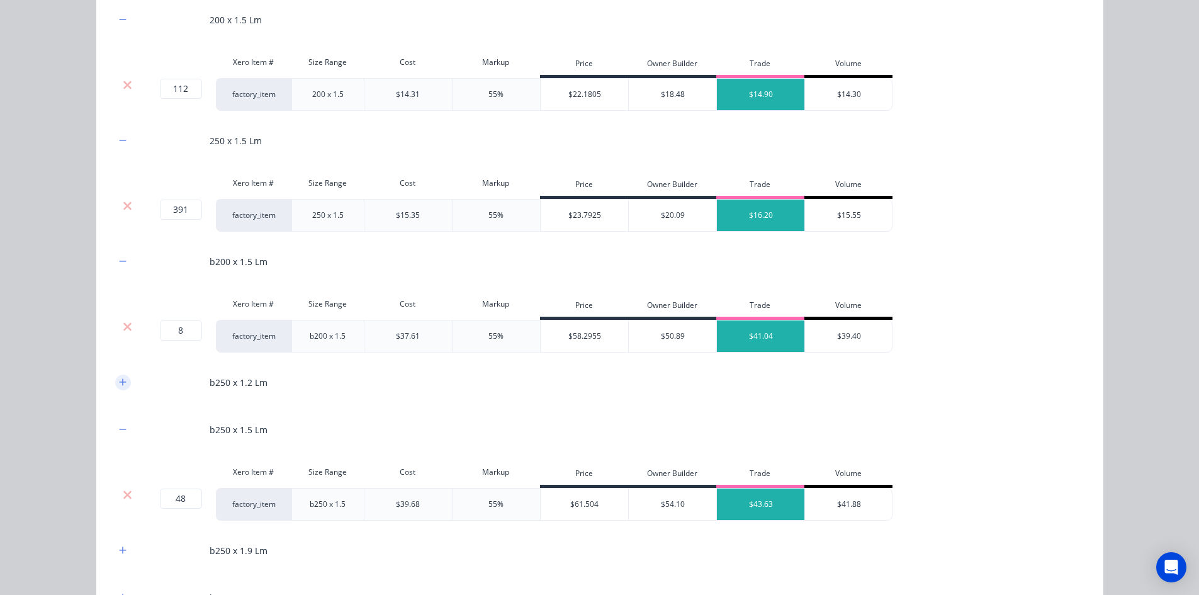
click at [120, 382] on icon "button" at bounding box center [122, 381] width 7 height 7
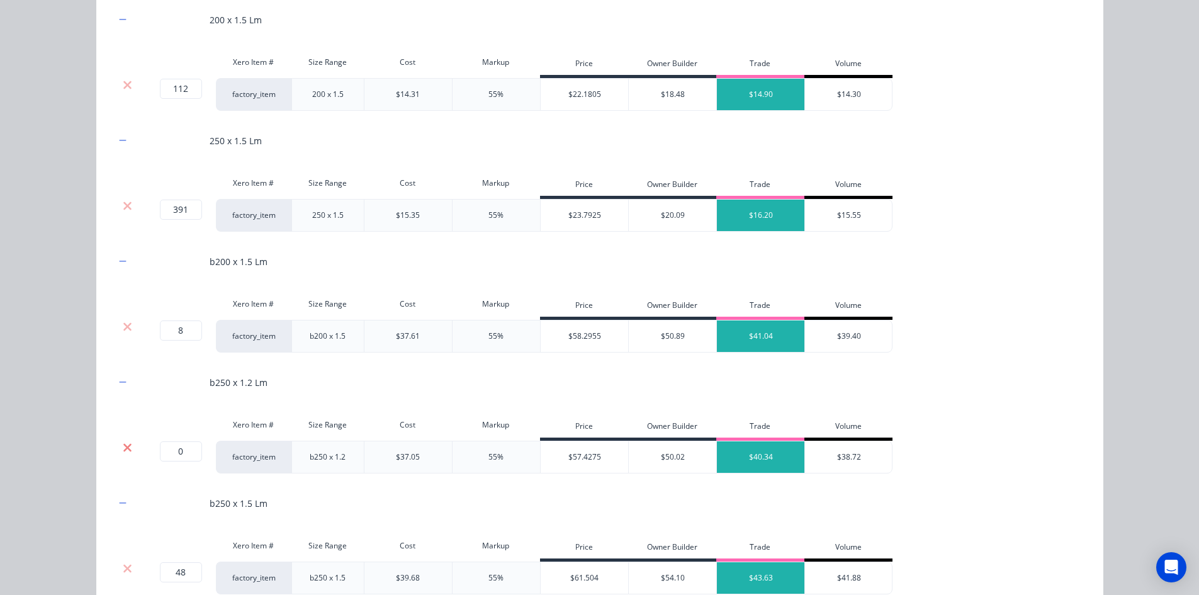
click at [125, 447] on icon at bounding box center [127, 447] width 9 height 13
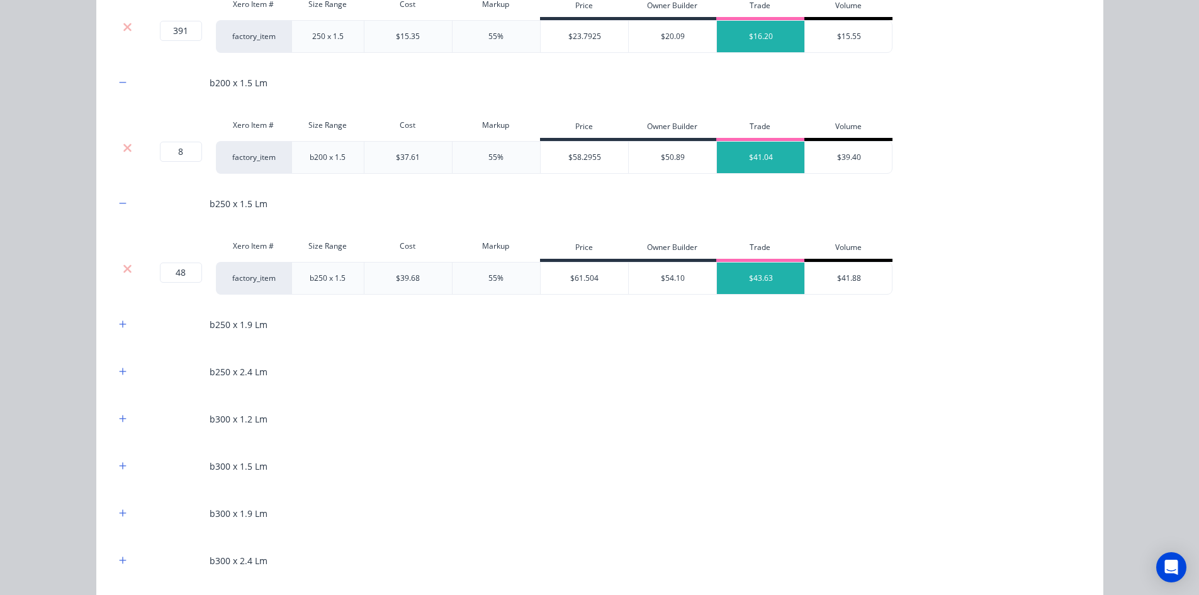
scroll to position [818, 0]
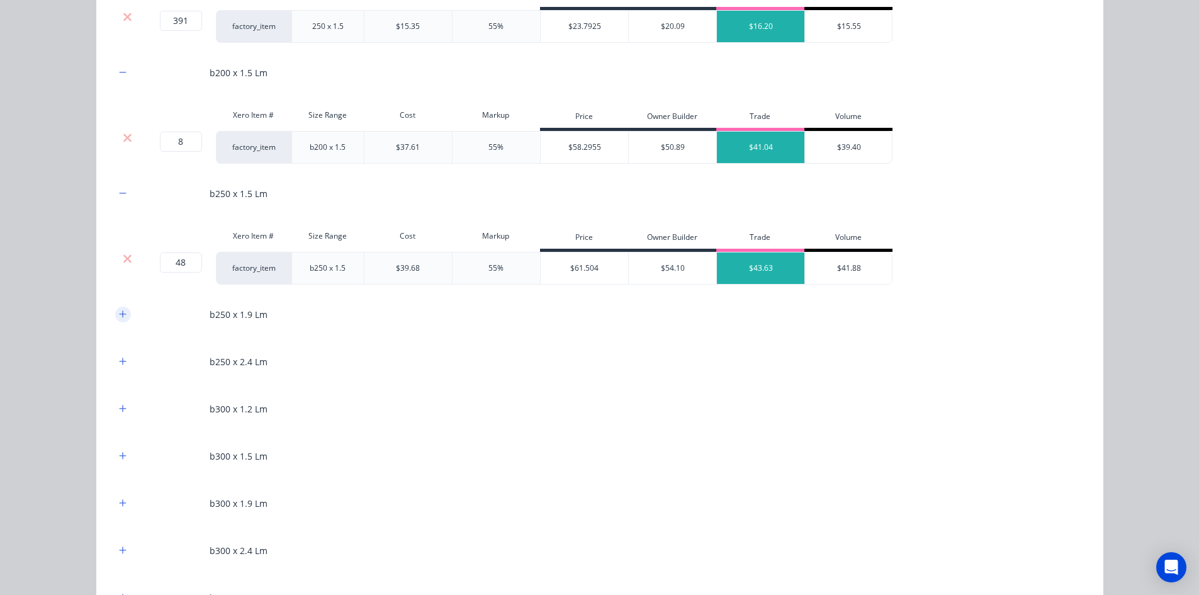
click at [119, 311] on icon "button" at bounding box center [123, 314] width 8 height 9
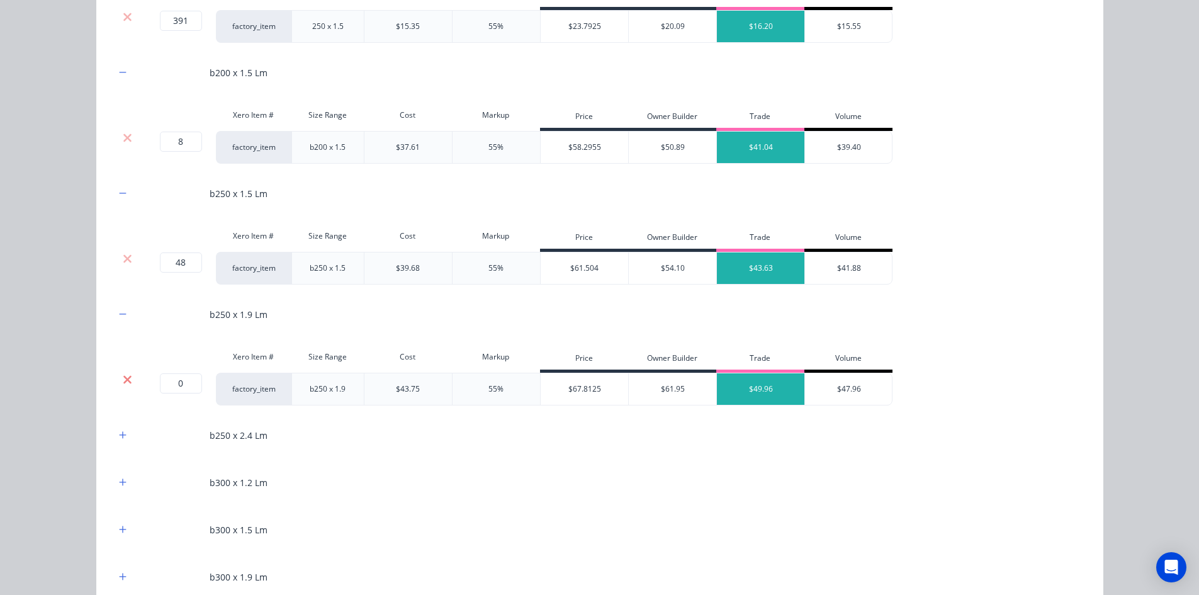
click at [123, 381] on icon at bounding box center [127, 379] width 8 height 8
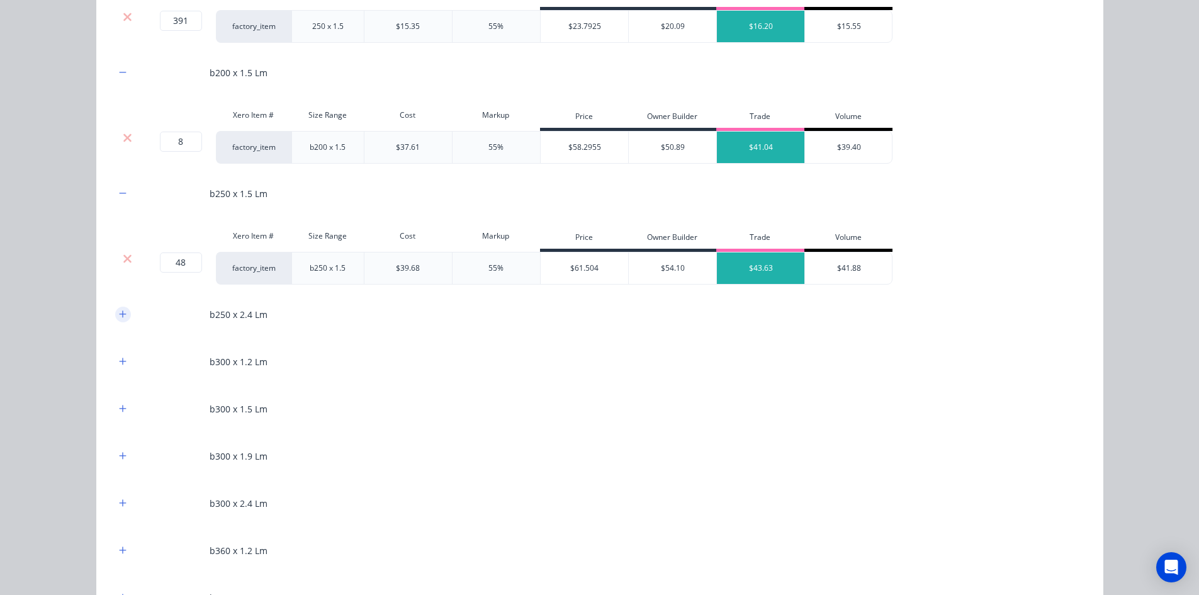
click at [119, 317] on icon "button" at bounding box center [122, 313] width 7 height 7
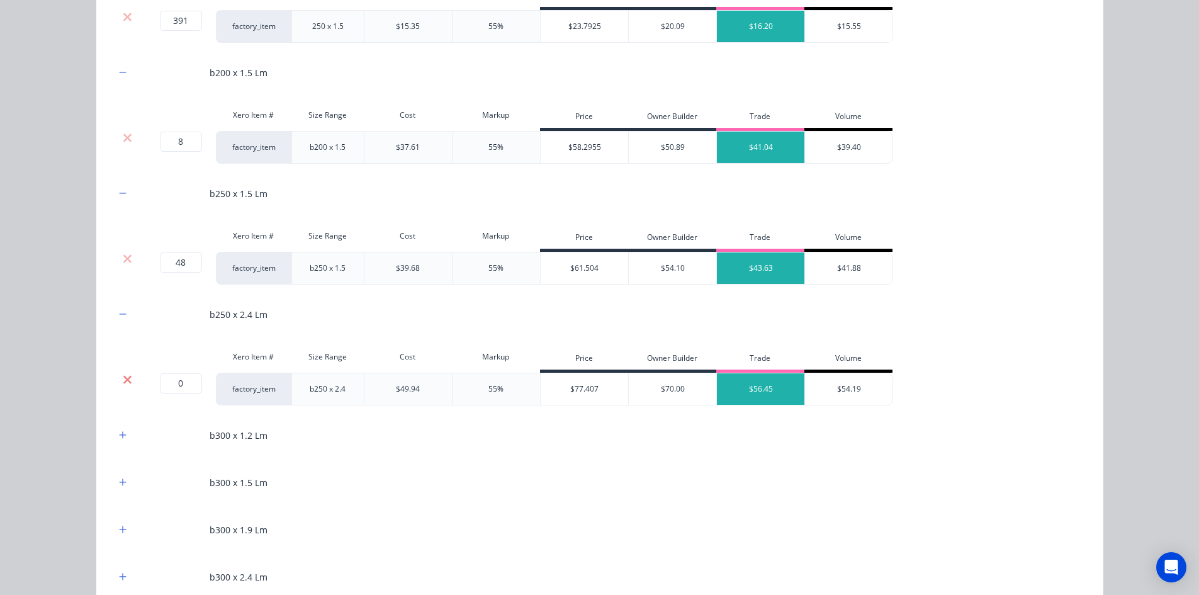
click at [123, 375] on icon at bounding box center [127, 379] width 9 height 13
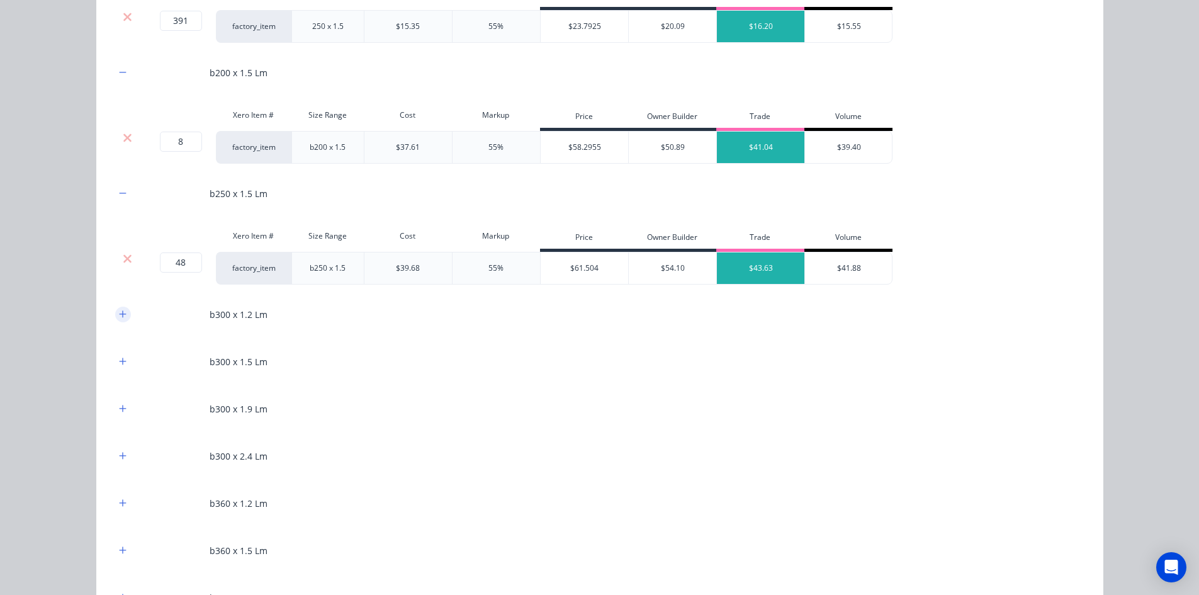
click at [121, 311] on icon "button" at bounding box center [123, 314] width 8 height 9
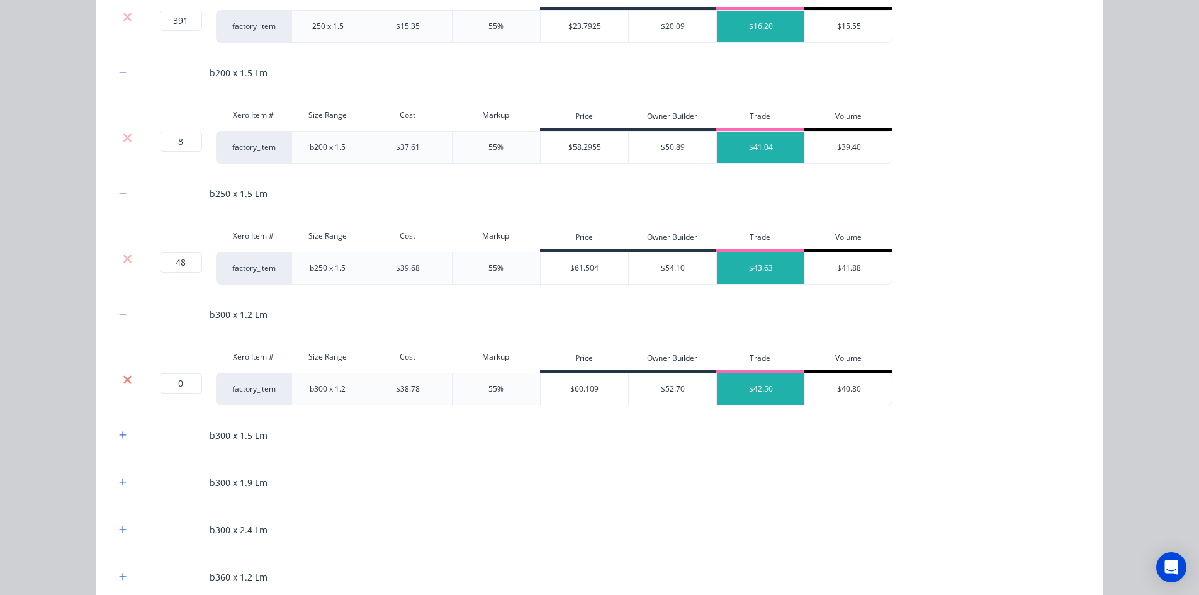
click at [123, 381] on icon at bounding box center [127, 379] width 8 height 8
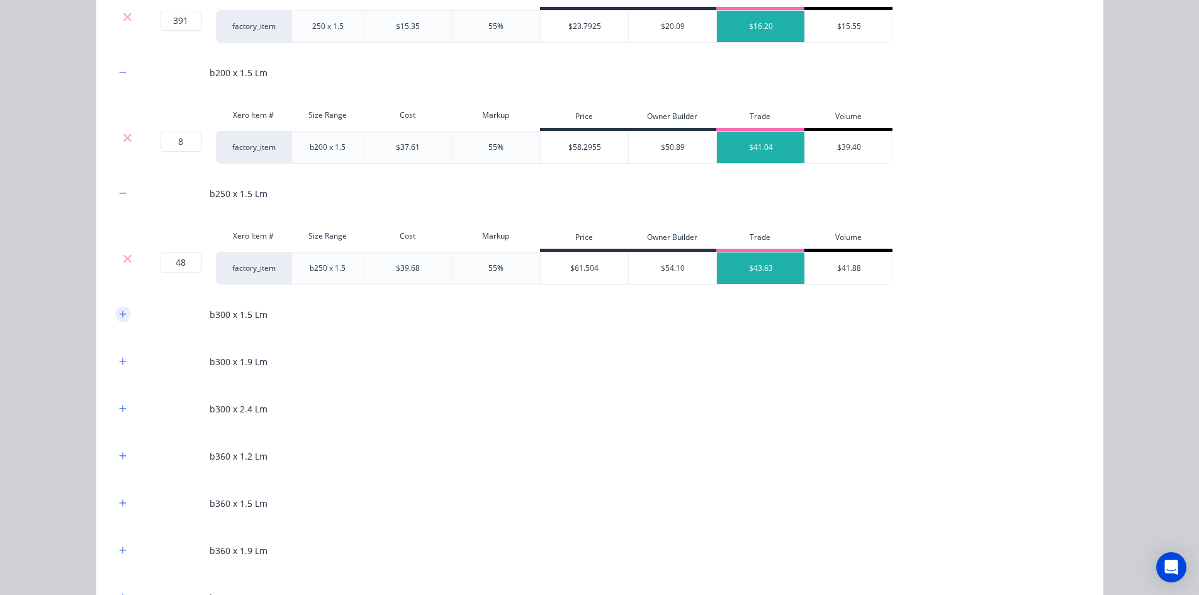
click at [121, 320] on button "button" at bounding box center [123, 314] width 16 height 16
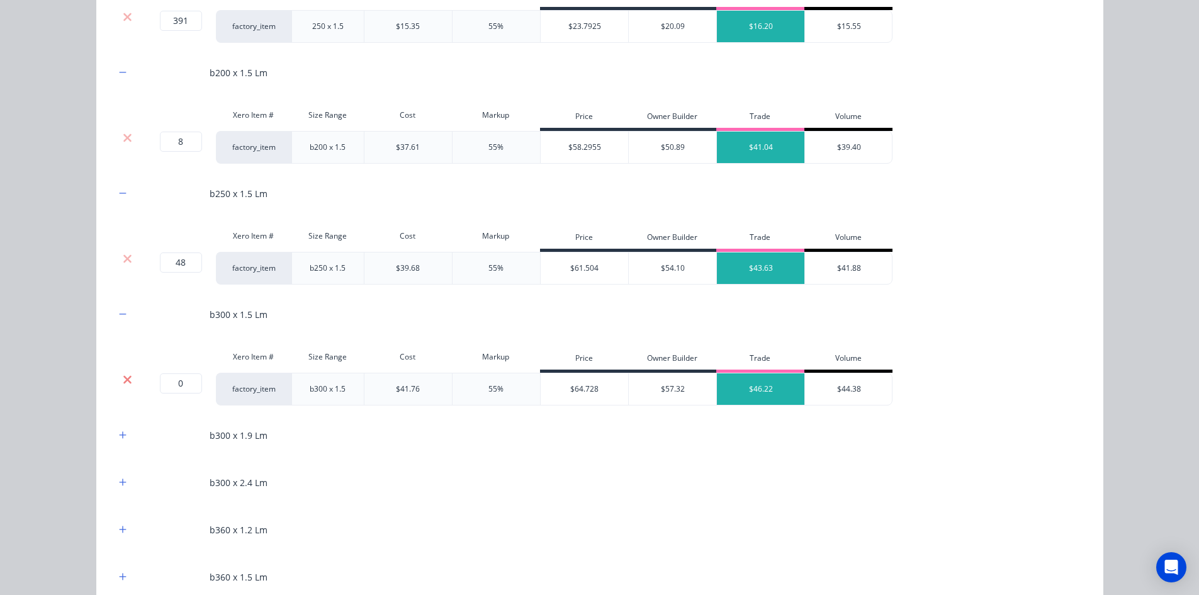
click at [123, 381] on icon at bounding box center [127, 379] width 8 height 8
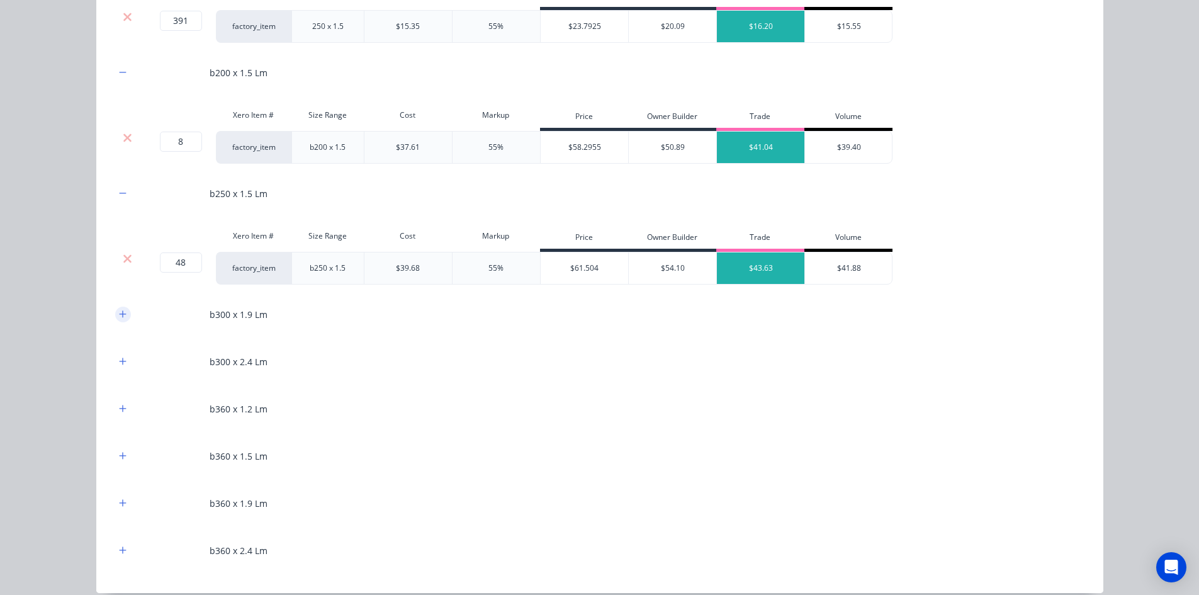
click at [119, 316] on icon "button" at bounding box center [123, 314] width 8 height 9
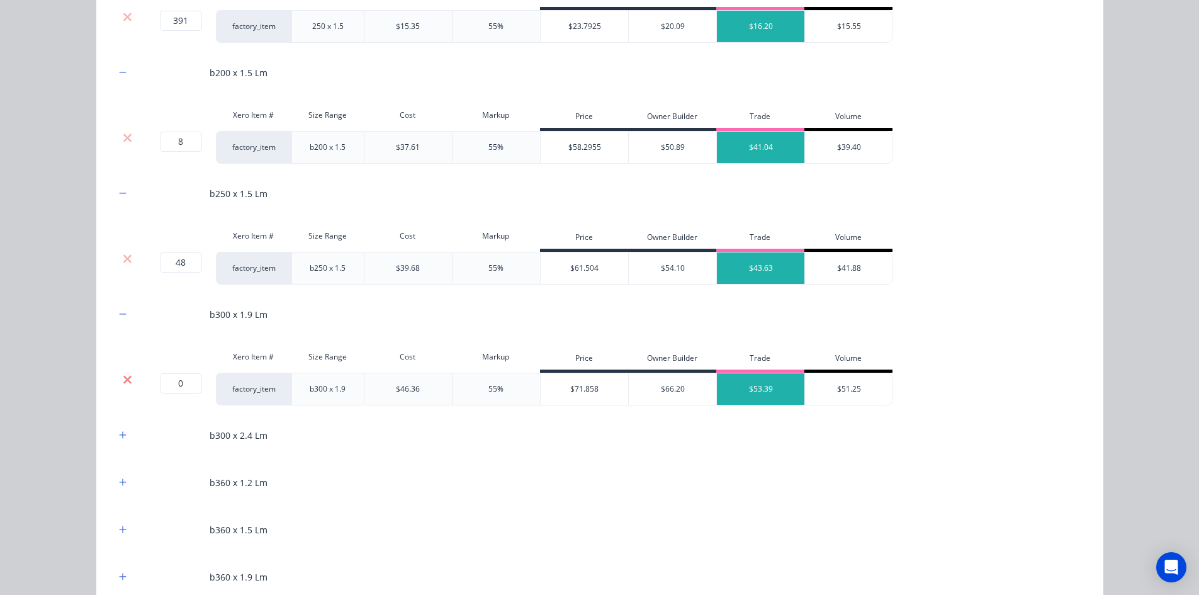
click at [123, 377] on icon at bounding box center [127, 379] width 9 height 13
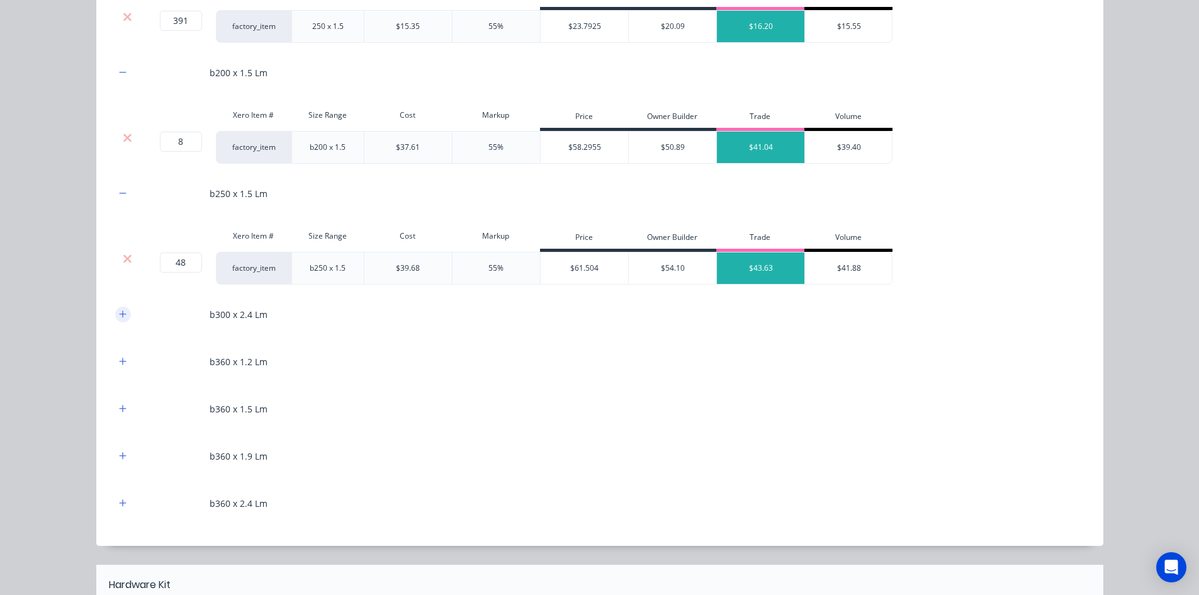
click at [120, 315] on icon "button" at bounding box center [123, 314] width 8 height 9
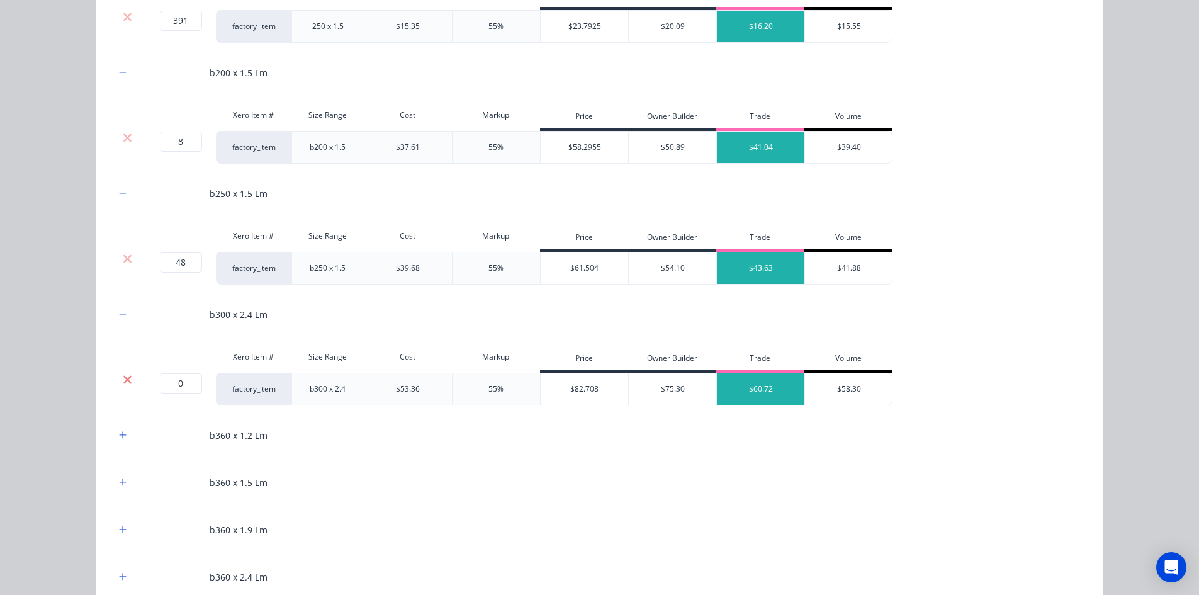
click at [123, 381] on icon at bounding box center [127, 379] width 8 height 8
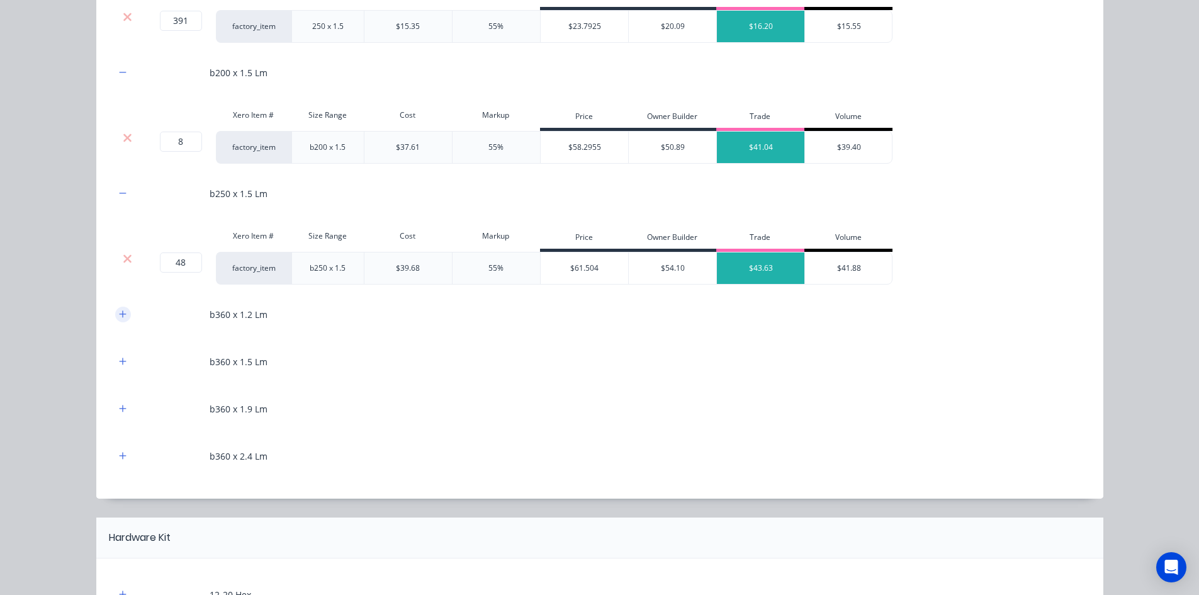
click at [121, 313] on icon "button" at bounding box center [123, 314] width 8 height 9
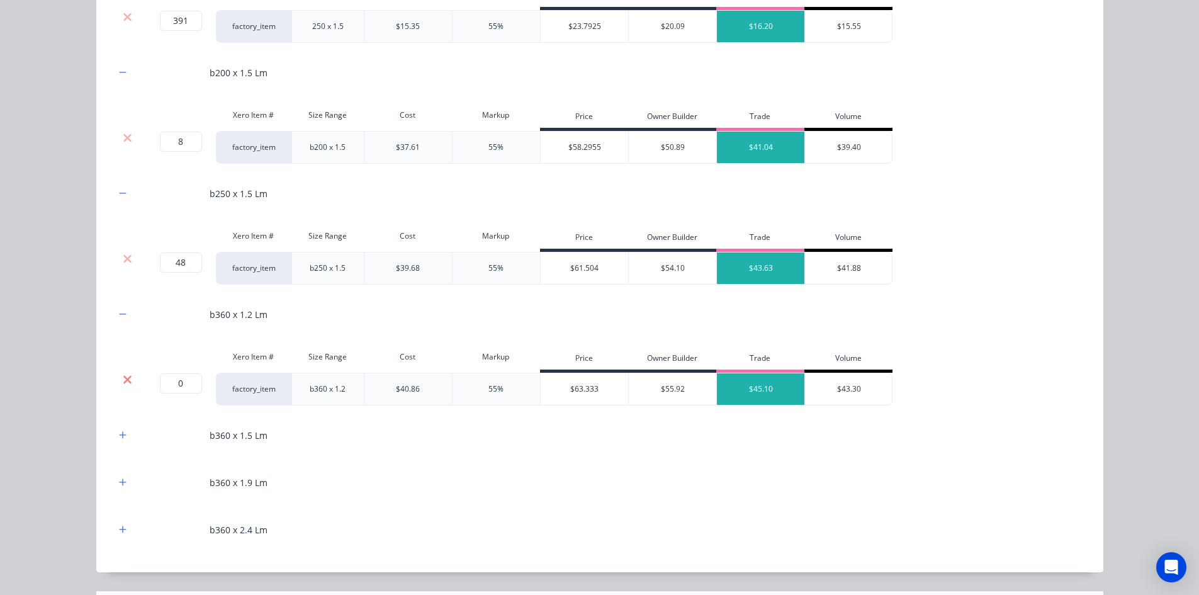
click at [123, 377] on icon at bounding box center [127, 379] width 9 height 13
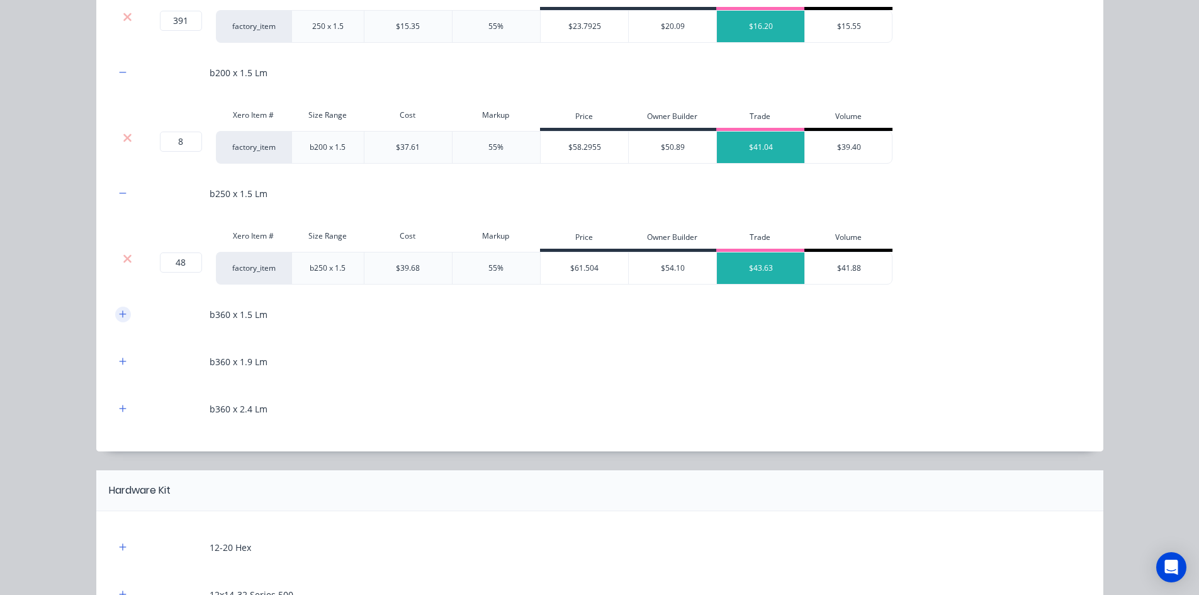
click at [119, 318] on icon "button" at bounding box center [123, 314] width 8 height 9
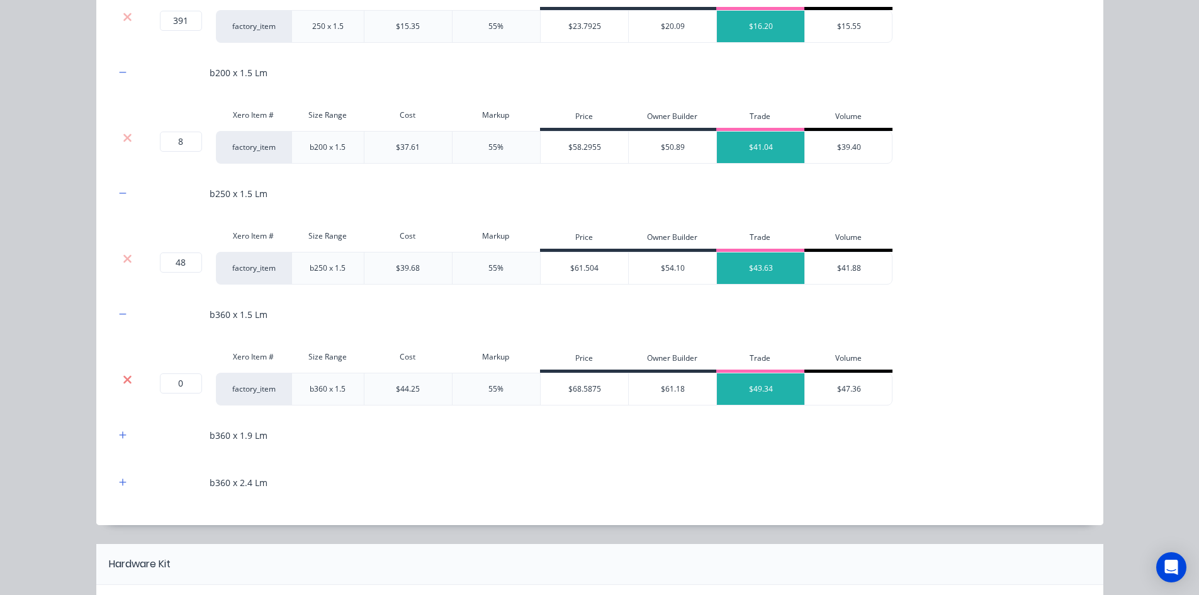
click at [123, 375] on icon at bounding box center [127, 379] width 9 height 13
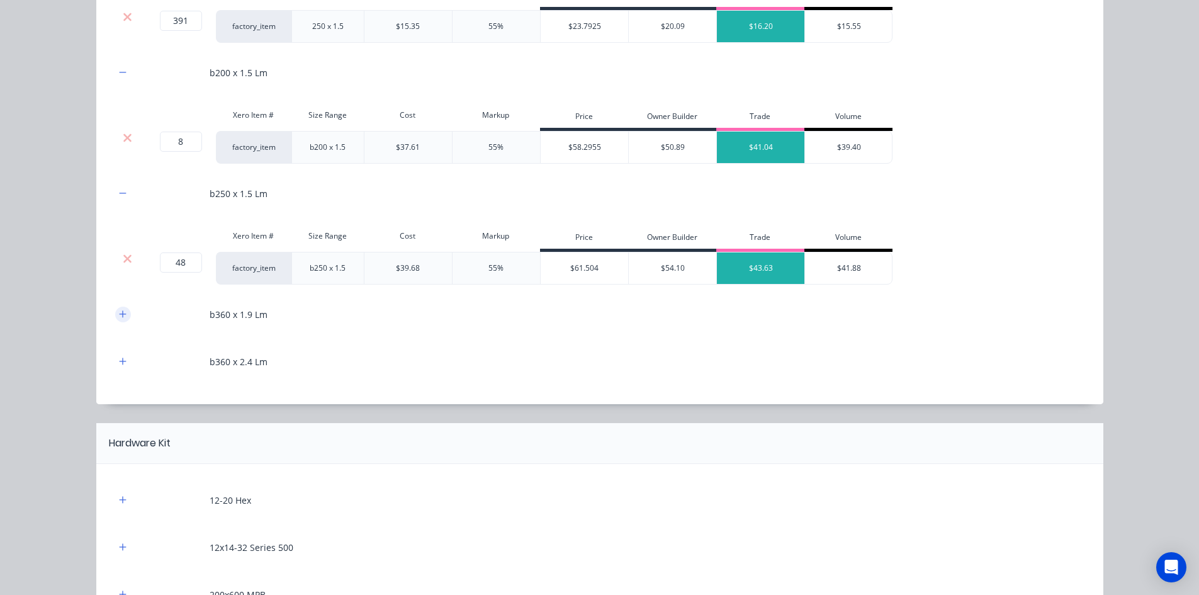
click at [119, 316] on icon "button" at bounding box center [123, 314] width 8 height 9
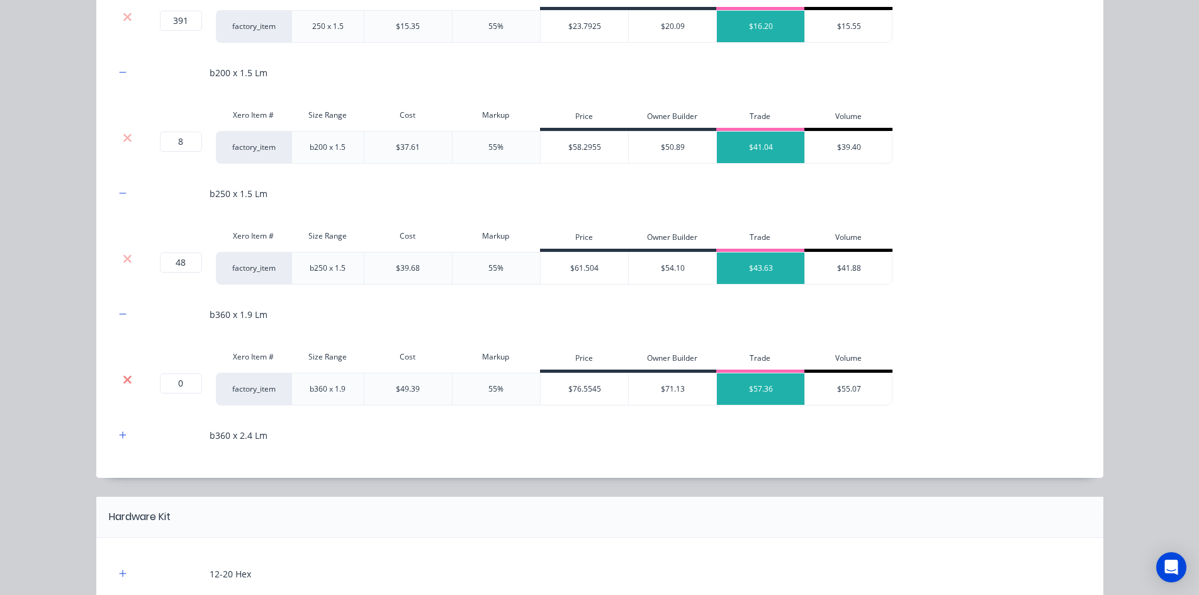
click at [123, 379] on icon at bounding box center [127, 379] width 9 height 13
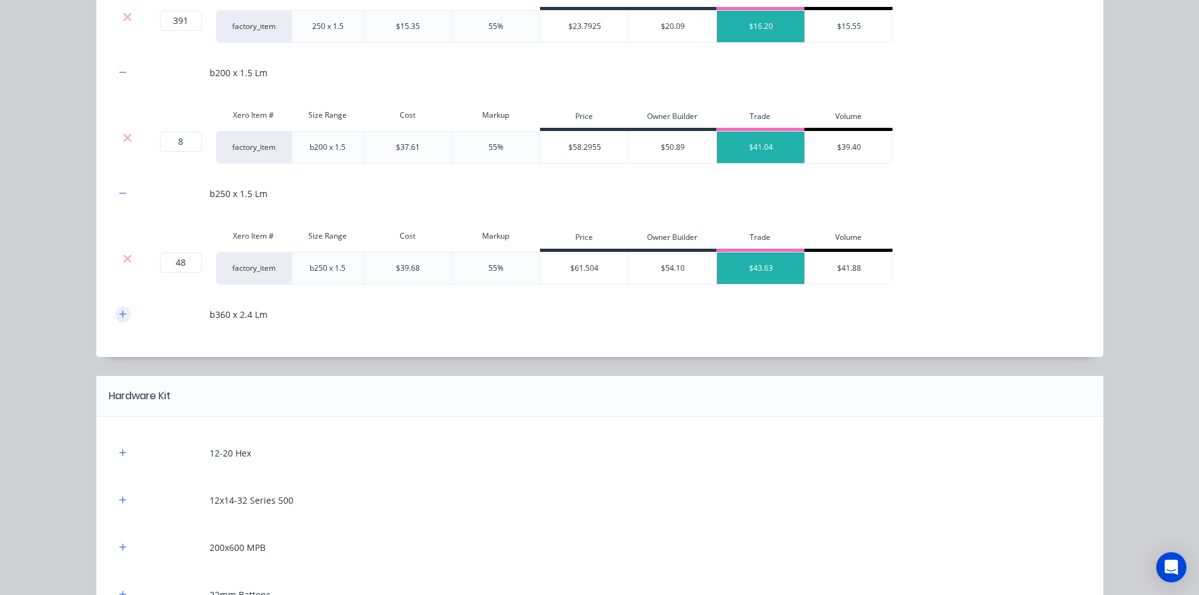
click at [119, 311] on icon "button" at bounding box center [123, 314] width 8 height 9
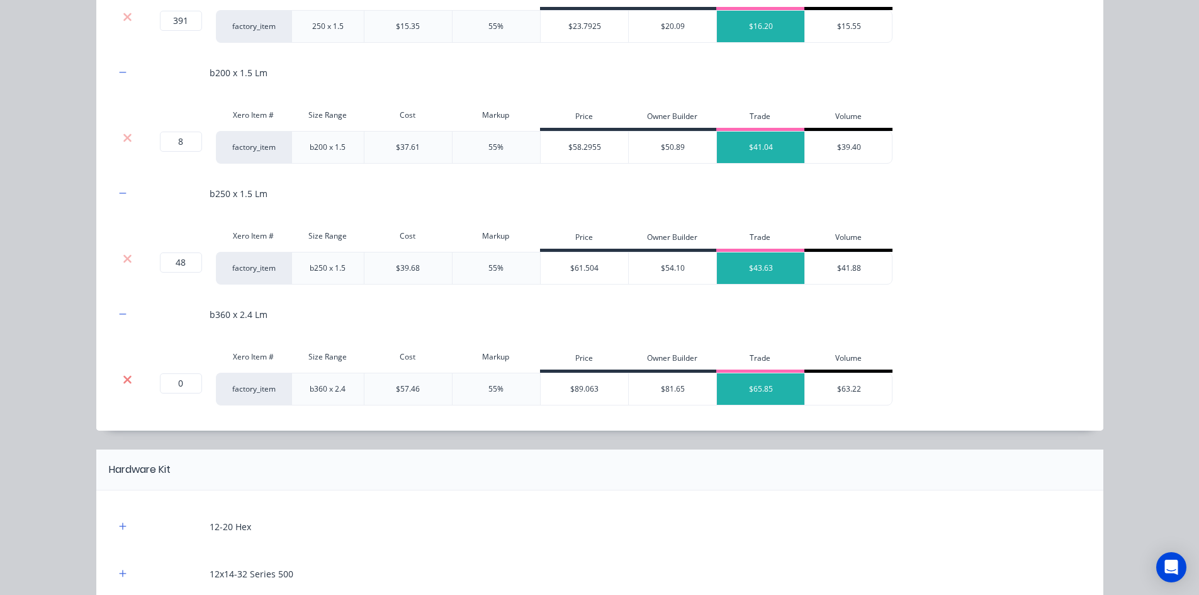
click at [125, 378] on icon at bounding box center [127, 379] width 8 height 8
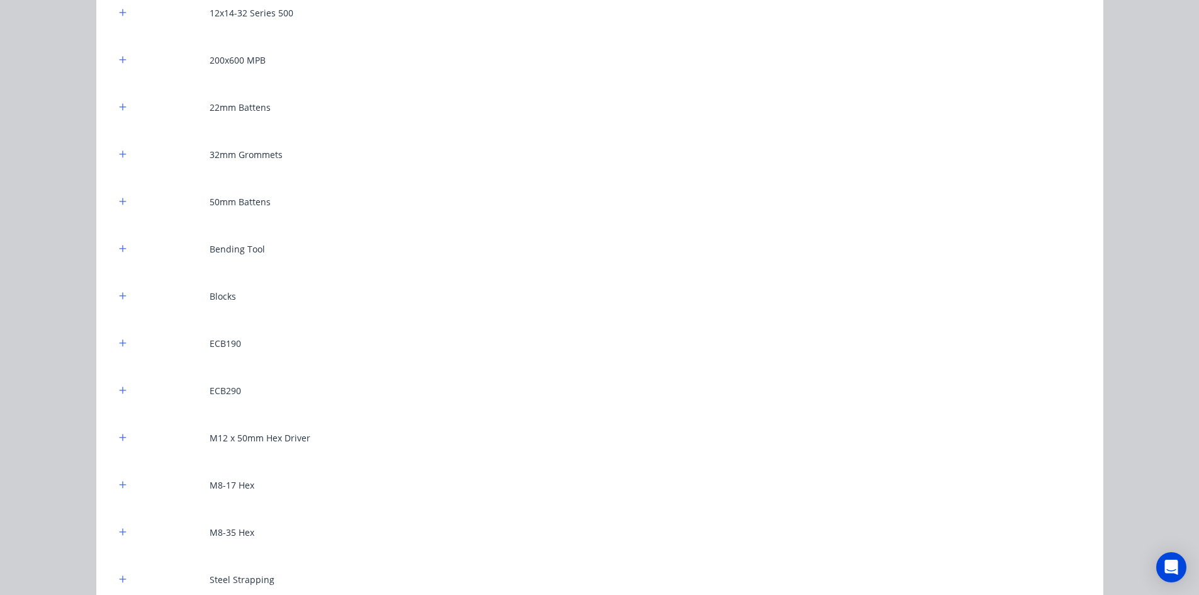
scroll to position [1258, 0]
click at [115, 484] on button "button" at bounding box center [123, 484] width 16 height 16
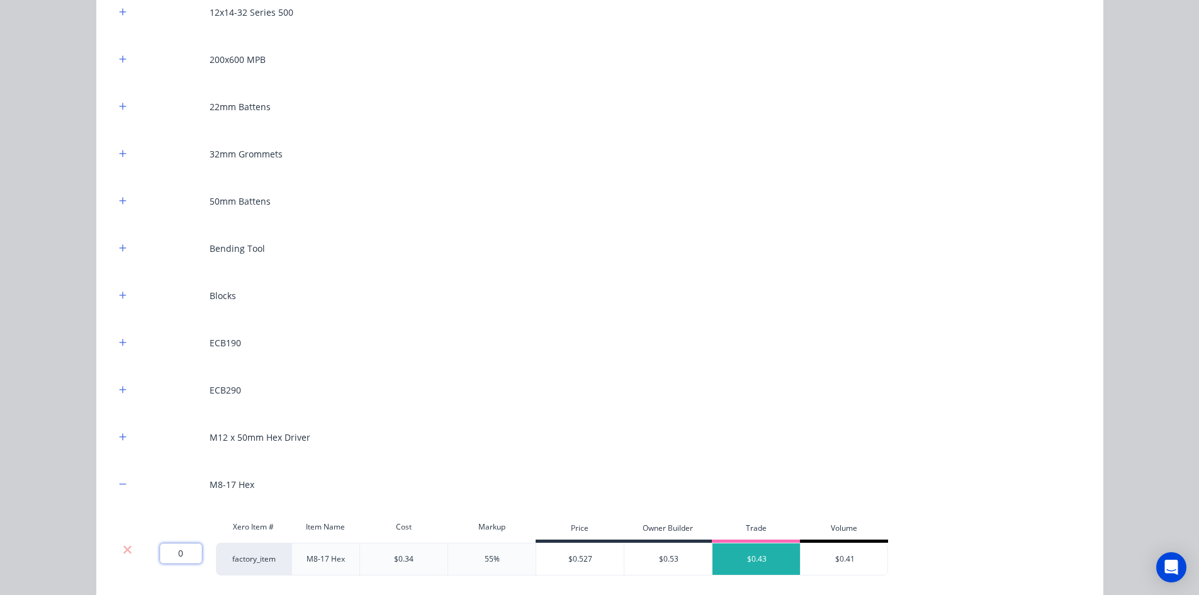
click at [185, 559] on input "0" at bounding box center [181, 553] width 42 height 20
type input "1000"
click at [89, 512] on div "Flooring System Products in this kit Engineering Products Xero Item # Descripti…" at bounding box center [599, 297] width 1199 height 595
click at [119, 344] on icon "button" at bounding box center [123, 342] width 8 height 9
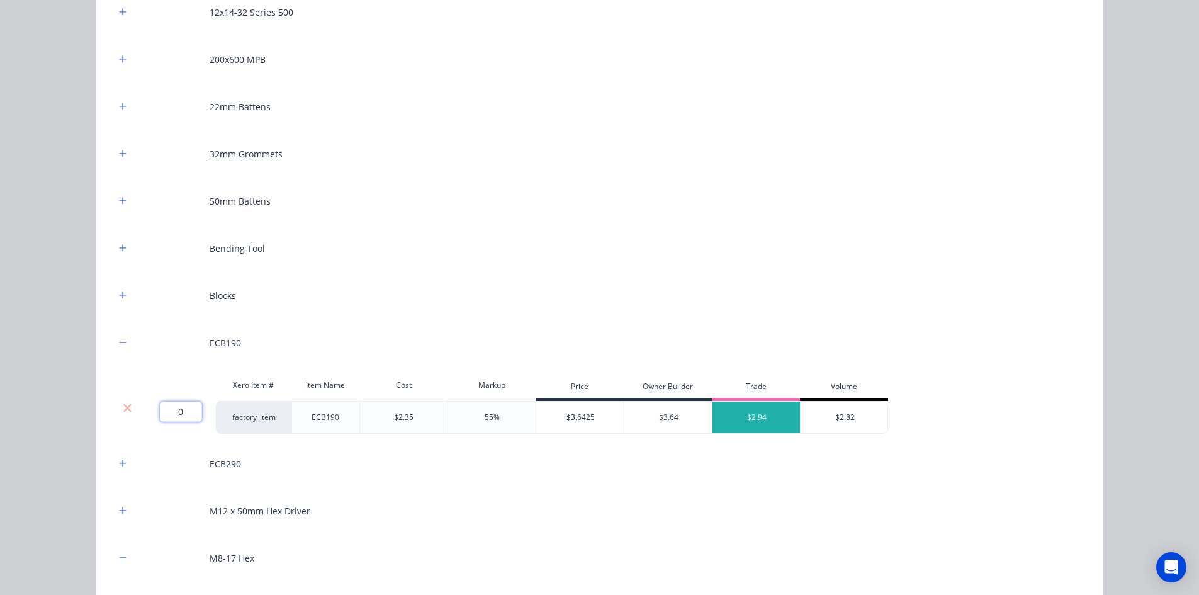
click at [186, 405] on input "0" at bounding box center [181, 411] width 42 height 20
type input "15"
click at [87, 389] on div "Flooring System Products in this kit Engineering Products Xero Item # Descripti…" at bounding box center [599, 297] width 1199 height 595
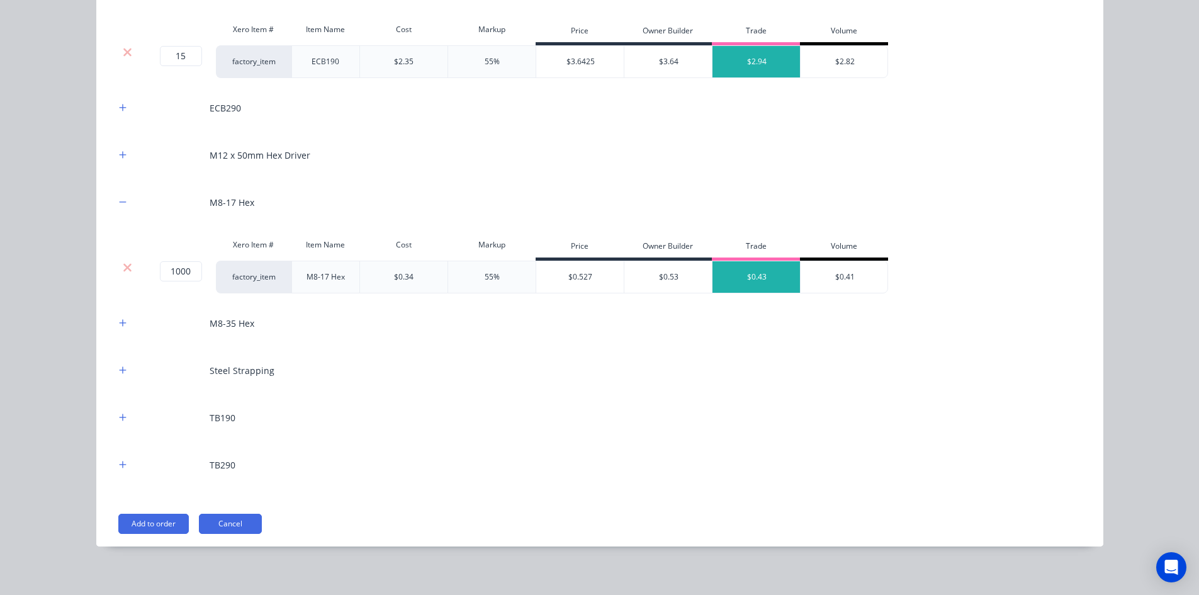
scroll to position [1621, 0]
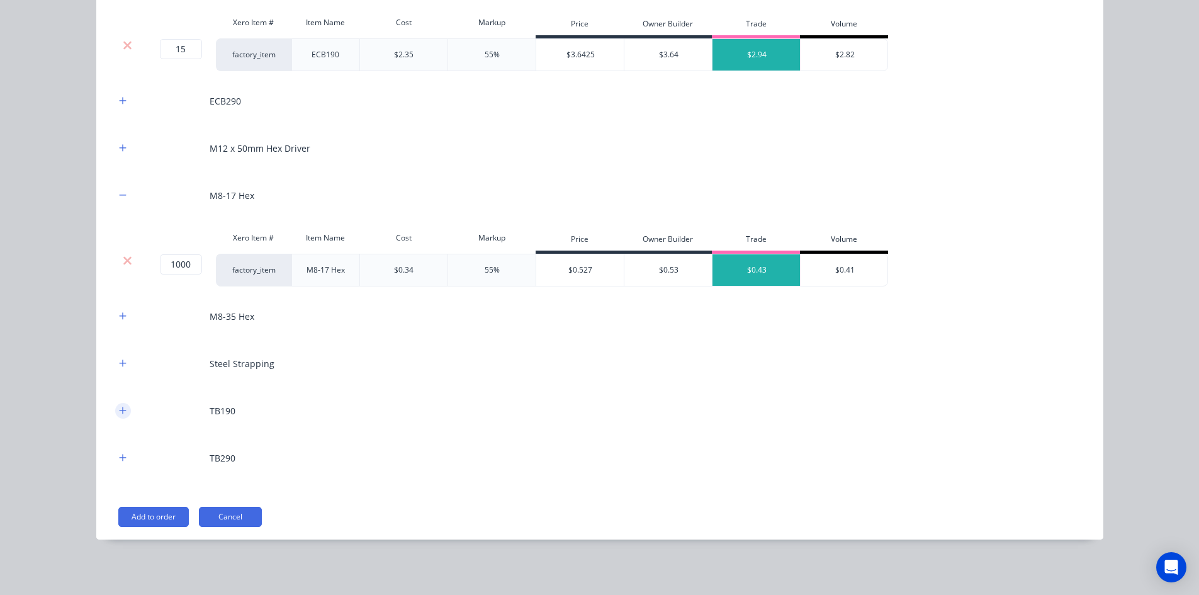
click at [124, 406] on button "button" at bounding box center [123, 411] width 16 height 16
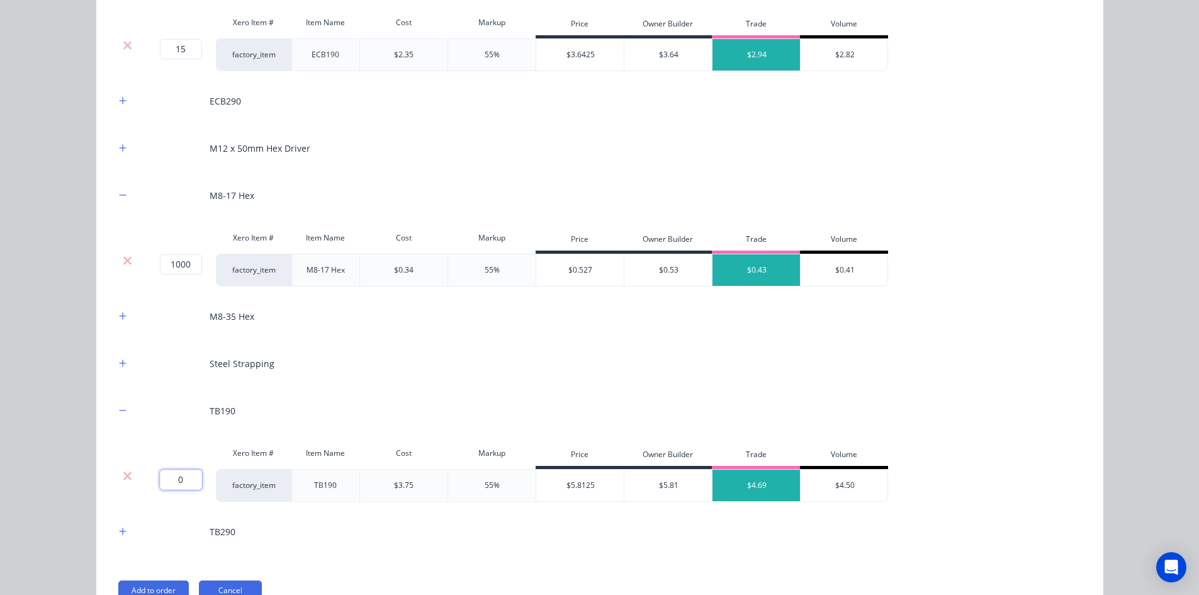
click at [174, 476] on input "0" at bounding box center [181, 479] width 42 height 20
type input "1"
click at [119, 527] on icon "button" at bounding box center [123, 531] width 8 height 9
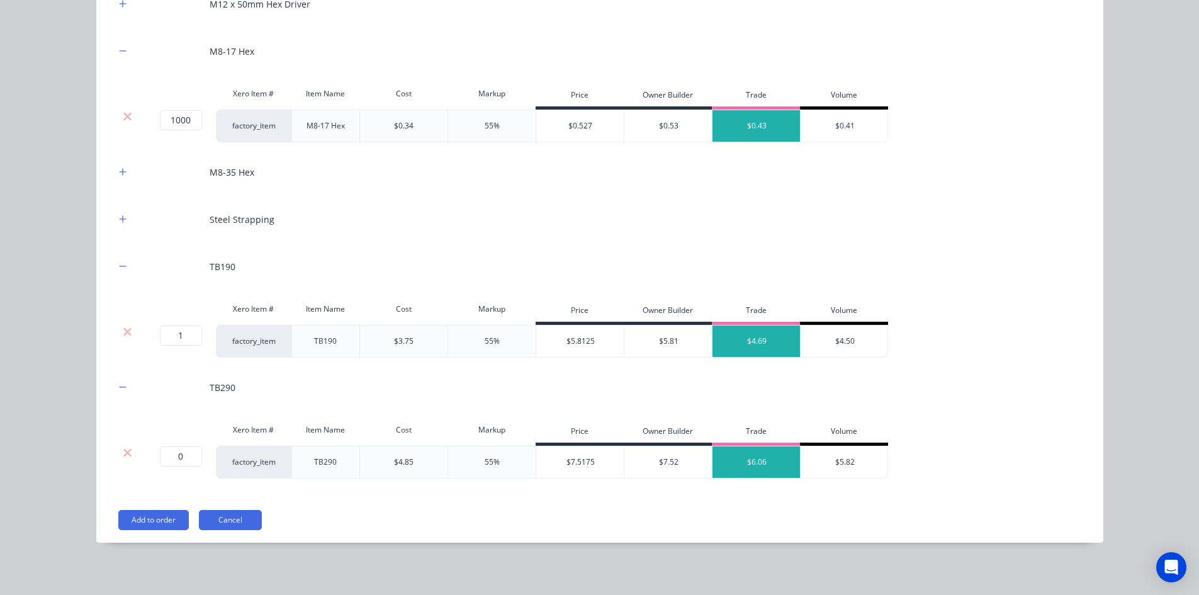
scroll to position [1768, 0]
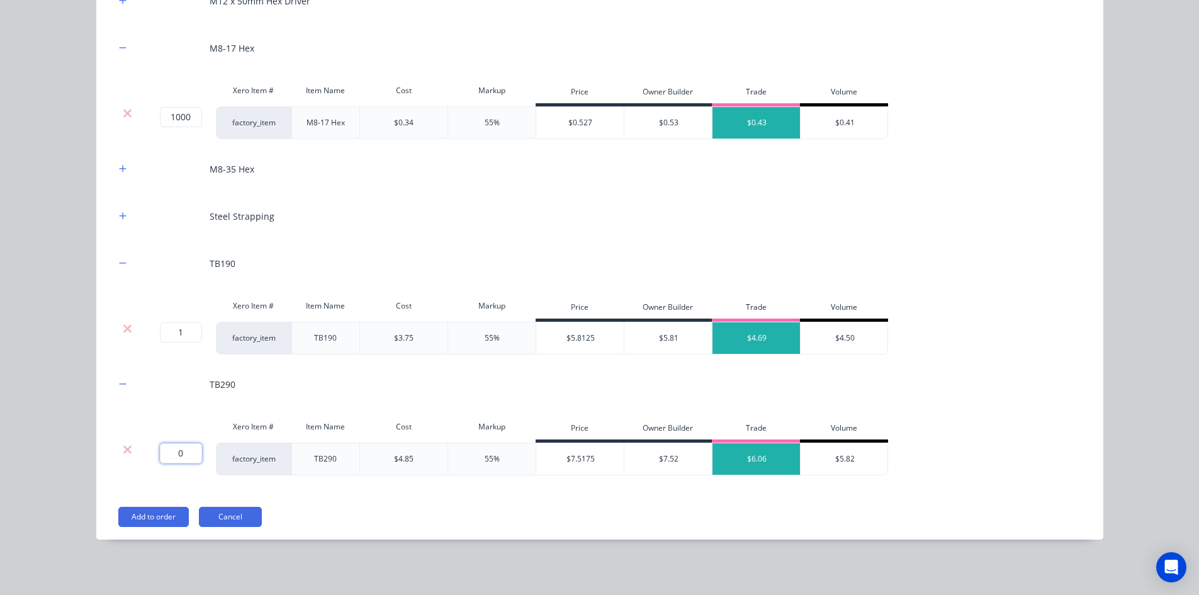
click at [179, 450] on input "0" at bounding box center [181, 453] width 42 height 20
type input "1"
click at [72, 438] on div "Flooring System Products in this kit Engineering Products Xero Item # Descripti…" at bounding box center [599, 297] width 1199 height 595
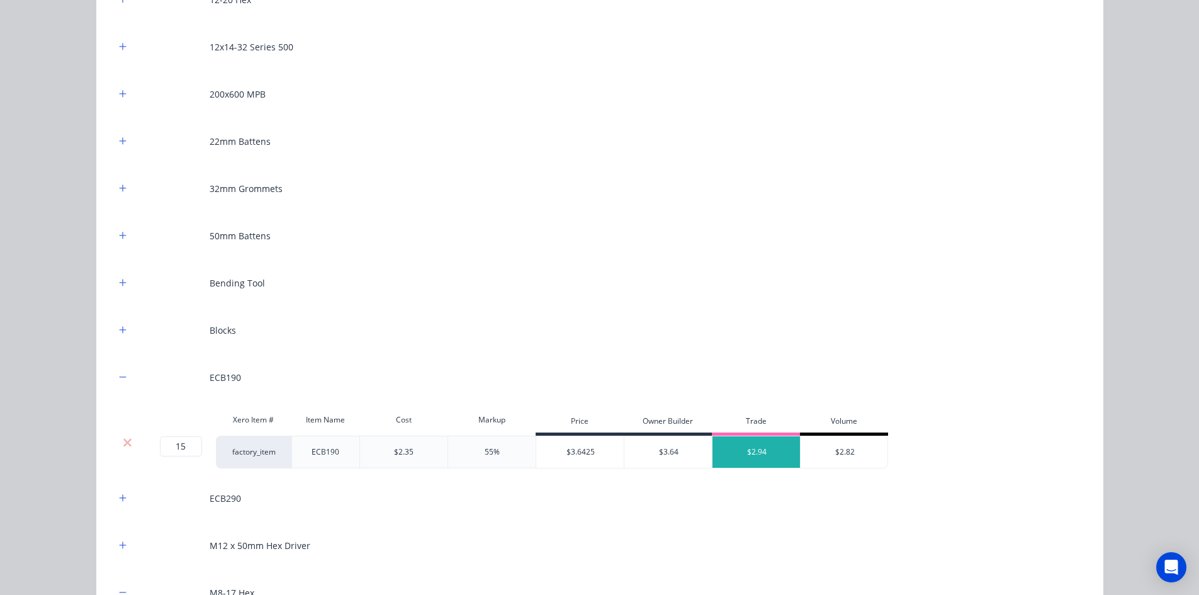
scroll to position [1202, 0]
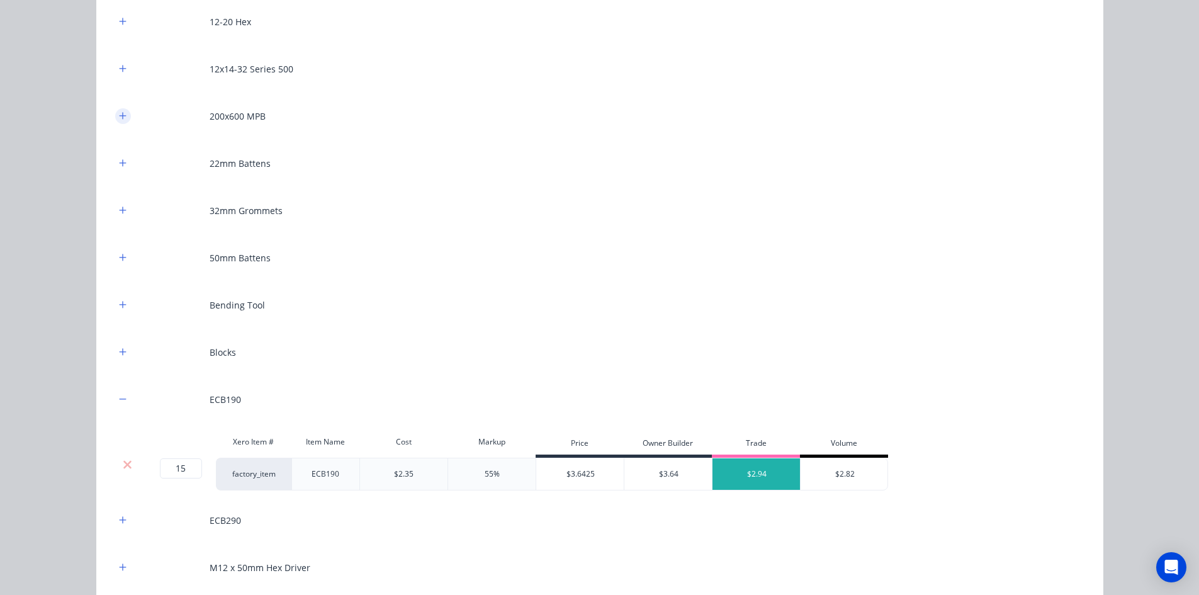
click at [121, 119] on icon "button" at bounding box center [123, 115] width 8 height 9
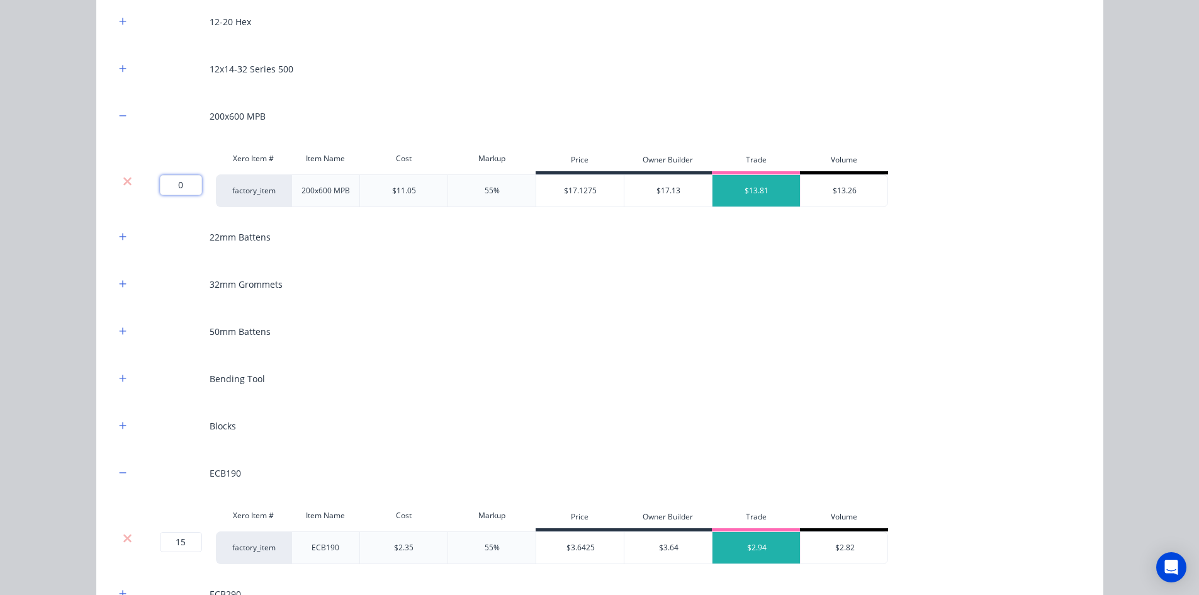
click at [170, 191] on input "0" at bounding box center [181, 185] width 42 height 20
type input "1"
click at [118, 431] on button "button" at bounding box center [123, 426] width 16 height 16
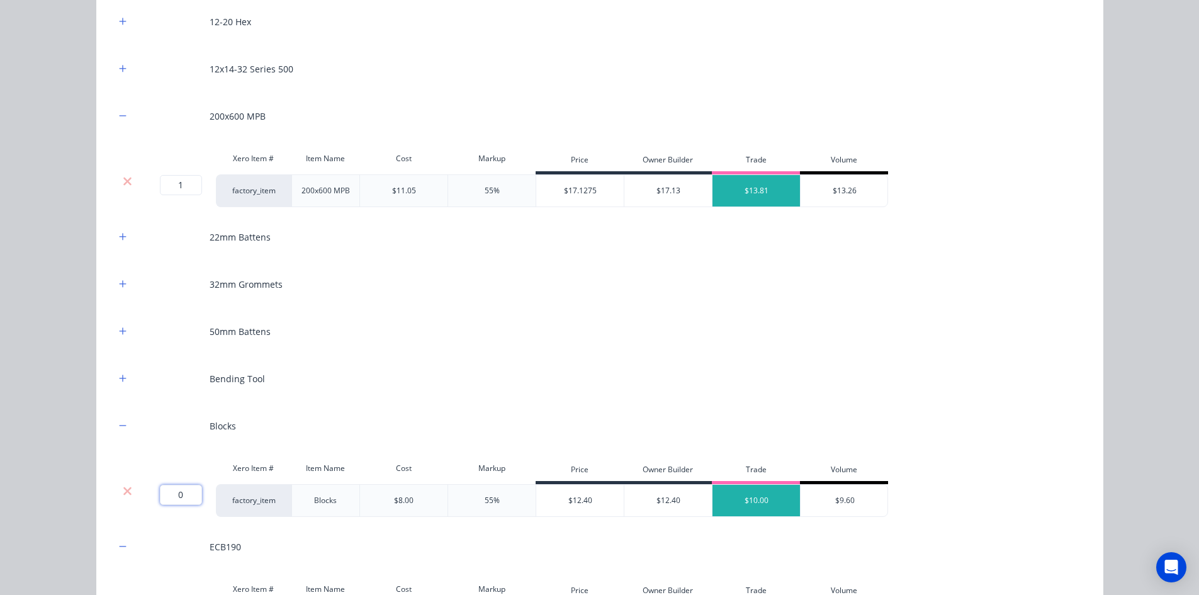
click at [183, 503] on input "0" at bounding box center [181, 494] width 42 height 20
type input "10"
click at [126, 386] on div "Bending Tool" at bounding box center [599, 378] width 969 height 35
click at [119, 375] on icon "button" at bounding box center [122, 377] width 7 height 7
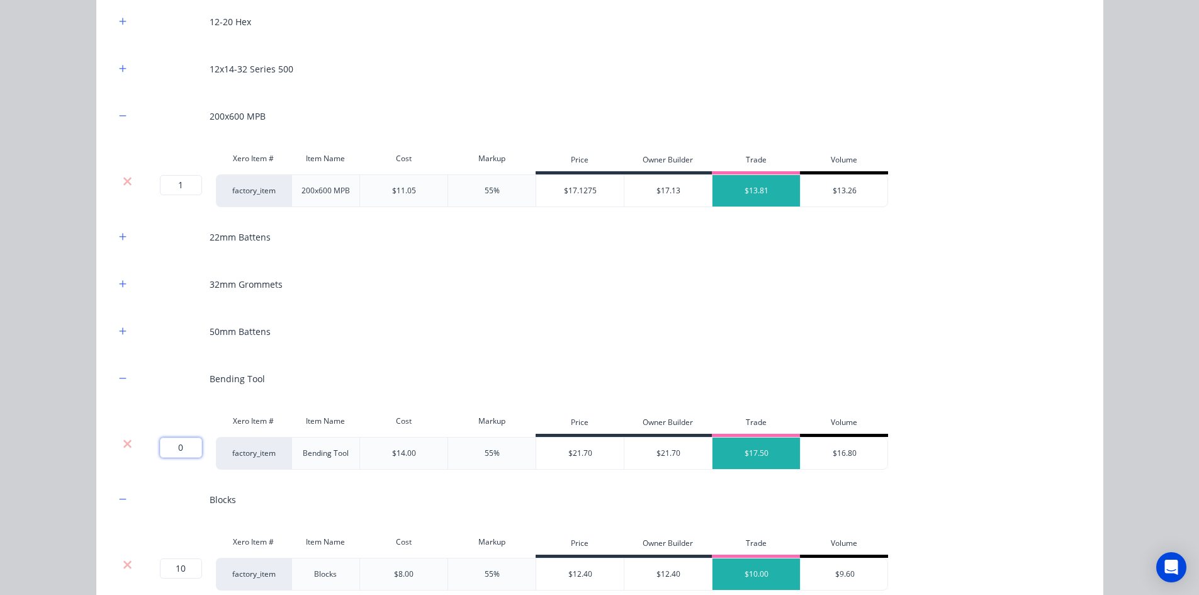
click at [181, 443] on input "0" at bounding box center [181, 447] width 42 height 20
type input "1"
type input "2"
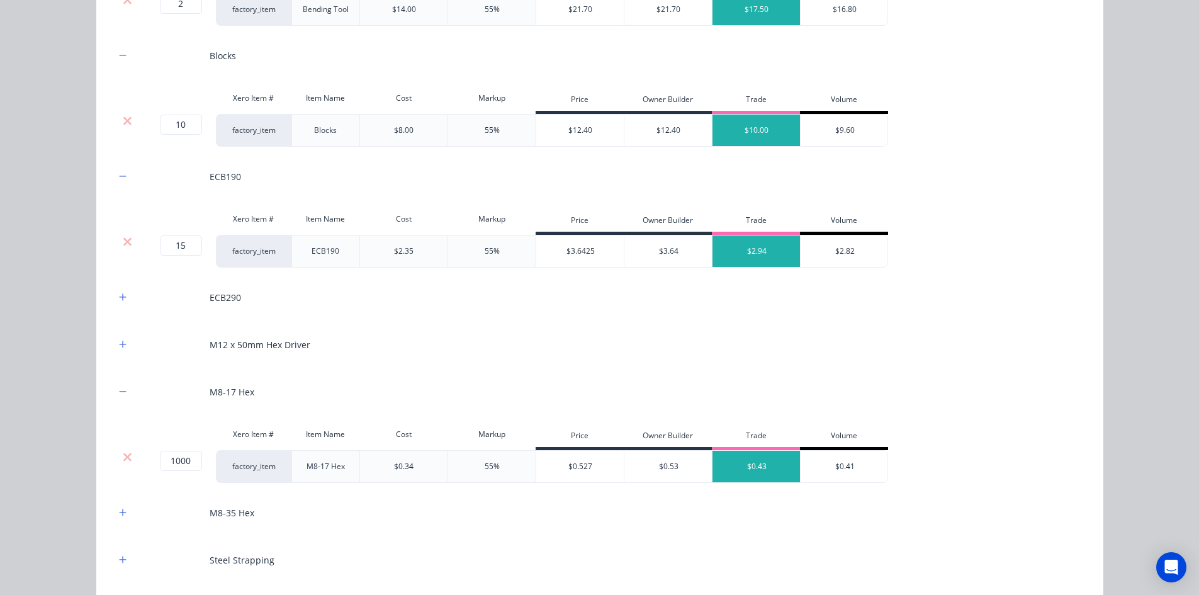
scroll to position [1768, 0]
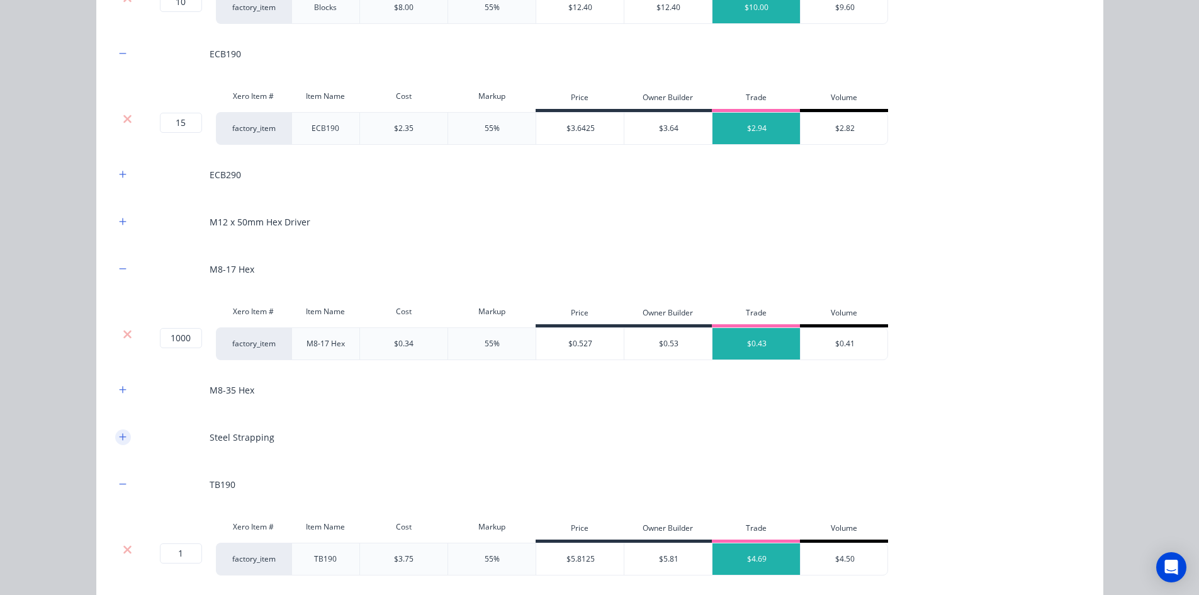
click at [120, 436] on icon "button" at bounding box center [123, 436] width 8 height 9
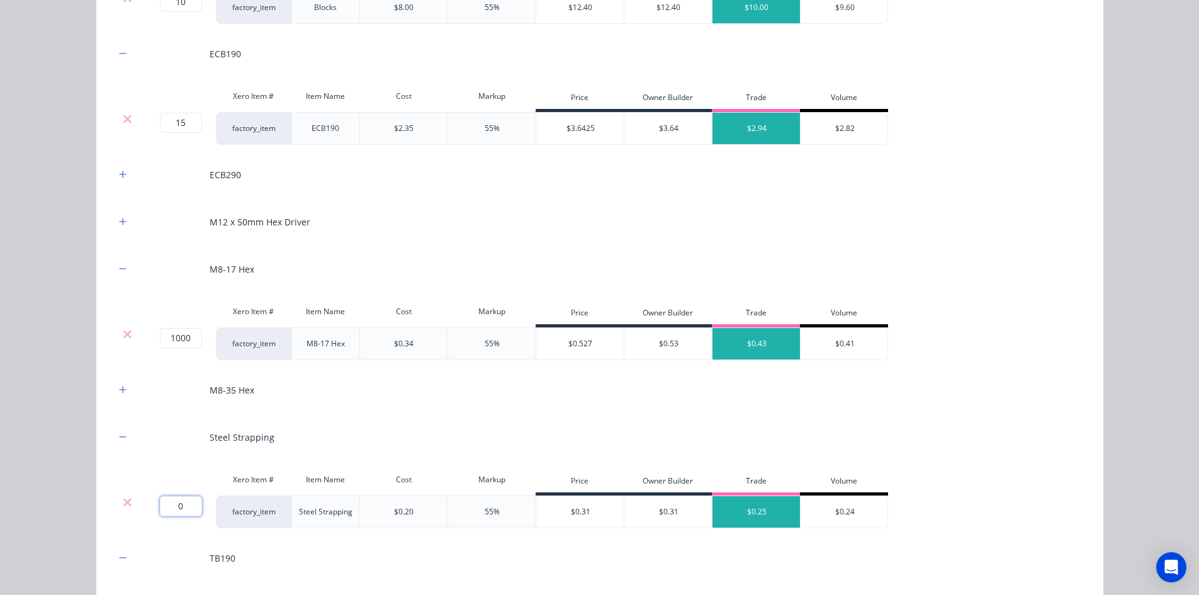
click at [184, 506] on input "0" at bounding box center [181, 506] width 42 height 20
type input "50"
click at [91, 445] on div "Flooring System Products in this kit Engineering Products Xero Item # Descripti…" at bounding box center [599, 297] width 1199 height 595
click at [115, 216] on button "button" at bounding box center [123, 222] width 16 height 16
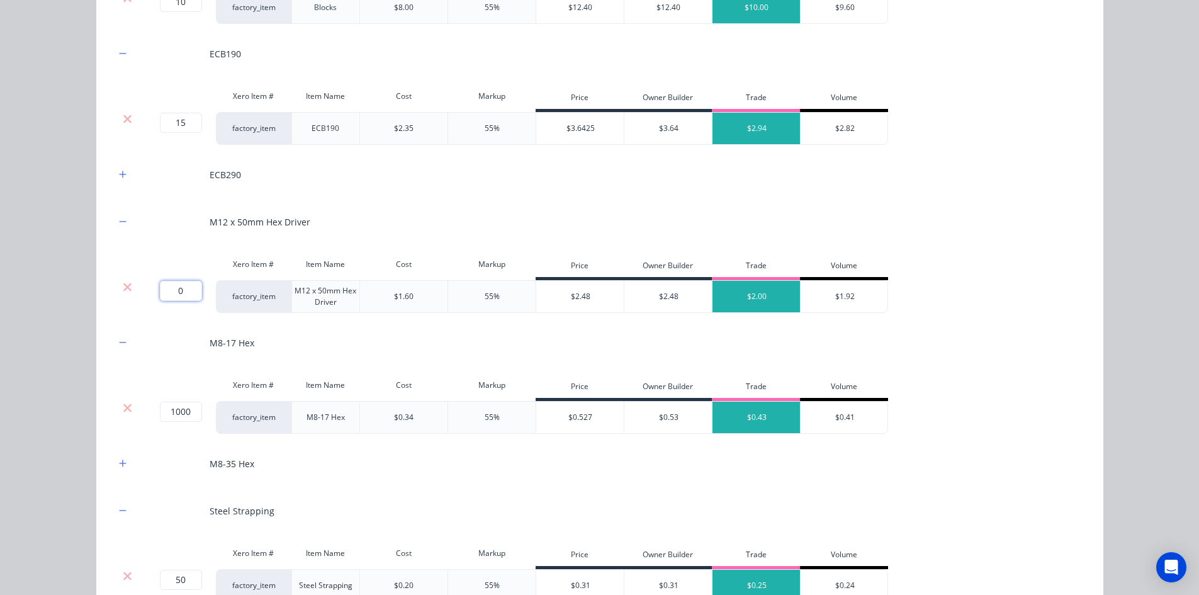
click at [177, 293] on input "0" at bounding box center [181, 291] width 42 height 20
type input "2"
click at [69, 273] on div "Flooring System Products in this kit Engineering Products Xero Item # Descripti…" at bounding box center [599, 297] width 1199 height 595
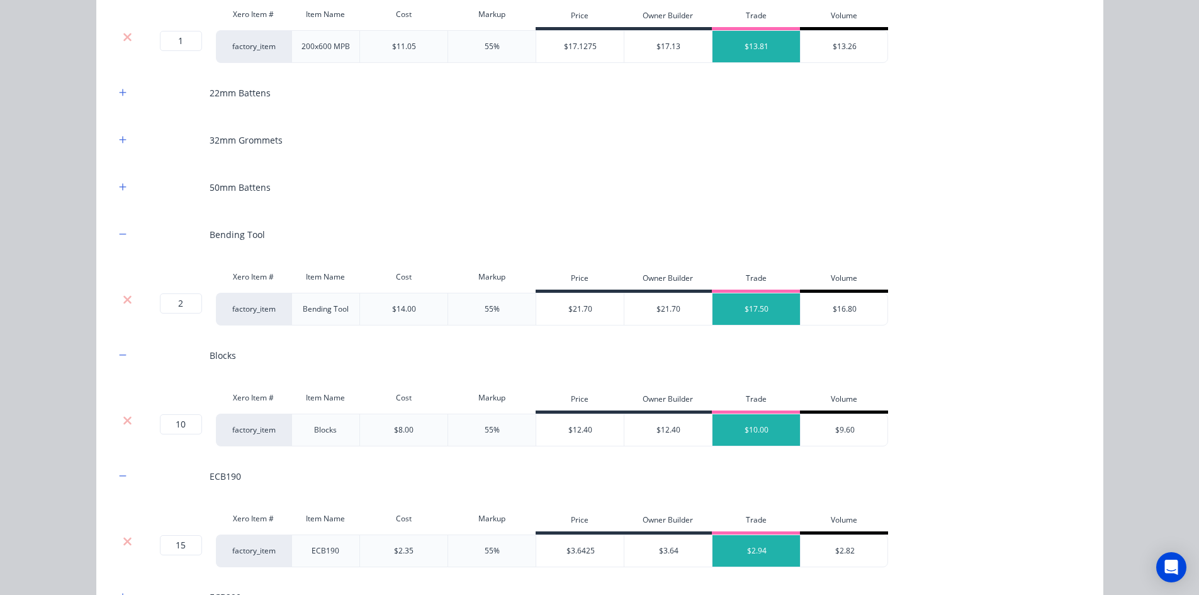
scroll to position [1327, 0]
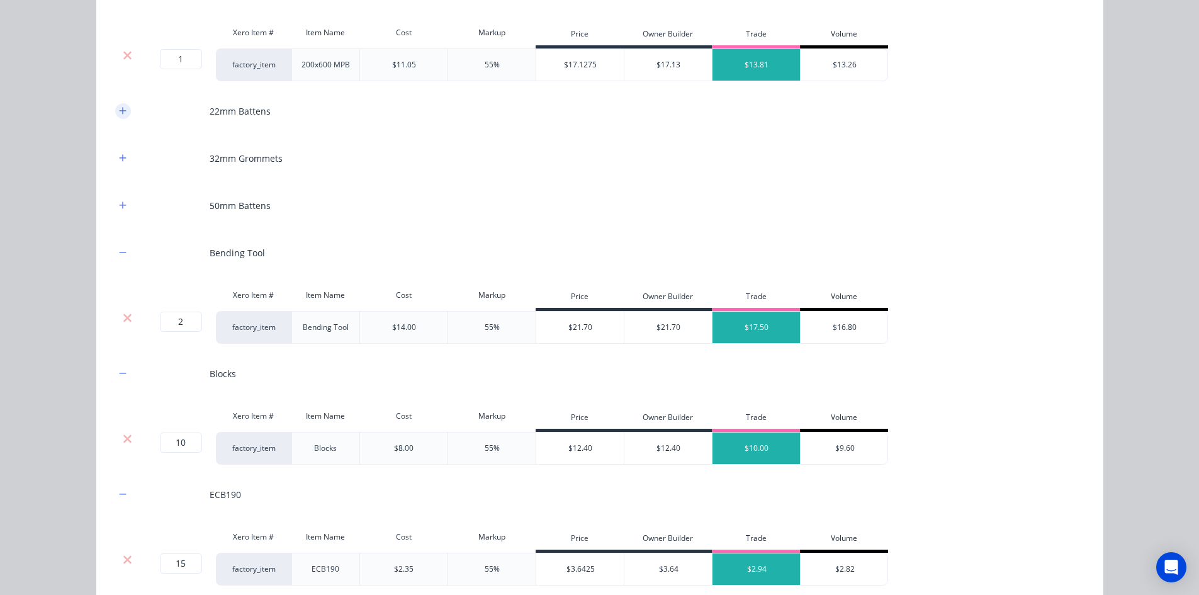
click at [120, 111] on icon "button" at bounding box center [123, 110] width 8 height 9
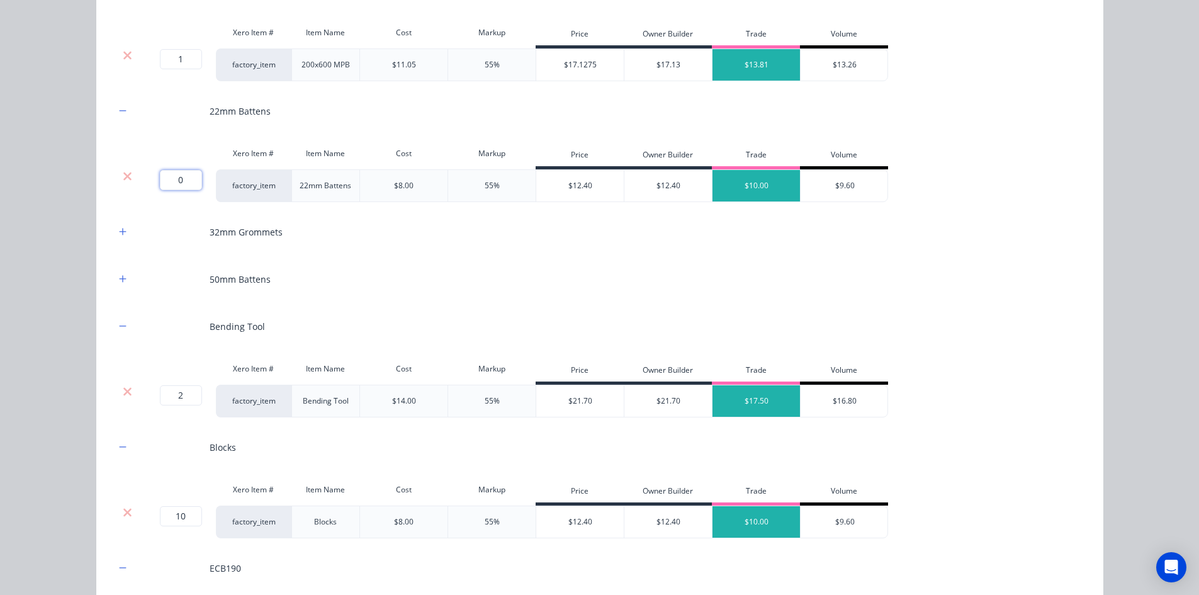
click at [183, 188] on input "0" at bounding box center [181, 180] width 42 height 20
type input "26"
click at [119, 276] on icon "button" at bounding box center [123, 278] width 8 height 9
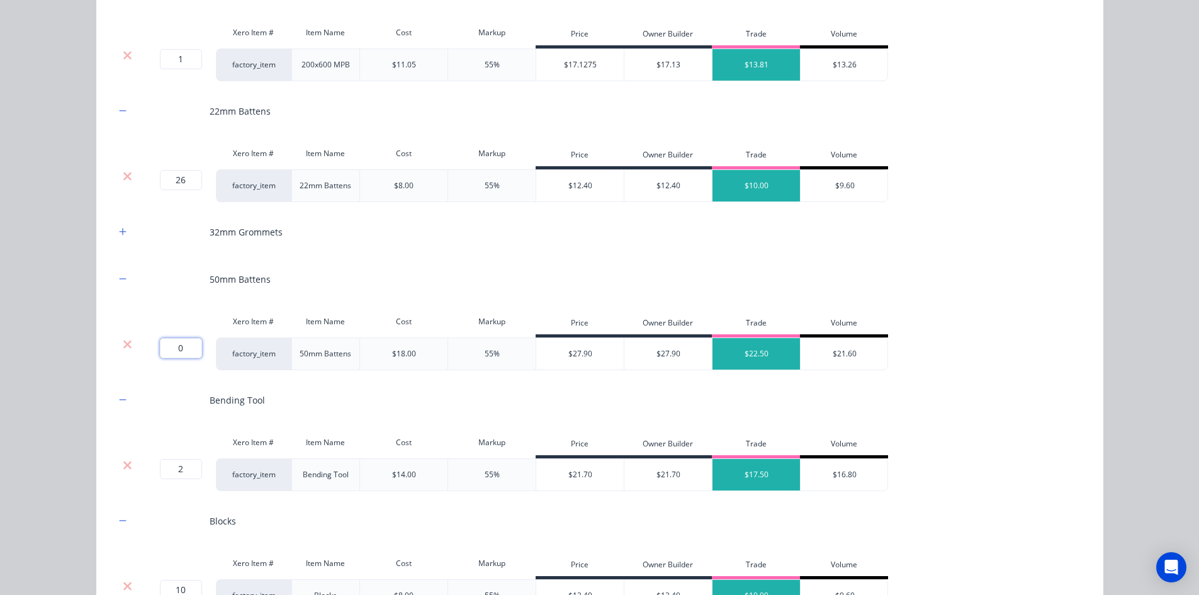
click at [186, 351] on input "0" at bounding box center [181, 348] width 42 height 20
type input "3"
click at [71, 311] on div "Flooring System Products in this kit Engineering Products Xero Item # Descripti…" at bounding box center [599, 297] width 1199 height 595
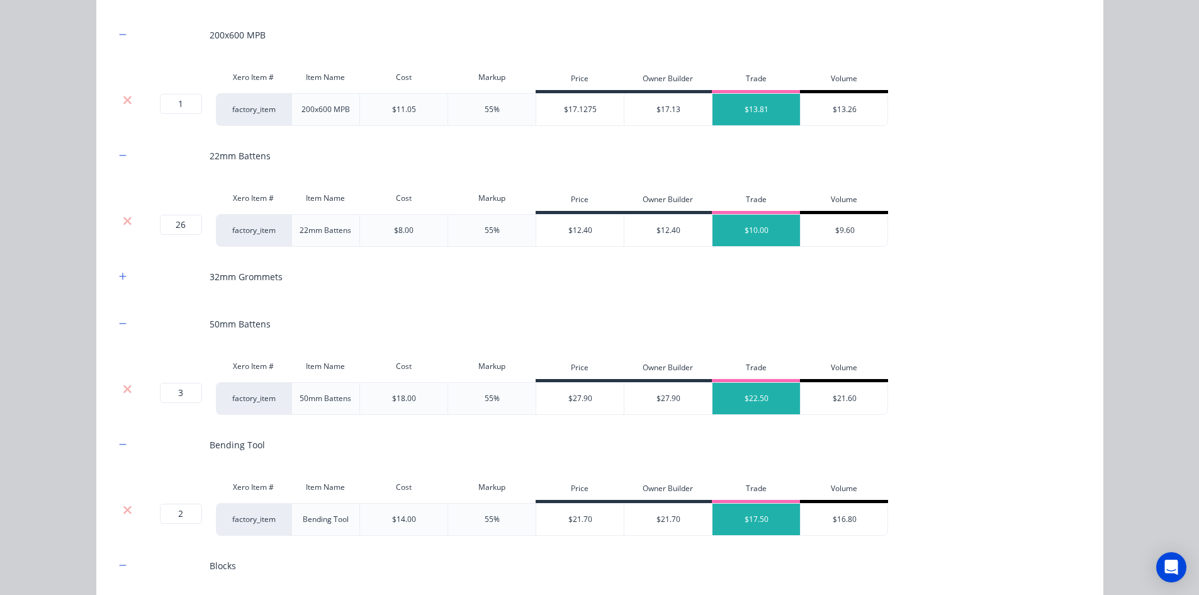
scroll to position [1076, 0]
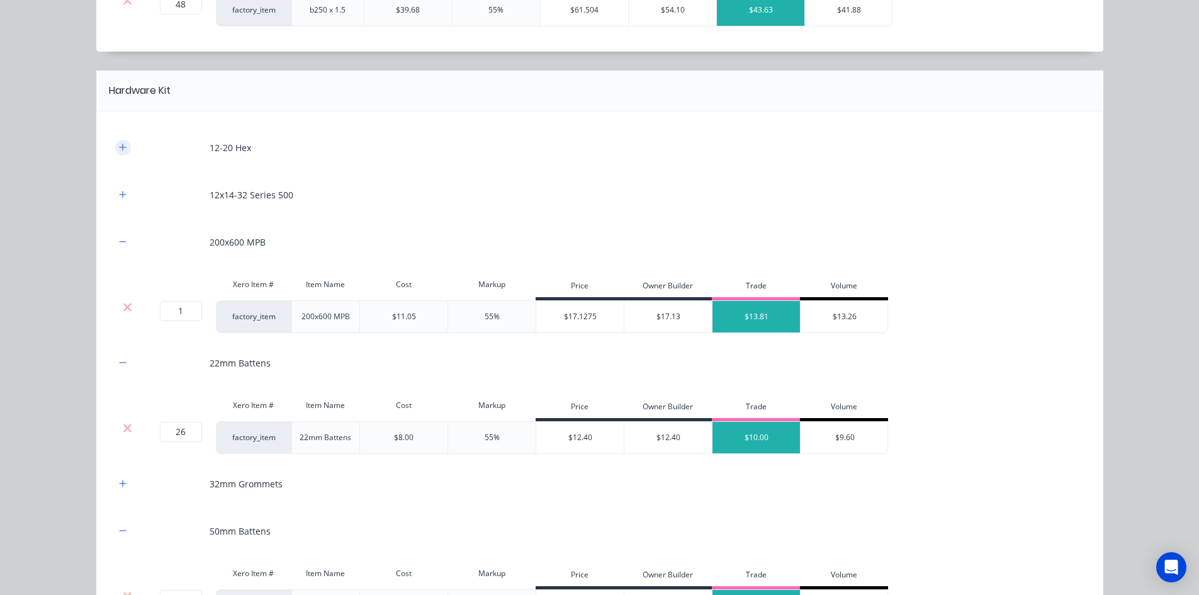
click at [123, 148] on button "button" at bounding box center [123, 148] width 16 height 16
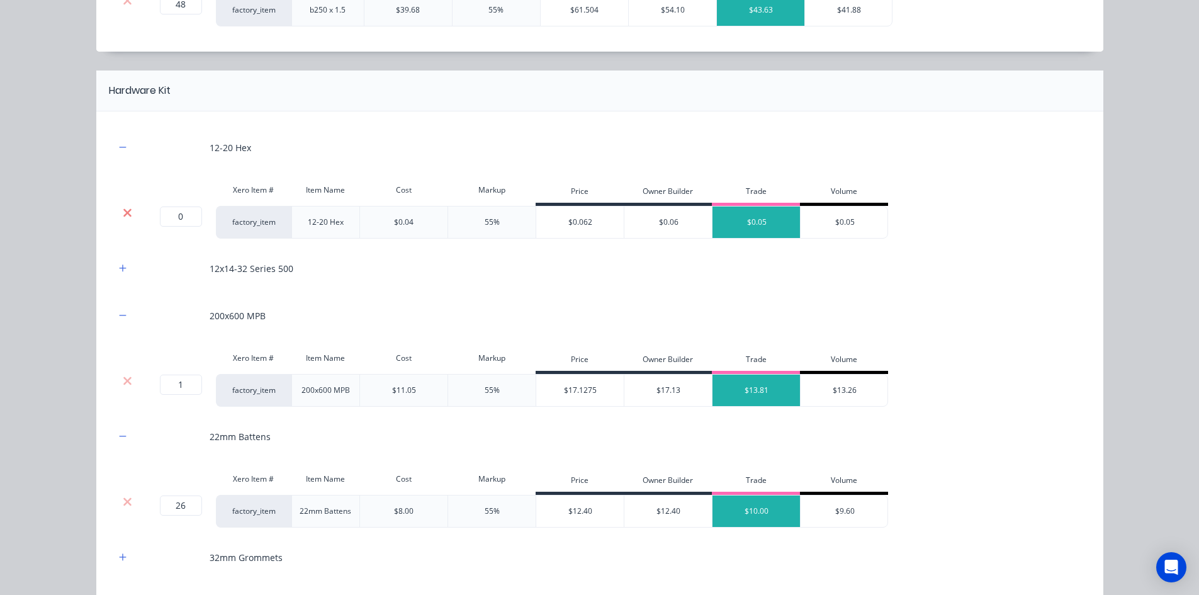
click at [126, 209] on icon at bounding box center [127, 212] width 8 height 8
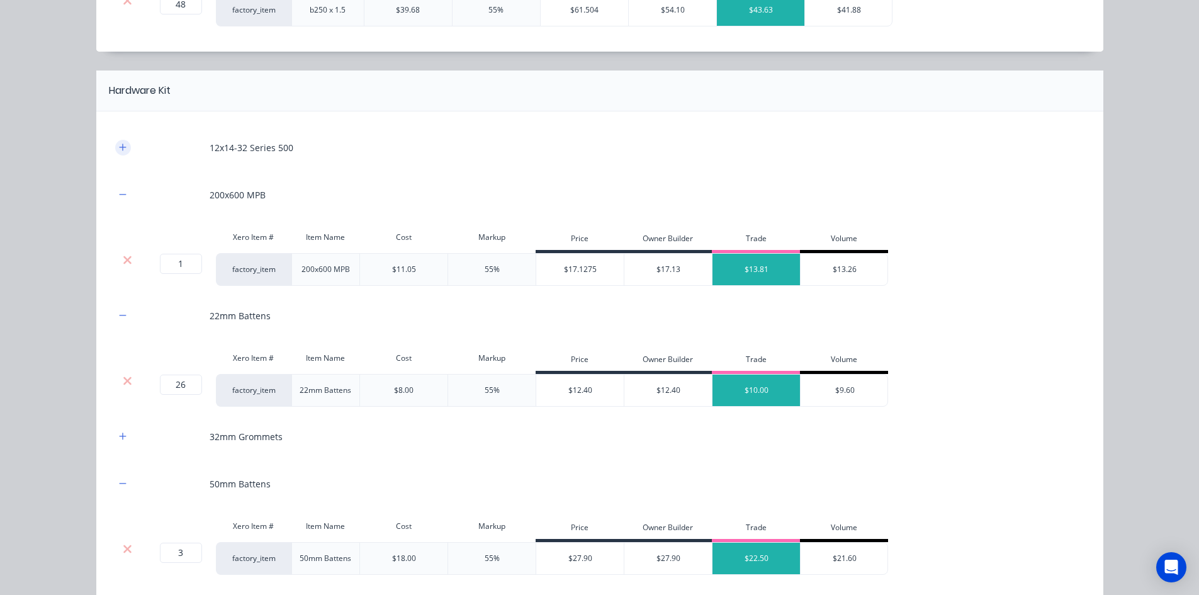
click at [125, 150] on button "button" at bounding box center [123, 148] width 16 height 16
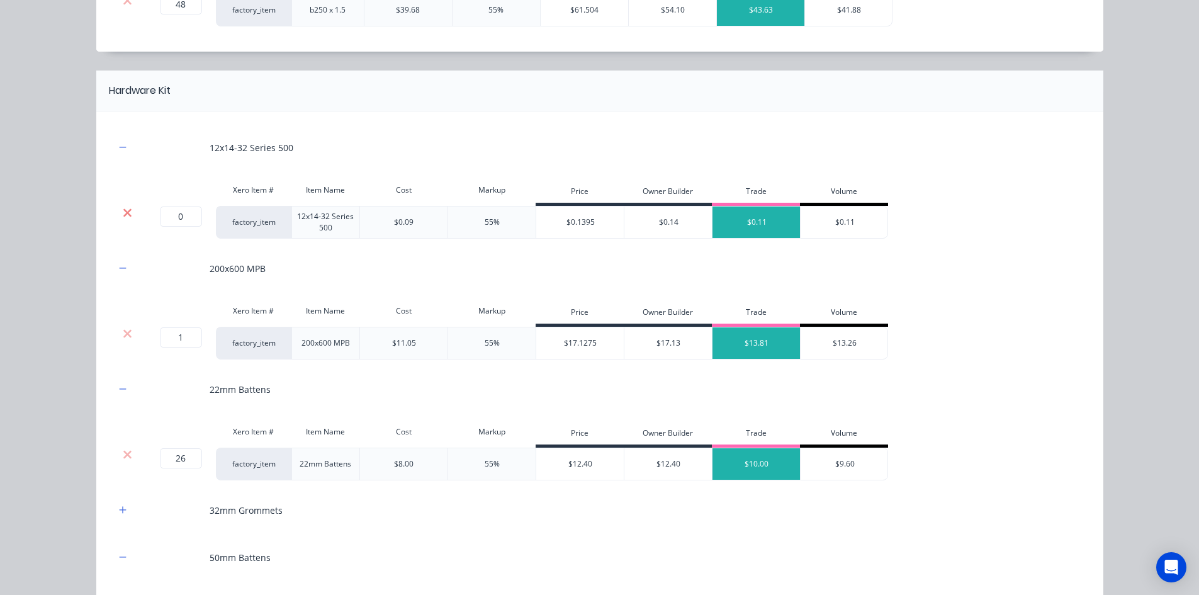
click at [123, 217] on icon at bounding box center [127, 212] width 9 height 13
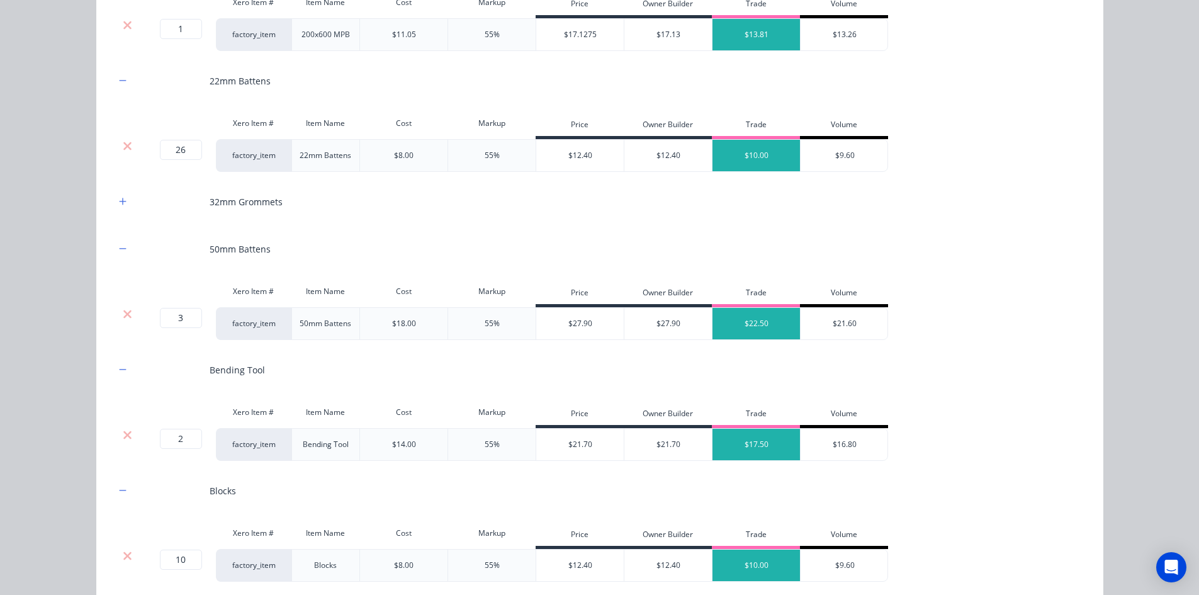
scroll to position [1265, 0]
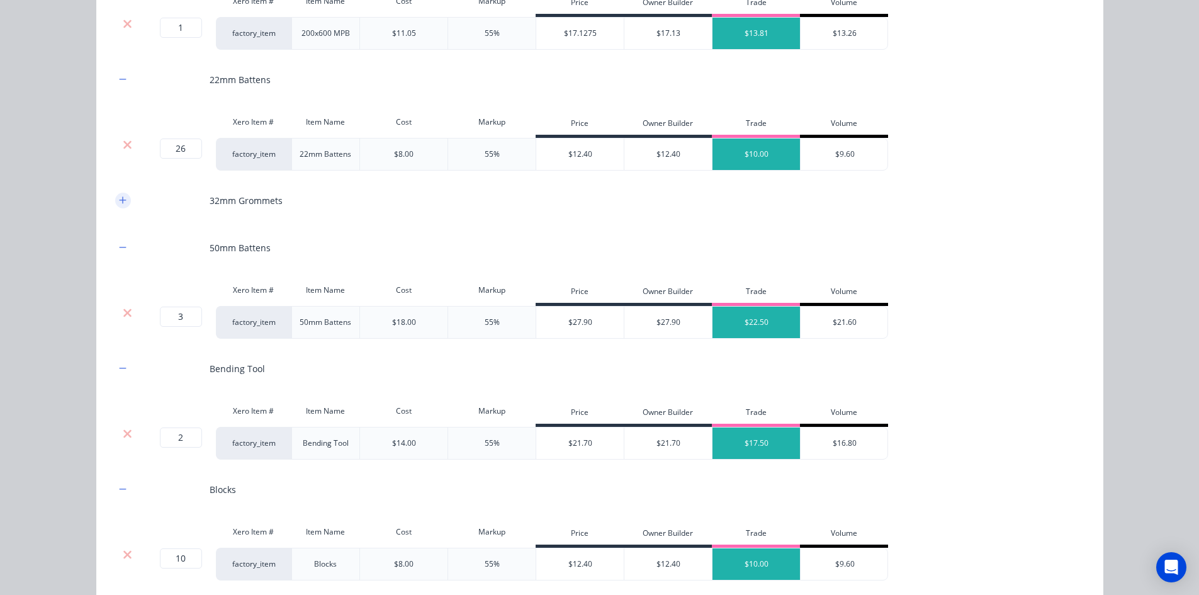
click at [115, 194] on button "button" at bounding box center [123, 201] width 16 height 16
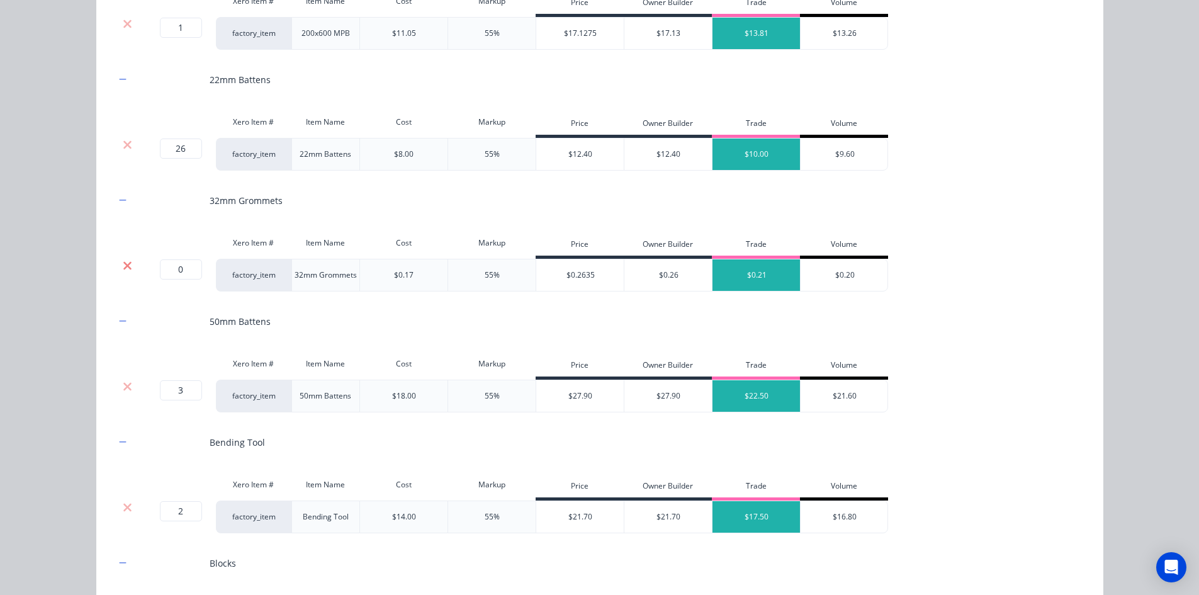
click at [123, 269] on icon at bounding box center [127, 265] width 8 height 8
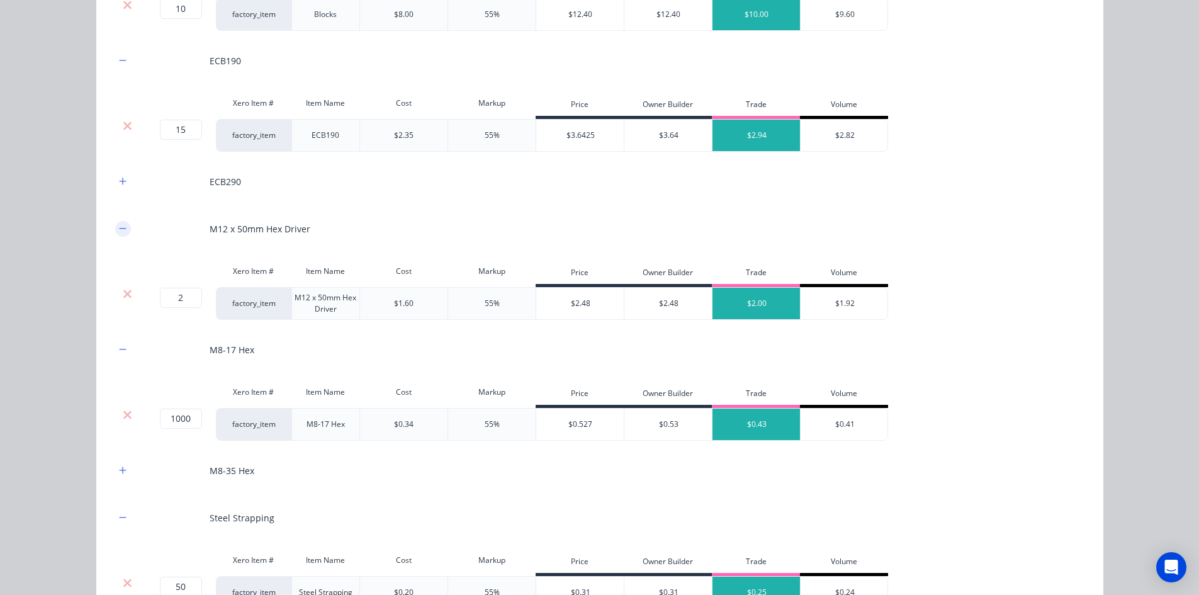
scroll to position [1768, 0]
click at [119, 182] on icon "button" at bounding box center [122, 179] width 7 height 7
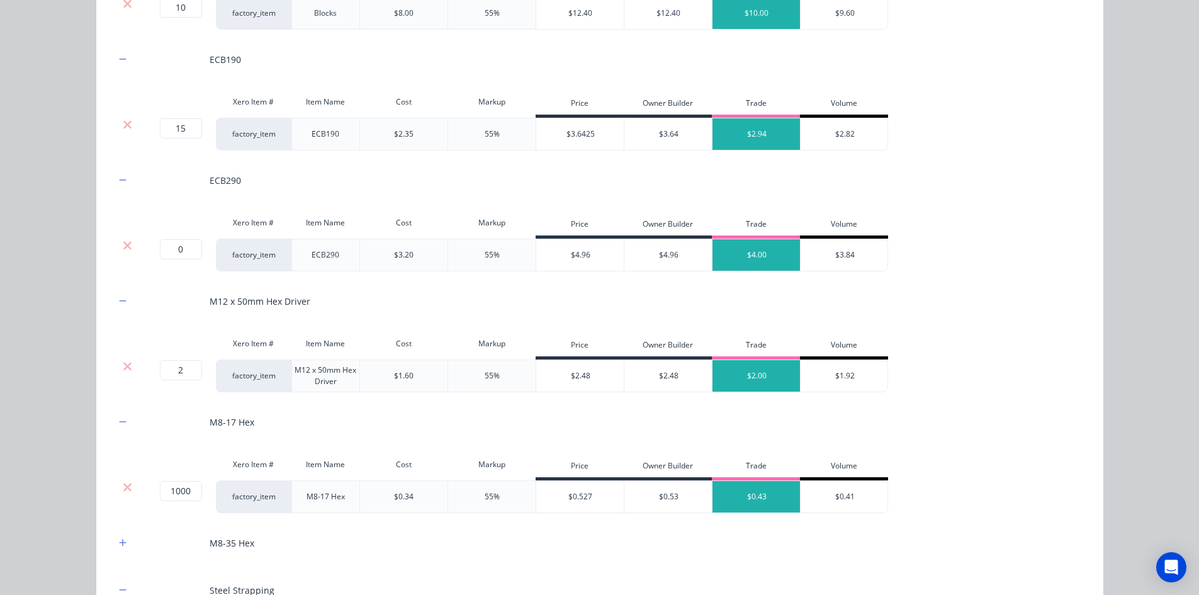
click at [128, 245] on div at bounding box center [128, 245] width 24 height 13
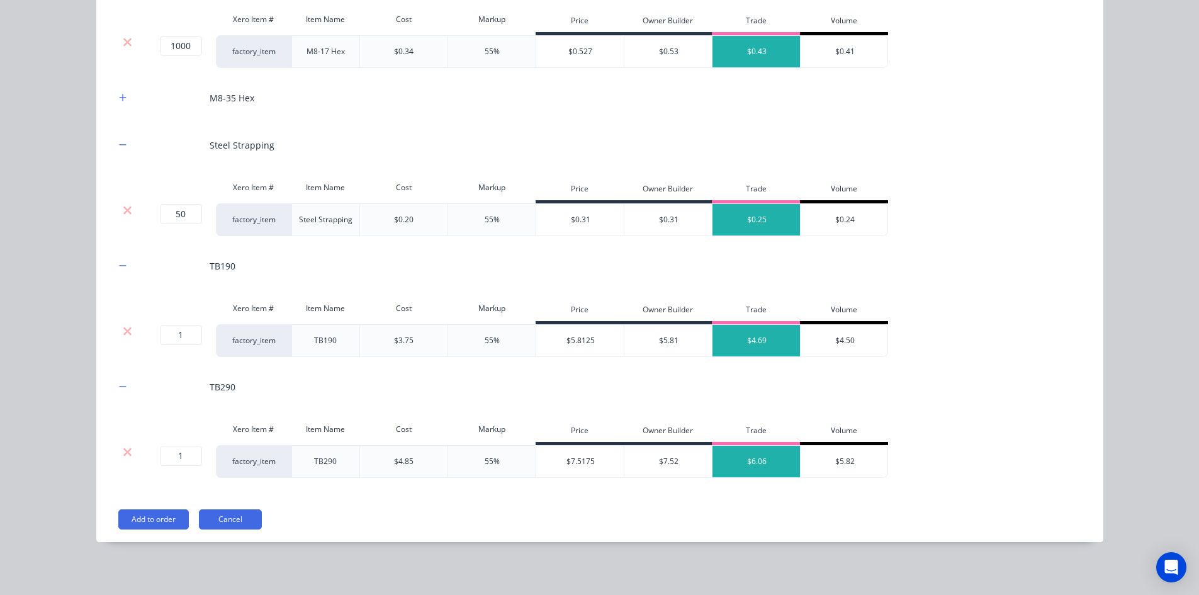
scroll to position [2094, 0]
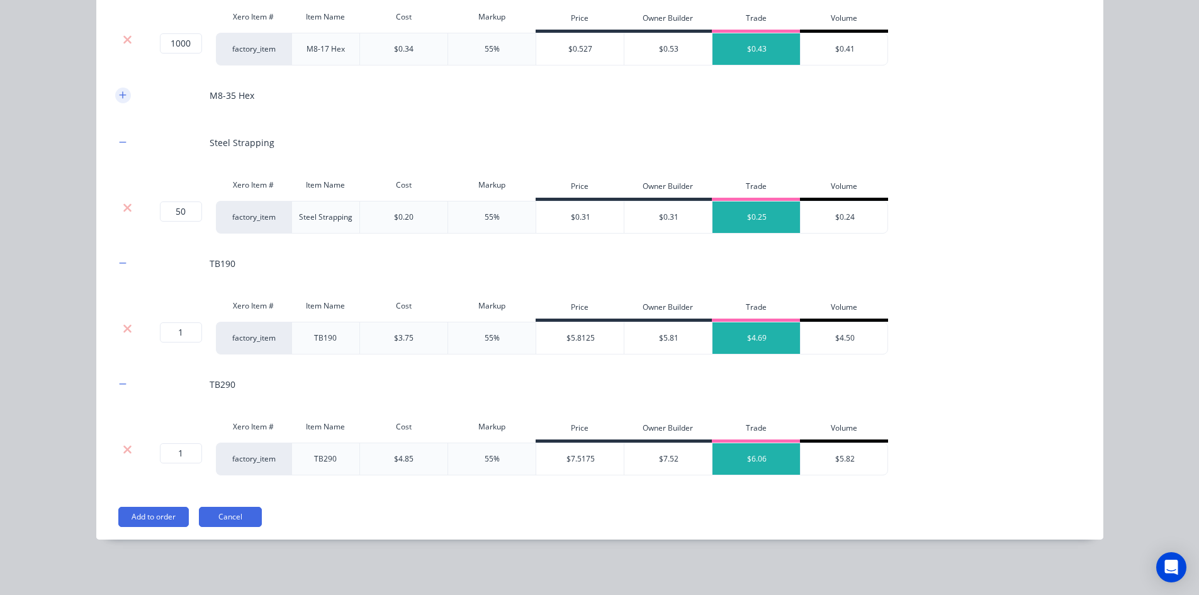
click at [116, 100] on button "button" at bounding box center [123, 95] width 16 height 16
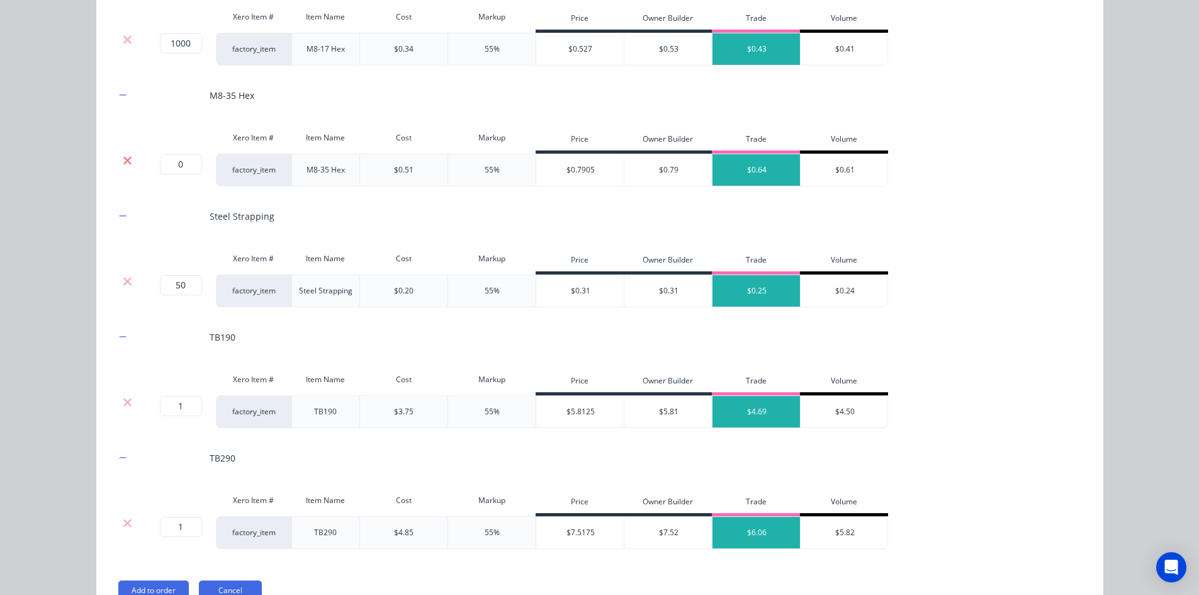
click at [126, 159] on icon at bounding box center [127, 160] width 9 height 13
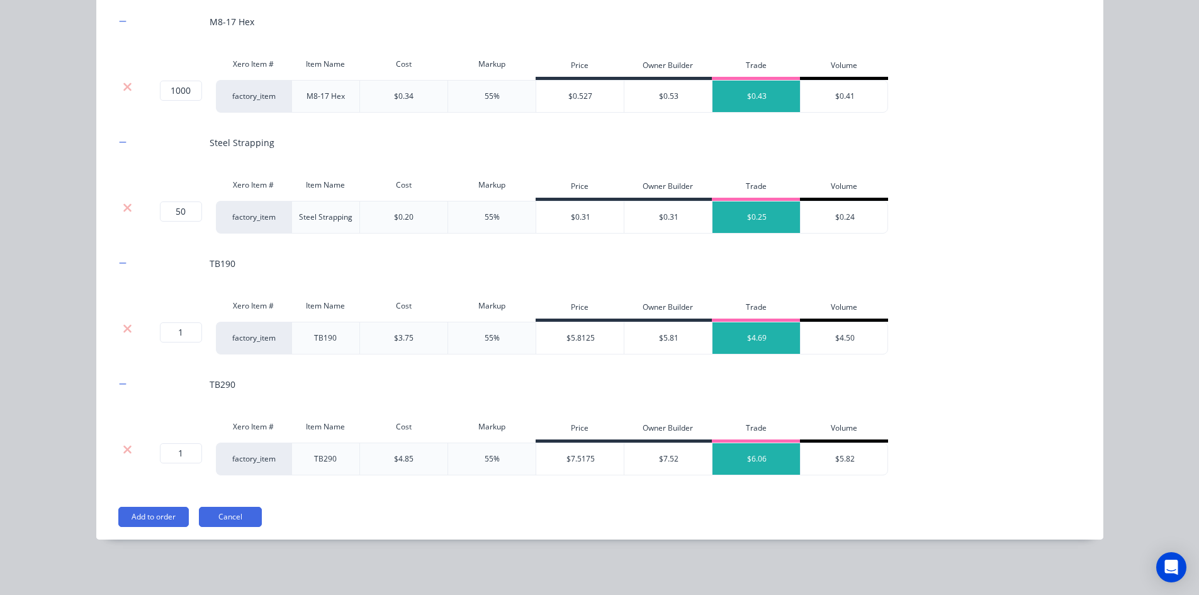
scroll to position [576, 0]
click at [147, 516] on button "Add to order" at bounding box center [153, 516] width 70 height 20
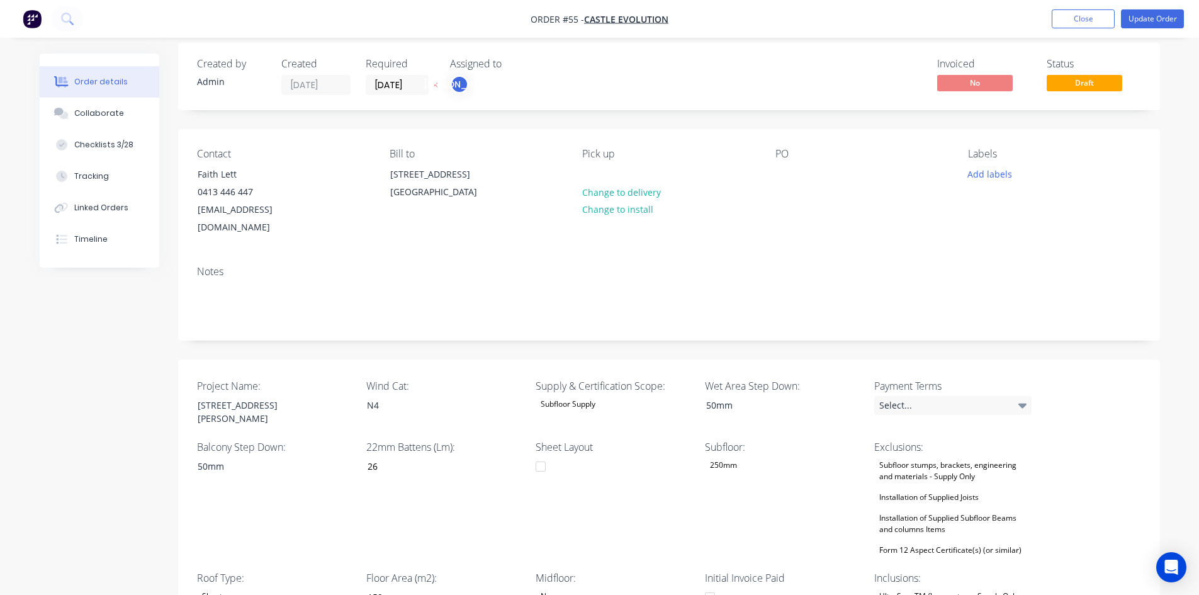
scroll to position [0, 0]
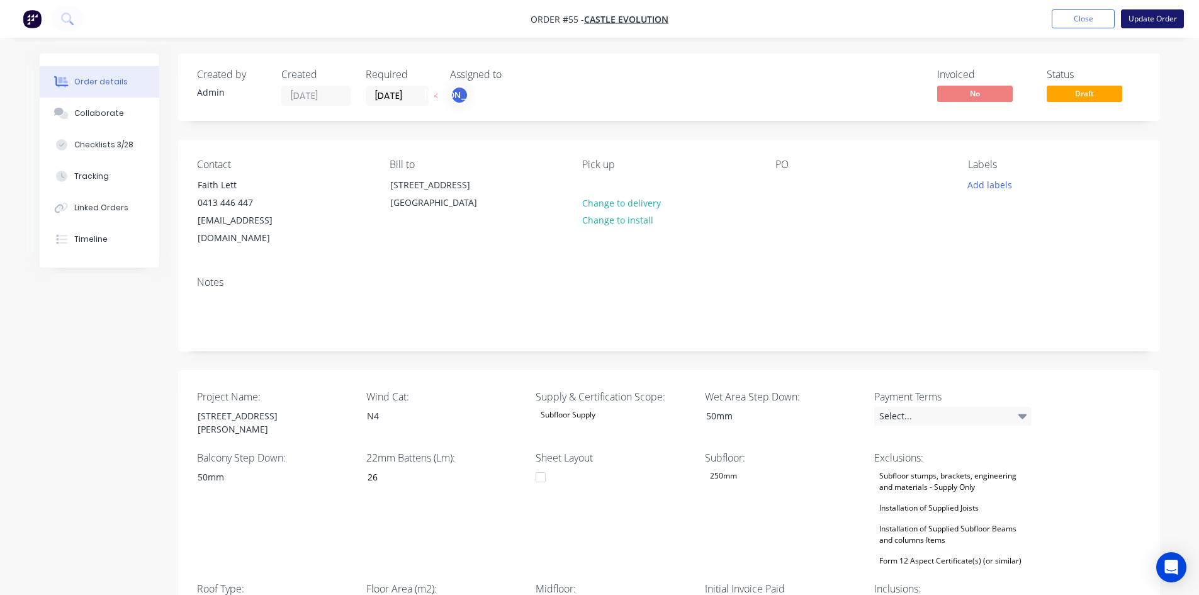
click at [1154, 22] on button "Update Order" at bounding box center [1152, 18] width 63 height 19
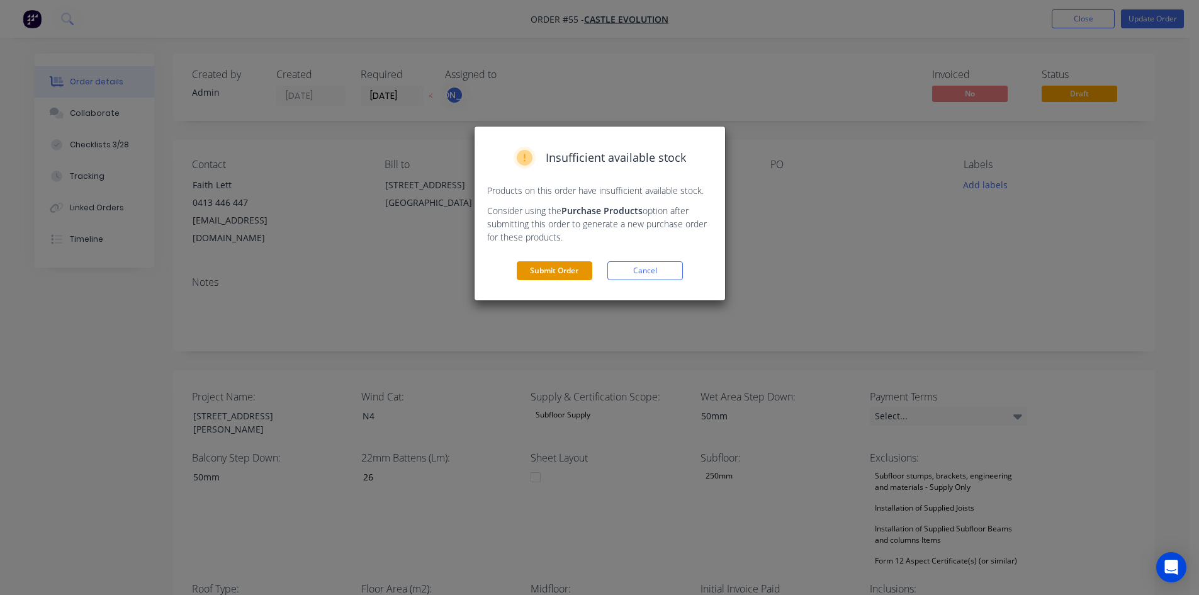
click at [561, 269] on button "Submit Order" at bounding box center [554, 270] width 75 height 19
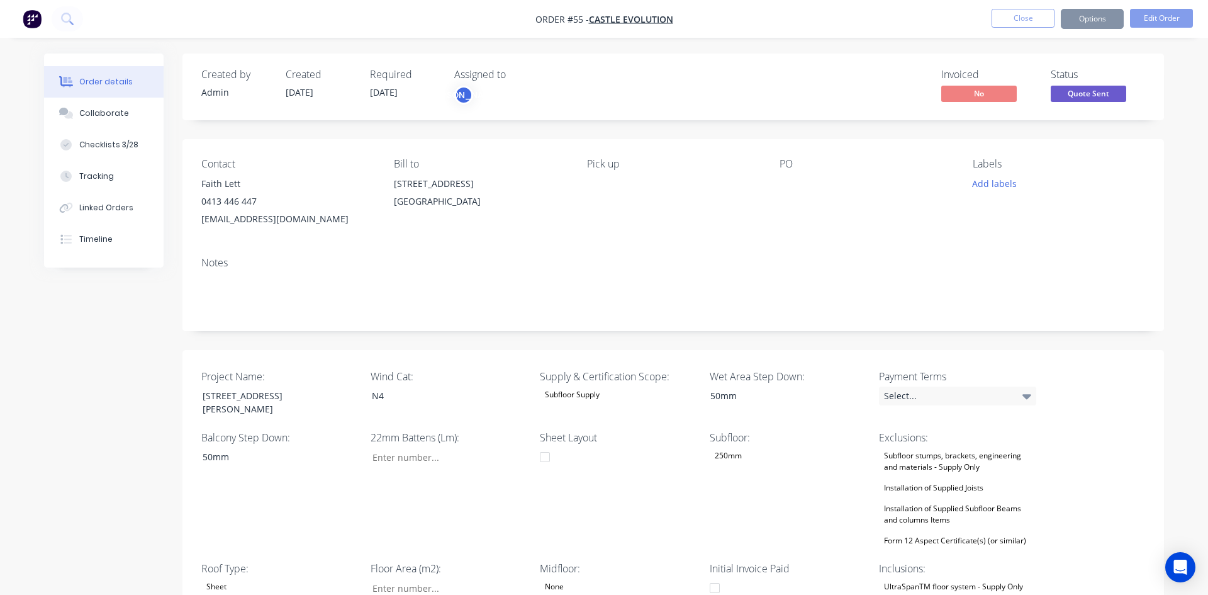
type input "26"
type input "159"
type input "3"
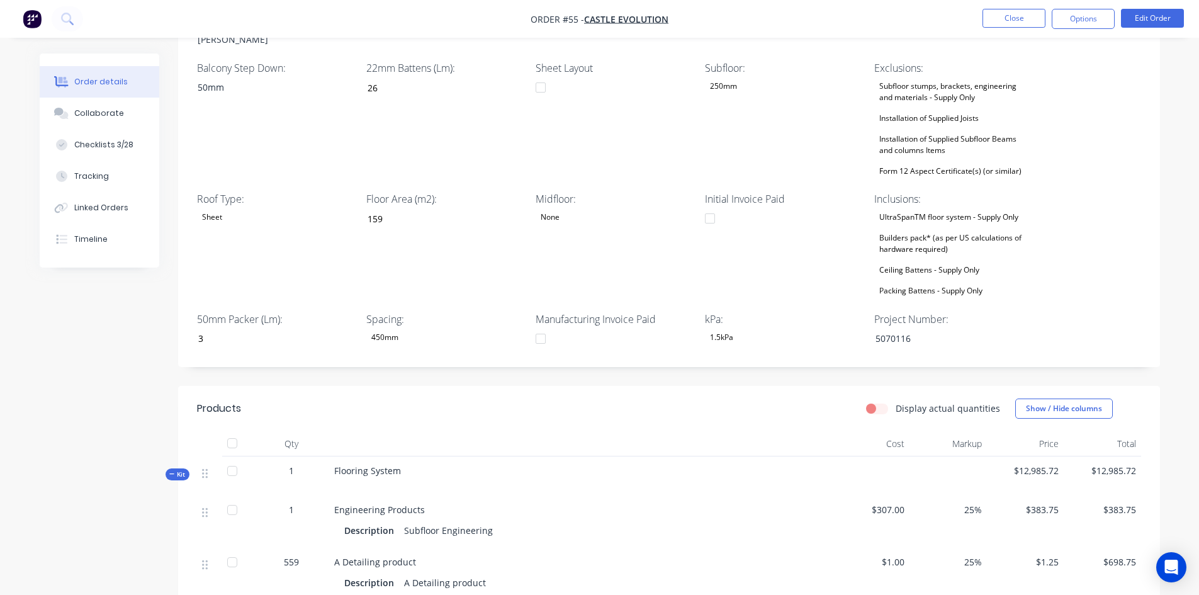
scroll to position [315, 0]
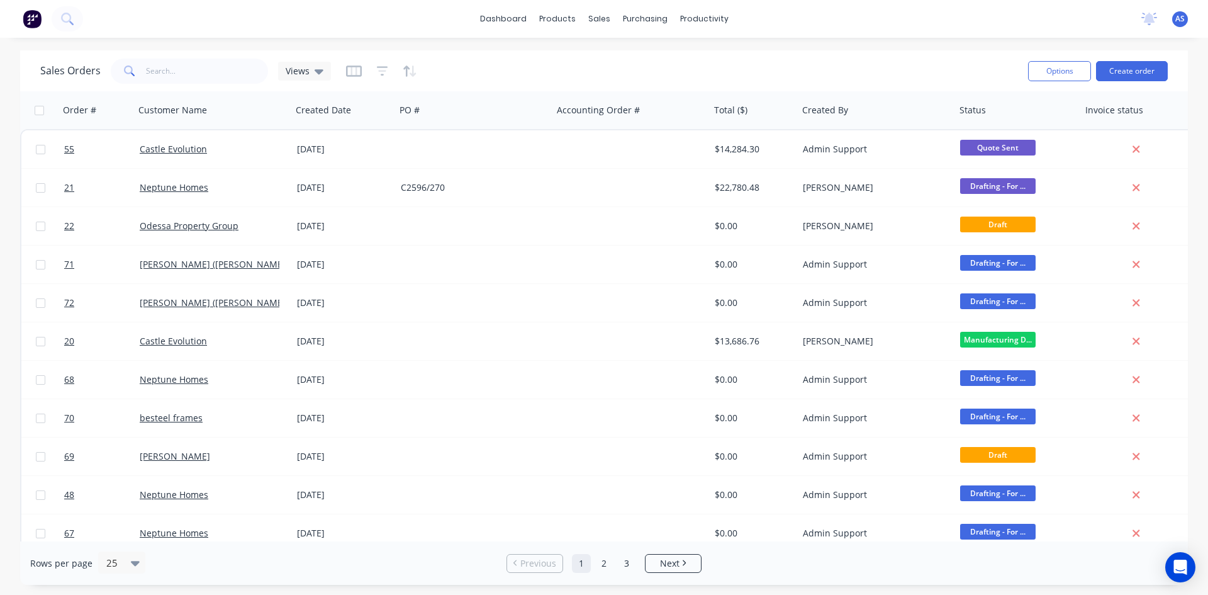
click at [373, 75] on div at bounding box center [381, 71] width 71 height 20
click at [386, 71] on icon "button" at bounding box center [382, 71] width 11 height 13
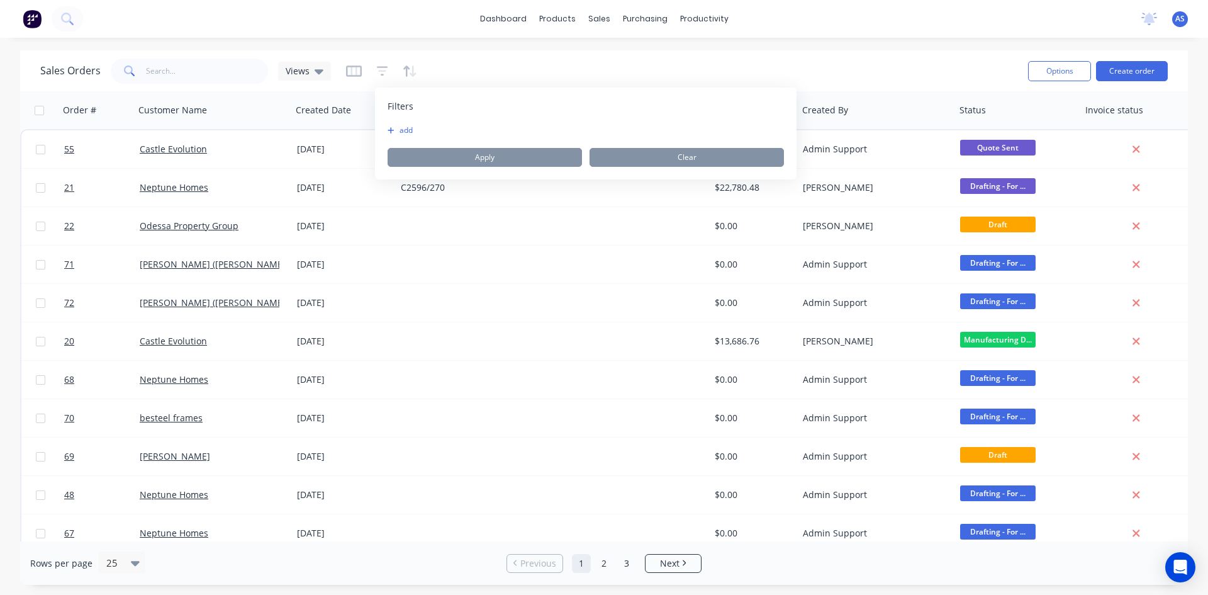
click at [396, 130] on button "add" at bounding box center [403, 130] width 31 height 10
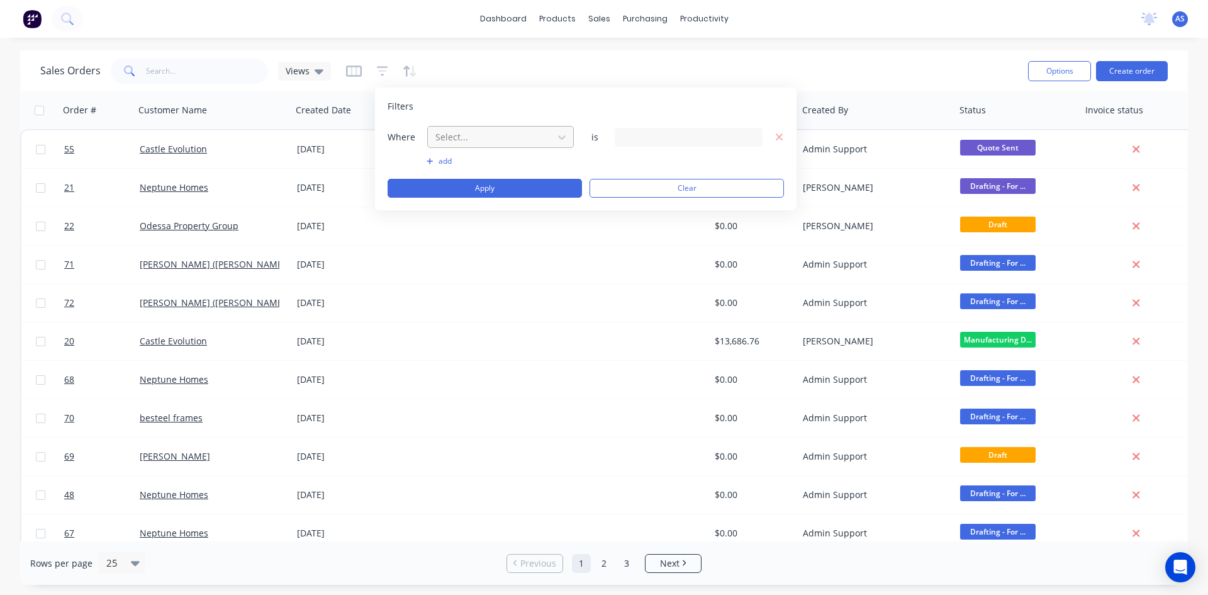
click at [461, 138] on div at bounding box center [490, 137] width 113 height 16
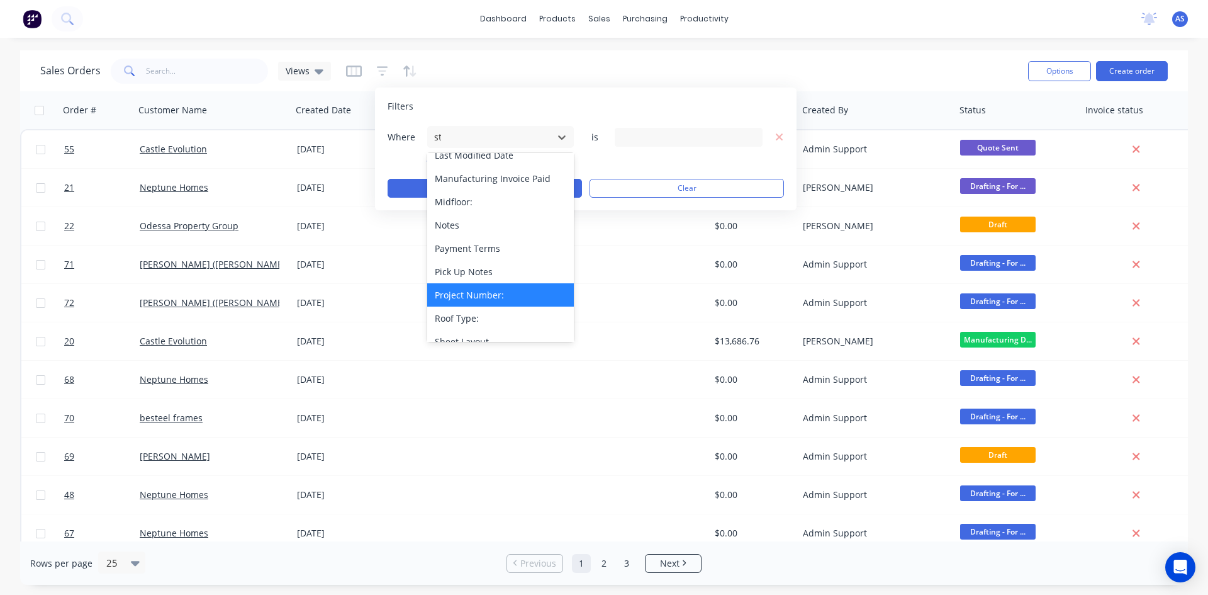
scroll to position [49, 0]
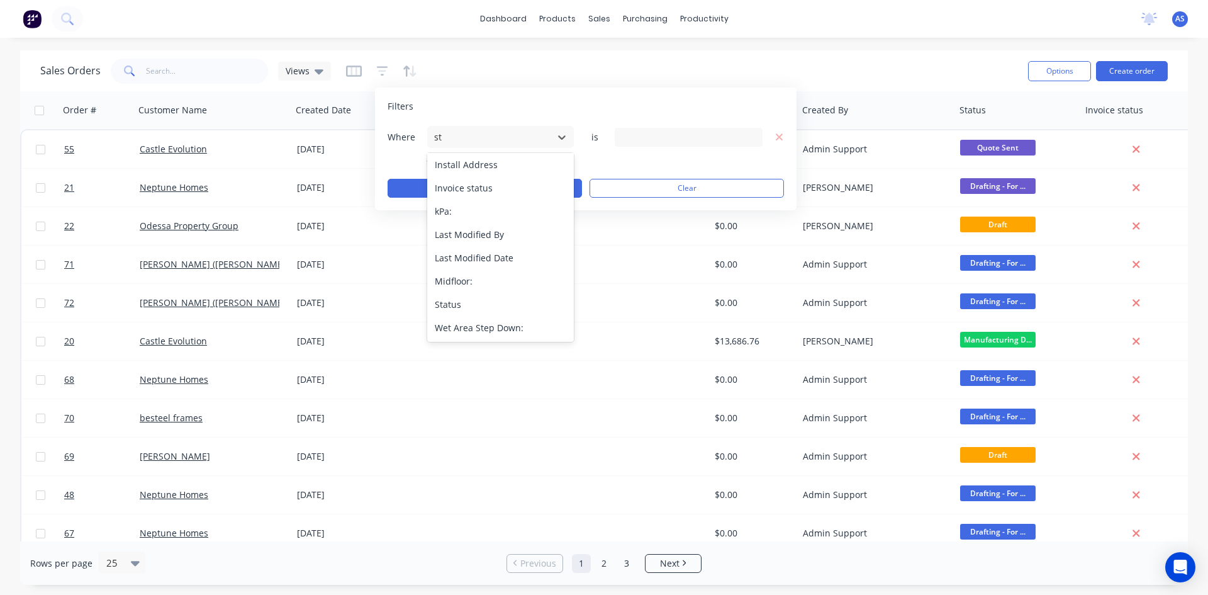
type input "sta"
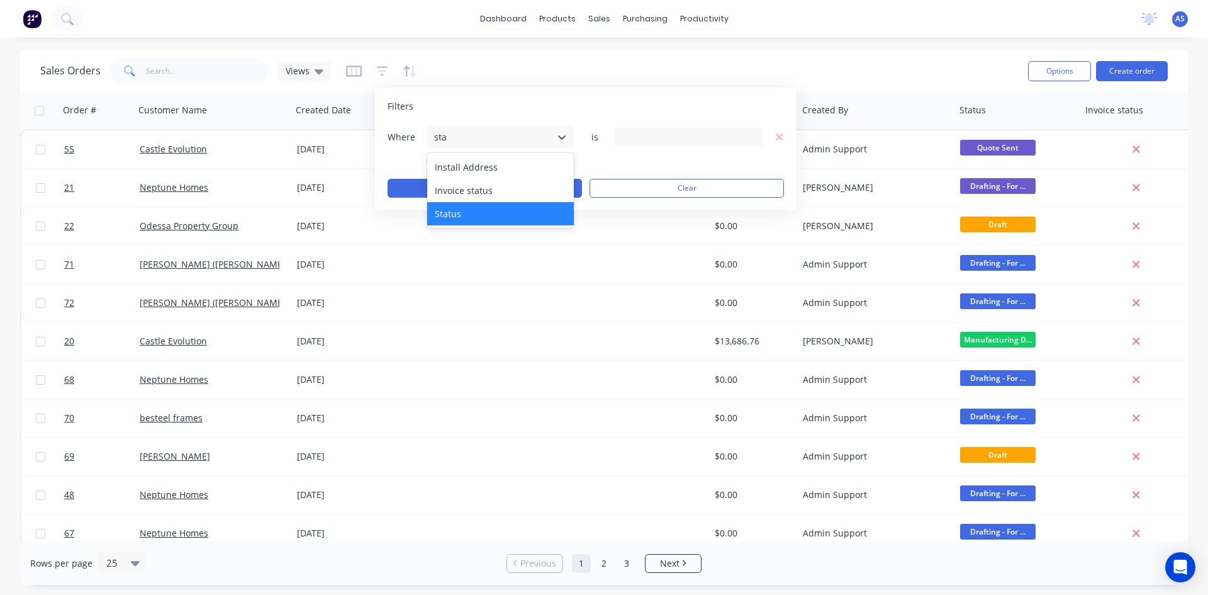
click at [466, 211] on div "Status" at bounding box center [500, 213] width 147 height 23
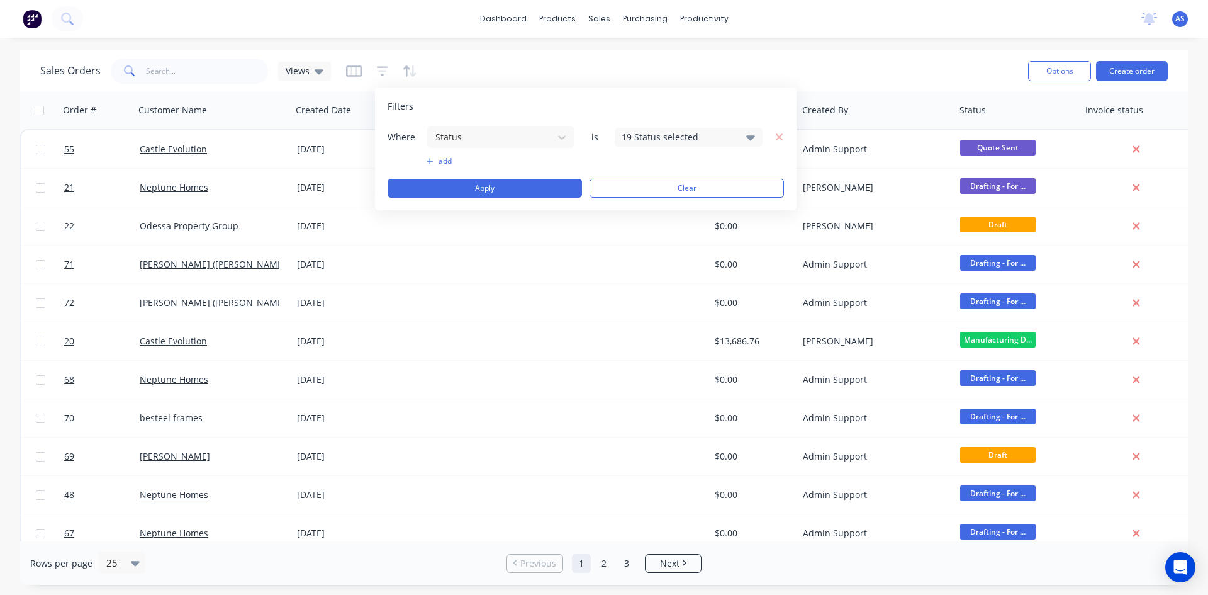
click at [652, 130] on div "19 Status selected" at bounding box center [679, 136] width 114 height 13
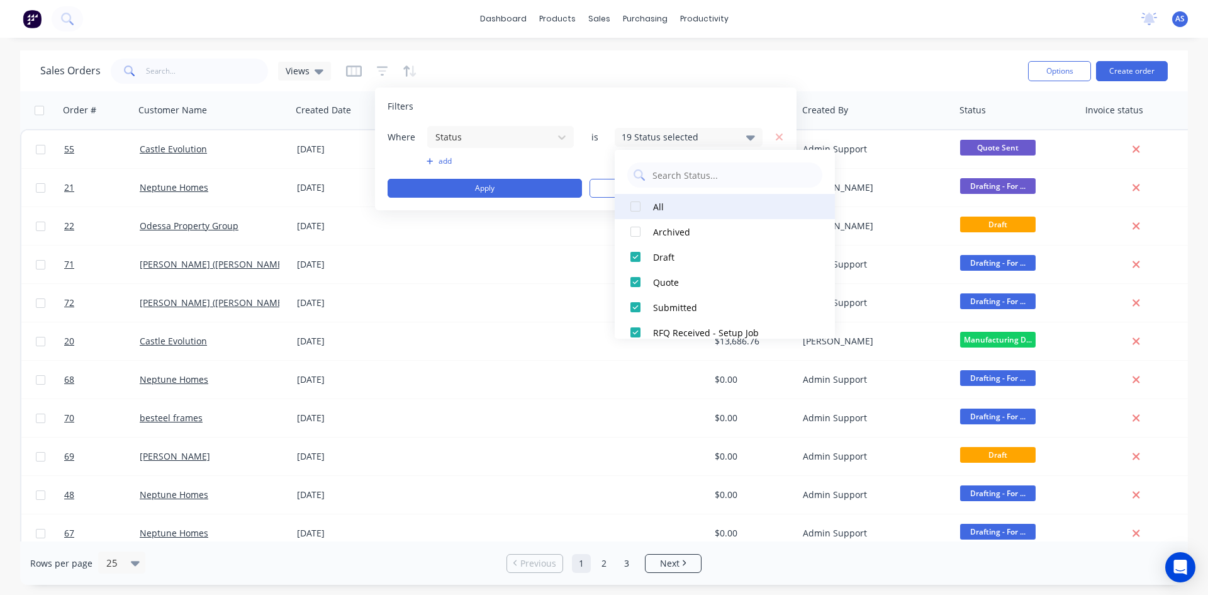
click at [637, 211] on div at bounding box center [635, 206] width 25 height 25
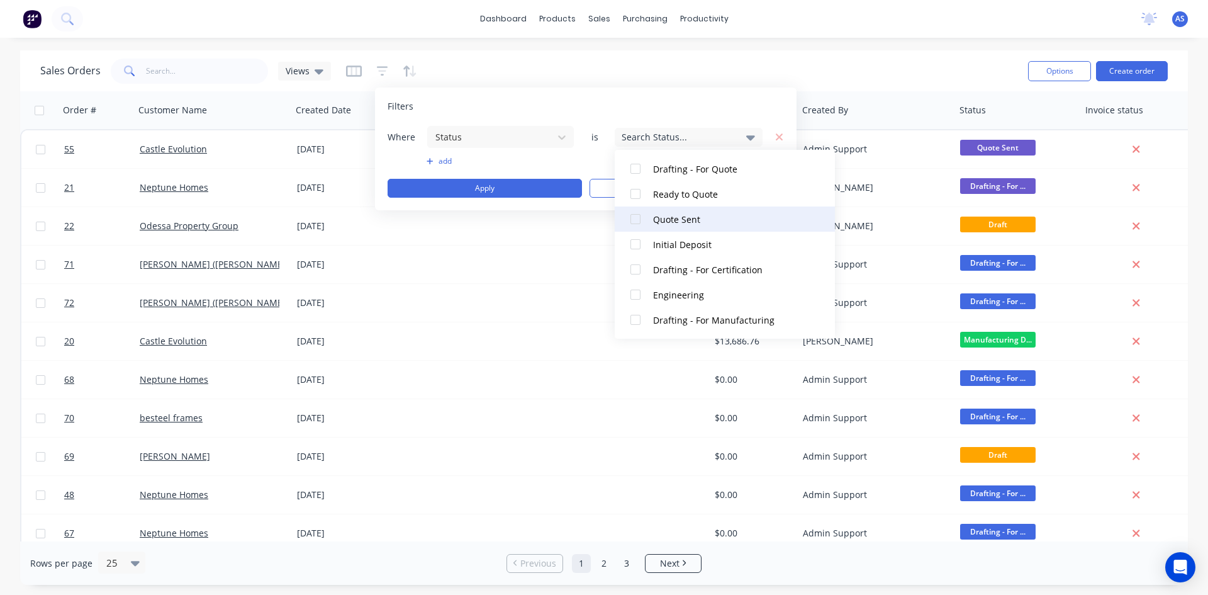
click at [640, 224] on div at bounding box center [635, 218] width 25 height 25
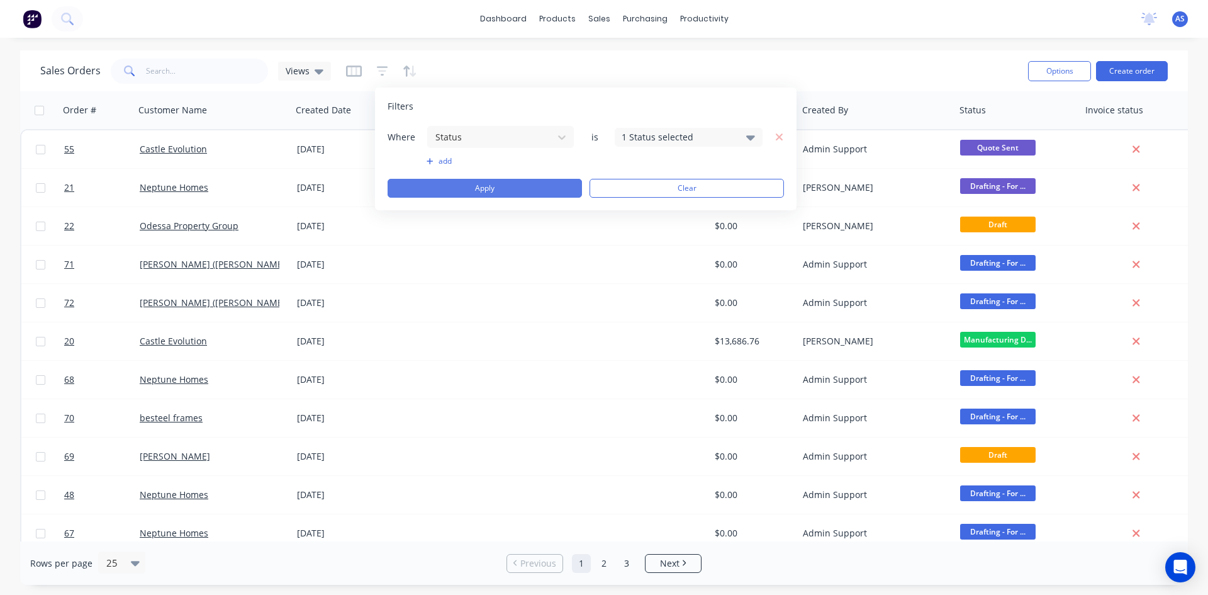
click at [496, 187] on button "Apply" at bounding box center [485, 188] width 194 height 19
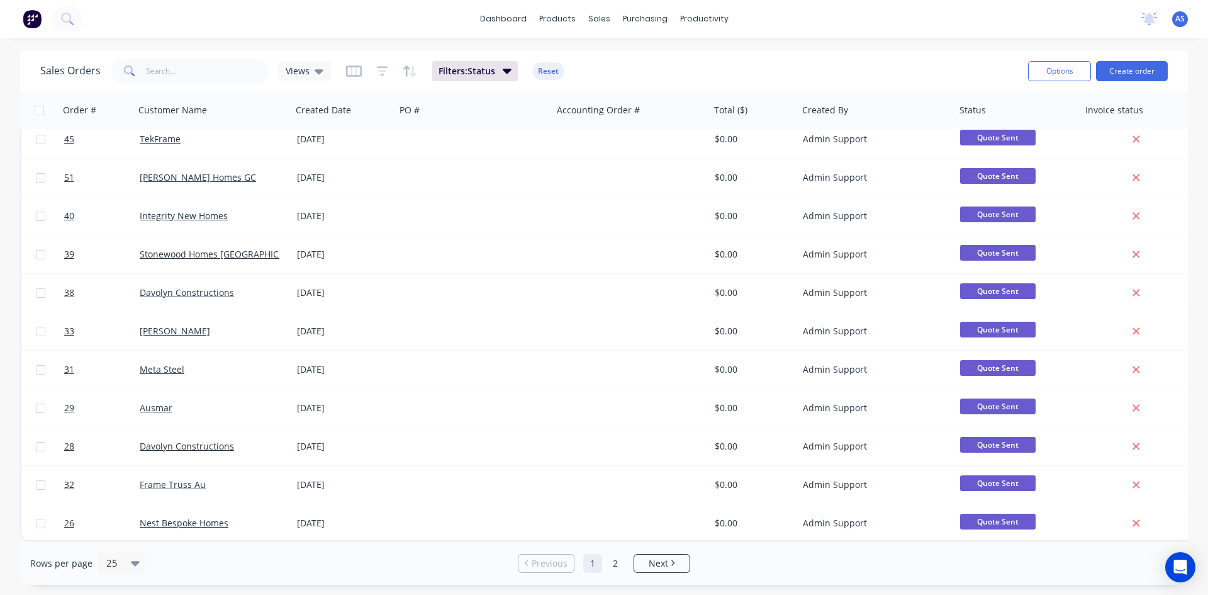
scroll to position [554, 0]
click at [136, 560] on icon at bounding box center [135, 563] width 9 height 14
click at [115, 491] on div "50" at bounding box center [119, 485] width 47 height 23
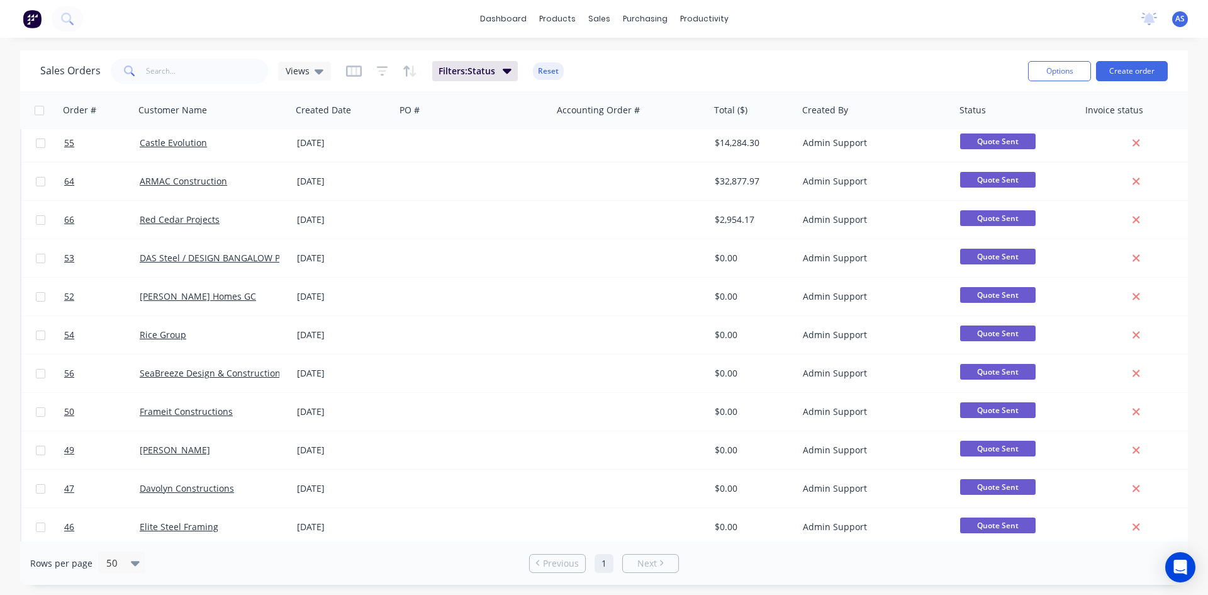
scroll to position [0, 0]
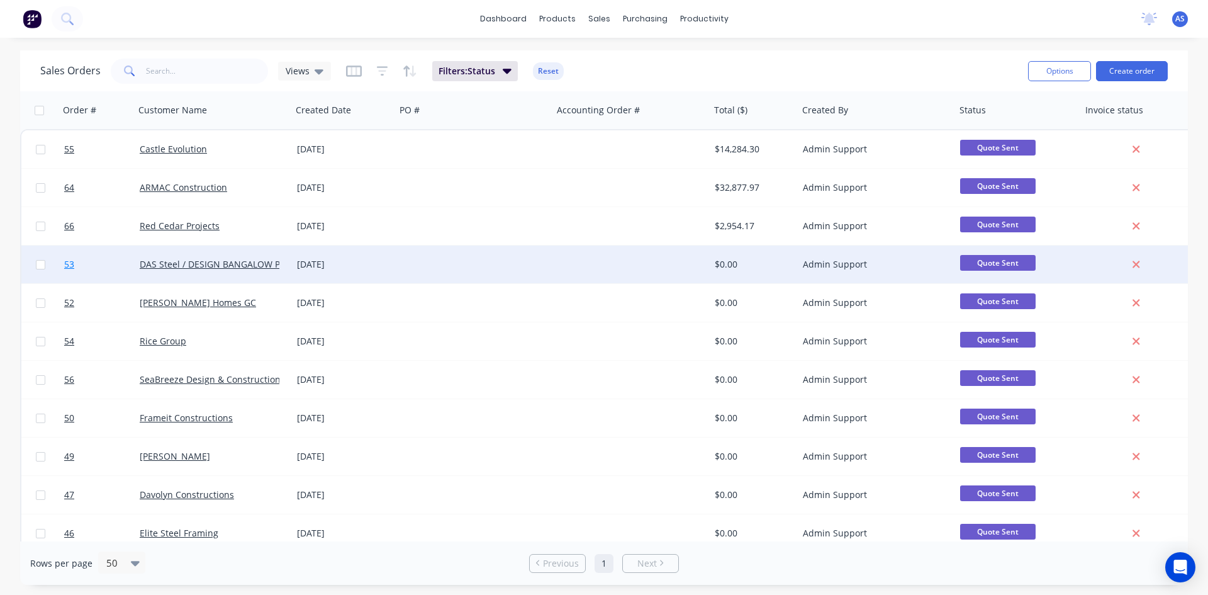
drag, startPoint x: 154, startPoint y: 264, endPoint x: 65, endPoint y: 260, distance: 88.8
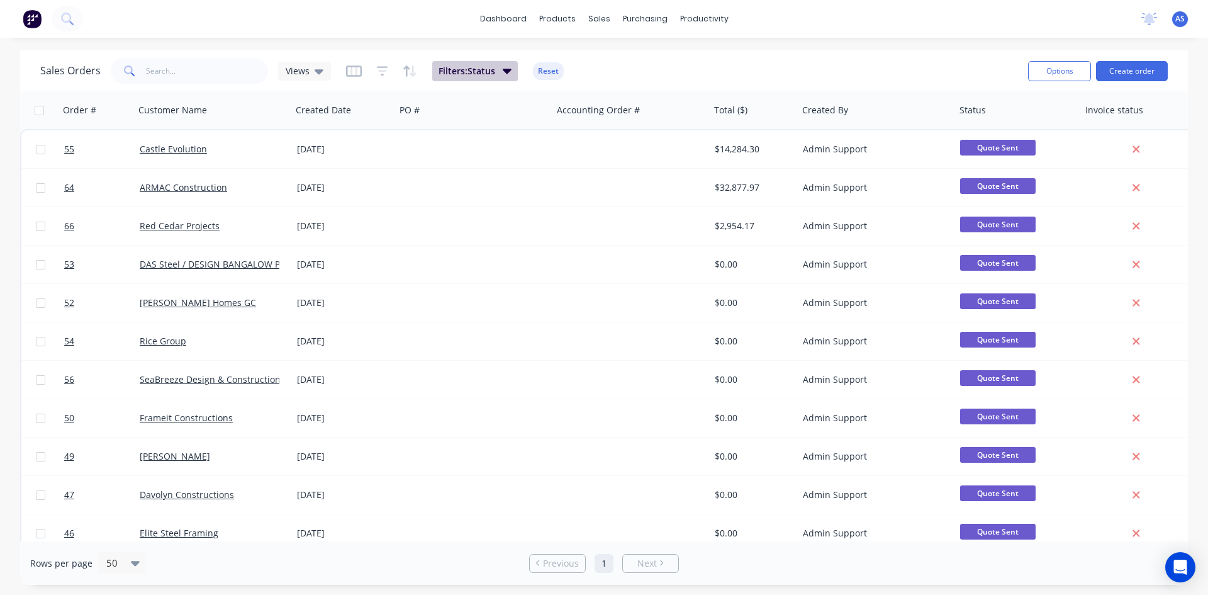
click at [506, 71] on icon "button" at bounding box center [507, 71] width 9 height 5
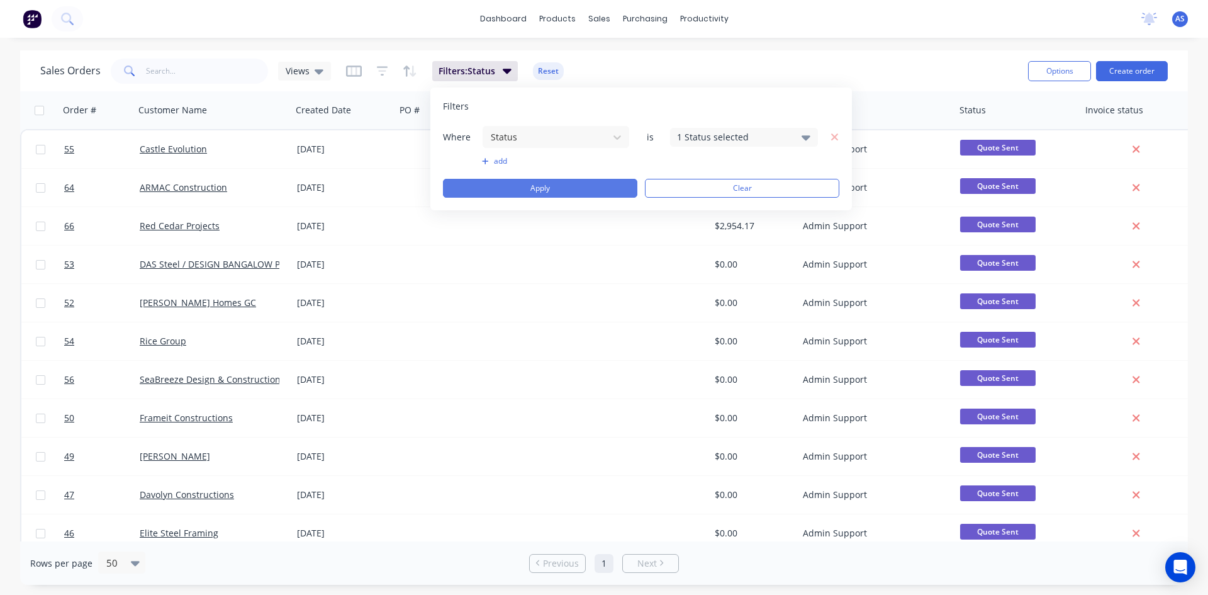
click at [556, 183] on button "Apply" at bounding box center [540, 188] width 194 height 19
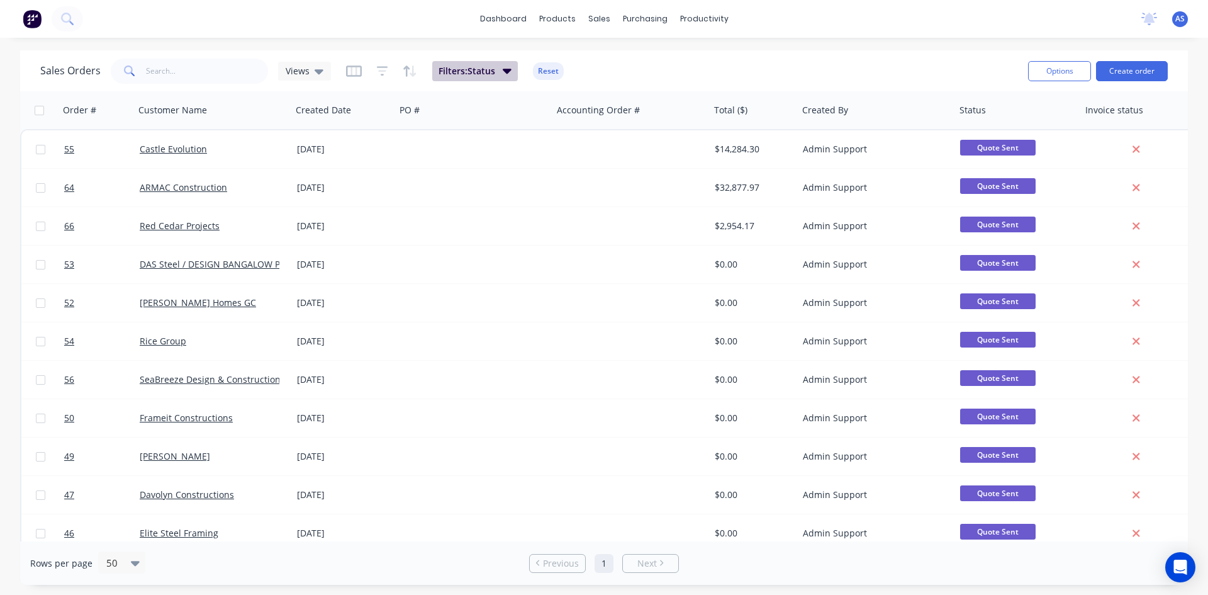
click at [478, 79] on button "Filters: Status" at bounding box center [475, 71] width 86 height 20
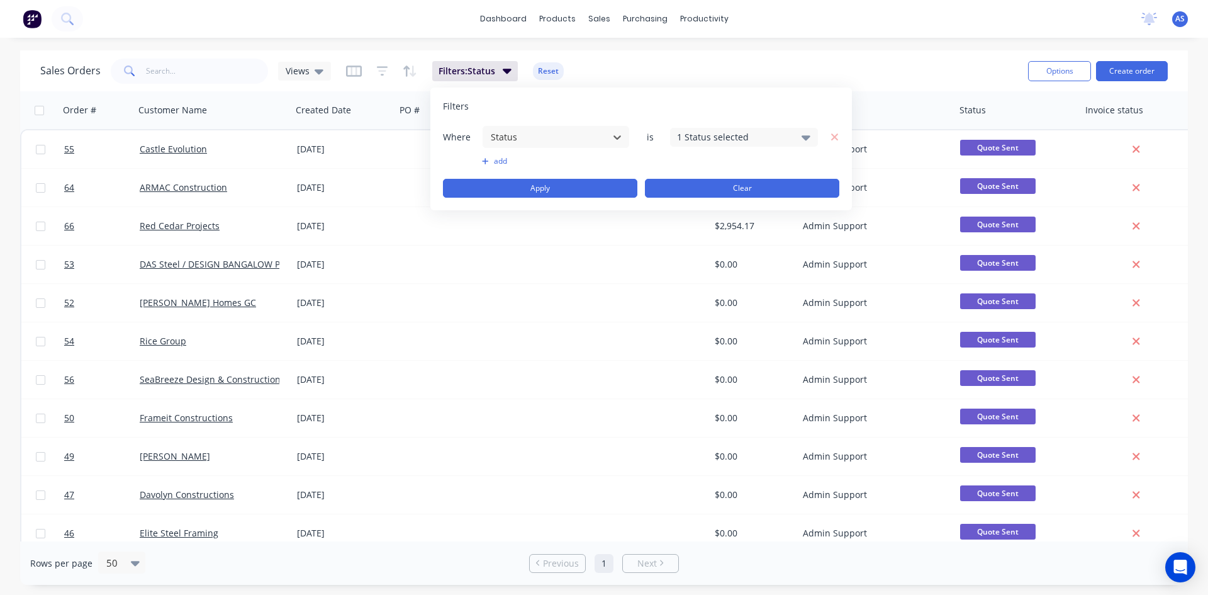
click at [693, 182] on button "Clear" at bounding box center [742, 188] width 194 height 19
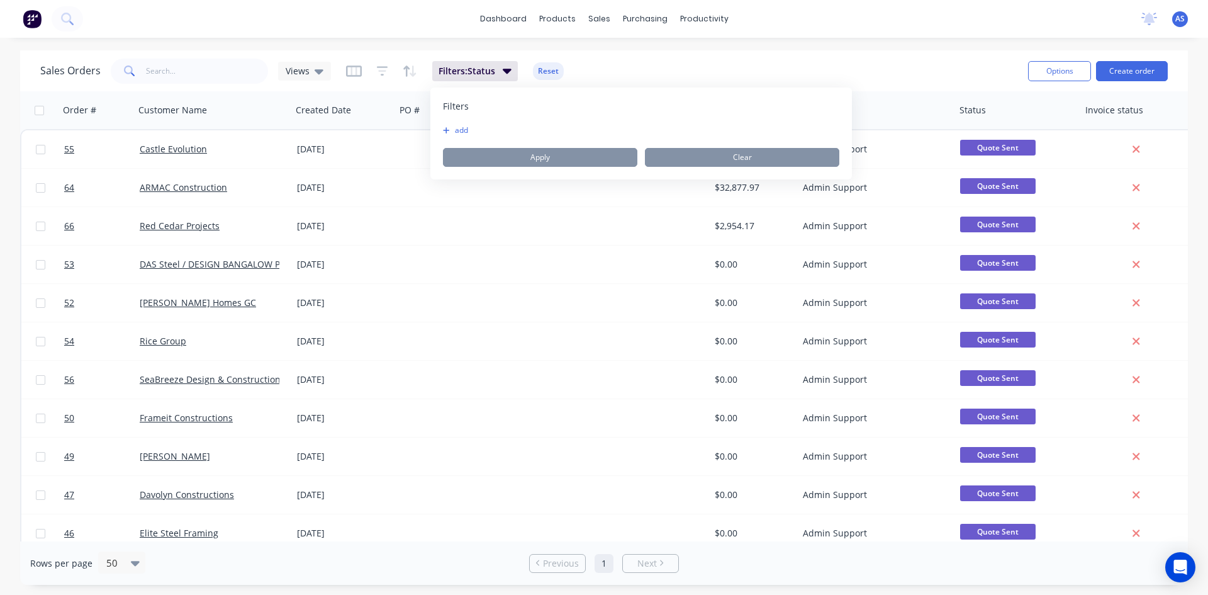
click at [466, 130] on button "add" at bounding box center [458, 130] width 31 height 10
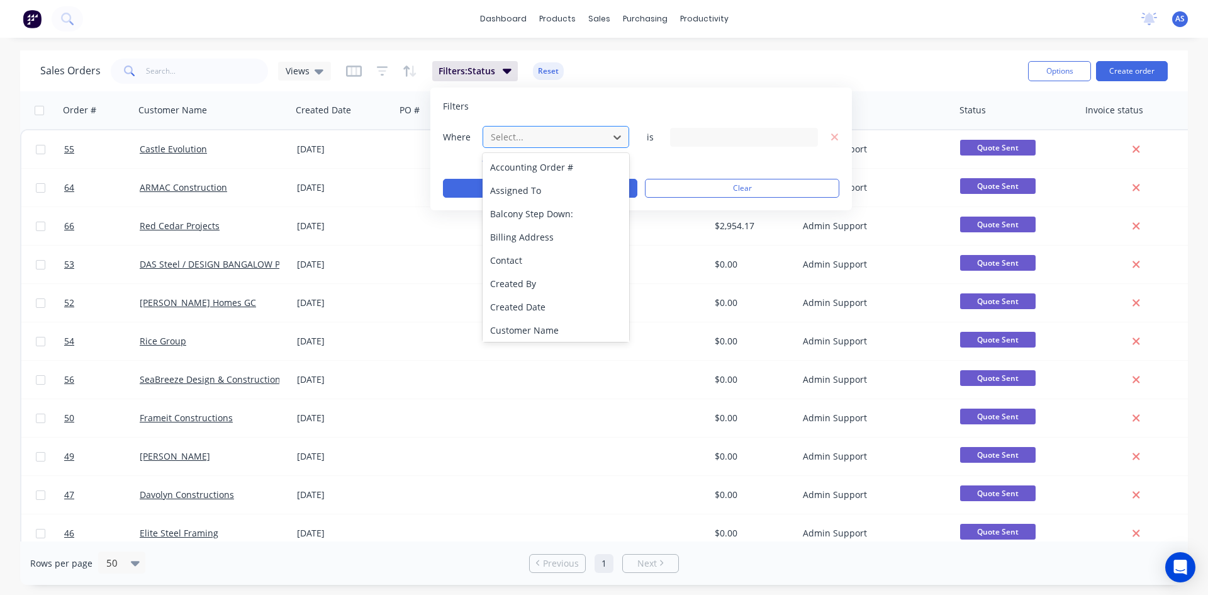
click at [537, 147] on div "Select..." at bounding box center [546, 136] width 120 height 21
type input "stat"
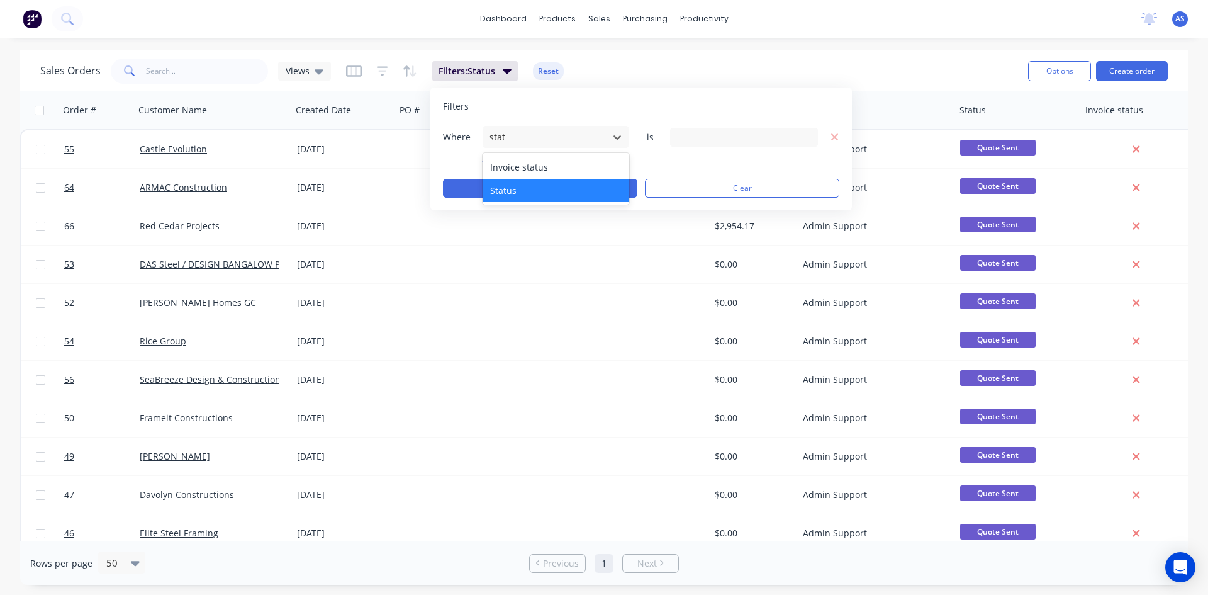
click at [542, 186] on div "Status" at bounding box center [556, 190] width 147 height 23
click at [693, 135] on div "19 Status selected" at bounding box center [734, 136] width 114 height 13
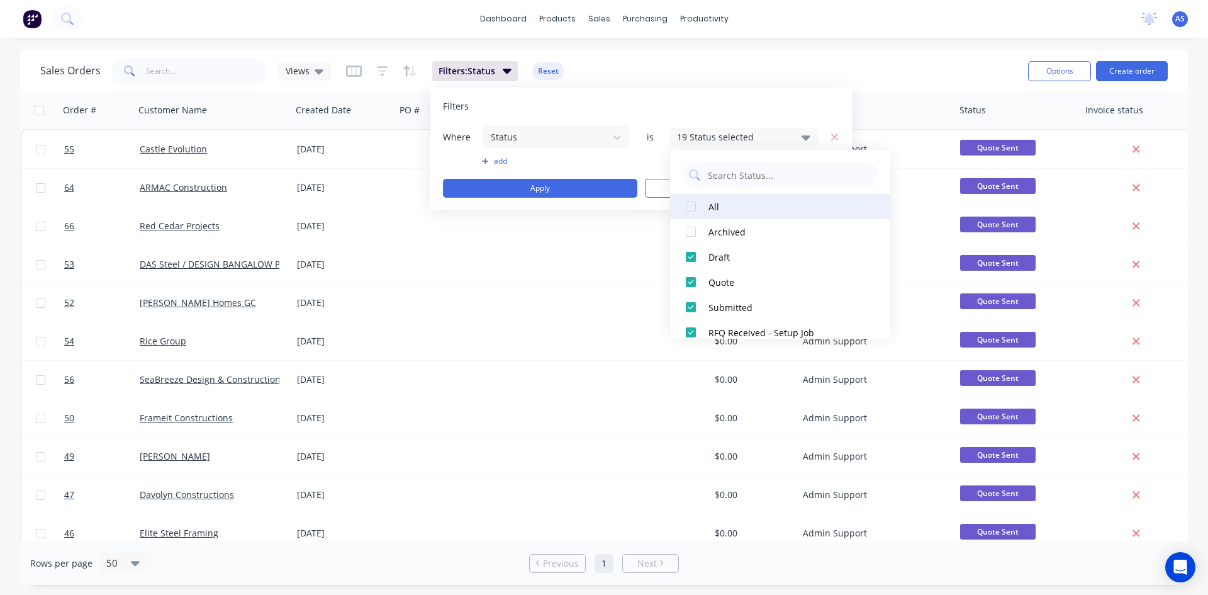
click at [696, 214] on div at bounding box center [690, 206] width 25 height 25
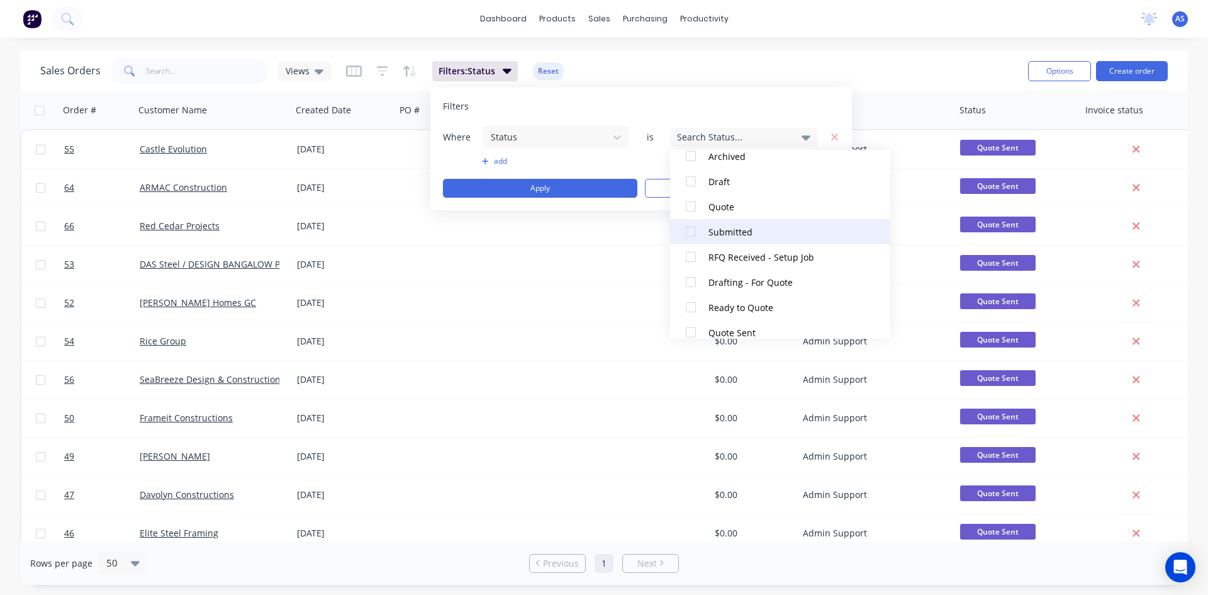
scroll to position [126, 0]
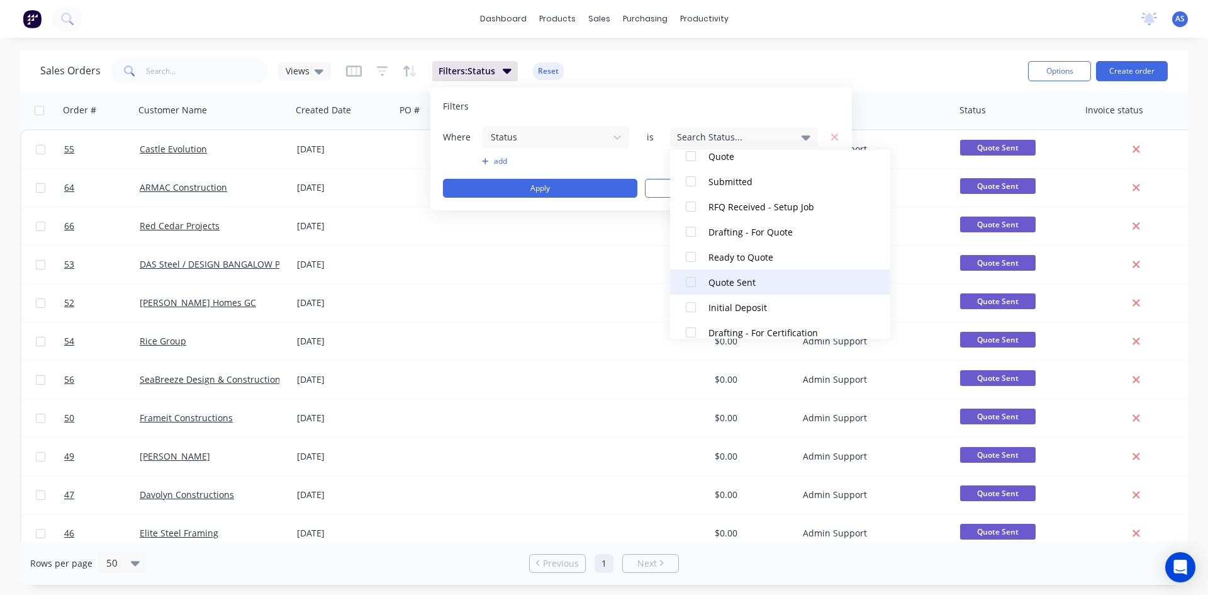
click at [715, 277] on div "Quote Sent" at bounding box center [783, 282] width 151 height 13
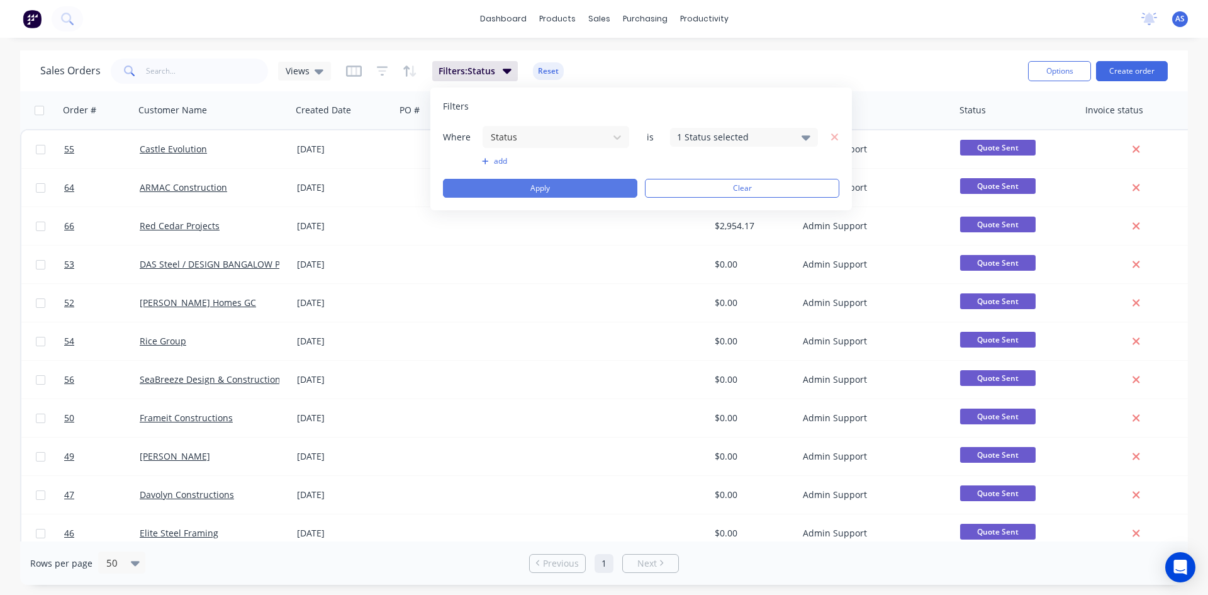
click at [557, 184] on button "Apply" at bounding box center [540, 188] width 194 height 19
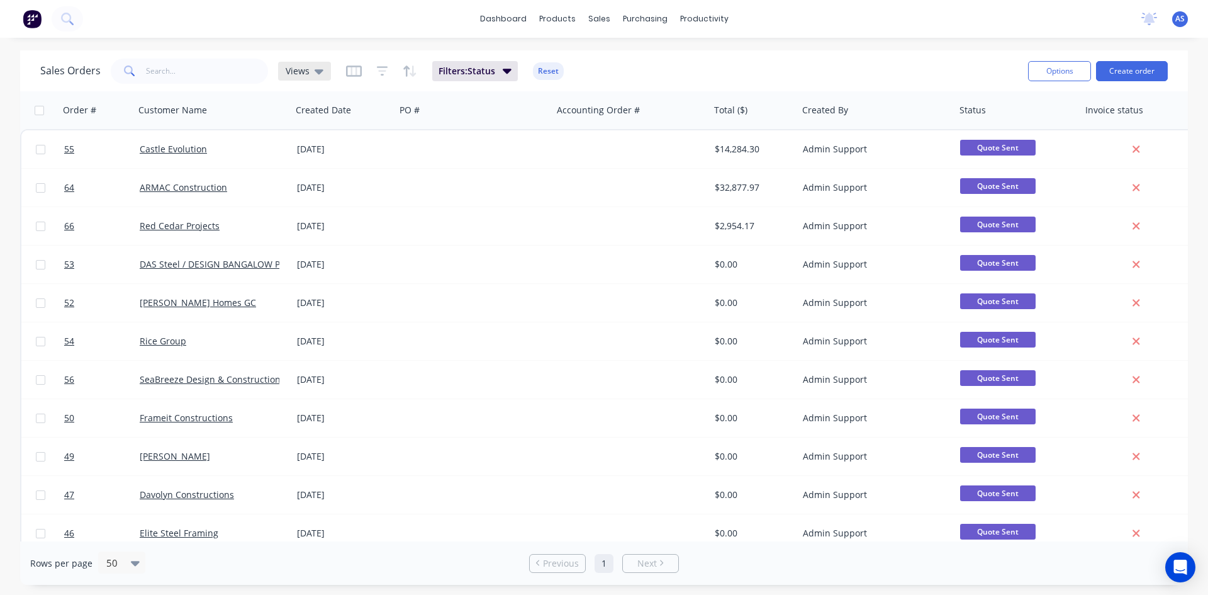
click at [318, 74] on icon at bounding box center [319, 71] width 9 height 14
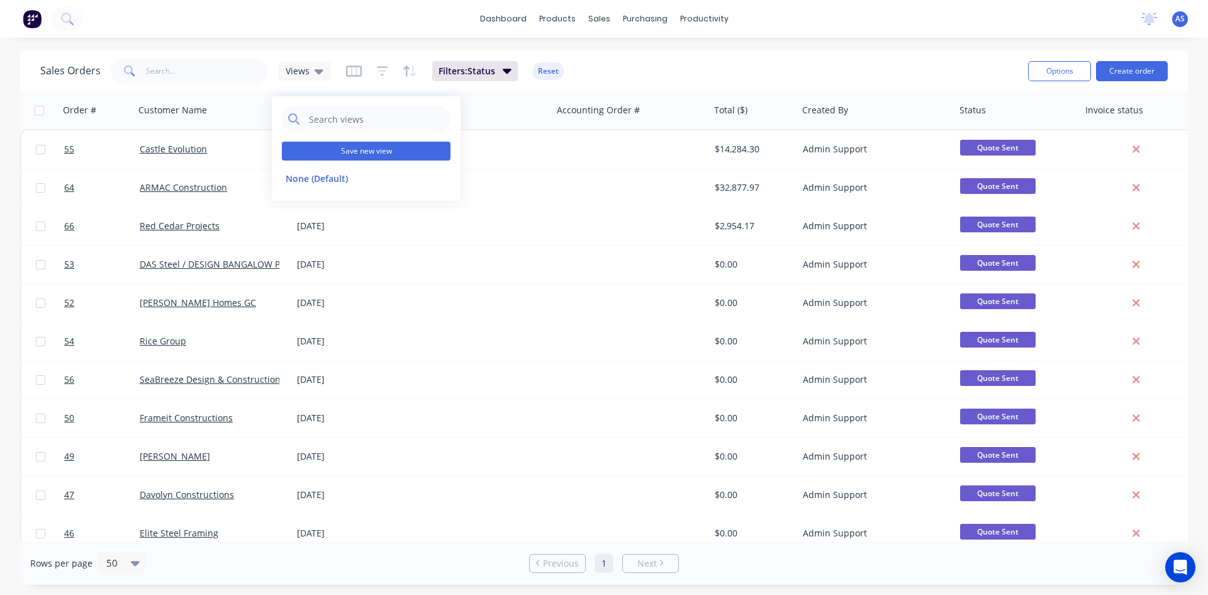
click at [340, 152] on button "Save new view" at bounding box center [366, 151] width 169 height 19
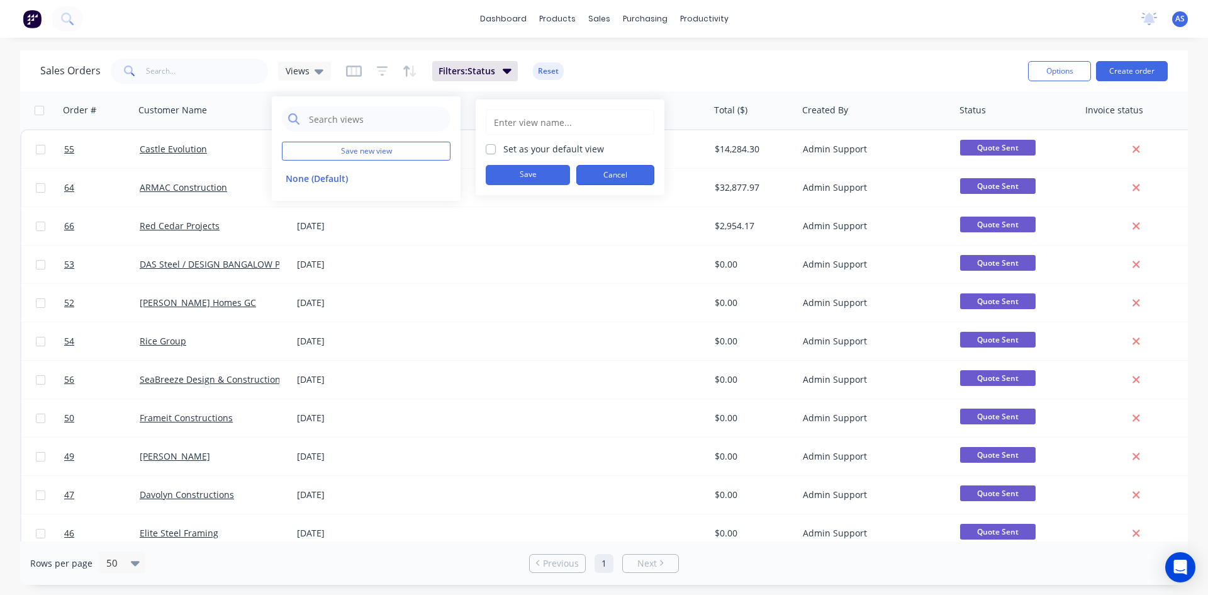
click at [622, 170] on button "Cancel" at bounding box center [615, 175] width 78 height 20
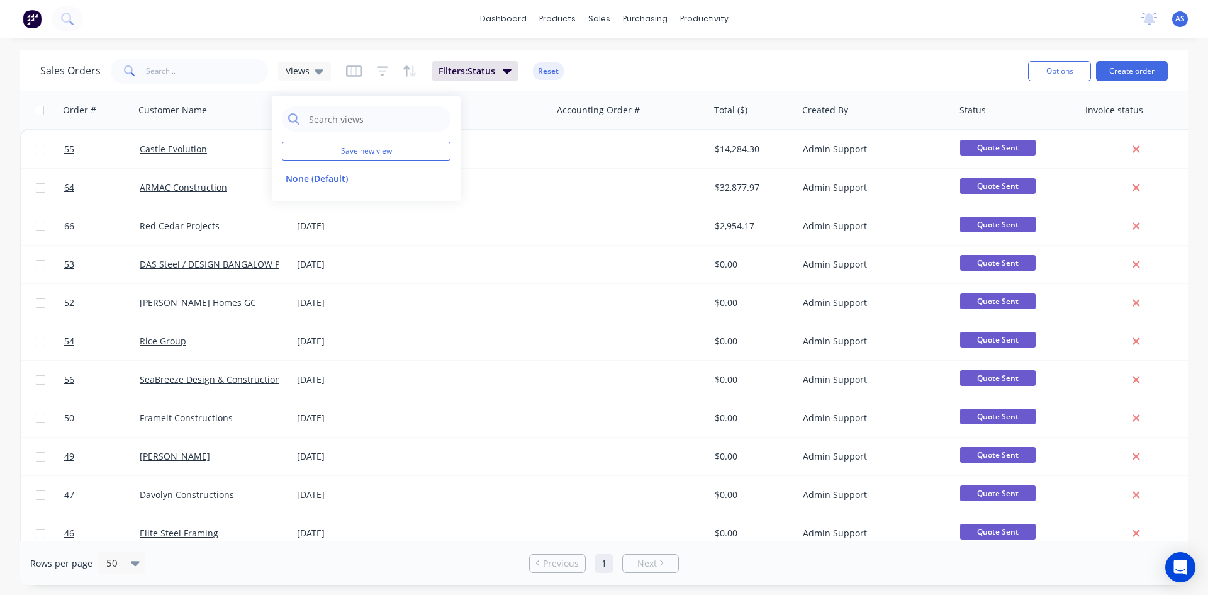
click at [337, 69] on div "Sales Orders Views Filters: Status Reset" at bounding box center [529, 70] width 978 height 31
click at [357, 71] on icon "button" at bounding box center [354, 71] width 16 height 13
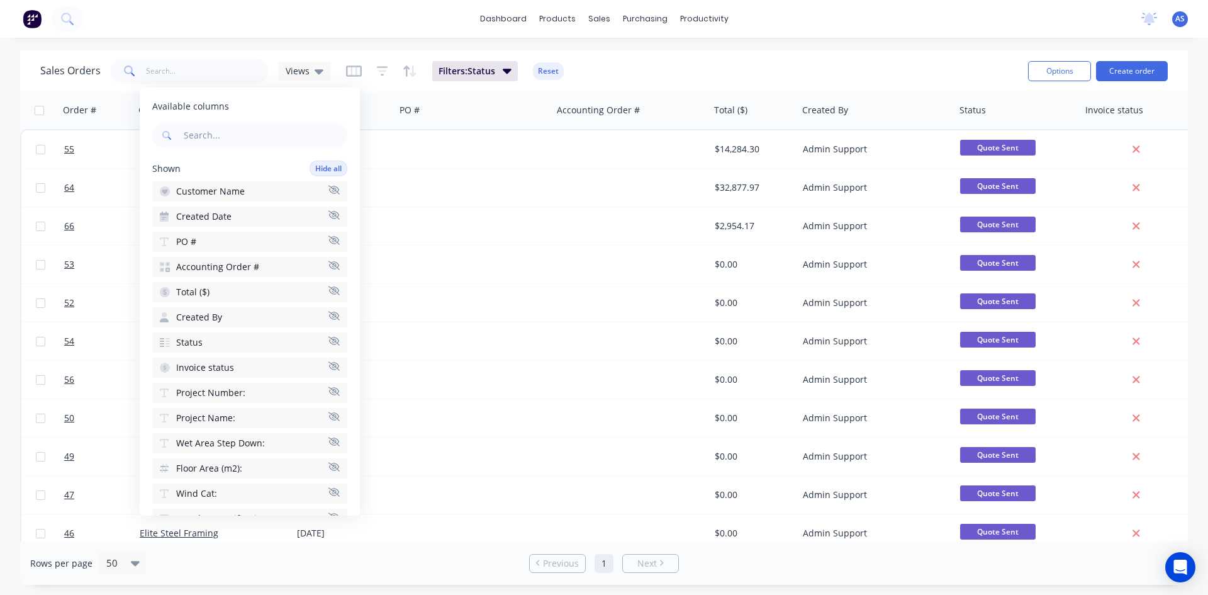
click at [205, 193] on span "Customer Name" at bounding box center [210, 191] width 69 height 13
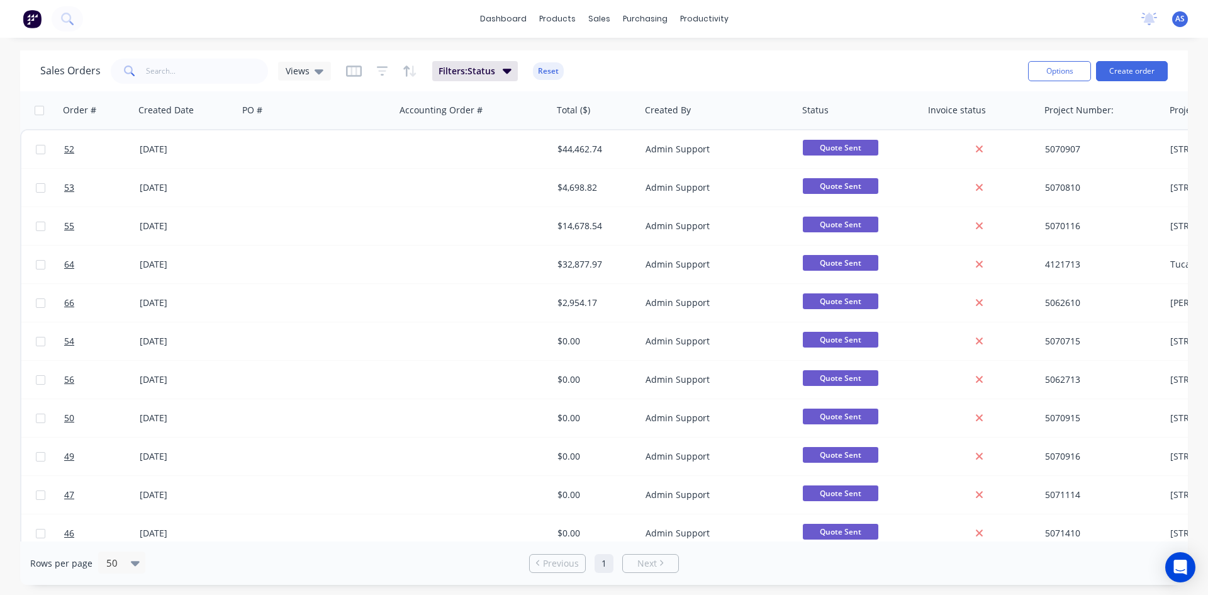
click at [749, 68] on div "Sales Orders Views Filters: Status Reset" at bounding box center [529, 70] width 978 height 31
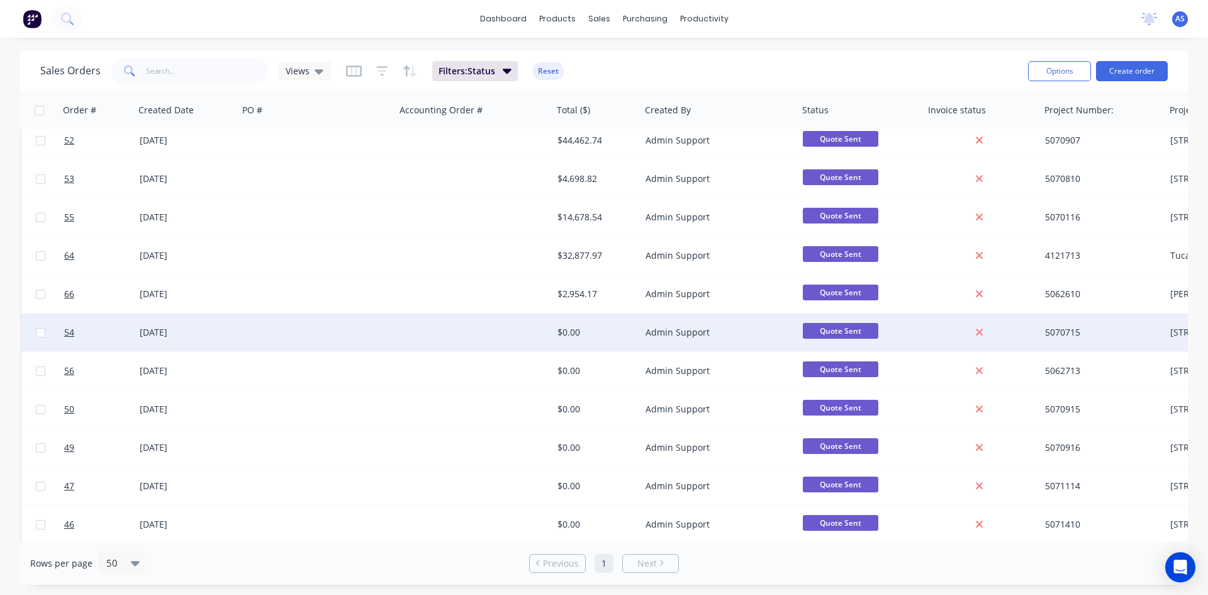
scroll to position [0, 0]
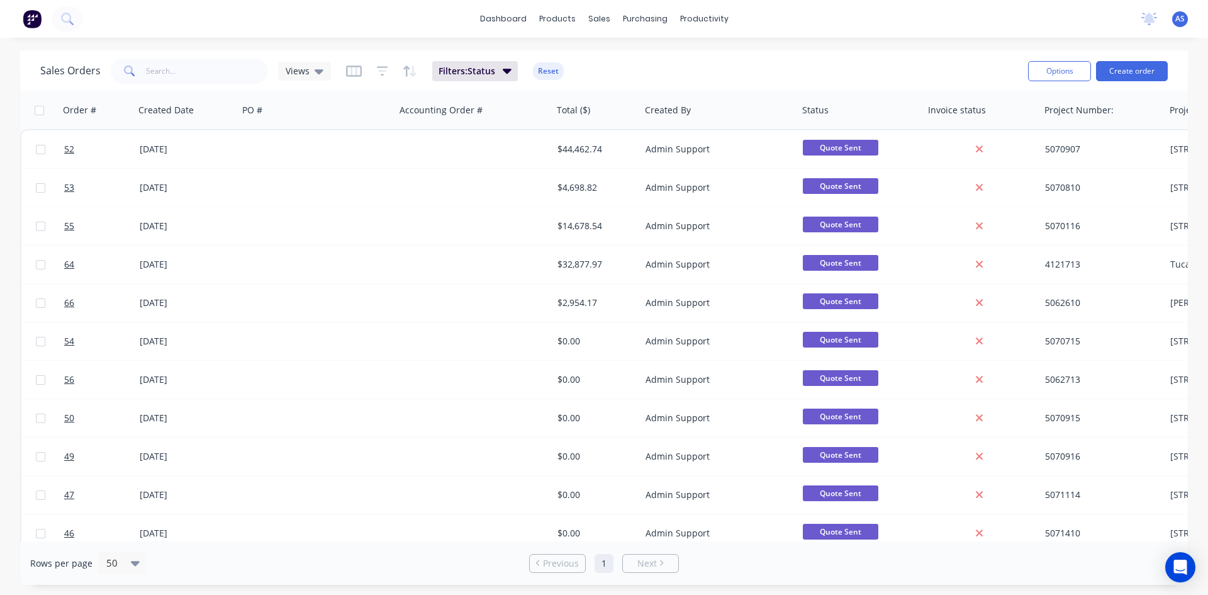
click at [658, 74] on div "Sales Orders Views Filters: Status Reset" at bounding box center [529, 70] width 978 height 31
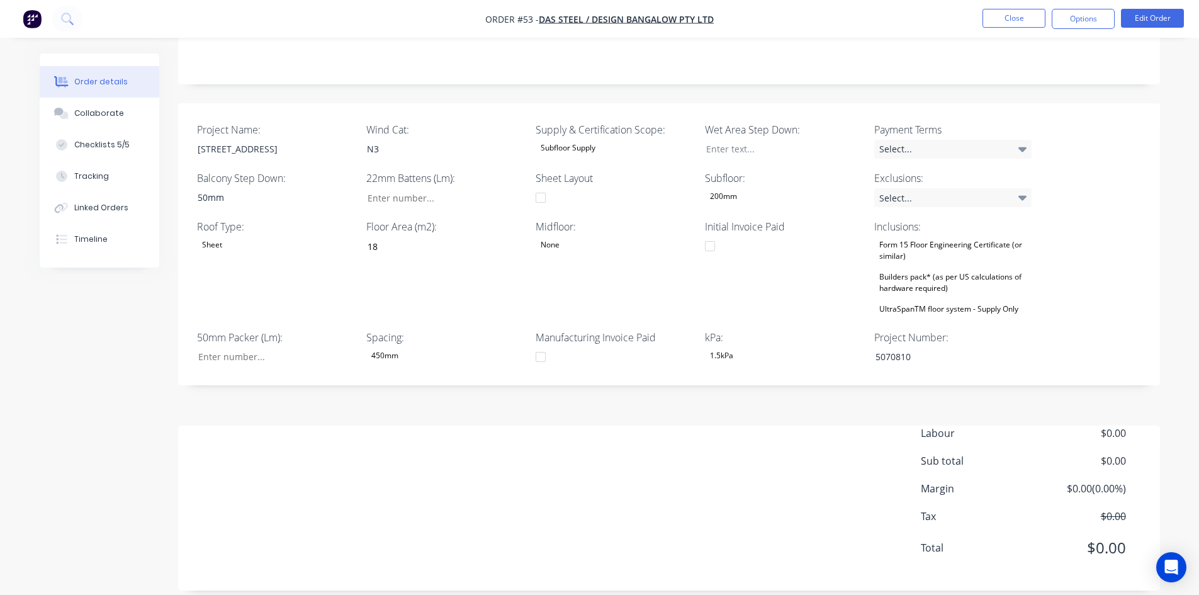
scroll to position [274, 0]
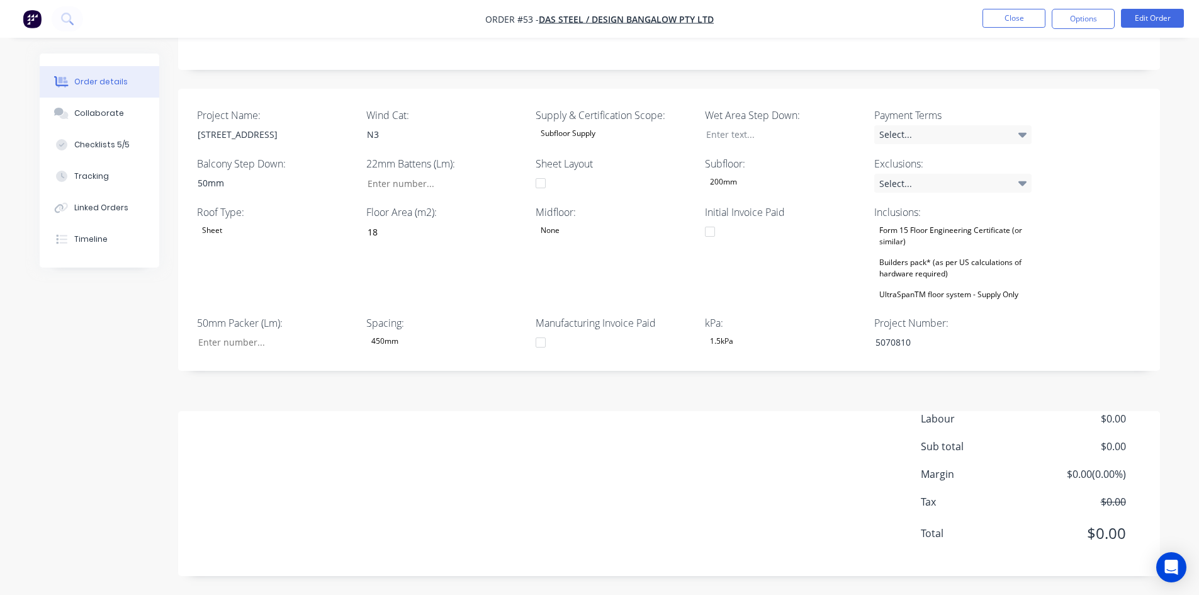
click at [915, 272] on div "Builders pack* (as per US calculations of hardware required)" at bounding box center [952, 268] width 157 height 28
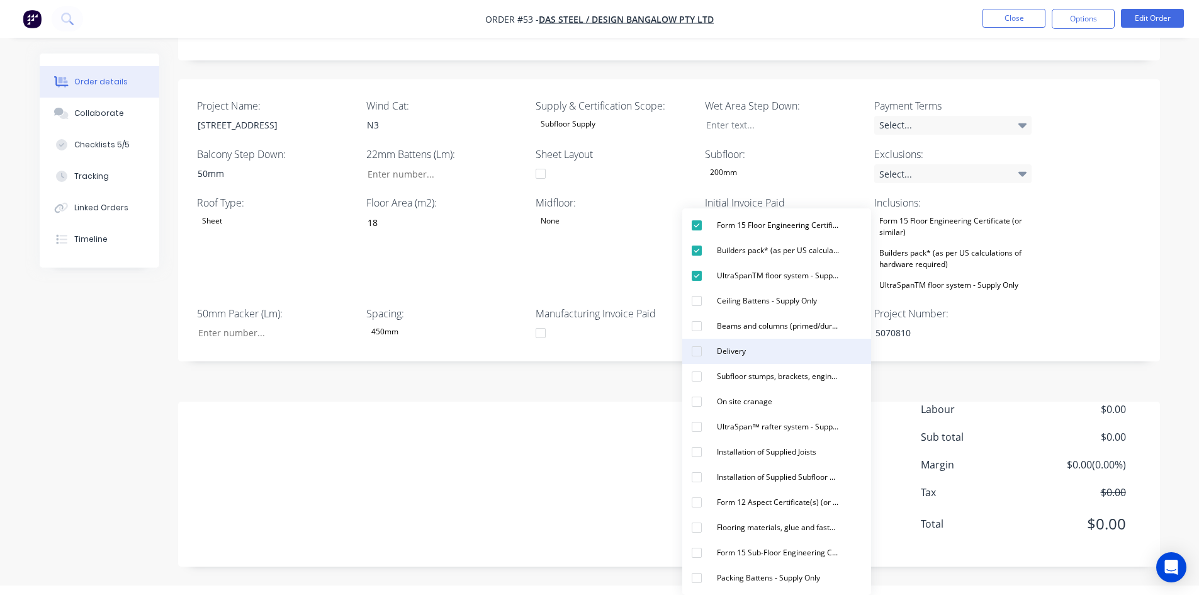
click at [775, 346] on button "Delivery" at bounding box center [776, 350] width 189 height 25
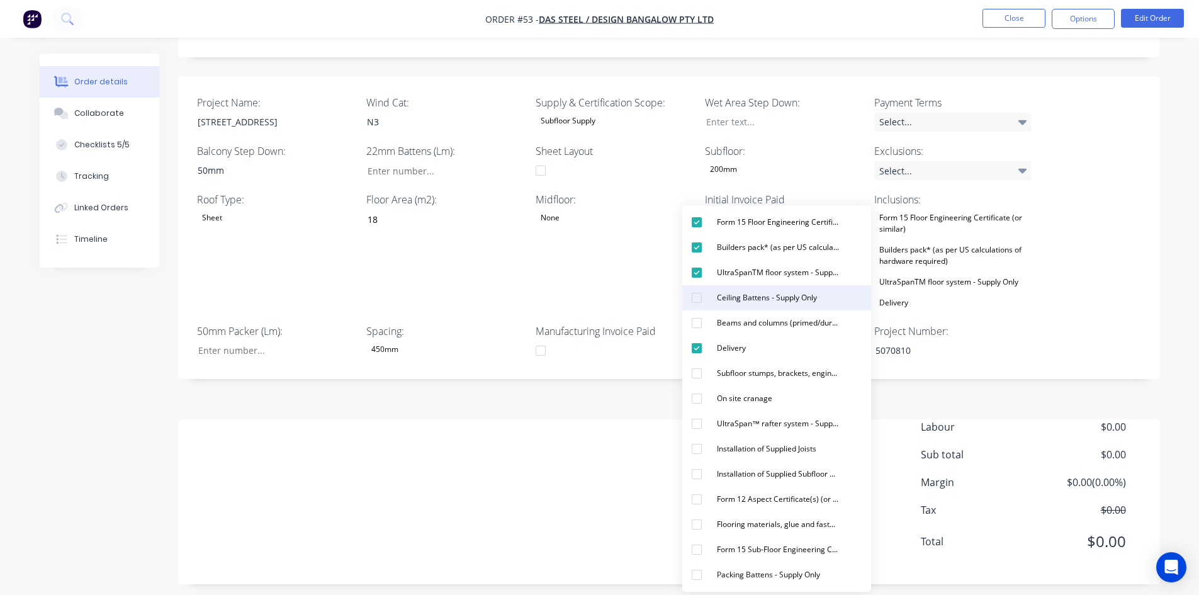
click at [725, 305] on div "Ceiling Battens - Supply Only" at bounding box center [767, 297] width 110 height 16
click at [595, 295] on div "Midfloor: None" at bounding box center [613, 251] width 157 height 119
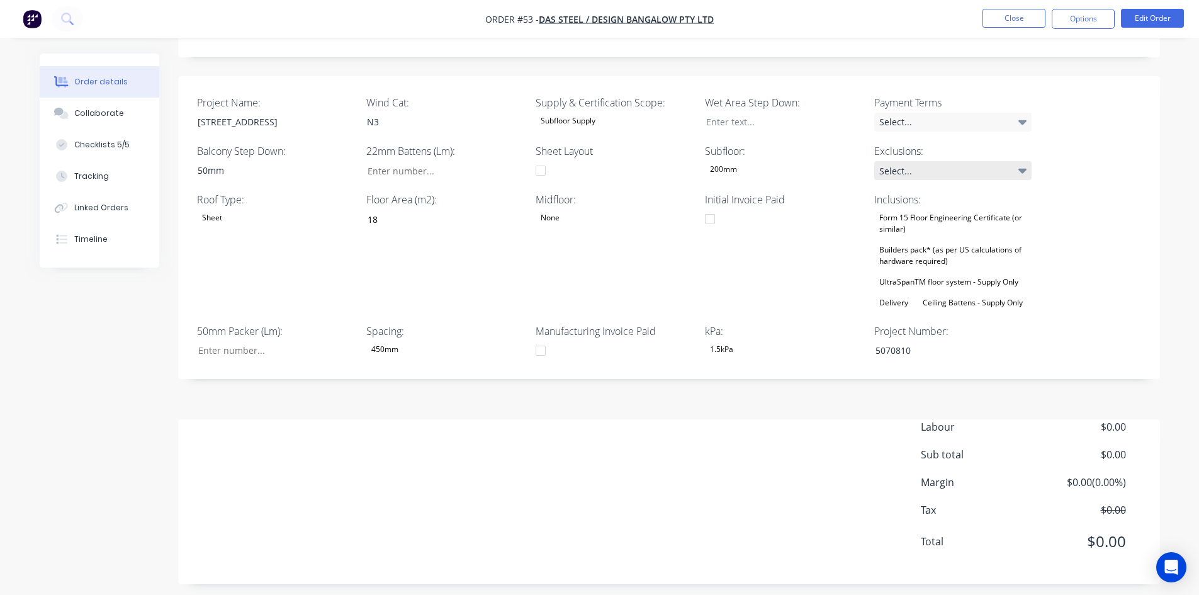
click at [922, 180] on div "Select..." at bounding box center [952, 170] width 157 height 19
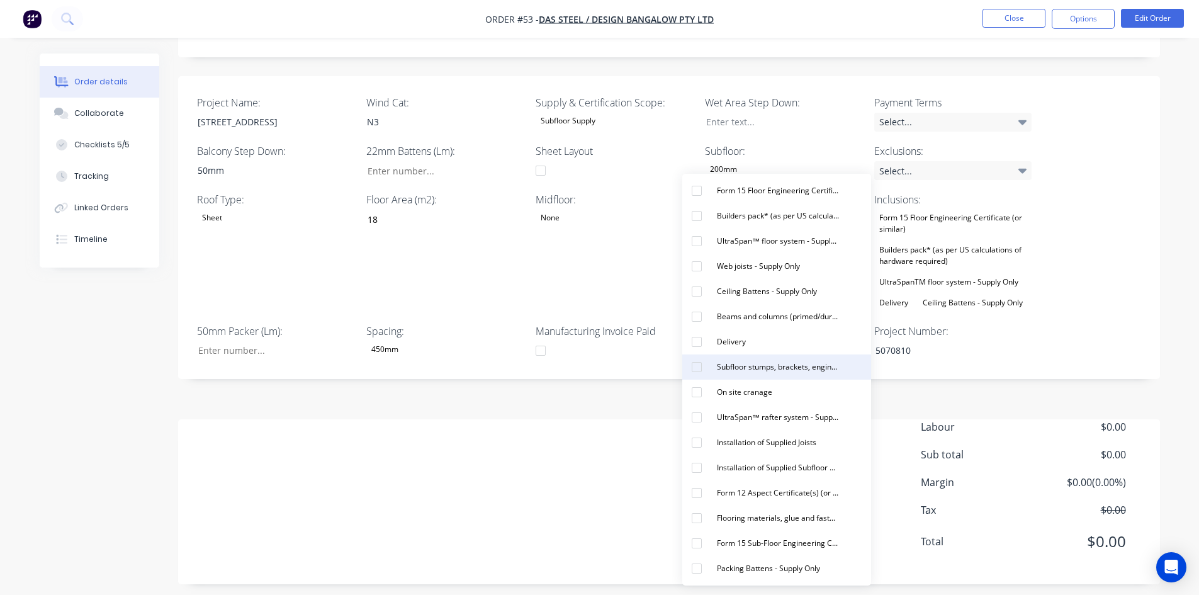
click at [789, 371] on div "Subfloor stumps, brackets, engineering and materials - Supply Only" at bounding box center [778, 367] width 132 height 16
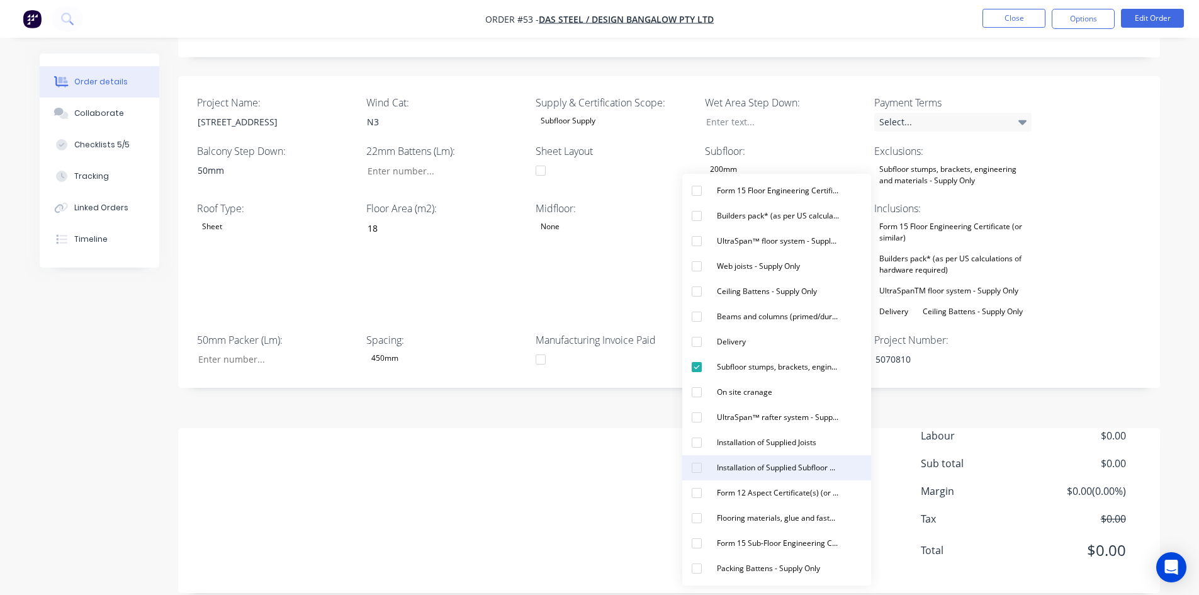
click at [781, 462] on div "Installation of Supplied Subfloor Beams and columns Items" at bounding box center [778, 467] width 132 height 16
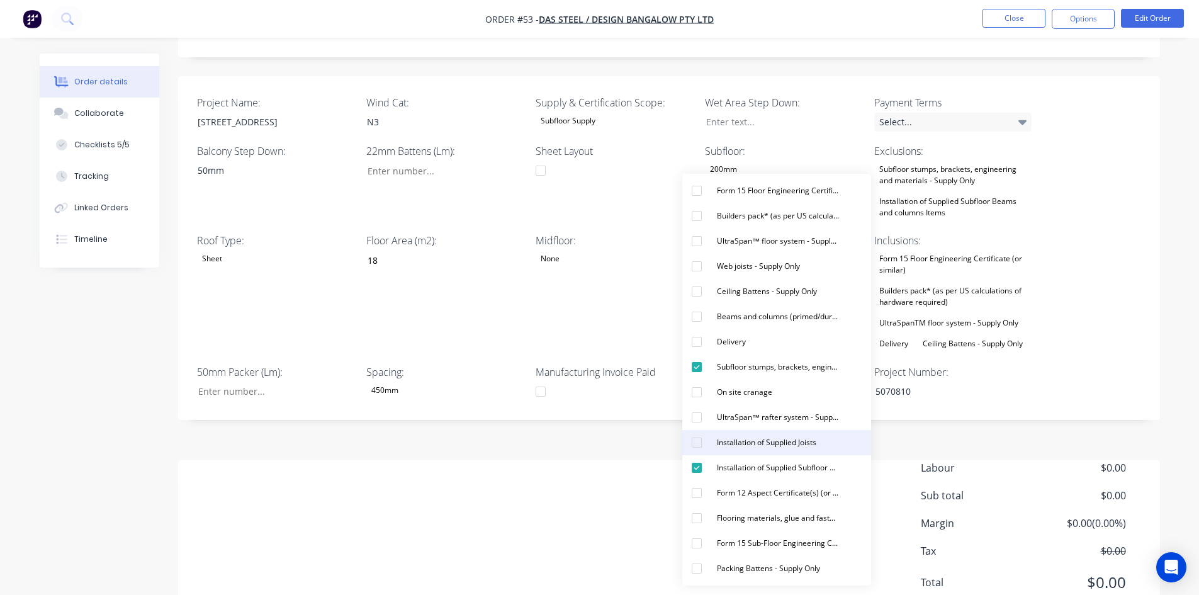
click at [771, 440] on div "Installation of Supplied Joists" at bounding box center [766, 442] width 109 height 16
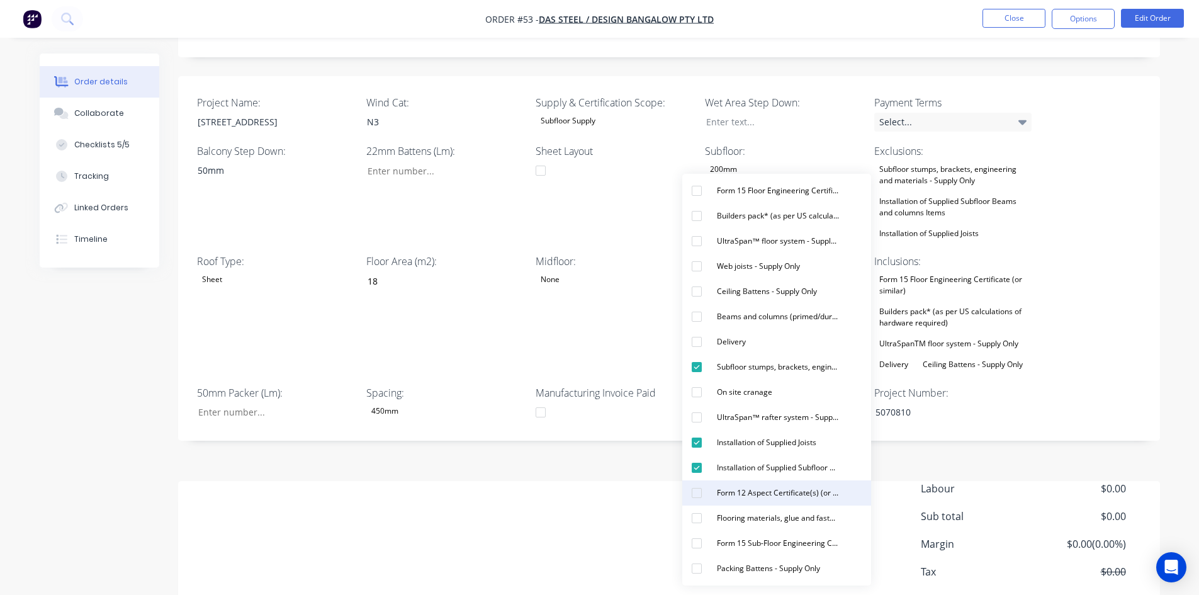
click at [757, 496] on div "Form 12 Aspect Certificate(s) (or similar)" at bounding box center [778, 492] width 132 height 16
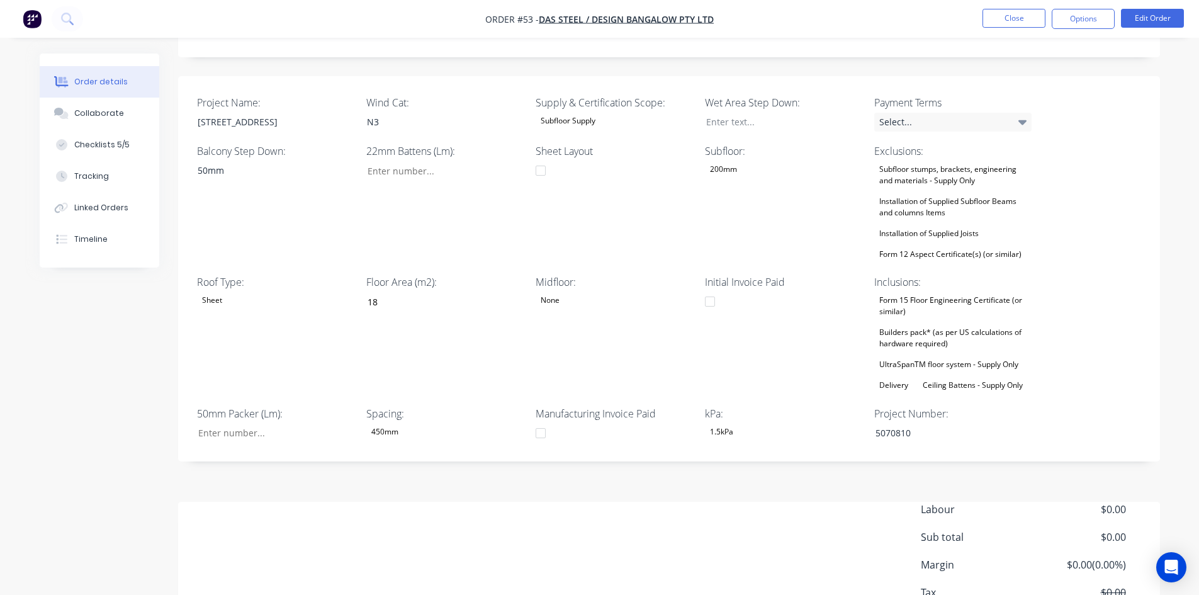
click at [620, 501] on div "Created by Admin Created [DATE] Required [DATE] Assigned to JO Invoiced No Stat…" at bounding box center [668, 223] width 981 height 886
click at [243, 439] on input "Project Name:" at bounding box center [270, 432] width 166 height 19
click at [223, 442] on input "Project Name:" at bounding box center [270, 432] width 166 height 19
type input "0"
click at [418, 180] on input "Project Name:" at bounding box center [440, 170] width 166 height 19
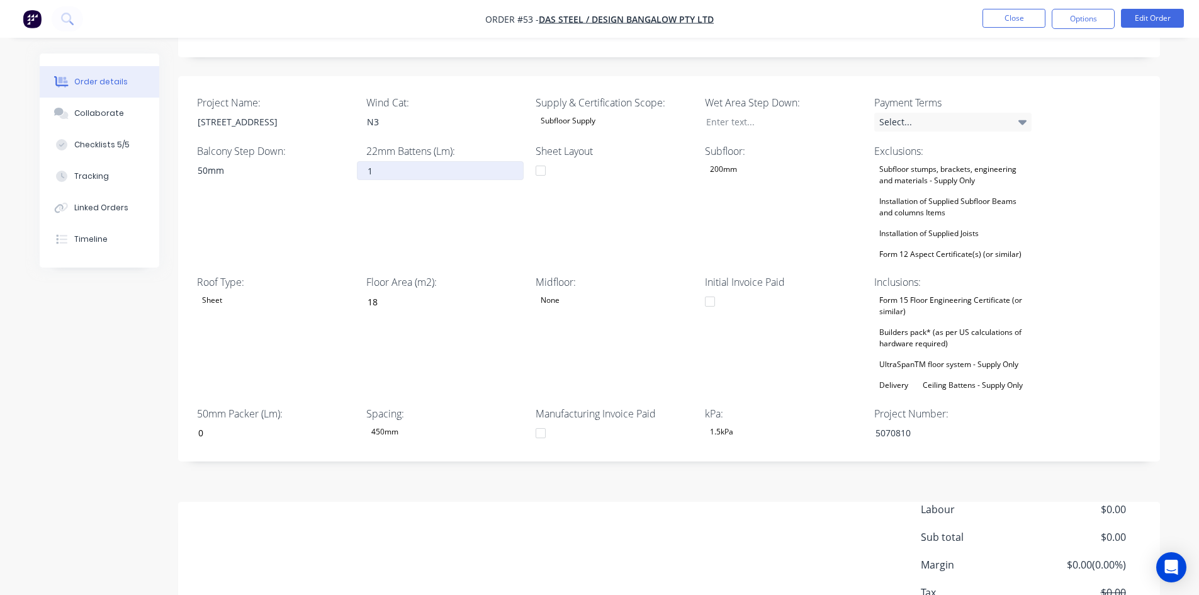
type input "1"
click at [83, 341] on div "Created by Admin Created [DATE] Required [DATE] Assigned to JO Invoiced No Stat…" at bounding box center [600, 232] width 1120 height 905
click at [730, 121] on div at bounding box center [774, 122] width 157 height 18
click at [735, 119] on div at bounding box center [774, 122] width 157 height 18
click at [630, 227] on div "Sheet Layout" at bounding box center [613, 202] width 157 height 119
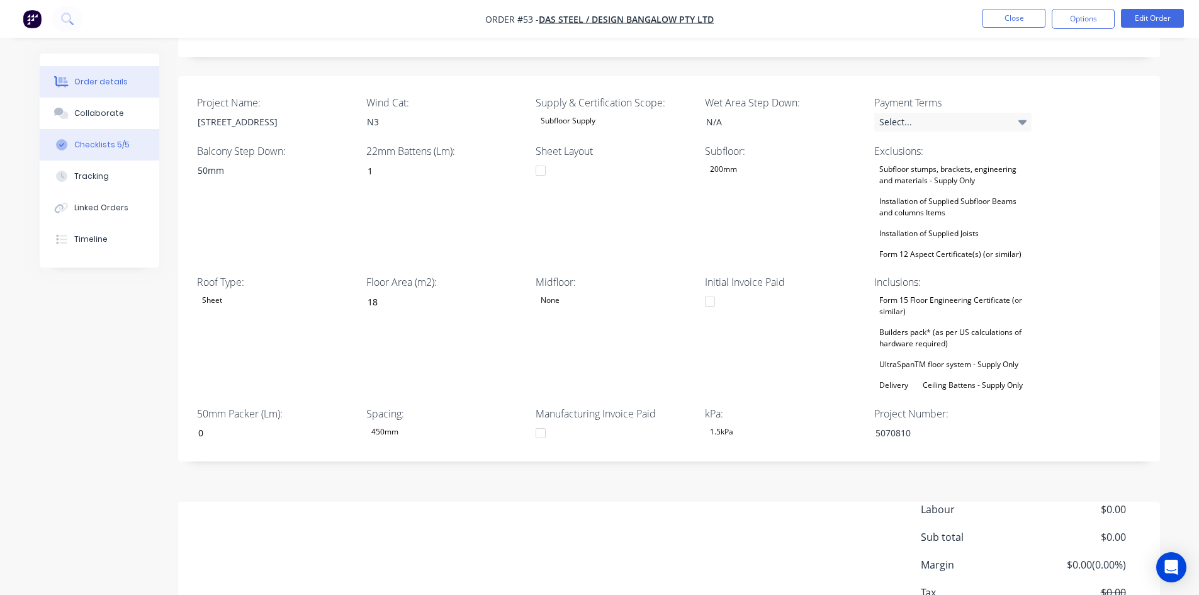
click at [96, 140] on div "Checklists 5/5" at bounding box center [101, 144] width 55 height 11
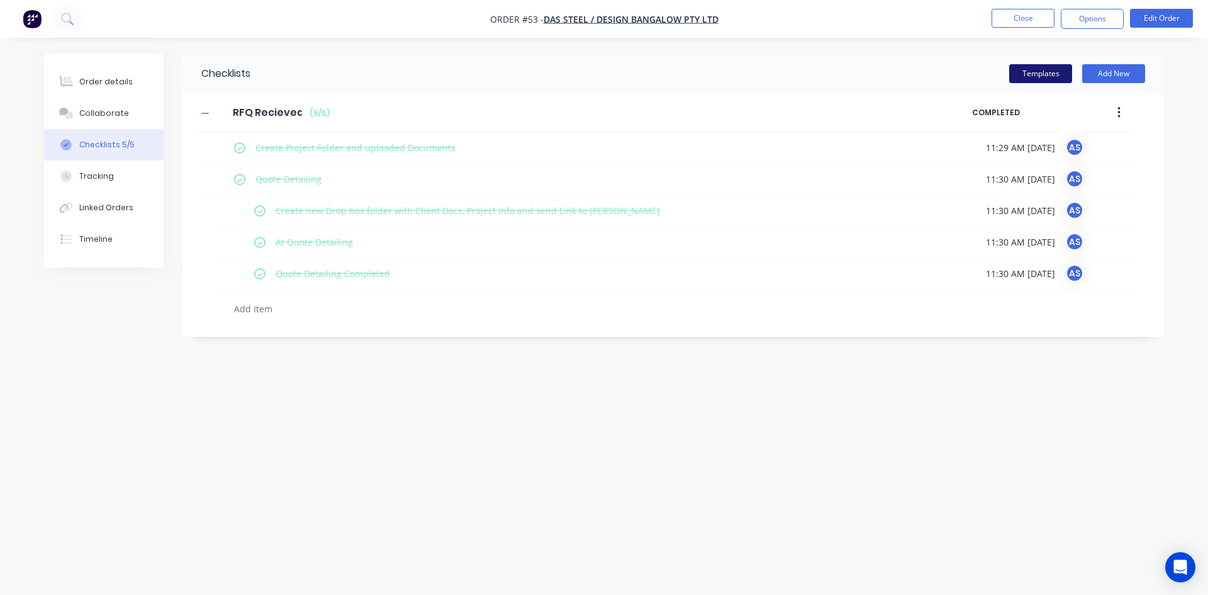
click at [1027, 80] on button "Templates" at bounding box center [1040, 73] width 63 height 19
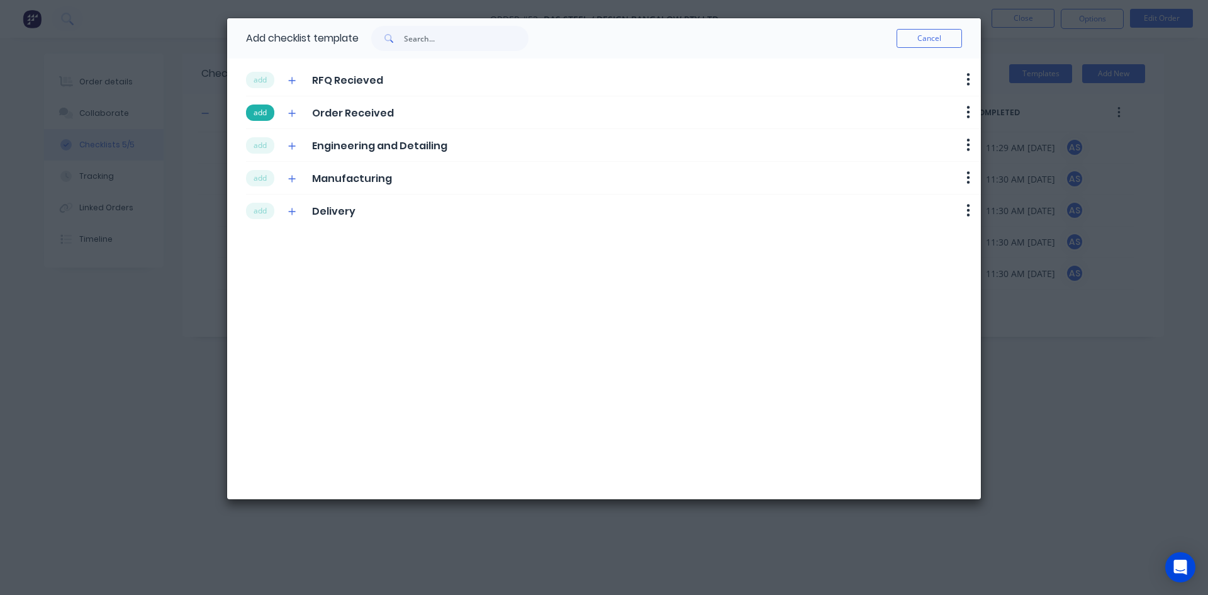
click at [263, 119] on button "add" at bounding box center [260, 112] width 28 height 16
click at [261, 150] on button "add" at bounding box center [260, 145] width 28 height 16
click at [267, 191] on div "add Manufacturing Delete" at bounding box center [613, 178] width 735 height 33
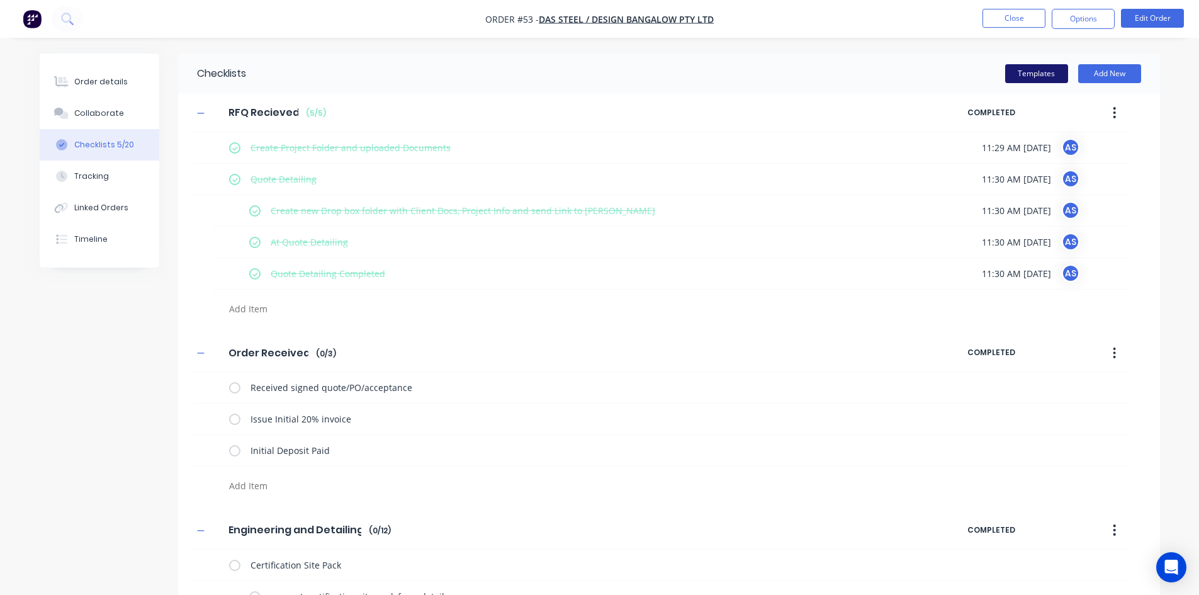
click at [1034, 80] on button "Templates" at bounding box center [1036, 73] width 63 height 19
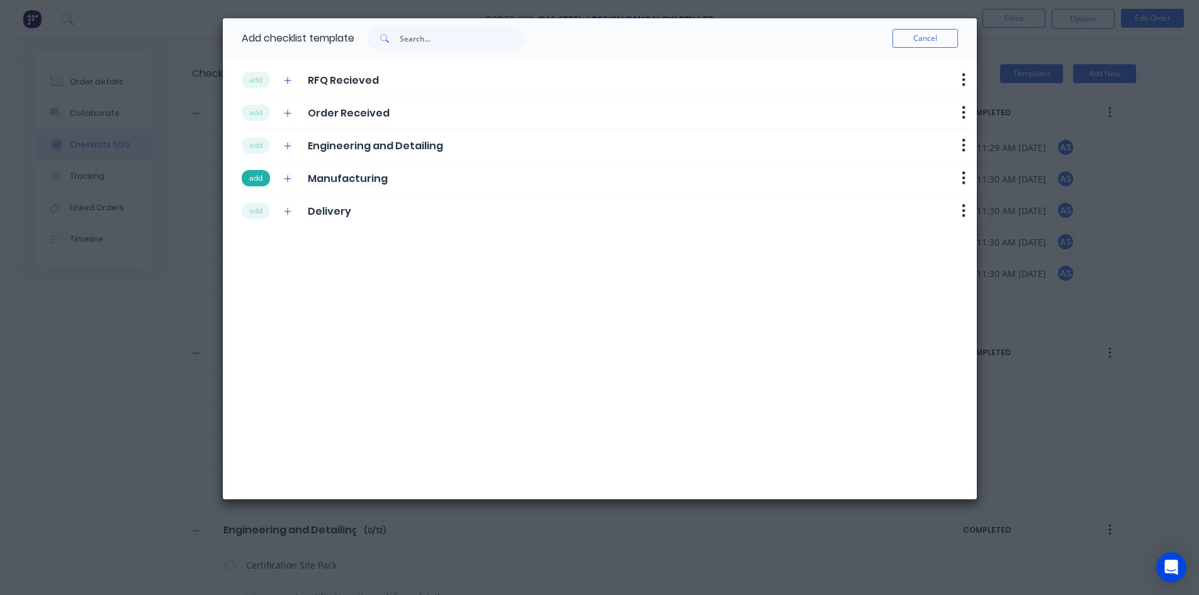
click at [261, 181] on button "add" at bounding box center [256, 178] width 28 height 16
click at [259, 215] on button "add" at bounding box center [256, 211] width 28 height 16
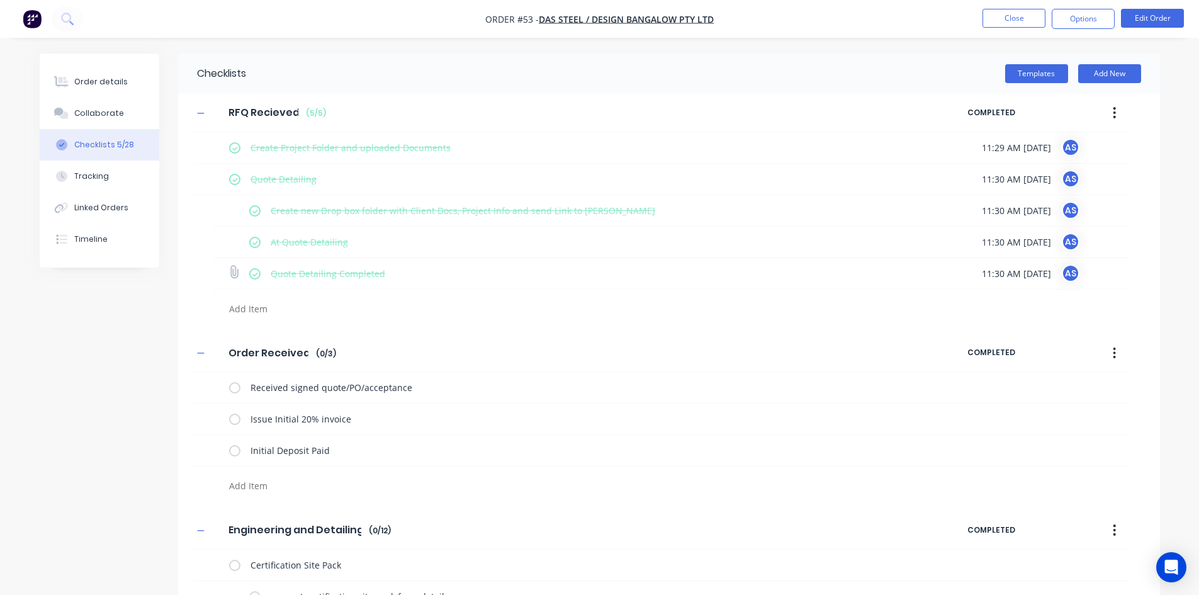
click at [258, 276] on label at bounding box center [254, 273] width 11 height 13
click at [0, 0] on input "checkbox" at bounding box center [0, 0] width 0 height 0
type textarea "x"
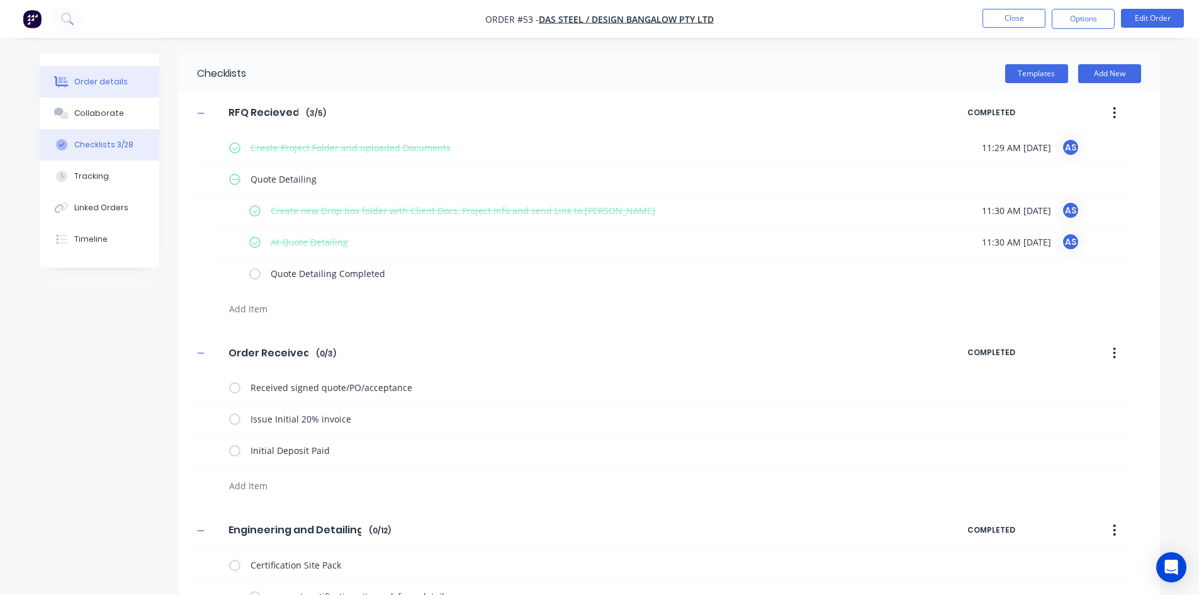
click at [81, 91] on button "Order details" at bounding box center [100, 81] width 120 height 31
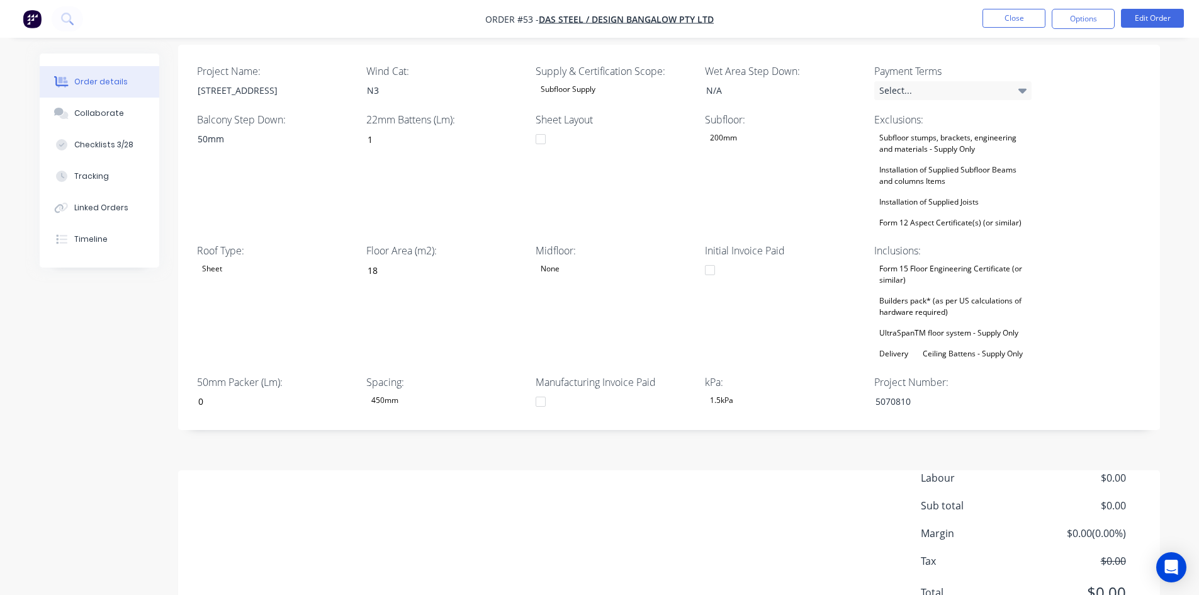
scroll to position [377, 0]
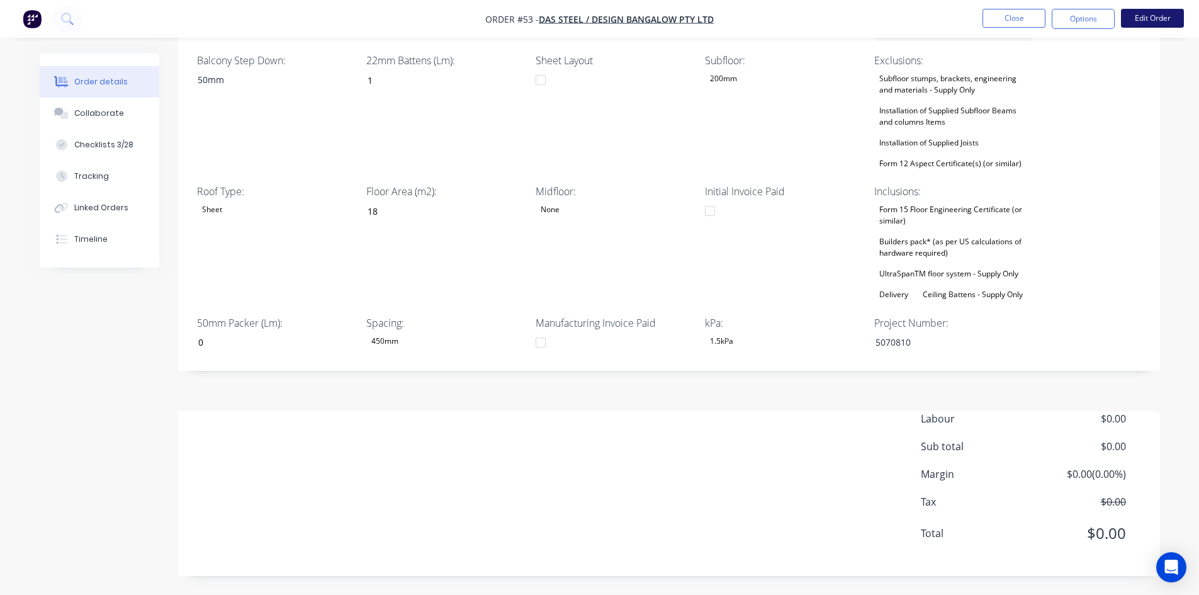
click at [1145, 18] on button "Edit Order" at bounding box center [1152, 18] width 63 height 19
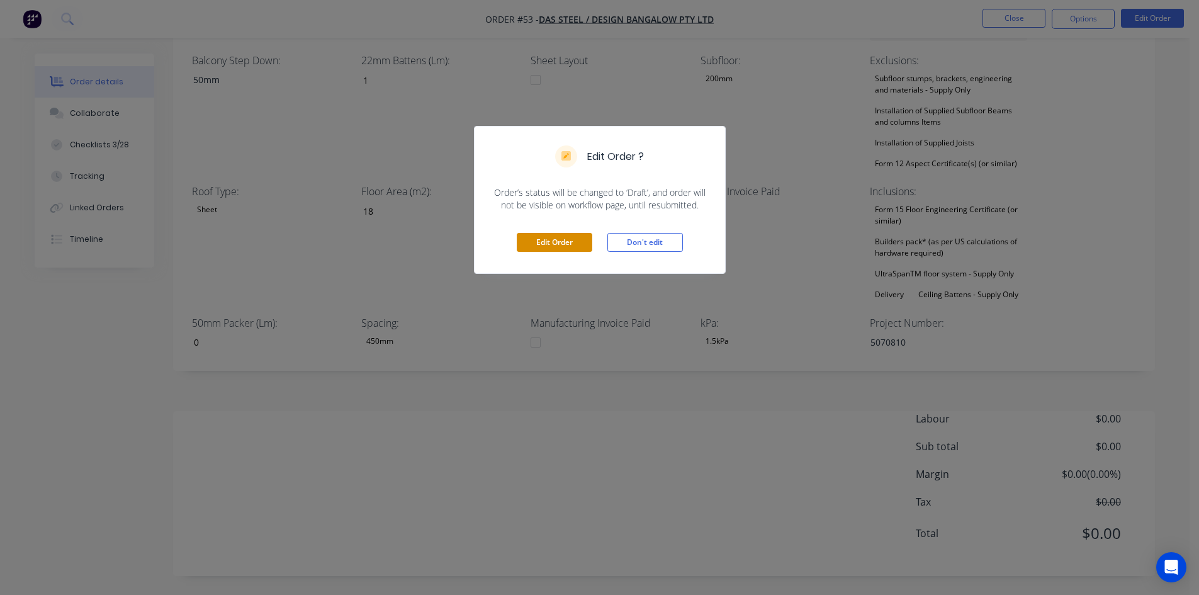
click at [586, 237] on button "Edit Order" at bounding box center [554, 242] width 75 height 19
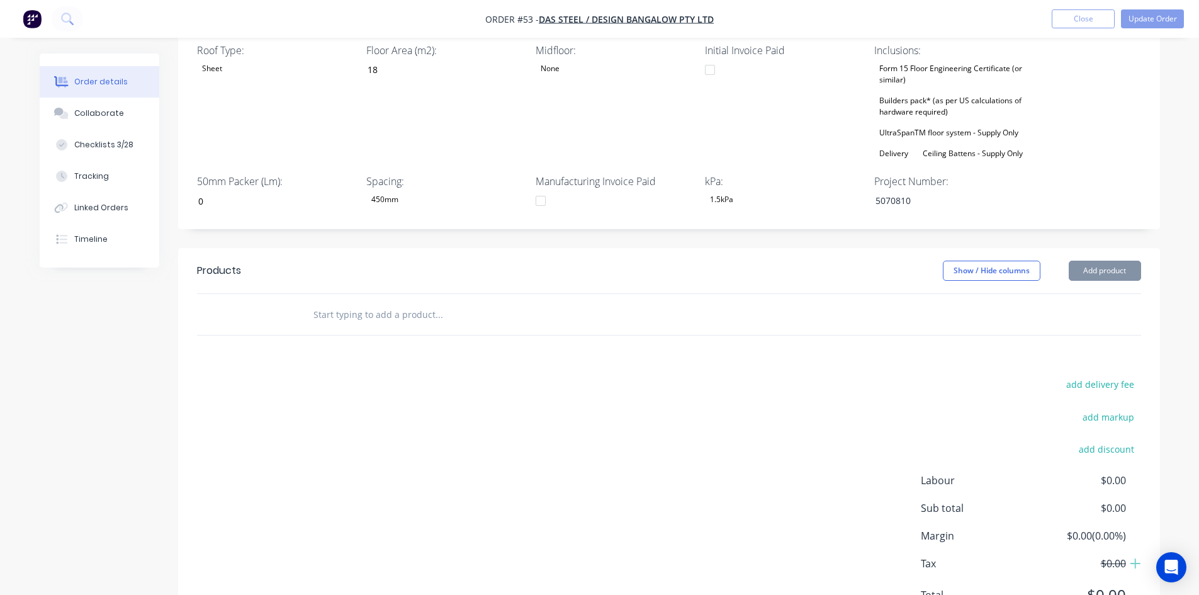
scroll to position [566, 0]
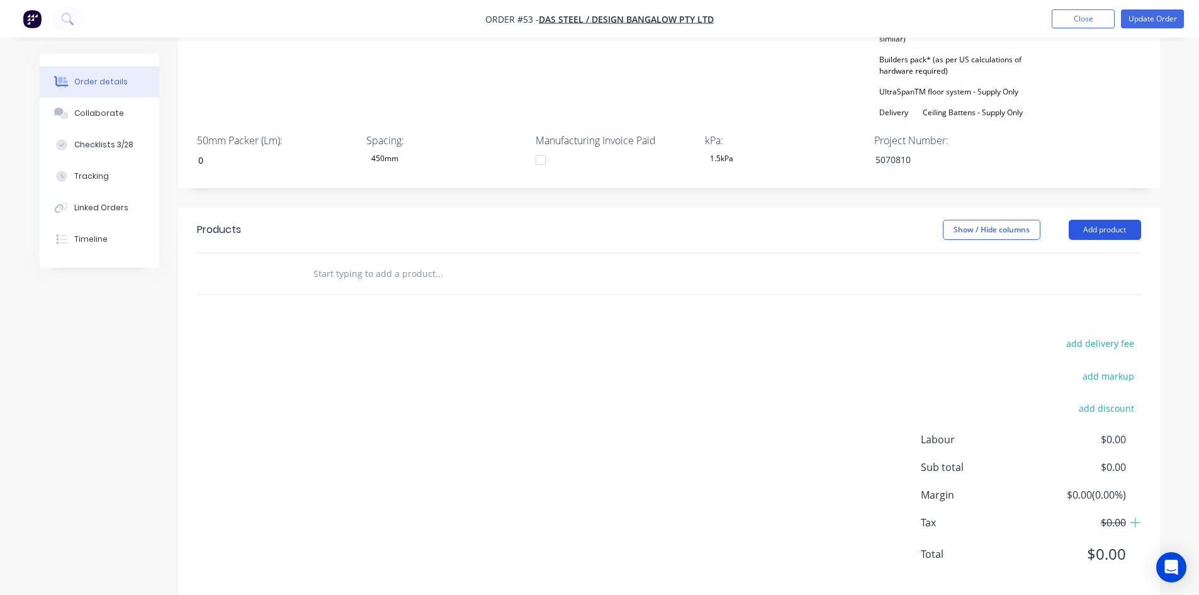
click at [1091, 240] on button "Add product" at bounding box center [1104, 230] width 72 height 20
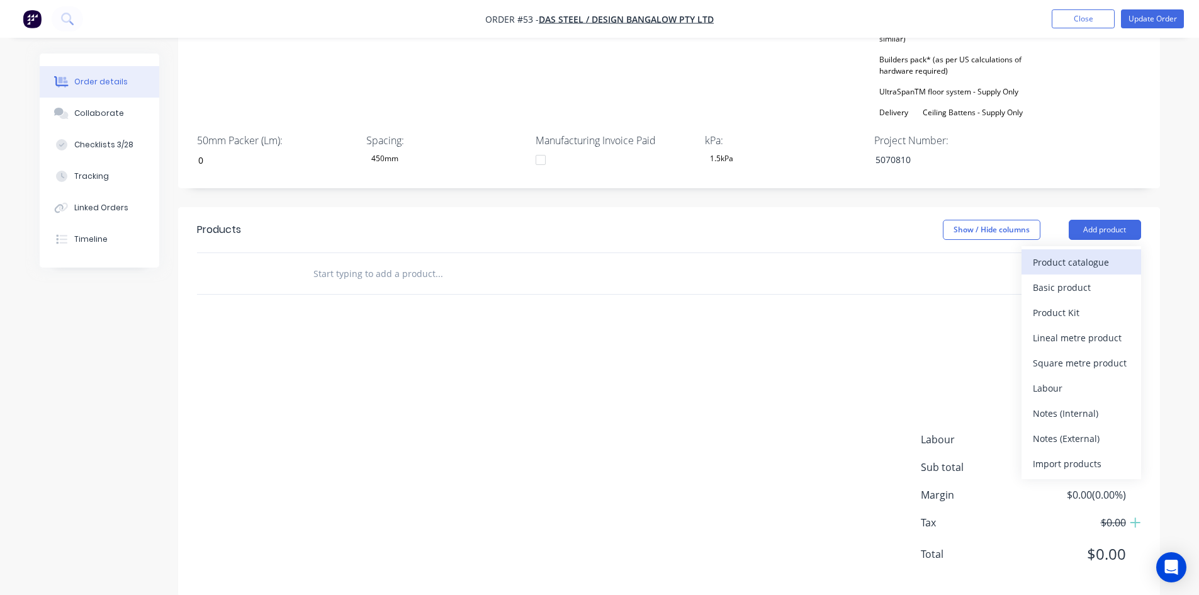
click at [1087, 271] on div "Product catalogue" at bounding box center [1080, 262] width 97 height 18
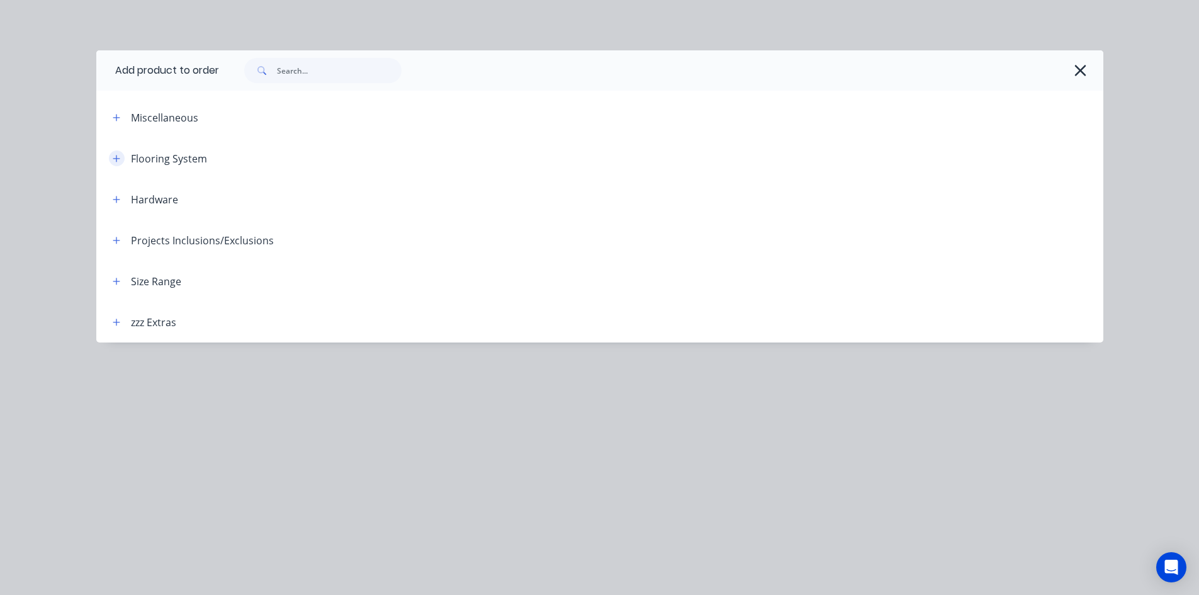
click at [114, 159] on icon "button" at bounding box center [117, 158] width 8 height 9
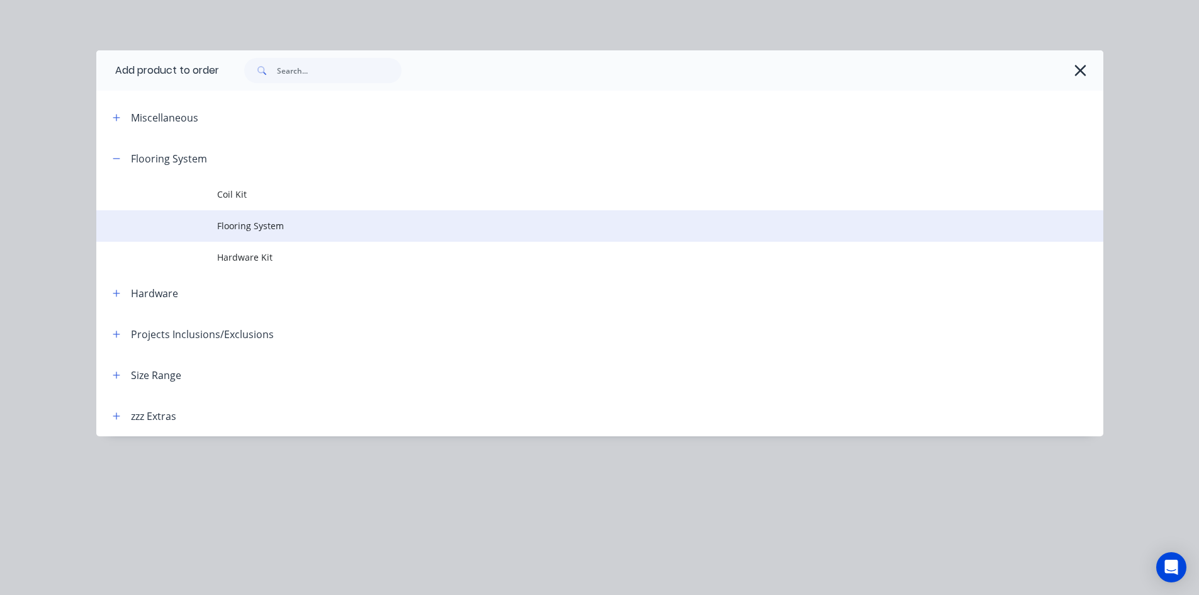
click at [232, 222] on span "Flooring System" at bounding box center [571, 225] width 708 height 13
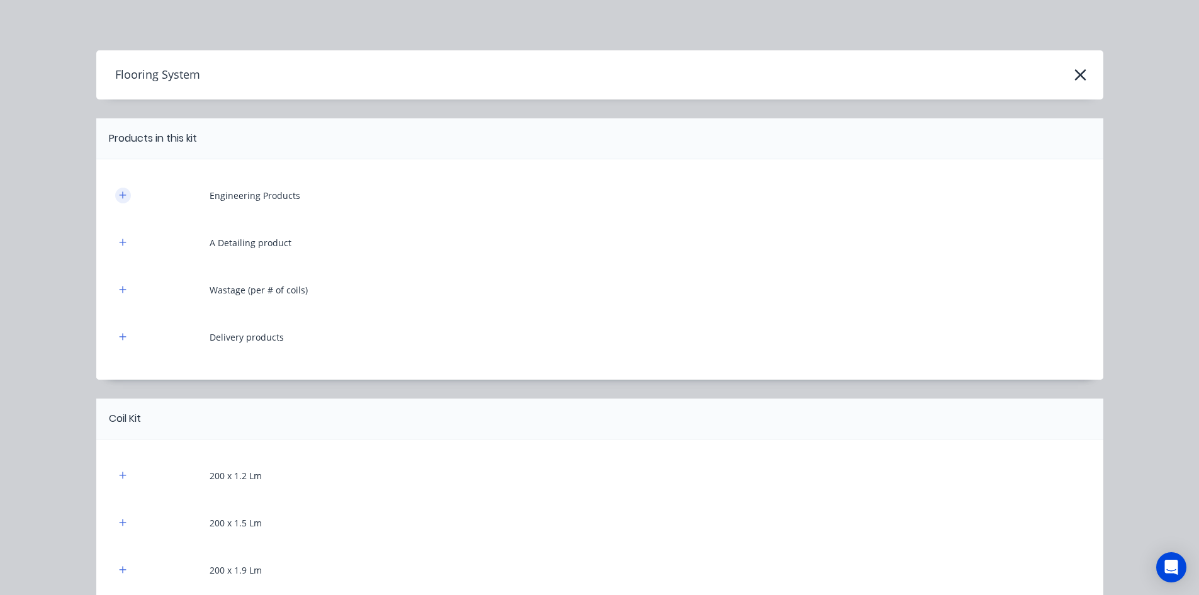
click at [115, 199] on button "button" at bounding box center [123, 195] width 16 height 16
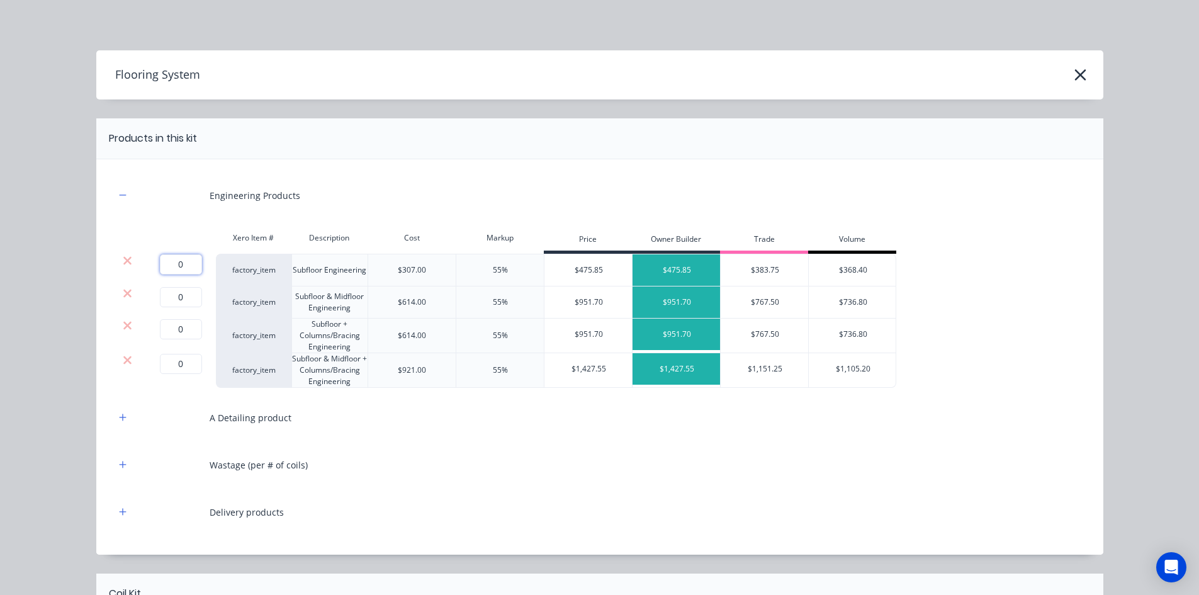
click at [179, 272] on input "0" at bounding box center [181, 264] width 42 height 20
type input "1"
click at [123, 296] on icon at bounding box center [127, 293] width 9 height 13
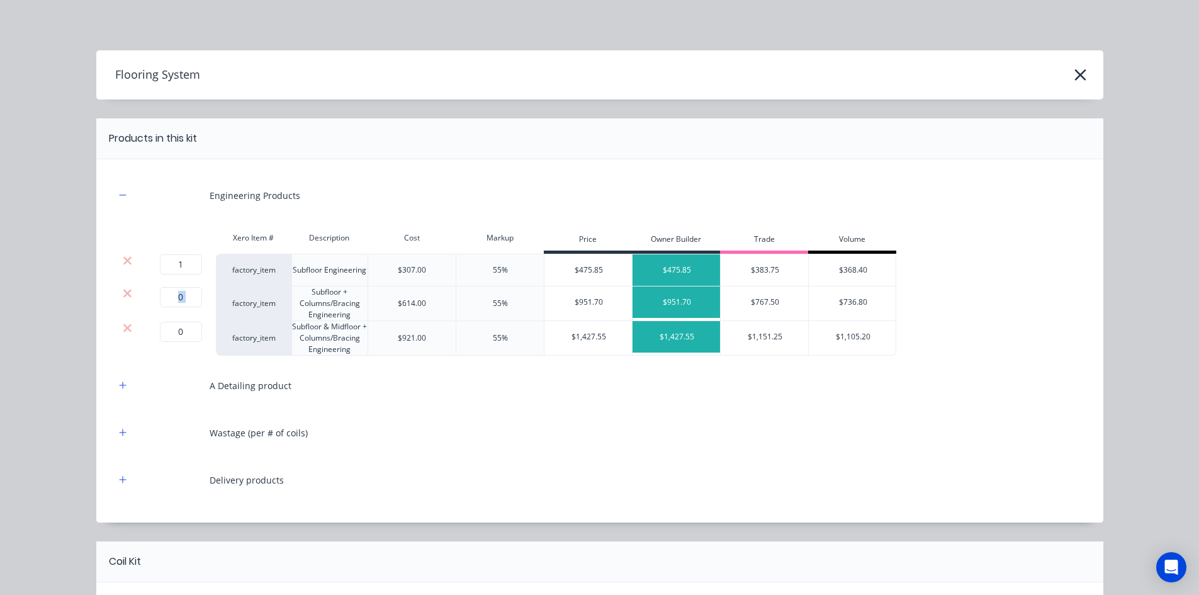
click at [123, 296] on icon at bounding box center [127, 293] width 9 height 13
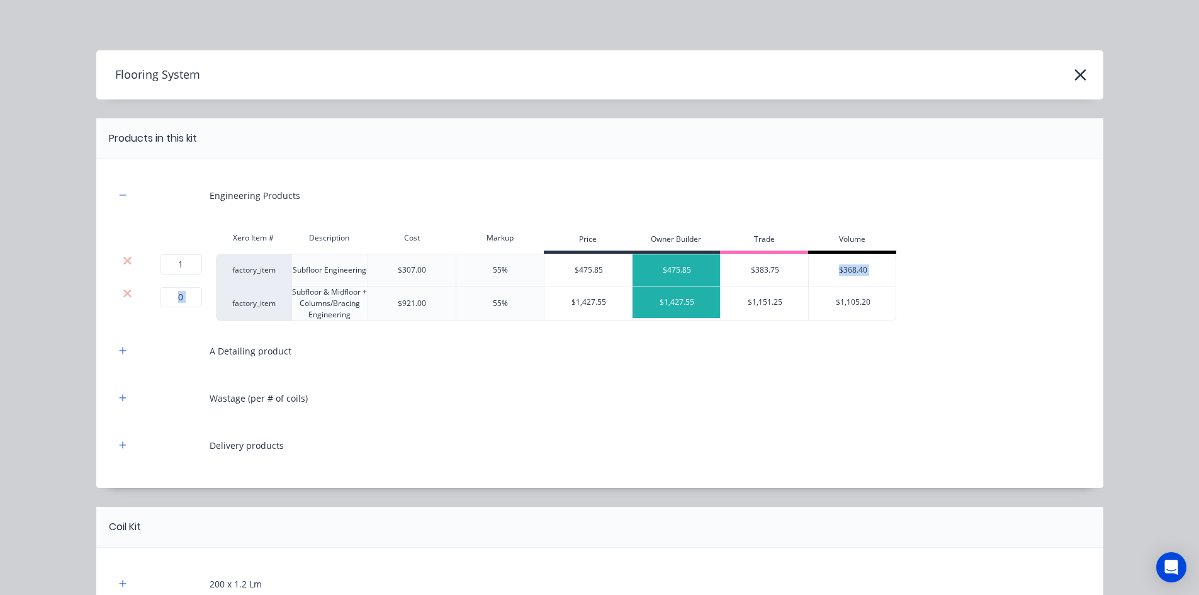
click at [123, 296] on icon at bounding box center [127, 293] width 9 height 13
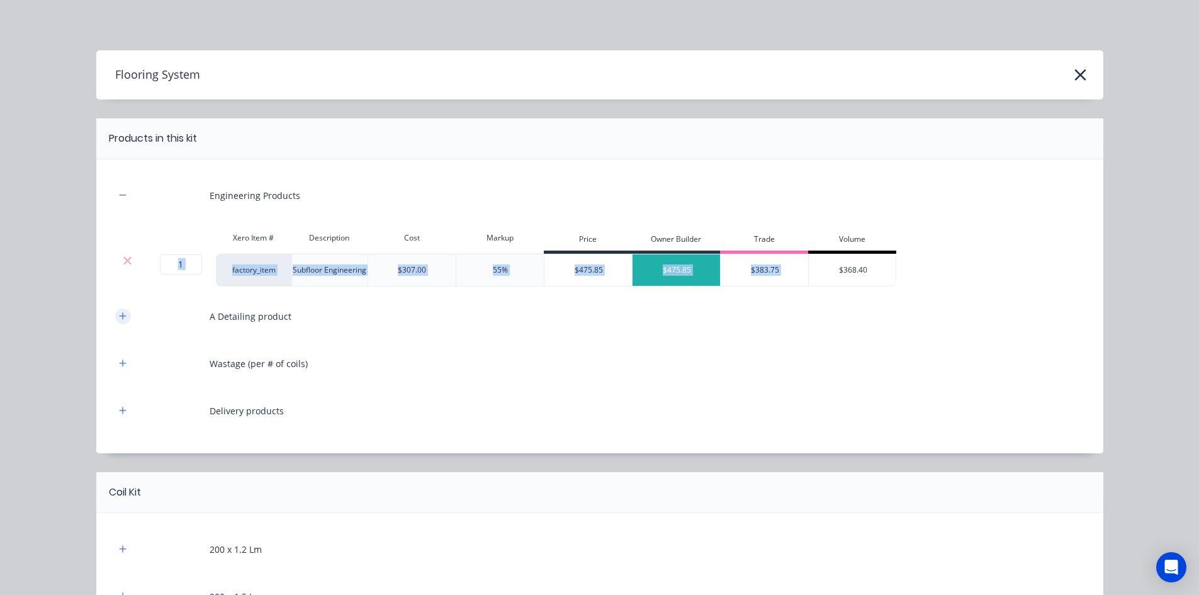
click at [115, 311] on button "button" at bounding box center [123, 316] width 16 height 16
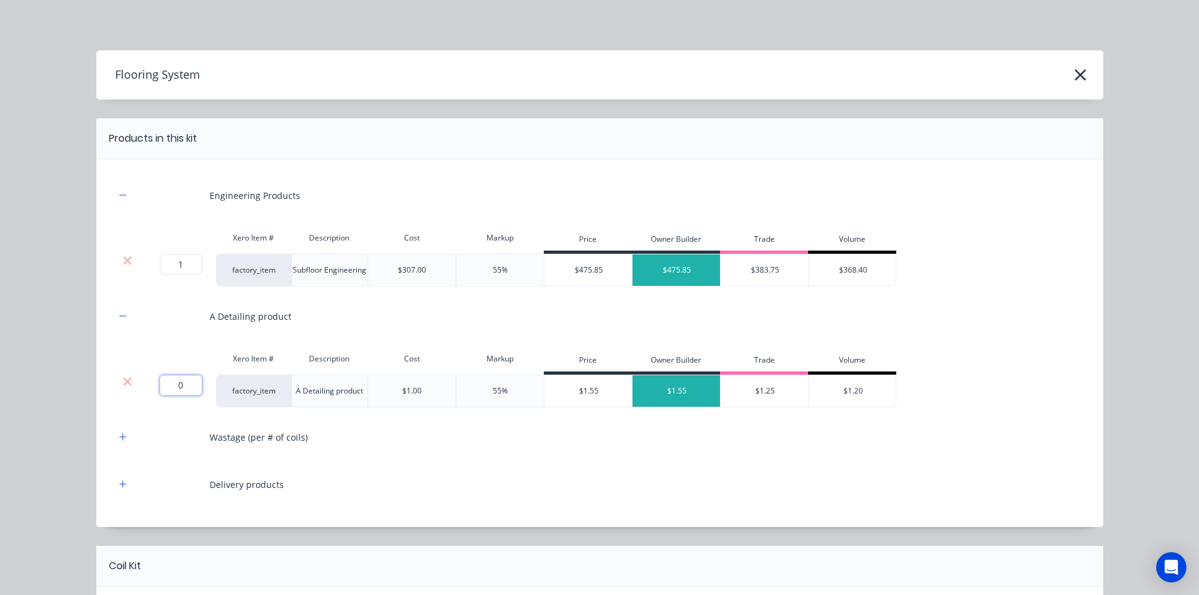
click at [172, 383] on input "0" at bounding box center [181, 385] width 42 height 20
type input "75"
click at [119, 434] on icon "button" at bounding box center [122, 436] width 7 height 7
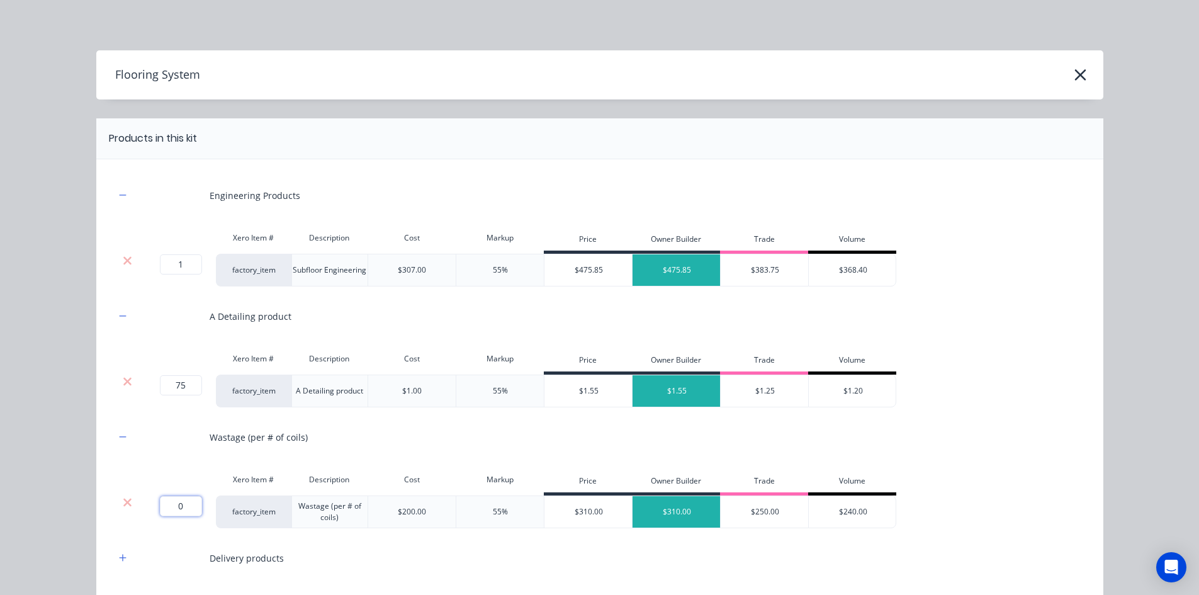
click at [170, 496] on input "0" at bounding box center [181, 506] width 42 height 20
type input "2"
click at [120, 557] on icon "button" at bounding box center [123, 557] width 8 height 9
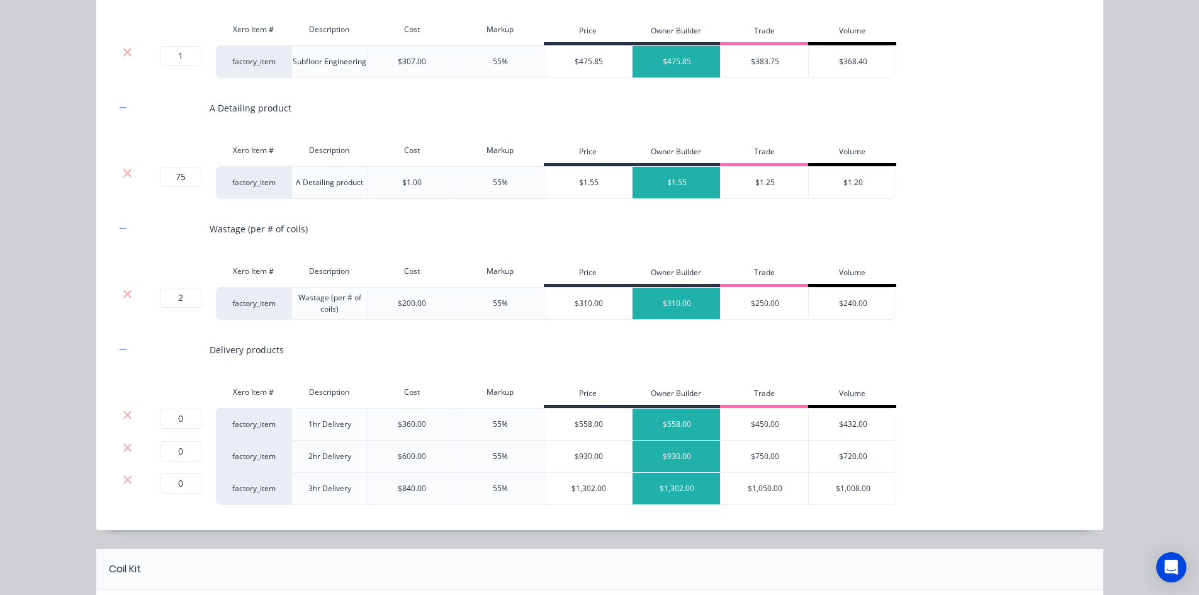
scroll to position [252, 0]
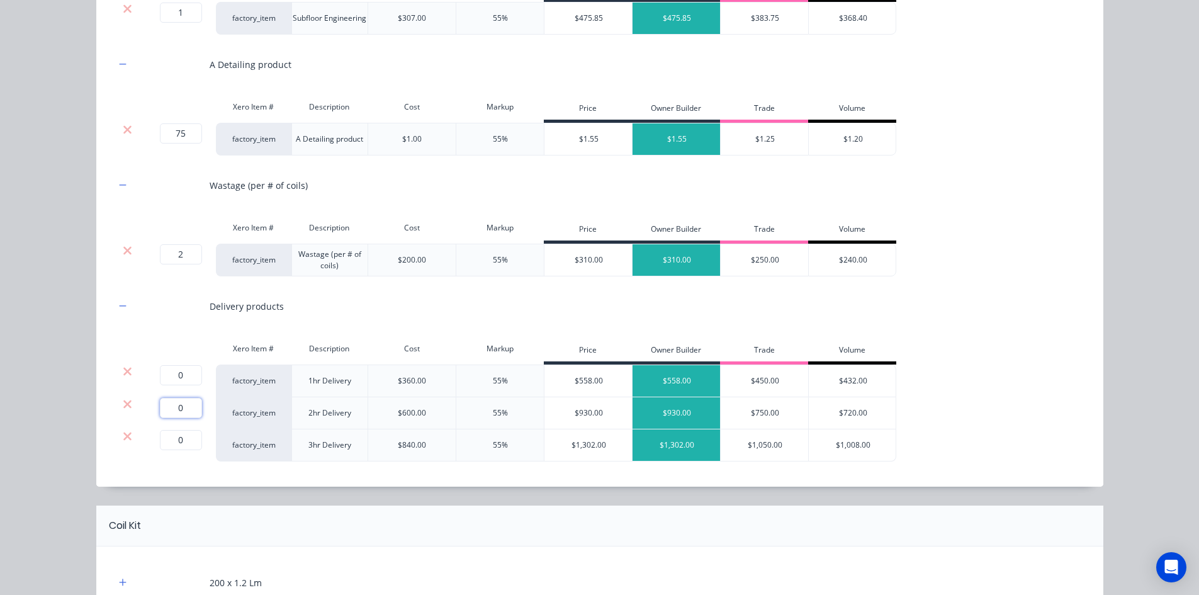
click at [181, 407] on input "0" at bounding box center [181, 408] width 42 height 20
type input "1"
click at [123, 374] on icon at bounding box center [127, 371] width 8 height 8
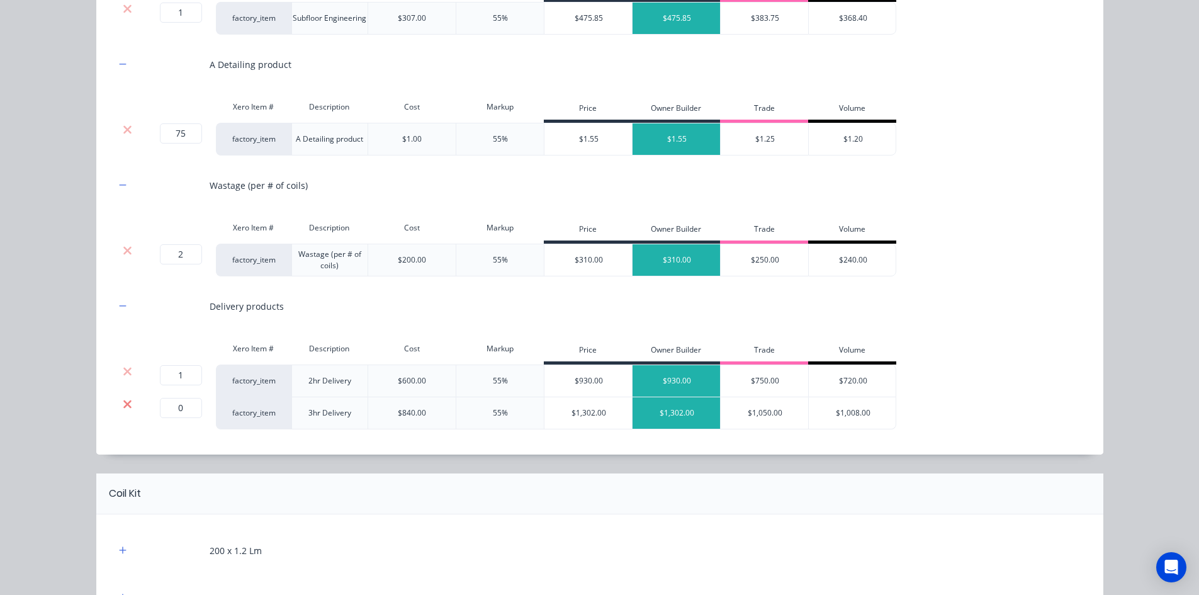
click at [123, 403] on icon at bounding box center [127, 404] width 8 height 8
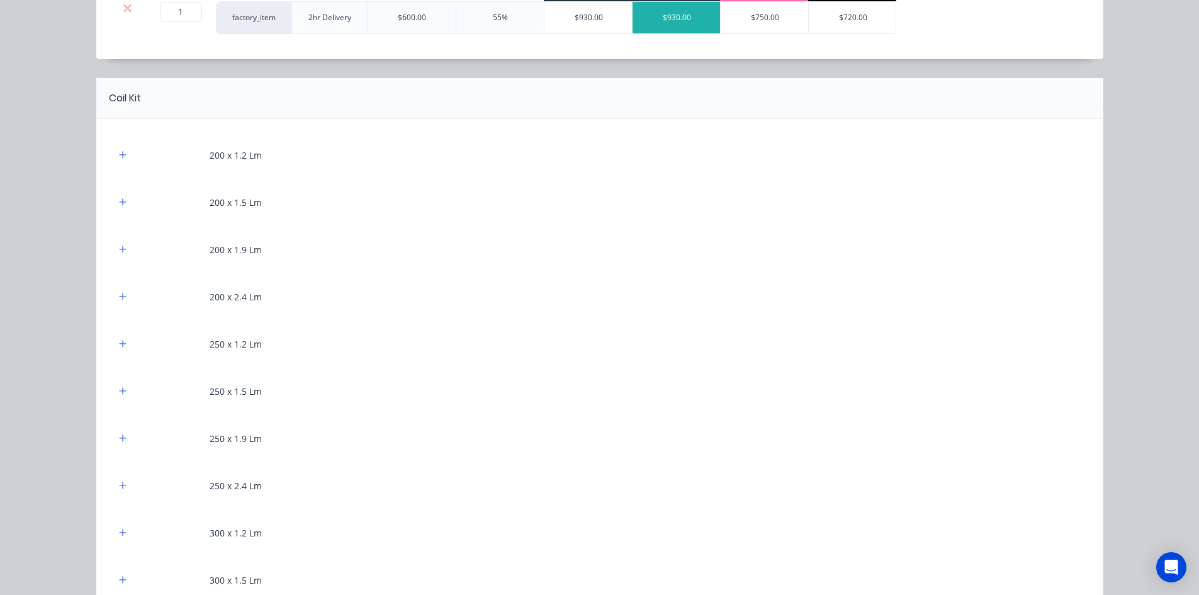
scroll to position [629, 0]
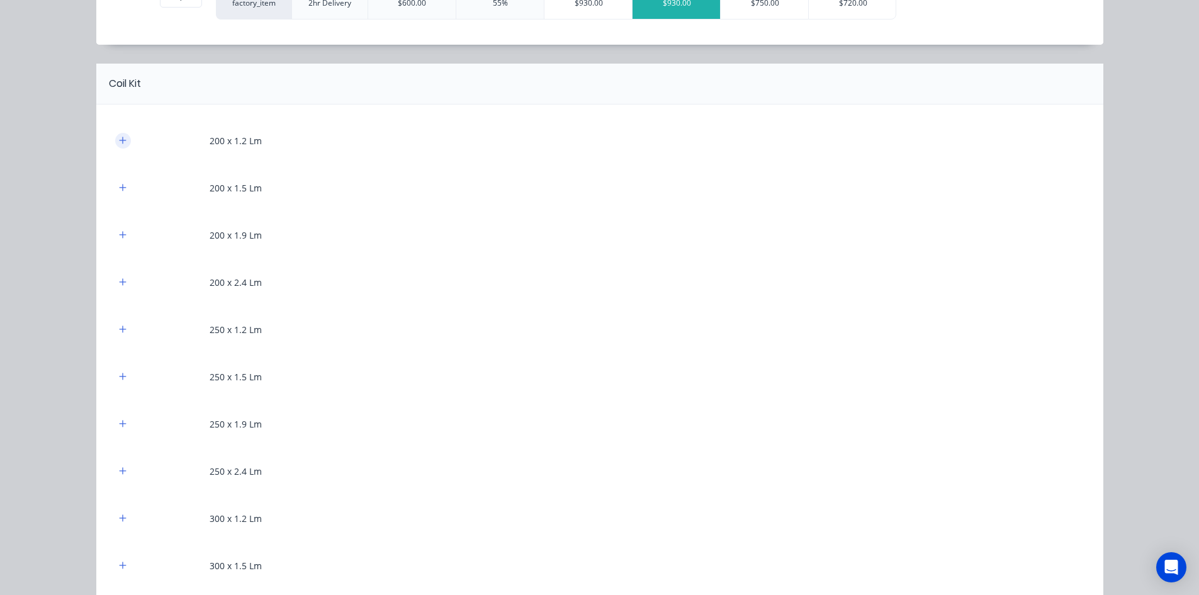
click at [121, 142] on icon "button" at bounding box center [123, 140] width 8 height 9
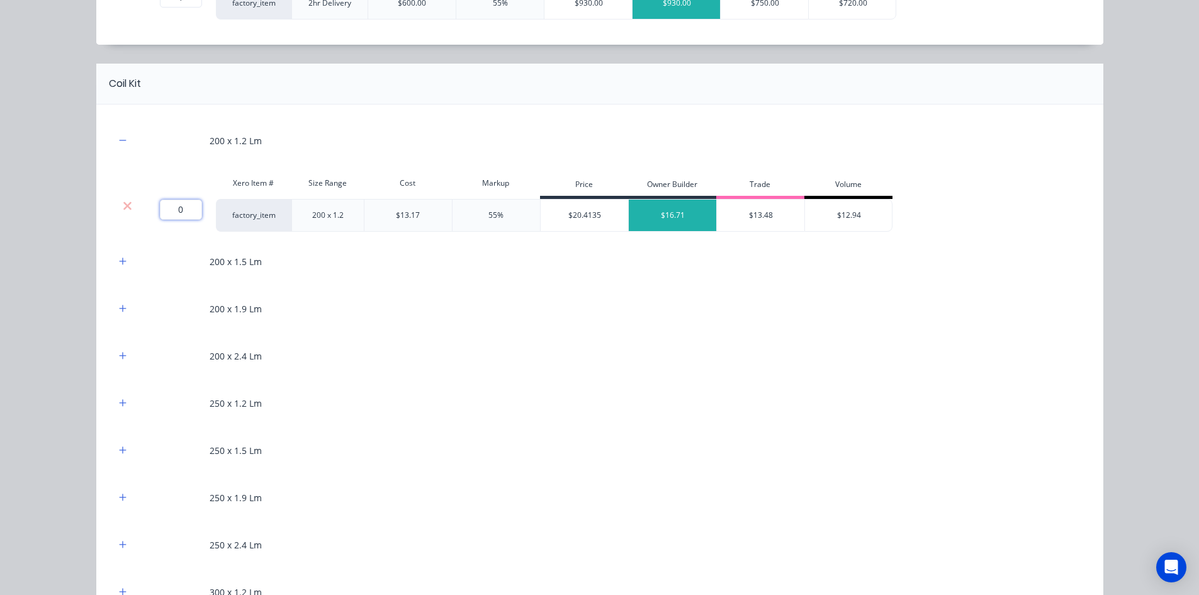
click at [177, 215] on input "0" at bounding box center [181, 209] width 42 height 20
type input "5"
type input "63"
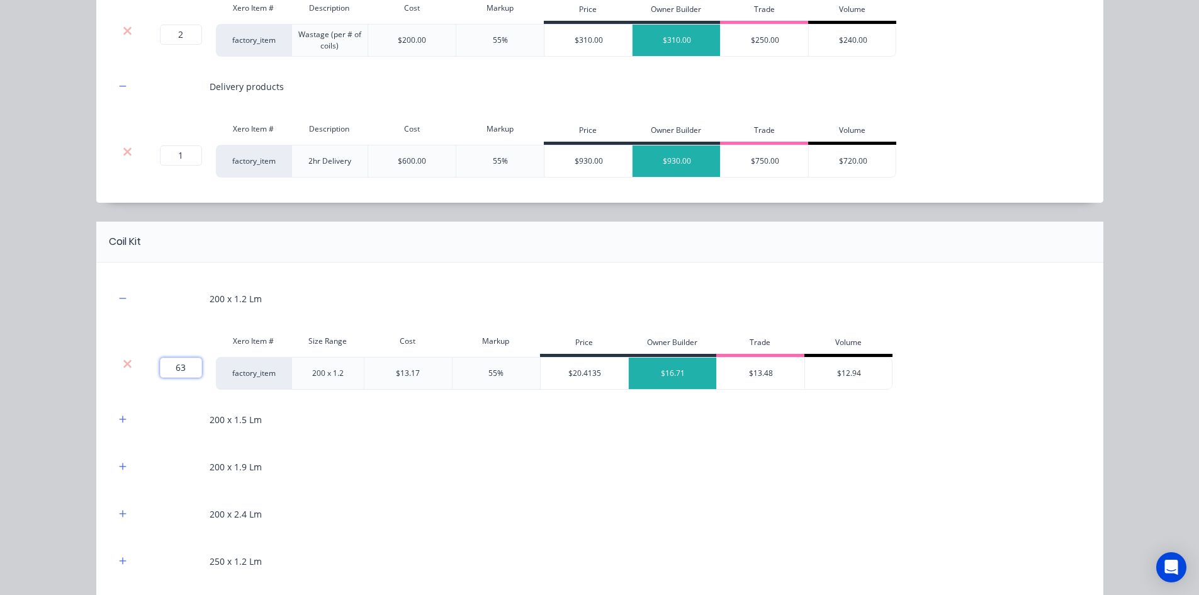
scroll to position [440, 0]
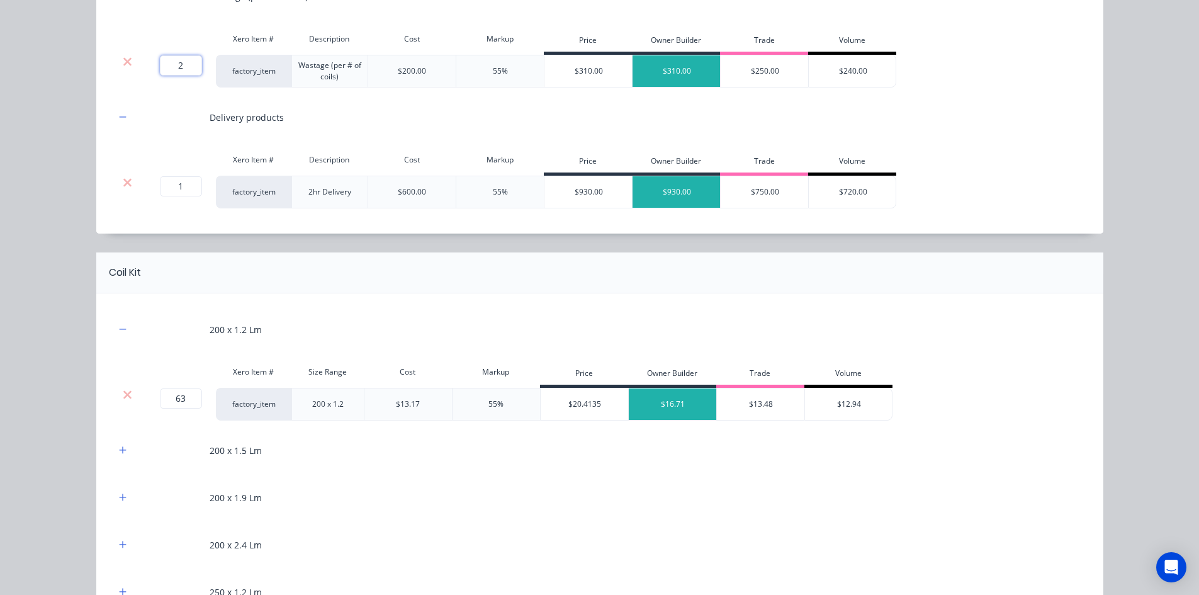
click at [178, 66] on input "2" at bounding box center [181, 65] width 42 height 20
type input "1"
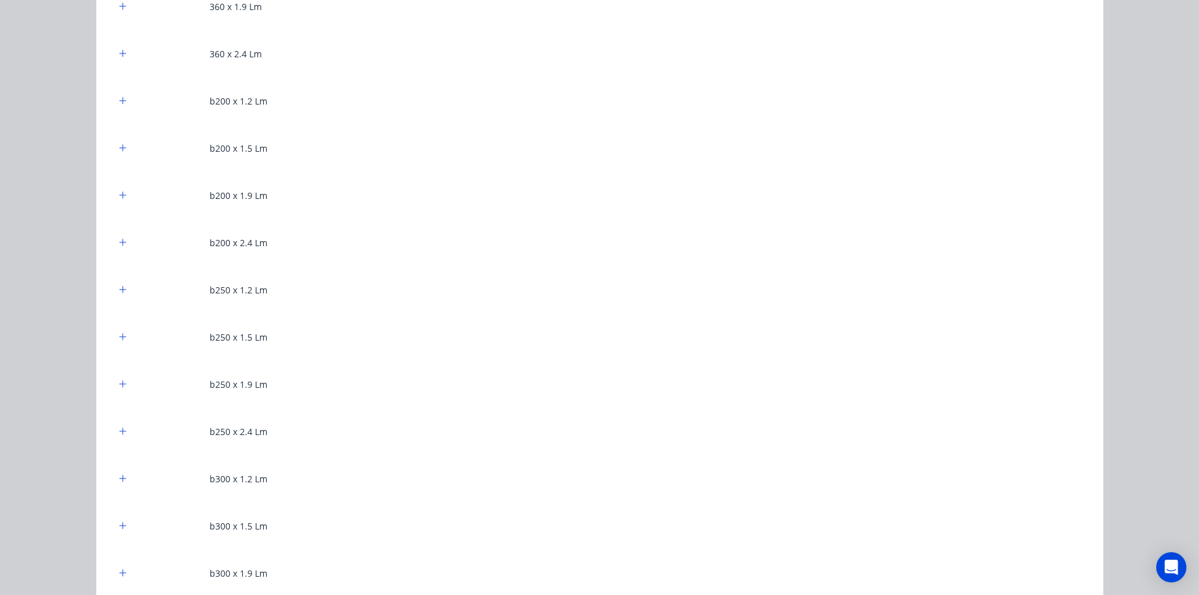
scroll to position [1510, 0]
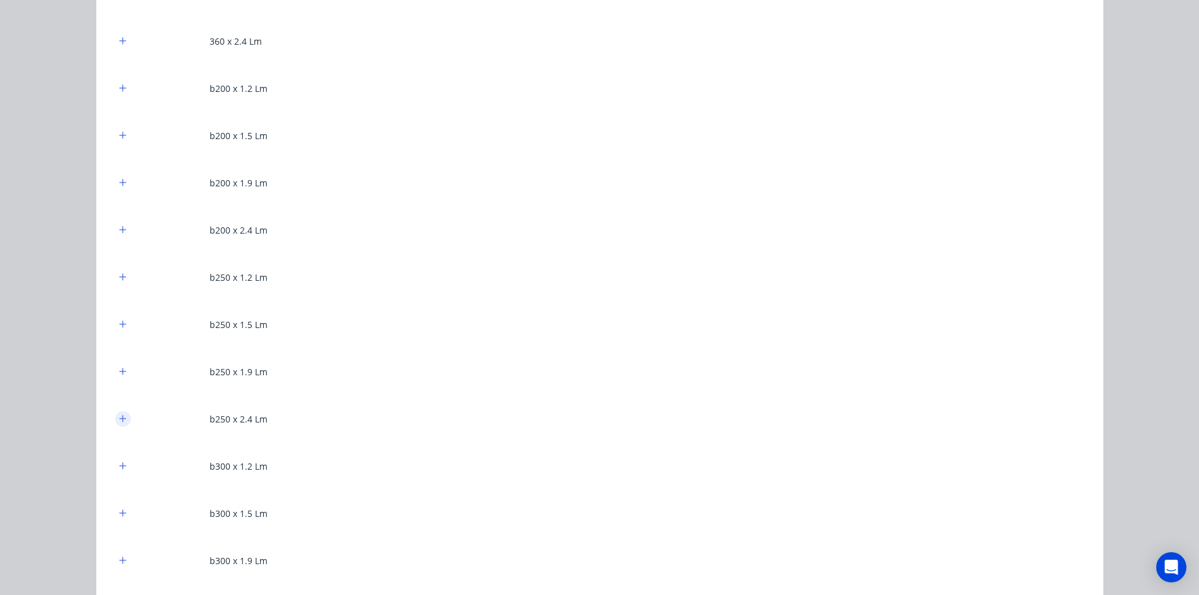
click at [119, 414] on icon "button" at bounding box center [123, 418] width 8 height 9
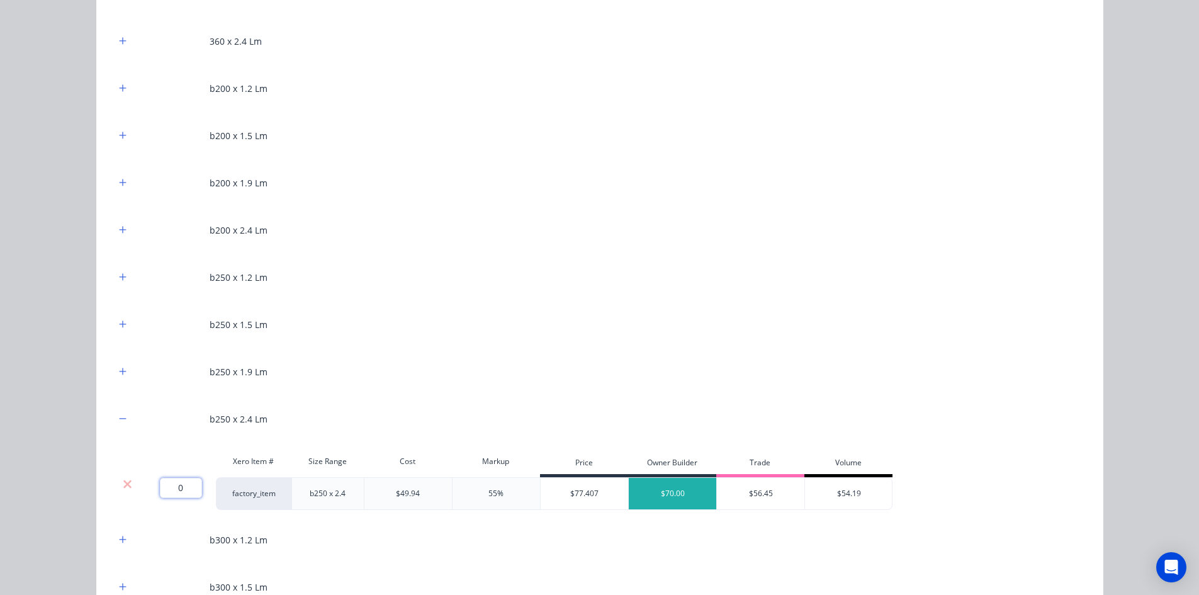
click at [171, 483] on input "0" at bounding box center [181, 488] width 42 height 20
type input "12"
click at [80, 438] on div "Flooring System Products in this kit Engineering Products Xero Item # Descripti…" at bounding box center [599, 297] width 1199 height 595
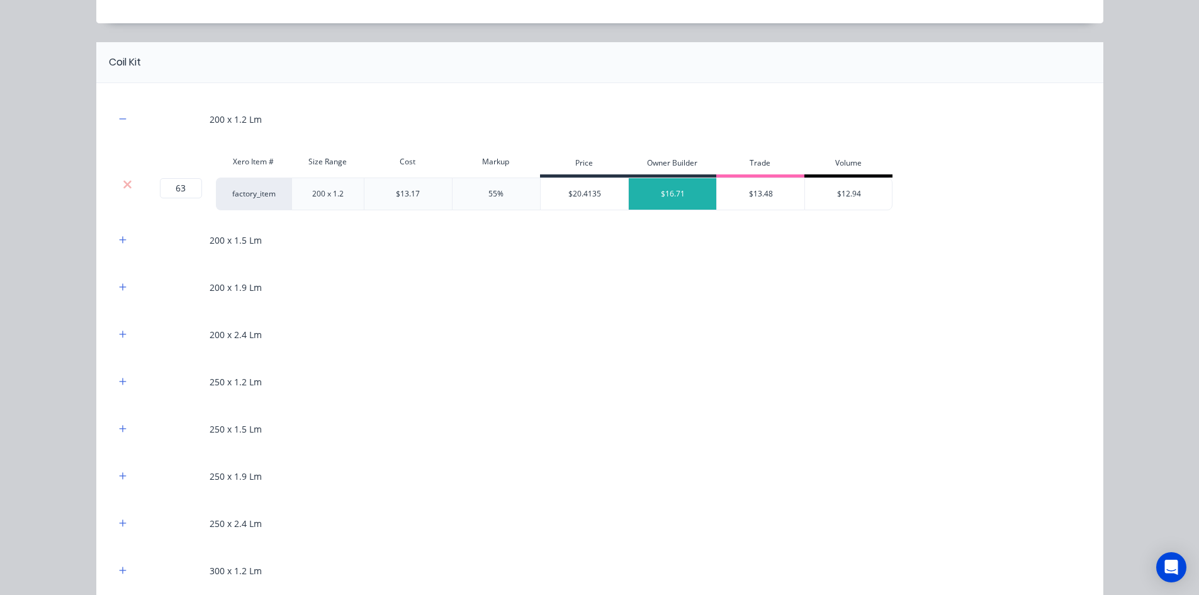
scroll to position [629, 0]
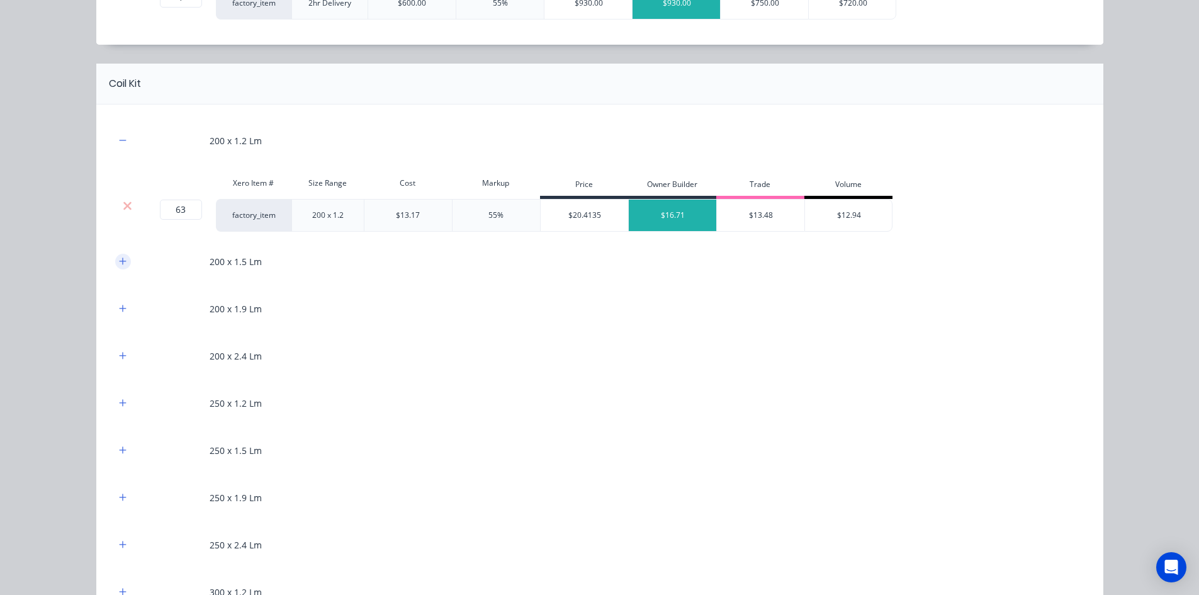
click at [120, 264] on icon "button" at bounding box center [123, 261] width 8 height 9
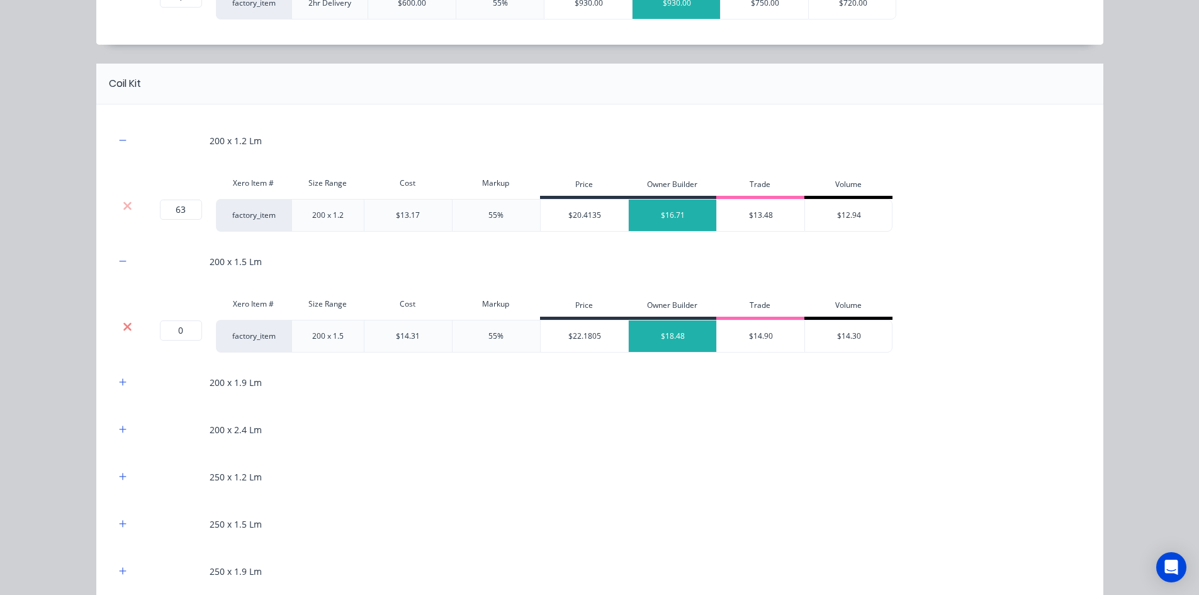
click at [126, 330] on icon at bounding box center [127, 326] width 8 height 8
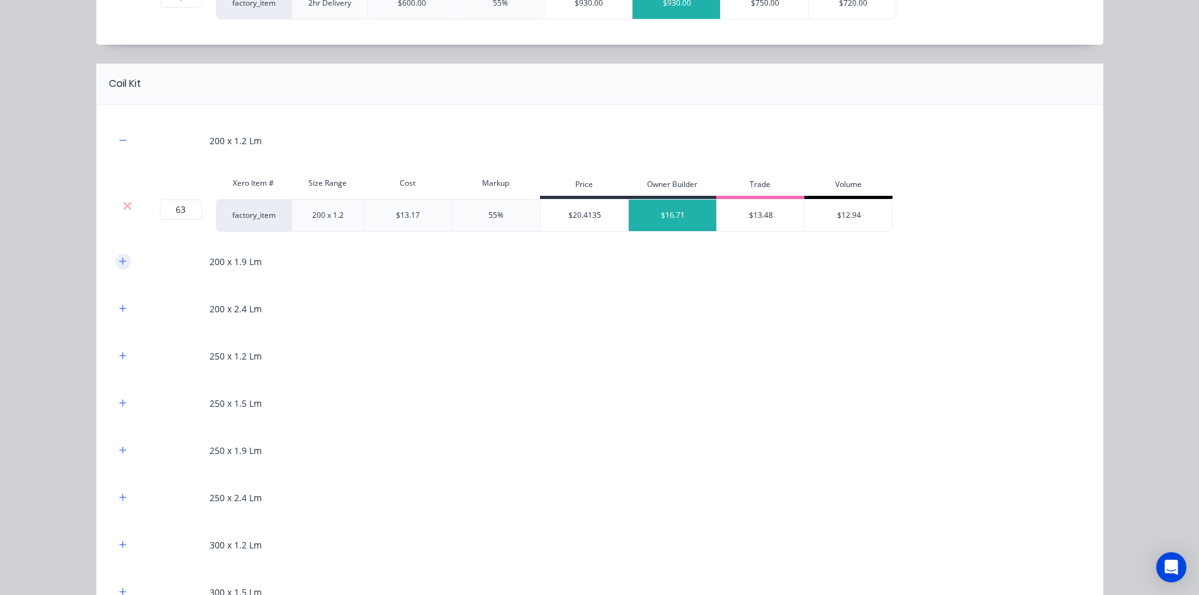
click at [119, 265] on icon "button" at bounding box center [123, 261] width 8 height 9
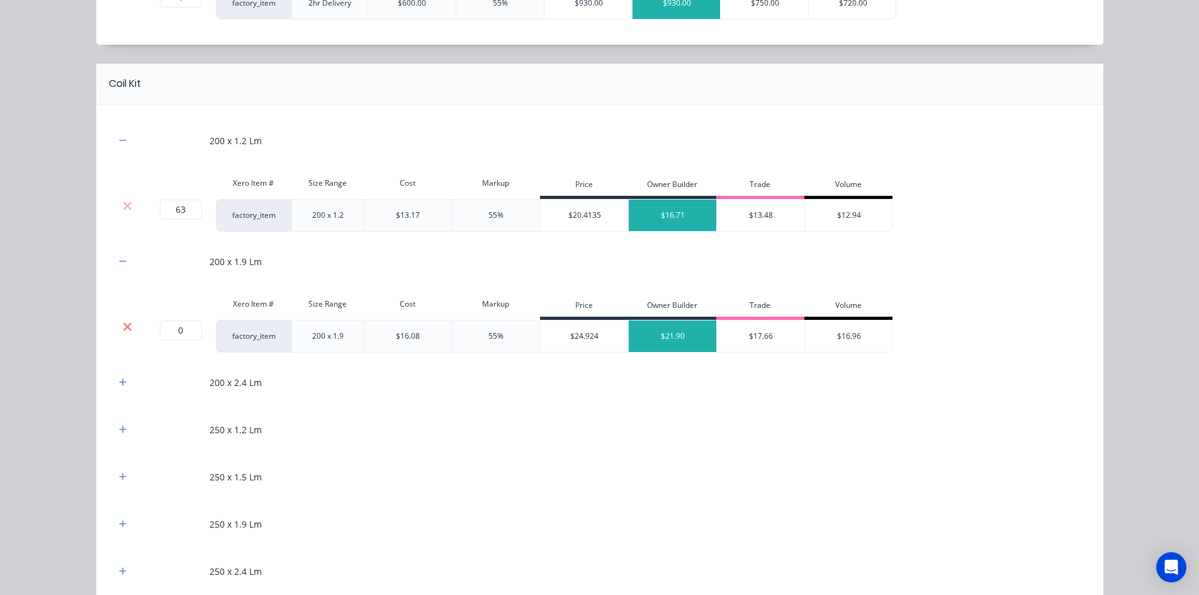
click at [123, 323] on icon at bounding box center [127, 326] width 9 height 13
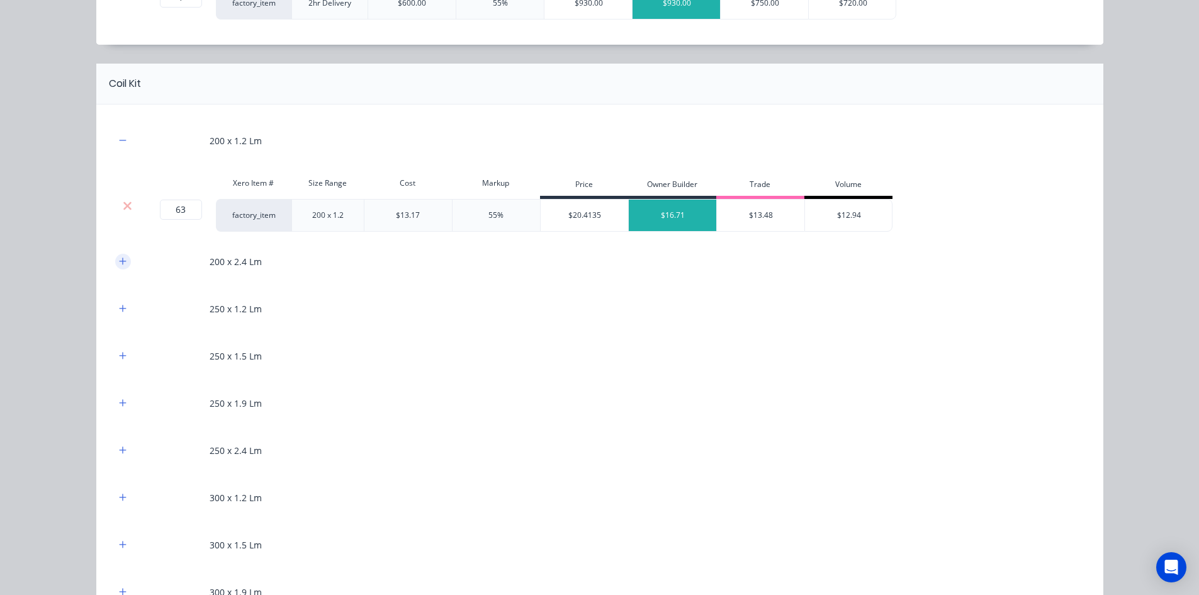
click at [120, 264] on icon "button" at bounding box center [123, 261] width 8 height 9
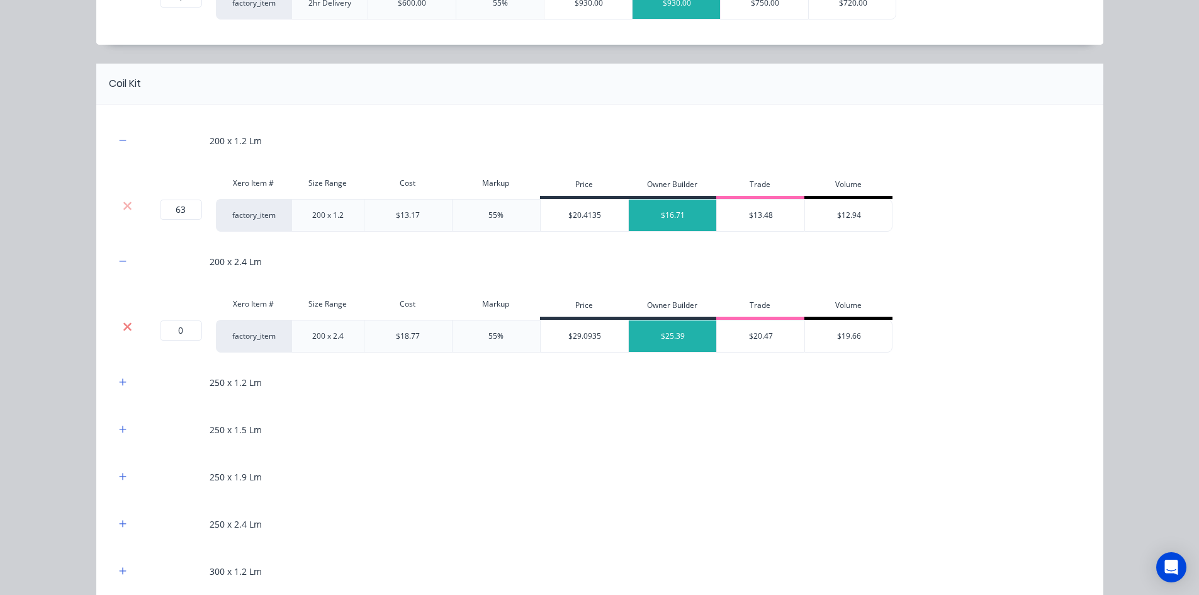
click at [124, 324] on icon at bounding box center [127, 326] width 8 height 8
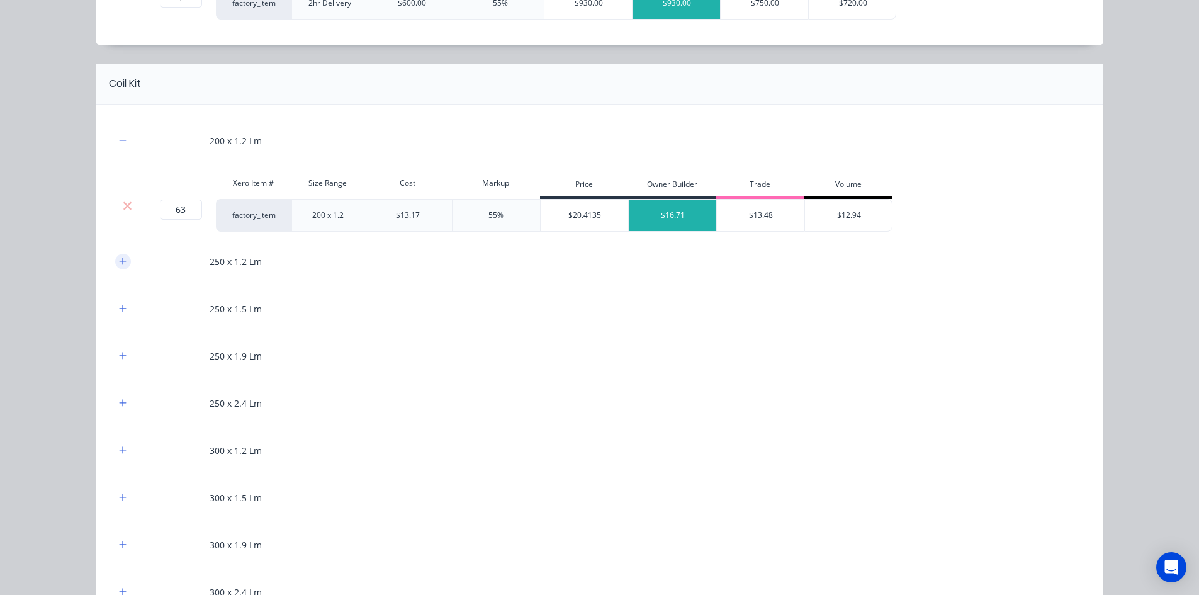
click at [122, 267] on button "button" at bounding box center [123, 262] width 16 height 16
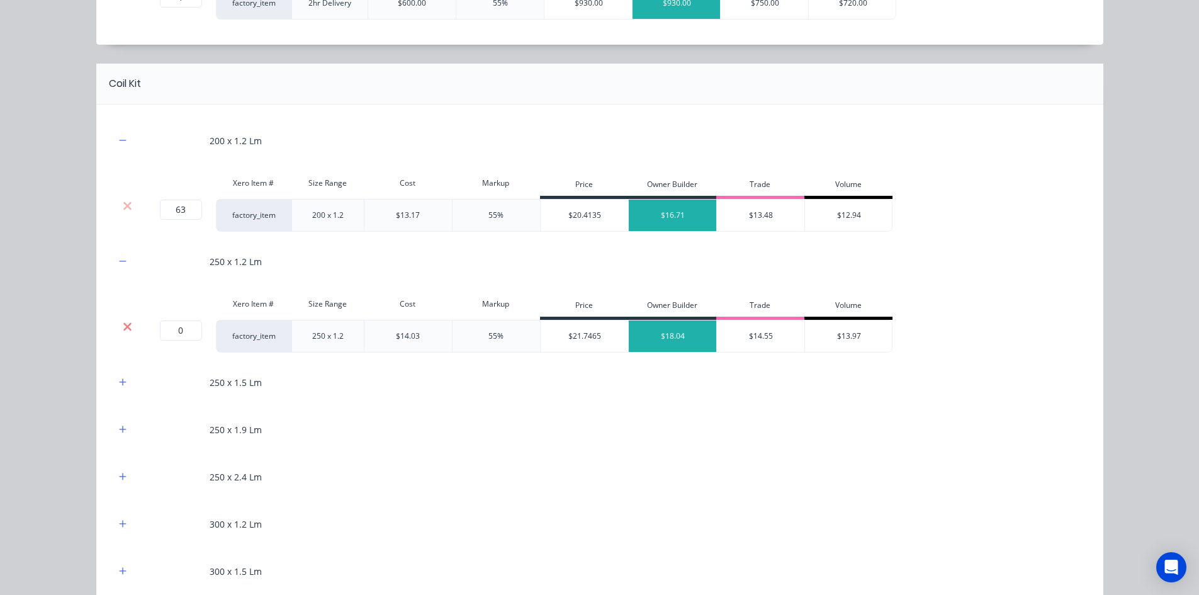
click at [125, 327] on icon at bounding box center [127, 326] width 9 height 13
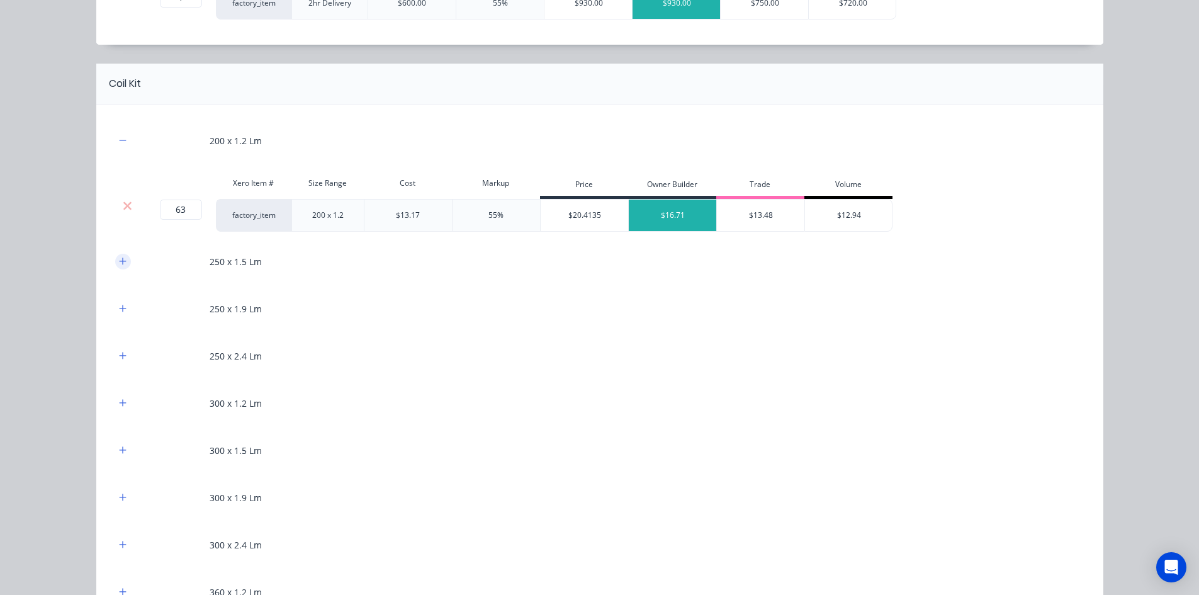
click at [123, 265] on button "button" at bounding box center [123, 262] width 16 height 16
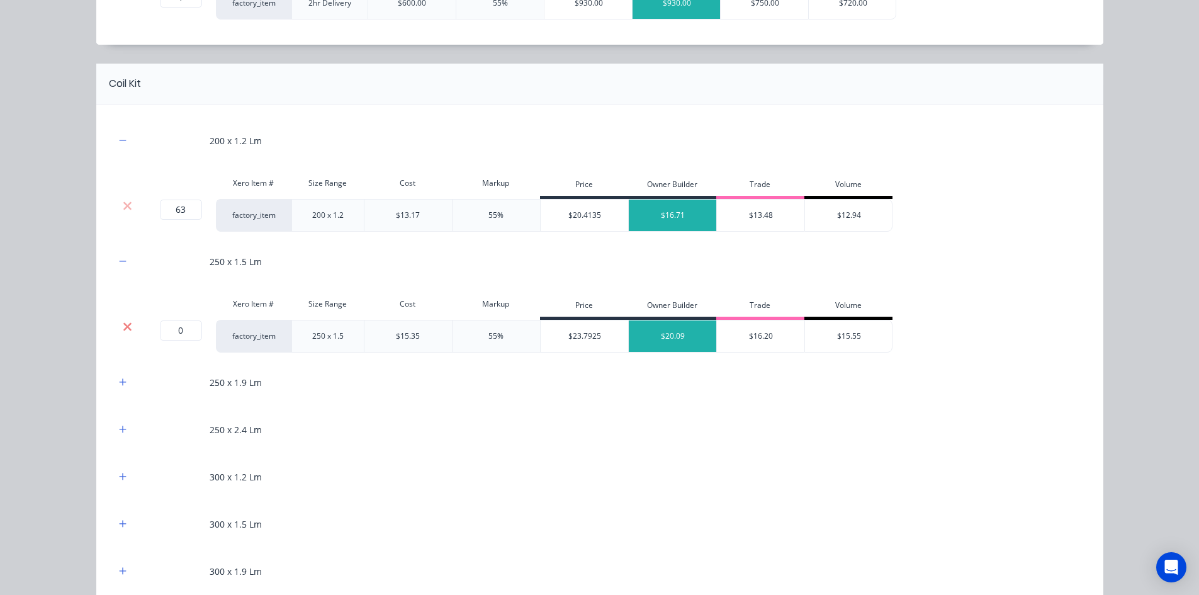
click at [123, 330] on icon at bounding box center [127, 326] width 9 height 13
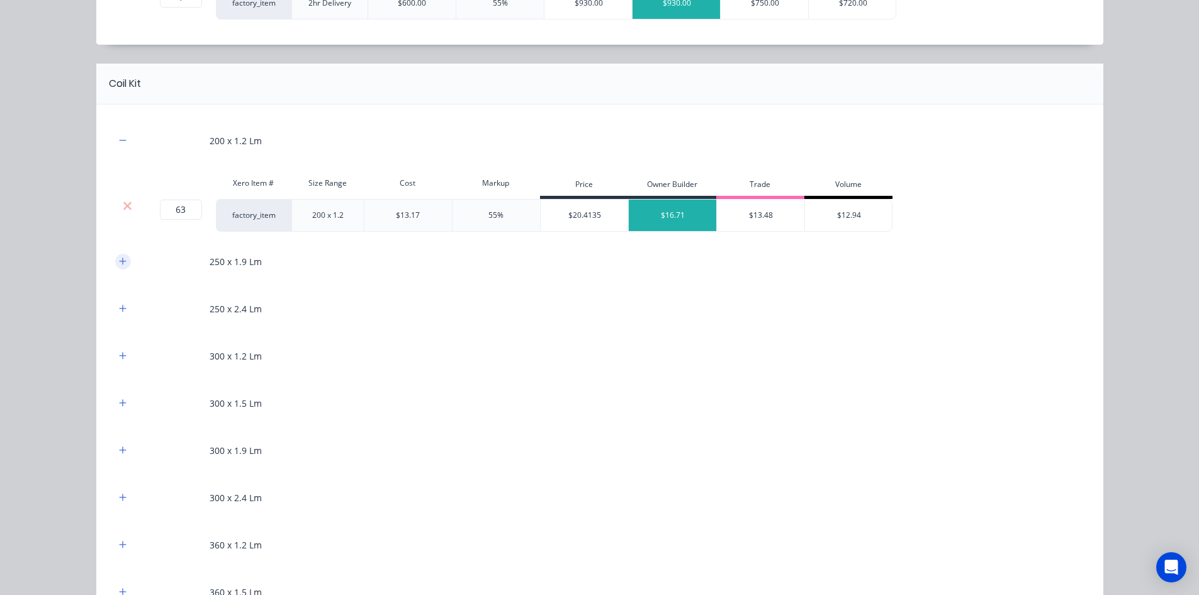
click at [118, 266] on button "button" at bounding box center [123, 262] width 16 height 16
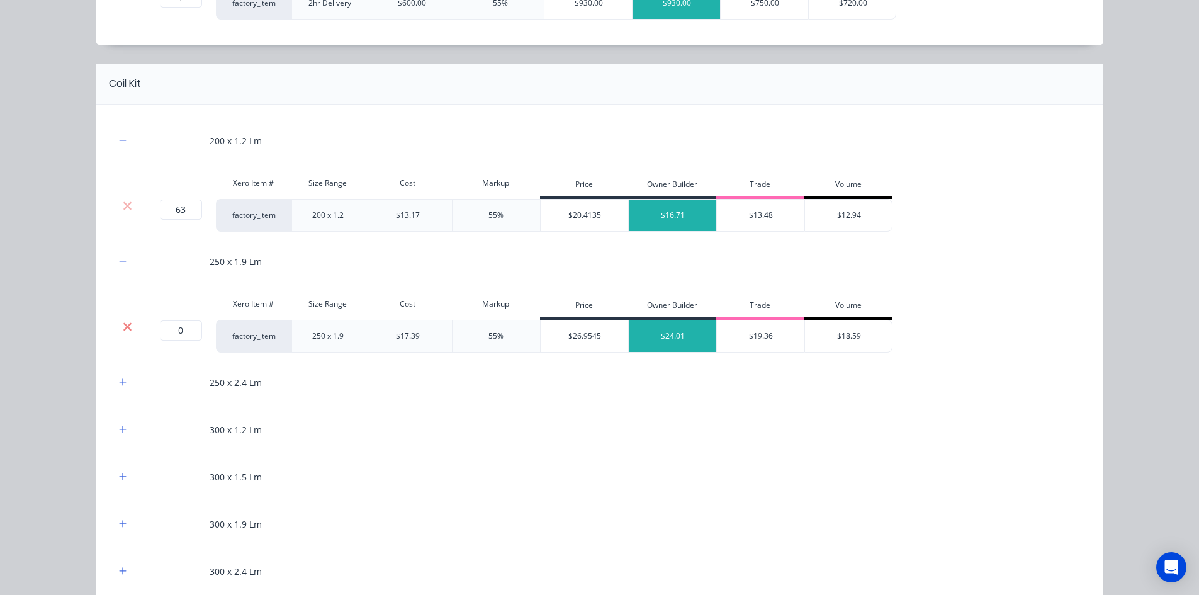
click at [123, 322] on icon at bounding box center [127, 326] width 9 height 13
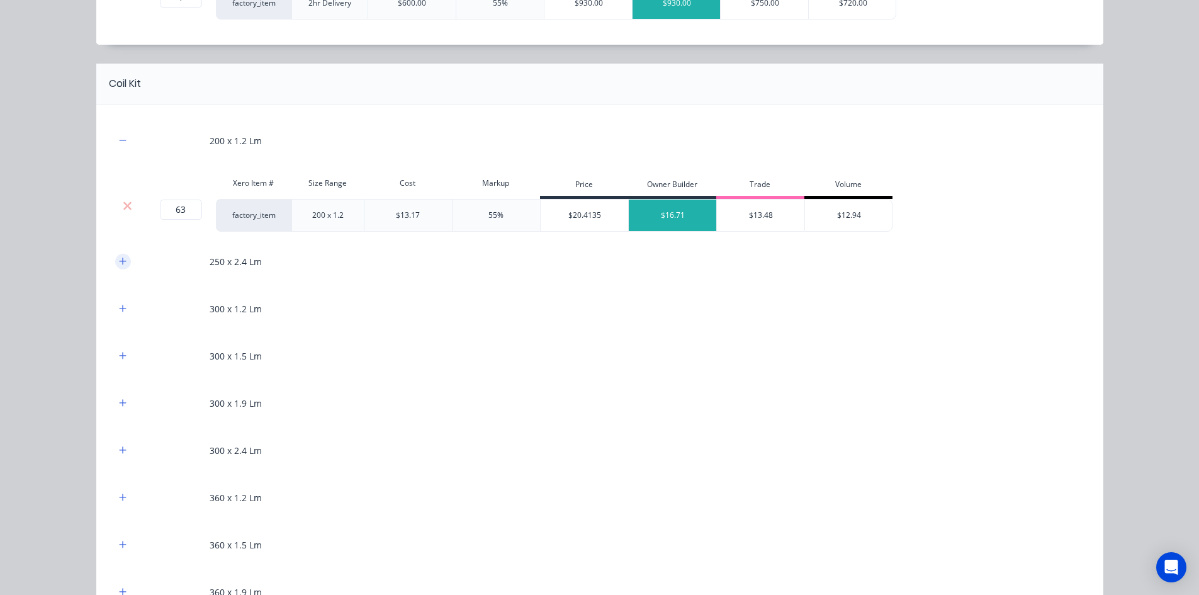
click at [119, 265] on icon "button" at bounding box center [123, 261] width 8 height 9
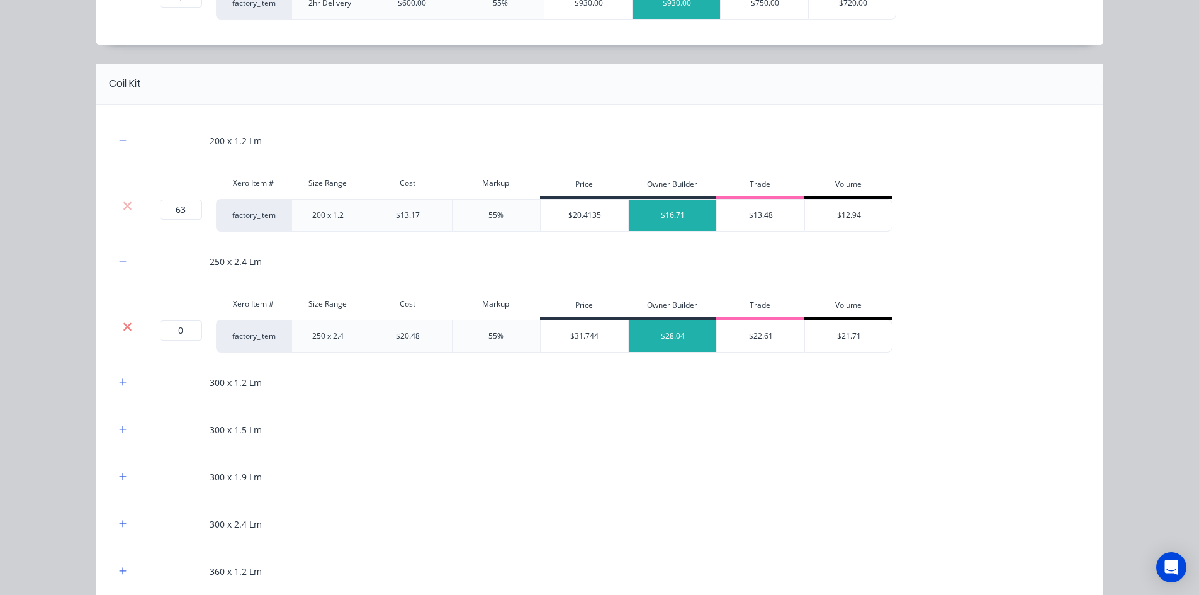
click at [123, 323] on icon at bounding box center [127, 326] width 9 height 13
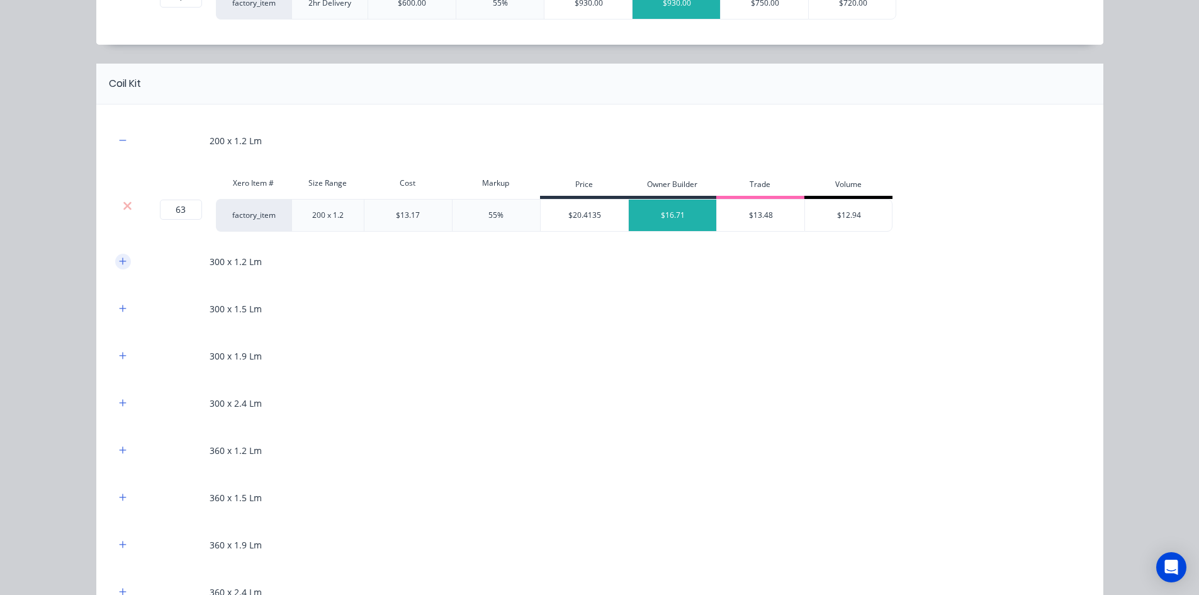
click at [121, 263] on icon "button" at bounding box center [123, 261] width 8 height 9
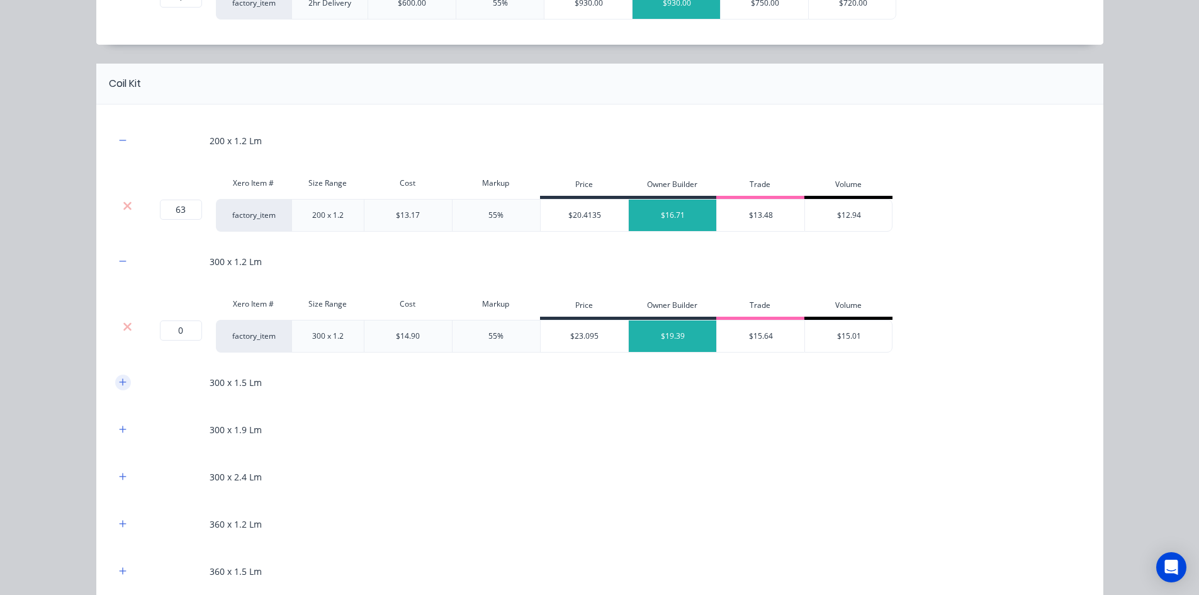
drag, startPoint x: 123, startPoint y: 329, endPoint x: 117, endPoint y: 269, distance: 60.7
click at [123, 327] on icon at bounding box center [127, 326] width 9 height 13
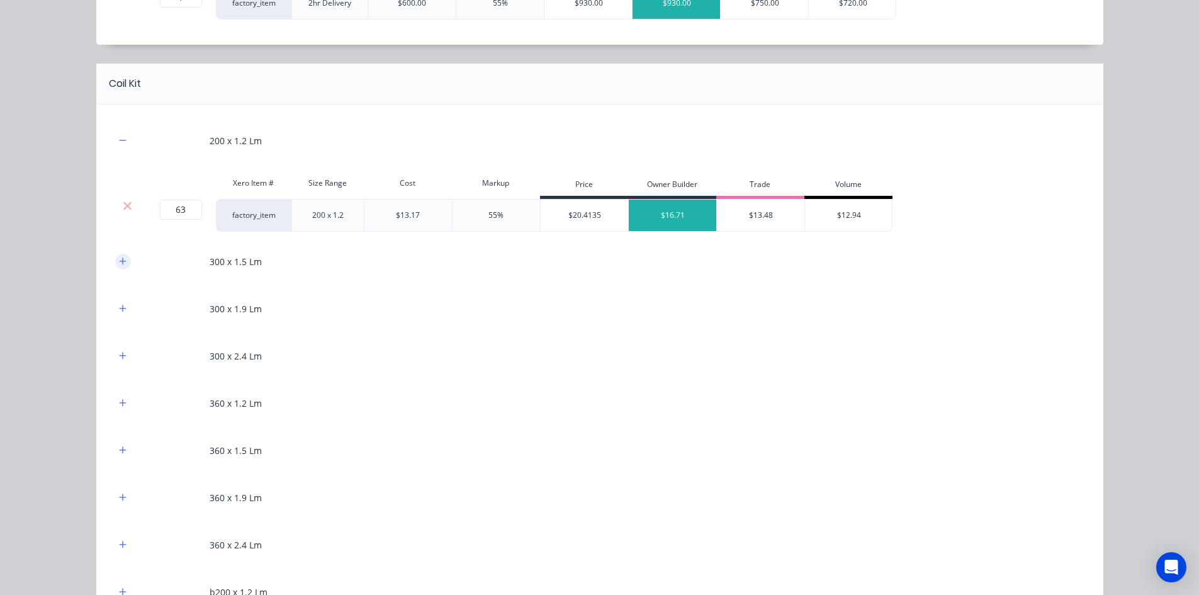
click at [119, 262] on icon "button" at bounding box center [123, 261] width 8 height 9
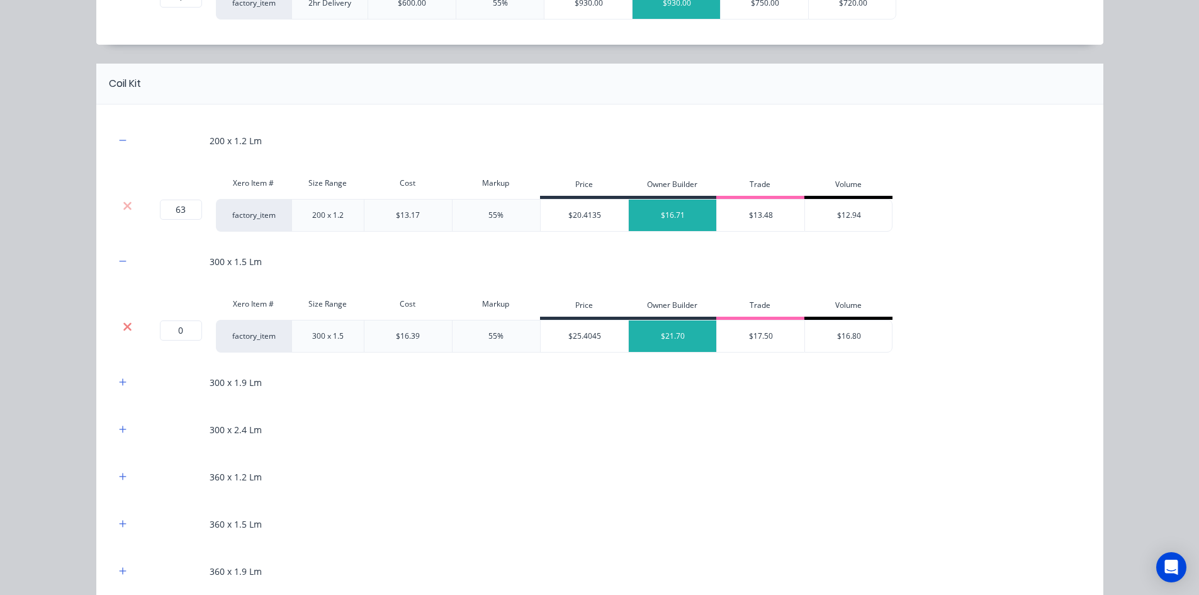
click at [123, 326] on icon at bounding box center [127, 326] width 8 height 8
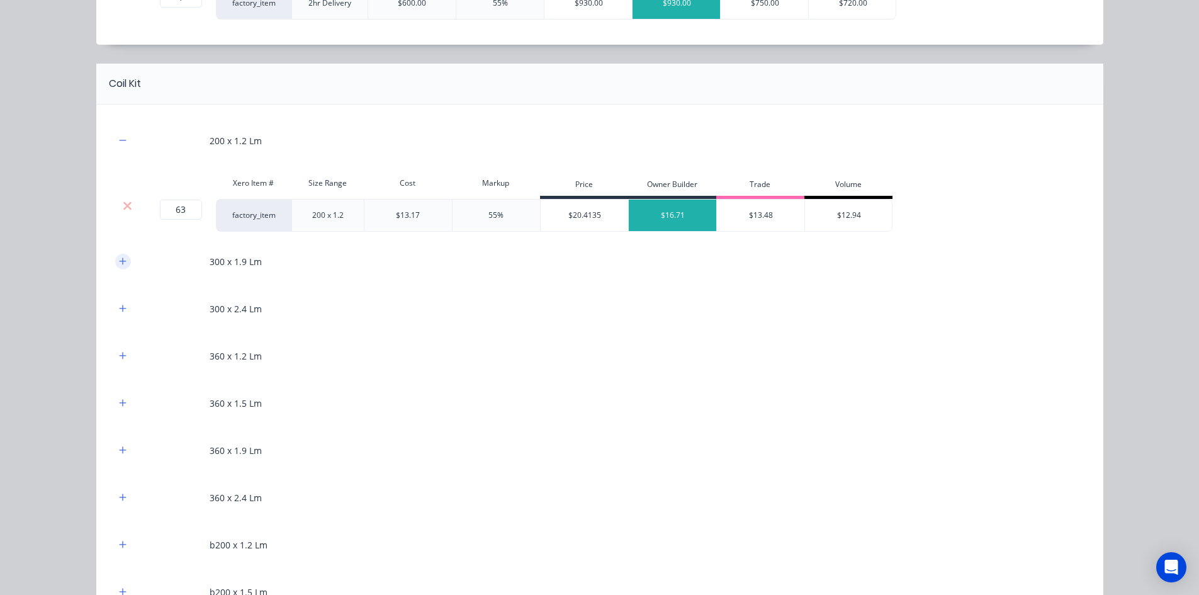
click at [119, 264] on icon "button" at bounding box center [122, 260] width 7 height 7
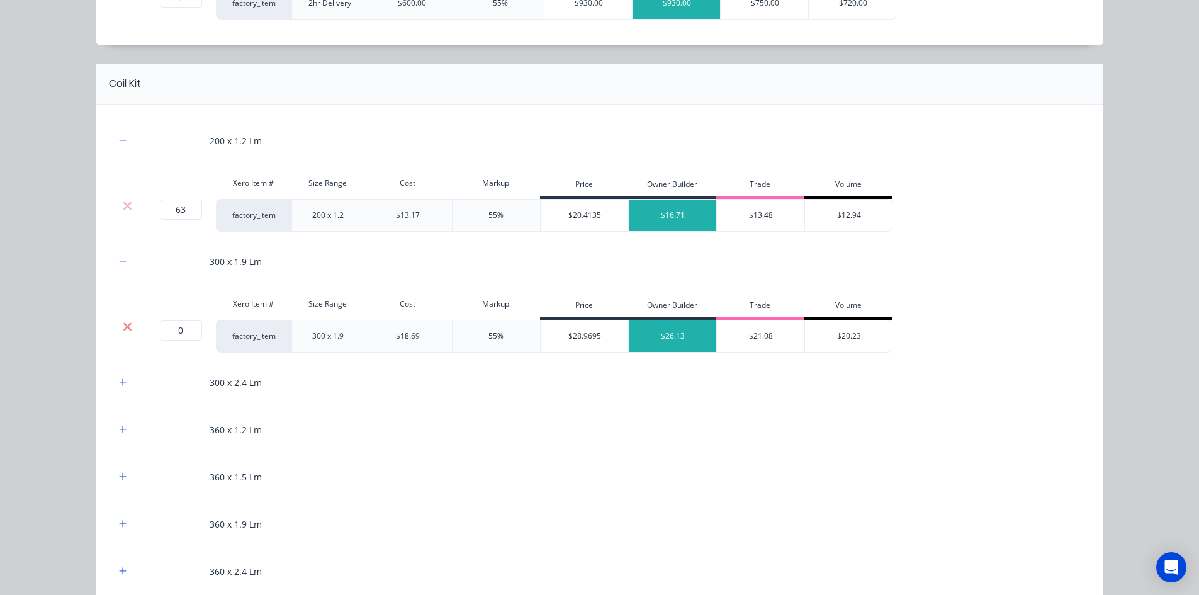
click at [123, 323] on icon at bounding box center [127, 326] width 9 height 13
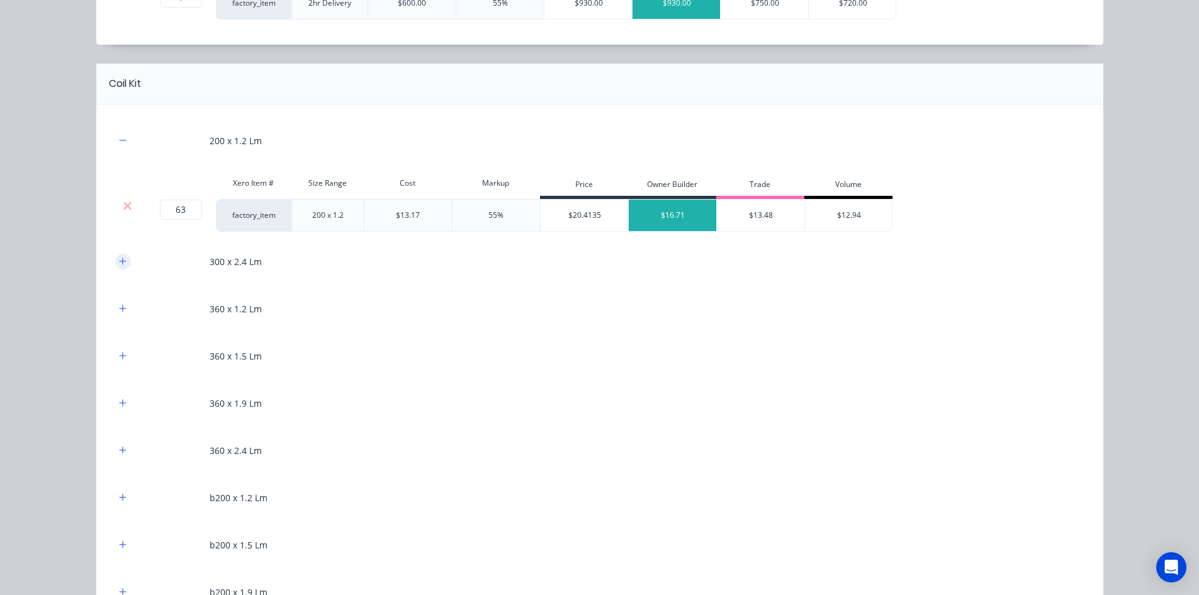
click at [122, 262] on button "button" at bounding box center [123, 262] width 16 height 16
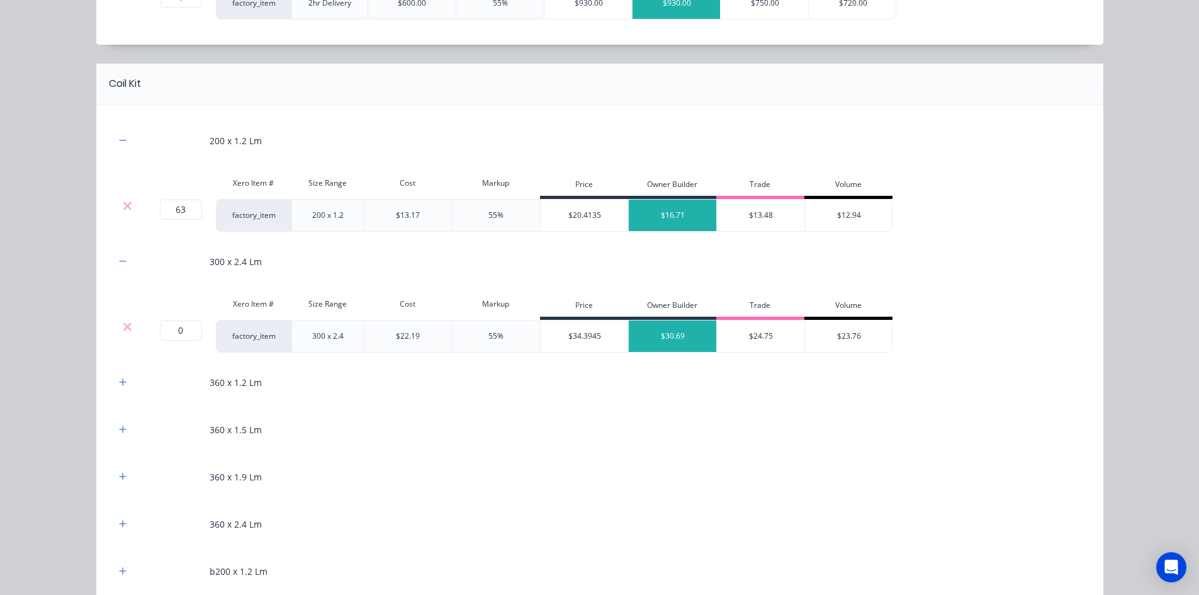
click at [123, 320] on div at bounding box center [127, 336] width 25 height 33
click at [123, 324] on icon at bounding box center [127, 326] width 9 height 13
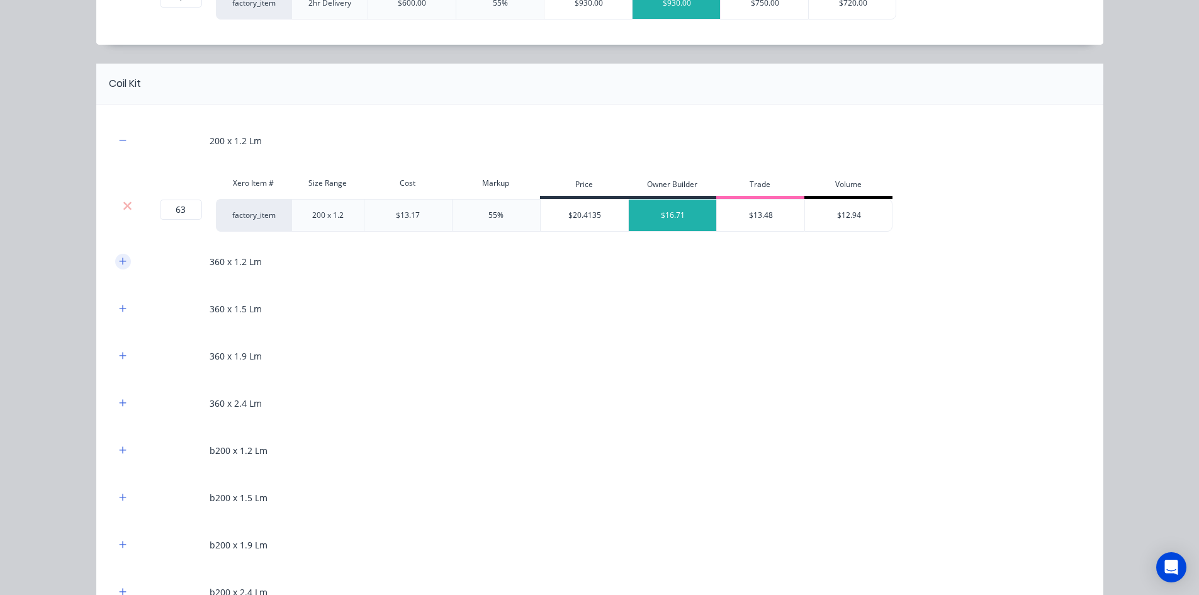
click at [121, 259] on icon "button" at bounding box center [123, 261] width 8 height 9
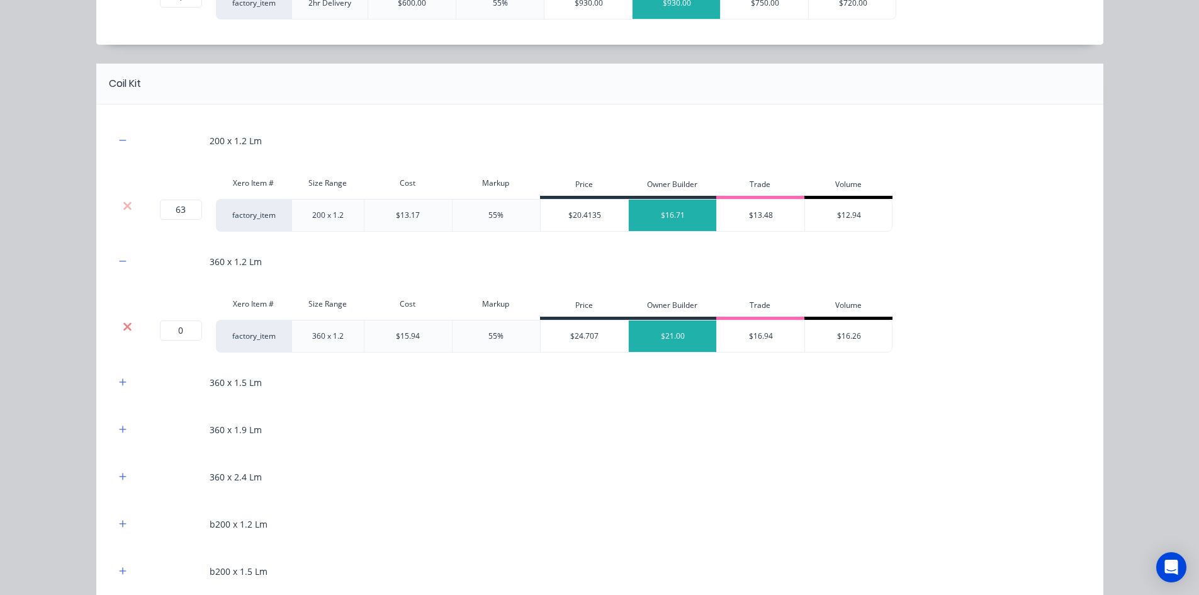
click at [126, 320] on icon at bounding box center [127, 326] width 9 height 13
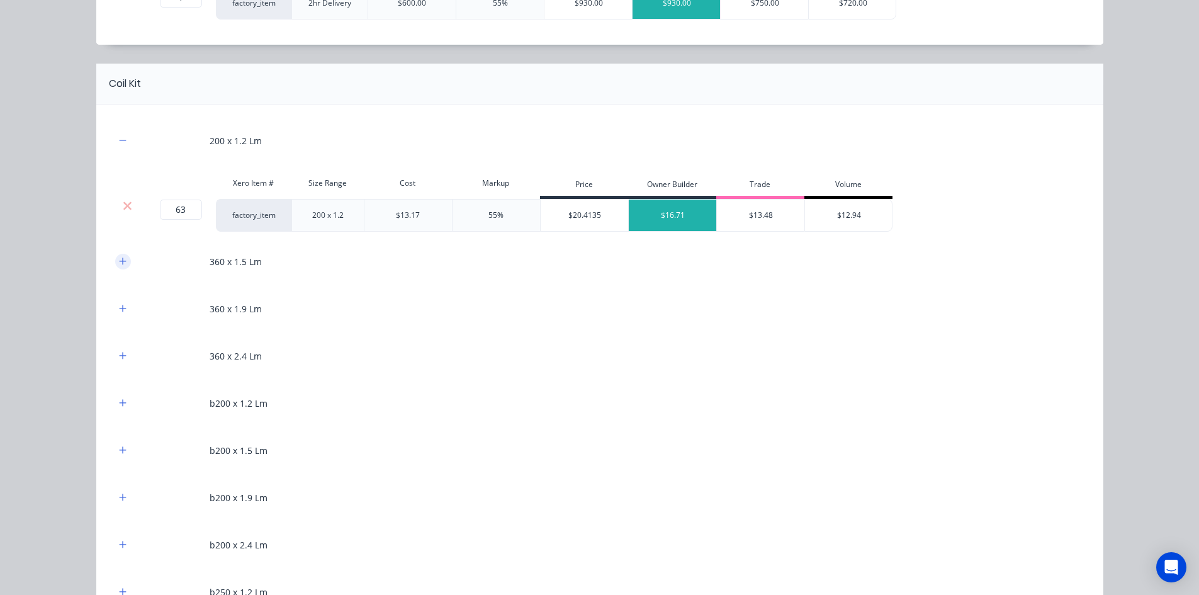
click at [121, 265] on icon "button" at bounding box center [123, 261] width 8 height 9
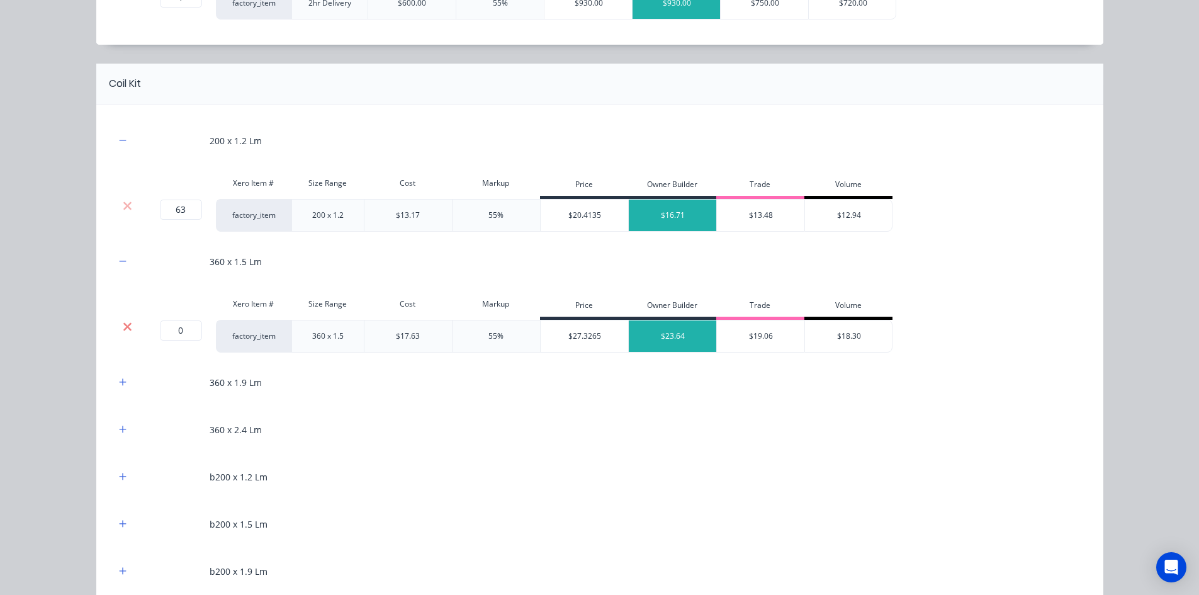
click at [124, 321] on icon at bounding box center [127, 326] width 9 height 13
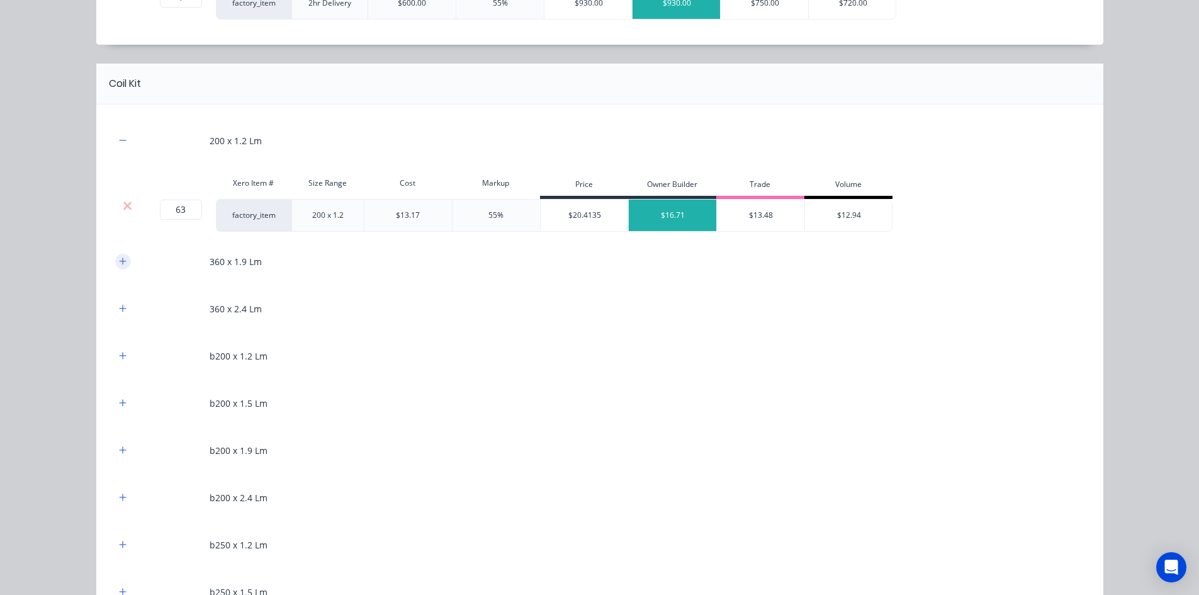
click at [122, 264] on button "button" at bounding box center [123, 262] width 16 height 16
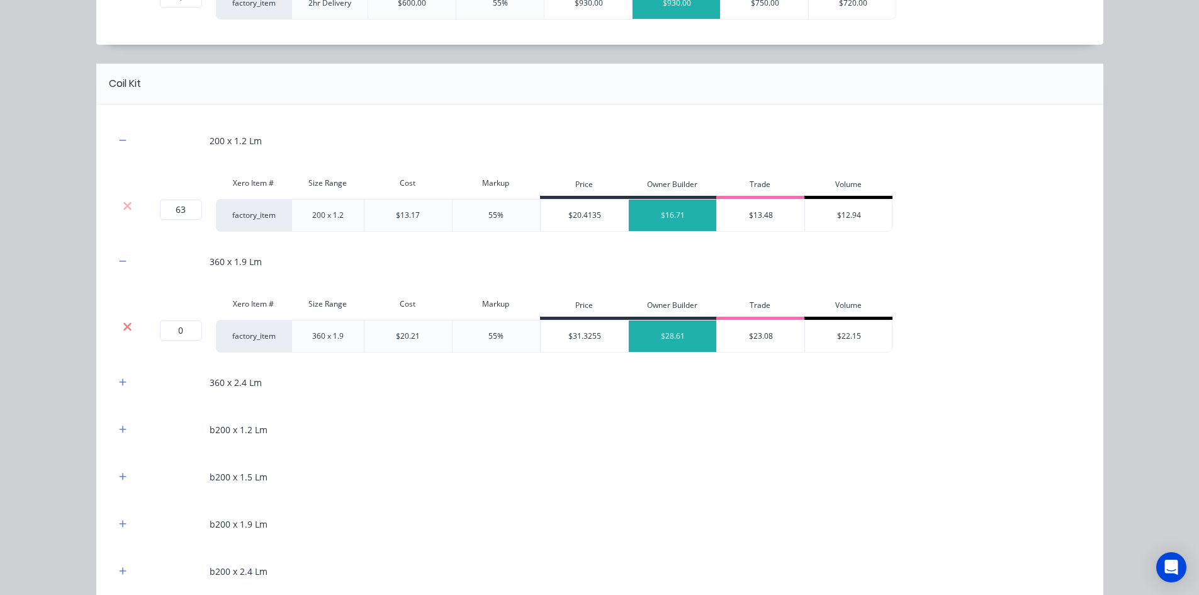
click at [123, 325] on icon at bounding box center [127, 326] width 8 height 8
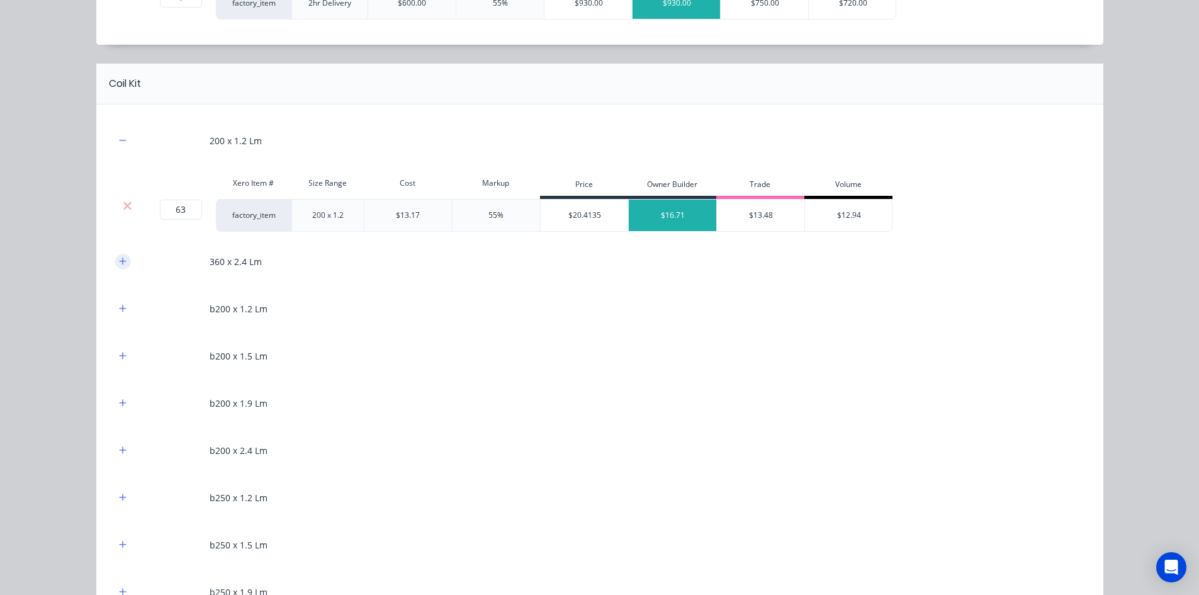
click at [119, 260] on icon "button" at bounding box center [123, 261] width 8 height 9
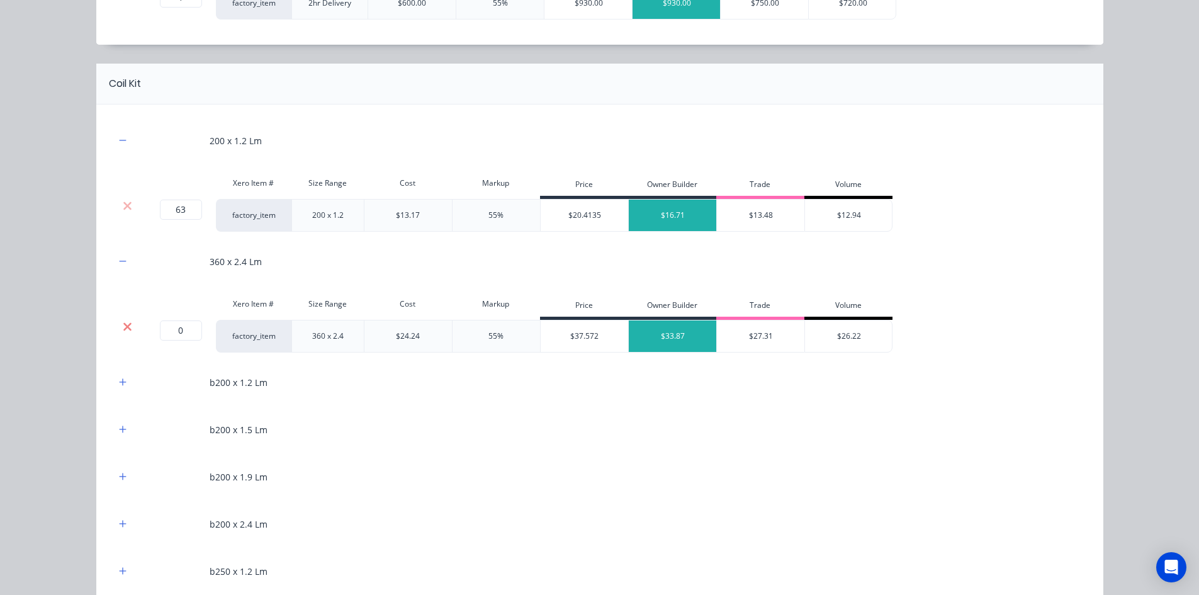
click at [123, 323] on icon at bounding box center [127, 326] width 9 height 13
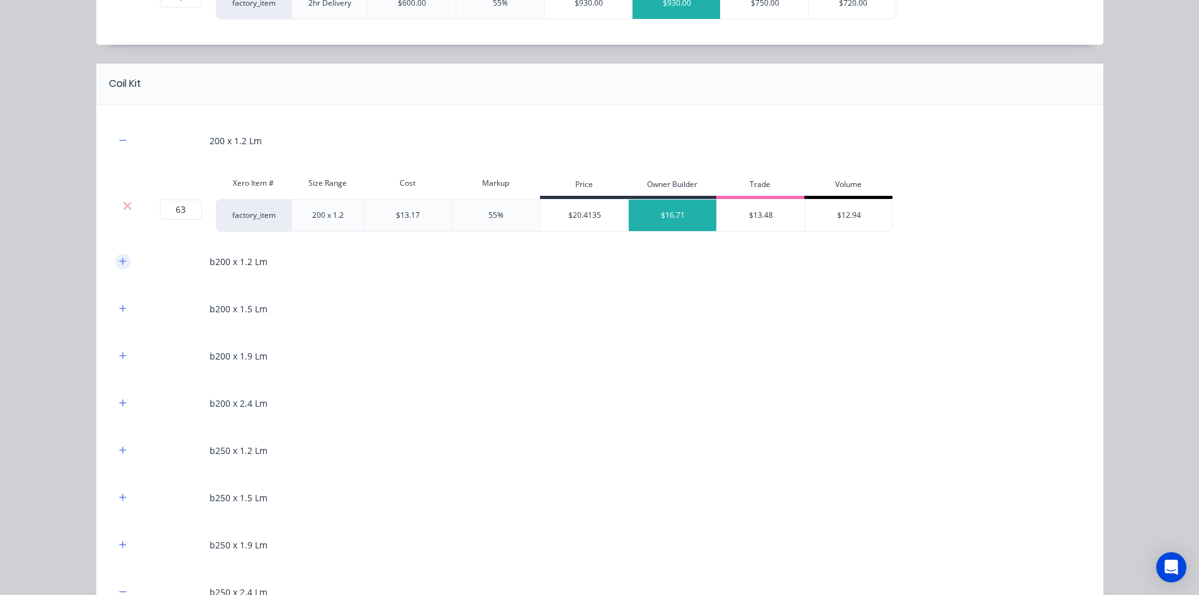
click at [119, 258] on icon "button" at bounding box center [122, 260] width 7 height 7
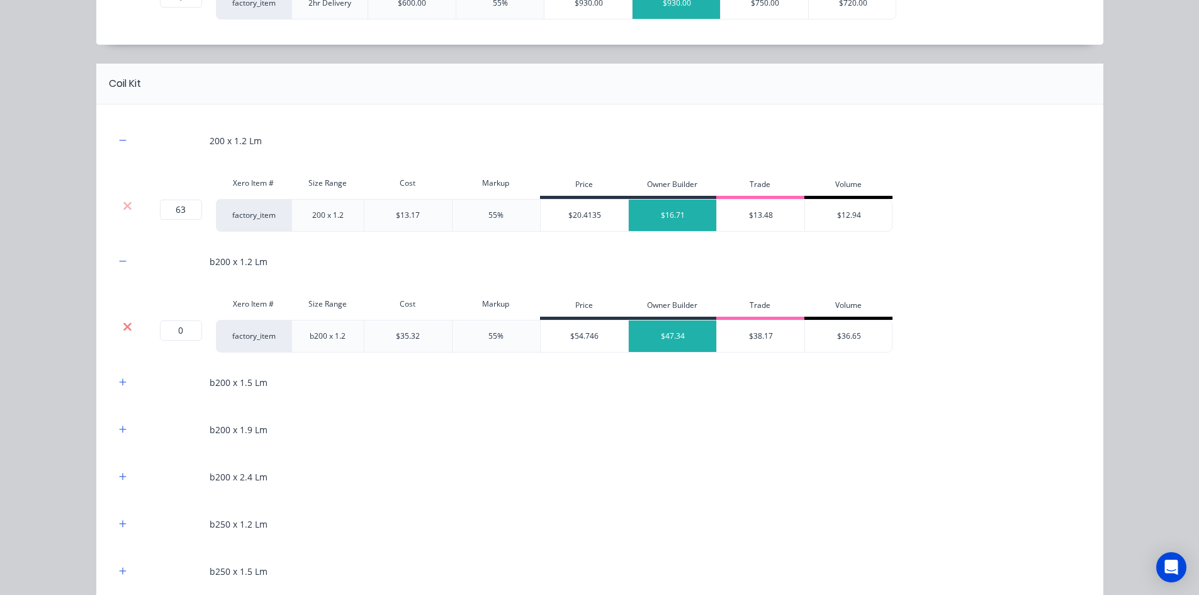
click at [123, 325] on icon at bounding box center [127, 326] width 8 height 8
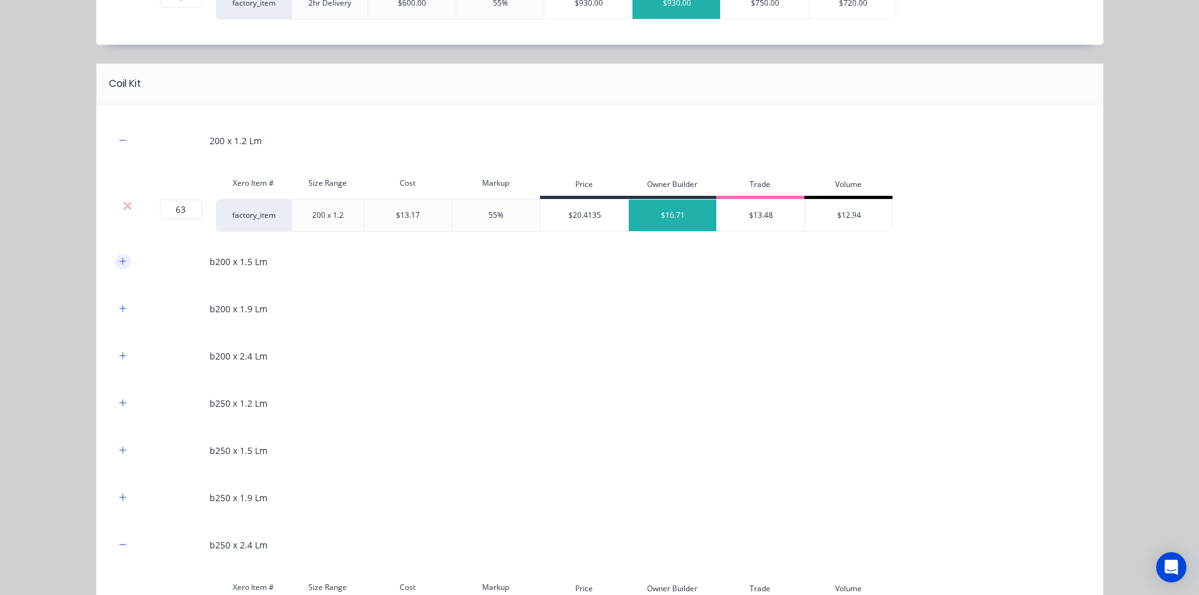
click at [120, 269] on button "button" at bounding box center [123, 262] width 16 height 16
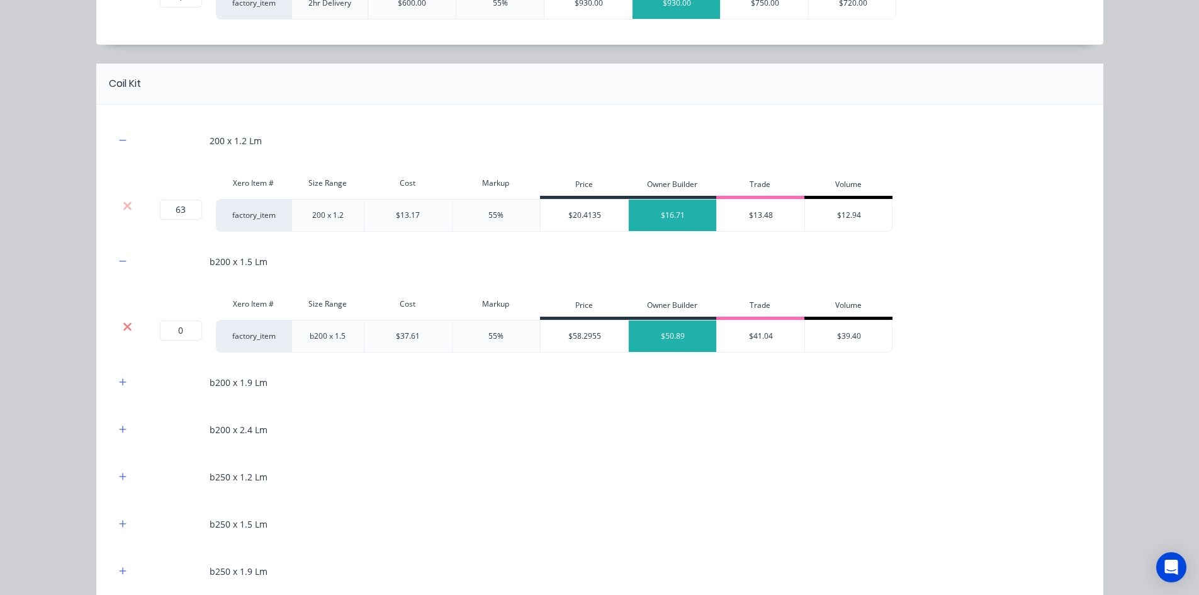
click at [125, 323] on icon at bounding box center [127, 326] width 8 height 8
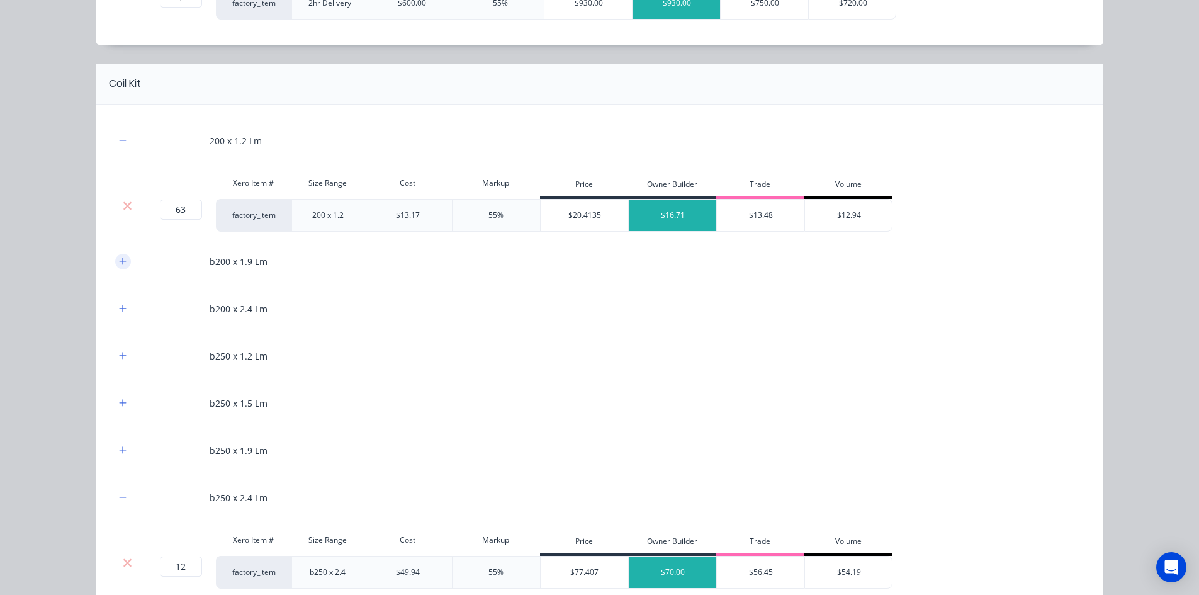
click at [121, 264] on icon "button" at bounding box center [123, 261] width 8 height 9
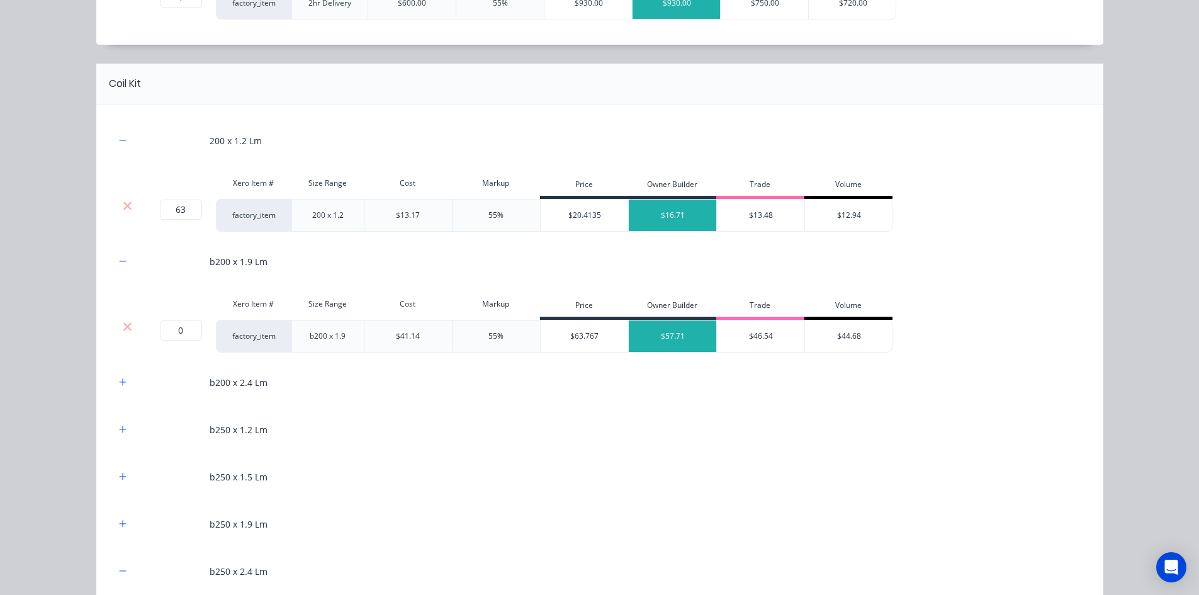
click at [122, 334] on div at bounding box center [127, 336] width 25 height 33
click at [123, 324] on icon at bounding box center [127, 326] width 9 height 13
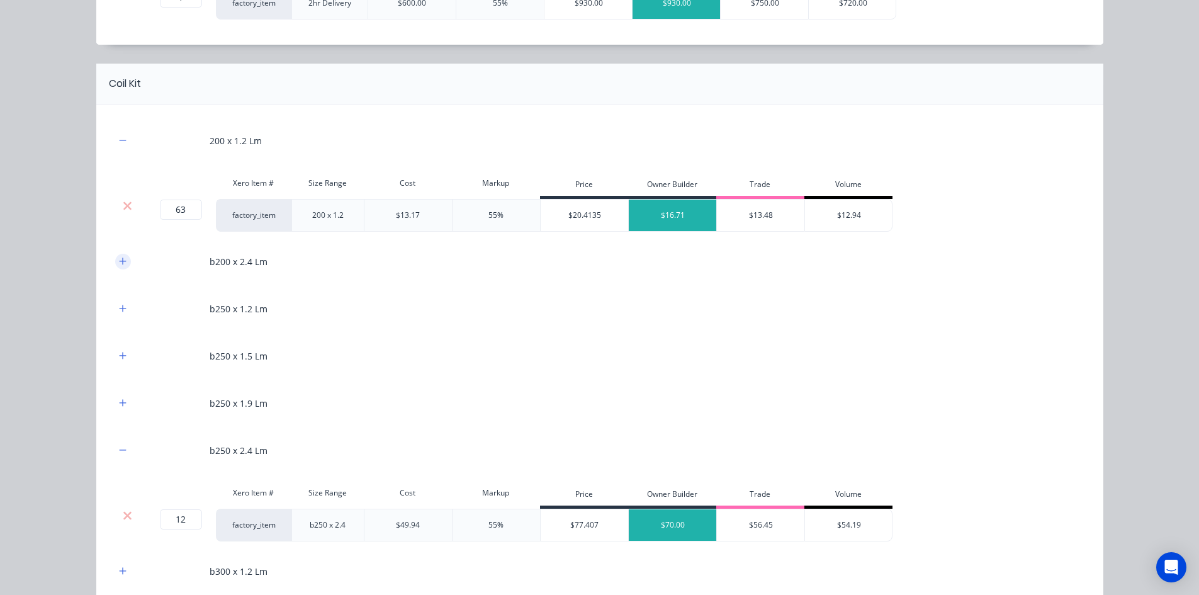
click at [122, 263] on button "button" at bounding box center [123, 262] width 16 height 16
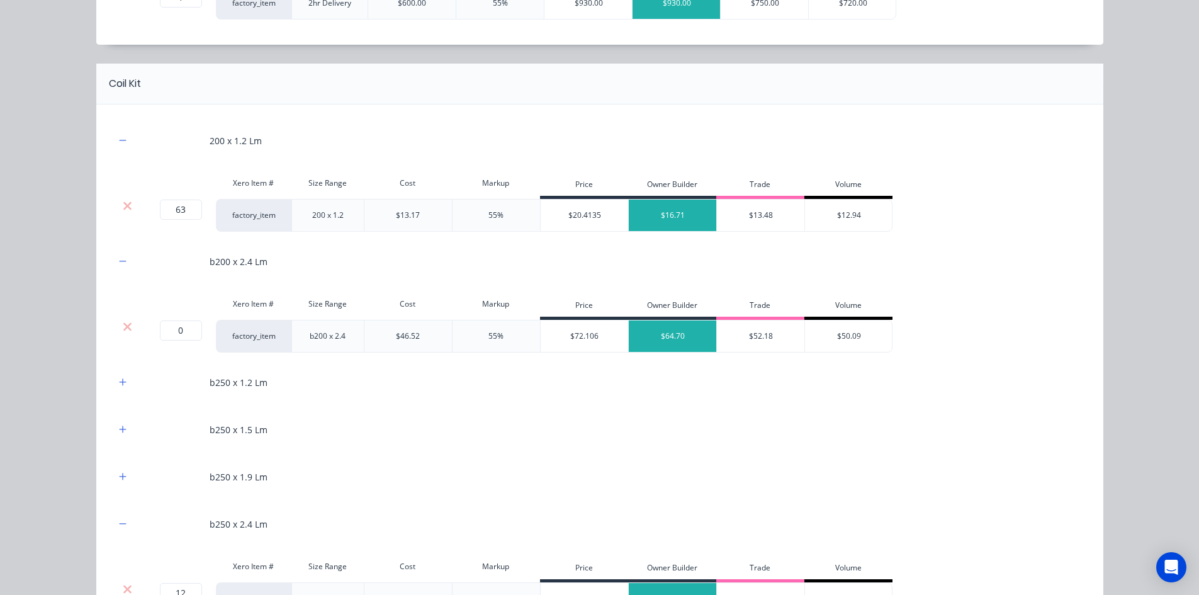
click at [128, 329] on div at bounding box center [128, 326] width 24 height 13
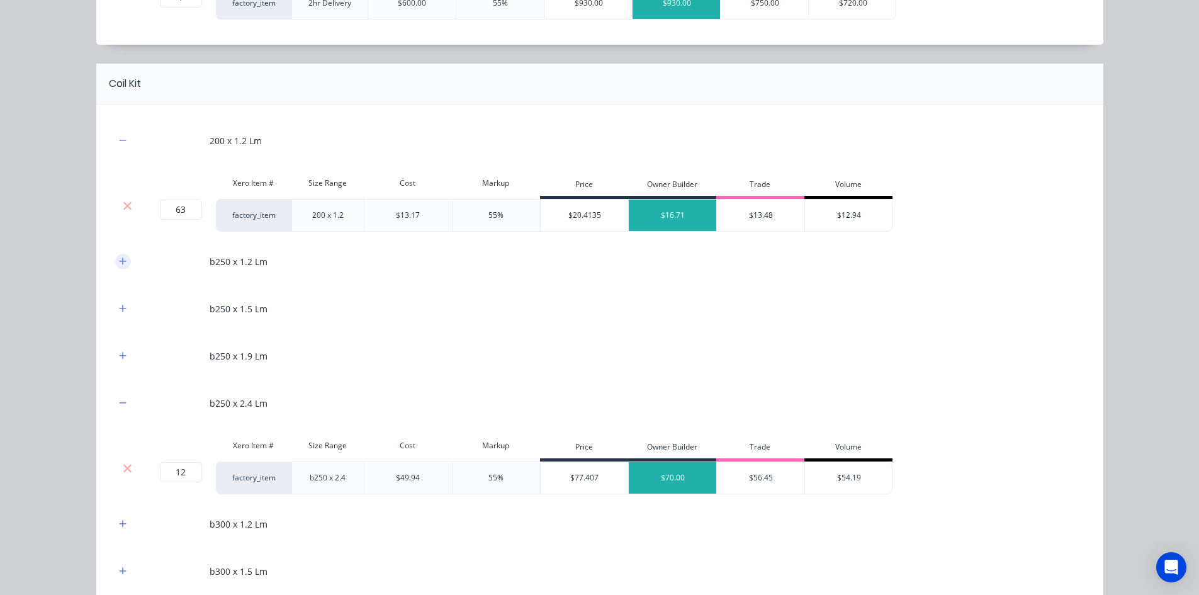
click at [120, 263] on icon "button" at bounding box center [123, 261] width 8 height 9
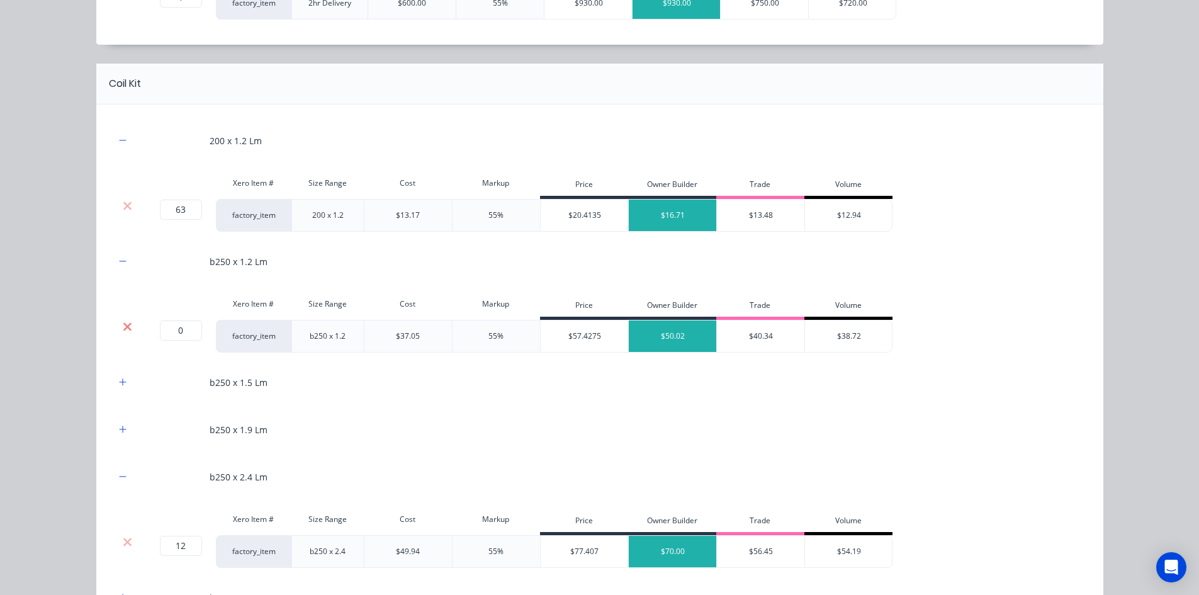
click at [125, 326] on icon at bounding box center [127, 326] width 9 height 13
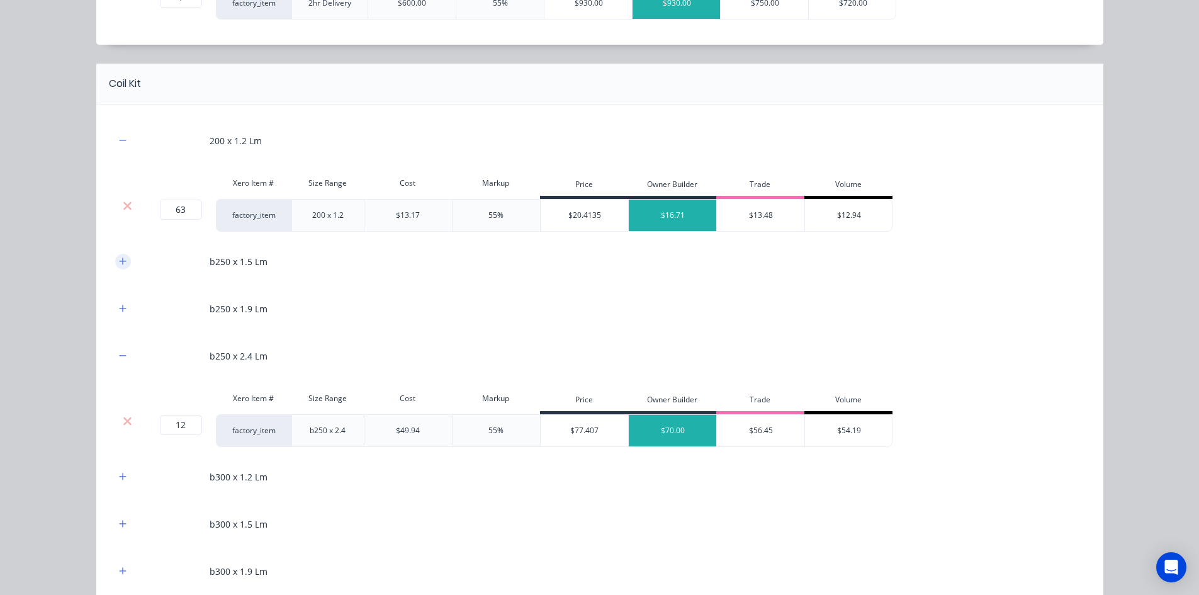
click at [120, 267] on button "button" at bounding box center [123, 262] width 16 height 16
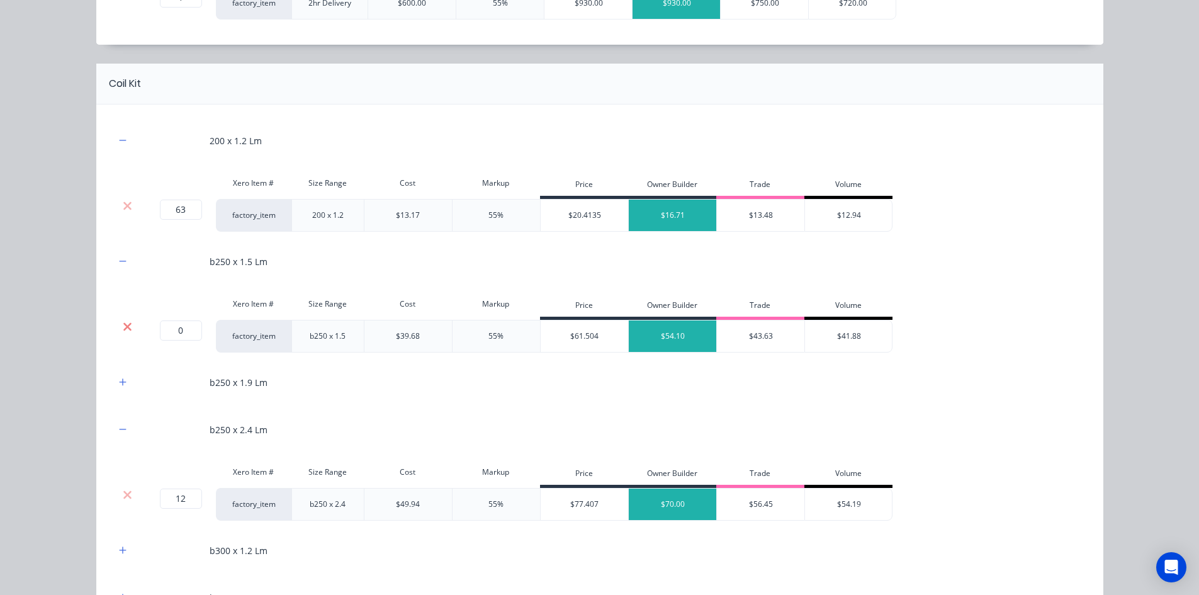
click at [124, 328] on icon at bounding box center [127, 326] width 8 height 8
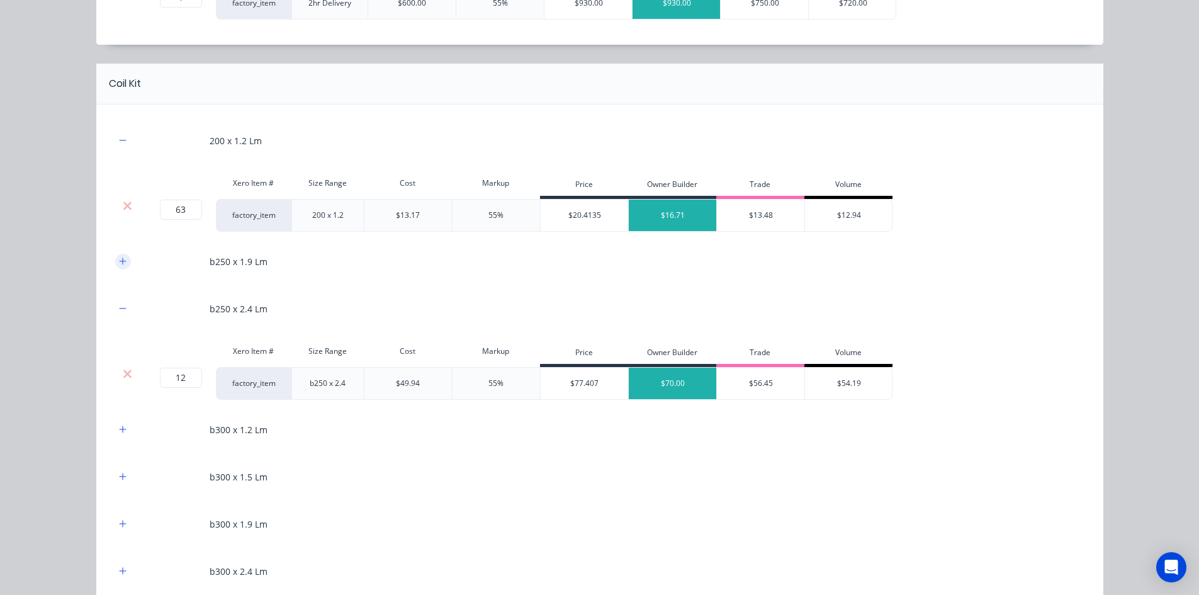
click at [121, 262] on icon "button" at bounding box center [123, 261] width 8 height 9
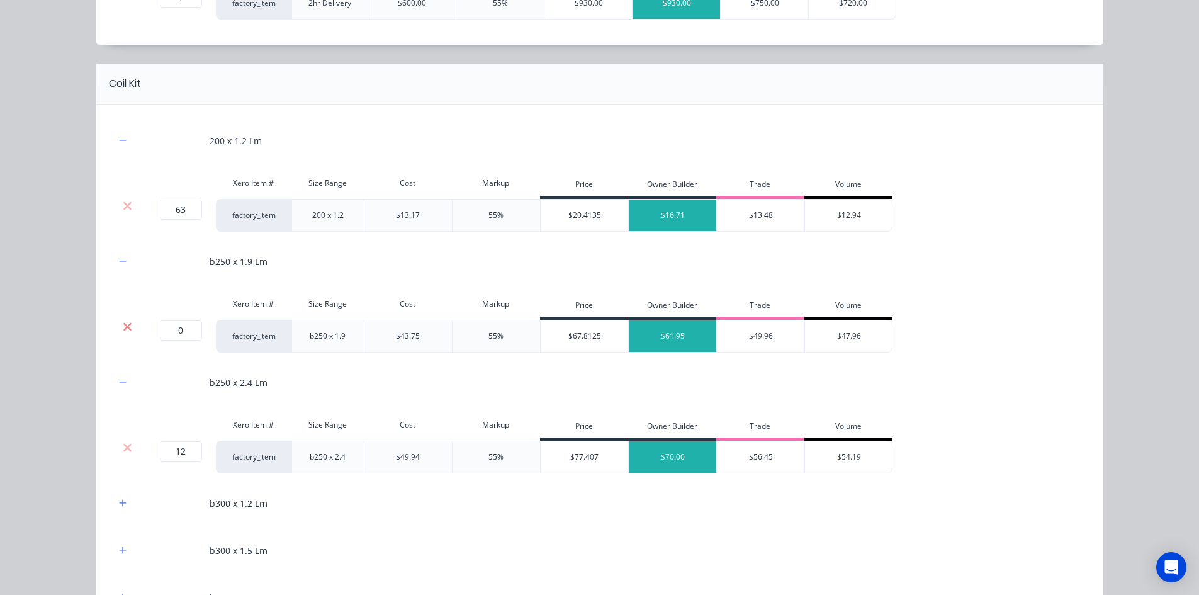
click at [123, 325] on icon at bounding box center [127, 326] width 8 height 8
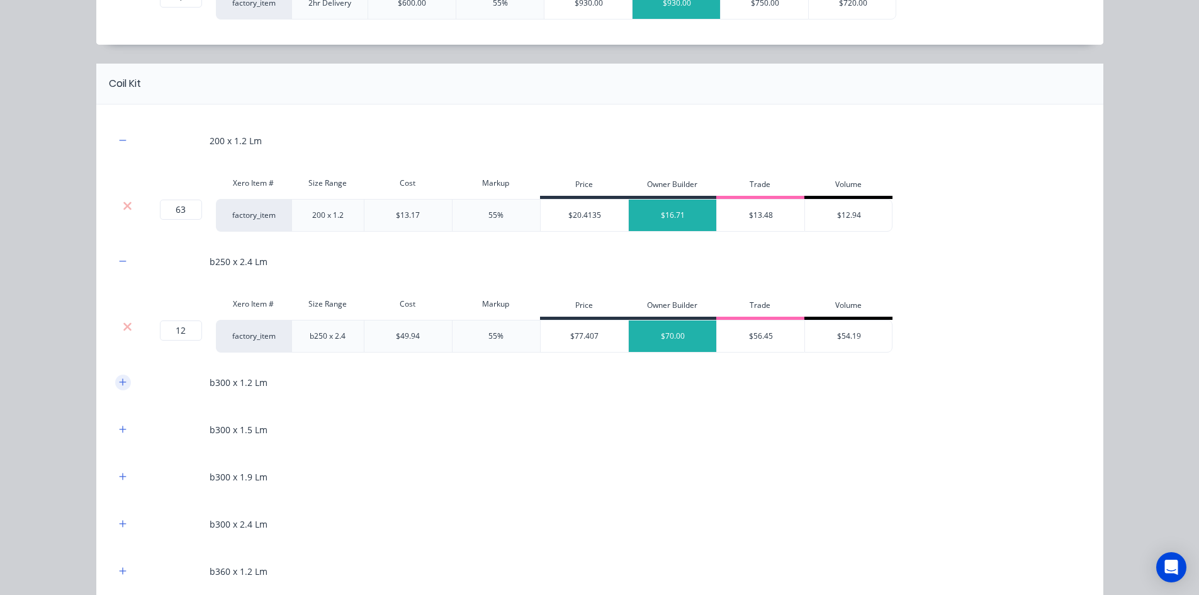
click at [119, 381] on icon "button" at bounding box center [122, 381] width 7 height 7
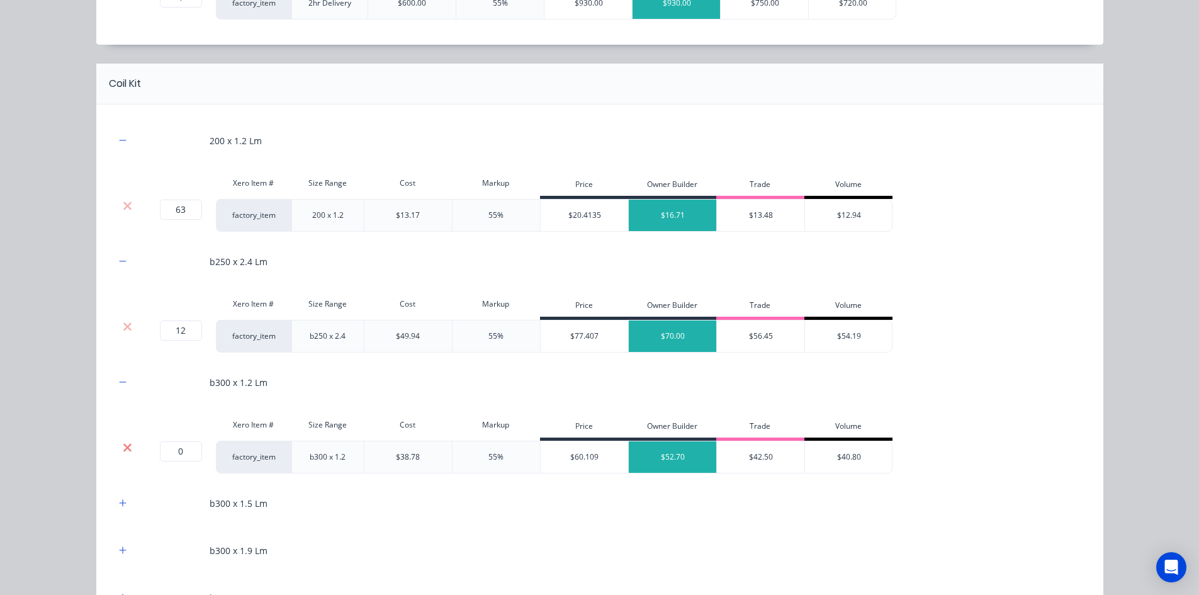
click at [123, 446] on icon at bounding box center [127, 447] width 8 height 8
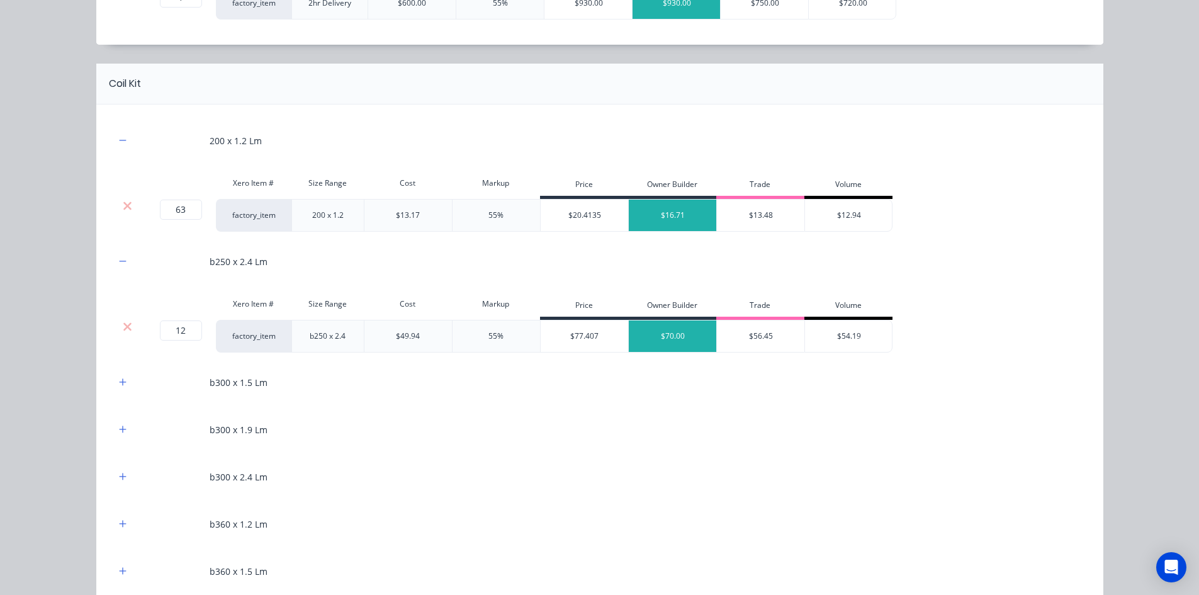
click at [117, 393] on div "b300 x 1.5 Lm" at bounding box center [599, 382] width 969 height 35
click at [123, 378] on button "button" at bounding box center [123, 382] width 16 height 16
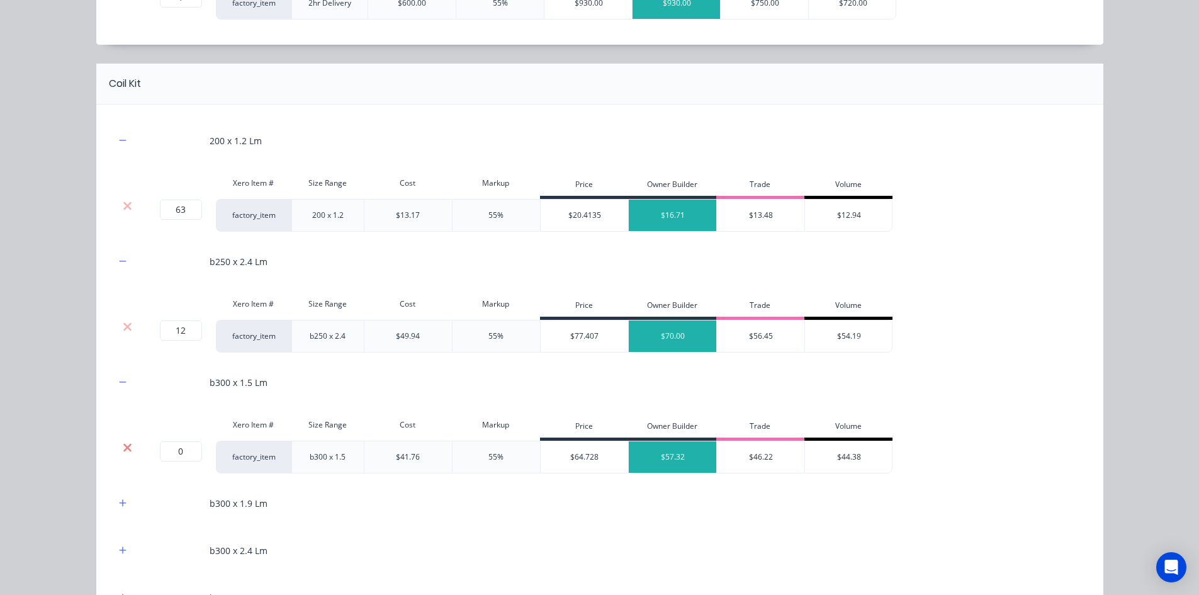
click at [123, 451] on icon at bounding box center [127, 447] width 9 height 13
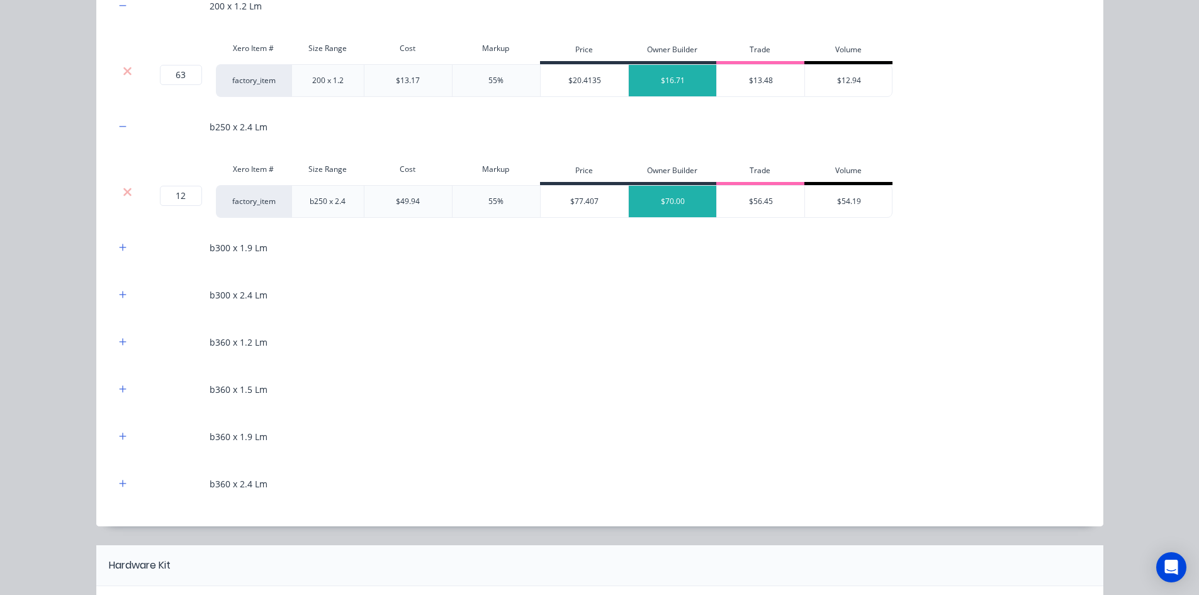
scroll to position [818, 0]
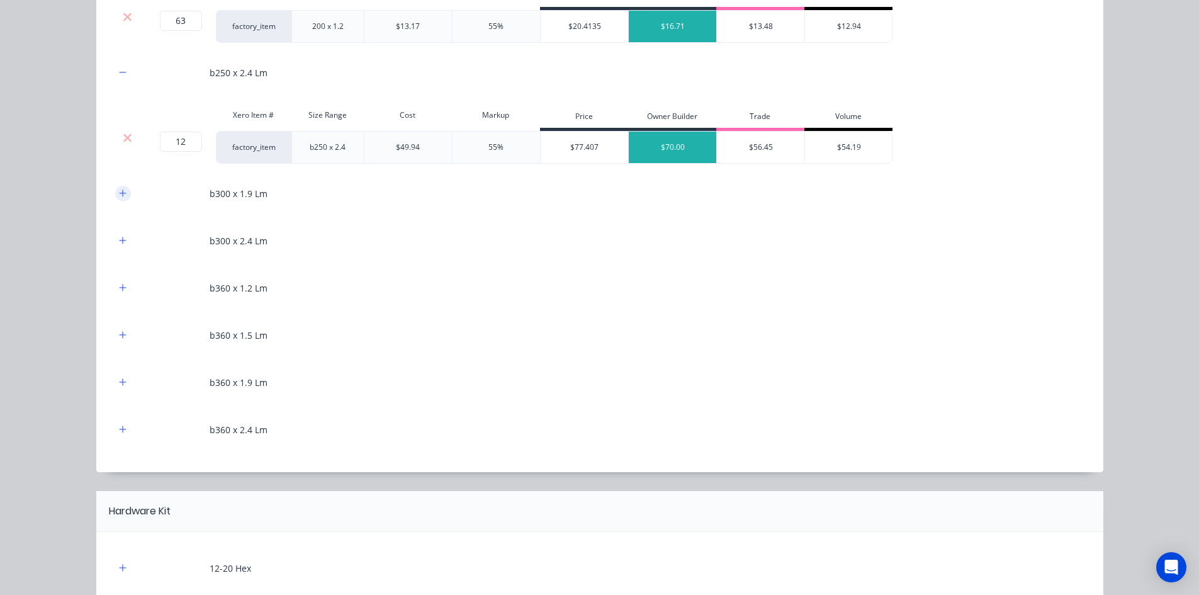
click at [121, 198] on icon "button" at bounding box center [123, 193] width 8 height 9
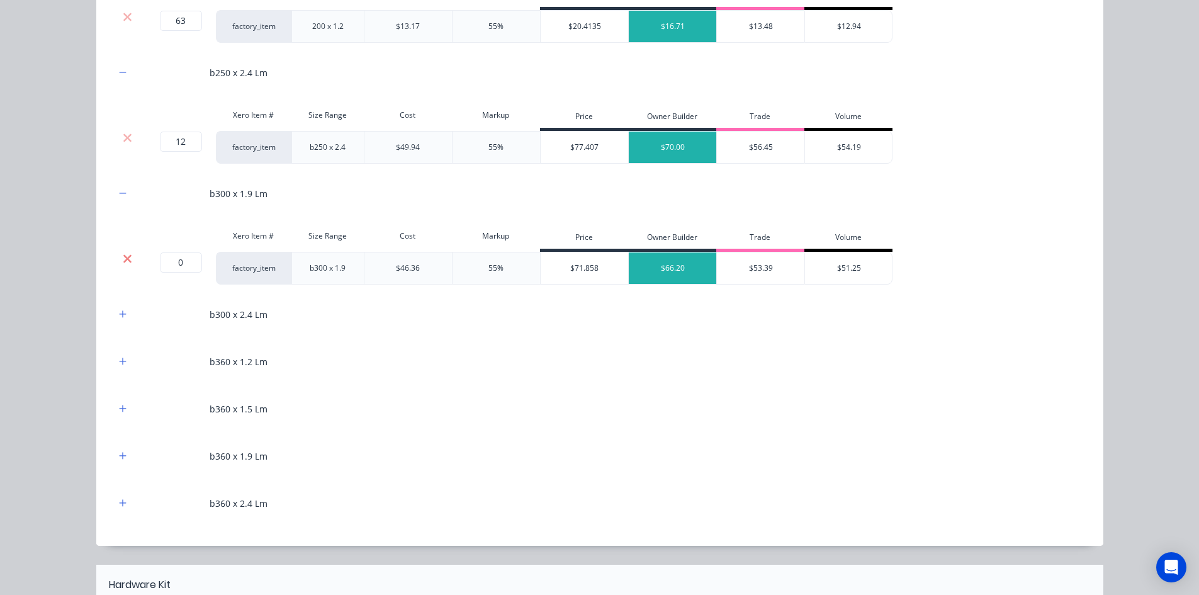
click at [125, 256] on icon at bounding box center [127, 258] width 8 height 8
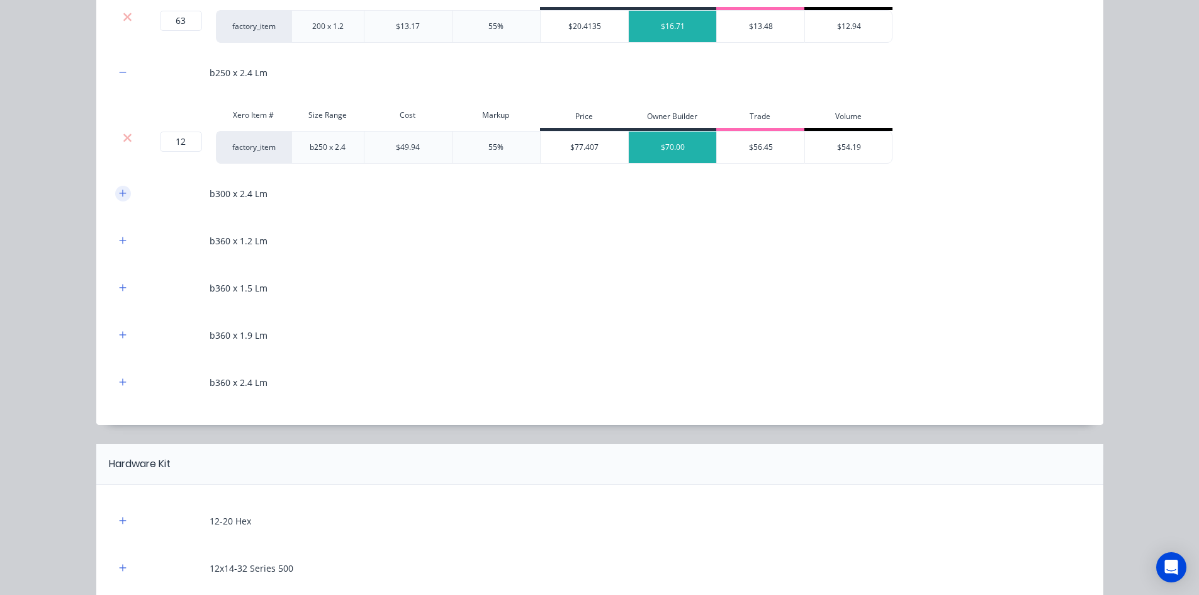
click at [122, 194] on button "button" at bounding box center [123, 194] width 16 height 16
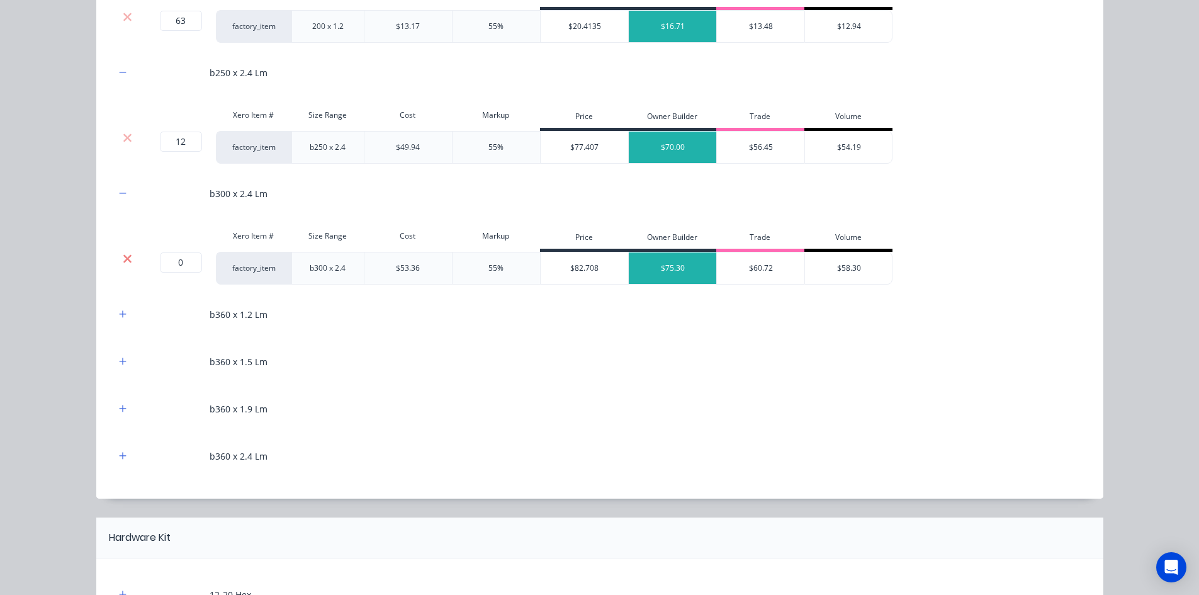
click at [124, 255] on icon at bounding box center [127, 258] width 9 height 13
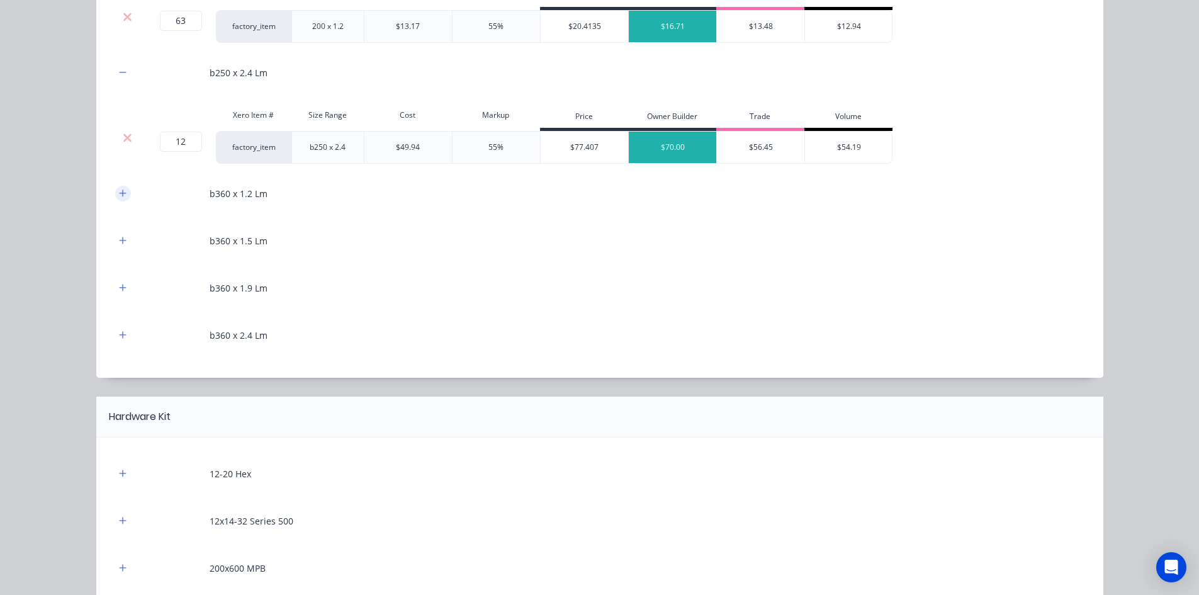
click at [119, 196] on icon "button" at bounding box center [123, 193] width 8 height 9
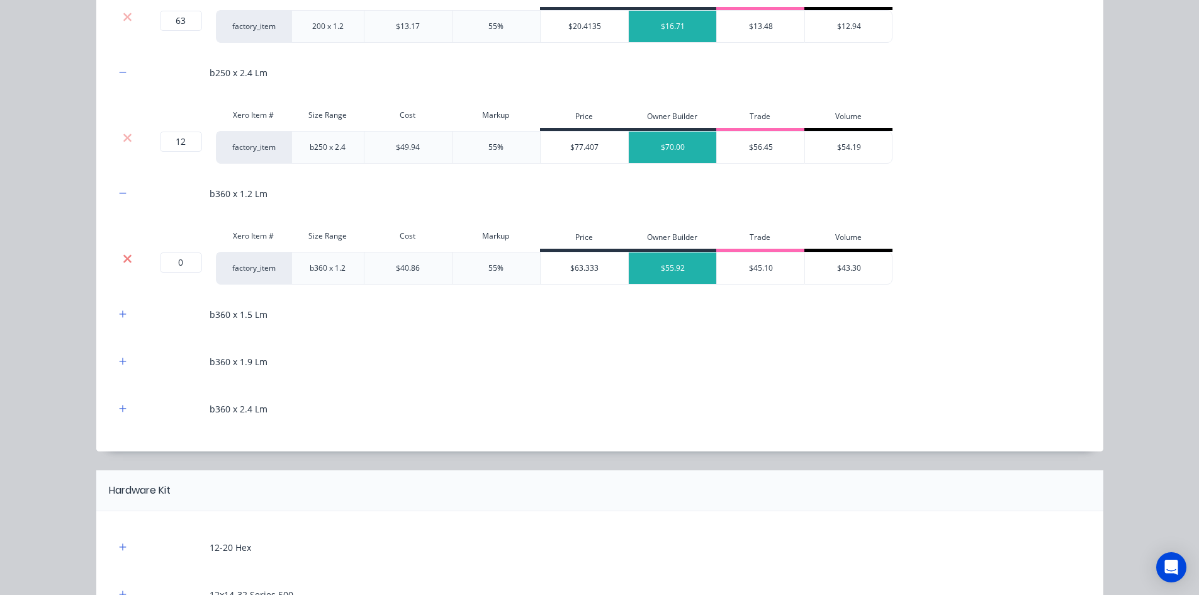
click at [123, 252] on icon at bounding box center [127, 258] width 9 height 13
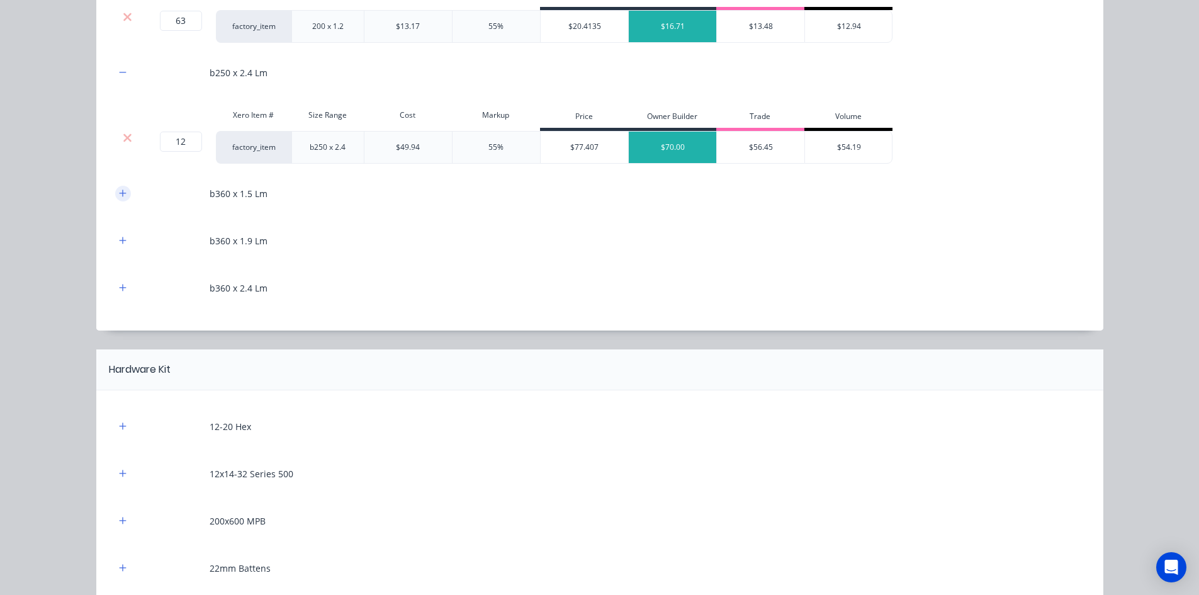
click at [120, 199] on button "button" at bounding box center [123, 194] width 16 height 16
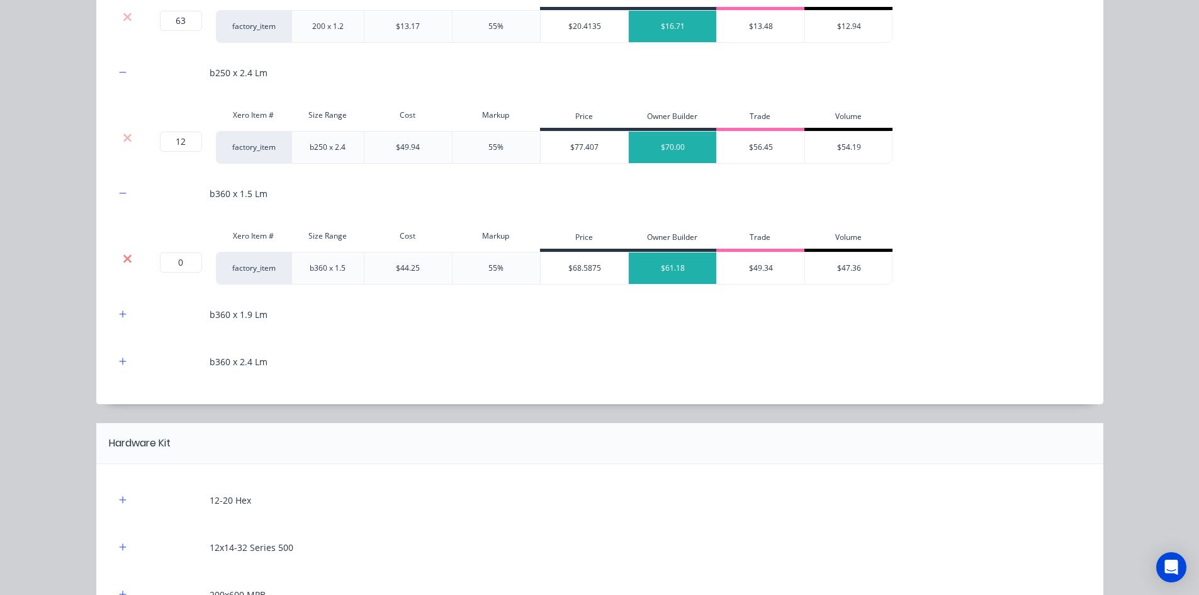
click at [126, 256] on icon at bounding box center [127, 258] width 9 height 13
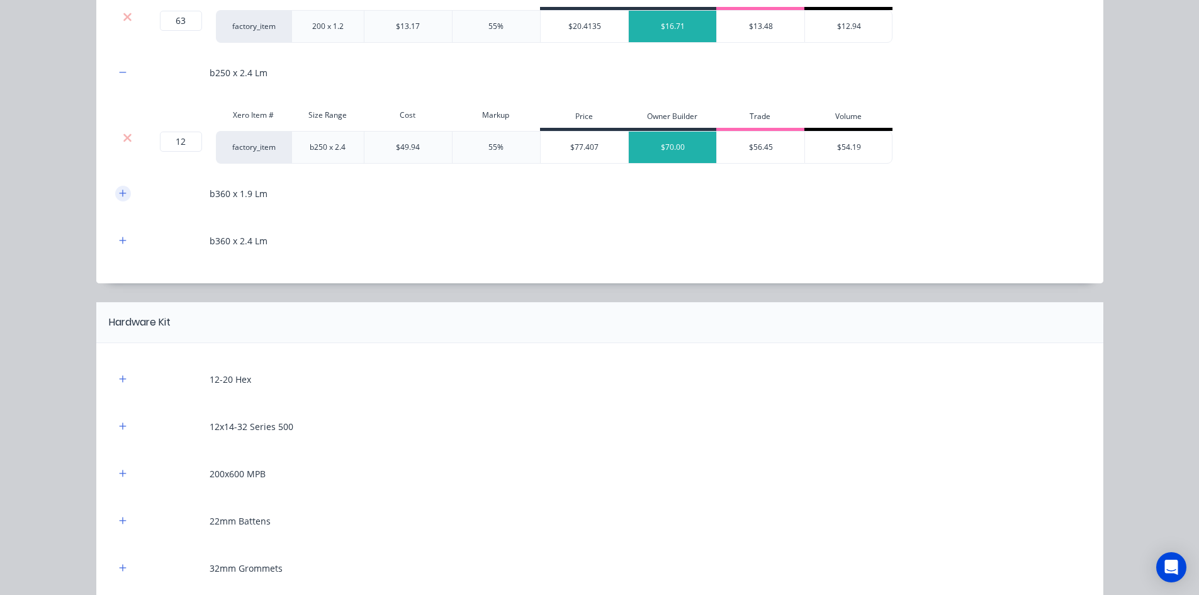
click at [124, 197] on button "button" at bounding box center [123, 194] width 16 height 16
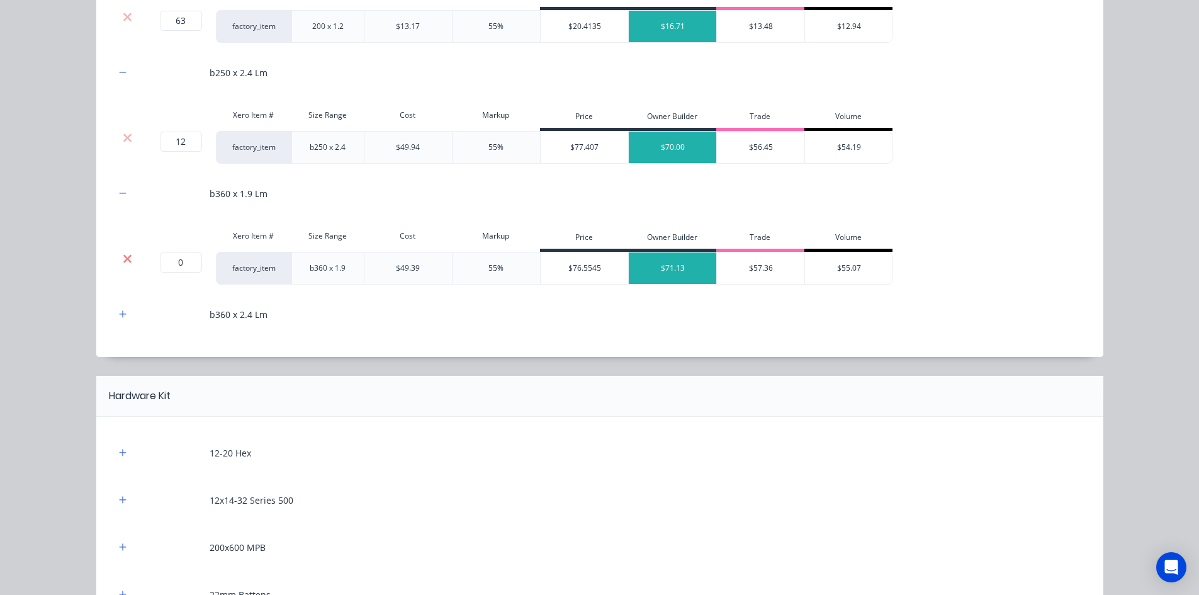
click at [127, 256] on icon at bounding box center [127, 258] width 9 height 13
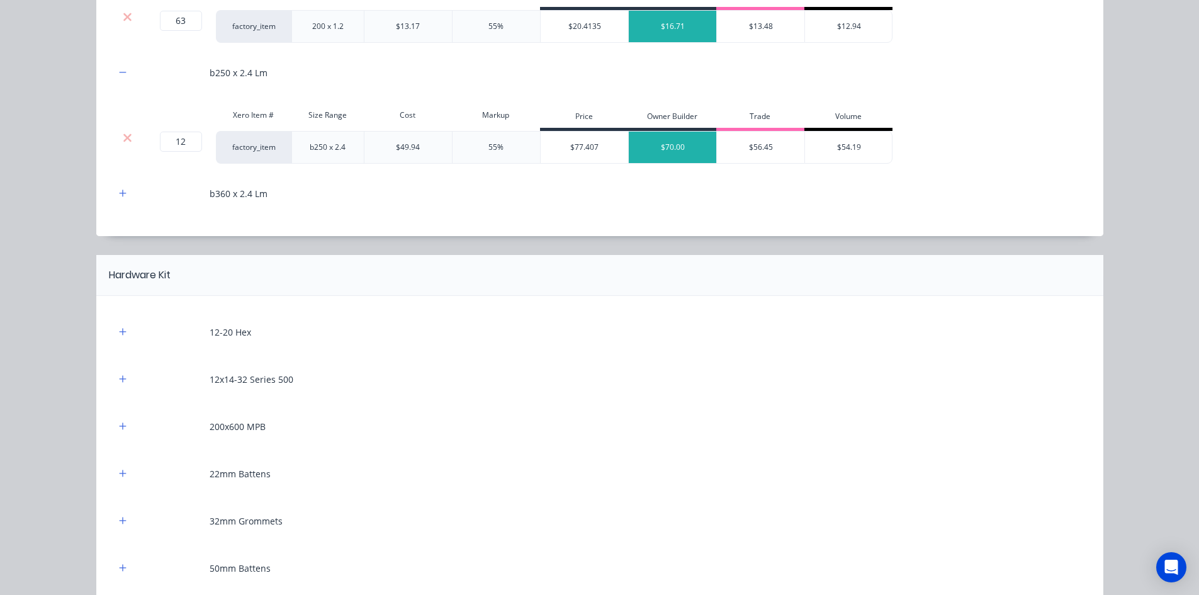
click at [124, 199] on div at bounding box center [123, 194] width 16 height 16
click at [120, 191] on icon "button" at bounding box center [123, 193] width 8 height 9
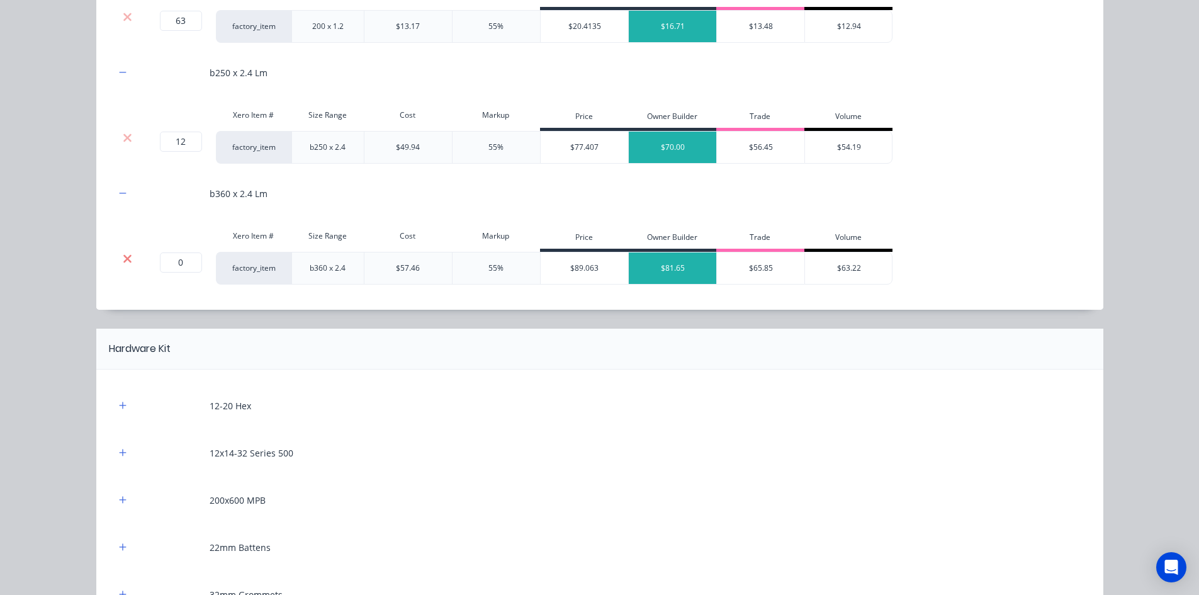
click at [126, 255] on icon at bounding box center [127, 258] width 8 height 8
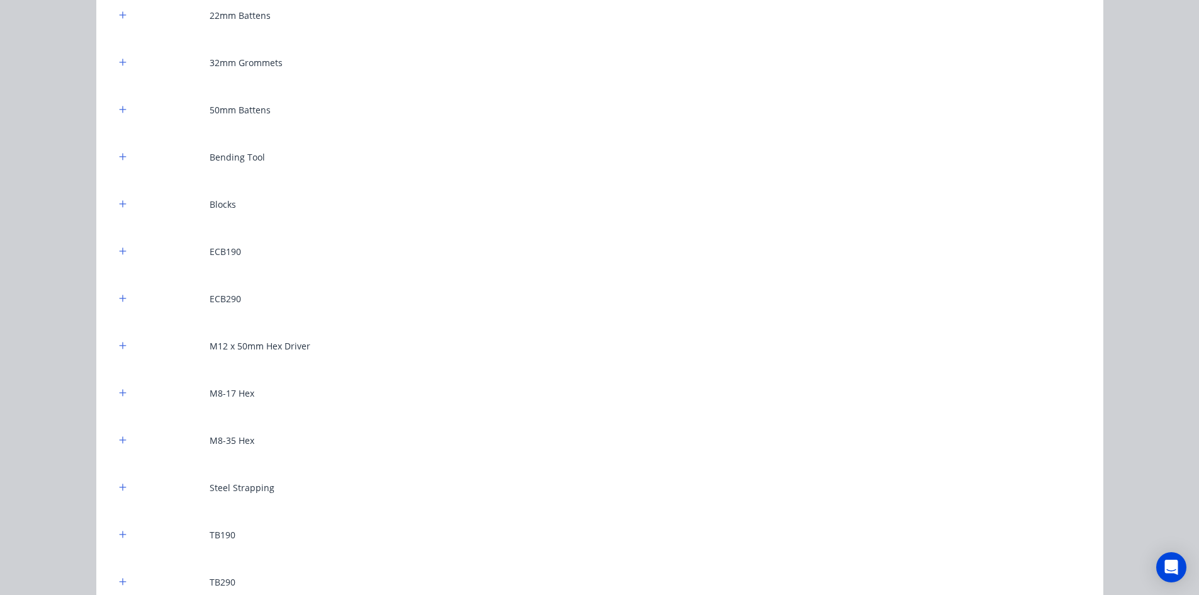
scroll to position [1258, 0]
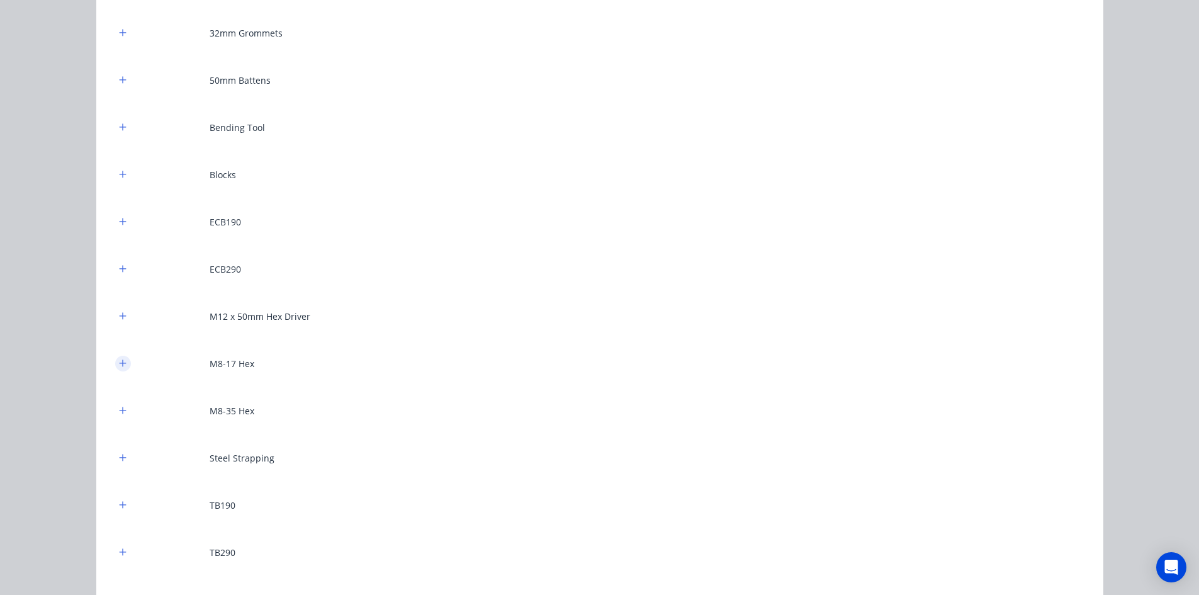
click at [121, 364] on icon "button" at bounding box center [123, 363] width 8 height 9
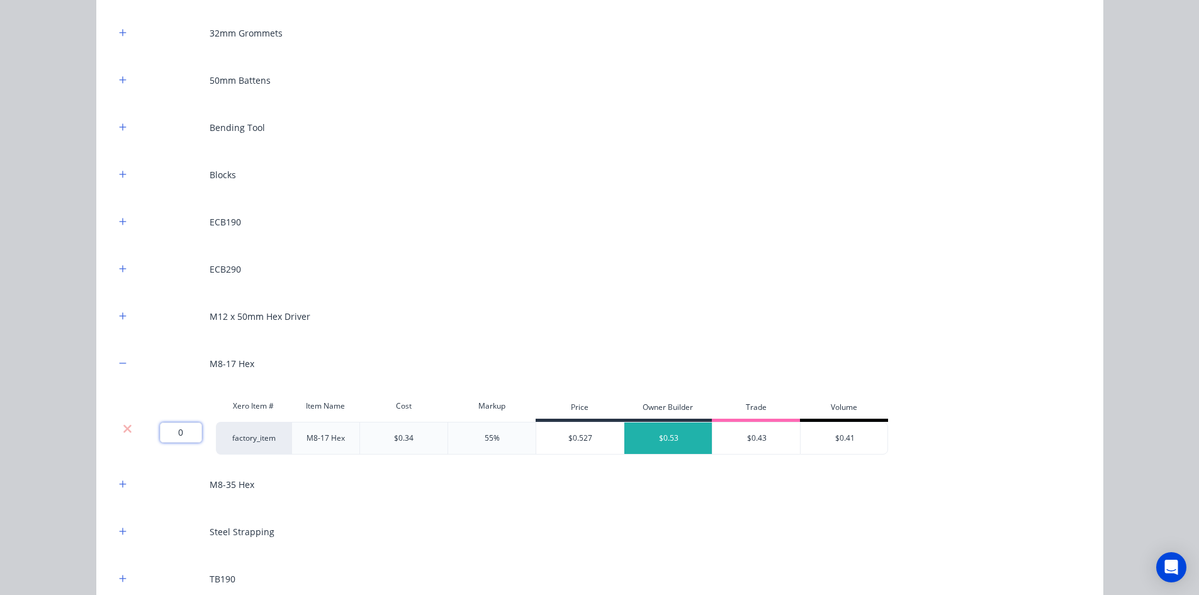
click at [183, 427] on input "0" at bounding box center [181, 432] width 42 height 20
type input "100"
click at [96, 400] on div "12-20 Hex 12x14-32 Series 500 200x600 MPB 22mm Battens 32mm Grommets 50mm Batte…" at bounding box center [599, 257] width 1007 height 899
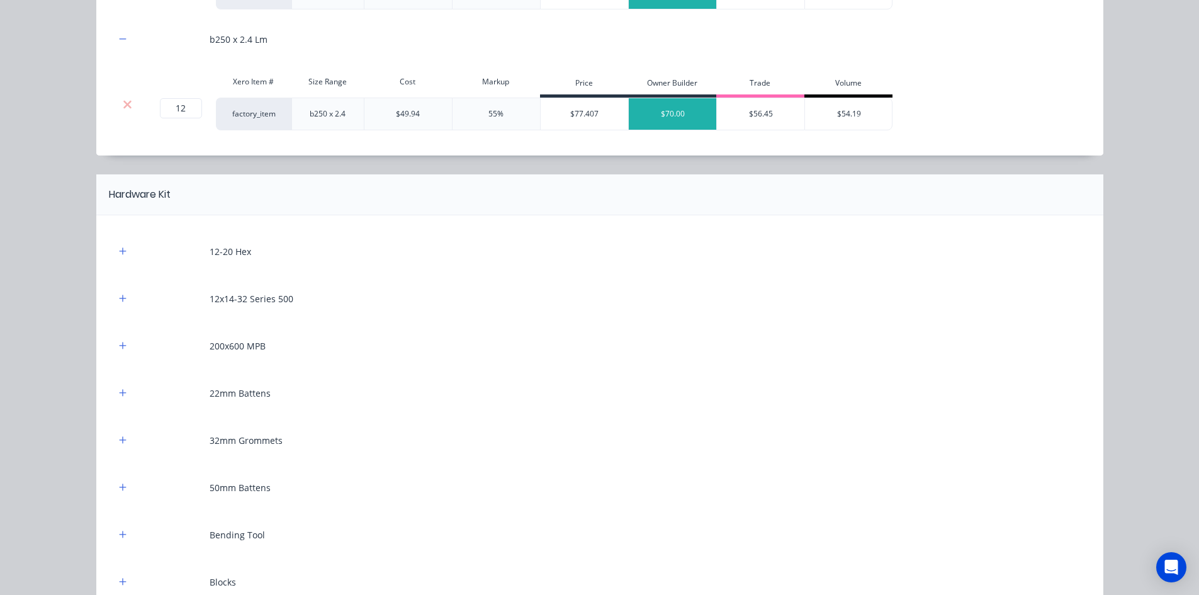
scroll to position [818, 0]
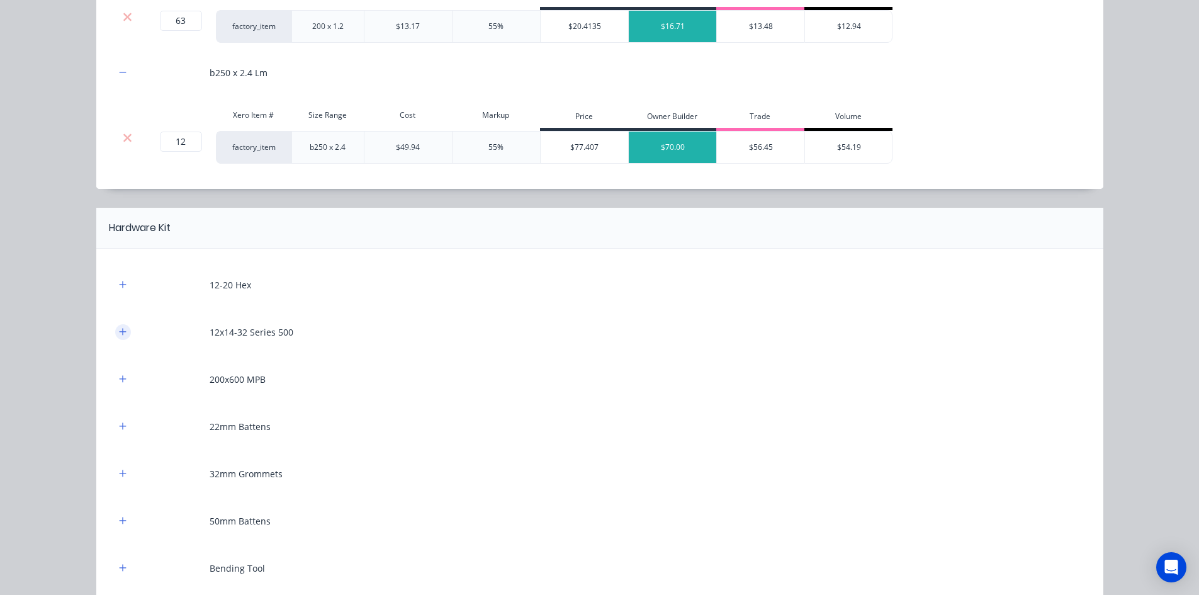
click at [124, 332] on button "button" at bounding box center [123, 332] width 16 height 16
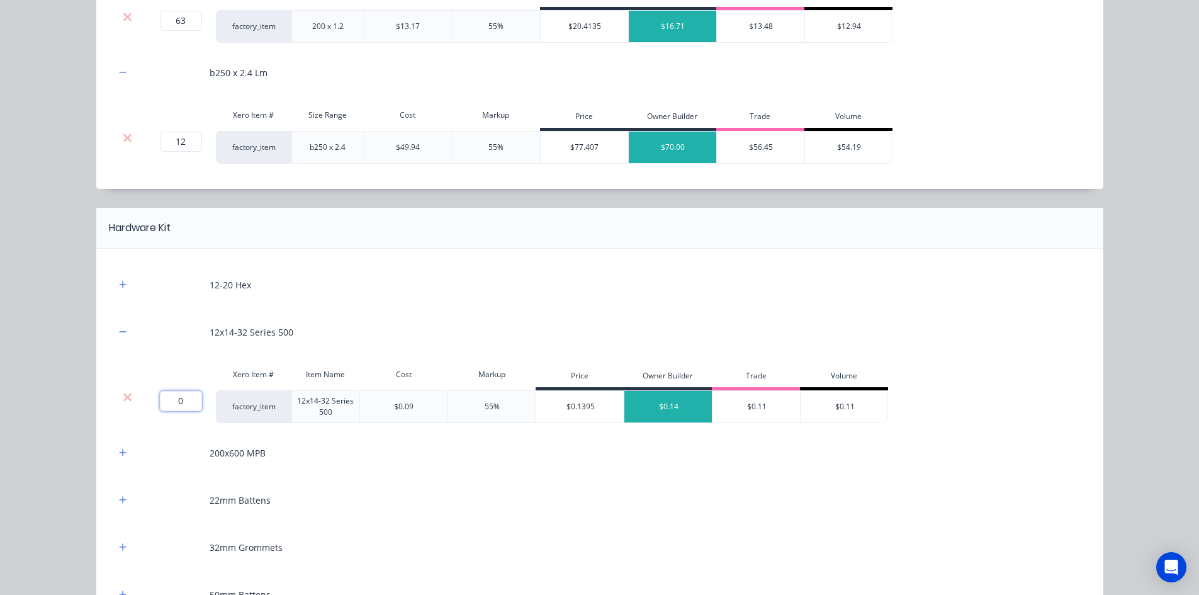
click at [187, 400] on input "0" at bounding box center [181, 401] width 42 height 20
type input "100"
click at [75, 394] on div "Flooring System Products in this kit Engineering Products Xero Item # Descripti…" at bounding box center [599, 297] width 1199 height 595
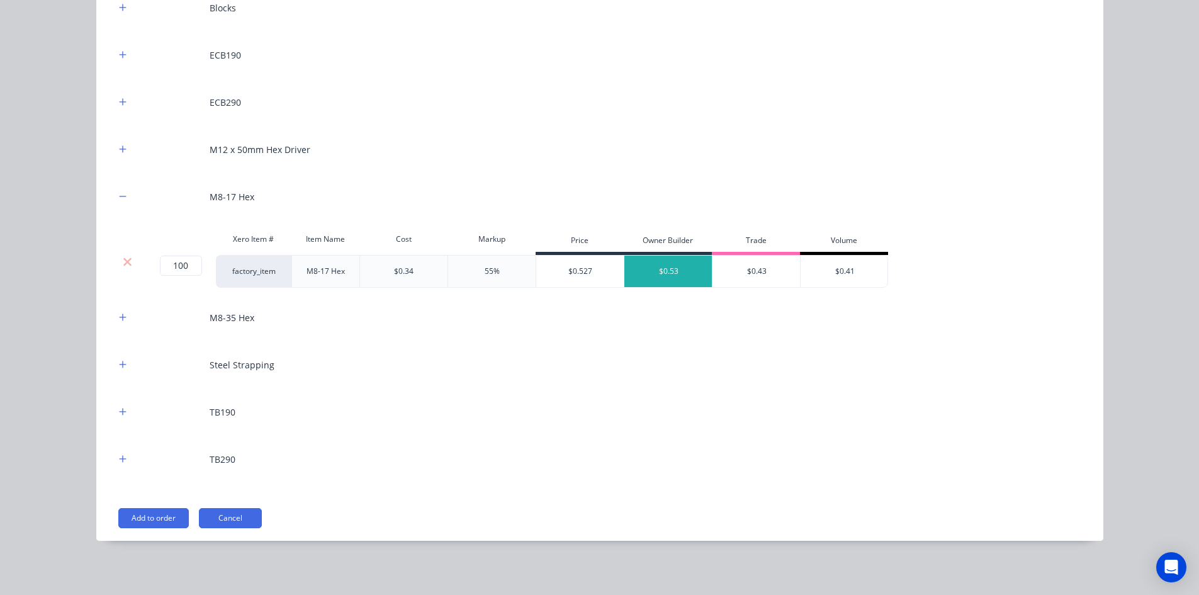
scroll to position [1500, 0]
click at [119, 412] on icon "button" at bounding box center [123, 410] width 8 height 9
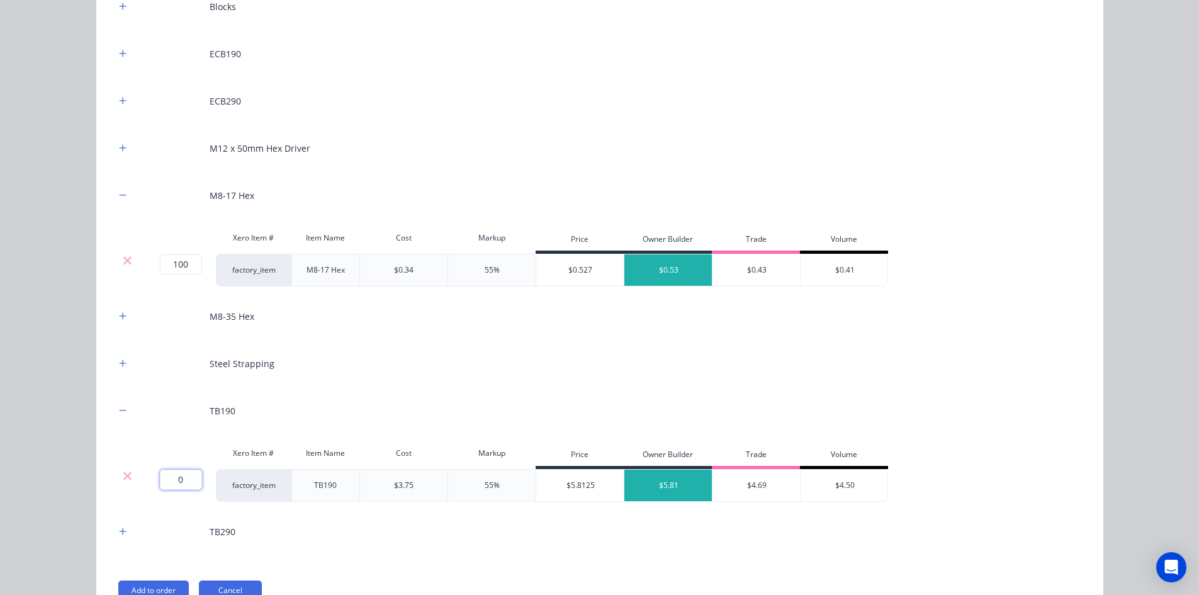
click at [165, 476] on input "0" at bounding box center [181, 479] width 42 height 20
type input "1"
click at [119, 527] on icon "button" at bounding box center [123, 531] width 8 height 9
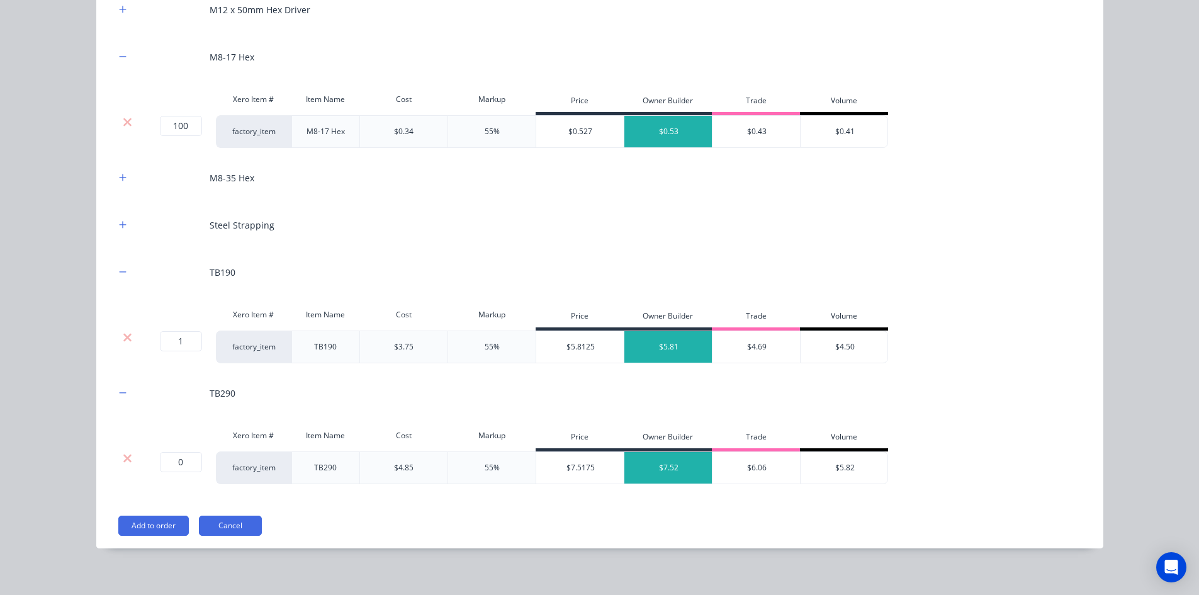
scroll to position [1647, 0]
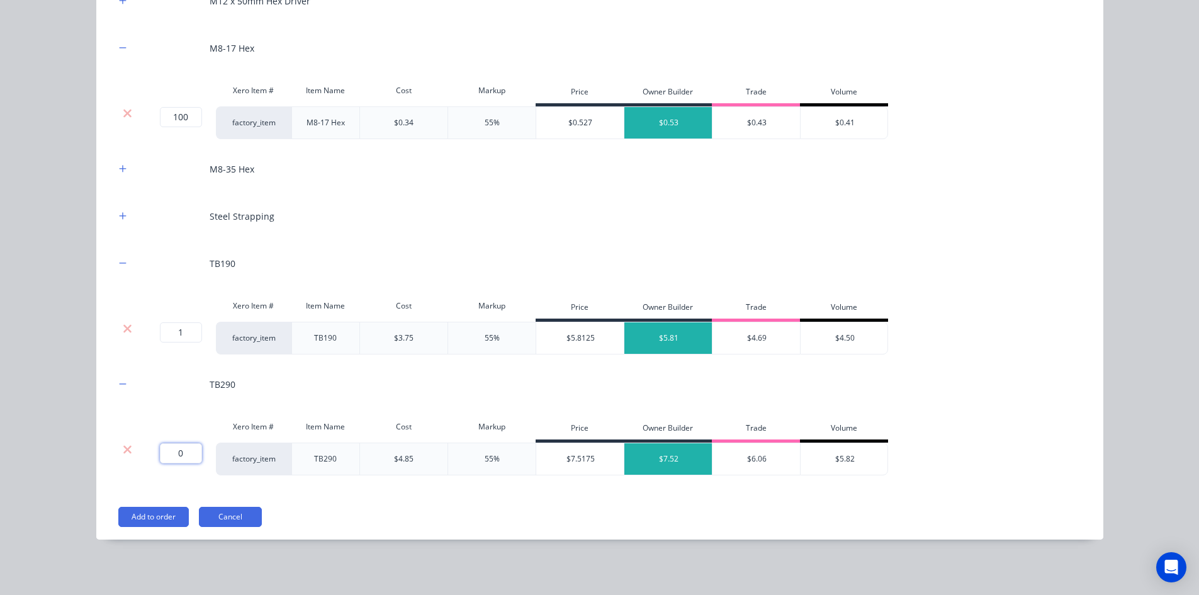
click at [169, 446] on input "0" at bounding box center [181, 453] width 42 height 20
type input "1"
click at [59, 466] on div "Flooring System Products in this kit Engineering Products Xero Item # Descripti…" at bounding box center [599, 297] width 1199 height 595
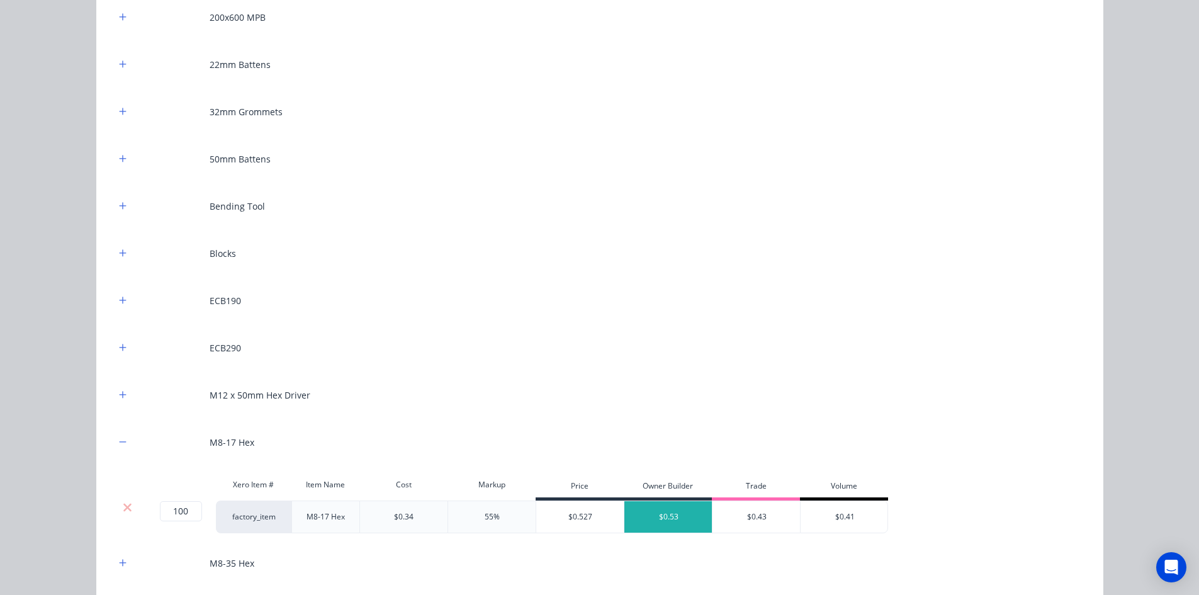
scroll to position [1207, 0]
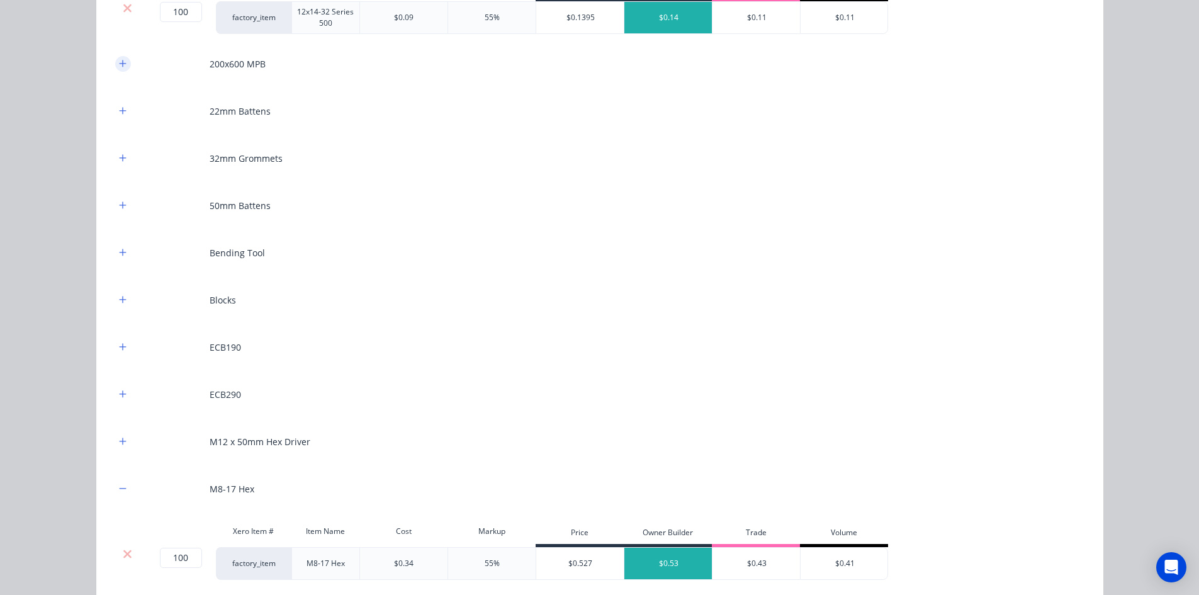
click at [121, 63] on icon "button" at bounding box center [123, 63] width 8 height 9
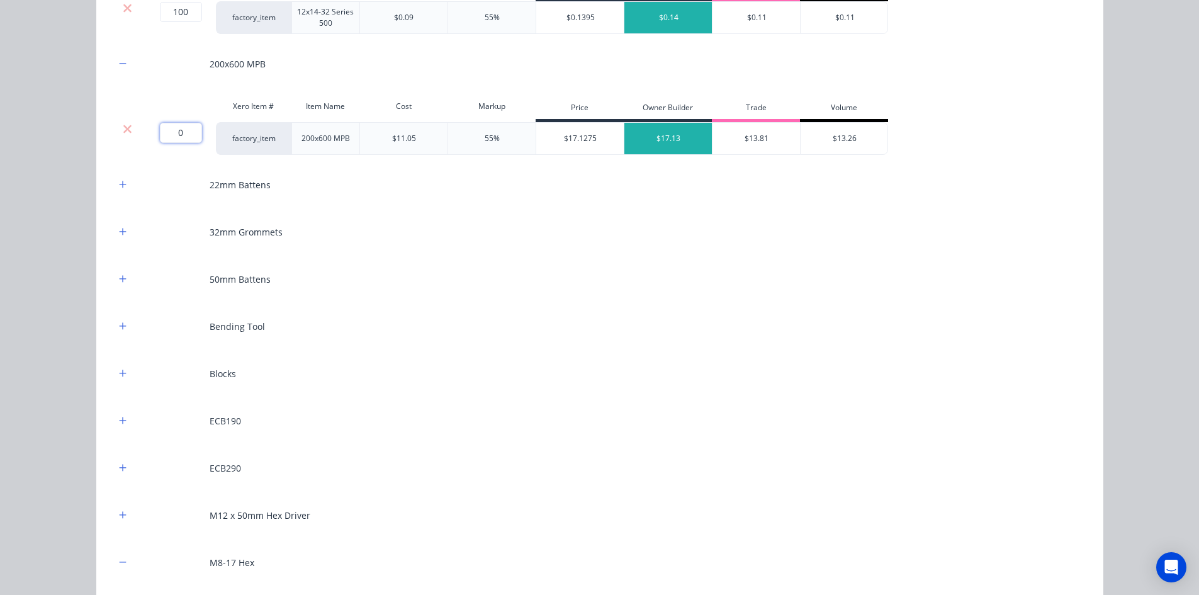
click at [181, 135] on input "0" at bounding box center [181, 133] width 42 height 20
type input "1"
click at [120, 375] on icon "button" at bounding box center [123, 373] width 8 height 9
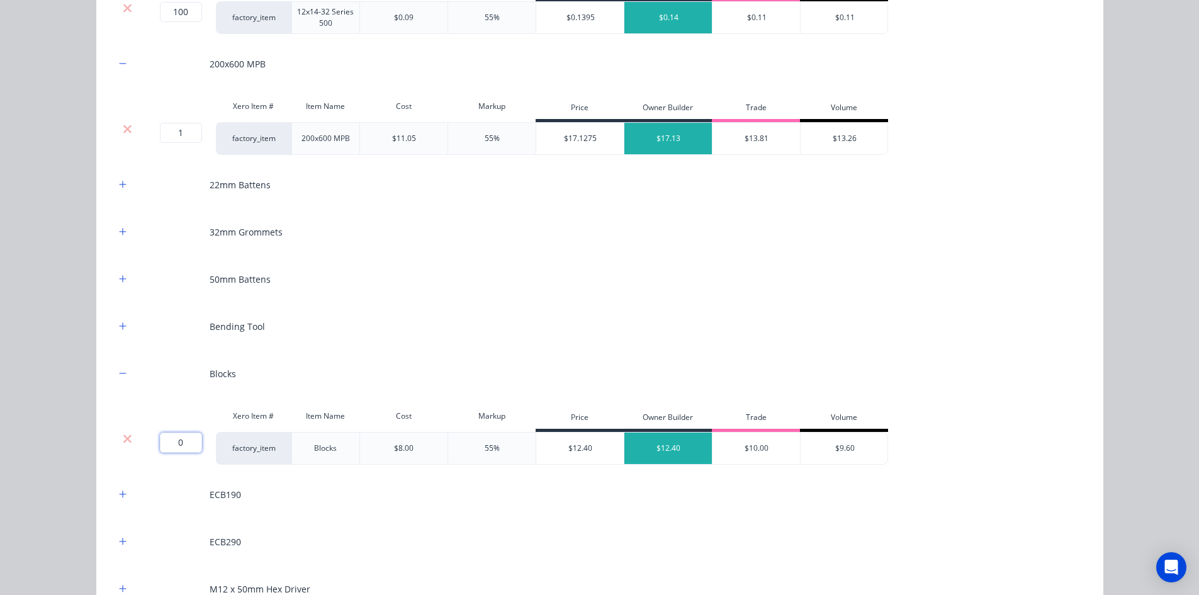
click at [170, 444] on input "0" at bounding box center [181, 442] width 42 height 20
type input "5"
click at [119, 327] on icon "button" at bounding box center [123, 325] width 8 height 9
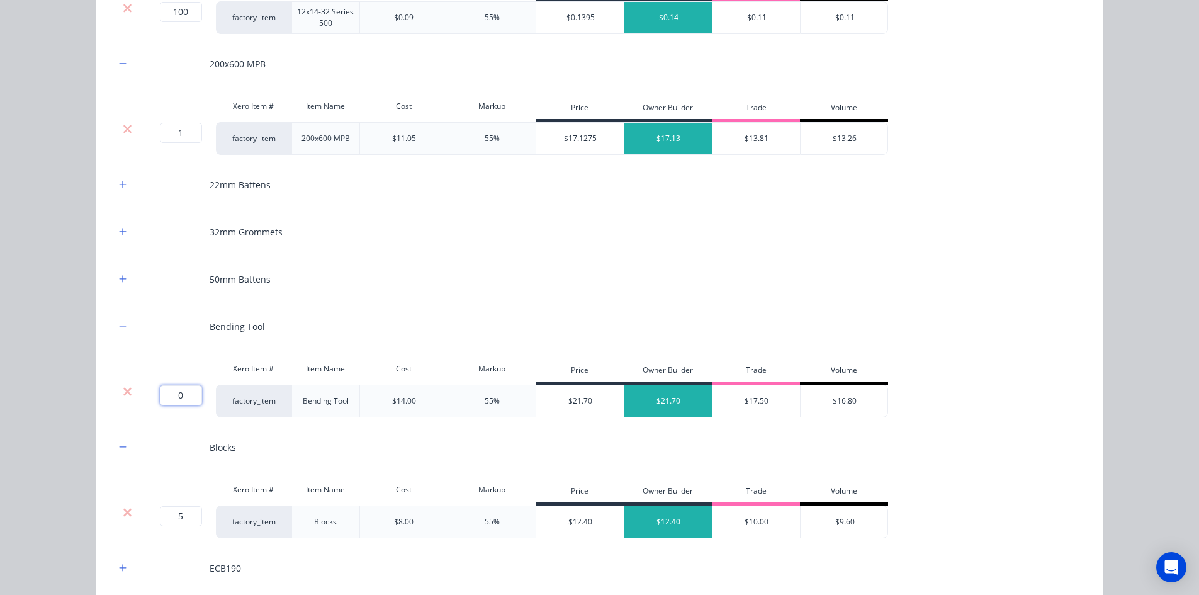
click at [176, 394] on input "0" at bounding box center [181, 395] width 42 height 20
type input "1"
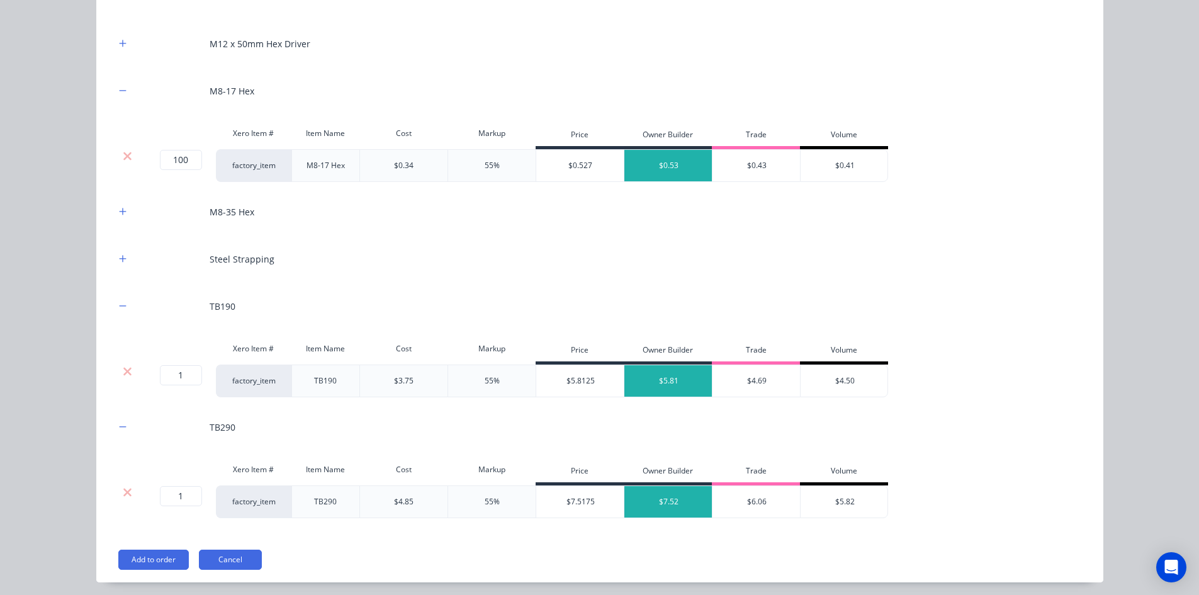
scroll to position [1836, 0]
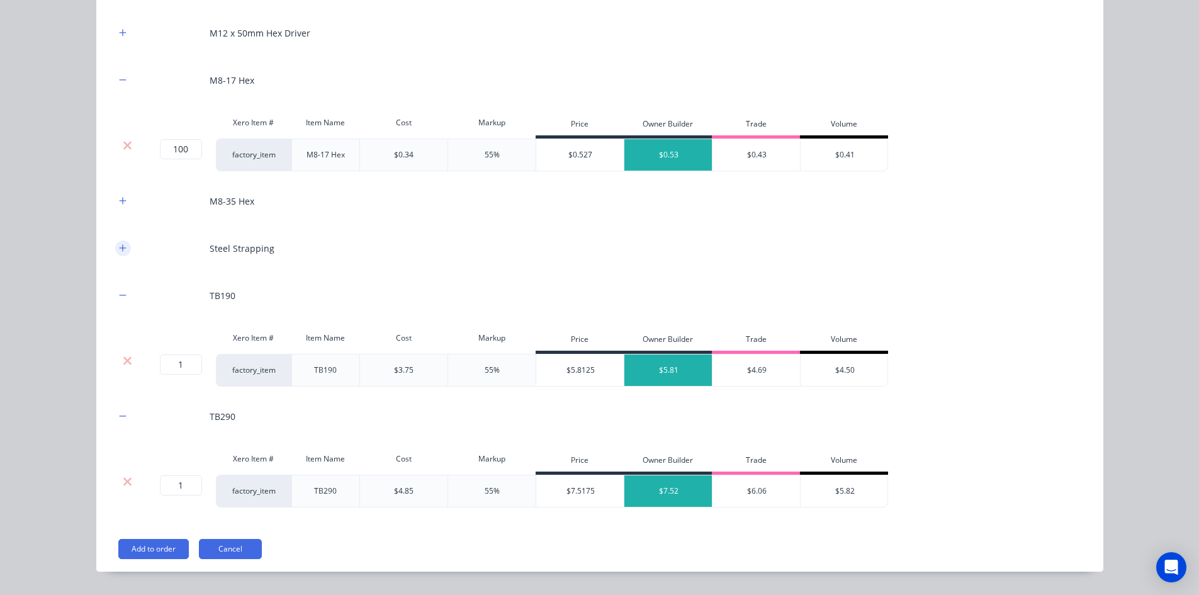
click at [120, 248] on icon "button" at bounding box center [122, 247] width 7 height 7
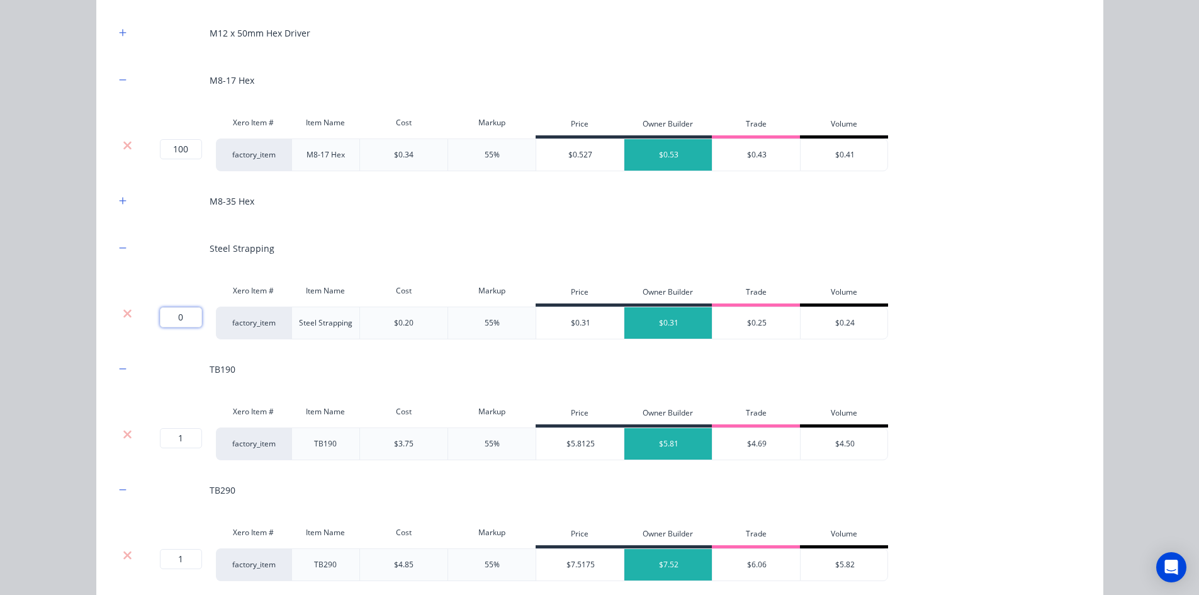
click at [177, 315] on input "0" at bounding box center [181, 317] width 42 height 20
type input "50"
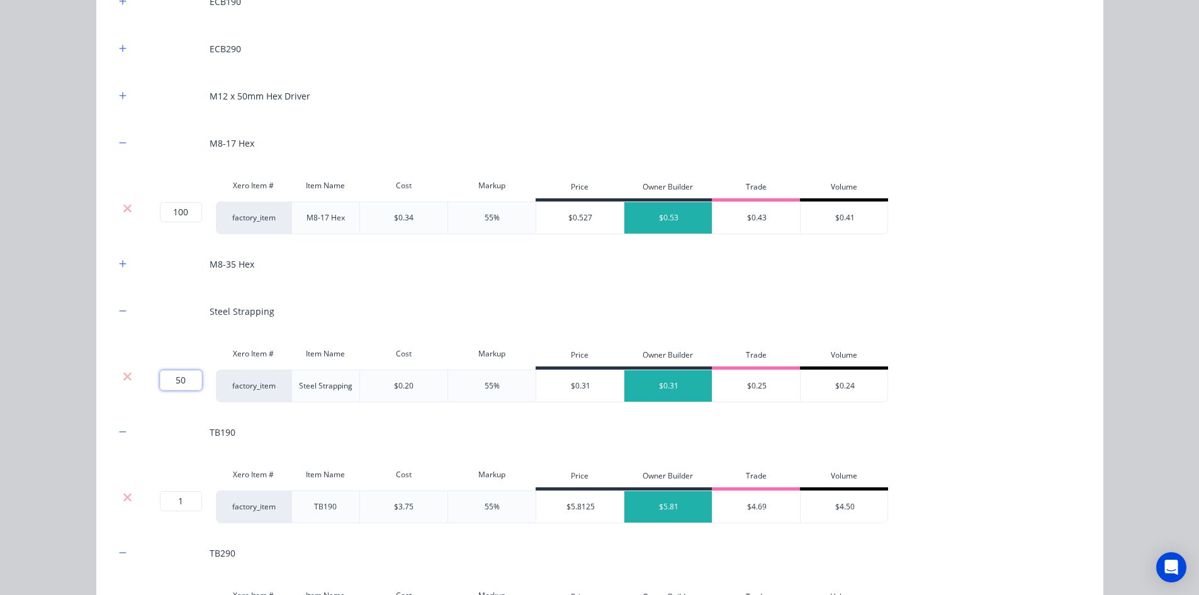
scroll to position [1710, 0]
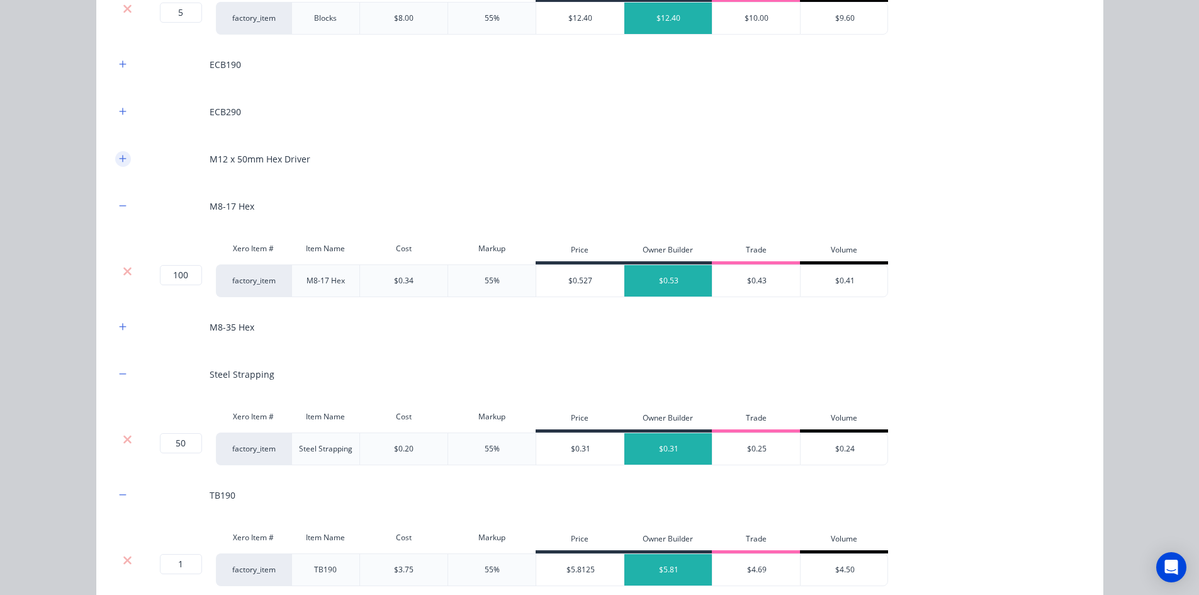
click at [120, 159] on icon "button" at bounding box center [122, 158] width 7 height 7
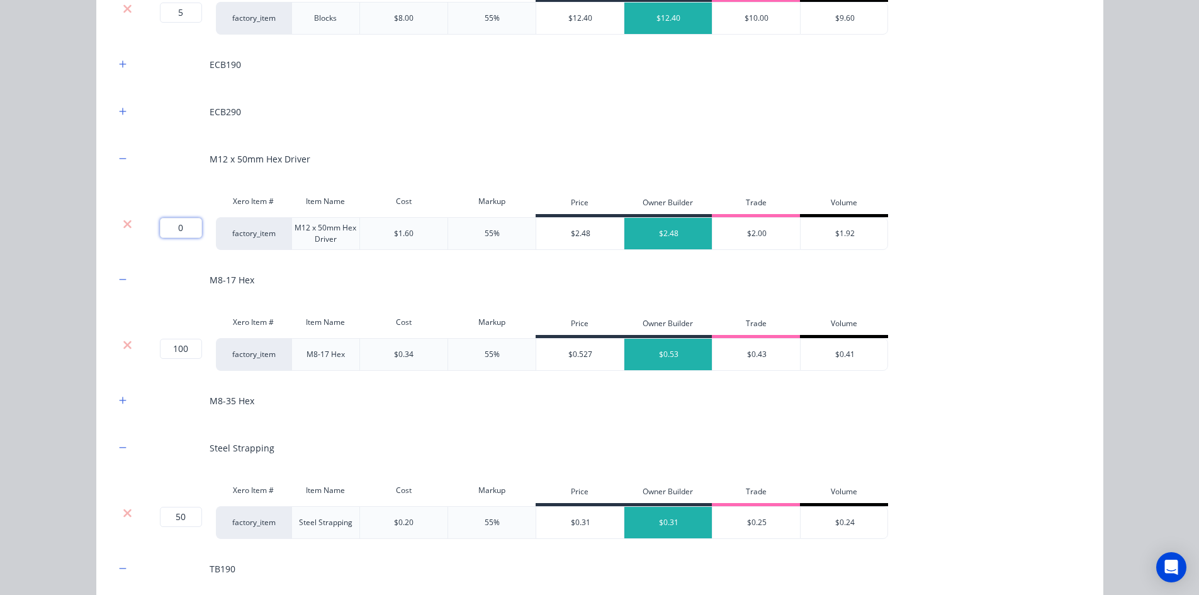
click at [182, 228] on input "0" at bounding box center [181, 228] width 42 height 20
type input "2"
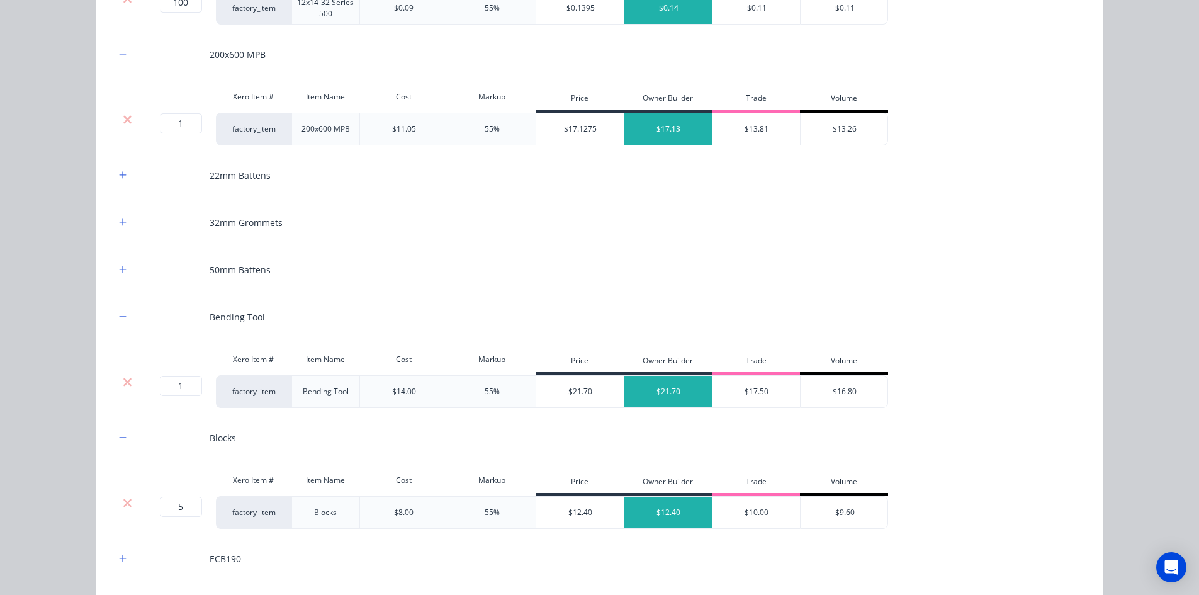
scroll to position [1207, 0]
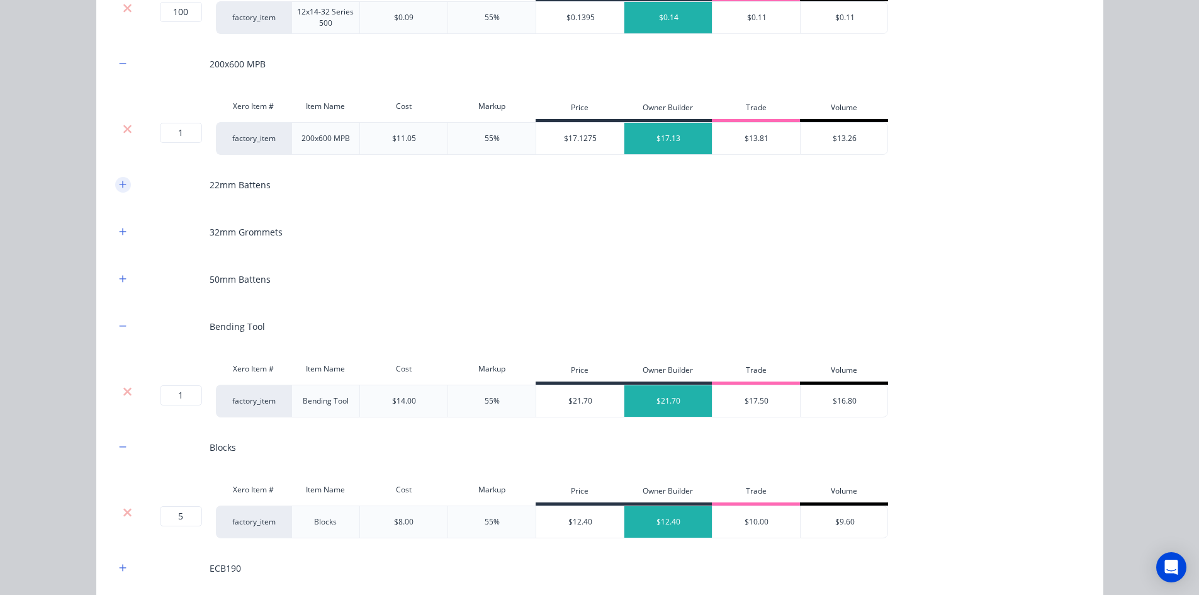
click at [121, 186] on icon "button" at bounding box center [123, 184] width 8 height 9
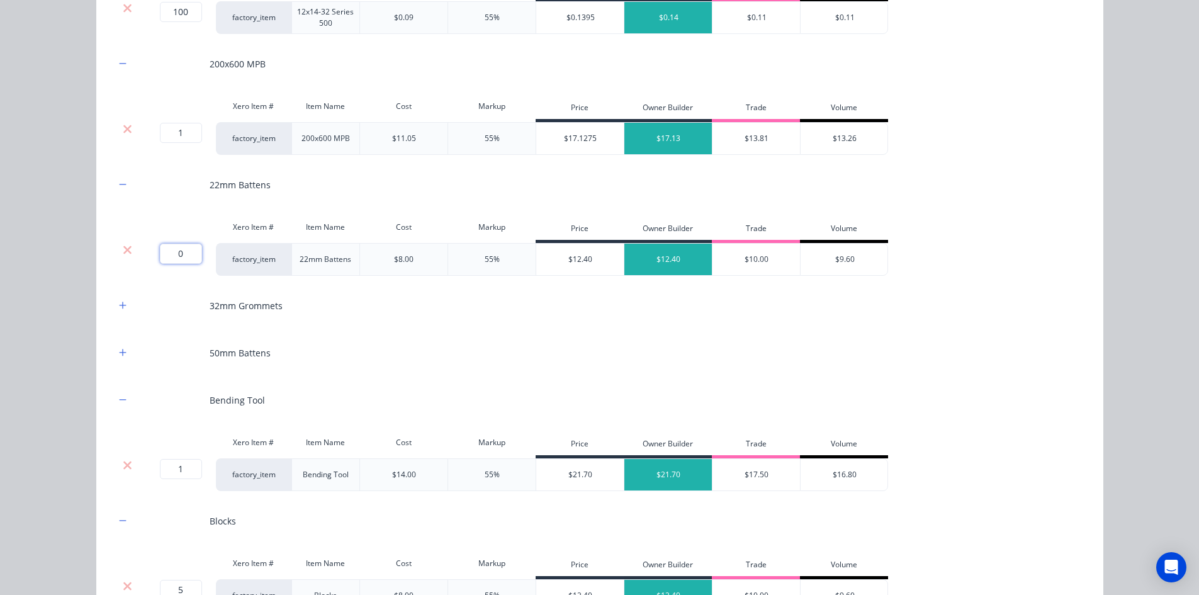
click at [176, 253] on input "0" at bounding box center [181, 253] width 42 height 20
type input "1"
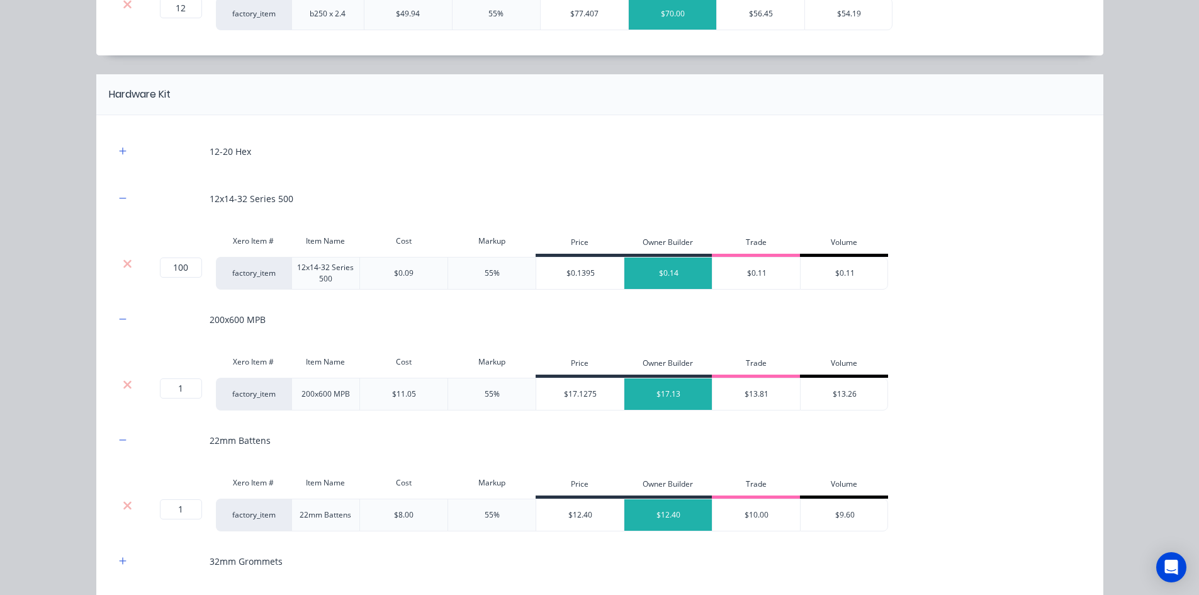
scroll to position [829, 0]
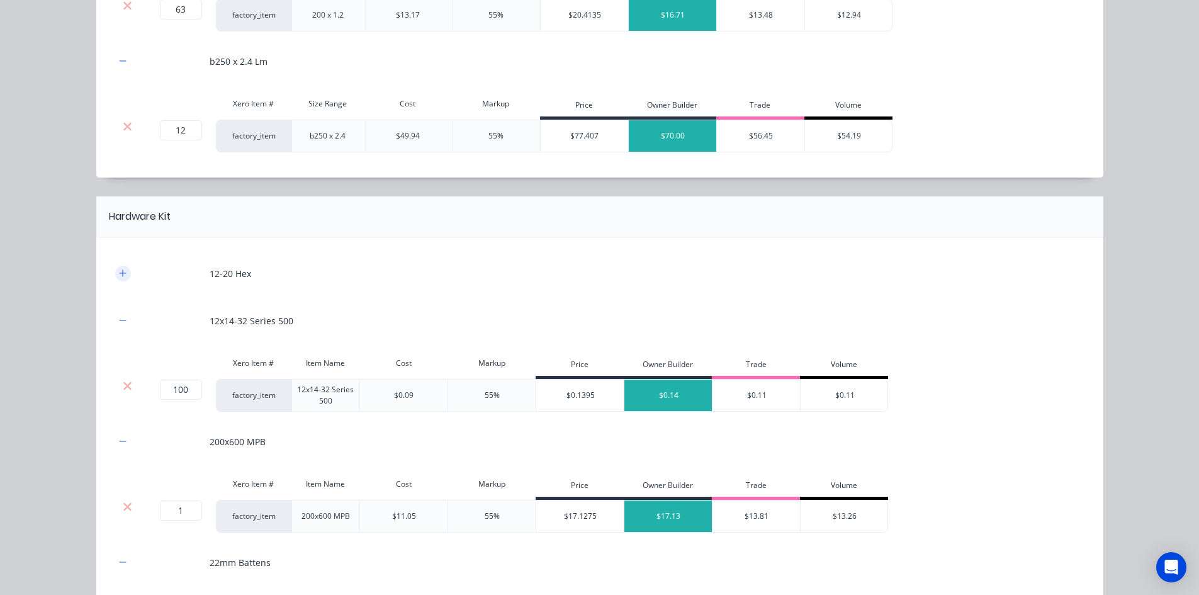
click at [125, 276] on button "button" at bounding box center [123, 273] width 16 height 16
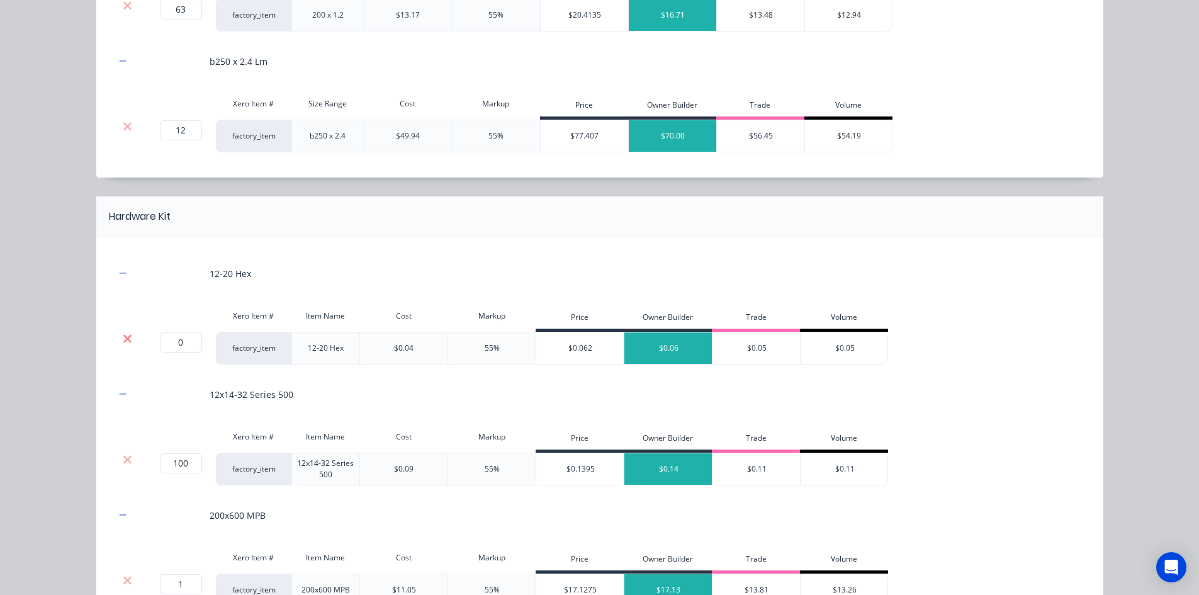
click at [124, 336] on icon at bounding box center [127, 338] width 8 height 8
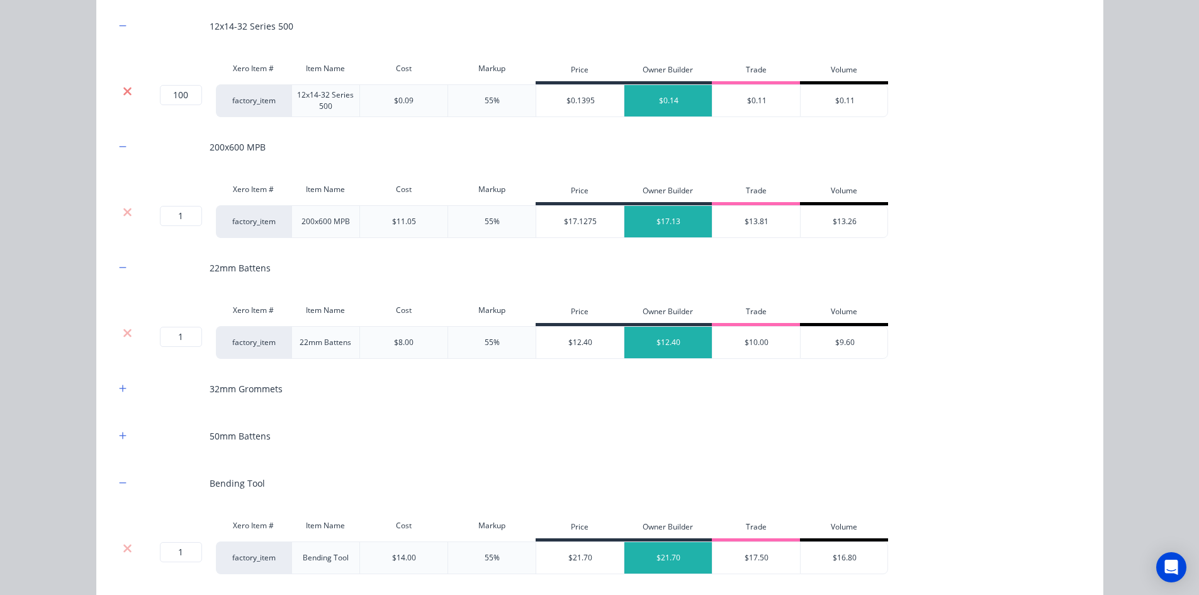
scroll to position [1081, 0]
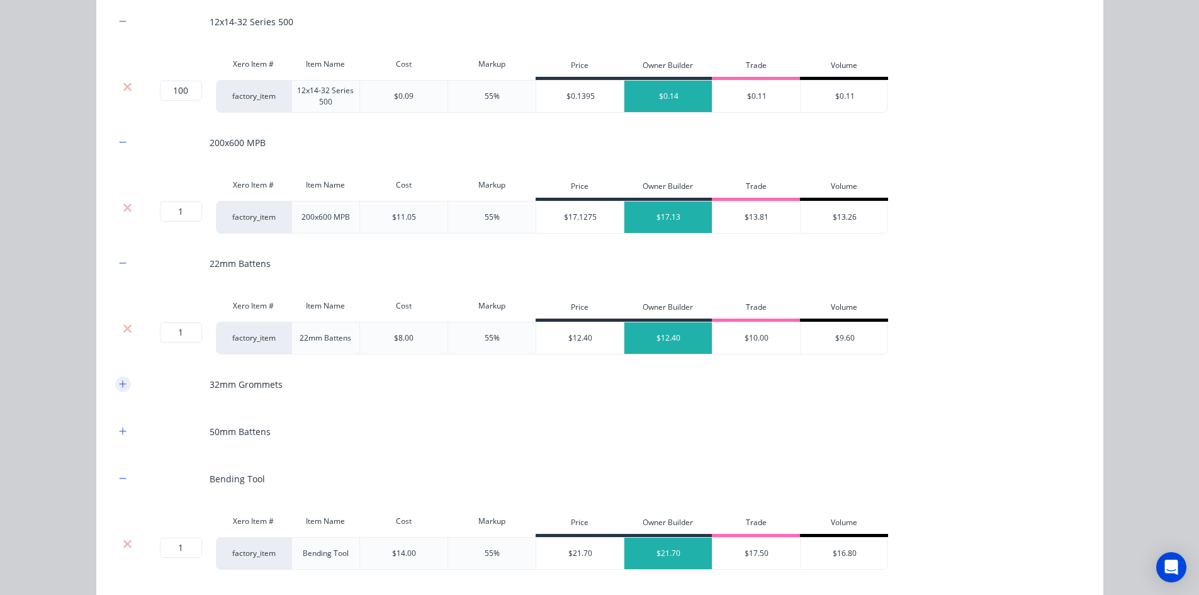
click at [119, 380] on icon "button" at bounding box center [123, 383] width 8 height 9
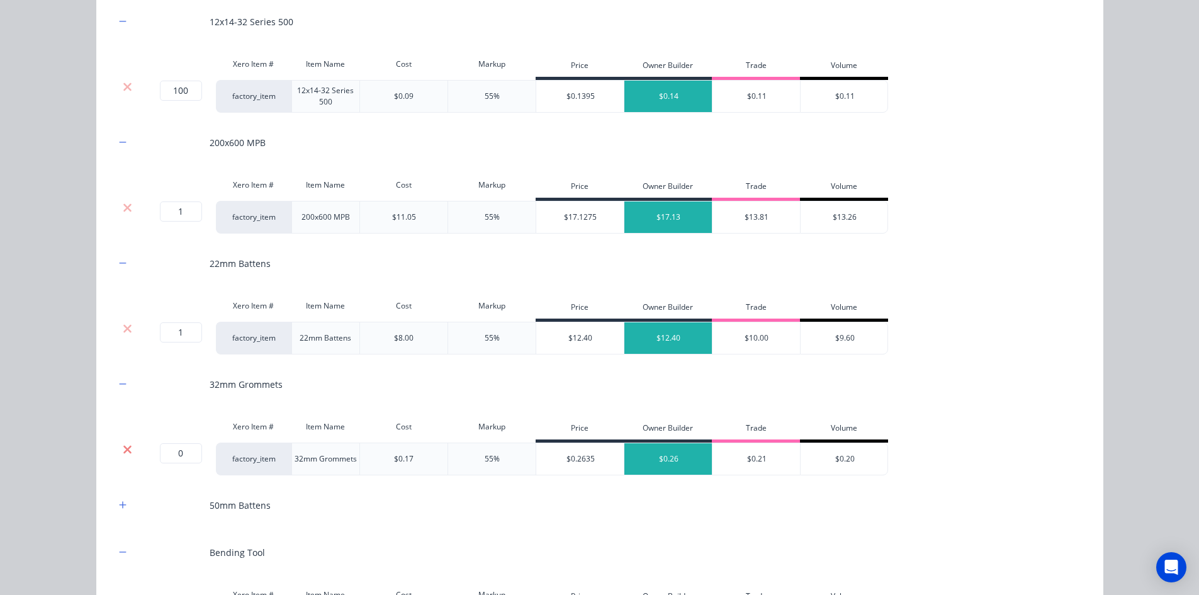
click at [126, 444] on icon at bounding box center [127, 449] width 9 height 13
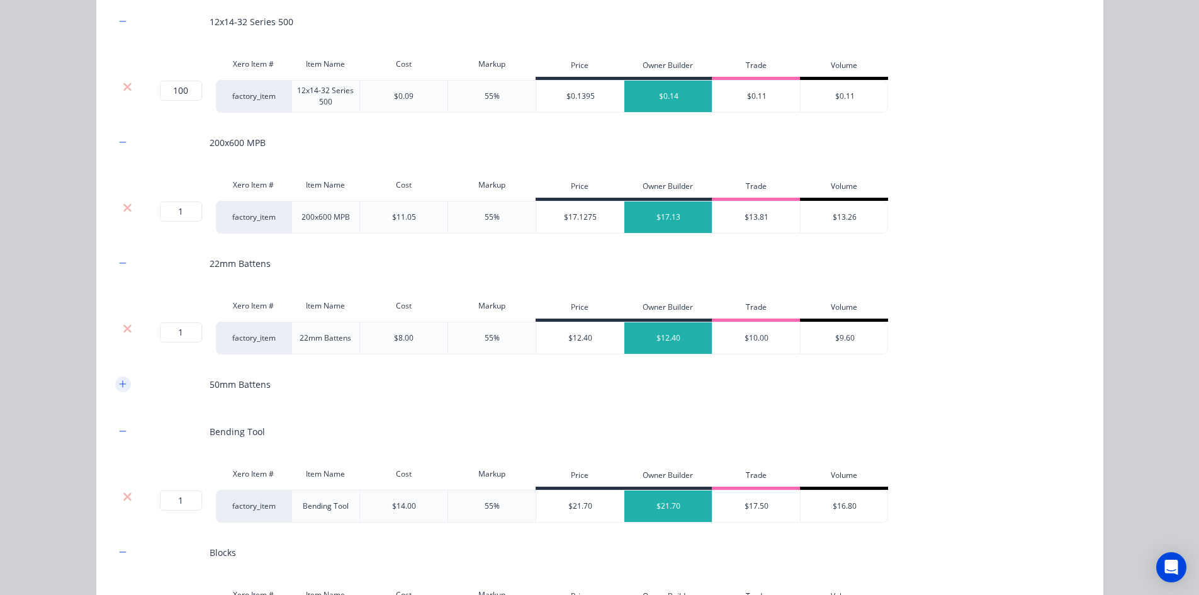
click at [119, 384] on icon "button" at bounding box center [123, 383] width 8 height 9
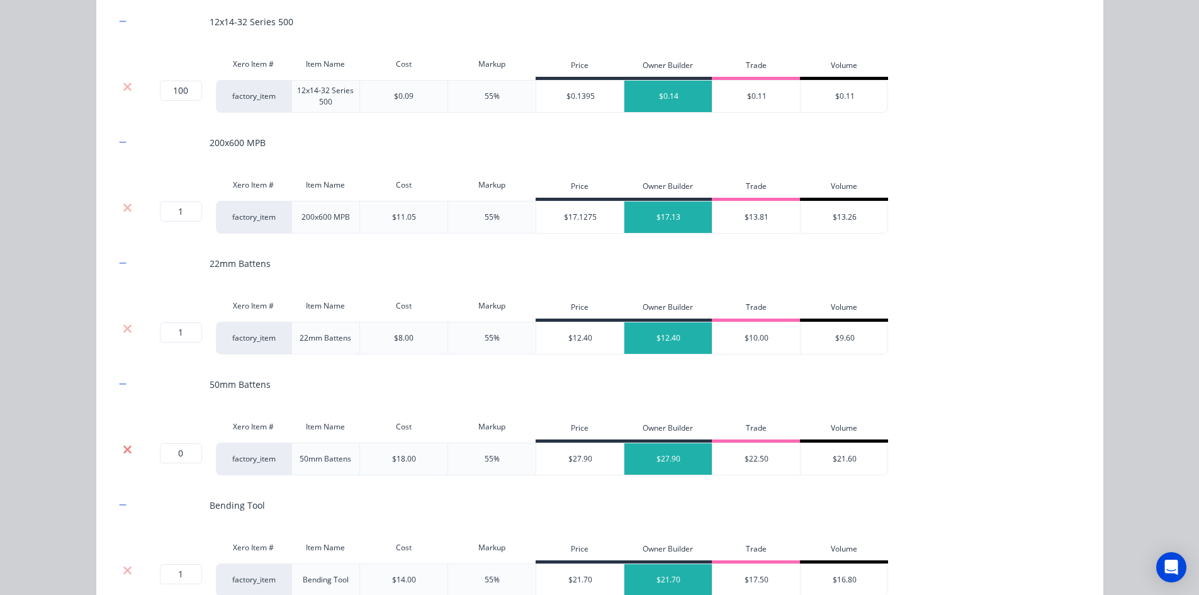
click at [123, 452] on icon at bounding box center [127, 449] width 9 height 13
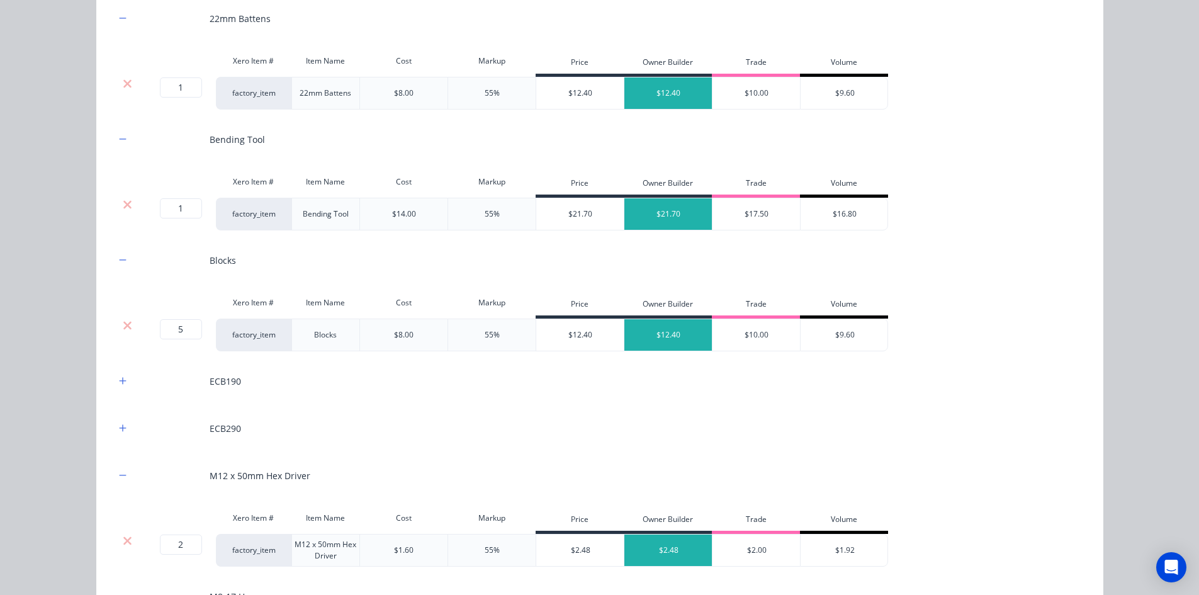
scroll to position [1333, 0]
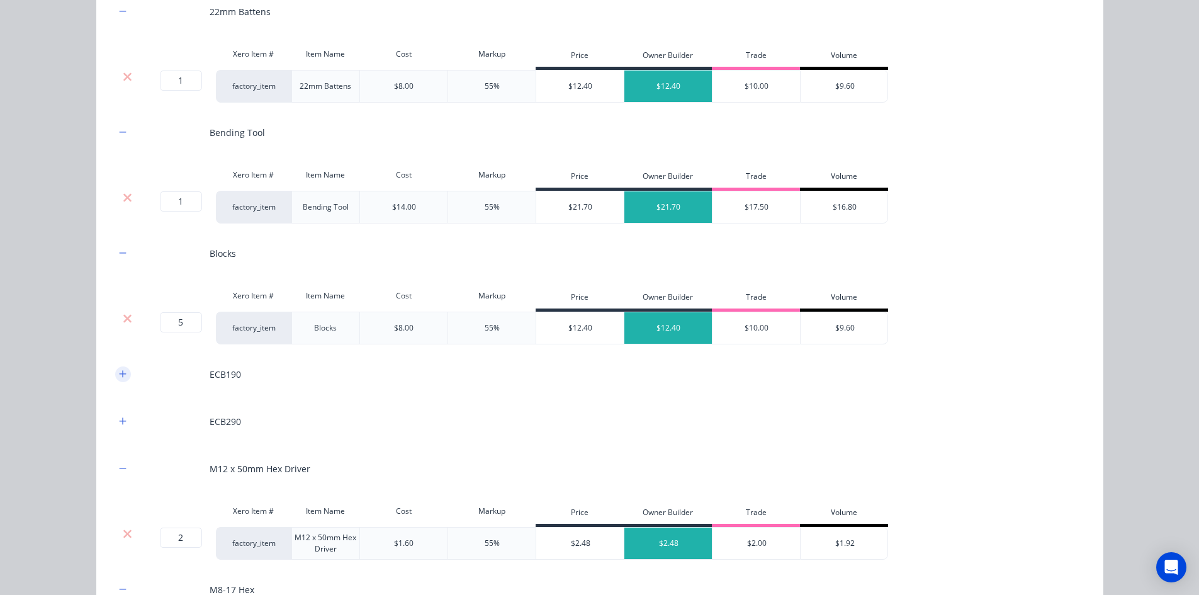
click at [119, 377] on icon "button" at bounding box center [122, 373] width 7 height 7
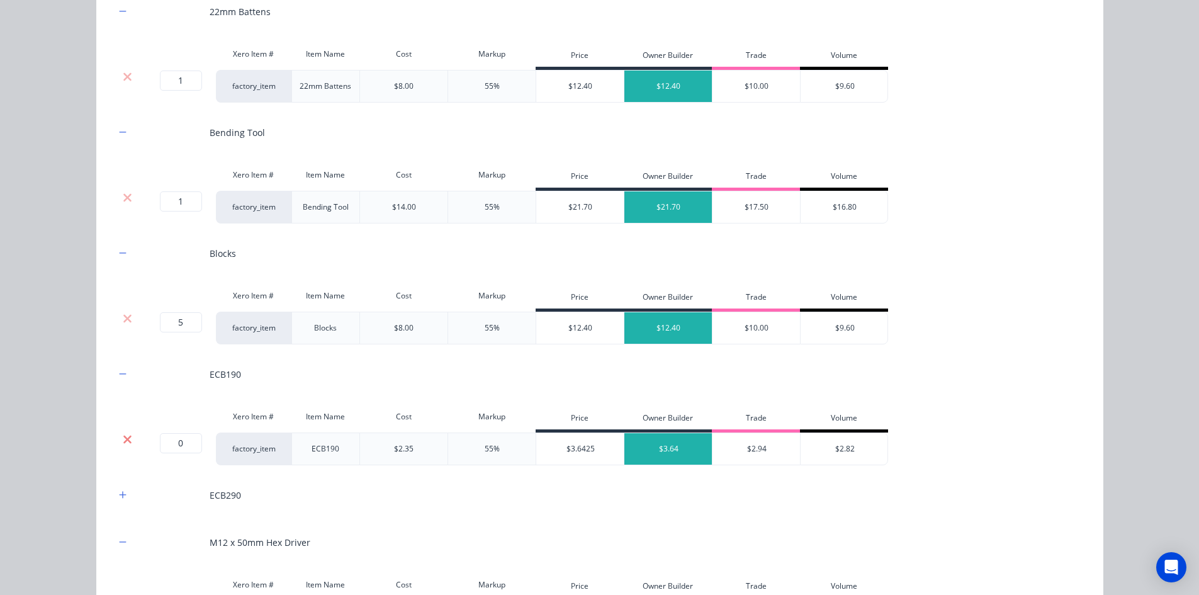
click at [126, 438] on icon at bounding box center [127, 439] width 9 height 13
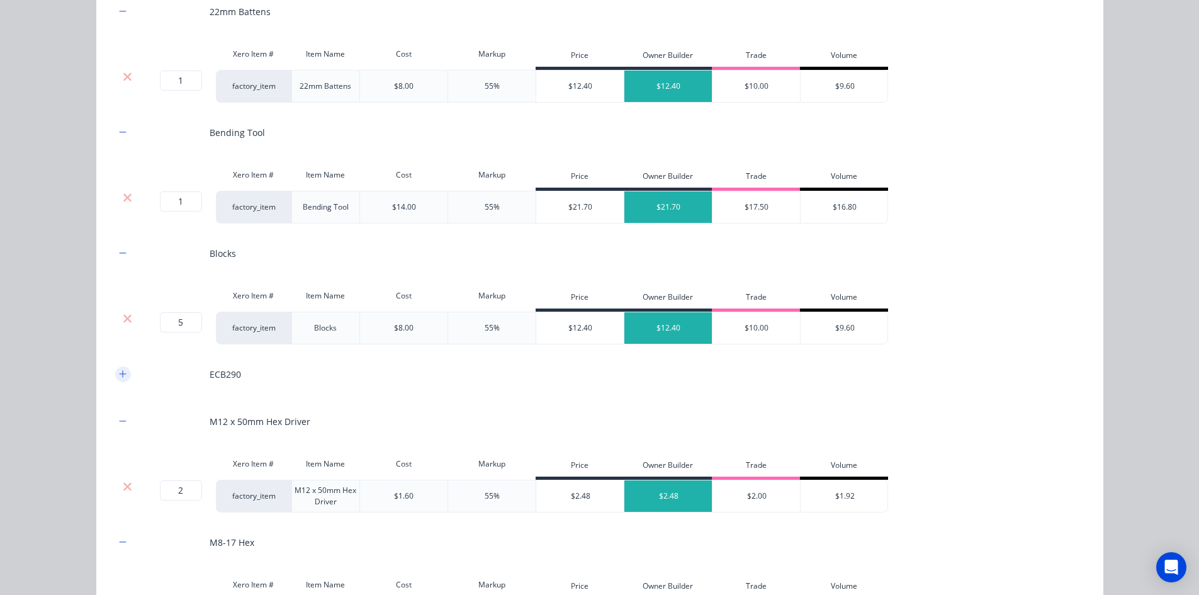
click at [119, 372] on icon "button" at bounding box center [123, 373] width 8 height 9
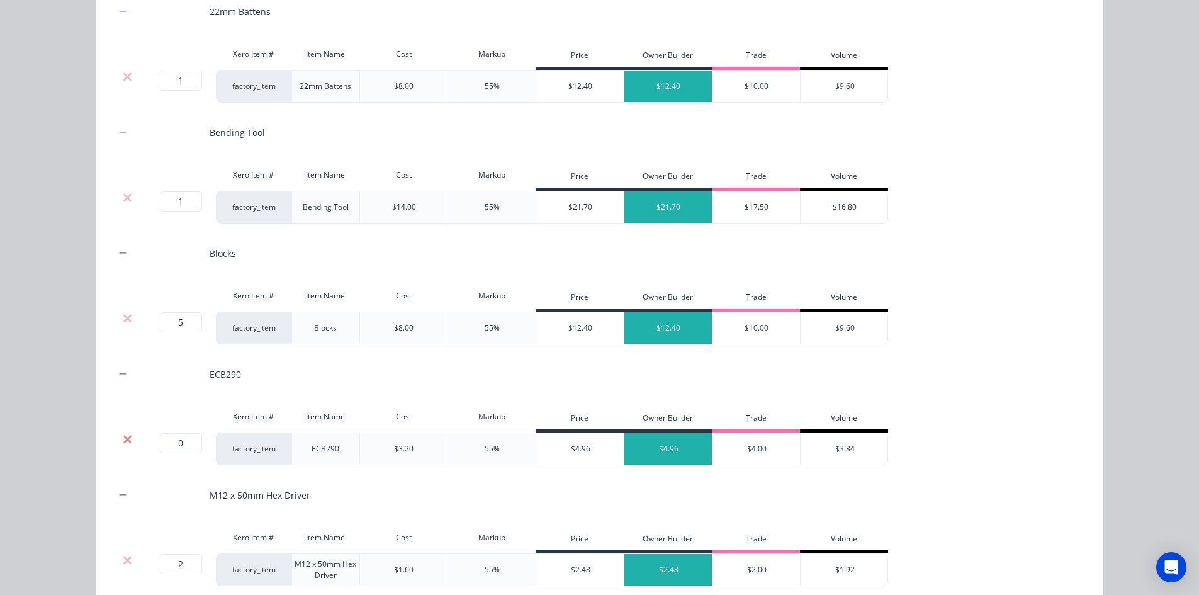
click at [123, 435] on icon at bounding box center [127, 439] width 9 height 13
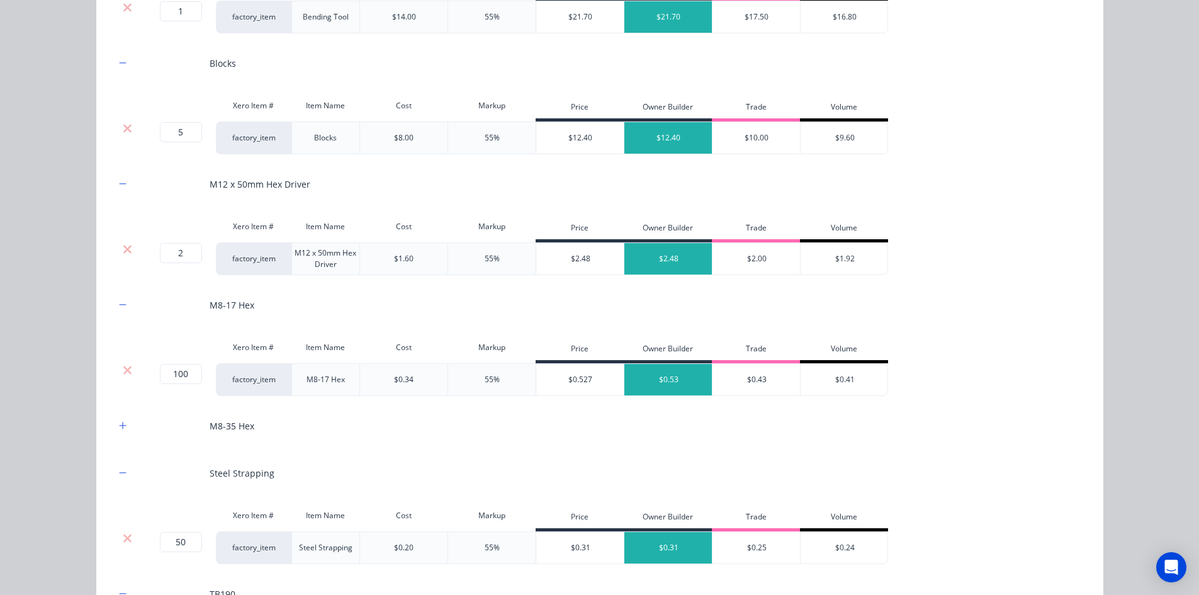
scroll to position [1584, 0]
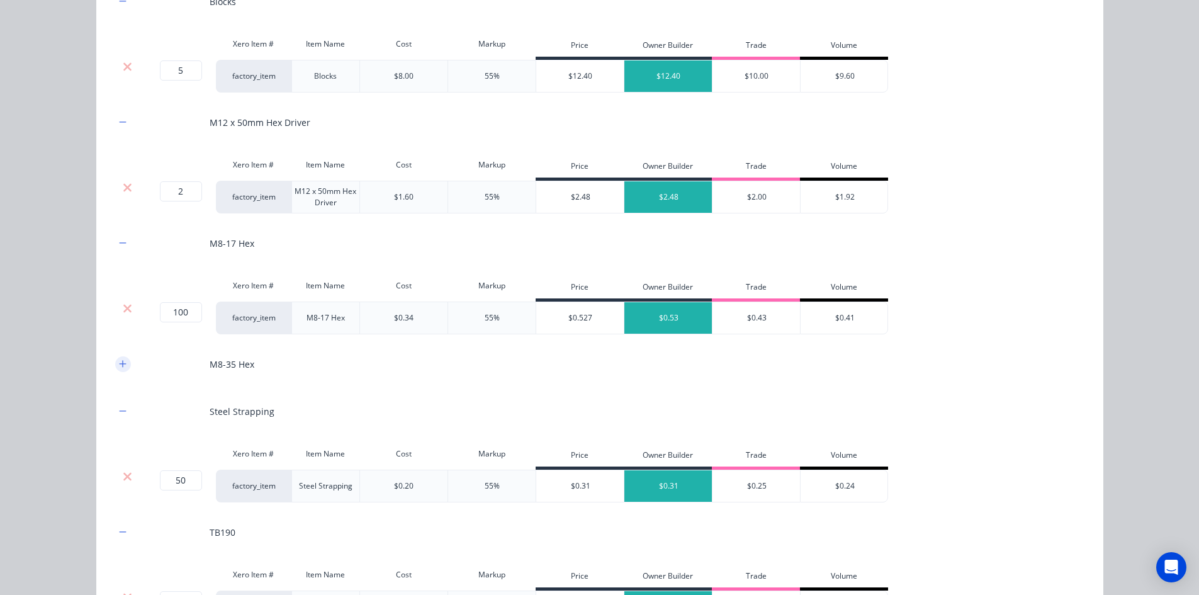
click at [119, 366] on icon "button" at bounding box center [123, 363] width 8 height 9
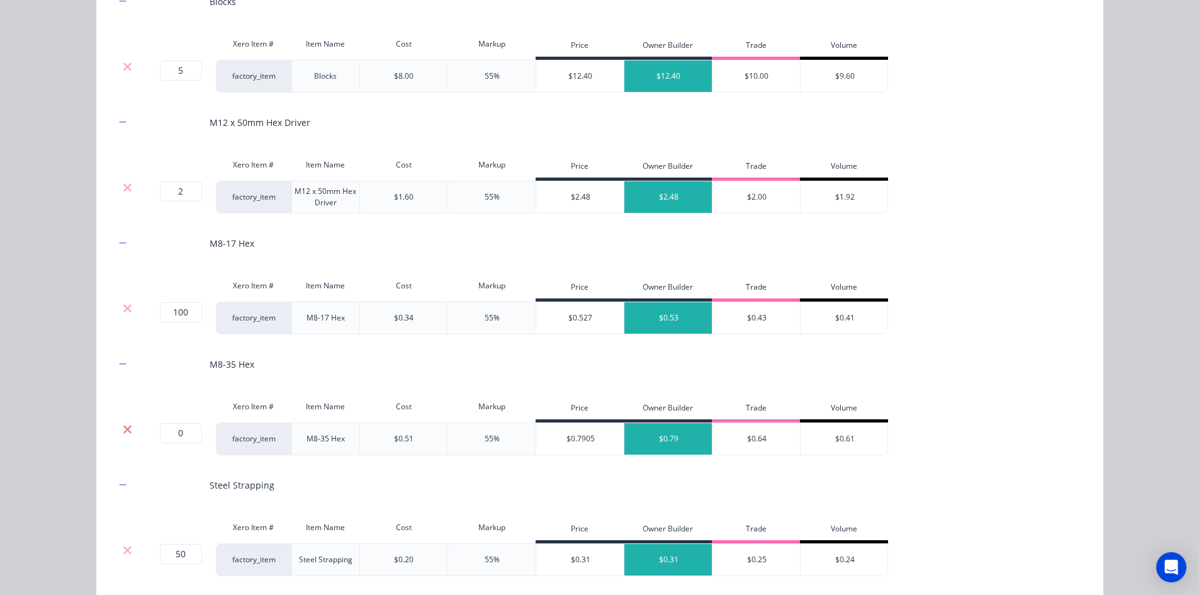
click at [123, 428] on icon at bounding box center [127, 429] width 8 height 8
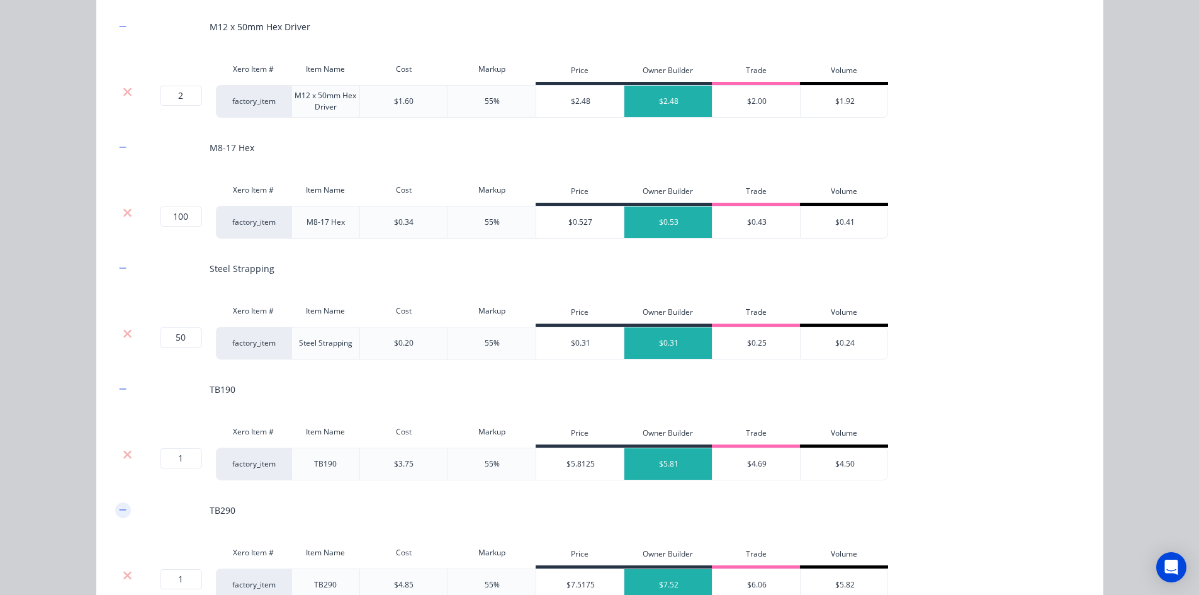
scroll to position [1806, 0]
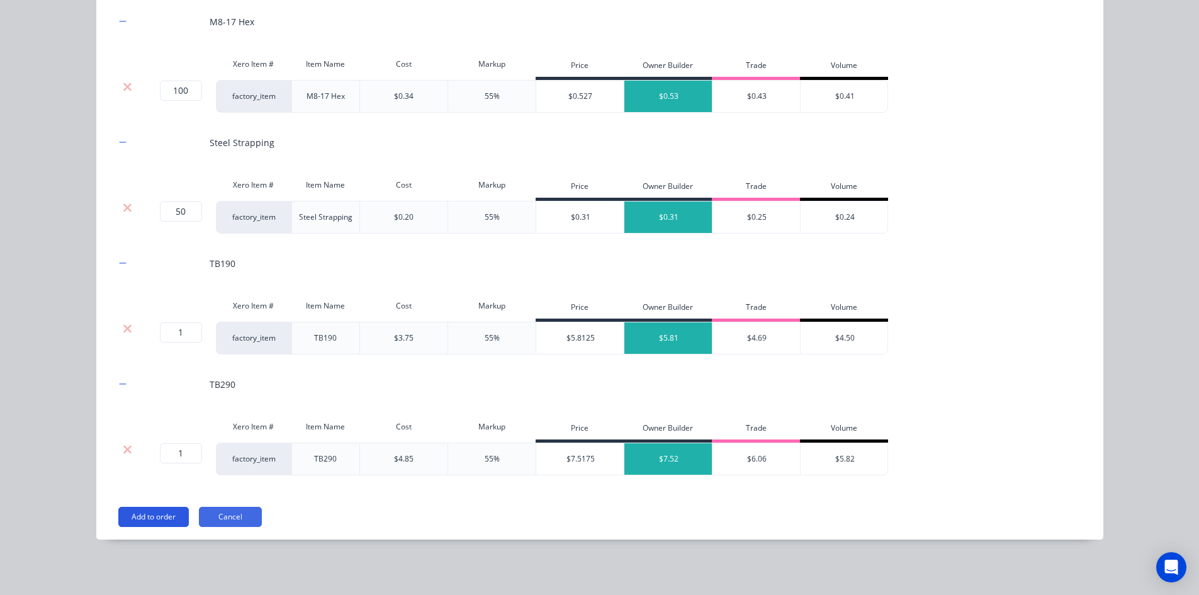
click at [138, 510] on button "Add to order" at bounding box center [153, 516] width 70 height 20
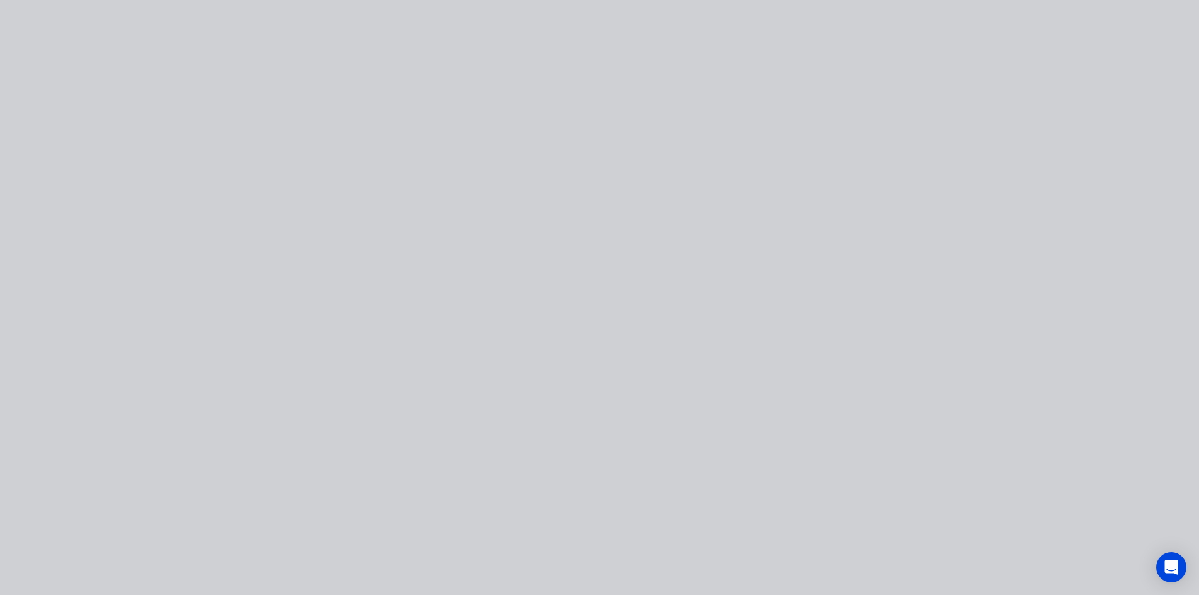
scroll to position [0, 0]
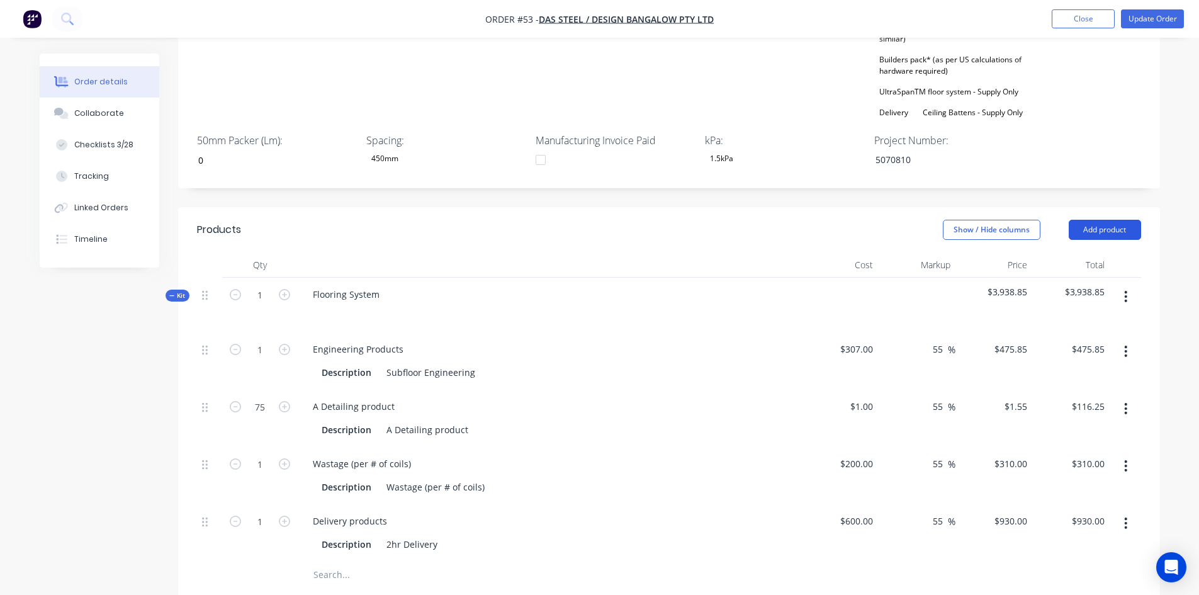
drag, startPoint x: 1105, startPoint y: 241, endPoint x: 1104, endPoint y: 249, distance: 8.2
click at [1105, 240] on button "Add product" at bounding box center [1104, 230] width 72 height 20
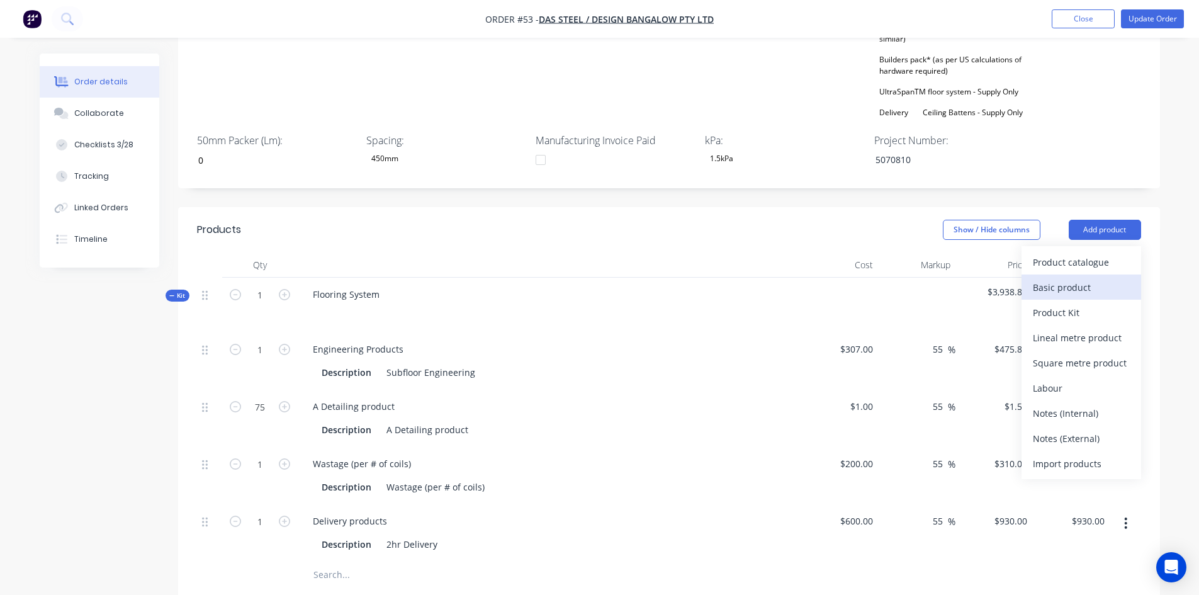
click at [1060, 289] on button "Basic product" at bounding box center [1081, 286] width 120 height 25
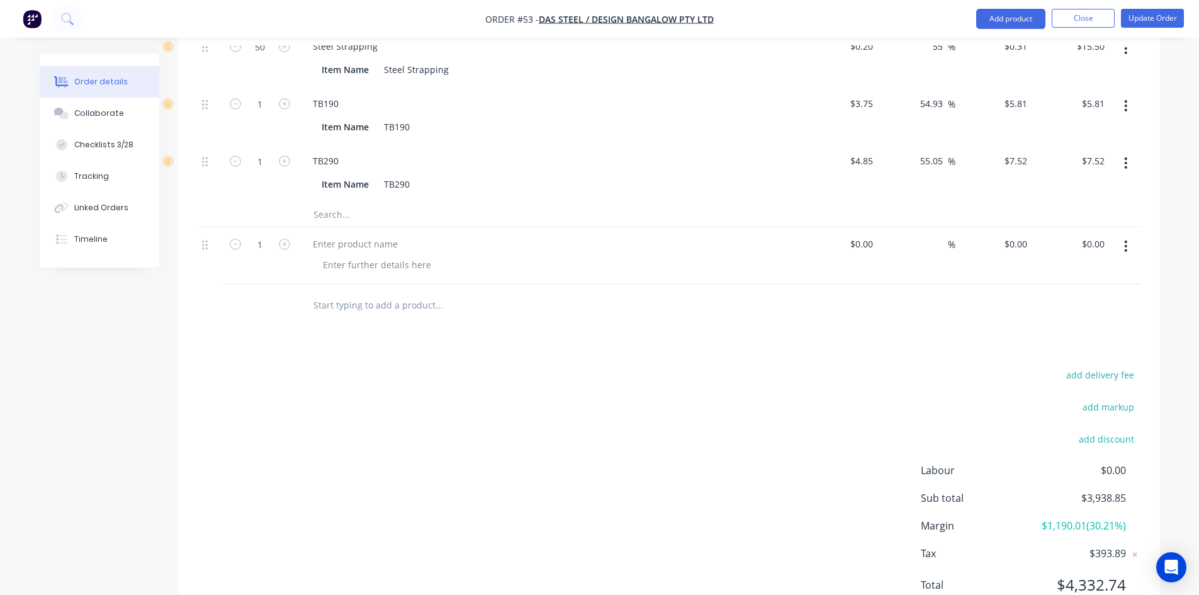
scroll to position [1804, 0]
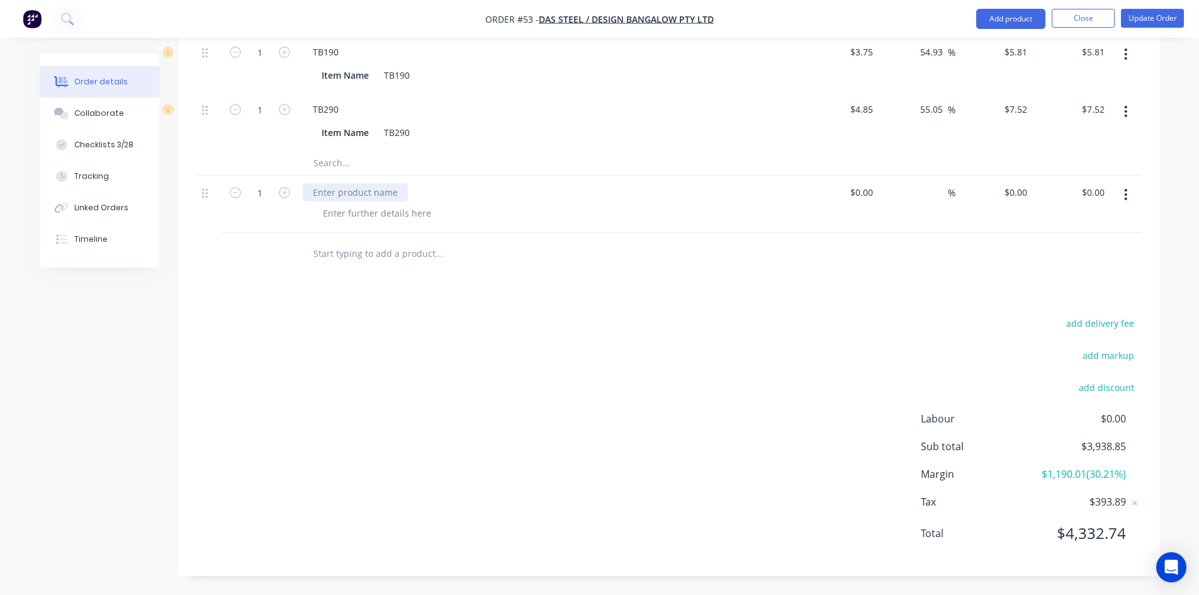
click at [328, 194] on div at bounding box center [355, 192] width 105 height 18
paste div
click at [347, 208] on div at bounding box center [377, 213] width 128 height 18
click at [388, 213] on div at bounding box center [377, 213] width 128 height 18
paste div
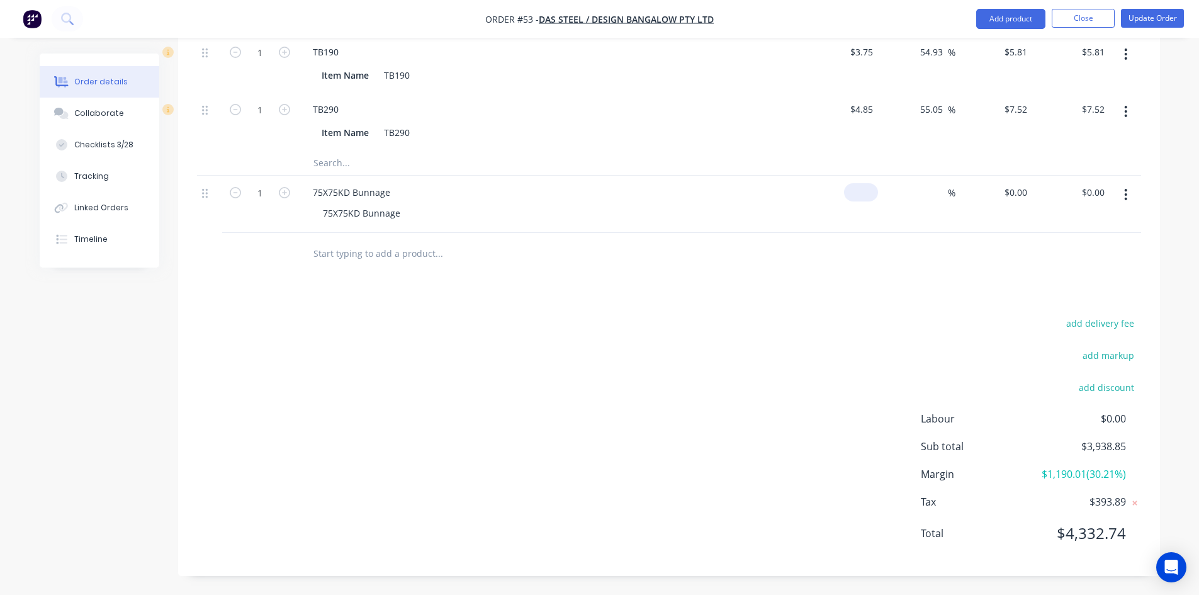
click at [856, 198] on div "$0.00" at bounding box center [839, 204] width 77 height 57
type input "$32.00"
click at [941, 191] on input at bounding box center [940, 192] width 14 height 18
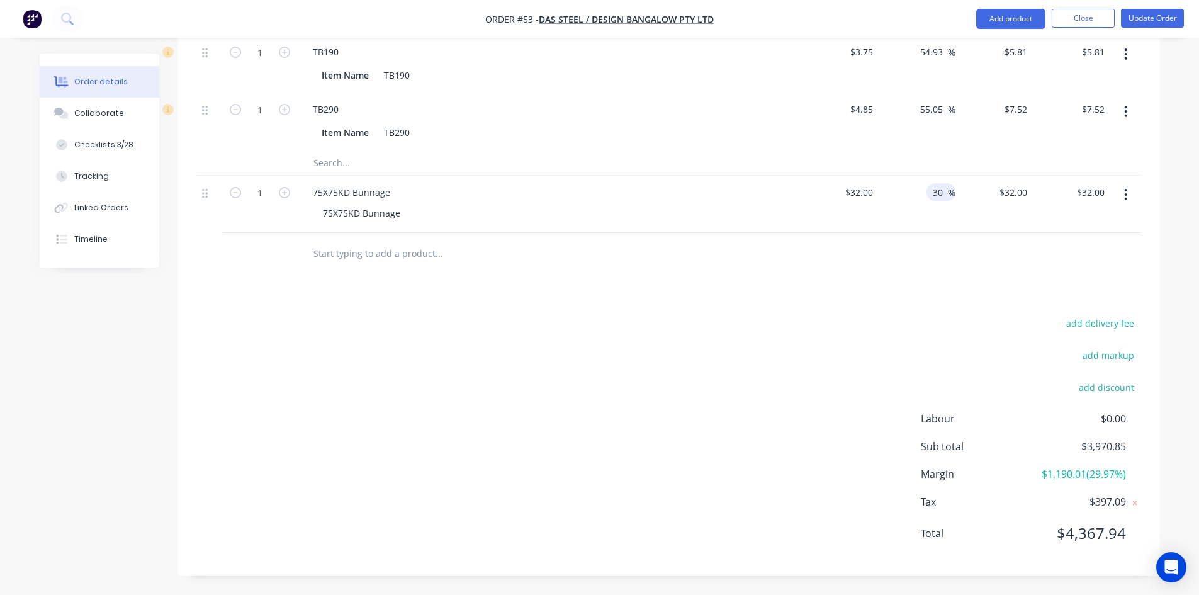
type input "30"
type input "$41.60"
click at [500, 393] on div "add delivery fee add markup add discount Labour $0.00 Sub total $3,980.45 Margi…" at bounding box center [669, 435] width 944 height 243
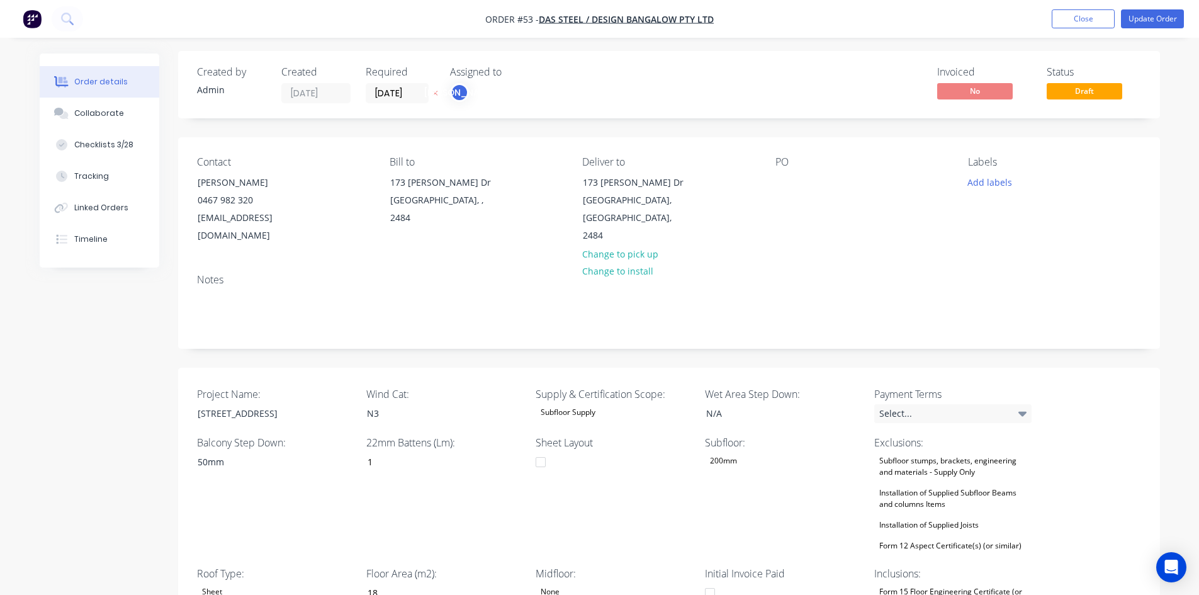
scroll to position [0, 0]
click at [1151, 14] on button "Update Order" at bounding box center [1152, 18] width 63 height 19
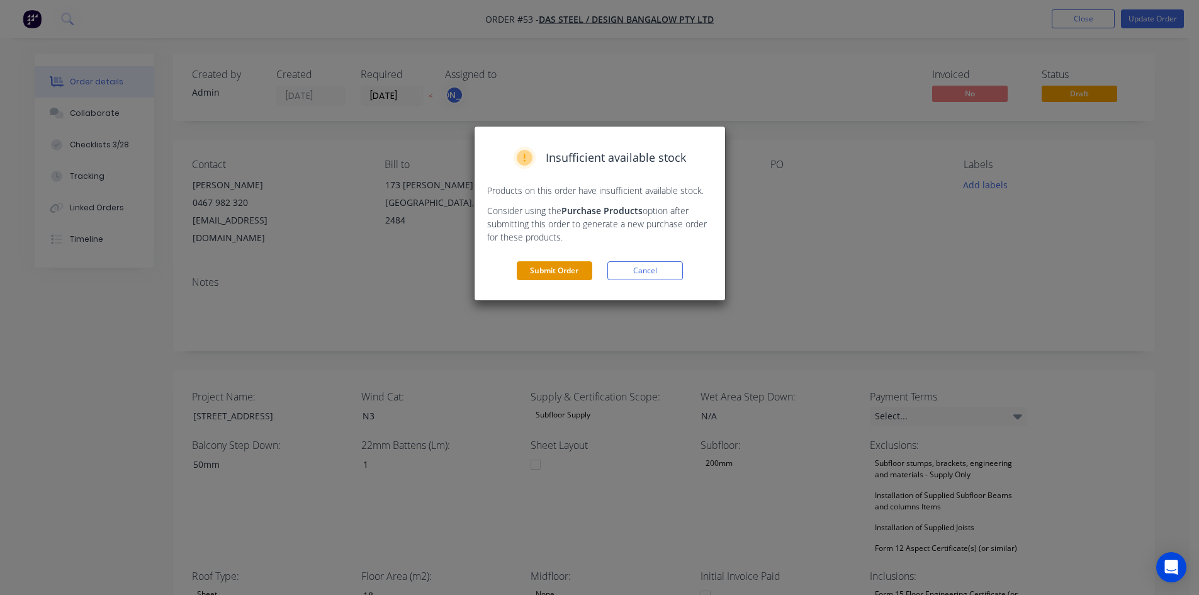
click at [558, 265] on button "Submit Order" at bounding box center [554, 270] width 75 height 19
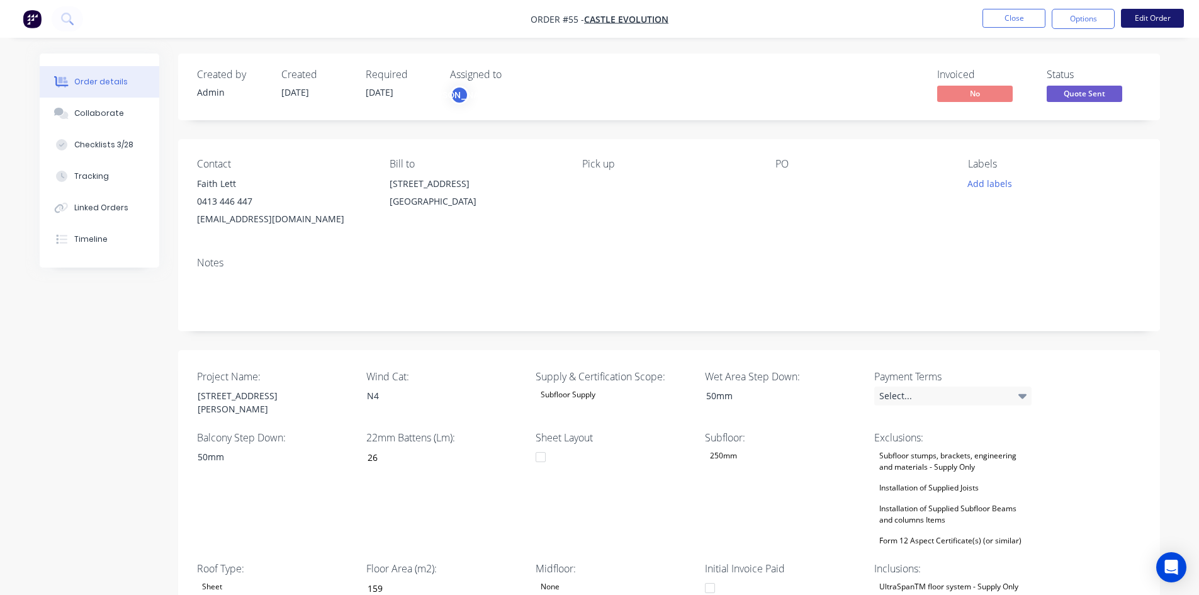
click at [1157, 21] on button "Edit Order" at bounding box center [1152, 18] width 63 height 19
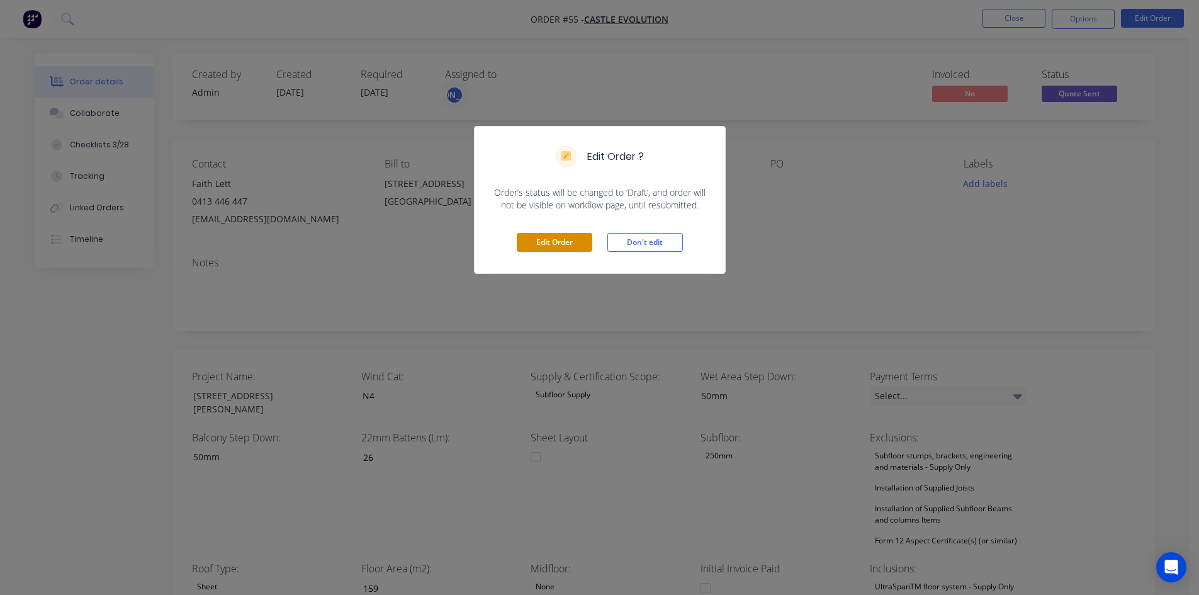
click at [562, 240] on button "Edit Order" at bounding box center [554, 242] width 75 height 19
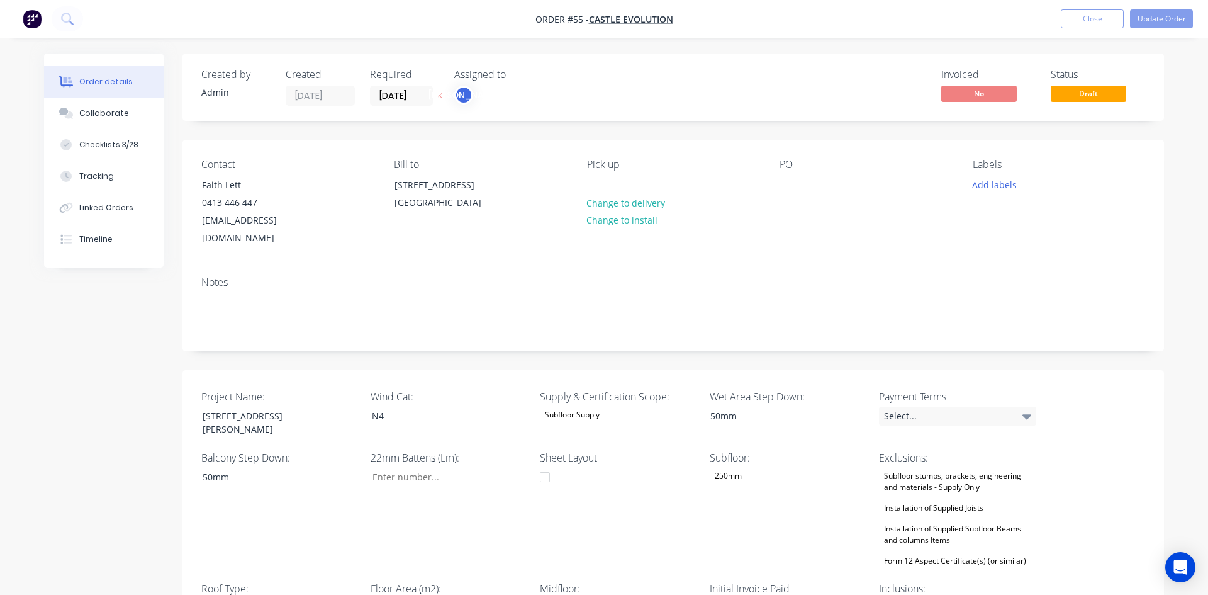
type input "26"
type input "159"
type input "3"
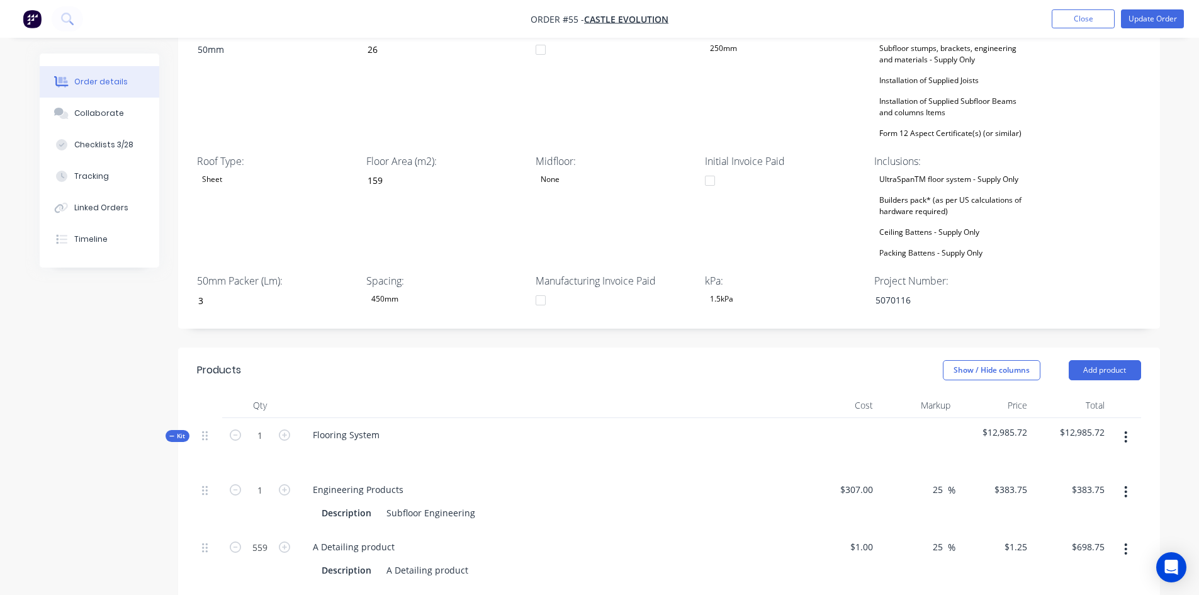
scroll to position [440, 0]
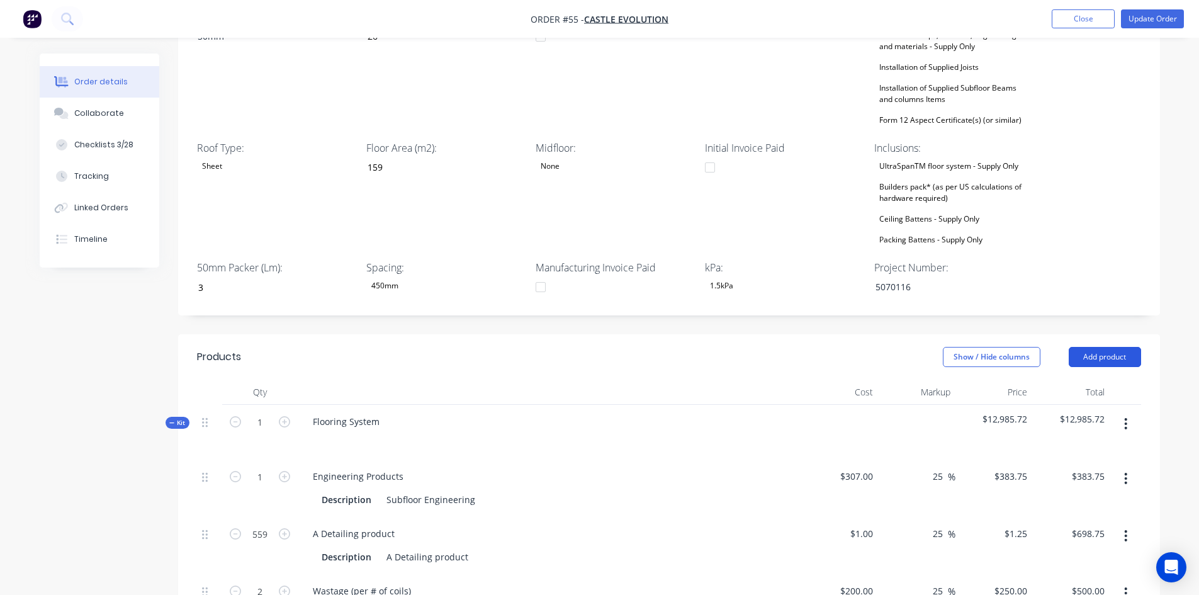
click at [1098, 347] on button "Add product" at bounding box center [1104, 357] width 72 height 20
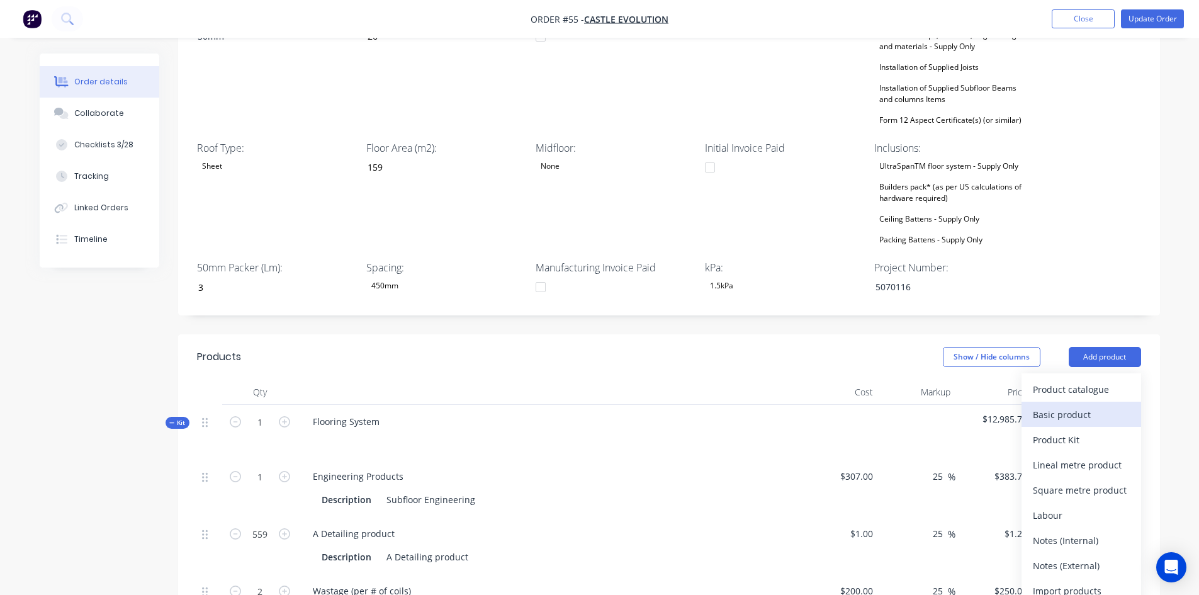
click at [1058, 405] on div "Basic product" at bounding box center [1080, 414] width 97 height 18
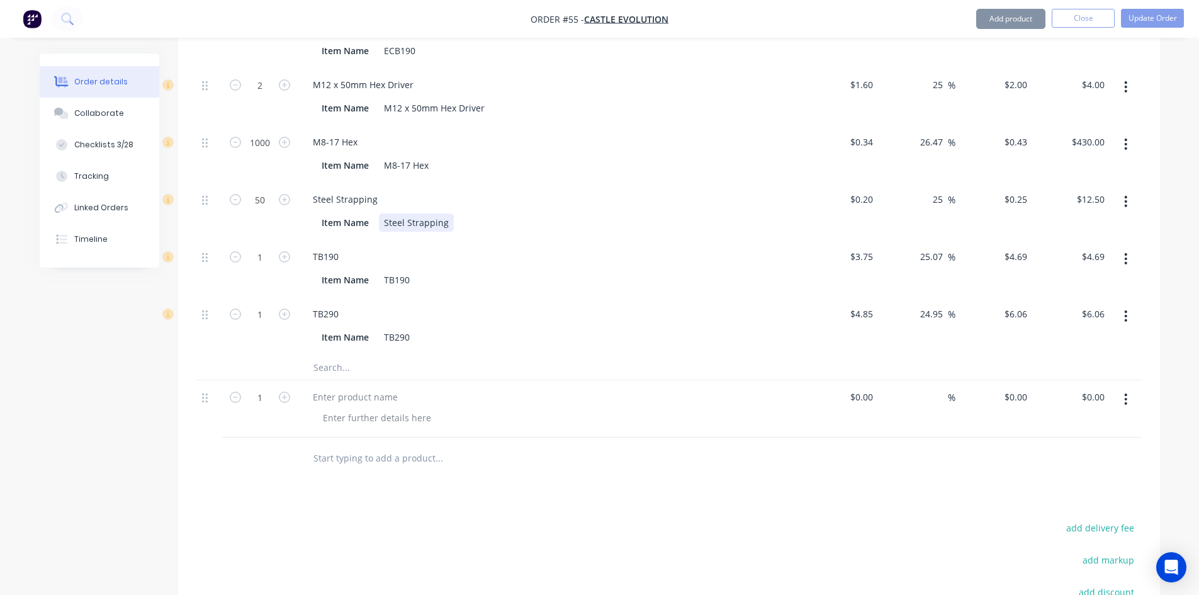
scroll to position [1877, 0]
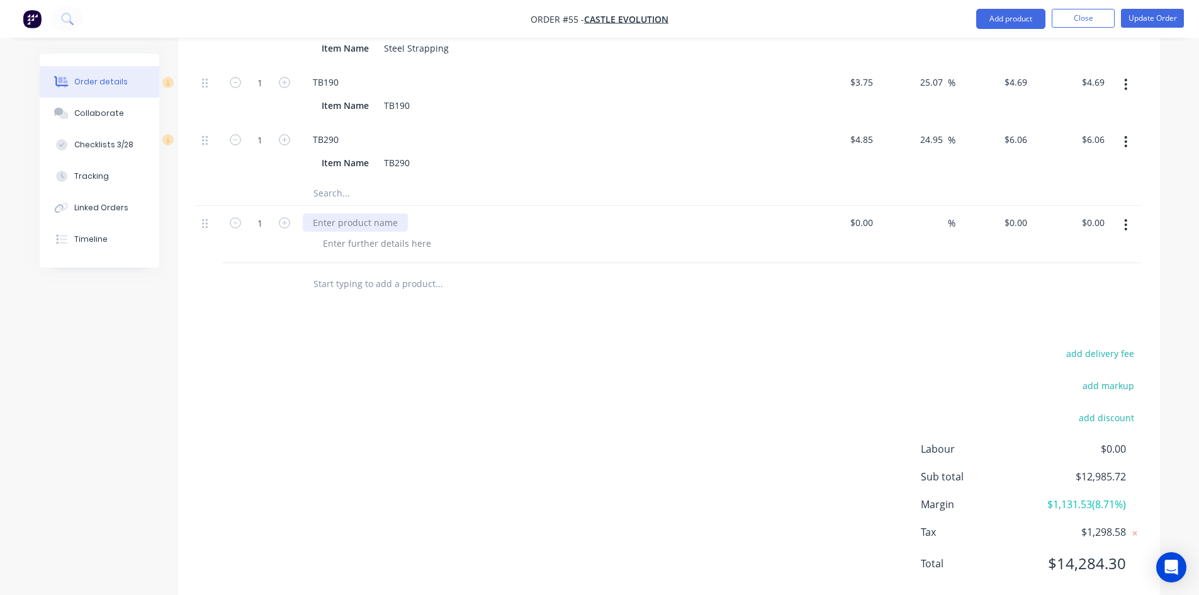
click at [353, 213] on div at bounding box center [355, 222] width 105 height 18
paste div
click at [353, 234] on div at bounding box center [377, 243] width 128 height 18
click at [364, 234] on div at bounding box center [377, 243] width 128 height 18
paste div
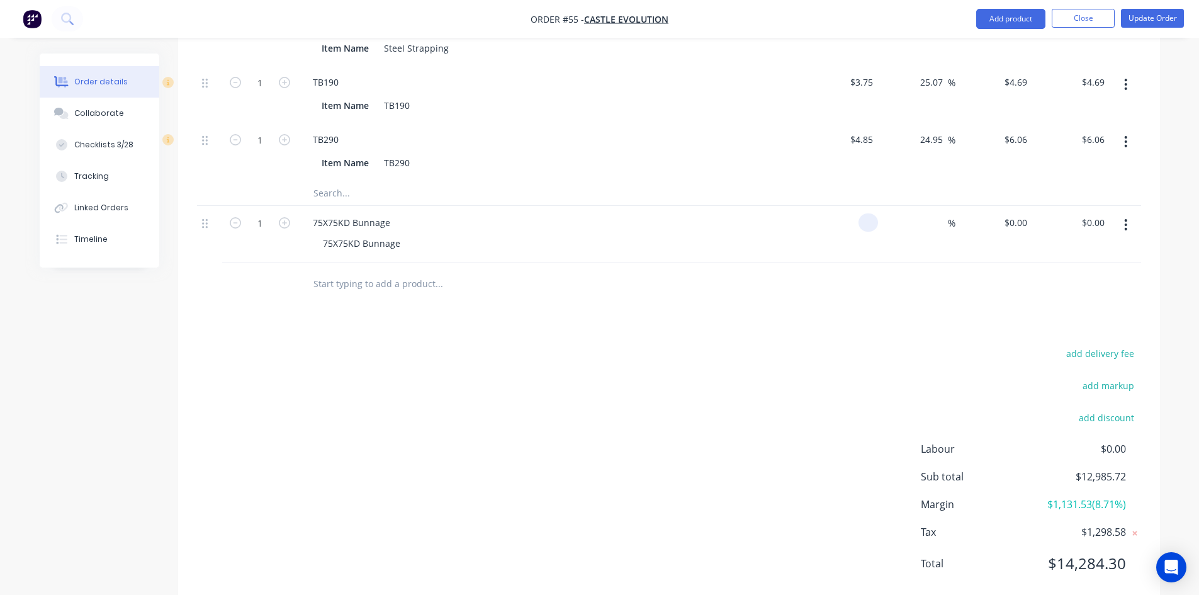
click at [864, 213] on input at bounding box center [870, 222] width 14 height 18
type input "$44.80"
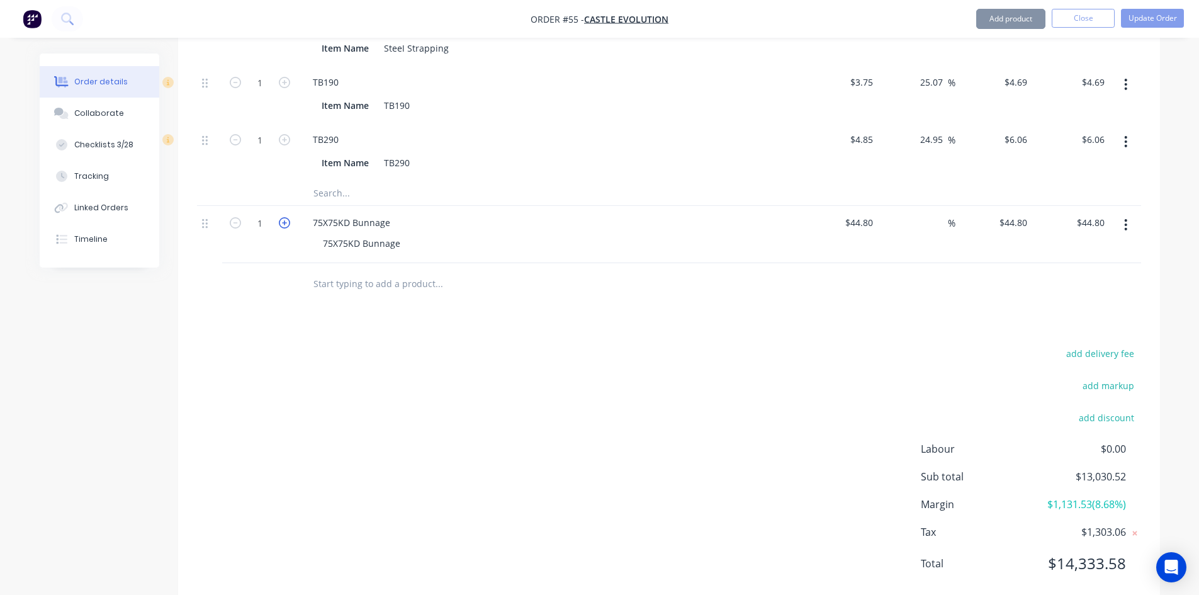
click at [284, 217] on icon "button" at bounding box center [284, 222] width 11 height 11
type input "2"
type input "$89.60"
click at [284, 217] on icon "button" at bounding box center [284, 222] width 11 height 11
type input "3"
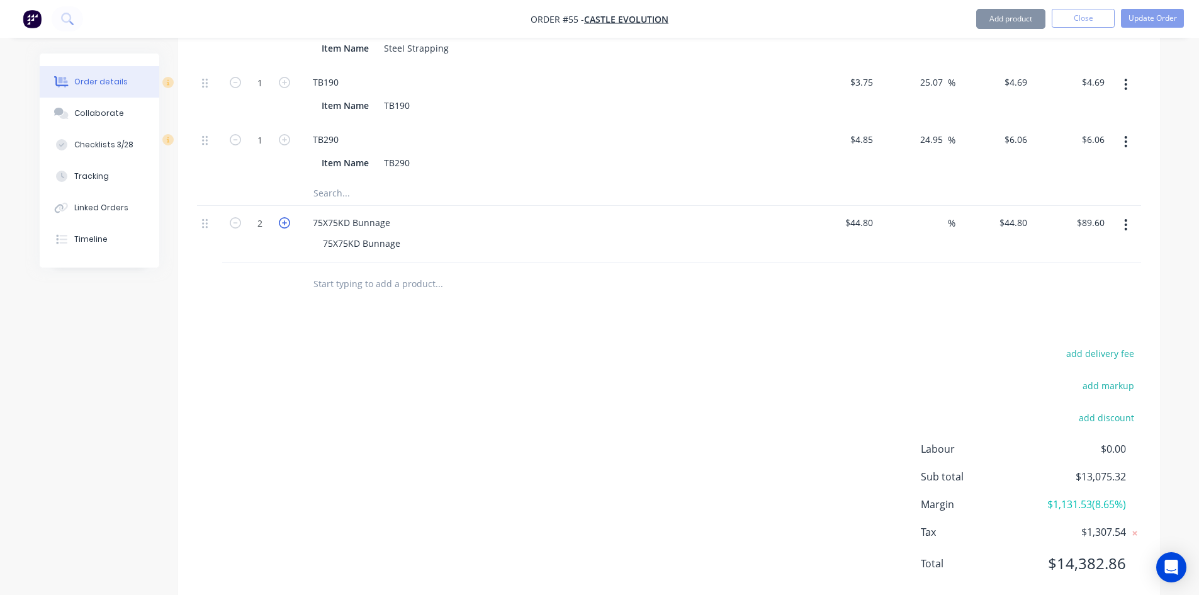
type input "$134.40"
click at [284, 217] on icon "button" at bounding box center [284, 222] width 11 height 11
type input "4"
type input "$179.20"
click at [284, 217] on icon "button" at bounding box center [284, 222] width 11 height 11
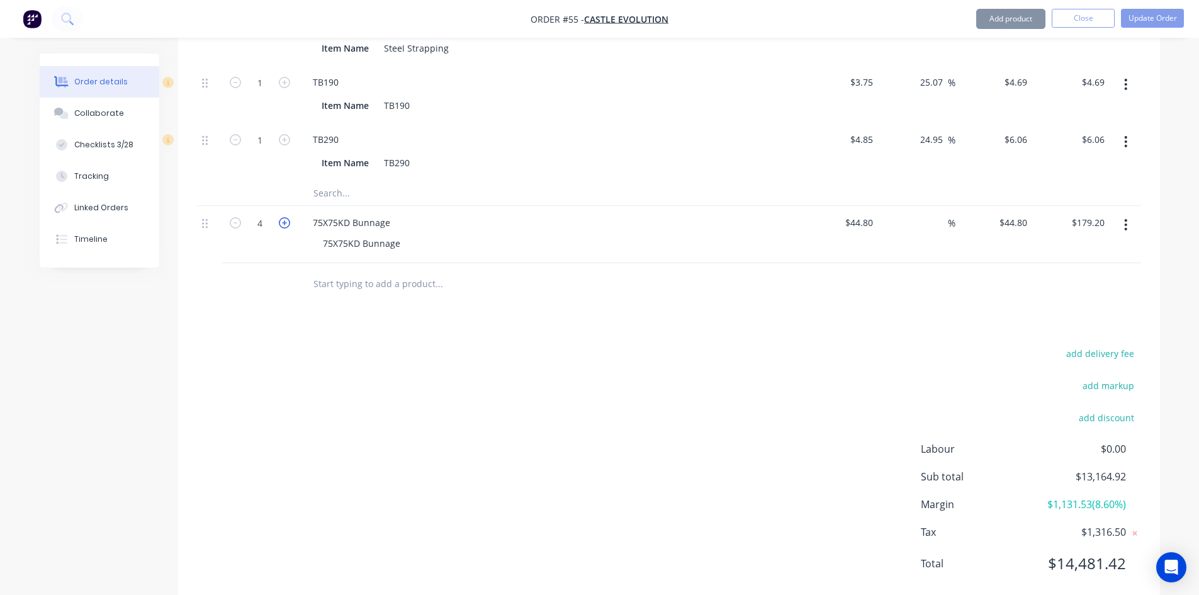
type input "5"
type input "$224.00"
click at [284, 217] on icon "button" at bounding box center [284, 222] width 11 height 11
type input "6"
type input "$268.80"
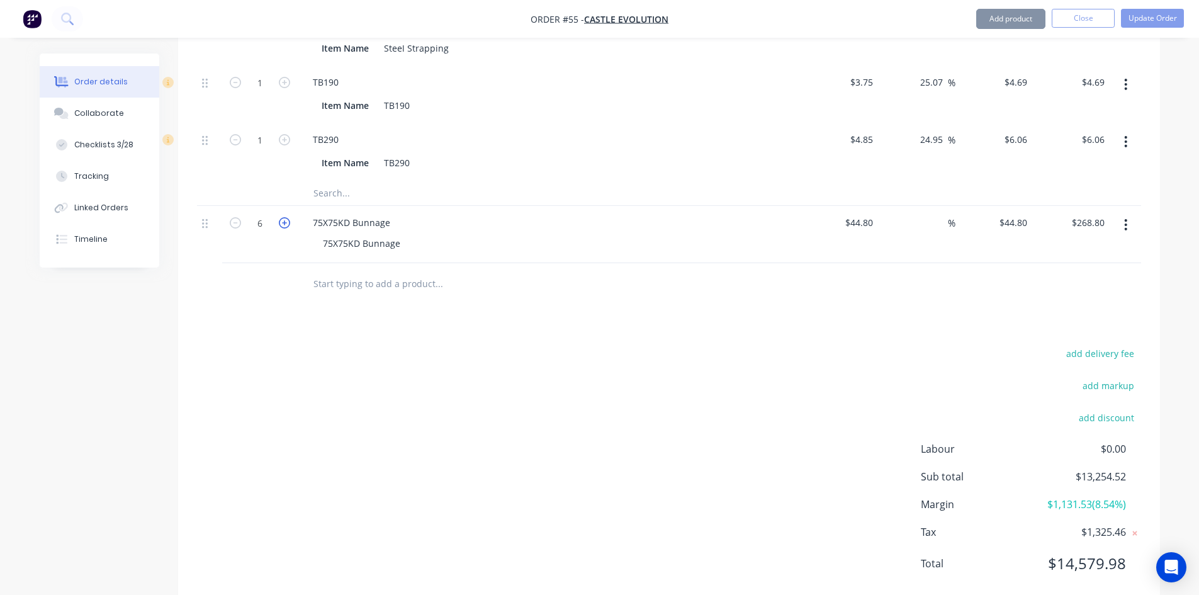
click at [284, 217] on icon "button" at bounding box center [284, 222] width 11 height 11
type input "7"
type input "$313.60"
click at [284, 217] on icon "button" at bounding box center [284, 222] width 11 height 11
type input "8"
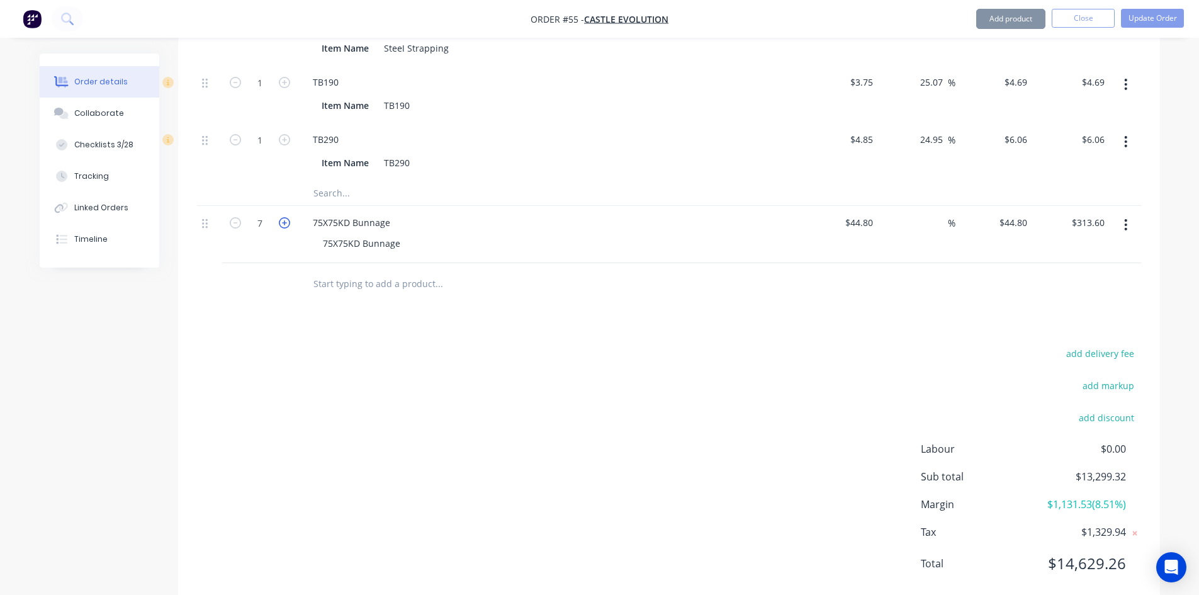
type input "$358.40"
click at [411, 344] on div "add delivery fee add markup add discount Labour $0.00 Sub total $13,344.12 Marg…" at bounding box center [669, 465] width 944 height 243
click at [947, 216] on span "%" at bounding box center [951, 223] width 8 height 14
click at [919, 344] on div "add delivery fee add markup add discount Labour $0.00 Sub total $13,344.12 Marg…" at bounding box center [669, 465] width 944 height 243
click at [1141, 20] on button "Update Order" at bounding box center [1152, 18] width 63 height 19
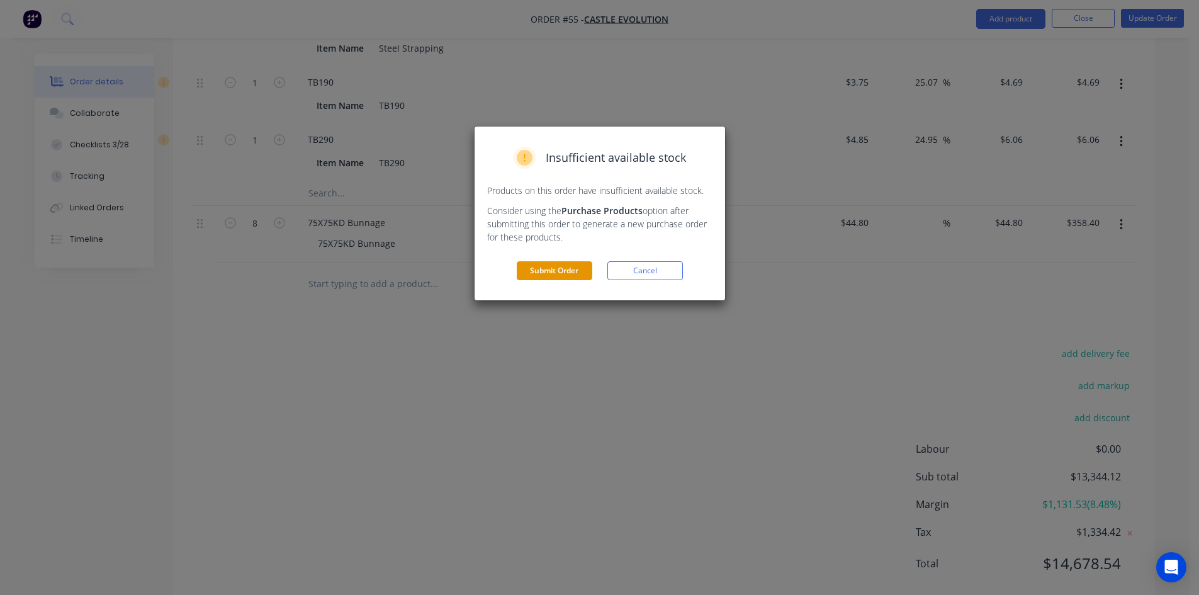
click at [544, 271] on button "Submit Order" at bounding box center [554, 270] width 75 height 19
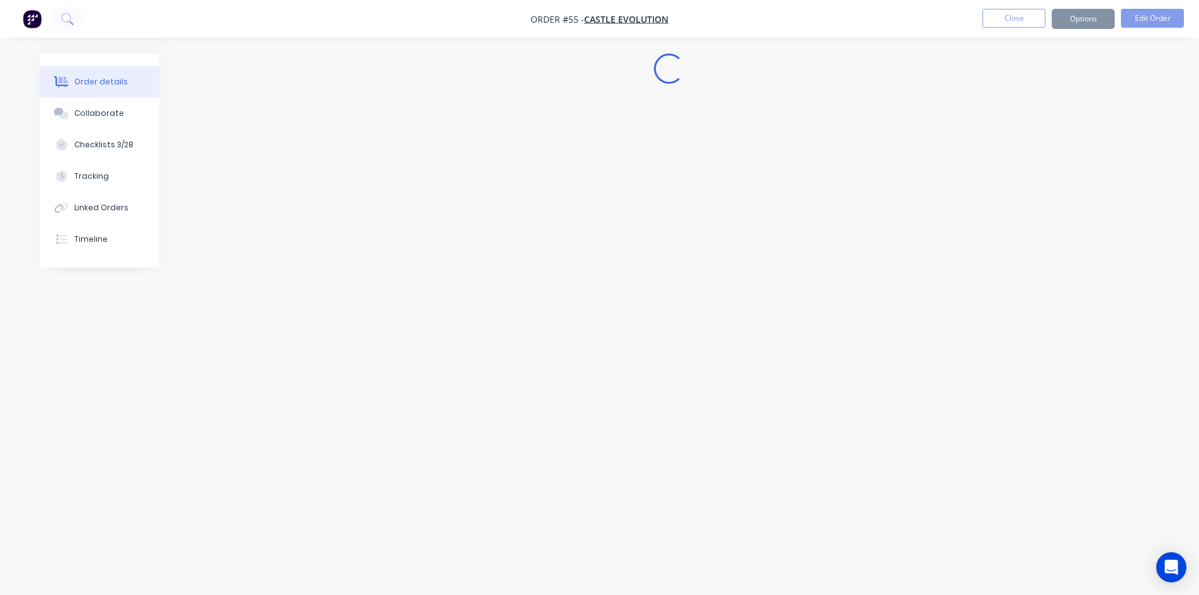
scroll to position [0, 0]
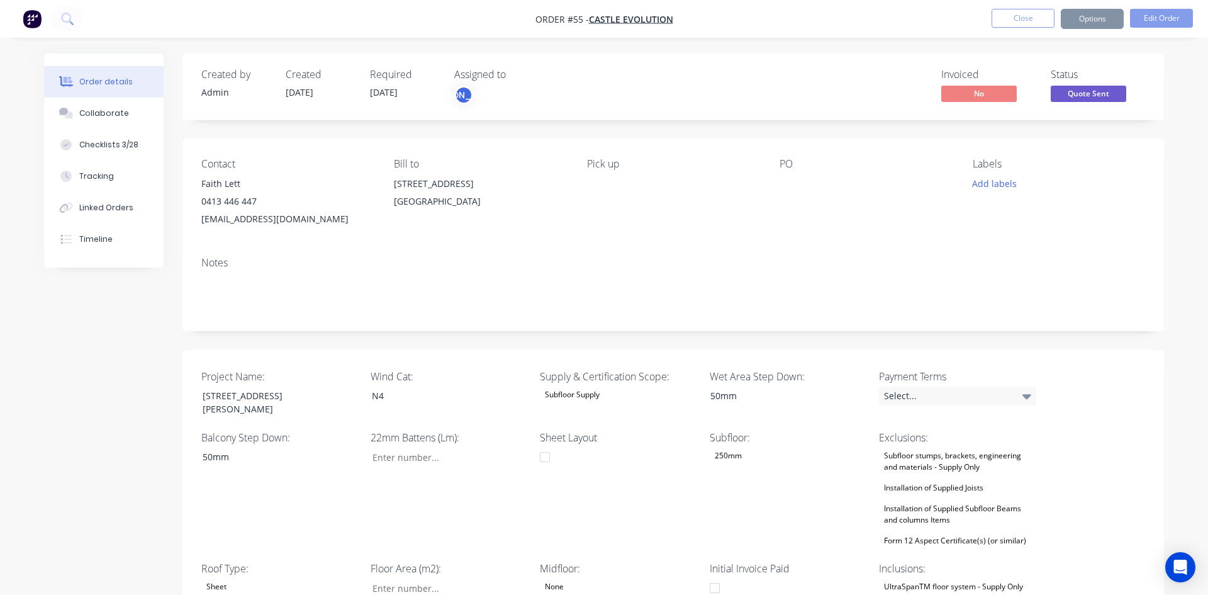
type input "26"
type input "159"
type input "3"
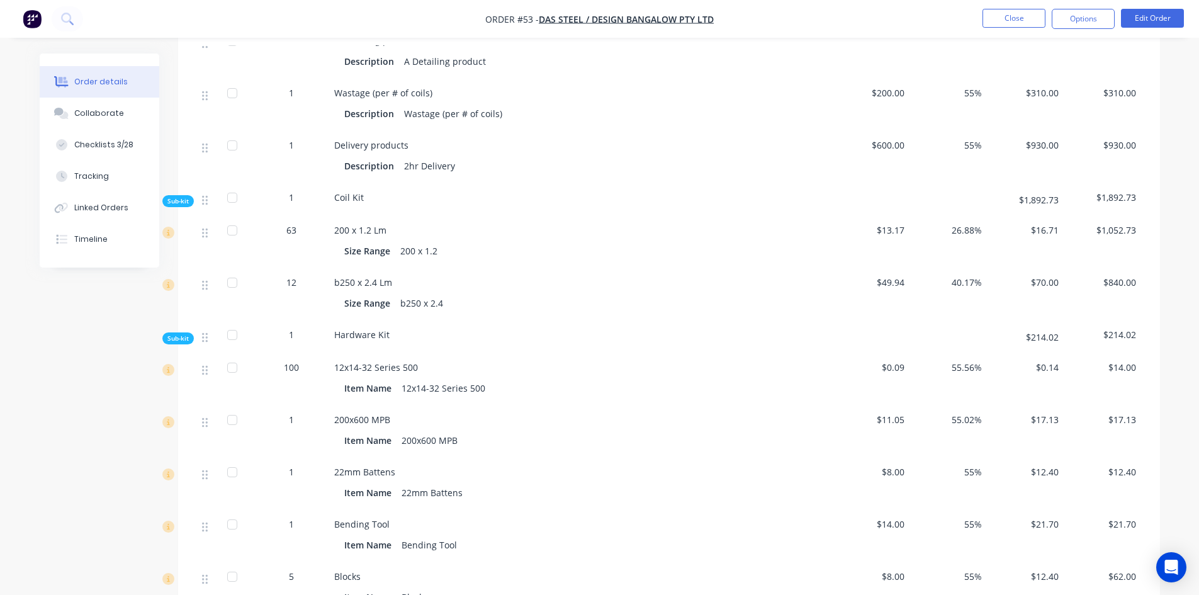
scroll to position [881, 0]
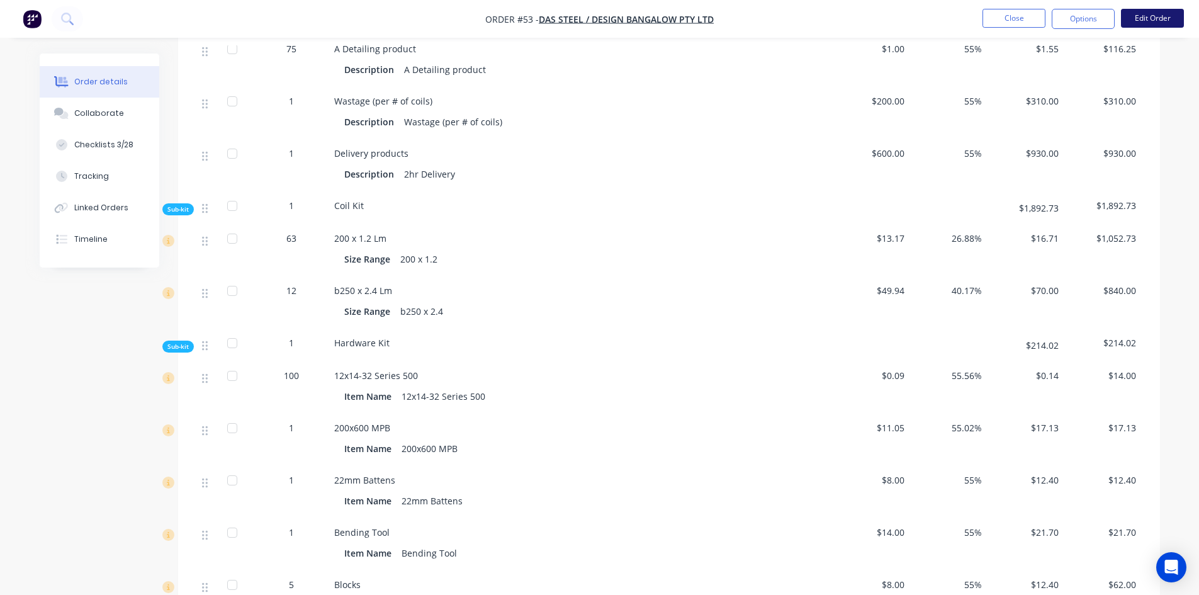
click at [1153, 16] on button "Edit Order" at bounding box center [1152, 18] width 63 height 19
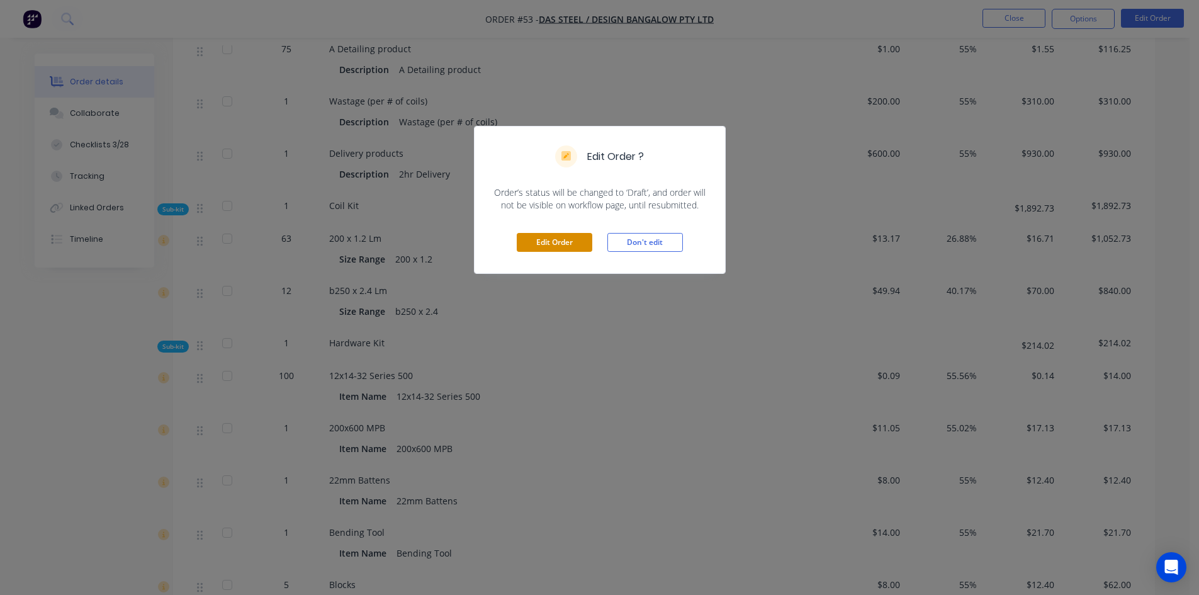
drag, startPoint x: 567, startPoint y: 240, endPoint x: 559, endPoint y: 242, distance: 8.9
click at [567, 240] on button "Edit Order" at bounding box center [554, 242] width 75 height 19
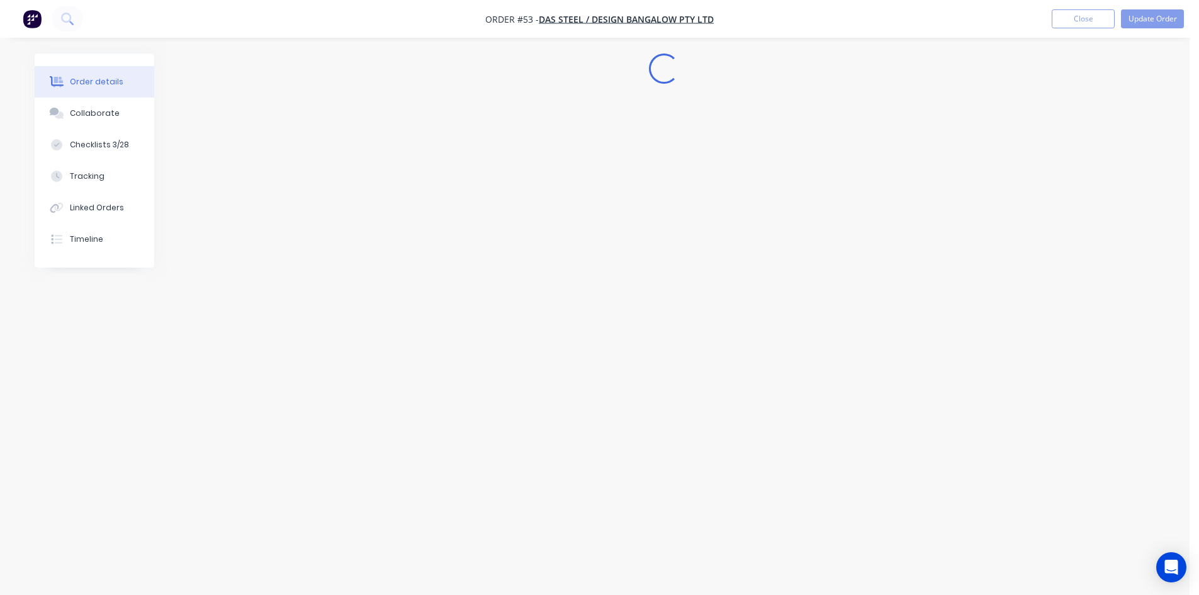
scroll to position [0, 0]
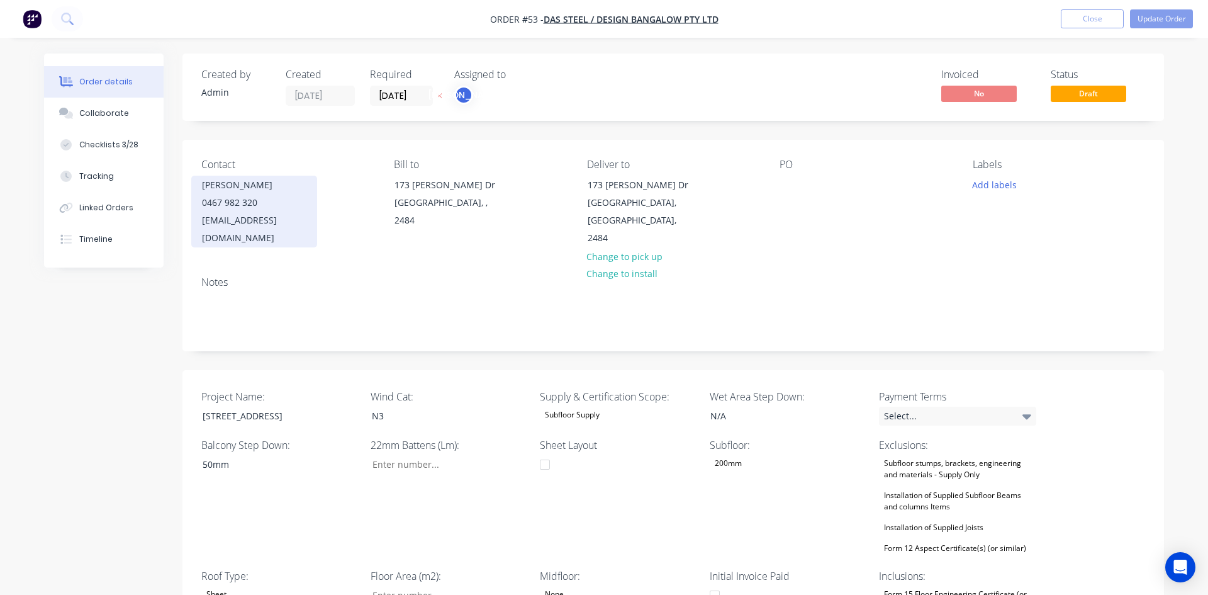
type input "1"
type input "18"
type input "0"
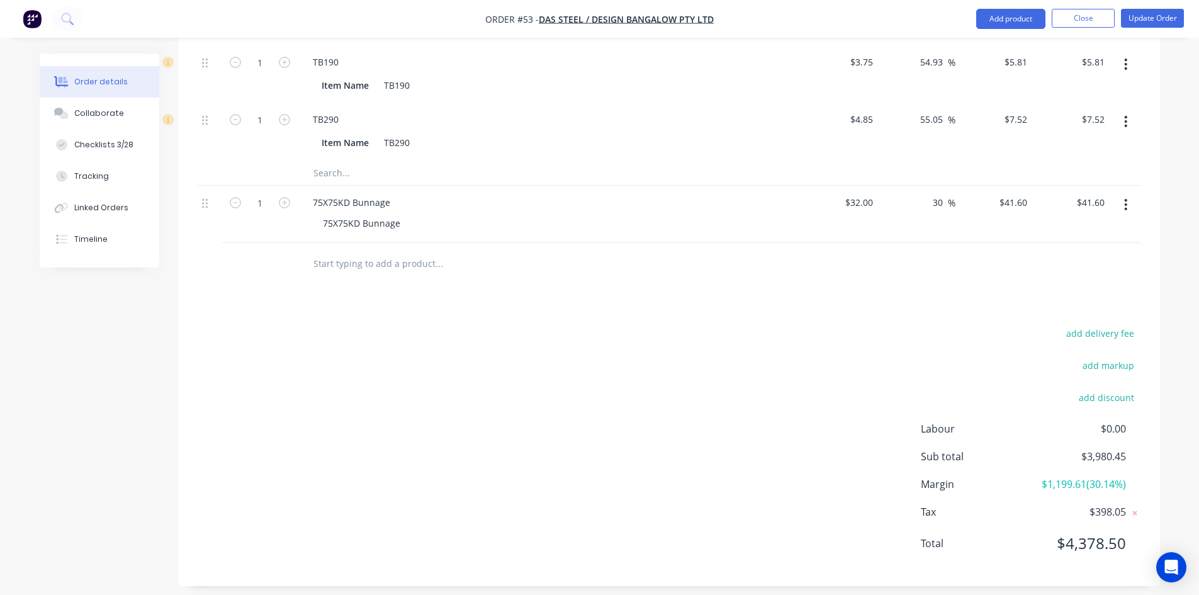
scroll to position [1804, 0]
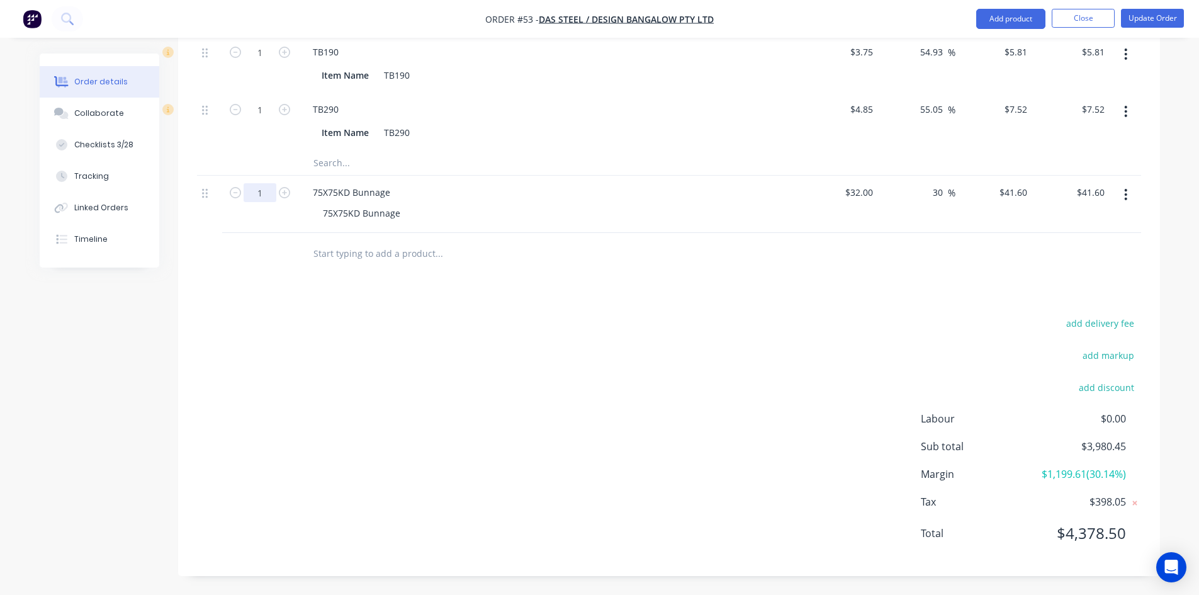
click at [289, 193] on icon "button" at bounding box center [284, 192] width 11 height 11
type input "2"
type input "$83.20"
click at [289, 193] on icon "button" at bounding box center [284, 192] width 11 height 11
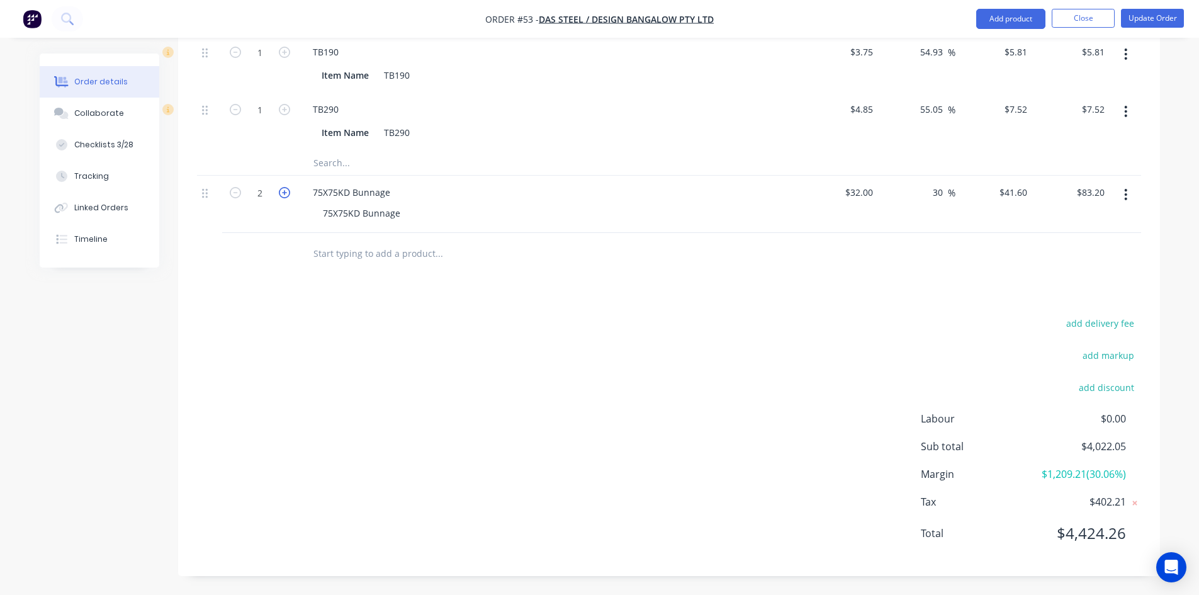
type input "3"
type input "$124.80"
click at [289, 193] on icon "button" at bounding box center [284, 192] width 11 height 11
type input "4"
type input "$166.40"
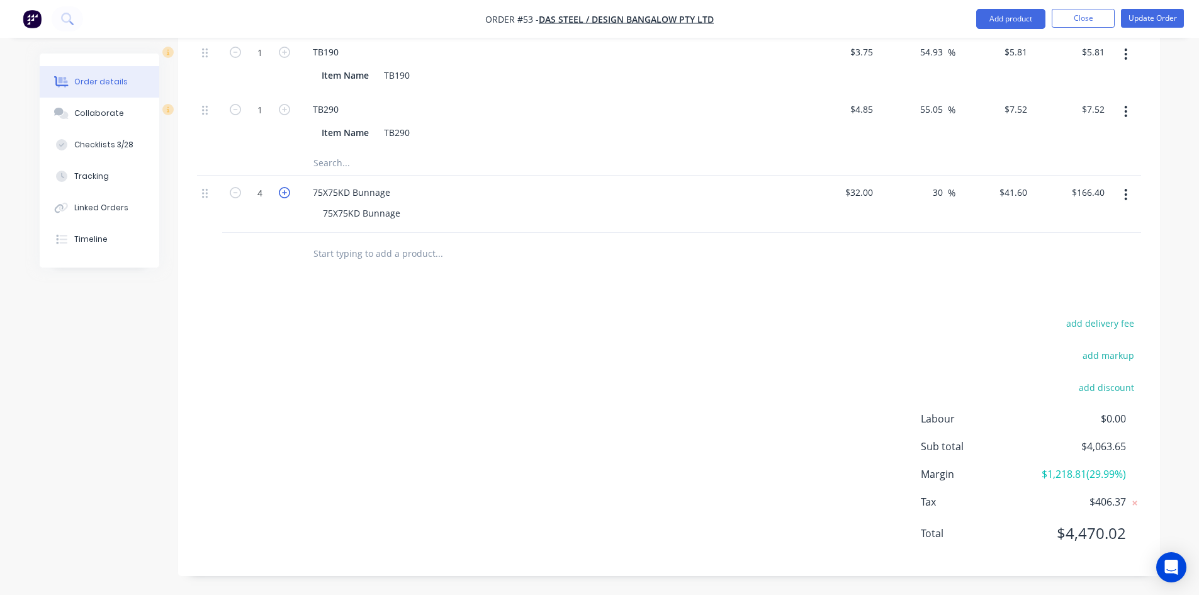
click at [289, 193] on icon "button" at bounding box center [284, 192] width 11 height 11
type input "5"
type input "$208.00"
click at [289, 193] on icon "button" at bounding box center [284, 192] width 11 height 11
type input "6"
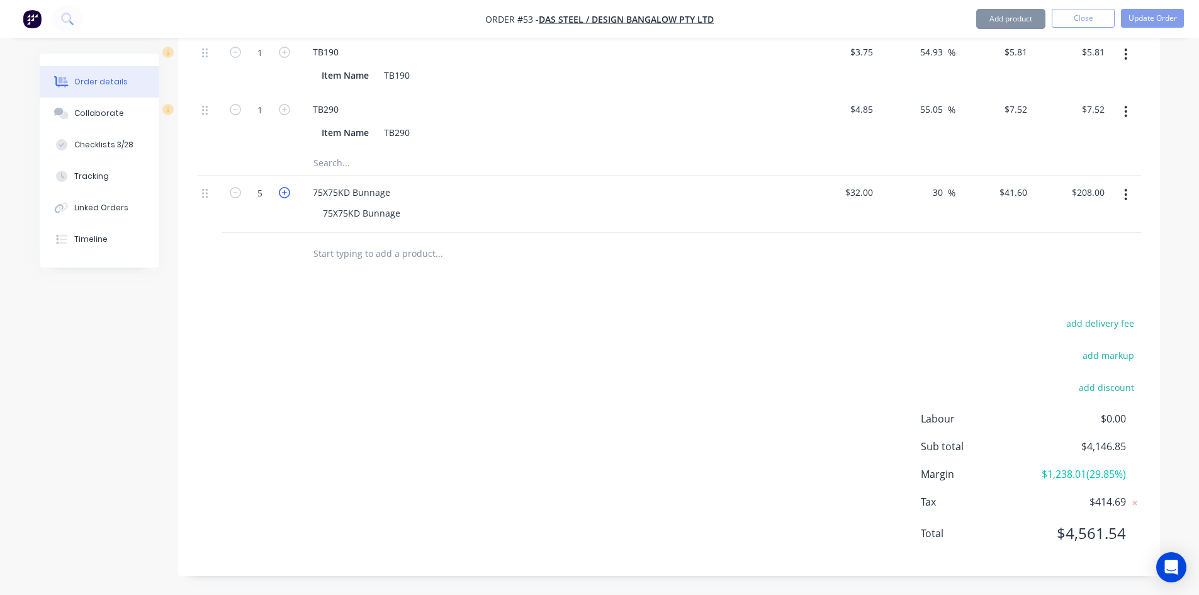
type input "$249.60"
click at [289, 193] on icon "button" at bounding box center [284, 192] width 11 height 11
type input "7"
type input "$291.20"
click at [289, 193] on icon "button" at bounding box center [284, 192] width 11 height 11
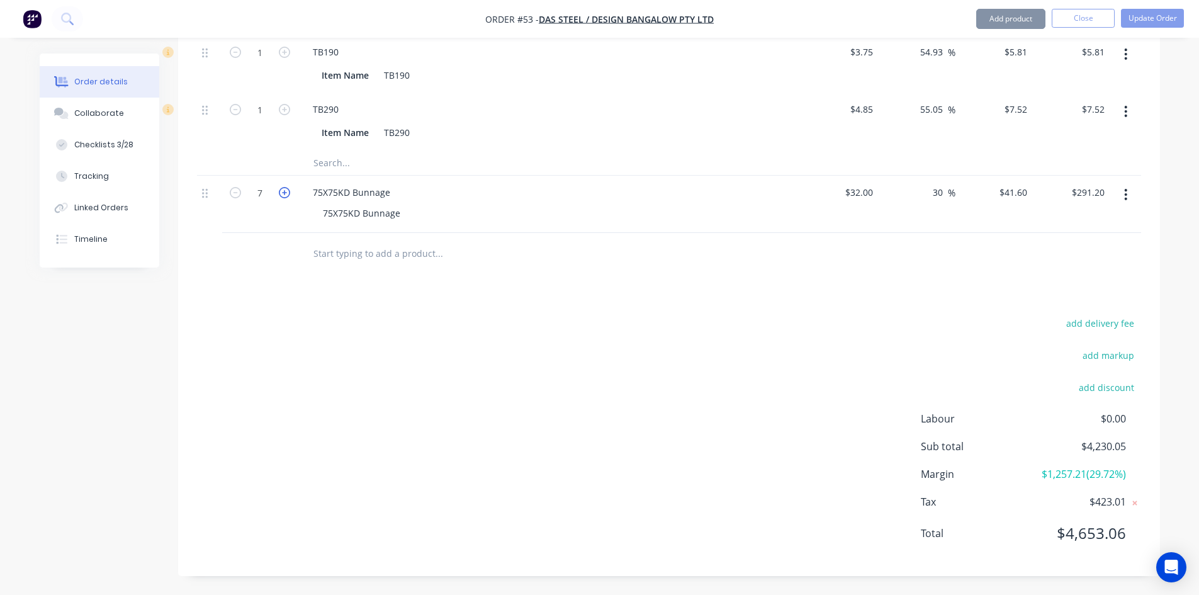
type input "8"
type input "$332.80"
click at [1137, 22] on button "Update Order" at bounding box center [1152, 18] width 63 height 19
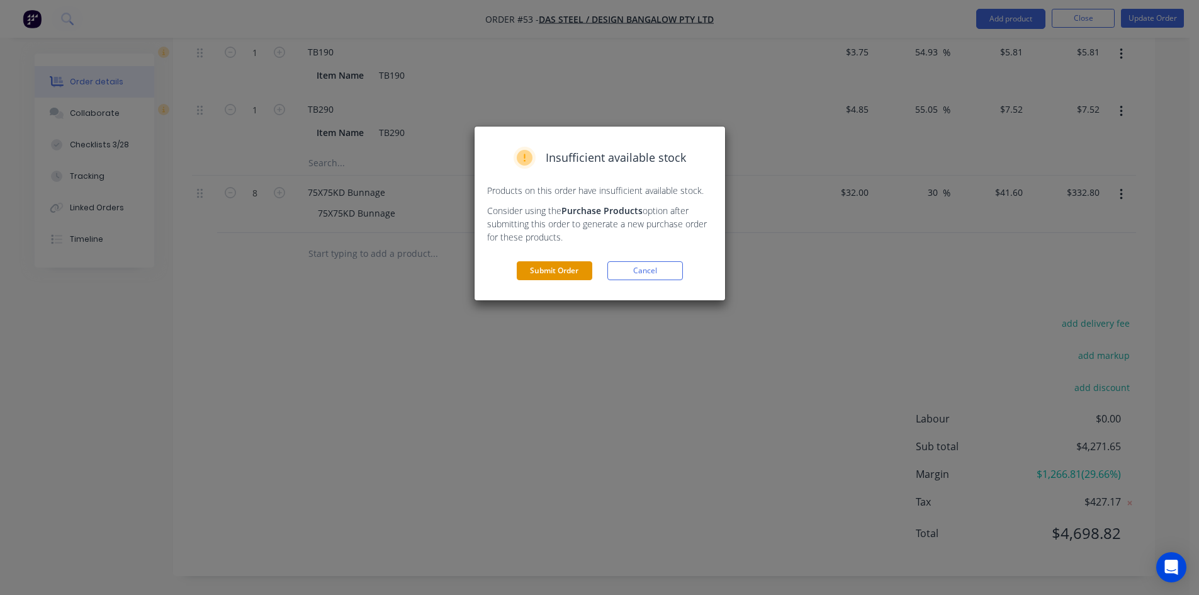
click at [568, 267] on button "Submit Order" at bounding box center [554, 270] width 75 height 19
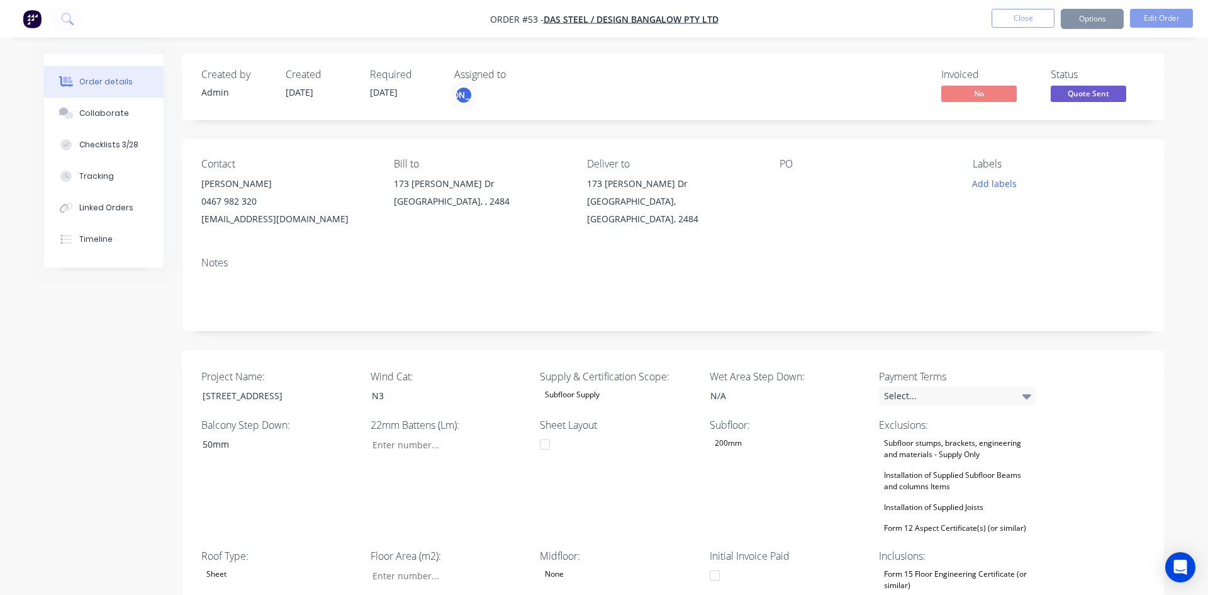
type input "1"
type input "18"
type input "0"
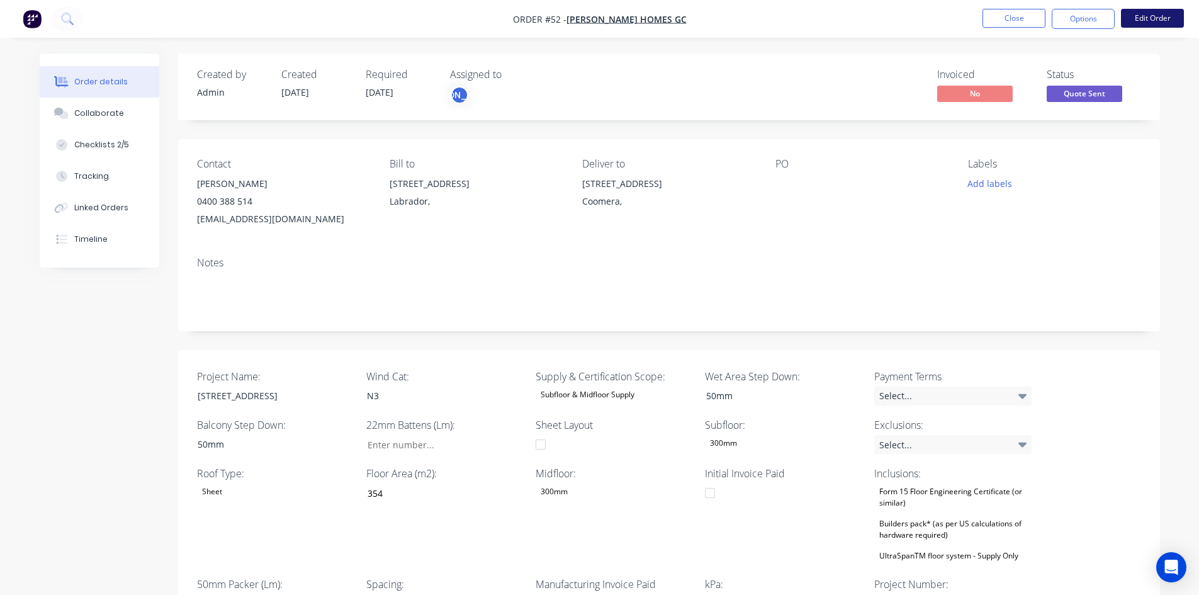
click at [1138, 20] on button "Edit Order" at bounding box center [1152, 18] width 63 height 19
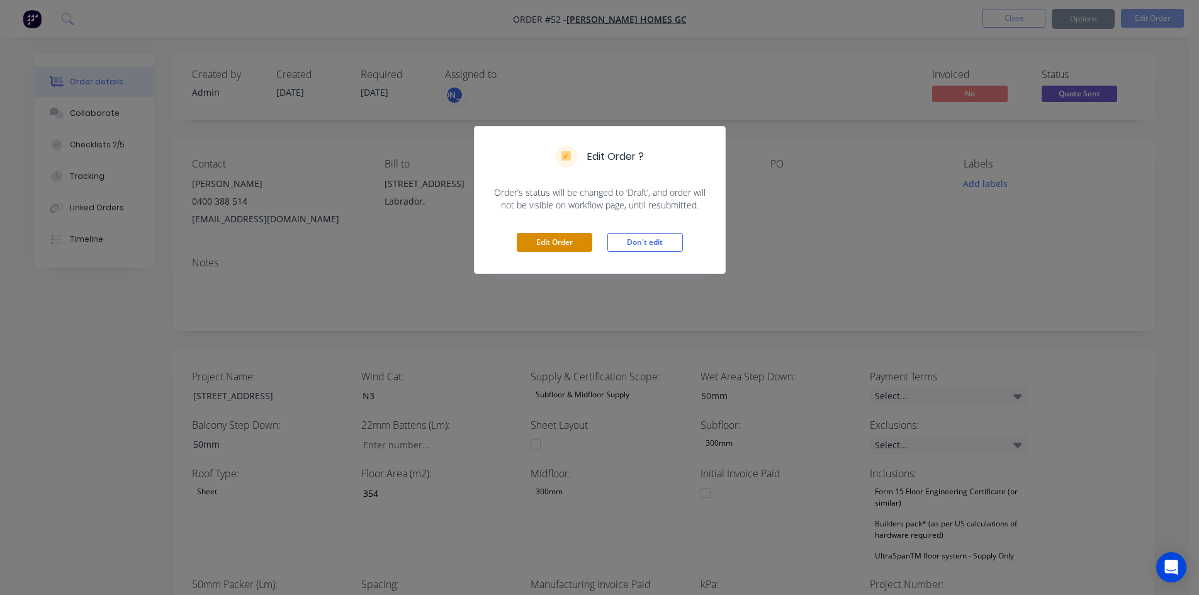
click at [567, 249] on button "Edit Order" at bounding box center [554, 242] width 75 height 19
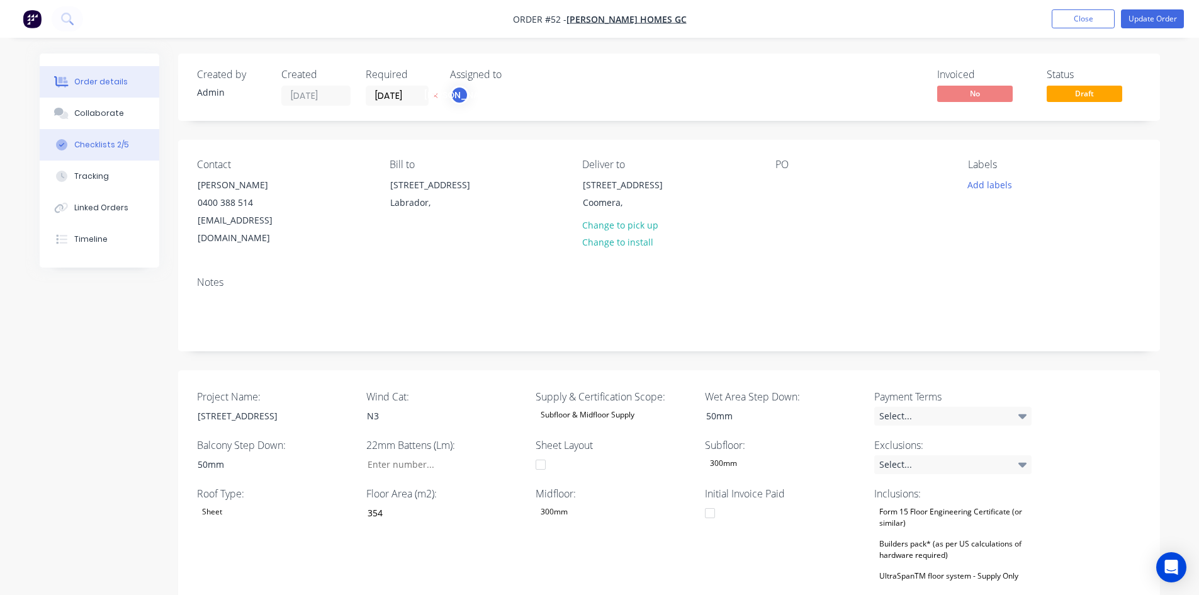
click at [108, 145] on div "Checklists 2/5" at bounding box center [101, 144] width 55 height 11
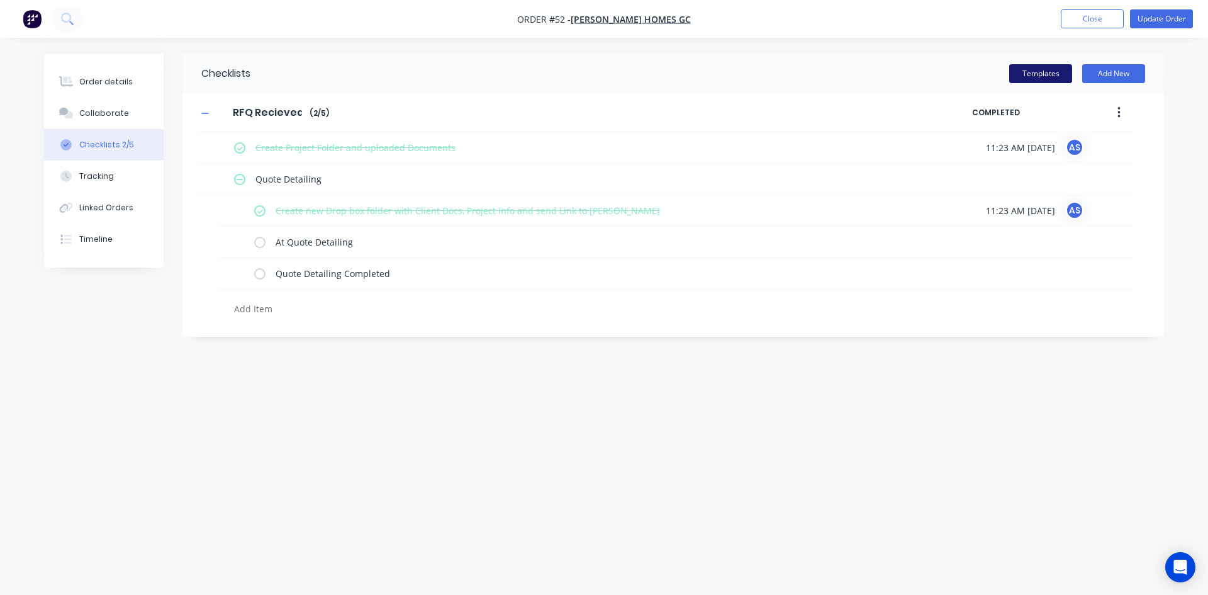
click at [1025, 67] on button "Templates" at bounding box center [1040, 73] width 63 height 19
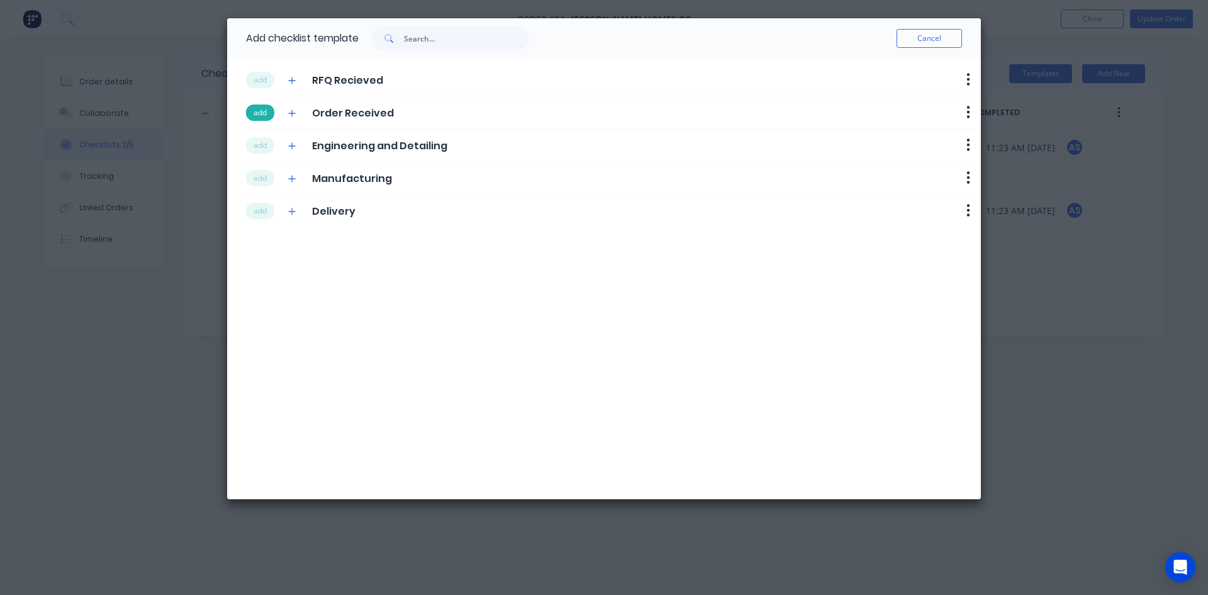
click at [265, 108] on button "add" at bounding box center [260, 112] width 28 height 16
click at [260, 145] on button "add" at bounding box center [260, 145] width 28 height 16
click at [260, 173] on button "add" at bounding box center [260, 178] width 28 height 16
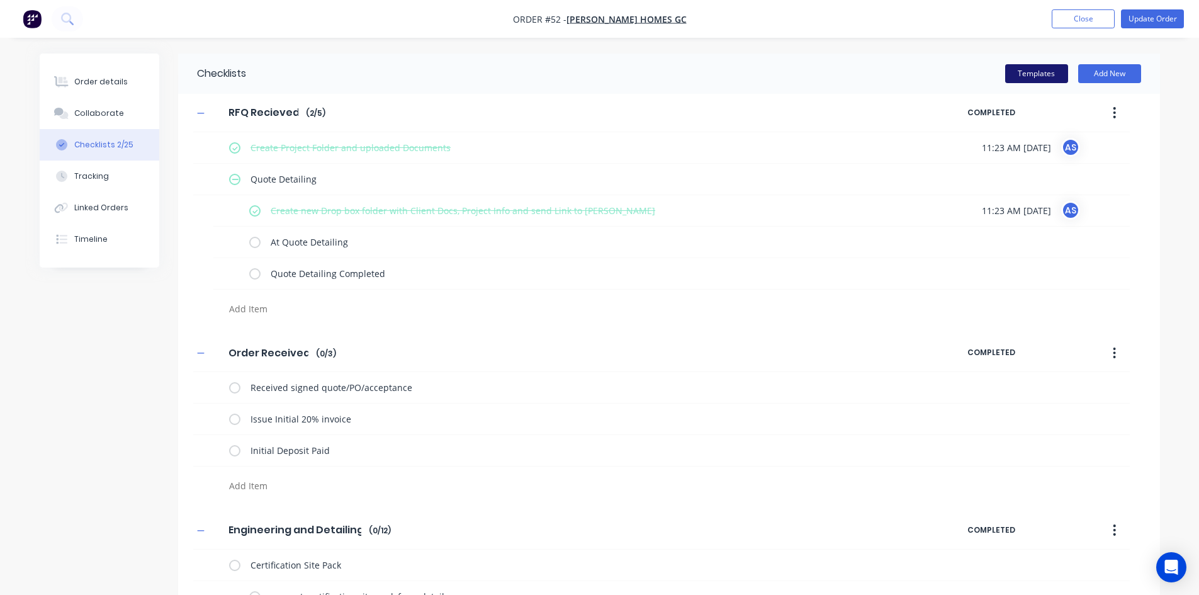
click at [1032, 77] on button "Templates" at bounding box center [1036, 73] width 63 height 19
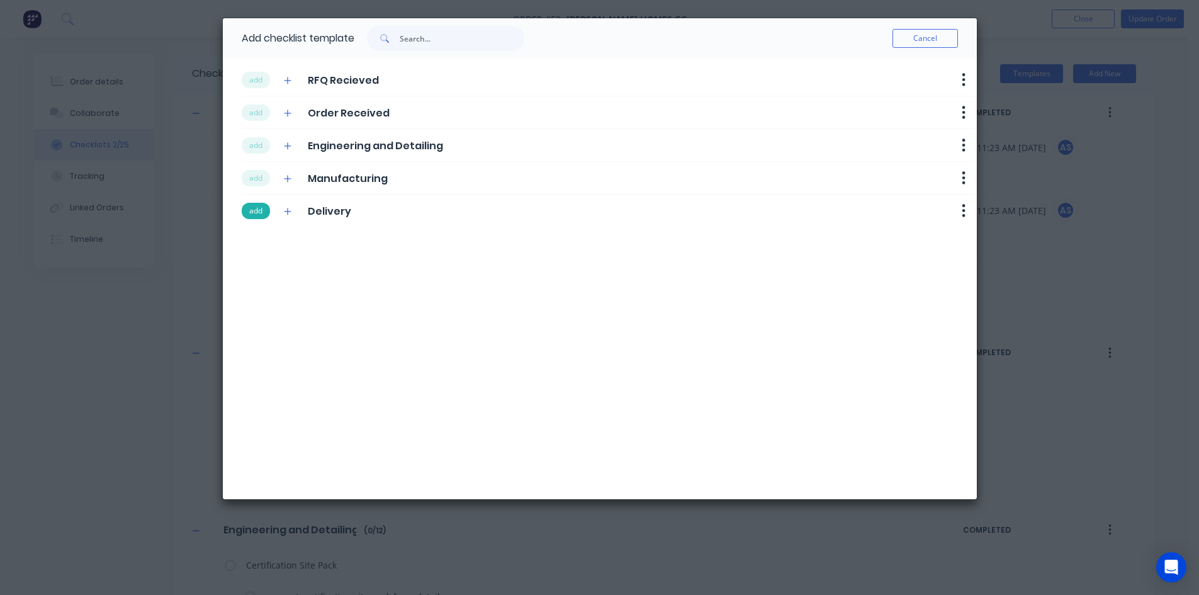
click at [263, 209] on button "add" at bounding box center [256, 211] width 28 height 16
type textarea "x"
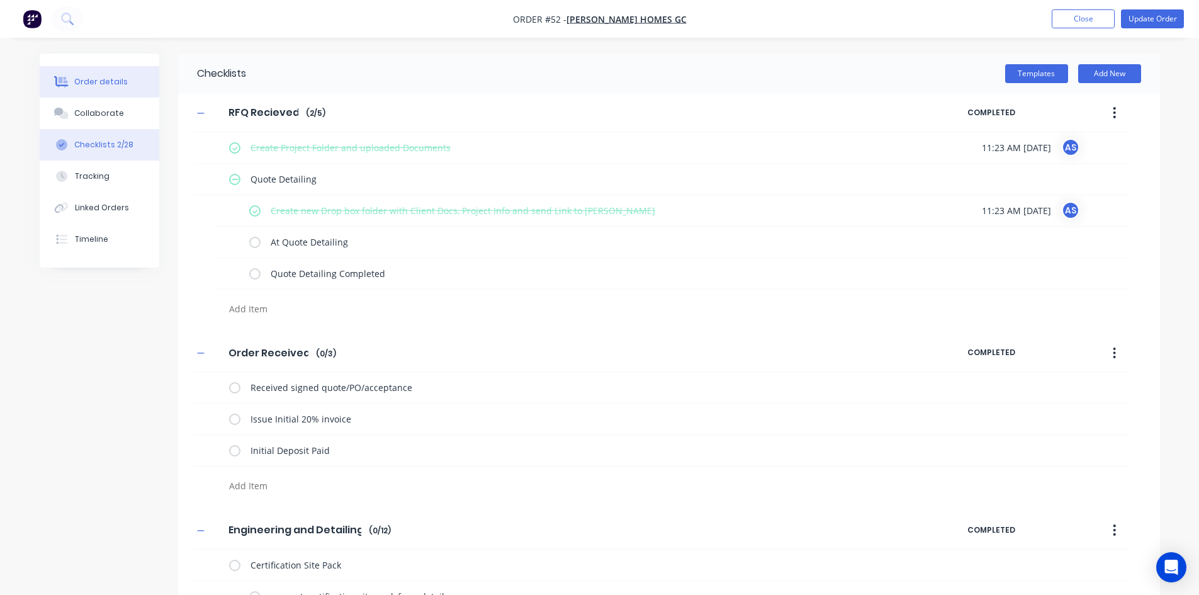
click at [99, 87] on button "Order details" at bounding box center [100, 81] width 120 height 31
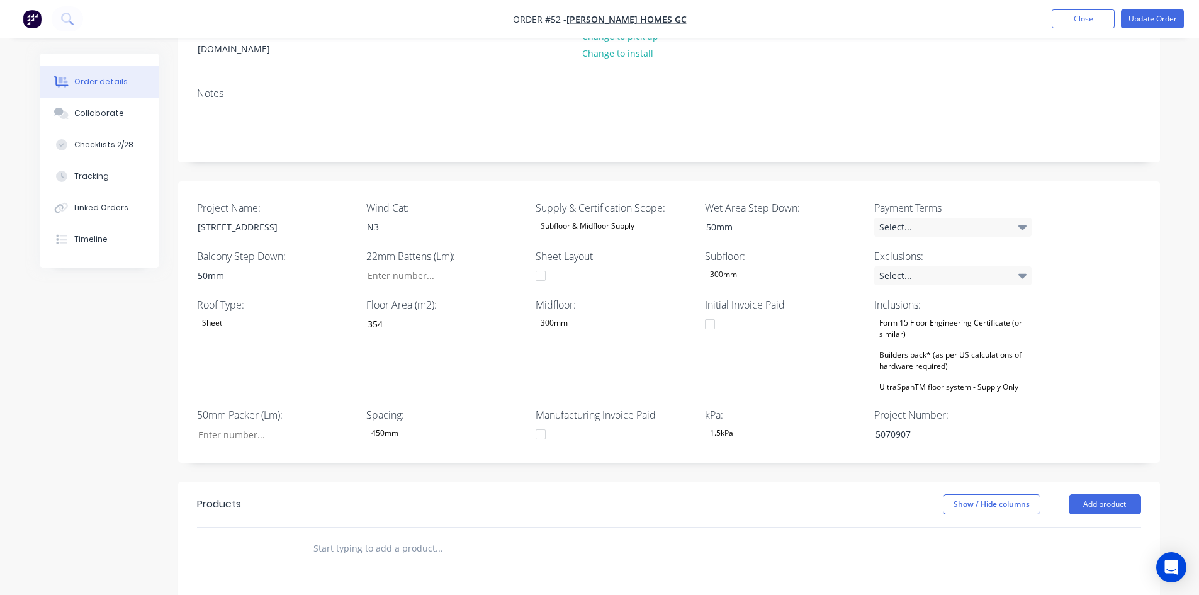
scroll to position [252, 0]
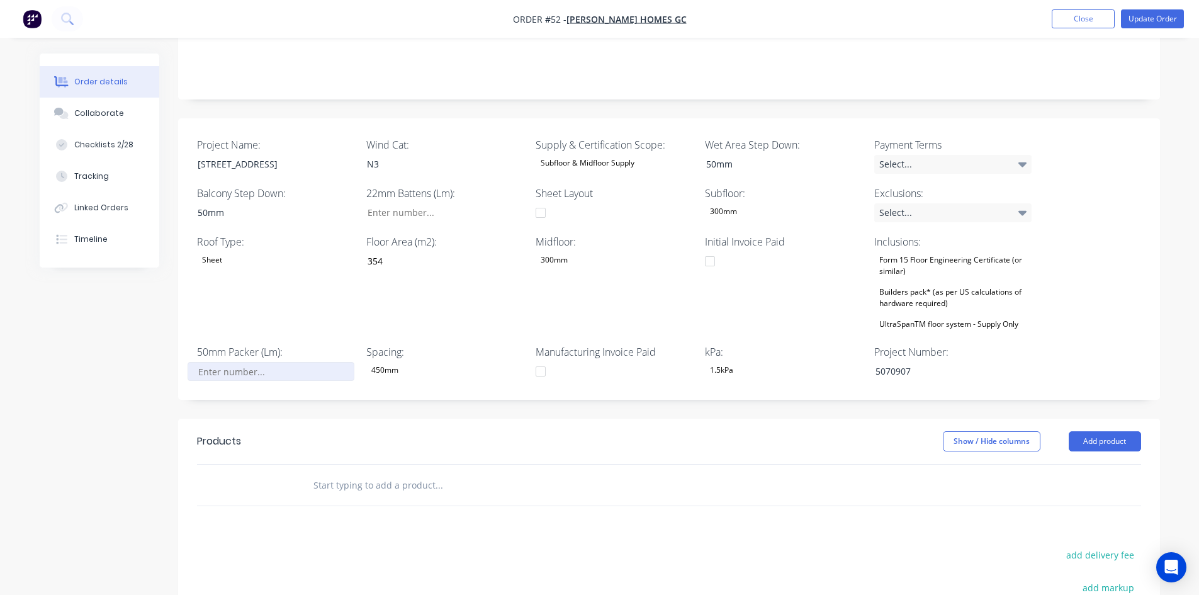
click at [226, 362] on input "Project Name:" at bounding box center [270, 371] width 166 height 19
click at [256, 362] on input "Project Name:" at bounding box center [270, 371] width 166 height 19
type input "9"
click at [447, 203] on input "Project Name:" at bounding box center [440, 212] width 166 height 19
type input "112"
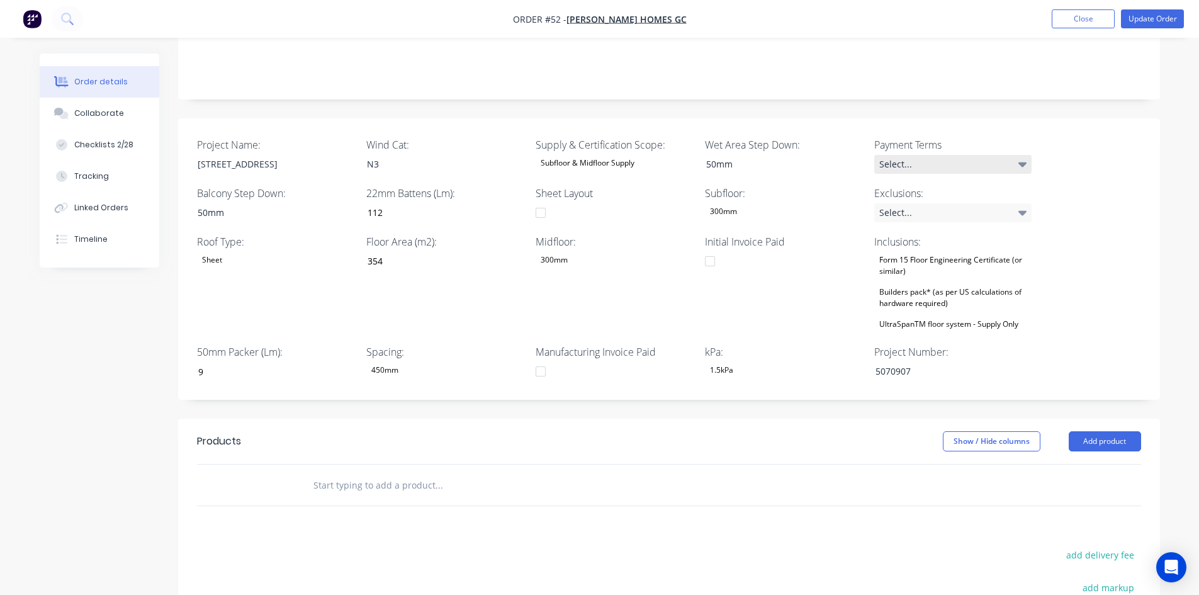
click at [908, 155] on div "Select..." at bounding box center [952, 164] width 157 height 19
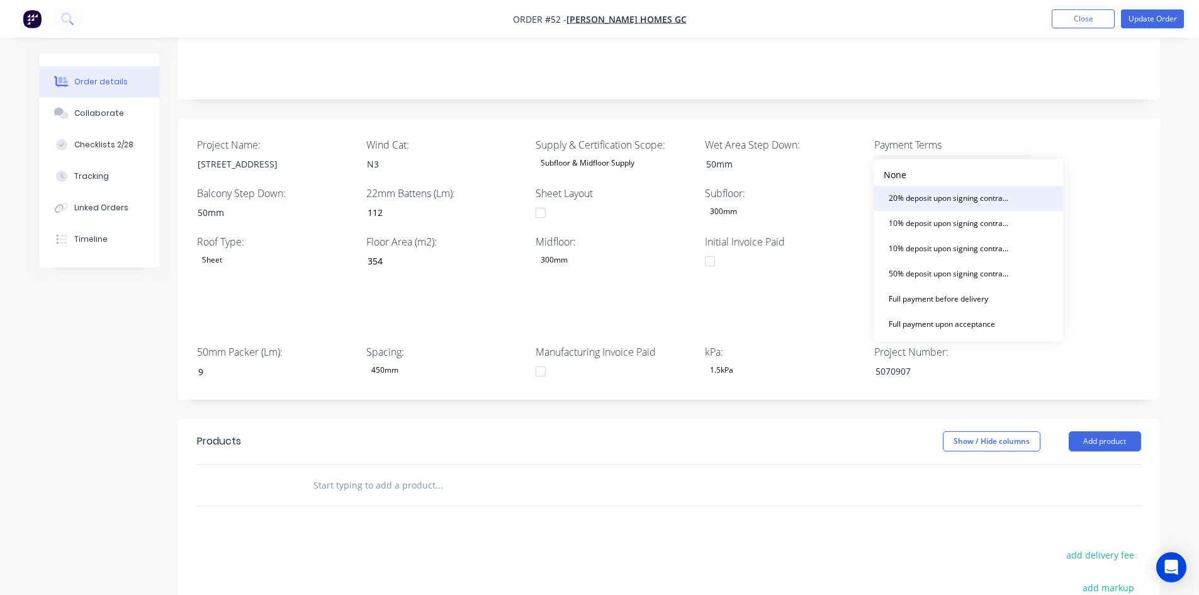
click at [946, 200] on div "20% deposit upon signing contract. 50% prior to manufacturing and balance prior…" at bounding box center [949, 198] width 132 height 16
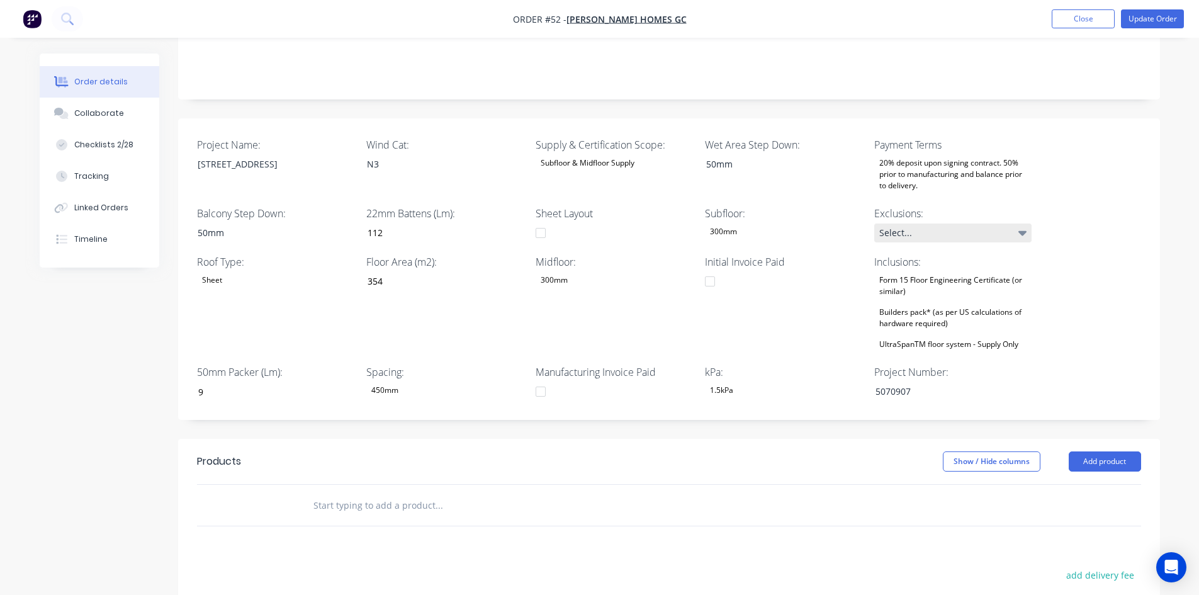
click at [936, 223] on div "Select..." at bounding box center [952, 232] width 157 height 19
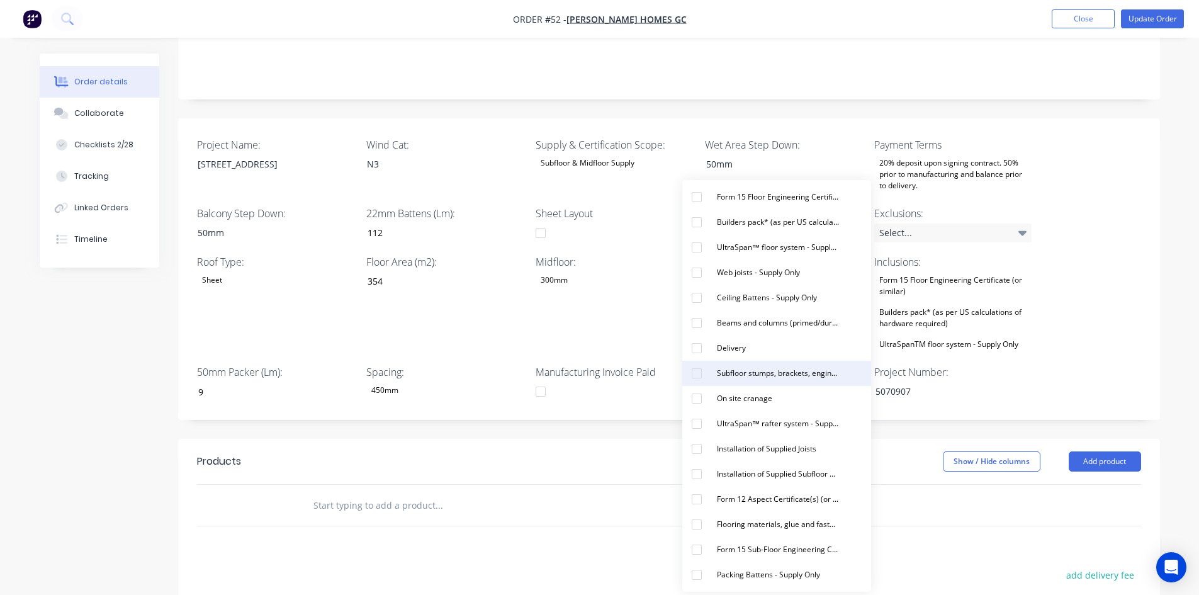
click at [740, 372] on div "Subfloor stumps, brackets, engineering and materials - Supply Only" at bounding box center [778, 373] width 132 height 16
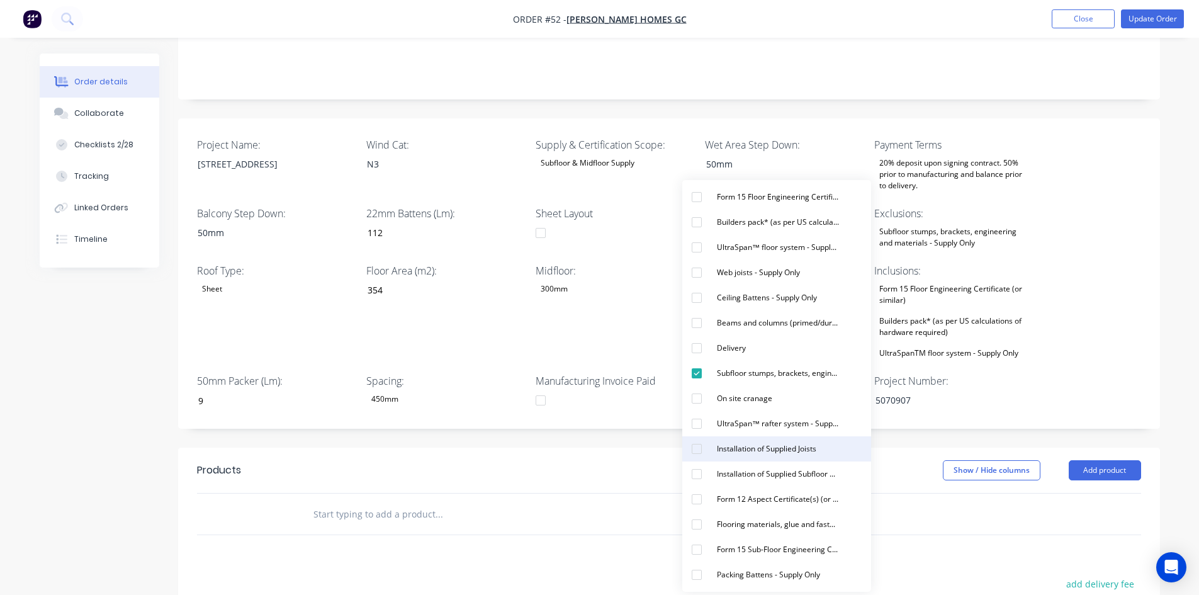
click at [727, 450] on div "Installation of Supplied Joists" at bounding box center [766, 448] width 109 height 16
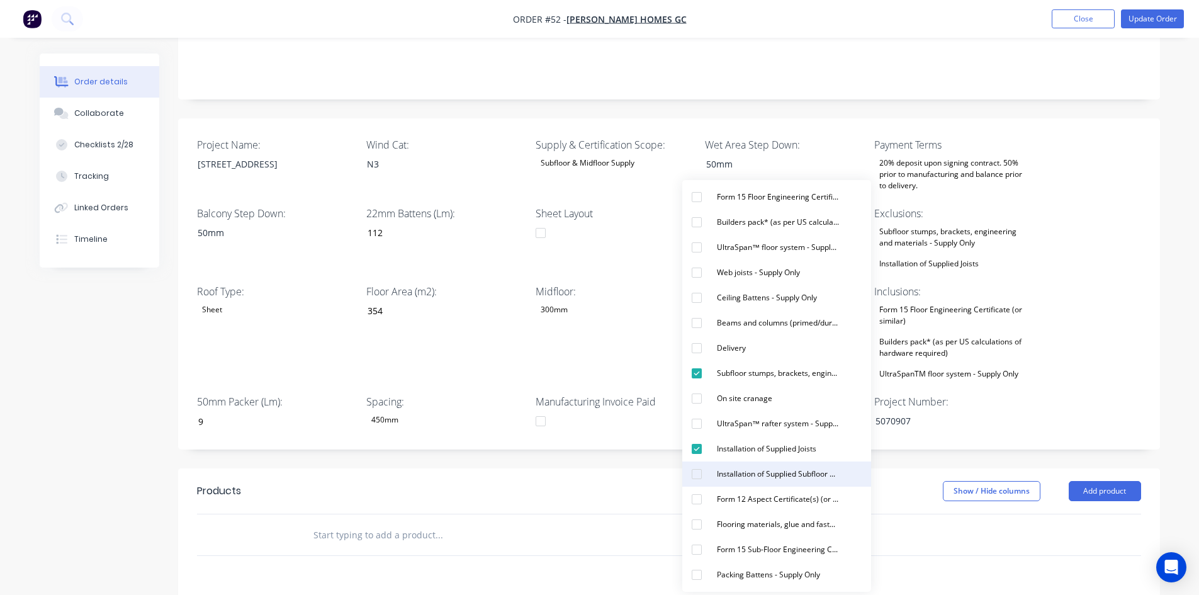
click at [727, 475] on div "Installation of Supplied Subfloor Beams and columns Items" at bounding box center [778, 474] width 132 height 16
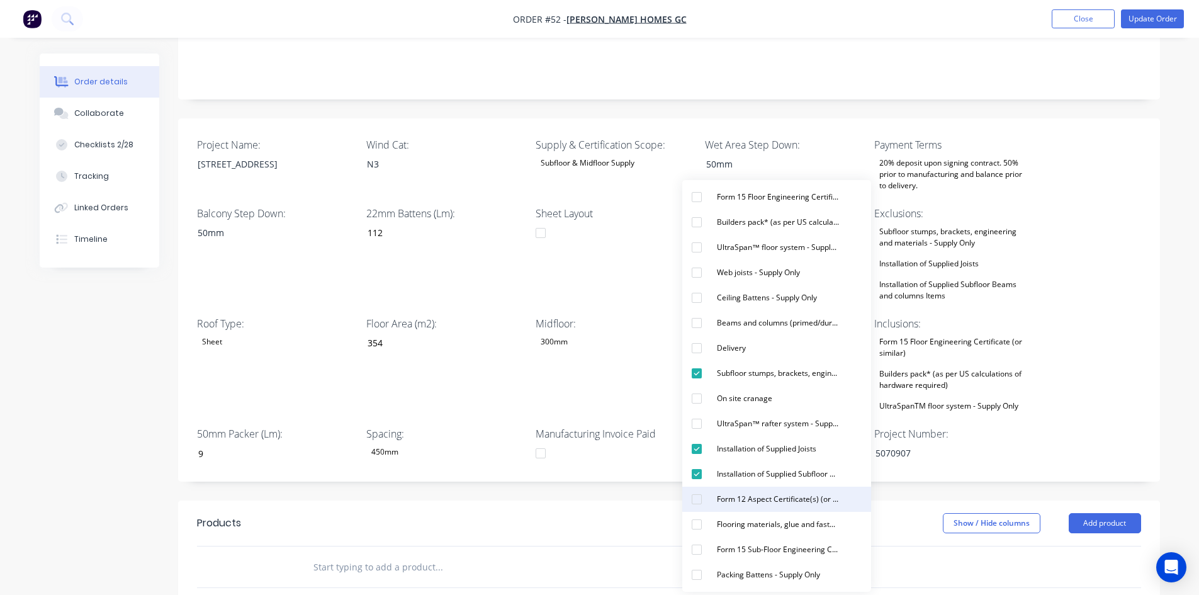
click at [727, 489] on button "Form 12 Aspect Certificate(s) (or similar)" at bounding box center [776, 498] width 189 height 25
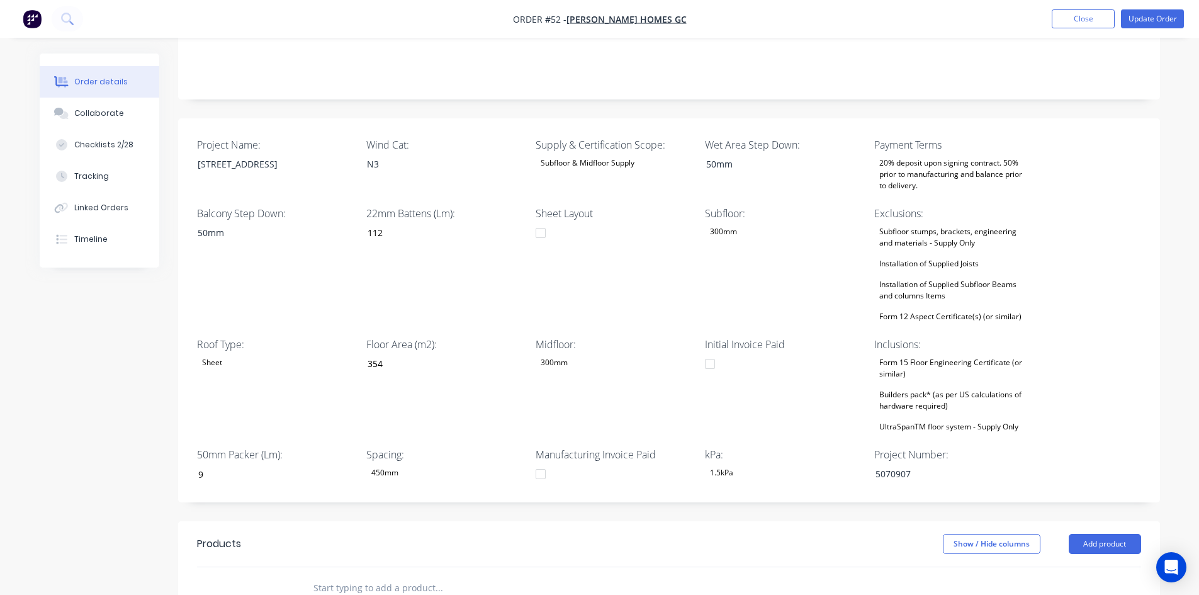
click at [618, 393] on div "Midfloor: 300mm" at bounding box center [613, 386] width 157 height 98
click at [927, 359] on div "Form 15 Floor Engineering Certificate (or similar)" at bounding box center [952, 368] width 157 height 28
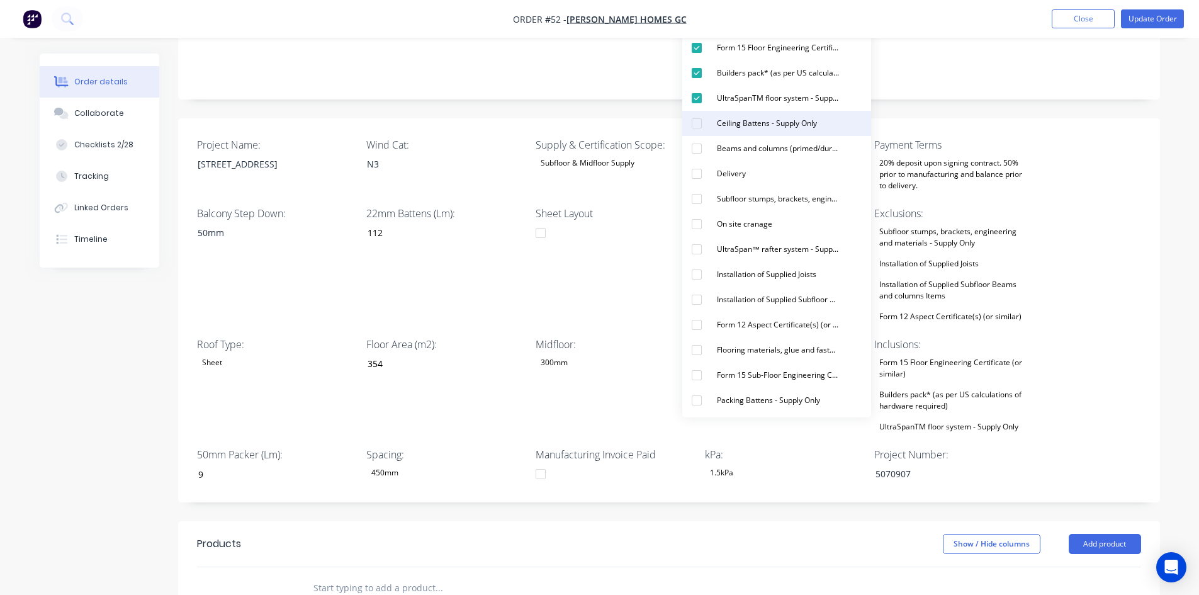
click at [754, 130] on div "Ceiling Battens - Supply Only" at bounding box center [767, 123] width 110 height 16
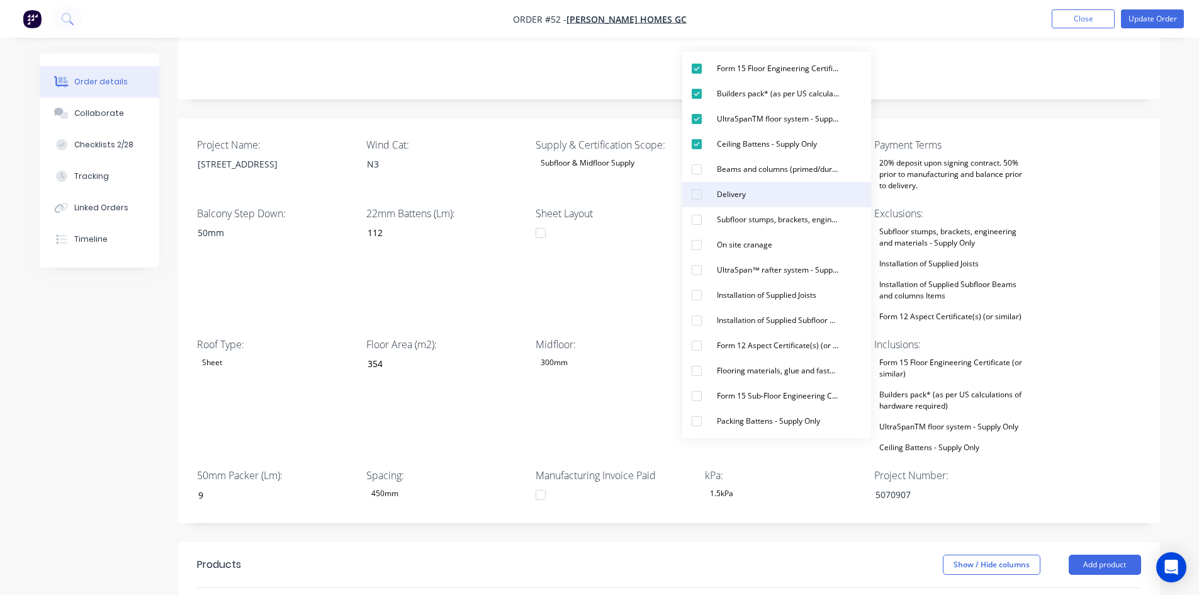
click at [737, 194] on div "Delivery" at bounding box center [731, 194] width 39 height 16
click at [702, 423] on div "button" at bounding box center [696, 420] width 25 height 25
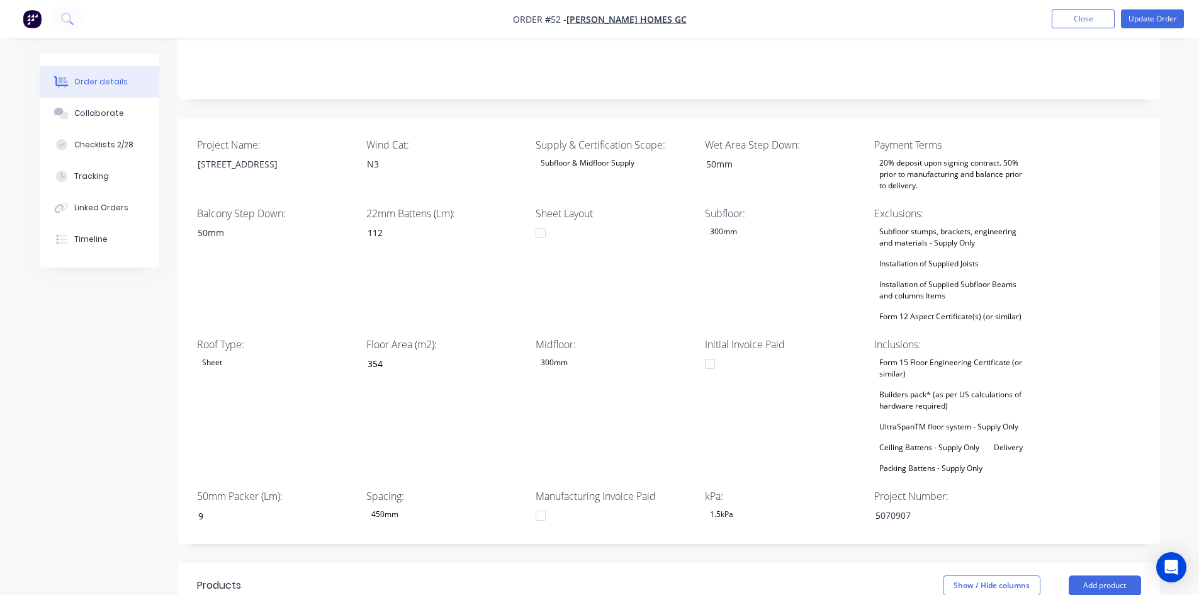
click at [601, 402] on div "Midfloor: 300mm" at bounding box center [613, 407] width 157 height 140
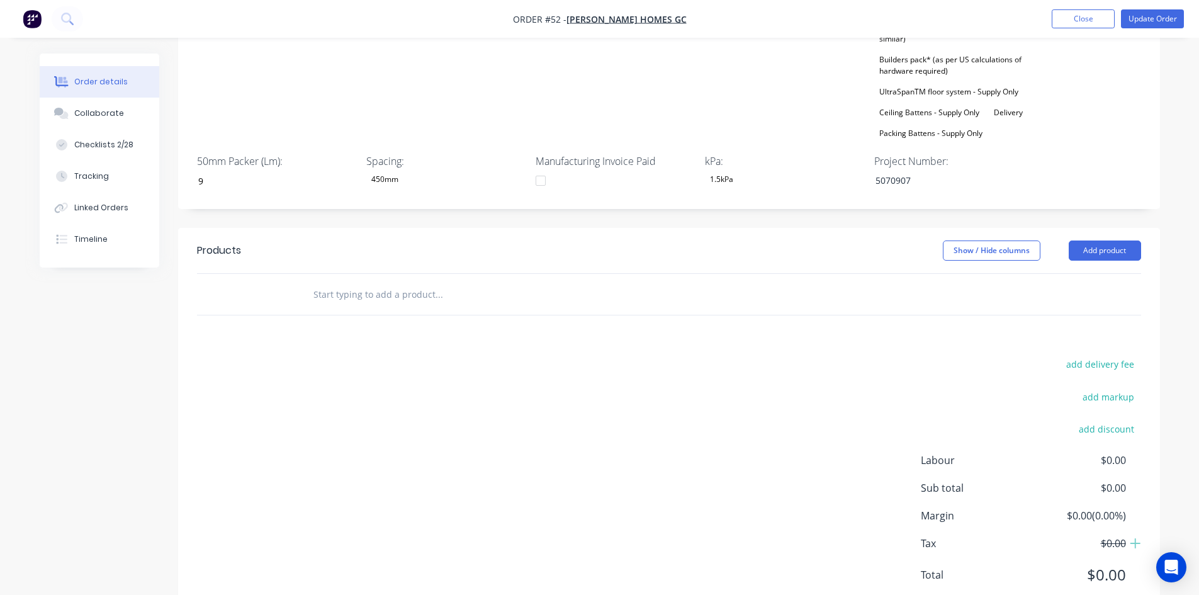
scroll to position [610, 0]
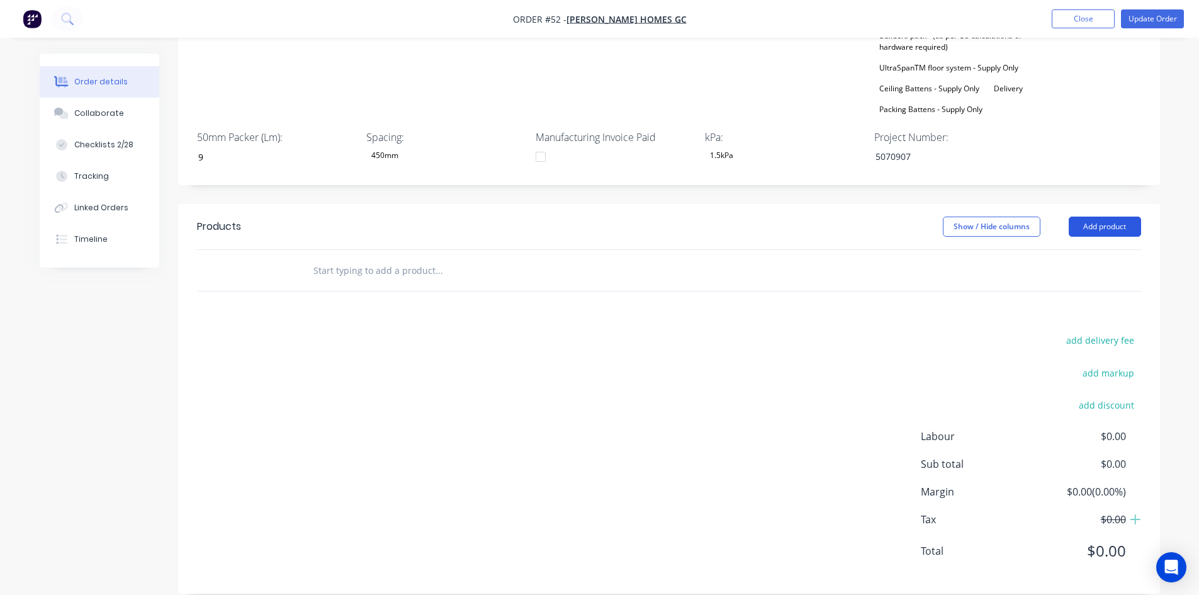
click at [1107, 216] on button "Add product" at bounding box center [1104, 226] width 72 height 20
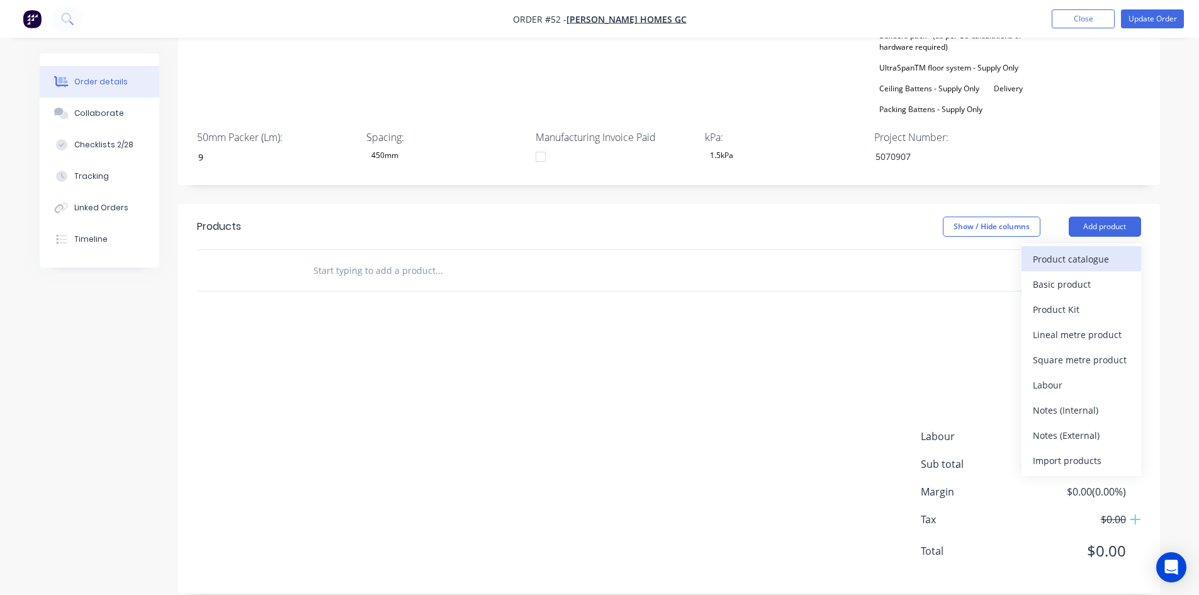
click at [1070, 250] on div "Product catalogue" at bounding box center [1080, 259] width 97 height 18
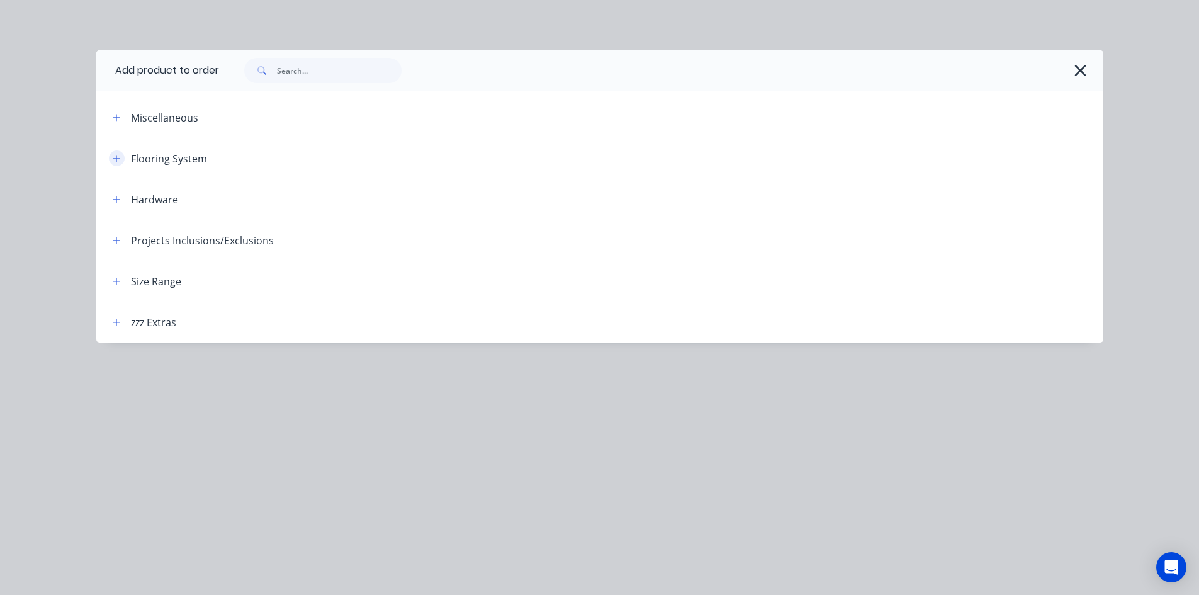
click at [120, 162] on icon "button" at bounding box center [117, 158] width 8 height 9
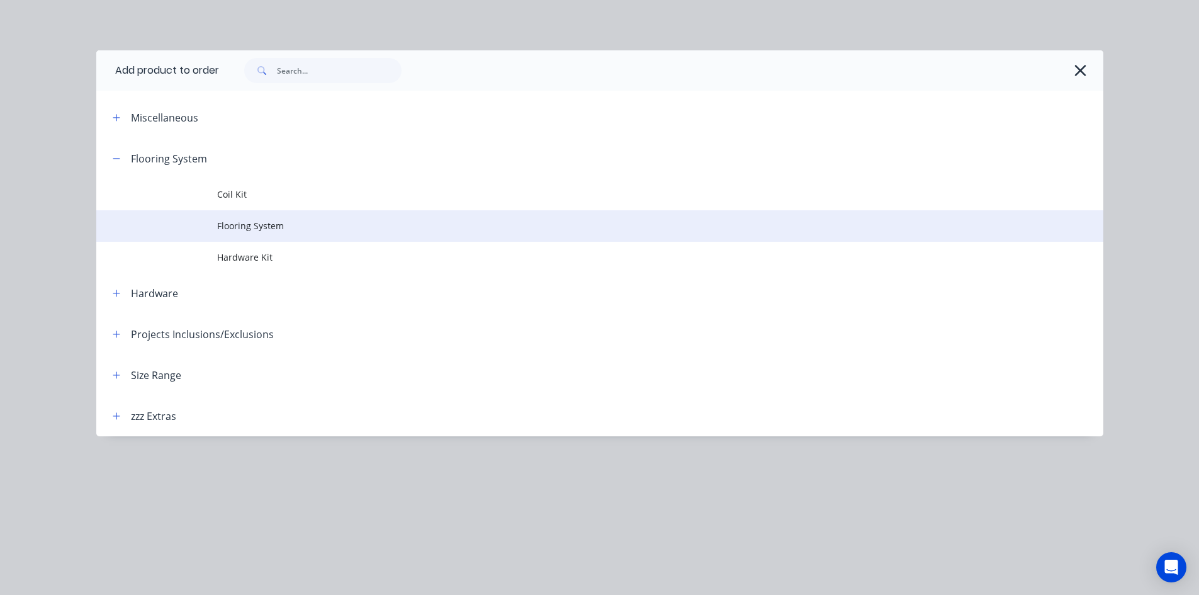
click at [241, 233] on td "Flooring System" at bounding box center [660, 225] width 886 height 31
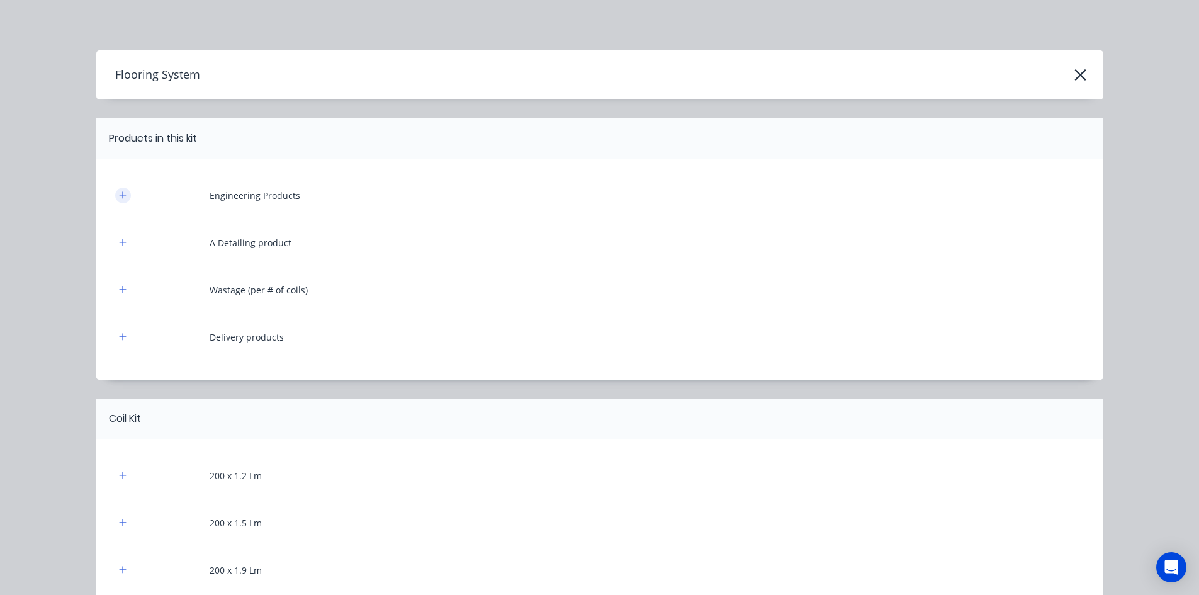
click at [121, 194] on icon "button" at bounding box center [123, 195] width 8 height 9
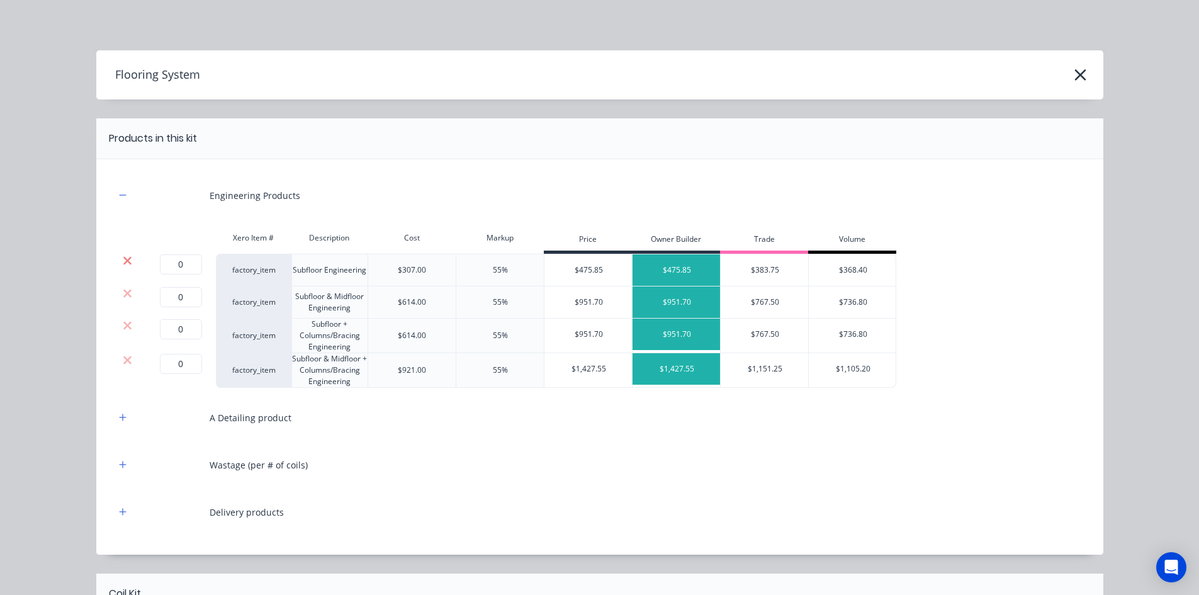
click at [126, 262] on icon at bounding box center [127, 260] width 8 height 8
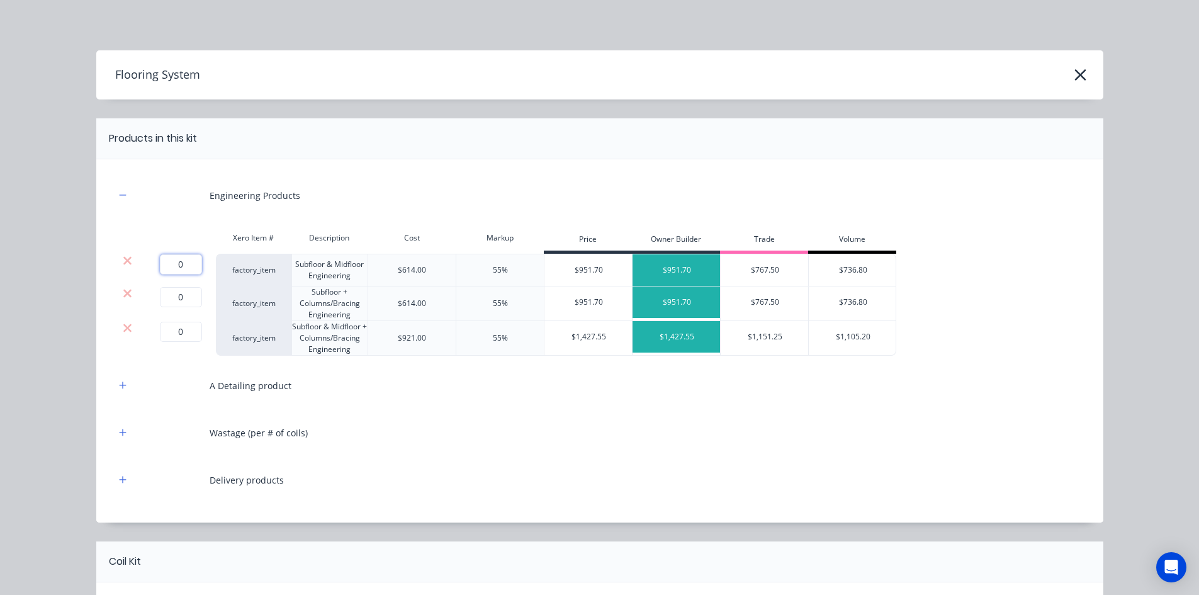
click at [181, 265] on input "0" at bounding box center [181, 264] width 42 height 20
type input "1"
click at [123, 294] on icon at bounding box center [127, 293] width 8 height 8
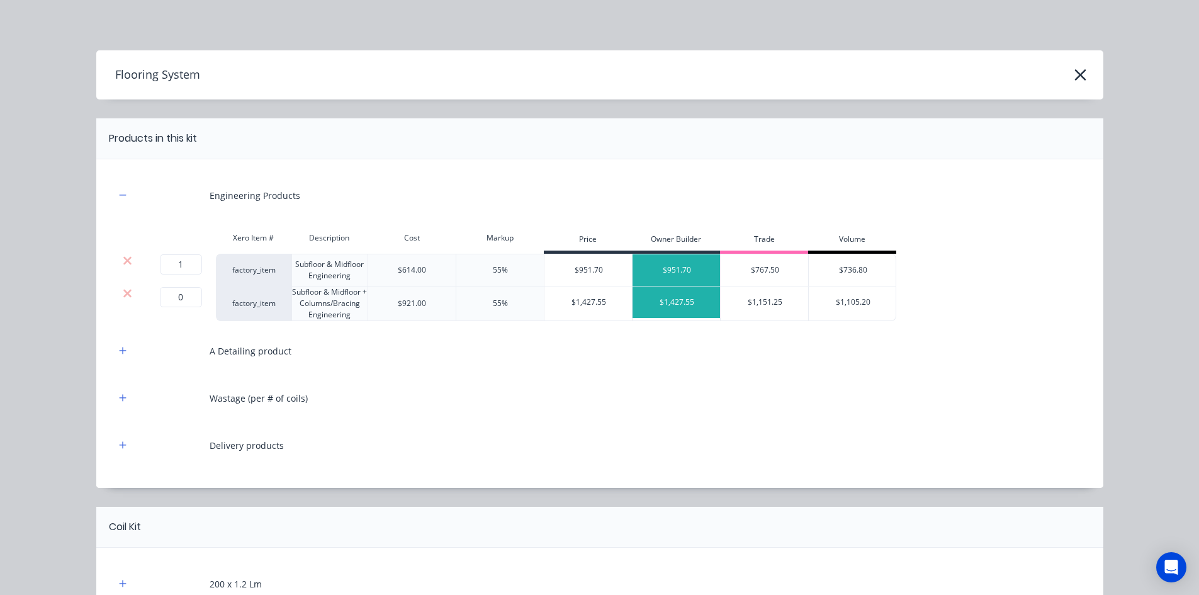
click at [123, 294] on icon at bounding box center [127, 293] width 8 height 8
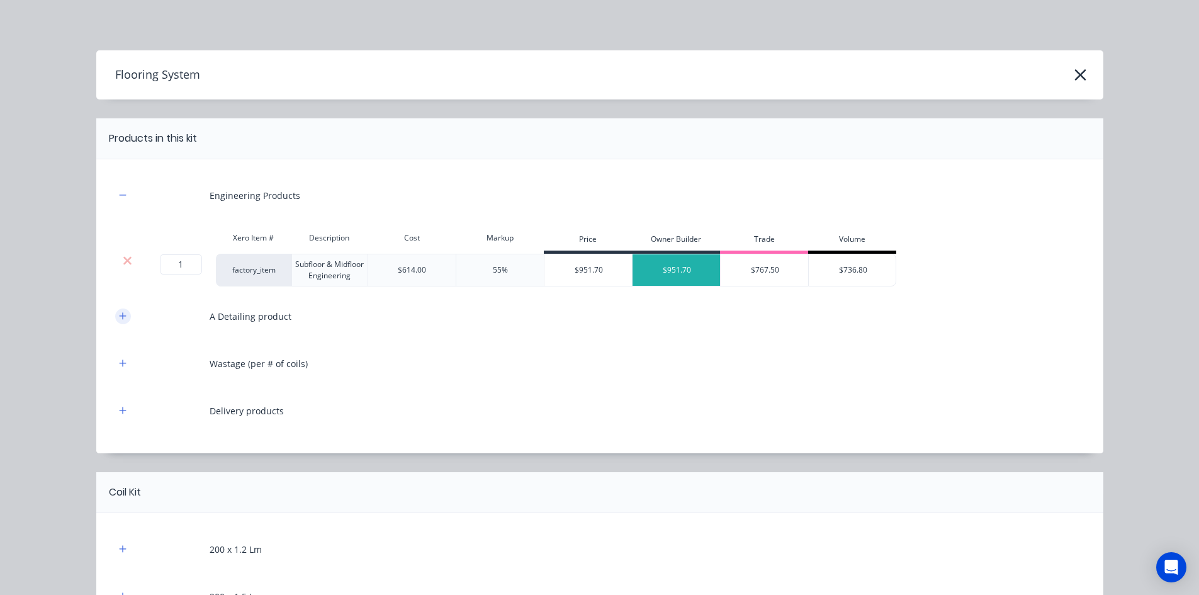
click at [119, 317] on icon "button" at bounding box center [123, 315] width 8 height 9
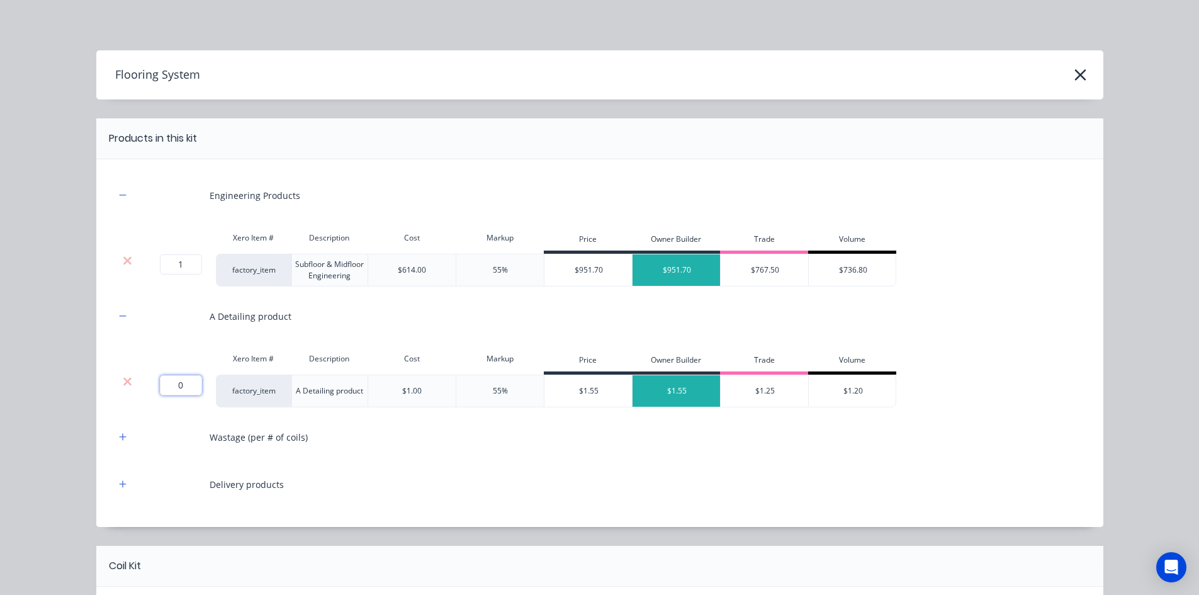
click at [175, 381] on input "0" at bounding box center [181, 385] width 42 height 20
type input "1148"
click at [177, 437] on div at bounding box center [168, 437] width 63 height 35
click at [119, 435] on icon "button" at bounding box center [122, 436] width 7 height 7
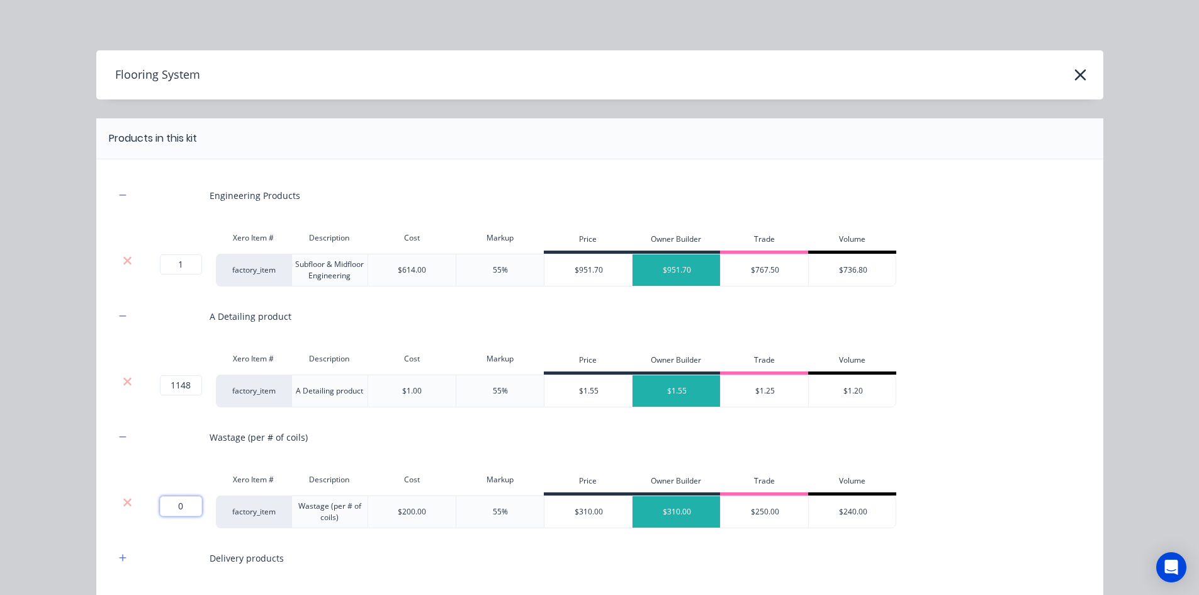
click at [173, 503] on input "0" at bounding box center [181, 506] width 42 height 20
type input "2"
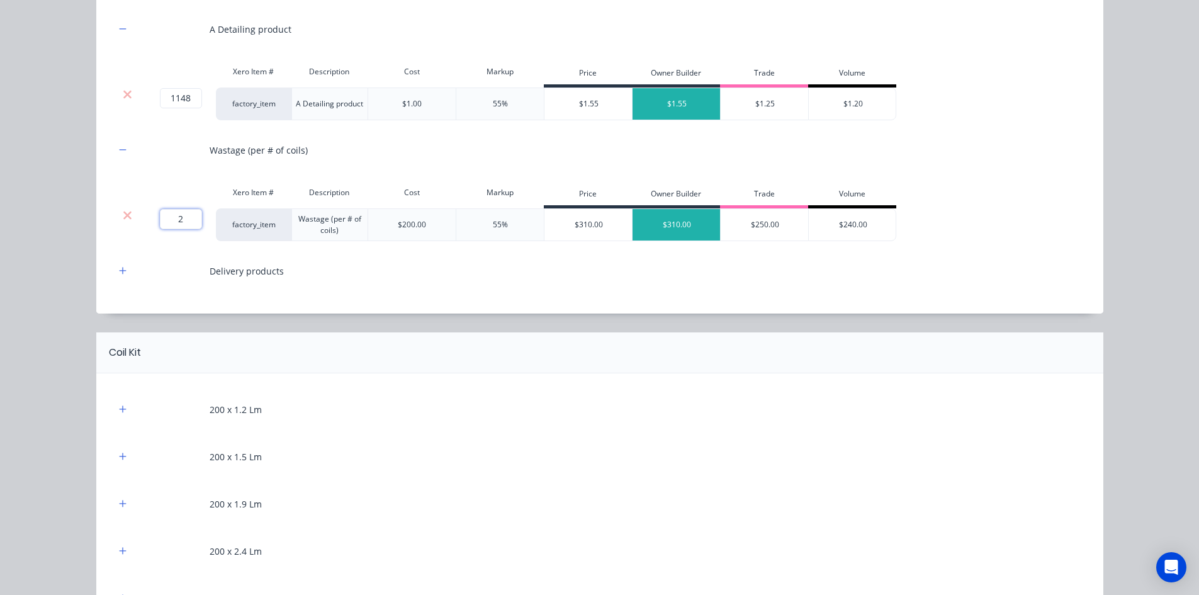
scroll to position [315, 0]
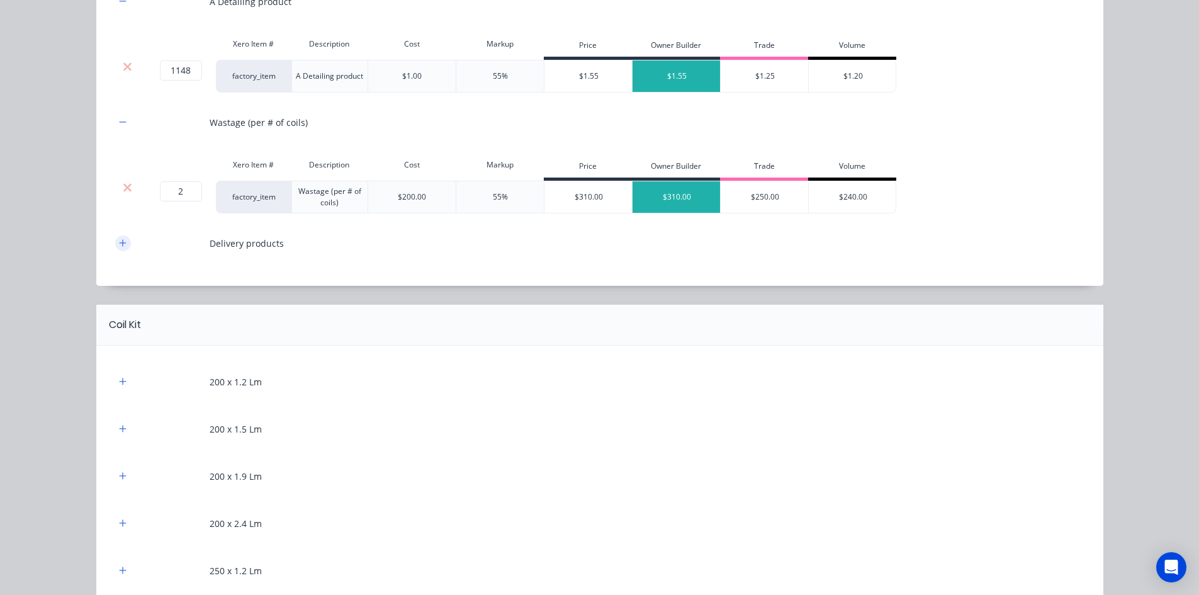
click at [125, 243] on button "button" at bounding box center [123, 243] width 16 height 16
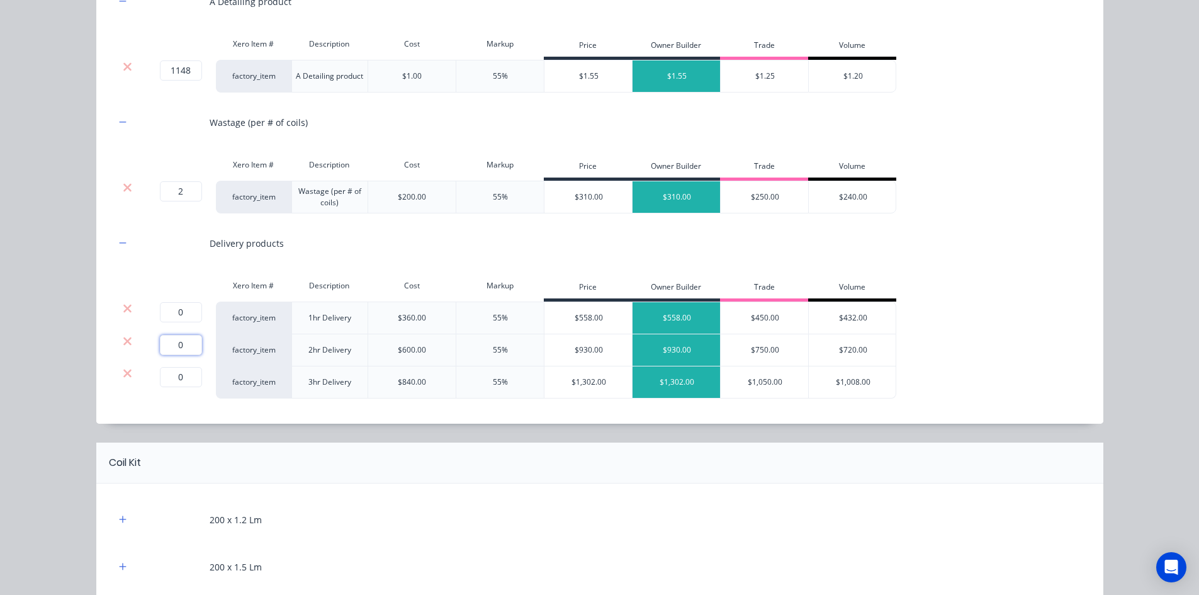
click at [181, 342] on input "0" at bounding box center [181, 345] width 42 height 20
type input "2"
click at [126, 311] on icon at bounding box center [127, 308] width 8 height 8
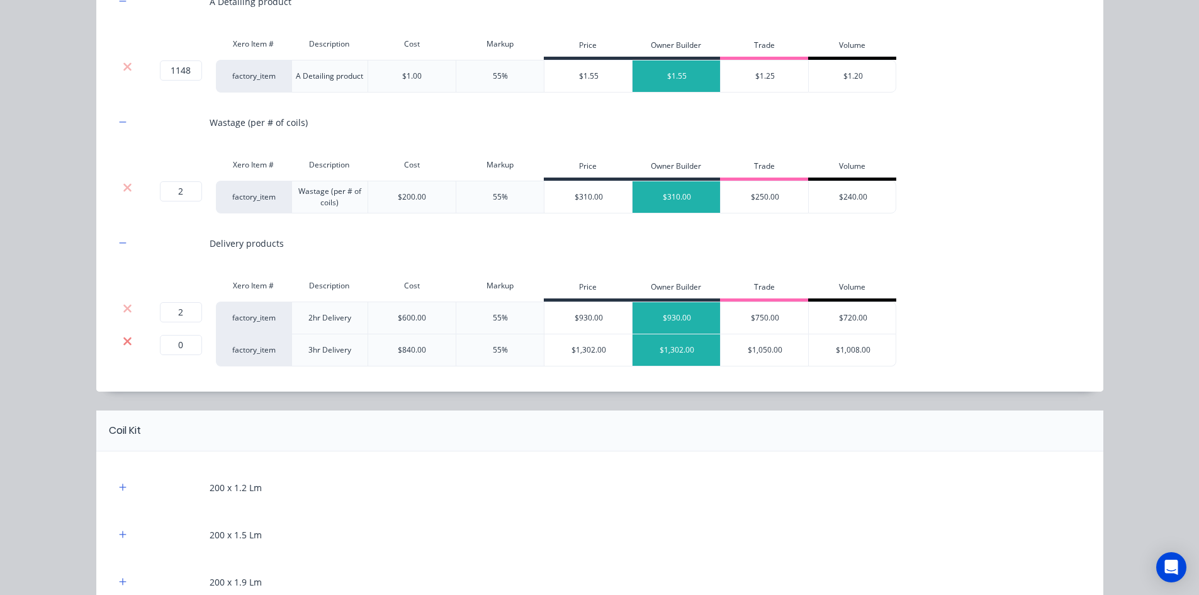
click at [123, 339] on icon at bounding box center [127, 341] width 8 height 8
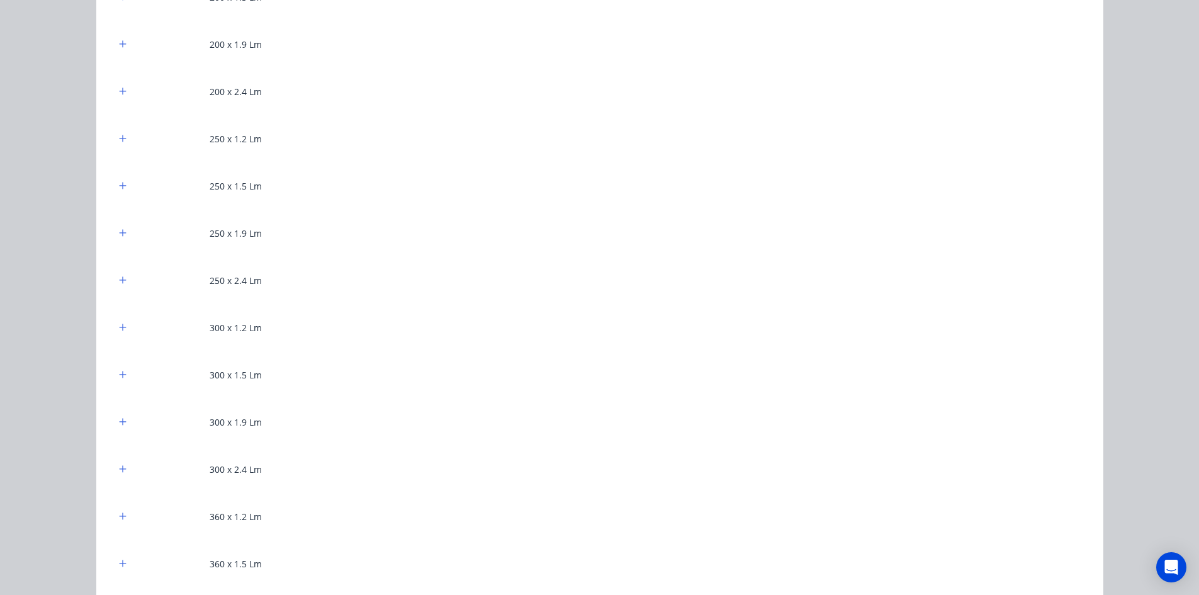
scroll to position [881, 0]
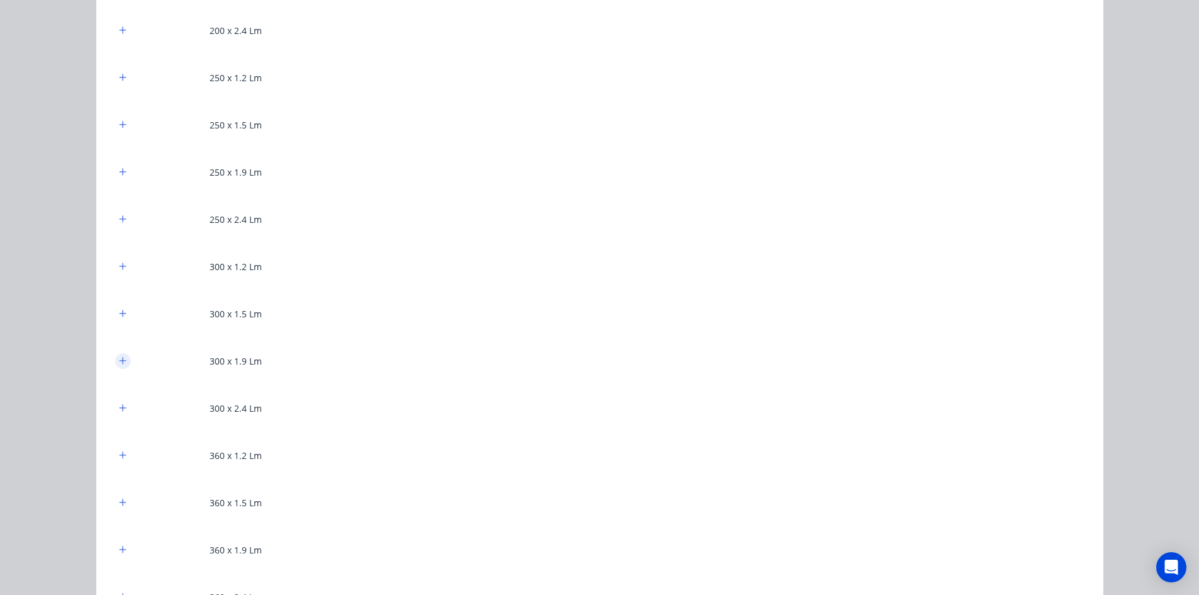
click at [119, 360] on icon "button" at bounding box center [122, 360] width 7 height 7
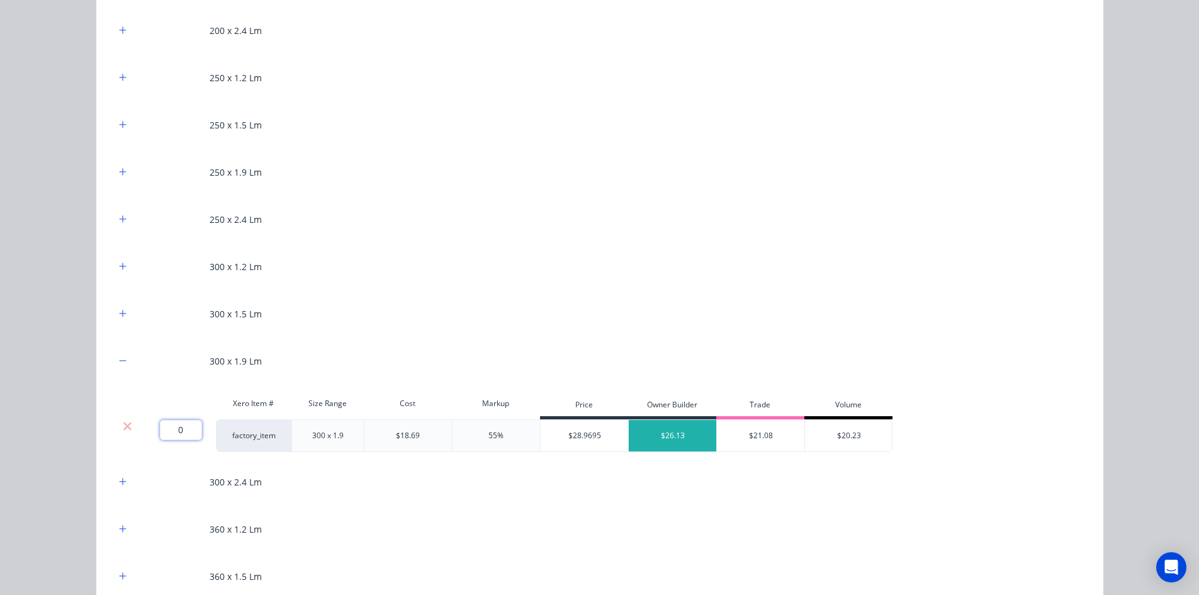
click at [178, 431] on input "0" at bounding box center [181, 430] width 42 height 20
type input "859"
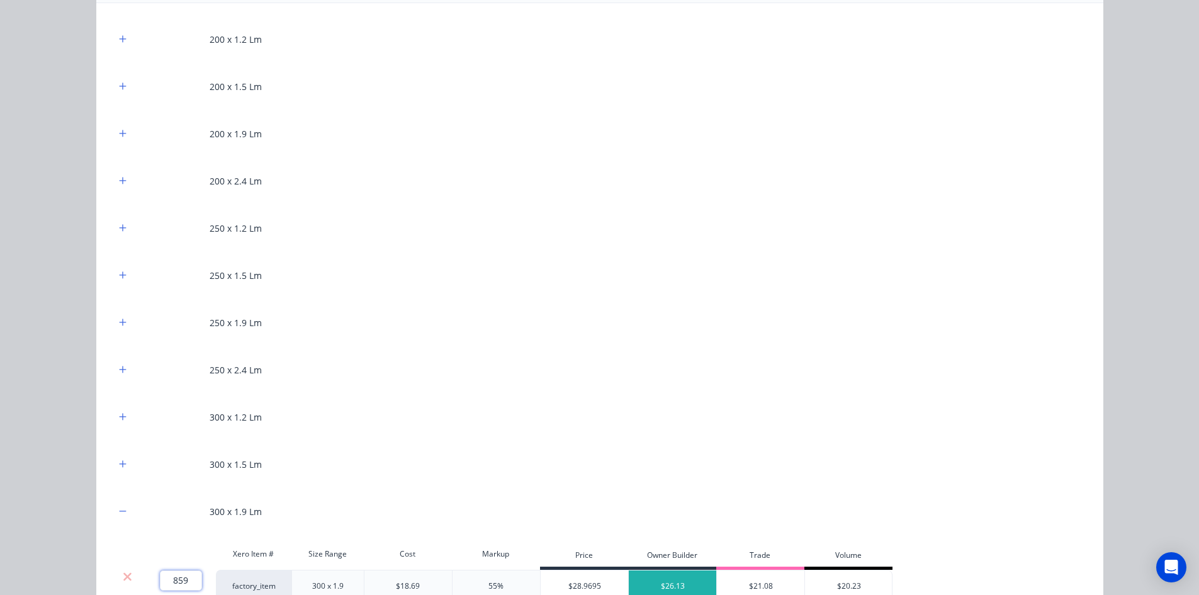
scroll to position [692, 0]
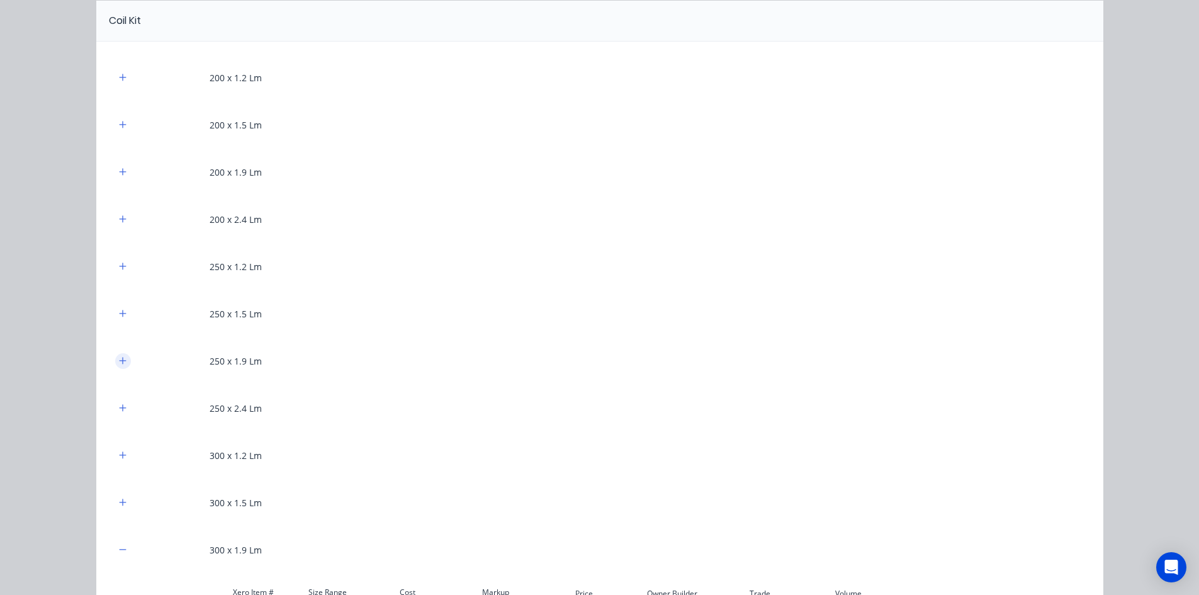
click at [119, 361] on icon "button" at bounding box center [122, 360] width 7 height 7
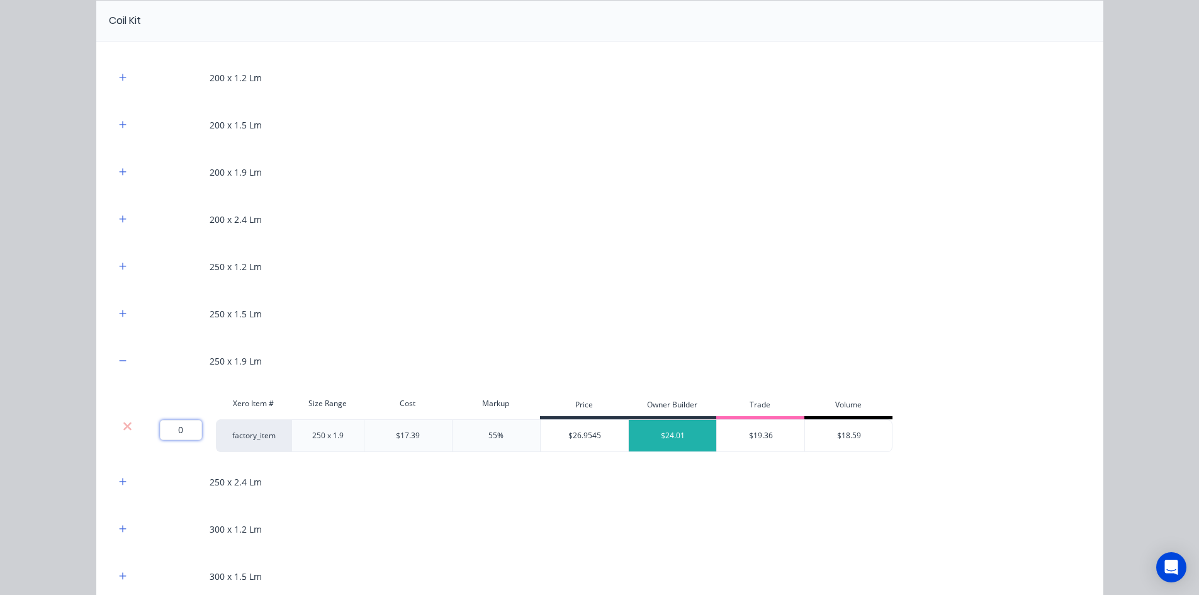
click at [176, 422] on input "0" at bounding box center [181, 430] width 42 height 20
type input "218"
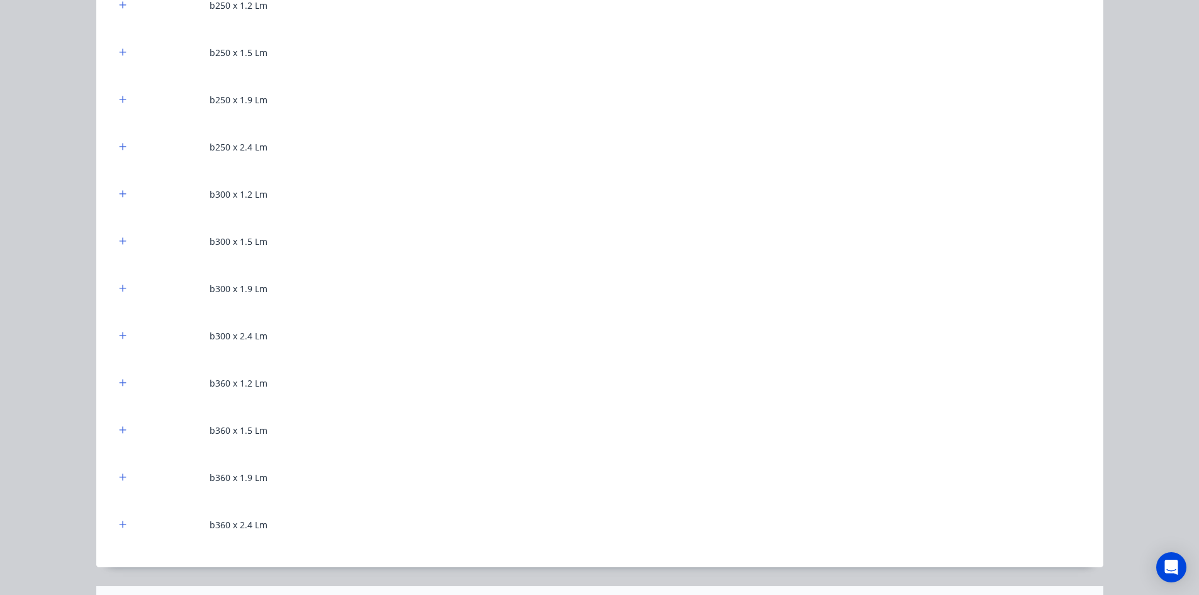
scroll to position [1887, 0]
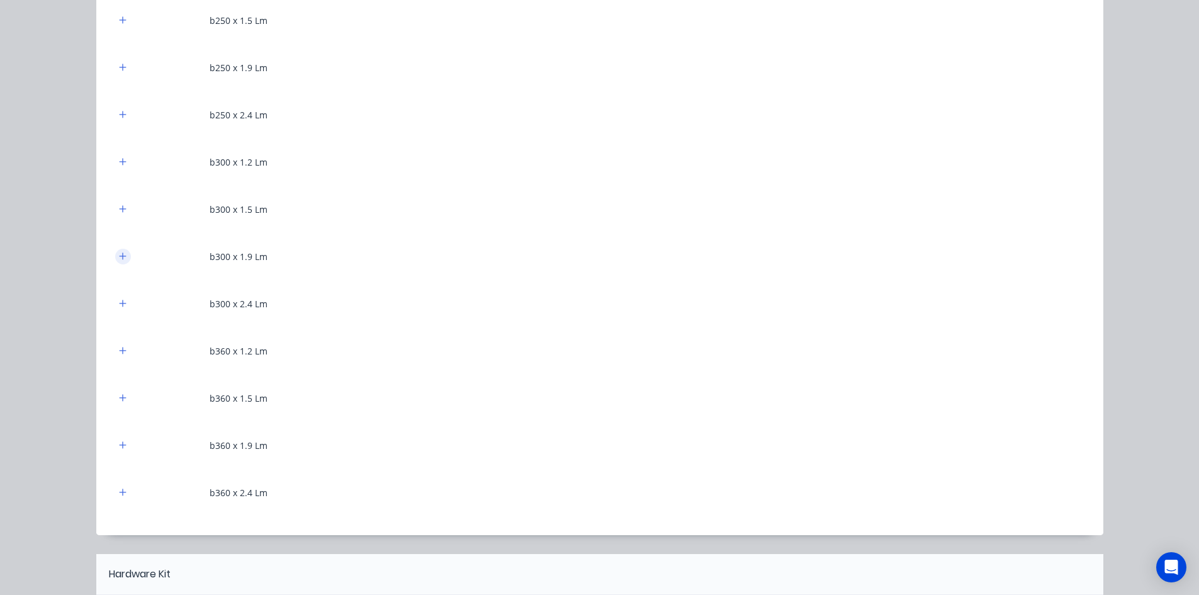
click at [119, 257] on icon "button" at bounding box center [122, 255] width 7 height 7
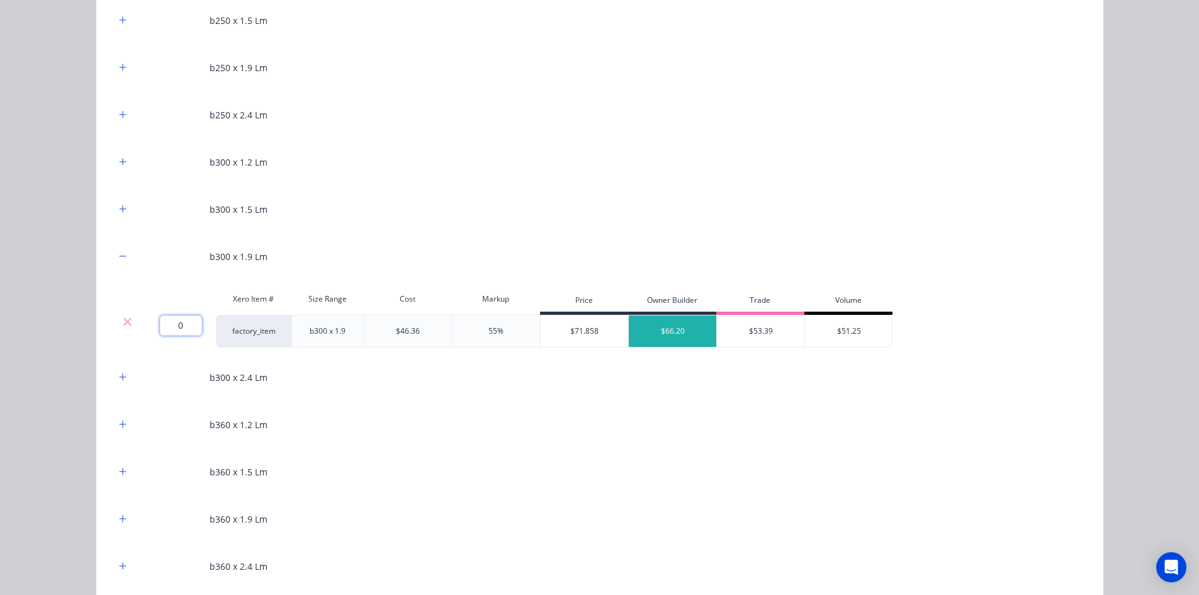
click at [162, 322] on input "0" at bounding box center [181, 325] width 42 height 20
type input "71"
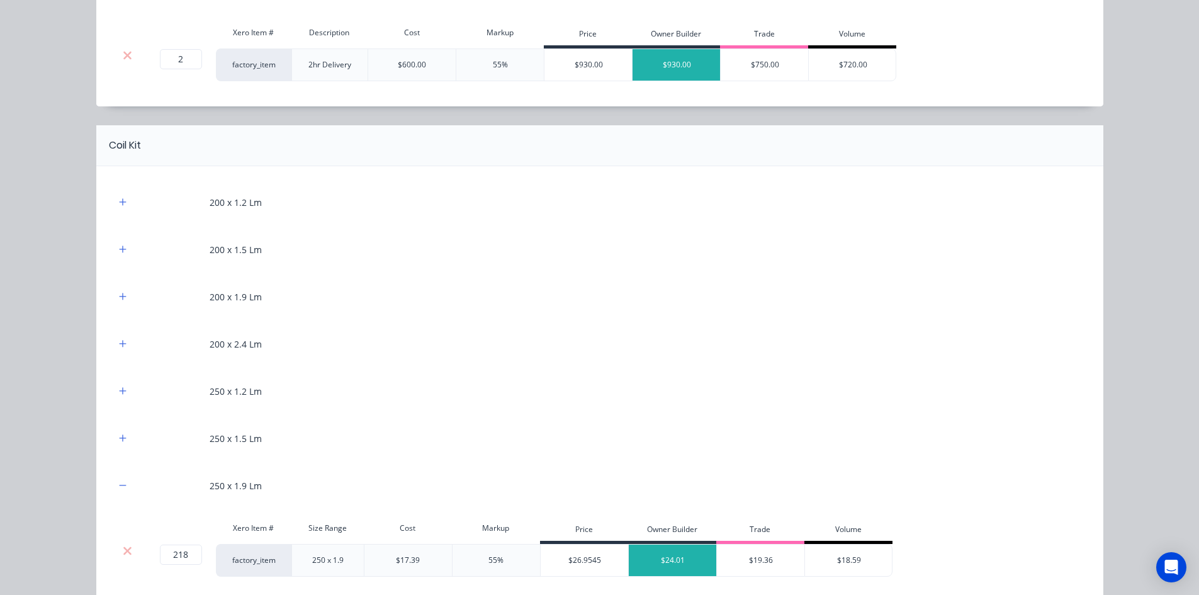
scroll to position [566, 0]
click at [124, 199] on button "button" at bounding box center [123, 204] width 16 height 16
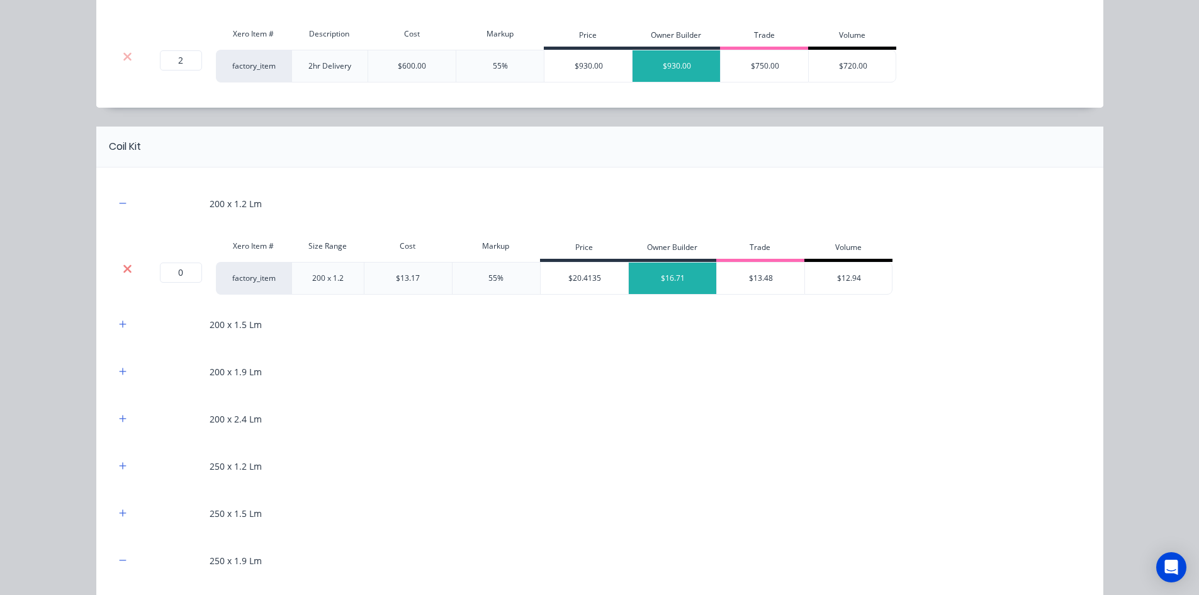
click at [125, 272] on icon at bounding box center [127, 268] width 9 height 13
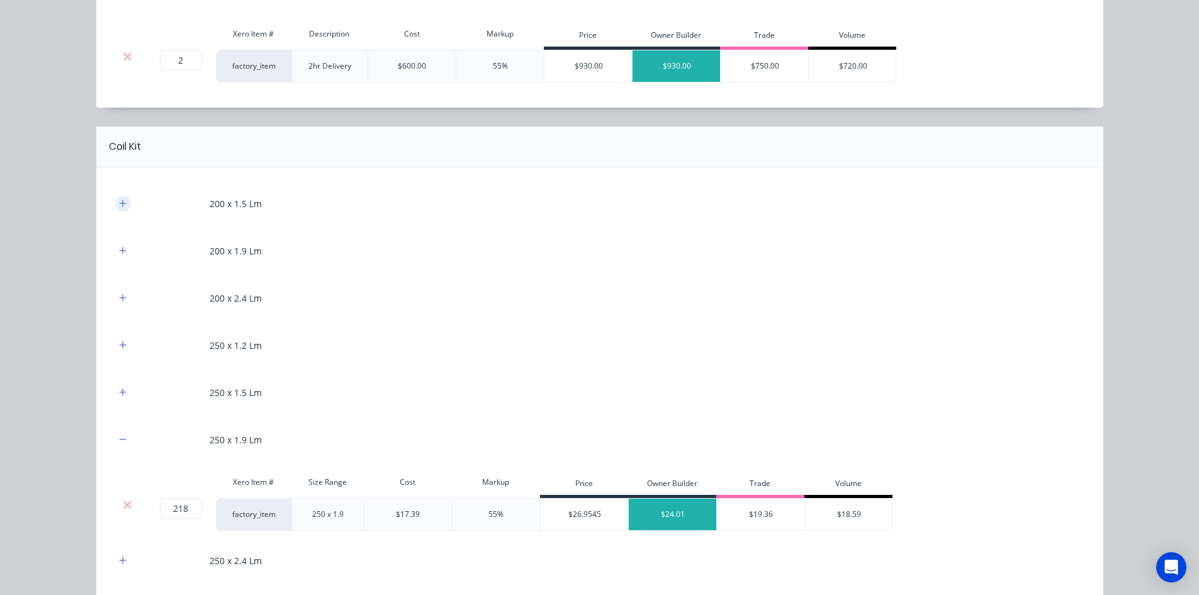
click at [115, 204] on button "button" at bounding box center [123, 204] width 16 height 16
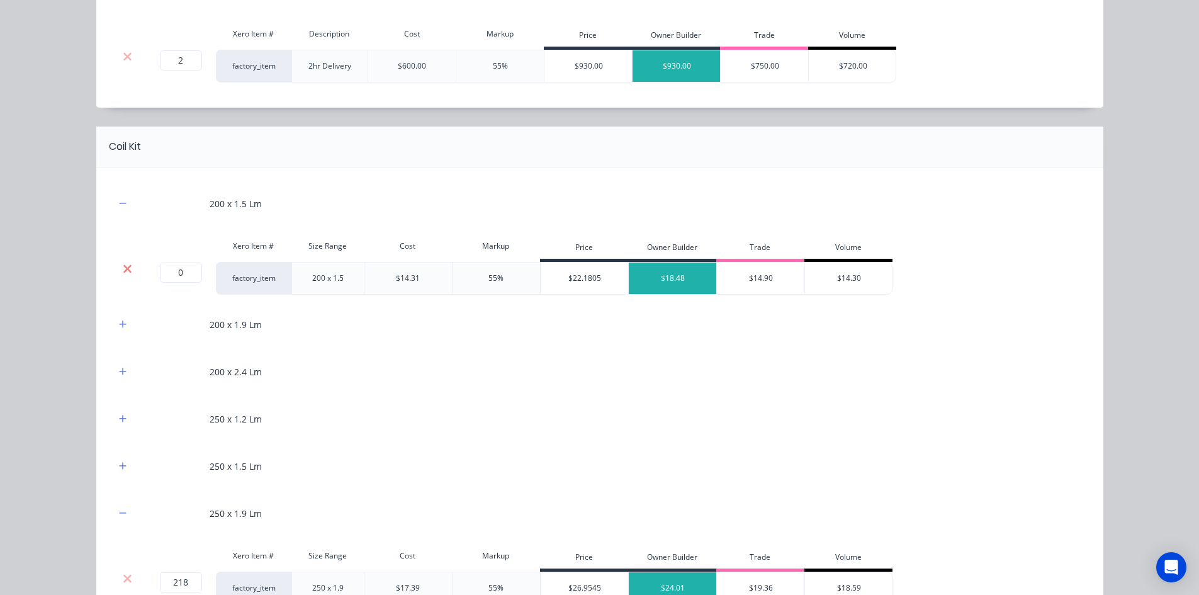
click at [125, 264] on icon at bounding box center [127, 268] width 9 height 13
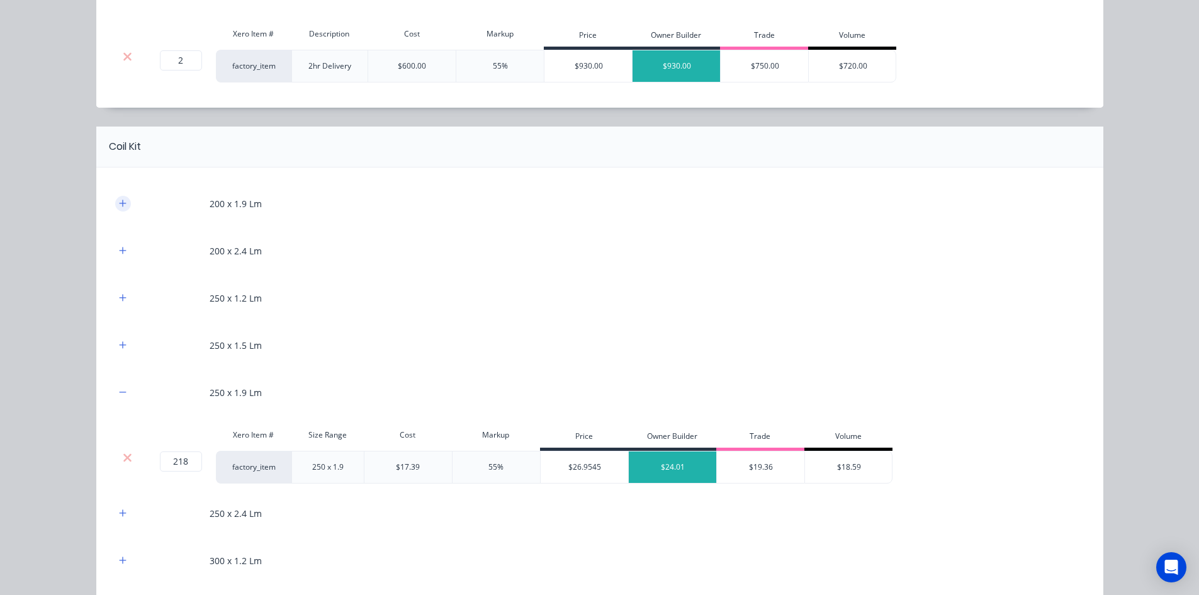
click at [117, 209] on button "button" at bounding box center [123, 204] width 16 height 16
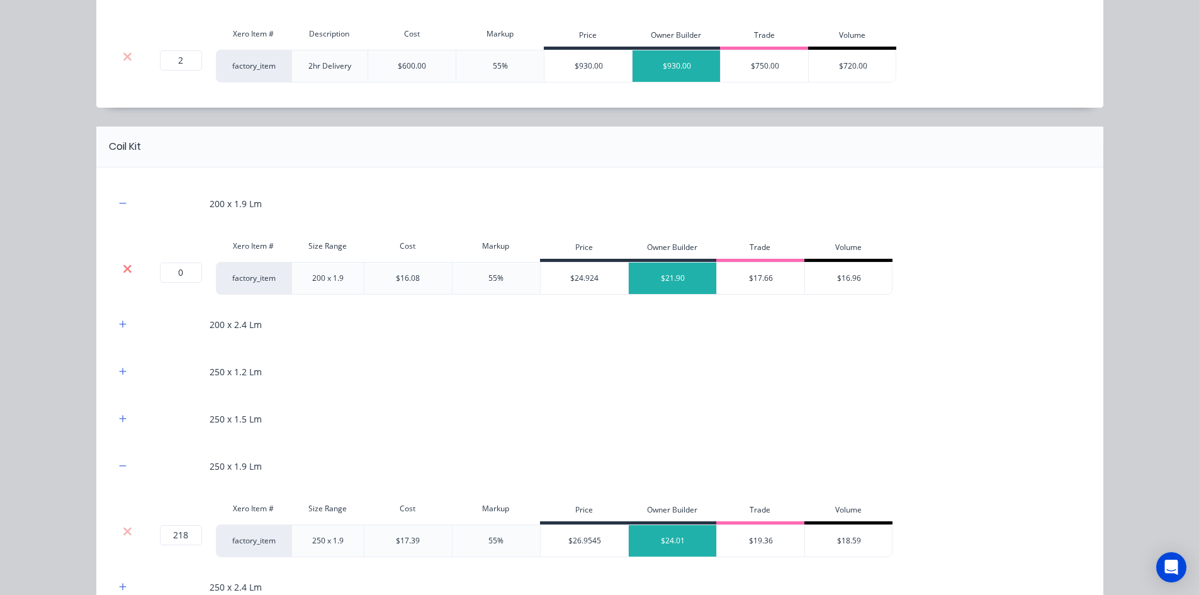
click at [123, 265] on icon at bounding box center [127, 268] width 9 height 13
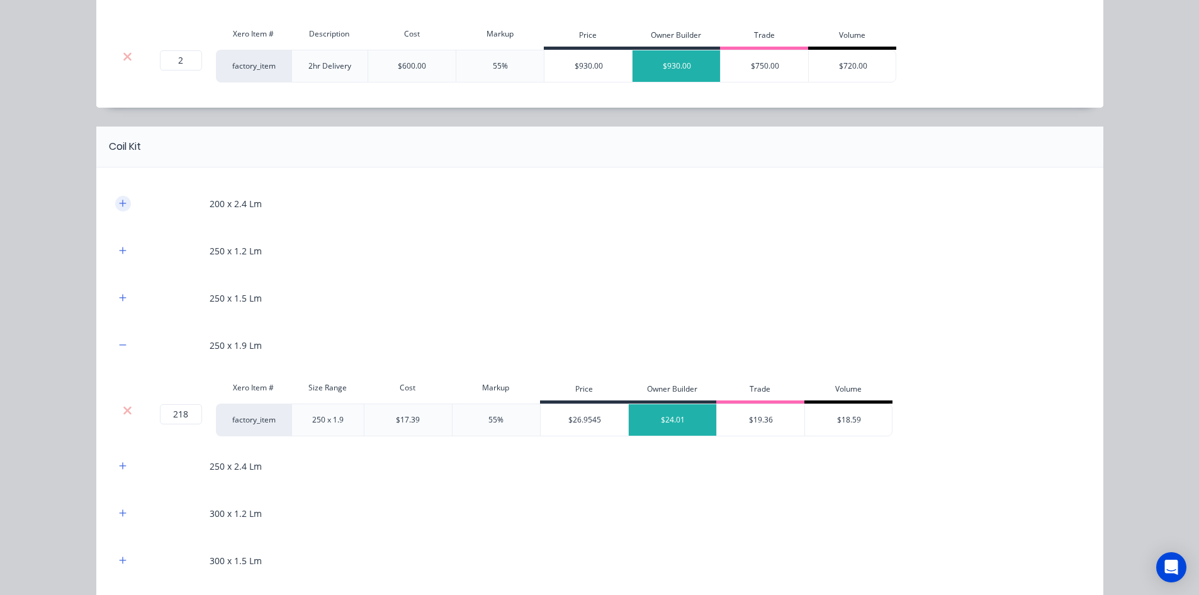
click at [120, 207] on icon "button" at bounding box center [123, 203] width 8 height 9
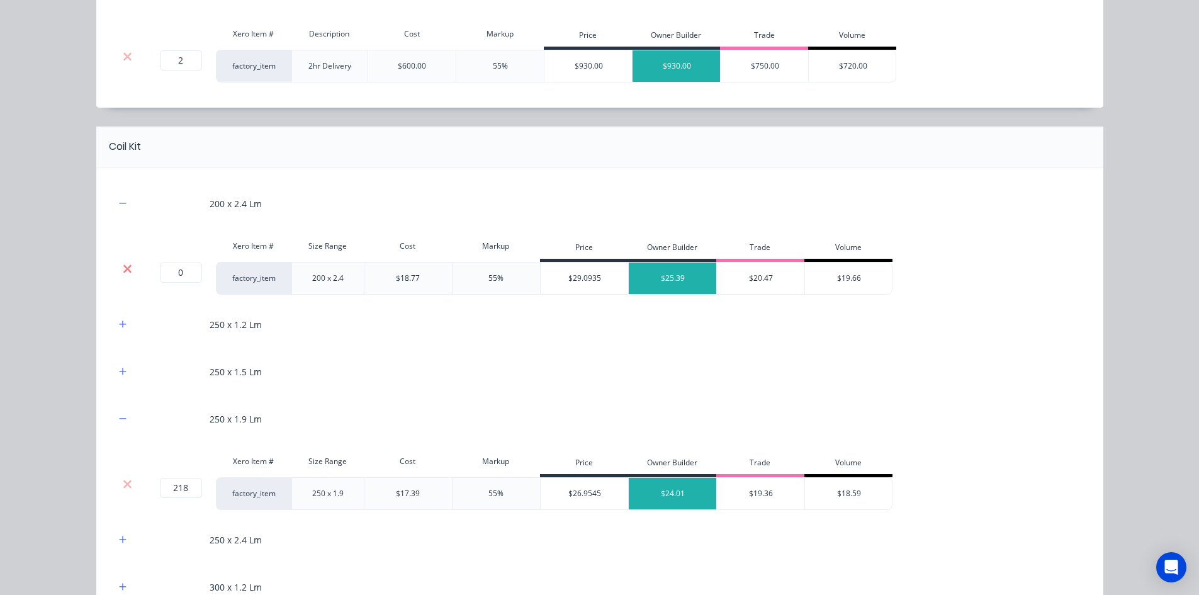
click at [124, 269] on icon at bounding box center [127, 268] width 8 height 8
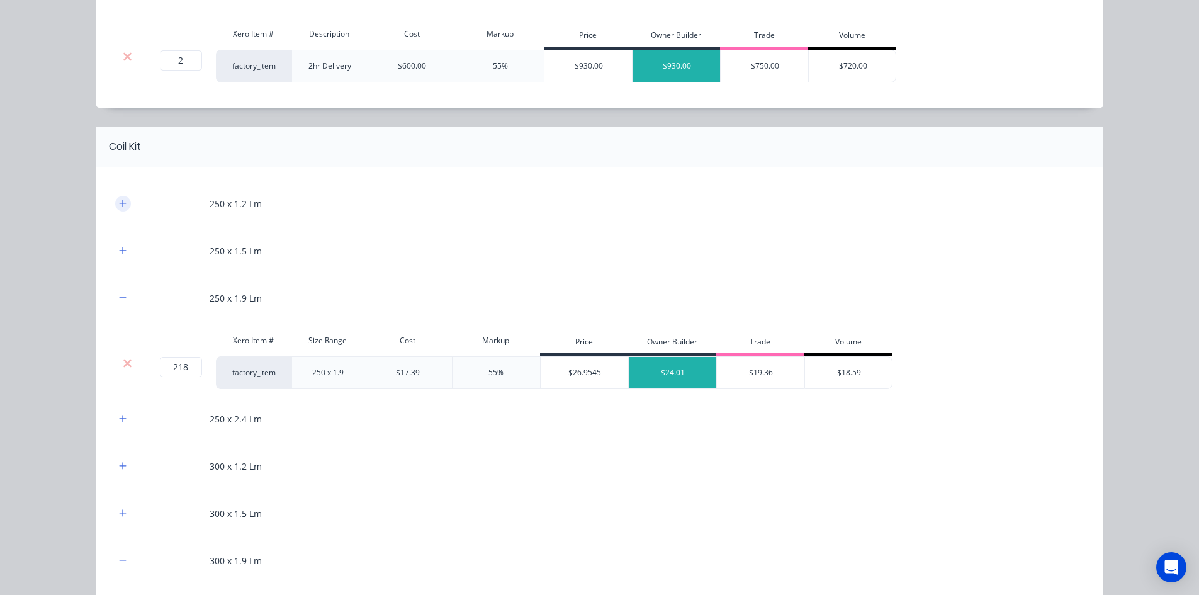
click at [121, 199] on icon "button" at bounding box center [123, 203] width 8 height 9
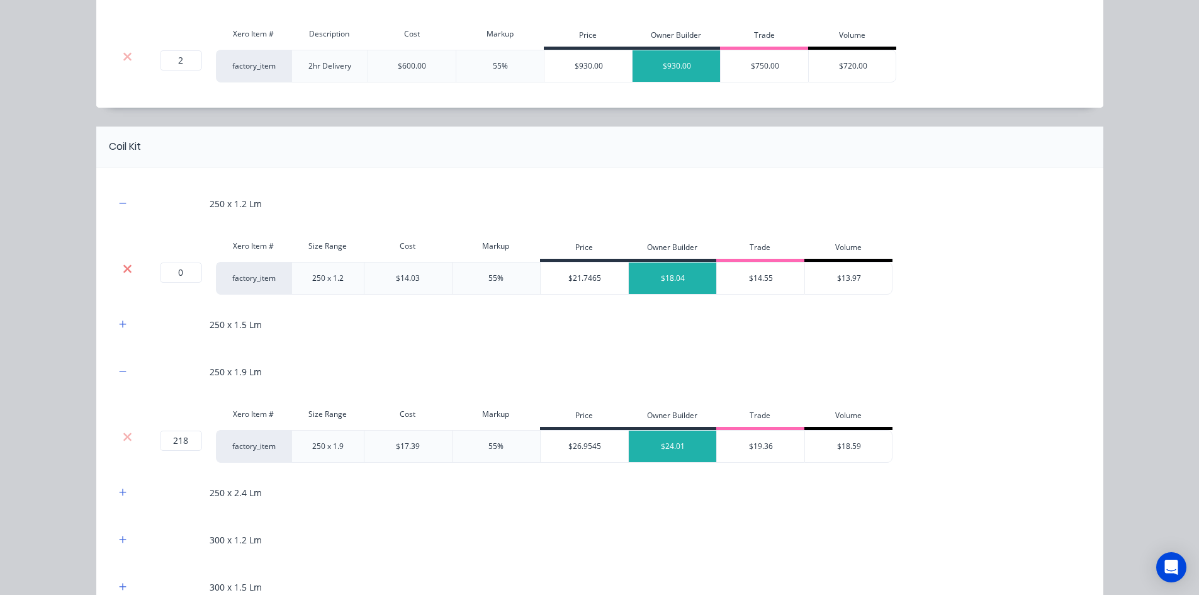
drag, startPoint x: 125, startPoint y: 265, endPoint x: 118, endPoint y: 221, distance: 44.0
click at [125, 264] on icon at bounding box center [127, 268] width 9 height 13
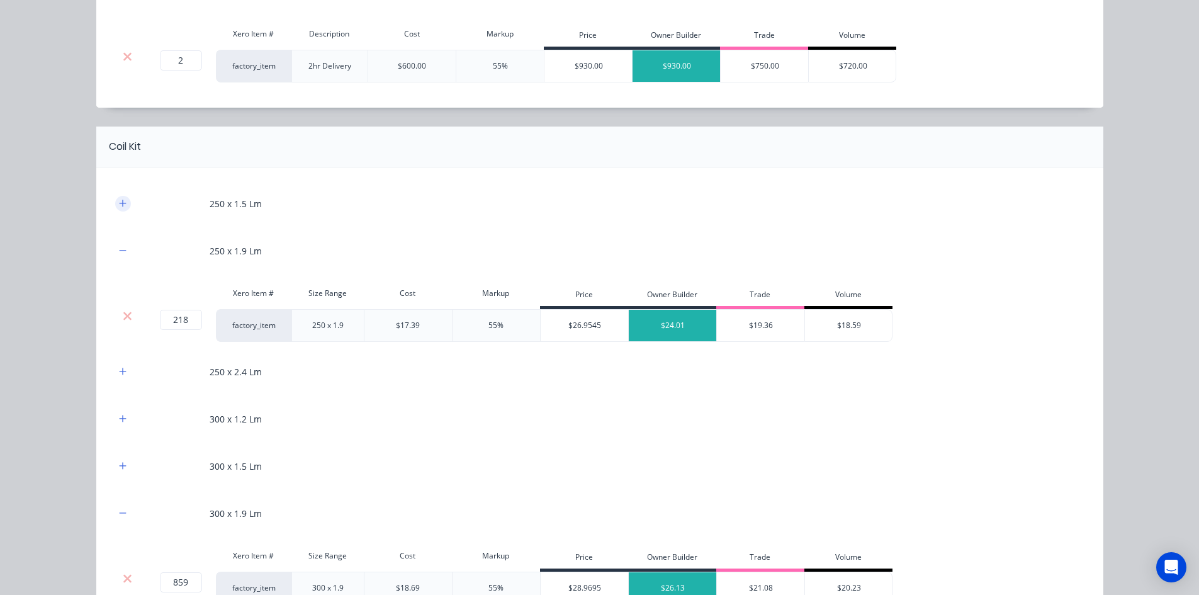
click at [119, 206] on icon "button" at bounding box center [123, 203] width 8 height 9
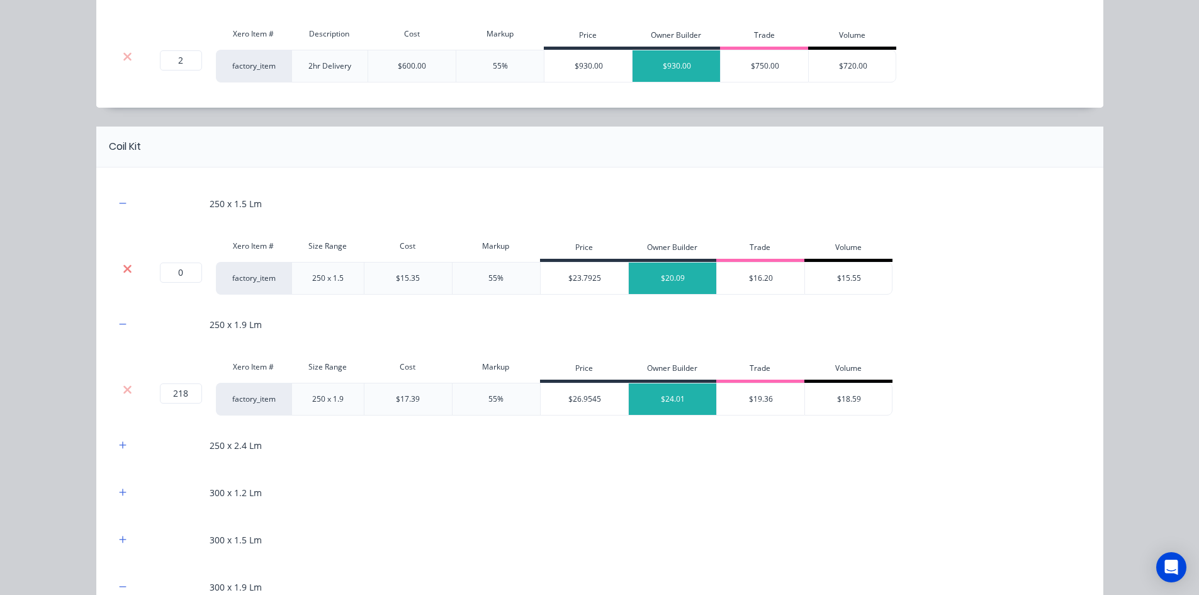
click at [123, 267] on icon at bounding box center [127, 268] width 8 height 8
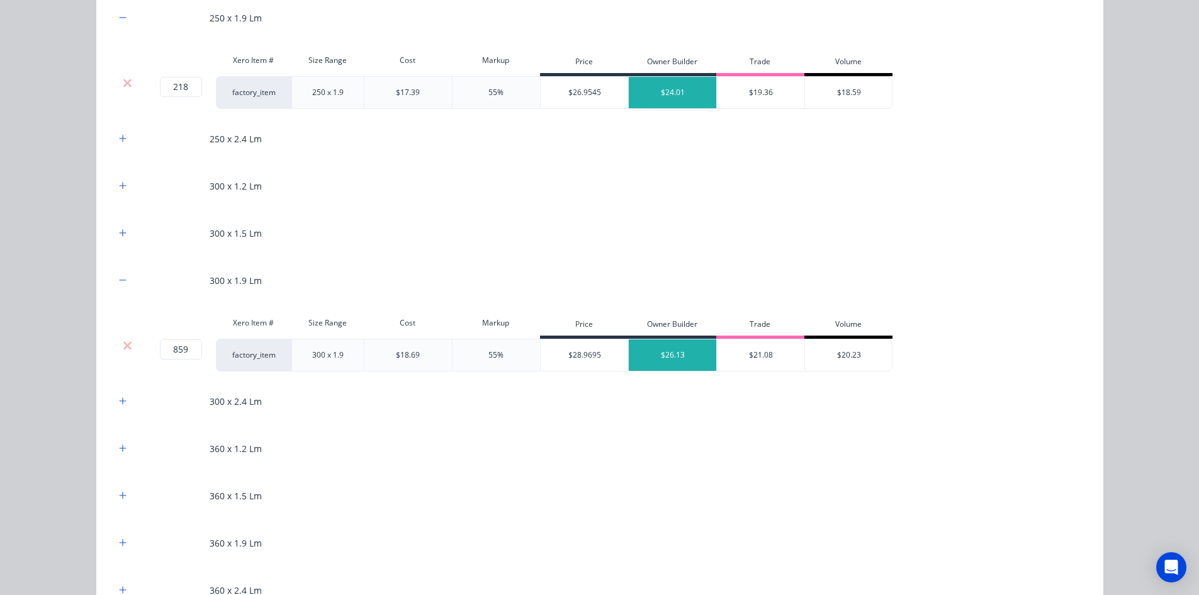
scroll to position [755, 0]
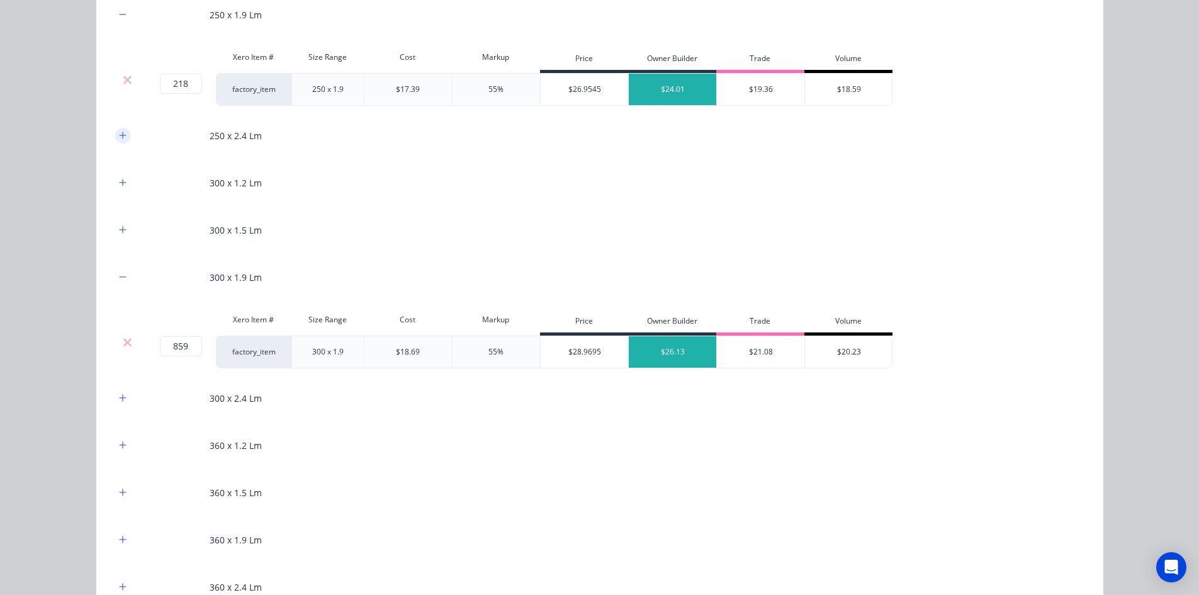
click at [119, 138] on icon "button" at bounding box center [122, 134] width 7 height 7
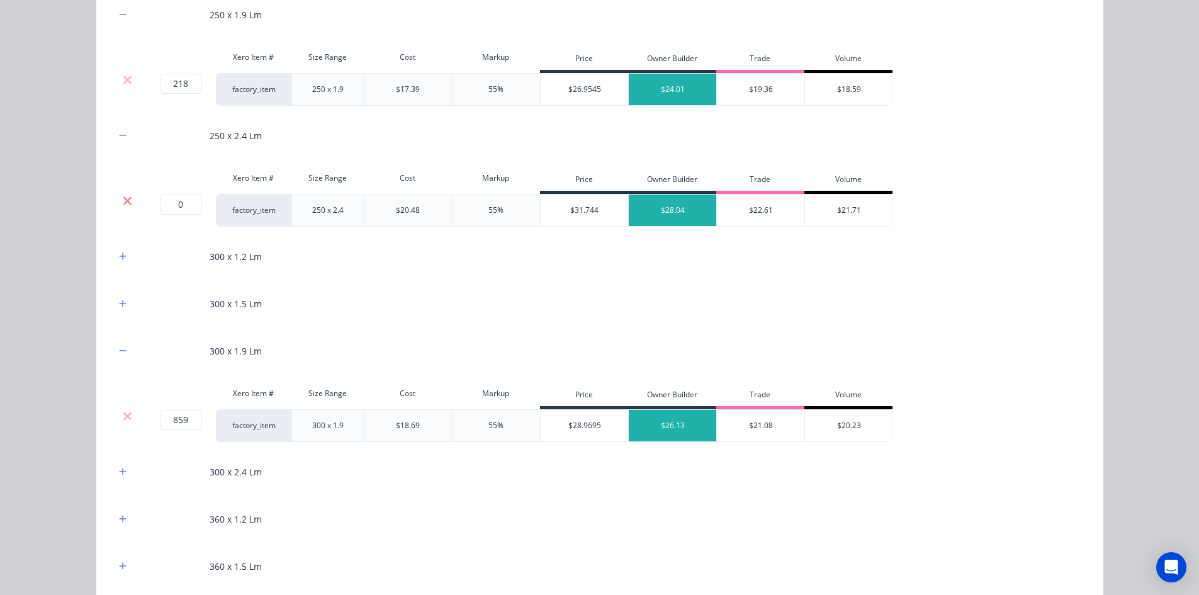
click at [123, 202] on icon at bounding box center [127, 200] width 8 height 8
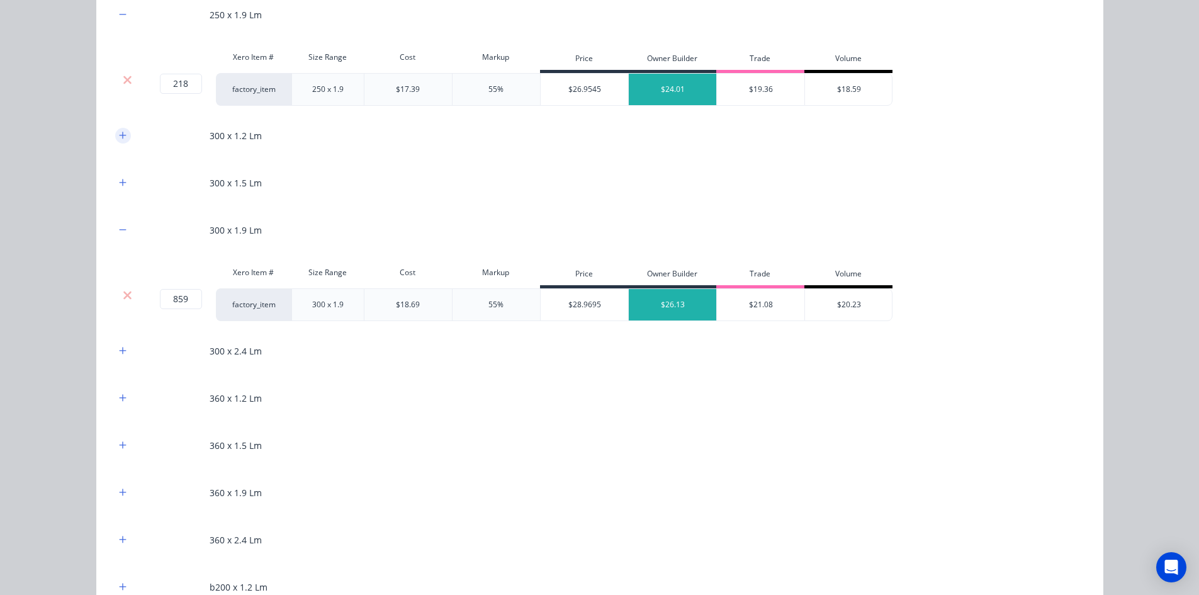
click at [119, 138] on icon "button" at bounding box center [123, 135] width 8 height 9
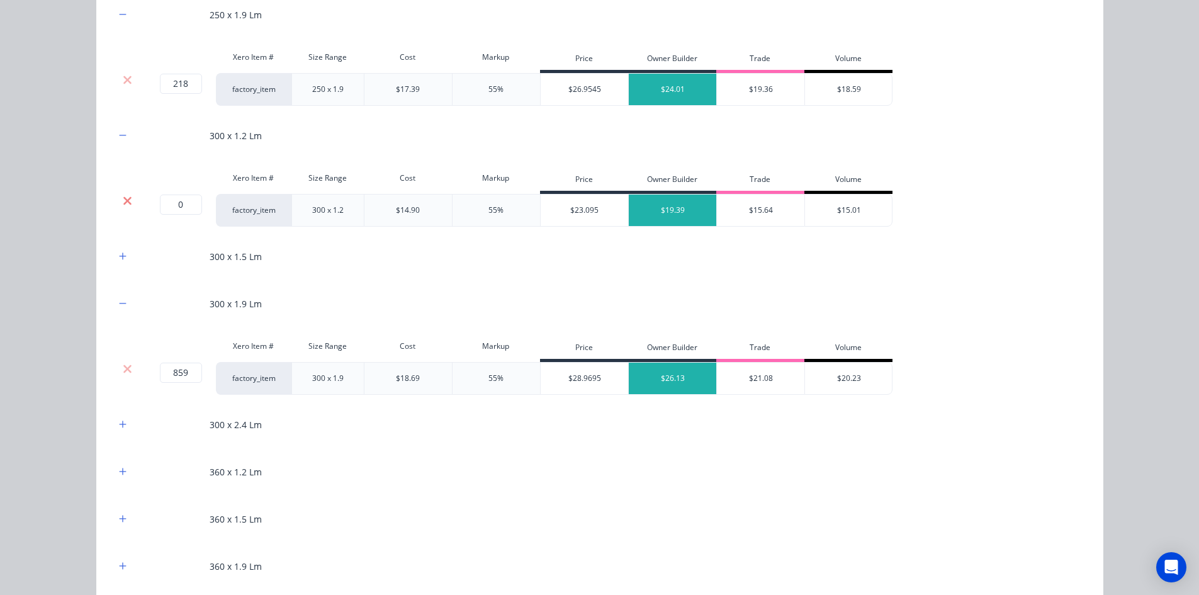
click at [123, 198] on icon at bounding box center [127, 200] width 8 height 8
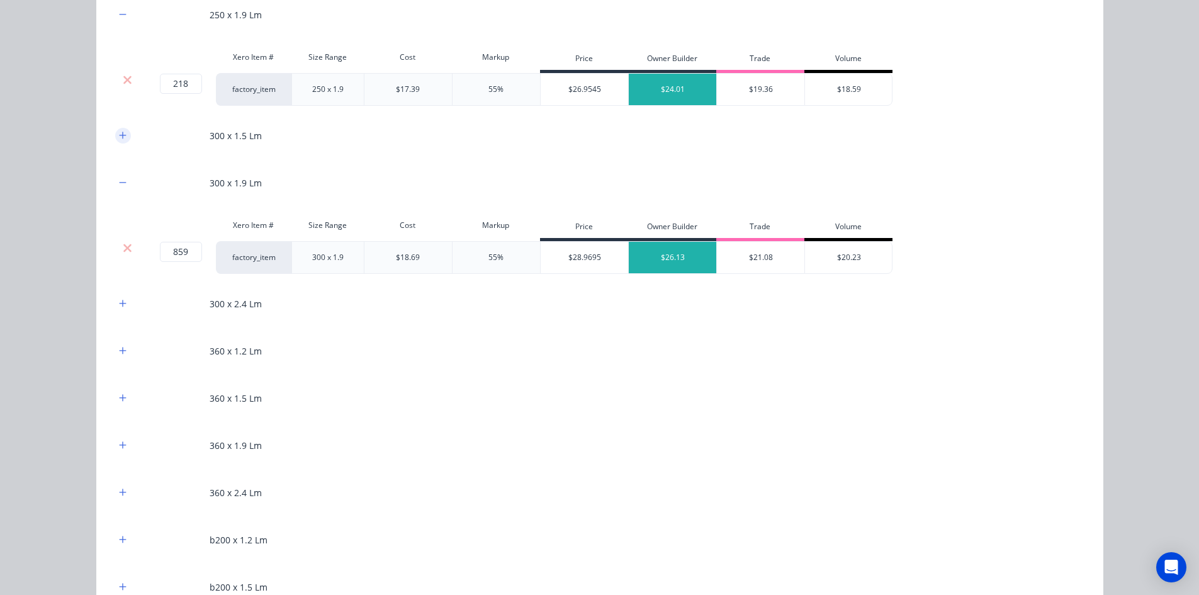
click at [120, 133] on icon "button" at bounding box center [123, 135] width 8 height 9
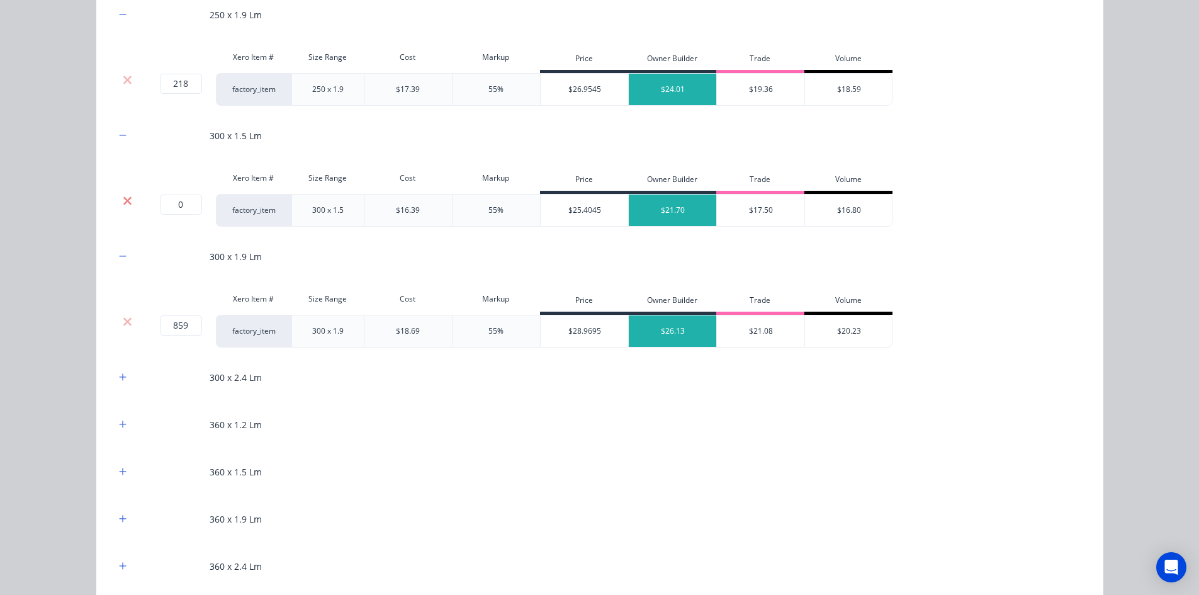
click at [123, 196] on icon at bounding box center [127, 200] width 9 height 13
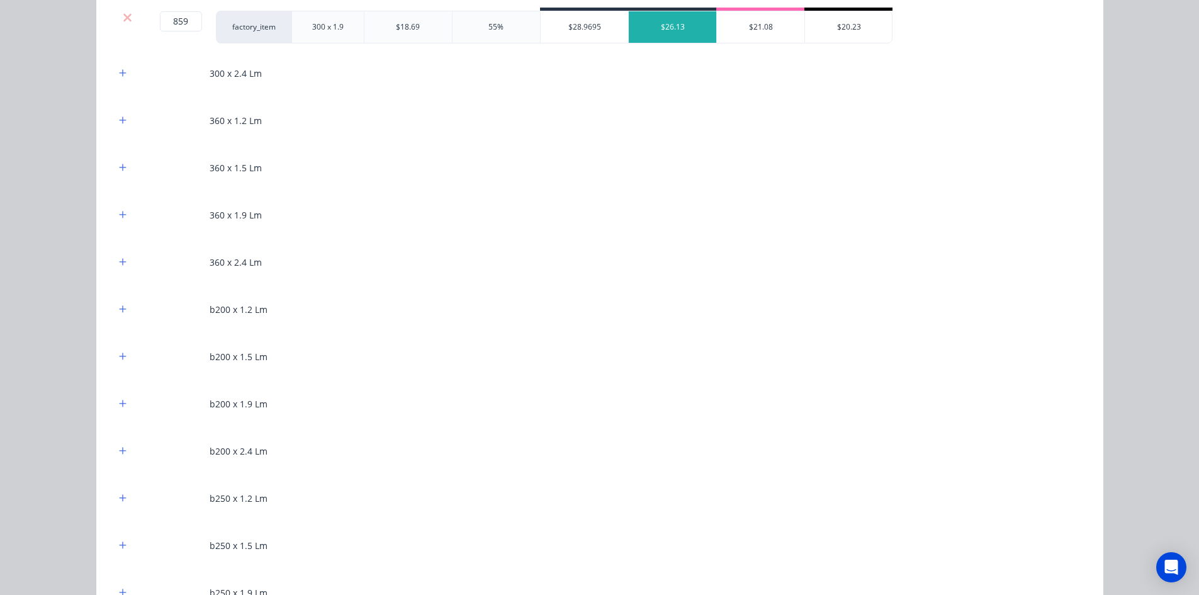
scroll to position [881, 0]
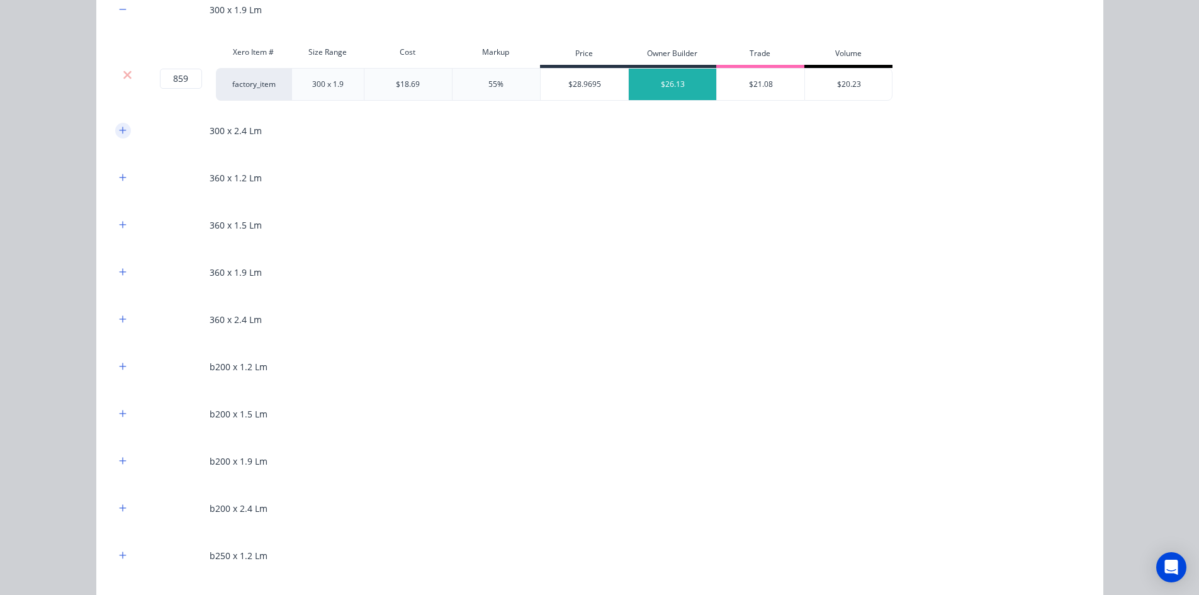
click at [119, 130] on icon "button" at bounding box center [123, 130] width 8 height 9
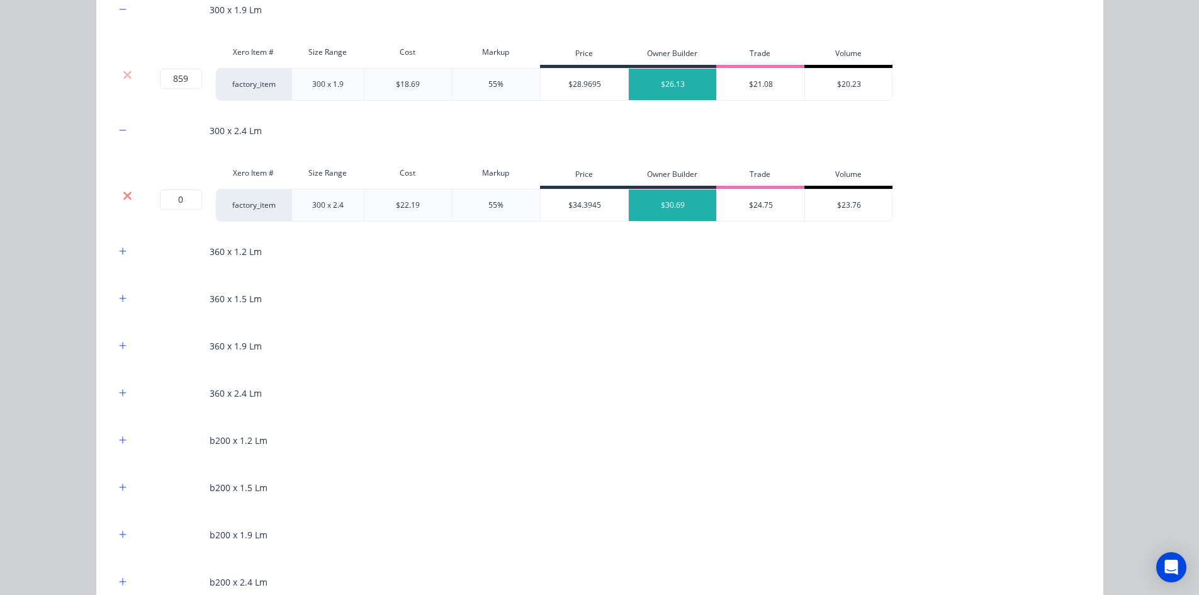
click at [125, 197] on icon at bounding box center [127, 195] width 8 height 8
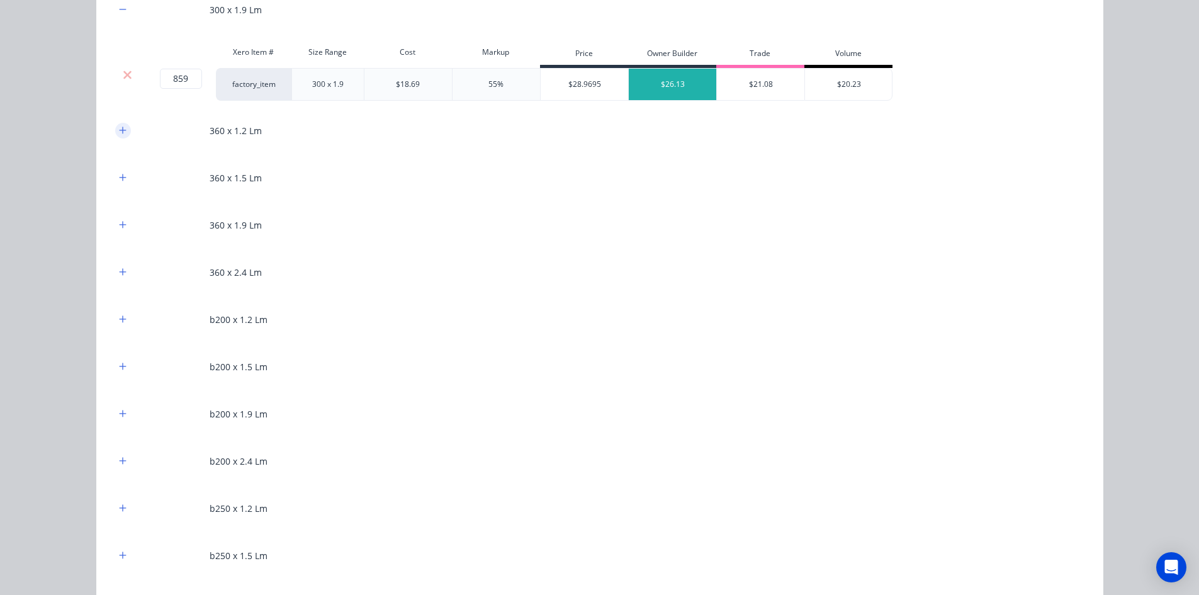
click at [121, 138] on button "button" at bounding box center [123, 131] width 16 height 16
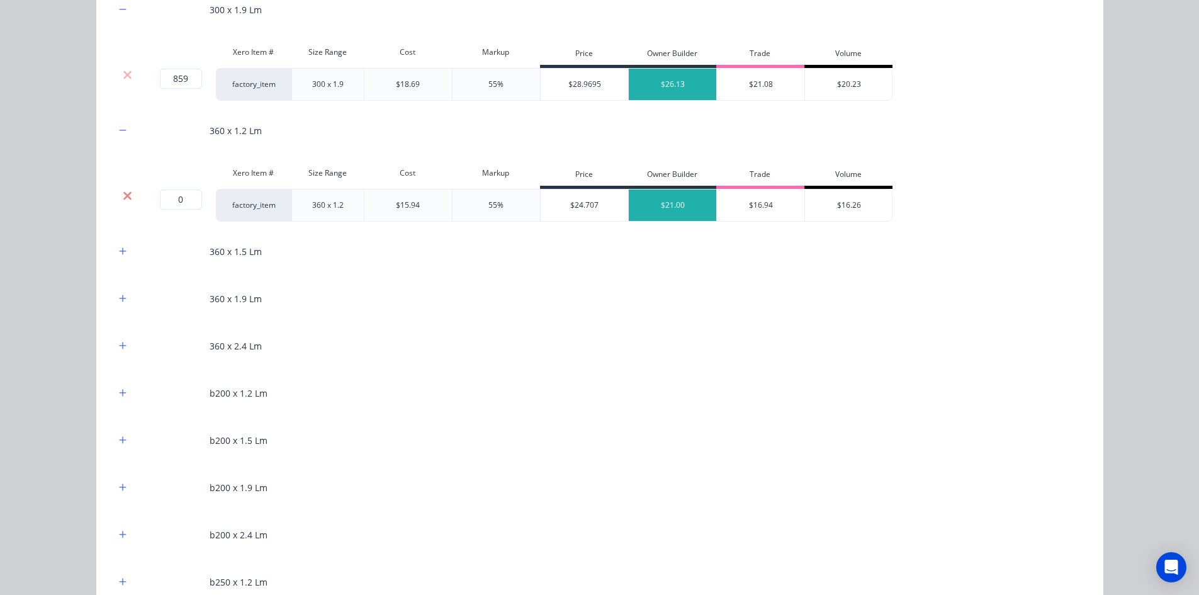
click at [125, 193] on icon at bounding box center [127, 195] width 8 height 8
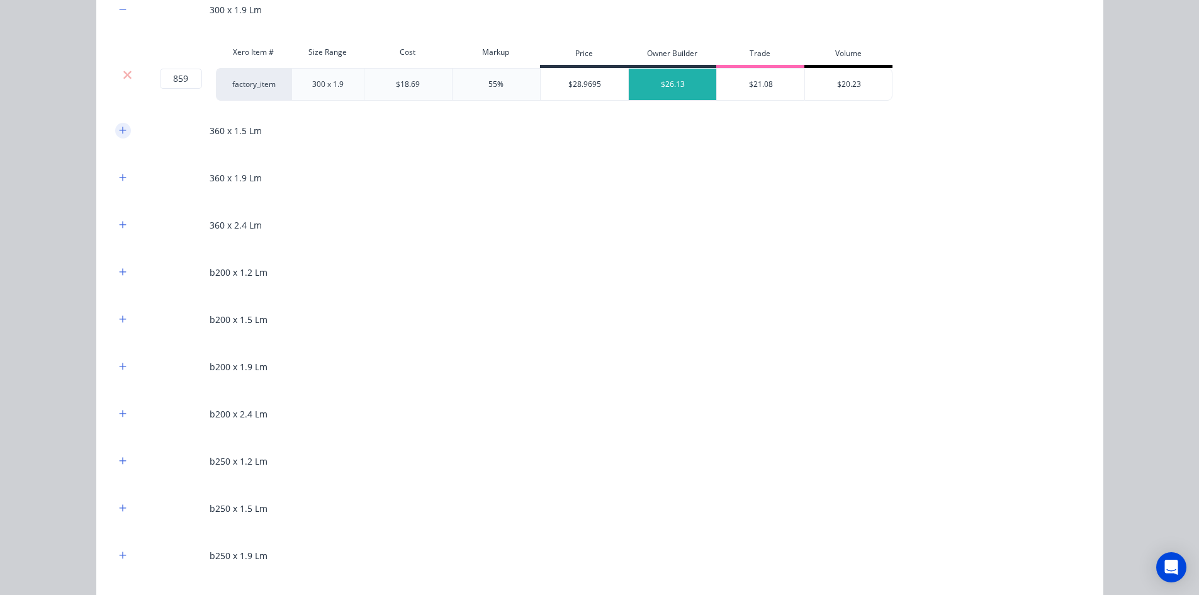
click at [122, 135] on button "button" at bounding box center [123, 131] width 16 height 16
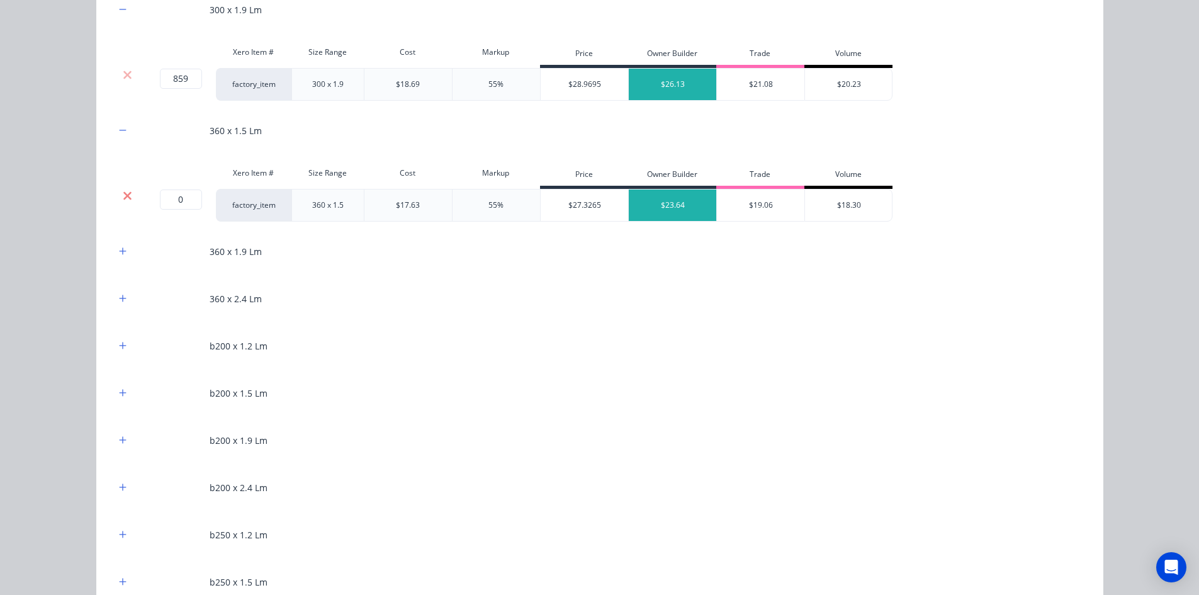
click at [124, 194] on icon at bounding box center [127, 195] width 8 height 8
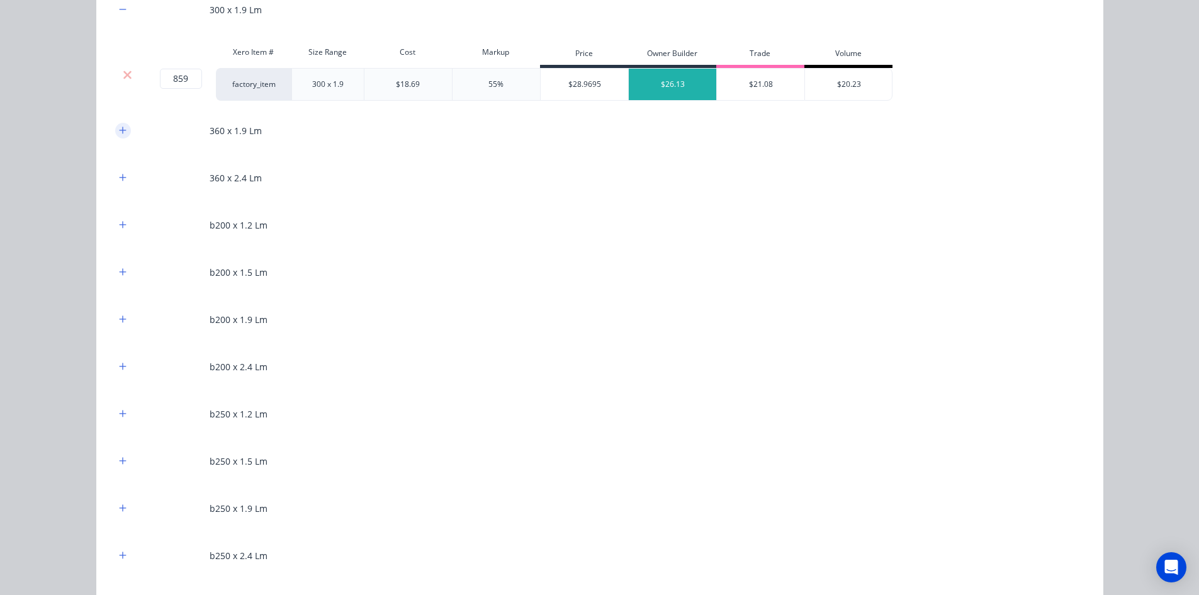
click at [119, 128] on icon "button" at bounding box center [123, 130] width 8 height 9
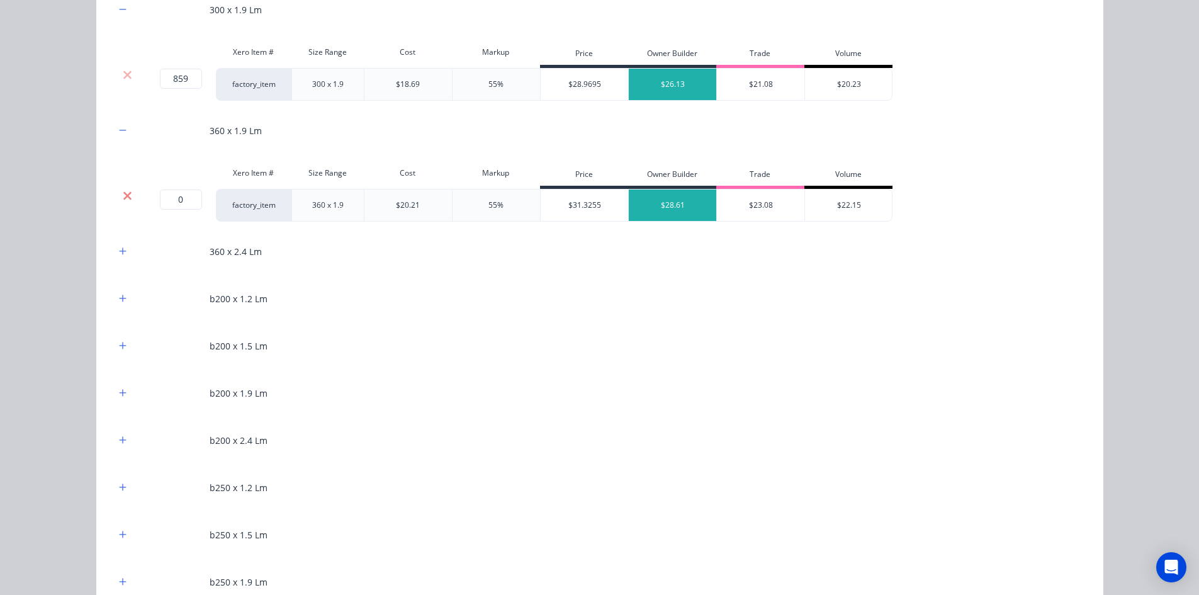
click at [125, 194] on icon at bounding box center [127, 195] width 9 height 13
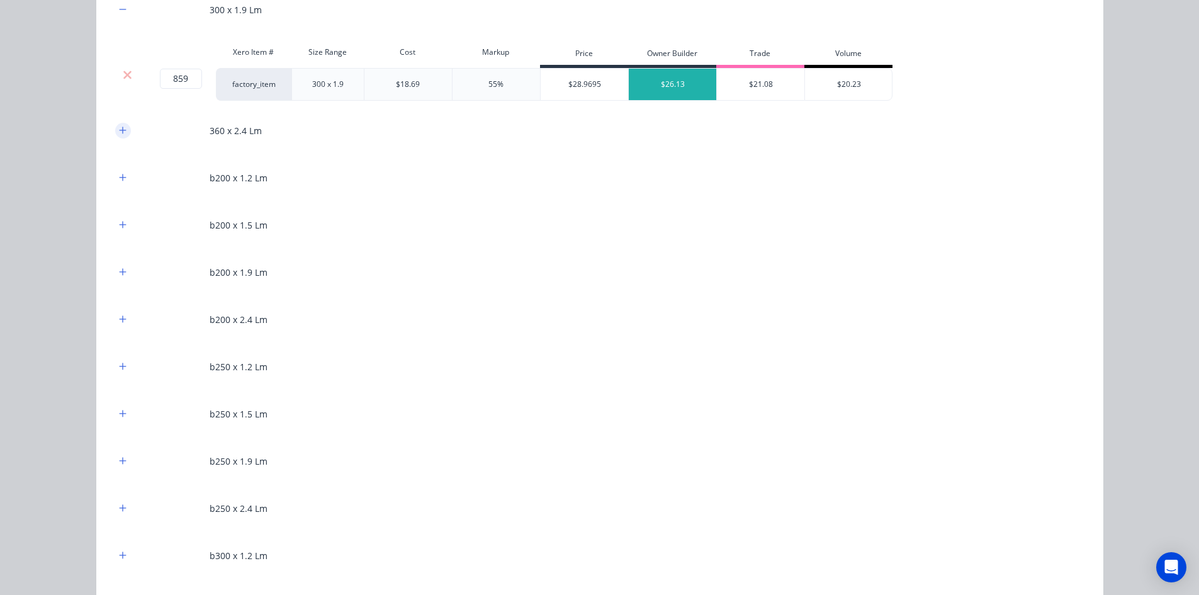
click at [123, 129] on button "button" at bounding box center [123, 131] width 16 height 16
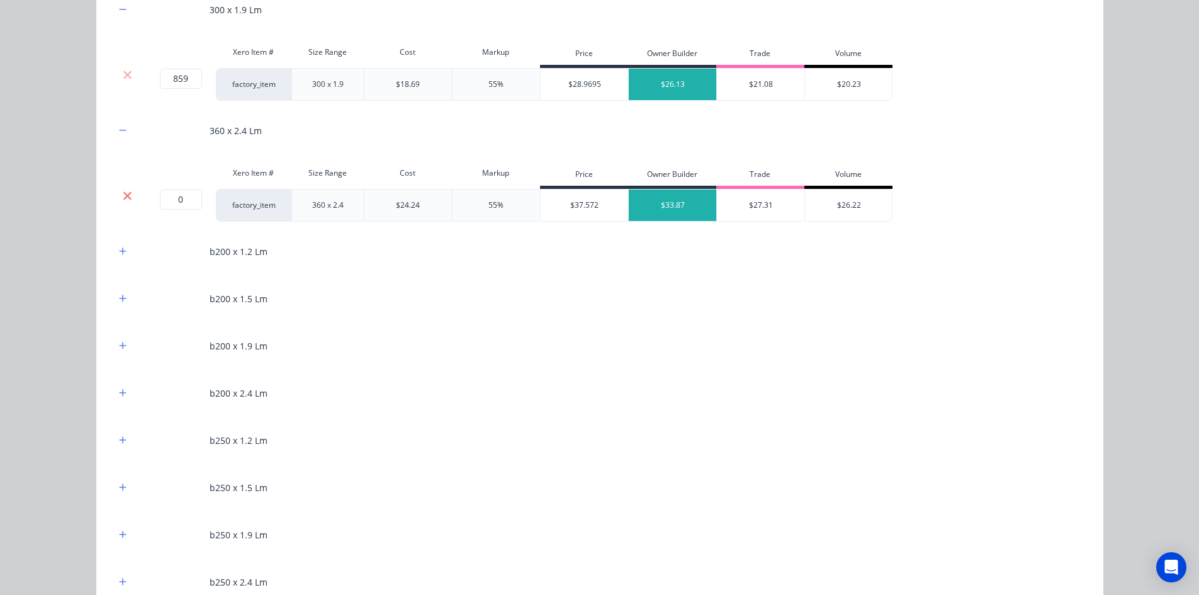
click at [125, 196] on icon at bounding box center [127, 195] width 8 height 8
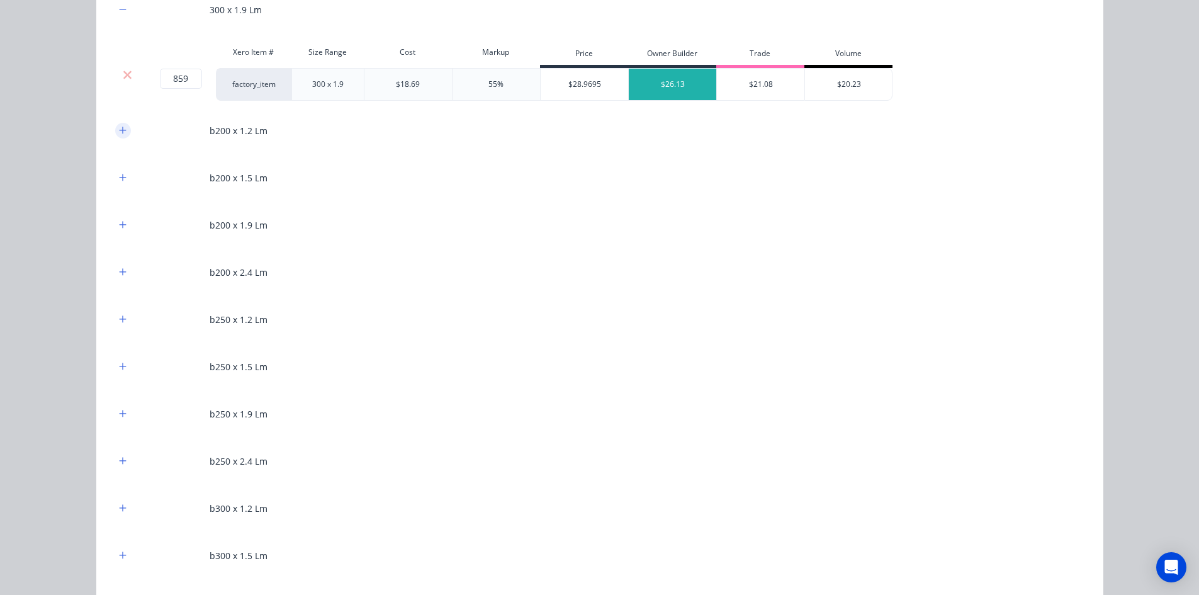
click at [119, 123] on button "button" at bounding box center [123, 131] width 16 height 16
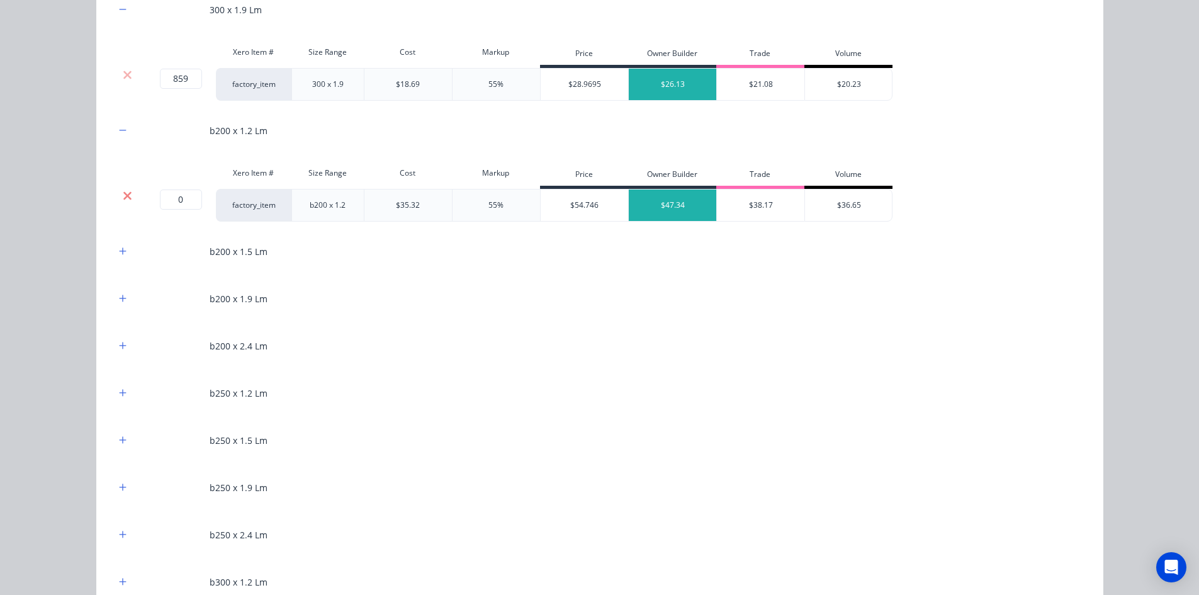
click at [123, 193] on icon at bounding box center [127, 195] width 9 height 13
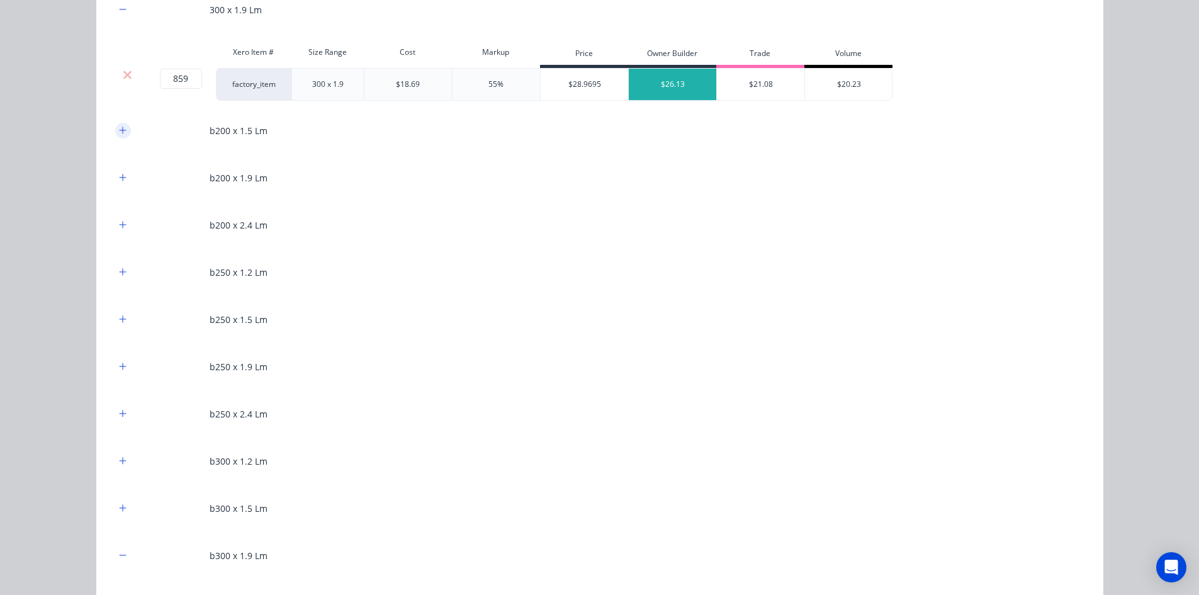
click at [120, 123] on button "button" at bounding box center [123, 131] width 16 height 16
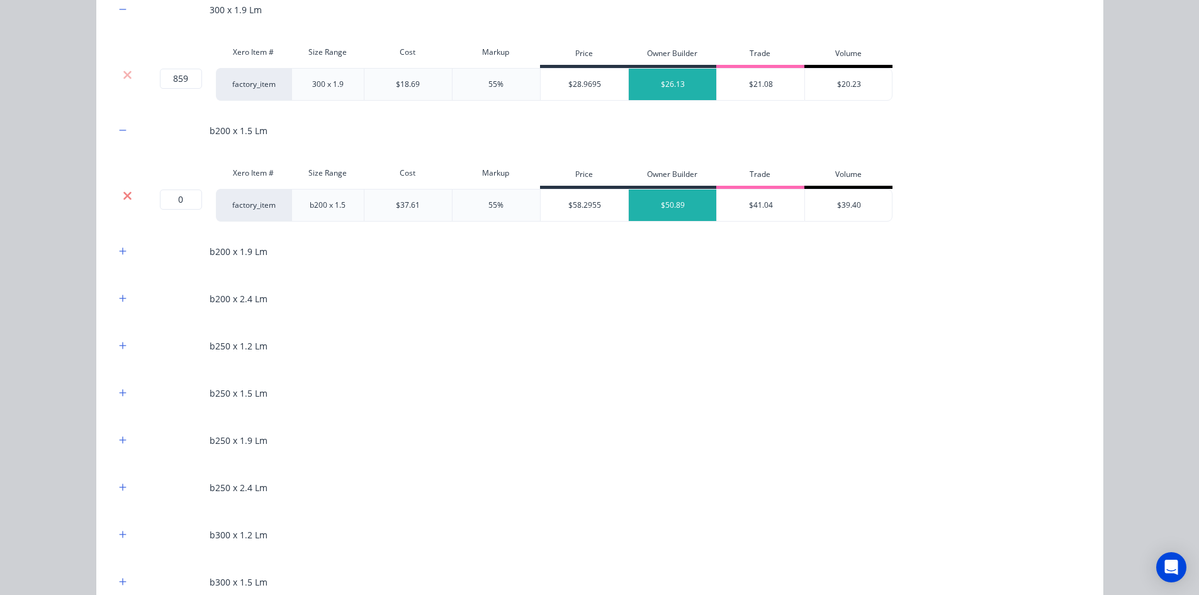
click at [123, 191] on icon at bounding box center [127, 195] width 9 height 13
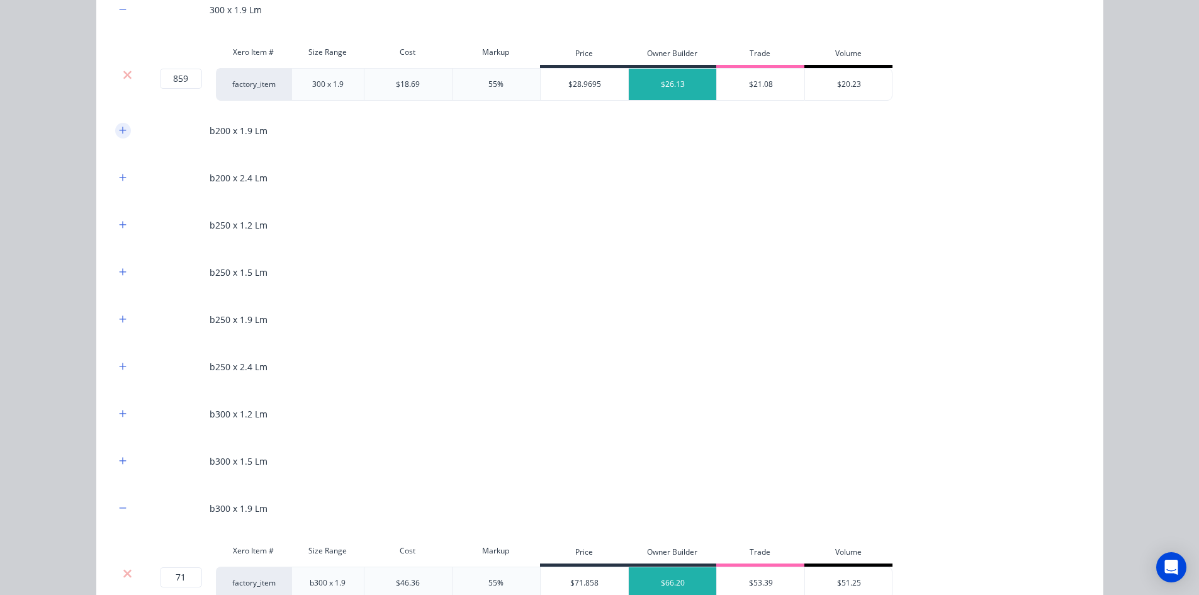
click at [119, 128] on icon "button" at bounding box center [123, 130] width 8 height 9
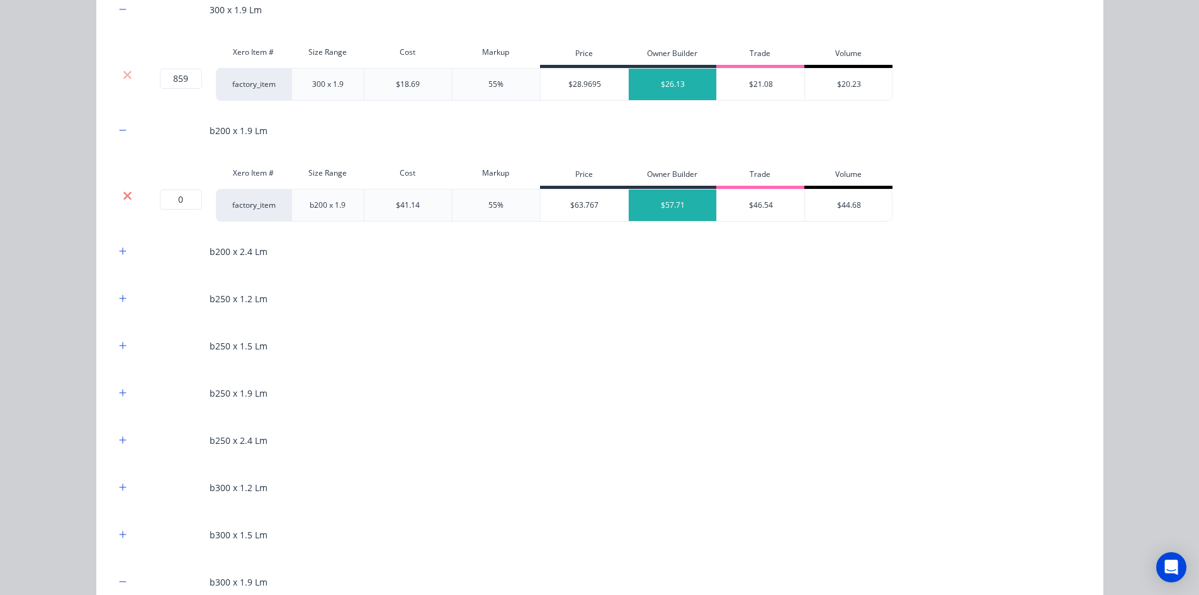
click at [124, 193] on icon at bounding box center [127, 195] width 9 height 13
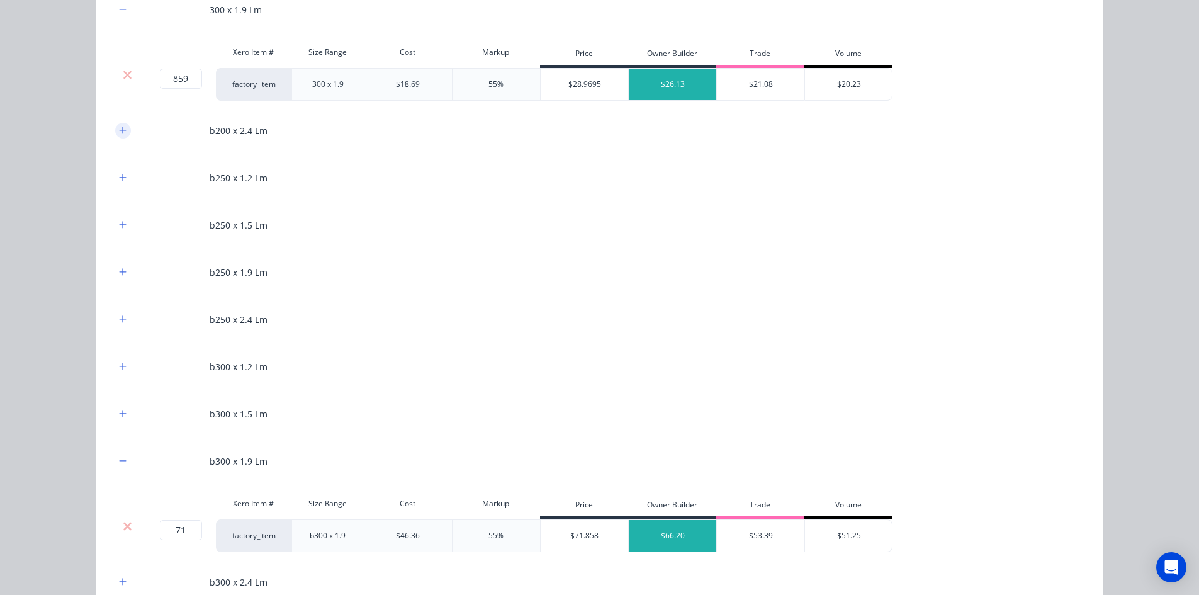
drag, startPoint x: 121, startPoint y: 123, endPoint x: 123, endPoint y: 153, distance: 29.6
click at [121, 125] on button "button" at bounding box center [123, 131] width 16 height 16
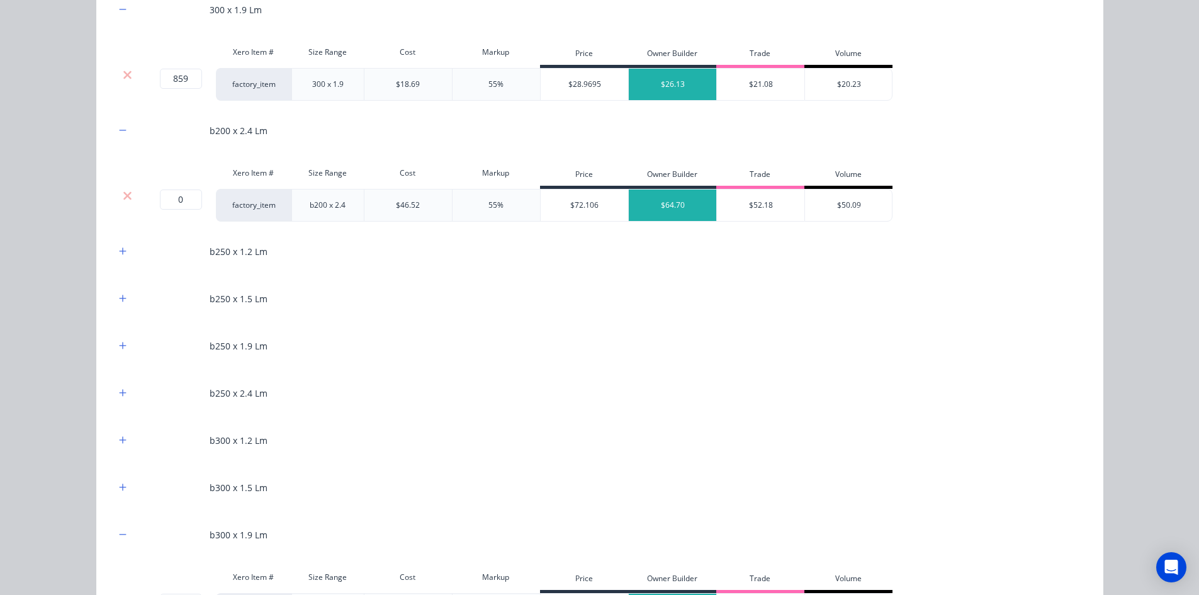
click at [127, 191] on icon at bounding box center [127, 195] width 9 height 13
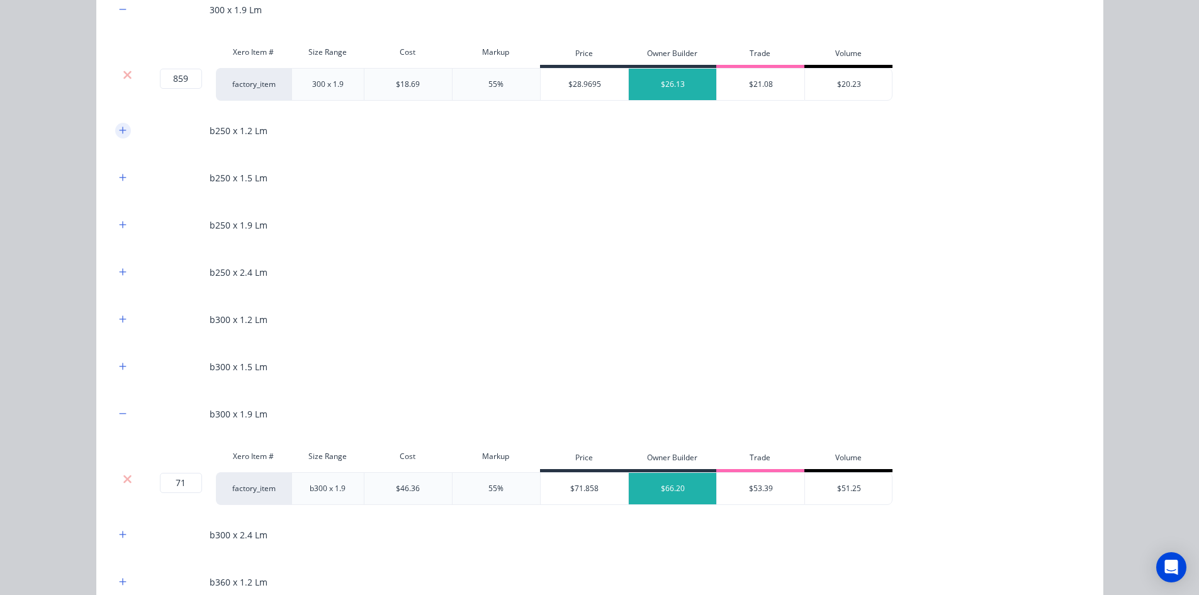
click at [123, 133] on button "button" at bounding box center [123, 131] width 16 height 16
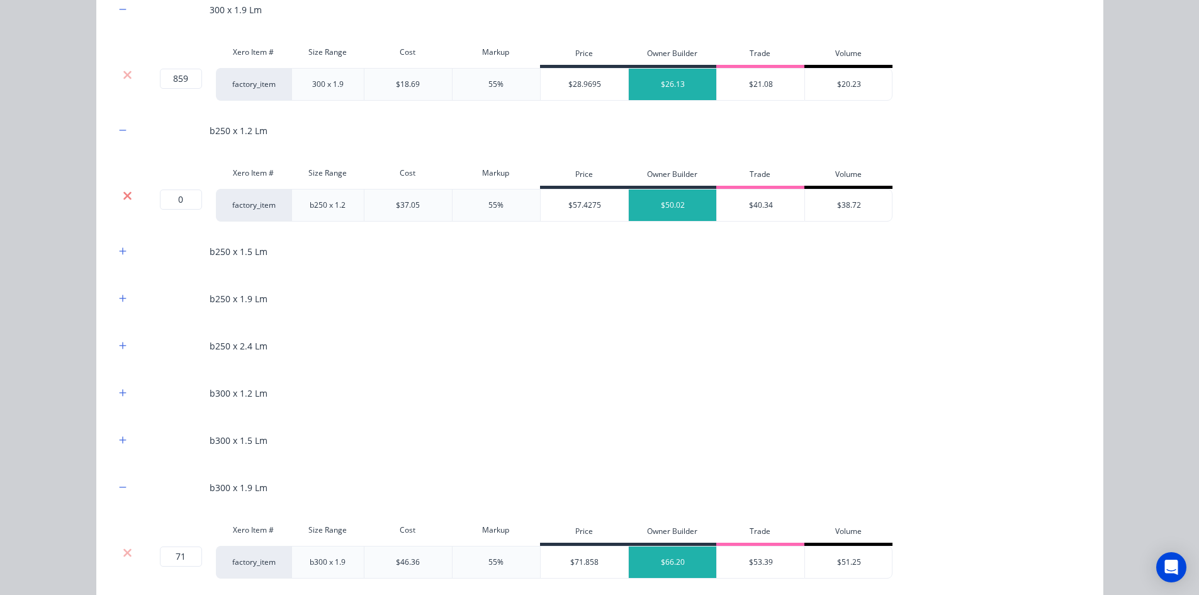
click at [126, 194] on icon at bounding box center [127, 195] width 9 height 13
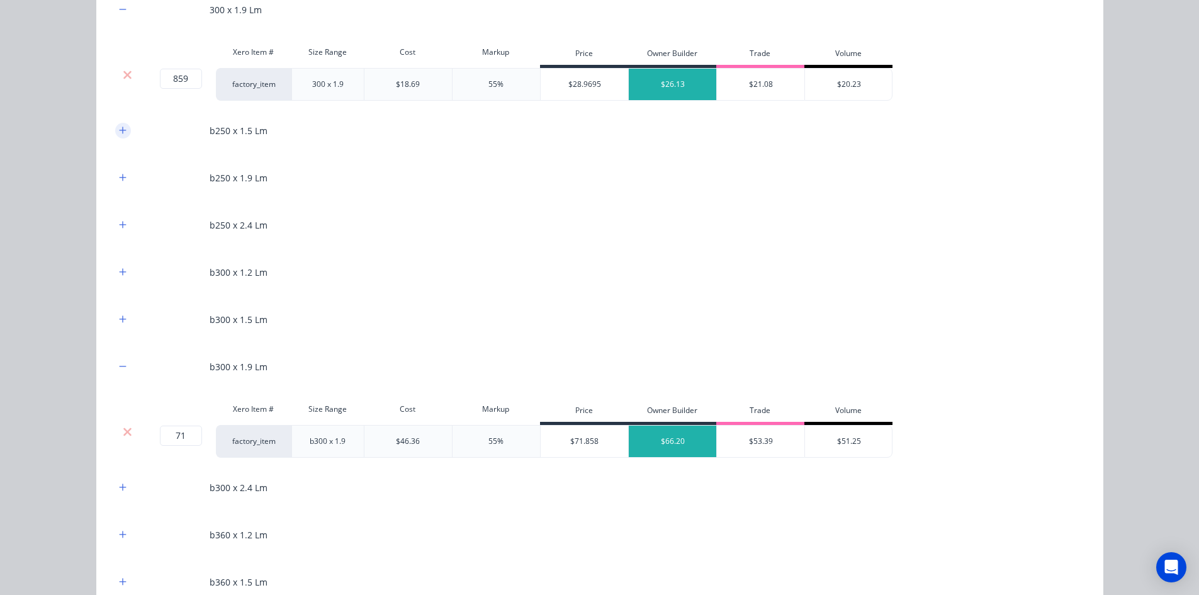
click at [119, 126] on icon "button" at bounding box center [123, 130] width 8 height 9
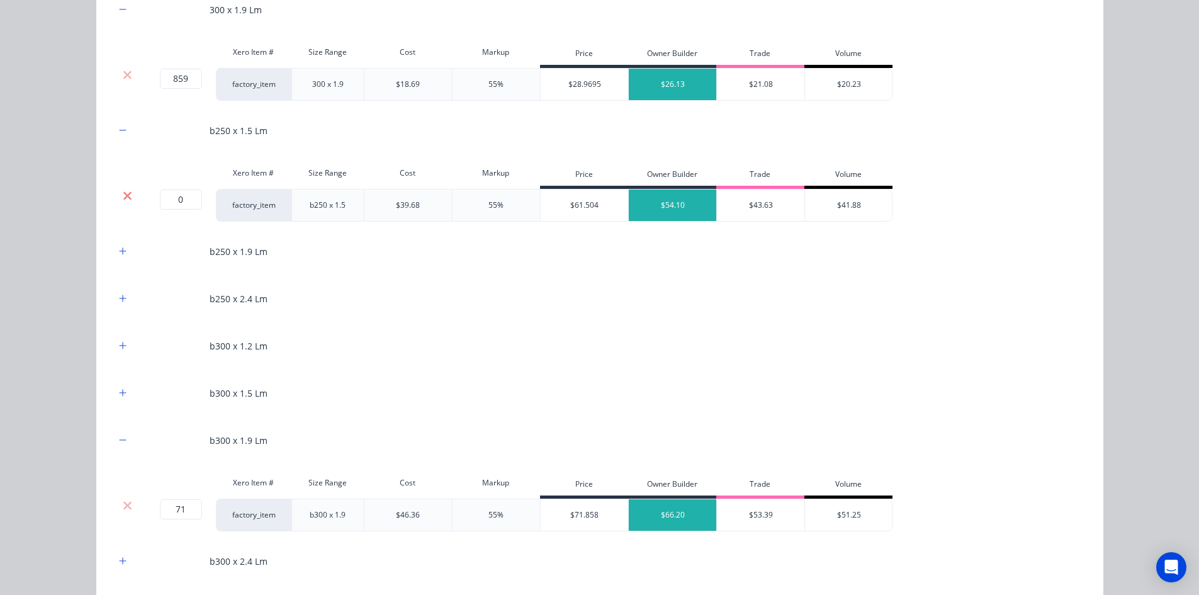
click at [126, 198] on icon at bounding box center [127, 195] width 8 height 8
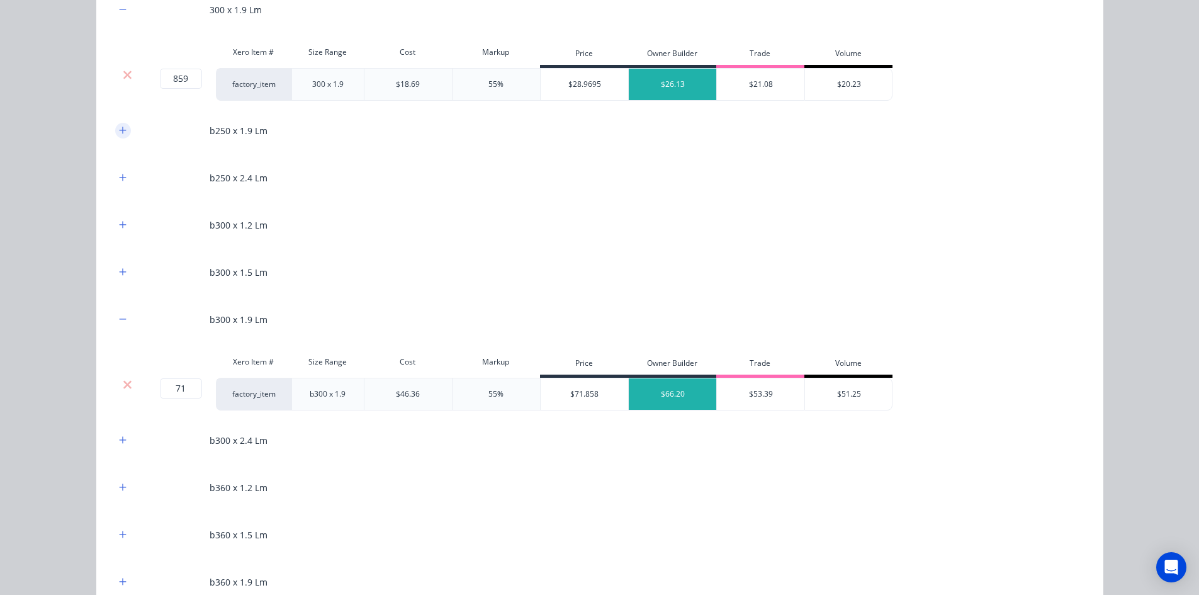
click at [115, 137] on button "button" at bounding box center [123, 131] width 16 height 16
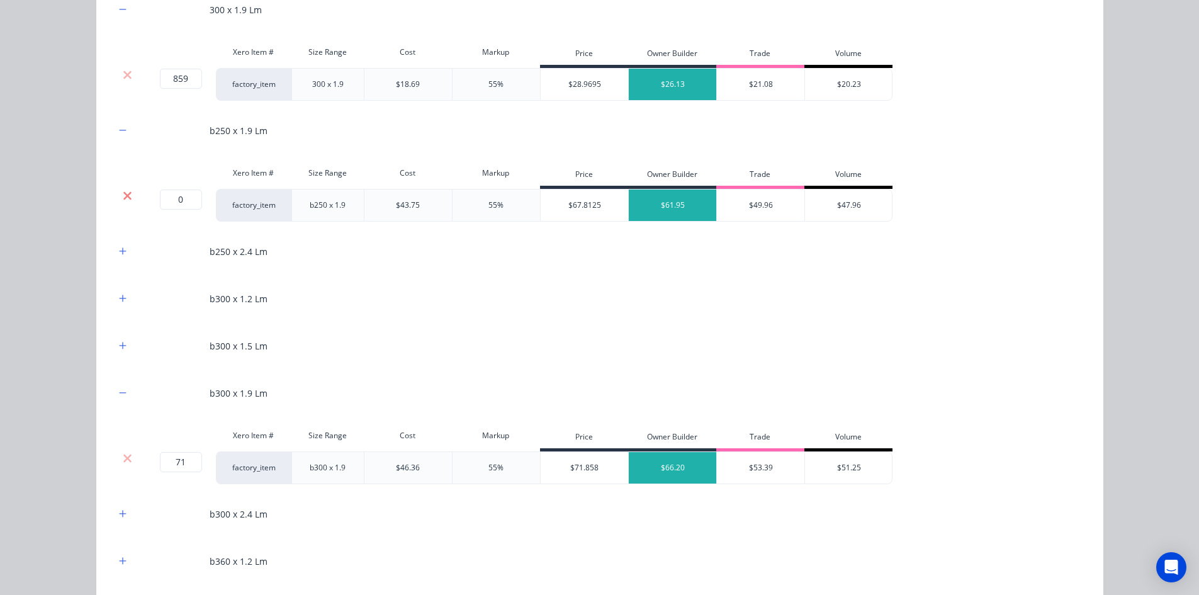
click at [123, 190] on icon at bounding box center [127, 195] width 9 height 13
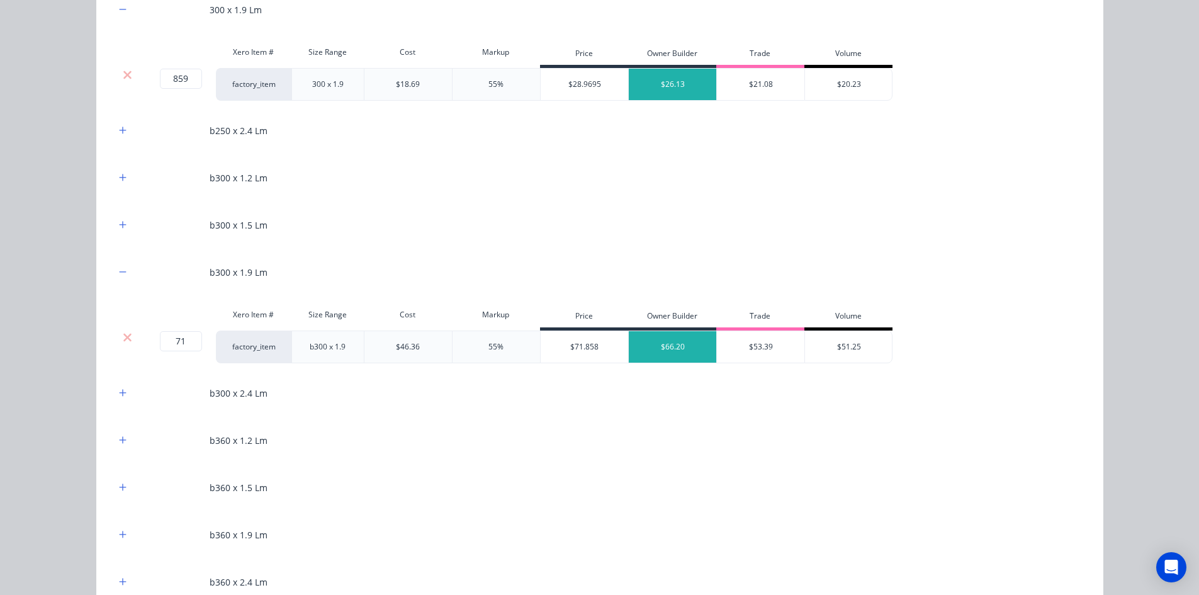
click at [116, 139] on div "b250 x 2.4 Lm" at bounding box center [599, 130] width 969 height 35
click at [121, 127] on icon "button" at bounding box center [123, 130] width 8 height 9
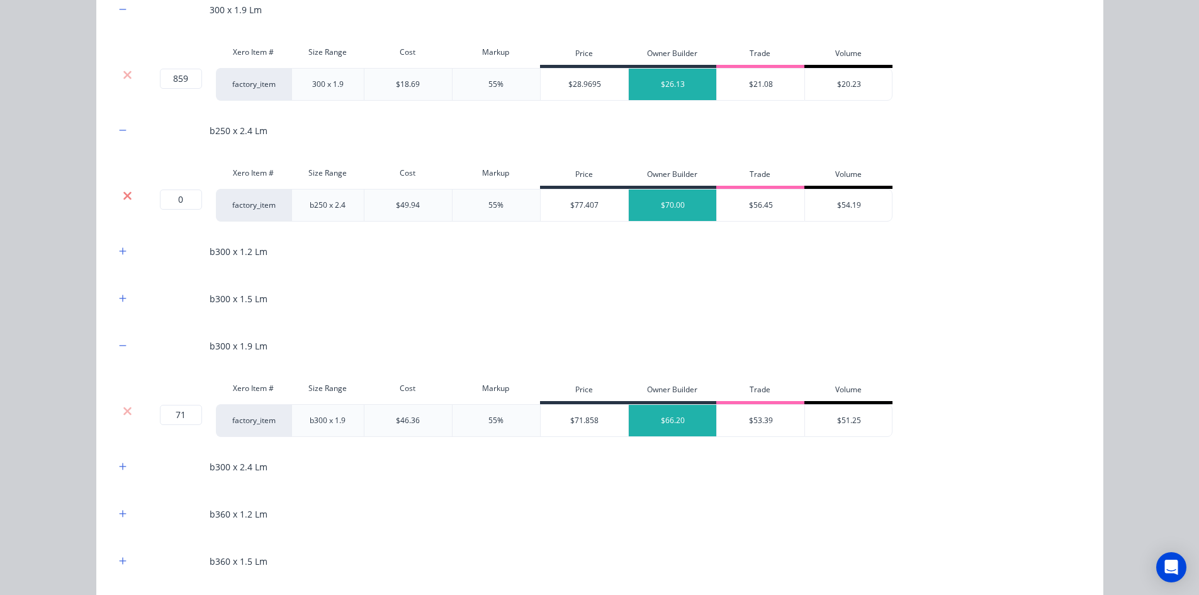
click at [123, 196] on icon at bounding box center [127, 195] width 8 height 8
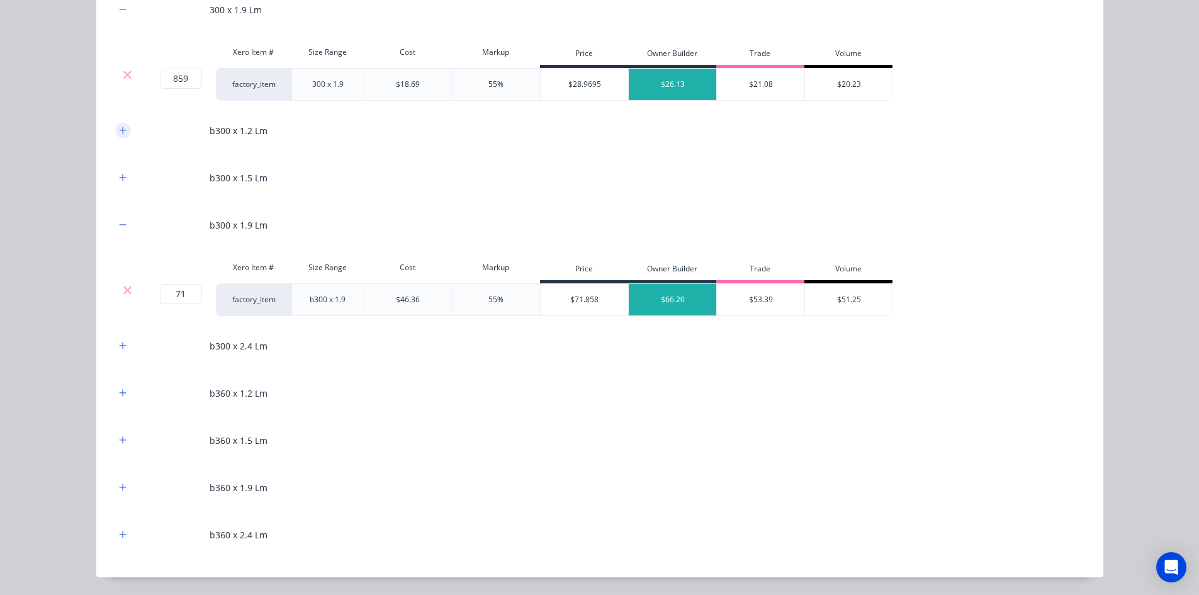
drag, startPoint x: 120, startPoint y: 128, endPoint x: 121, endPoint y: 159, distance: 30.9
click at [120, 130] on icon "button" at bounding box center [123, 130] width 8 height 9
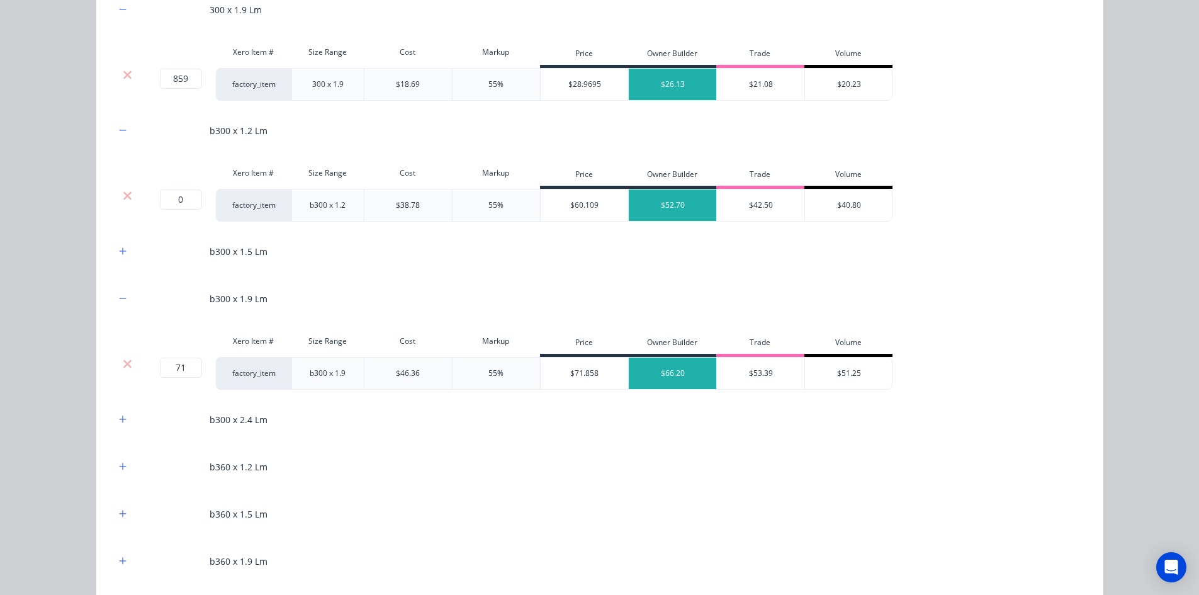
click at [123, 186] on div "Xero Item # Size Range Cost Markup Price Owner Builder Trade Volume" at bounding box center [503, 174] width 777 height 28
click at [123, 199] on icon at bounding box center [127, 195] width 9 height 13
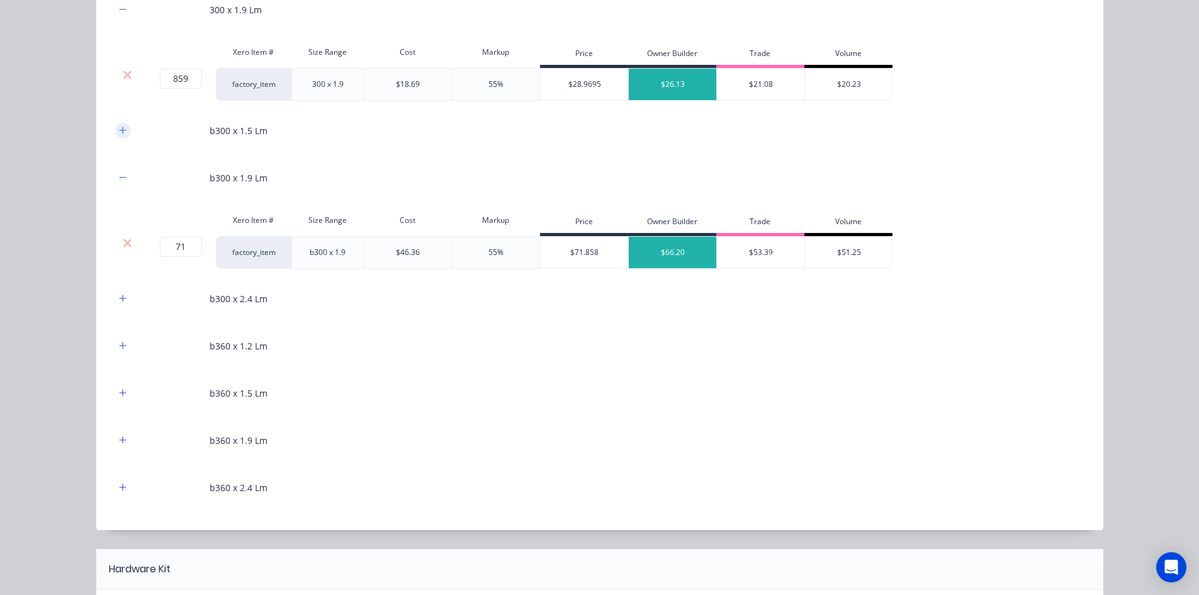
click at [120, 128] on icon "button" at bounding box center [123, 130] width 8 height 9
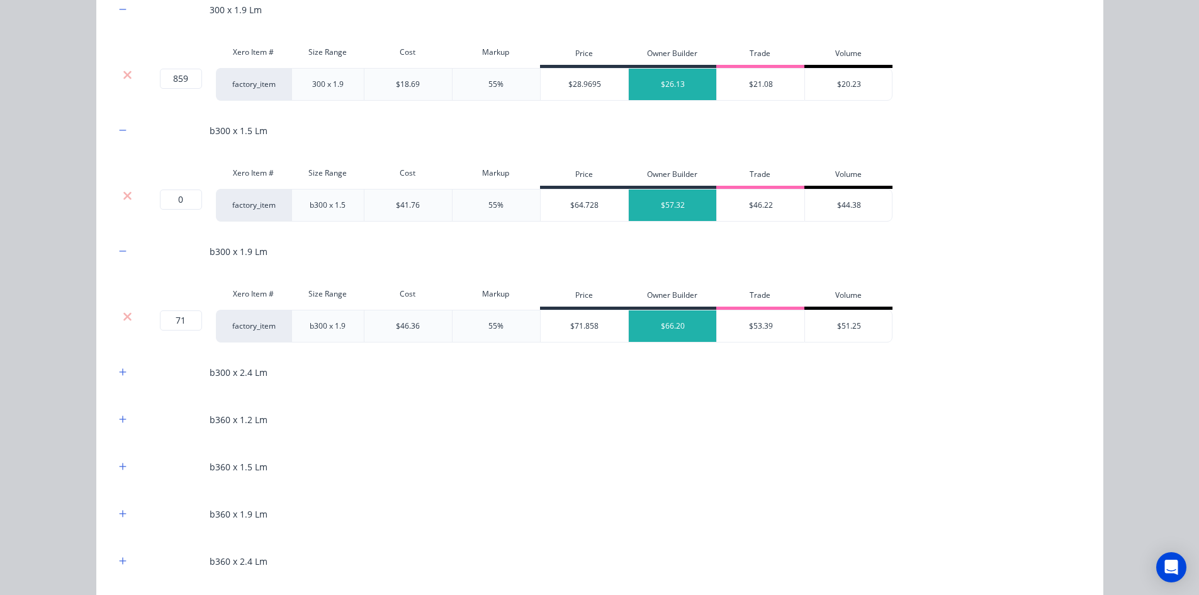
click at [122, 187] on div "Xero Item # Size Range Cost Markup Price Owner Builder Trade Volume" at bounding box center [503, 174] width 777 height 28
click at [123, 193] on icon at bounding box center [127, 195] width 9 height 13
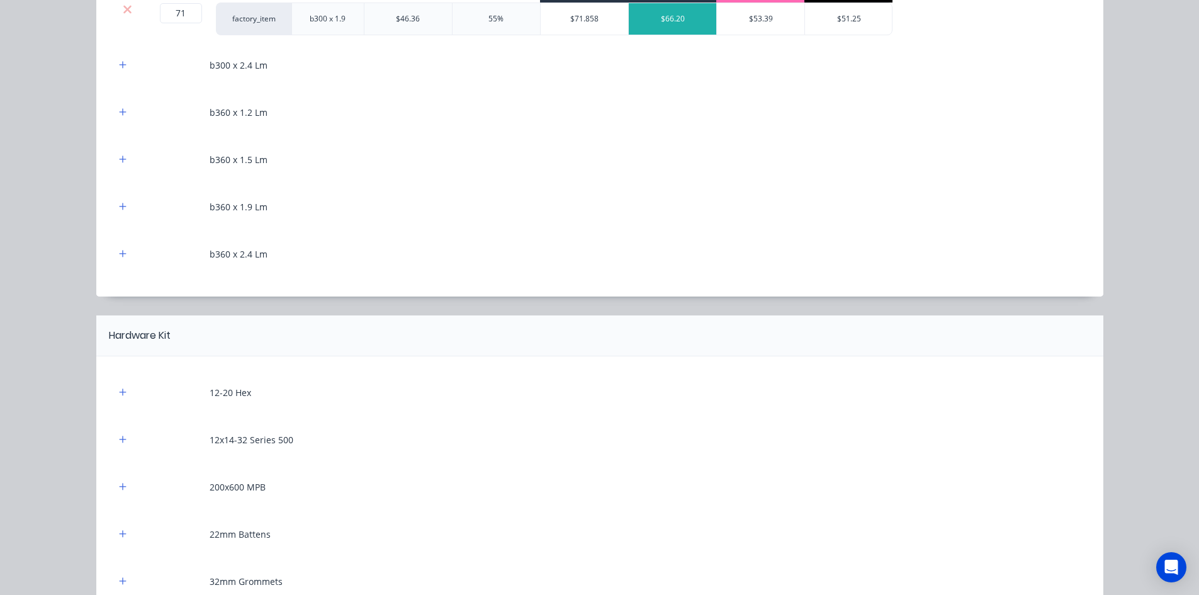
scroll to position [1070, 0]
click at [119, 57] on button "button" at bounding box center [123, 63] width 16 height 16
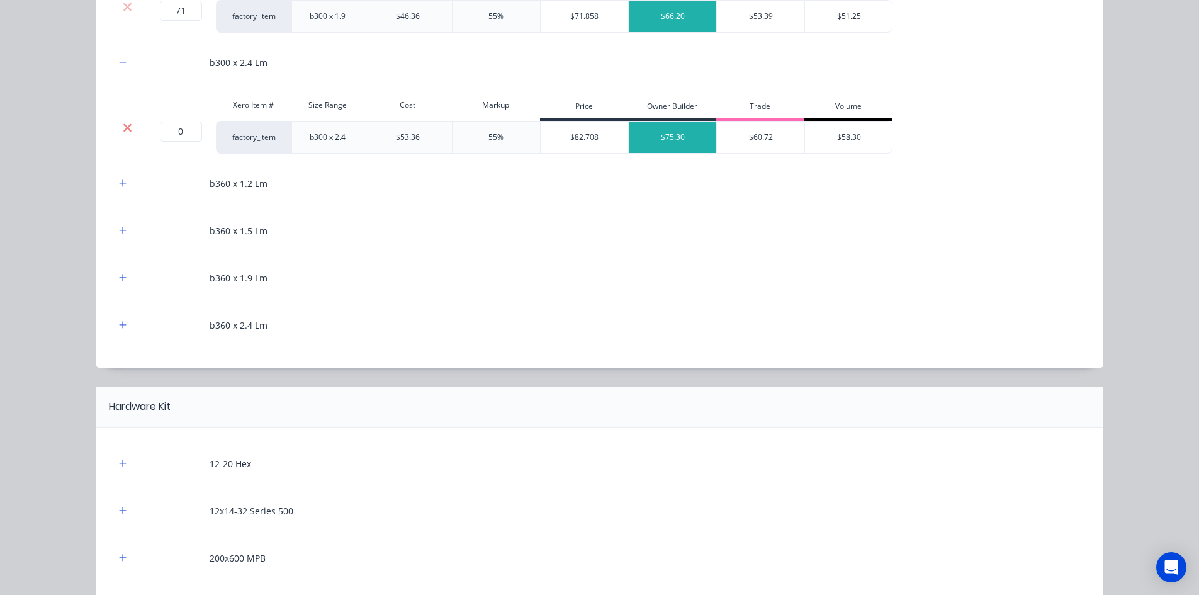
click at [123, 126] on icon at bounding box center [127, 127] width 8 height 8
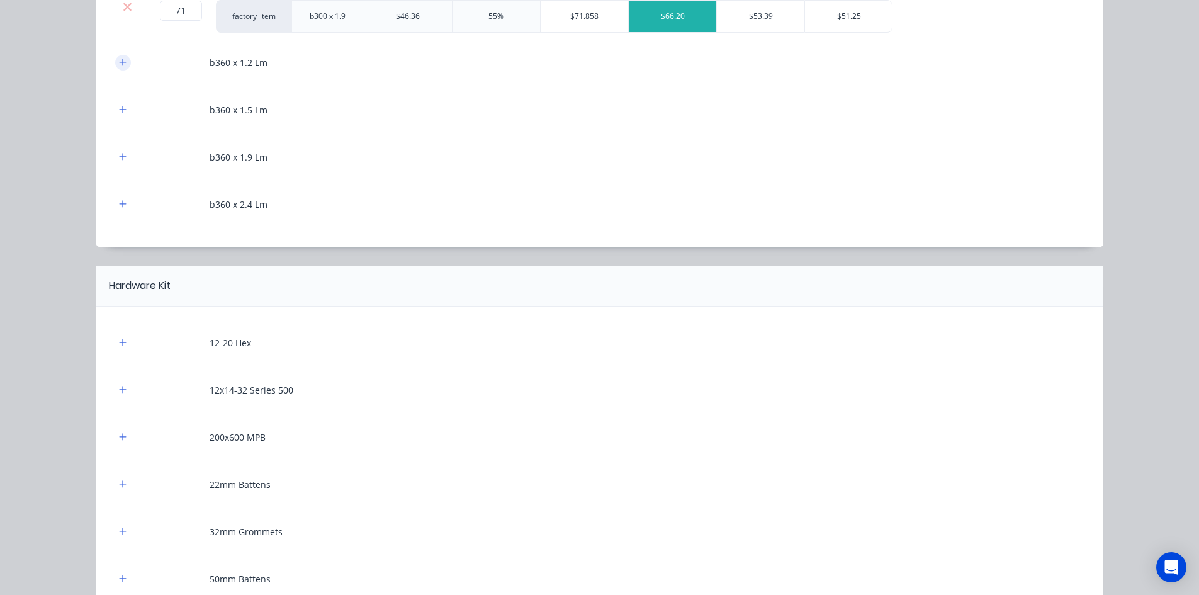
click at [123, 64] on button "button" at bounding box center [123, 63] width 16 height 16
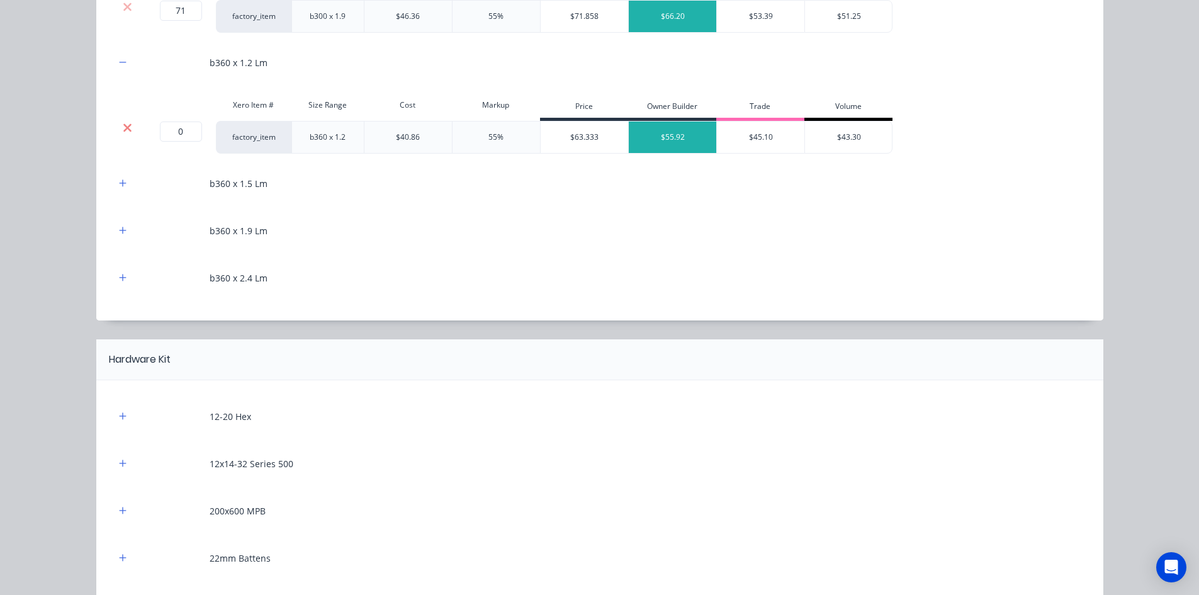
click at [126, 125] on icon at bounding box center [127, 127] width 9 height 13
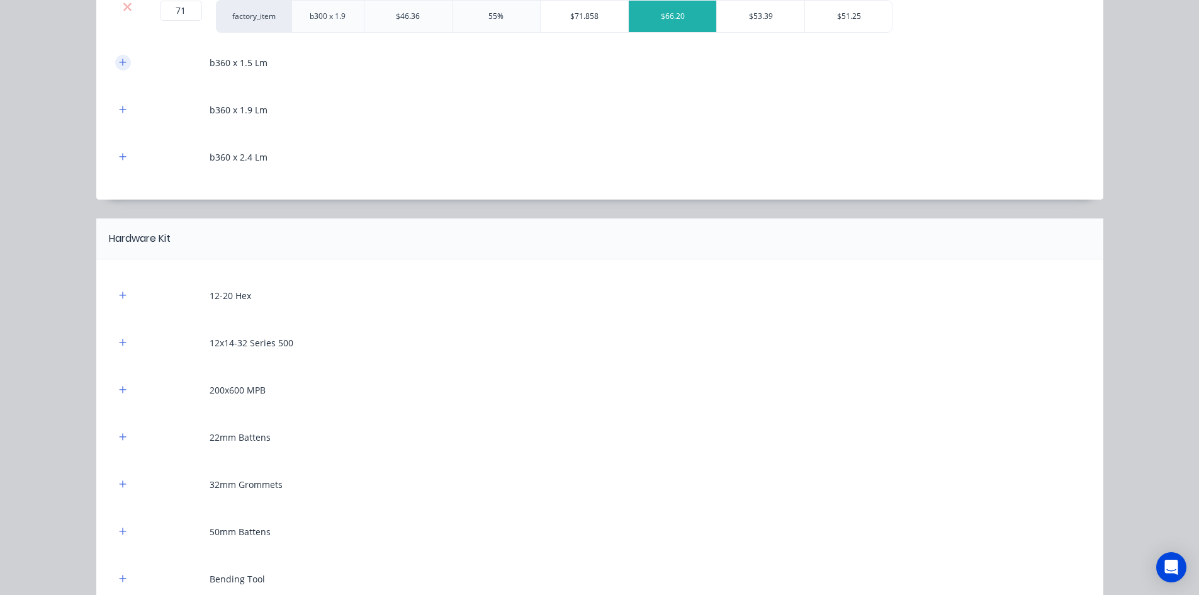
click at [121, 59] on icon "button" at bounding box center [123, 62] width 8 height 9
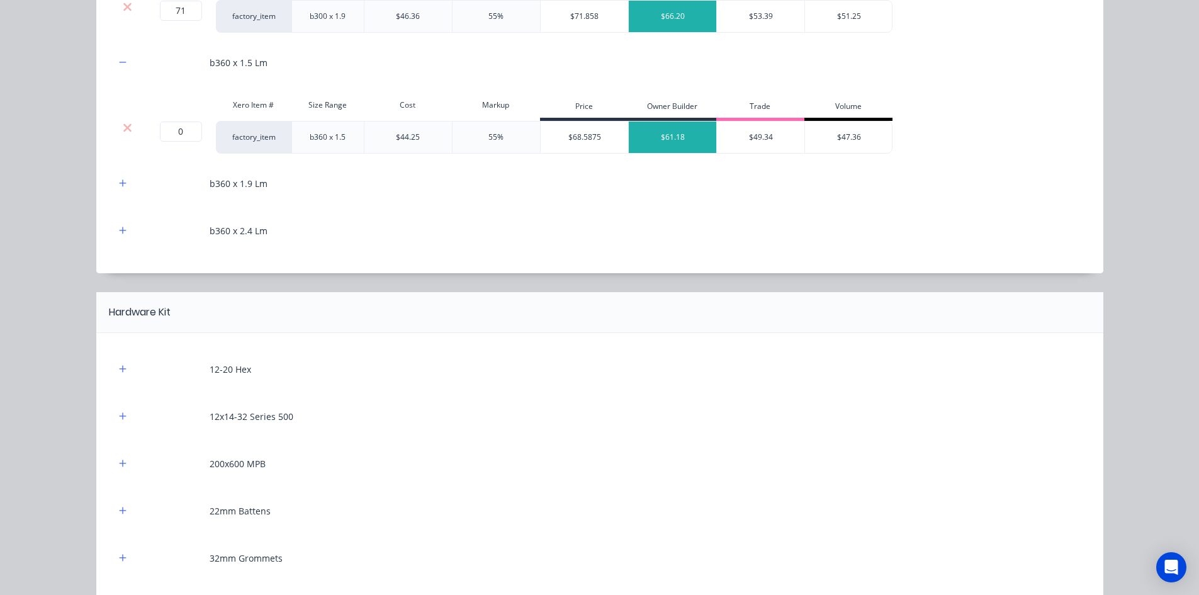
click at [129, 125] on div at bounding box center [128, 127] width 24 height 13
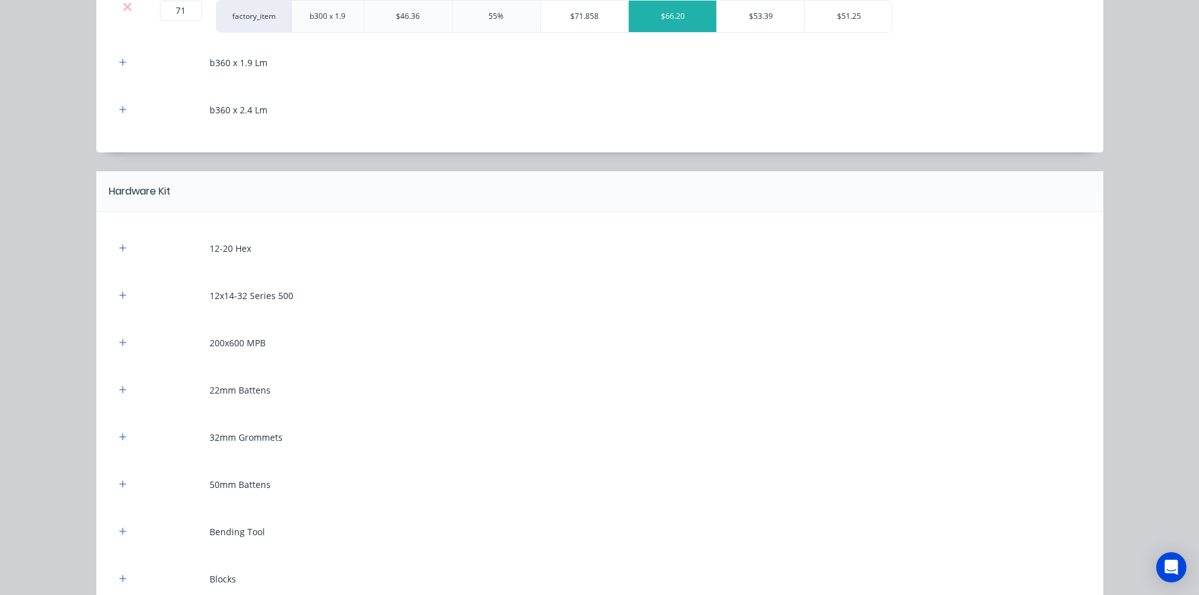
click at [123, 75] on div "b360 x 1.9 Lm" at bounding box center [599, 62] width 969 height 35
click at [123, 66] on button "button" at bounding box center [123, 63] width 16 height 16
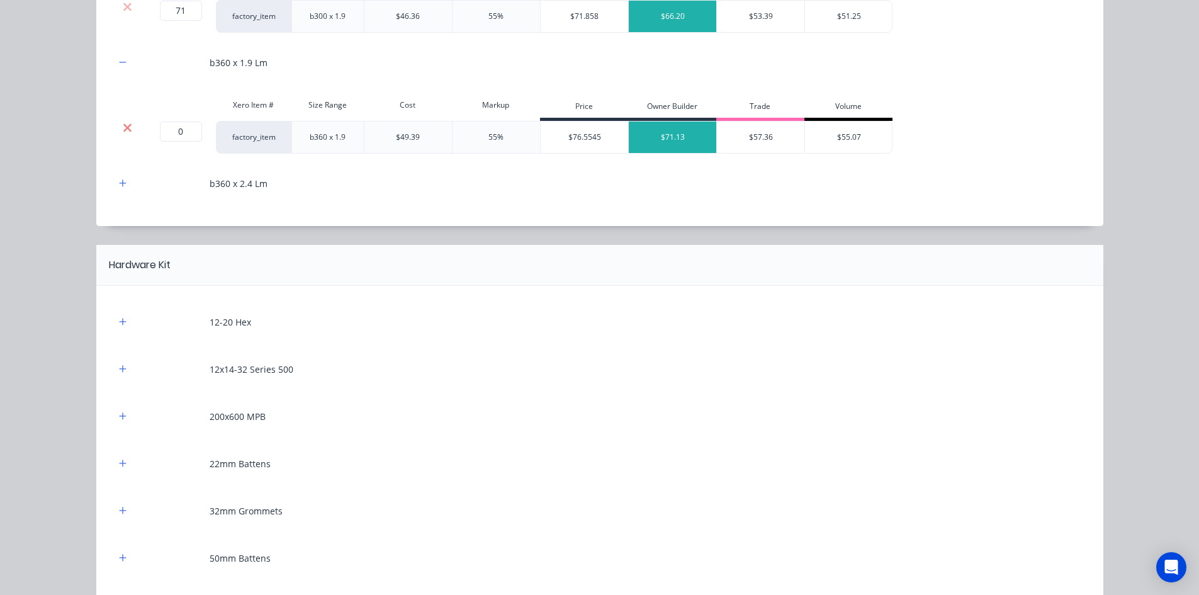
click at [123, 124] on icon at bounding box center [127, 127] width 9 height 13
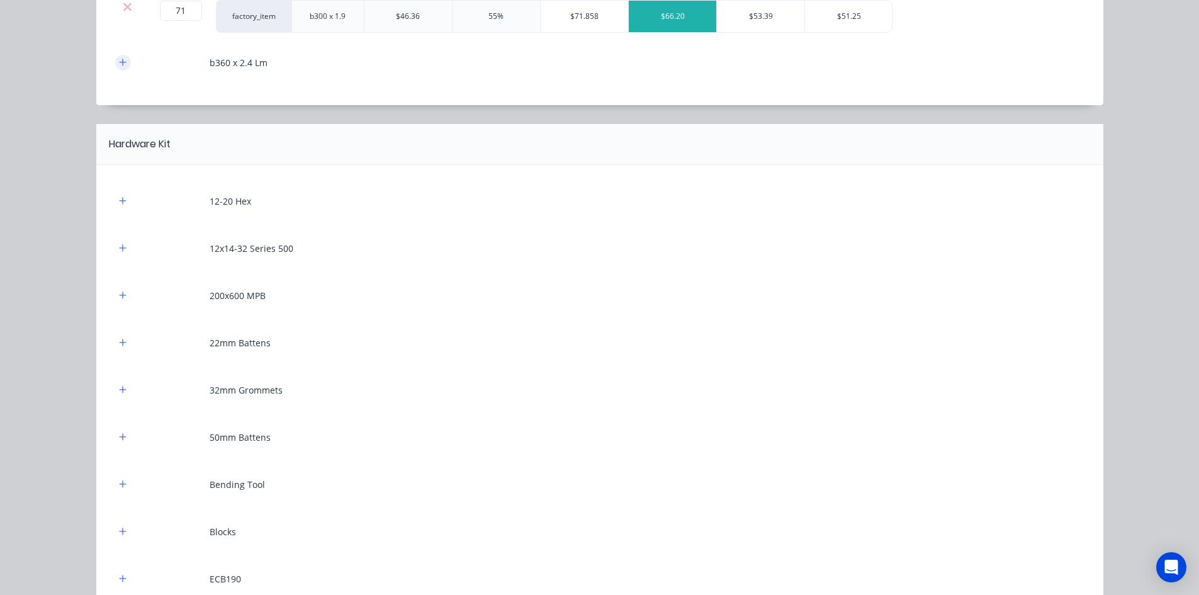
click at [124, 57] on button "button" at bounding box center [123, 63] width 16 height 16
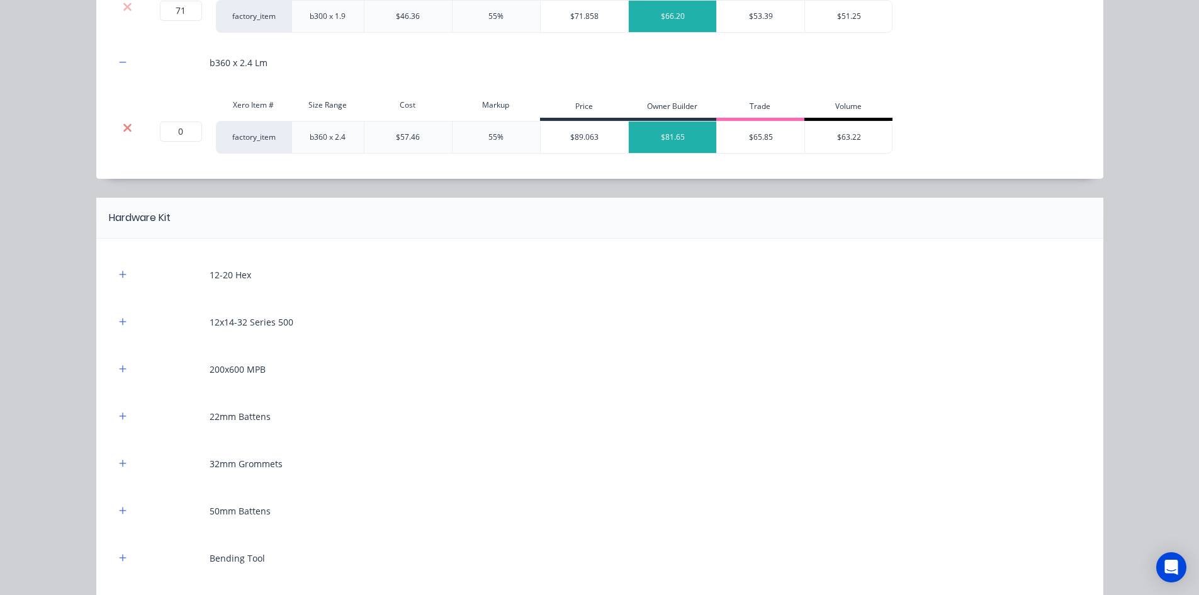
click at [123, 130] on icon at bounding box center [127, 127] width 9 height 13
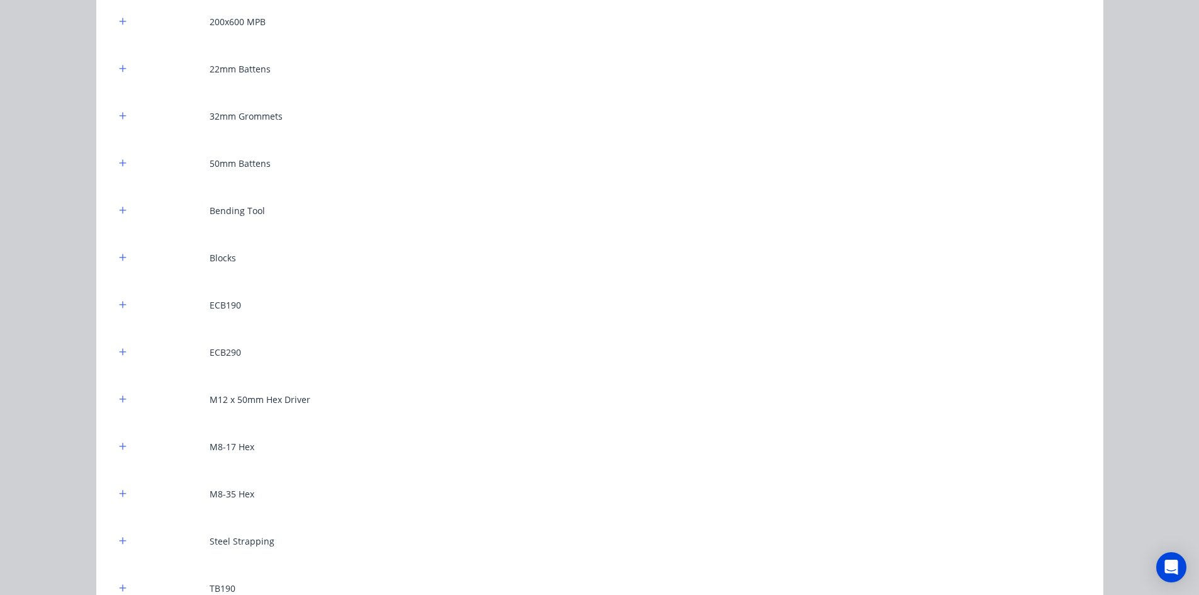
scroll to position [1321, 0]
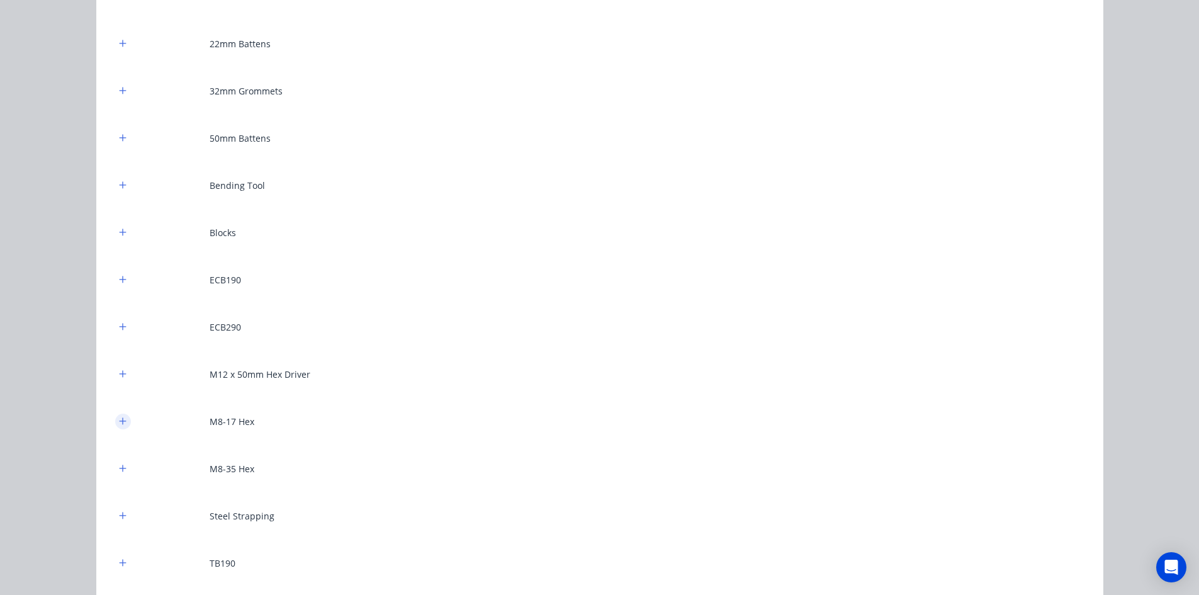
click at [119, 424] on icon "button" at bounding box center [123, 420] width 8 height 9
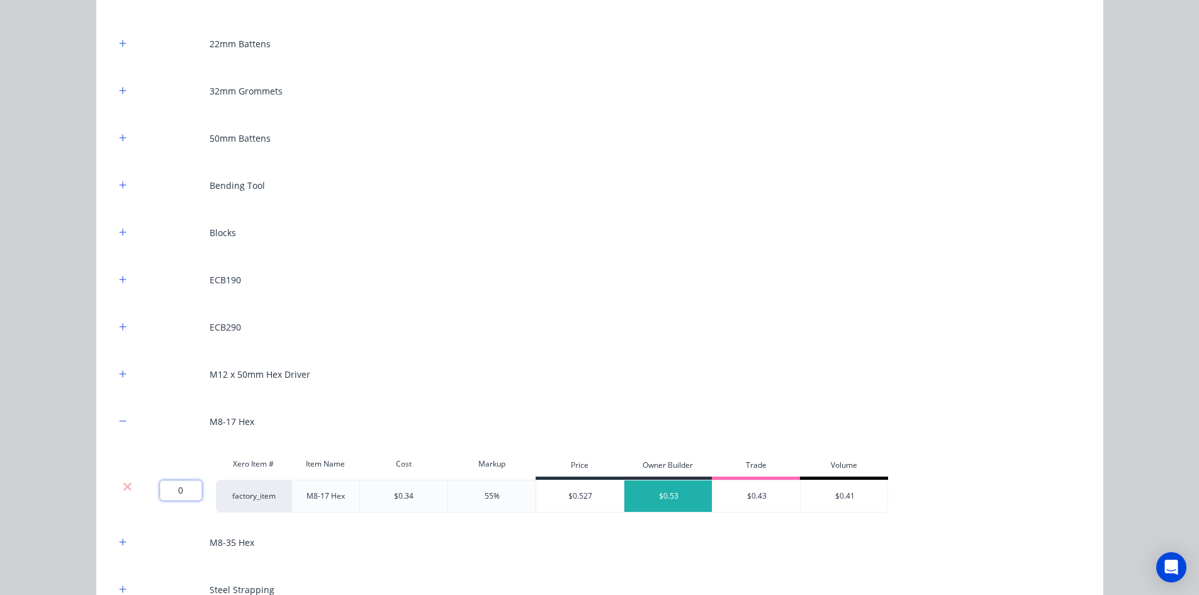
click at [184, 484] on input "0" at bounding box center [181, 490] width 42 height 20
type input "1000"
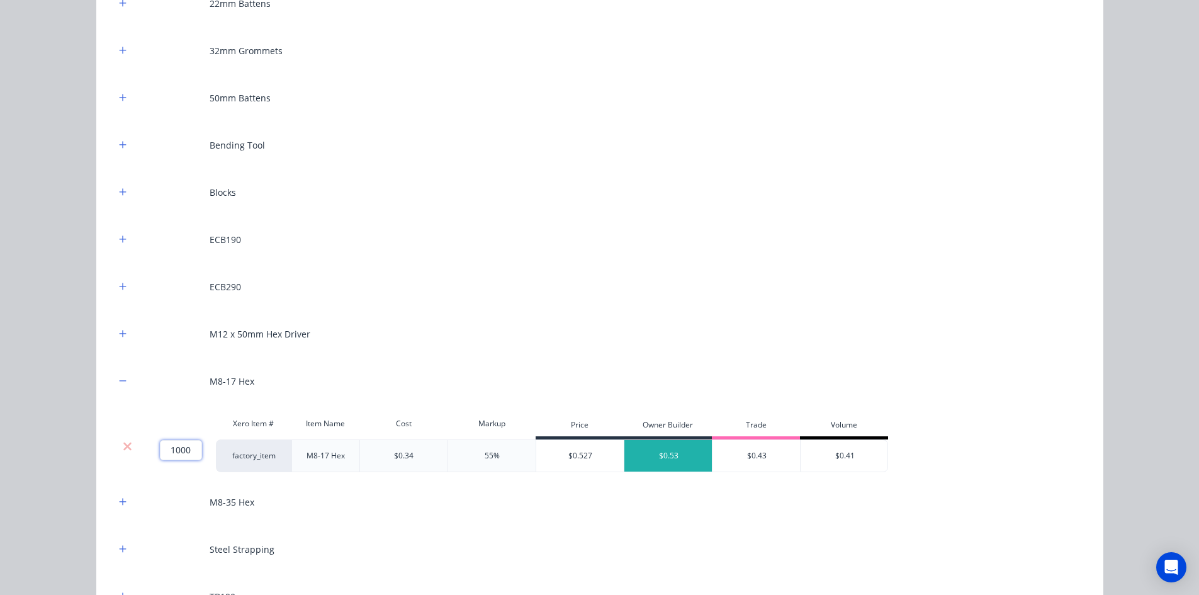
scroll to position [1358, 0]
click at [123, 288] on button "button" at bounding box center [123, 290] width 16 height 16
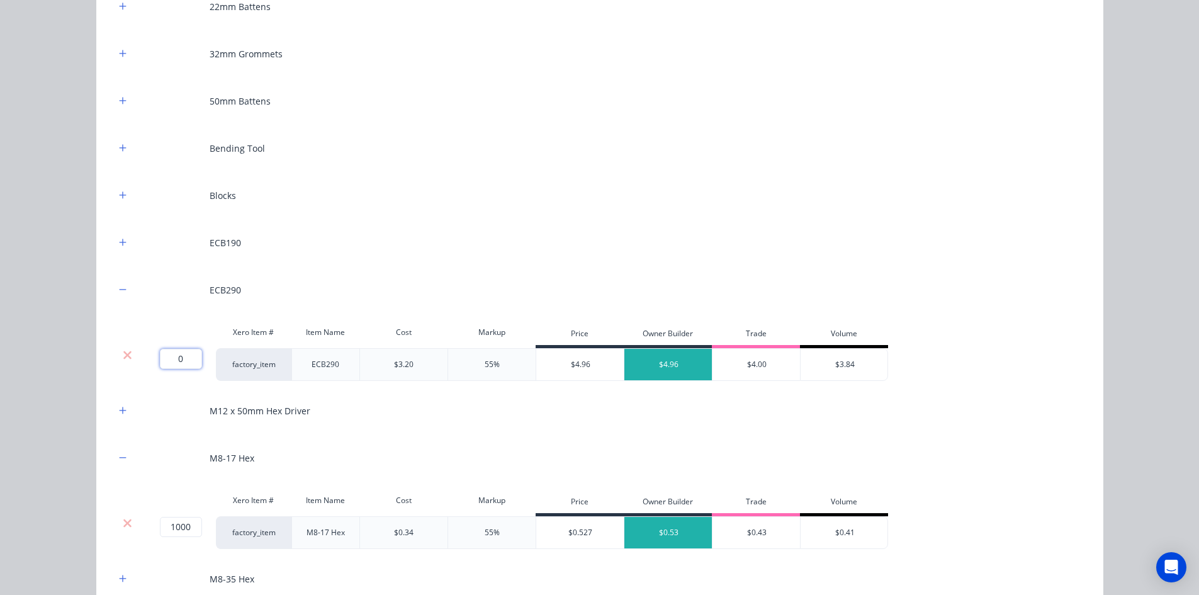
click at [185, 352] on input "0" at bounding box center [181, 359] width 42 height 20
type input "21"
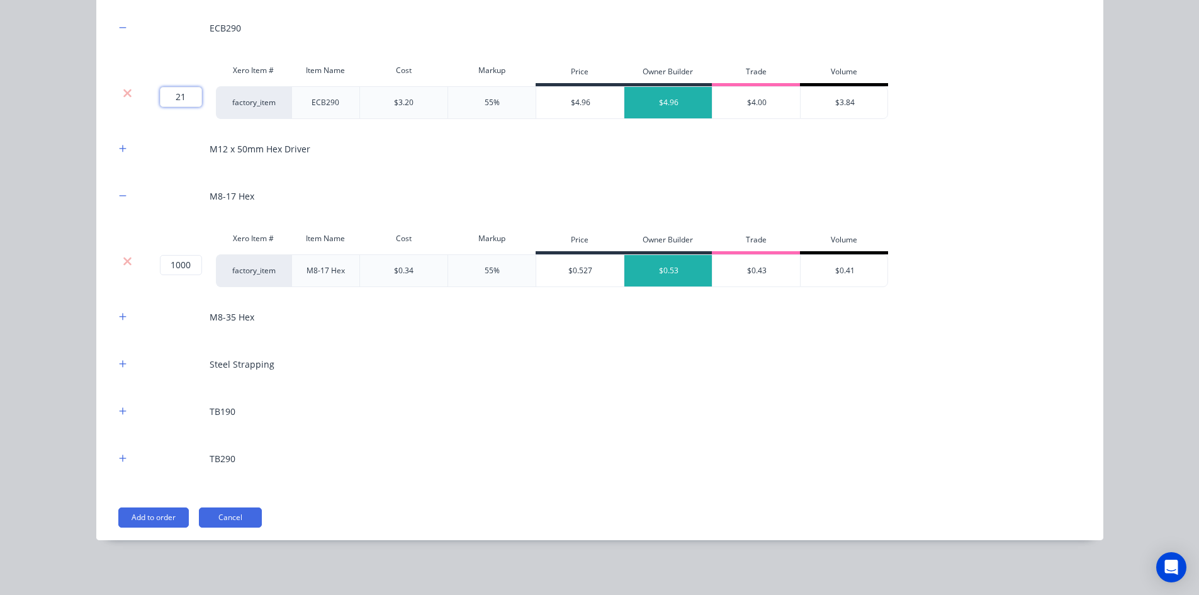
scroll to position [1621, 0]
click at [119, 411] on icon "button" at bounding box center [123, 410] width 8 height 9
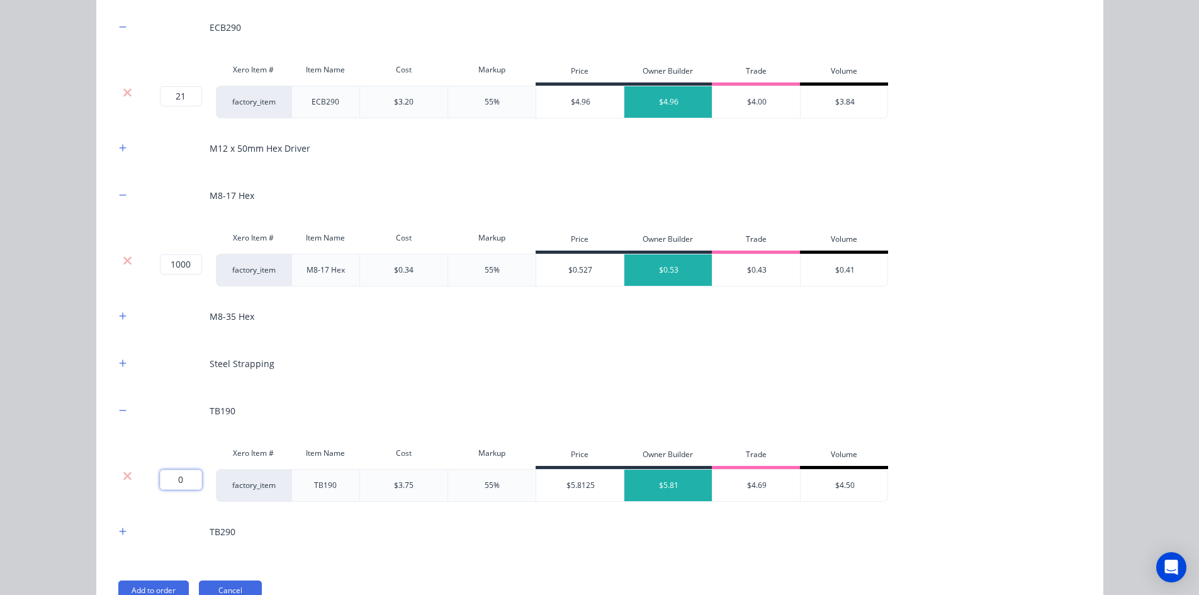
click at [167, 485] on input "0" at bounding box center [181, 479] width 42 height 20
type input "1"
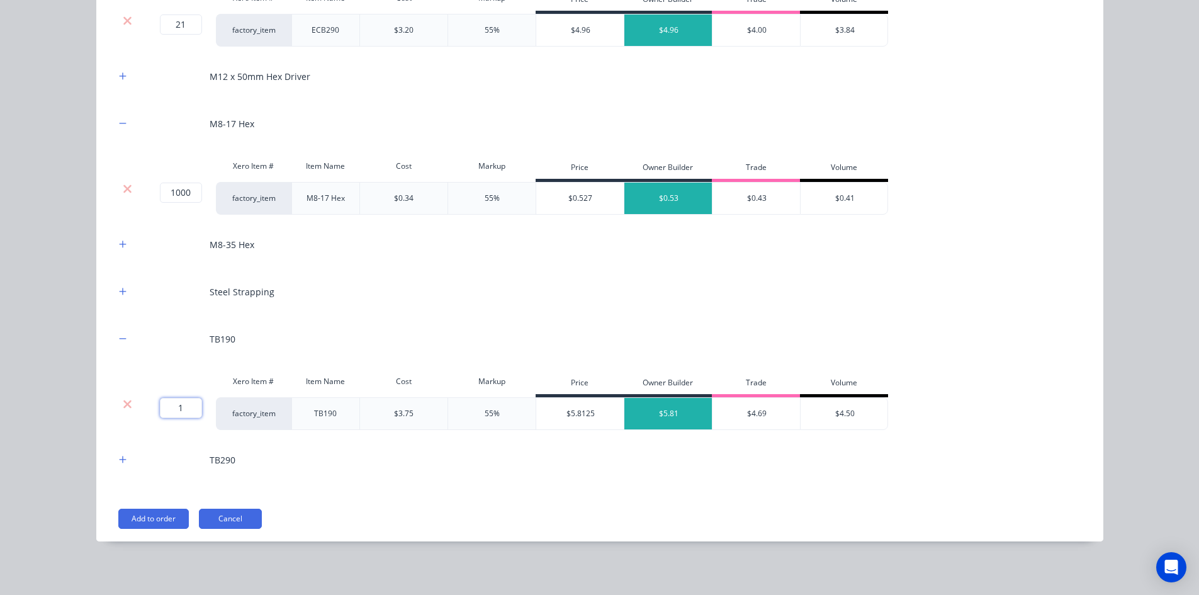
scroll to position [1694, 0]
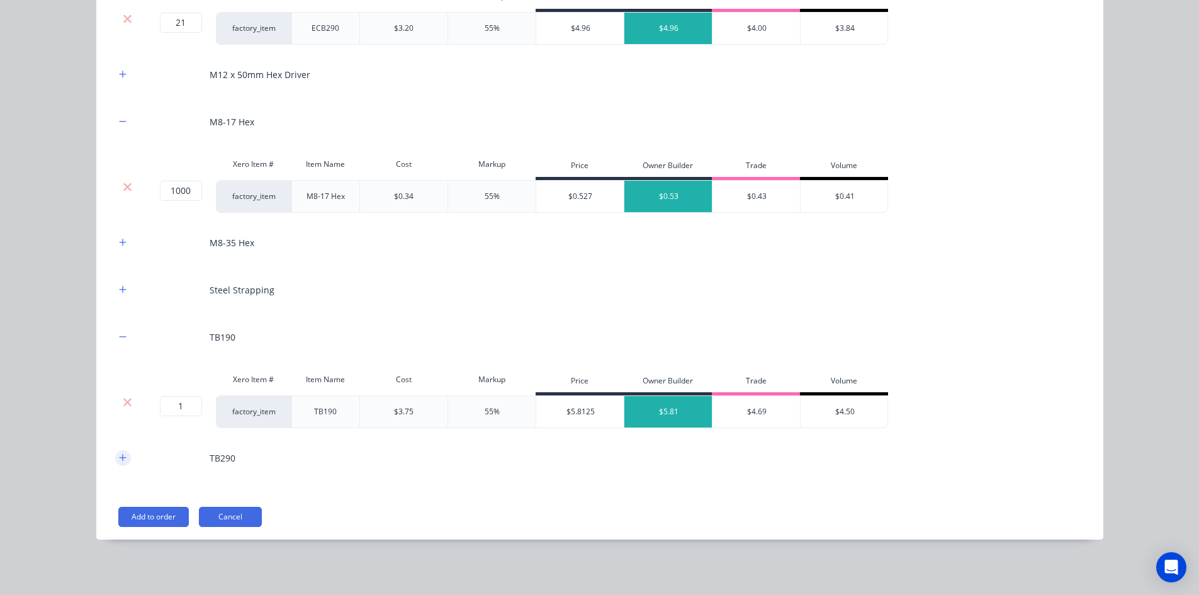
click at [115, 459] on button "button" at bounding box center [123, 458] width 16 height 16
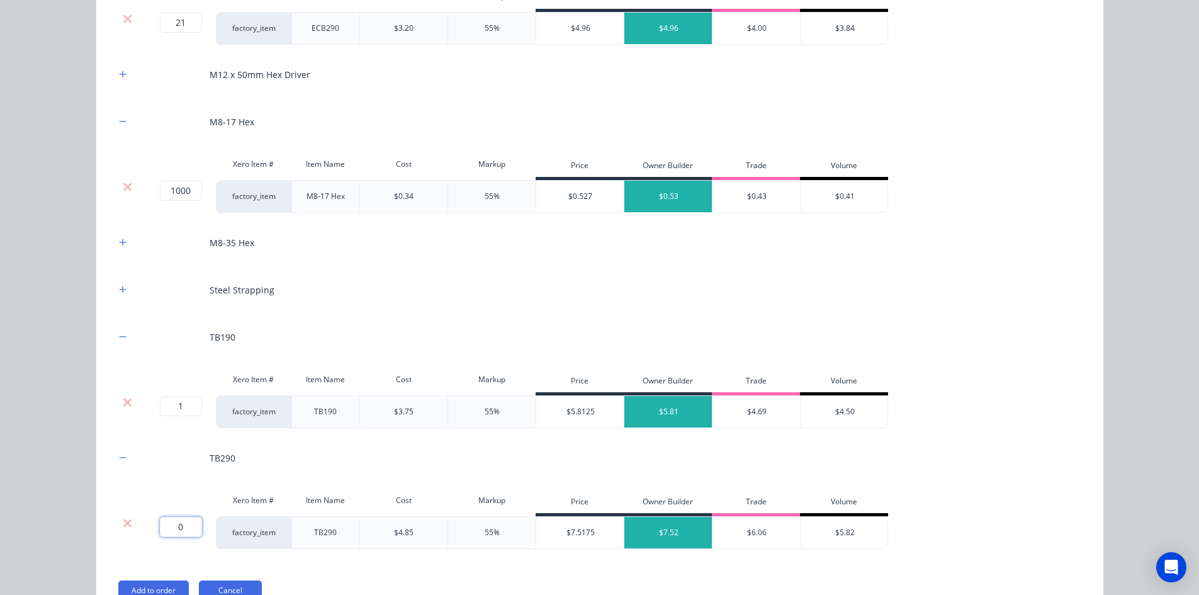
click at [177, 528] on input "0" at bounding box center [181, 527] width 42 height 20
type input "1"
click at [81, 481] on div "Flooring System Products in this kit Engineering Products Xero Item # Descripti…" at bounding box center [599, 297] width 1199 height 595
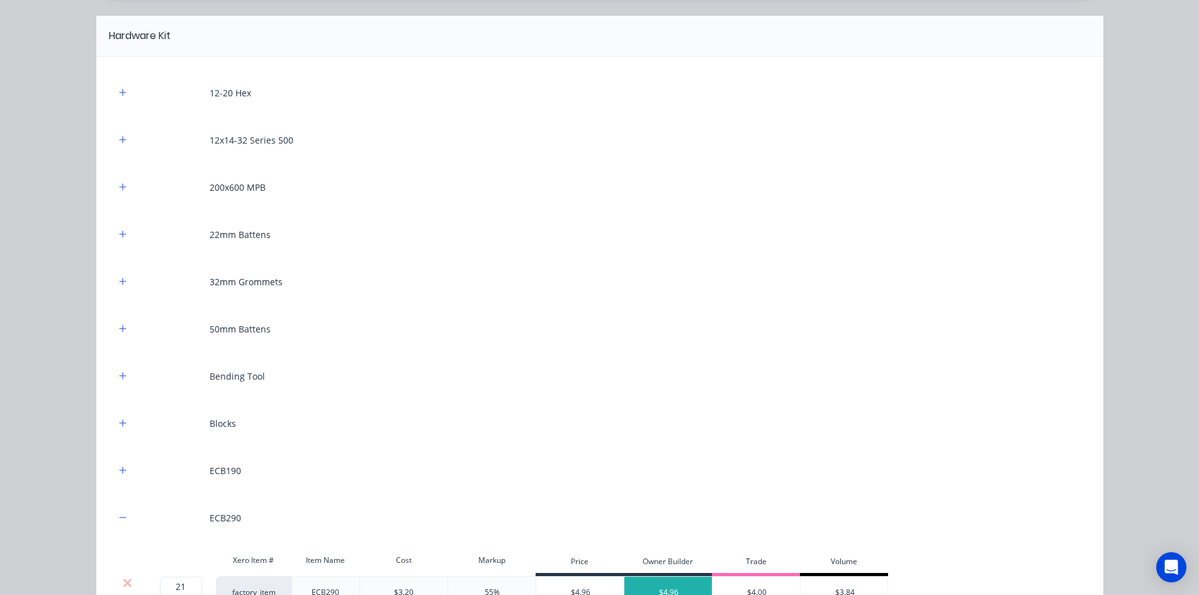
scroll to position [1128, 0]
click at [115, 188] on button "button" at bounding box center [123, 190] width 16 height 16
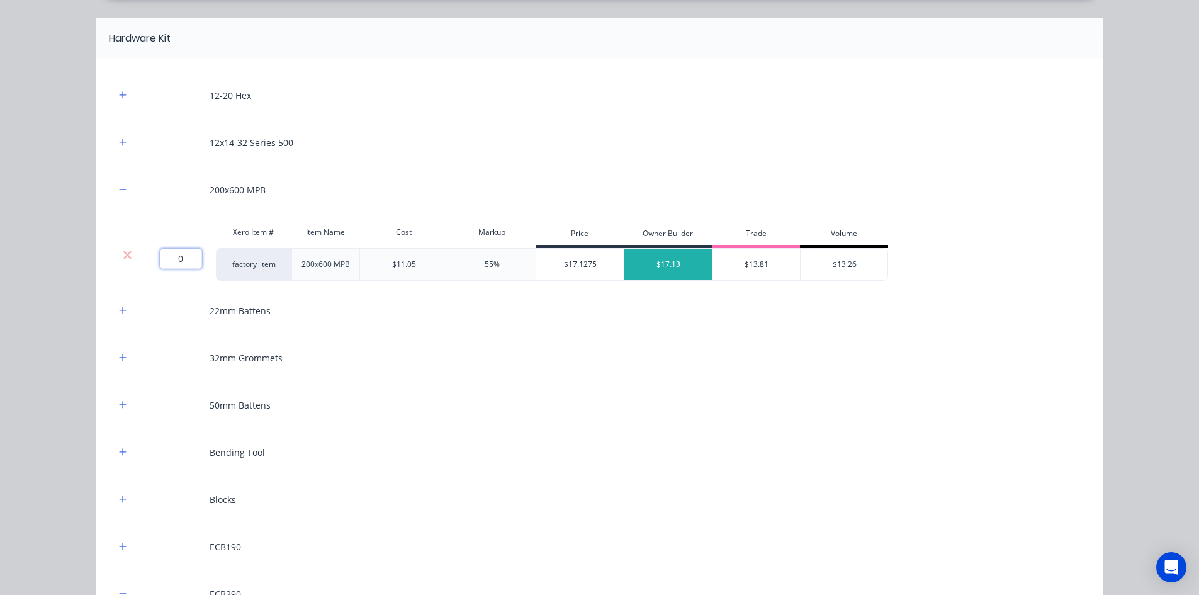
click at [170, 255] on input "0" at bounding box center [181, 259] width 42 height 20
type input "2"
click at [119, 500] on icon "button" at bounding box center [123, 499] width 8 height 9
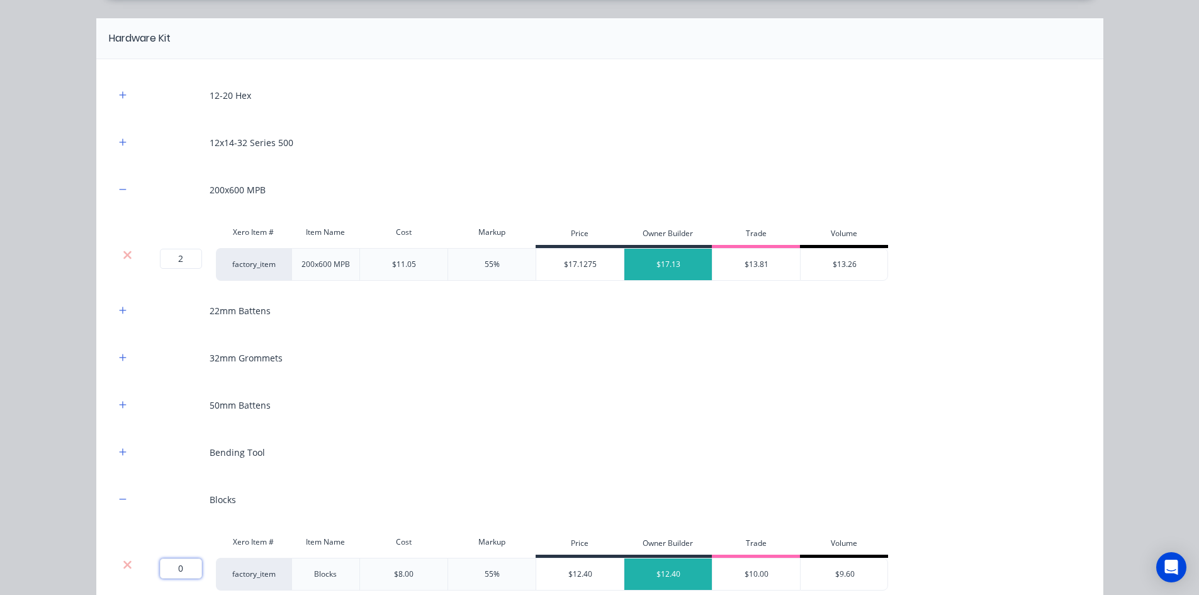
click at [187, 567] on input "0" at bounding box center [181, 568] width 42 height 20
type input "10"
click at [120, 449] on icon "button" at bounding box center [123, 451] width 8 height 9
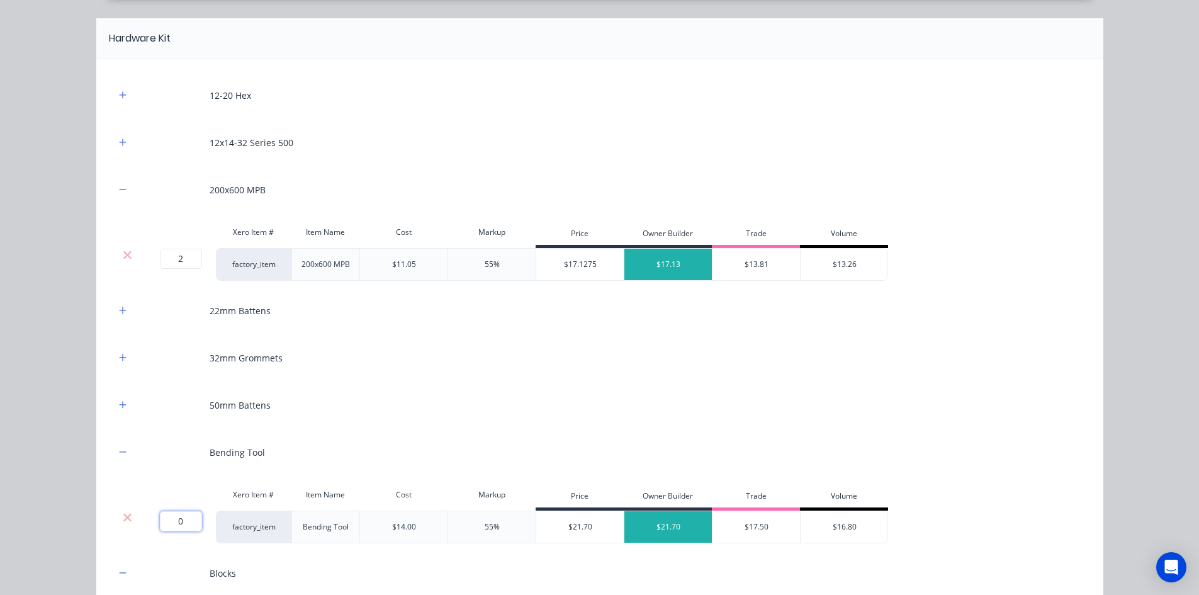
click at [175, 520] on input "0" at bounding box center [181, 521] width 42 height 20
type input "2"
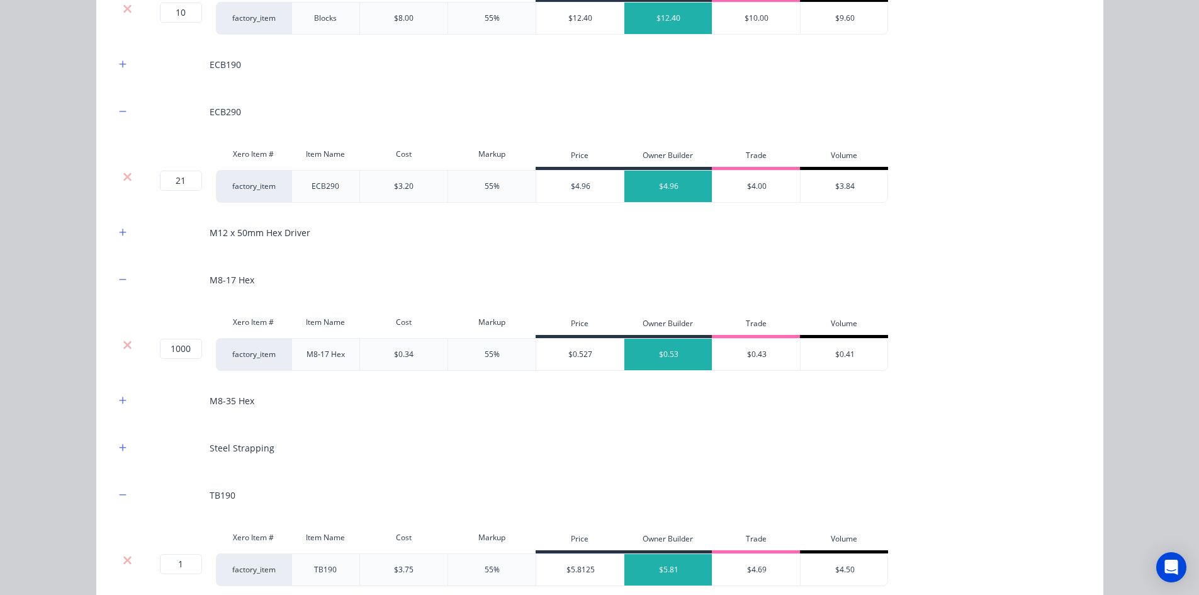
scroll to position [1820, 0]
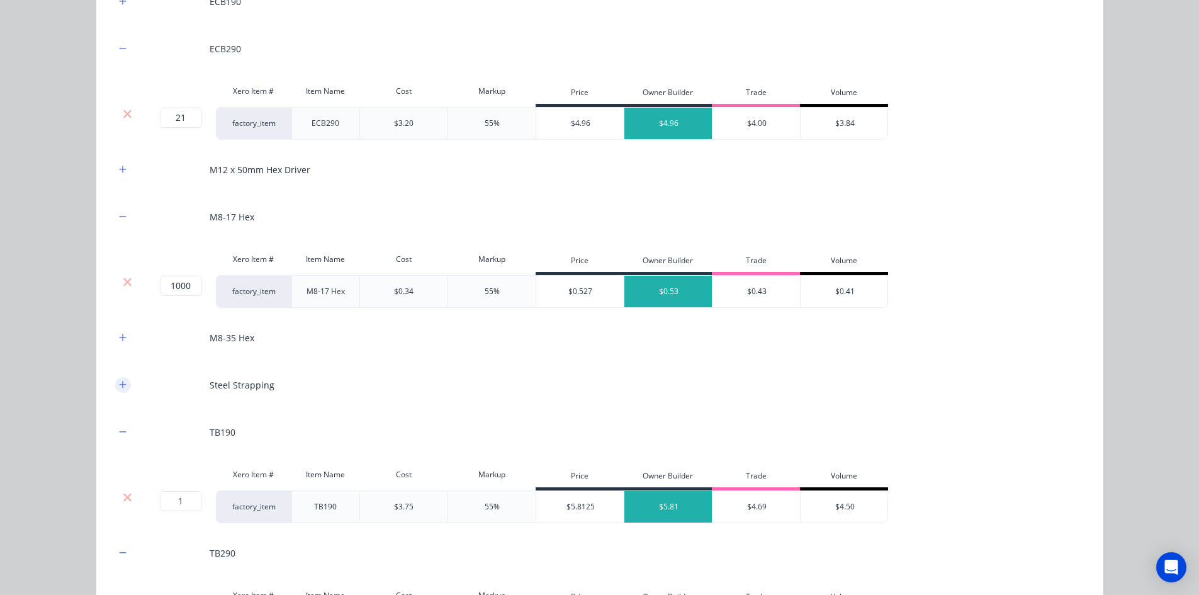
click at [119, 386] on icon "button" at bounding box center [123, 384] width 8 height 9
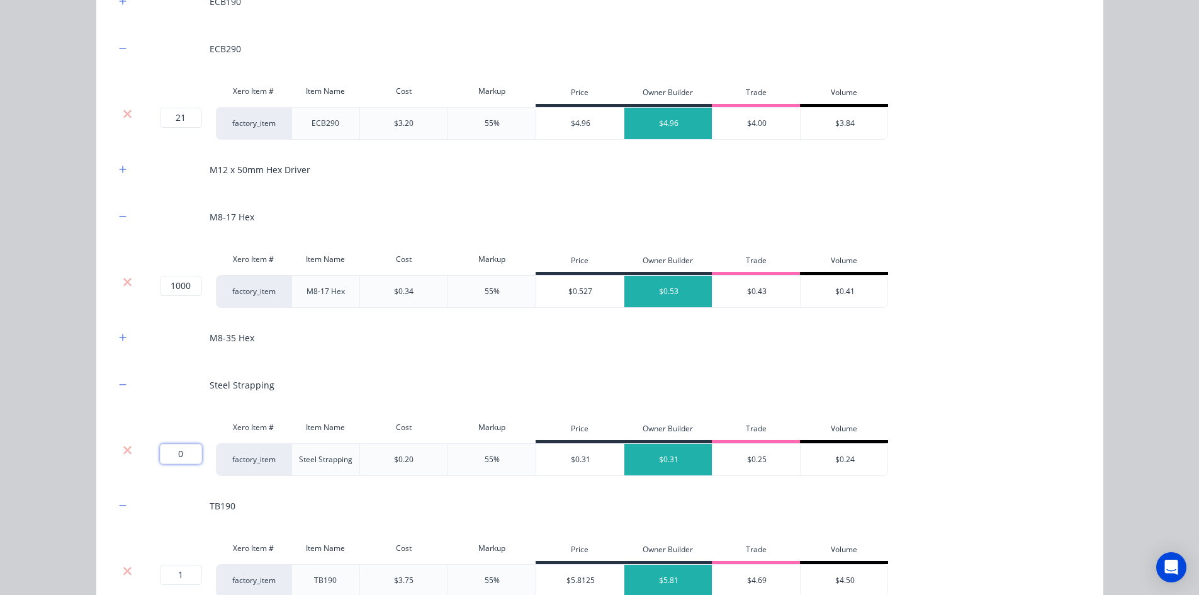
click at [180, 462] on input "0" at bounding box center [181, 454] width 42 height 20
type input "50"
click at [119, 170] on icon "button" at bounding box center [123, 169] width 8 height 9
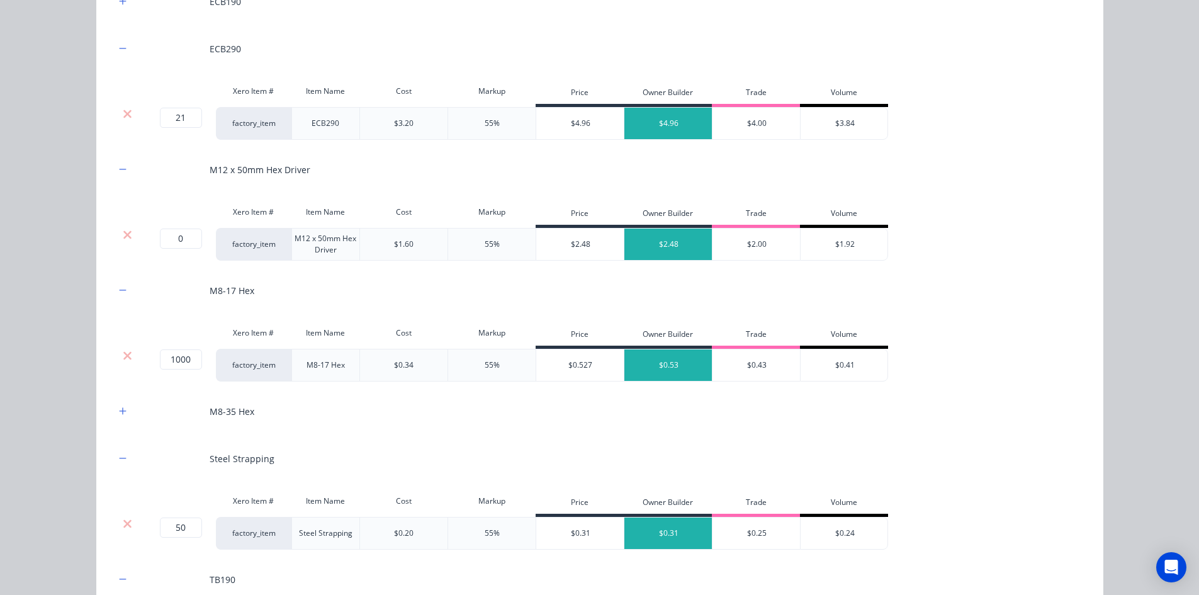
click at [176, 228] on div "0 0 ?" at bounding box center [177, 244] width 75 height 33
click at [176, 232] on input "0" at bounding box center [181, 238] width 42 height 20
type input "2"
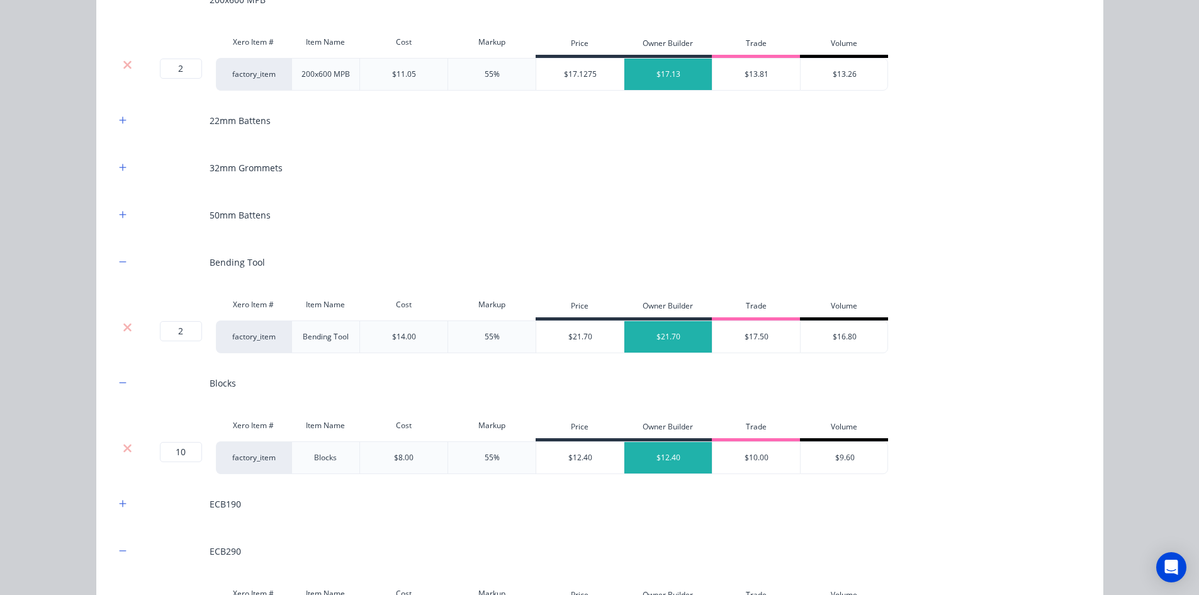
scroll to position [1317, 0]
click at [120, 123] on icon "button" at bounding box center [123, 121] width 8 height 9
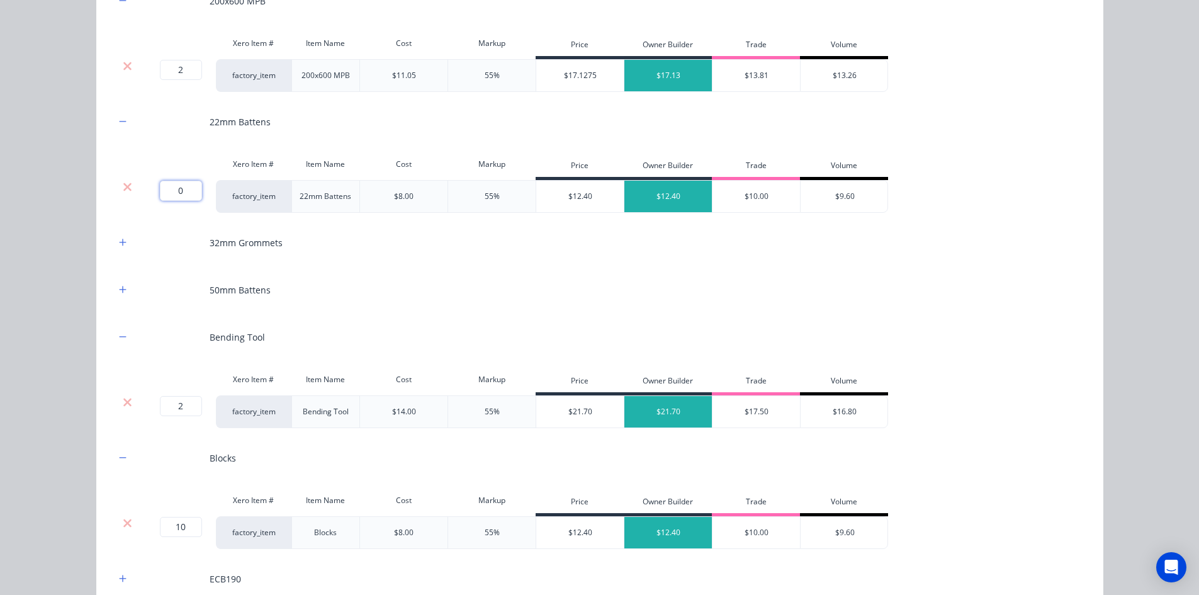
click at [188, 199] on input "0" at bounding box center [181, 191] width 42 height 20
type input "112"
click at [121, 290] on icon "button" at bounding box center [123, 289] width 8 height 9
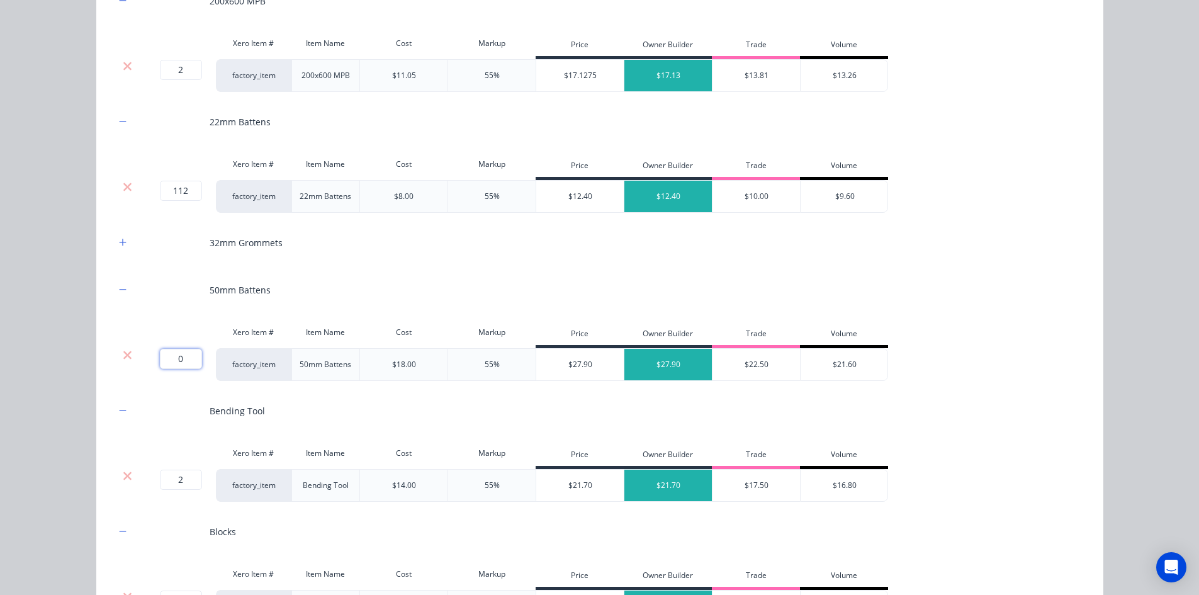
click at [182, 360] on input "0" at bounding box center [181, 359] width 42 height 20
type input "9"
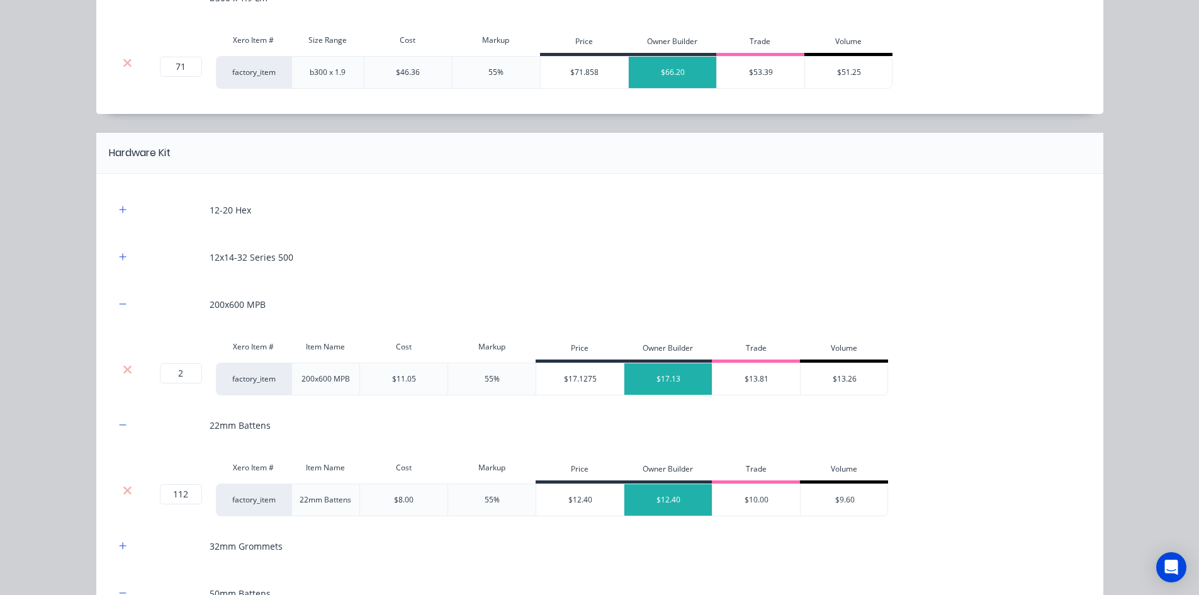
scroll to position [939, 0]
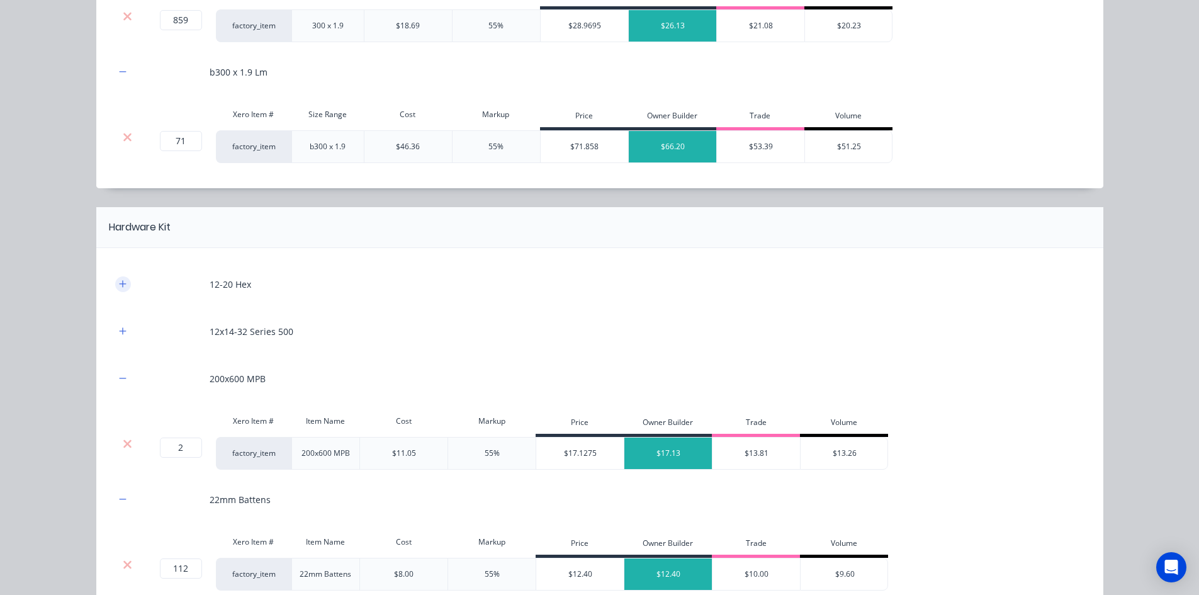
click at [121, 289] on button "button" at bounding box center [123, 284] width 16 height 16
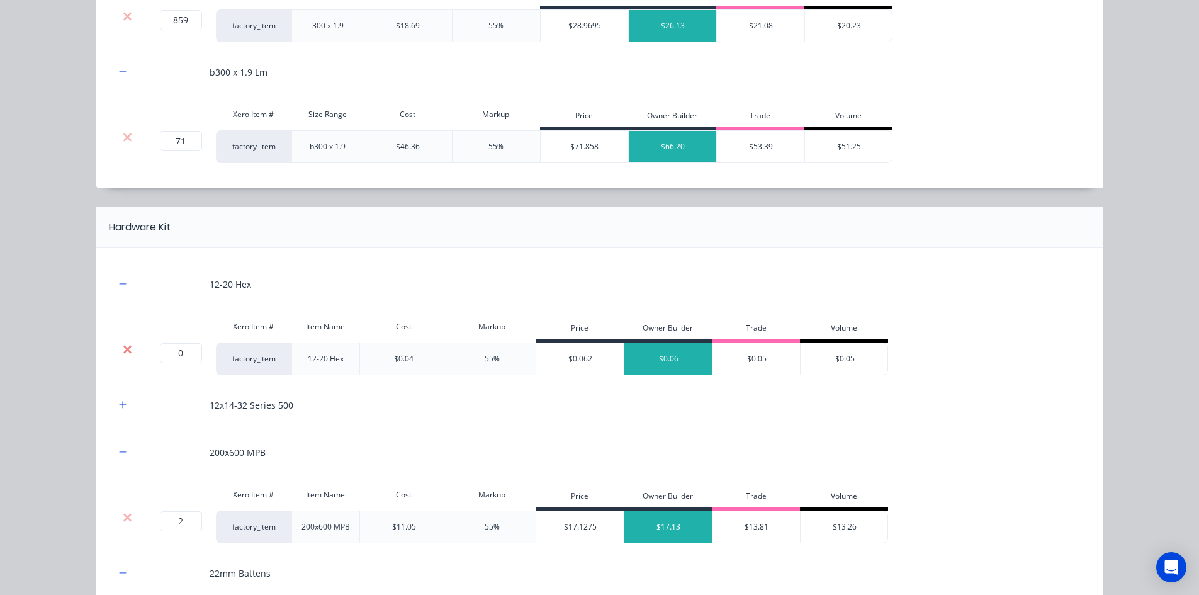
click at [123, 345] on icon at bounding box center [127, 349] width 9 height 13
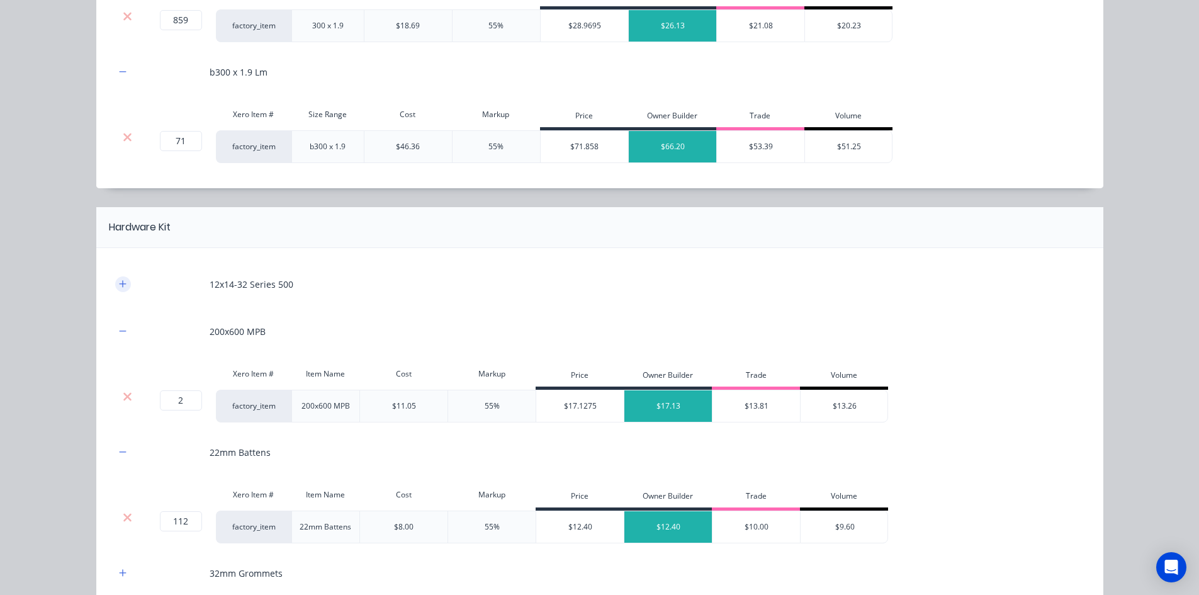
click at [119, 282] on icon "button" at bounding box center [123, 283] width 8 height 9
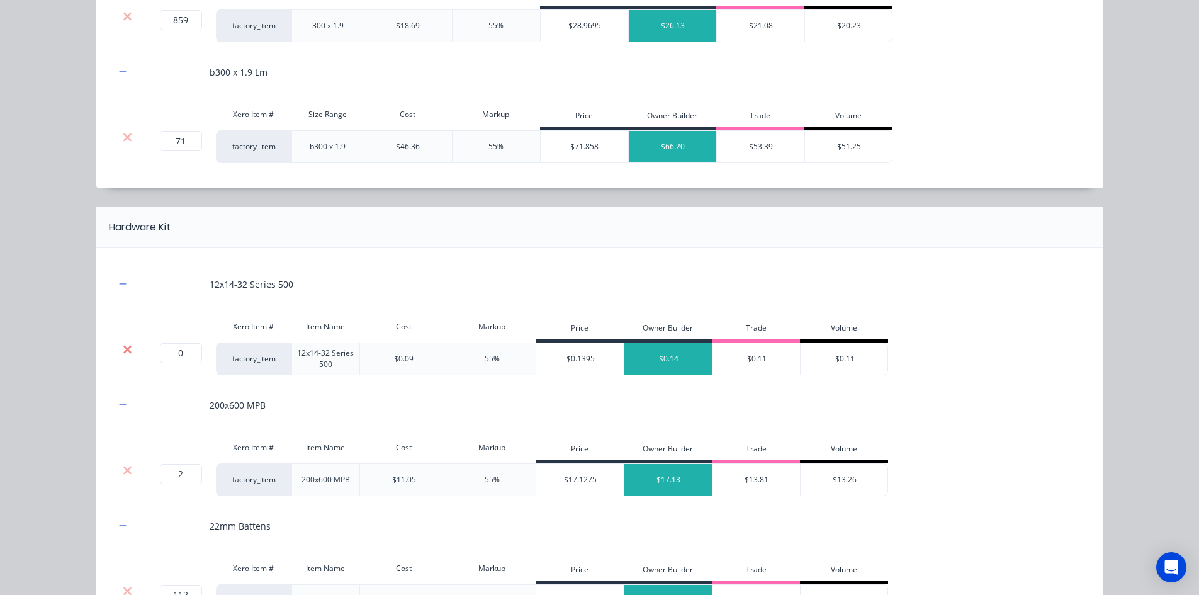
click at [124, 352] on icon at bounding box center [127, 349] width 9 height 13
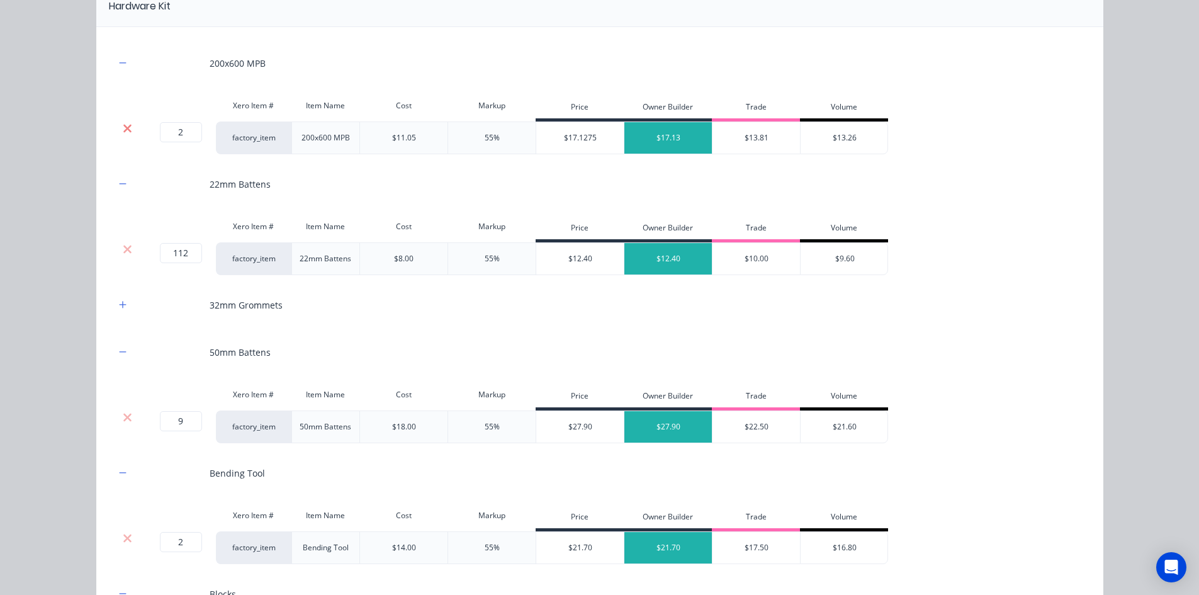
scroll to position [1191, 0]
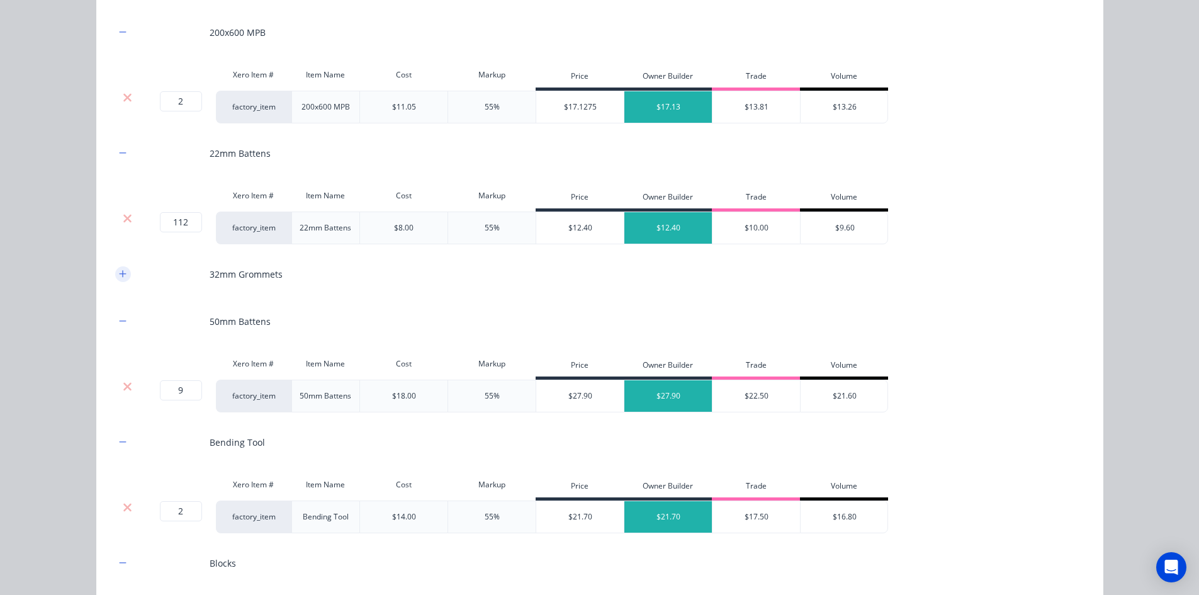
click at [120, 276] on icon "button" at bounding box center [123, 273] width 8 height 9
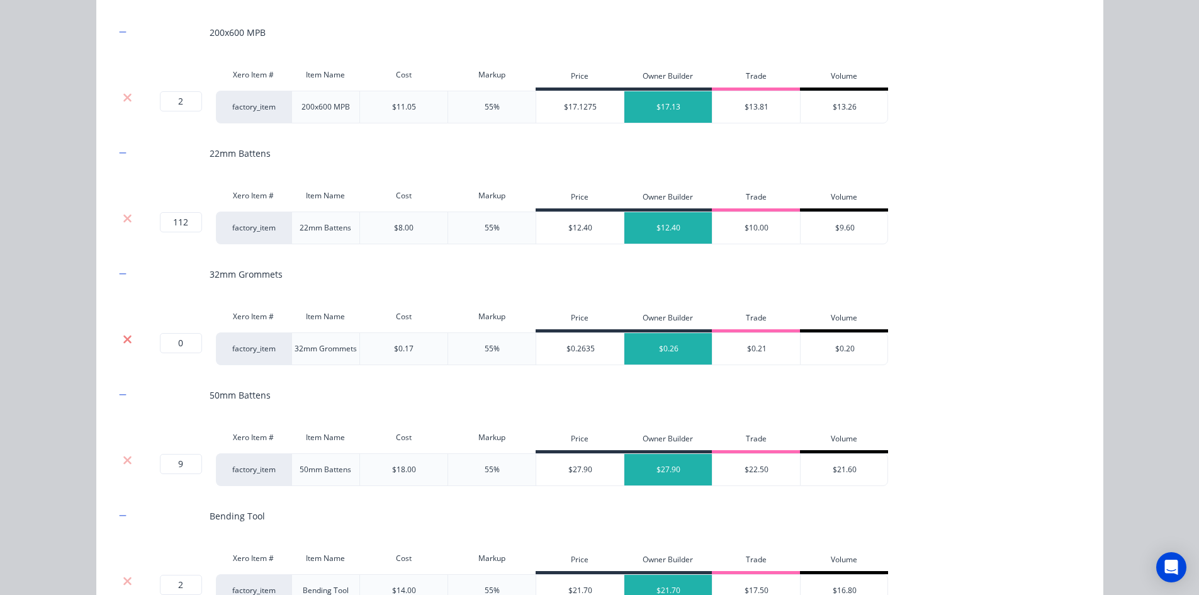
click at [123, 337] on icon at bounding box center [127, 339] width 8 height 8
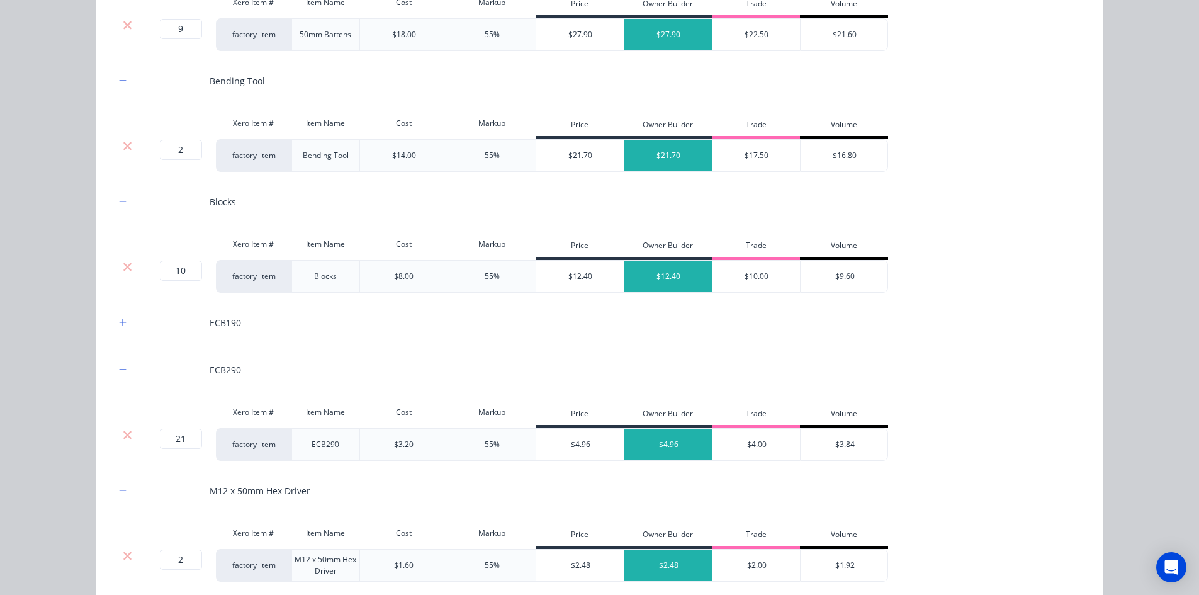
scroll to position [1506, 0]
click at [123, 322] on button "button" at bounding box center [123, 322] width 16 height 16
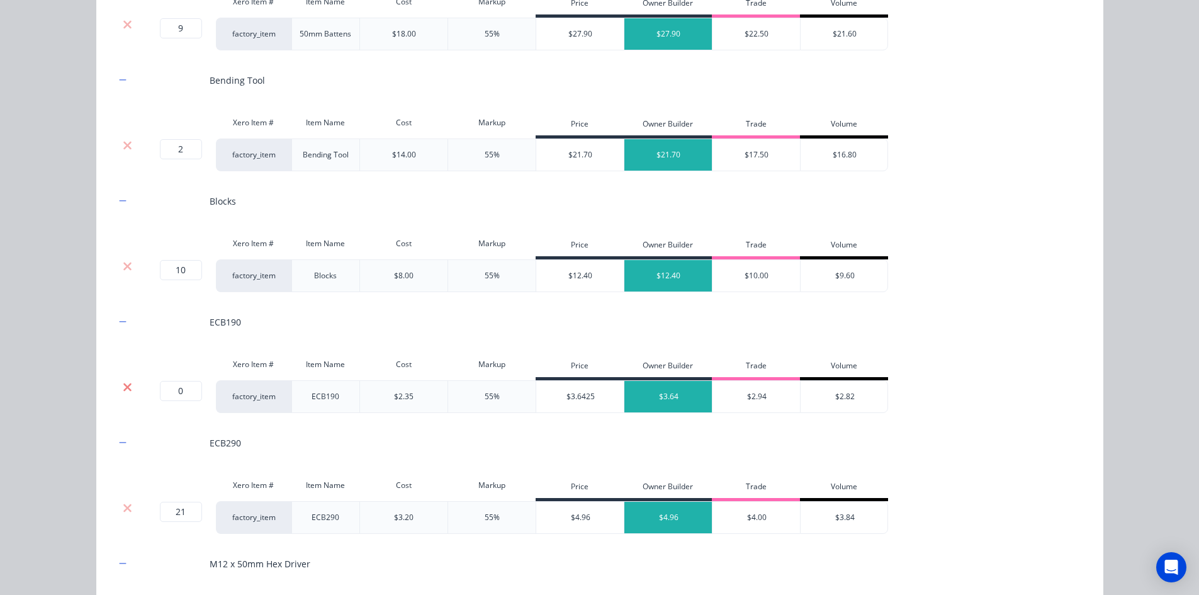
click at [123, 387] on icon at bounding box center [127, 387] width 8 height 8
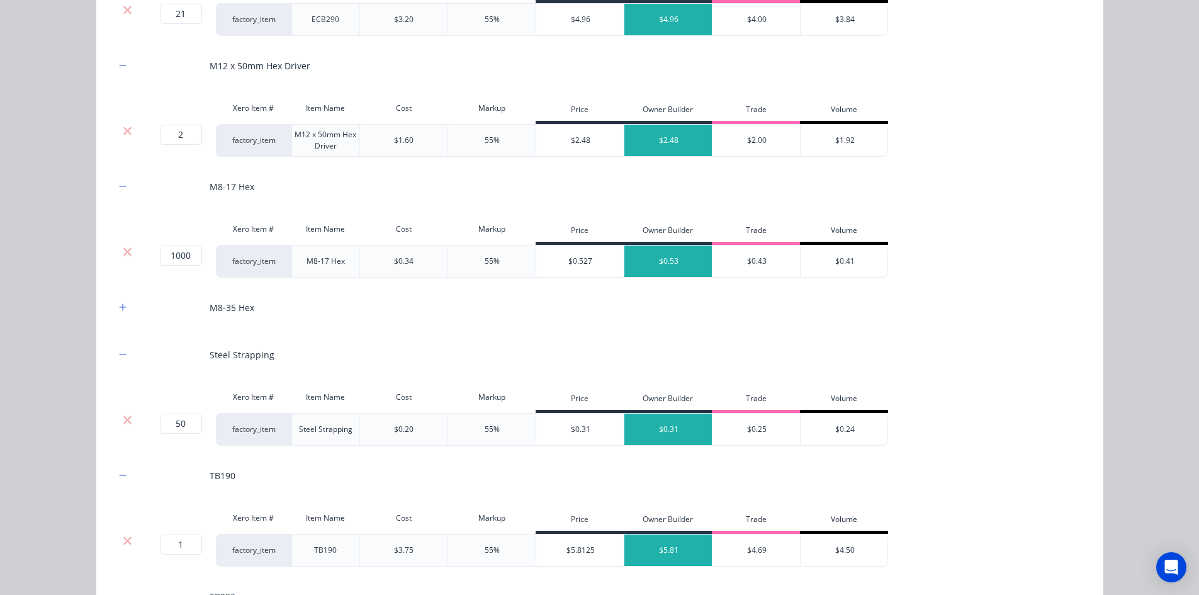
scroll to position [1883, 0]
click at [120, 309] on icon "button" at bounding box center [123, 306] width 8 height 9
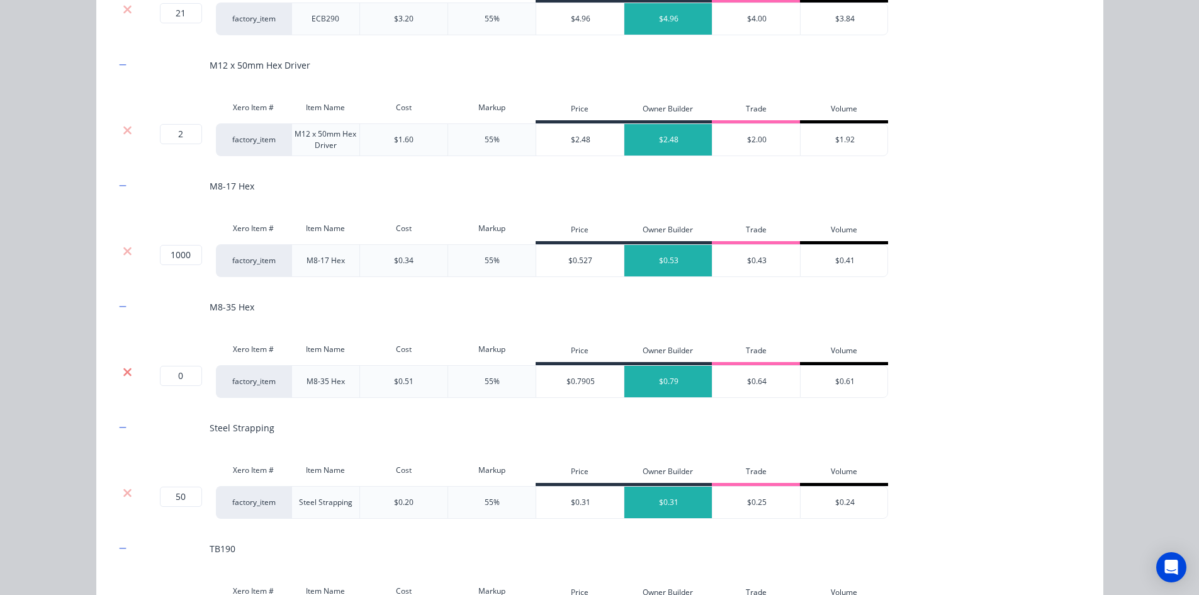
click at [125, 367] on icon at bounding box center [127, 372] width 9 height 13
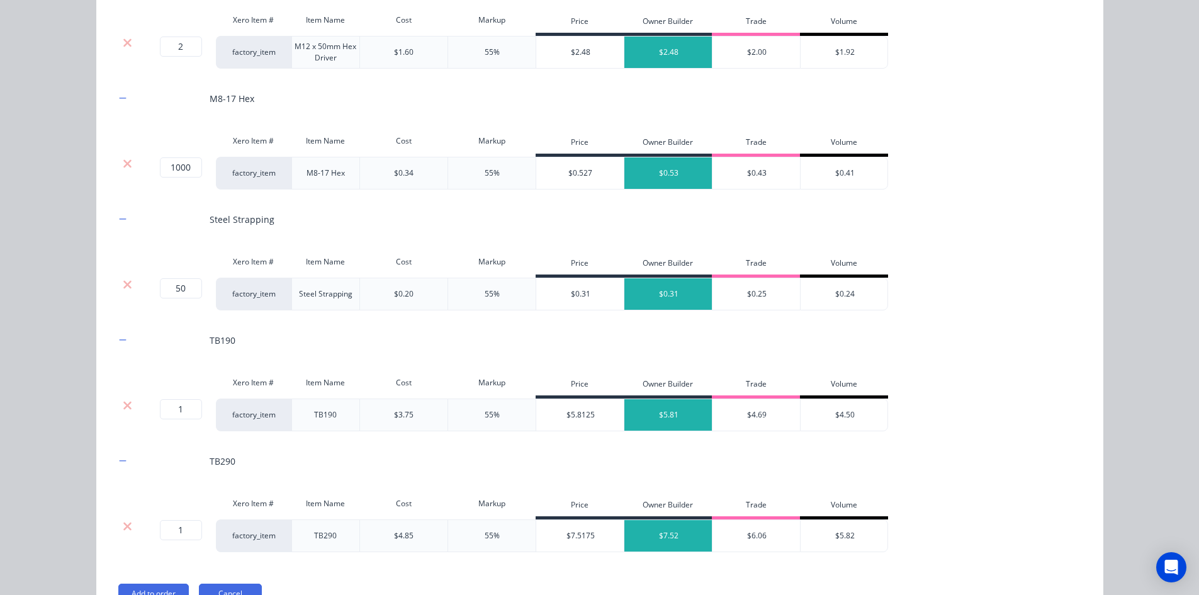
scroll to position [2047, 0]
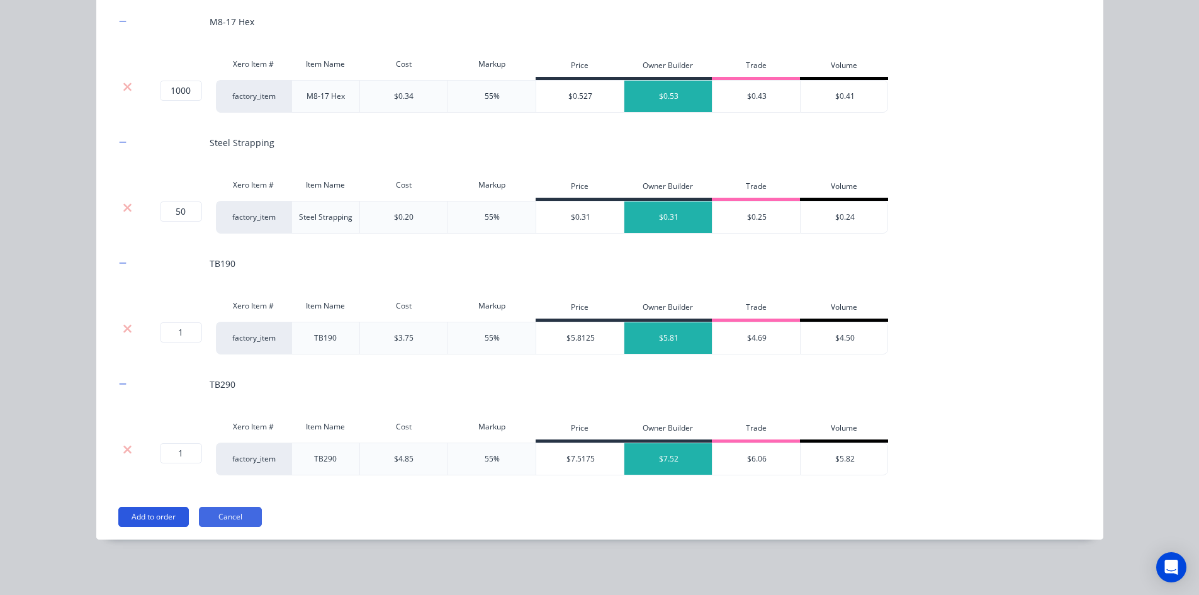
click at [153, 513] on button "Add to order" at bounding box center [153, 516] width 70 height 20
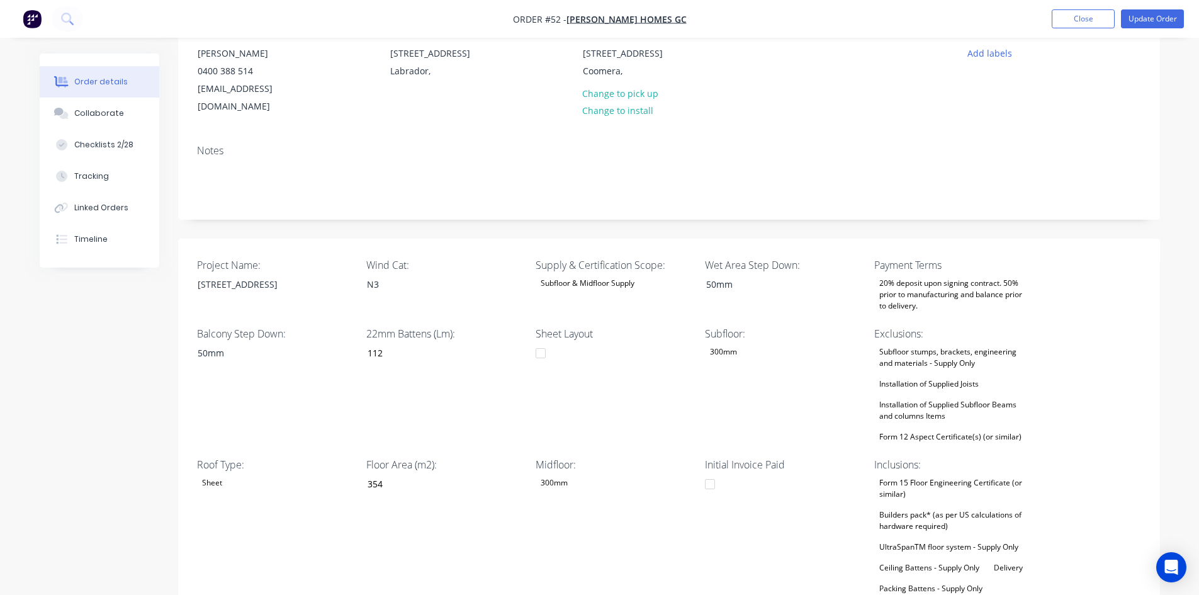
scroll to position [440, 0]
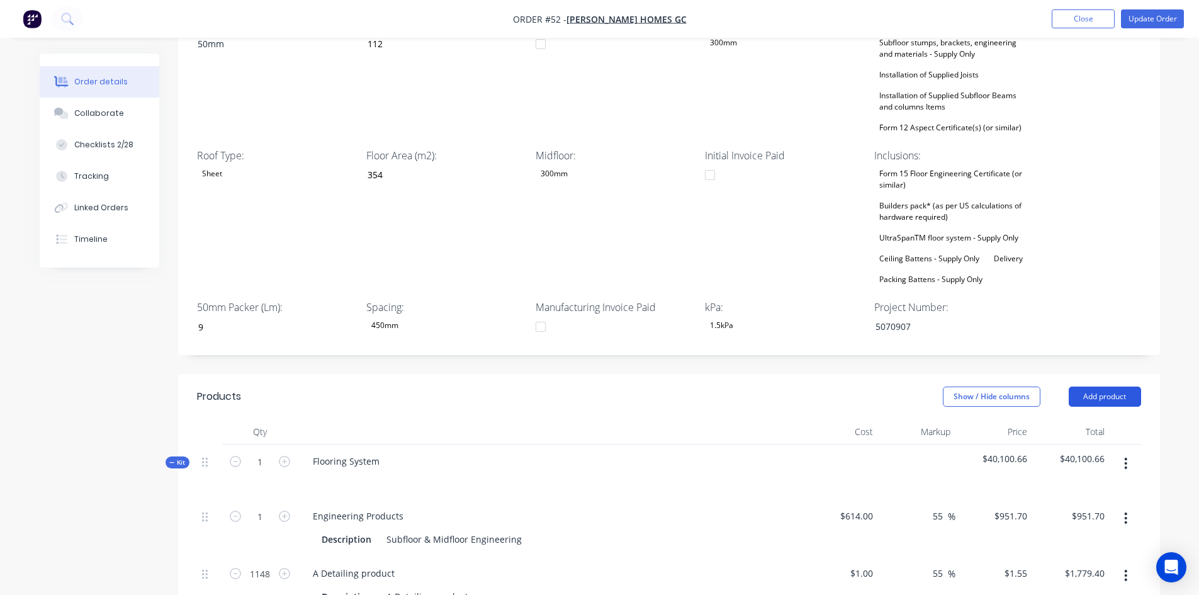
click at [1087, 386] on button "Add product" at bounding box center [1104, 396] width 72 height 20
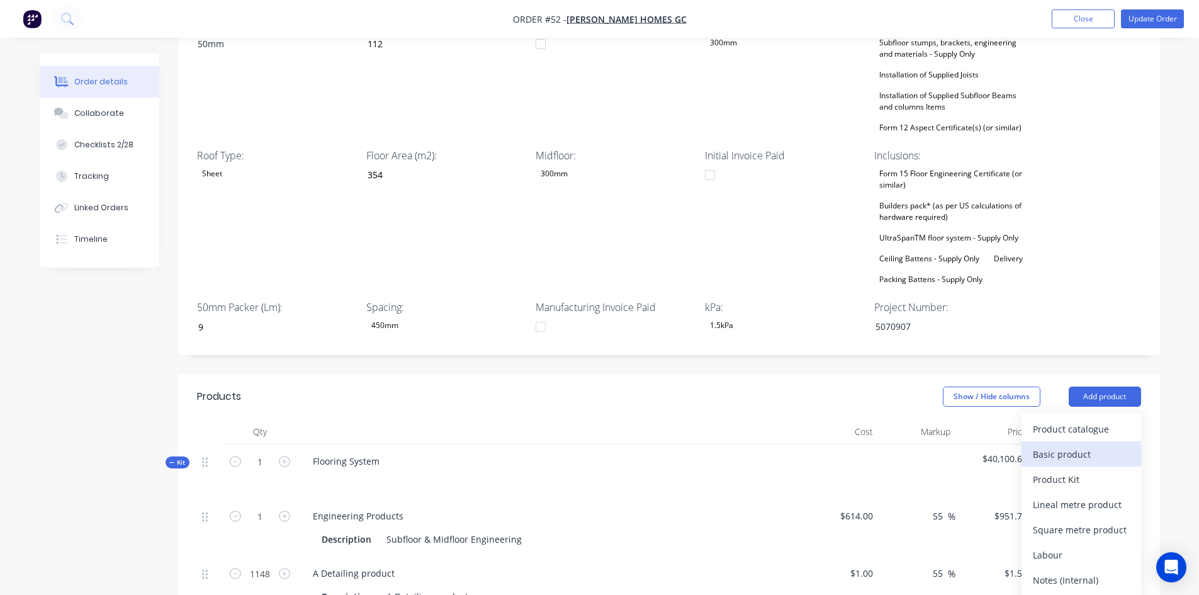
click at [1060, 445] on div "Basic product" at bounding box center [1080, 454] width 97 height 18
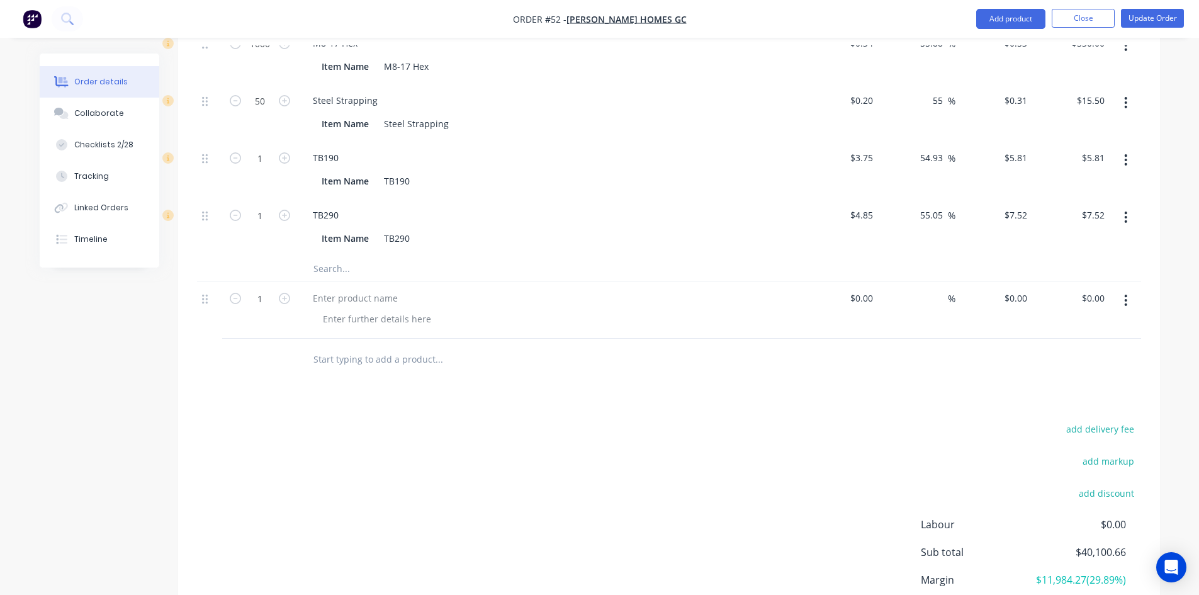
scroll to position [1944, 0]
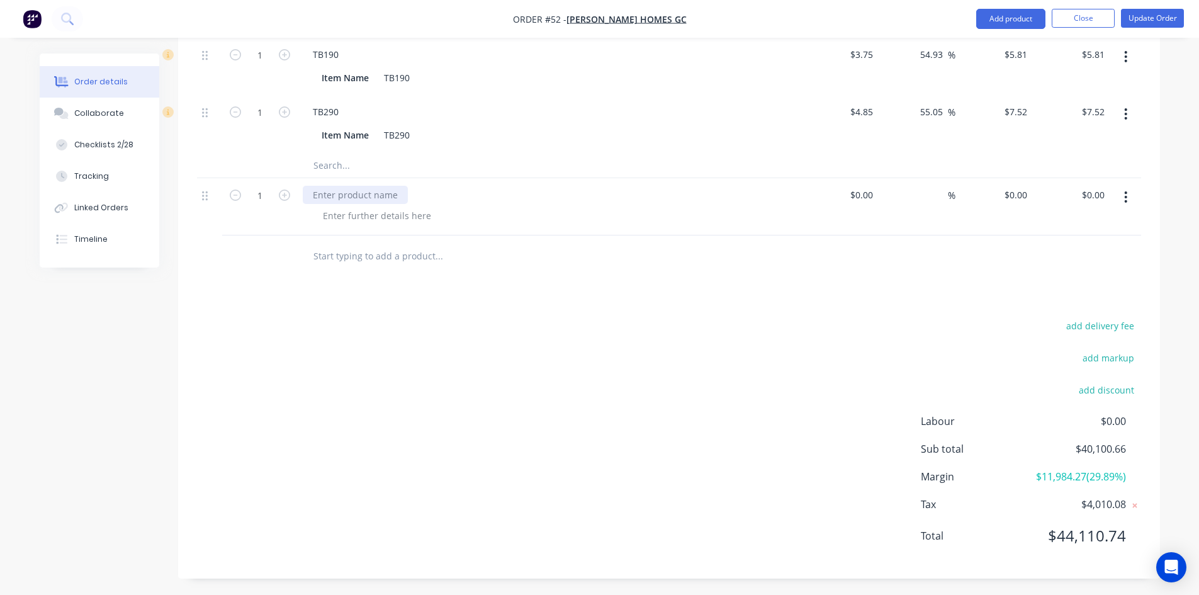
click at [325, 186] on div at bounding box center [355, 195] width 105 height 18
paste div
click at [340, 206] on div at bounding box center [377, 215] width 128 height 18
click at [391, 206] on div at bounding box center [377, 215] width 128 height 18
paste div
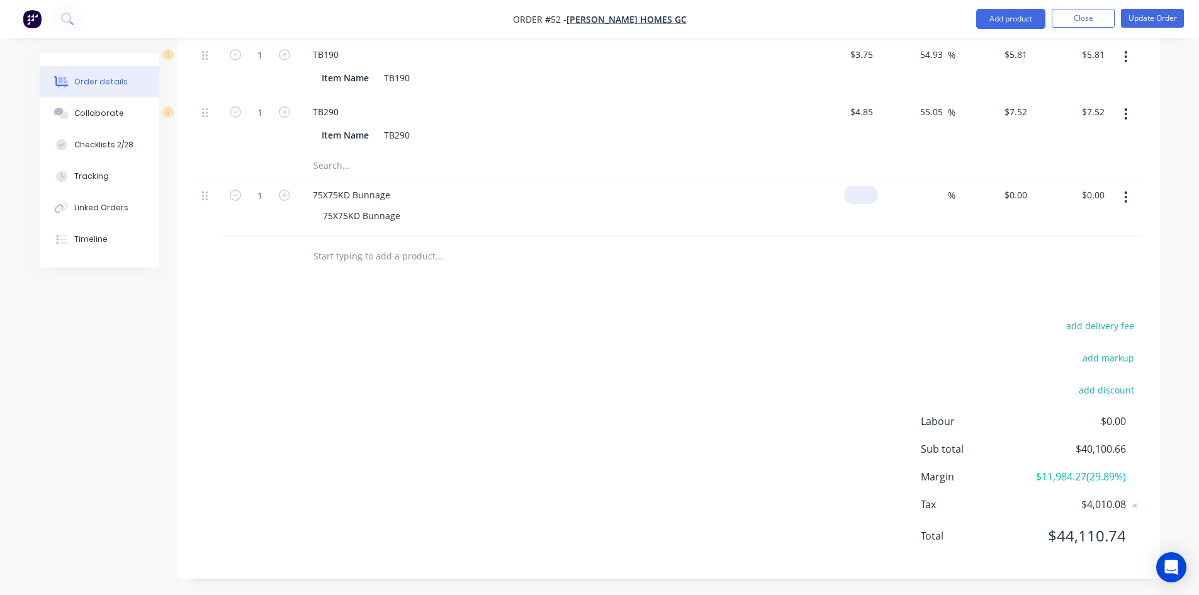
click at [856, 178] on div "$0.00" at bounding box center [839, 206] width 77 height 57
type input "$32.00"
click at [934, 186] on input at bounding box center [940, 195] width 14 height 18
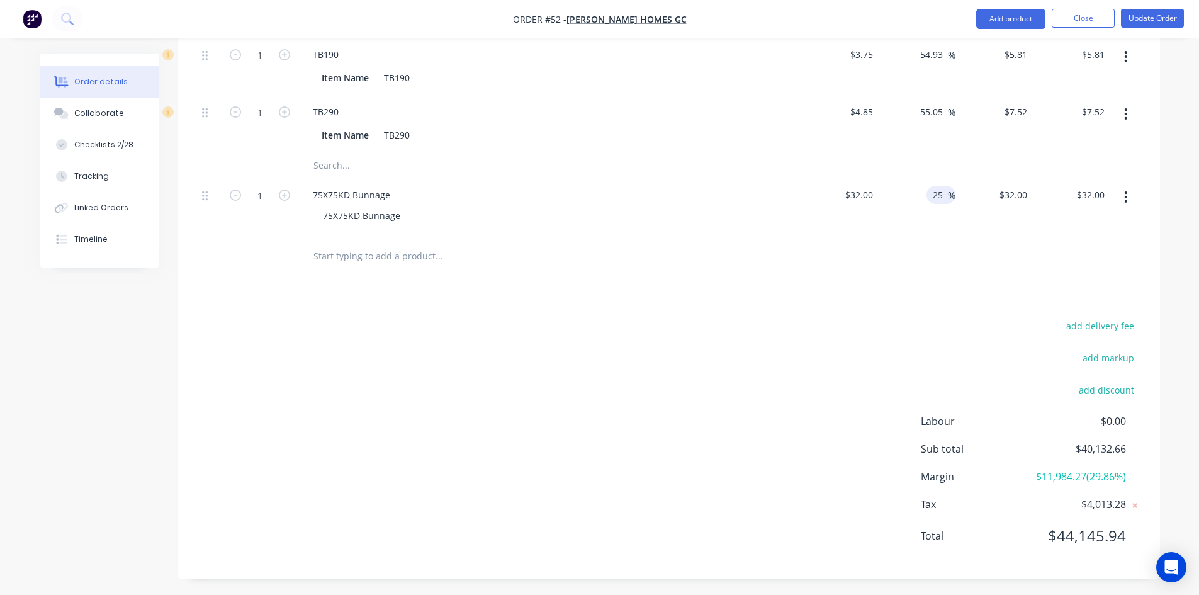
type input "25"
type input "$40.00"
click at [734, 357] on div "add delivery fee add markup add discount Labour $0.00 Sub total $40,140.66 Marg…" at bounding box center [669, 437] width 944 height 243
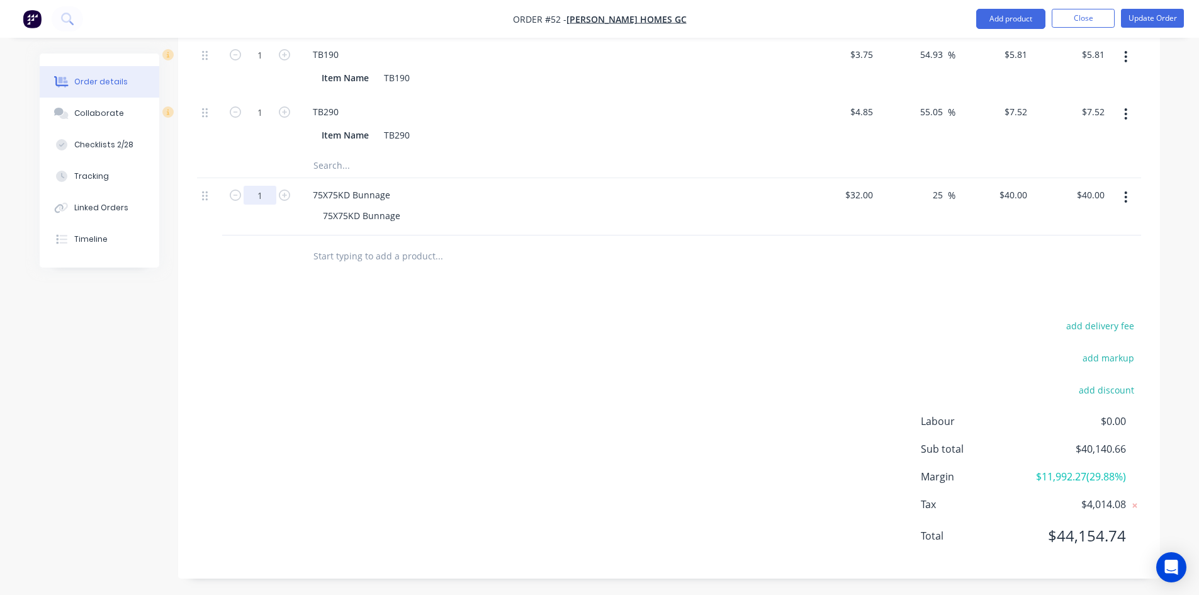
type input "8"
type input "$320.00"
click at [294, 316] on div "add delivery fee add markup add discount Labour $0.00 Sub total $40,420.66 Marg…" at bounding box center [669, 437] width 944 height 243
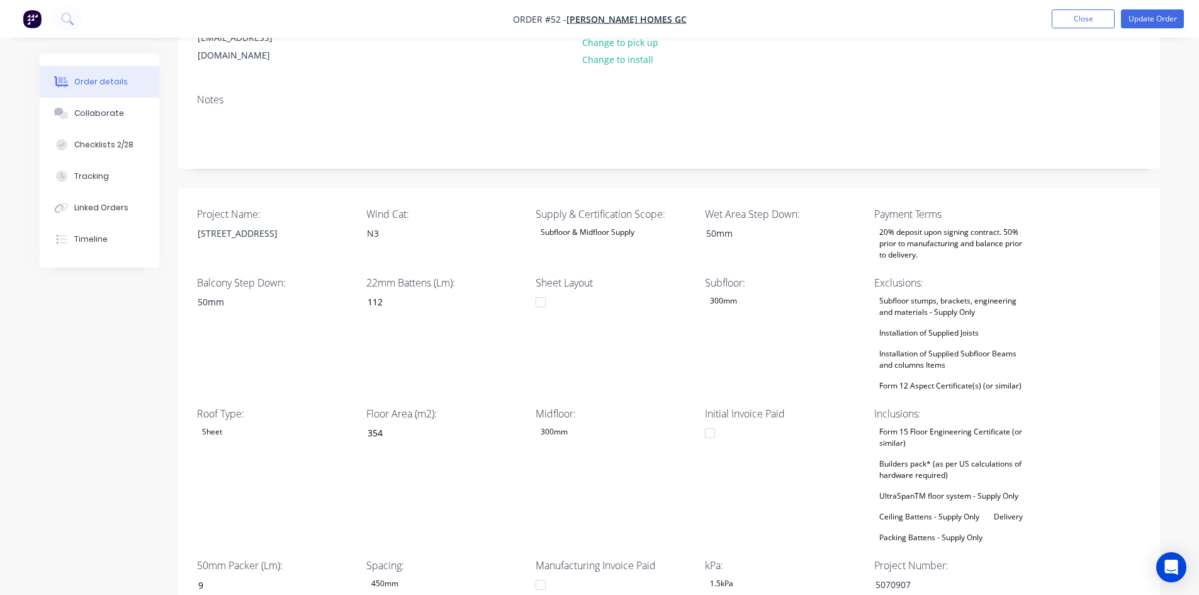
scroll to position [0, 0]
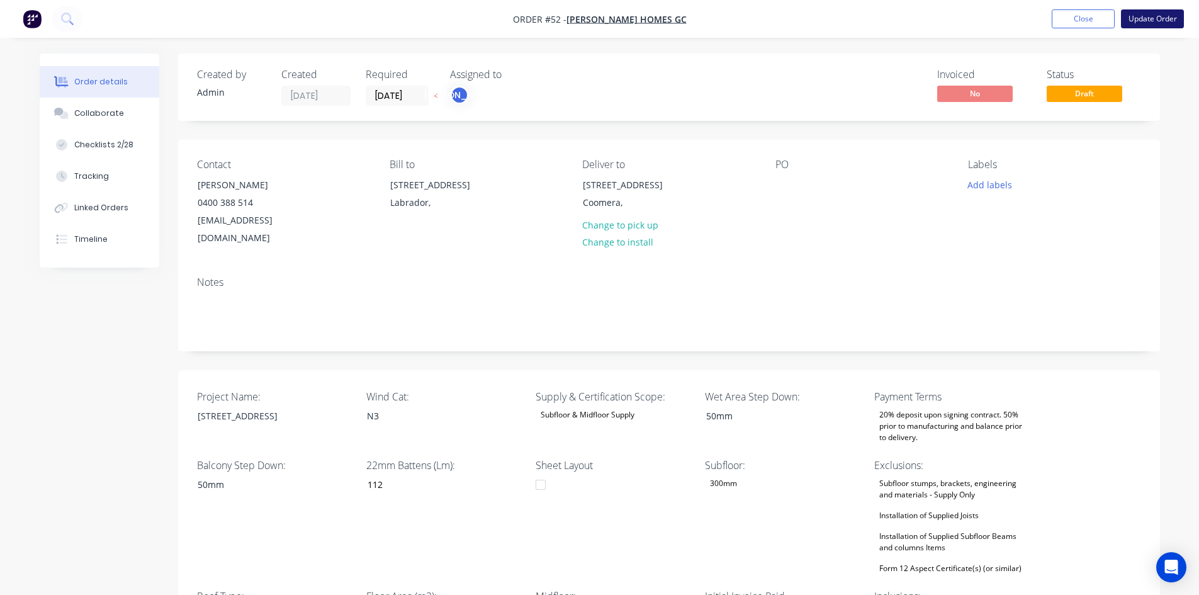
click at [1159, 22] on button "Update Order" at bounding box center [1152, 18] width 63 height 19
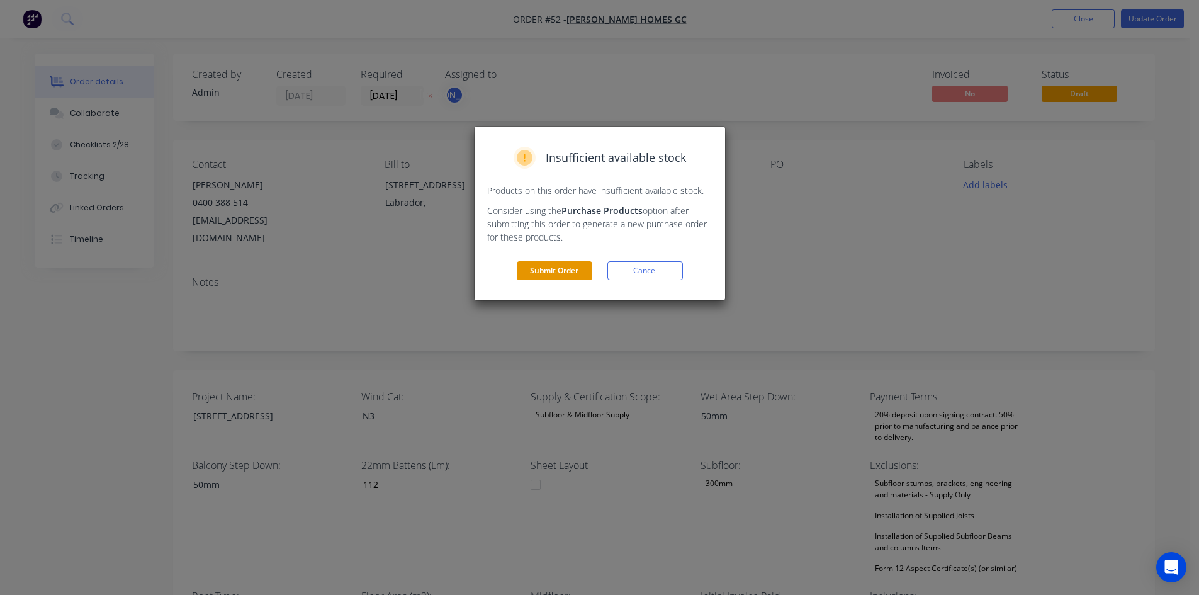
click at [567, 268] on button "Submit Order" at bounding box center [554, 270] width 75 height 19
